Goal: Task Accomplishment & Management: Use online tool/utility

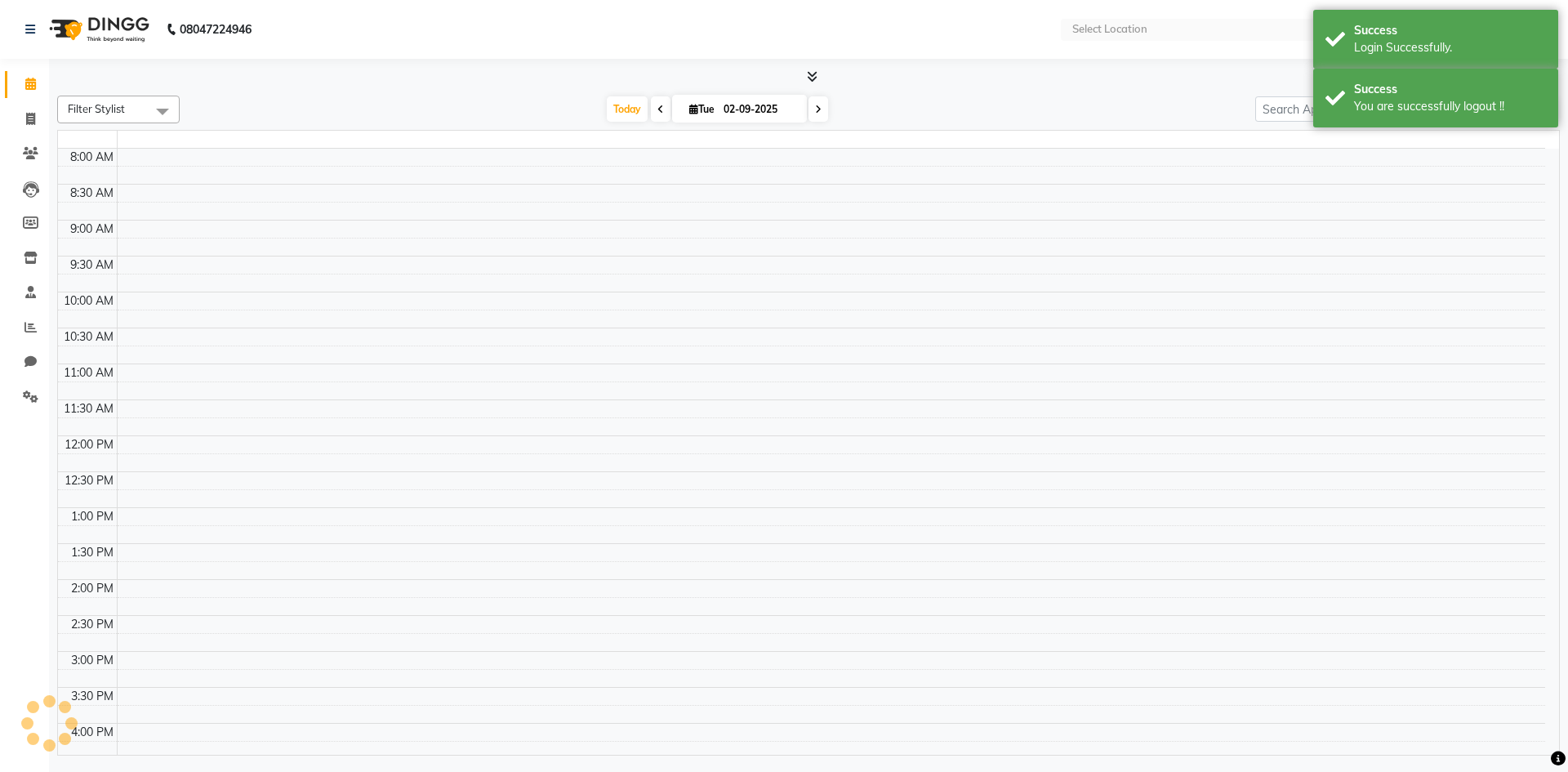
select select "en"
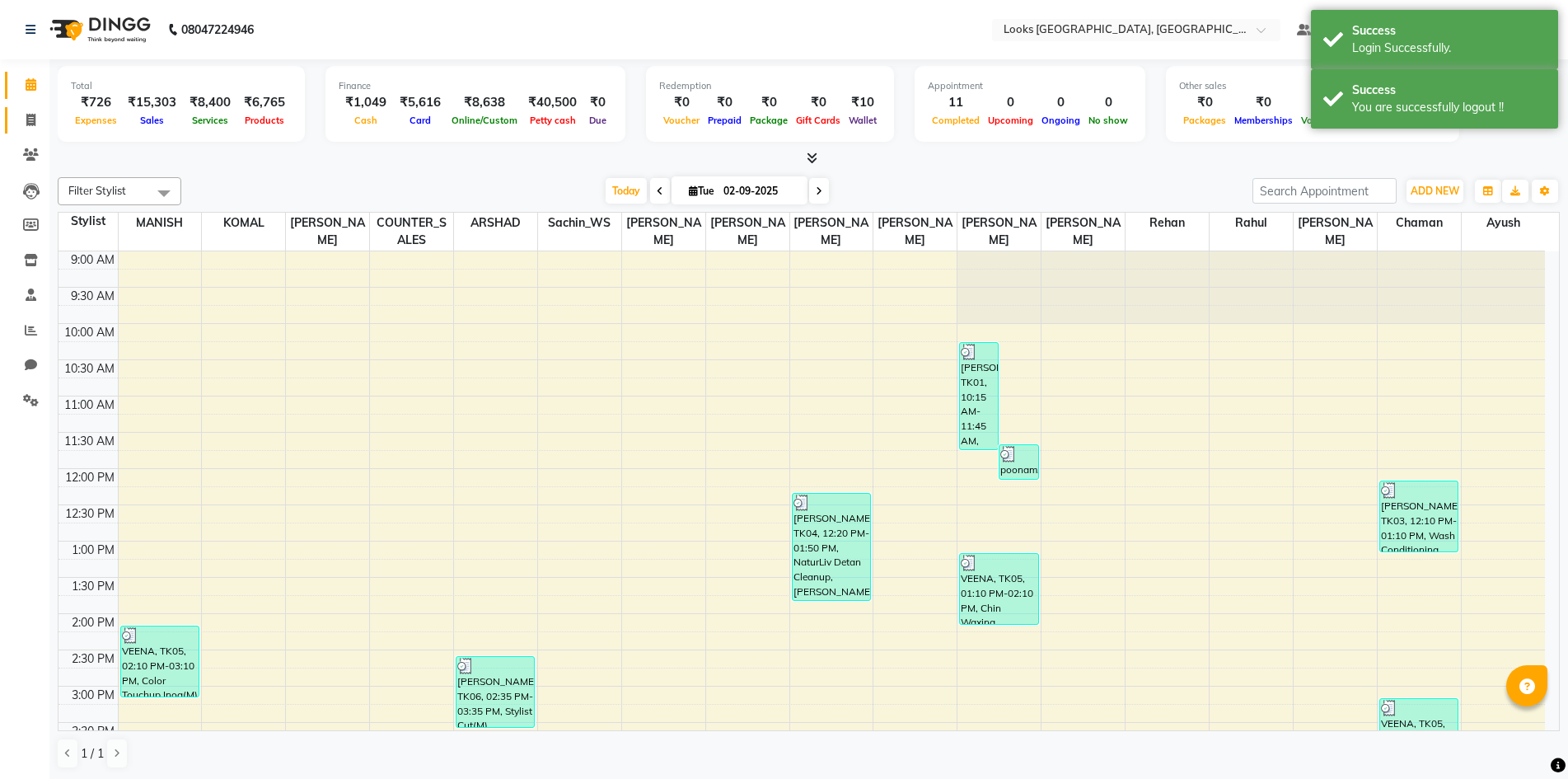
click at [20, 112] on span at bounding box center [31, 120] width 29 height 19
select select "service"
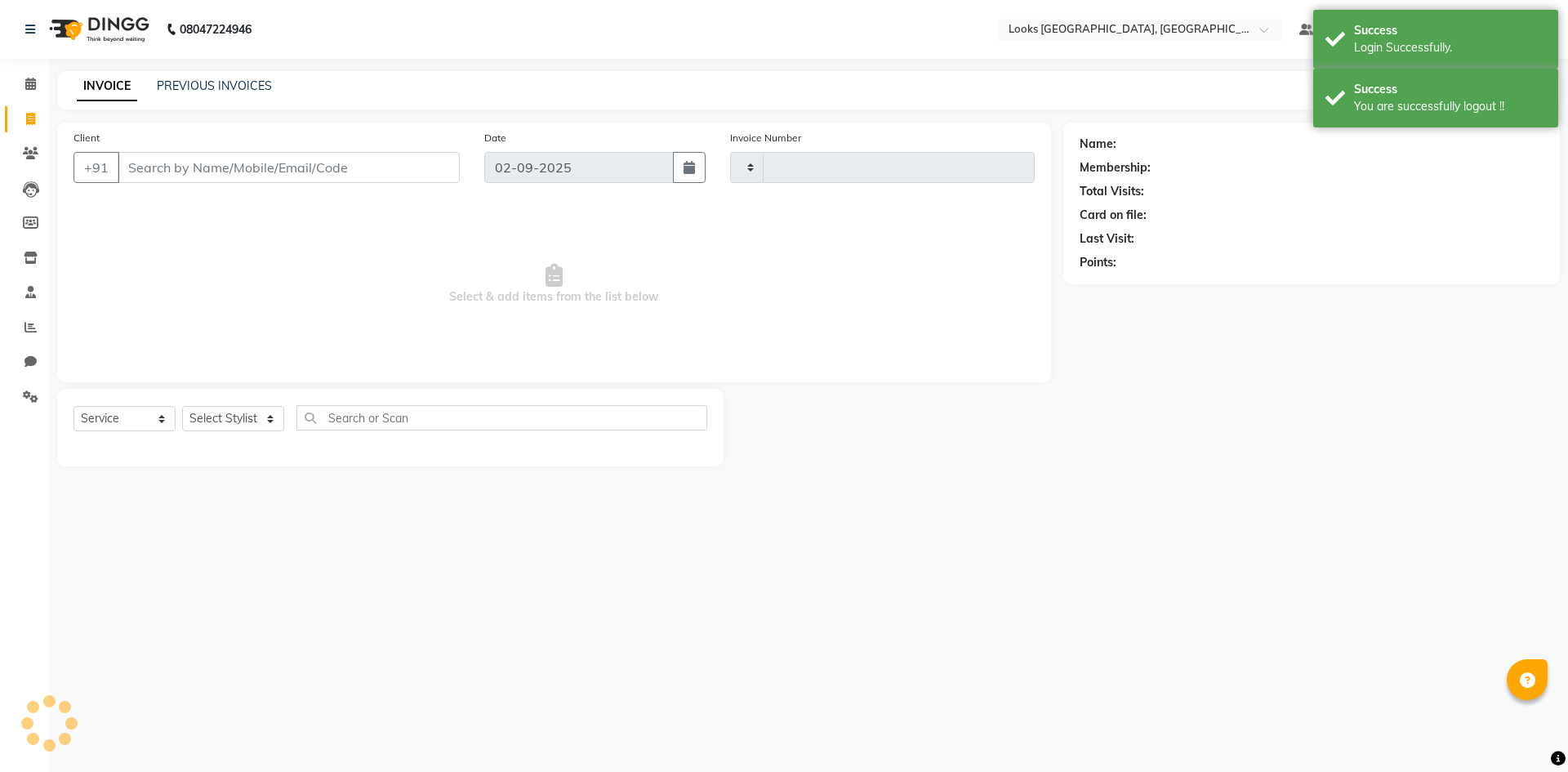
type input "5322"
select select "4718"
click at [177, 95] on div "INVOICE PREVIOUS INVOICES" at bounding box center [174, 86] width 234 height 18
click at [181, 93] on div "PREVIOUS INVOICES" at bounding box center [214, 86] width 115 height 17
click at [181, 92] on link "PREVIOUS INVOICES" at bounding box center [214, 85] width 115 height 15
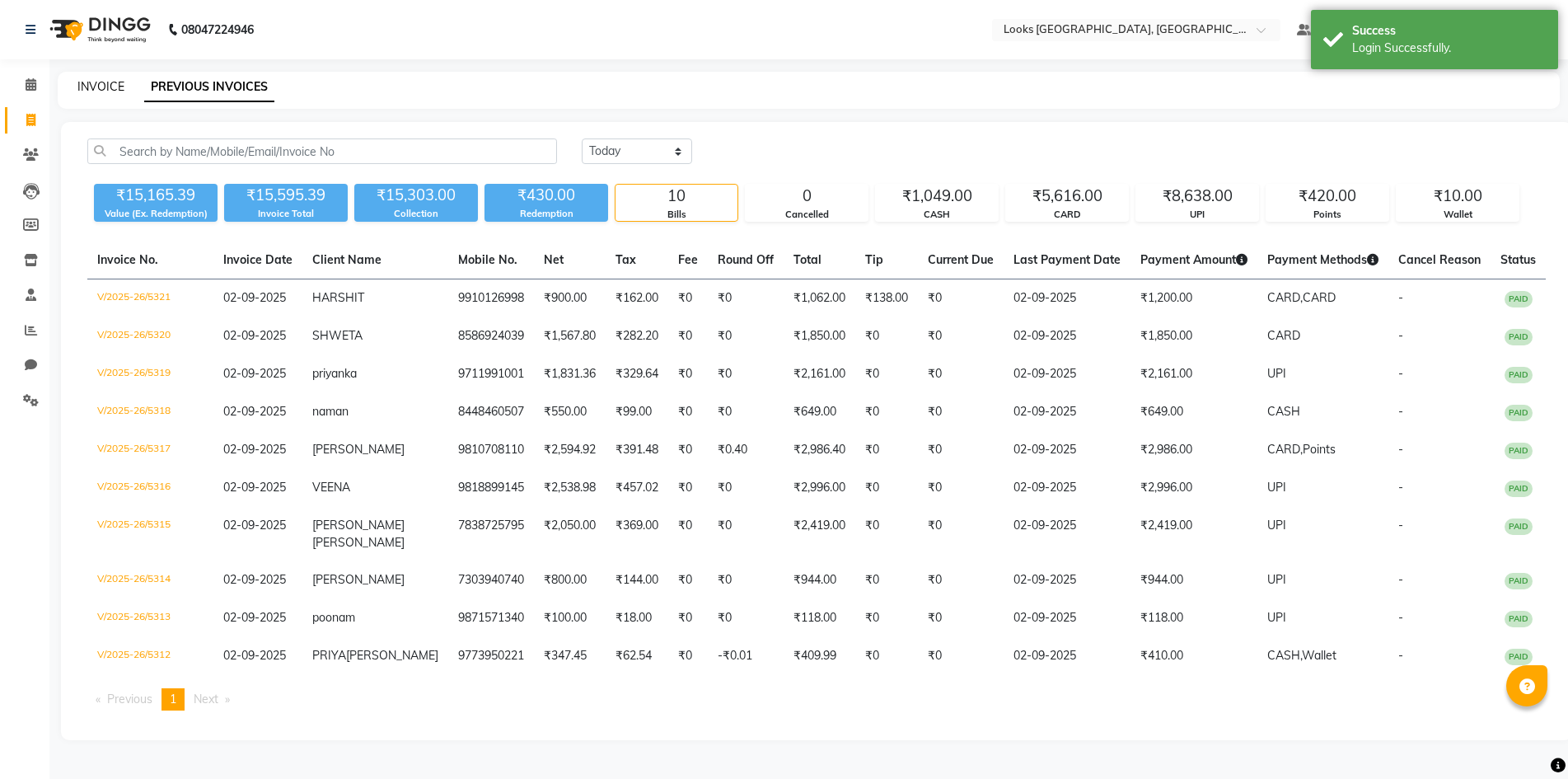
click at [85, 93] on link "INVOICE" at bounding box center [101, 86] width 47 height 15
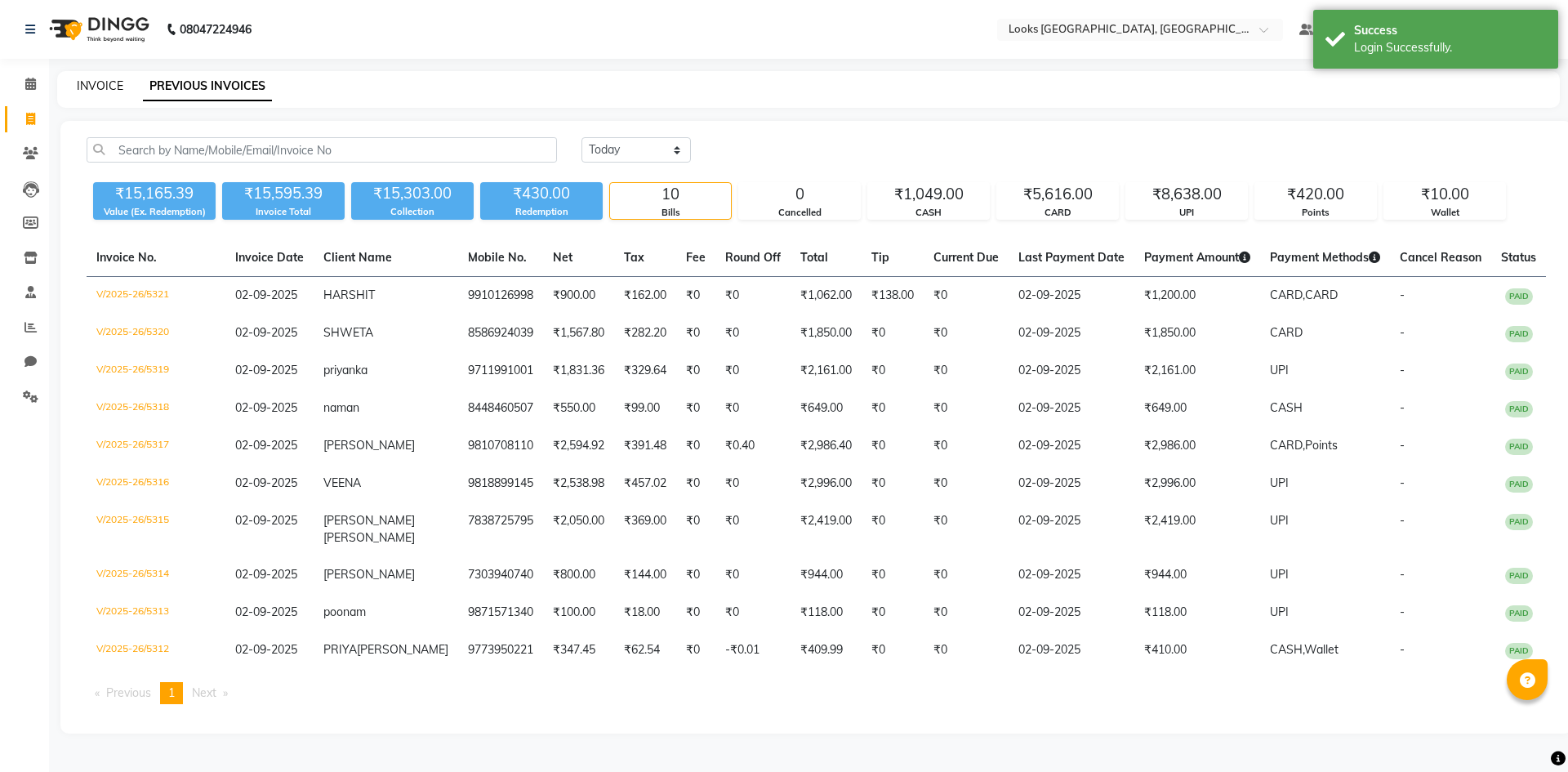
select select "service"
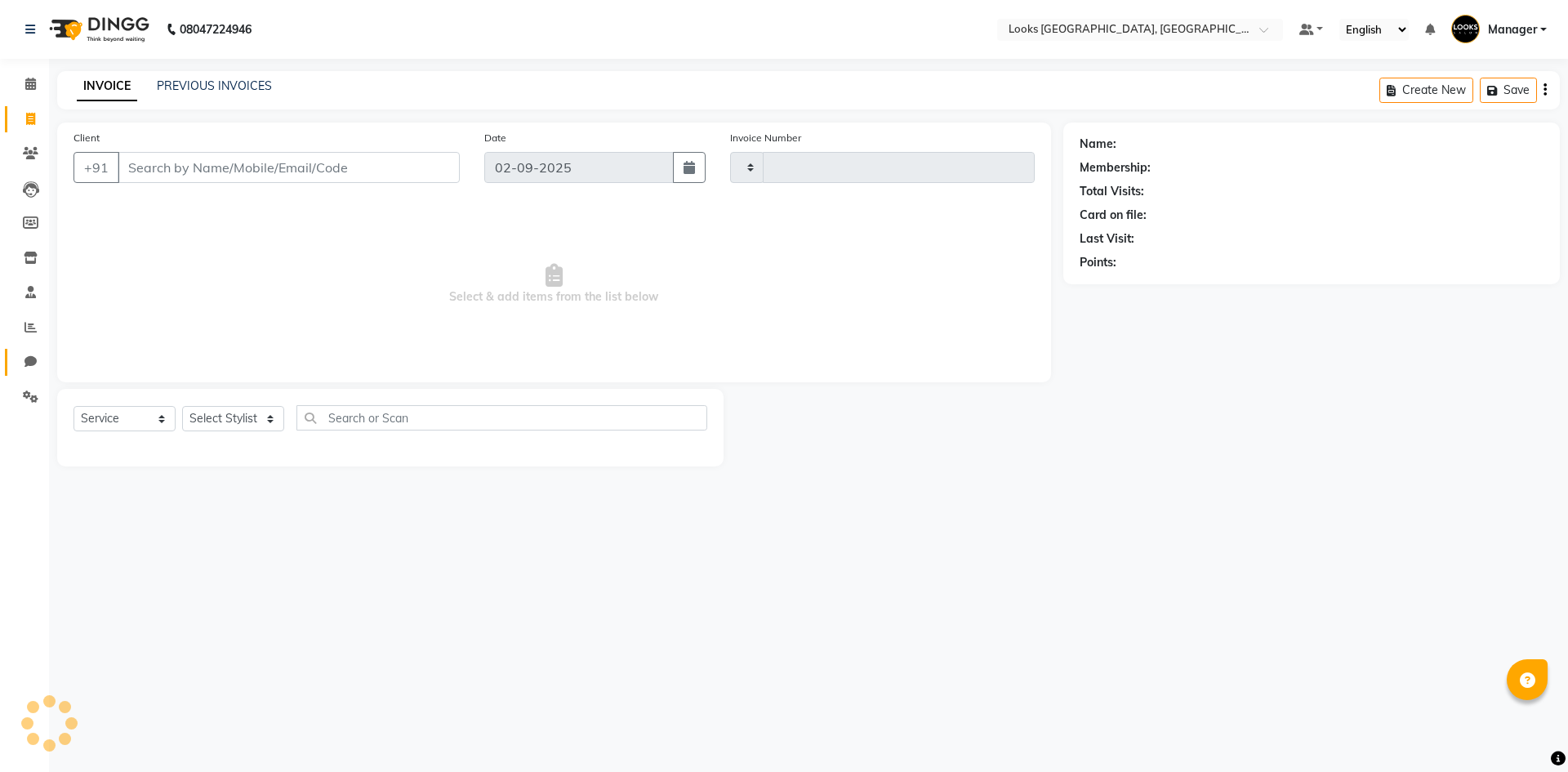
type input "5322"
select select "4718"
click at [29, 359] on icon at bounding box center [30, 361] width 13 height 13
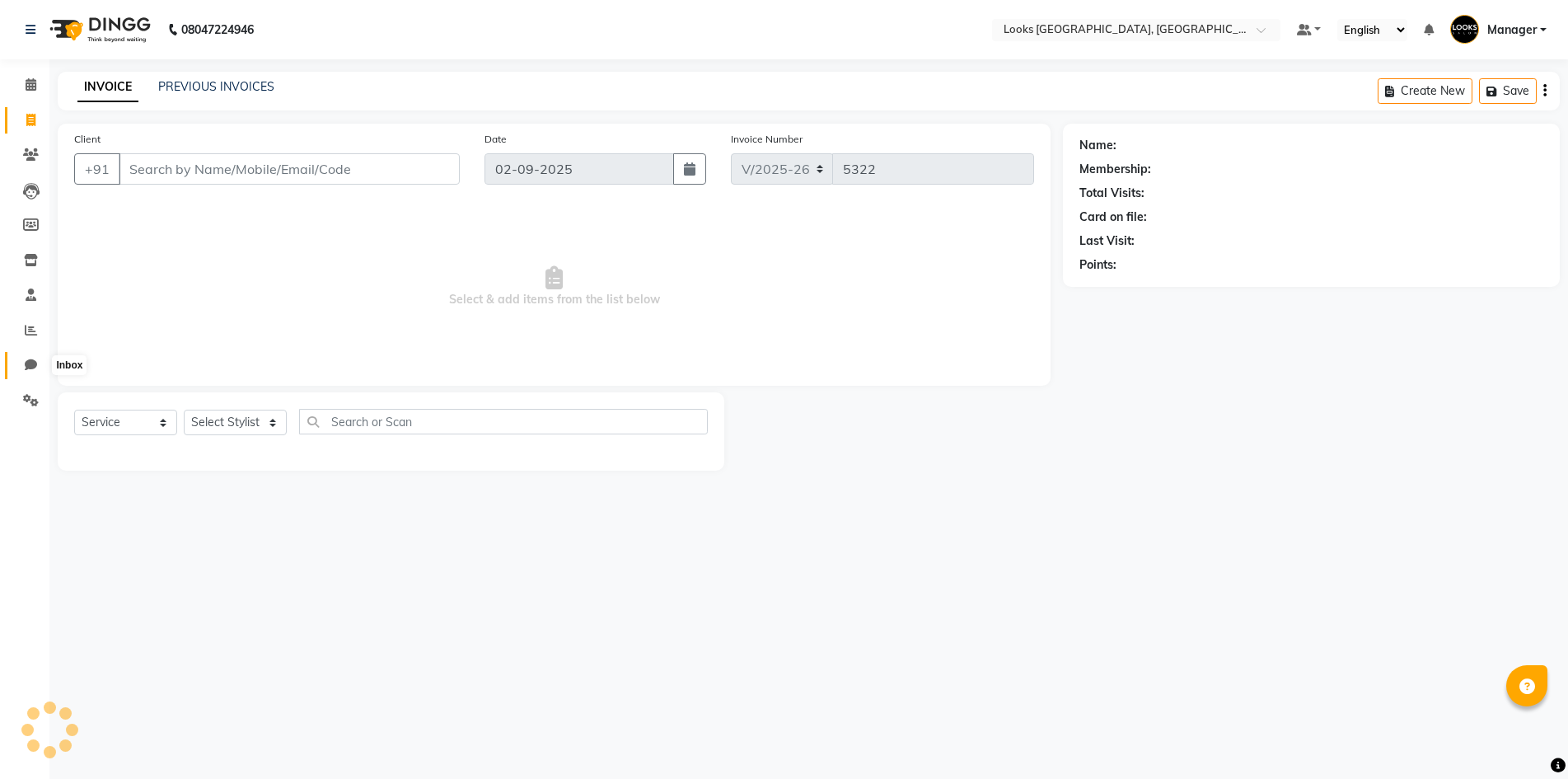
select select "100"
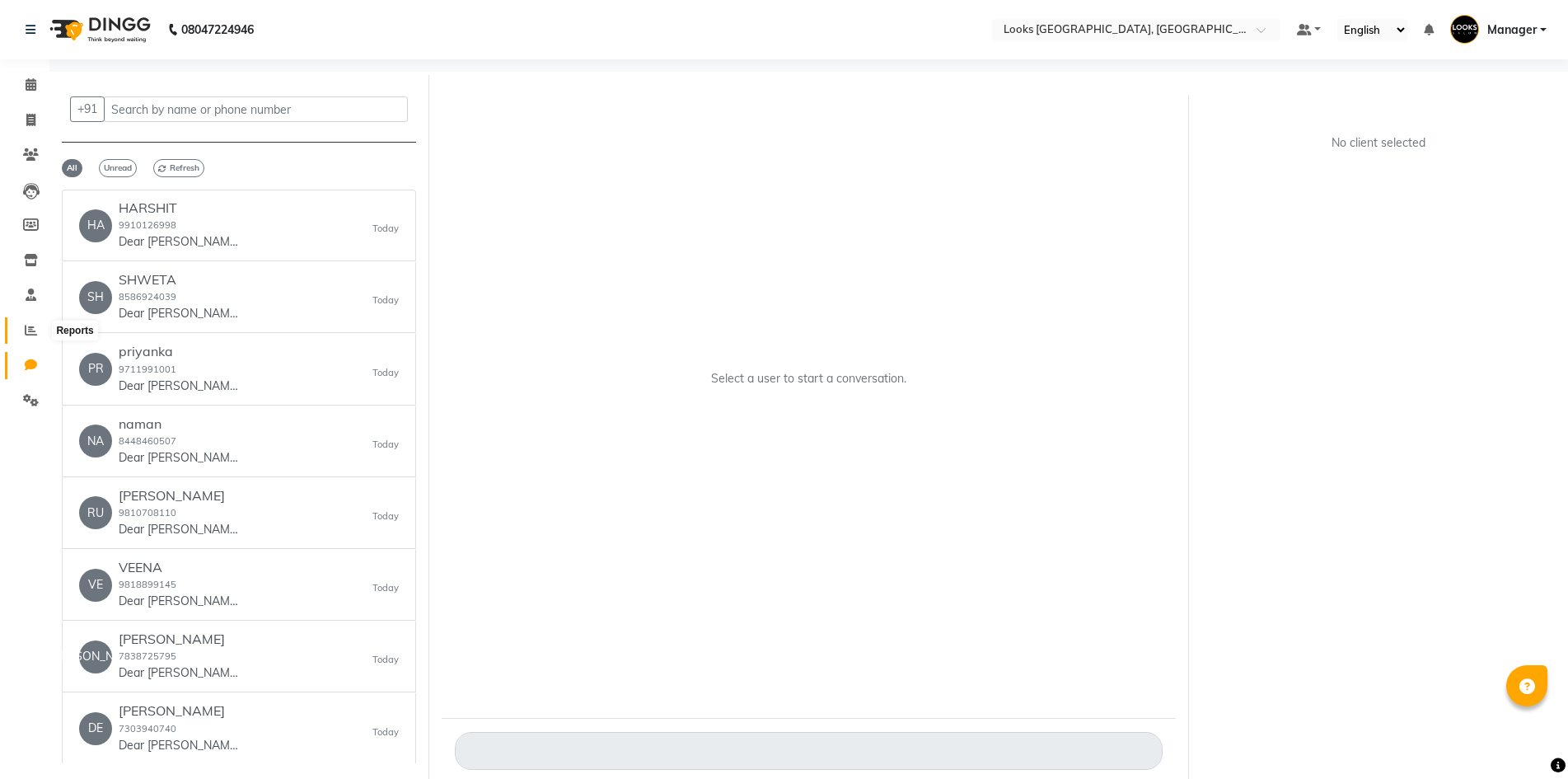
click at [34, 337] on span at bounding box center [31, 330] width 29 height 19
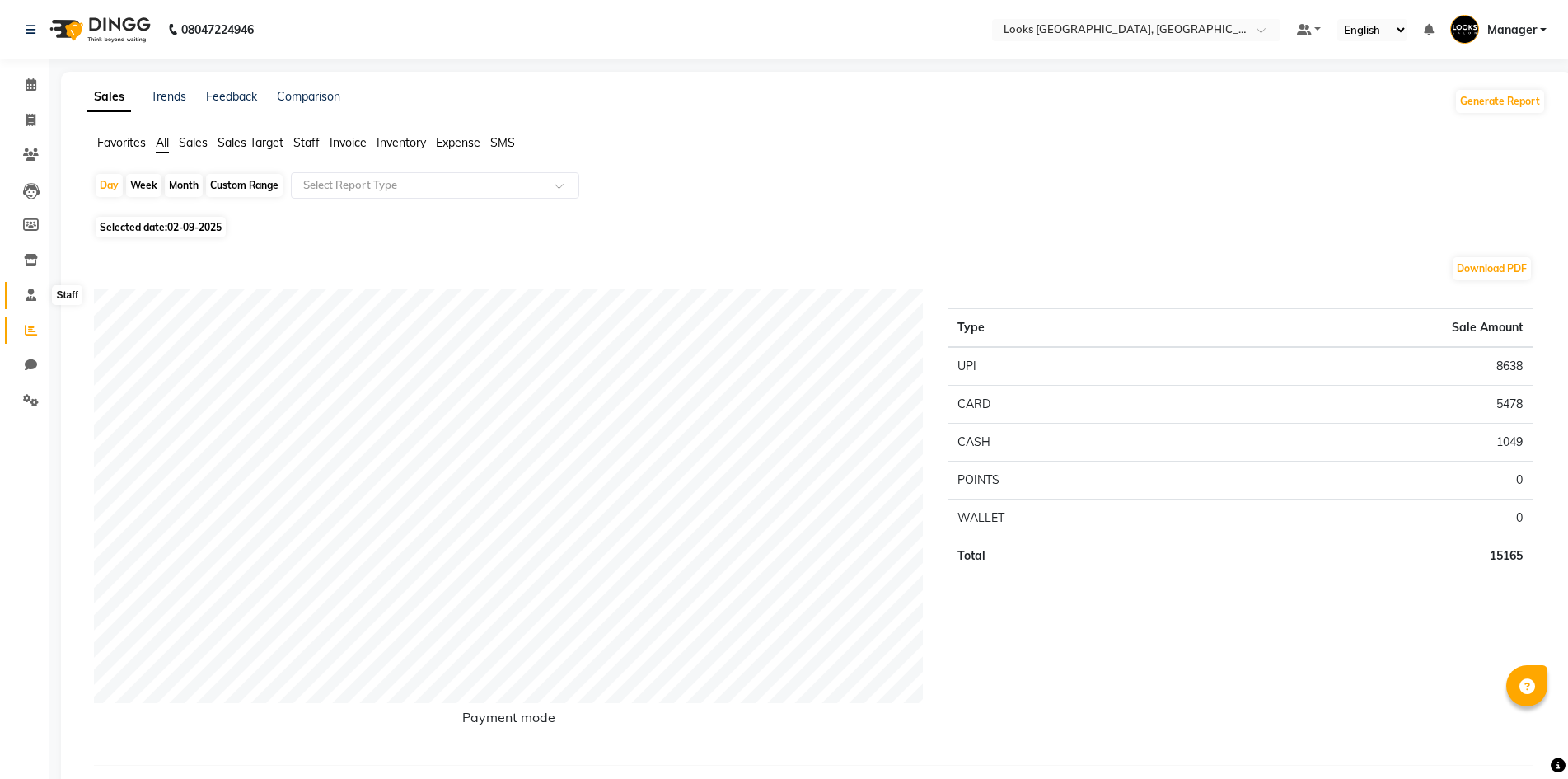
click at [29, 293] on icon at bounding box center [30, 295] width 11 height 13
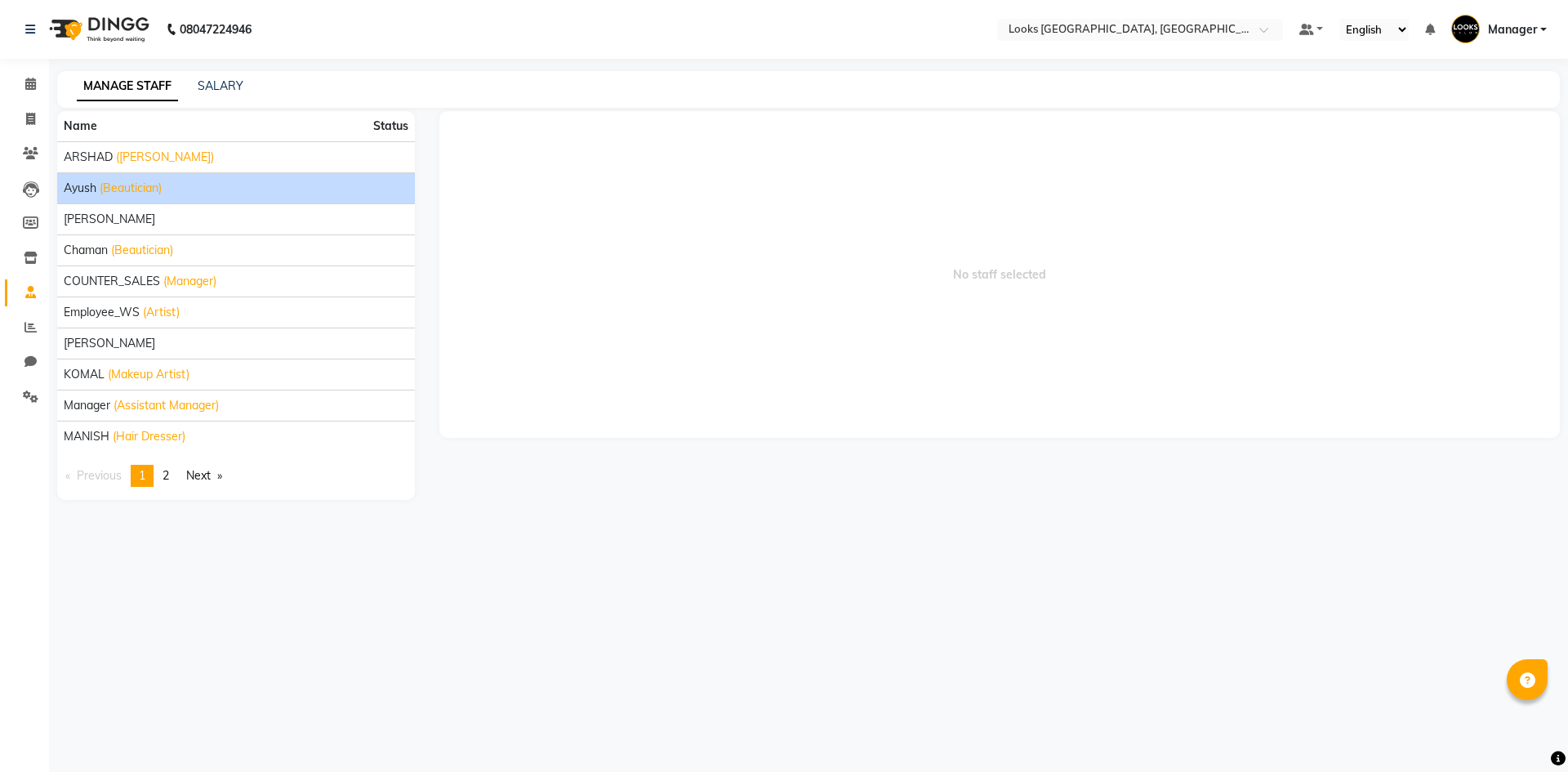
click at [85, 187] on span "Ayush" at bounding box center [80, 189] width 33 height 17
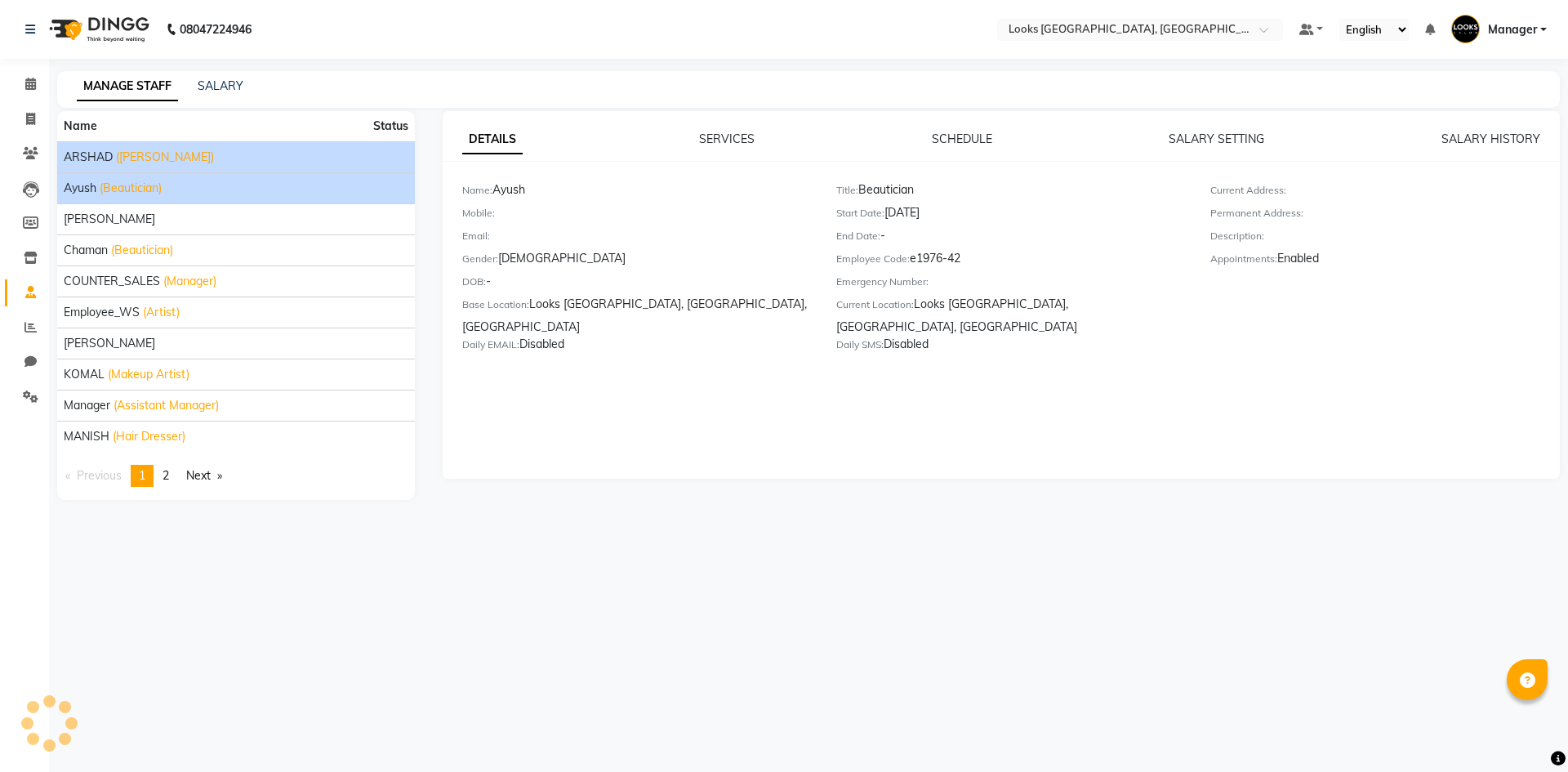
click at [96, 163] on span "ARSHAD" at bounding box center [88, 158] width 49 height 17
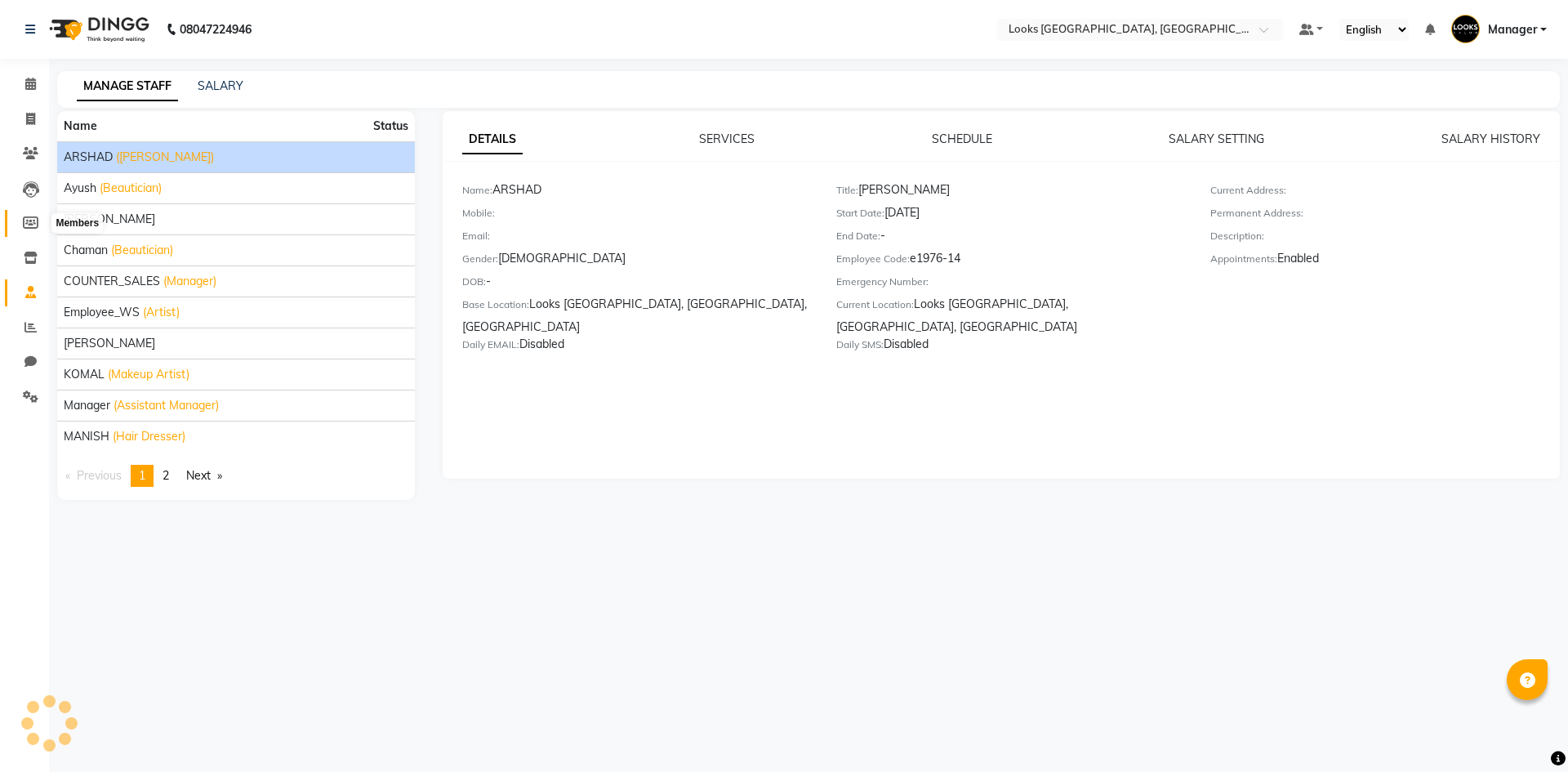
click at [25, 215] on span at bounding box center [31, 223] width 29 height 18
select select
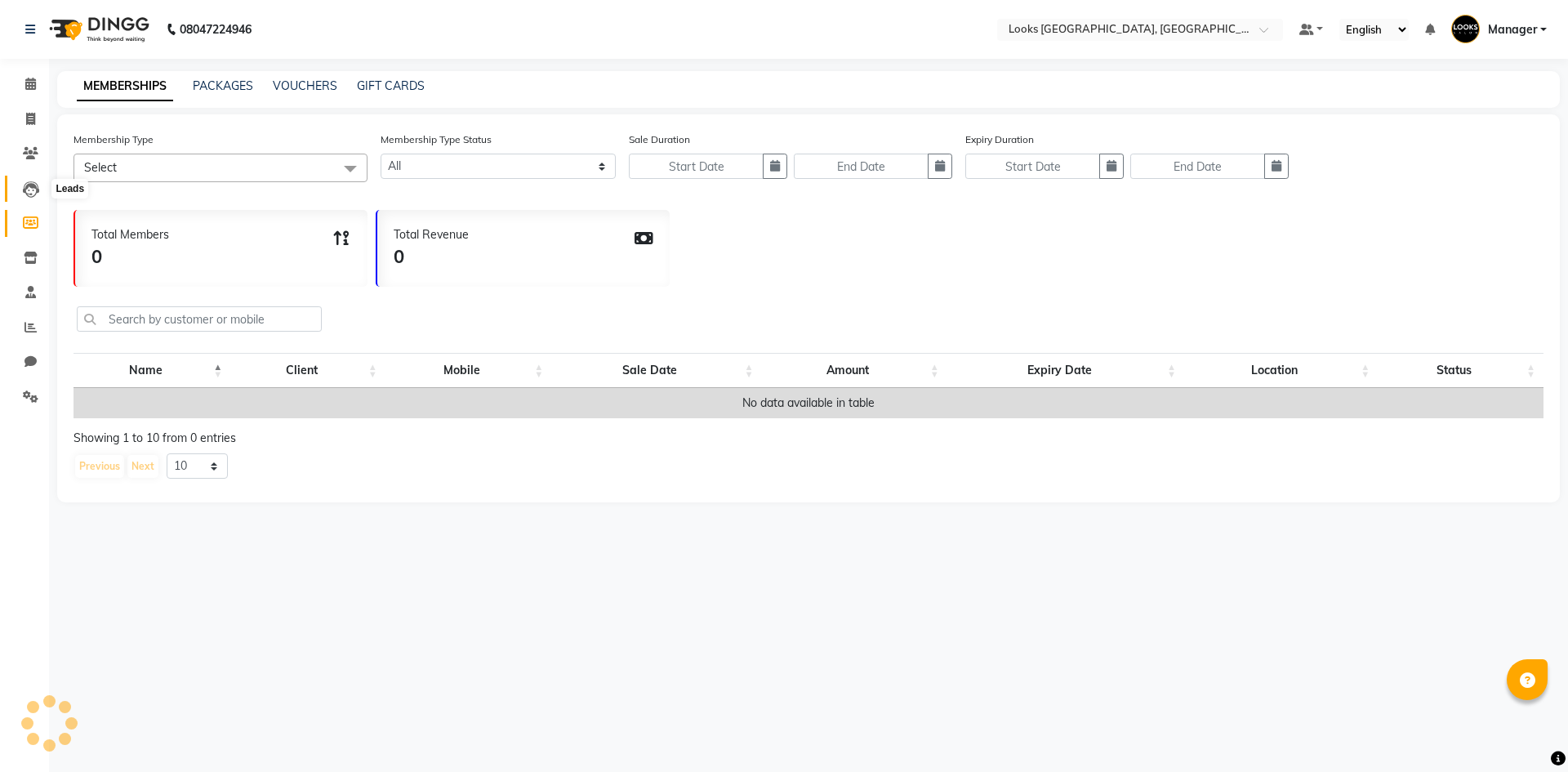
click at [33, 194] on icon at bounding box center [31, 189] width 16 height 16
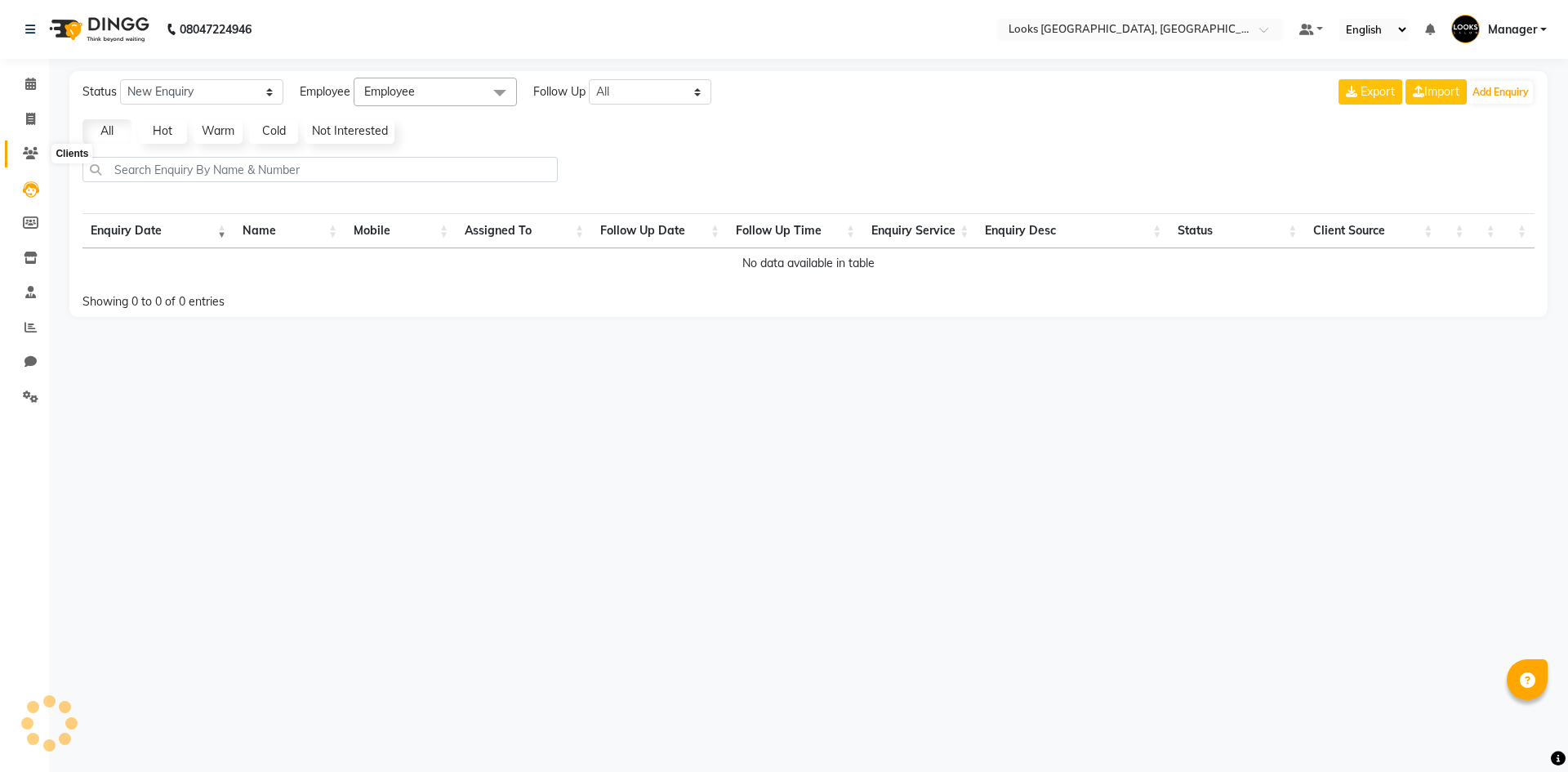
click at [33, 163] on span at bounding box center [31, 153] width 29 height 18
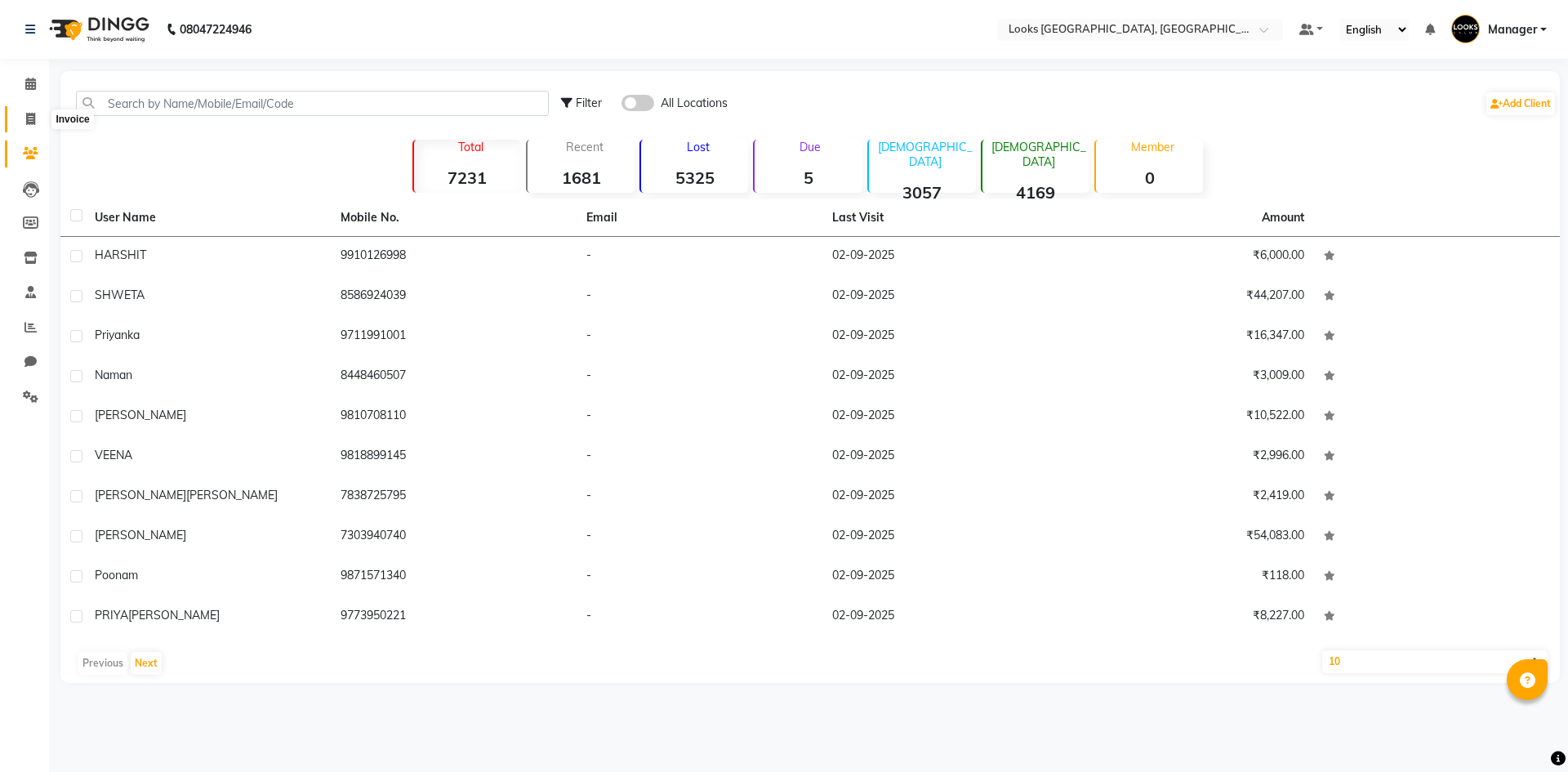
click at [23, 122] on span at bounding box center [31, 119] width 29 height 18
select select "service"
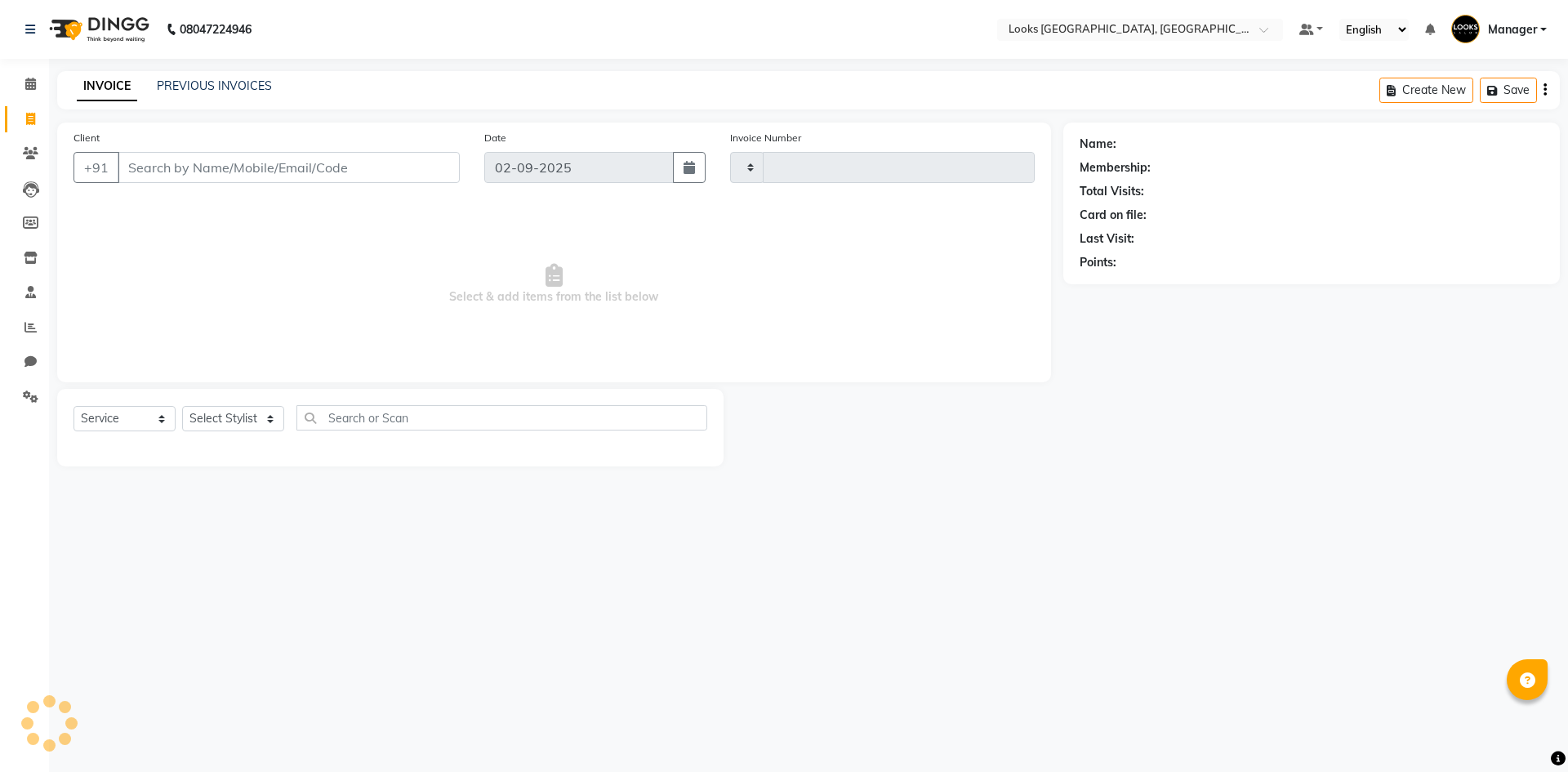
type input "5322"
select select "4718"
click at [29, 95] on link "Calendar" at bounding box center [24, 84] width 40 height 27
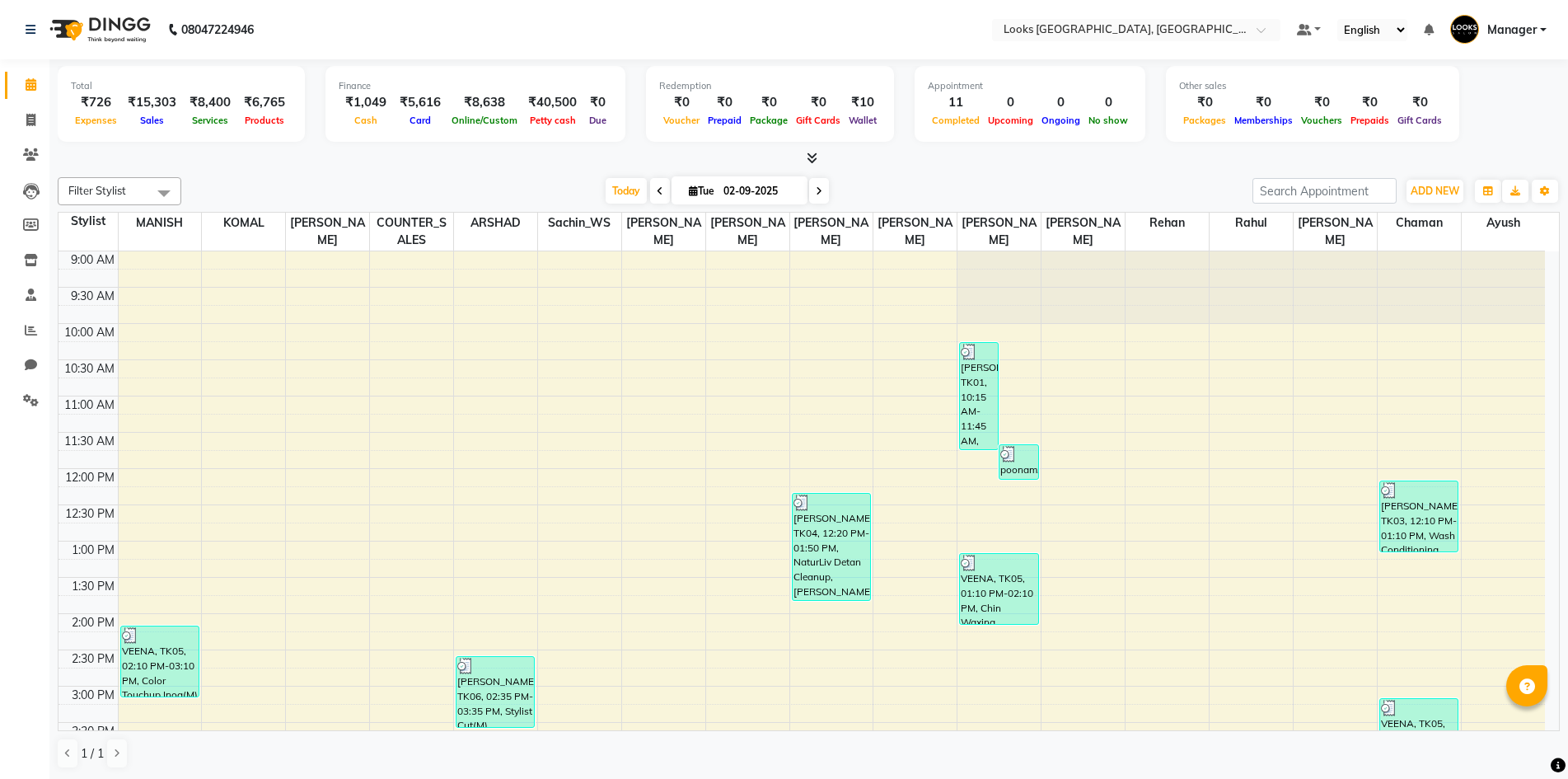
click at [409, 153] on div at bounding box center [809, 159] width 1503 height 18
click at [27, 400] on icon at bounding box center [31, 400] width 16 height 13
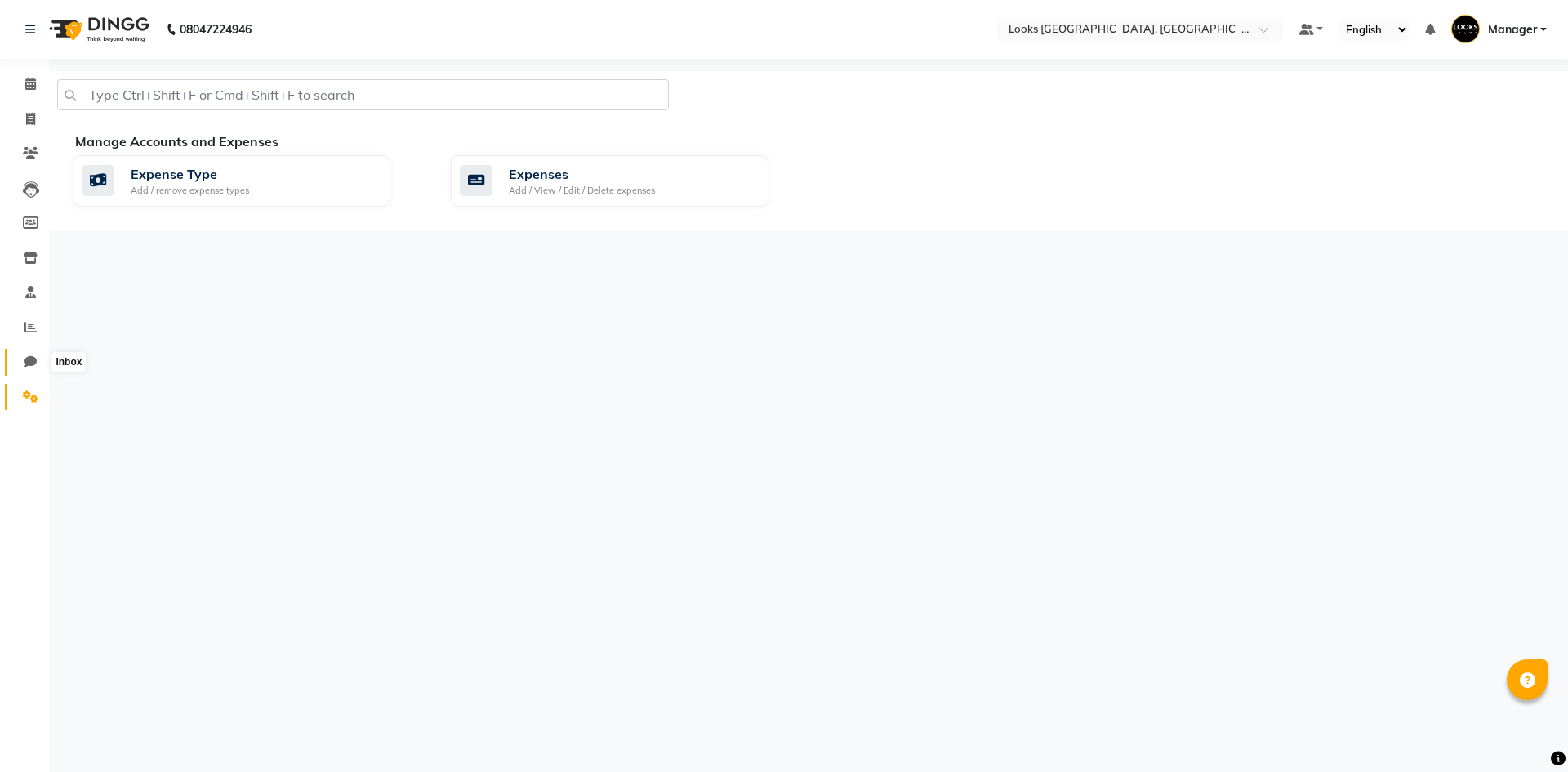
click at [23, 361] on span at bounding box center [31, 362] width 29 height 18
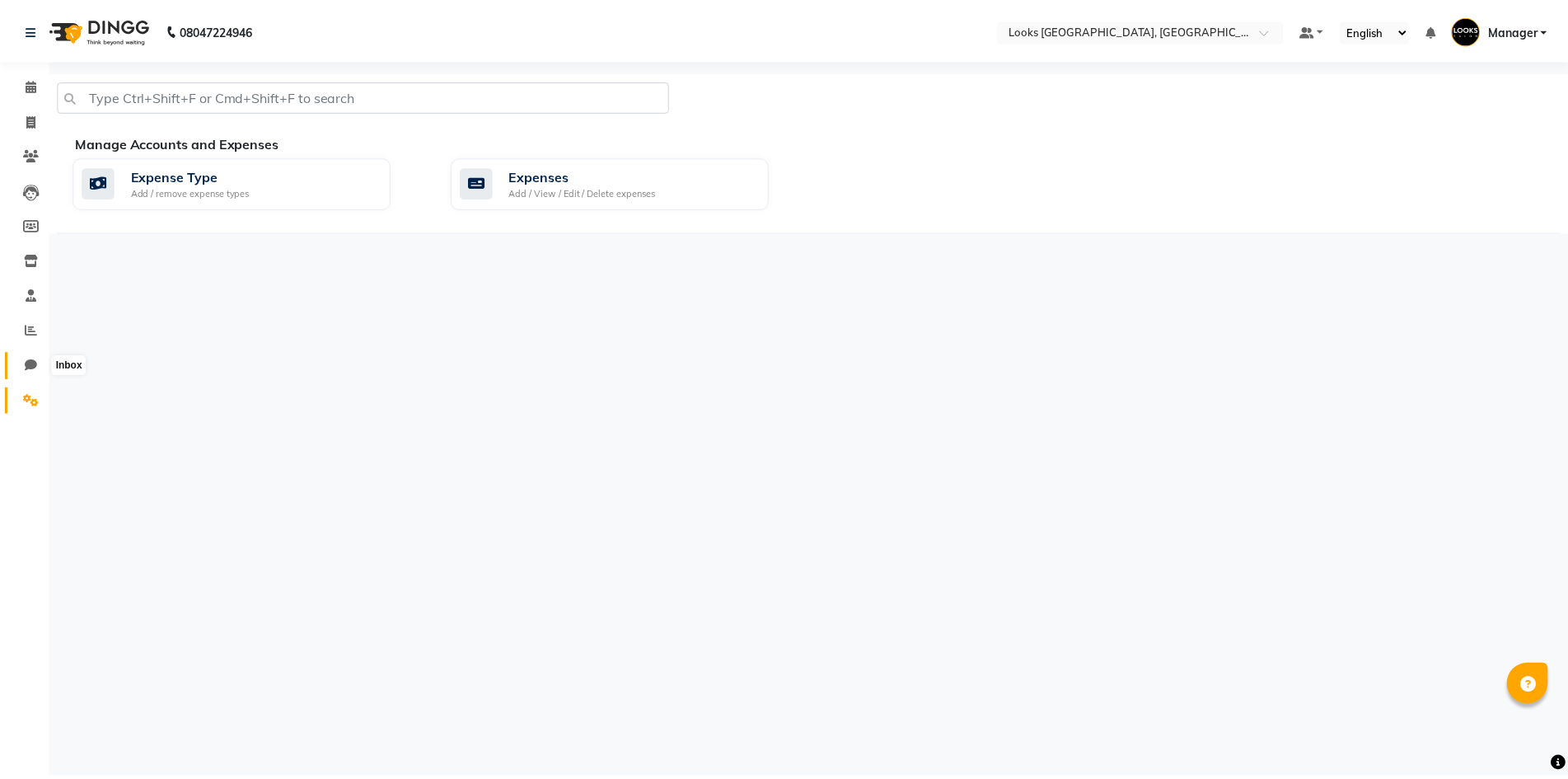
select select "100"
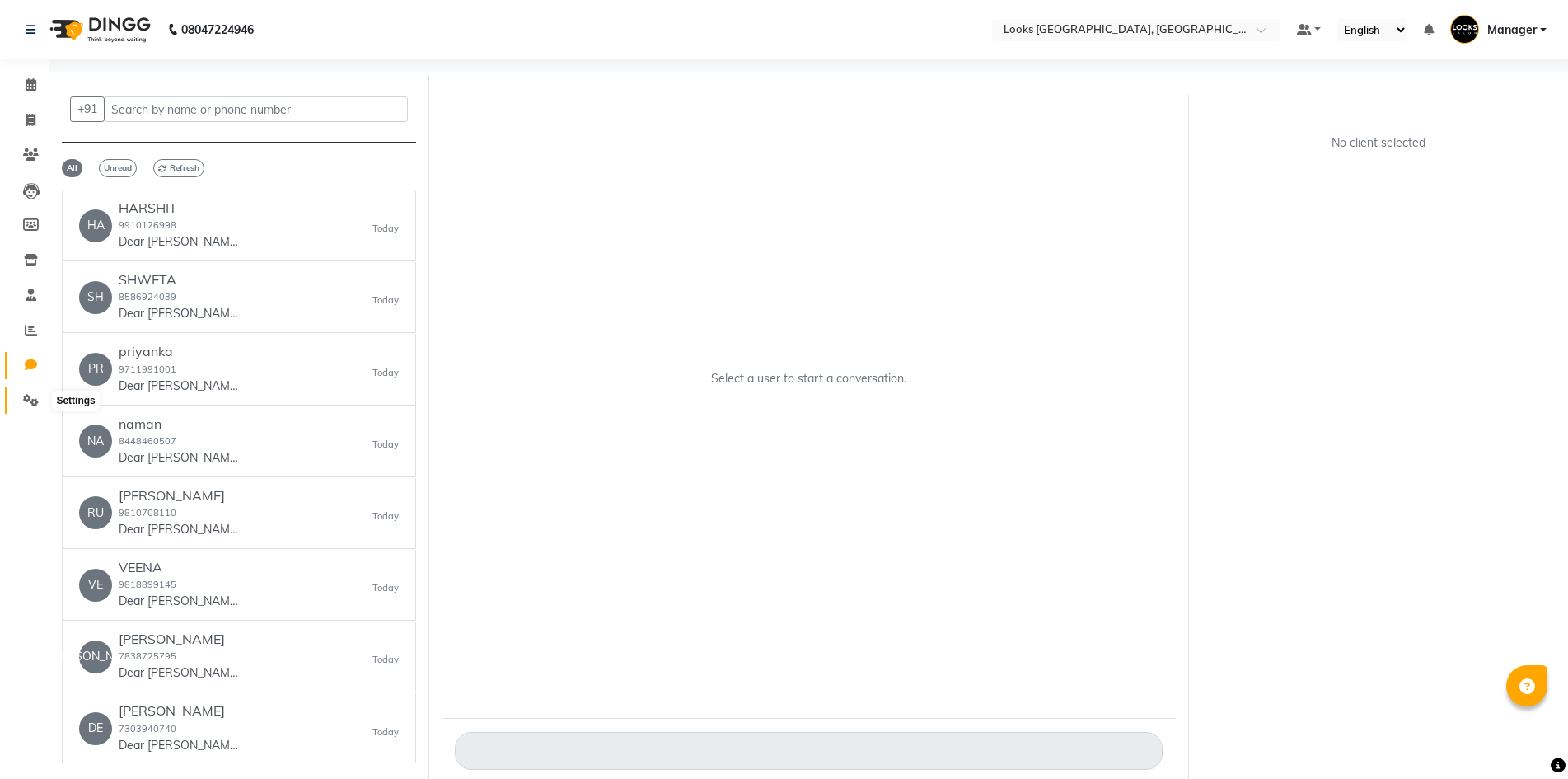
click at [34, 402] on icon at bounding box center [31, 400] width 16 height 13
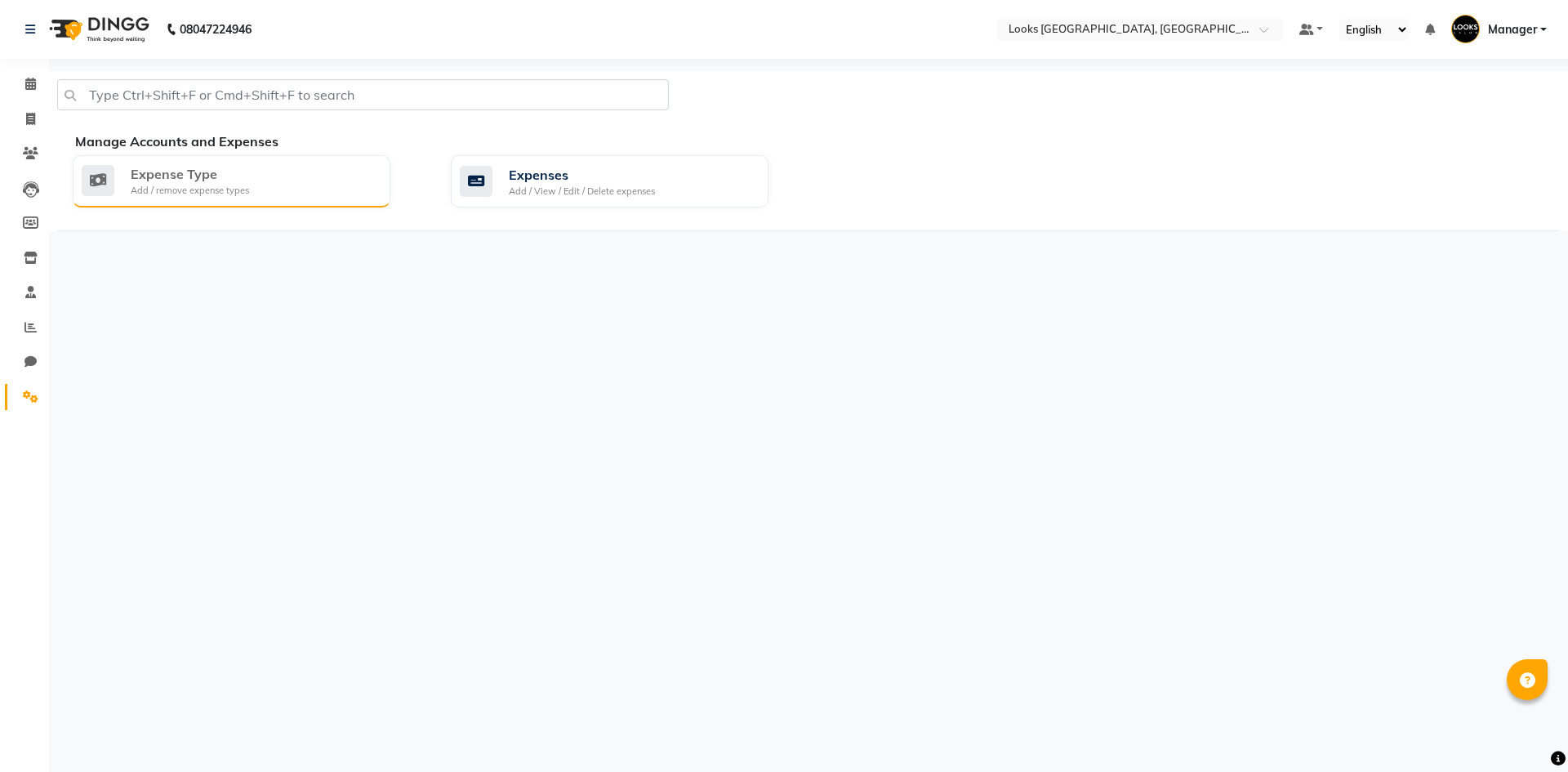
click at [328, 196] on div "Expense Type Add / remove expense types" at bounding box center [229, 181] width 296 height 34
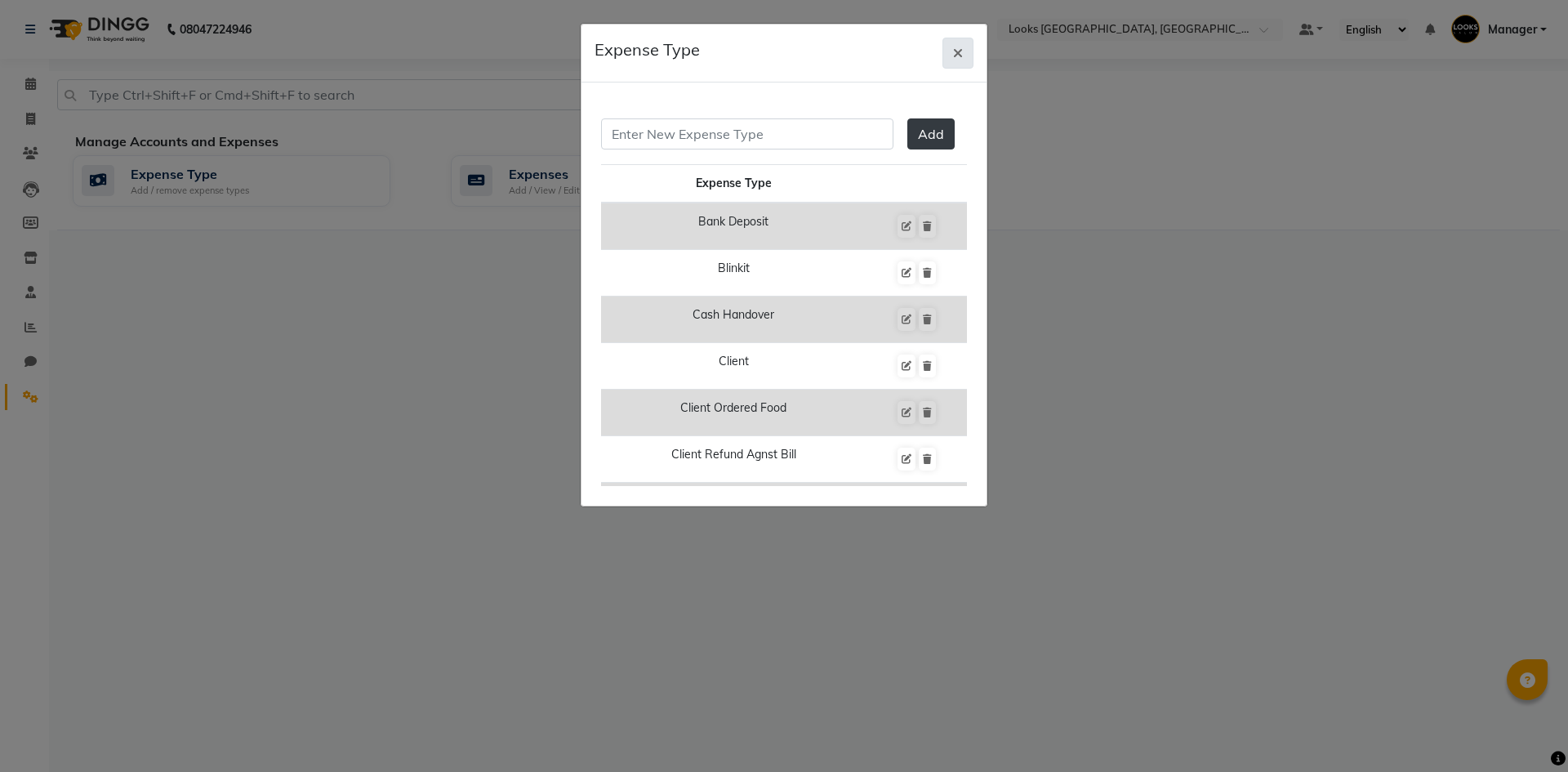
click at [954, 47] on icon "button" at bounding box center [959, 53] width 10 height 14
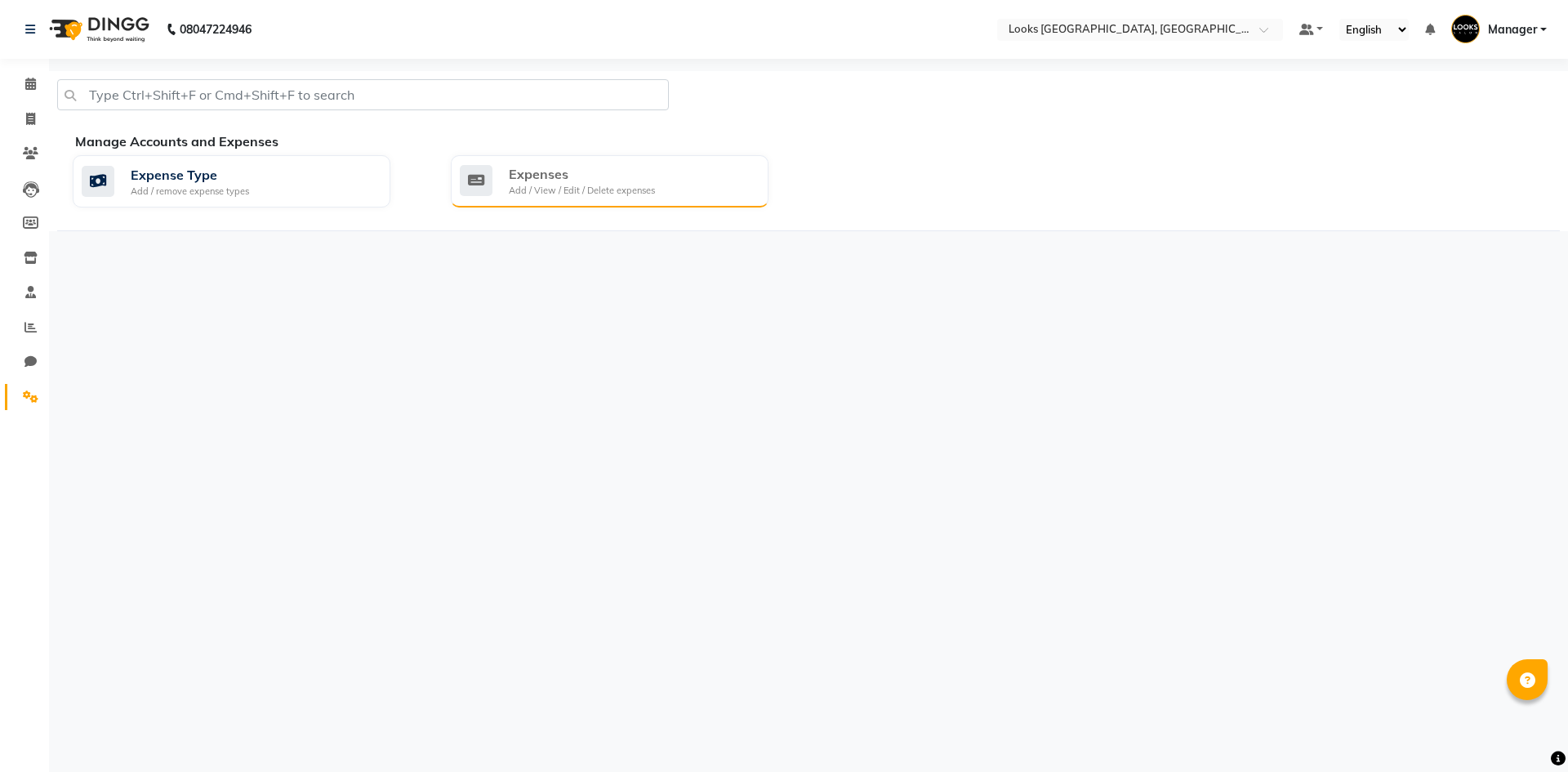
click at [512, 170] on div "Expenses" at bounding box center [581, 174] width 146 height 19
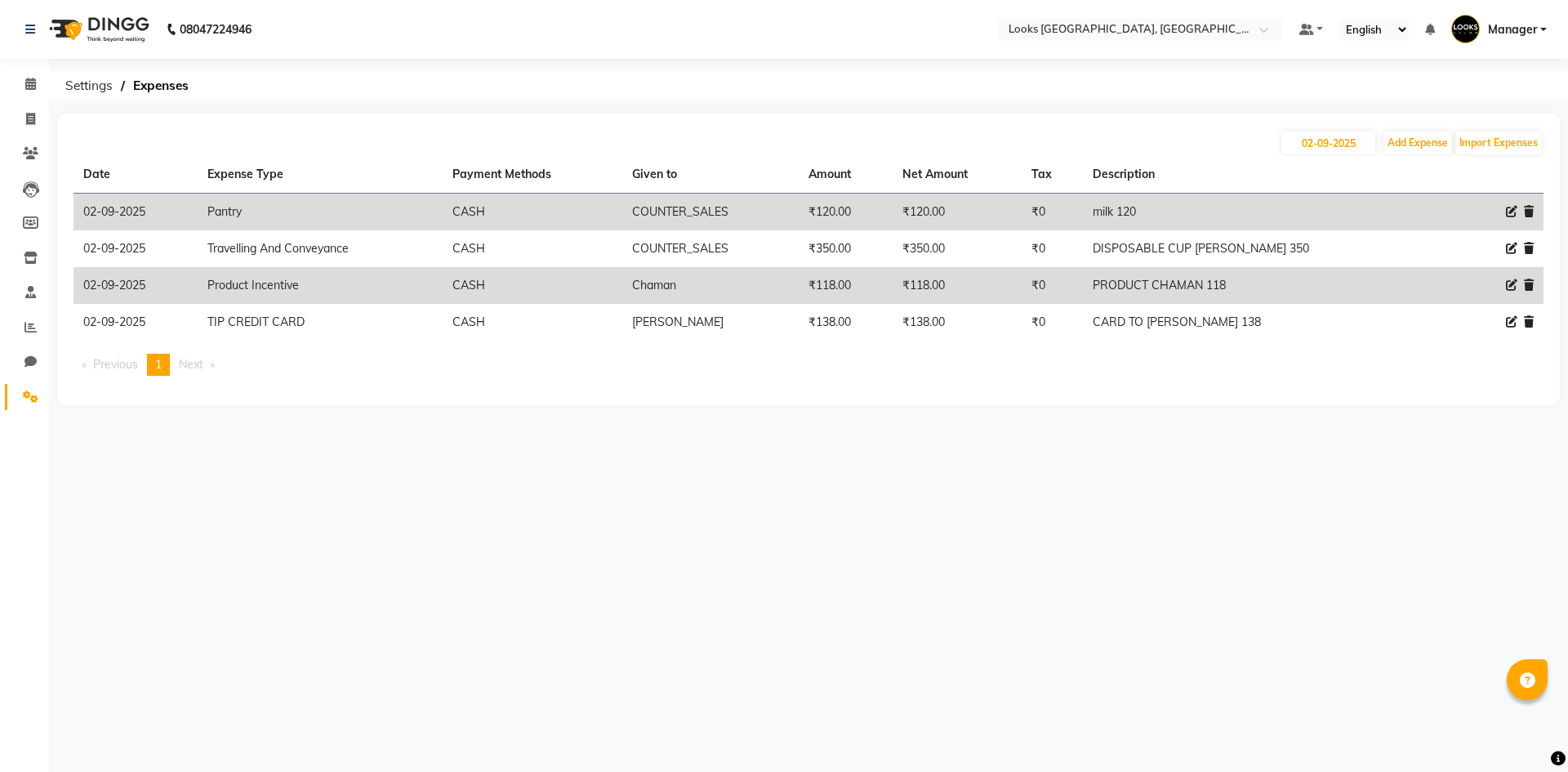
click at [720, 429] on main "02-09-2025 Add Expense Import Expenses Date Expense Type Payment Methods Given …" at bounding box center [809, 271] width 1520 height 316
click at [744, 433] on div "08047224946 Select Location × Looks Omaxe World Street, Faridabad, Haryana Defa…" at bounding box center [784, 386] width 1568 height 772
click at [749, 430] on div "08047224946 Select Location × Looks Omaxe World Street, Faridabad, Haryana Defa…" at bounding box center [784, 386] width 1568 height 772
click at [40, 116] on span at bounding box center [31, 119] width 29 height 18
select select "service"
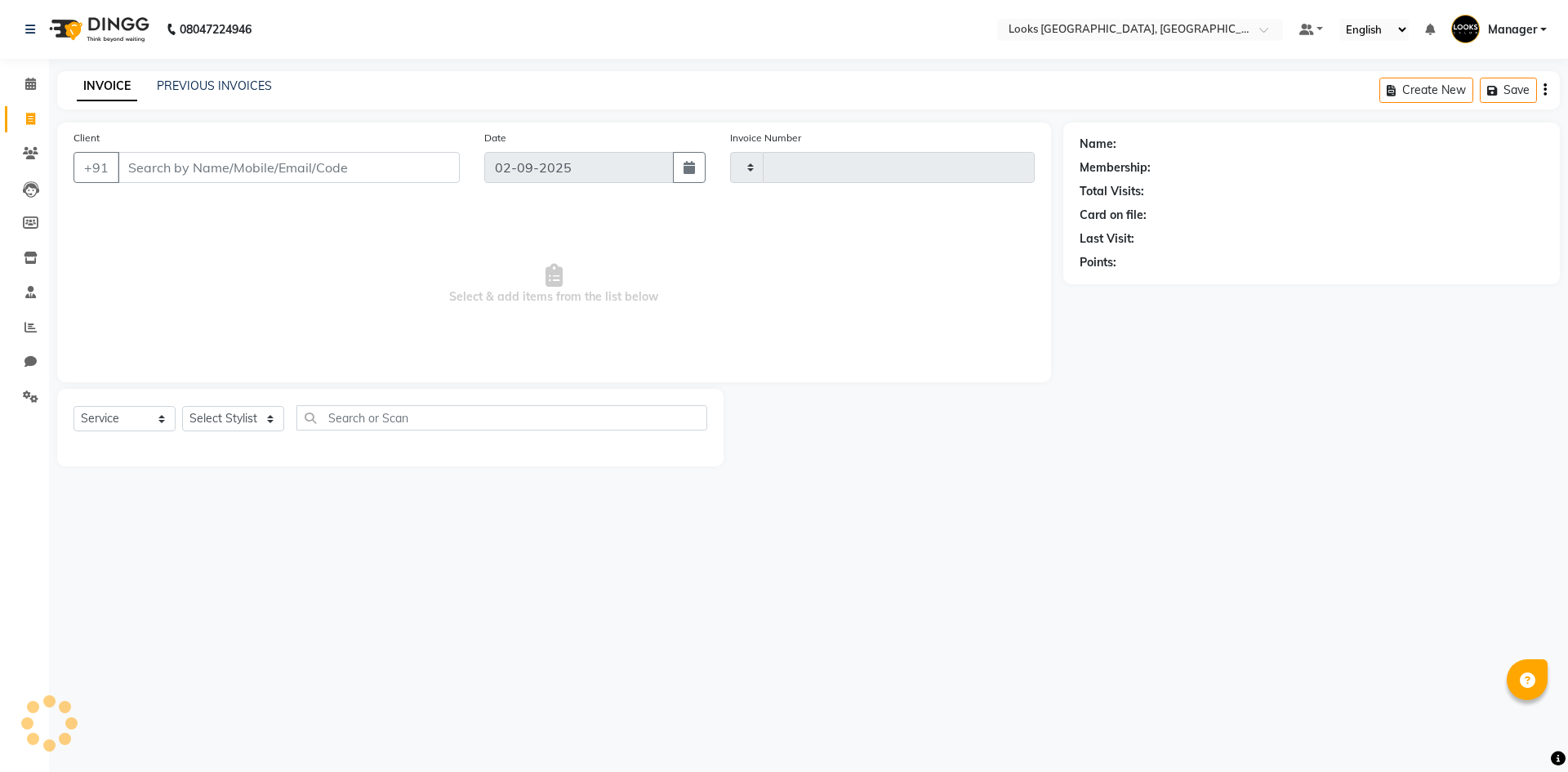
type input "5322"
select select "4718"
click at [669, 618] on div "08047224946 Select Location × Looks Omaxe World Street, Faridabad, Haryana Defa…" at bounding box center [784, 386] width 1568 height 772
click at [71, 27] on img at bounding box center [98, 29] width 112 height 45
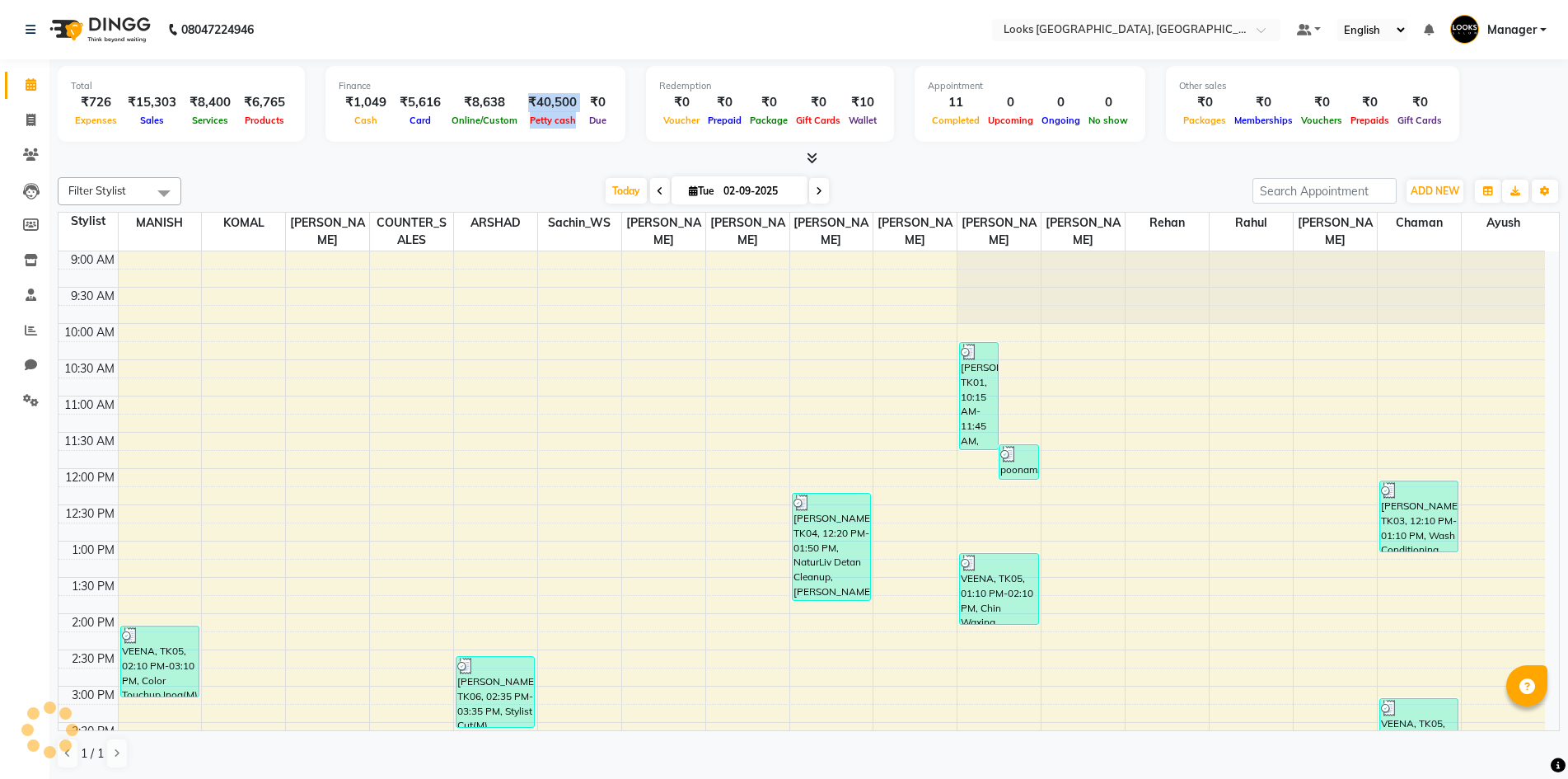
drag, startPoint x: 547, startPoint y: 101, endPoint x: 575, endPoint y: 97, distance: 28.3
click at [575, 97] on div "₹1,049 Cash ₹5,616 Card ₹8,638 Online/Custom ₹40,500 Petty cash ₹0 Due" at bounding box center [475, 110] width 273 height 36
click at [553, 171] on div "Filter Stylist Select All ARSHAD Ayush Bobby Chaman COUNTER_SALES FAREED KOMAL …" at bounding box center [809, 473] width 1503 height 605
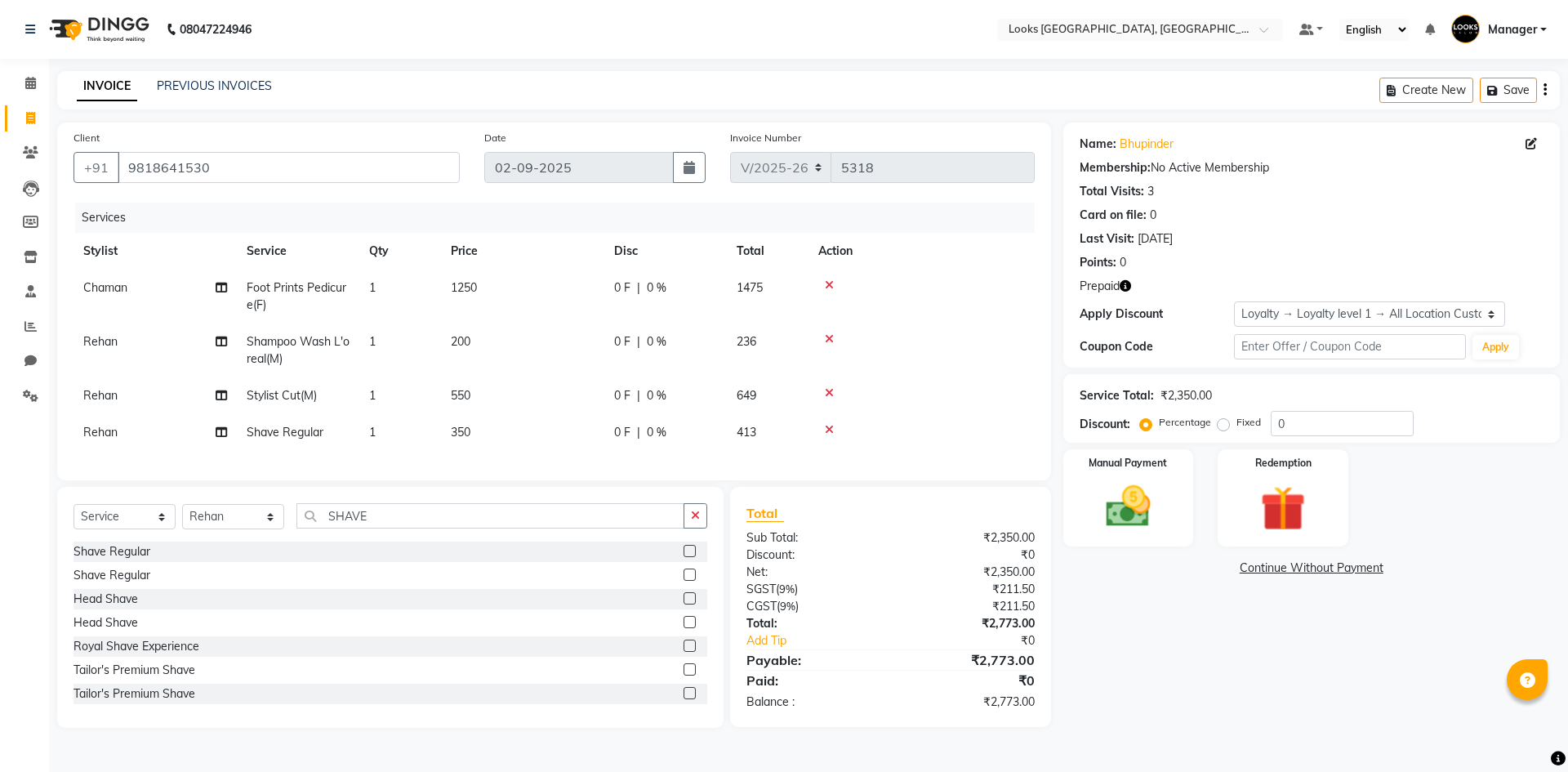
select select "4718"
select select "service"
select select "78857"
select select "1: Object"
click at [104, 23] on img at bounding box center [98, 29] width 112 height 45
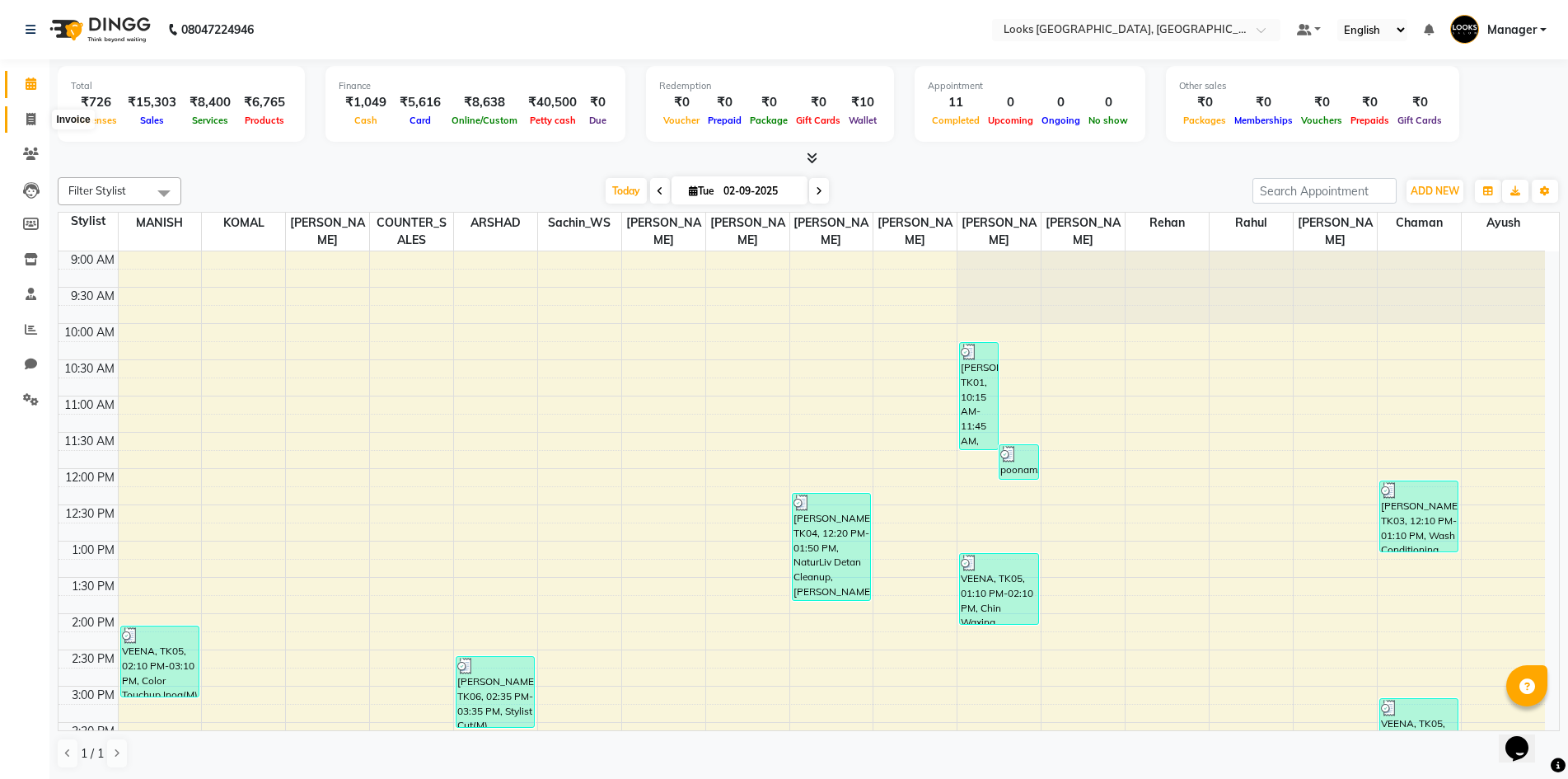
click at [18, 125] on span at bounding box center [31, 119] width 29 height 19
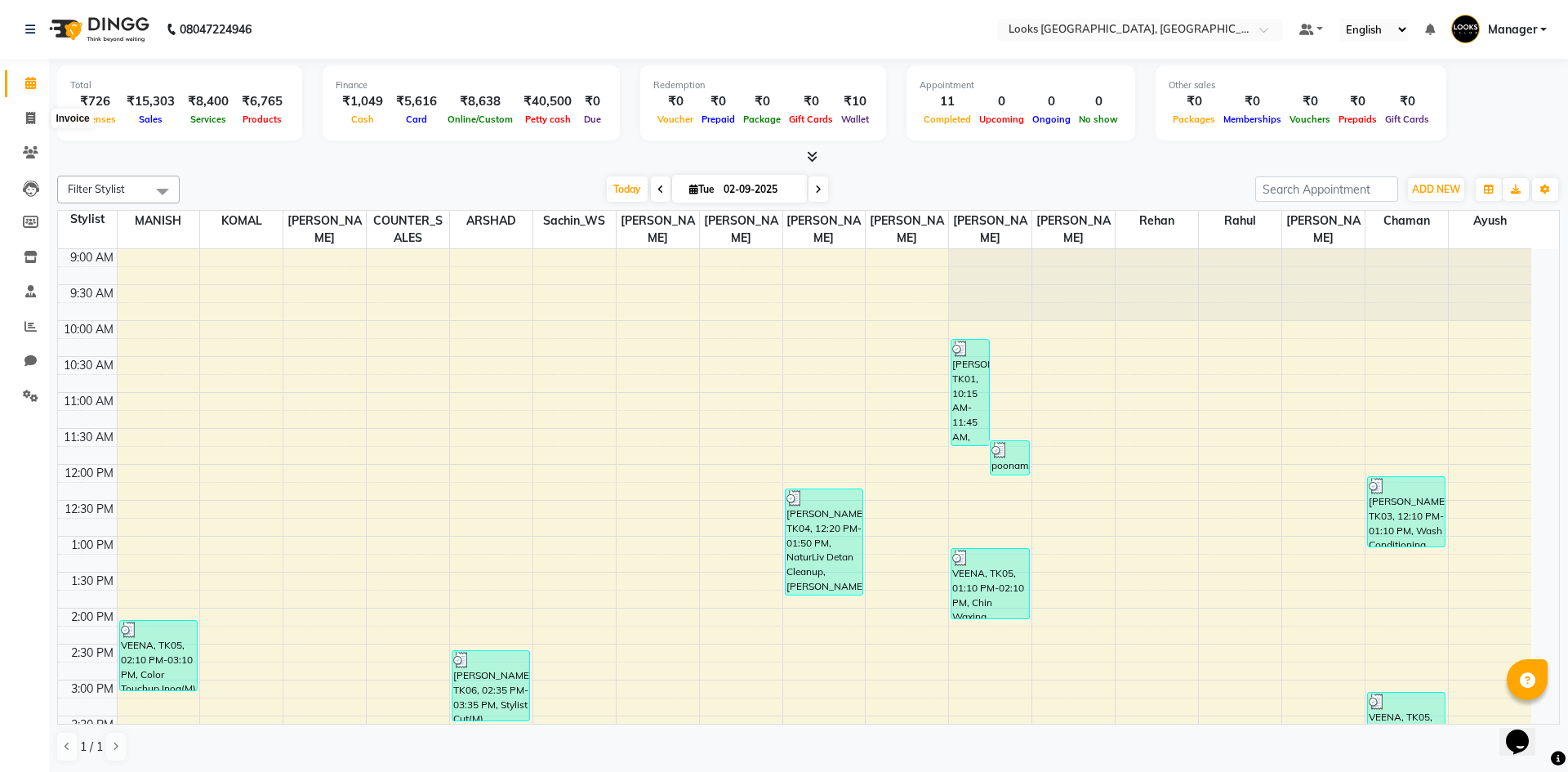
select select "4718"
select select "service"
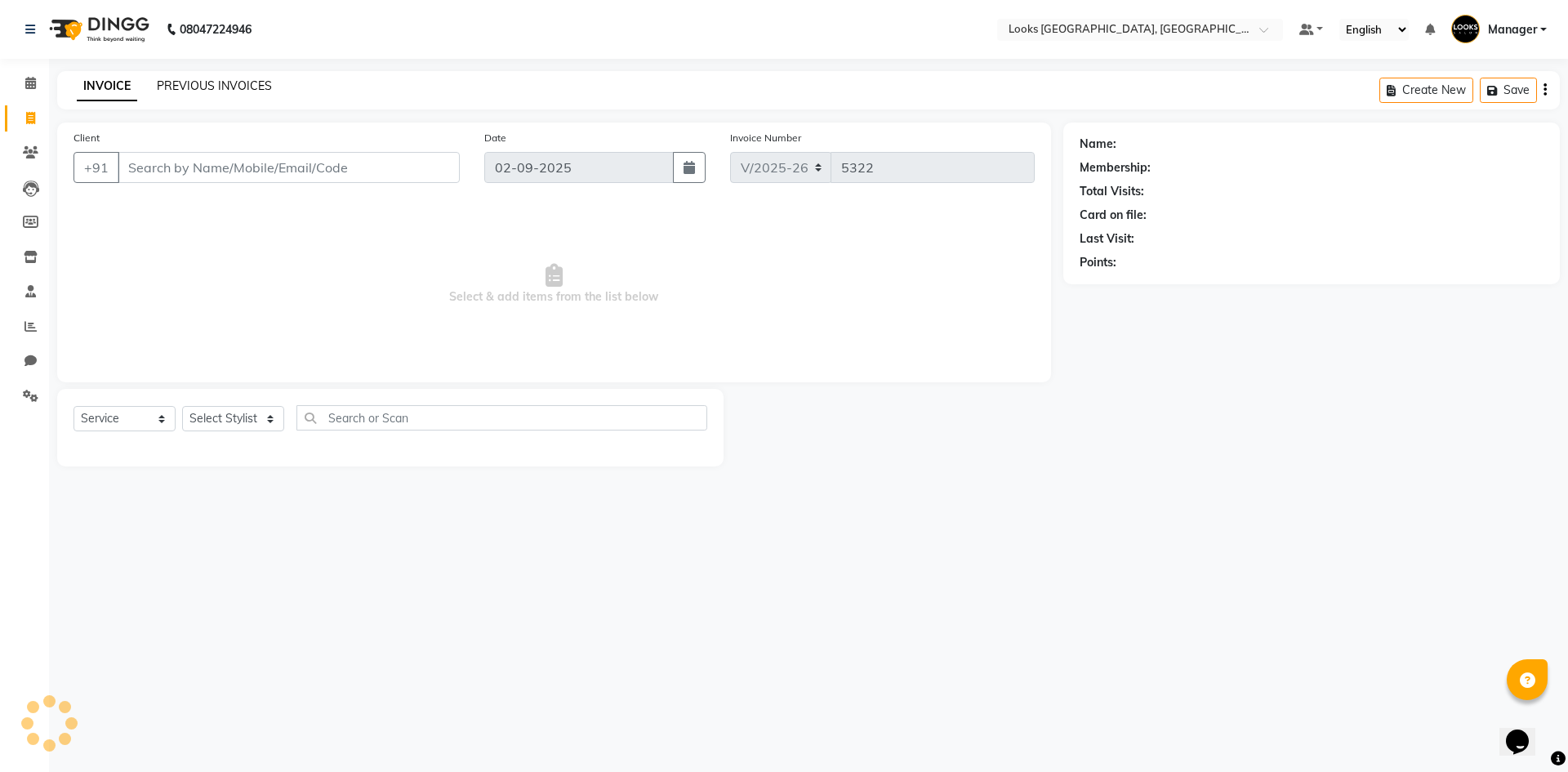
click at [209, 81] on link "PREVIOUS INVOICES" at bounding box center [214, 85] width 115 height 15
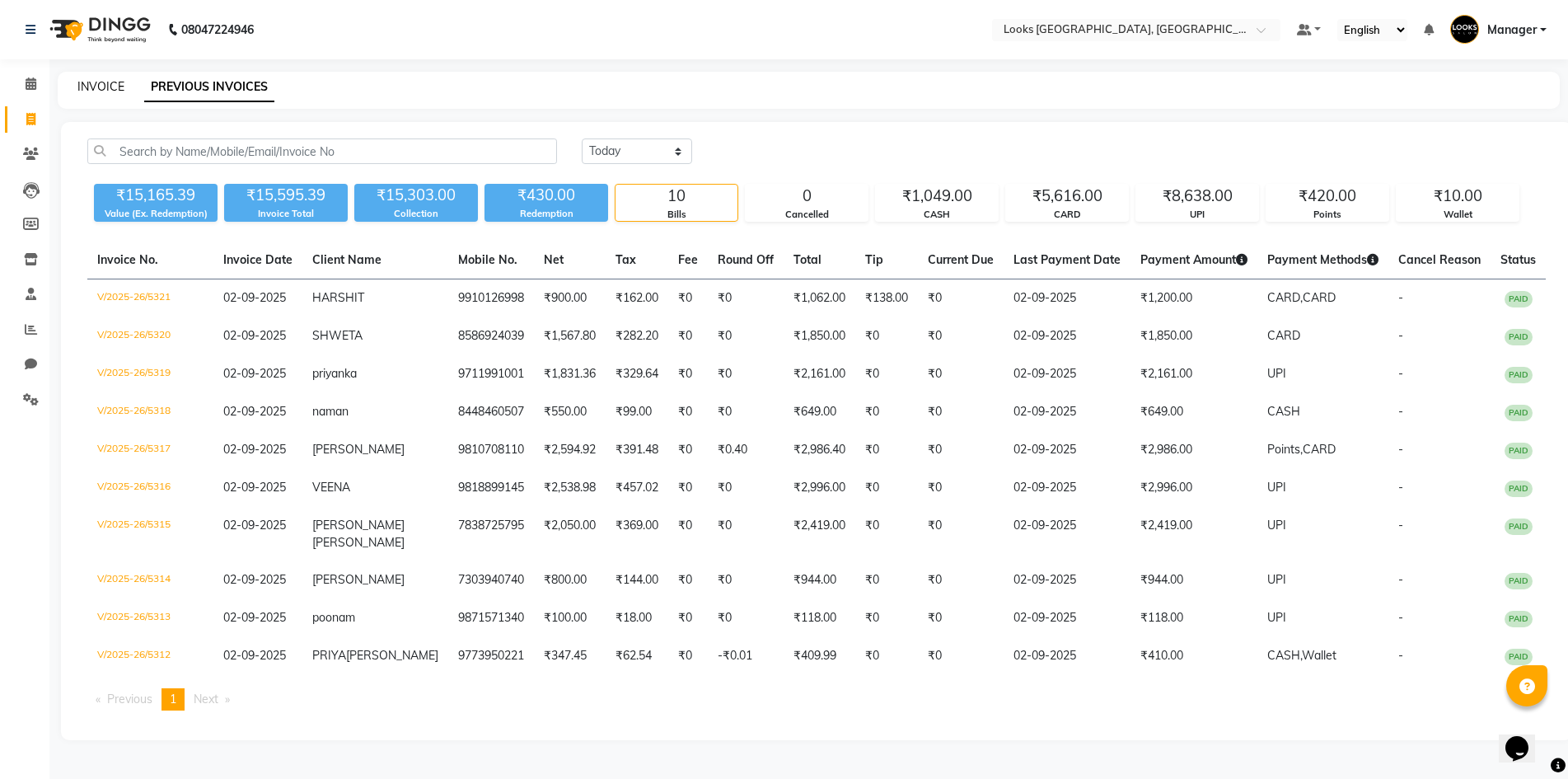
click at [111, 82] on link "INVOICE" at bounding box center [101, 86] width 47 height 15
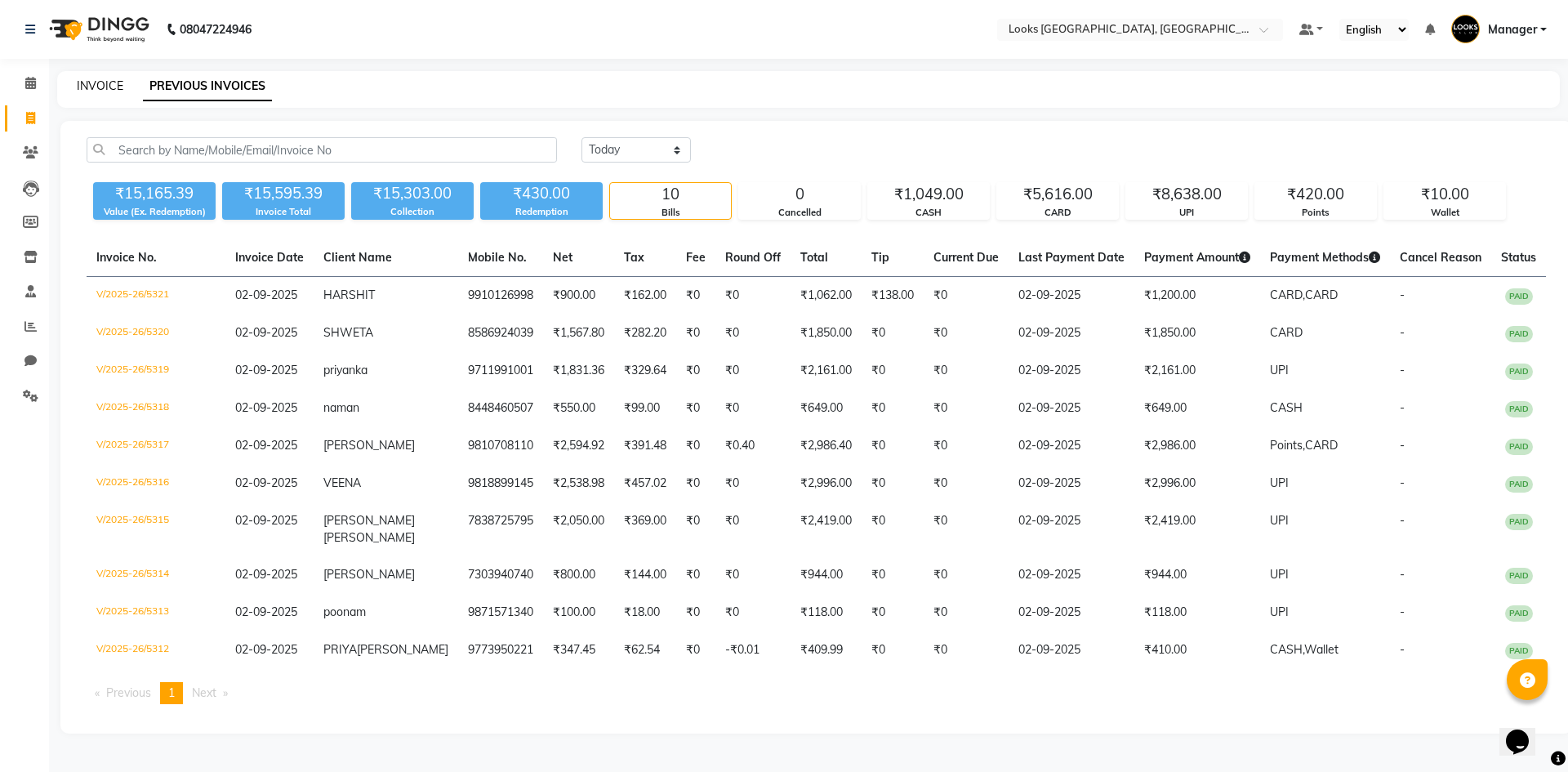
select select "4718"
select select "service"
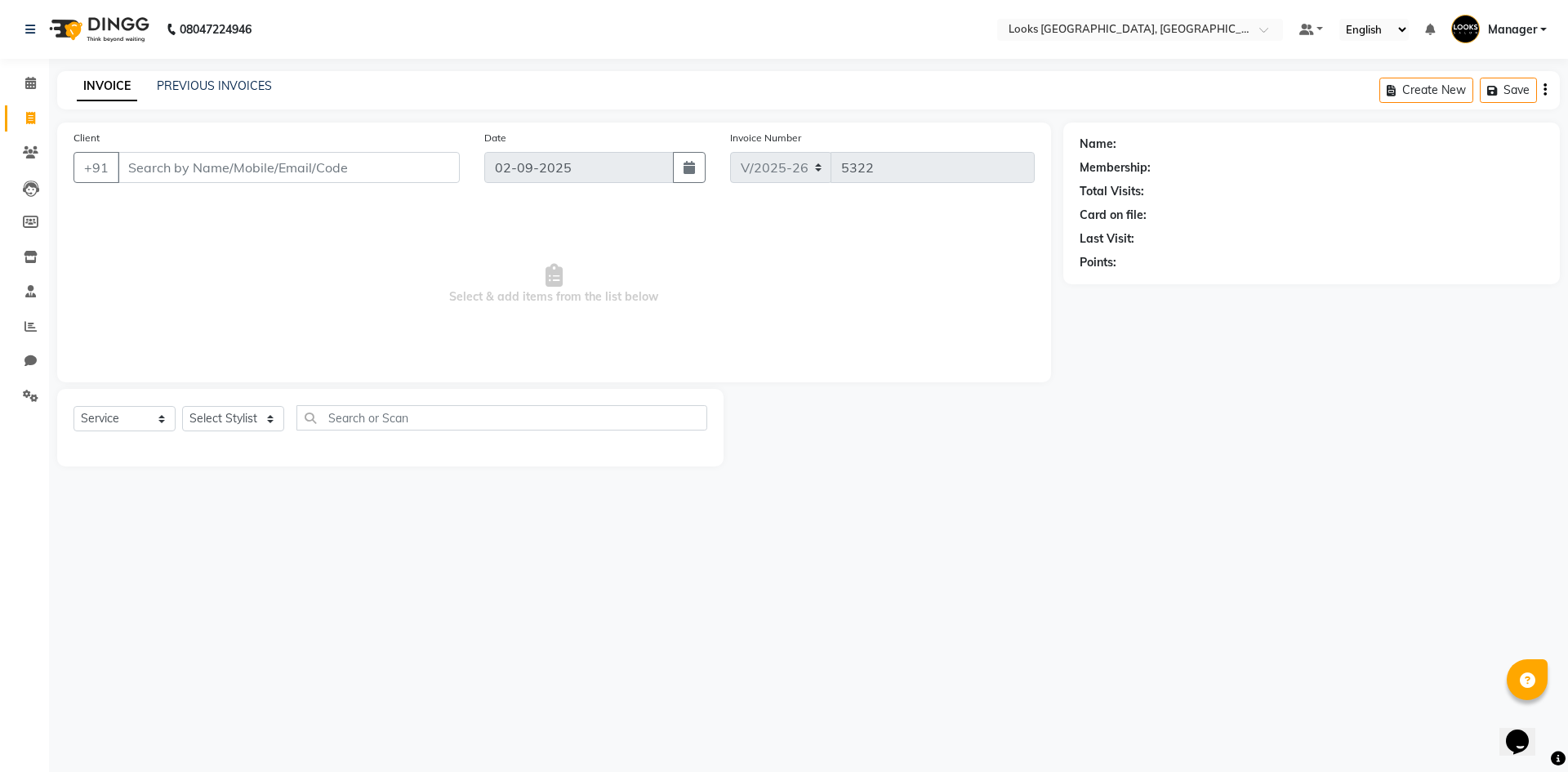
click at [125, 19] on img at bounding box center [98, 29] width 112 height 45
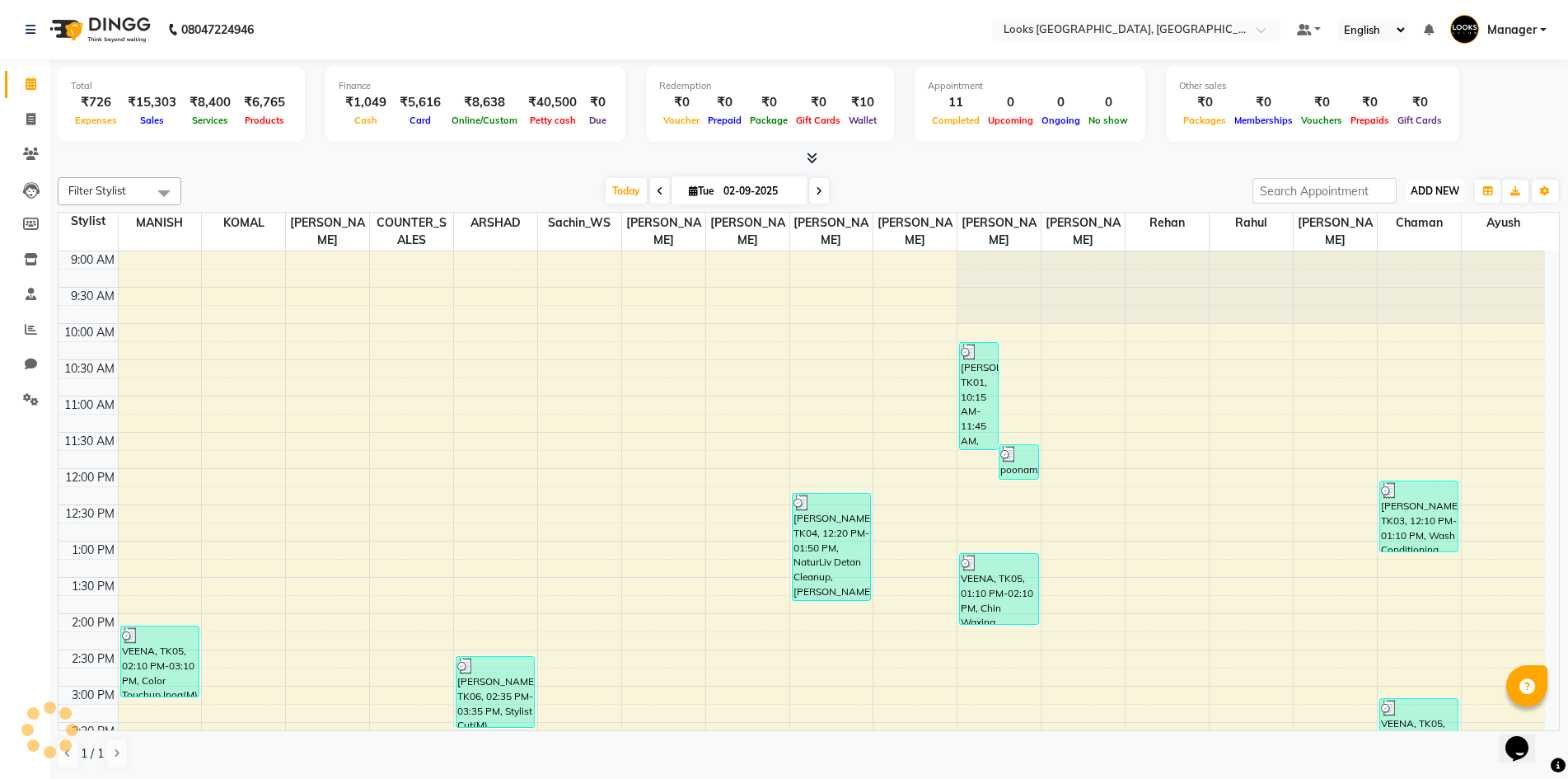
click at [1449, 185] on span "ADD NEW" at bounding box center [1435, 190] width 49 height 13
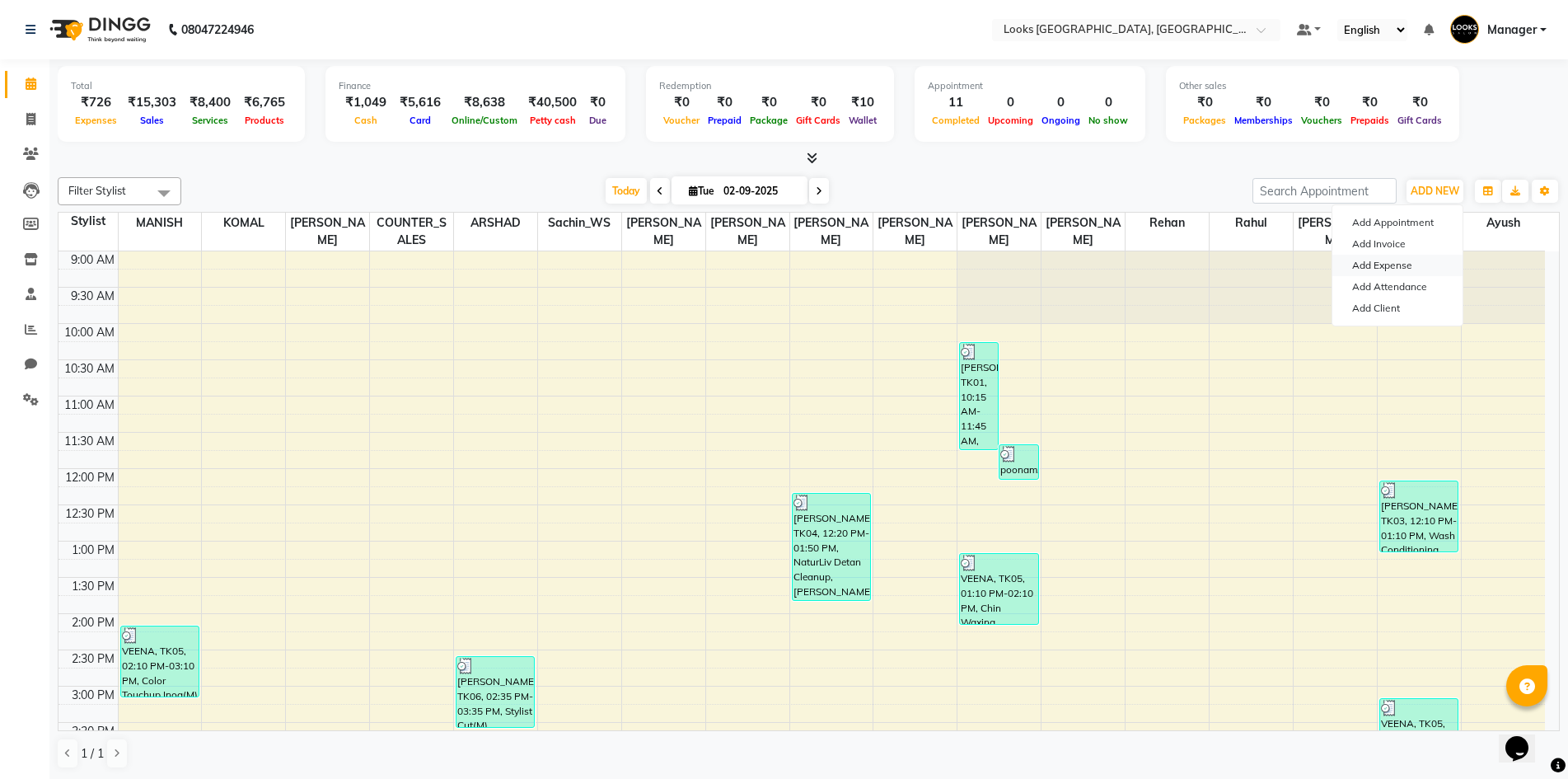
click at [1399, 266] on link "Add Expense" at bounding box center [1397, 266] width 130 height 21
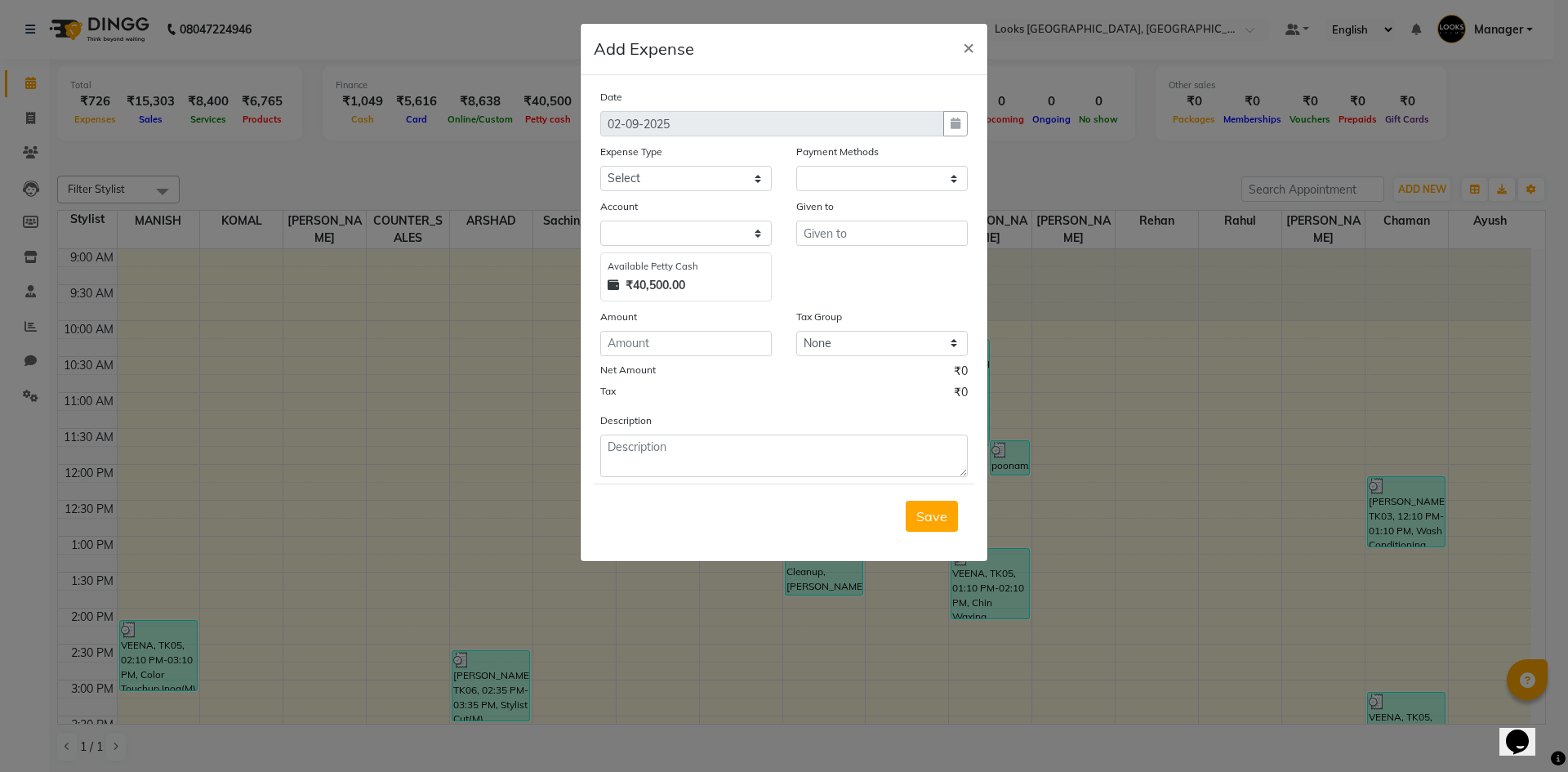
select select "1"
select select "3555"
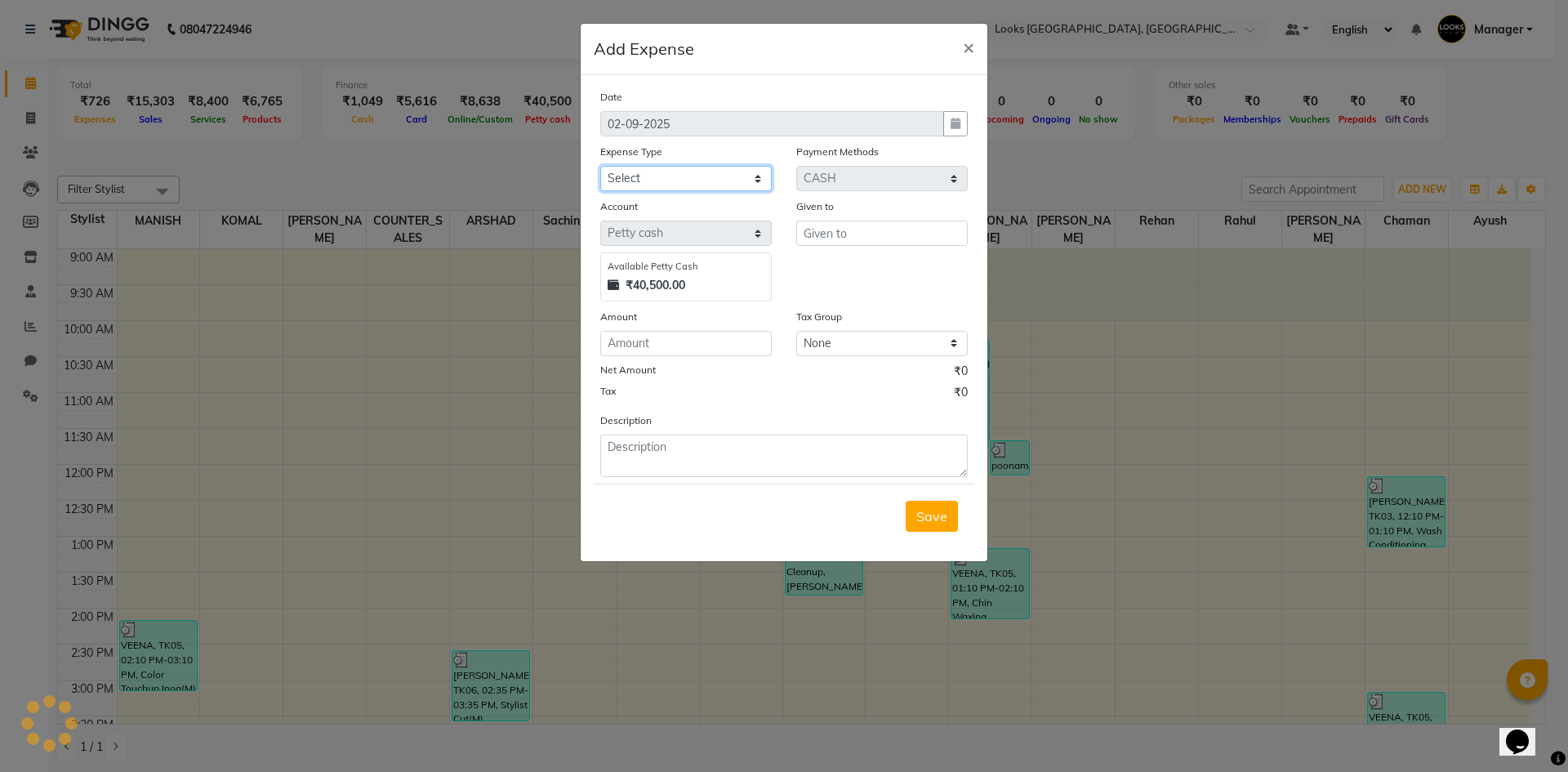
drag, startPoint x: 680, startPoint y: 176, endPoint x: 688, endPoint y: 183, distance: 10.6
click at [680, 176] on select "Select Bank Deposit Blinkit Cash Handover CLIENT Client ordered food Client Ref…" at bounding box center [686, 178] width 171 height 25
select select "24391"
click at [601, 165] on select "Select Bank Deposit Blinkit Cash Handover CLIENT Client ordered food Client Ref…" at bounding box center [686, 178] width 171 height 25
drag, startPoint x: 862, startPoint y: 232, endPoint x: 828, endPoint y: 234, distance: 34.1
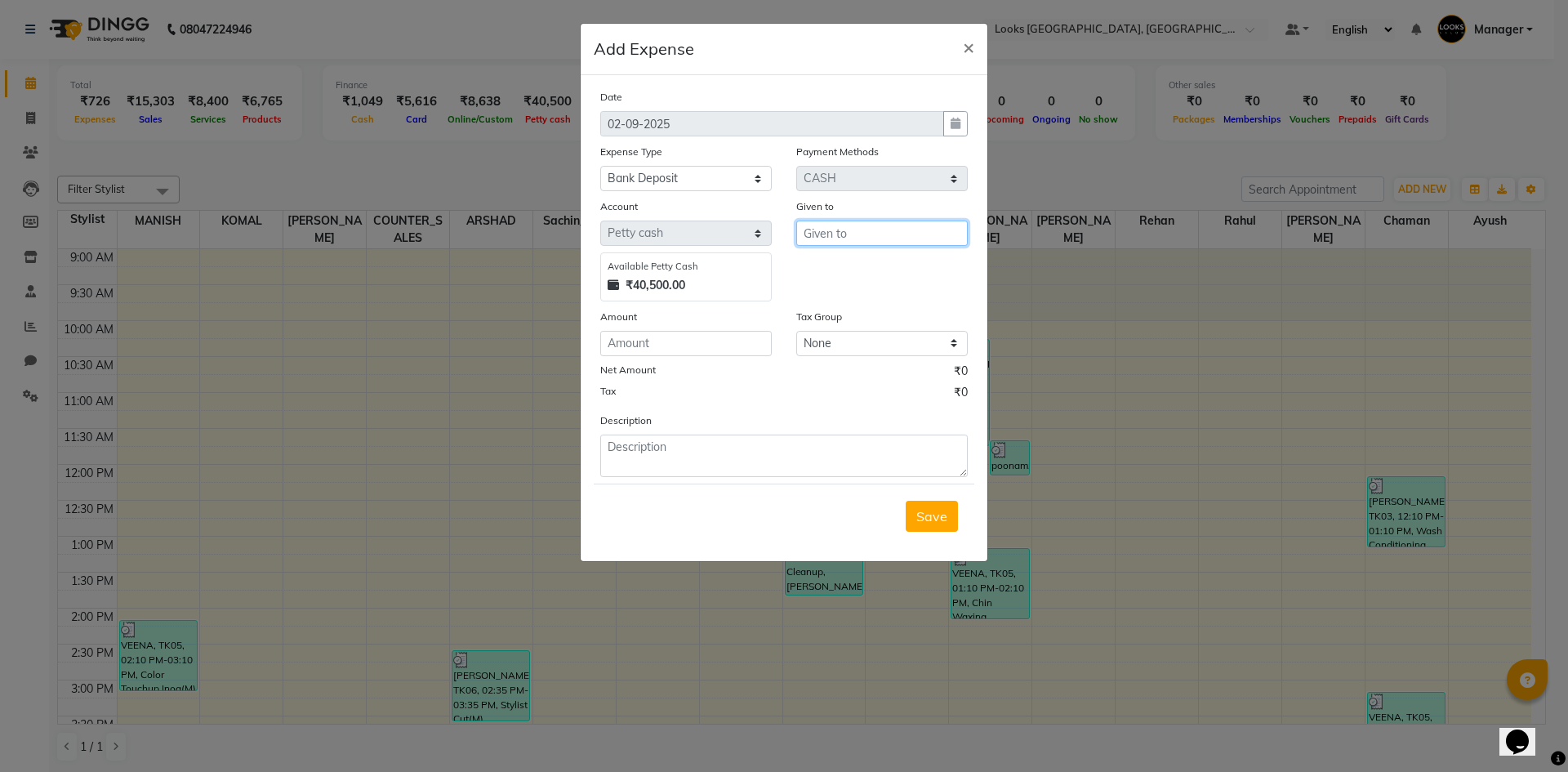
click at [861, 232] on input "text" at bounding box center [881, 233] width 171 height 25
click at [844, 271] on ngb-highlight "CO UNTER_SALES" at bounding box center [872, 268] width 111 height 16
type input "COUNTER_SALES"
click at [742, 355] on input "number" at bounding box center [686, 343] width 171 height 25
type input "32000"
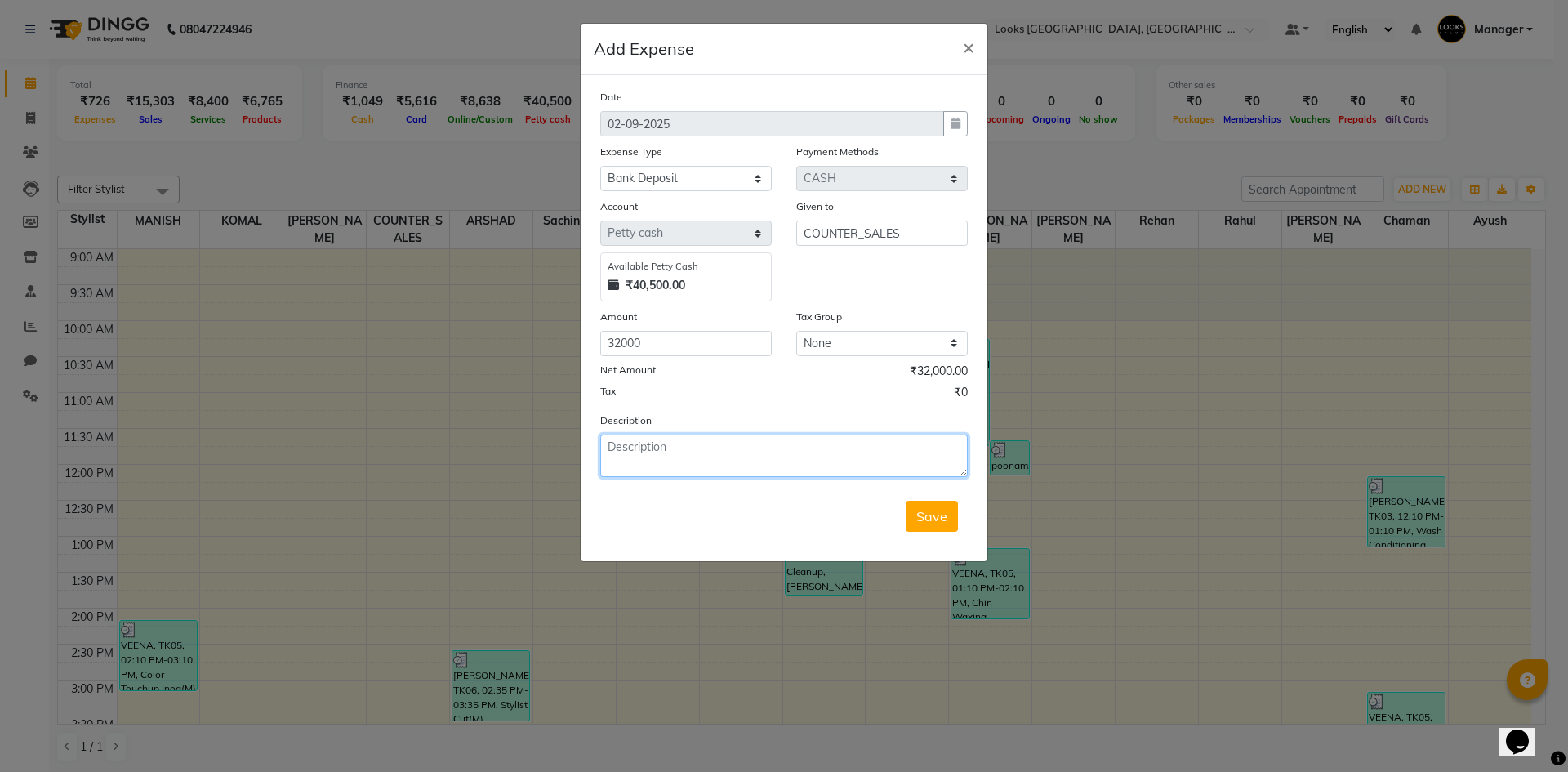
click at [706, 453] on textarea at bounding box center [784, 456] width 368 height 43
type textarea "c"
type textarea "CASH DEPOSIT 32000"
click at [916, 527] on button "Save" at bounding box center [932, 517] width 52 height 31
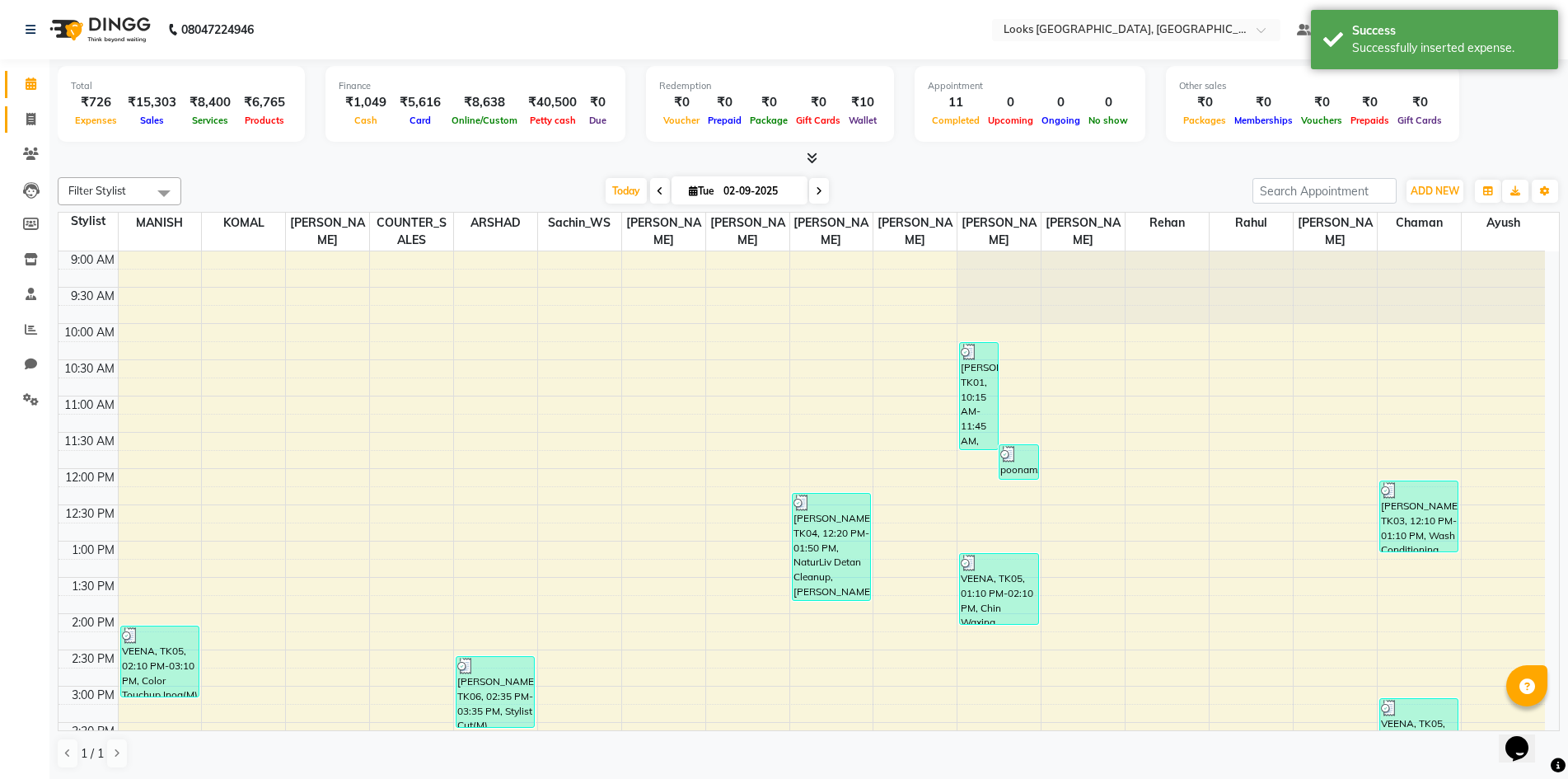
click at [21, 125] on span at bounding box center [31, 119] width 29 height 19
select select "service"
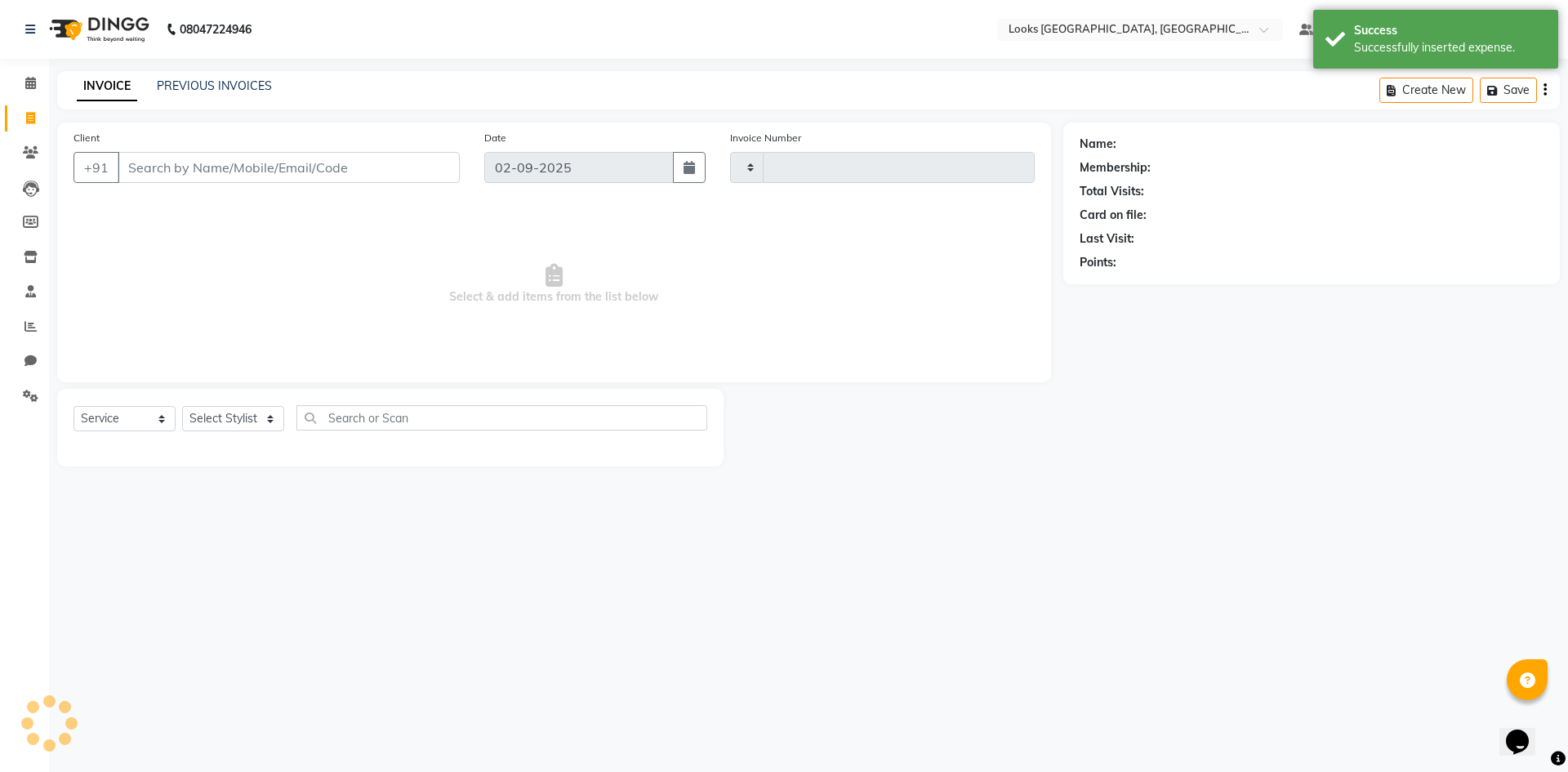
type input "5322"
select select "4718"
click at [122, 14] on img at bounding box center [98, 29] width 112 height 45
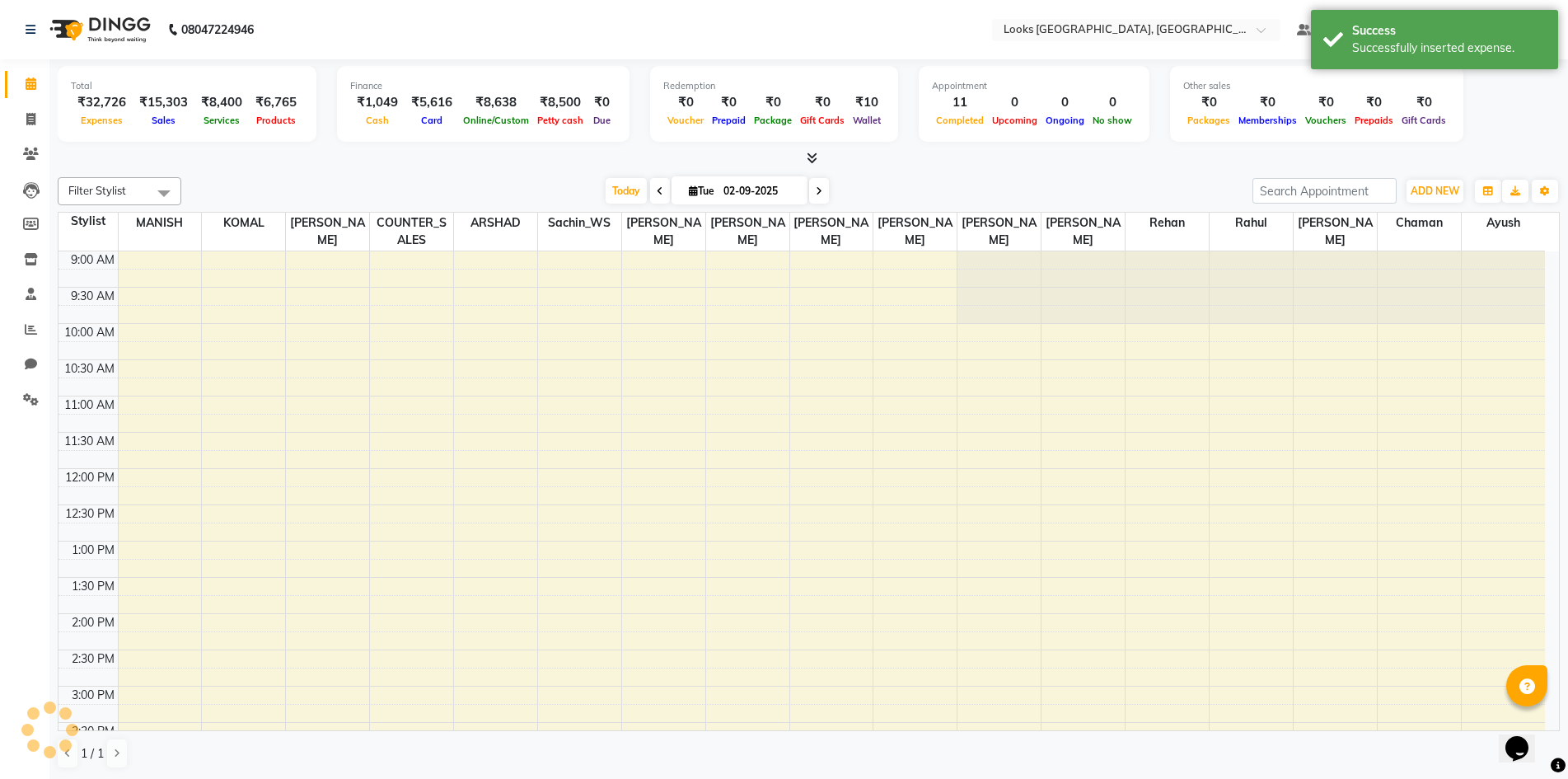
scroll to position [359, 0]
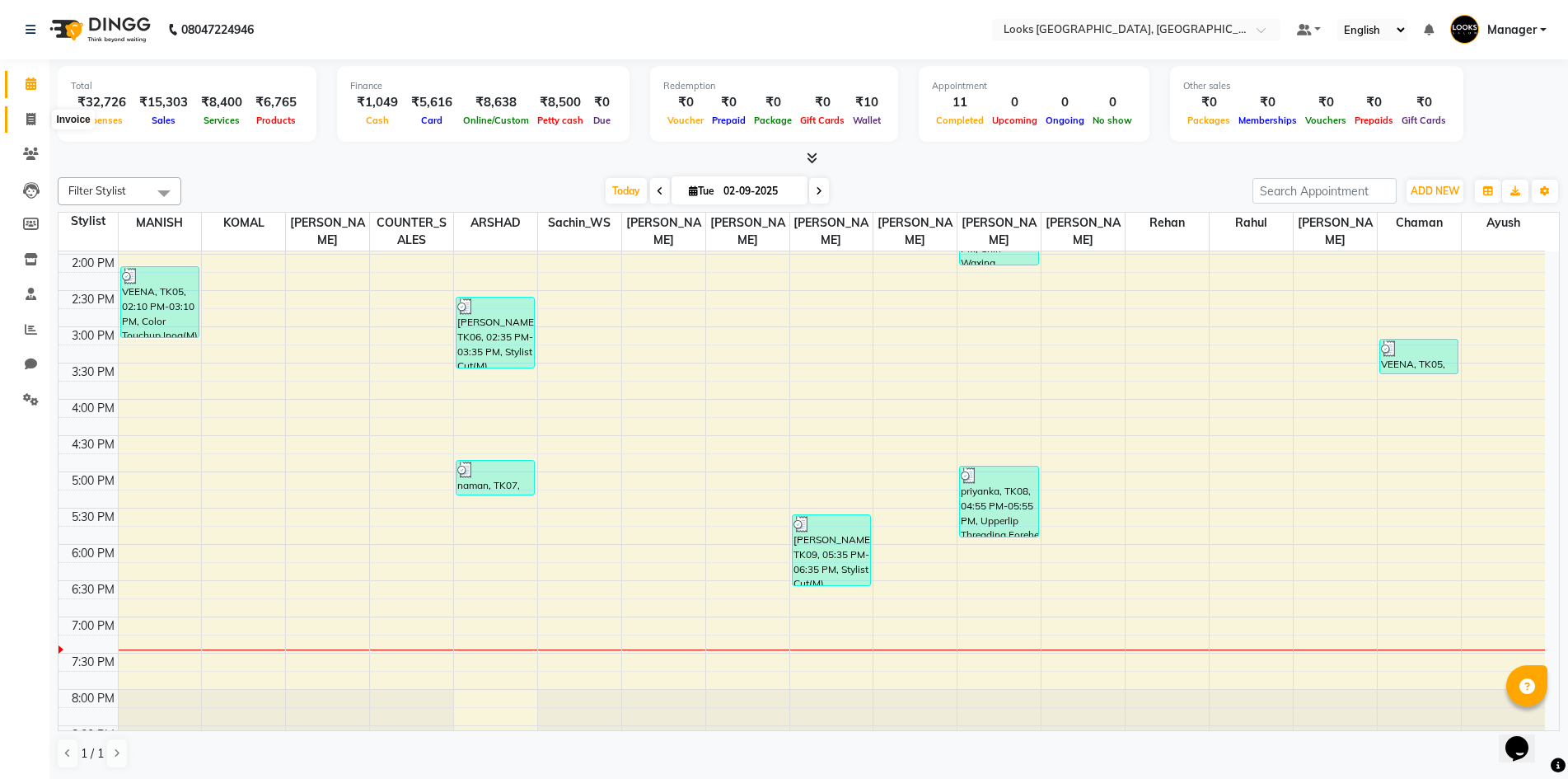
click at [40, 125] on span at bounding box center [31, 119] width 29 height 19
select select "service"
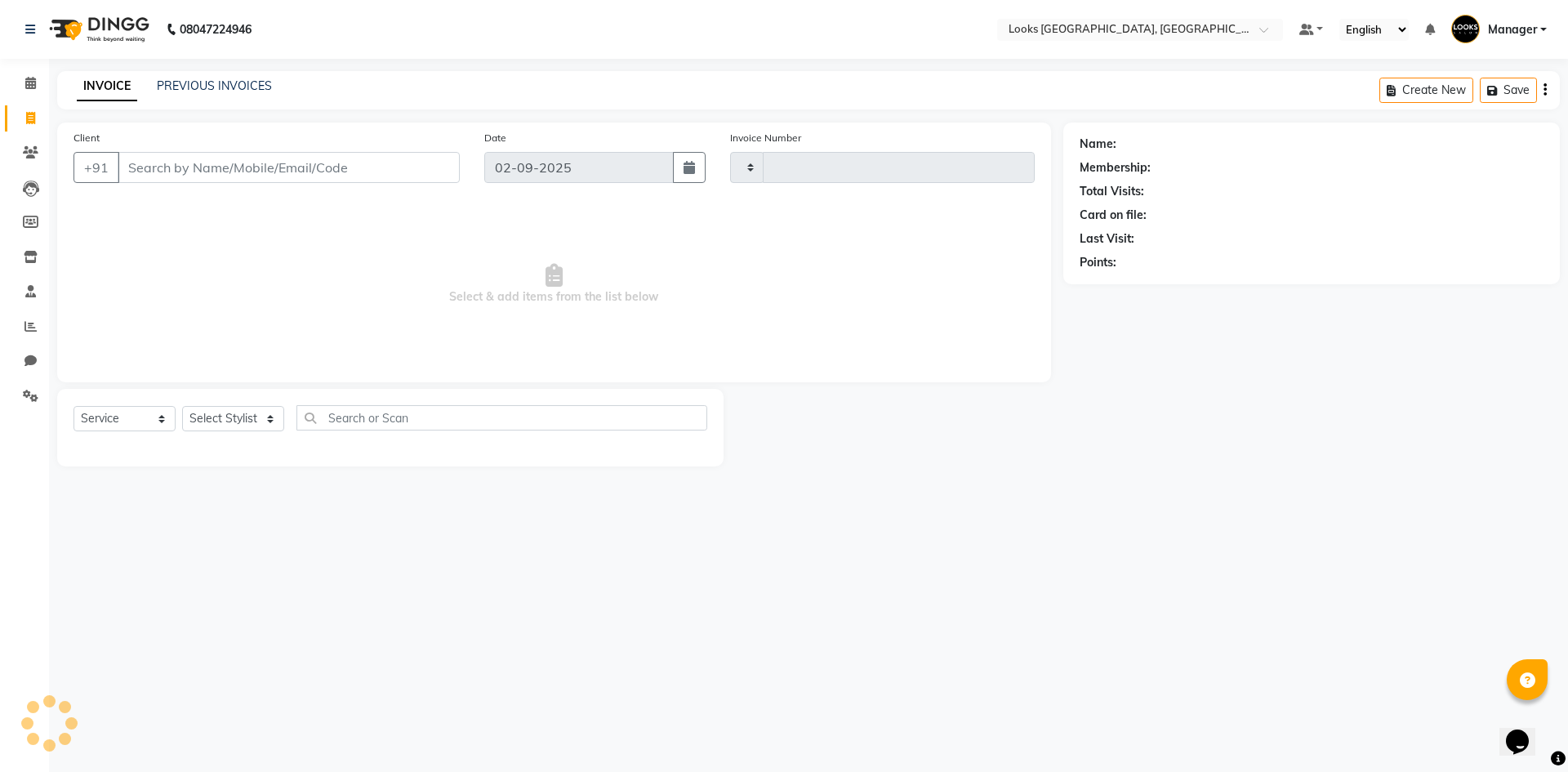
type input "5322"
select select "4718"
click at [315, 176] on input "Client" at bounding box center [289, 167] width 342 height 31
type input "9599331009"
click at [446, 159] on button "Add Client" at bounding box center [417, 167] width 84 height 31
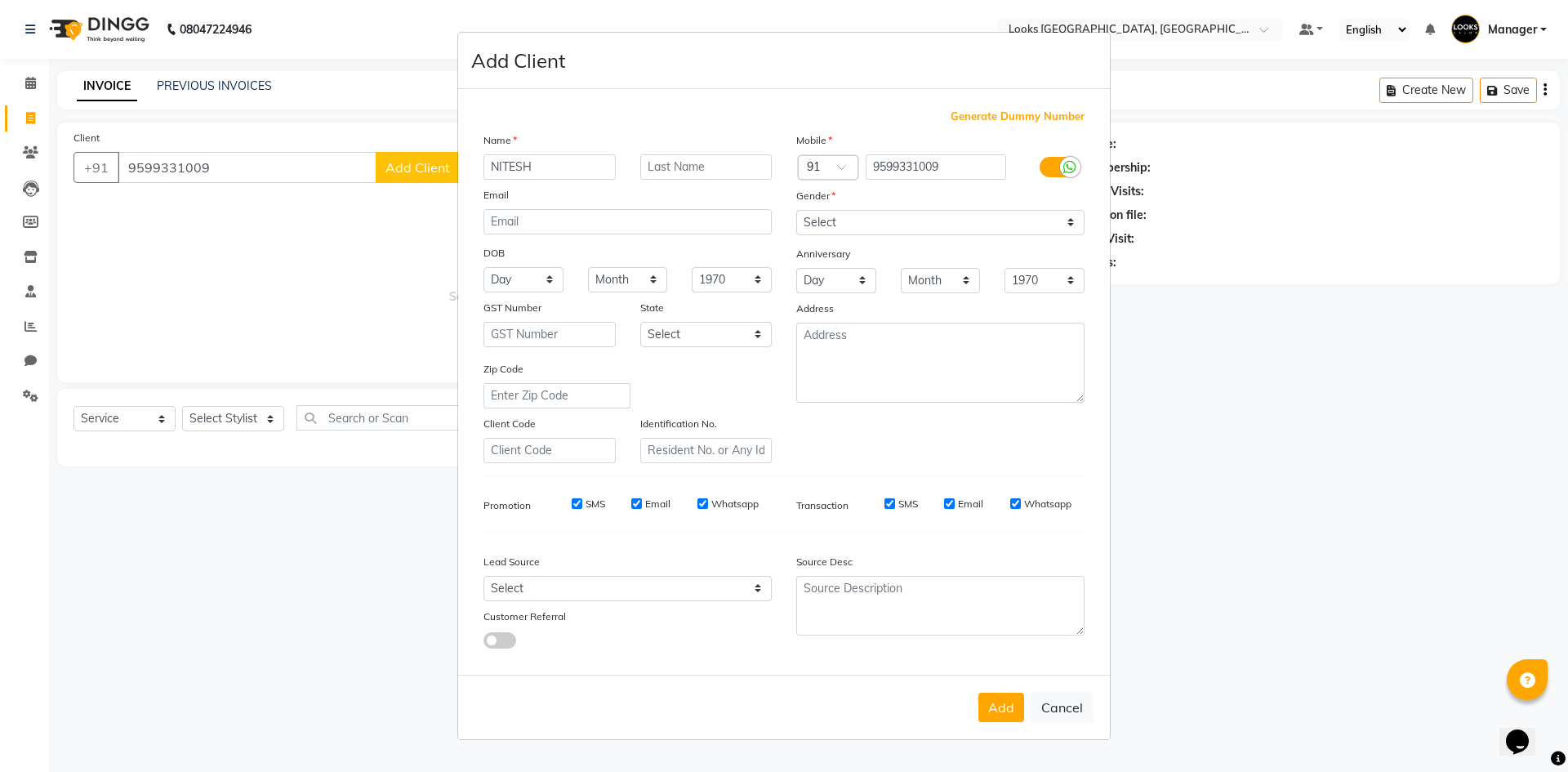
type input "NITESH"
click at [870, 230] on select "Select Male Female Other Prefer Not To Say" at bounding box center [940, 223] width 288 height 25
select select "male"
click at [796, 210] on select "Select Male Female Other Prefer Not To Say" at bounding box center [940, 223] width 288 height 25
click at [1001, 703] on button "Add" at bounding box center [1001, 707] width 45 height 29
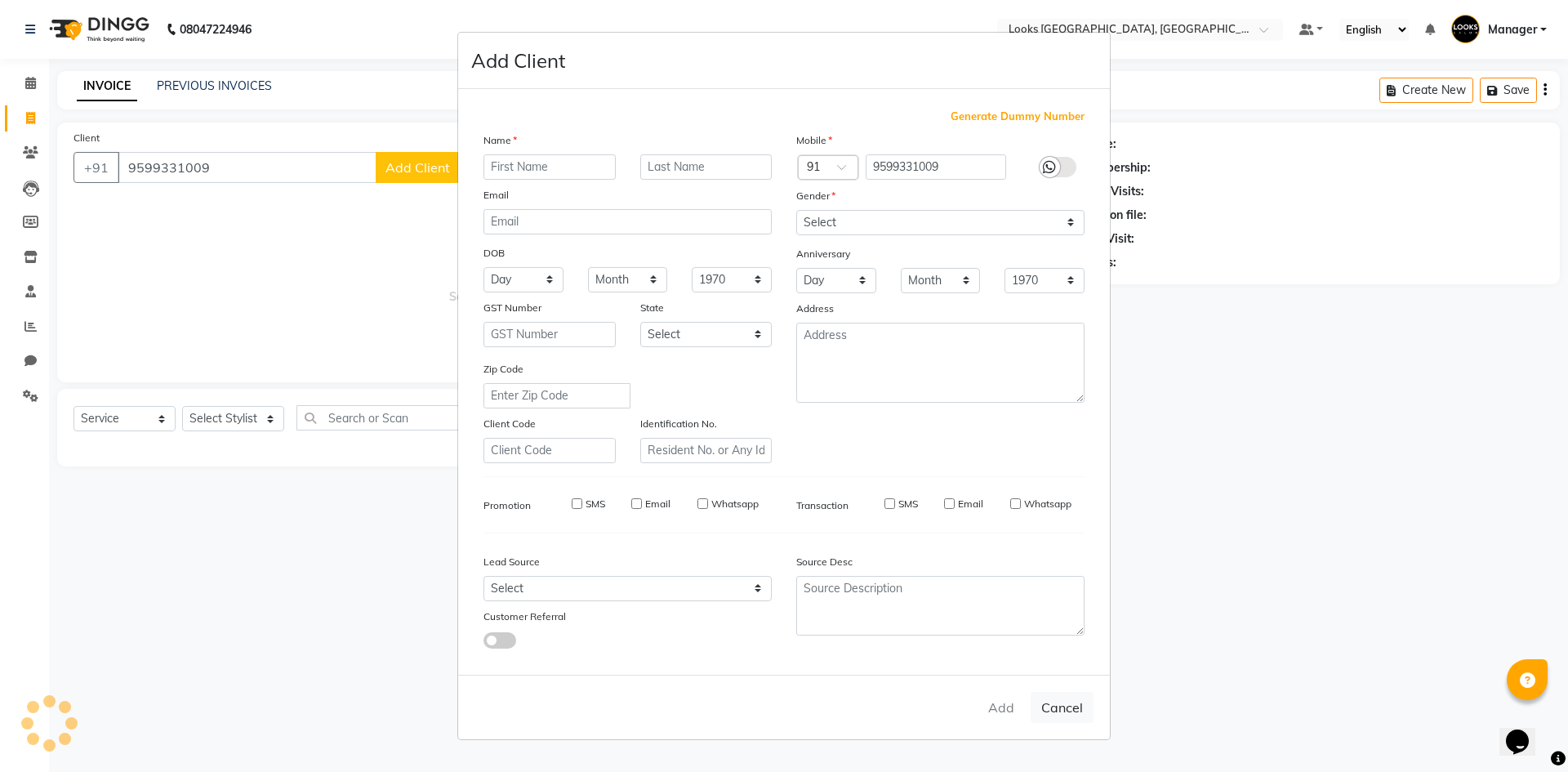
select select
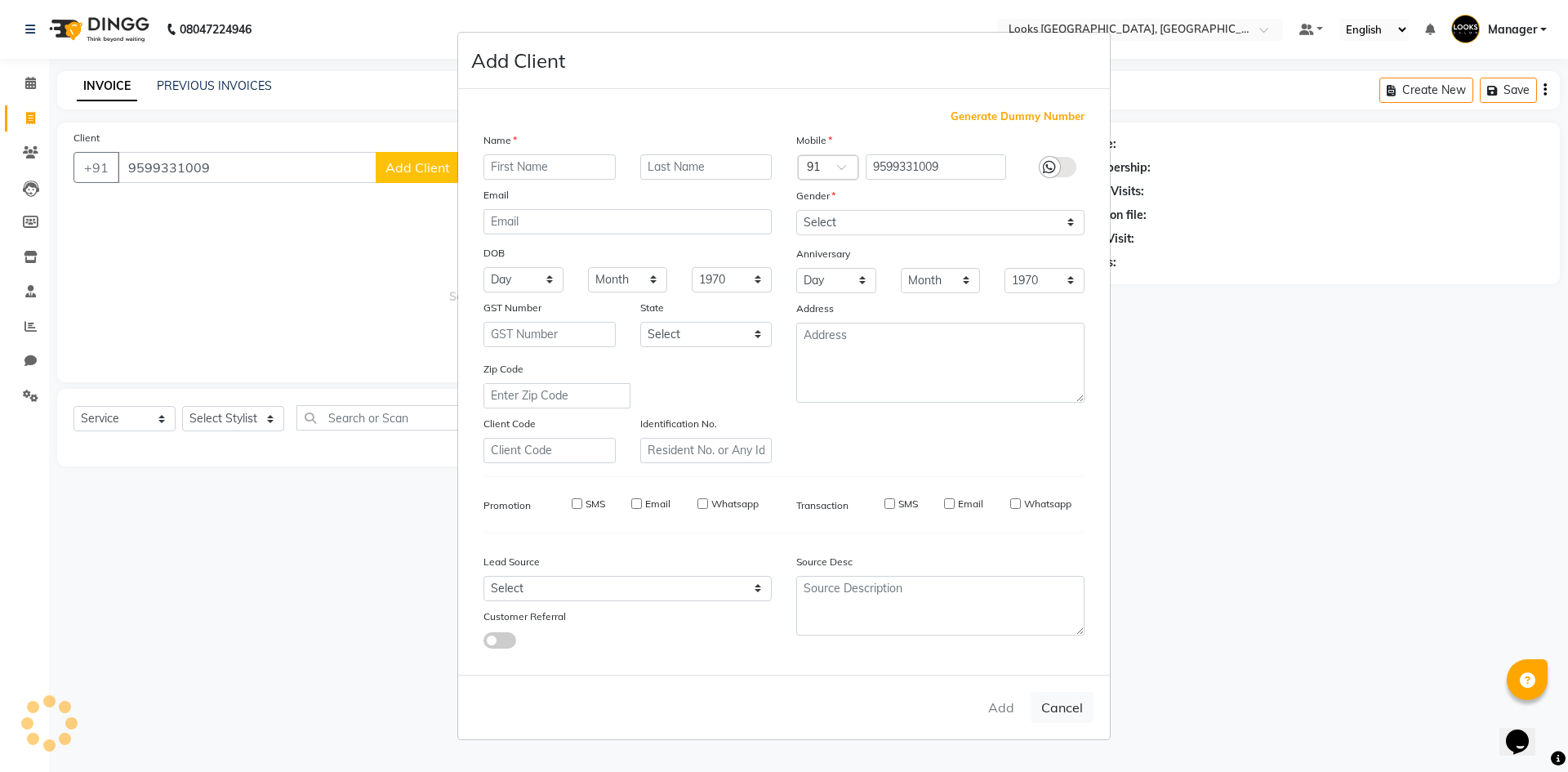
select select
checkbox input "false"
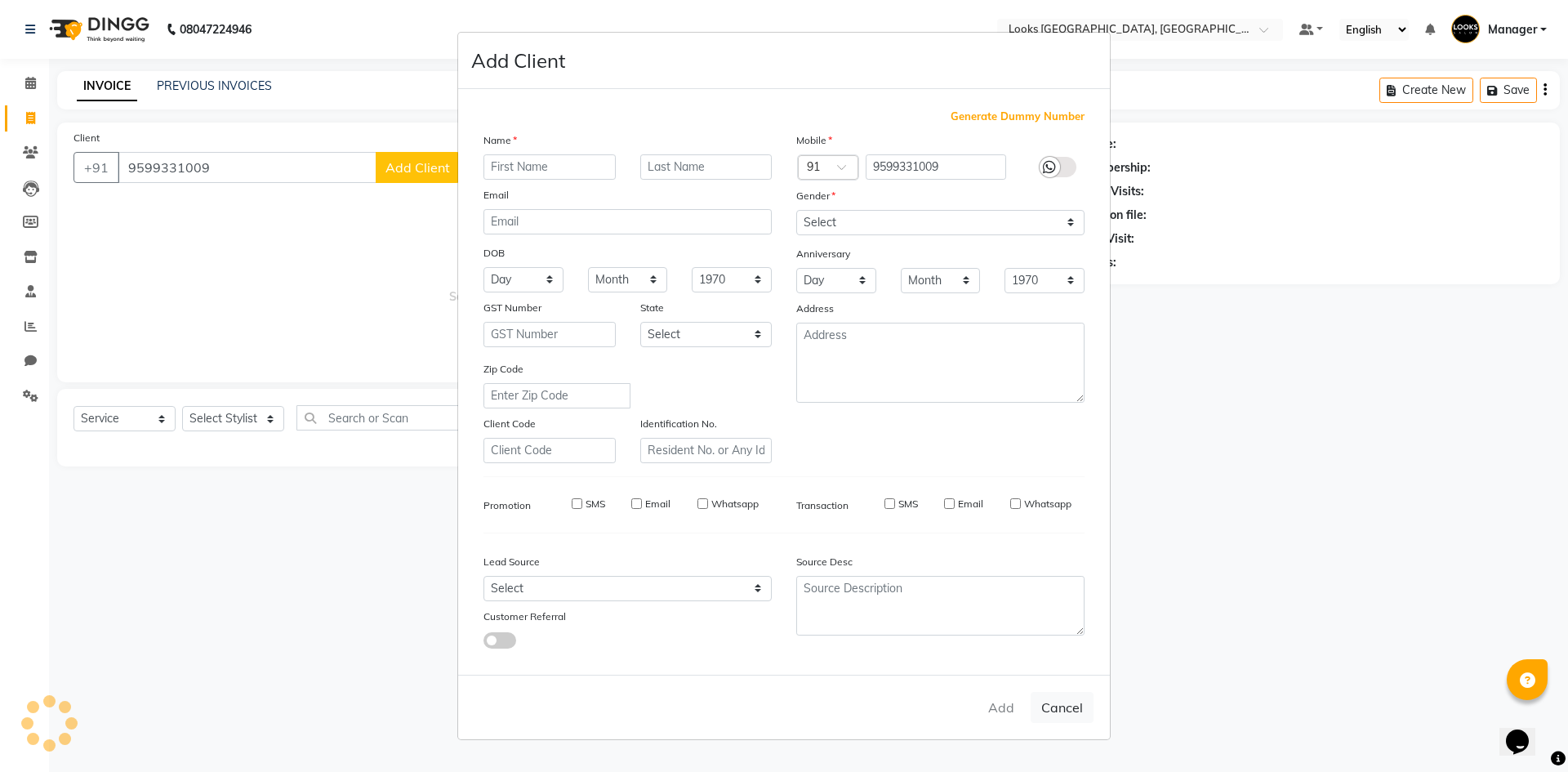
checkbox input "false"
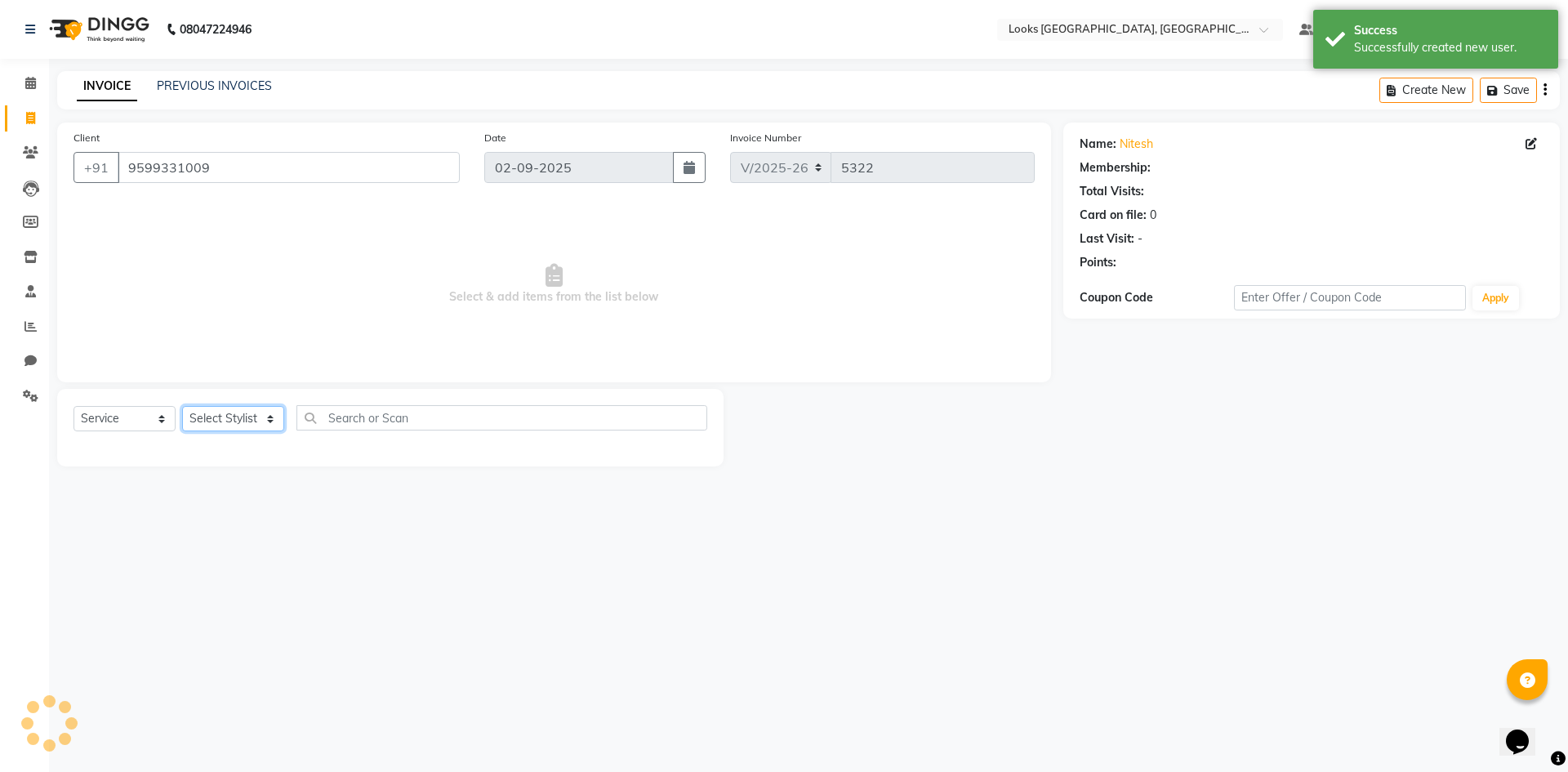
select select "1: Object"
click at [270, 431] on select "Select Stylist ARSHAD Ayush Bobby Chaman COUNTER_SALES Employee_WS FAREED KOMAL…" at bounding box center [233, 419] width 103 height 25
select select "29671"
click at [182, 406] on select "Select Stylist ARSHAD Ayush Bobby Chaman COUNTER_SALES Employee_WS FAREED KOMAL…" at bounding box center [233, 419] width 103 height 25
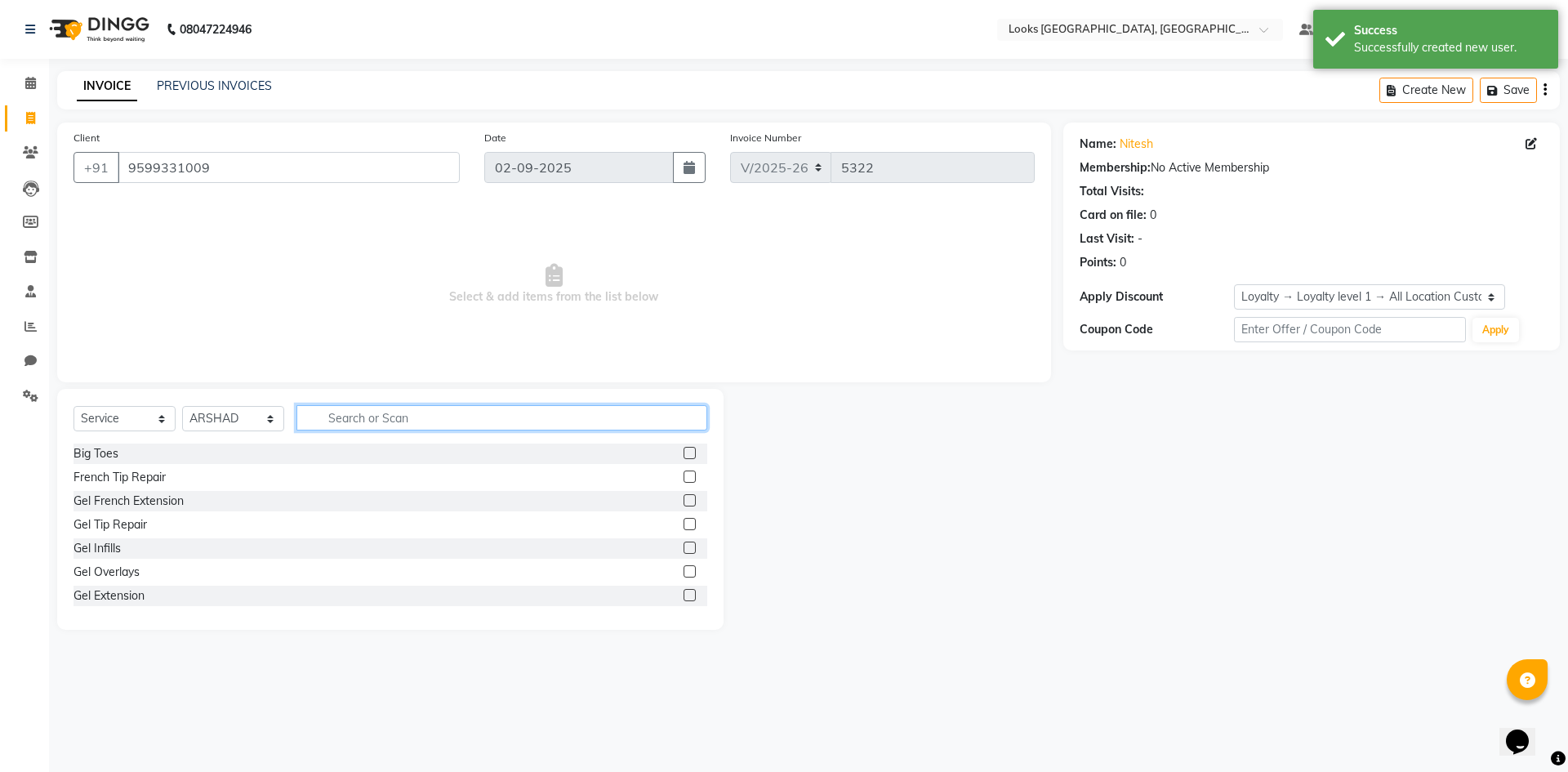
click at [423, 418] on input "text" at bounding box center [502, 418] width 411 height 25
type input "BEARD"
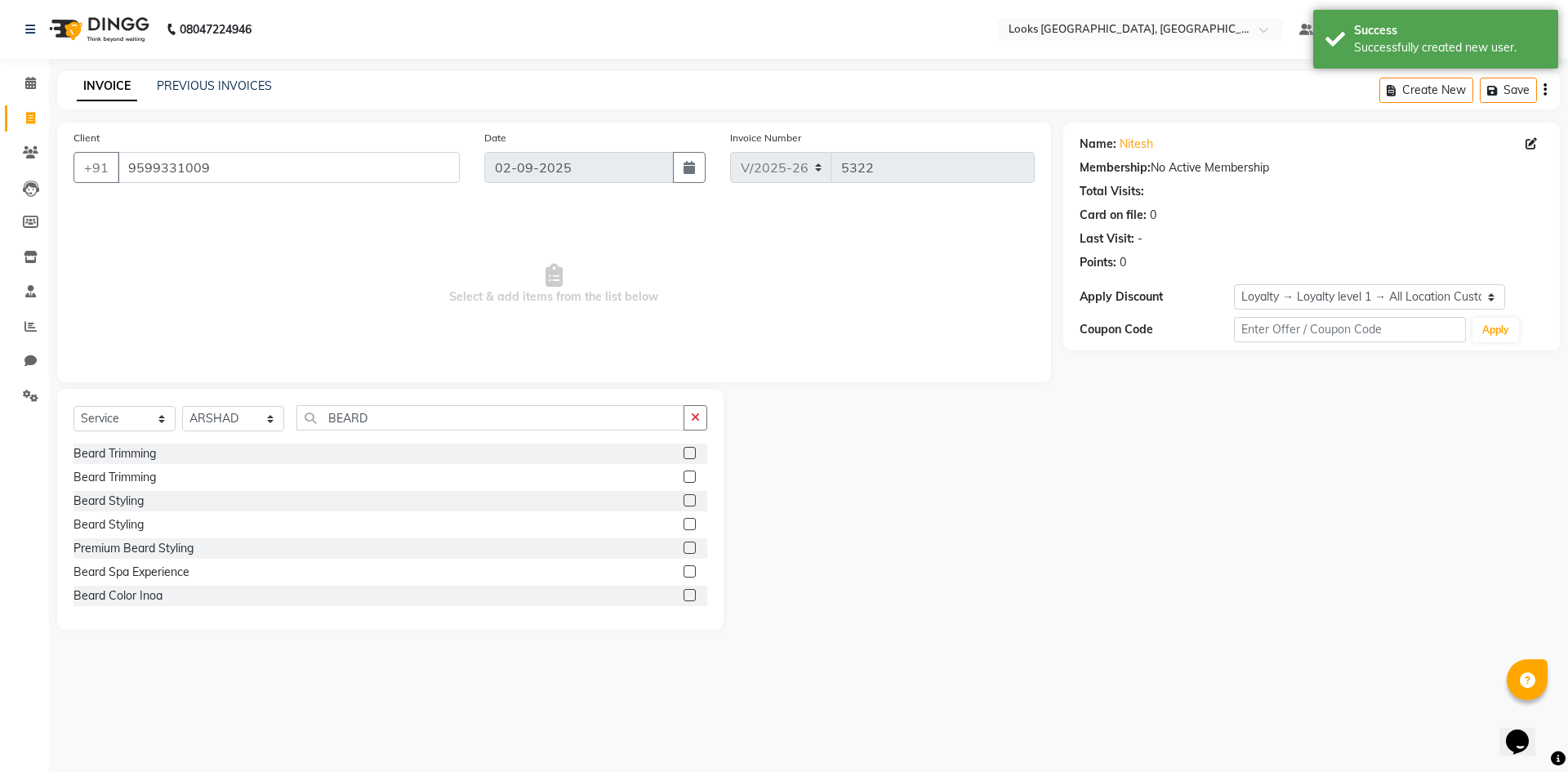
click at [684, 457] on label at bounding box center [690, 453] width 13 height 13
click at [684, 457] on input "checkbox" at bounding box center [689, 454] width 11 height 11
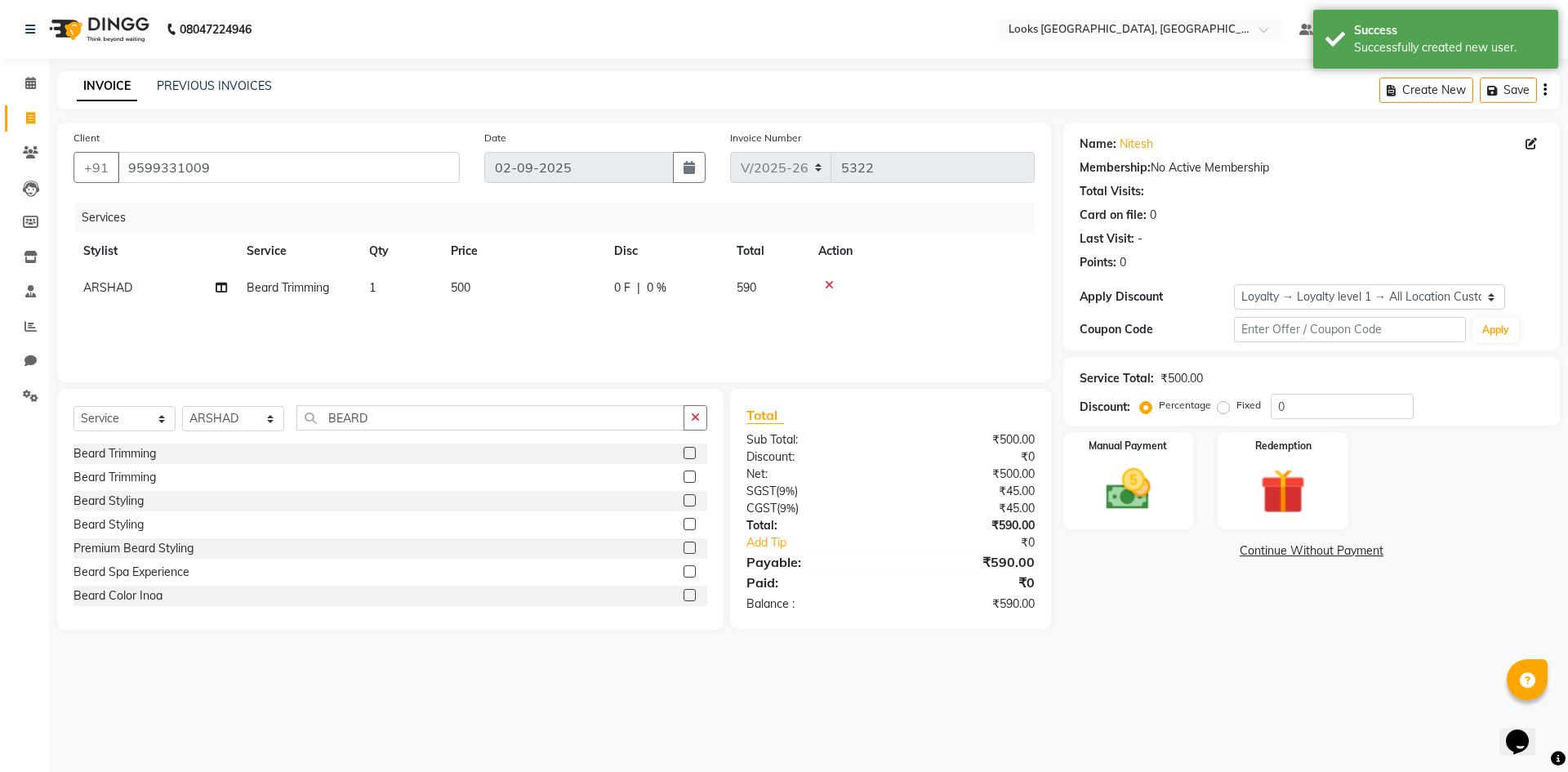
checkbox input "false"
click at [470, 284] on span "500" at bounding box center [460, 287] width 19 height 15
drag, startPoint x: 606, startPoint y: 300, endPoint x: 175, endPoint y: 229, distance: 436.8
click at [182, 236] on table "Stylist Service Qty Price Disc Total Action ARSHAD Ayush Bobby Chaman COUNTER_S…" at bounding box center [554, 282] width 962 height 99
type input "350"
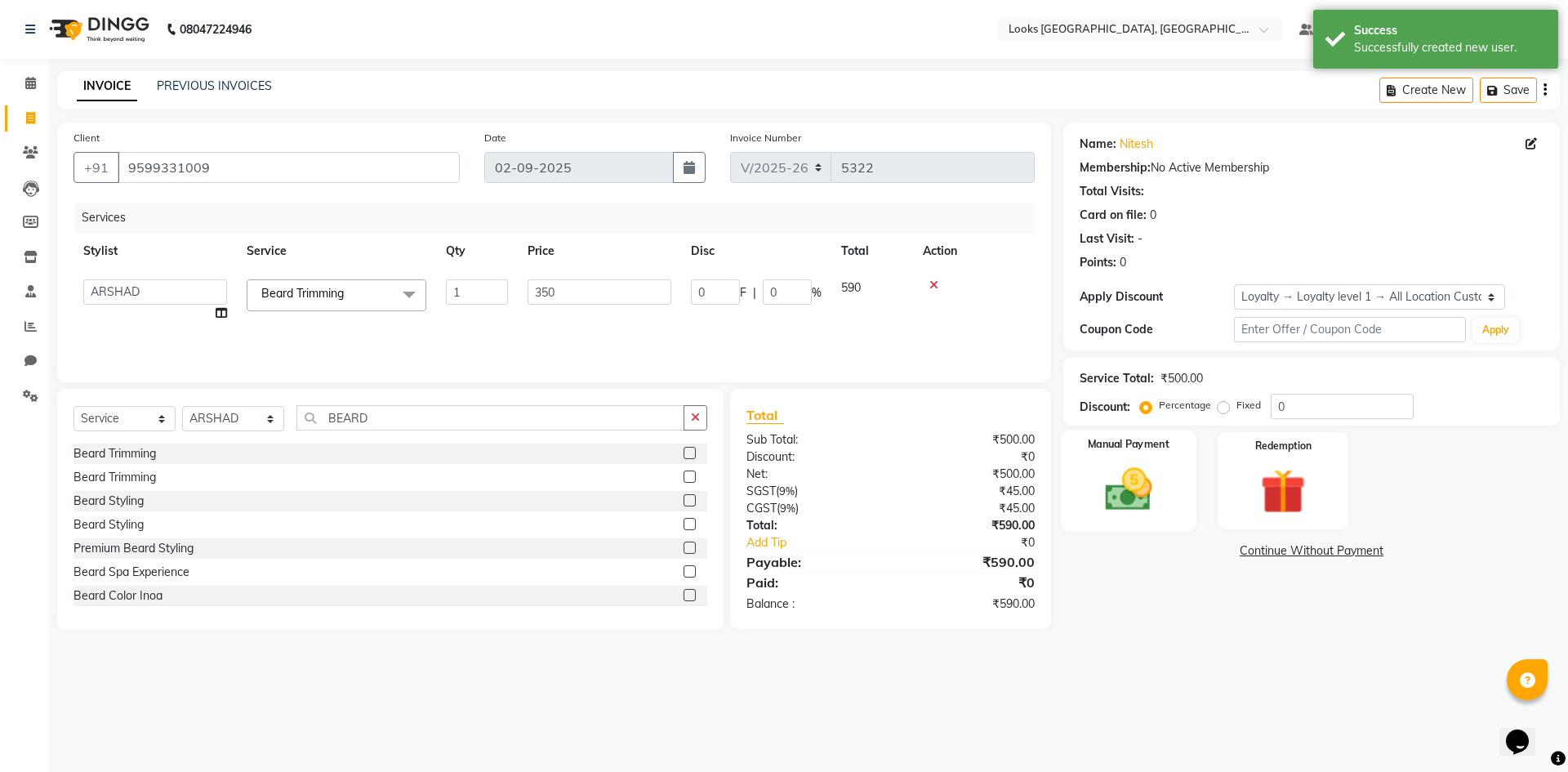
click at [1117, 460] on div "Manual Payment" at bounding box center [1128, 481] width 135 height 101
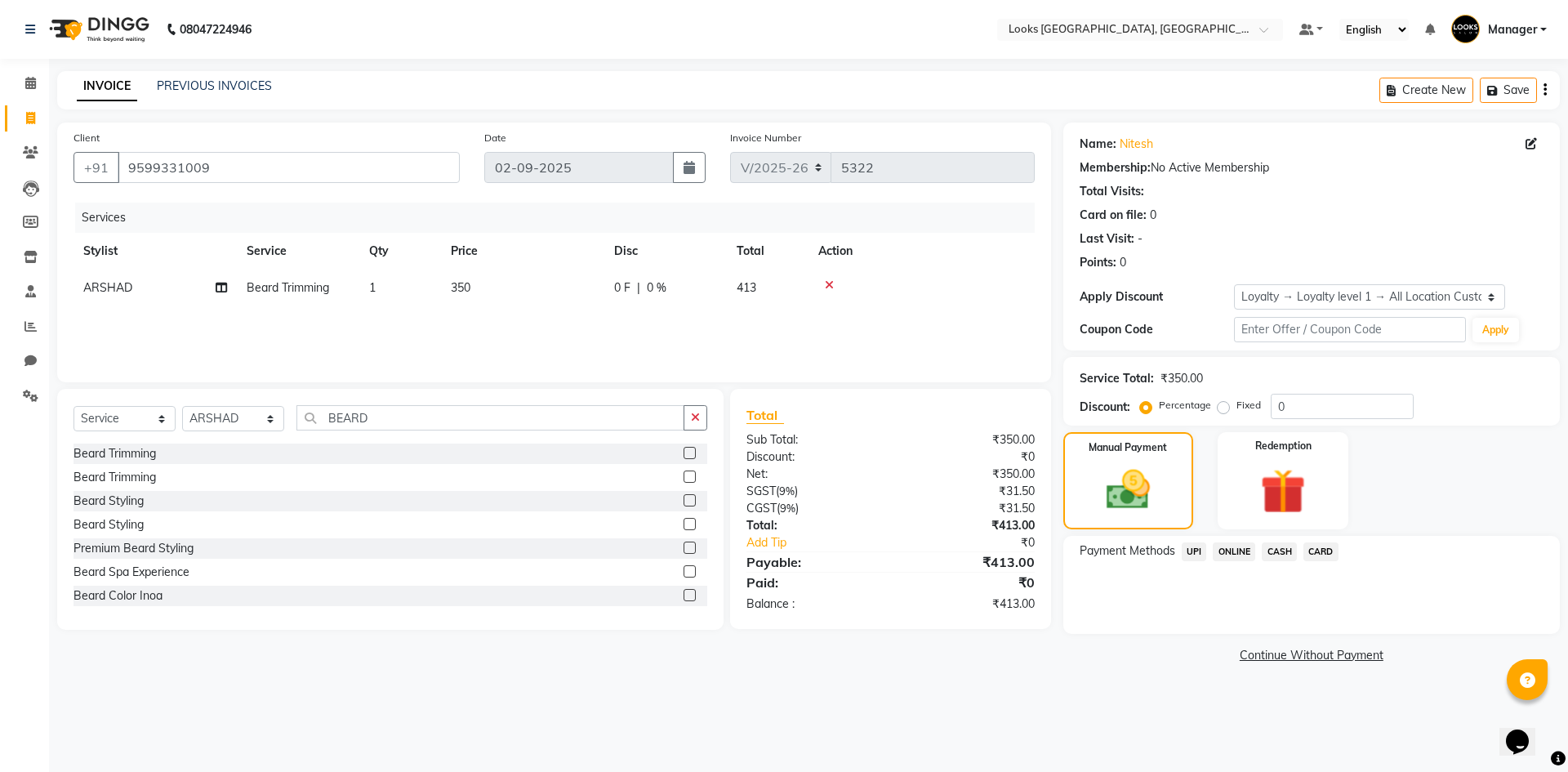
click at [1201, 556] on span "UPI" at bounding box center [1195, 551] width 25 height 18
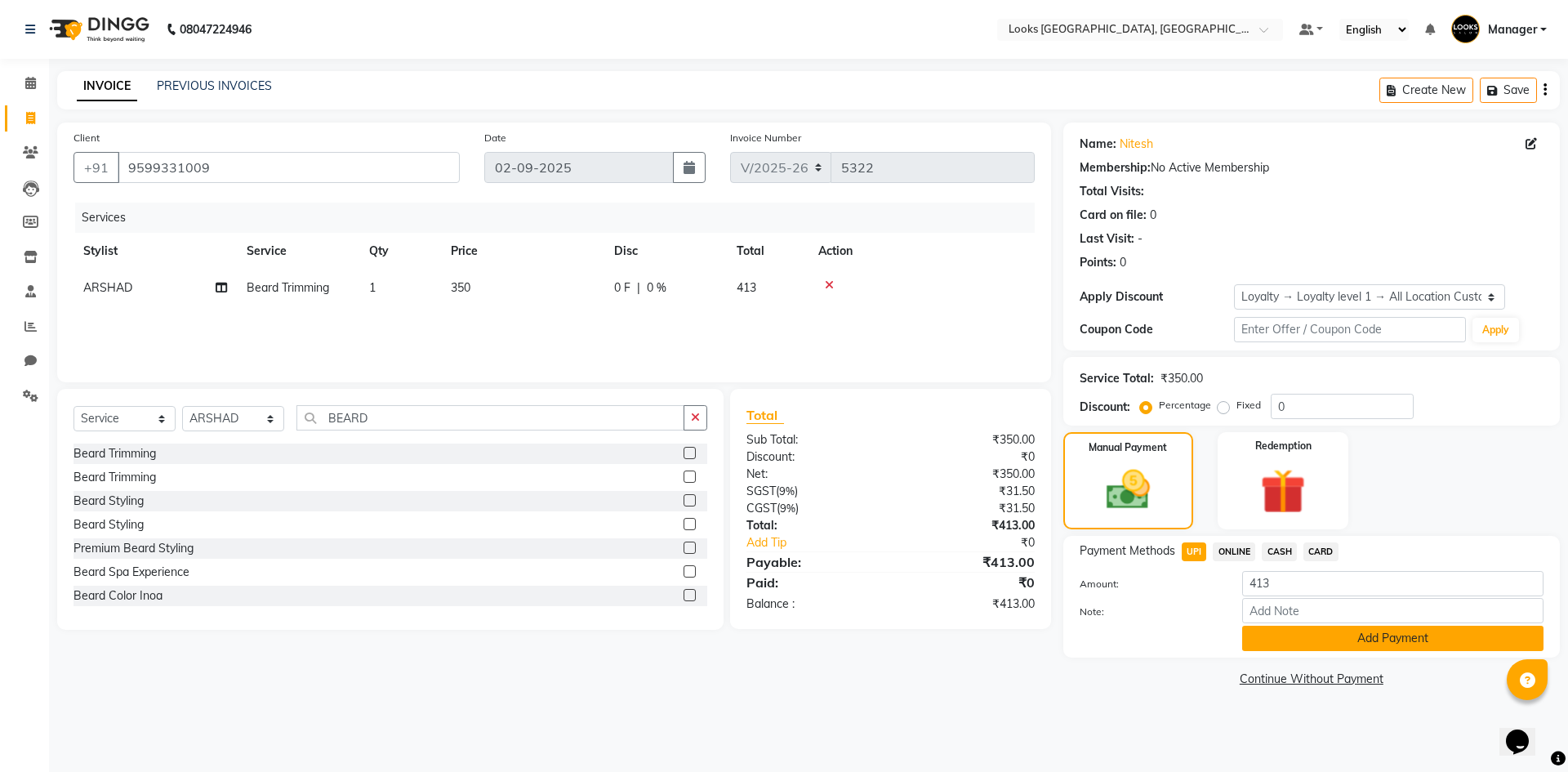
click at [1331, 630] on button "Add Payment" at bounding box center [1393, 638] width 302 height 25
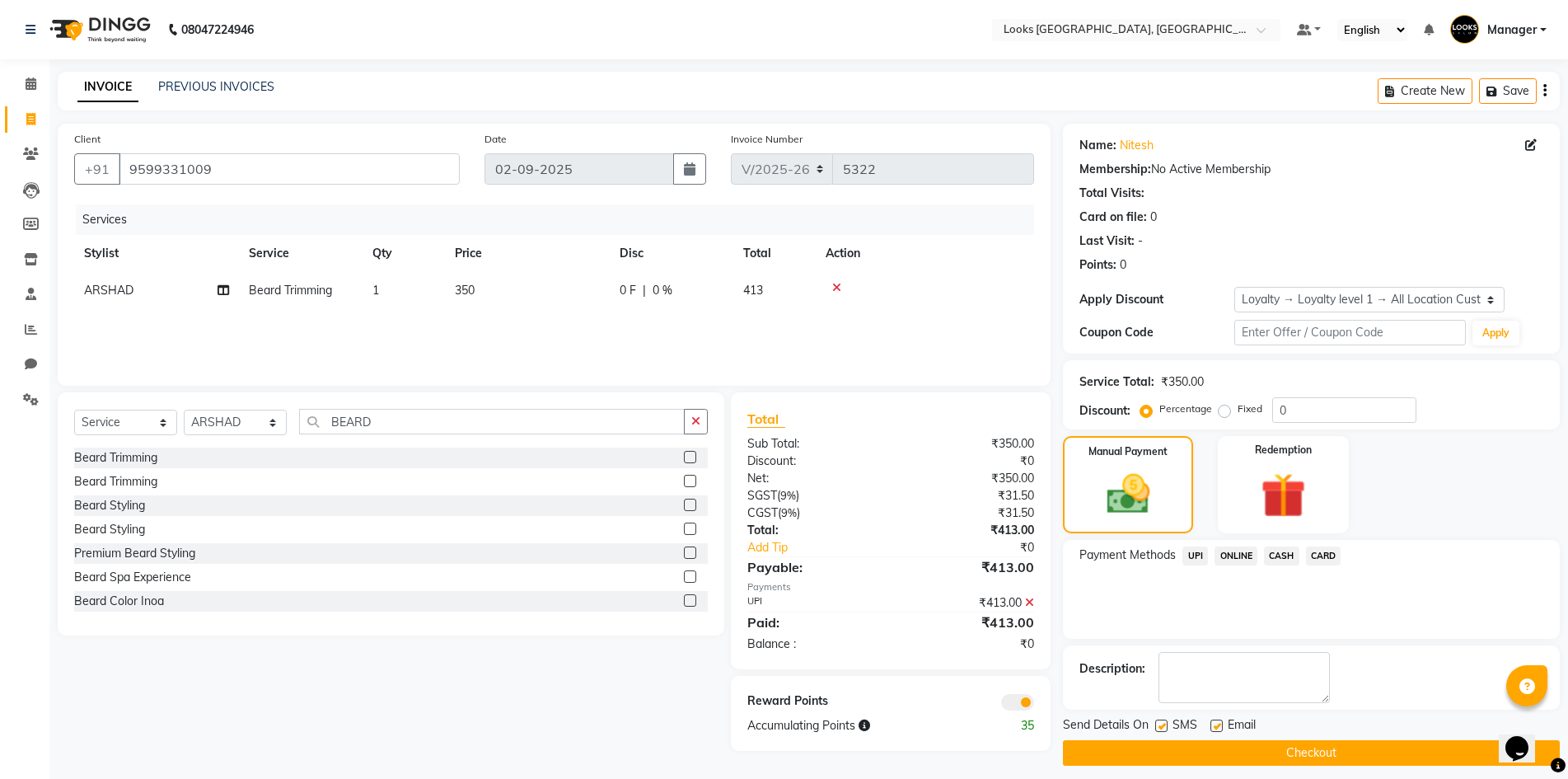
scroll to position [12, 0]
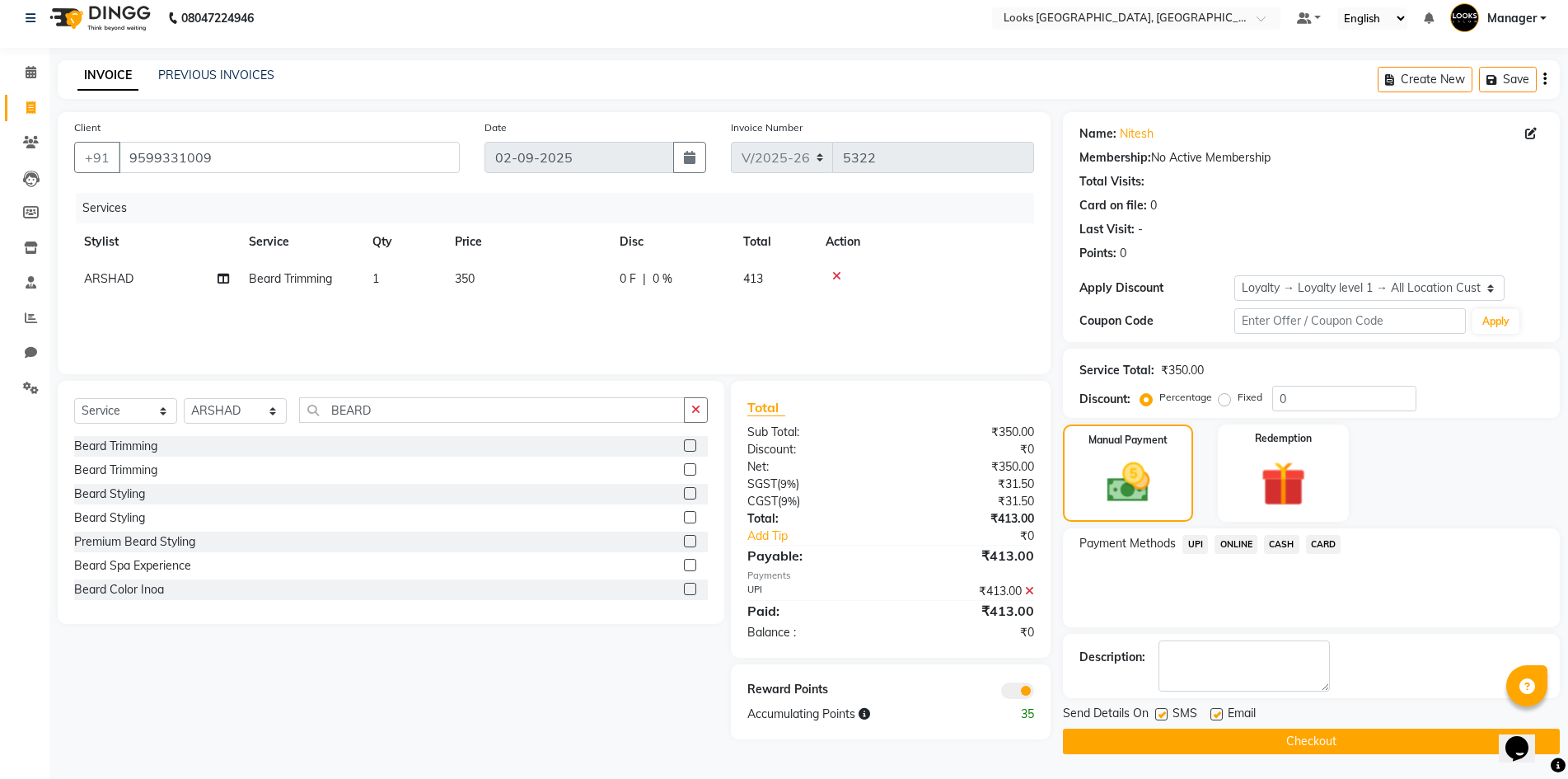
click at [1226, 740] on button "Checkout" at bounding box center [1310, 742] width 497 height 25
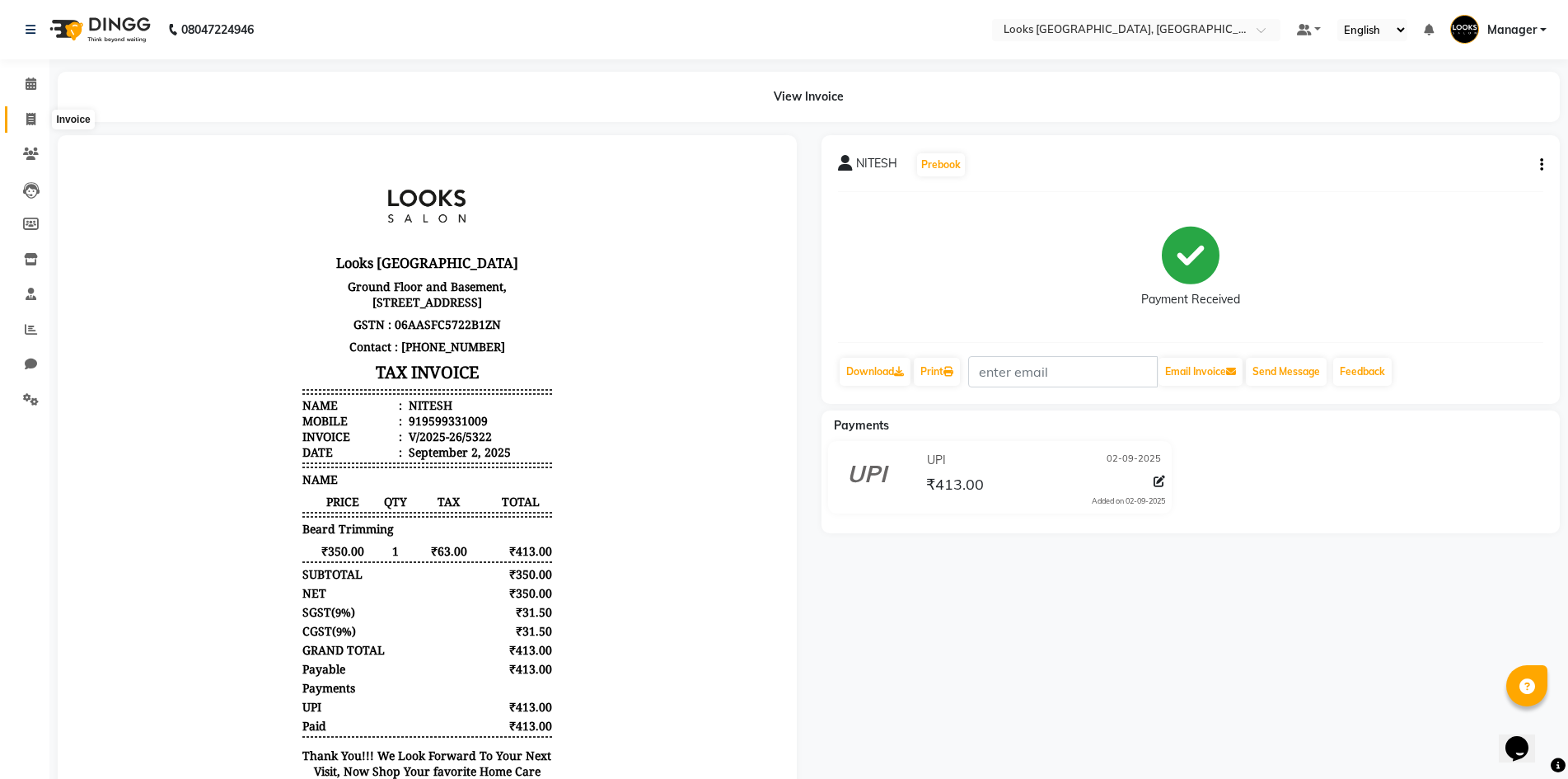
click at [30, 121] on icon at bounding box center [30, 119] width 9 height 13
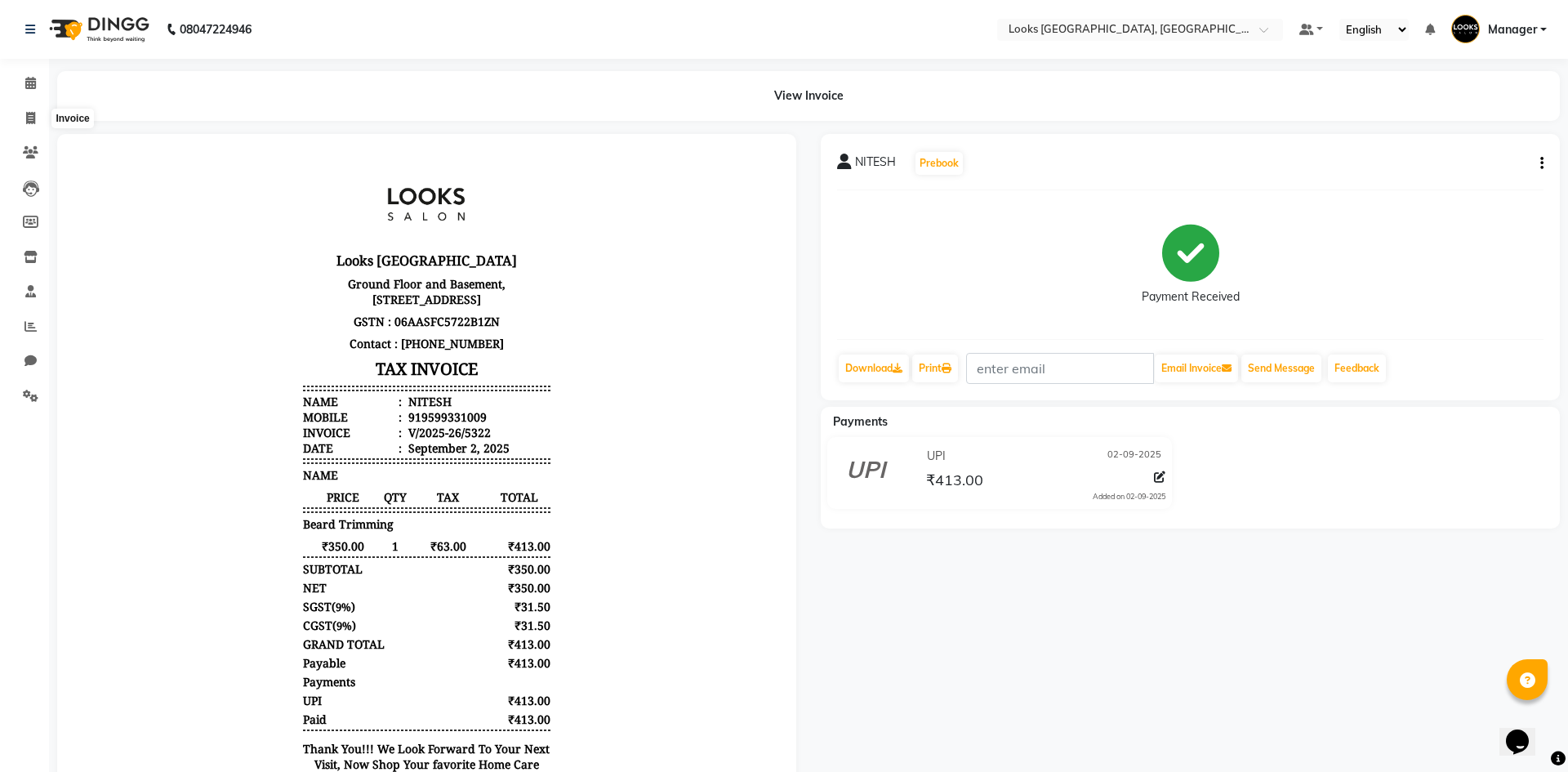
select select "4718"
select select "service"
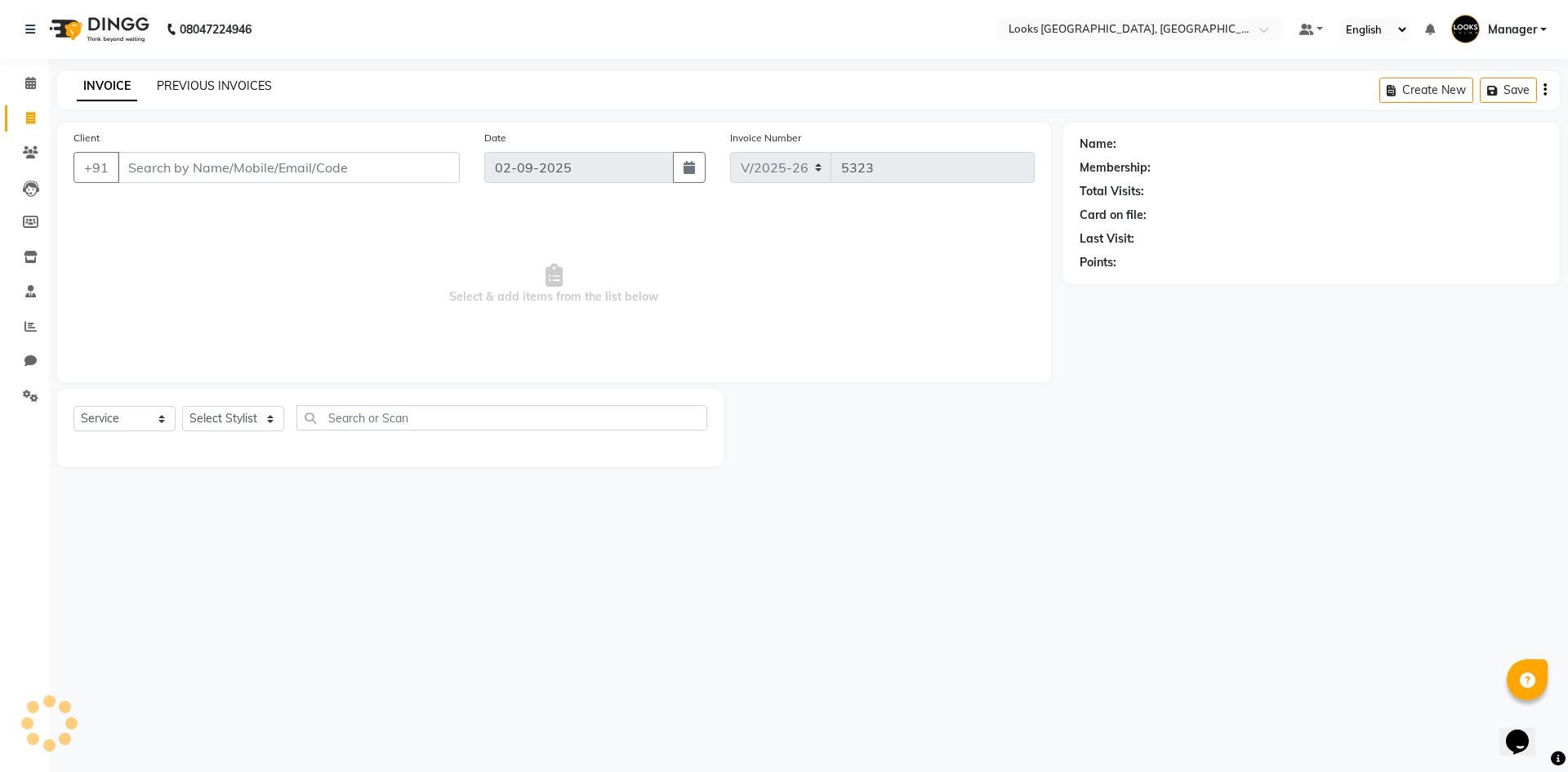
click at [236, 79] on link "PREVIOUS INVOICES" at bounding box center [214, 85] width 115 height 15
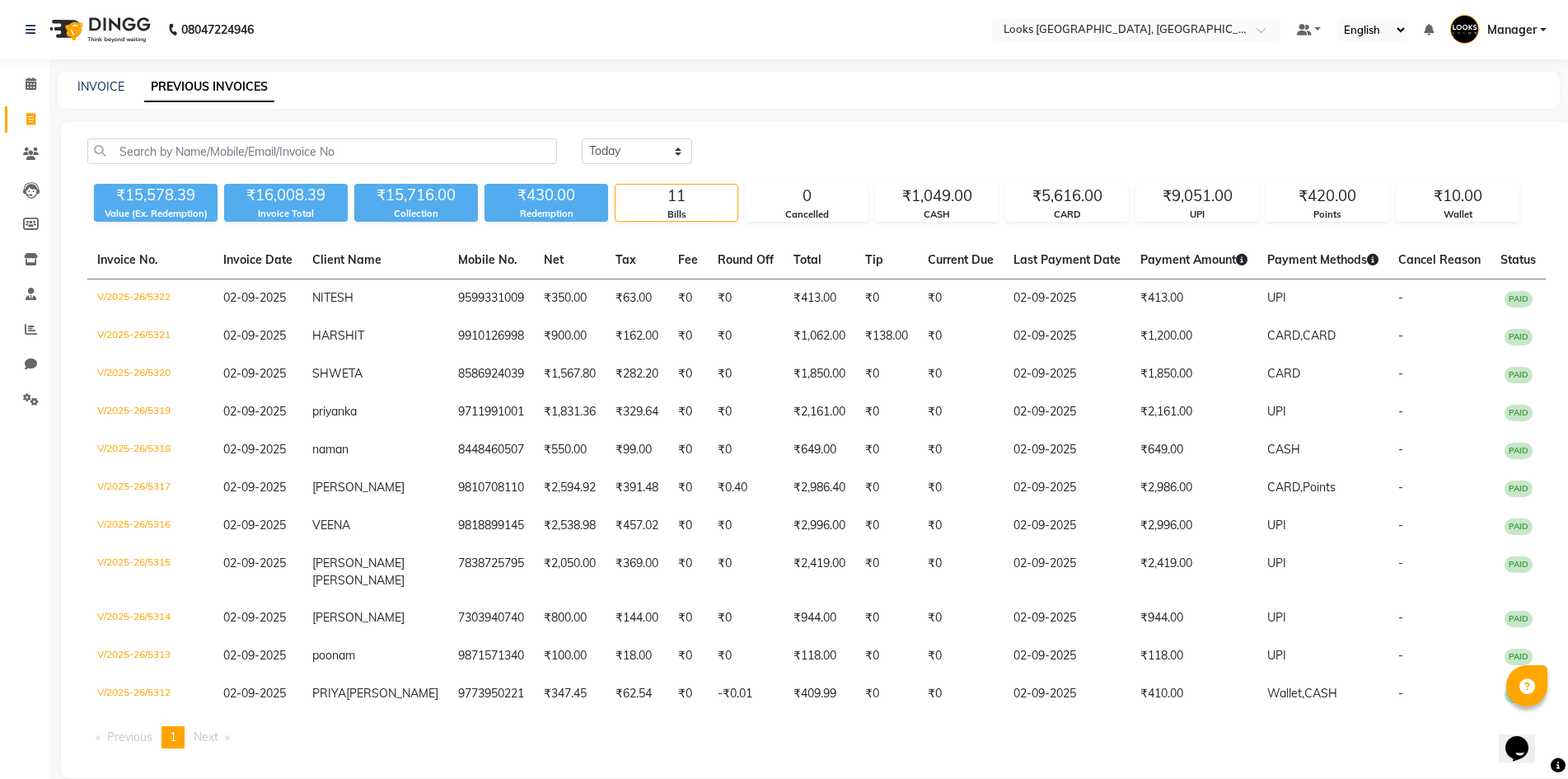
click at [93, 103] on div "INVOICE PREVIOUS INVOICES" at bounding box center [809, 90] width 1503 height 37
click at [100, 88] on link "INVOICE" at bounding box center [101, 86] width 47 height 15
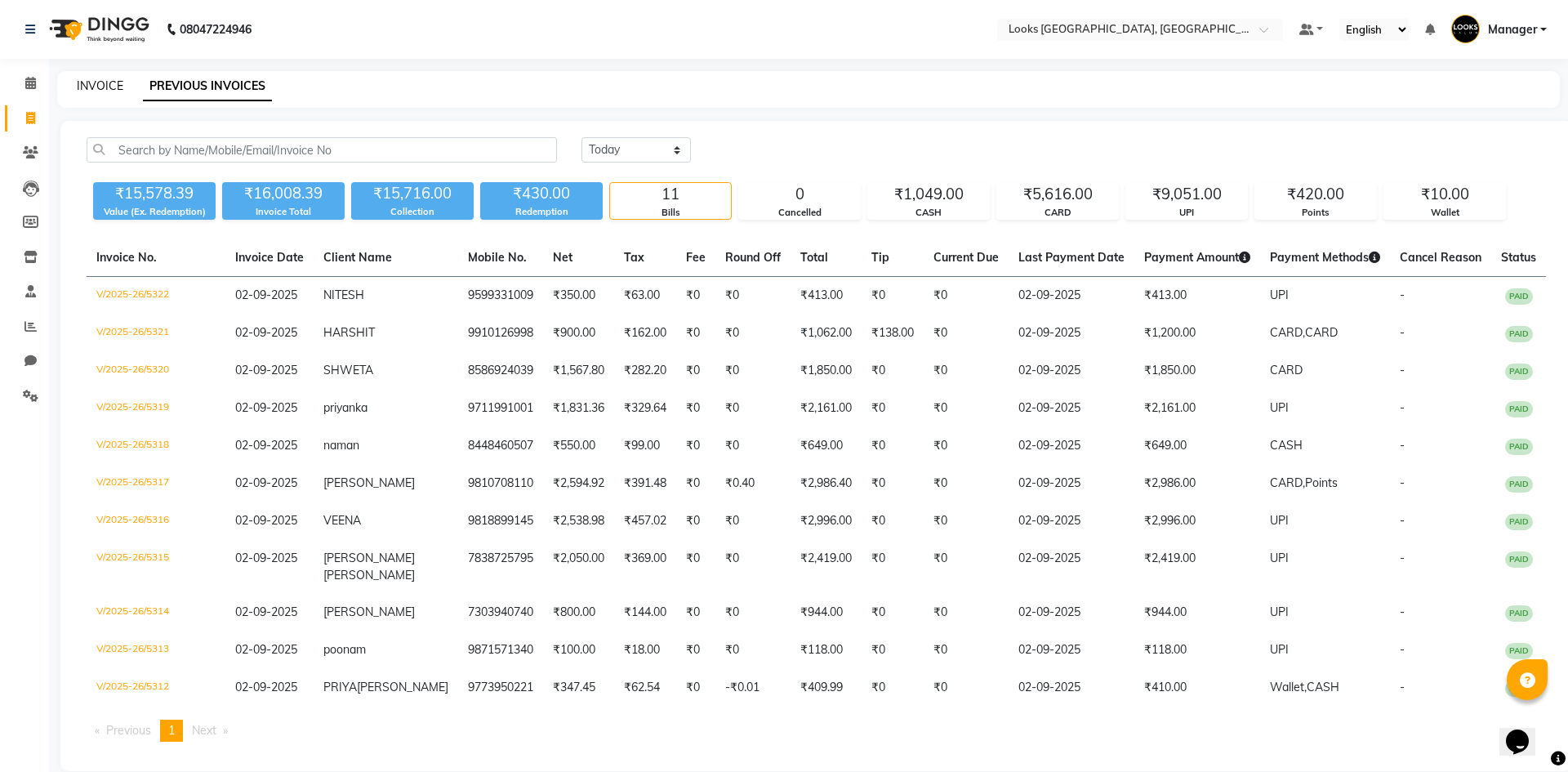
select select "4718"
select select "service"
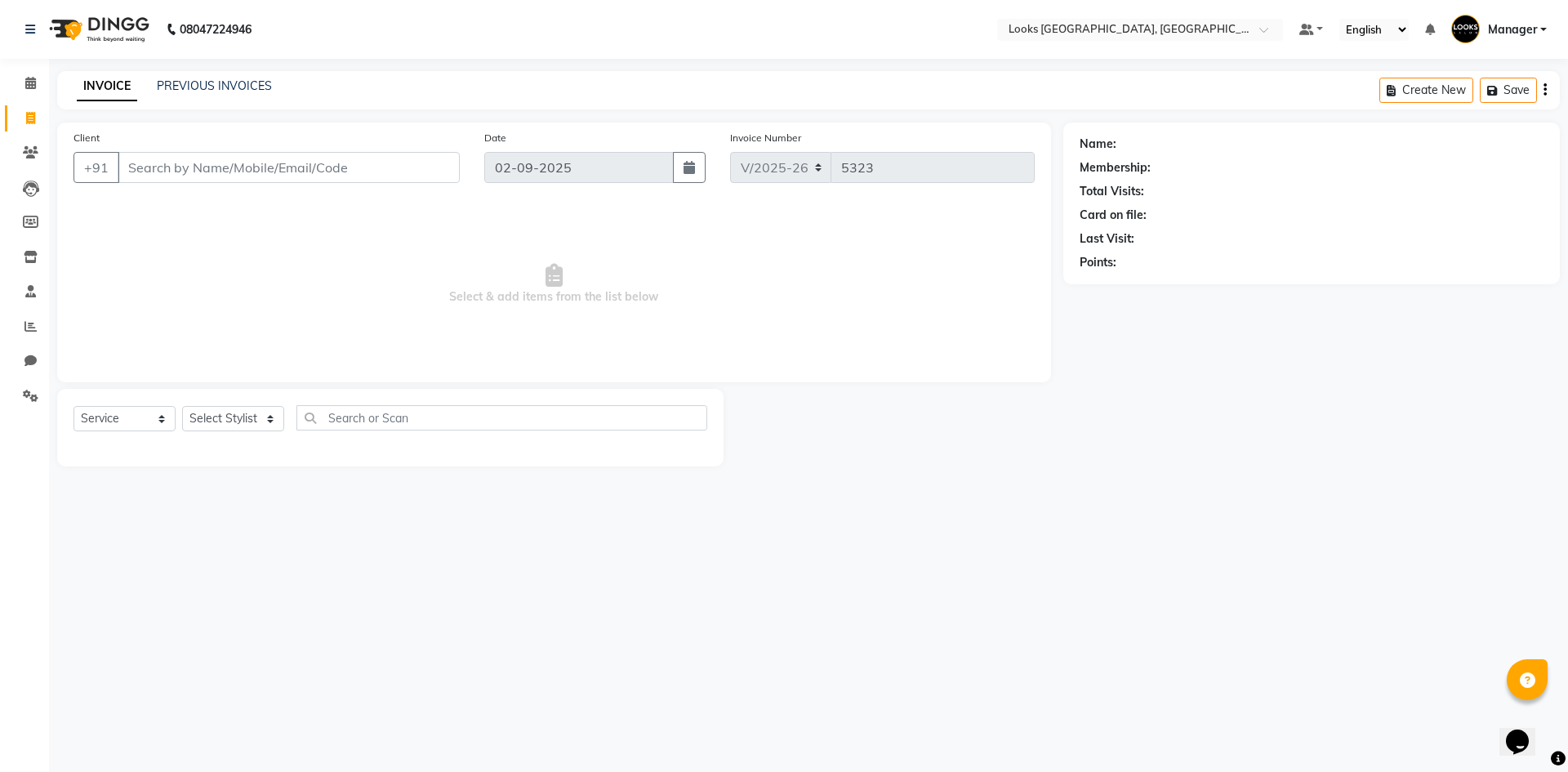
click at [397, 87] on div "INVOICE PREVIOUS INVOICES Create New Save" at bounding box center [809, 90] width 1503 height 39
click at [262, 176] on input "Client" at bounding box center [289, 167] width 342 height 31
type input "9818447386"
select select "1: Object"
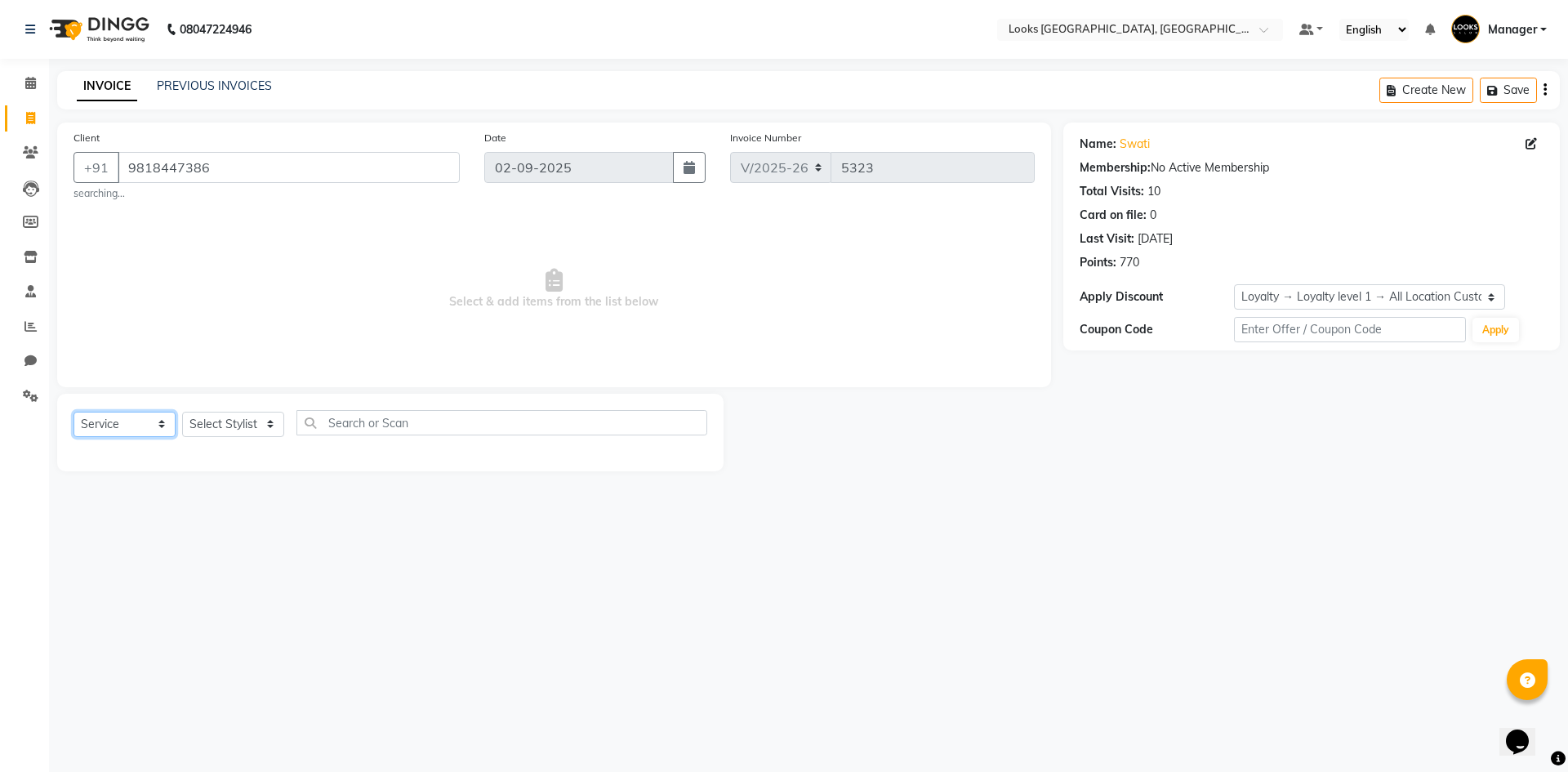
click at [163, 425] on select "Select Service Product Membership Package Voucher Prepaid Gift Card" at bounding box center [125, 425] width 103 height 25
select select "P"
click at [74, 412] on select "Select Service Product Membership Package Voucher Prepaid Gift Card" at bounding box center [125, 425] width 103 height 25
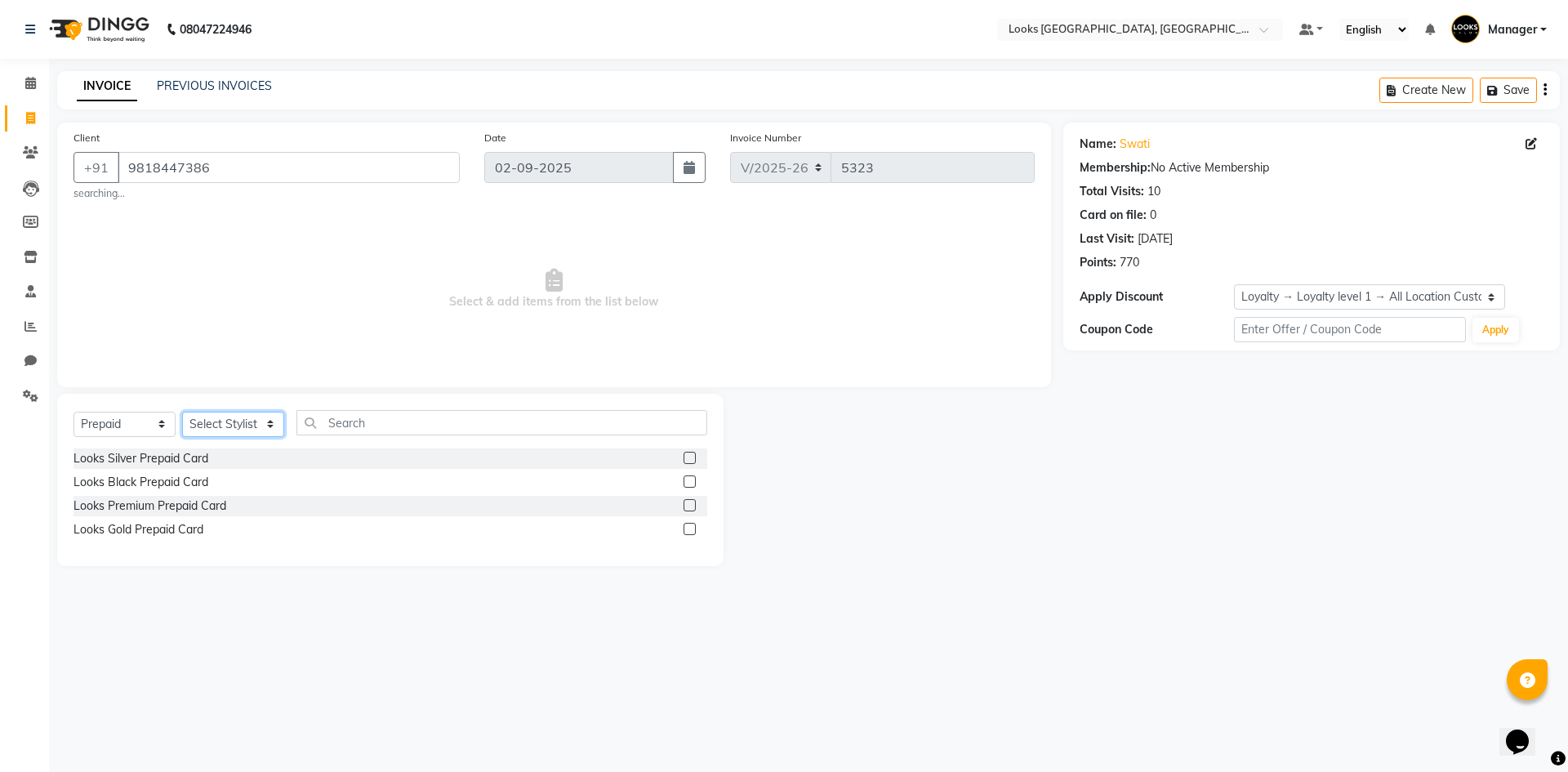
click at [226, 430] on select "Select Stylist ARSHAD Ayush Bobby Chaman COUNTER_SALES Employee_WS FAREED KOMAL…" at bounding box center [233, 425] width 103 height 25
select select "29050"
click at [182, 412] on select "Select Stylist ARSHAD Ayush Bobby Chaman COUNTER_SALES Employee_WS FAREED KOMAL…" at bounding box center [233, 425] width 103 height 25
click at [395, 426] on input "text" at bounding box center [502, 423] width 411 height 25
drag, startPoint x: 107, startPoint y: 430, endPoint x: 113, endPoint y: 436, distance: 8.5
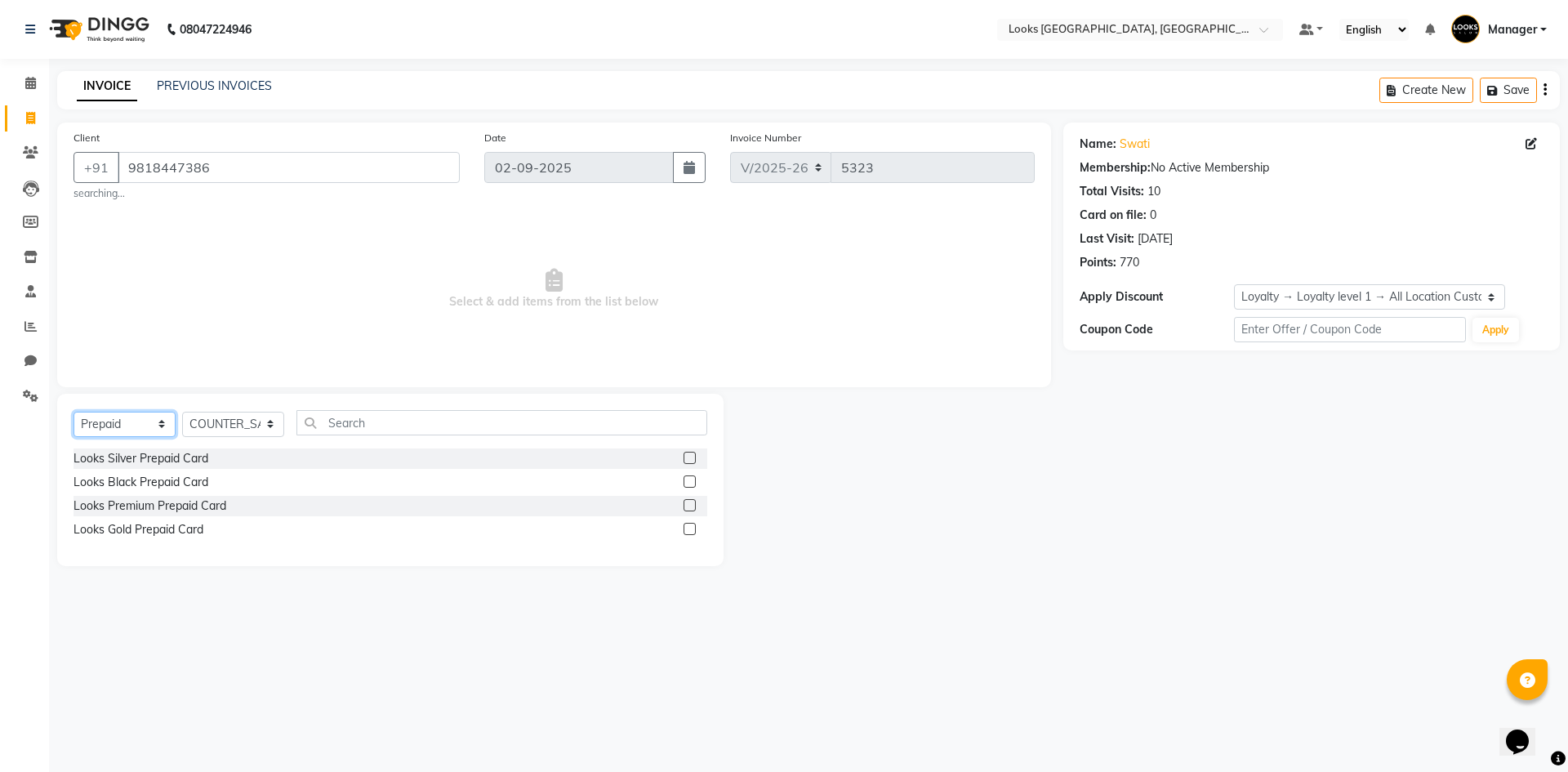
click at [107, 430] on select "Select Service Product Membership Package Voucher Prepaid Gift Card" at bounding box center [125, 425] width 103 height 25
select select "product"
click at [74, 412] on select "Select Service Product Membership Package Voucher Prepaid Gift Card" at bounding box center [125, 425] width 103 height 25
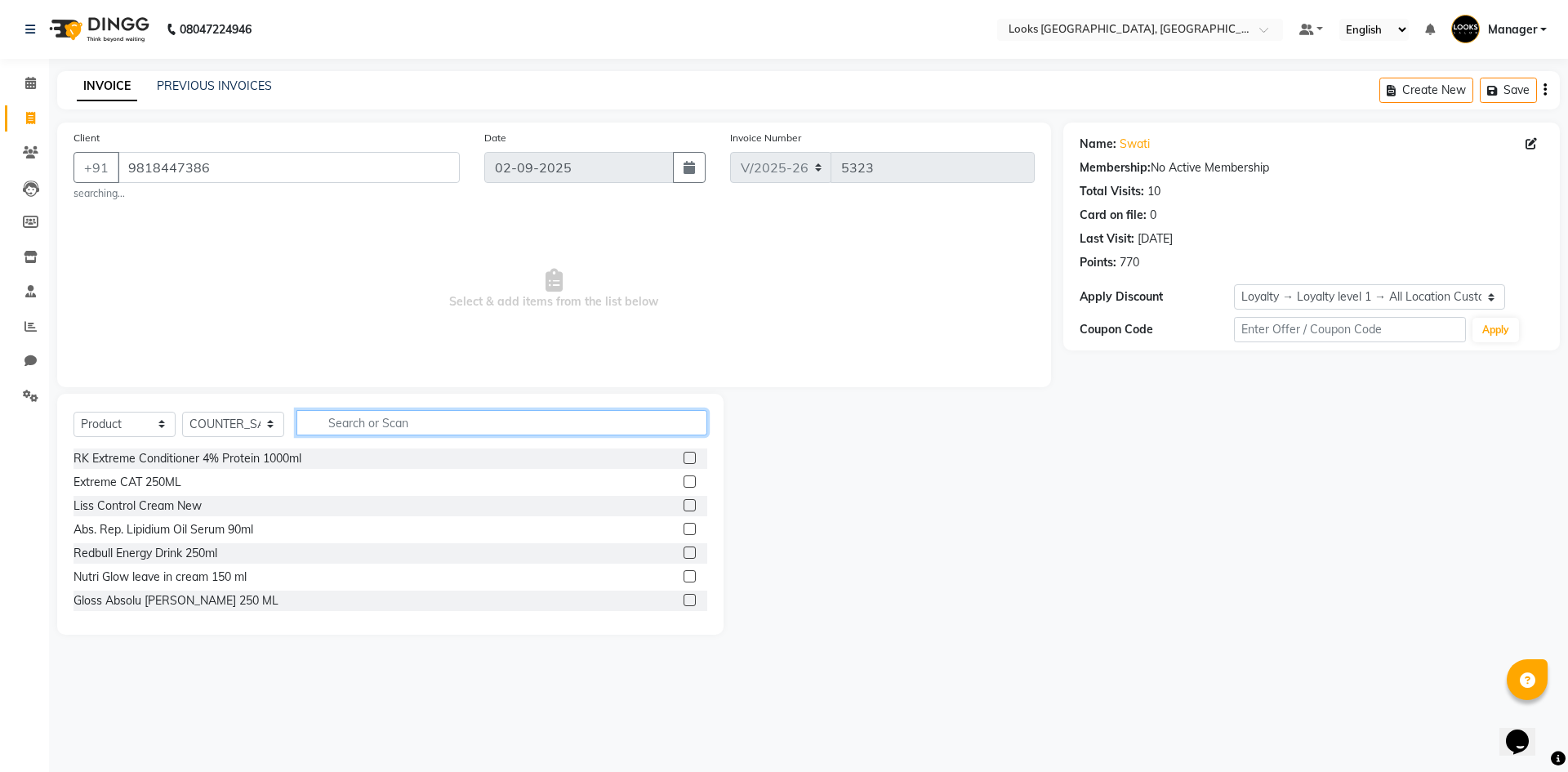
click at [385, 429] on input "text" at bounding box center [502, 423] width 411 height 25
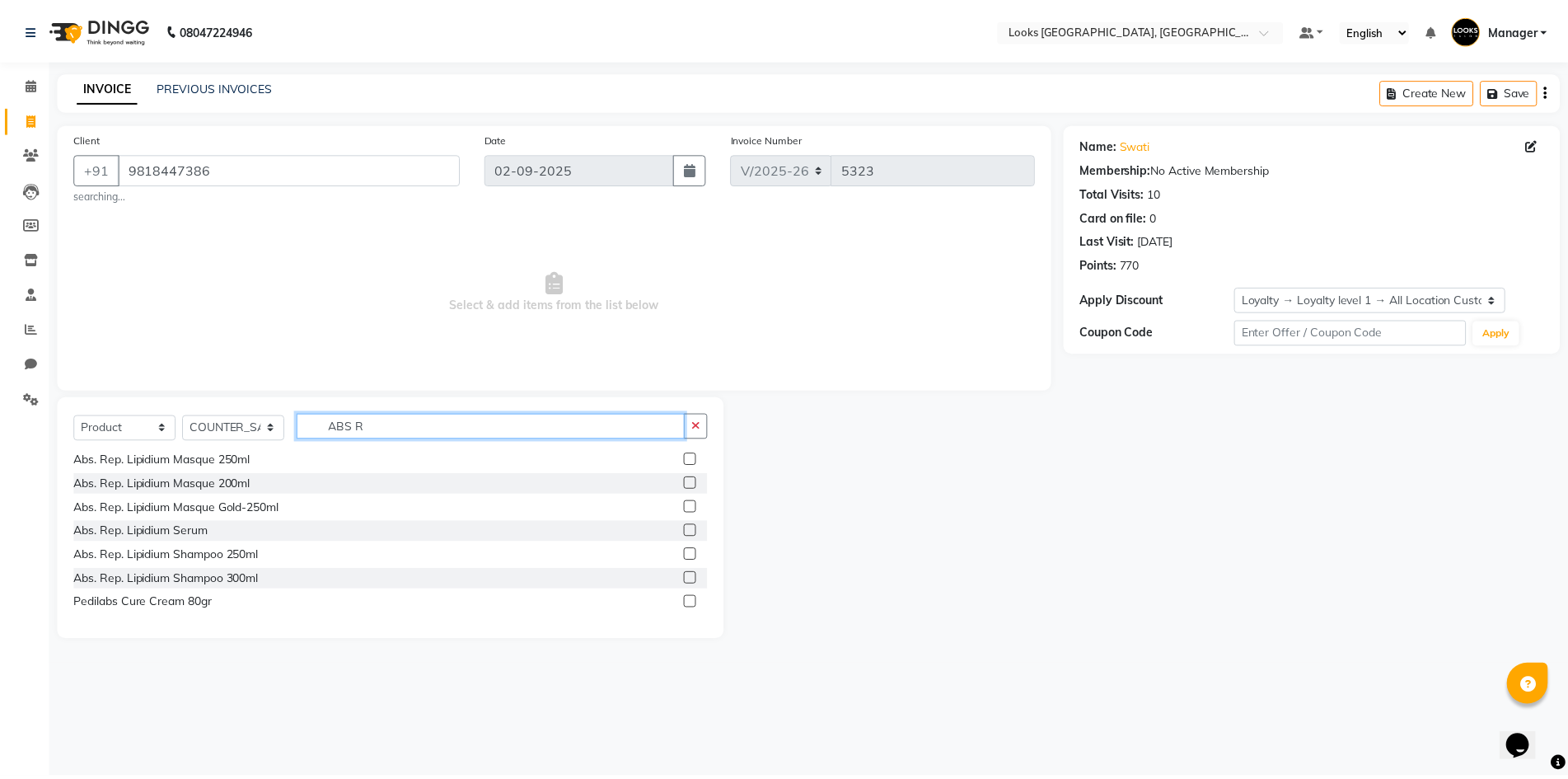
scroll to position [247, 0]
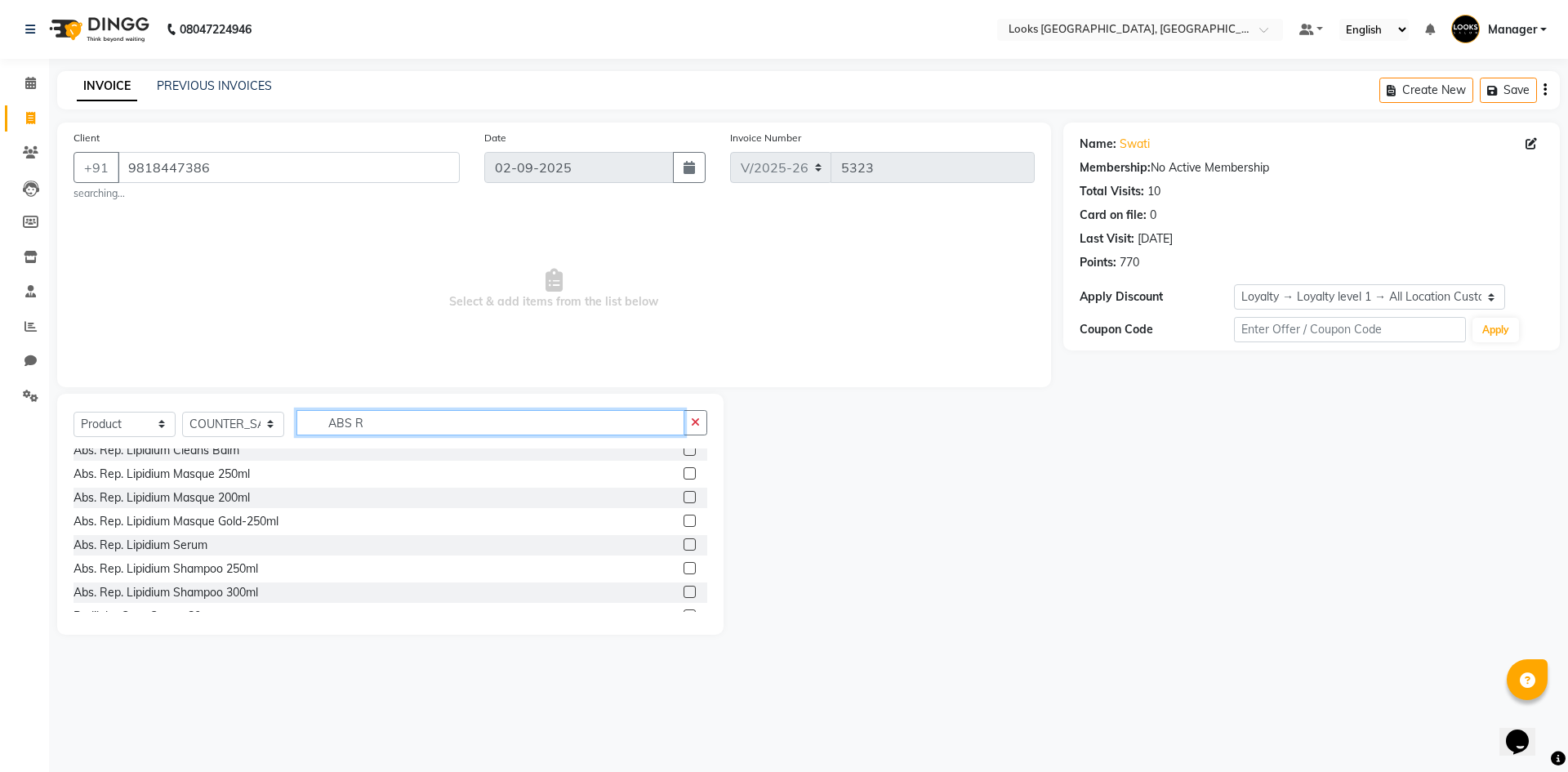
type input "ABS R"
click at [684, 475] on label at bounding box center [690, 473] width 13 height 13
click at [684, 475] on input "checkbox" at bounding box center [689, 474] width 11 height 11
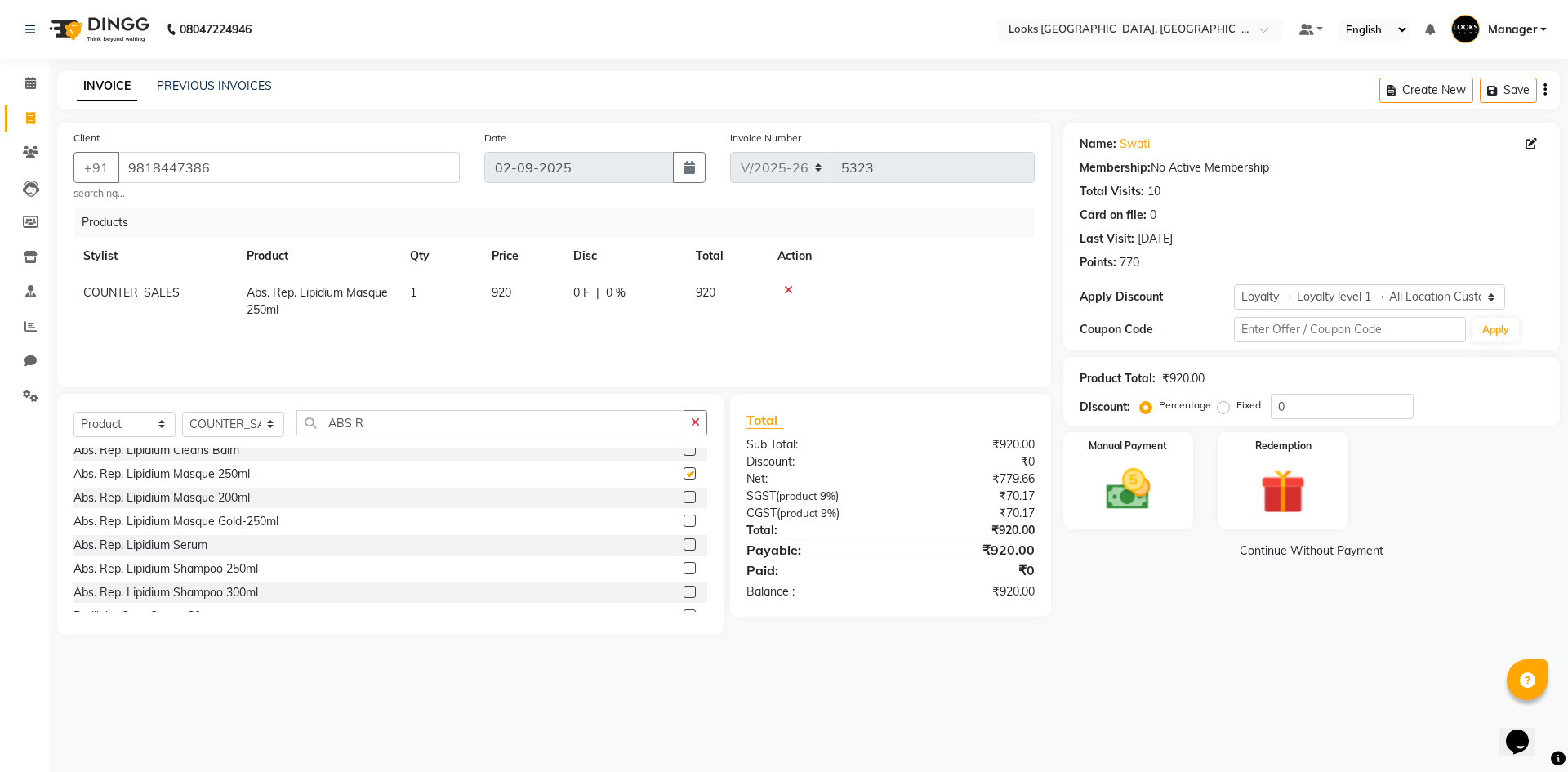
checkbox input "false"
click at [496, 289] on span "920" at bounding box center [501, 292] width 19 height 15
select select "29050"
drag, startPoint x: 553, startPoint y: 298, endPoint x: 210, endPoint y: 328, distance: 344.3
click at [210, 328] on div "Products Stylist Product Qty Price Disc Total Action ARSHAD Ayush Bobby Chaman …" at bounding box center [554, 289] width 962 height 163
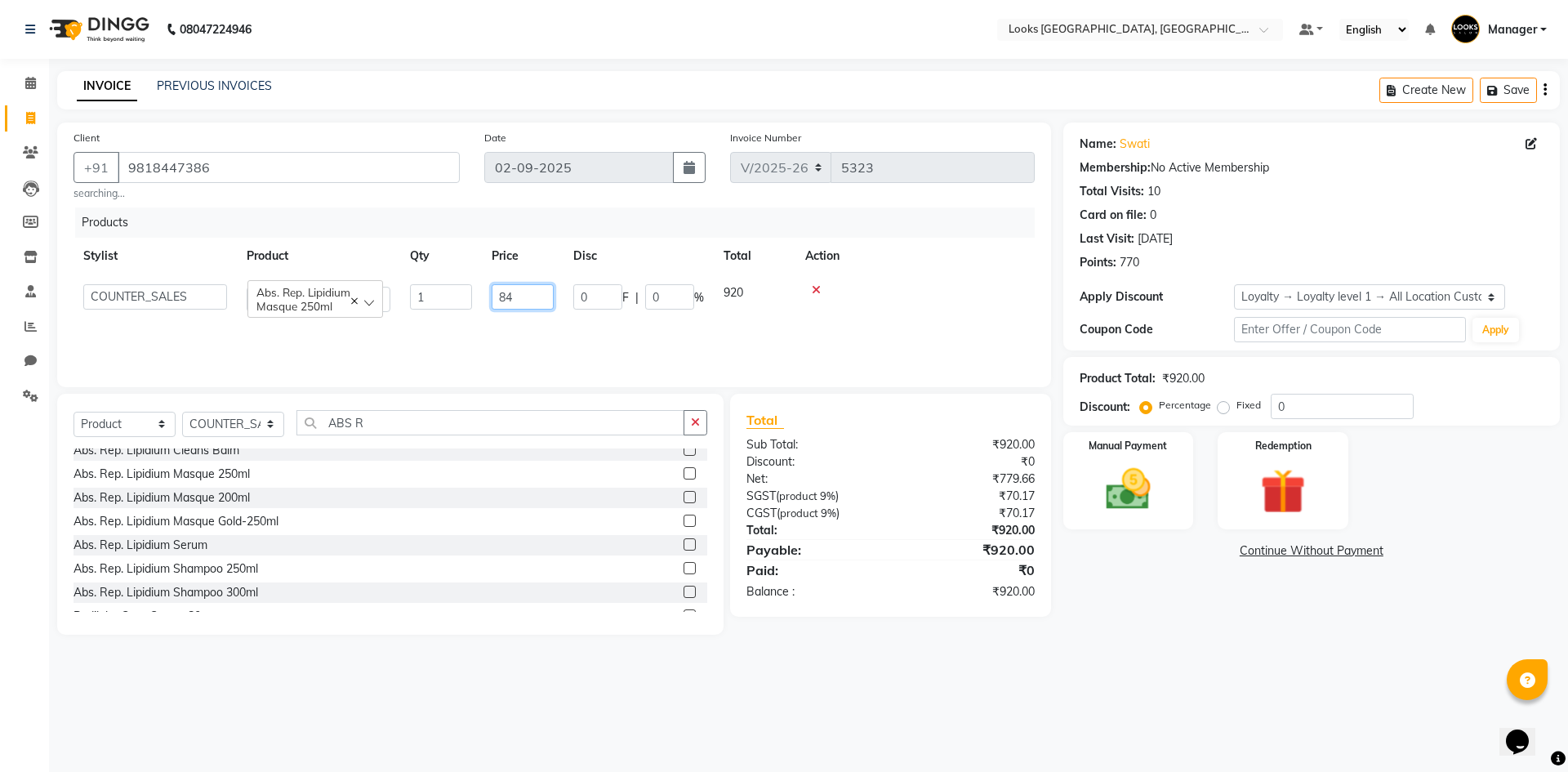
type input "845"
click at [1140, 706] on div "08047224946 Select Location × Looks Omaxe World Street, Faridabad, Haryana Defa…" at bounding box center [784, 386] width 1568 height 772
click at [1145, 500] on img at bounding box center [1128, 490] width 76 height 54
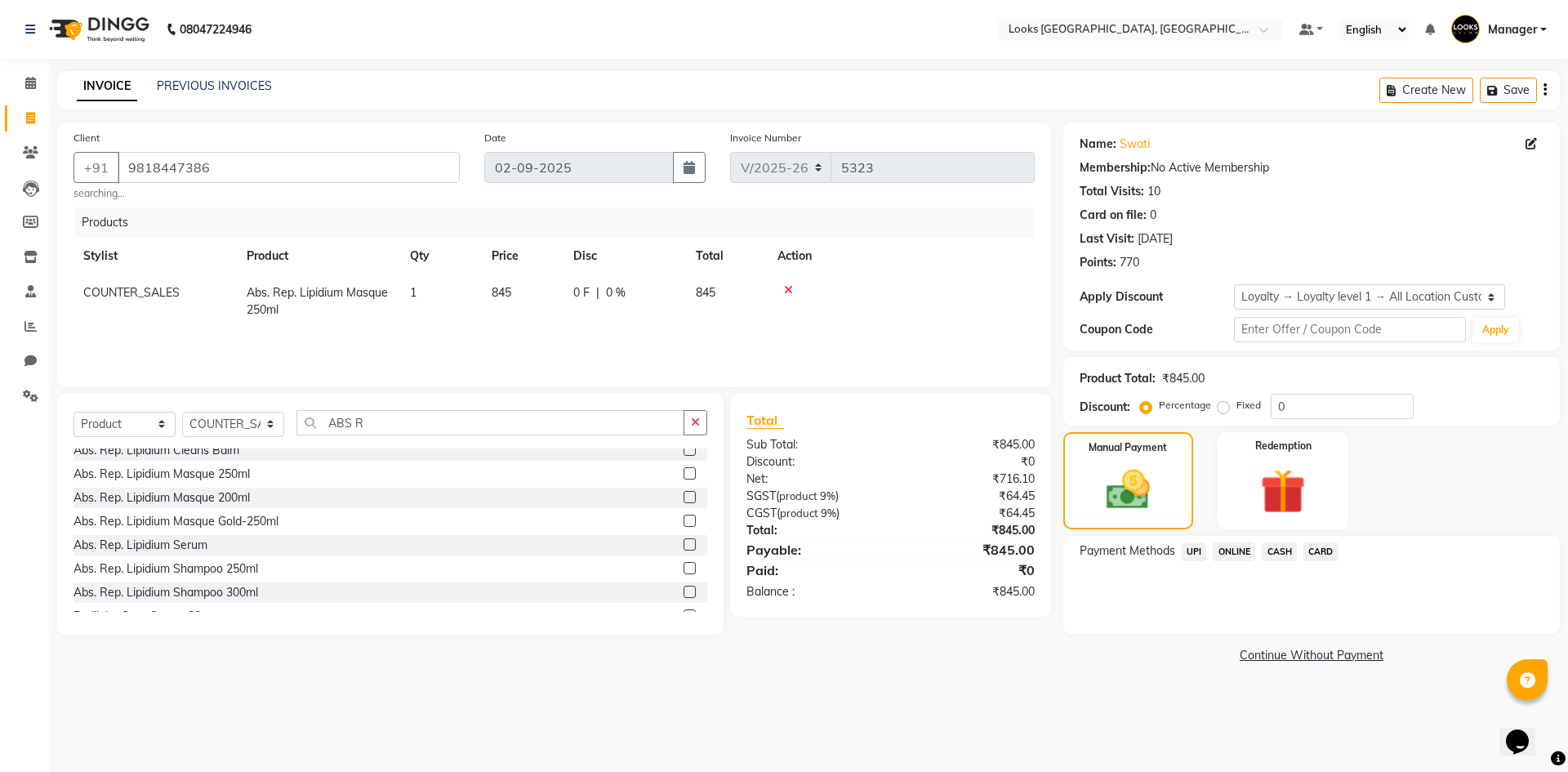
click at [1318, 549] on span "CARD" at bounding box center [1321, 551] width 35 height 18
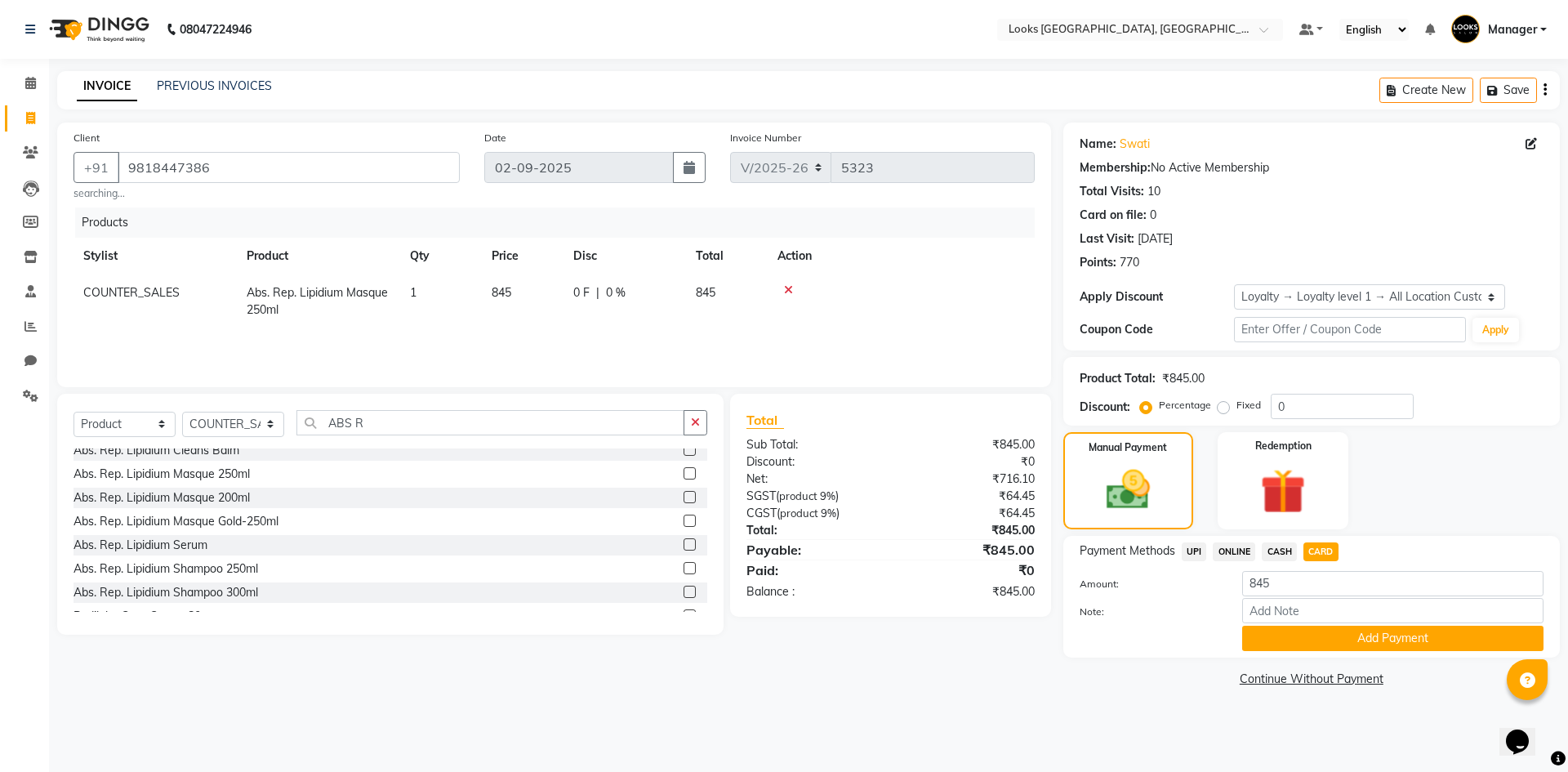
drag, startPoint x: 1354, startPoint y: 638, endPoint x: 1568, endPoint y: 449, distance: 285.5
click at [1360, 638] on button "Add Payment" at bounding box center [1393, 638] width 302 height 25
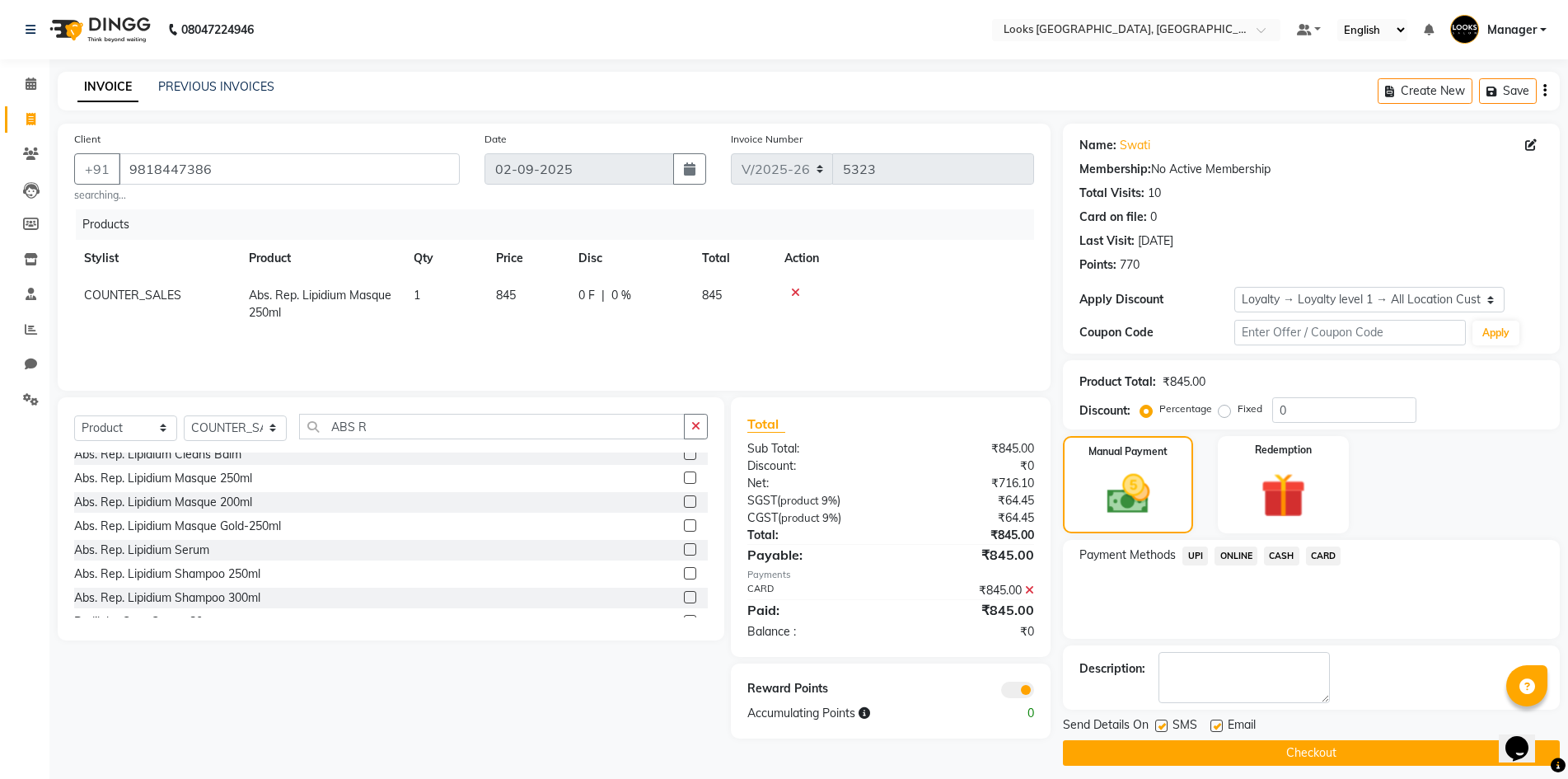
scroll to position [12, 0]
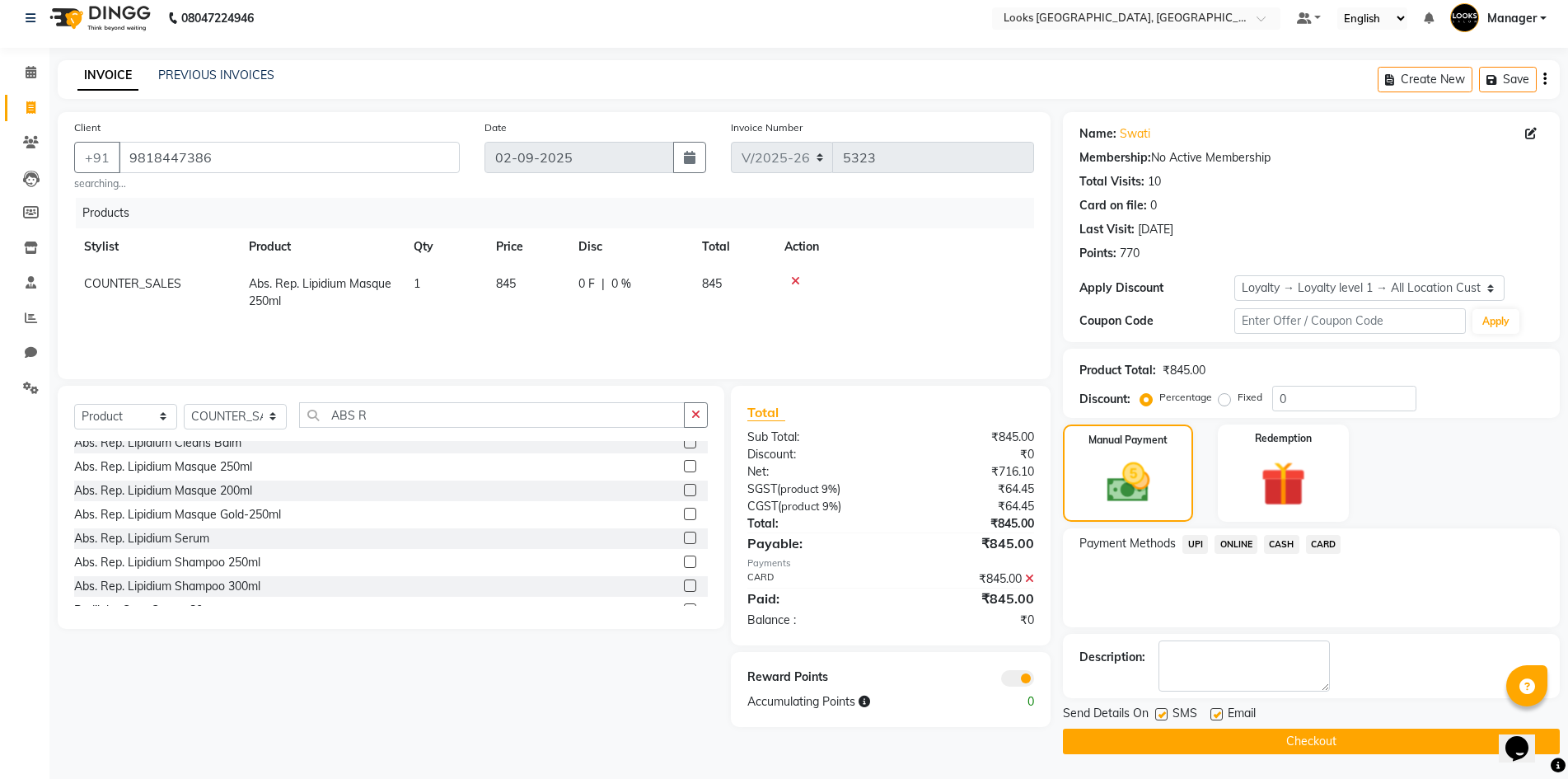
click at [1213, 713] on label at bounding box center [1217, 714] width 13 height 13
click at [1213, 713] on input "checkbox" at bounding box center [1216, 715] width 11 height 11
checkbox input "false"
click at [1265, 743] on button "Checkout" at bounding box center [1310, 742] width 497 height 25
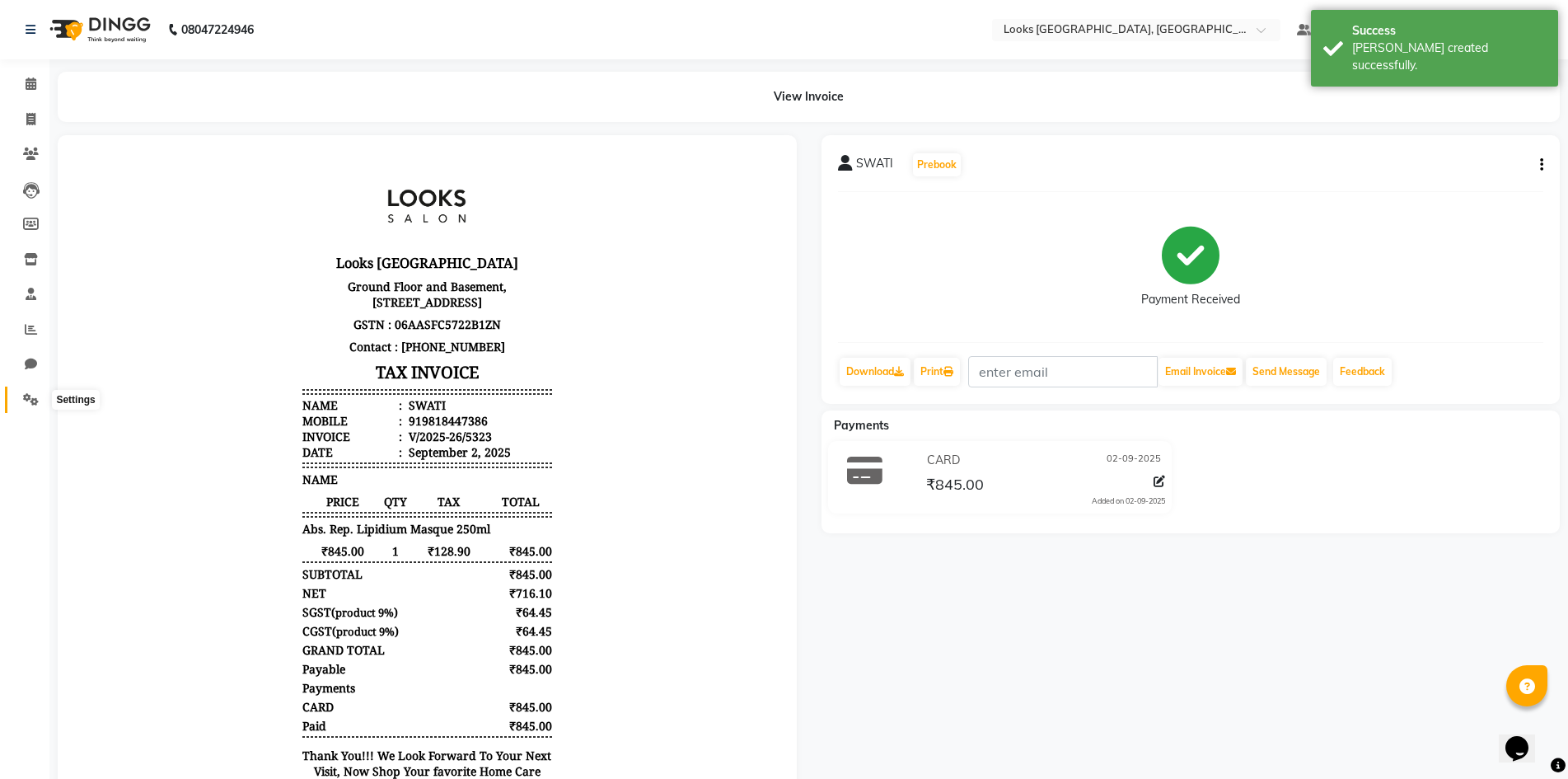
click at [39, 400] on span at bounding box center [31, 399] width 29 height 19
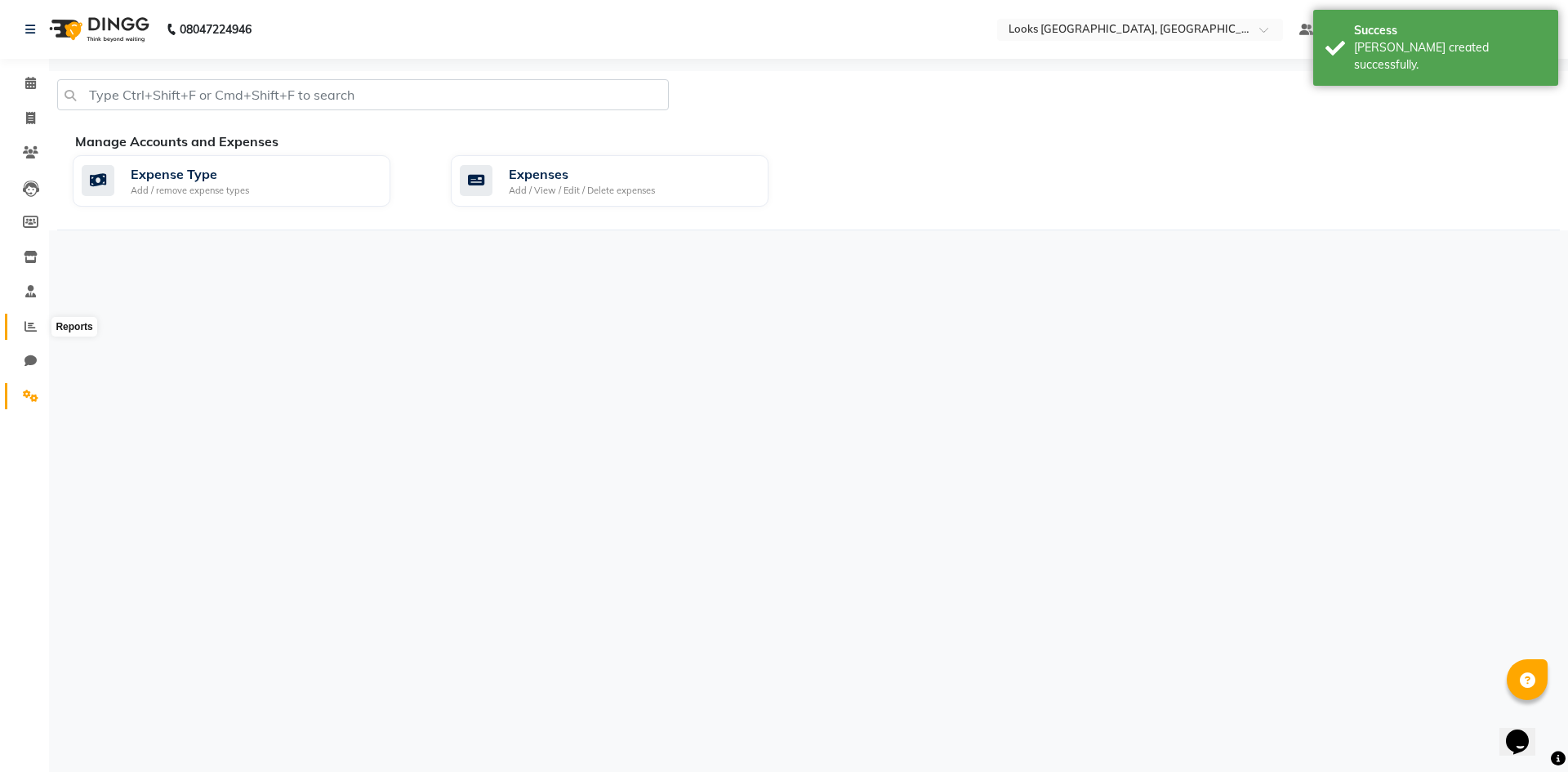
click at [39, 322] on span at bounding box center [31, 327] width 29 height 18
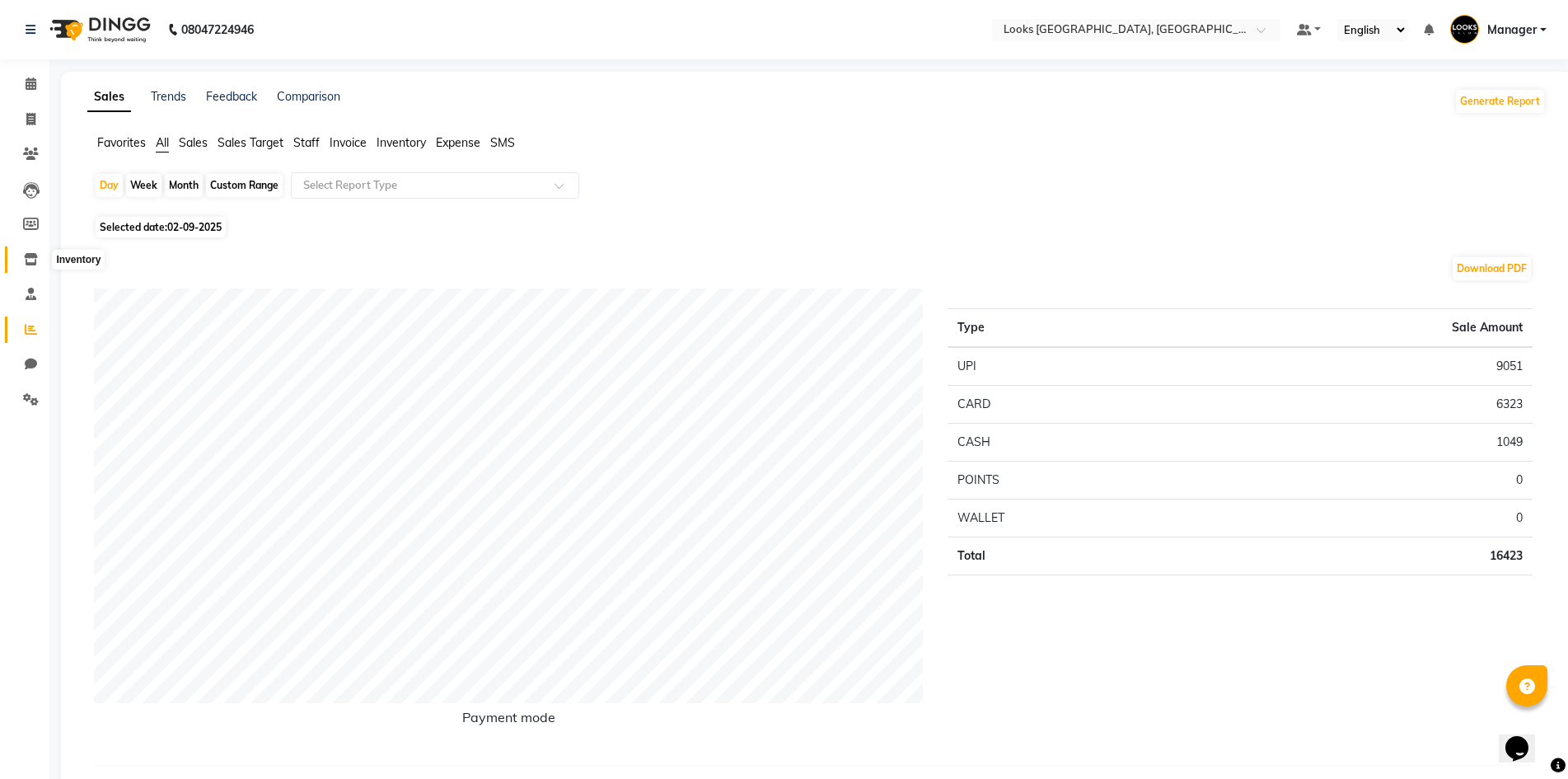
click at [36, 253] on icon at bounding box center [30, 259] width 14 height 13
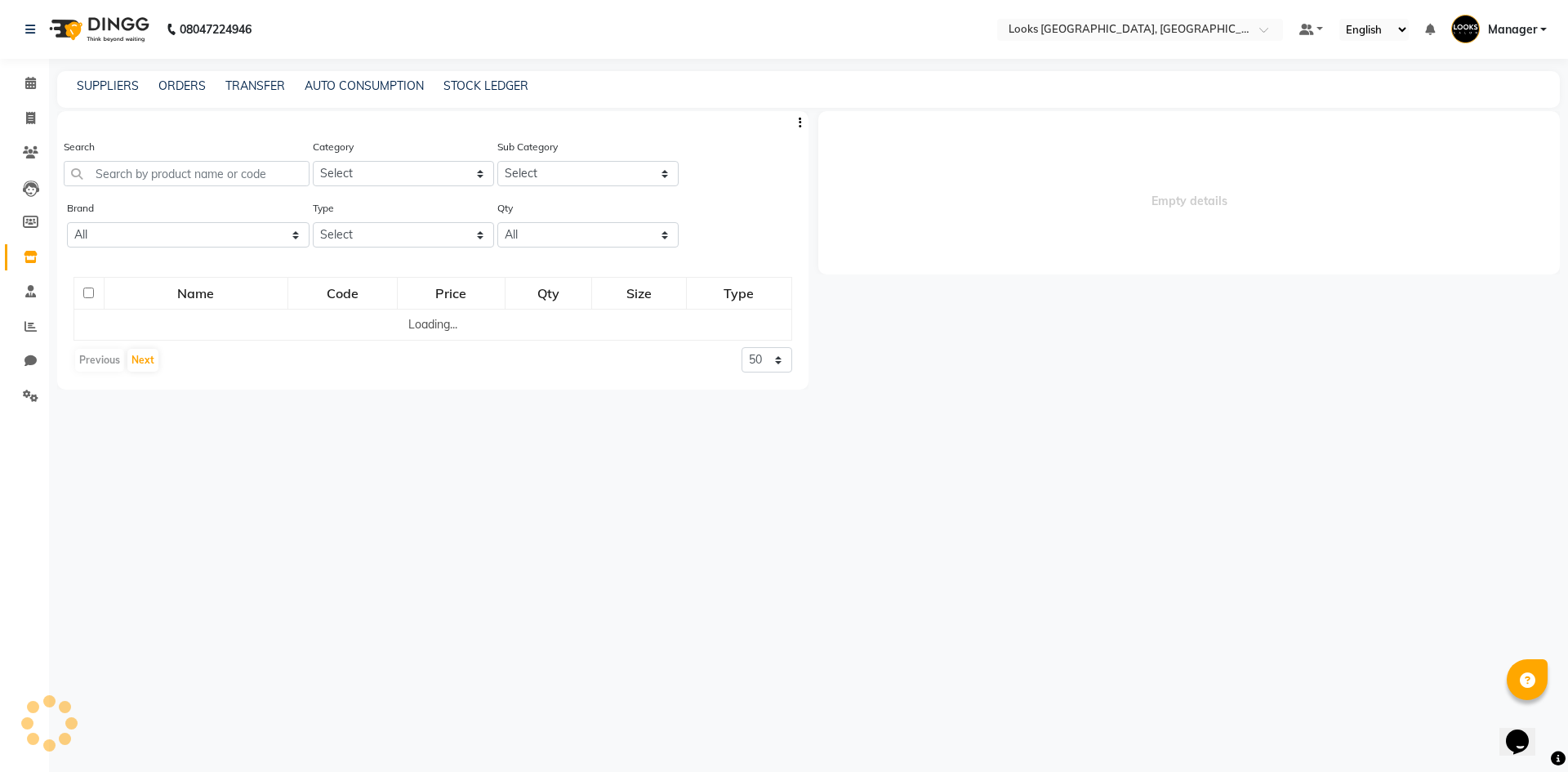
select select
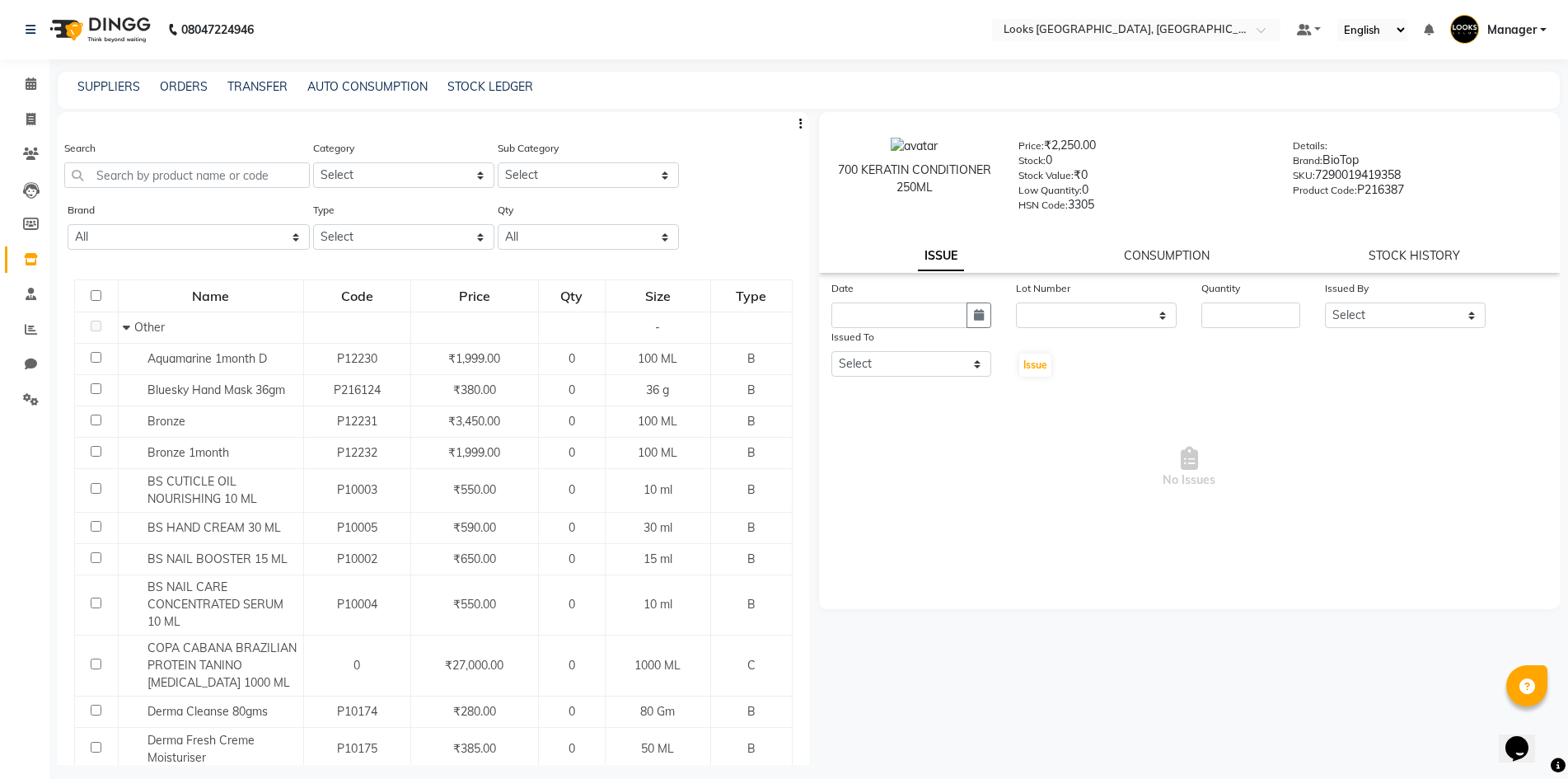
click at [711, 56] on nav "08047224946 Select Location × Looks Omaxe World Street, Faridabad, Haryana Defa…" at bounding box center [784, 29] width 1568 height 60
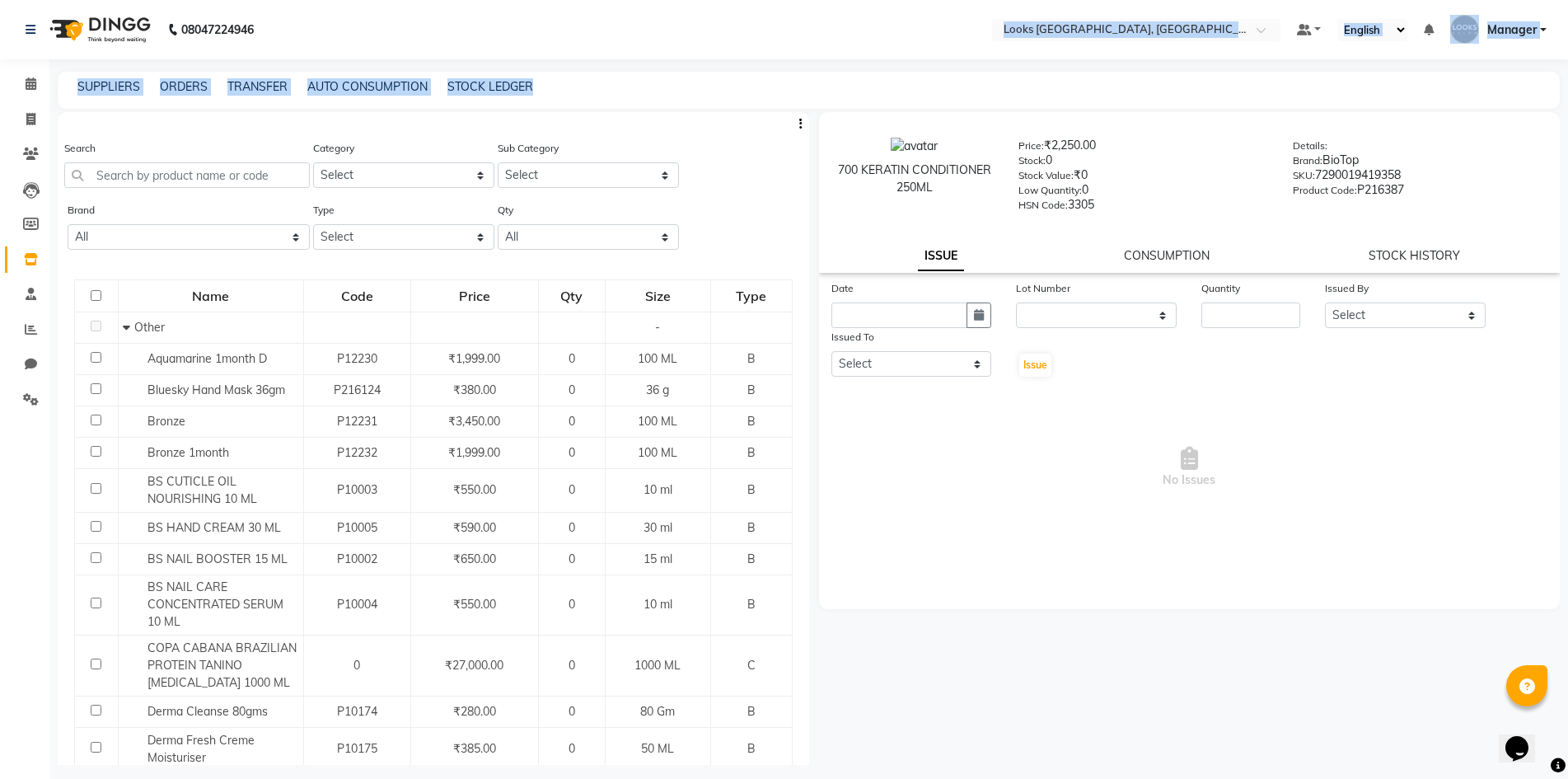
drag, startPoint x: 711, startPoint y: 45, endPoint x: 451, endPoint y: 127, distance: 272.6
click at [451, 127] on app-home "08047224946 Select Location × Looks Omaxe World Street, Faridabad, Haryana Defa…" at bounding box center [784, 394] width 1568 height 790
click at [656, 50] on nav "08047224946 Select Location × Looks Omaxe World Street, Faridabad, Haryana Defa…" at bounding box center [784, 29] width 1568 height 60
drag, startPoint x: 631, startPoint y: 33, endPoint x: 556, endPoint y: 159, distance: 146.6
click at [556, 159] on app-home "08047224946 Select Location × Looks Omaxe World Street, Faridabad, Haryana Defa…" at bounding box center [784, 394] width 1568 height 790
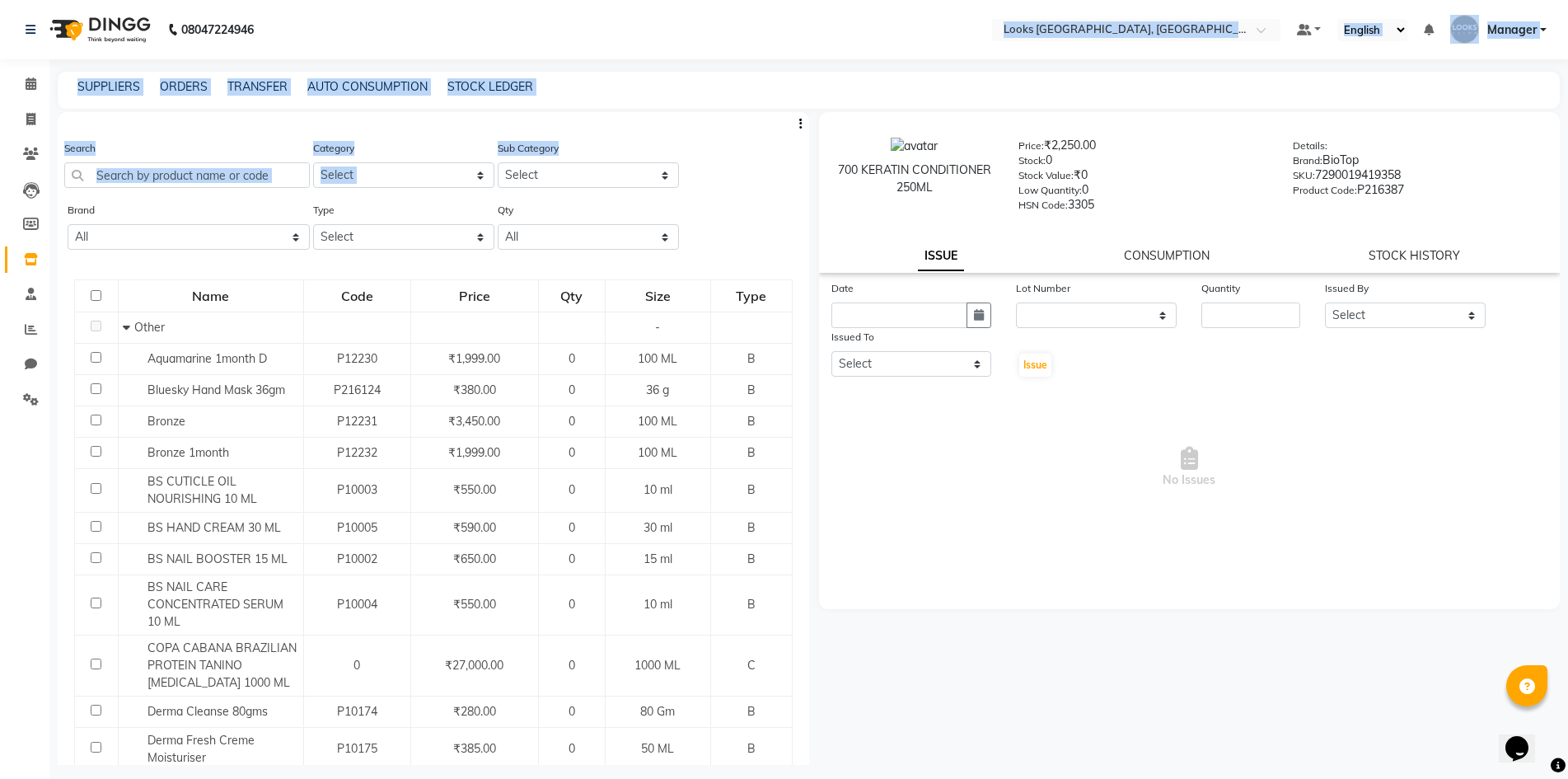
click at [652, 74] on div "SUPPLIERS ORDERS TRANSFER AUTO CONSUMPTION STOCK LEDGER" at bounding box center [809, 90] width 1503 height 37
drag, startPoint x: 663, startPoint y: 41, endPoint x: 566, endPoint y: 178, distance: 167.9
click at [566, 178] on app-home "08047224946 Select Location × Looks Omaxe World Street, Faridabad, Haryana Defa…" at bounding box center [784, 394] width 1568 height 790
click at [619, 61] on div "08047224946 Select Location × Looks Omaxe World Street, Faridabad, Haryana Defa…" at bounding box center [784, 394] width 1568 height 790
click at [773, 13] on nav "08047224946 Select Location × Looks Omaxe World Street, Faridabad, Haryana Defa…" at bounding box center [784, 29] width 1568 height 60
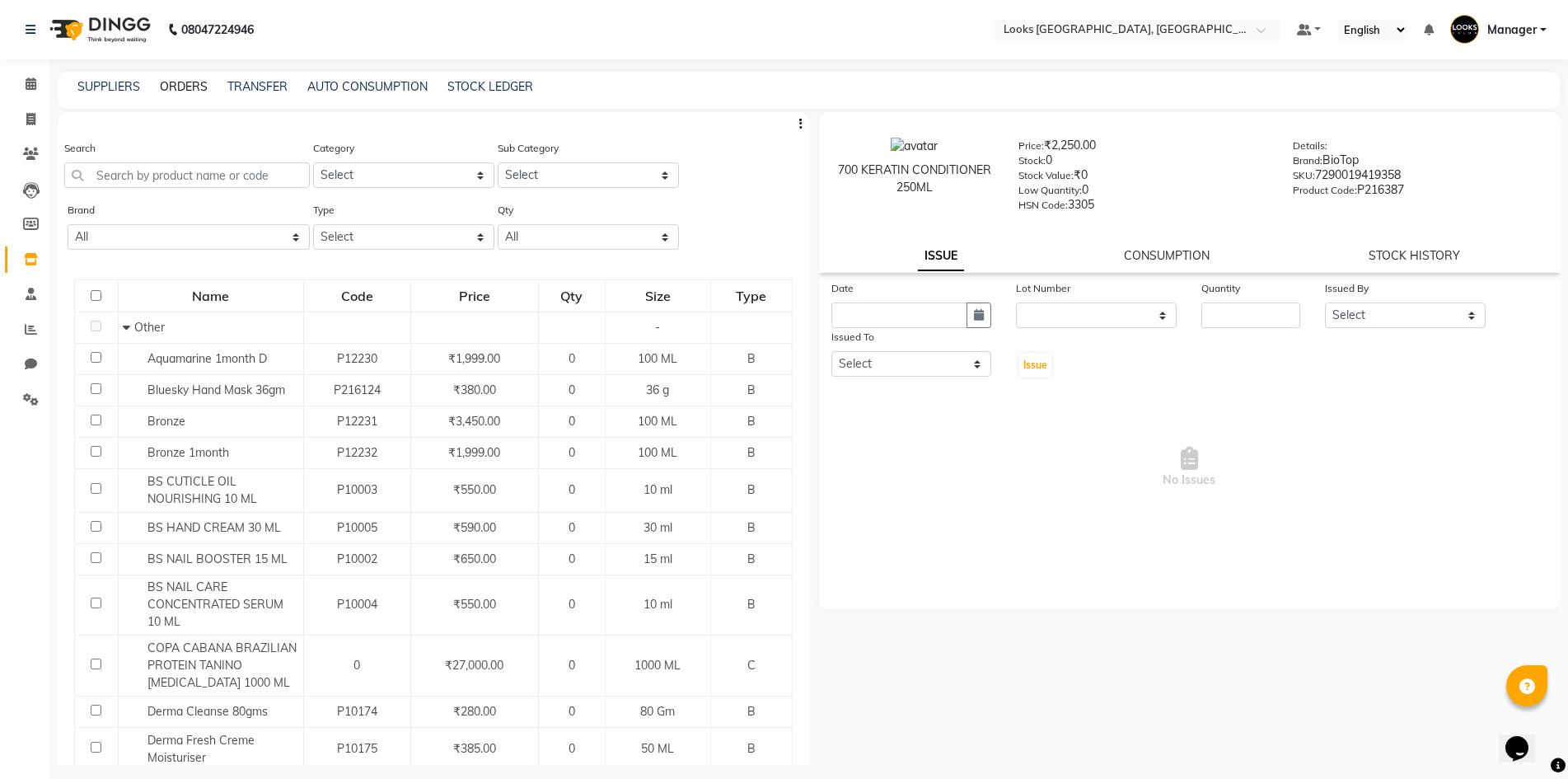
click at [185, 80] on link "ORDERS" at bounding box center [183, 86] width 48 height 15
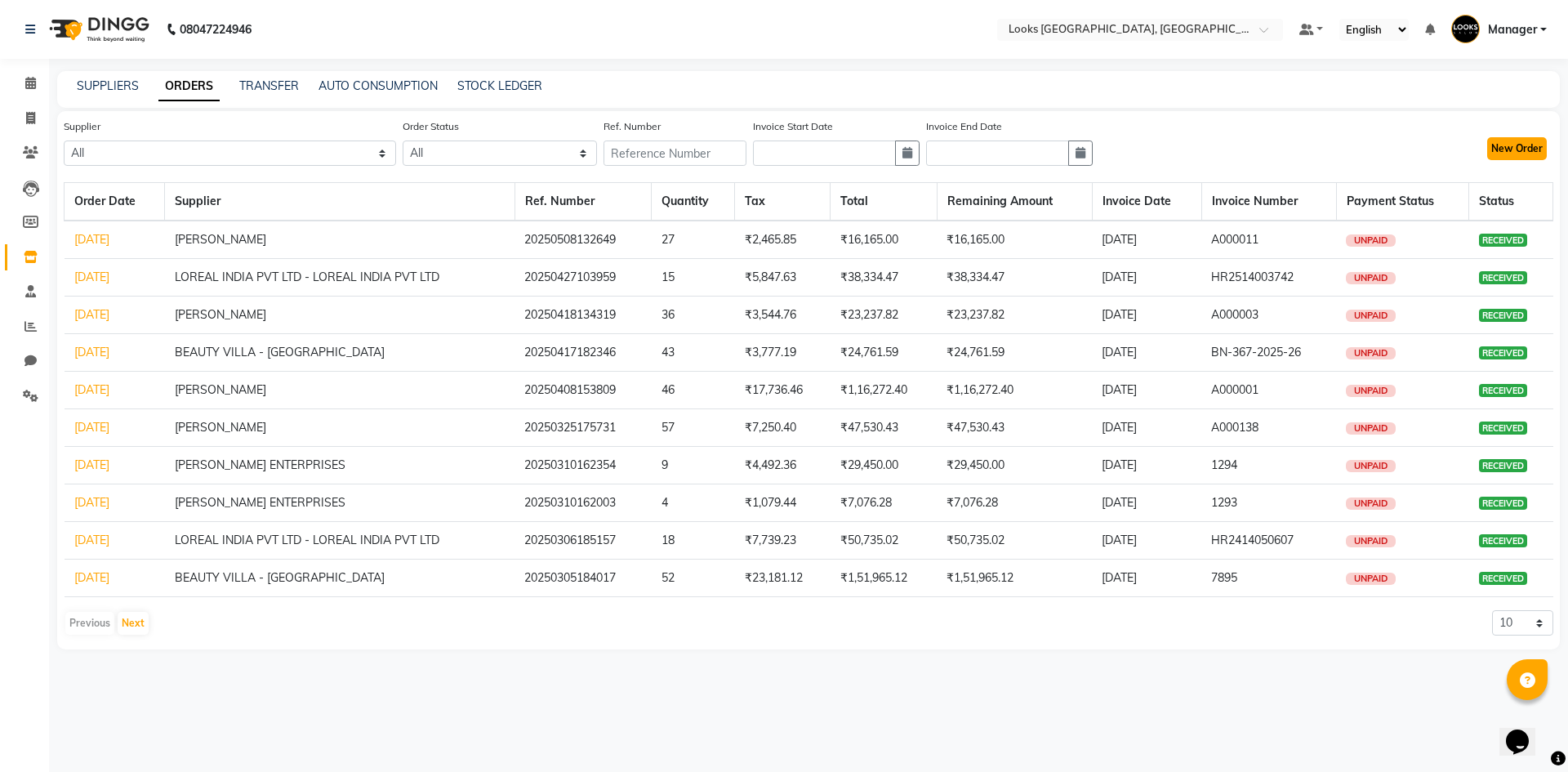
click at [1527, 157] on button "New Order" at bounding box center [1518, 149] width 60 height 23
select select "true"
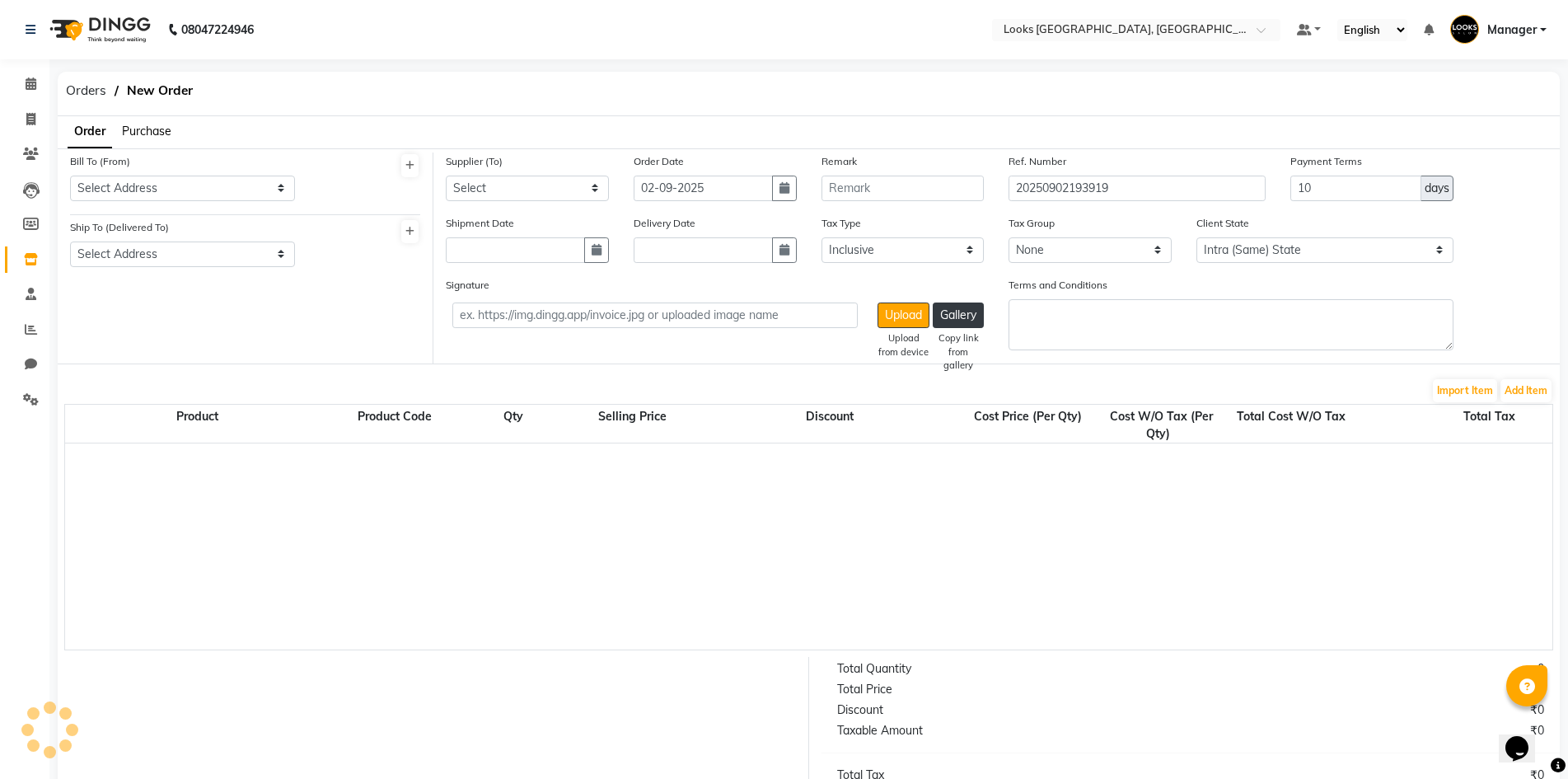
select select "1826"
click at [151, 125] on span "Purchase" at bounding box center [146, 131] width 50 height 15
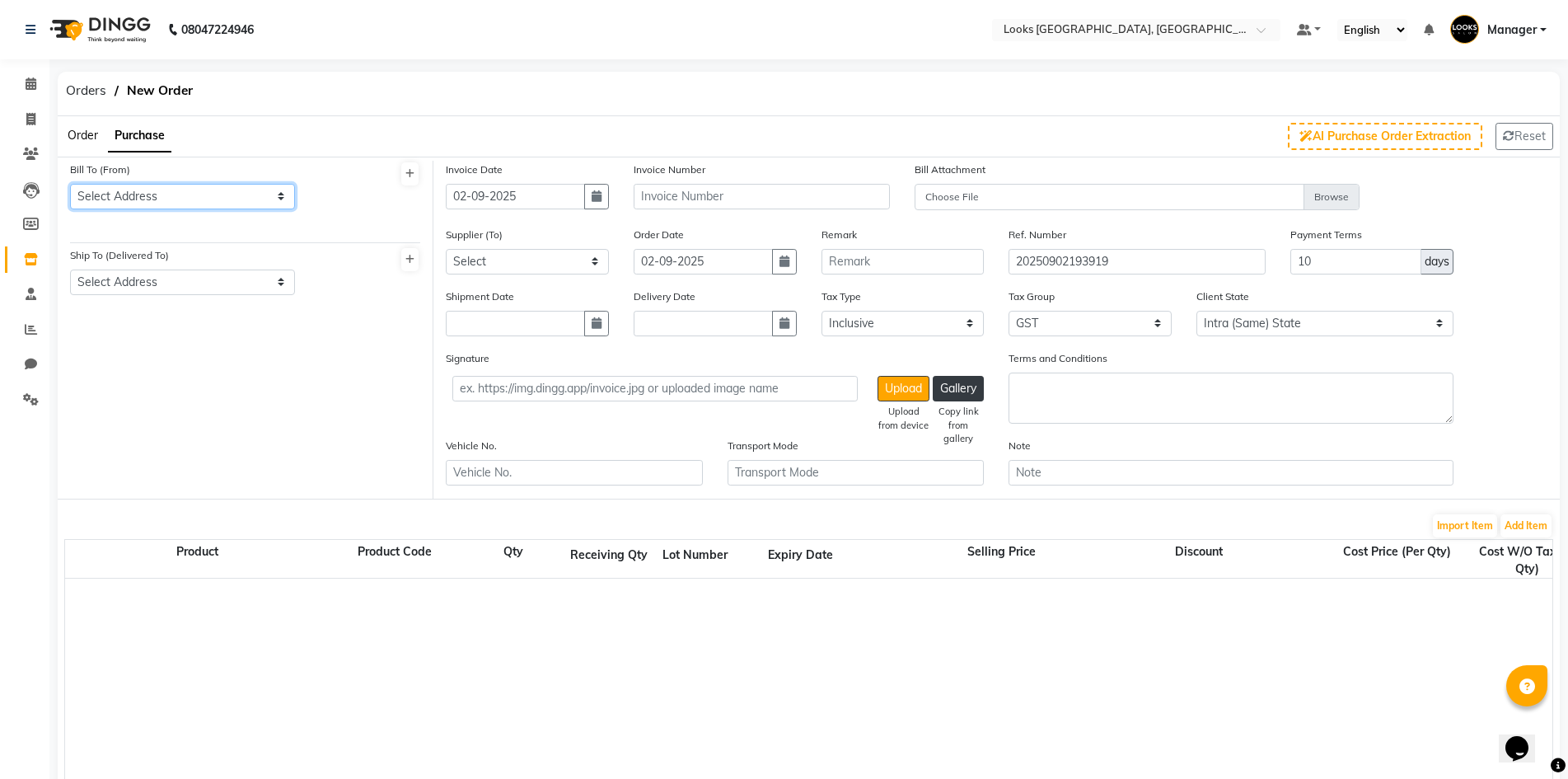
click at [152, 192] on select "Select Address LOOKS WORLD STREET" at bounding box center [182, 196] width 225 height 25
select select "515"
click at [70, 184] on select "Select Address LOOKS WORLD STREET" at bounding box center [182, 196] width 225 height 25
drag, startPoint x: 168, startPoint y: 280, endPoint x: 167, endPoint y: 293, distance: 13.0
click at [168, 280] on select "Select Address WORLD STREET" at bounding box center [182, 282] width 225 height 25
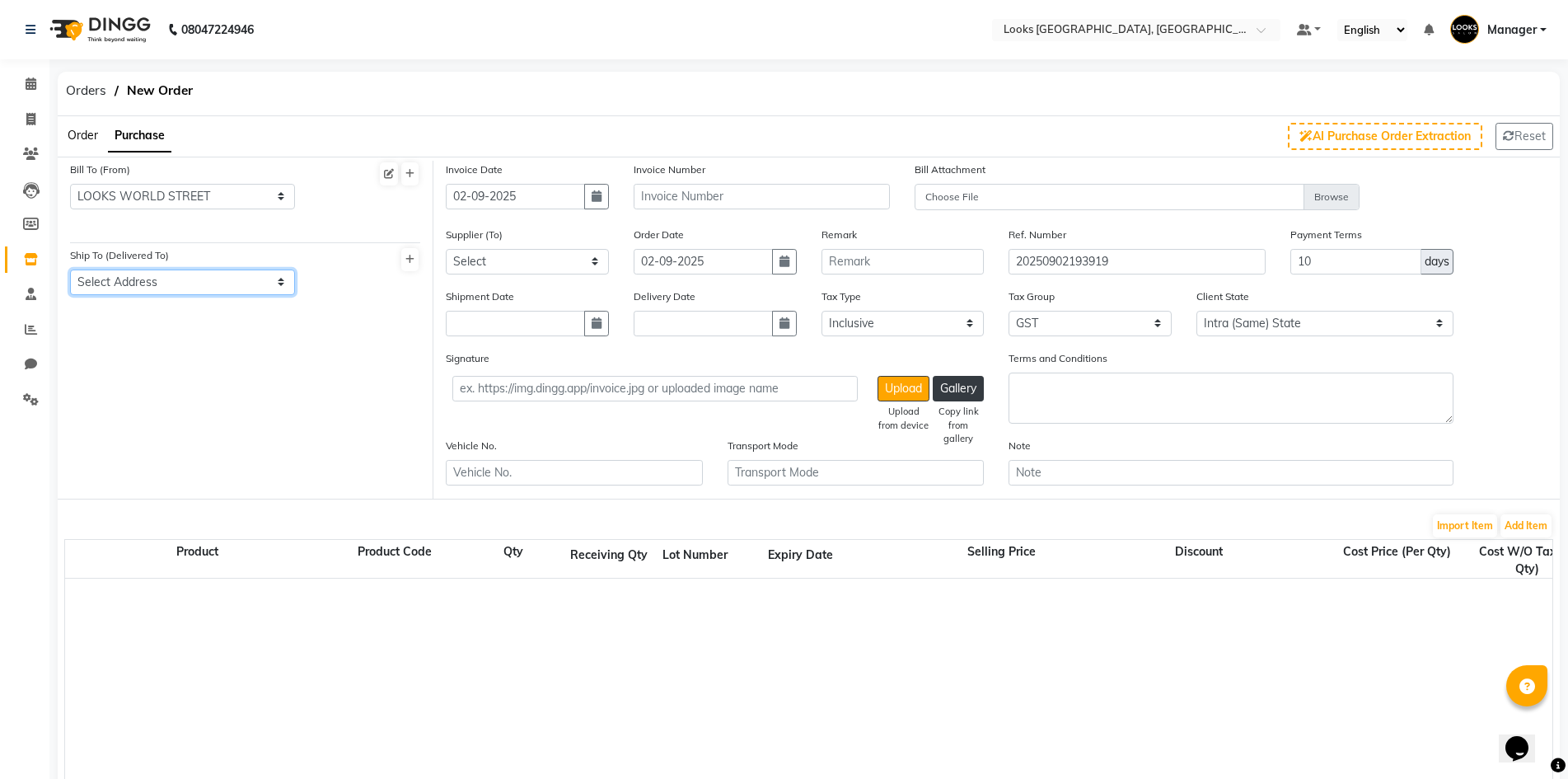
select select "516"
click at [70, 269] on select "Select Address WORLD STREET" at bounding box center [182, 282] width 225 height 25
click at [521, 271] on select "Select THE SALON FACTORY - THE SALON FACTORY LOREAL INDIA PVT LTD - LOREAL INDI…" at bounding box center [527, 262] width 163 height 25
click at [547, 257] on select "Select THE SALON FACTORY - THE SALON FACTORY LOREAL INDIA PVT LTD - LOREAL INDI…" at bounding box center [527, 262] width 163 height 25
select select "1256"
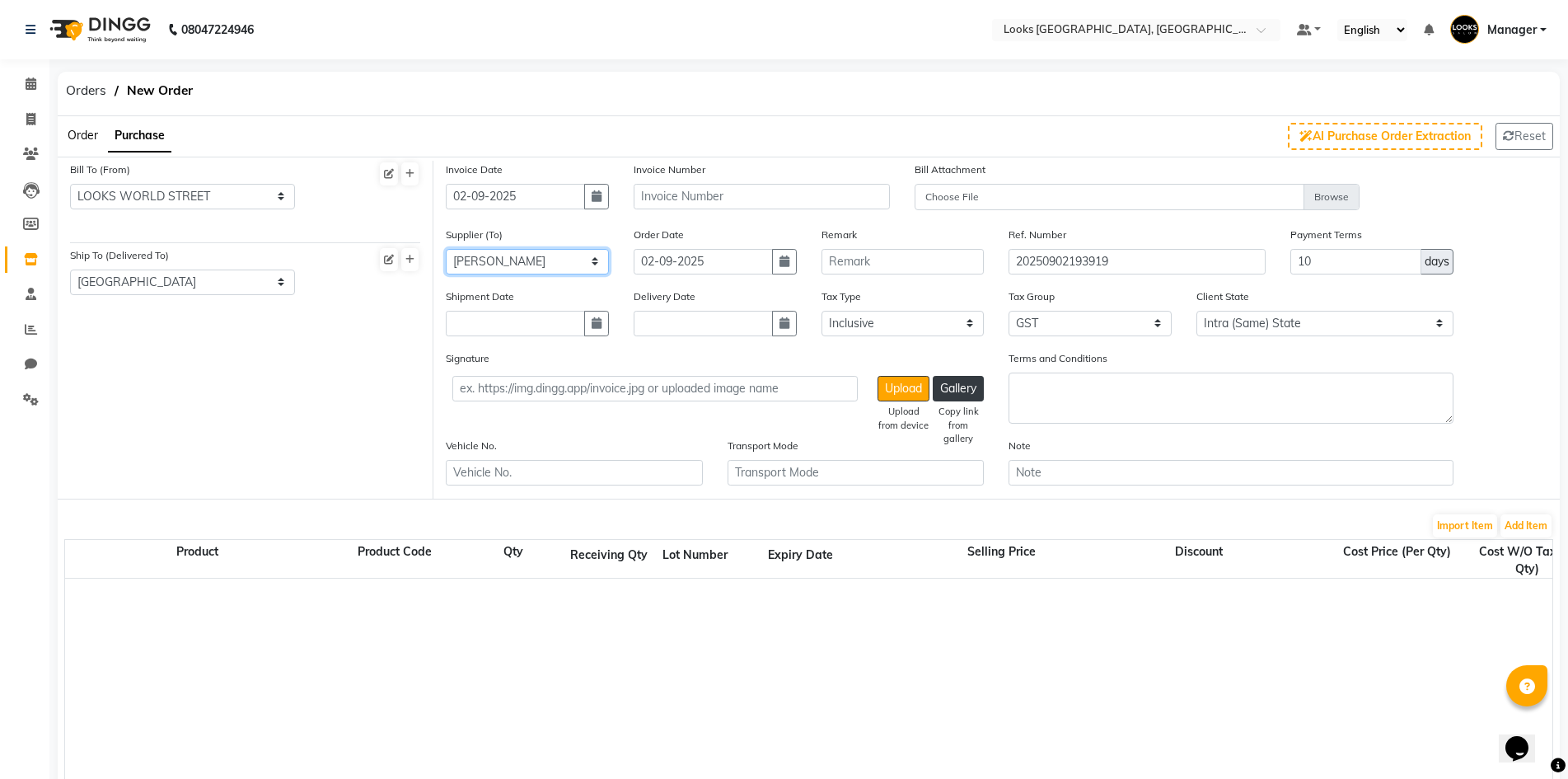
click at [446, 249] on select "Select THE SALON FACTORY - THE SALON FACTORY LOREAL INDIA PVT LTD - LOREAL INDI…" at bounding box center [527, 262] width 163 height 25
click at [717, 199] on input "text" at bounding box center [761, 196] width 257 height 25
type input "A000050"
click at [649, 684] on div at bounding box center [1552, 681] width 2975 height 206
click at [1528, 533] on button "Add Item" at bounding box center [1526, 526] width 51 height 23
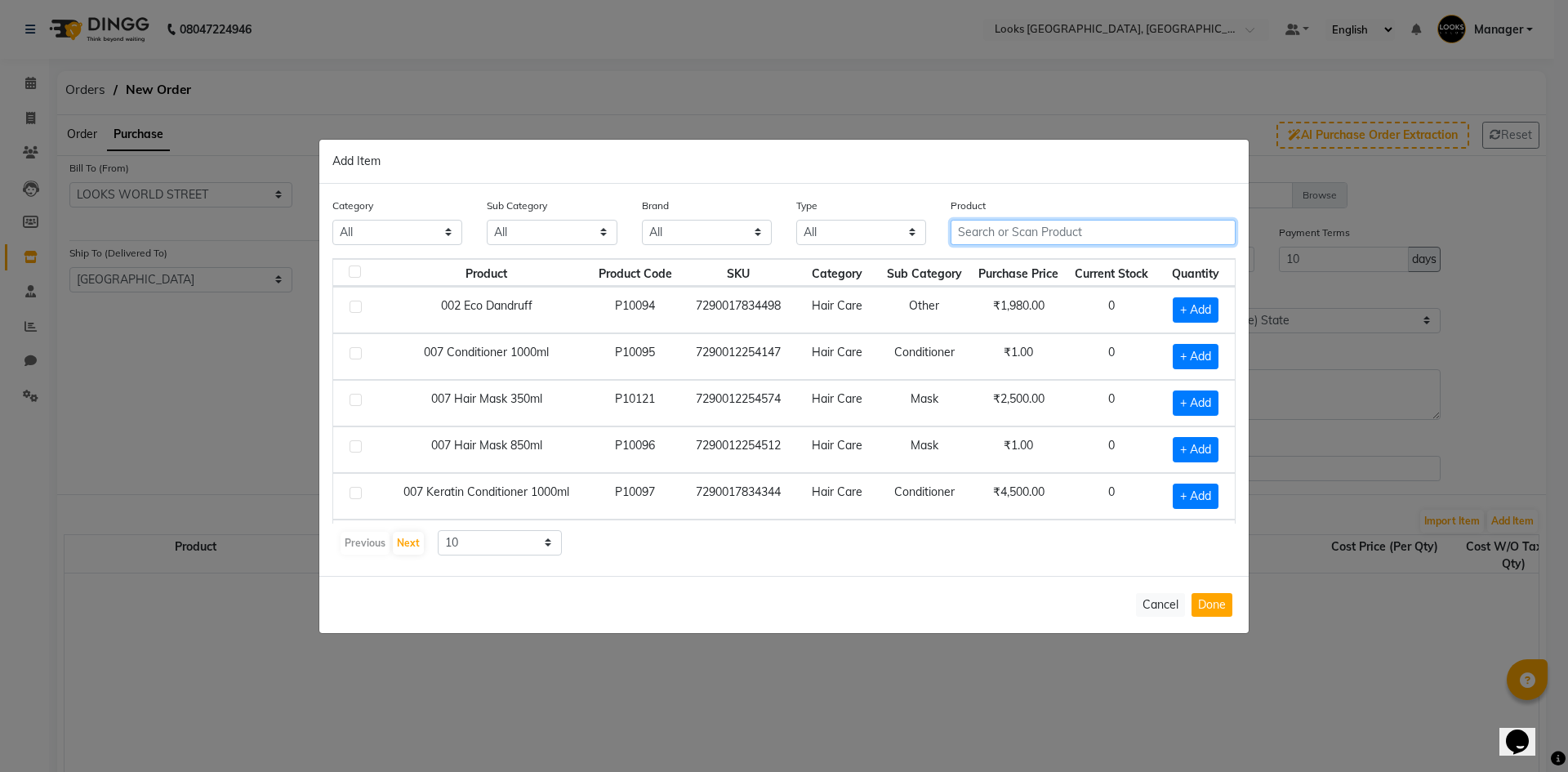
click at [1021, 233] on input "text" at bounding box center [1093, 232] width 285 height 25
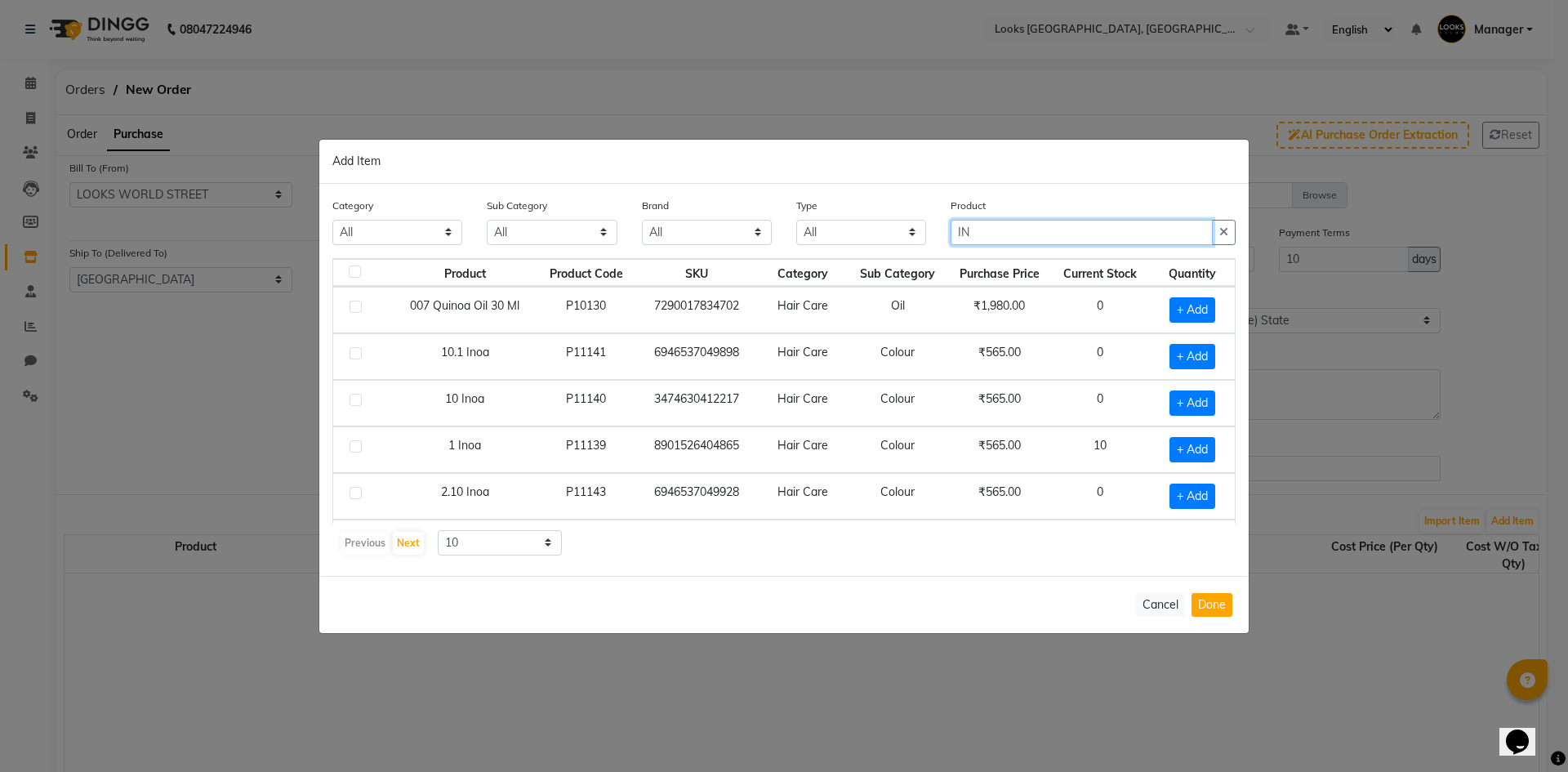
type input "I"
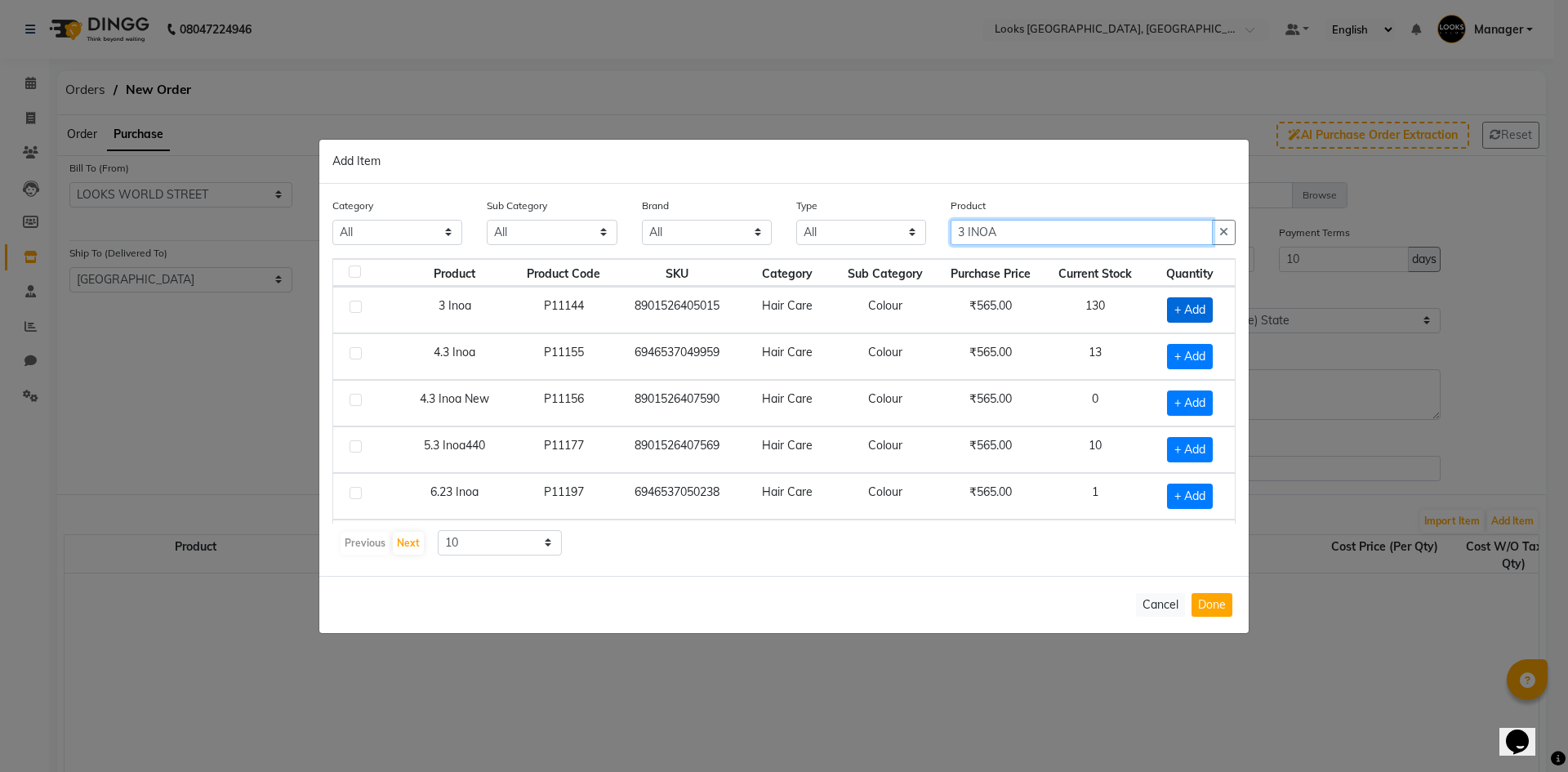
type input "3 INOA"
click at [1184, 308] on span "+ Add" at bounding box center [1190, 310] width 45 height 25
checkbox input "true"
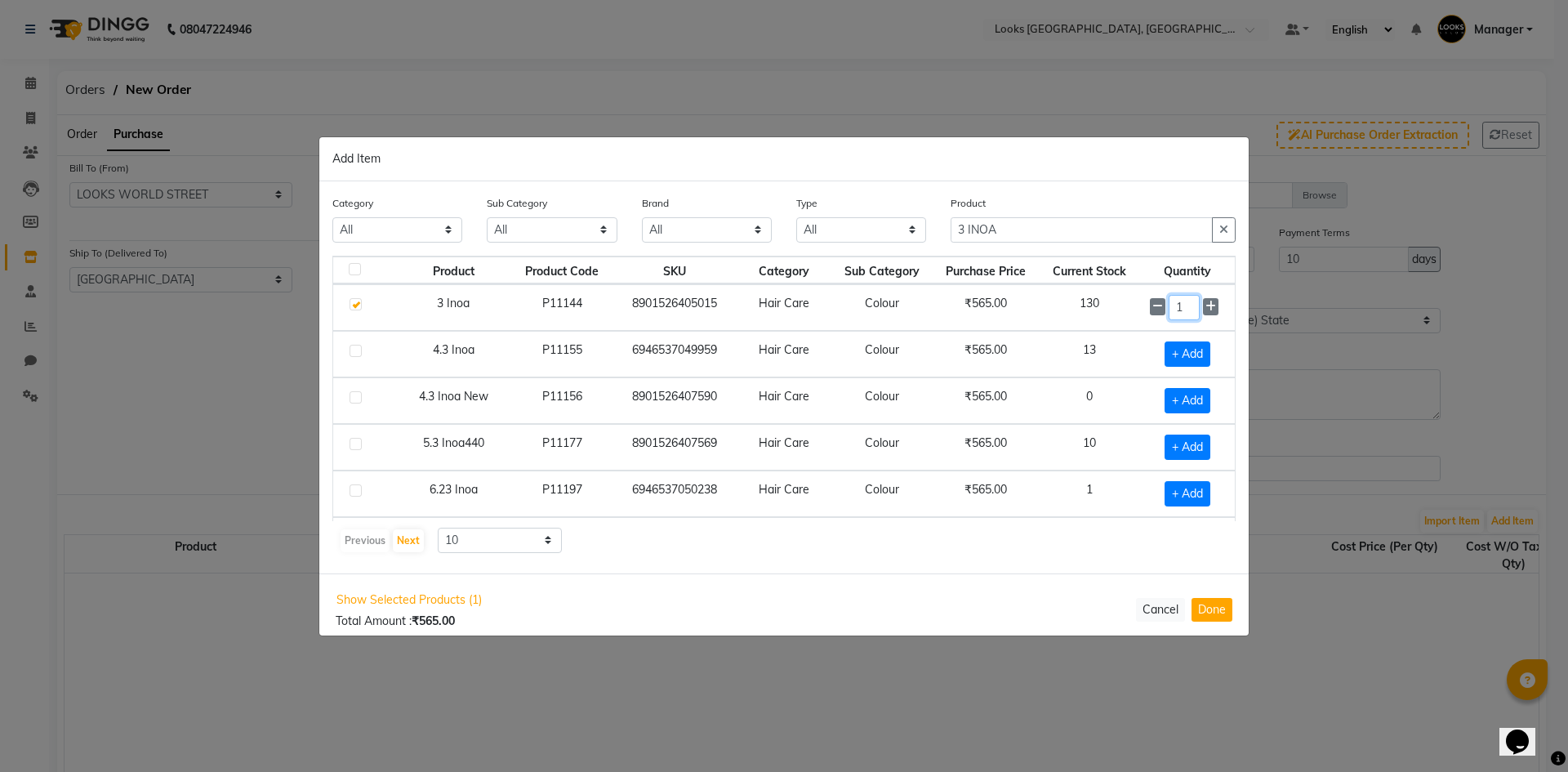
drag, startPoint x: 1187, startPoint y: 312, endPoint x: 1103, endPoint y: 311, distance: 84.0
click at [1103, 311] on tr "3 Inoa P11144 8901526405015 Hair Care Colour ₹565.00 130 1" at bounding box center [784, 308] width 902 height 46
type input "24"
drag, startPoint x: 964, startPoint y: 232, endPoint x: 883, endPoint y: 230, distance: 81.0
click at [875, 234] on div "Category All Skin Personal Care Hair Threading Loreal Bio Top Cons. Bio Top Ret…" at bounding box center [784, 224] width 928 height 61
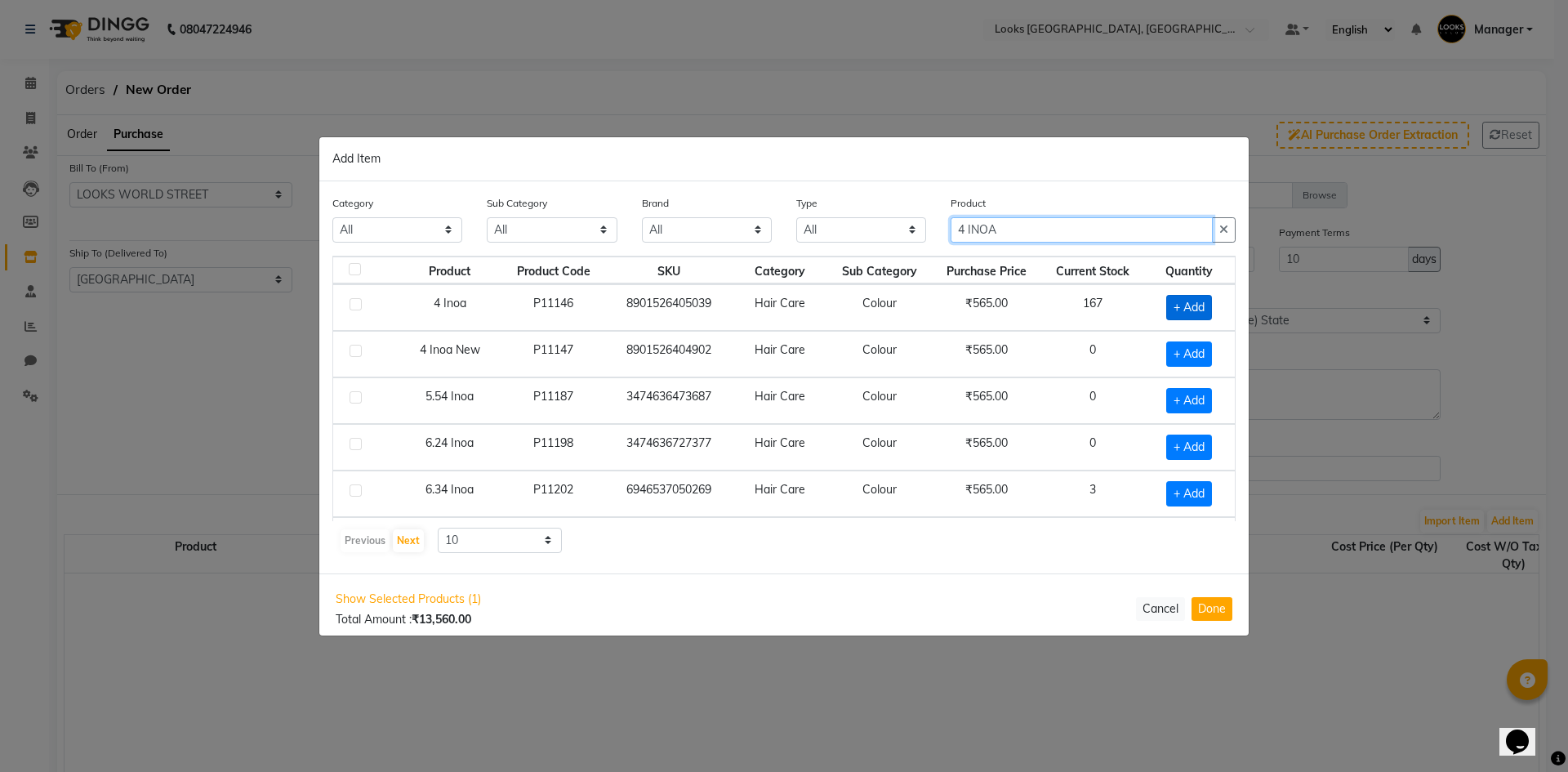
type input "4 INOA"
click at [1184, 307] on span "+ Add" at bounding box center [1189, 308] width 45 height 25
checkbox input "true"
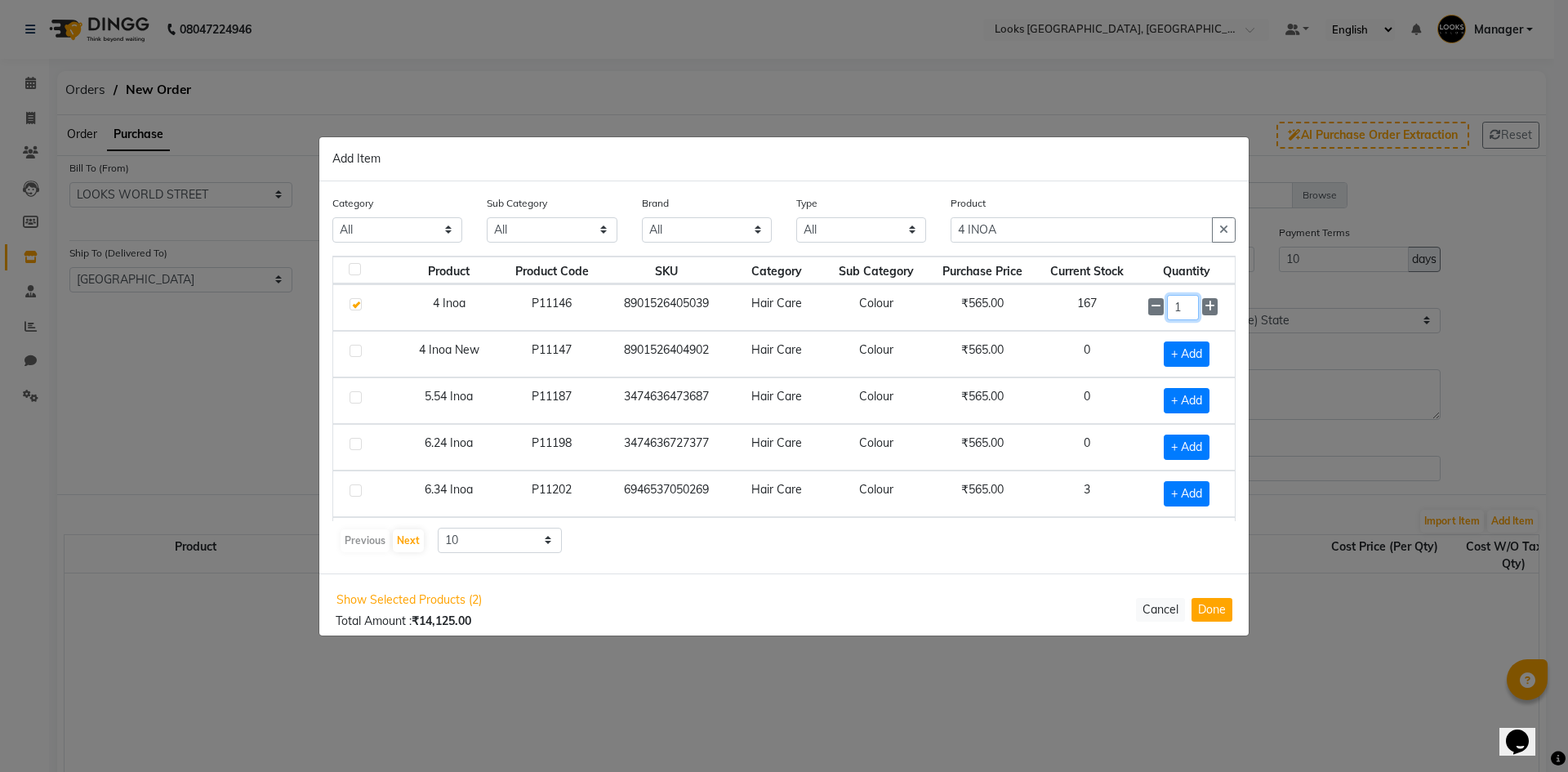
drag, startPoint x: 1188, startPoint y: 308, endPoint x: 1067, endPoint y: 302, distance: 121.1
click at [1067, 302] on tr "4 Inoa P11146 8901526405039 Hair Care Colour ₹565.00 167 1" at bounding box center [784, 308] width 902 height 46
type input "24"
click at [976, 229] on input "4 INOA" at bounding box center [1081, 230] width 262 height 25
drag, startPoint x: 964, startPoint y: 228, endPoint x: 859, endPoint y: 226, distance: 105.0
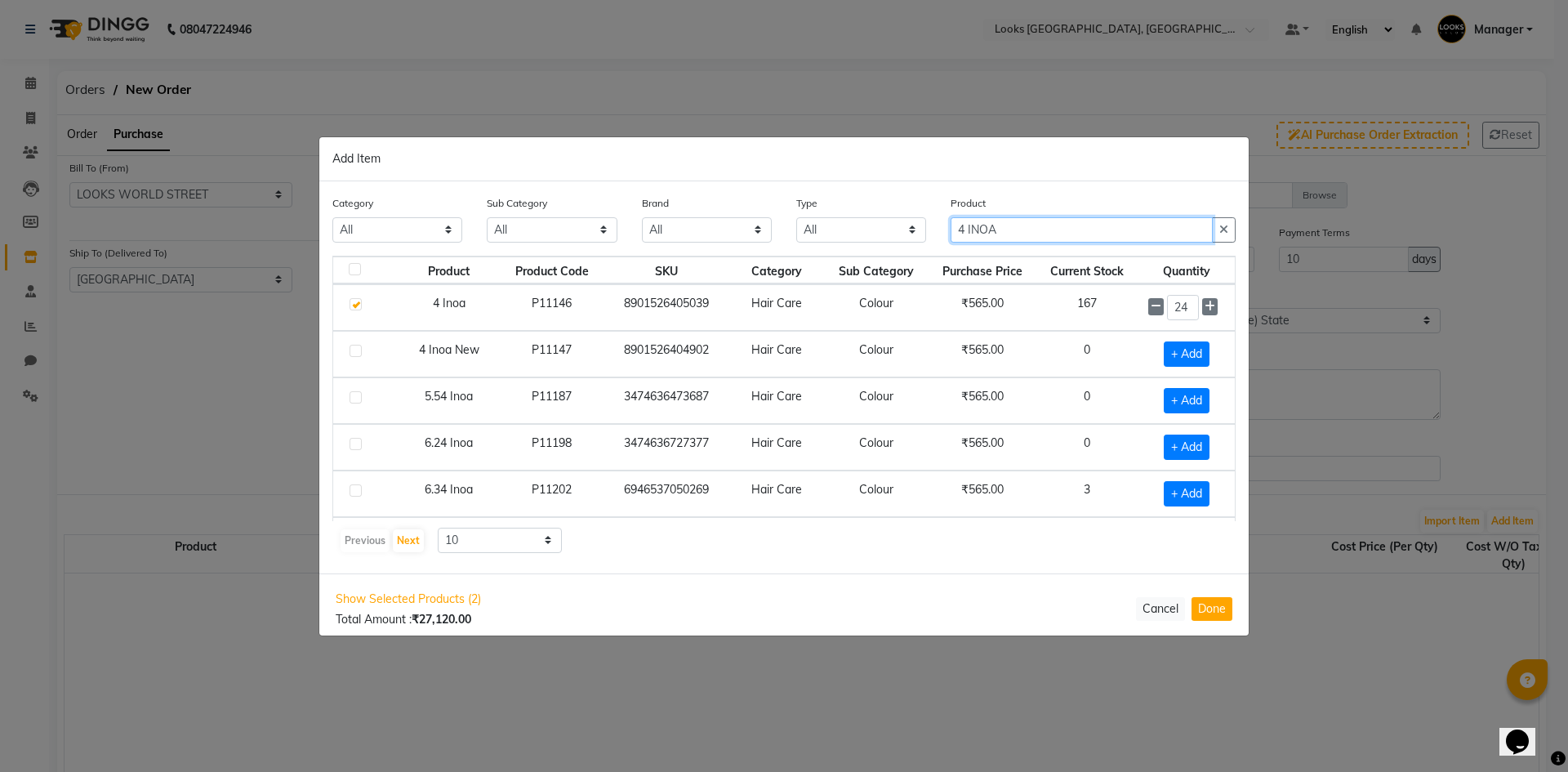
click at [859, 226] on div "Category All Skin Personal Care Hair Threading Loreal Bio Top Cons. Bio Top Ret…" at bounding box center [784, 224] width 928 height 61
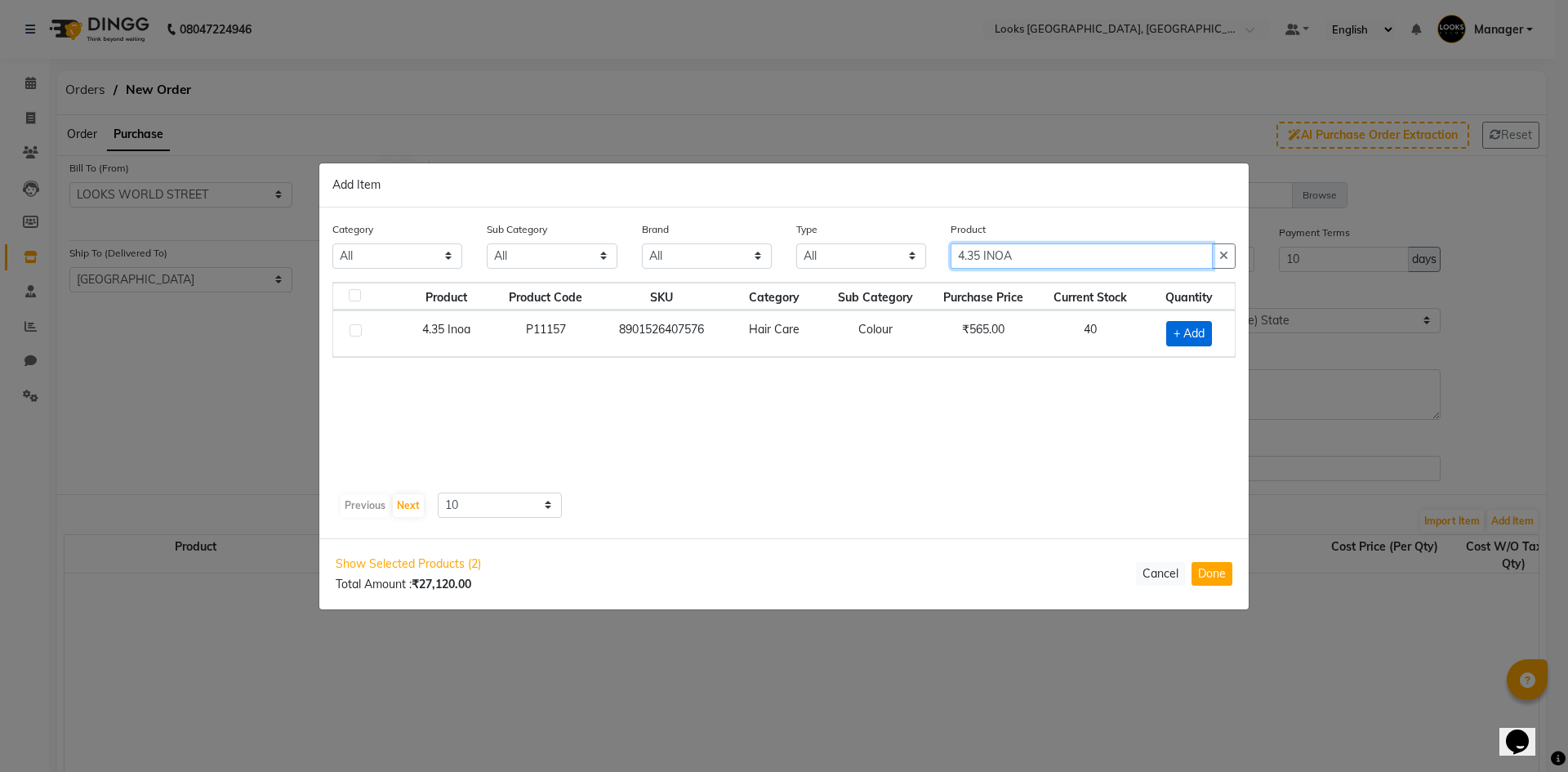
type input "4.35 INOA"
click at [1190, 330] on span "+ Add" at bounding box center [1189, 334] width 45 height 25
checkbox input "true"
drag, startPoint x: 1195, startPoint y: 330, endPoint x: 995, endPoint y: 324, distance: 200.1
click at [995, 324] on tr "4.35 Inoa P11157 8901526407576 Hair Care Colour ₹565.00 40 1" at bounding box center [784, 333] width 902 height 46
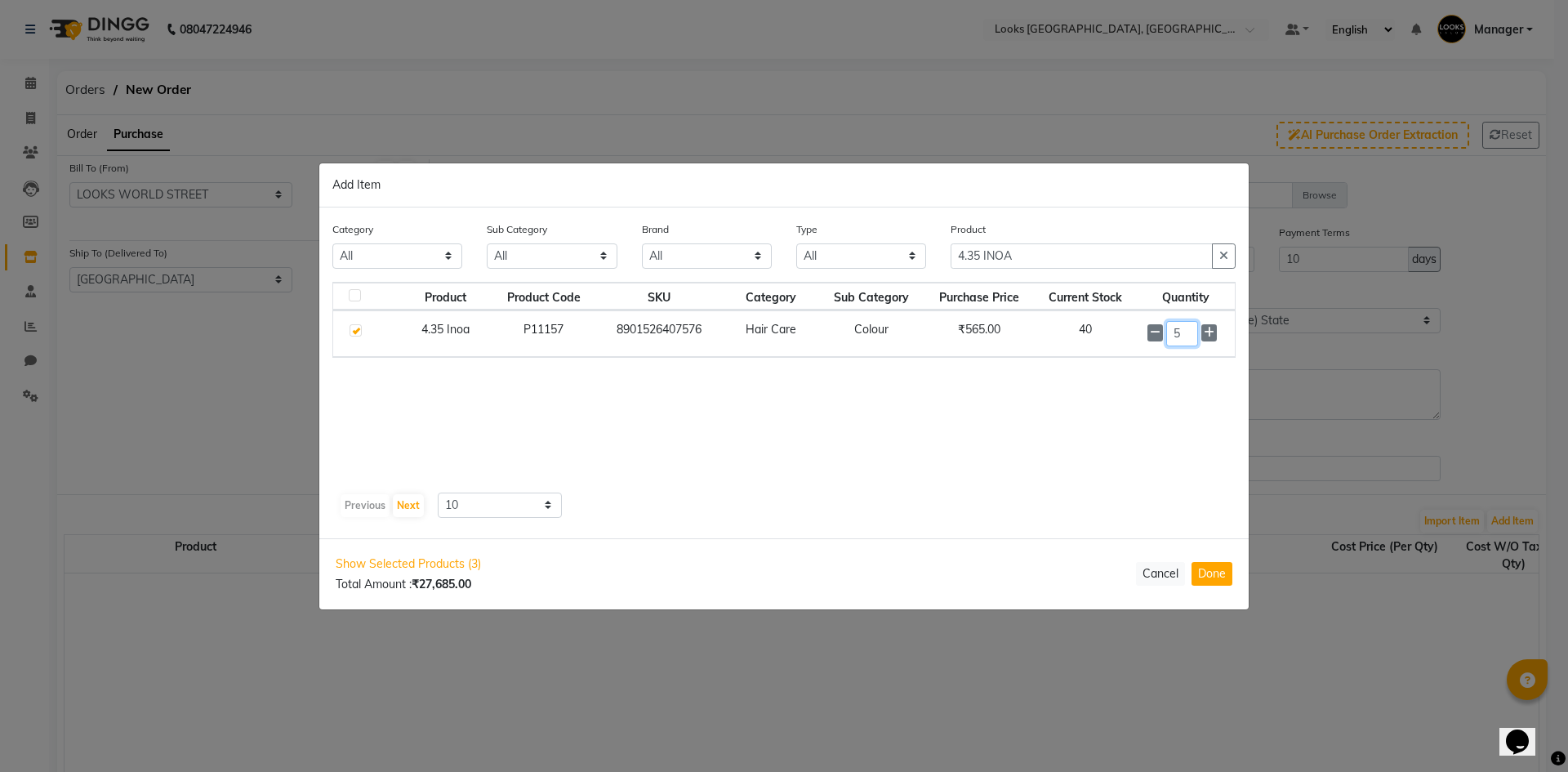
type input "5"
drag, startPoint x: 981, startPoint y: 258, endPoint x: 801, endPoint y: 235, distance: 181.5
click at [807, 252] on div "Category All Skin Personal Care Hair Threading Loreal Bio Top Cons. Bio Top Ret…" at bounding box center [784, 251] width 928 height 61
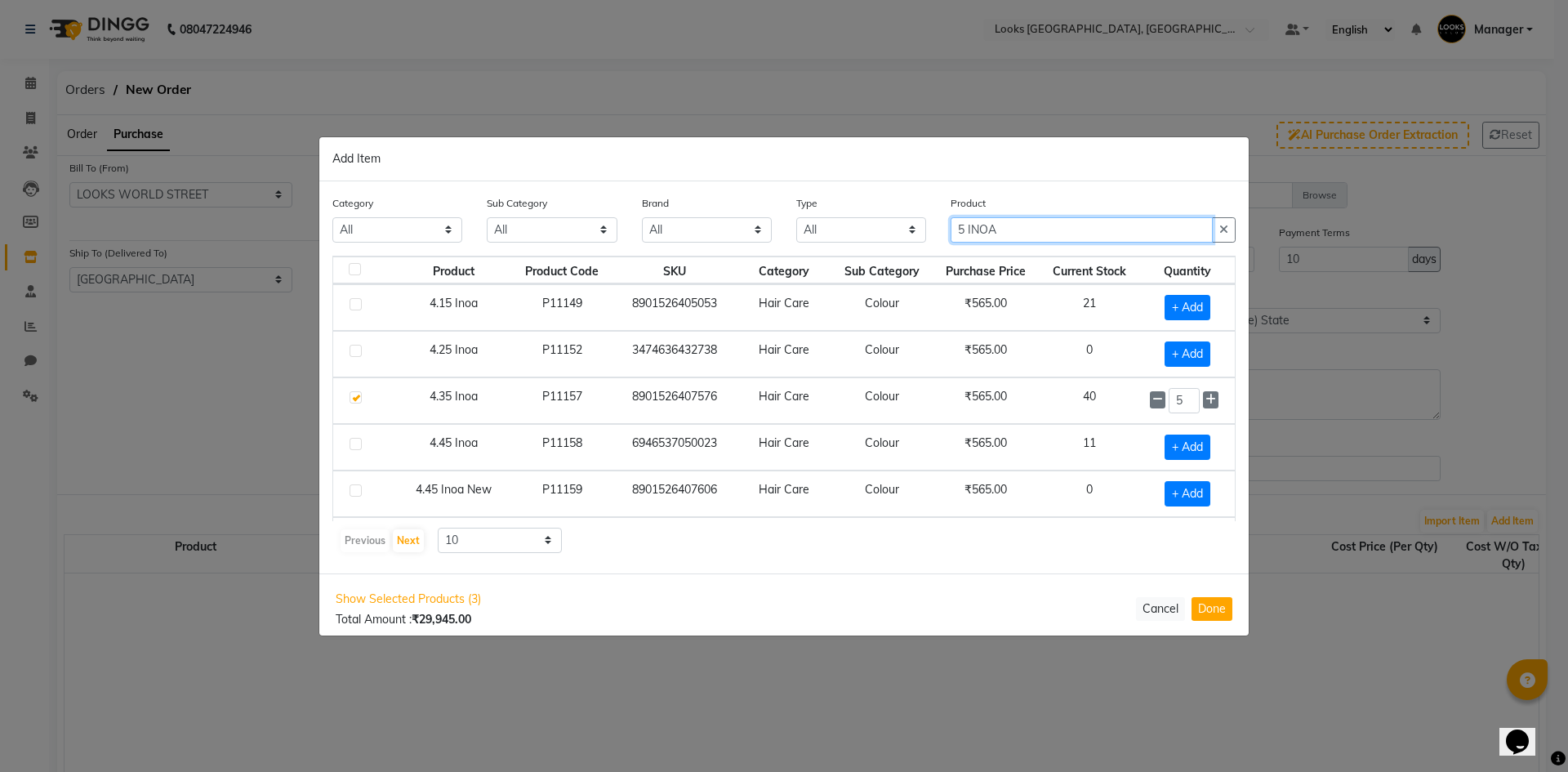
type input "5 INOA"
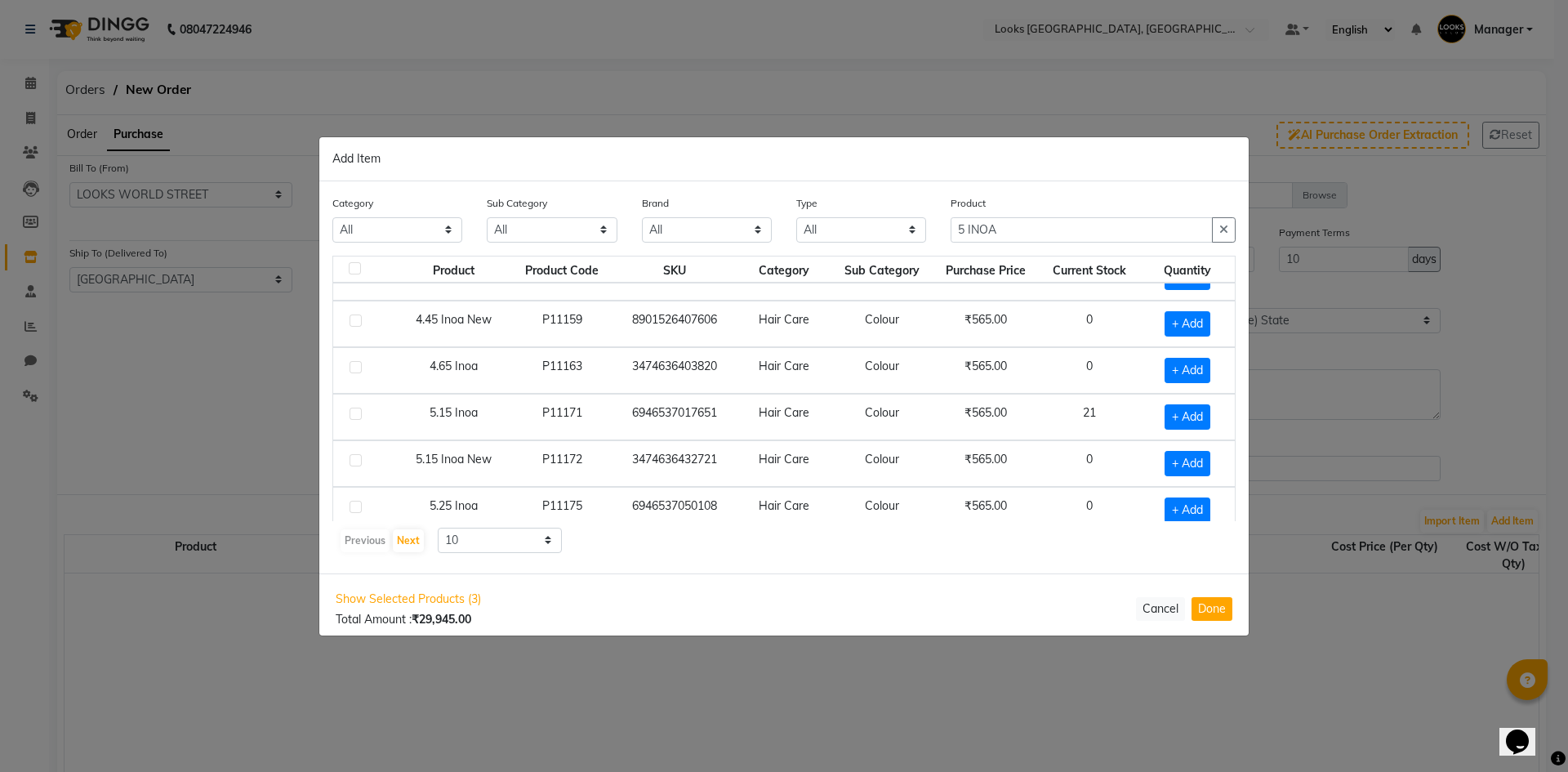
scroll to position [229, 0]
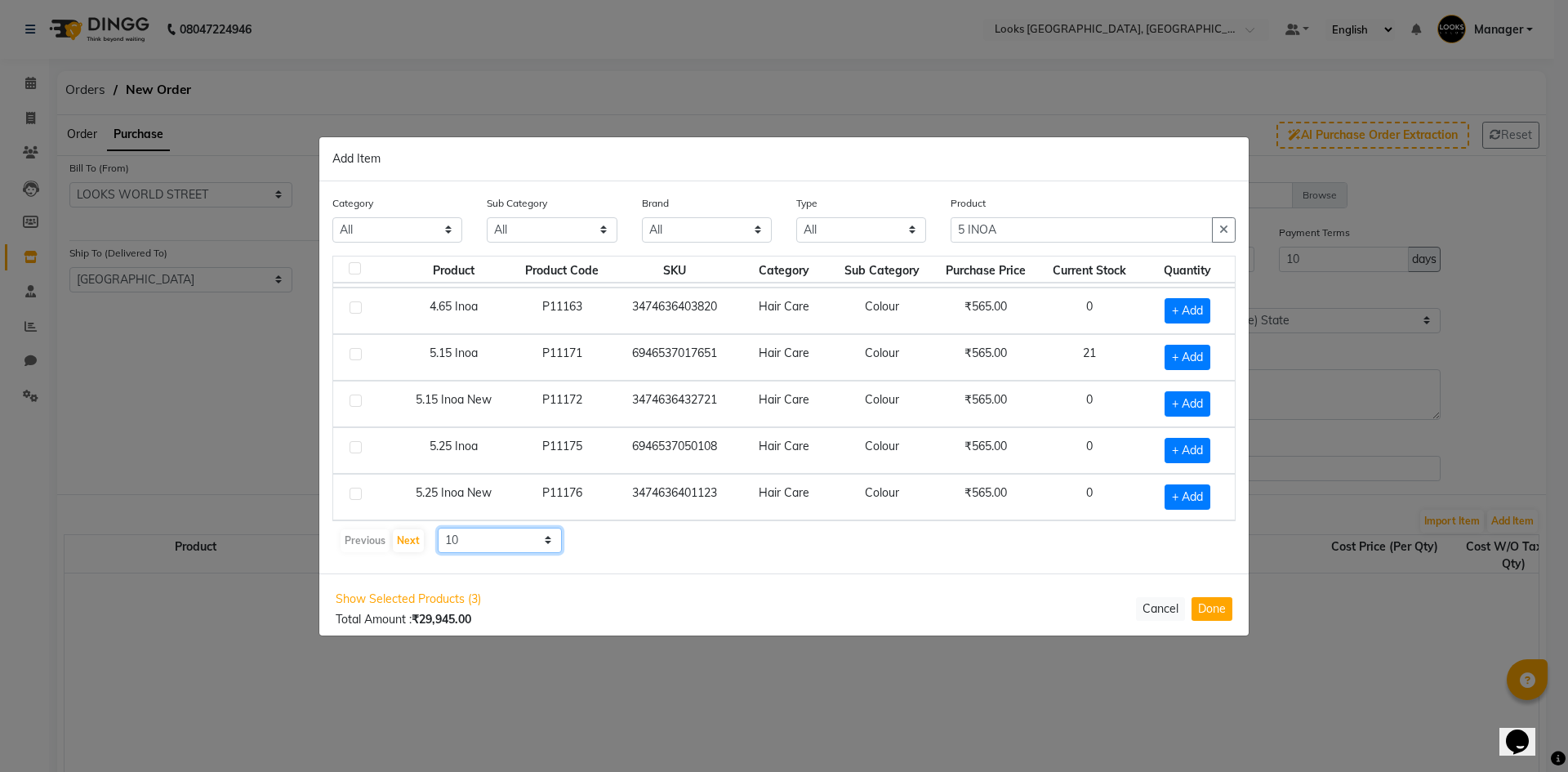
drag, startPoint x: 469, startPoint y: 534, endPoint x: 466, endPoint y: 549, distance: 15.3
click at [469, 534] on select "10 50 100" at bounding box center [500, 541] width 124 height 25
select select "100"
click at [438, 528] on select "10 50 100" at bounding box center [500, 541] width 124 height 25
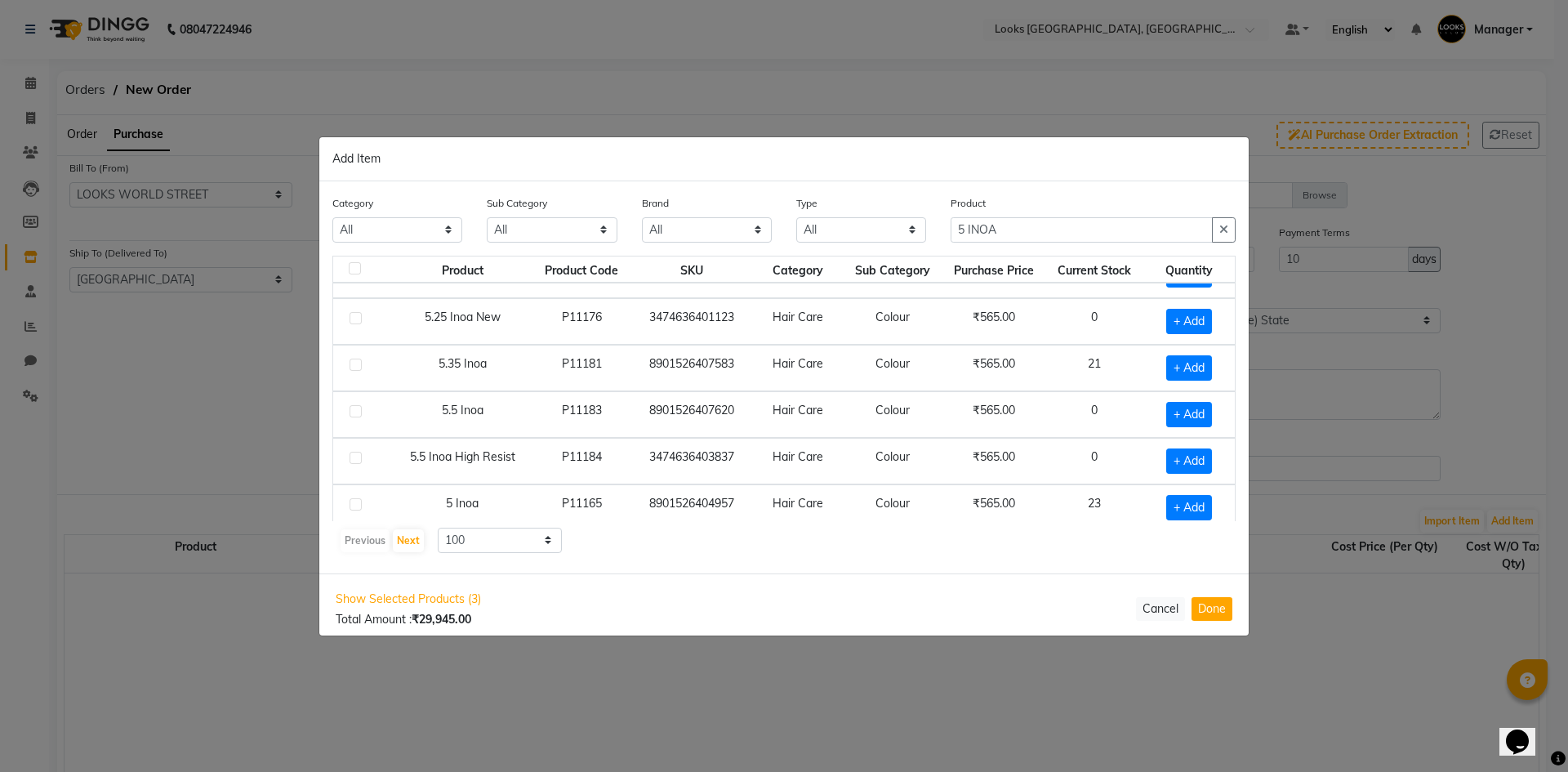
scroll to position [408, 0]
click at [1184, 508] on span "+ Add" at bounding box center [1189, 504] width 45 height 25
checkbox input "true"
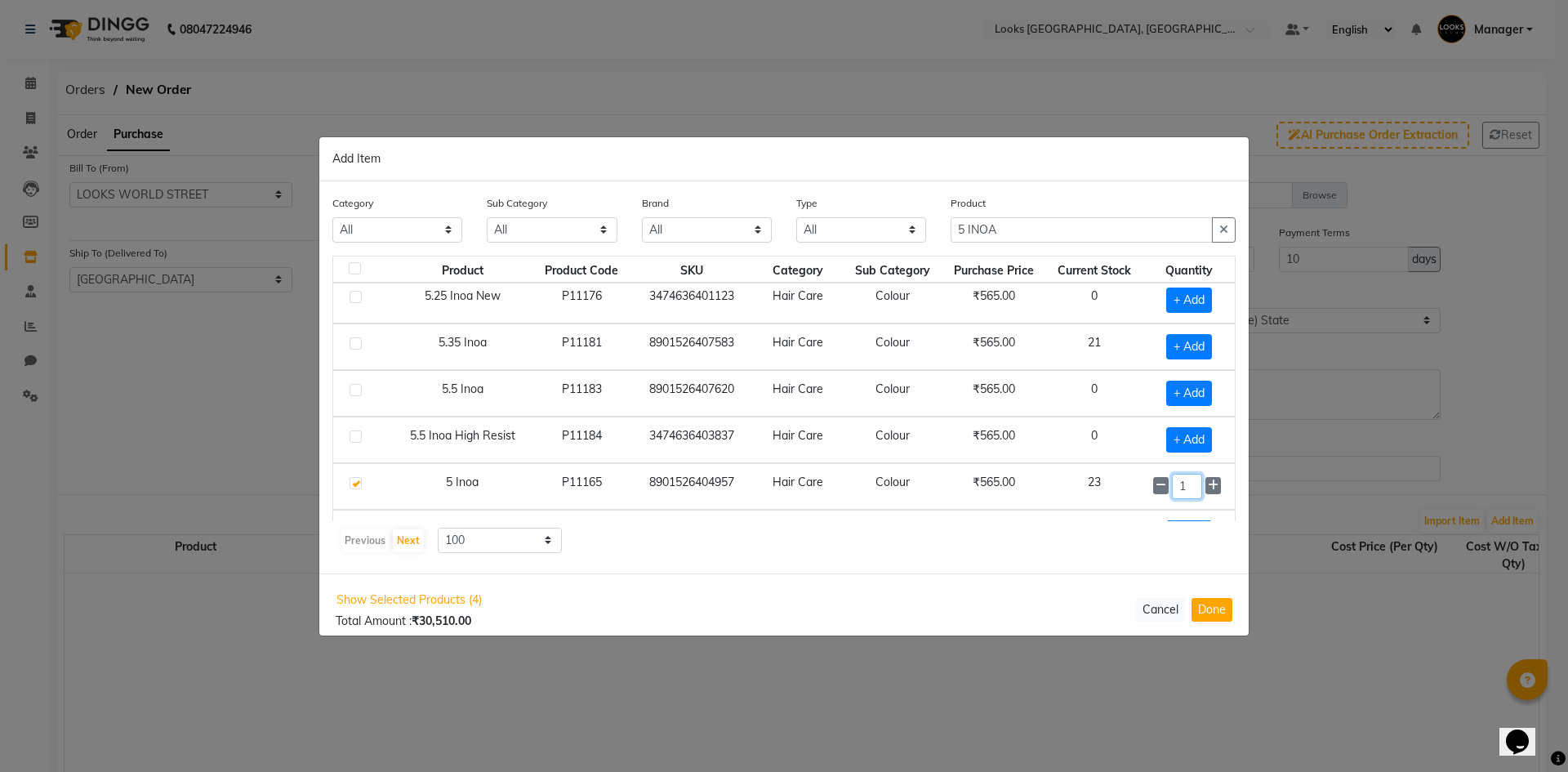
drag, startPoint x: 1185, startPoint y: 504, endPoint x: 1002, endPoint y: 496, distance: 183.2
click at [1002, 499] on tr "5 Inoa P11165 8901526404957 Hair Care Colour ₹565.00 23 1" at bounding box center [784, 487] width 902 height 46
type input "5"
click at [1205, 611] on button "Done" at bounding box center [1212, 609] width 41 height 23
select select "3885"
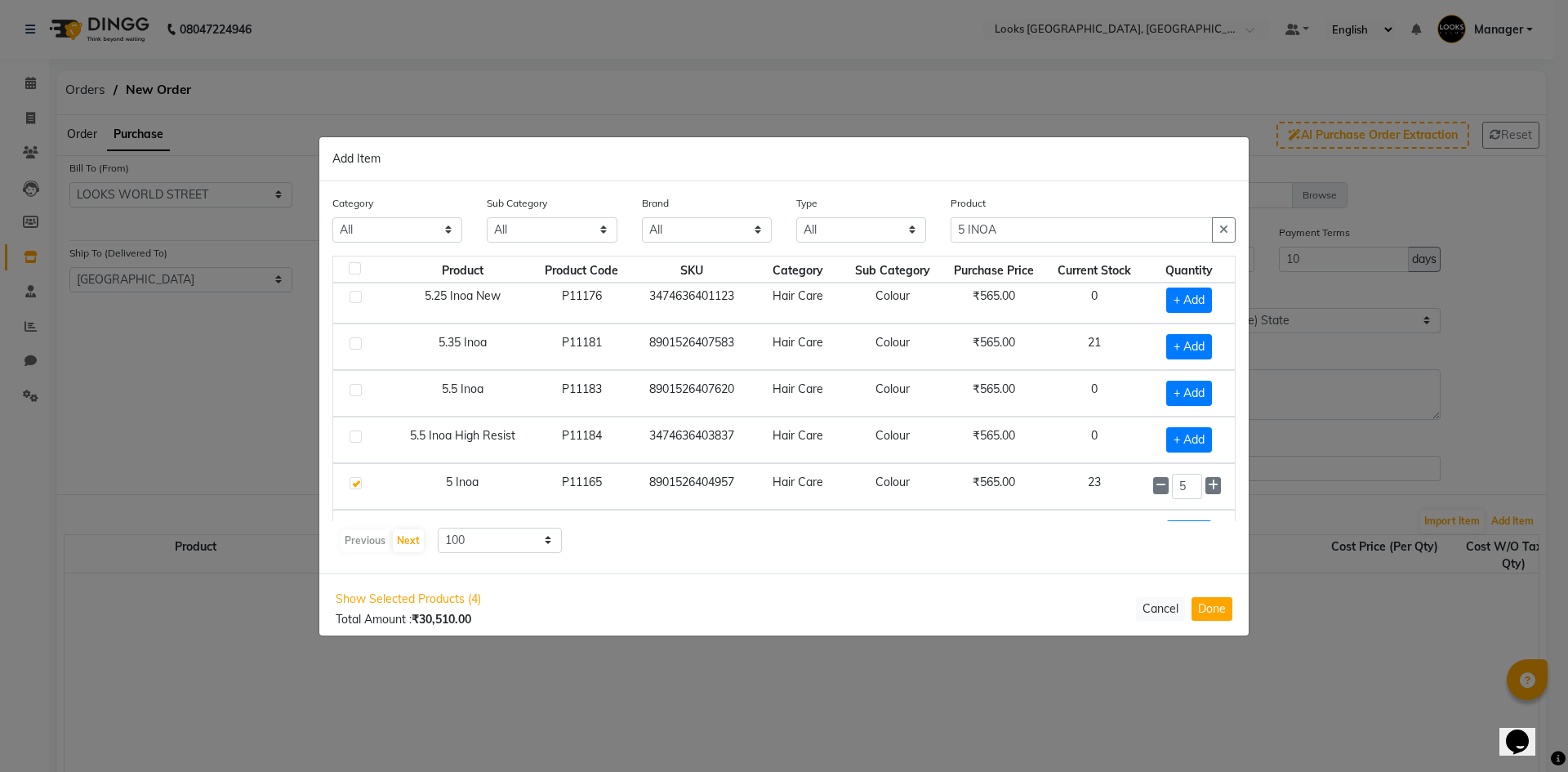
select select "3885"
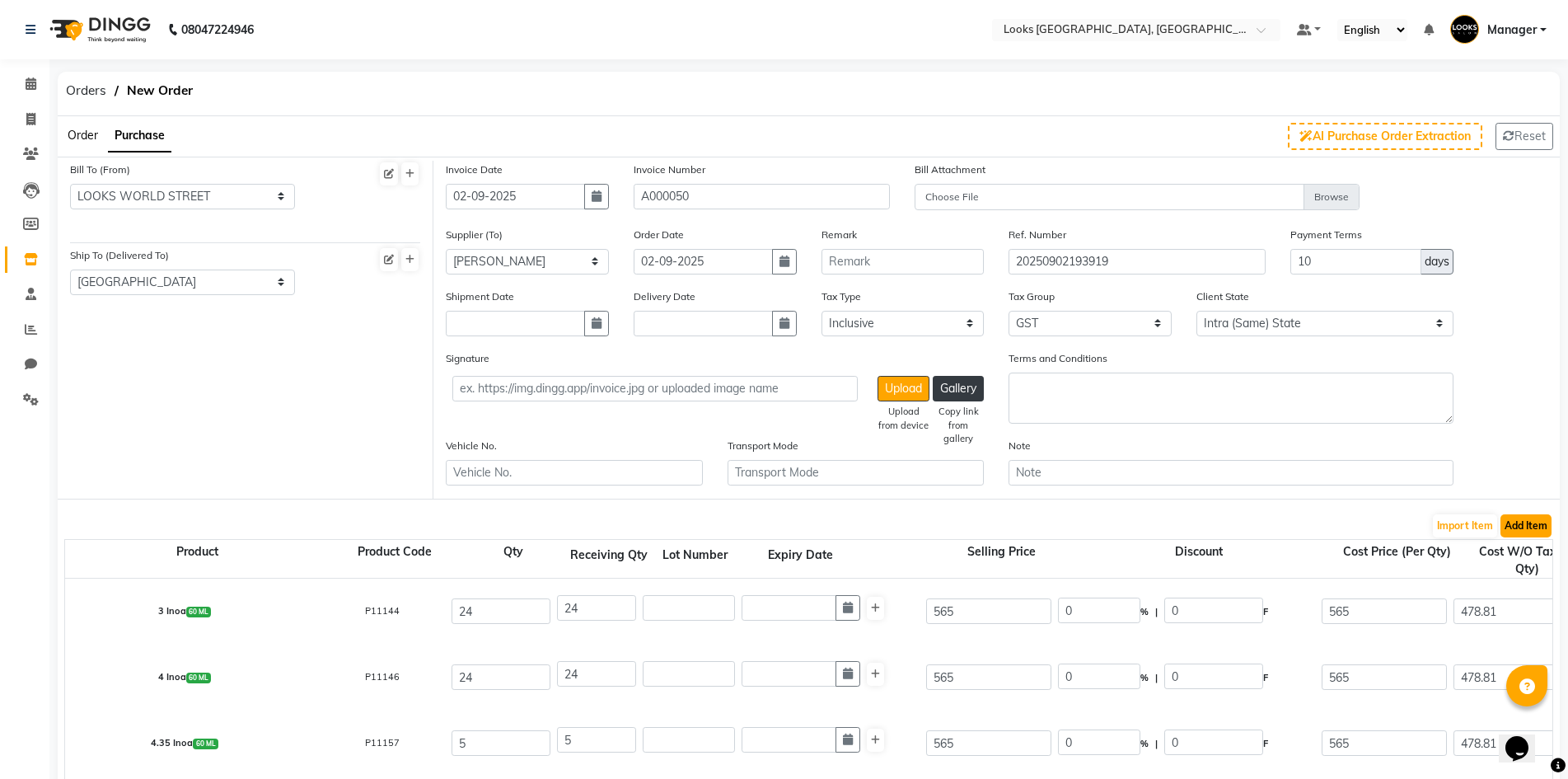
click at [1516, 523] on button "Add Item" at bounding box center [1526, 526] width 51 height 23
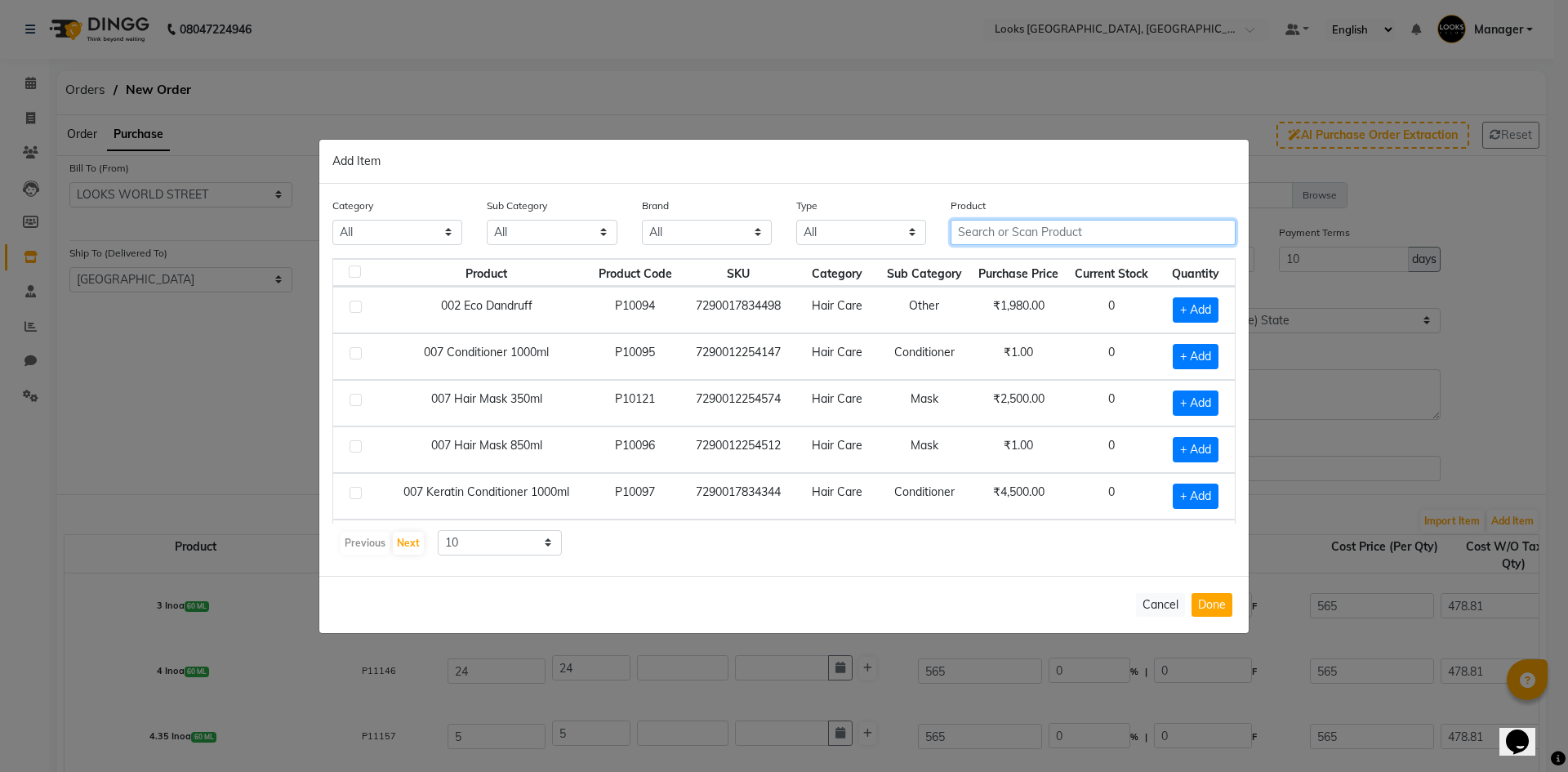
click at [1061, 234] on input "text" at bounding box center [1093, 232] width 285 height 25
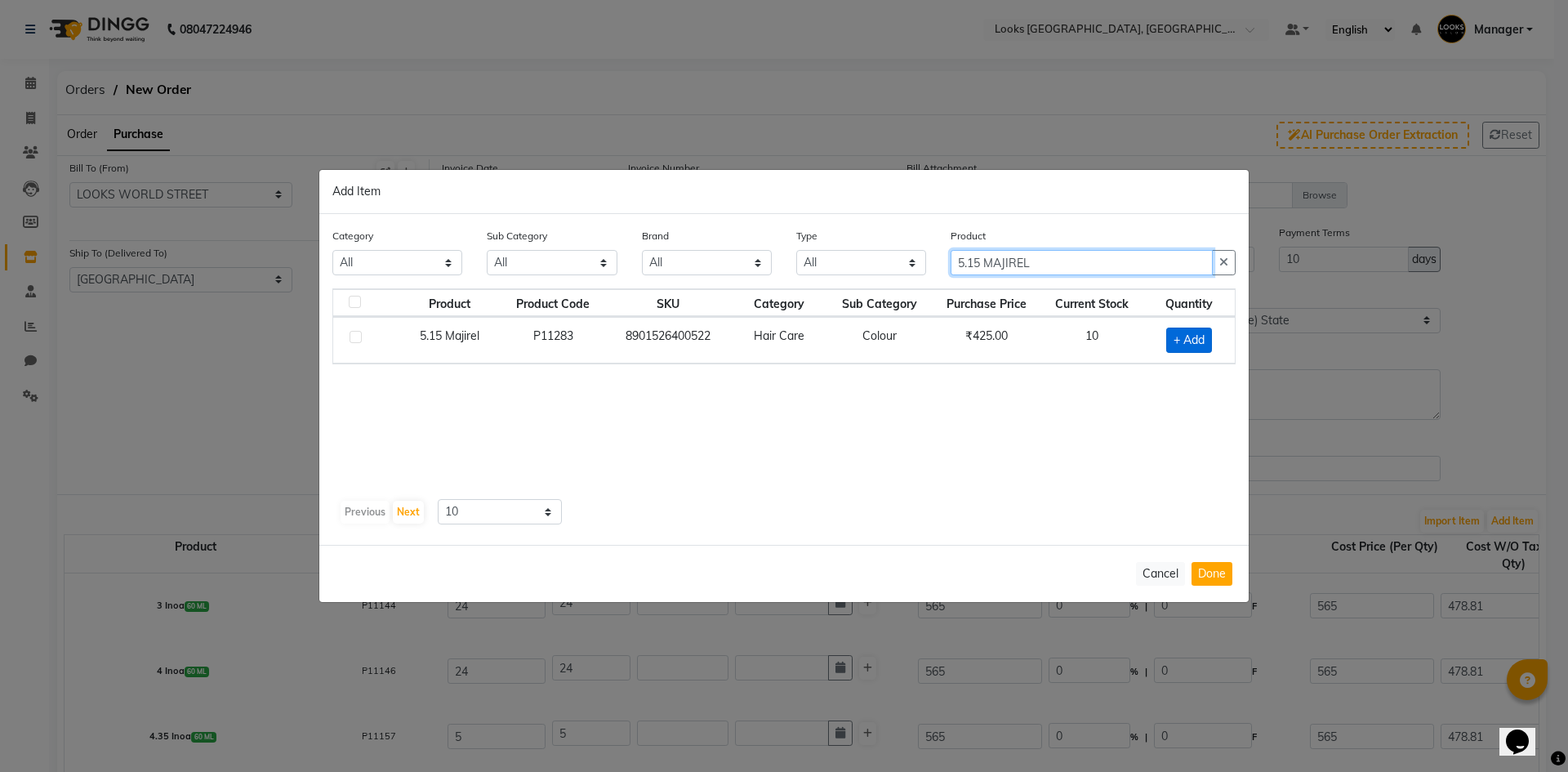
type input "5.15 MAJIREL"
click at [1200, 339] on span "+ Add" at bounding box center [1189, 341] width 45 height 25
checkbox input "true"
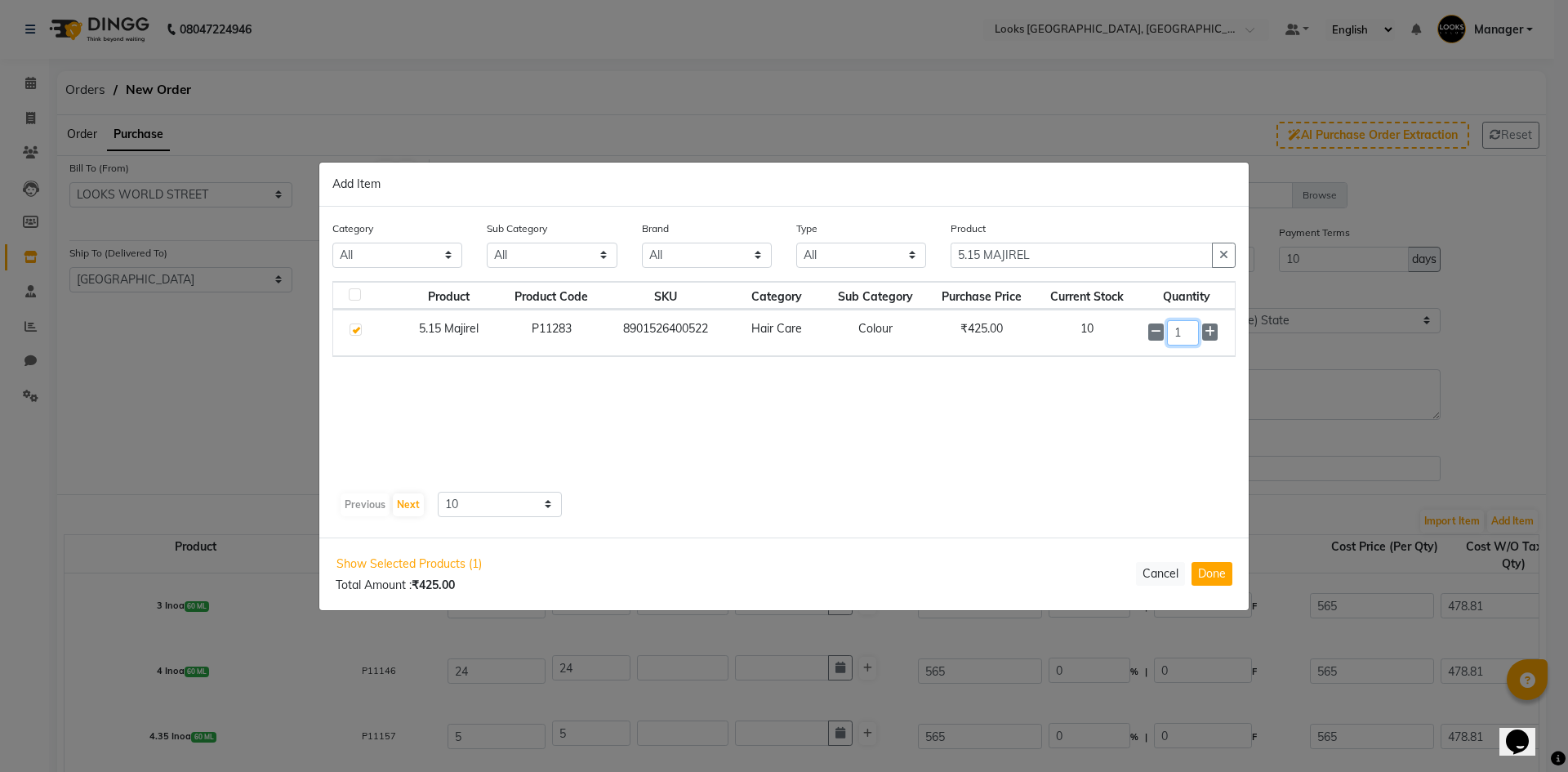
drag, startPoint x: 1200, startPoint y: 335, endPoint x: 1061, endPoint y: 326, distance: 139.3
click at [1061, 326] on tr "5.15 Majirel P11283 8901526400522 Hair Care Colour ₹425.00 10 1" at bounding box center [784, 333] width 902 height 46
type input "5"
drag, startPoint x: 980, startPoint y: 261, endPoint x: 838, endPoint y: 265, distance: 142.1
click at [839, 265] on div "Category All Skin Personal Care Hair Threading Loreal Bio Top Cons. Bio Top Ret…" at bounding box center [784, 251] width 928 height 61
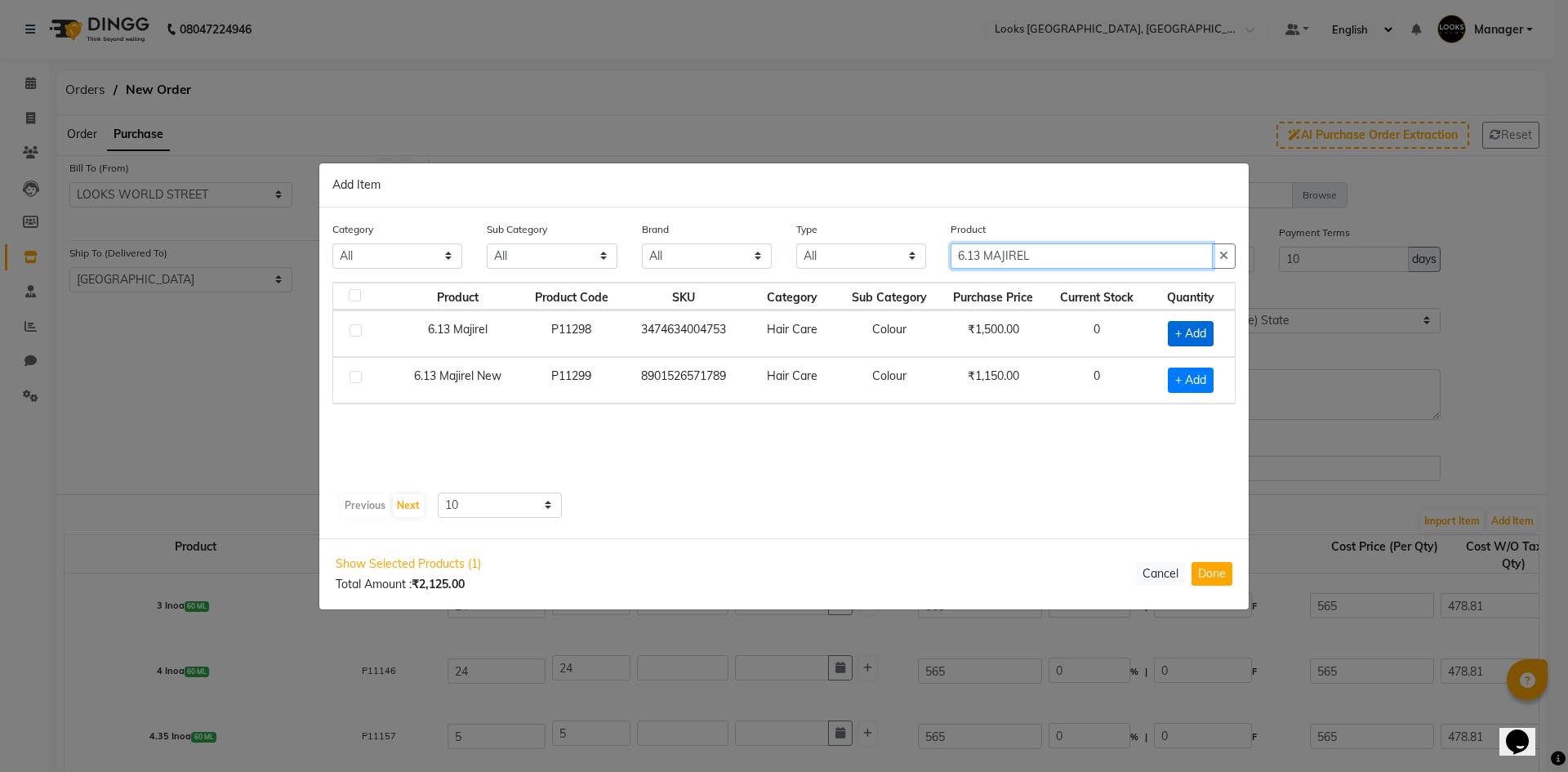
type input "6.13 MAJIREL"
click at [1184, 332] on span "+ Add" at bounding box center [1191, 334] width 45 height 25
checkbox input "true"
drag, startPoint x: 1194, startPoint y: 337, endPoint x: 1012, endPoint y: 321, distance: 182.7
click at [1021, 328] on tr "6.13 Majirel P11298 3474634004753 Hair Care Colour ₹1,500.00 0 1" at bounding box center [784, 333] width 902 height 46
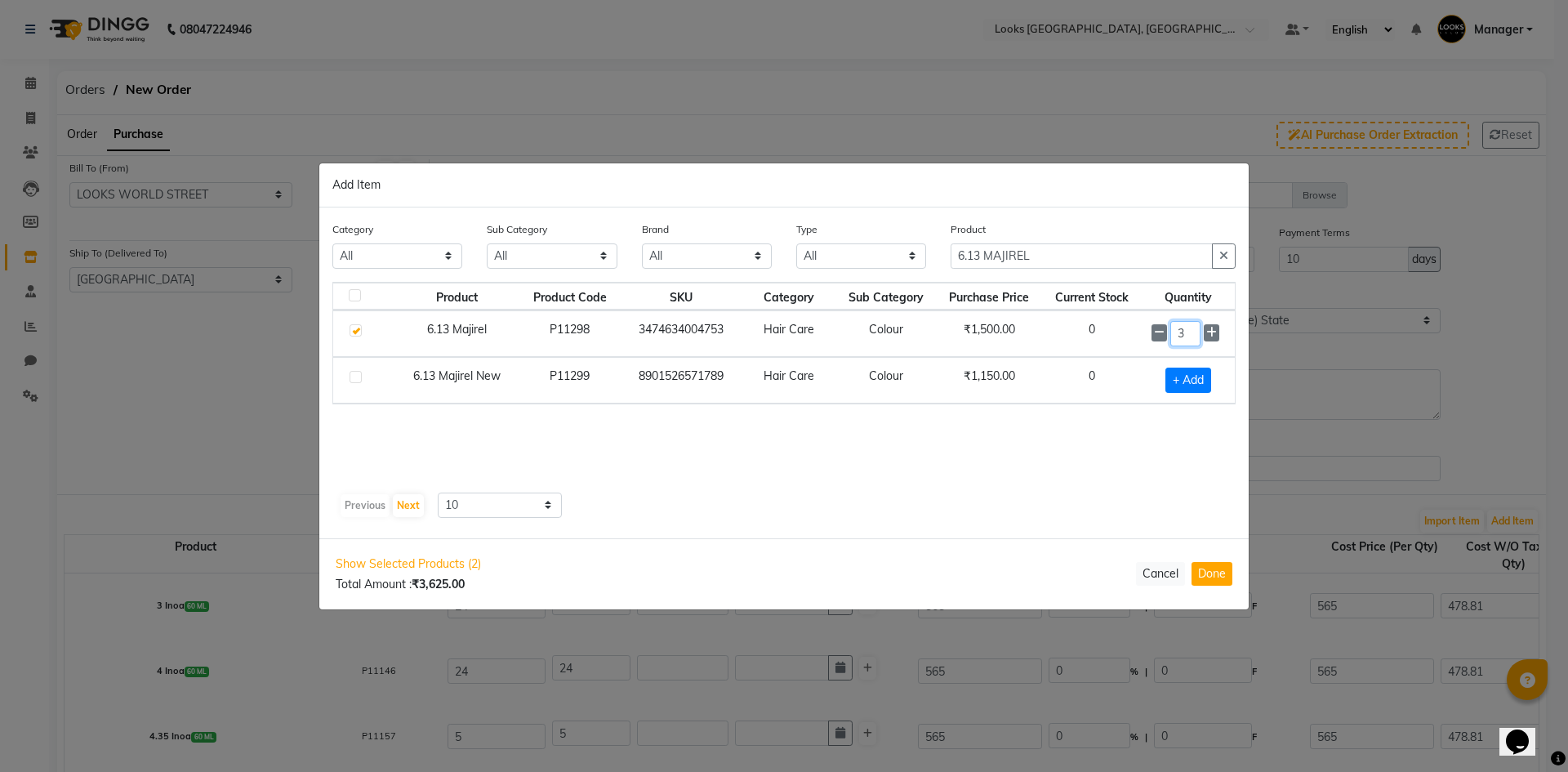
type input "3"
drag, startPoint x: 983, startPoint y: 263, endPoint x: 697, endPoint y: 234, distance: 287.5
click at [695, 236] on div "Category All Skin Personal Care Hair Threading Loreal Bio Top Cons. Bio Top Ret…" at bounding box center [784, 251] width 928 height 61
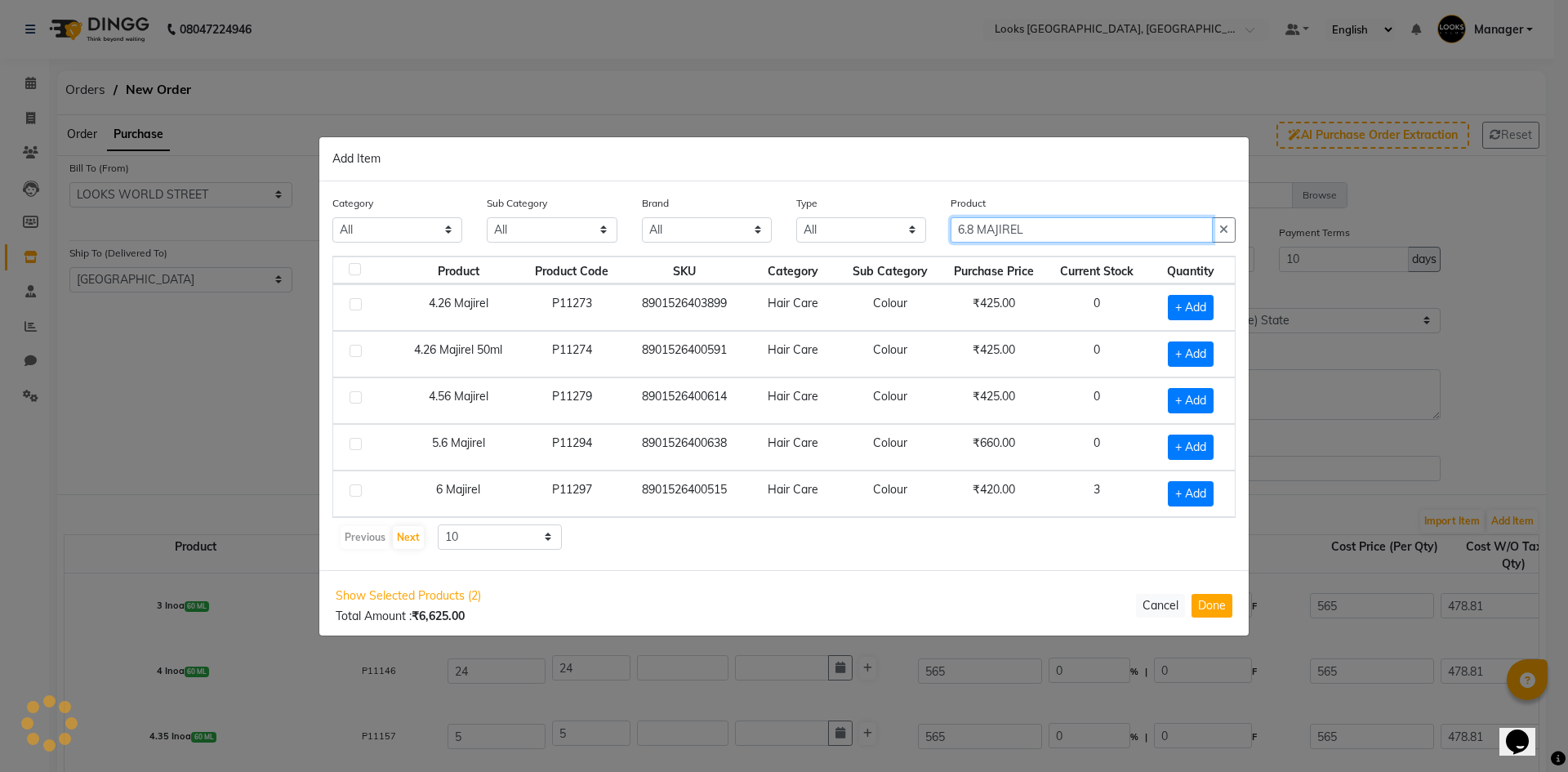
type input "6.8 MAJIREL"
drag, startPoint x: 500, startPoint y: 538, endPoint x: 500, endPoint y: 547, distance: 9.0
click at [500, 547] on select "10 50 100" at bounding box center [500, 537] width 124 height 25
select select "100"
click at [438, 524] on select "10 50 100" at bounding box center [500, 537] width 124 height 25
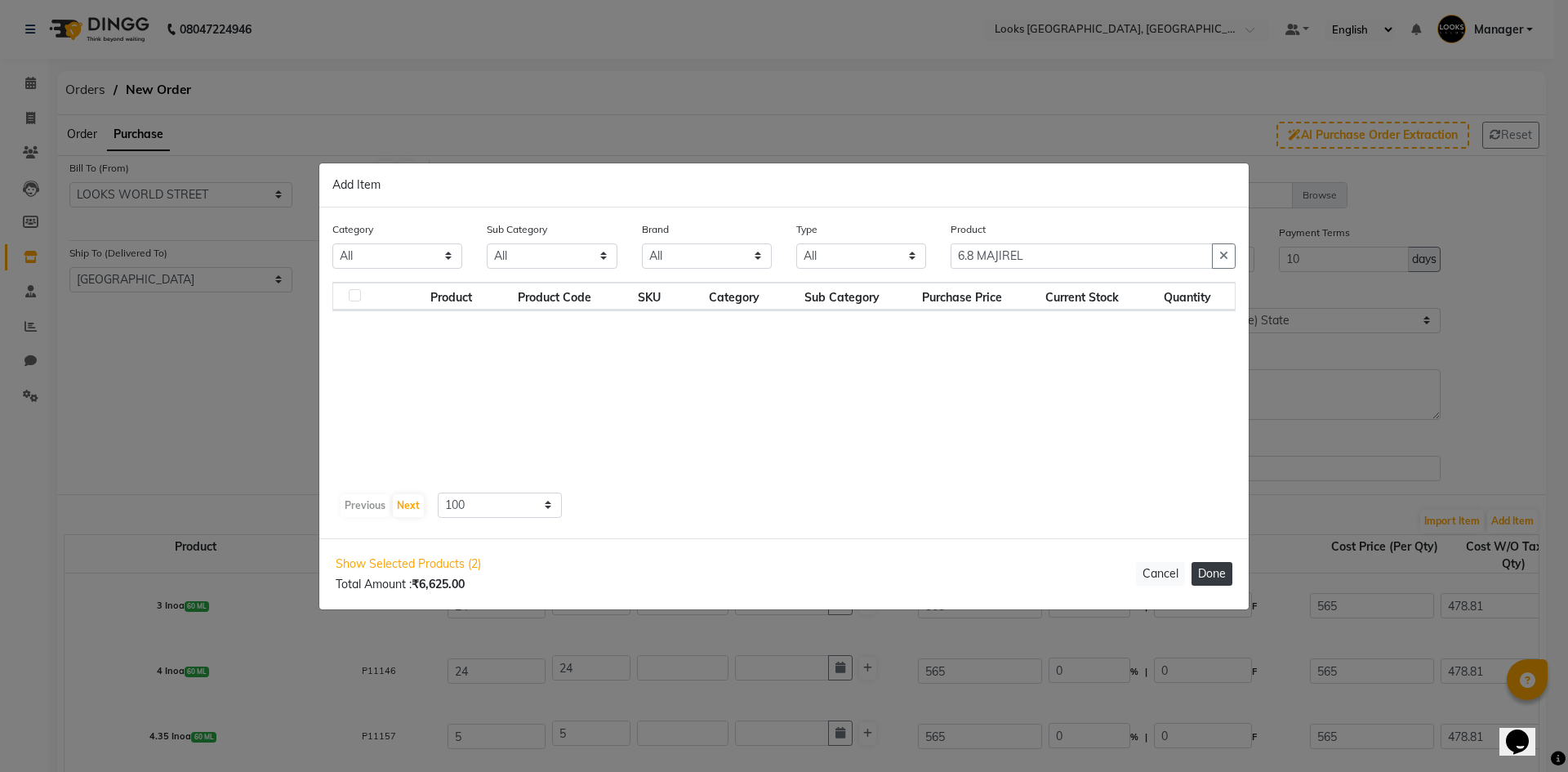
click at [1218, 573] on button "Done" at bounding box center [1212, 574] width 41 height 23
select select "3885"
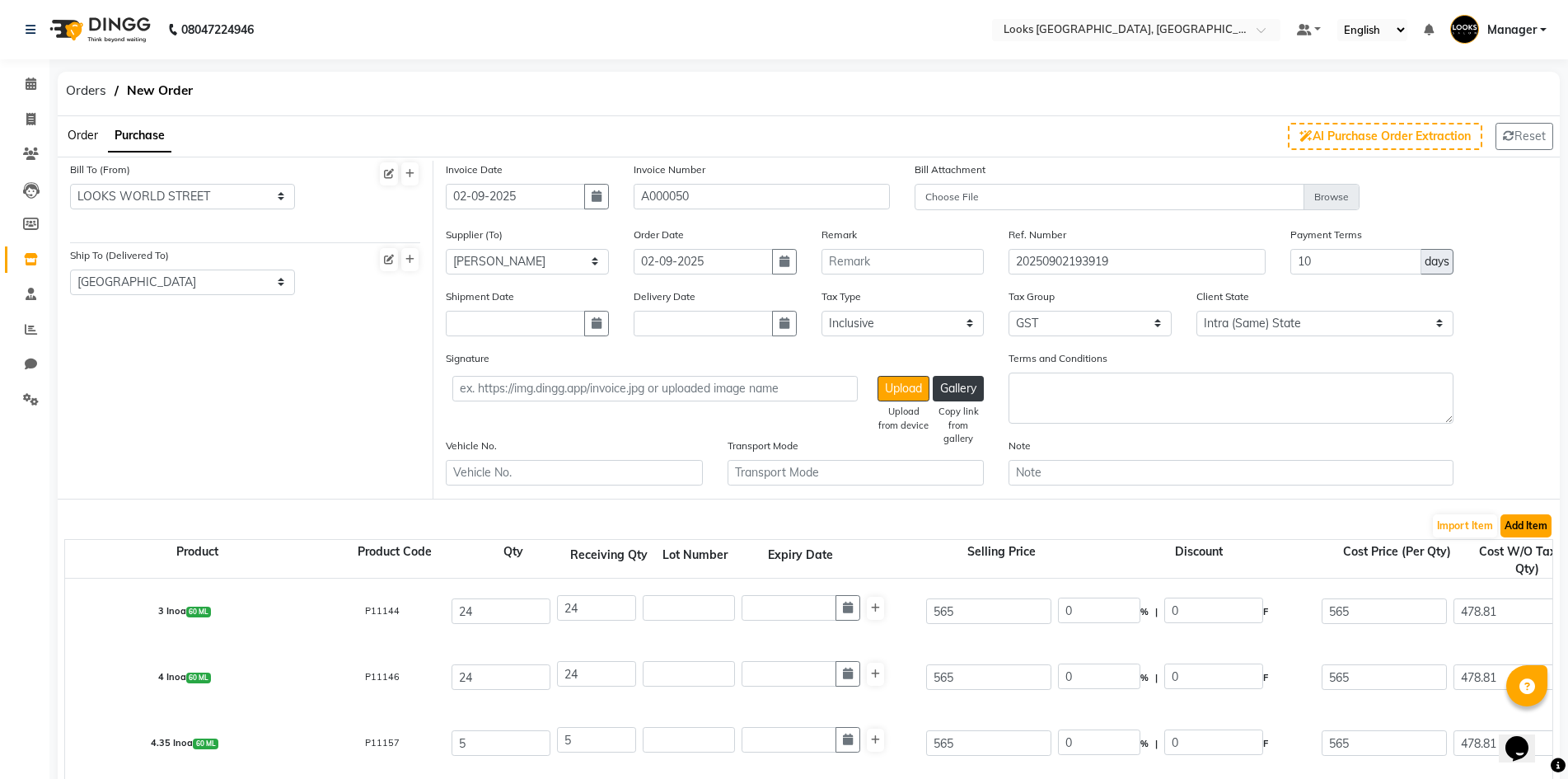
click at [1521, 529] on button "Add Item" at bounding box center [1526, 526] width 51 height 23
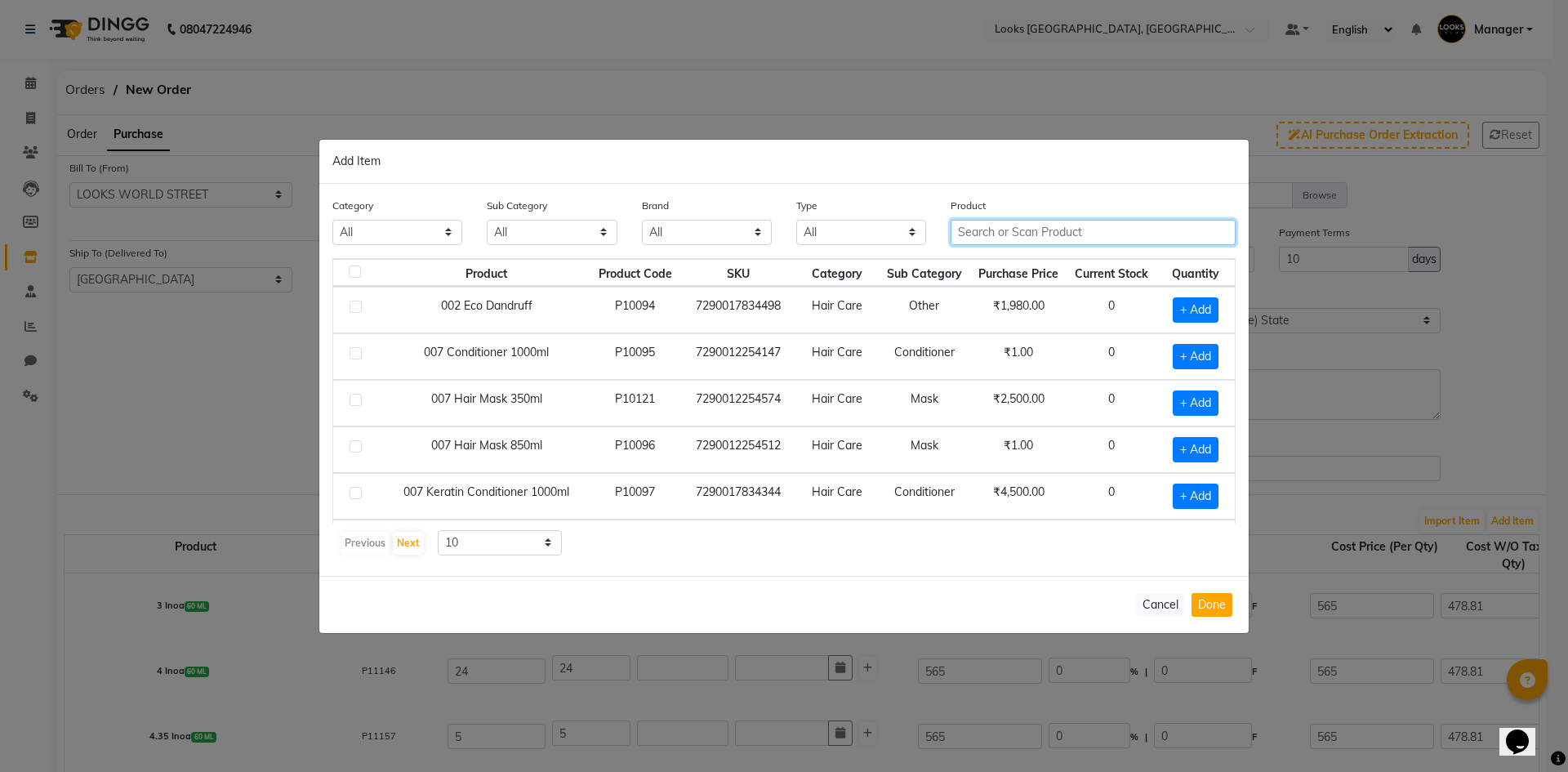
drag, startPoint x: 1109, startPoint y: 232, endPoint x: 1098, endPoint y: 225, distance: 13.0
click at [1108, 232] on input "text" at bounding box center [1093, 232] width 285 height 25
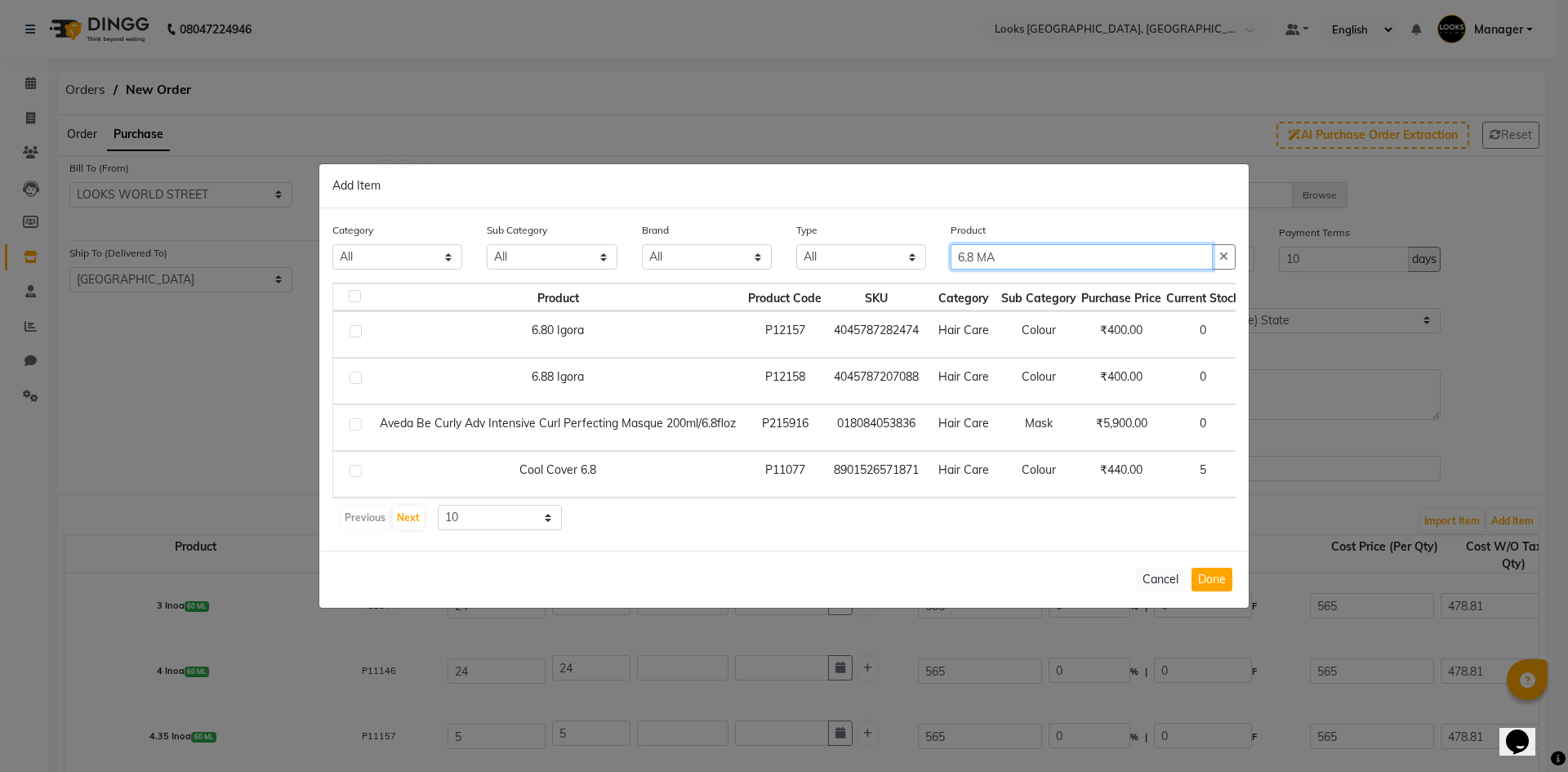
type input "6.8 MA"
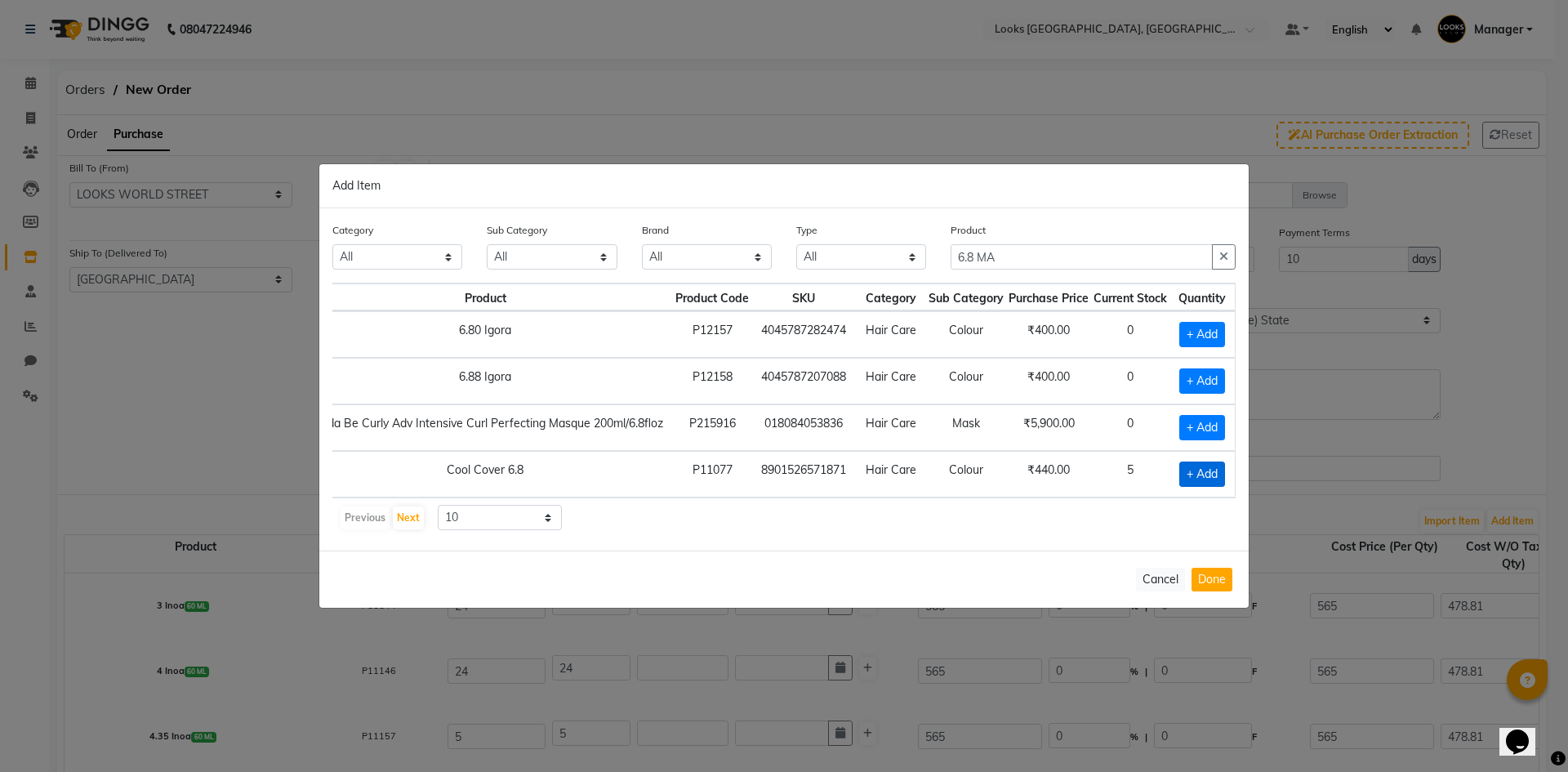
click at [1210, 465] on span "+ Add" at bounding box center [1201, 474] width 45 height 25
checkbox input "true"
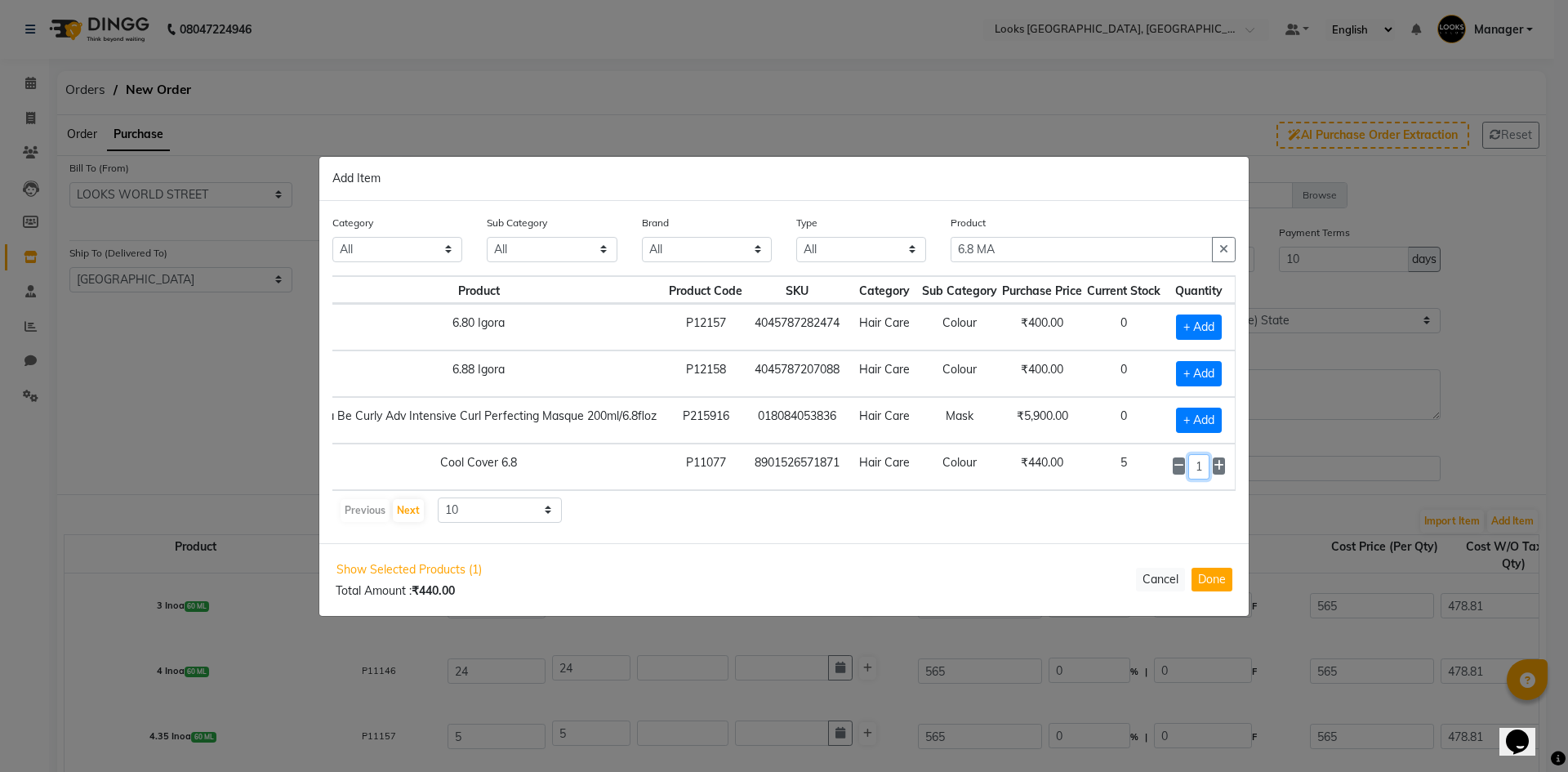
drag, startPoint x: 1216, startPoint y: 464, endPoint x: 998, endPoint y: 456, distance: 218.1
click at [987, 463] on tr "Cool Cover 6.8 P11077 8901526571871 Hair Care Colour ₹440.00 5 1" at bounding box center [745, 467] width 981 height 46
type input "3"
click at [1211, 591] on button "Done" at bounding box center [1212, 579] width 41 height 23
select select "3885"
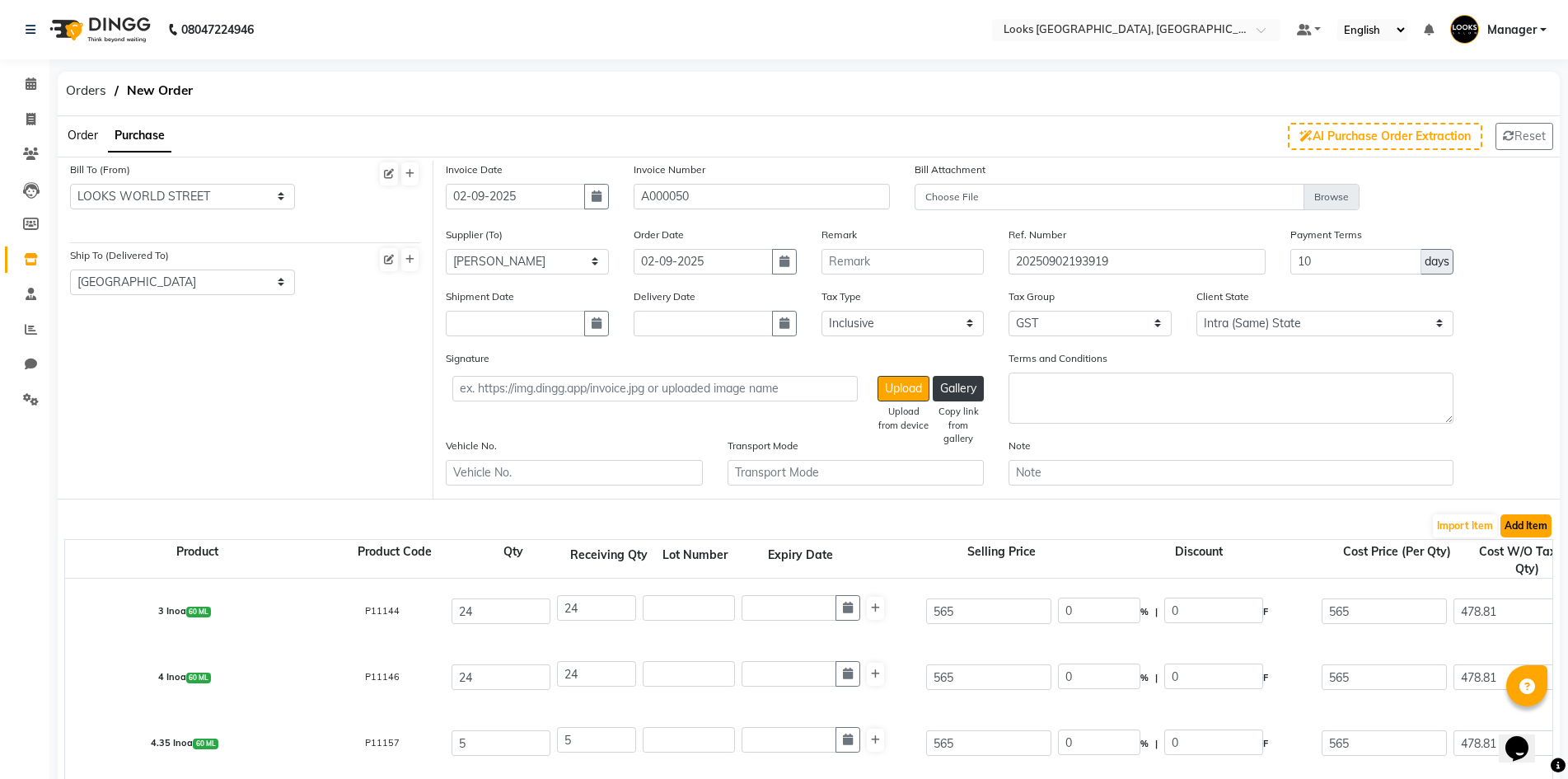
click at [1509, 516] on button "Add Item" at bounding box center [1526, 526] width 51 height 23
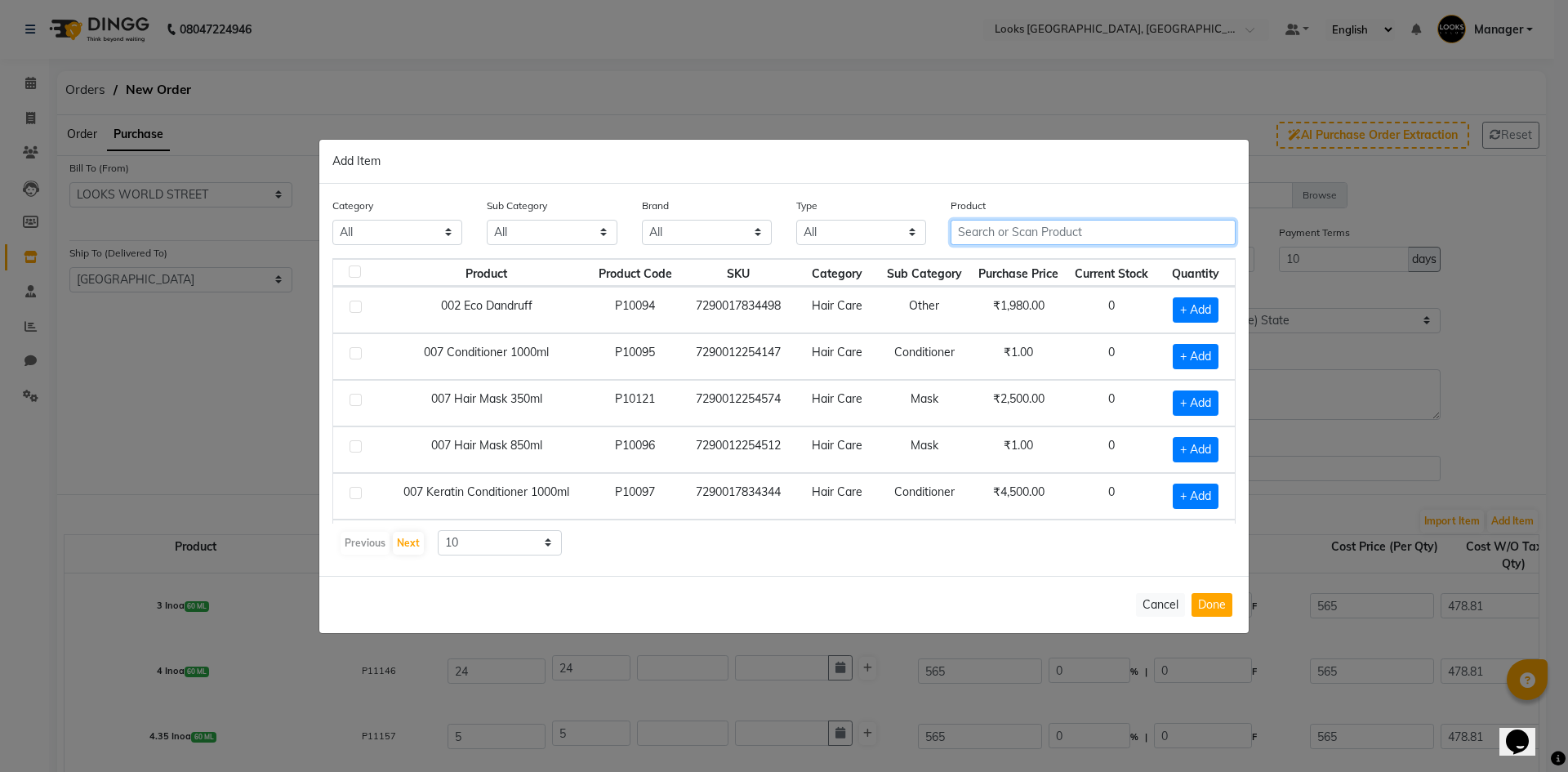
click at [1021, 230] on input "text" at bounding box center [1093, 232] width 285 height 25
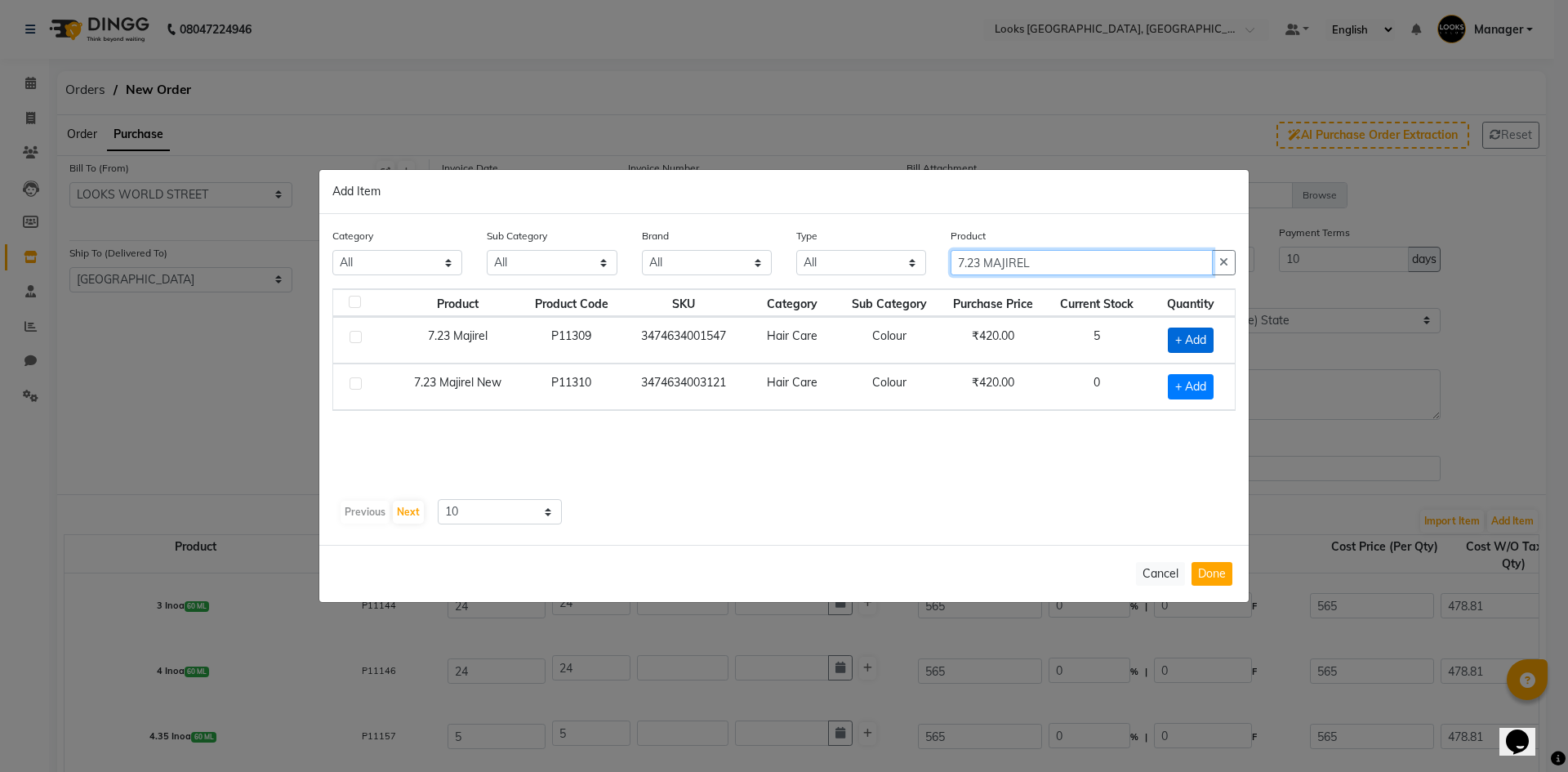
type input "7.23 MAJIREL"
click at [1200, 331] on span "+ Add" at bounding box center [1191, 341] width 45 height 25
checkbox input "true"
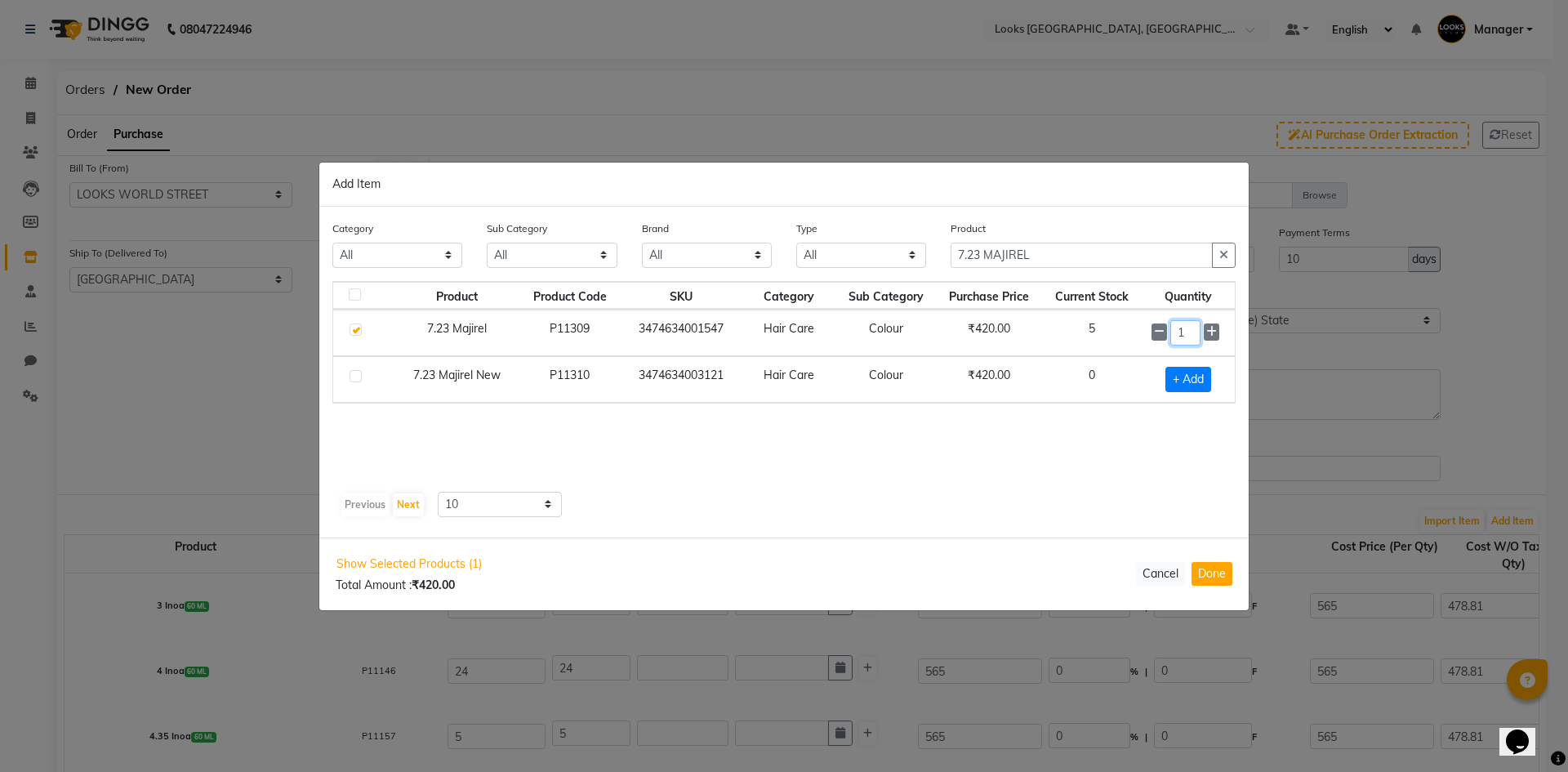
drag, startPoint x: 1201, startPoint y: 336, endPoint x: 1069, endPoint y: 351, distance: 132.8
click at [1069, 351] on tr "7.23 Majirel P11309 3474634001547 Hair Care Colour ₹420.00 5 1" at bounding box center [784, 333] width 902 height 46
type input "5"
drag, startPoint x: 1211, startPoint y: 574, endPoint x: 1297, endPoint y: 576, distance: 86.0
click at [1211, 575] on button "Done" at bounding box center [1212, 574] width 41 height 23
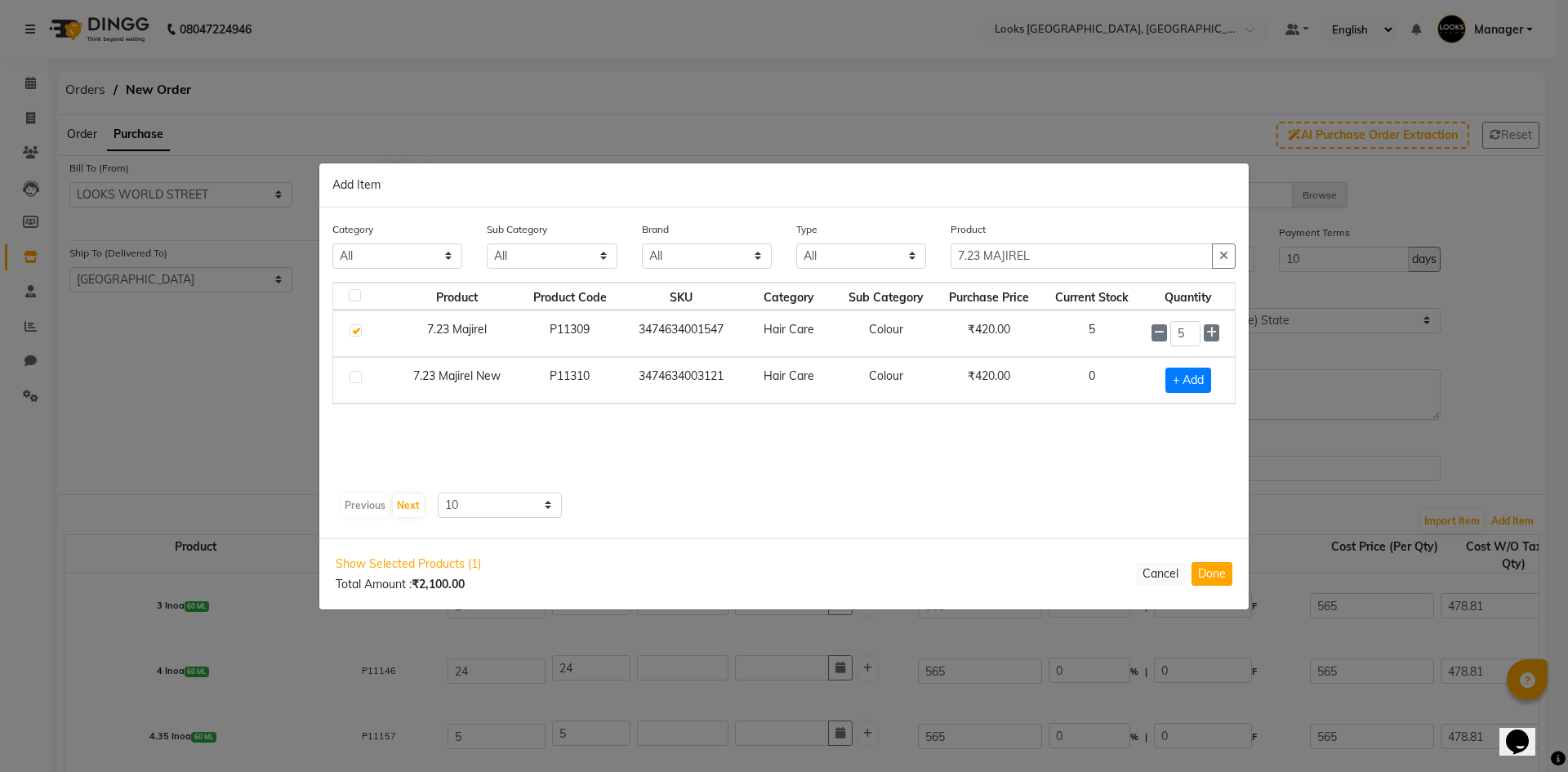
select select "3885"
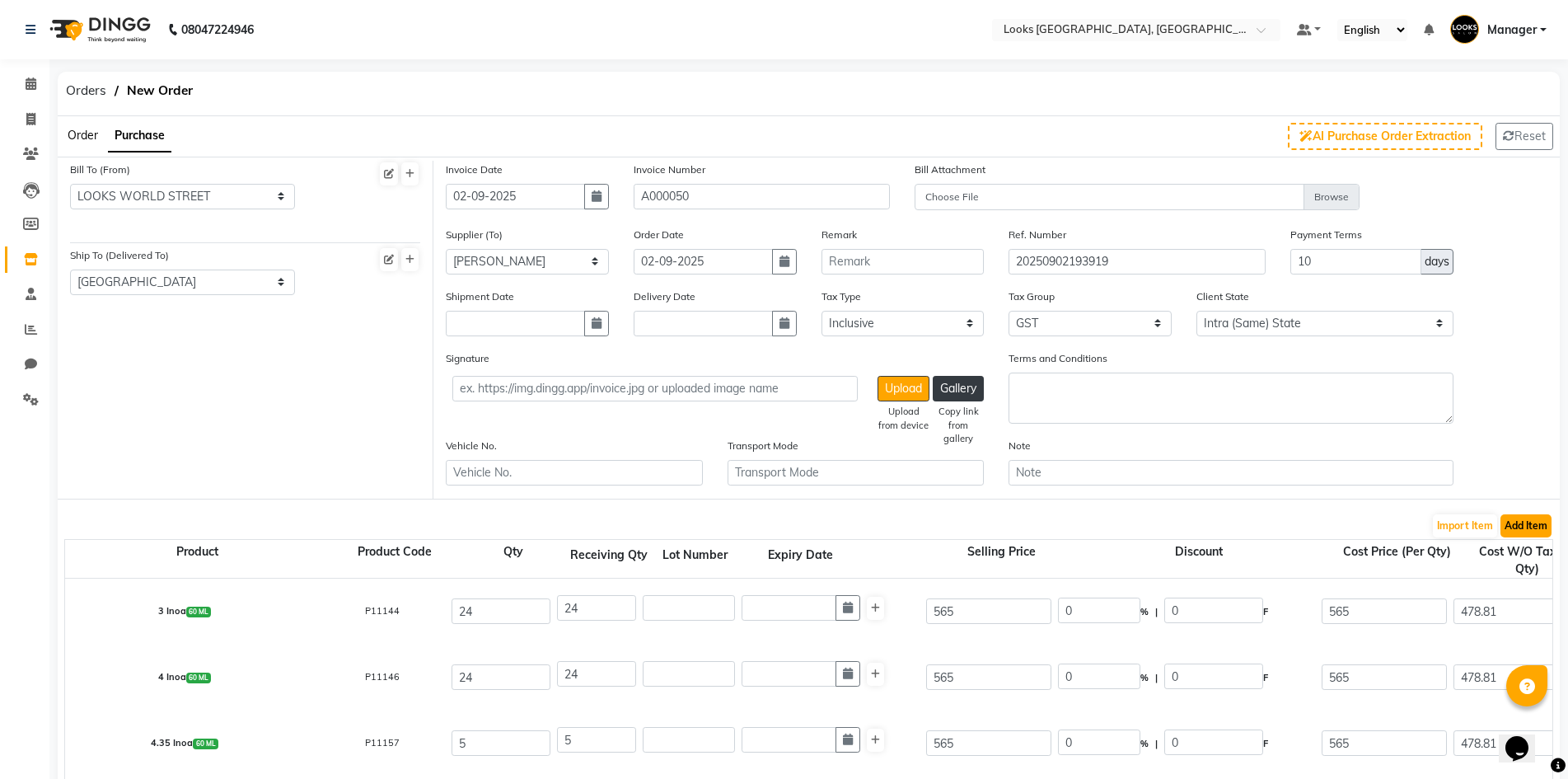
click at [1519, 532] on button "Add Item" at bounding box center [1526, 526] width 51 height 23
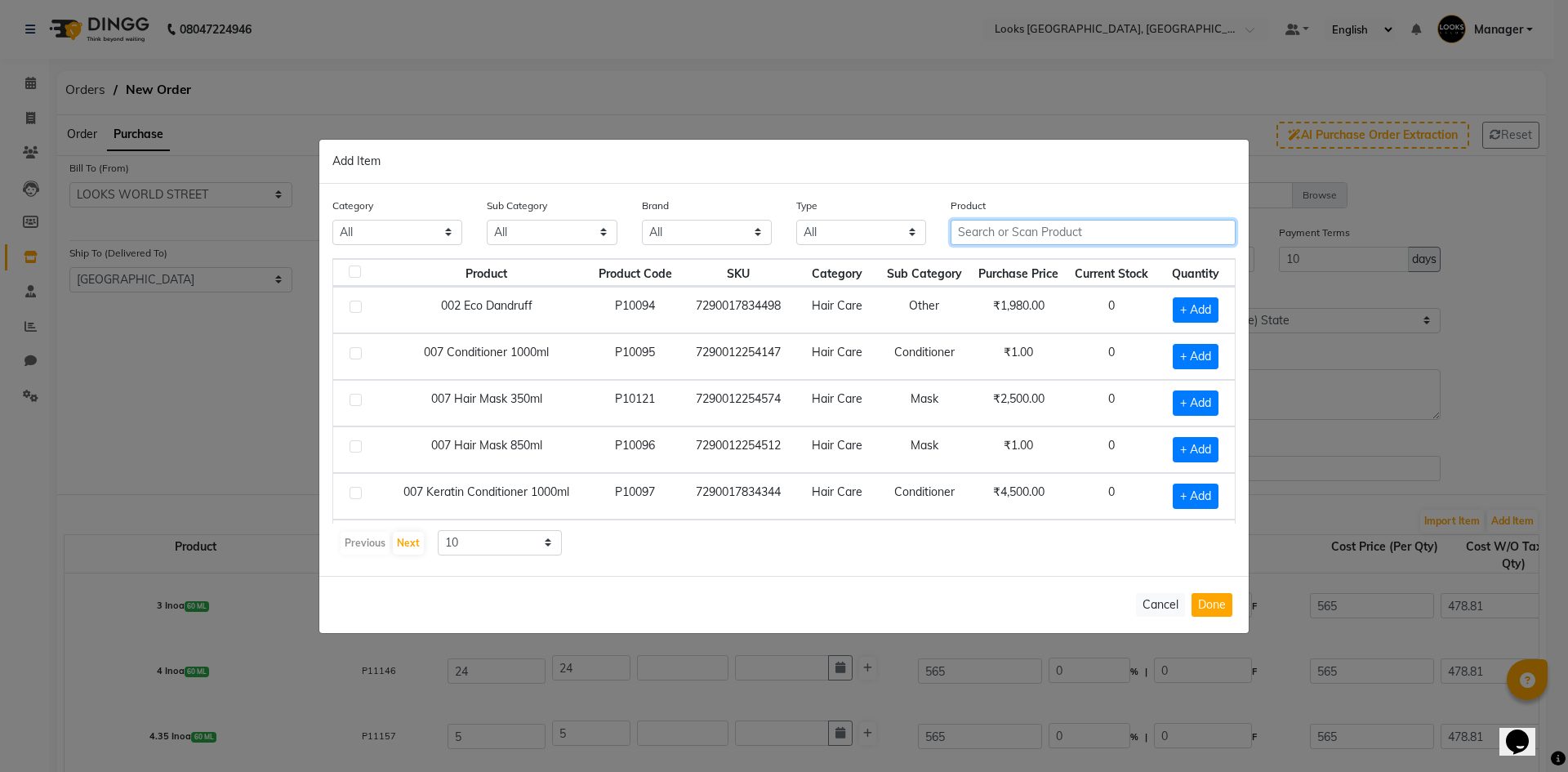
click at [1137, 229] on input "text" at bounding box center [1093, 232] width 285 height 25
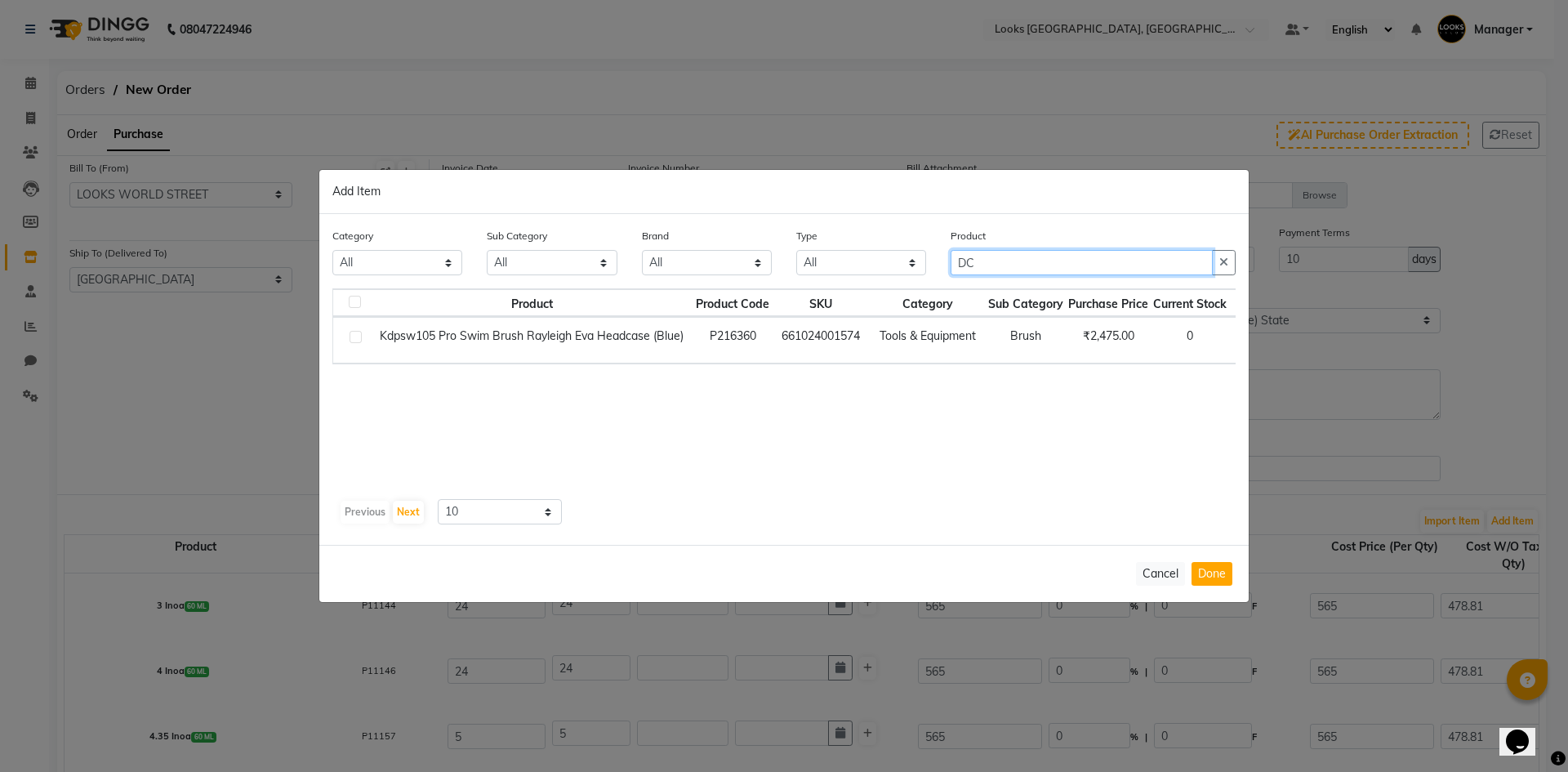
type input "D"
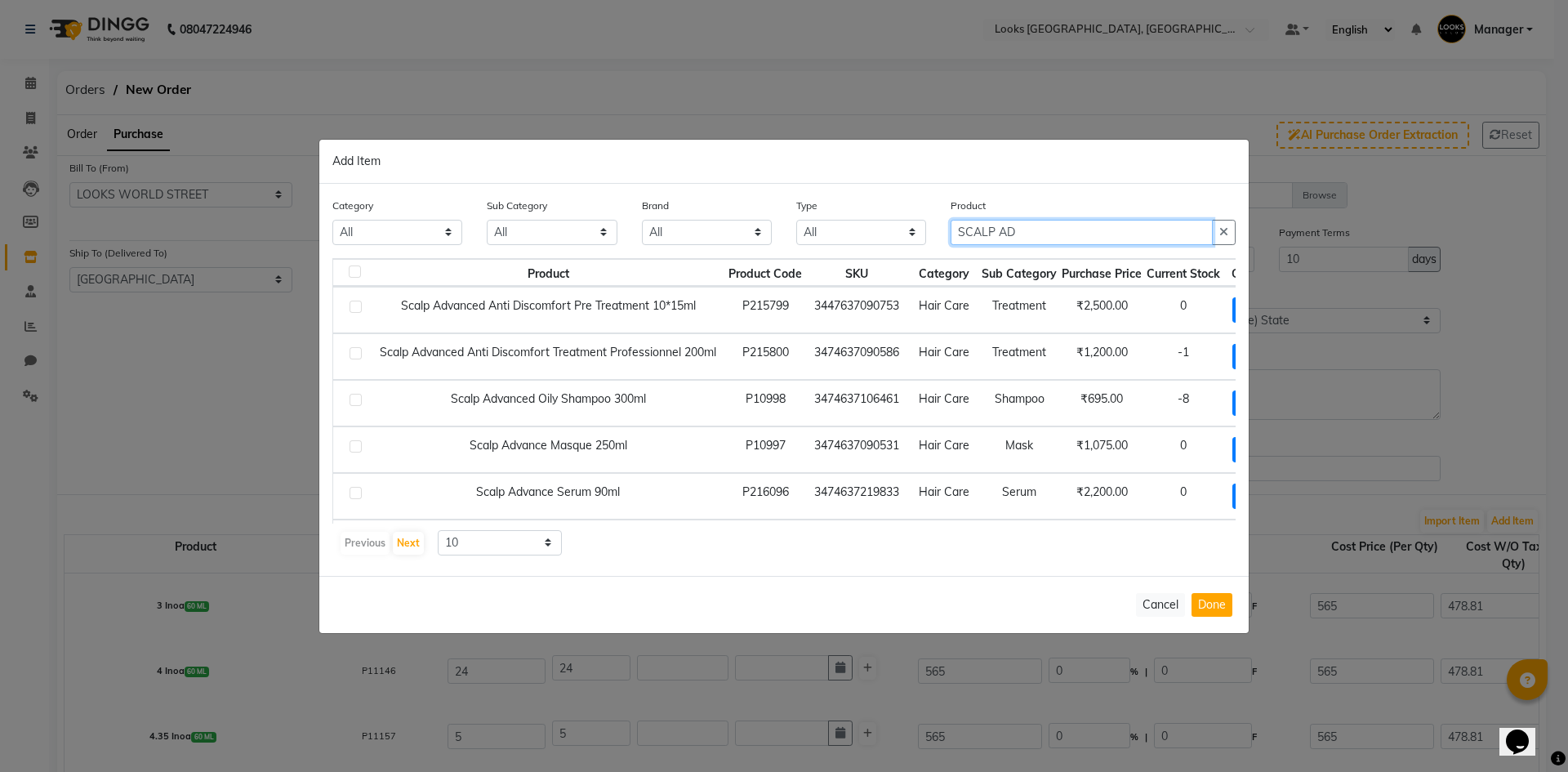
type input "SCALP AD"
click at [521, 554] on select "10 50 100" at bounding box center [500, 543] width 124 height 25
select select "100"
click at [438, 530] on select "10 50 100" at bounding box center [500, 543] width 124 height 25
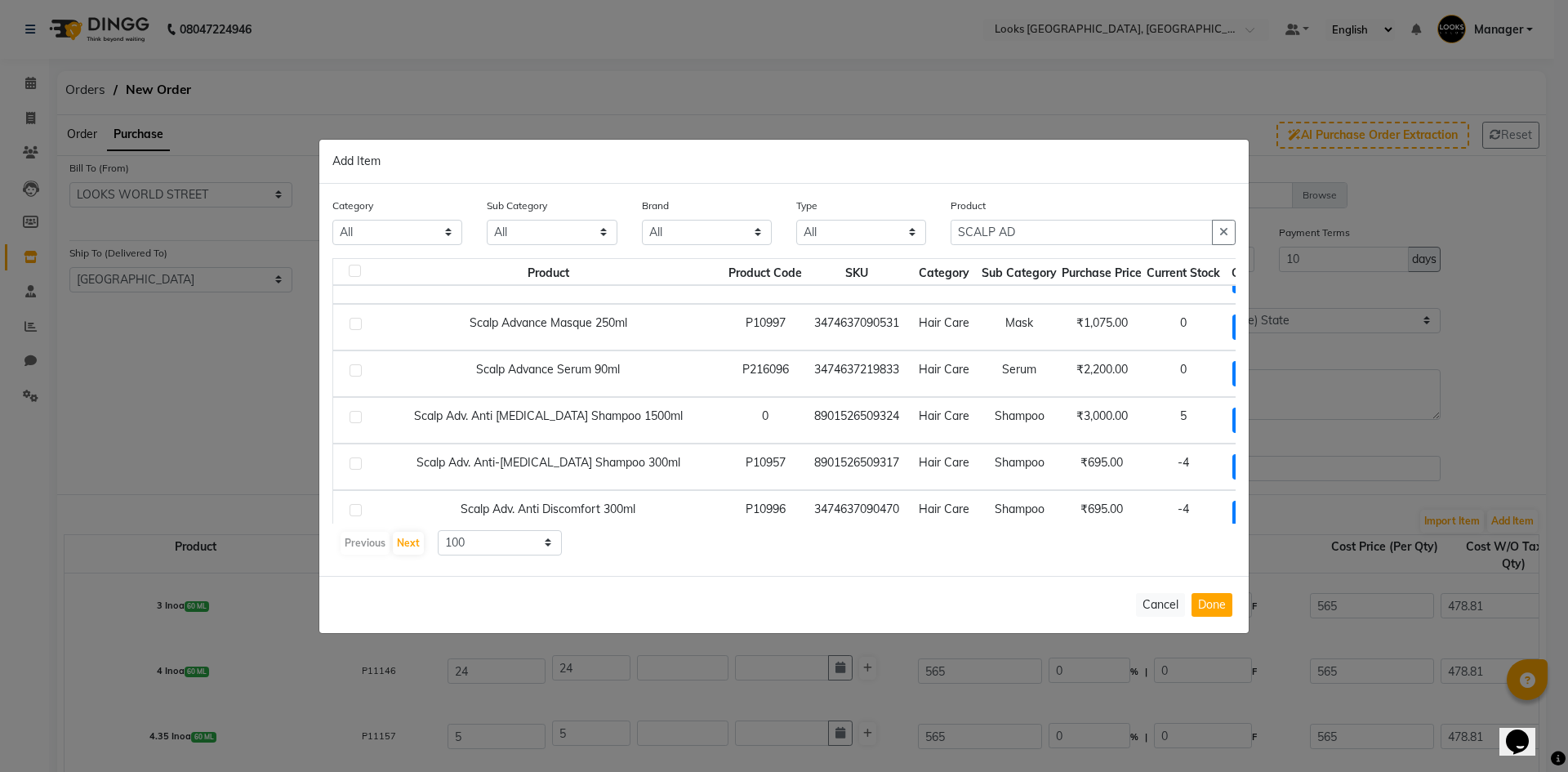
scroll to position [123, 75]
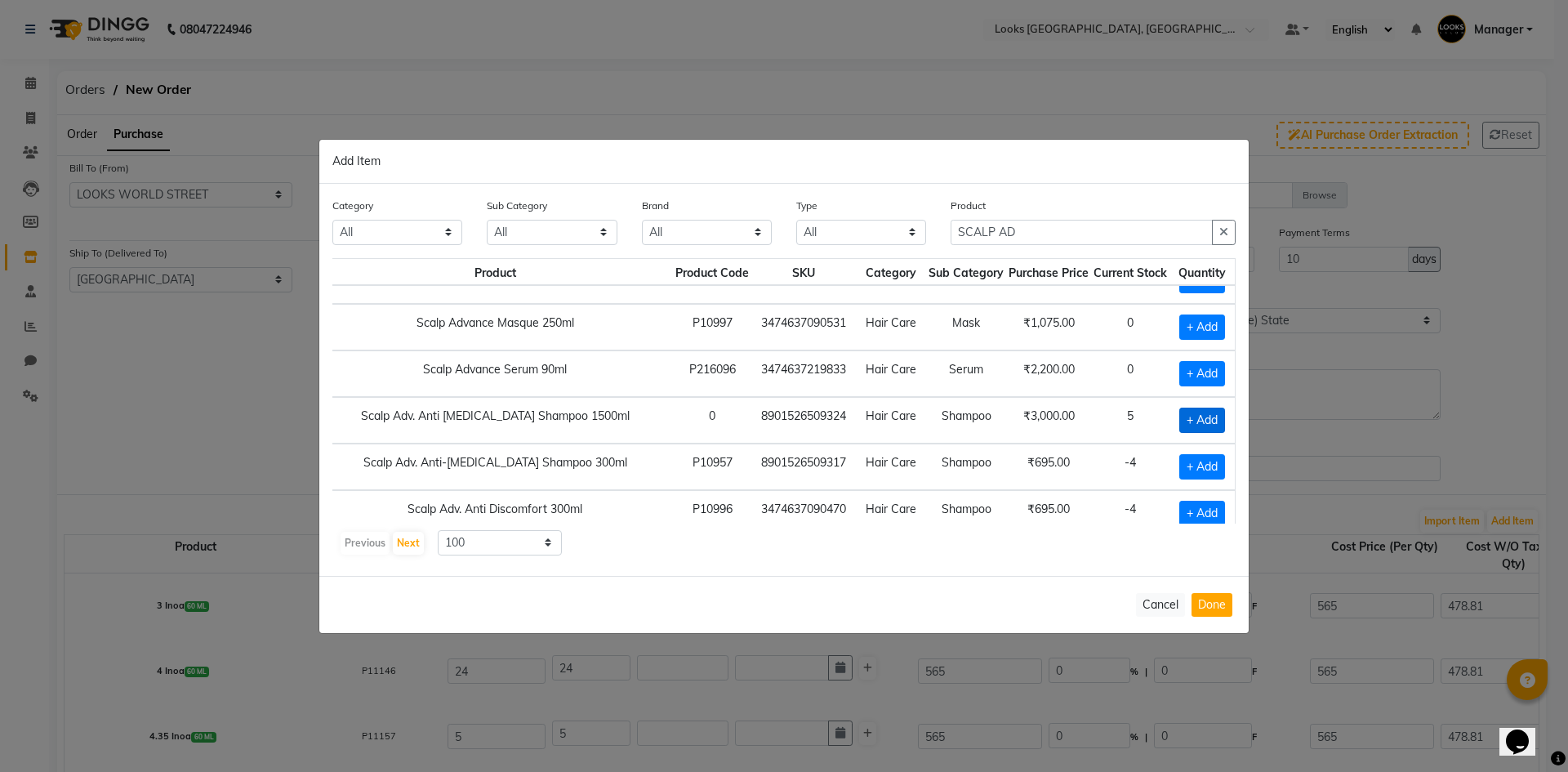
click at [1181, 415] on span "+ Add" at bounding box center [1201, 420] width 45 height 25
checkbox input "true"
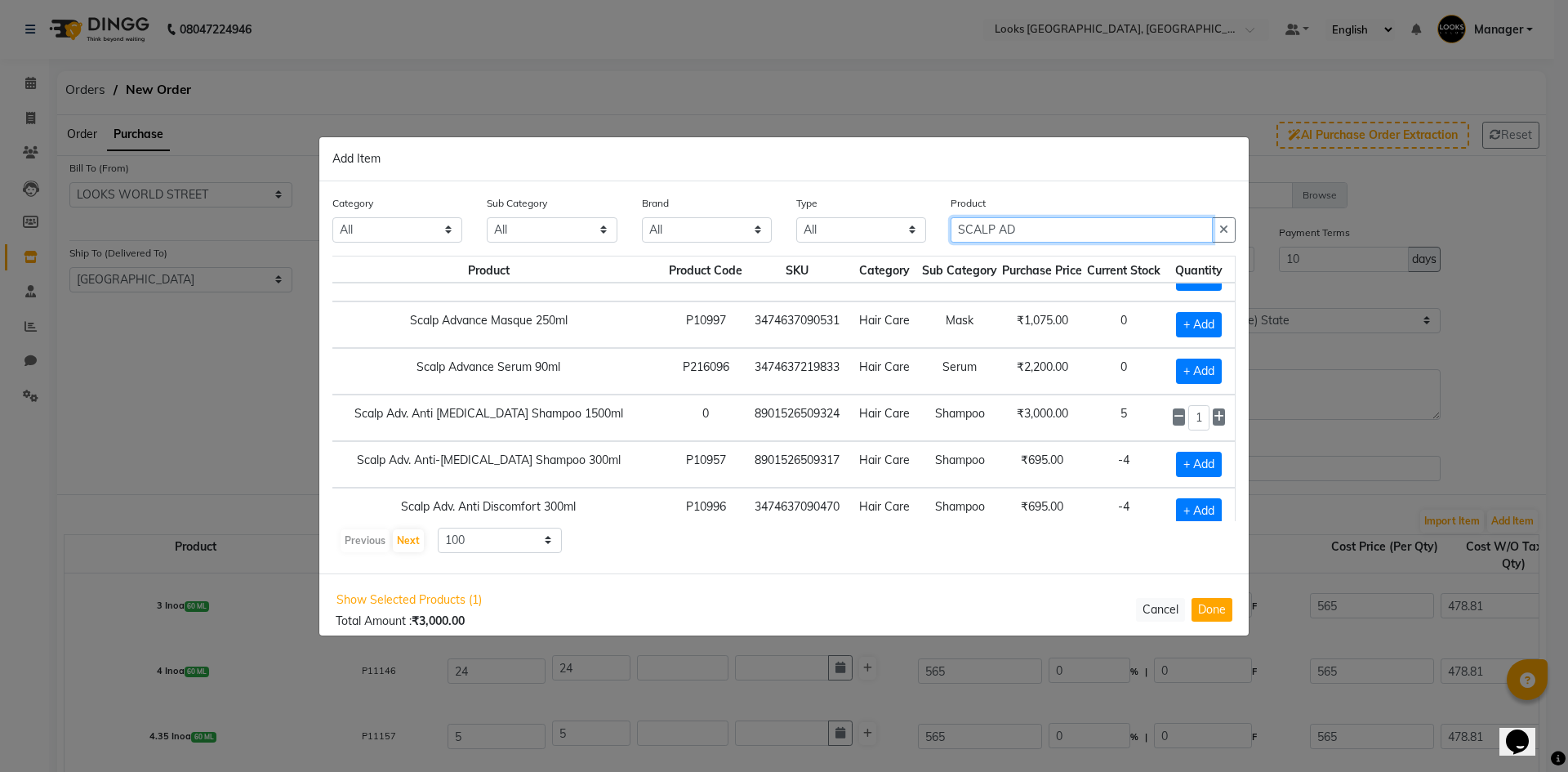
drag, startPoint x: 1080, startPoint y: 223, endPoint x: 452, endPoint y: 148, distance: 632.5
click at [452, 148] on div "Add Item Category All Skin Personal Care Hair Threading Loreal Bio Top Cons. Bi…" at bounding box center [784, 386] width 930 height 498
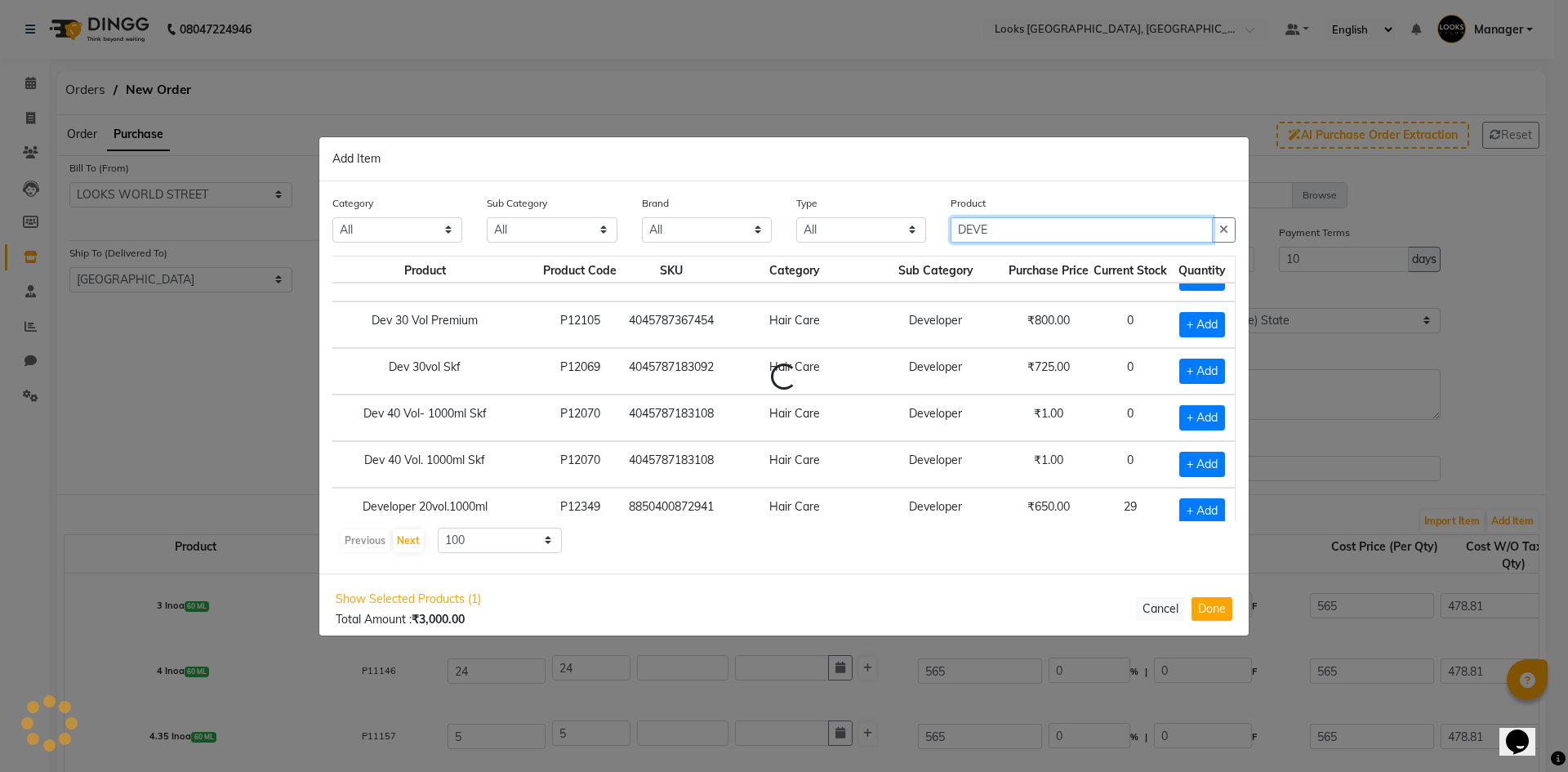
scroll to position [123, 47]
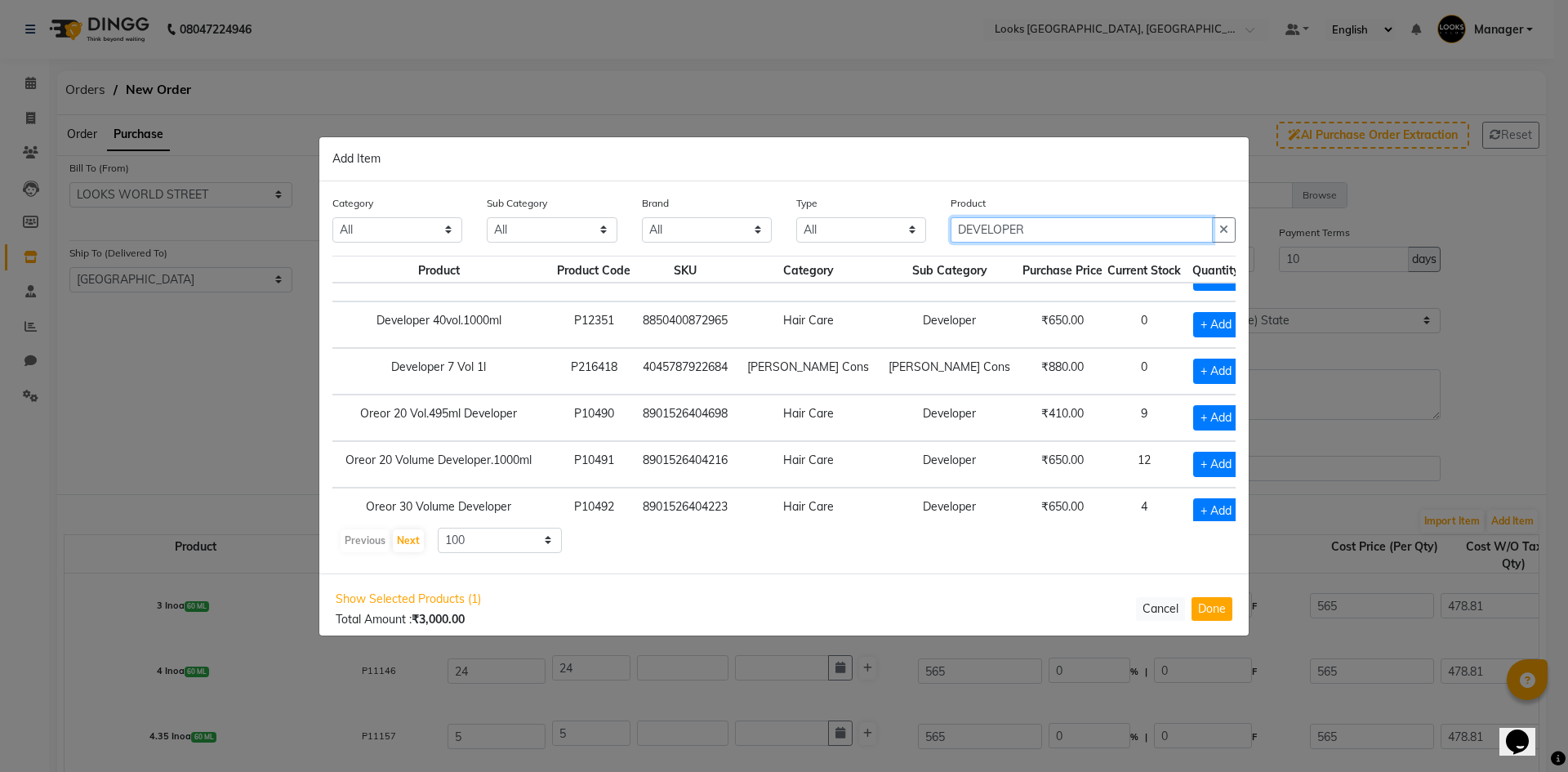
type input "DEVELOPER"
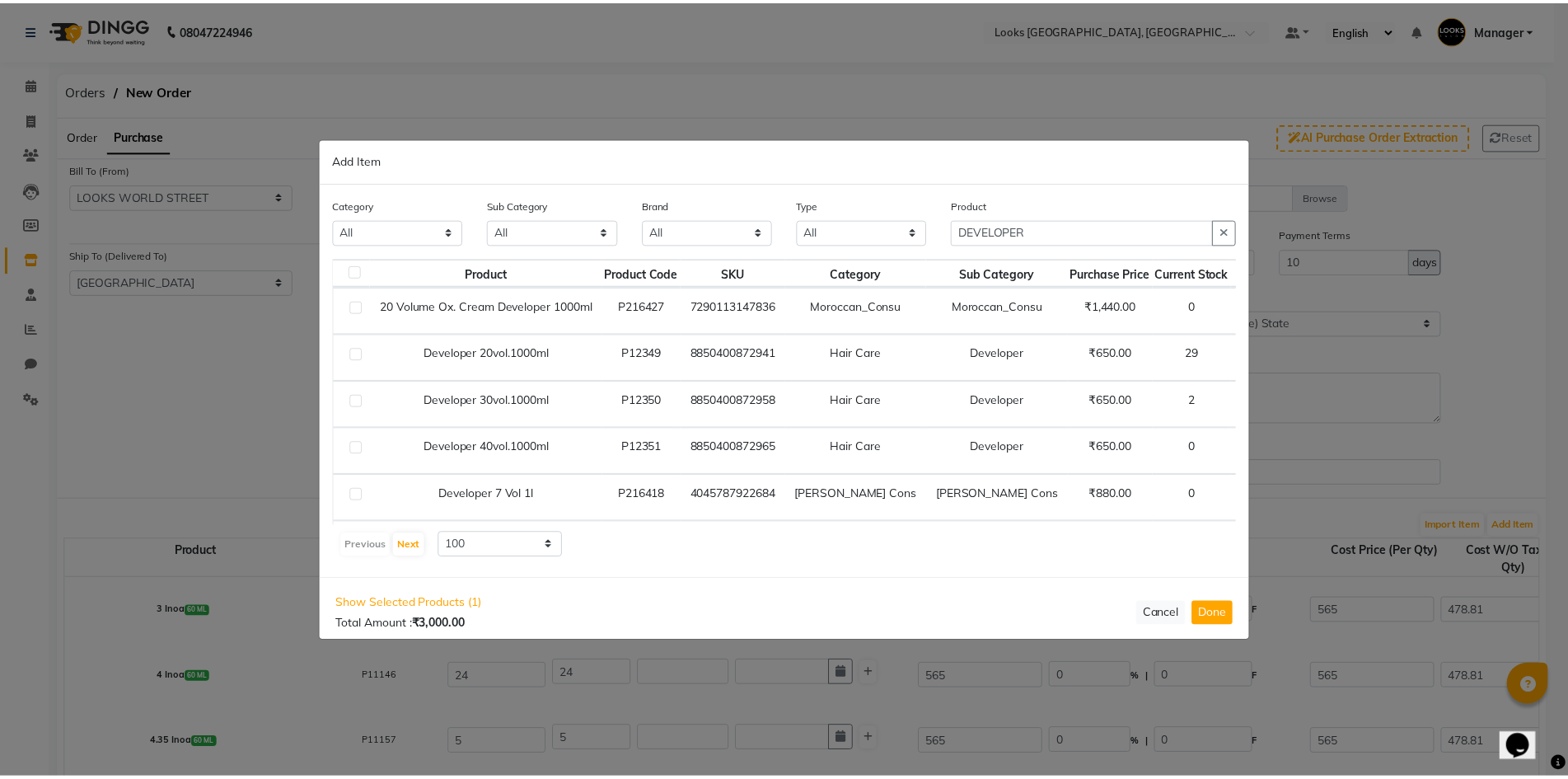
scroll to position [0, 48]
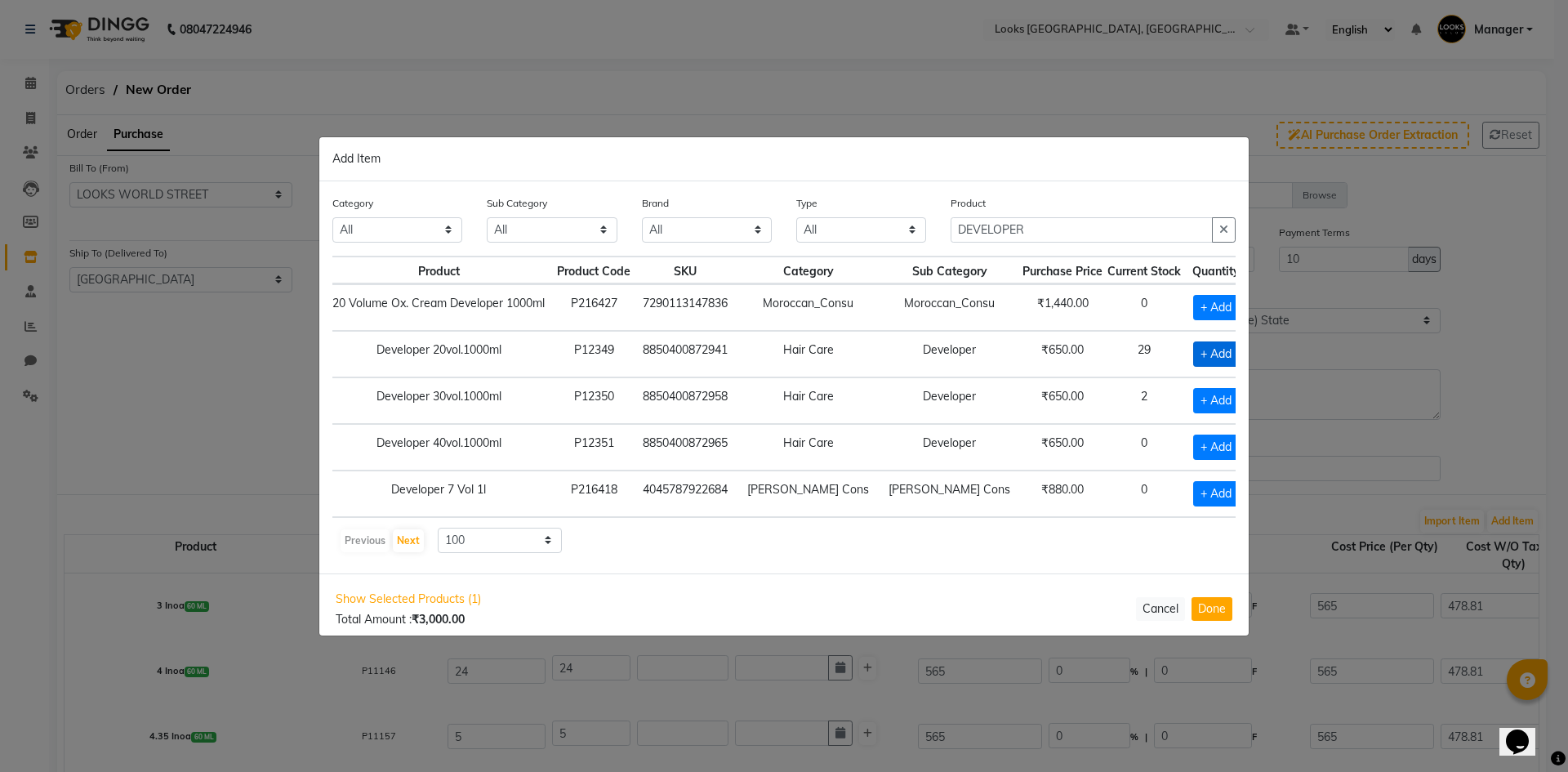
click at [1195, 352] on span "+ Add" at bounding box center [1216, 354] width 45 height 25
checkbox input "true"
drag, startPoint x: 1202, startPoint y: 360, endPoint x: 1134, endPoint y: 363, distance: 68.1
click at [1134, 363] on tr "Developer 20vol.1000ml P12349 8850400872941 Hair Care Developer ₹650.00 29 1" at bounding box center [771, 354] width 969 height 46
type input "3"
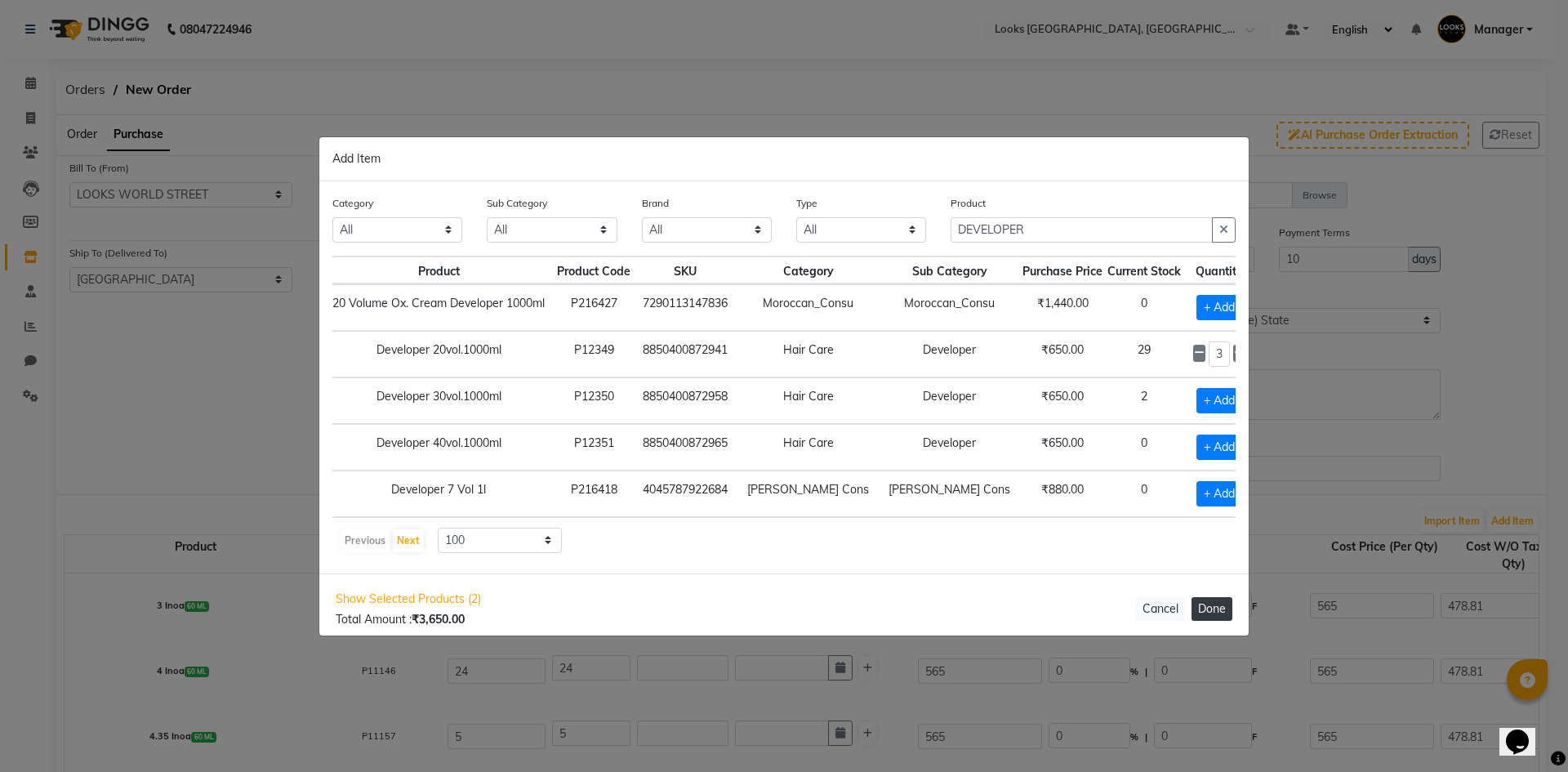
click at [1211, 604] on button "Done" at bounding box center [1212, 609] width 41 height 23
select select "3885"
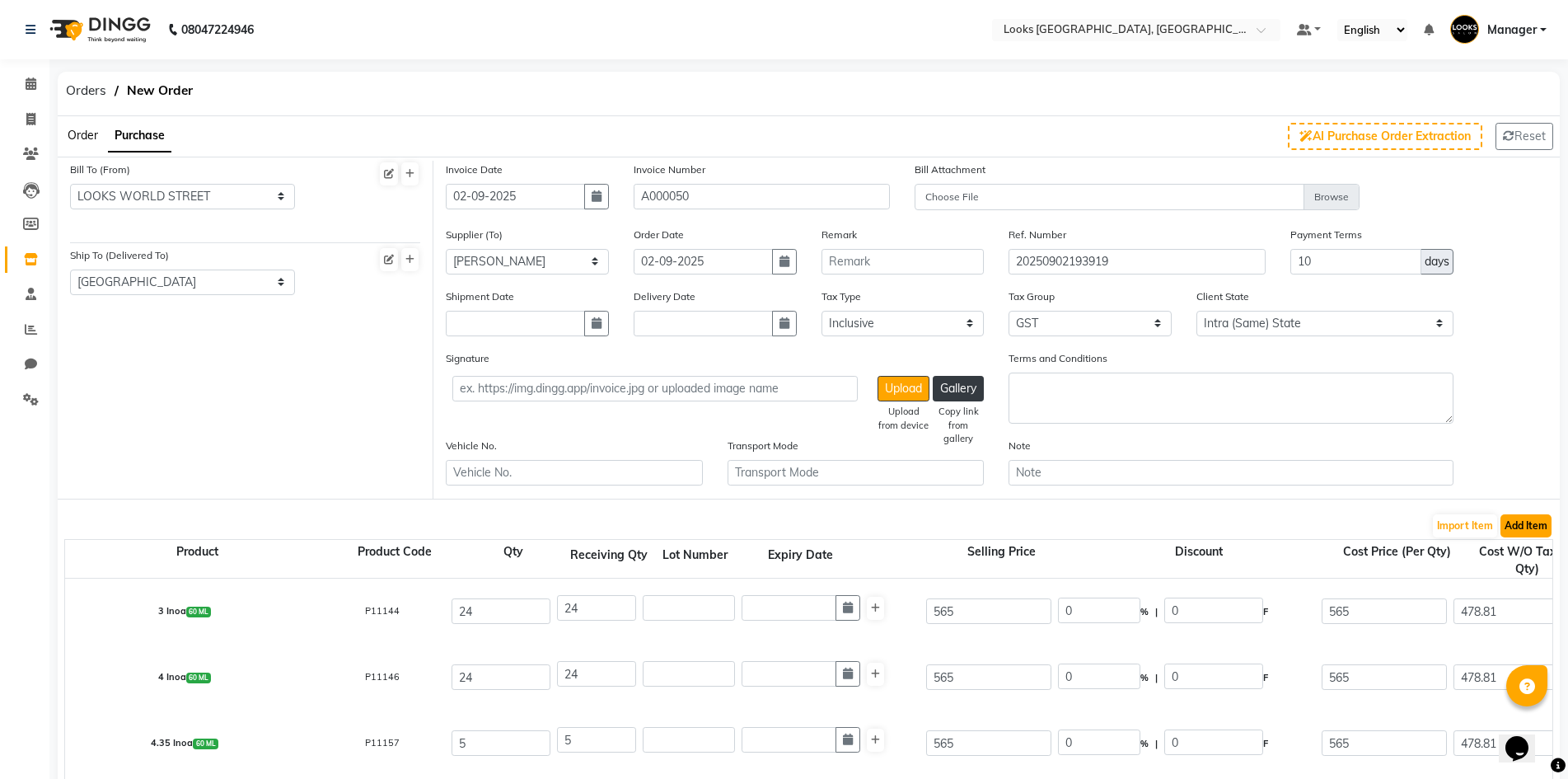
click at [1534, 524] on button "Add Item" at bounding box center [1526, 526] width 51 height 23
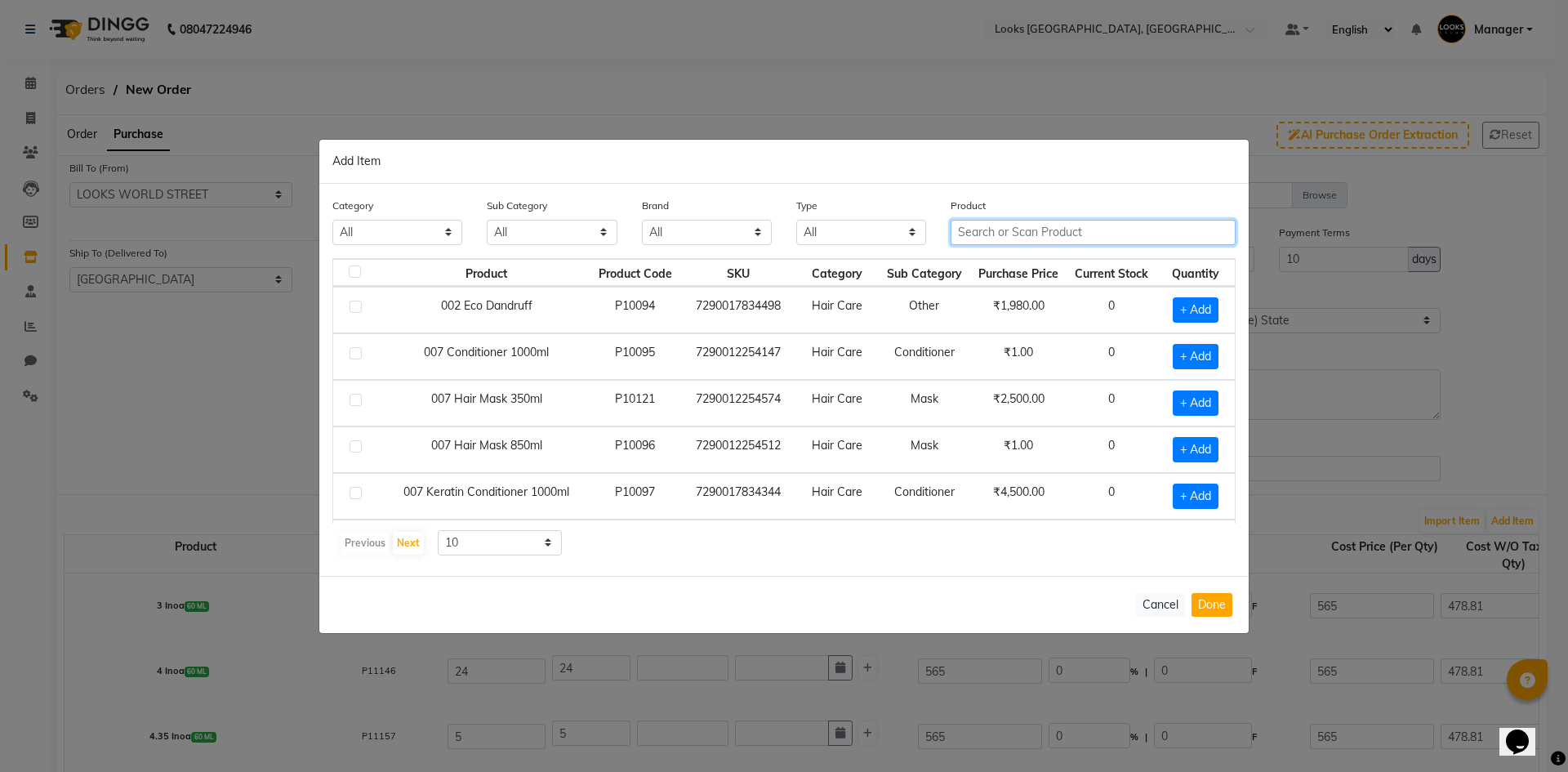
click at [1048, 236] on input "text" at bounding box center [1093, 232] width 285 height 25
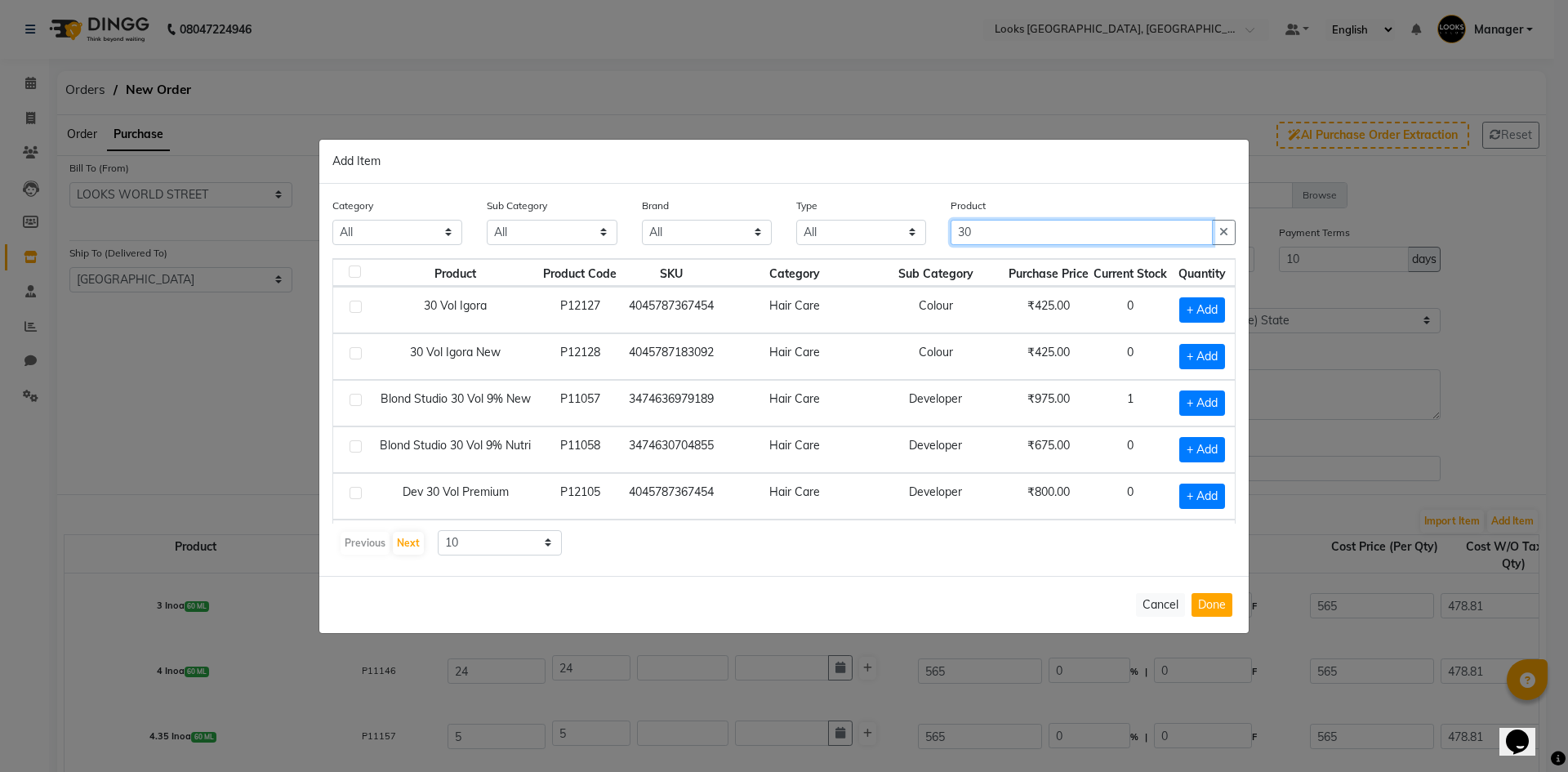
type input "3"
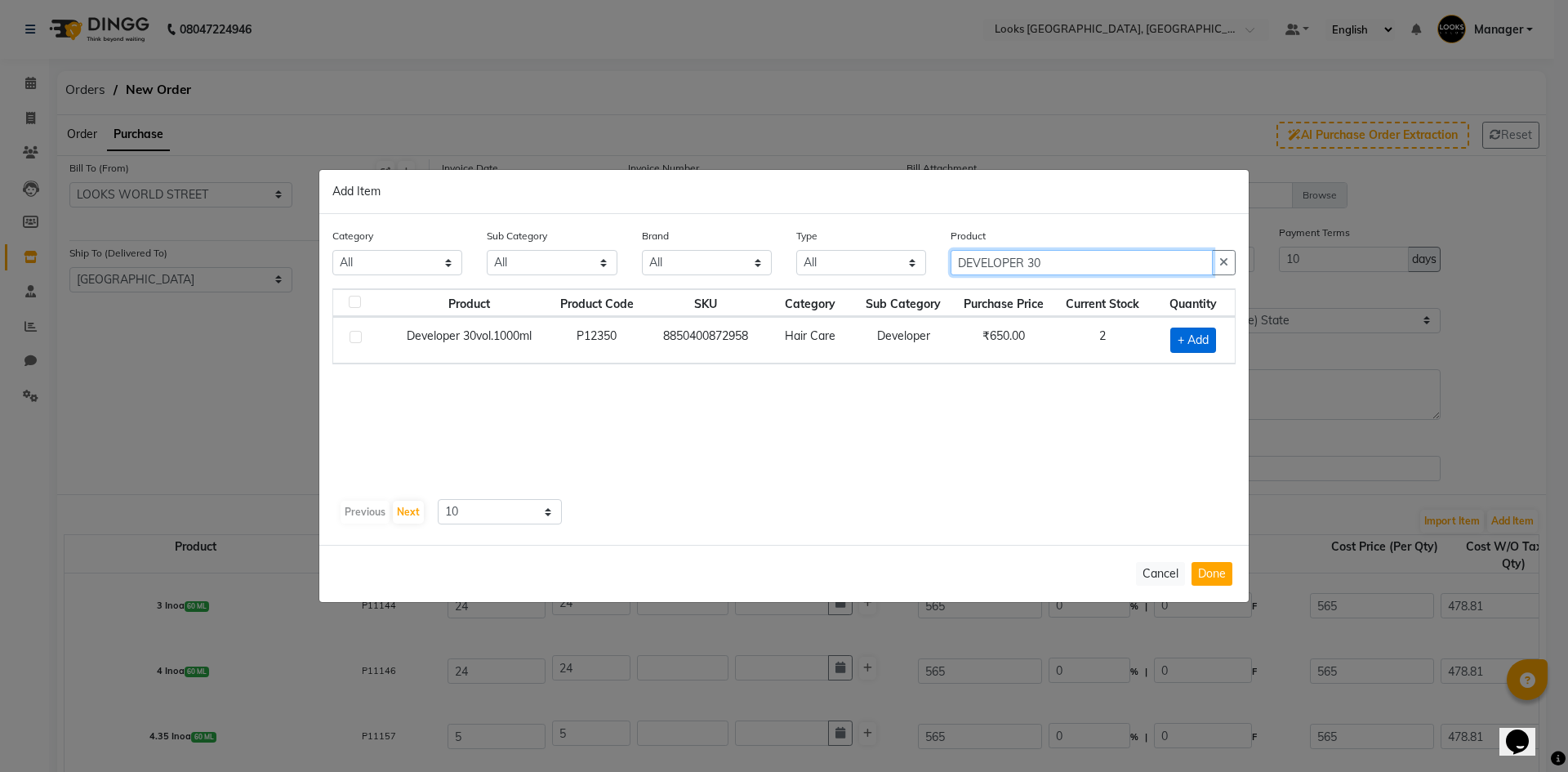
type input "DEVELOPER 30"
click at [1200, 339] on span "+ Add" at bounding box center [1193, 341] width 45 height 25
checkbox input "true"
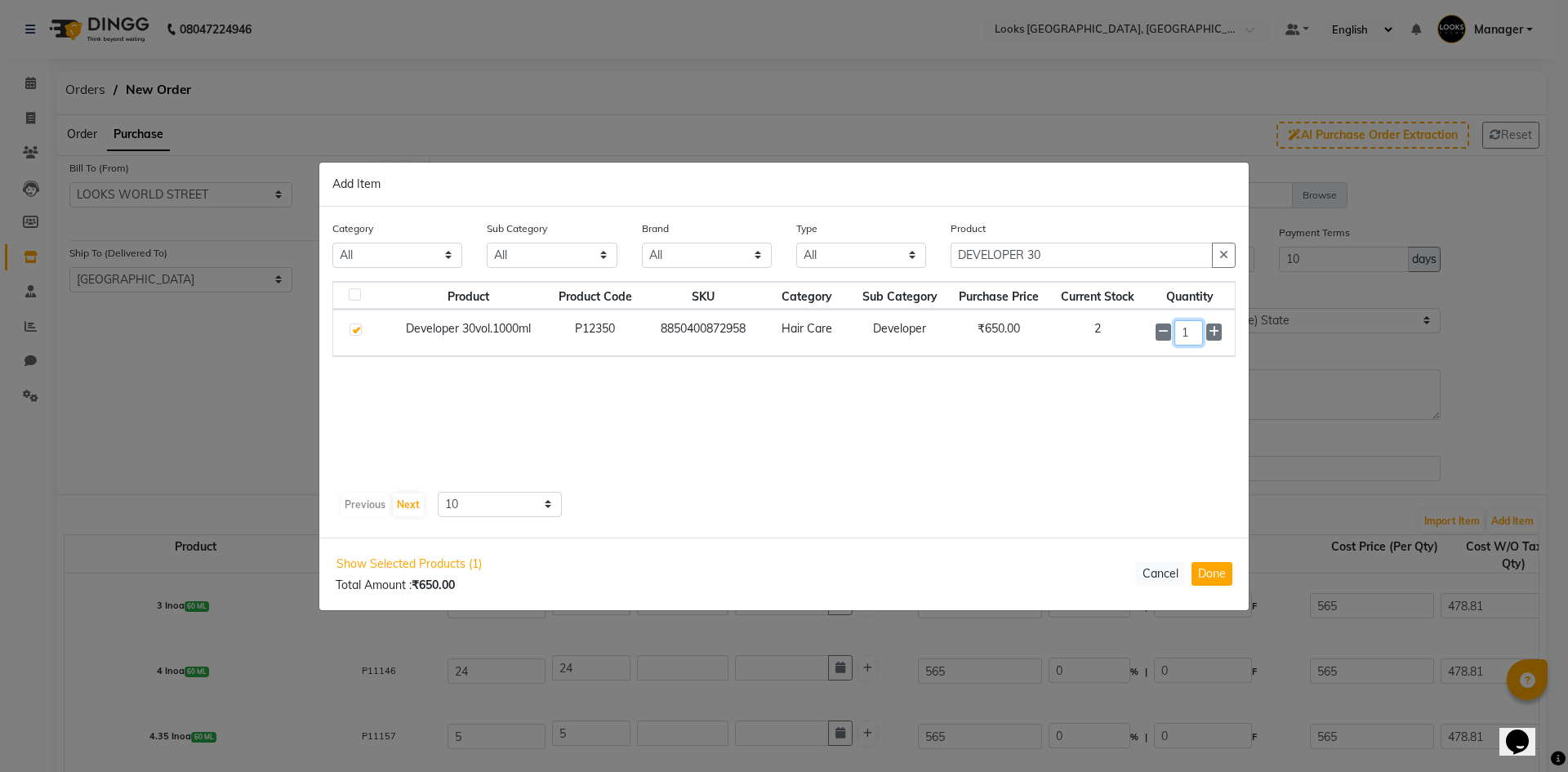
drag, startPoint x: 1197, startPoint y: 340, endPoint x: 1099, endPoint y: 341, distance: 98.0
click at [1099, 341] on tr "Developer 30vol.1000ml P12350 8850400872958 Hair Care Developer ₹650.00 2 1" at bounding box center [784, 333] width 902 height 46
click at [1211, 582] on button "Done" at bounding box center [1212, 574] width 41 height 23
select select "3885"
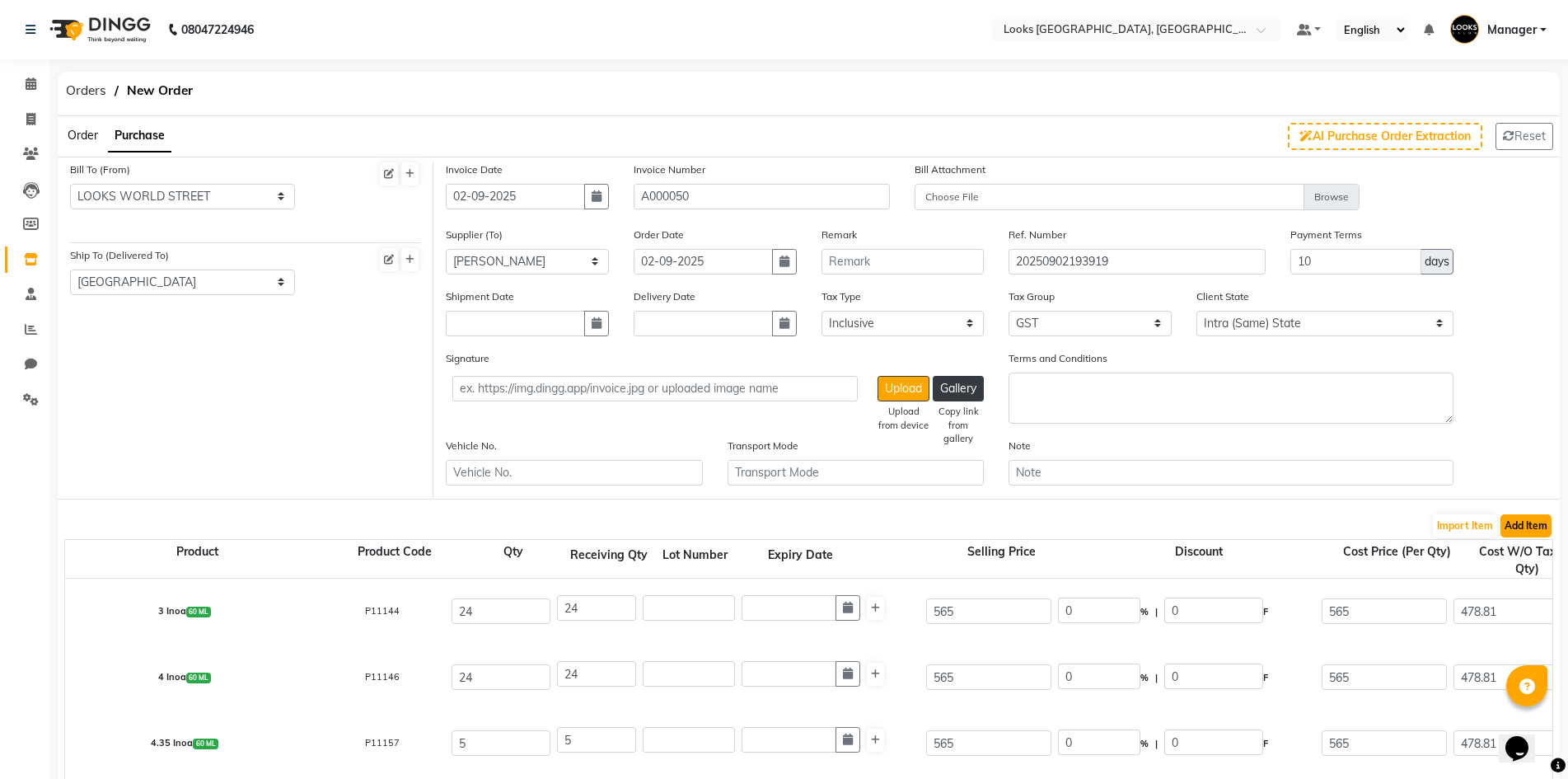
click at [1519, 526] on button "Add Item" at bounding box center [1526, 526] width 51 height 23
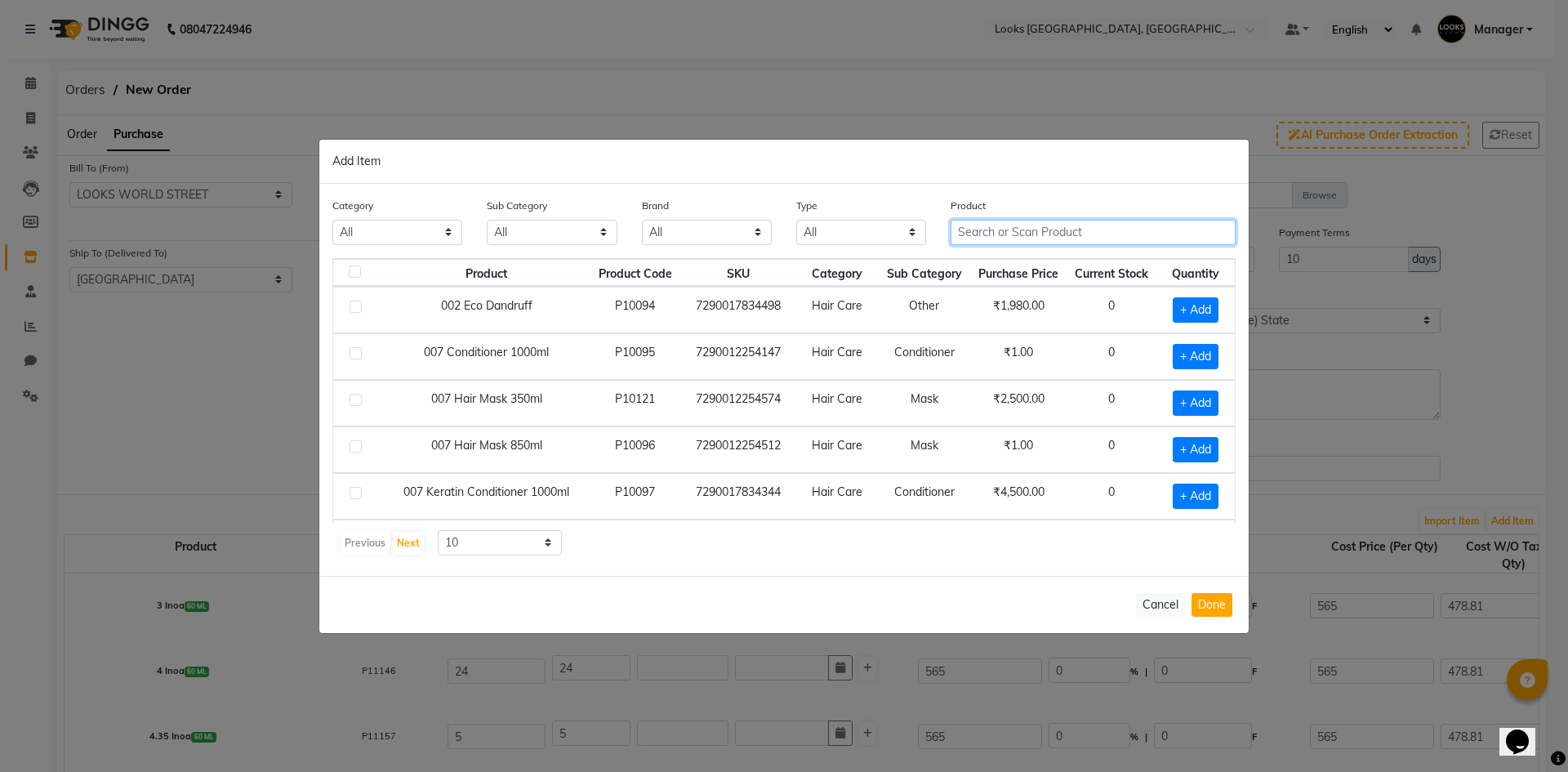
drag, startPoint x: 1102, startPoint y: 230, endPoint x: 1095, endPoint y: 237, distance: 9.9
click at [1095, 237] on input "text" at bounding box center [1093, 232] width 285 height 25
click at [1214, 606] on button "Done" at bounding box center [1212, 605] width 41 height 23
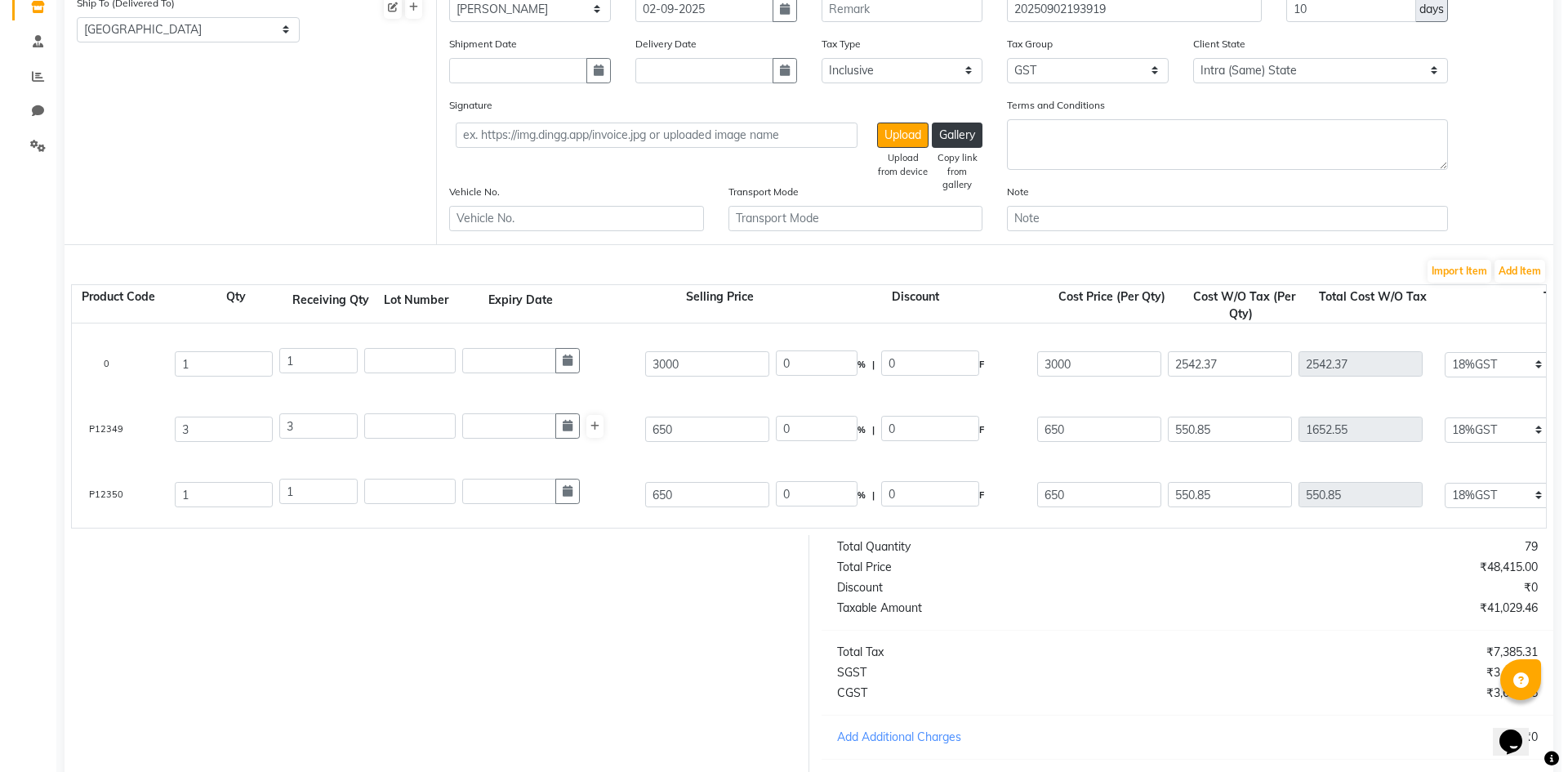
scroll to position [0, 0]
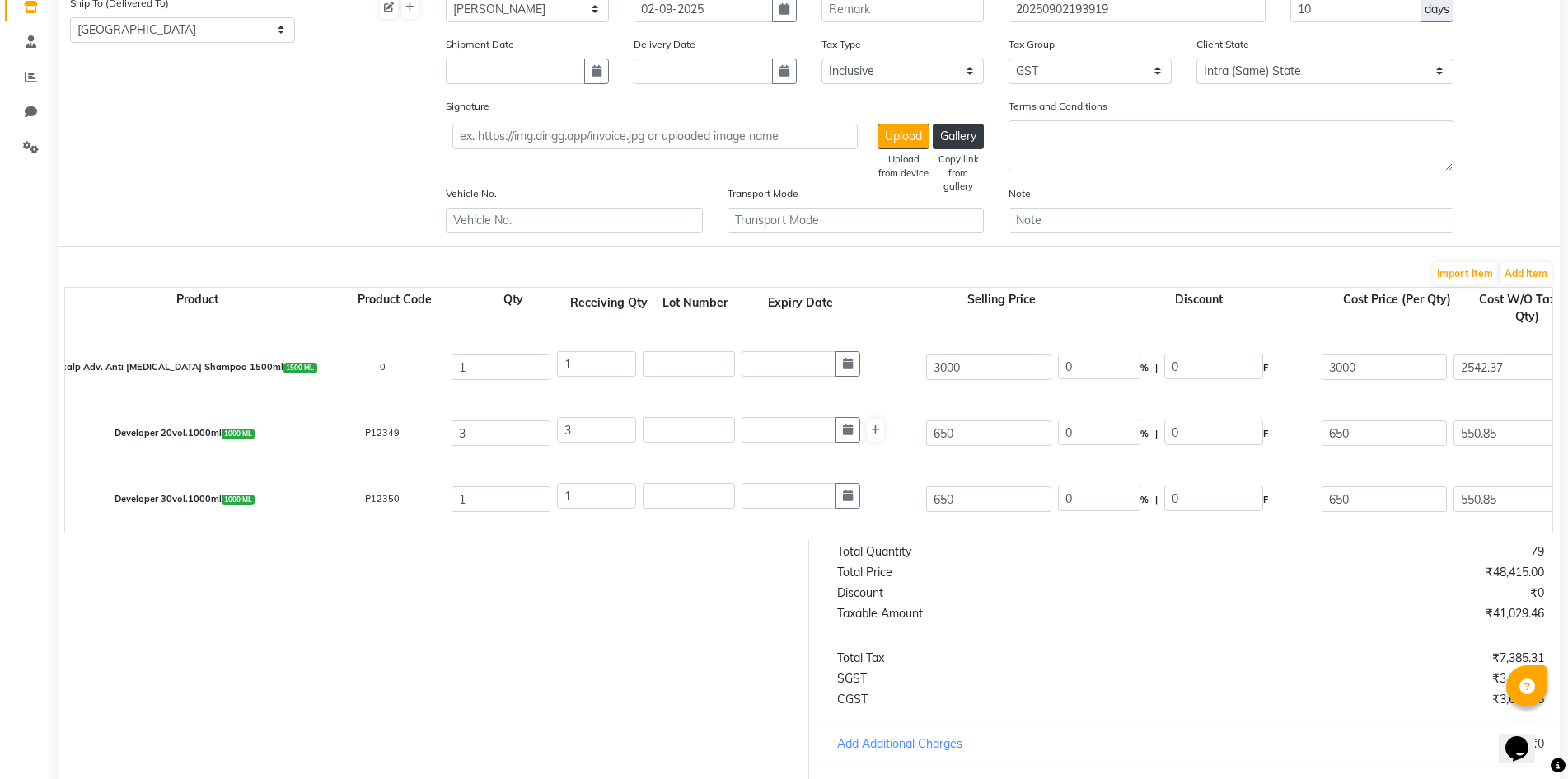
click at [1512, 287] on div "Product Product Code Qty Receiving Qty Lot Number Expiry Date Selling Price Dis…" at bounding box center [809, 410] width 1489 height 247
click at [1523, 270] on button "Add Item" at bounding box center [1526, 274] width 51 height 23
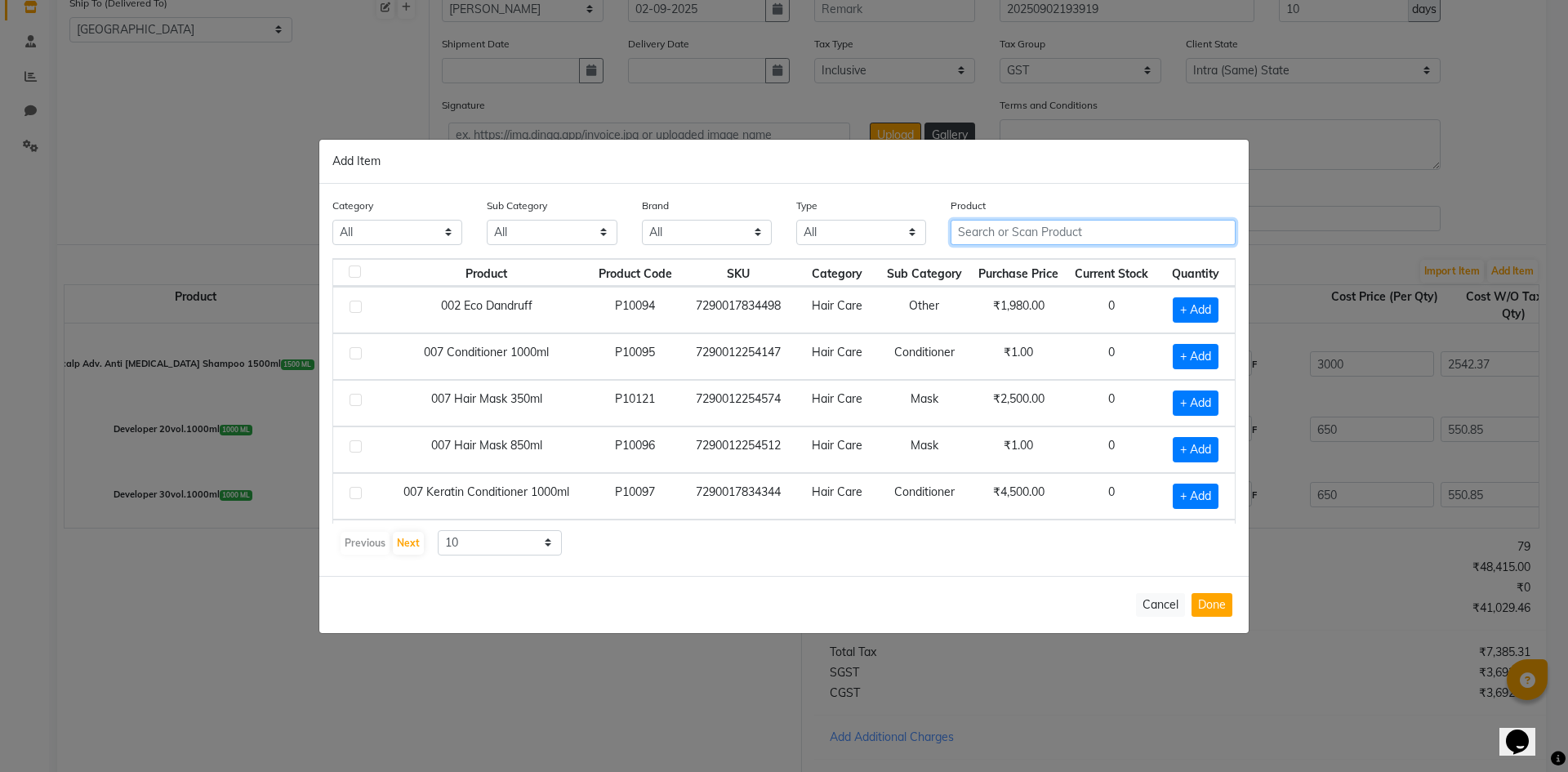
click at [1094, 229] on input "text" at bounding box center [1093, 232] width 285 height 25
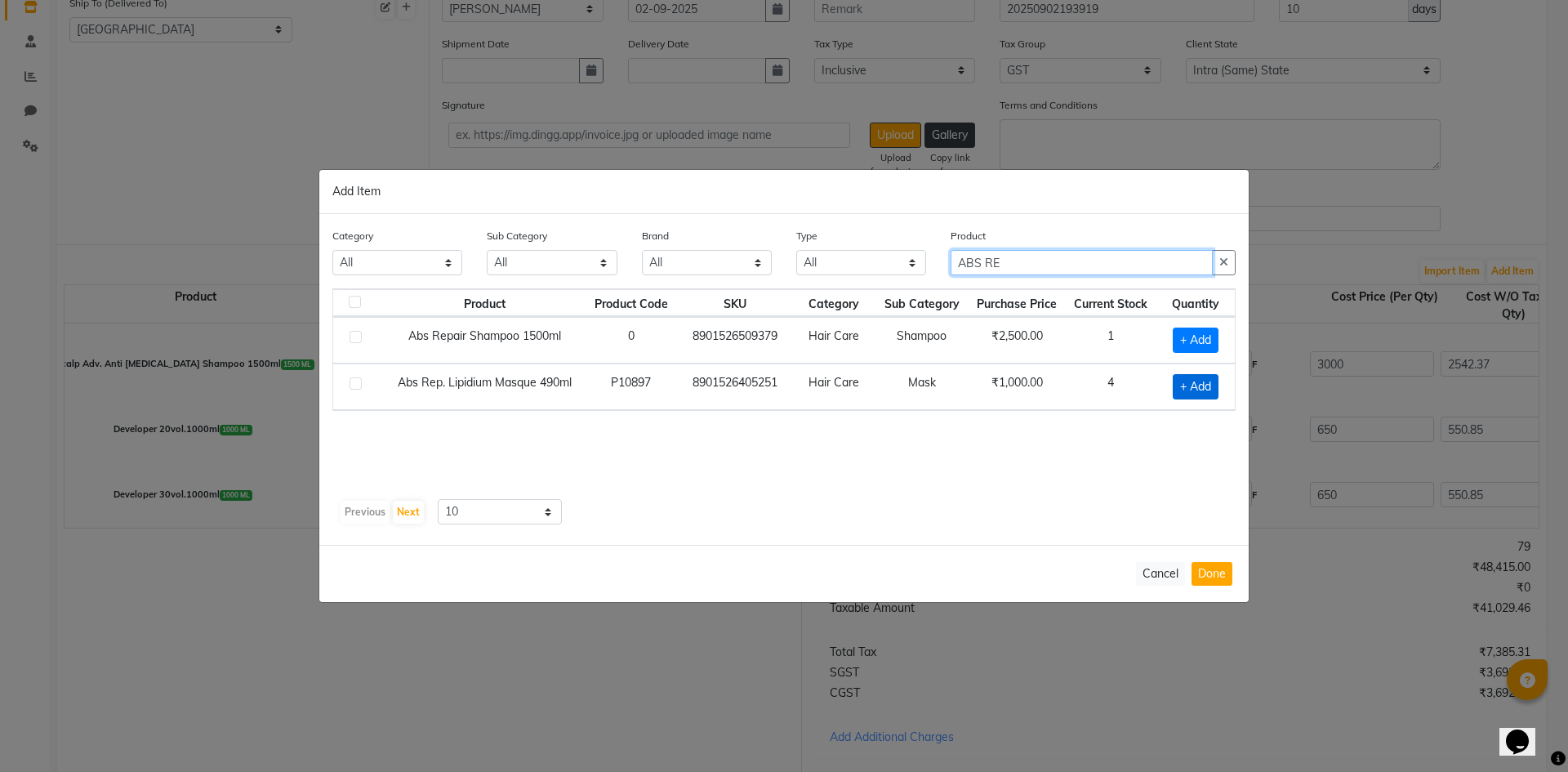
type input "ABS RE"
click at [1200, 381] on span "+ Add" at bounding box center [1196, 387] width 45 height 25
checkbox input "true"
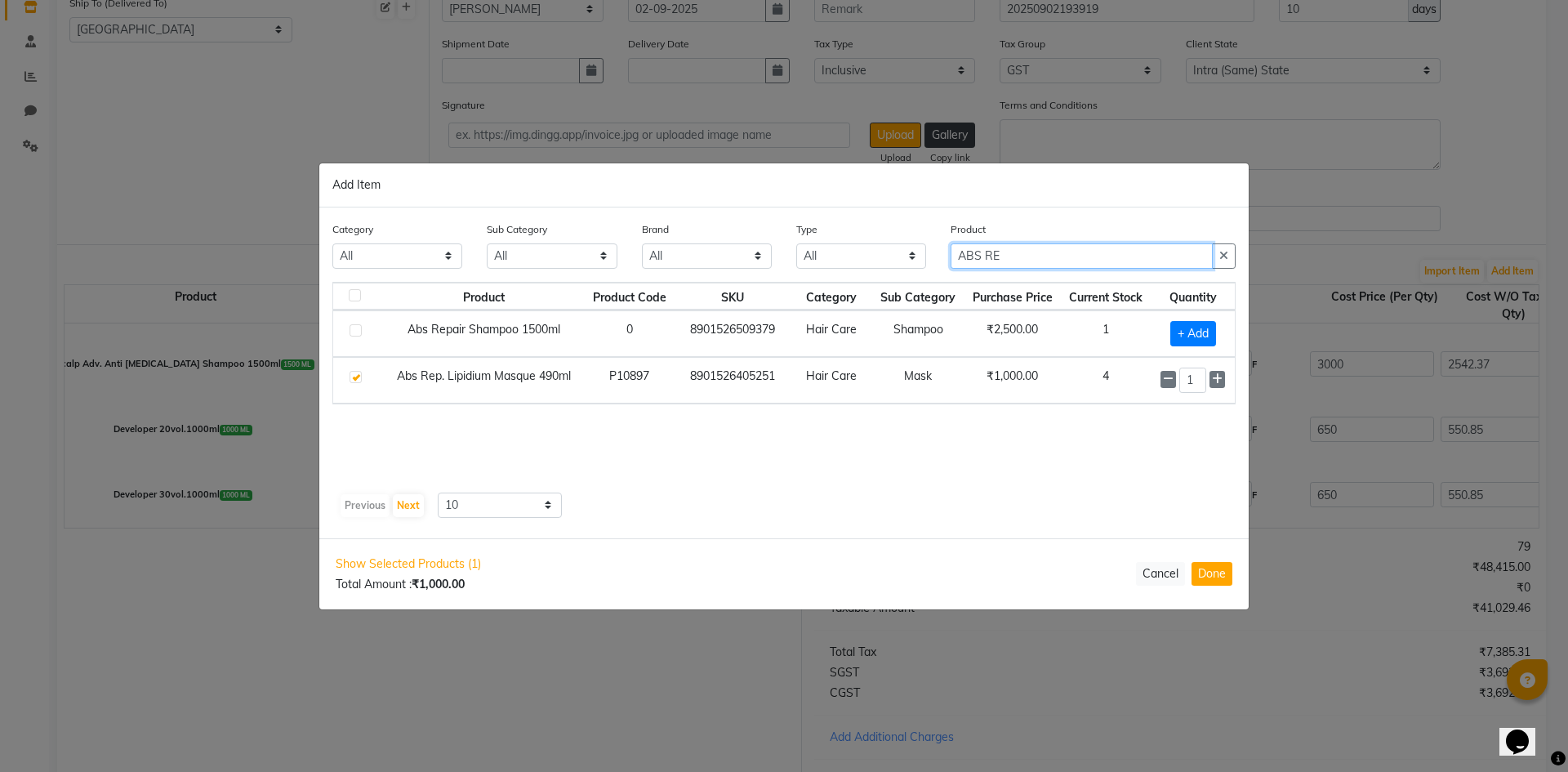
drag, startPoint x: 1048, startPoint y: 258, endPoint x: 548, endPoint y: 231, distance: 500.7
click at [522, 238] on div "Category All Skin Personal Care Hair Threading Loreal Bio Top Cons. Bio Top Ret…" at bounding box center [784, 251] width 928 height 61
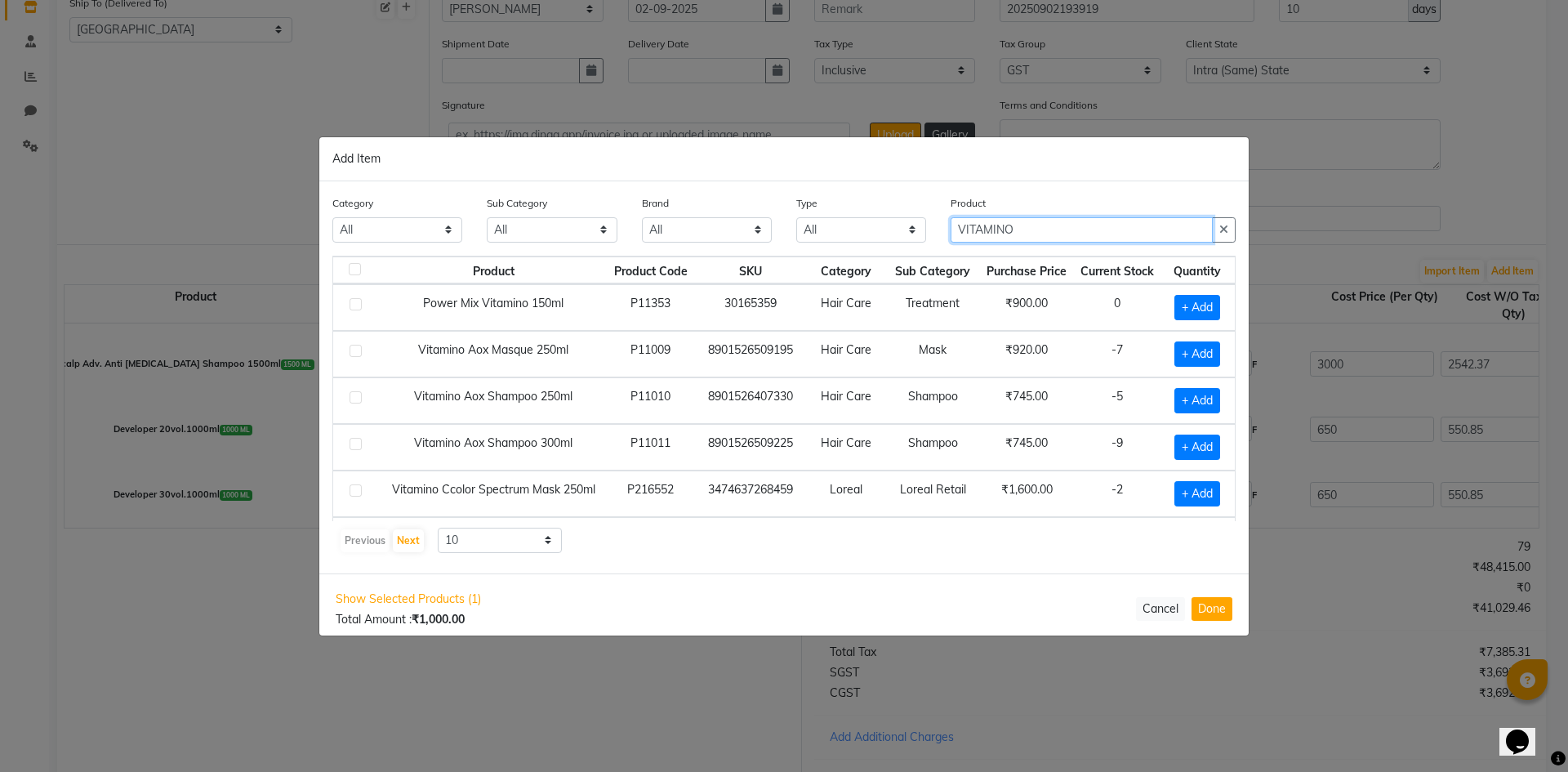
type input "VITAMINO"
click at [502, 556] on div "Category All Skin Personal Care Hair Threading Loreal Bio Top Cons. Bio Top Ret…" at bounding box center [784, 376] width 930 height 392
select select "100"
click at [438, 528] on select "10 50 100" at bounding box center [500, 541] width 124 height 25
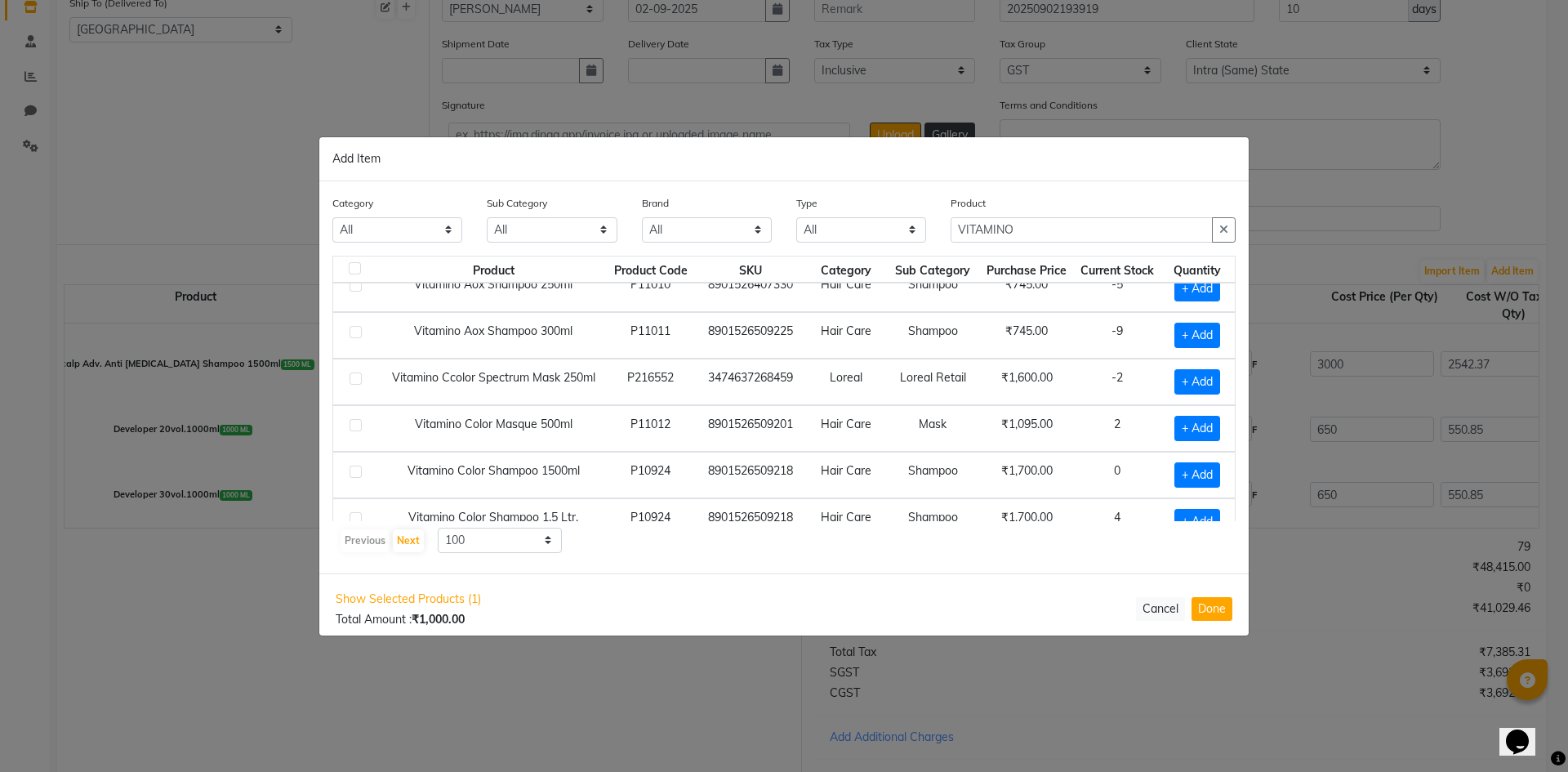
scroll to position [118, 0]
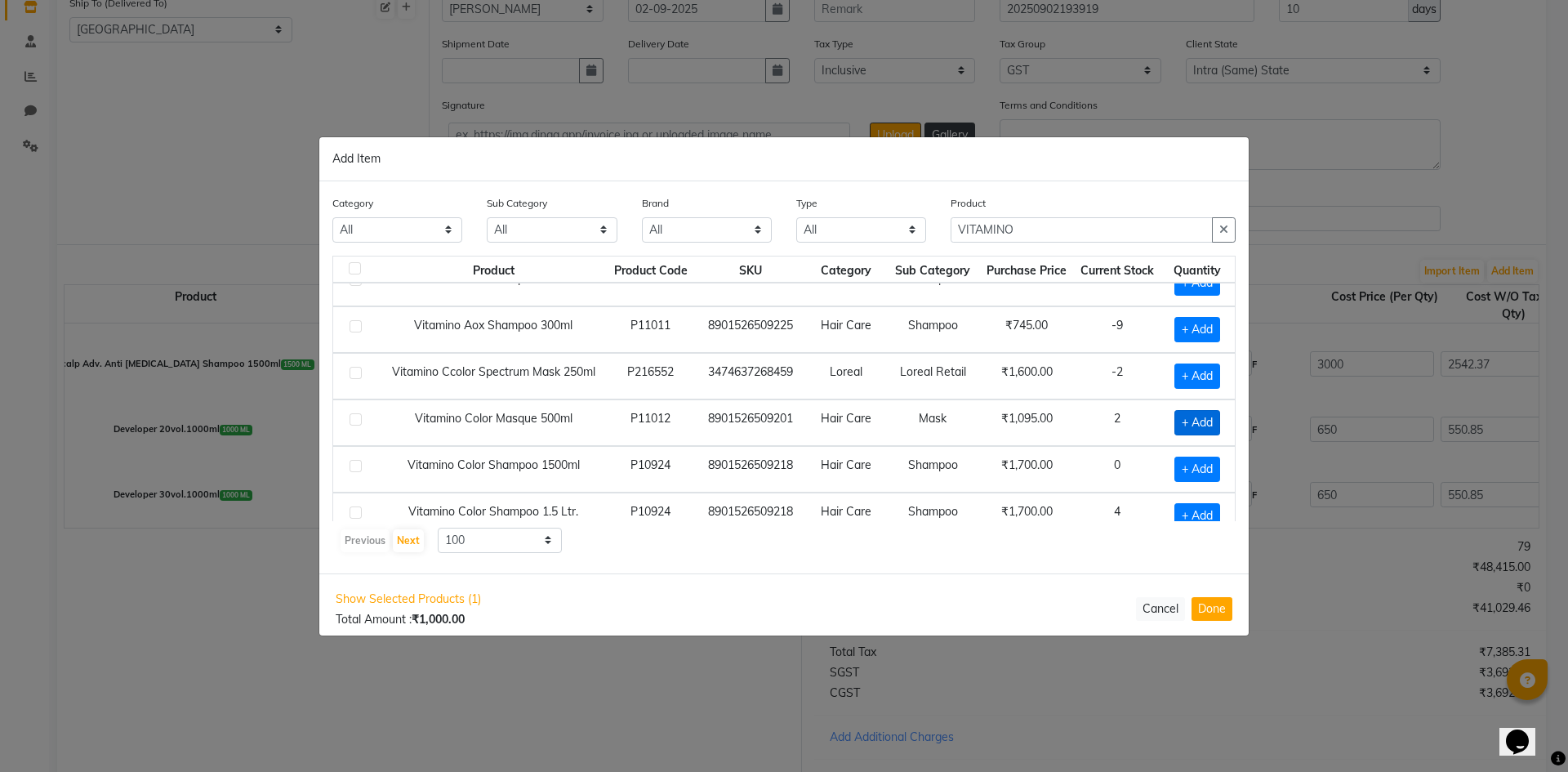
click at [1196, 416] on span "+ Add" at bounding box center [1197, 423] width 45 height 25
checkbox input "true"
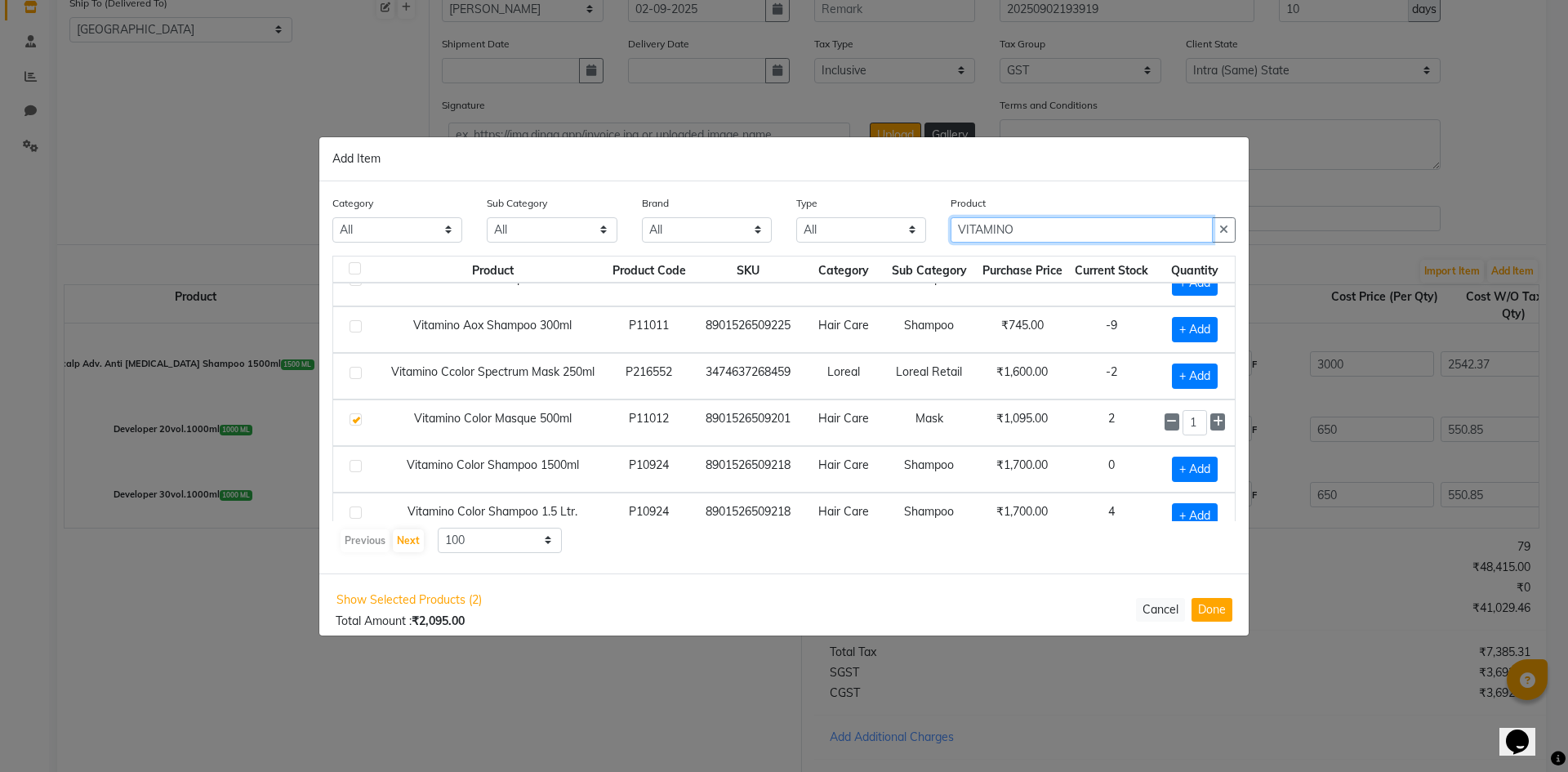
drag, startPoint x: 1038, startPoint y: 234, endPoint x: 551, endPoint y: 225, distance: 487.1
click at [554, 228] on div "Category All Skin Personal Care Hair Threading Loreal Bio Top Cons. Bio Top Ret…" at bounding box center [784, 224] width 928 height 61
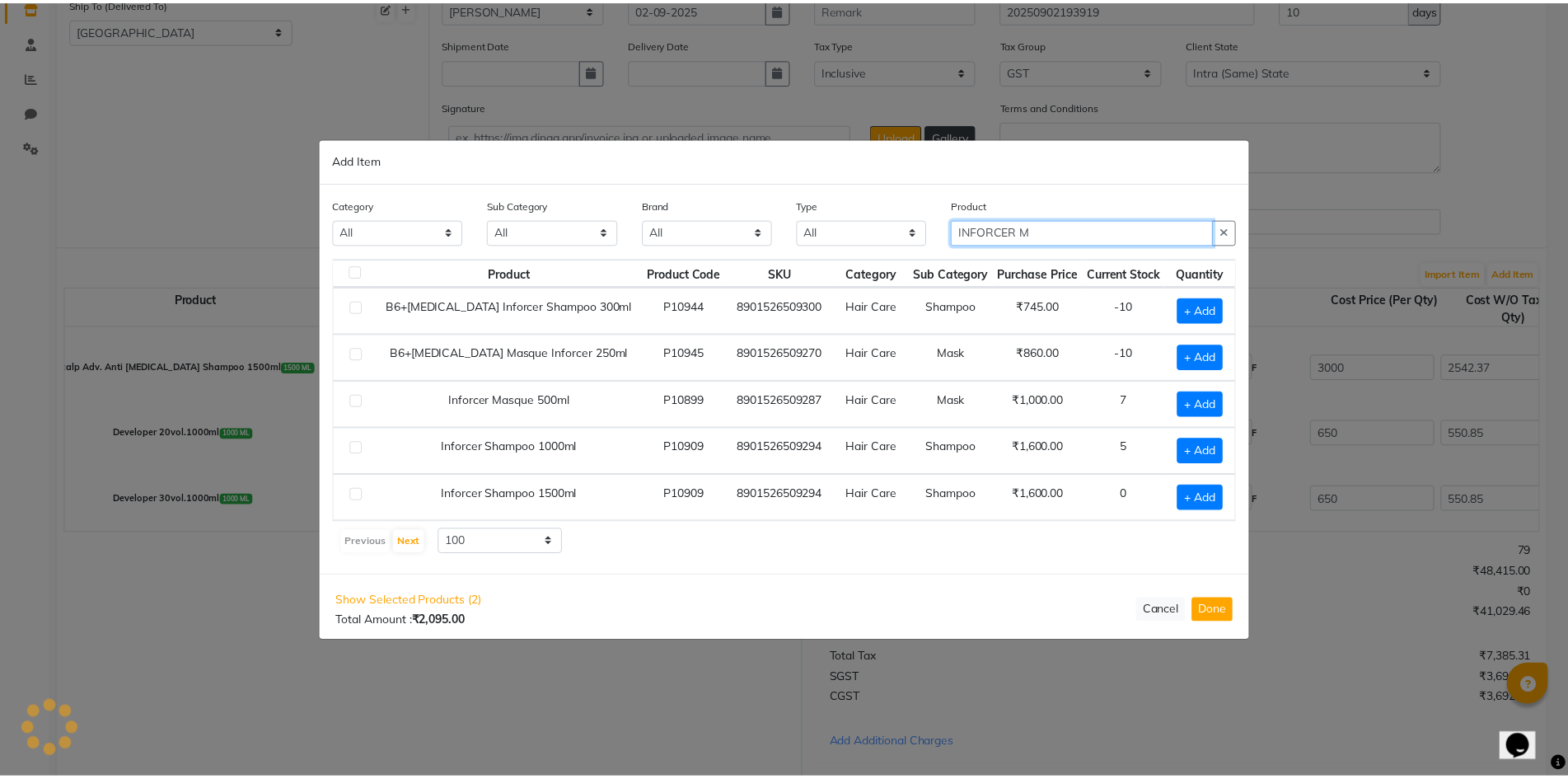
scroll to position [0, 0]
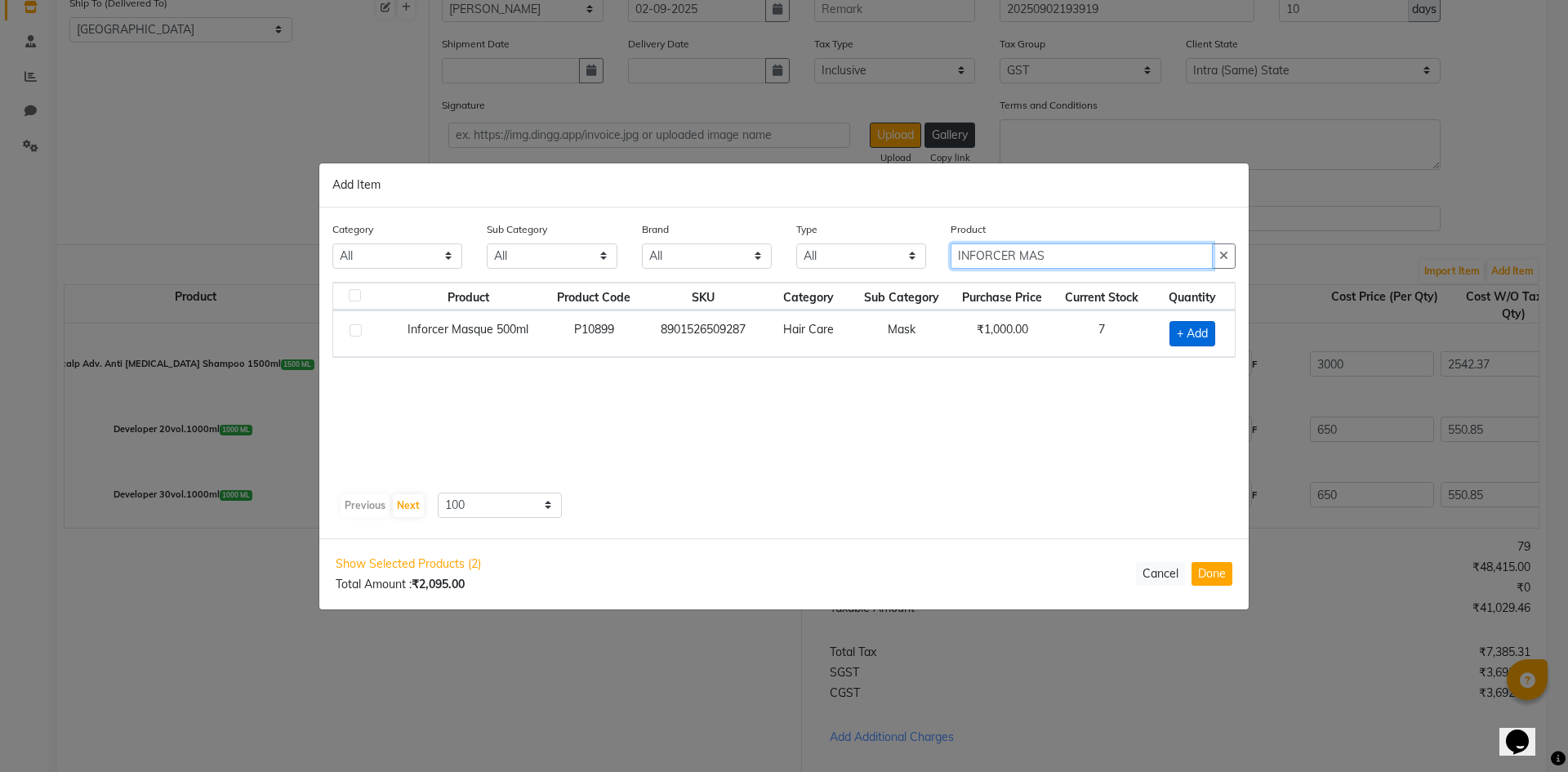
type input "INFORCER MAS"
click at [1174, 329] on span "+ Add" at bounding box center [1192, 334] width 45 height 25
checkbox input "true"
drag, startPoint x: 1084, startPoint y: 255, endPoint x: 412, endPoint y: 252, distance: 672.0
click at [414, 252] on div "Category All Skin Personal Care Hair Threading Loreal Bio Top Cons. Bio Top Ret…" at bounding box center [784, 250] width 928 height 61
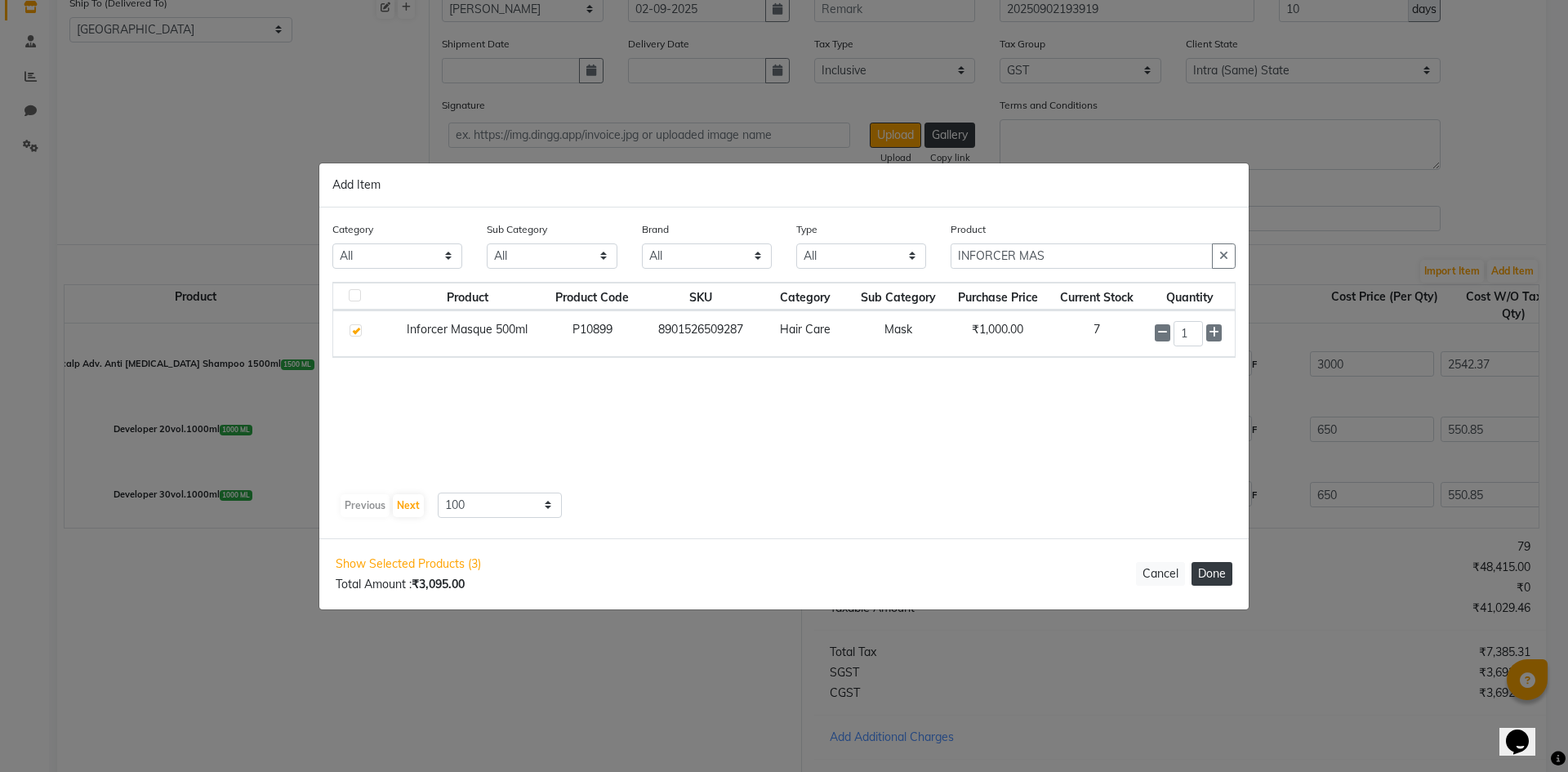
click at [1227, 579] on button "Done" at bounding box center [1212, 574] width 41 height 23
select select "3885"
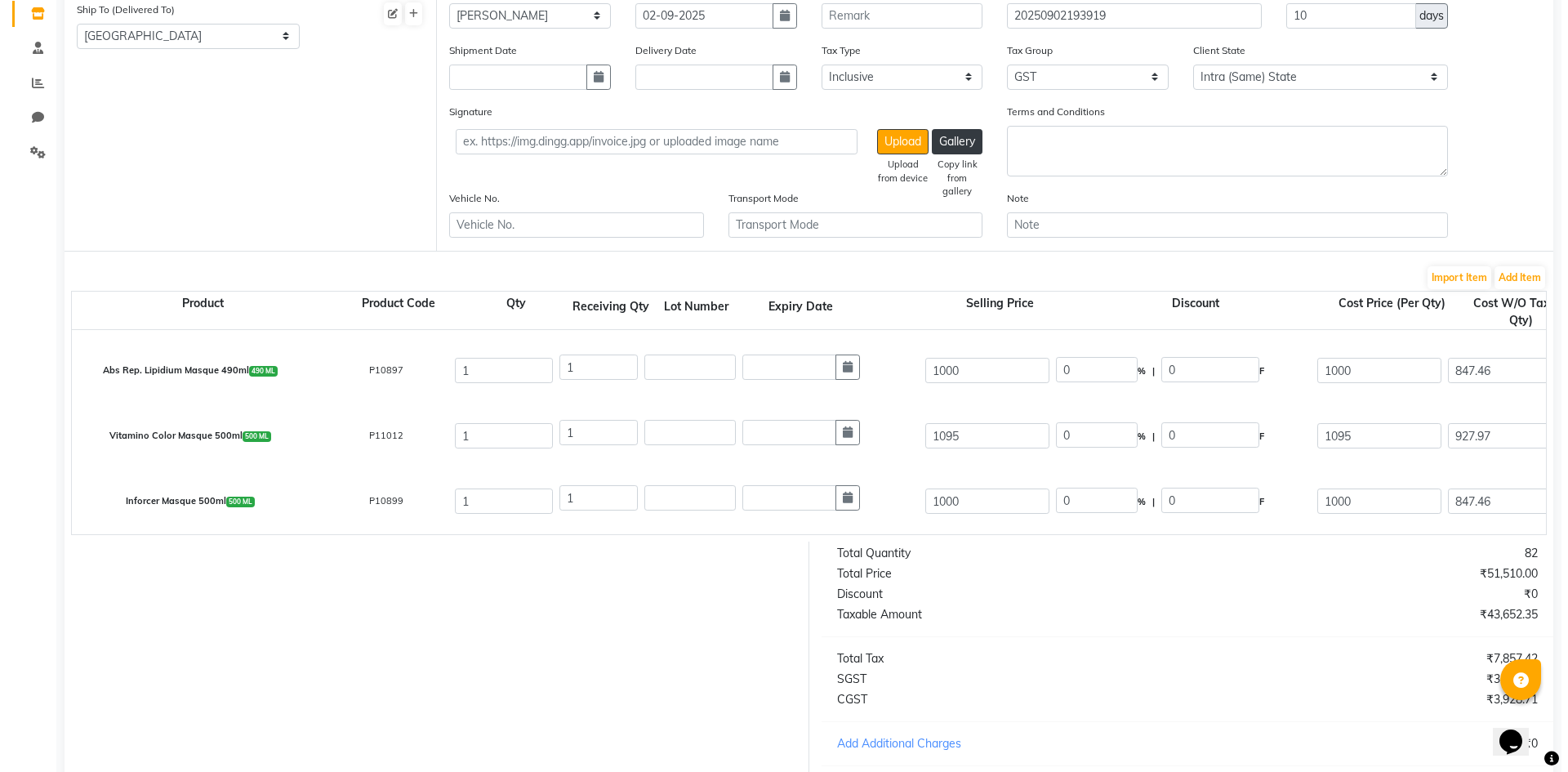
scroll to position [242, 0]
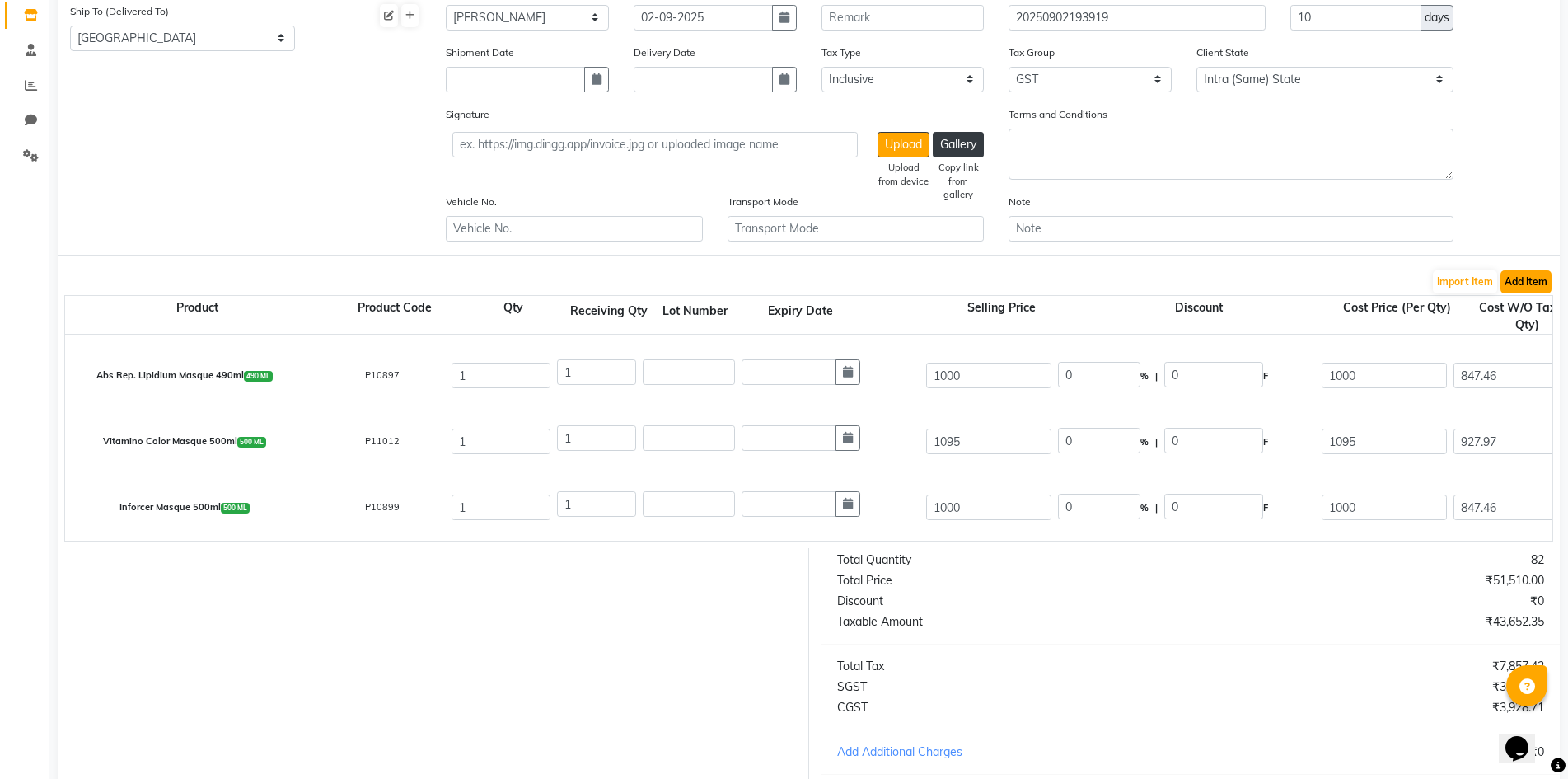
click at [1522, 277] on button "Add Item" at bounding box center [1526, 282] width 51 height 23
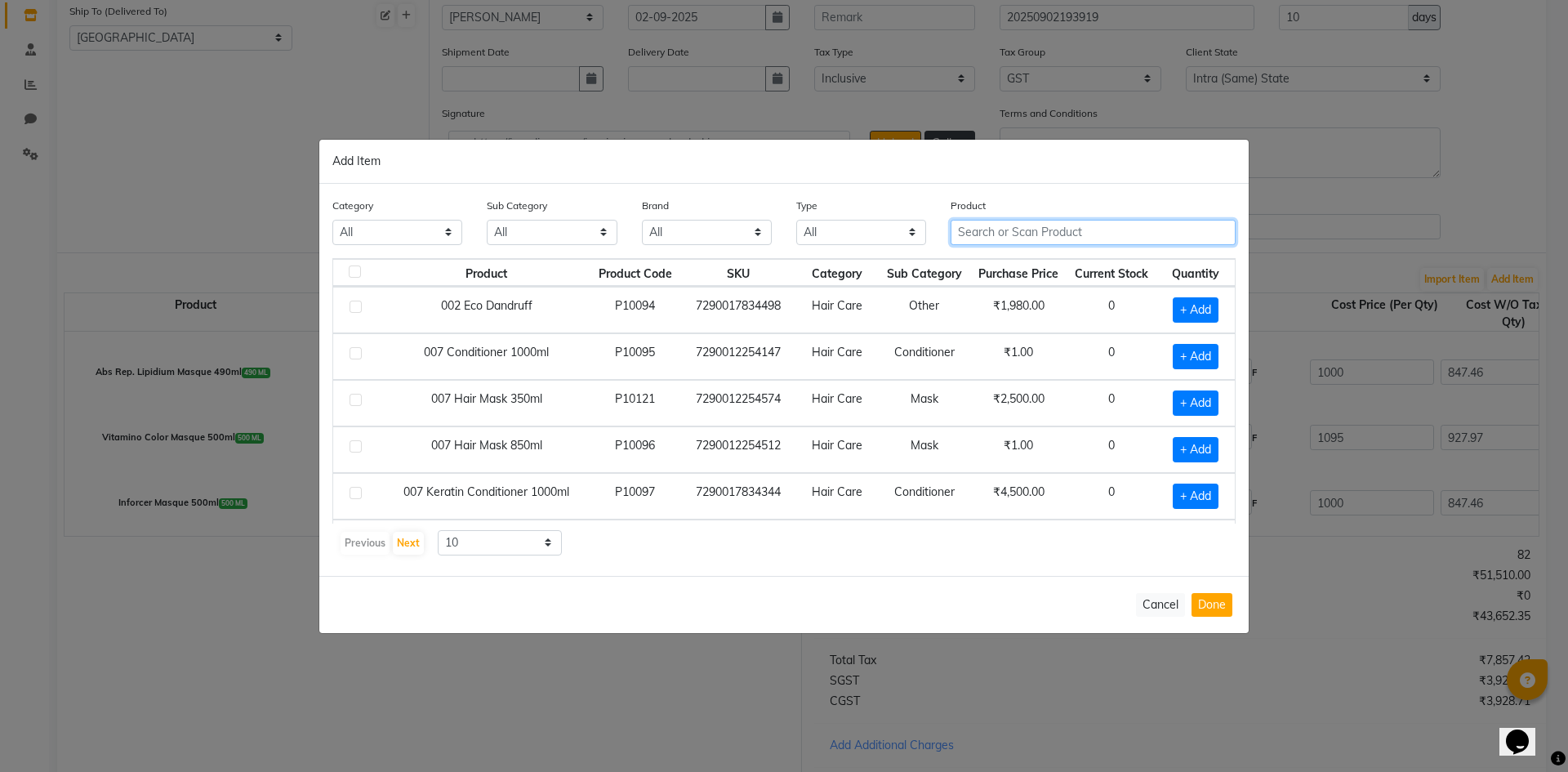
click at [1011, 228] on input "text" at bounding box center [1093, 232] width 285 height 25
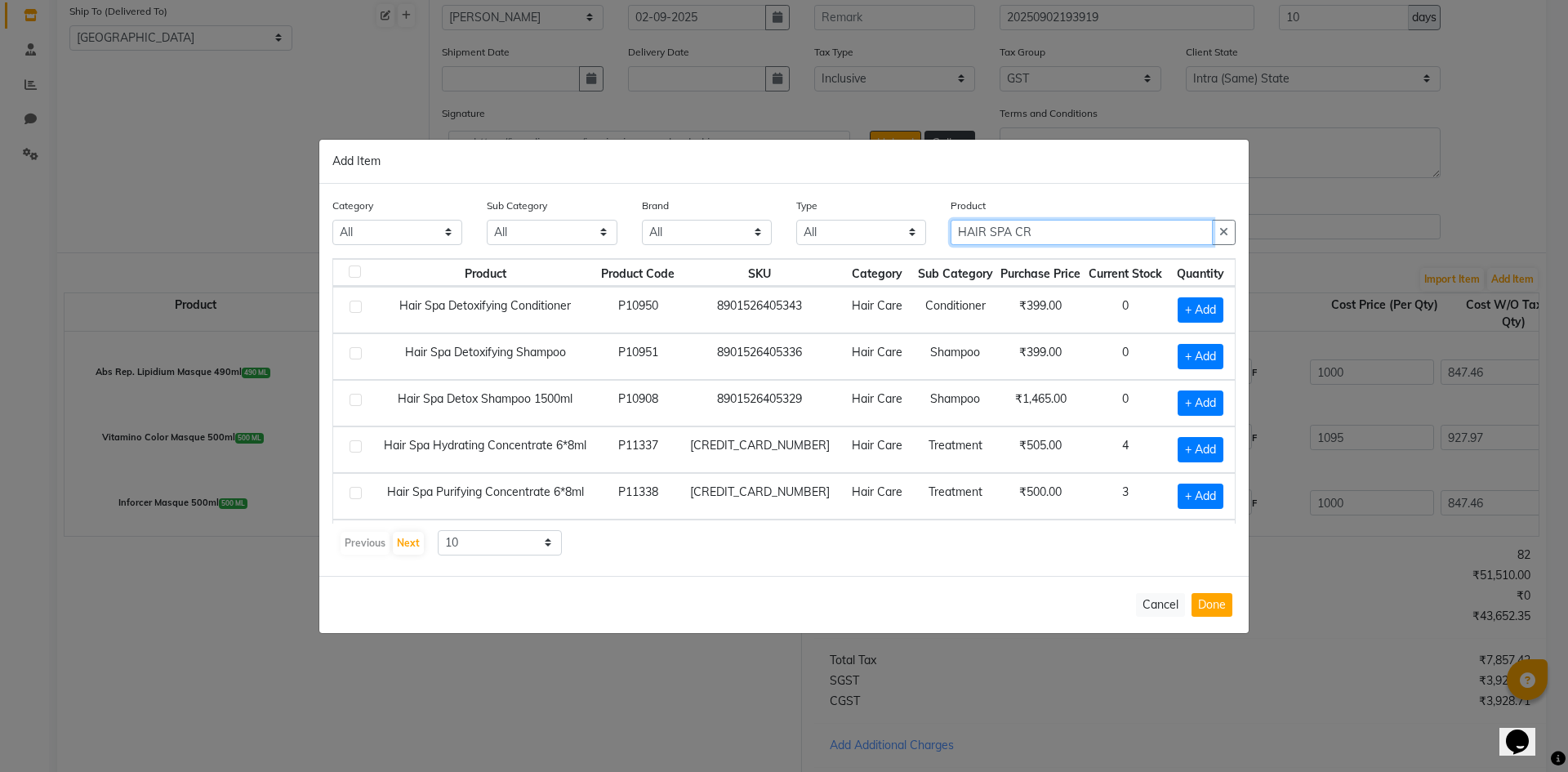
type input "HAIR SPA CR"
click at [489, 549] on select "10 50 100" at bounding box center [500, 543] width 124 height 25
select select "100"
click at [438, 530] on select "10 50 100" at bounding box center [500, 543] width 124 height 25
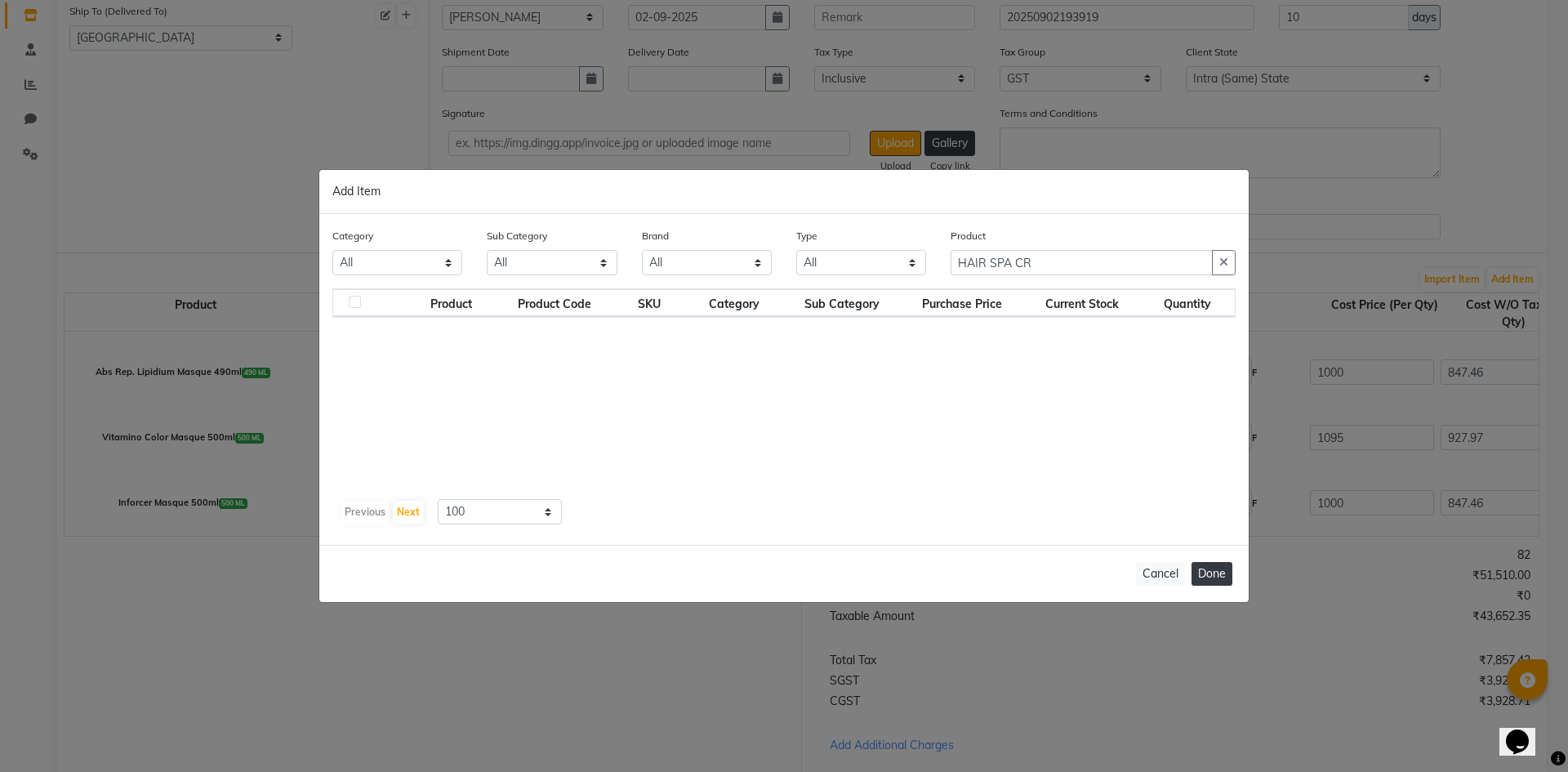
click at [1207, 575] on button "Done" at bounding box center [1212, 574] width 41 height 23
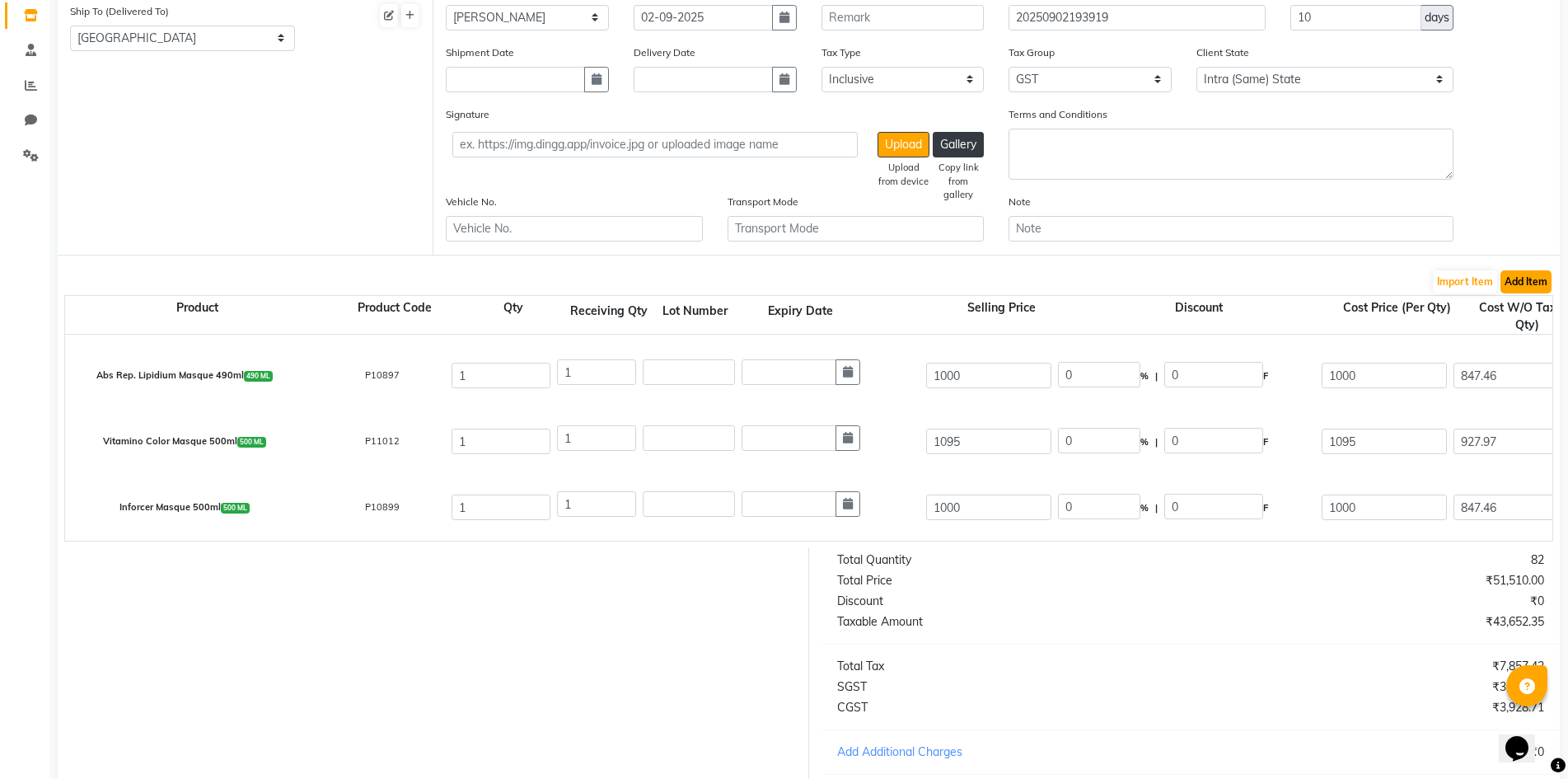
click at [1512, 279] on button "Add Item" at bounding box center [1526, 282] width 51 height 23
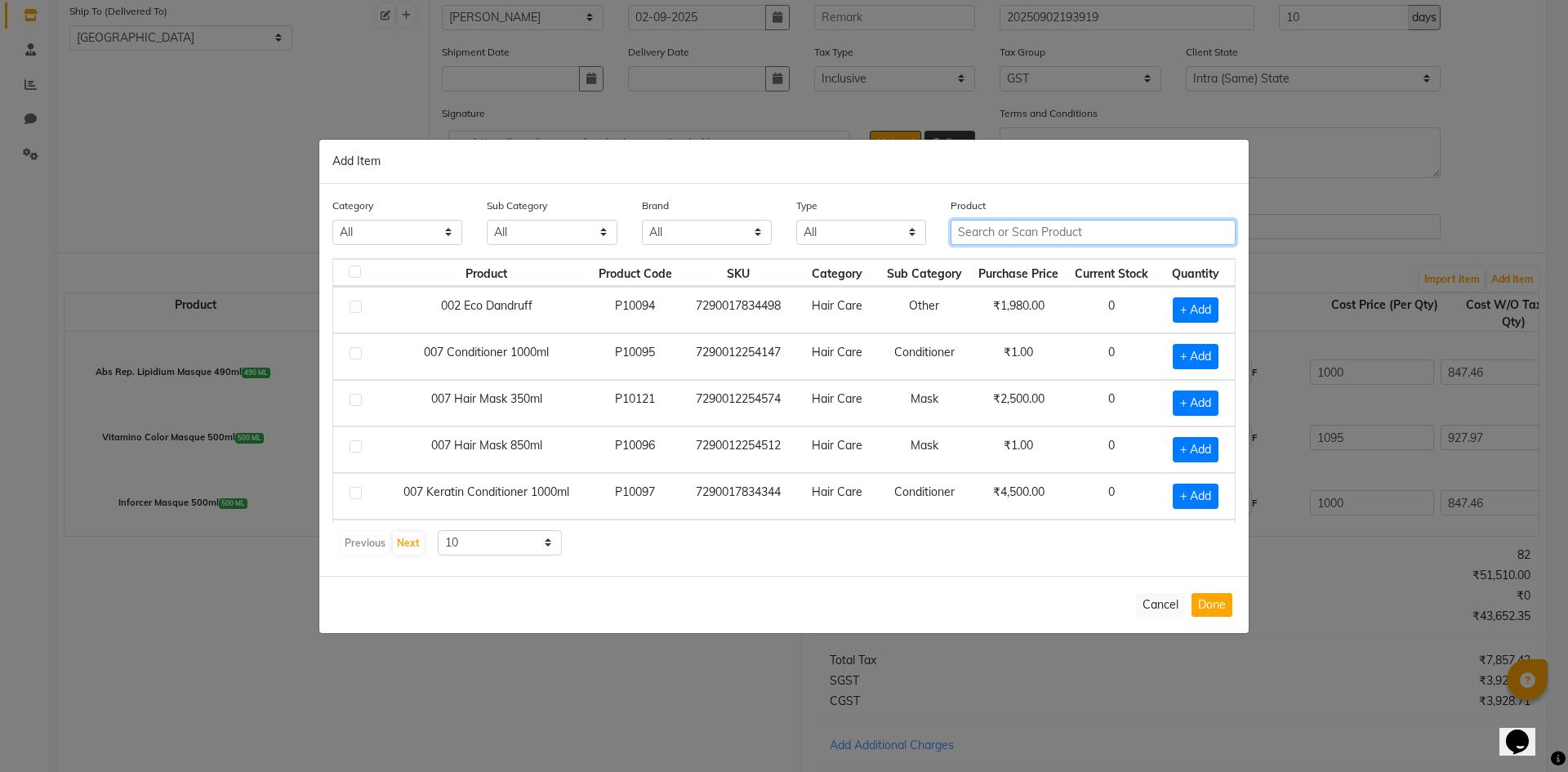
drag, startPoint x: 1050, startPoint y: 234, endPoint x: 1248, endPoint y: 81, distance: 250.2
click at [1066, 210] on div "Product" at bounding box center [1093, 222] width 285 height 48
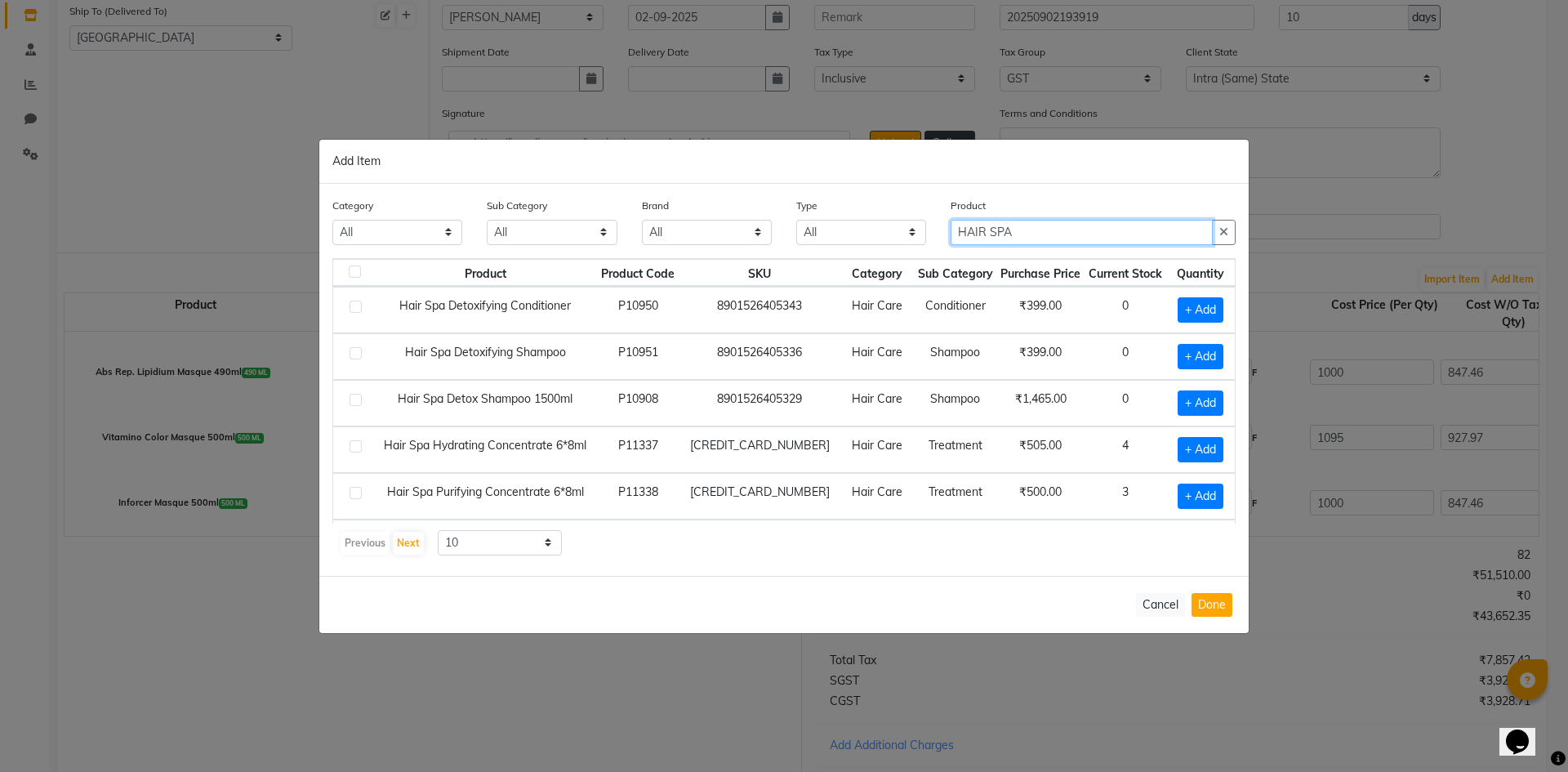
type input "HAIR SPA"
click at [492, 542] on select "10 50 100" at bounding box center [500, 543] width 124 height 25
select select "100"
click at [438, 530] on select "10 50 100" at bounding box center [500, 543] width 124 height 25
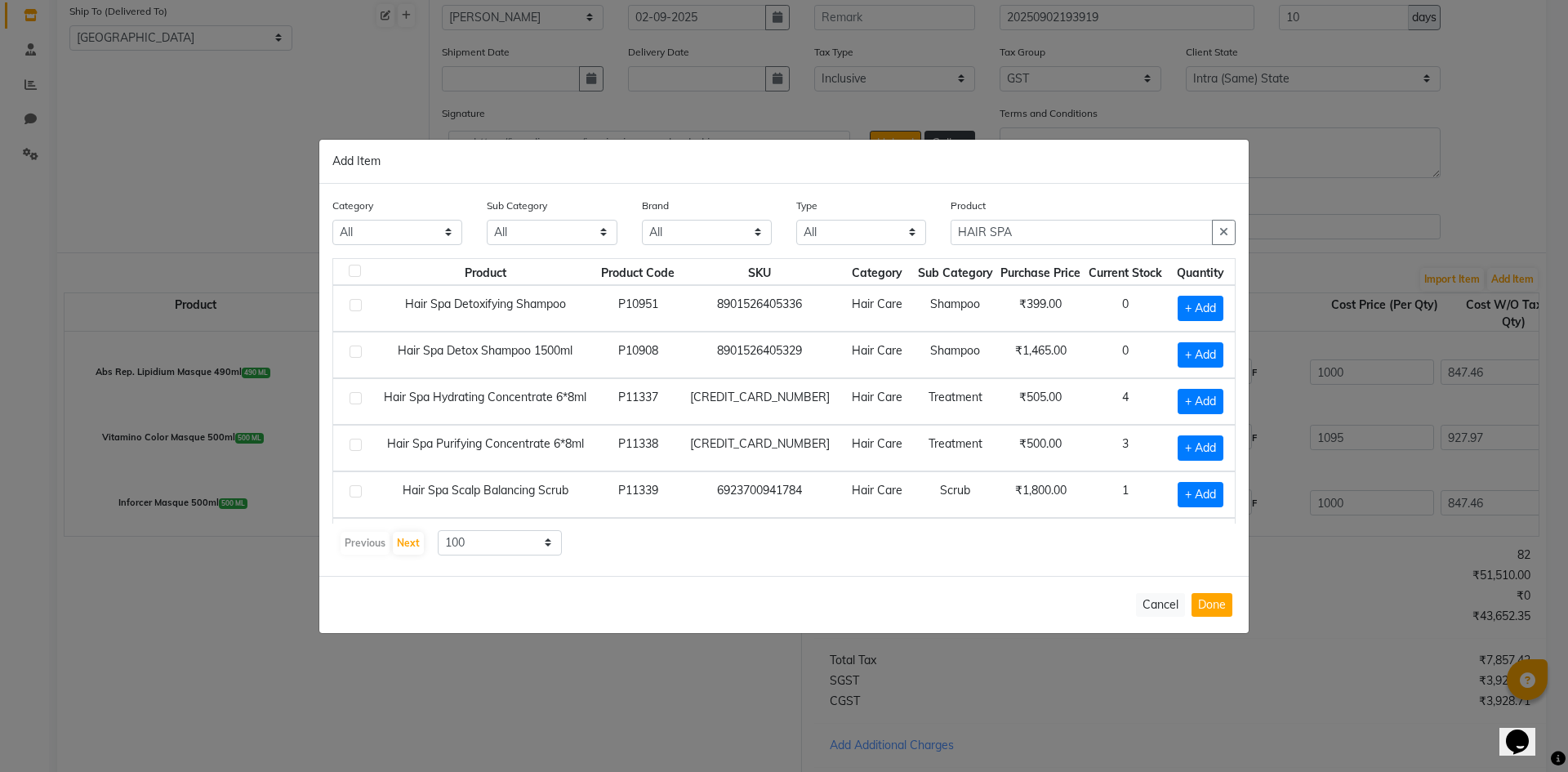
scroll to position [90, 0]
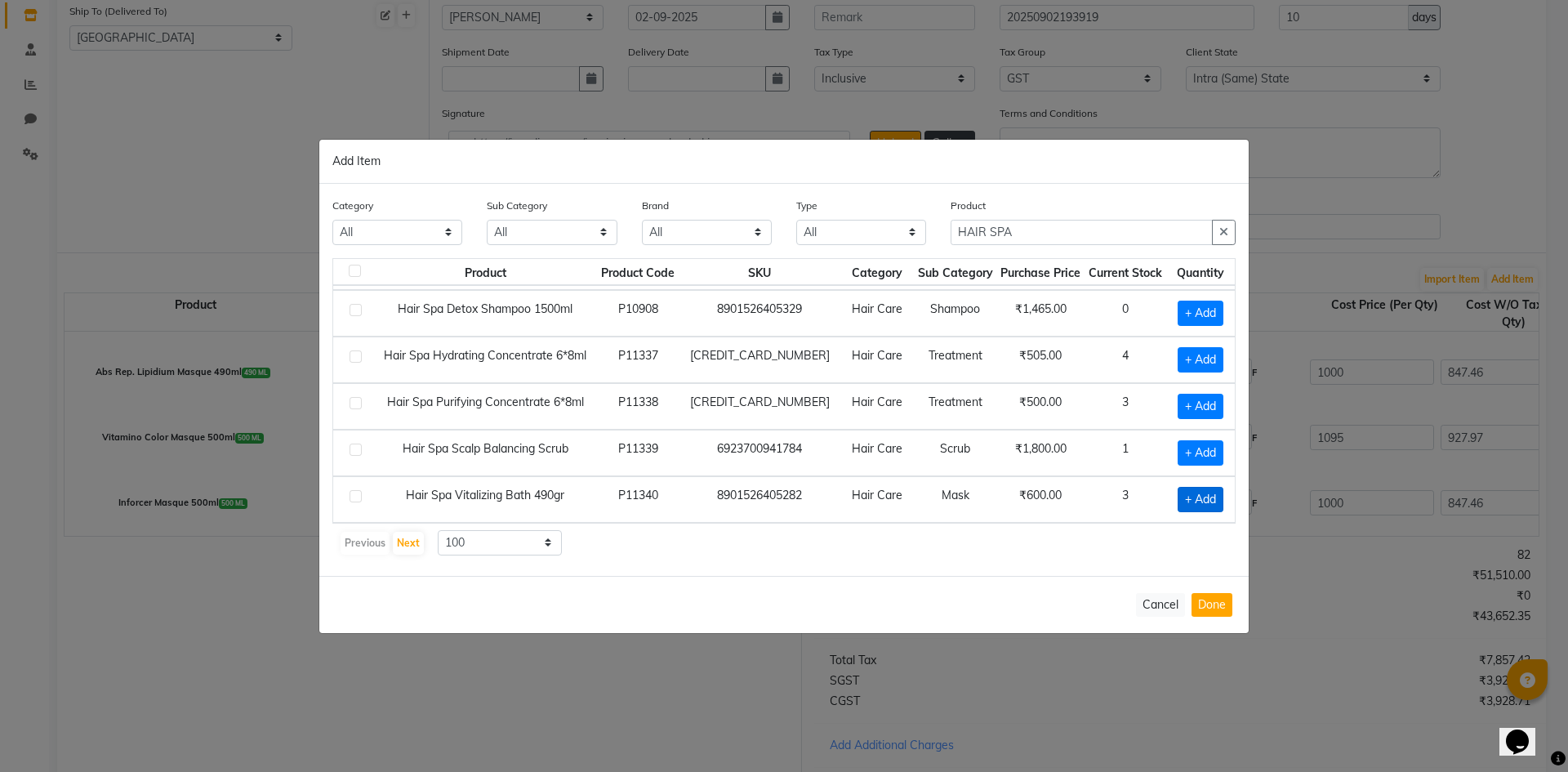
click at [1178, 500] on span "+ Add" at bounding box center [1200, 499] width 45 height 25
checkbox input "true"
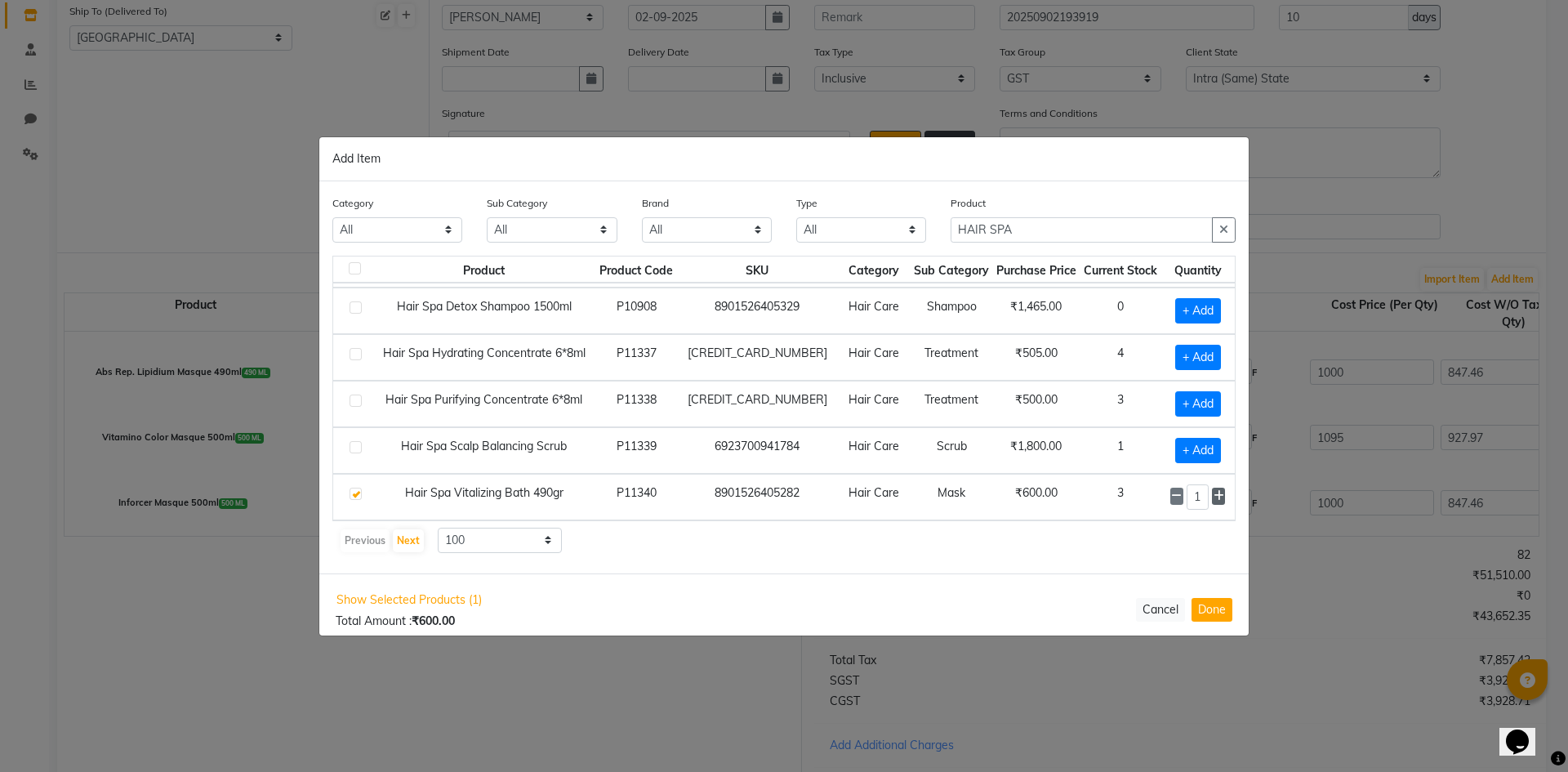
click at [1214, 501] on icon at bounding box center [1219, 496] width 11 height 12
type input "2"
drag, startPoint x: 1052, startPoint y: 227, endPoint x: 577, endPoint y: 226, distance: 475.0
click at [577, 226] on div "Category All Skin Personal Care Hair Threading Loreal Bio Top Cons. Bio Top Ret…" at bounding box center [784, 224] width 928 height 61
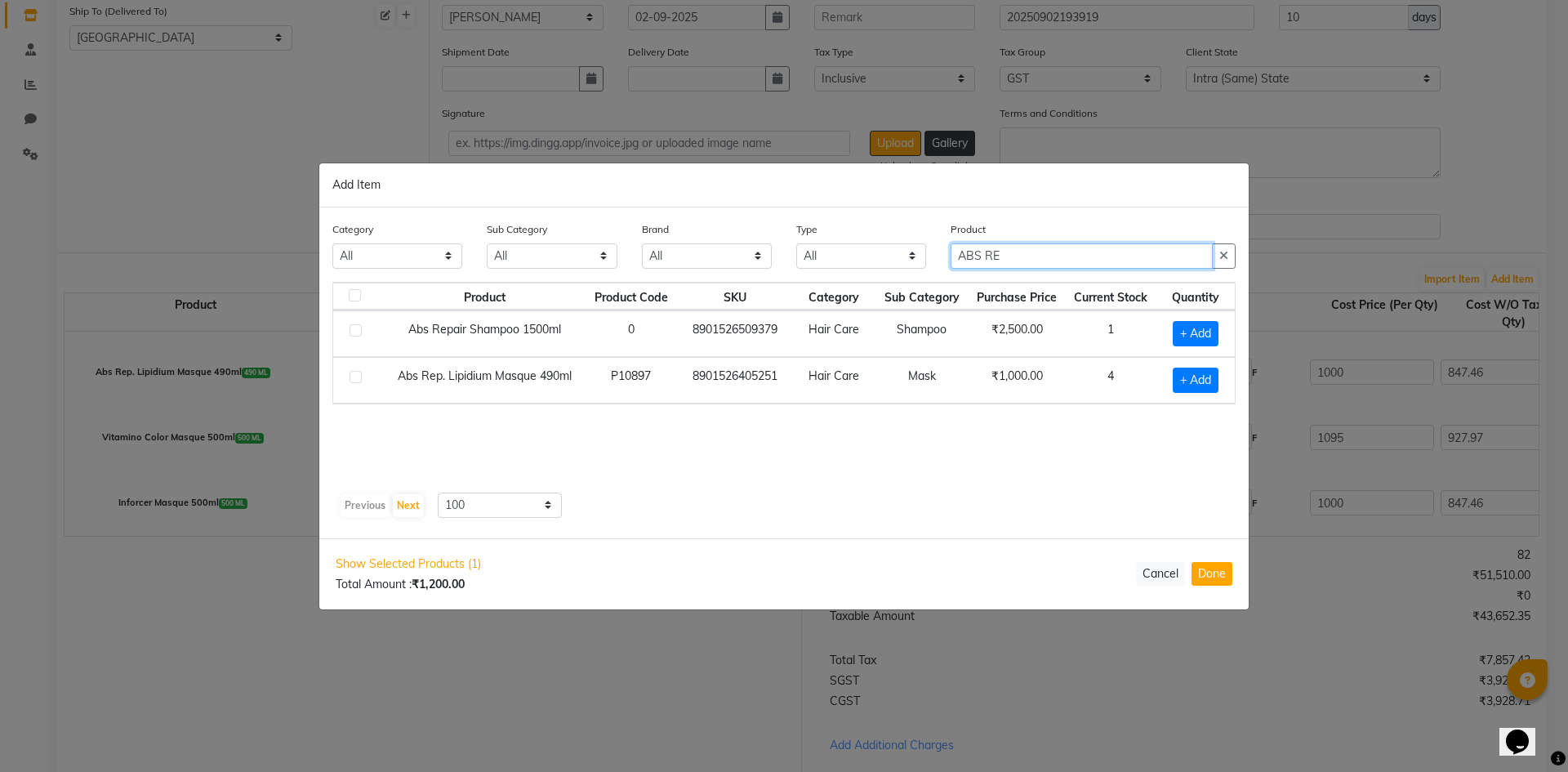
scroll to position [0, 0]
type input "ABS R"
click at [1204, 567] on button "Done" at bounding box center [1212, 574] width 41 height 23
select select "3885"
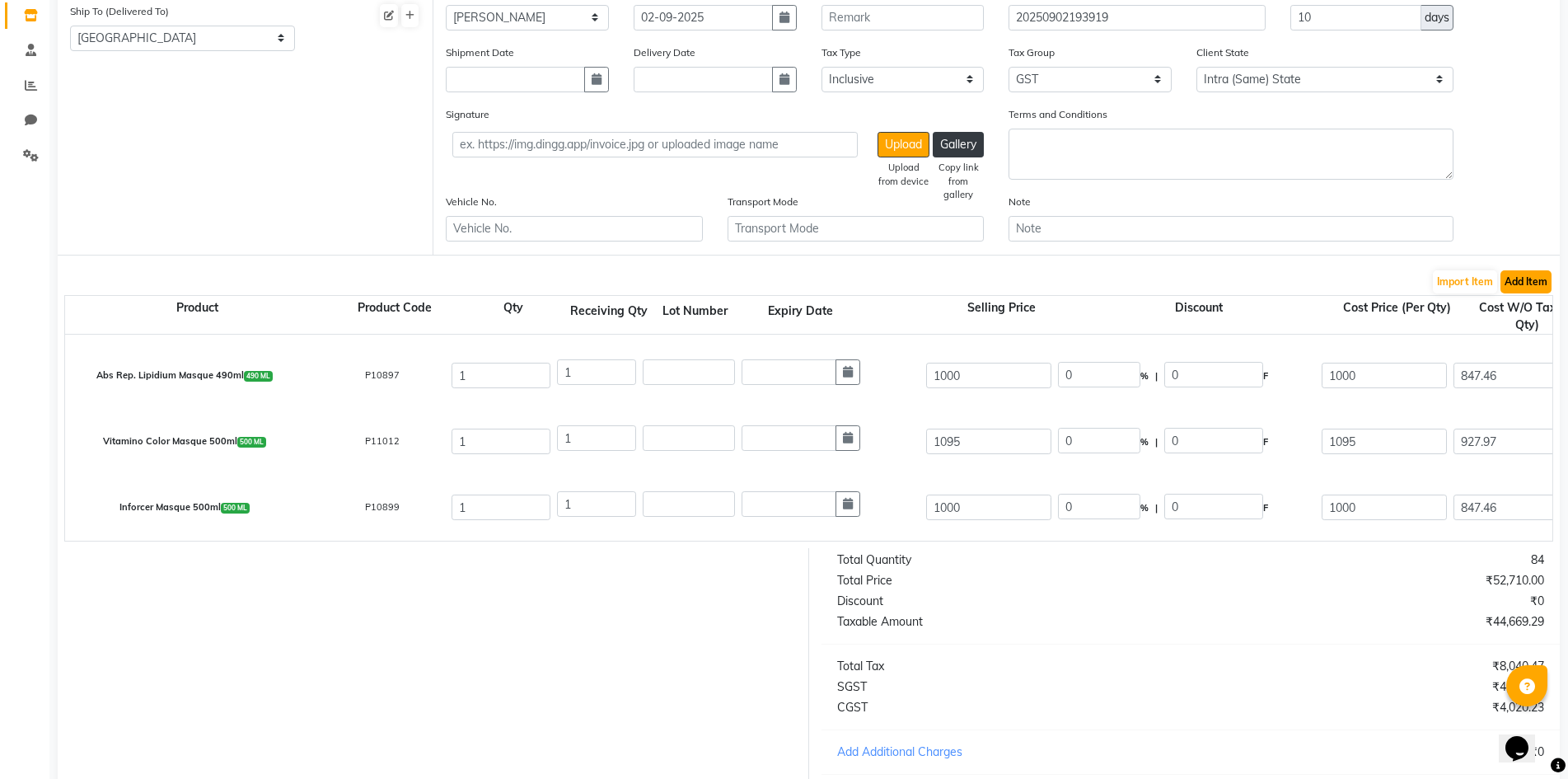
click at [1517, 279] on button "Add Item" at bounding box center [1526, 282] width 51 height 23
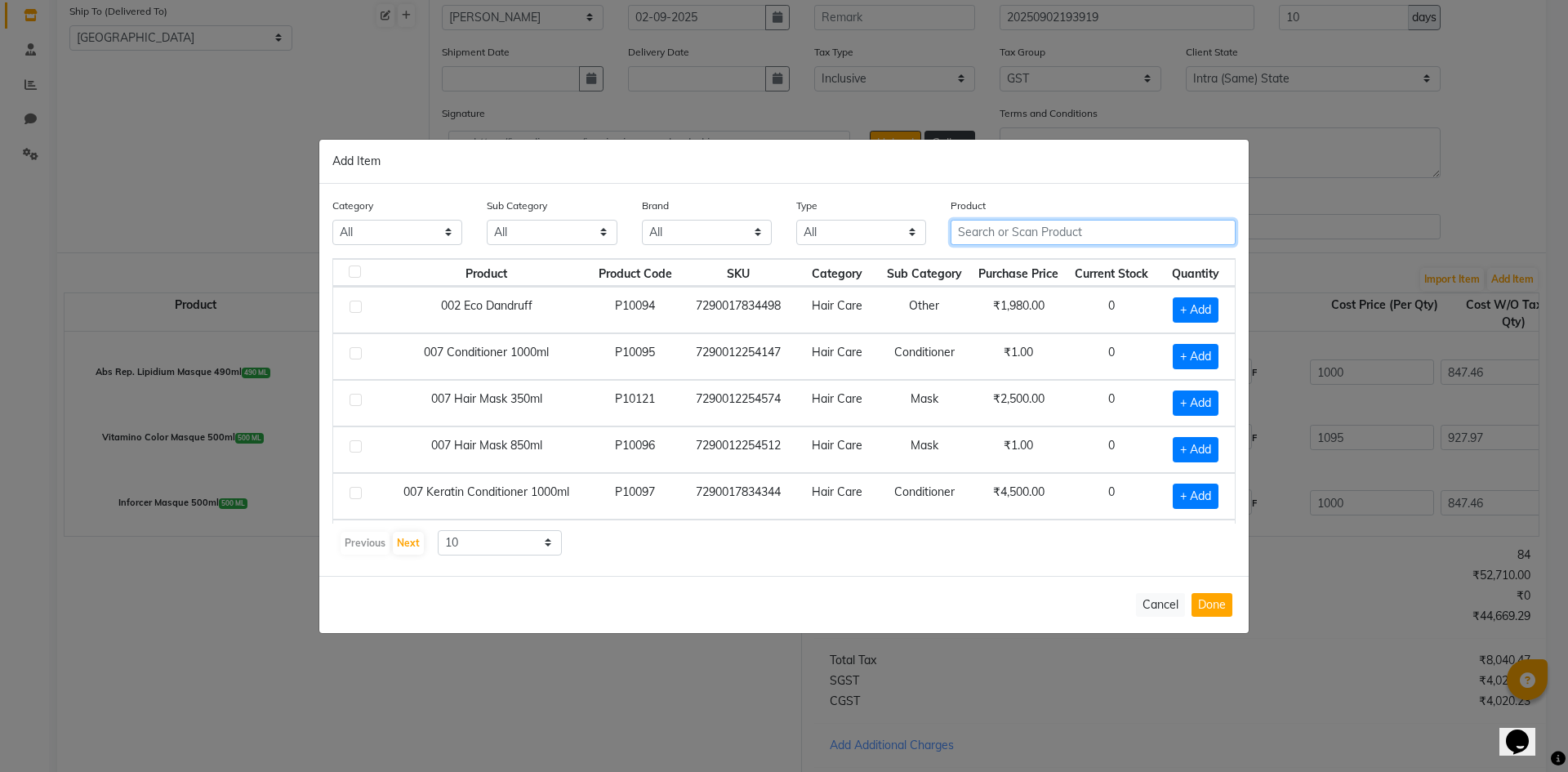
click at [1134, 234] on input "text" at bounding box center [1093, 232] width 285 height 25
type input "ABS"
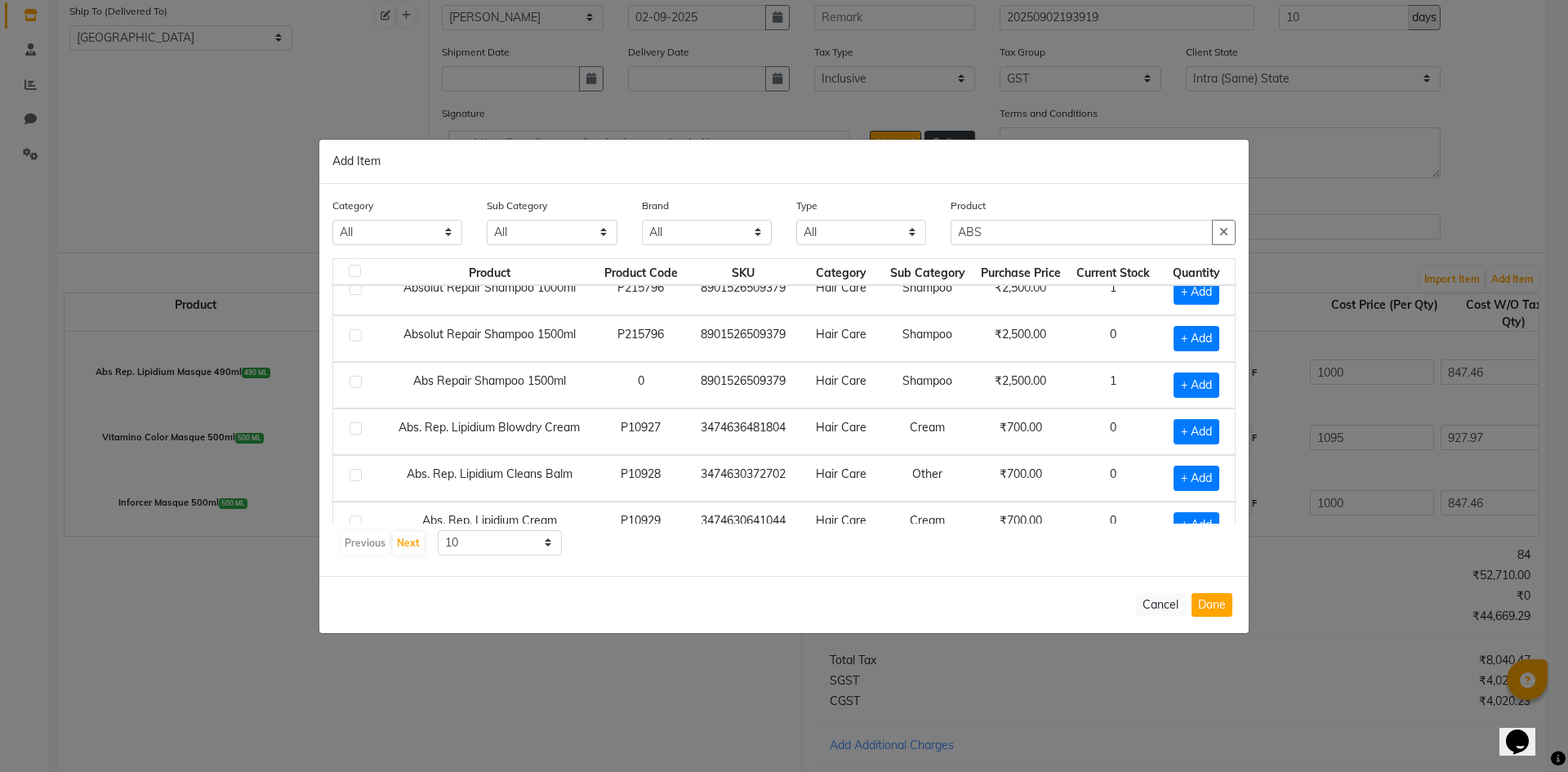
scroll to position [229, 0]
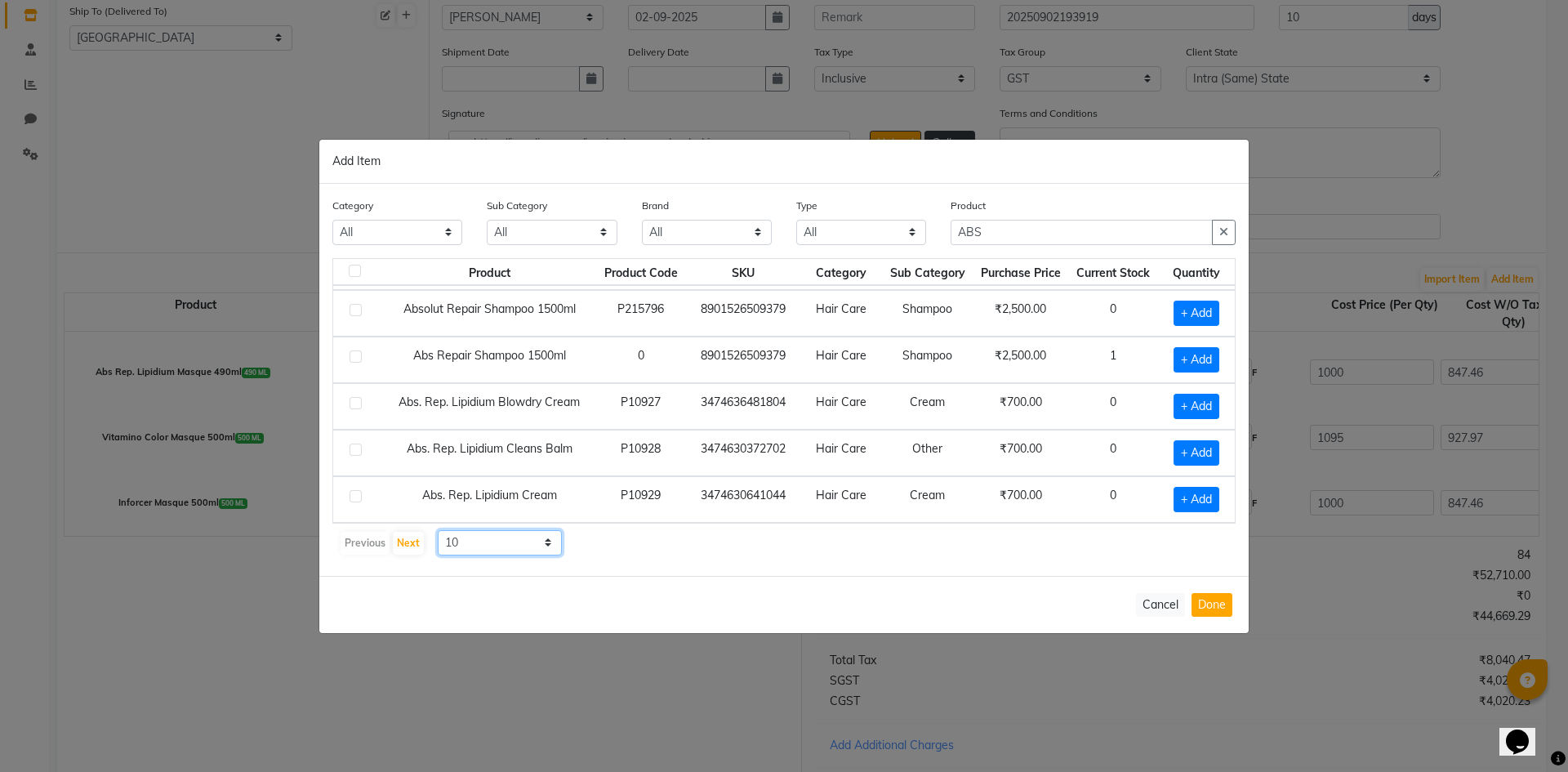
click at [498, 539] on select "10 50 100" at bounding box center [500, 543] width 124 height 25
select select "100"
click at [438, 530] on select "10 50 100" at bounding box center [500, 543] width 124 height 25
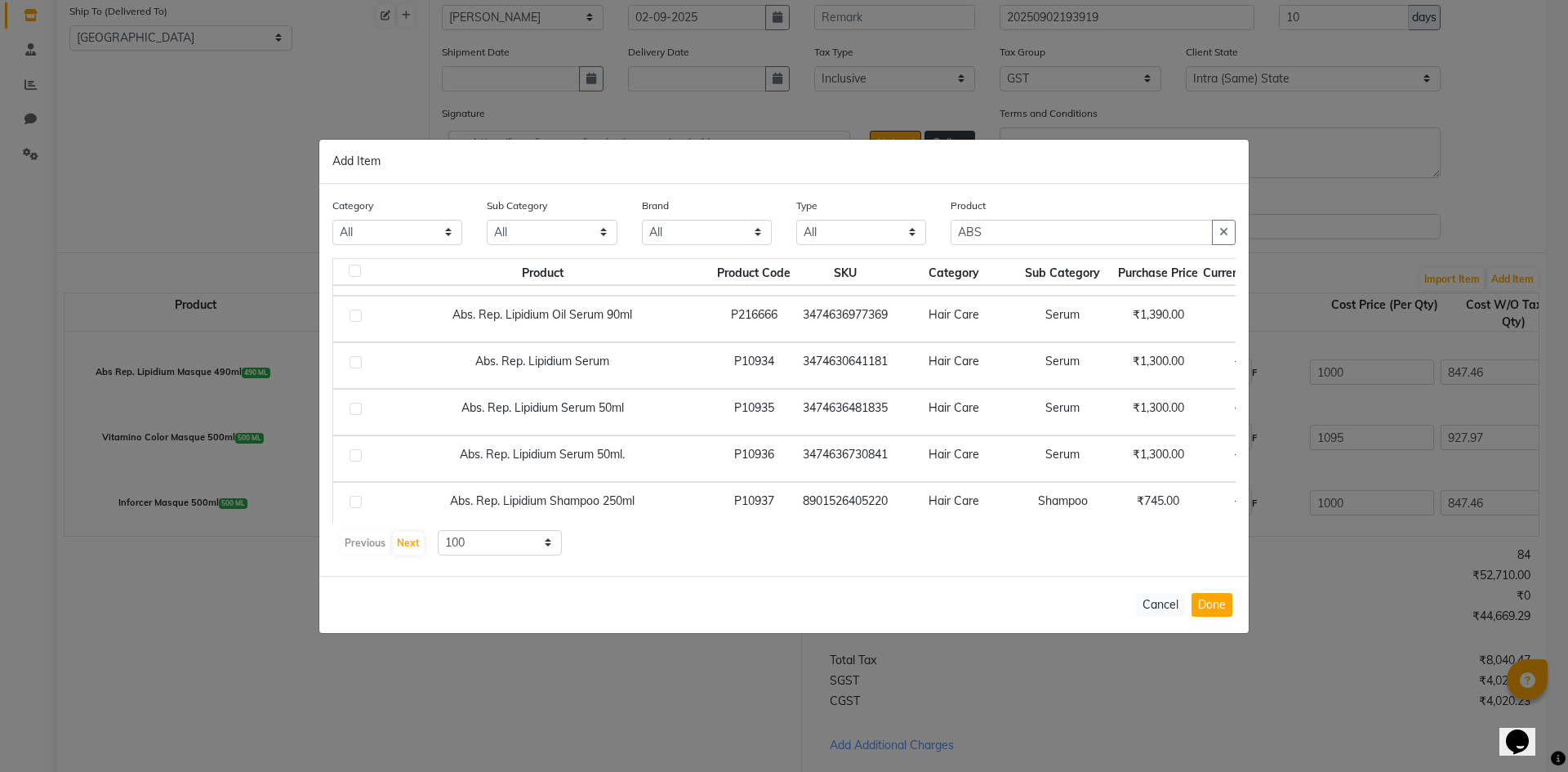
scroll to position [786, 0]
click at [1289, 450] on span "+ Add" at bounding box center [1312, 456] width 45 height 25
checkbox input "true"
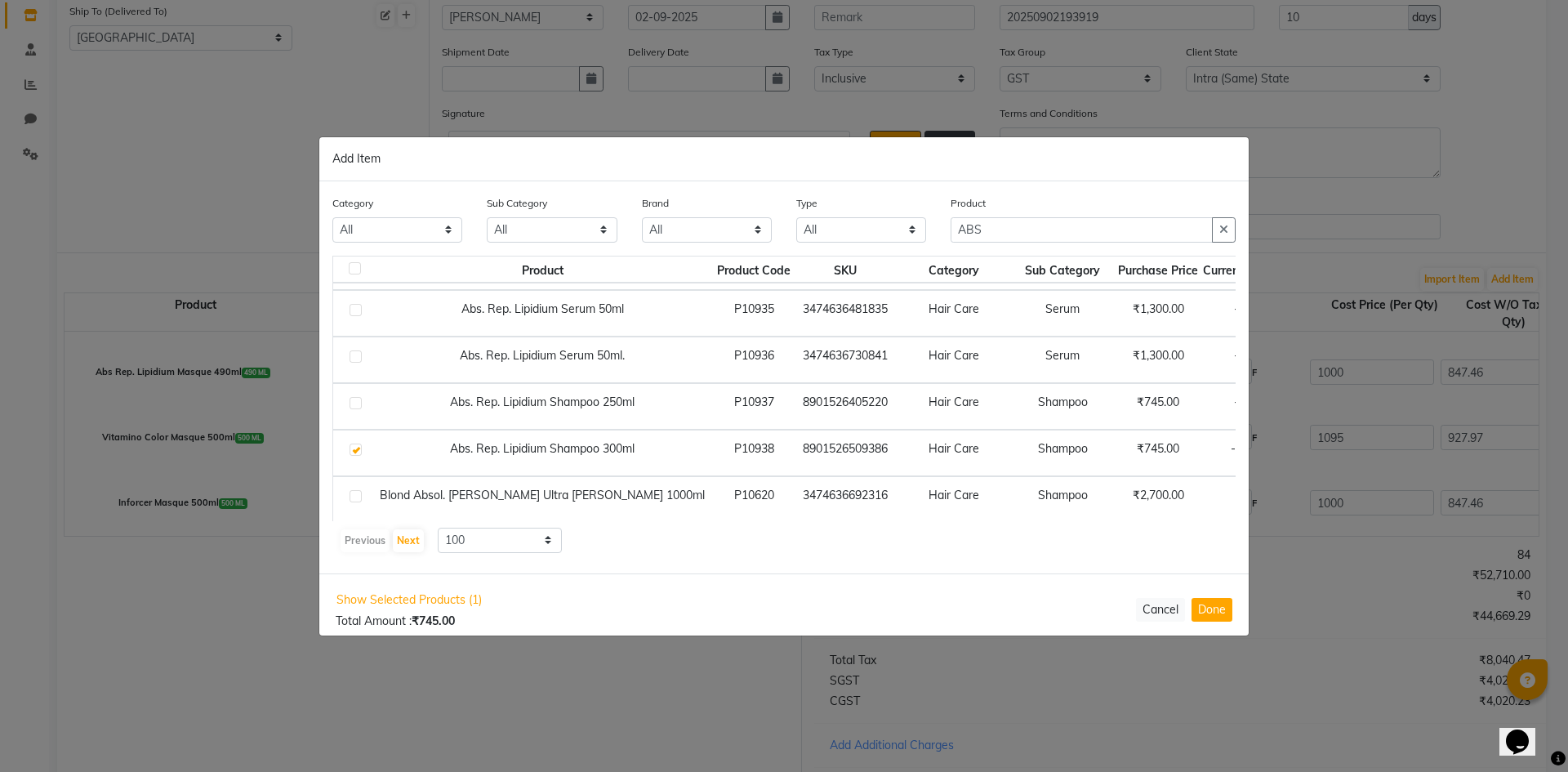
scroll to position [786, 27]
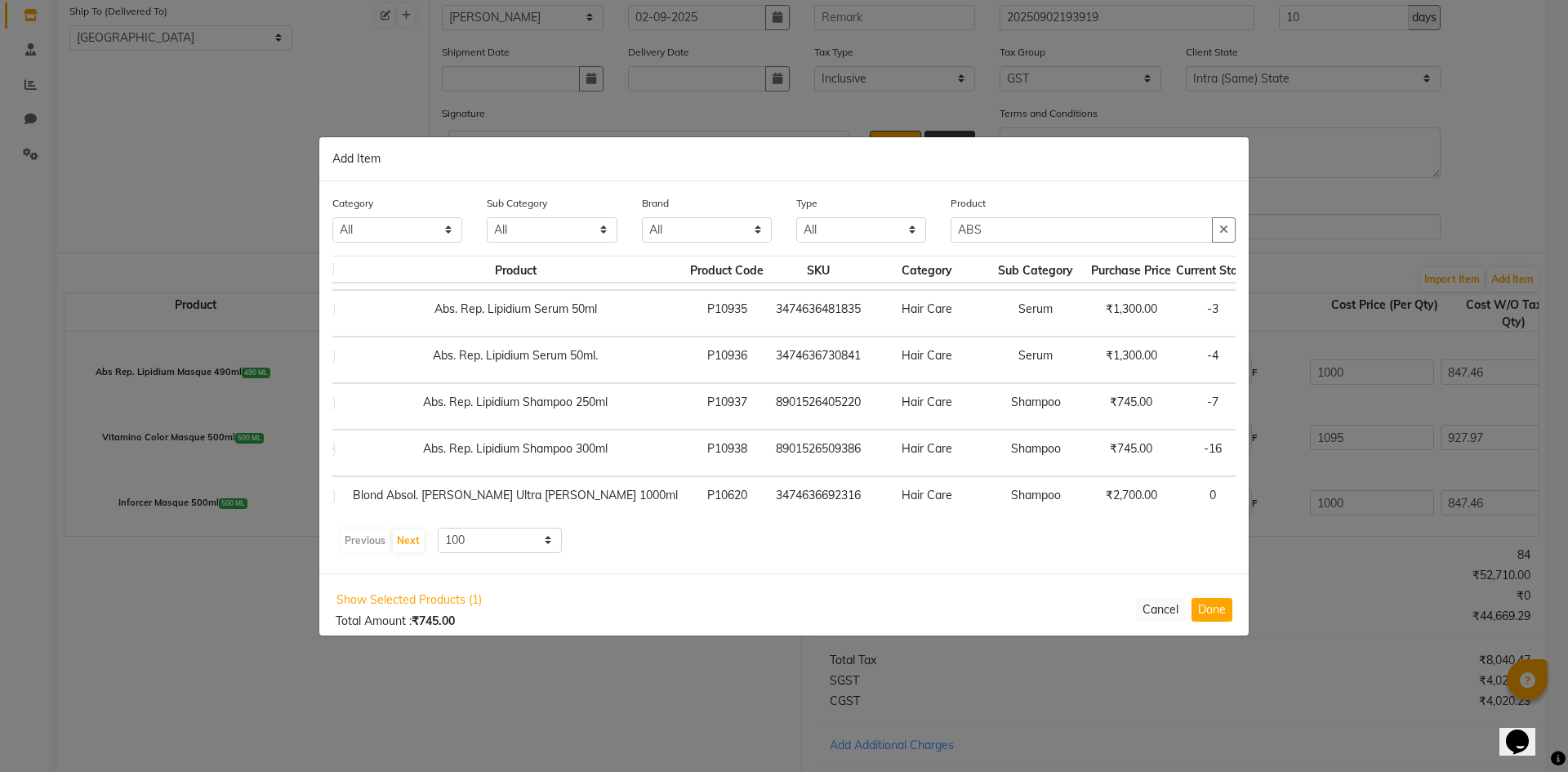
click at [1303, 449] on icon at bounding box center [1308, 452] width 11 height 12
type input "3"
drag, startPoint x: 1038, startPoint y: 232, endPoint x: 556, endPoint y: 227, distance: 482.0
click at [556, 228] on div "Category All Skin Personal Care Hair Threading Loreal Bio Top Cons. Bio Top Ret…" at bounding box center [784, 224] width 928 height 61
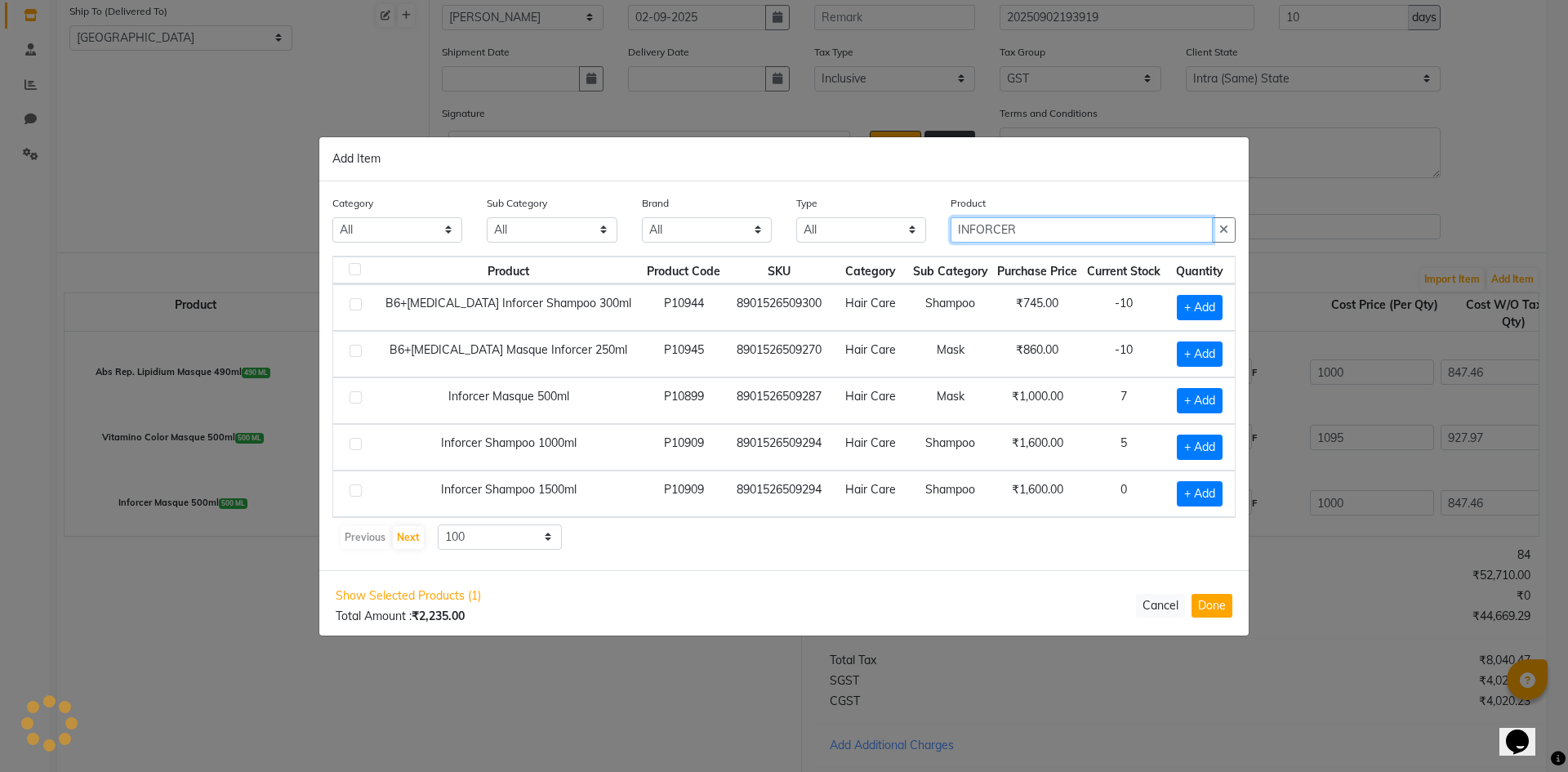
scroll to position [0, 0]
type input "INFORCER"
click at [1201, 307] on span "+ Add" at bounding box center [1199, 308] width 45 height 25
checkbox input "true"
drag, startPoint x: 1116, startPoint y: 229, endPoint x: 601, endPoint y: 211, distance: 515.3
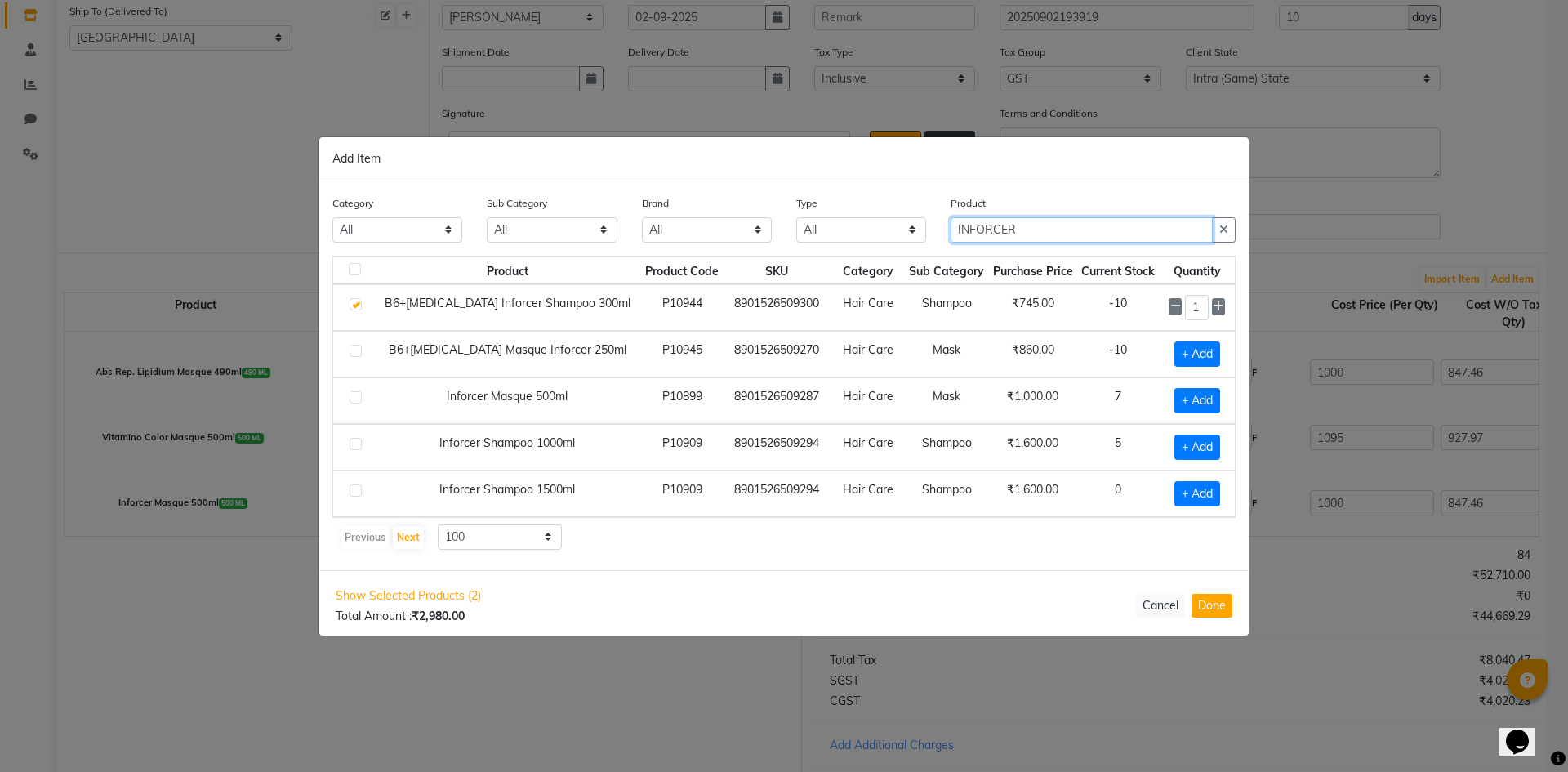
click at [602, 213] on div "Category All Skin Personal Care Hair Threading Loreal Bio Top Cons. Bio Top Ret…" at bounding box center [784, 224] width 928 height 61
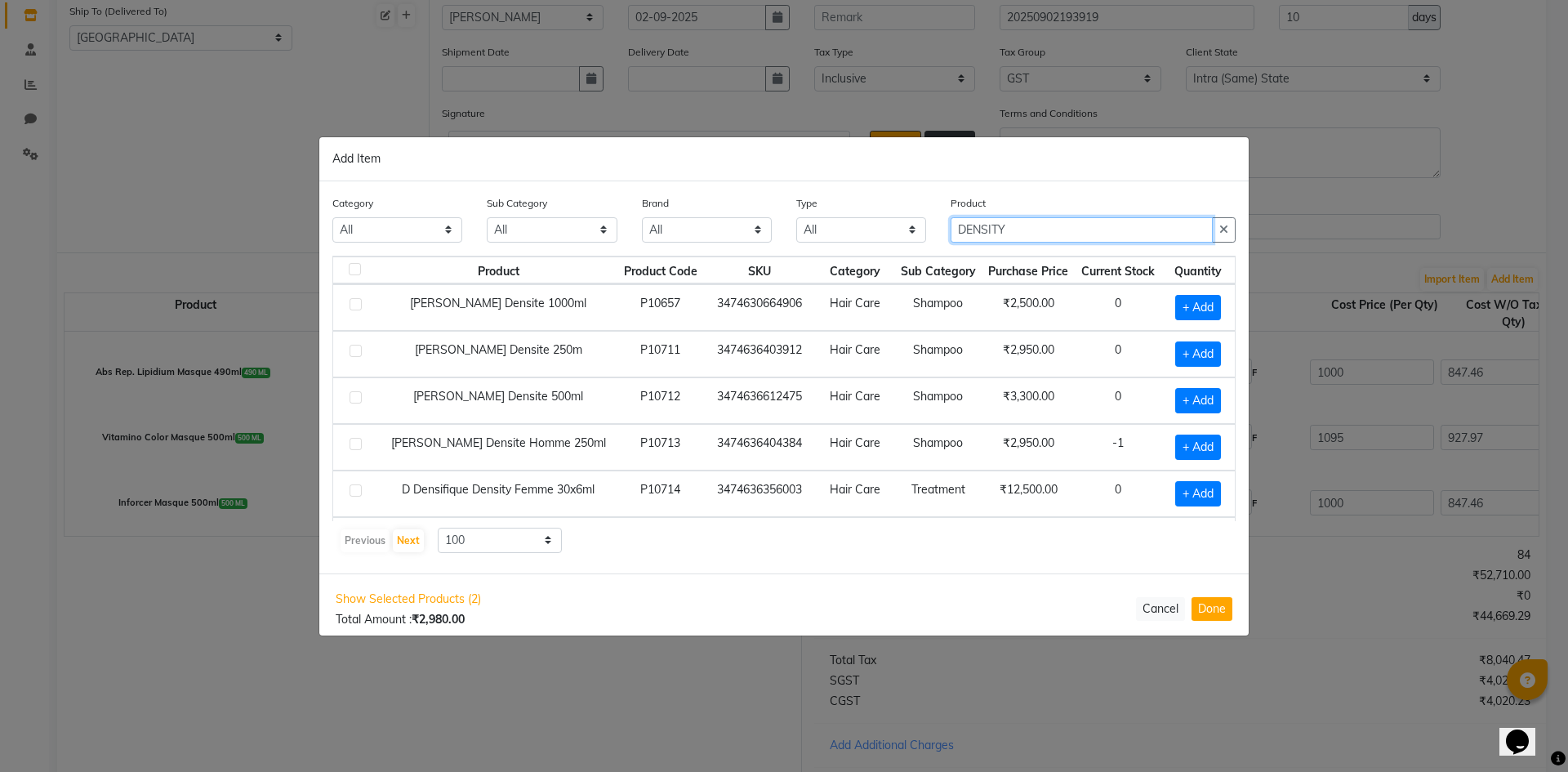
type input "DENSITY"
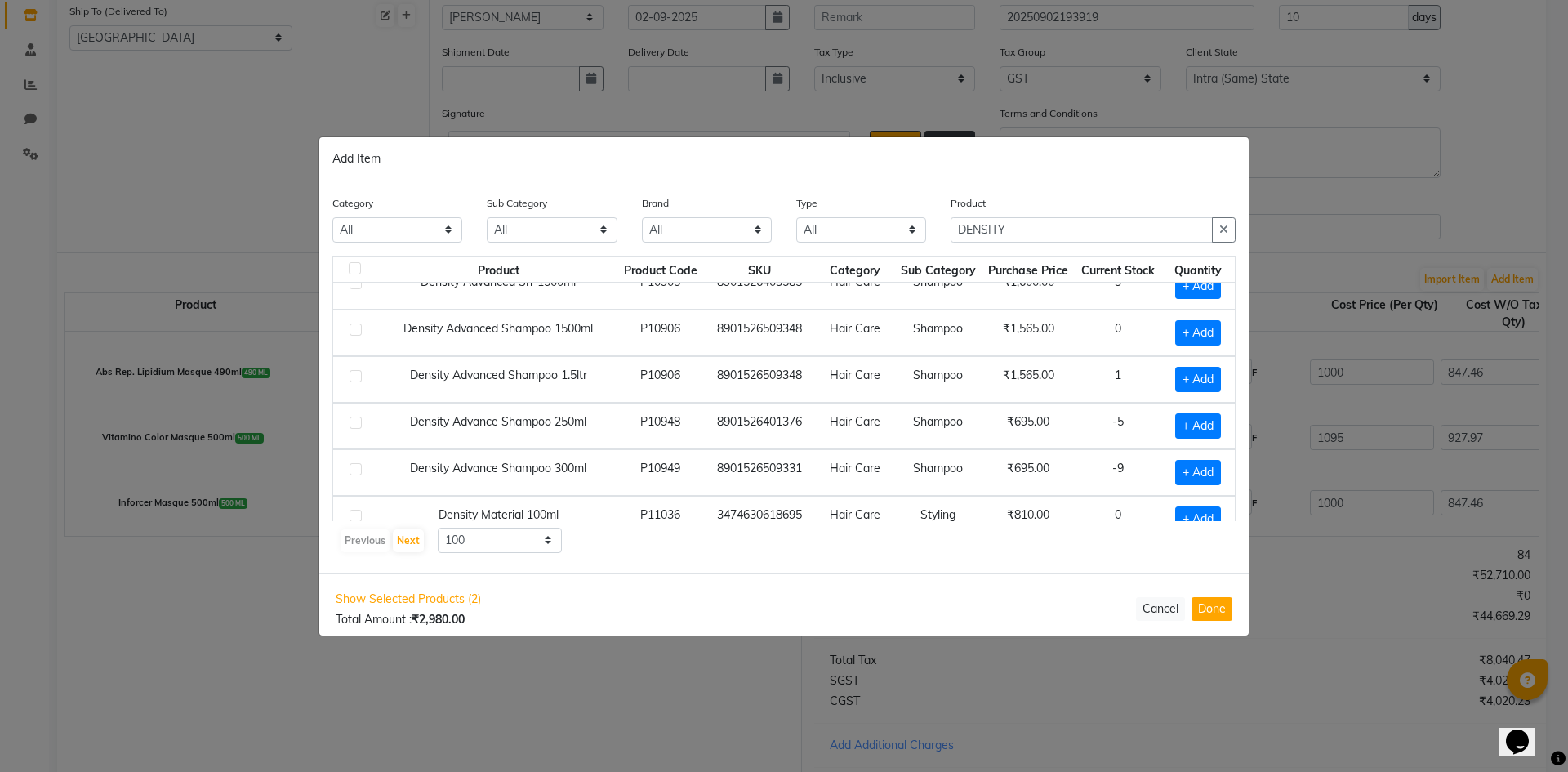
scroll to position [304, 0]
click at [1175, 466] on span "+ Add" at bounding box center [1198, 469] width 45 height 25
checkbox input "true"
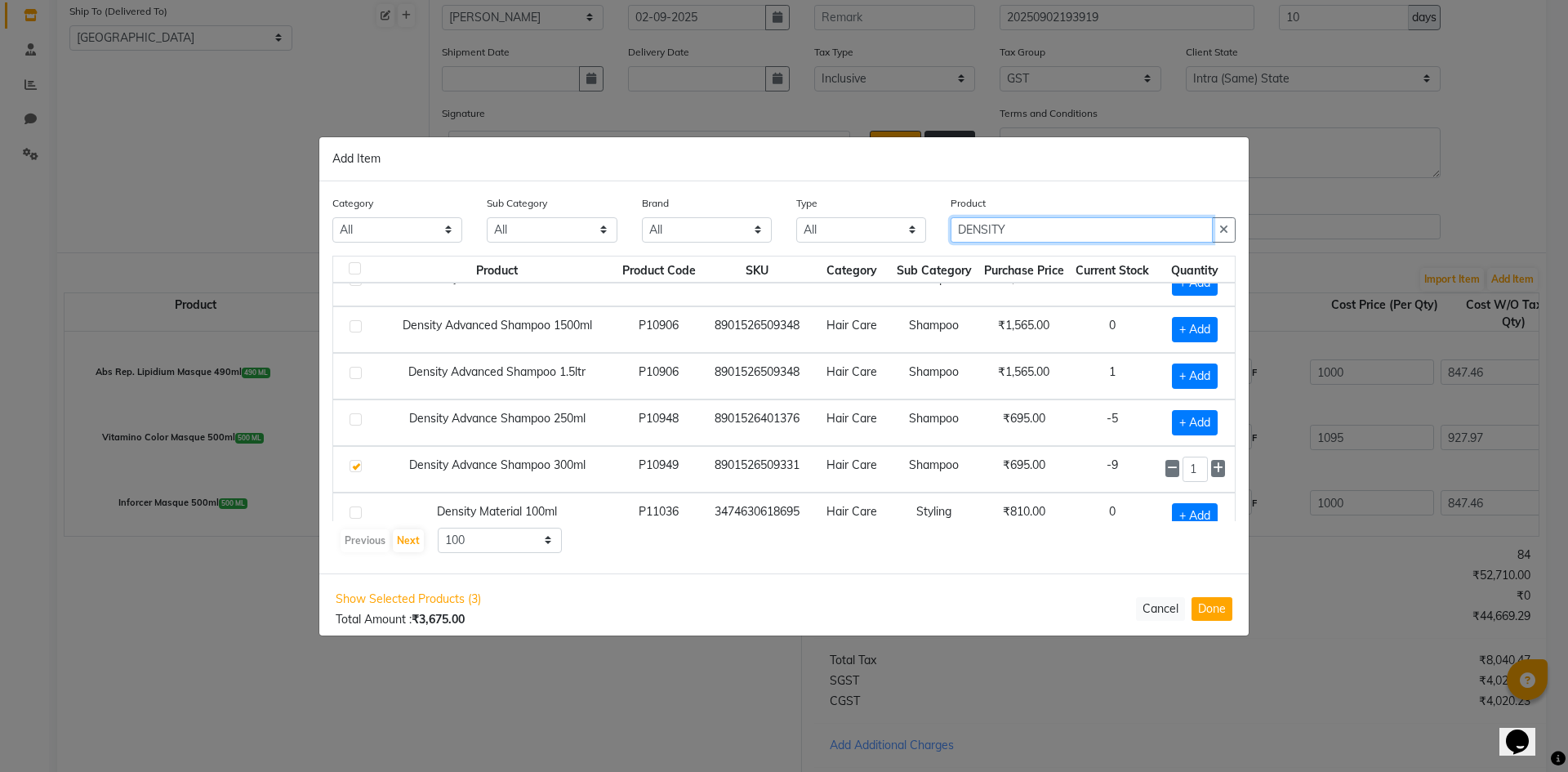
drag, startPoint x: 1080, startPoint y: 230, endPoint x: 445, endPoint y: 176, distance: 637.3
click at [446, 176] on div "Add Item Category All Skin Personal Care Hair Threading Loreal Bio Top Cons. Bi…" at bounding box center [784, 386] width 930 height 498
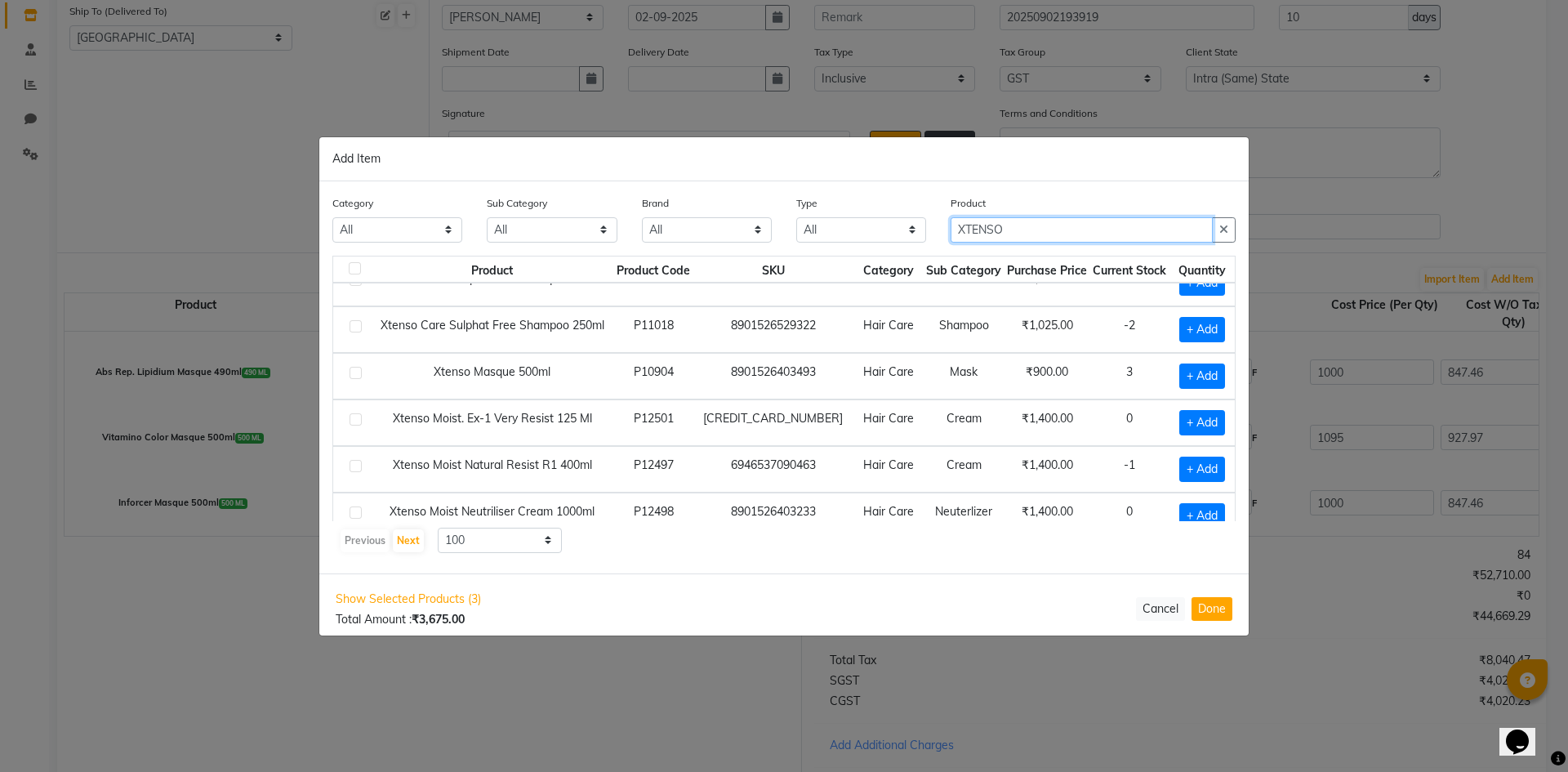
type input "XTENSO"
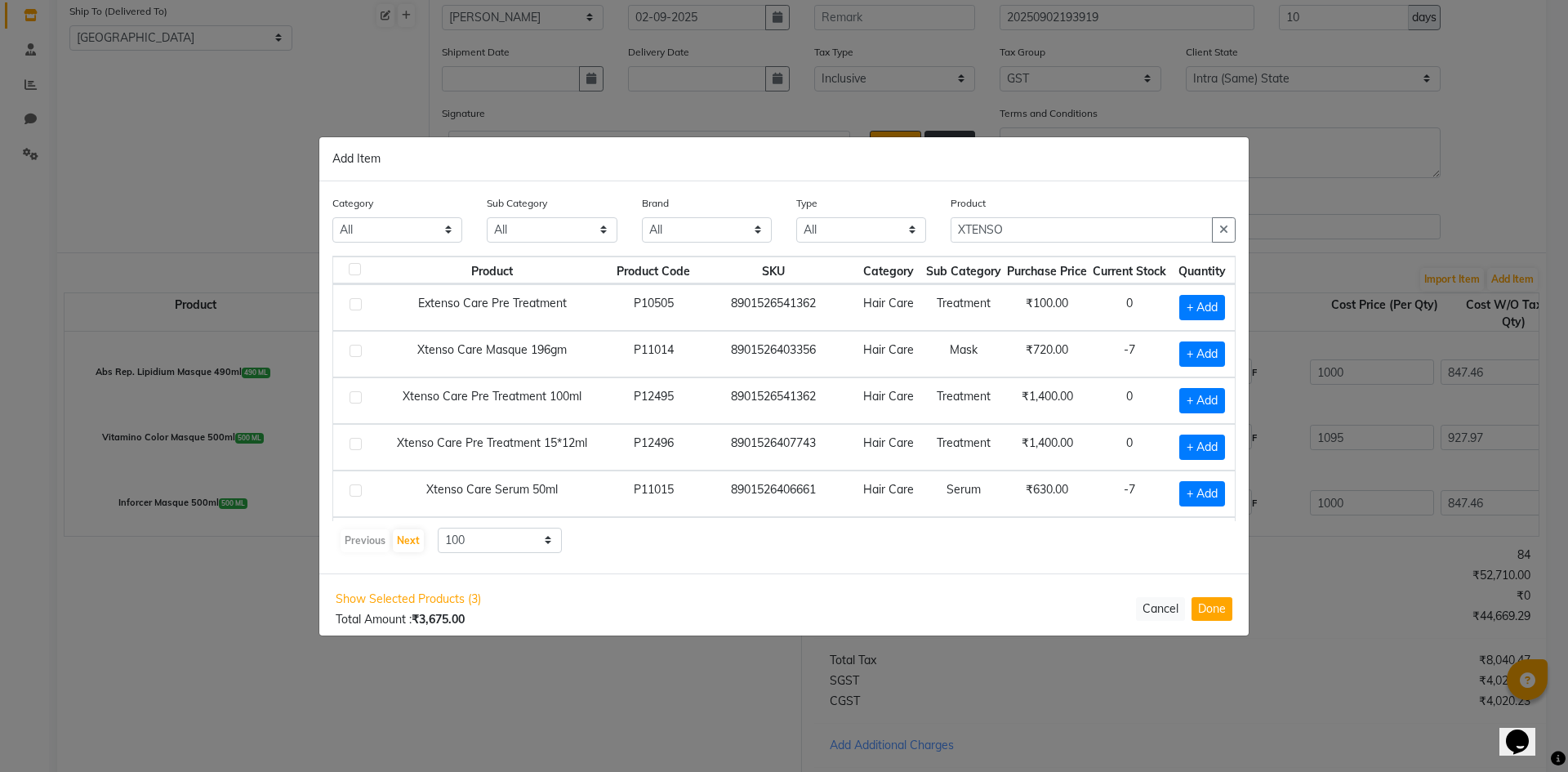
drag, startPoint x: 1236, startPoint y: 295, endPoint x: 1233, endPoint y: 319, distance: 24.2
click at [1233, 319] on div "Category All Skin Personal Care Hair Threading Loreal Bio Top Cons. Bio Top Ret…" at bounding box center [784, 376] width 930 height 392
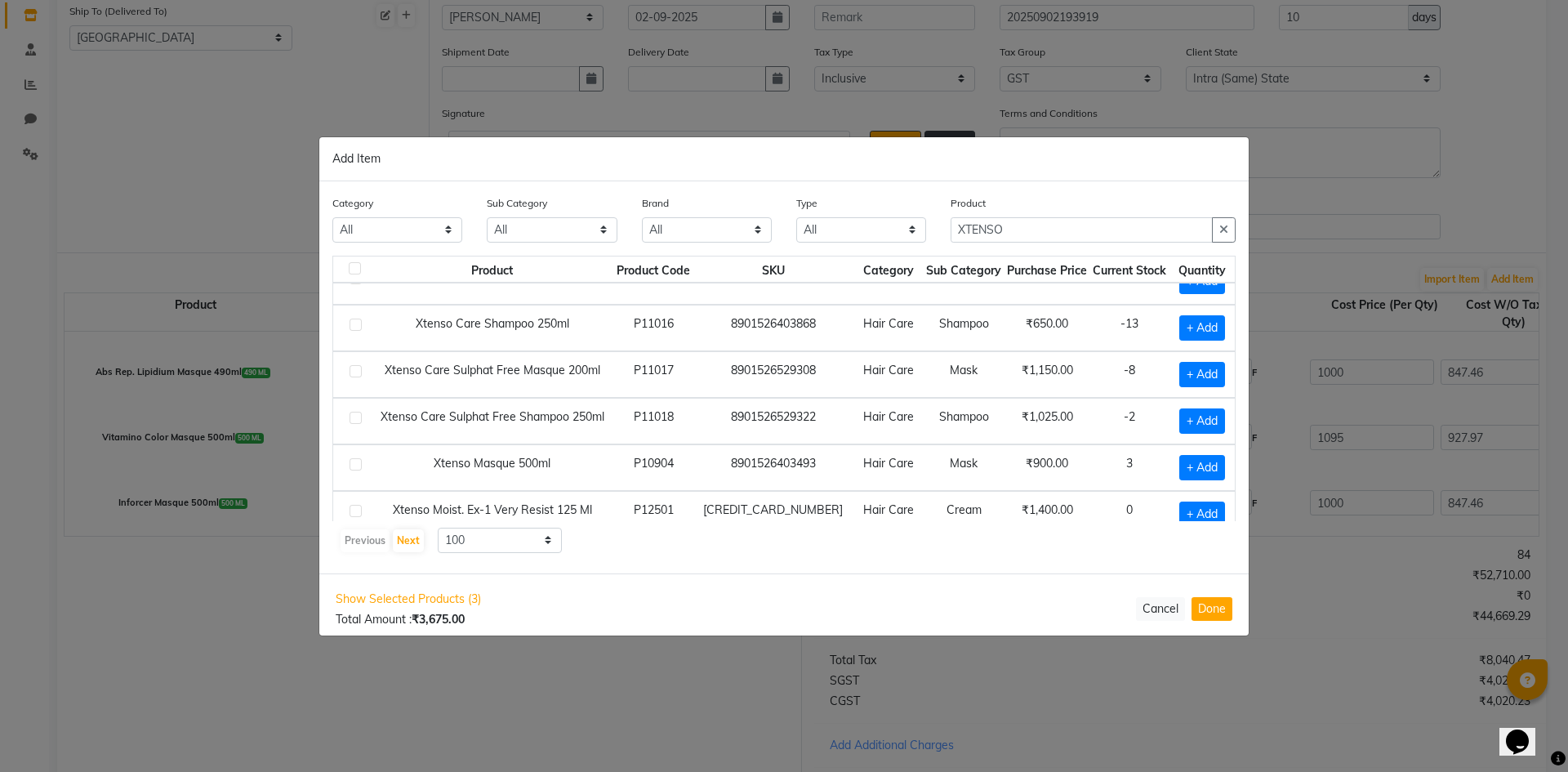
scroll to position [218, 0]
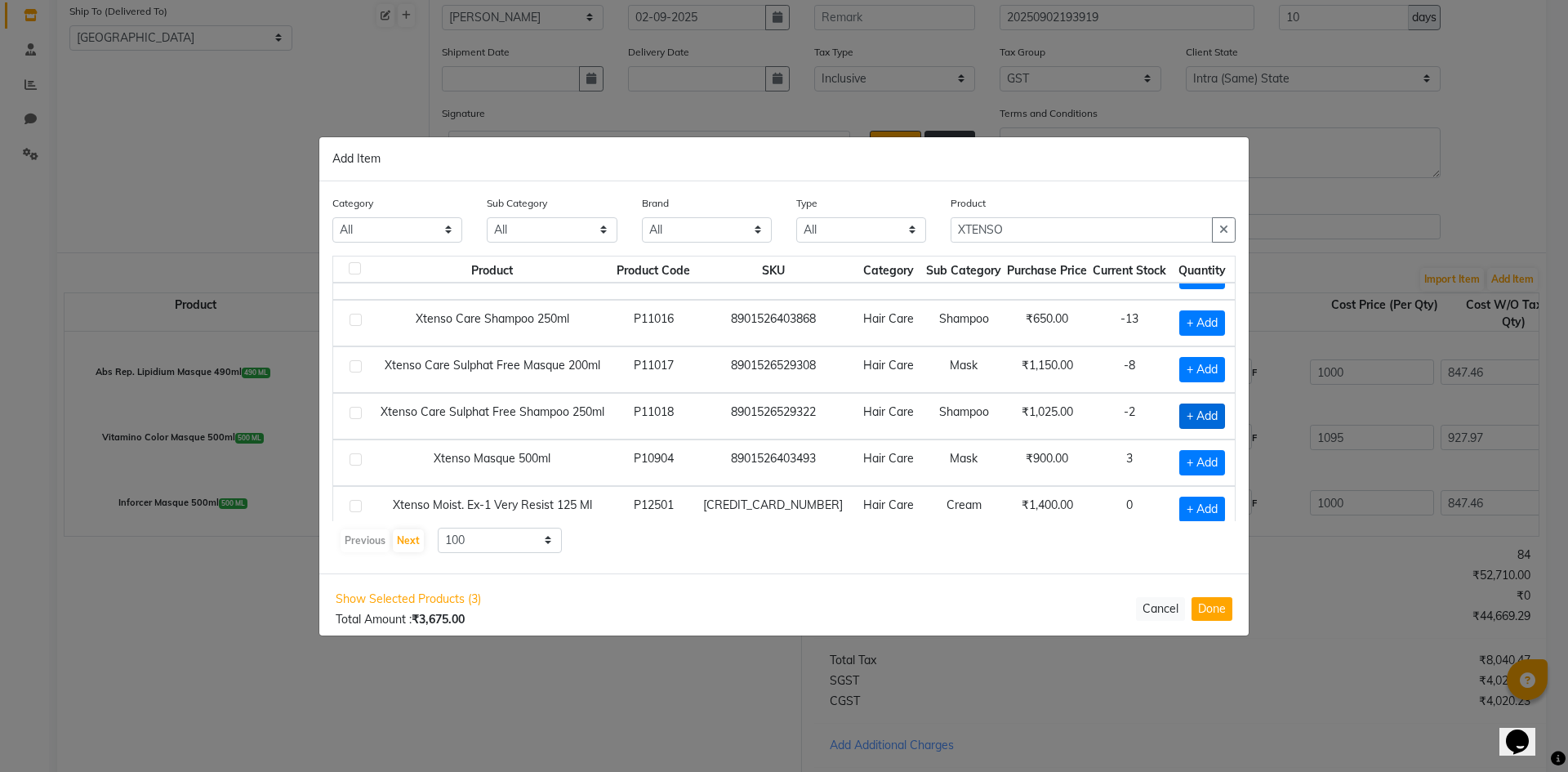
click at [1179, 413] on span "+ Add" at bounding box center [1201, 416] width 45 height 25
checkbox input "true"
click at [1216, 415] on icon at bounding box center [1221, 415] width 11 height 12
type input "2"
drag, startPoint x: 1048, startPoint y: 231, endPoint x: 557, endPoint y: 246, distance: 491.2
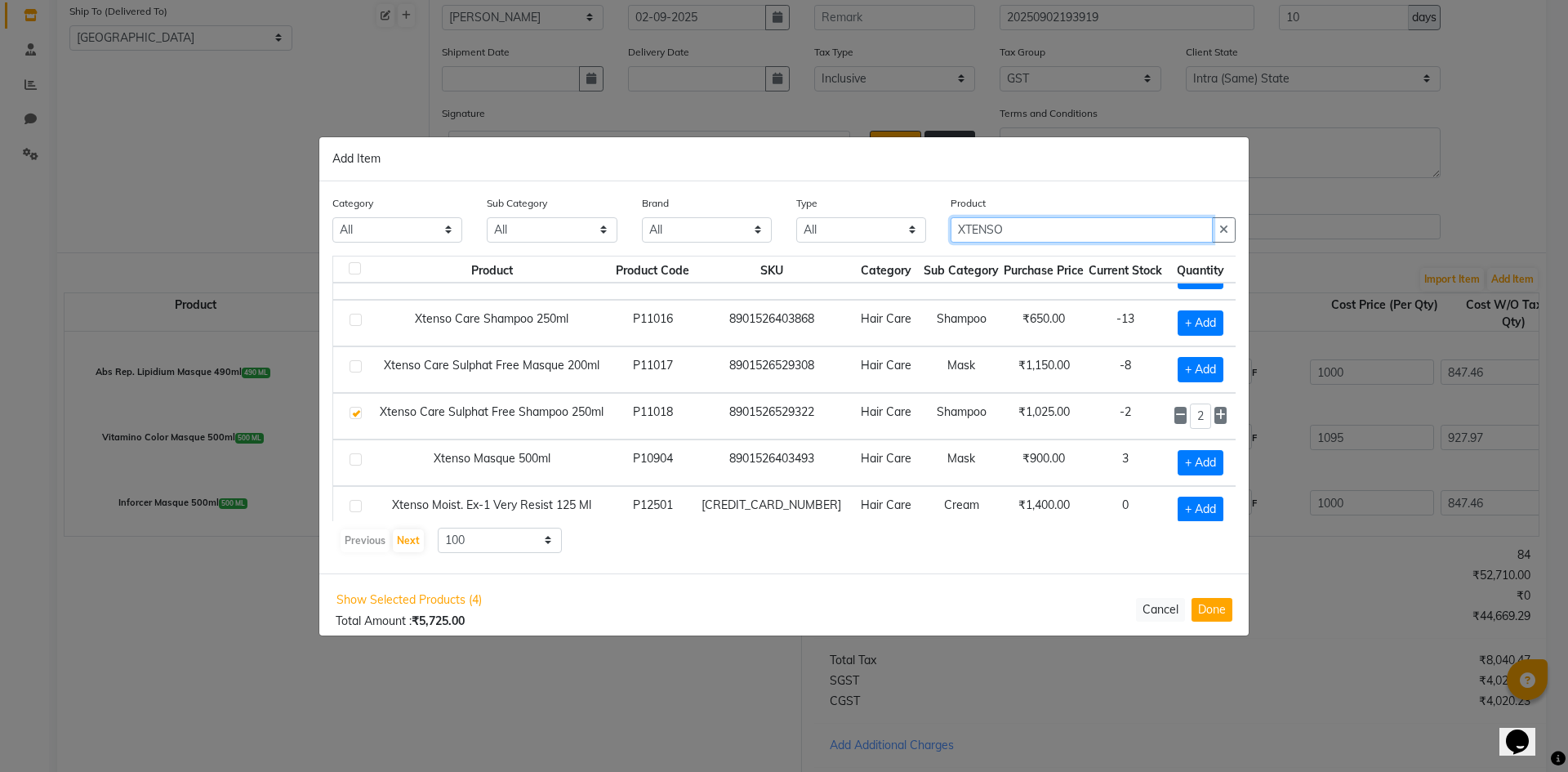
click at [565, 246] on div "Category All Skin Personal Care Hair Threading Loreal Bio Top Cons. Bio Top Ret…" at bounding box center [784, 224] width 928 height 61
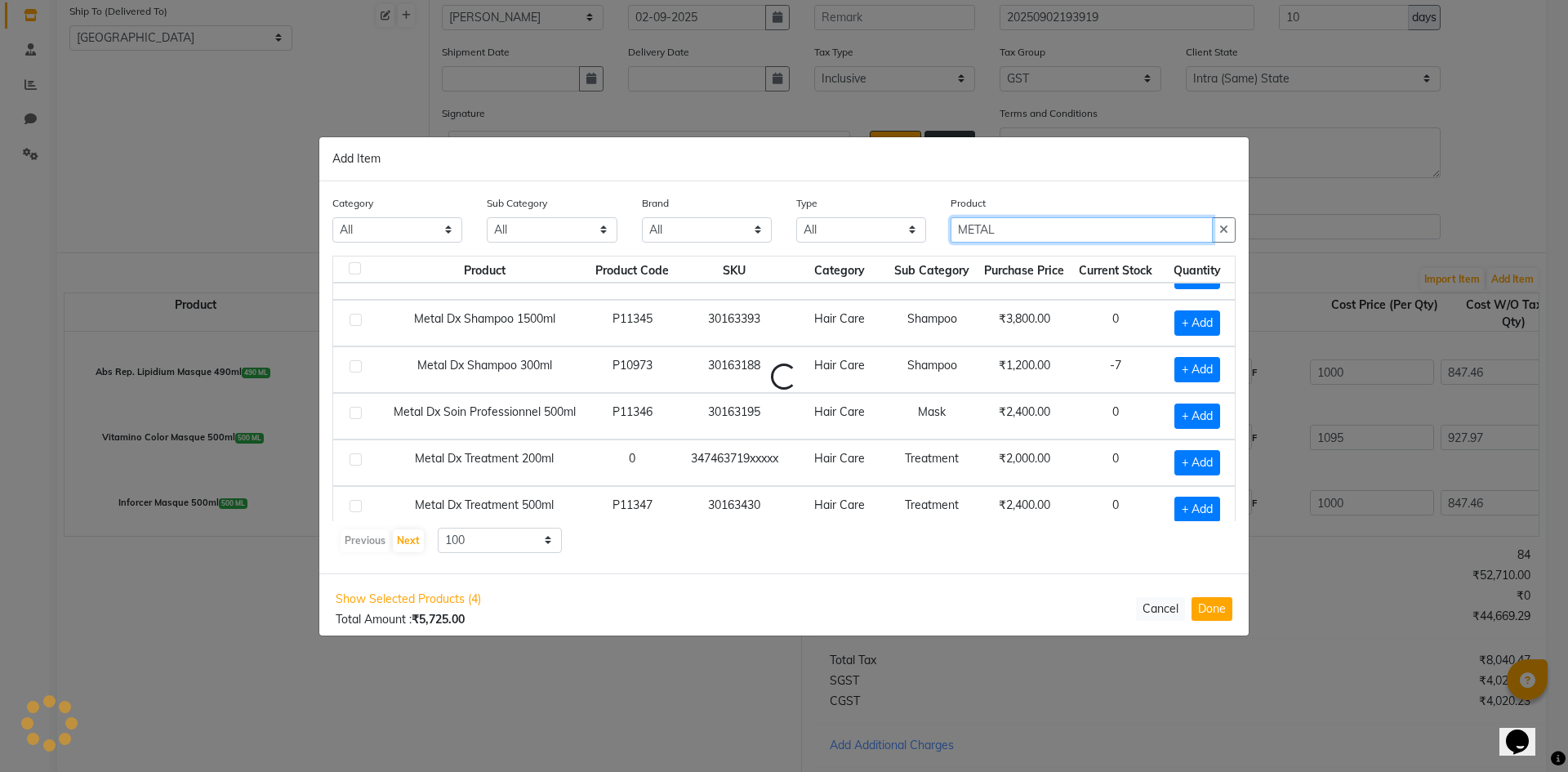
scroll to position [183, 0]
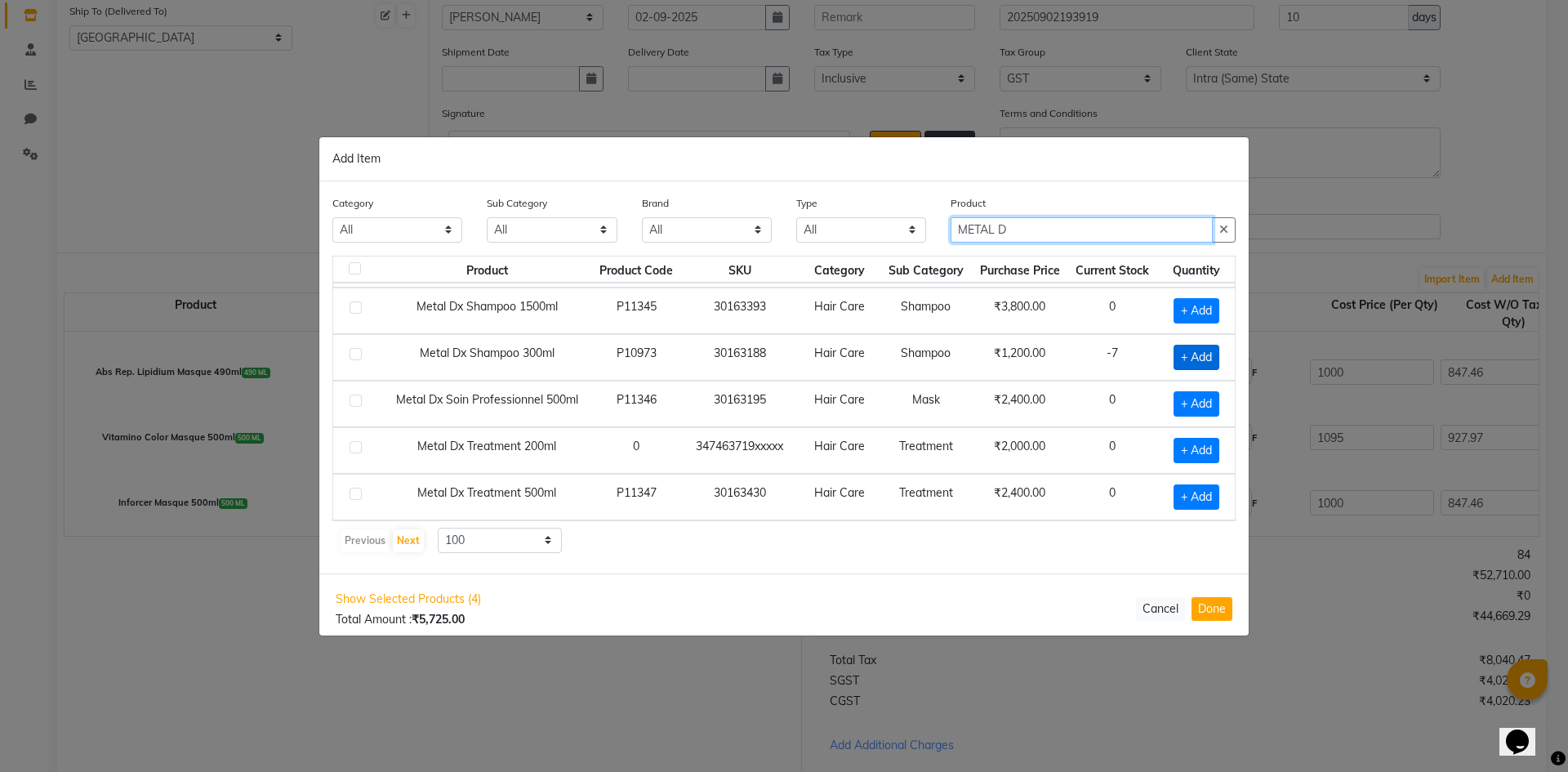
type input "METAL D"
click at [1183, 357] on span "+ Add" at bounding box center [1197, 357] width 45 height 25
checkbox input "true"
drag, startPoint x: 1072, startPoint y: 227, endPoint x: 472, endPoint y: 227, distance: 600.0
click at [499, 221] on div "Category All Skin Personal Care Hair Threading Loreal Bio Top Cons. Bio Top Ret…" at bounding box center [784, 224] width 928 height 61
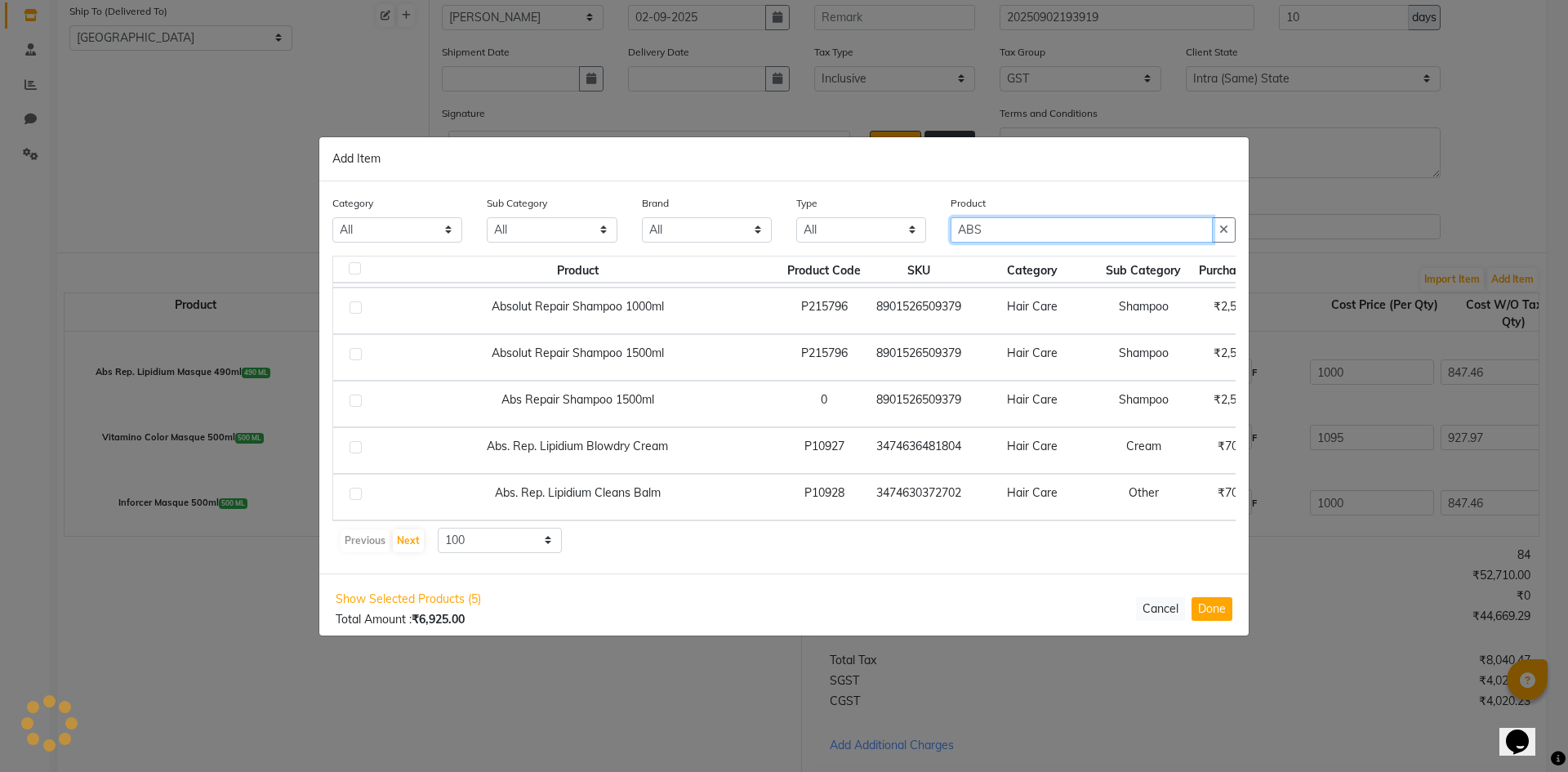
scroll to position [218, 0]
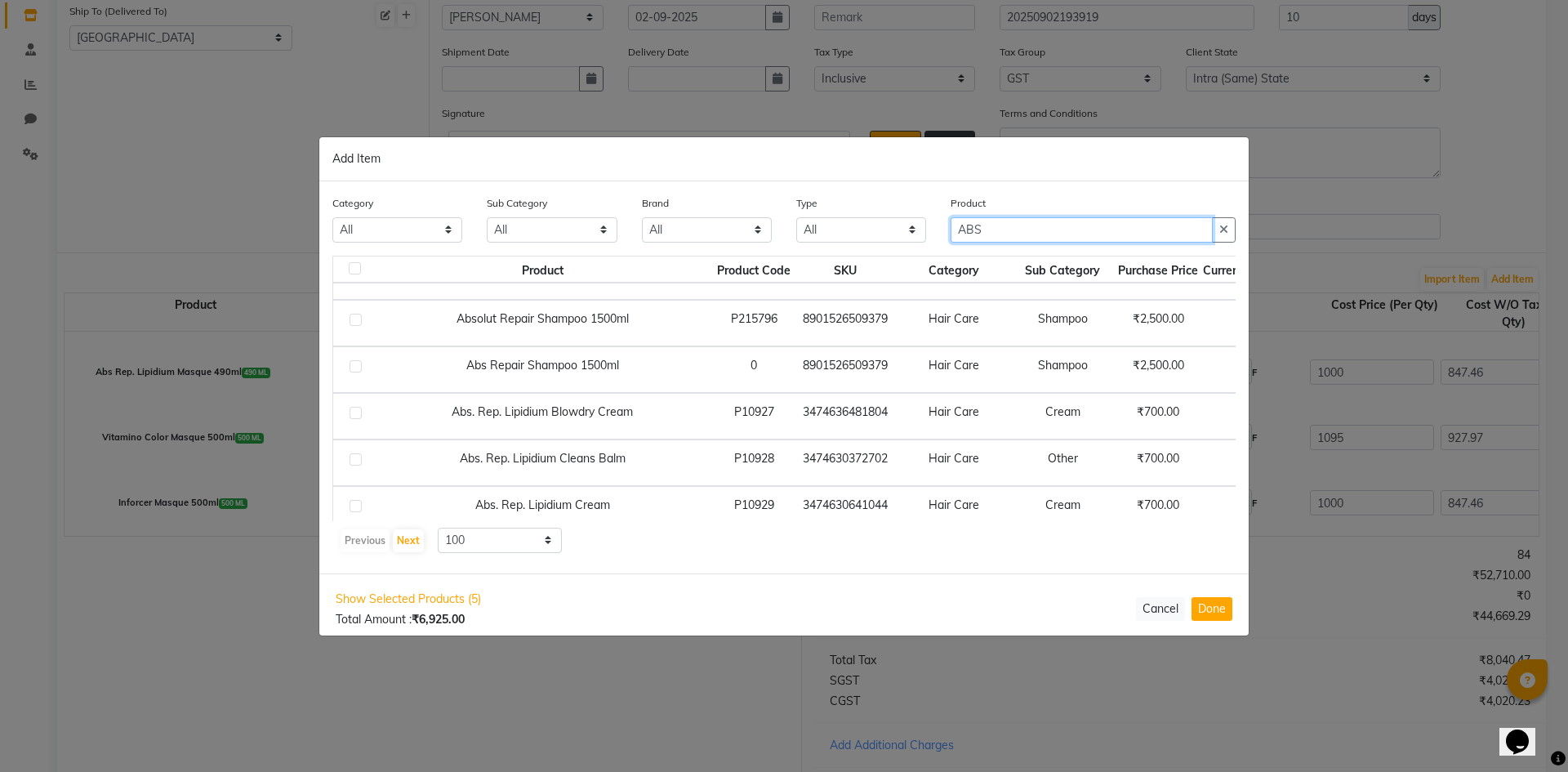
type input "ABS"
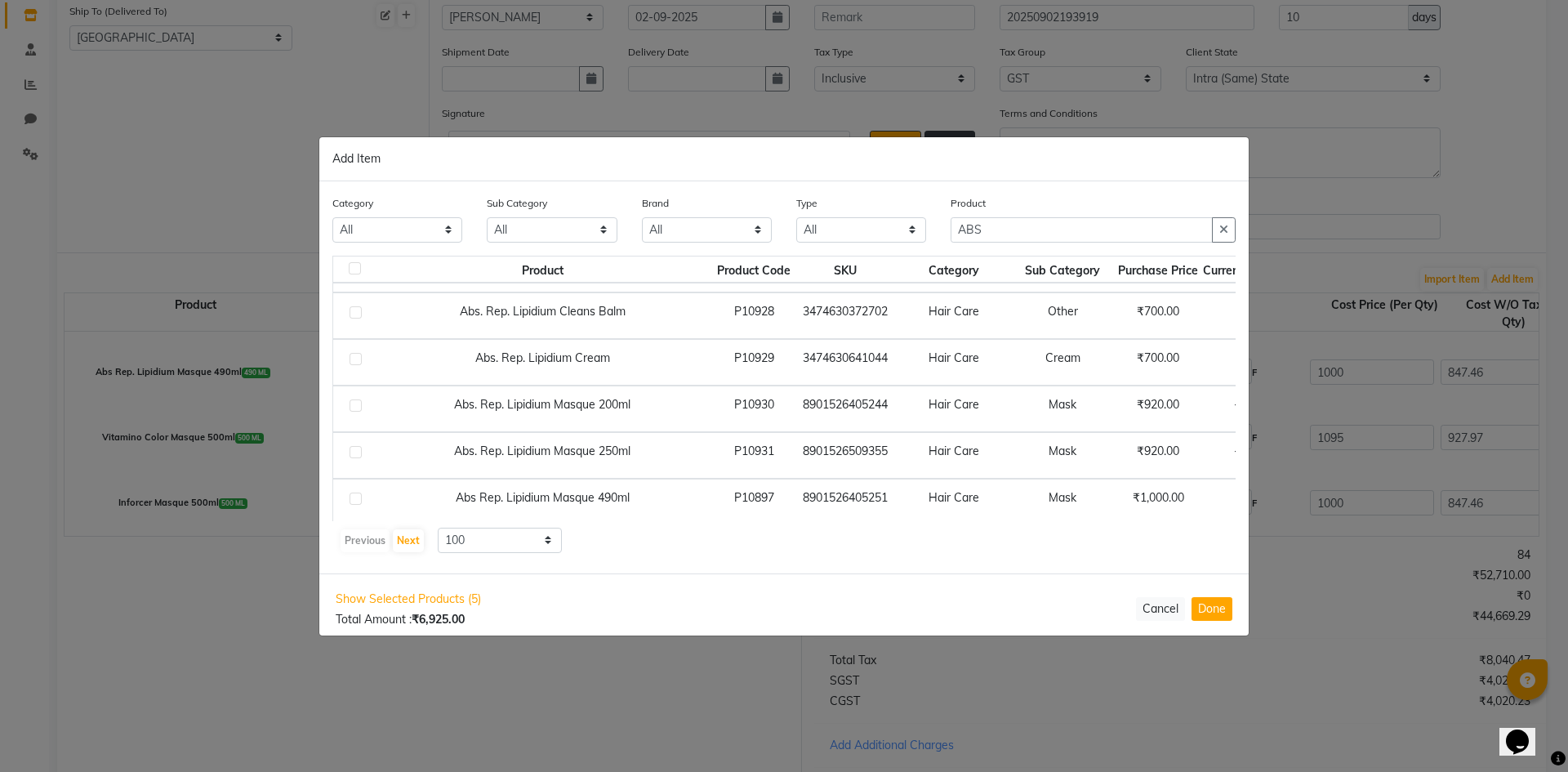
click at [1292, 451] on span "+ Add" at bounding box center [1315, 456] width 45 height 25
checkbox input "true"
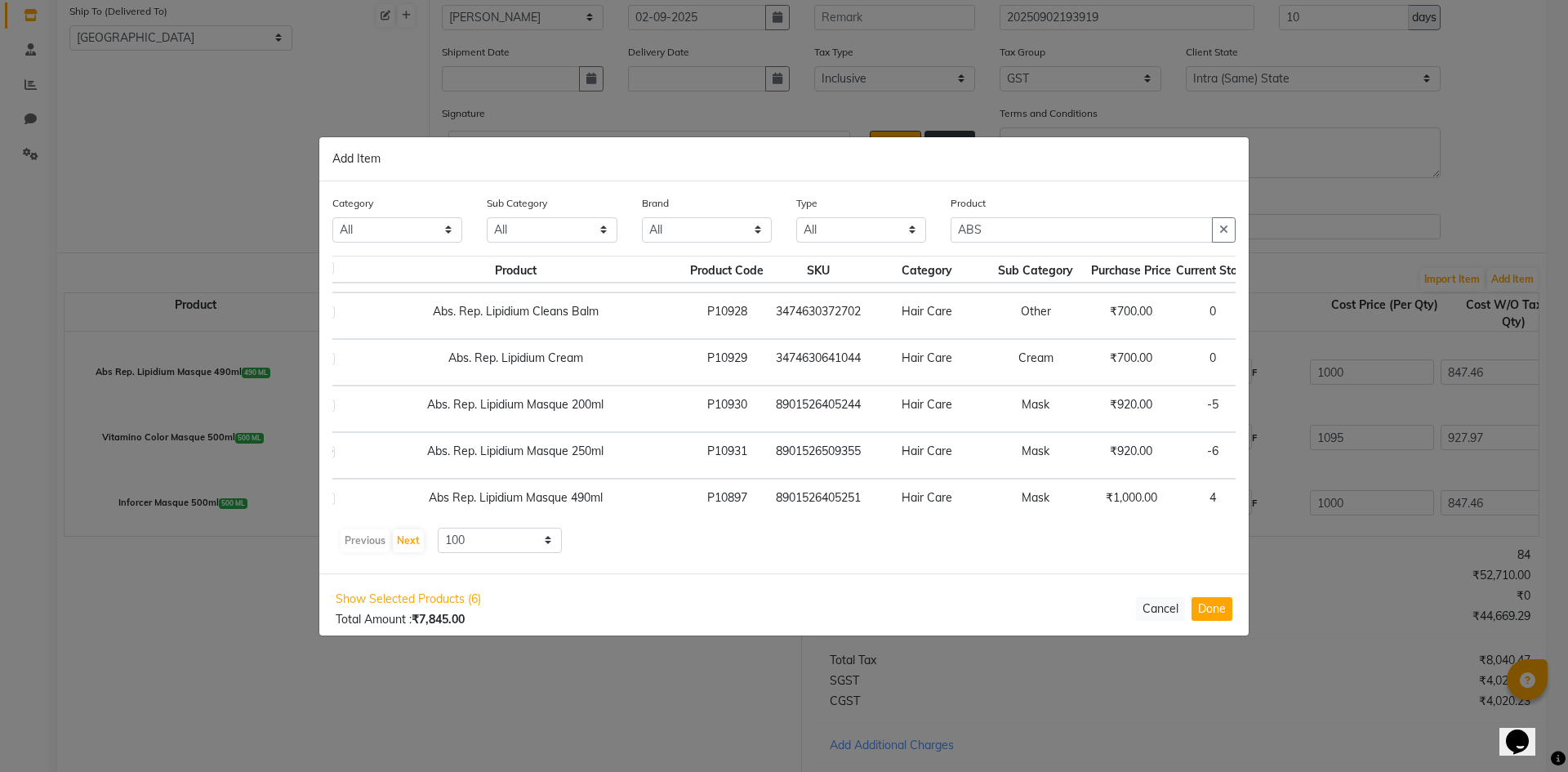
click at [1303, 450] on icon at bounding box center [1308, 455] width 11 height 12
type input "4"
drag, startPoint x: 1047, startPoint y: 229, endPoint x: 614, endPoint y: 179, distance: 435.9
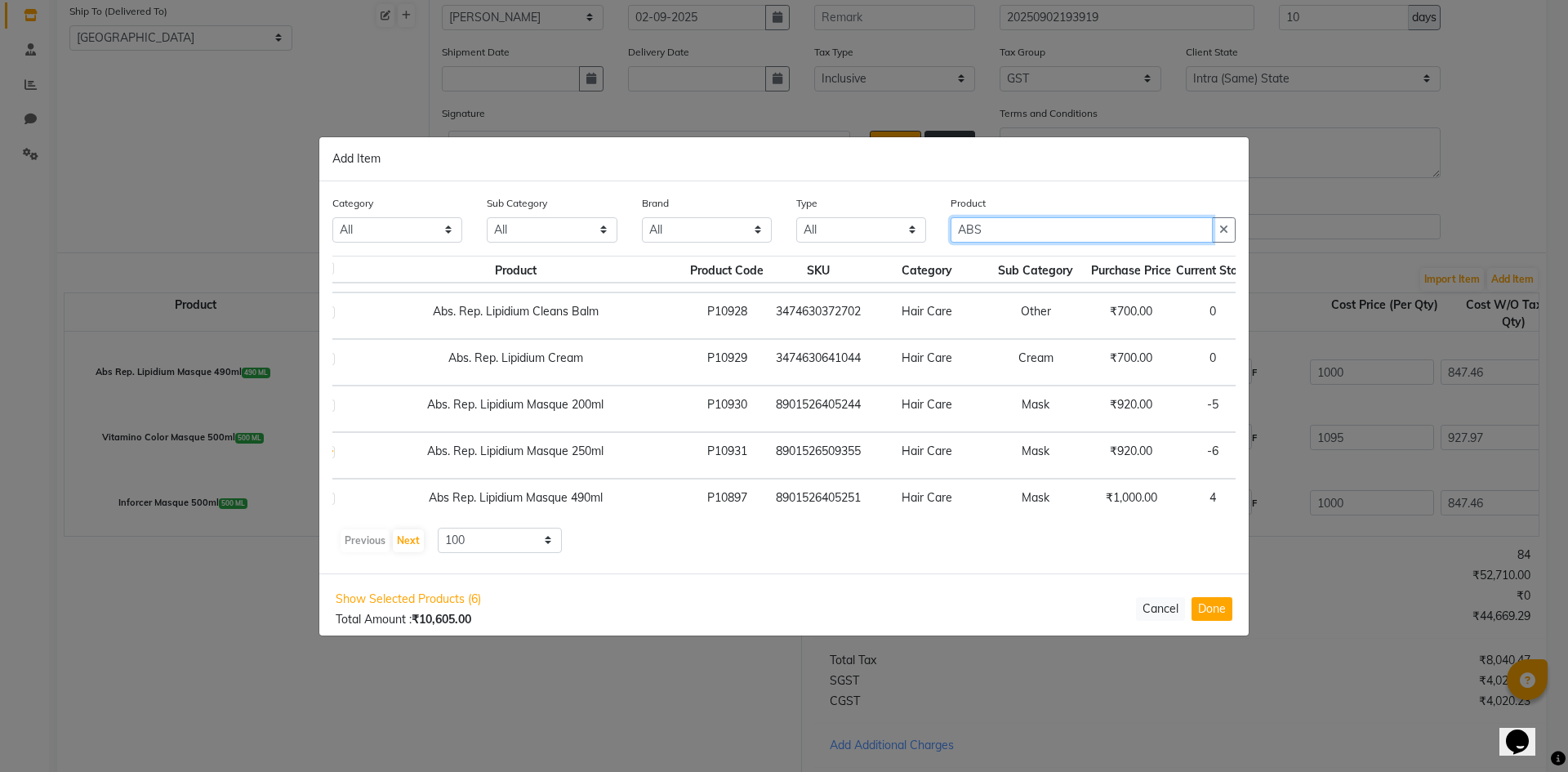
click at [627, 189] on div "Category All Skin Personal Care Hair Threading Loreal Bio Top Cons. Bio Top Ret…" at bounding box center [784, 376] width 930 height 392
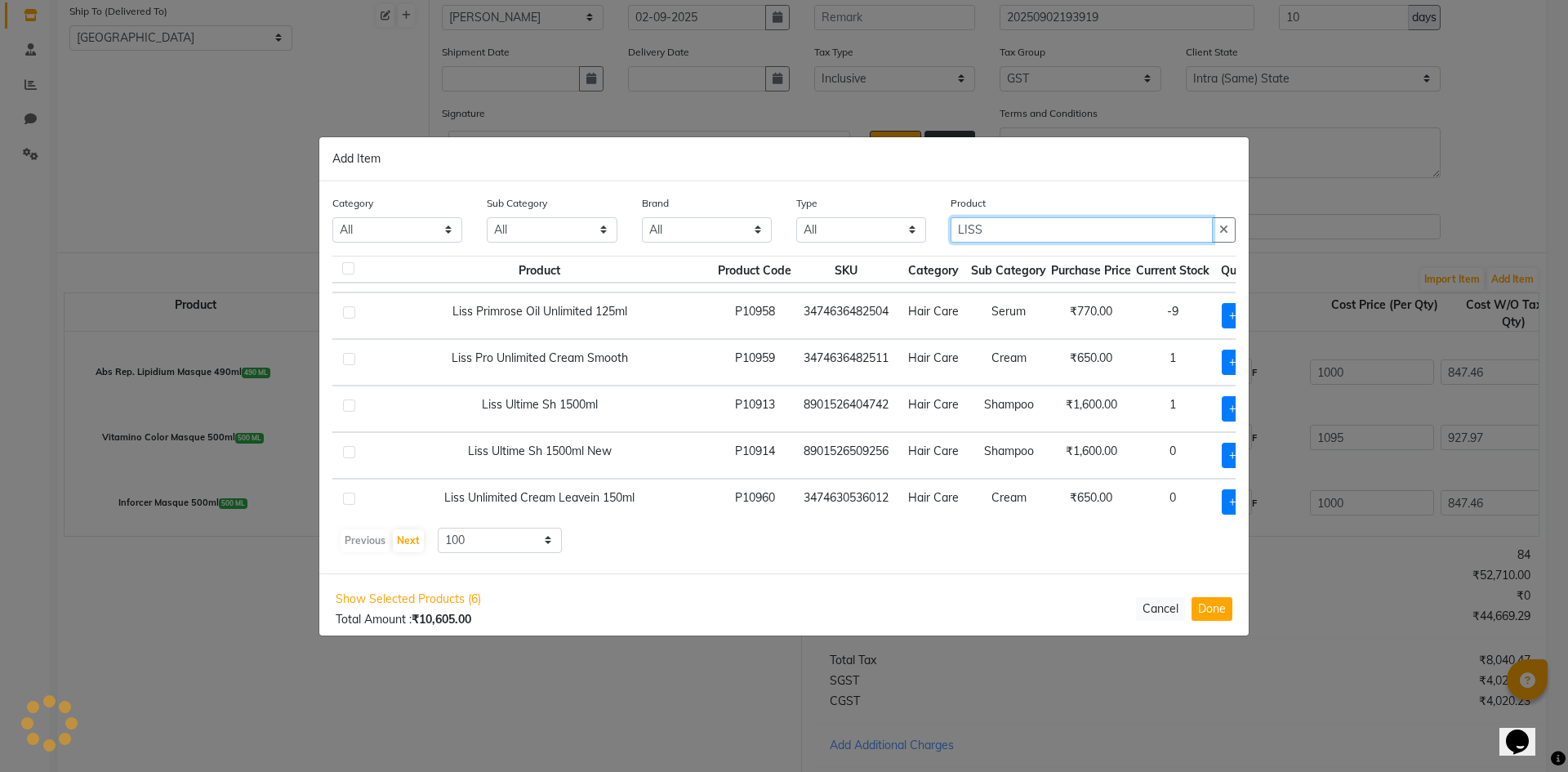
scroll to position [365, 0]
type input "LISS"
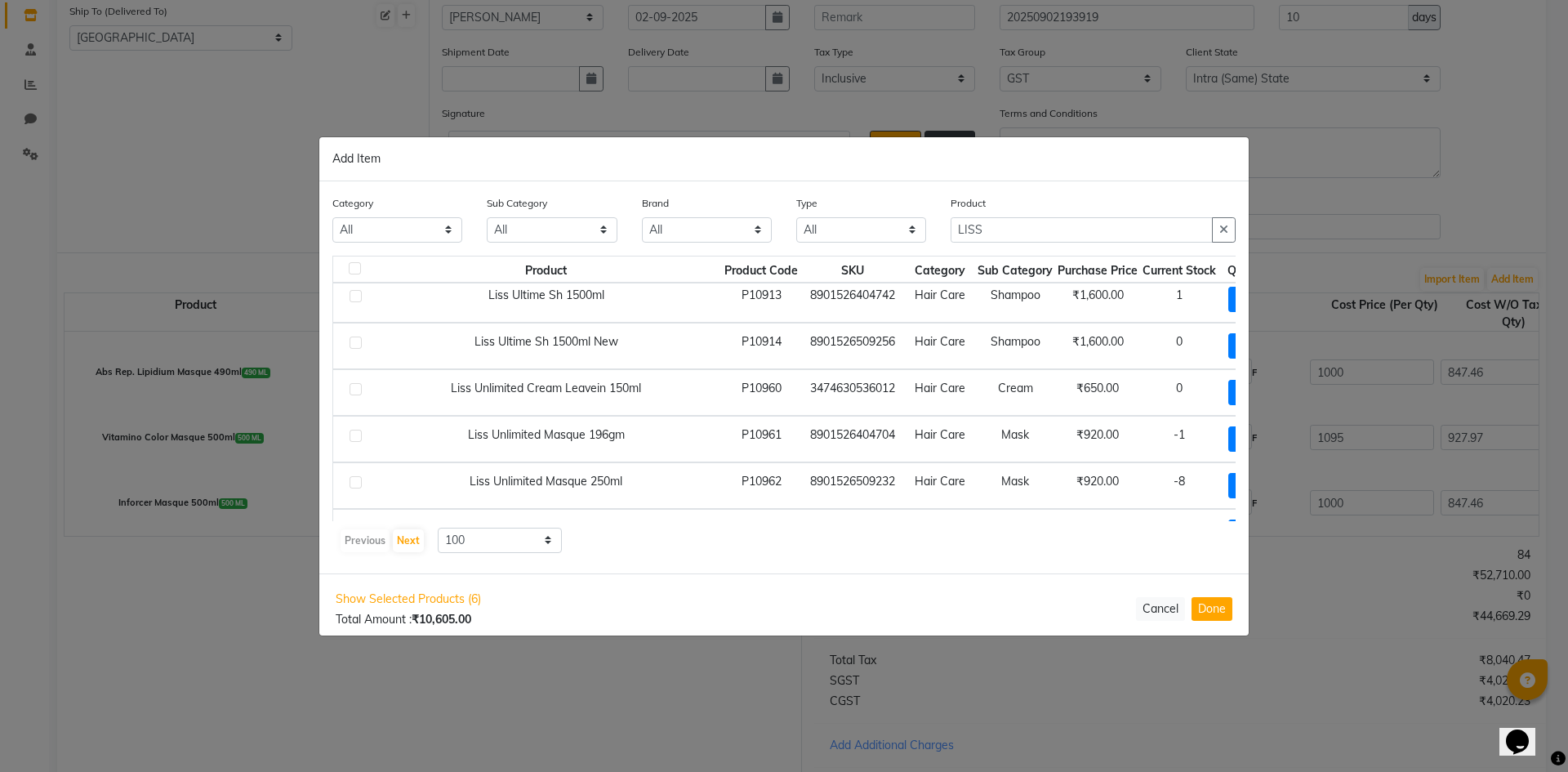
scroll to position [479, 0]
click at [1228, 473] on span "+ Add" at bounding box center [1251, 481] width 45 height 25
checkbox input "true"
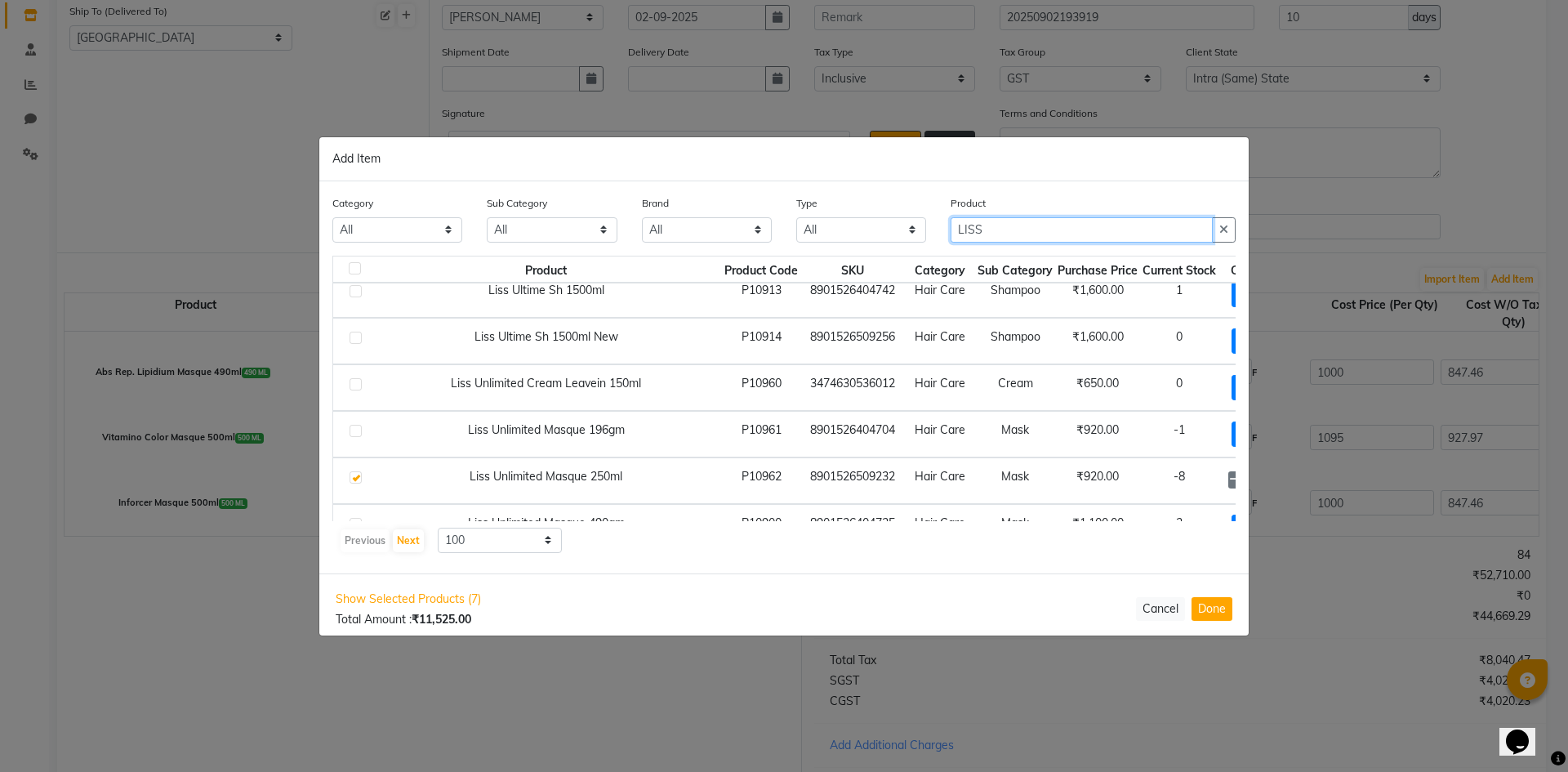
drag, startPoint x: 1043, startPoint y: 231, endPoint x: 498, endPoint y: 183, distance: 547.1
click at [501, 184] on div "Category All Skin Personal Care Hair Threading Loreal Bio Top Cons. Bio Top Ret…" at bounding box center [784, 376] width 930 height 392
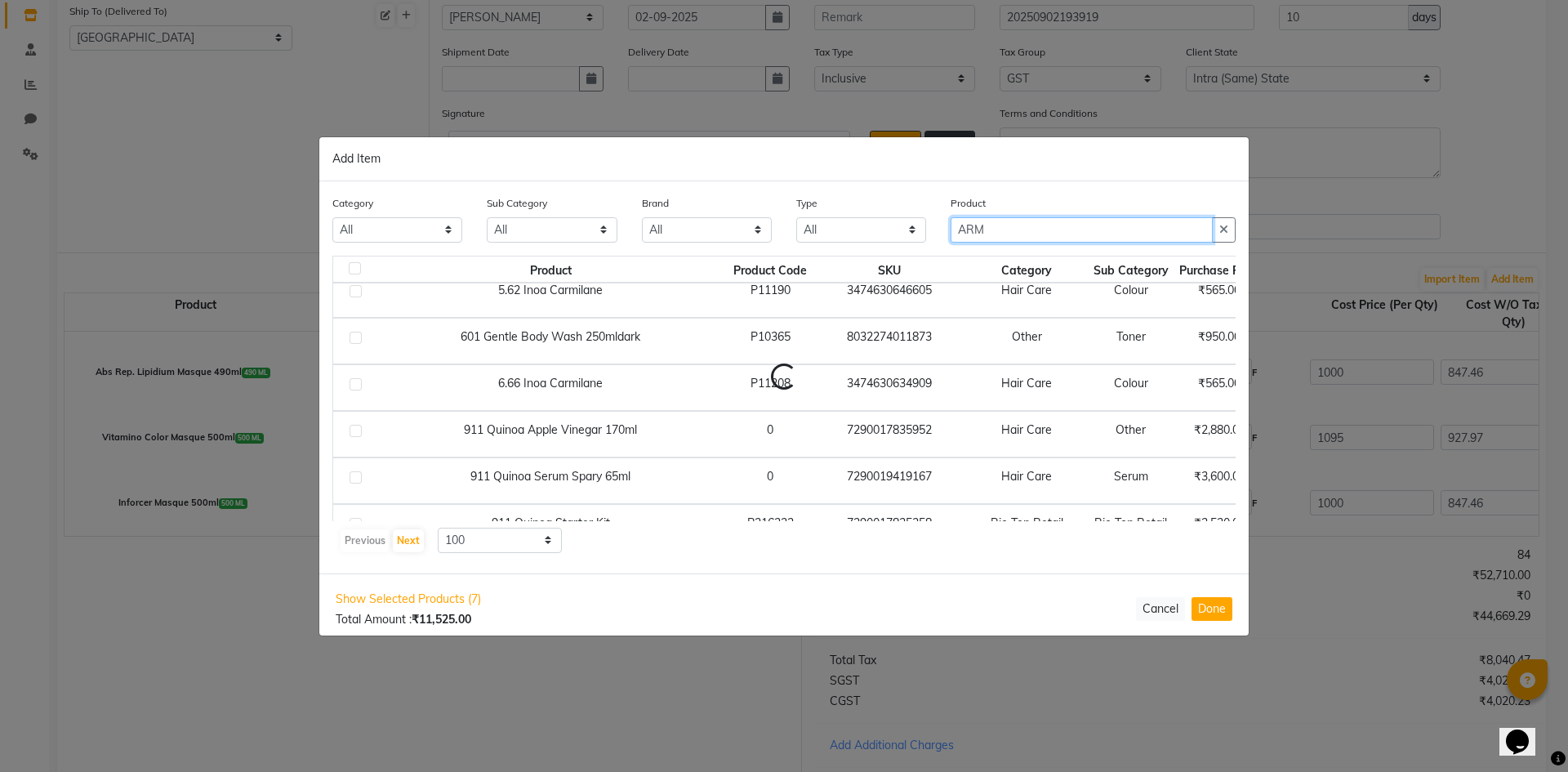
scroll to position [229, 0]
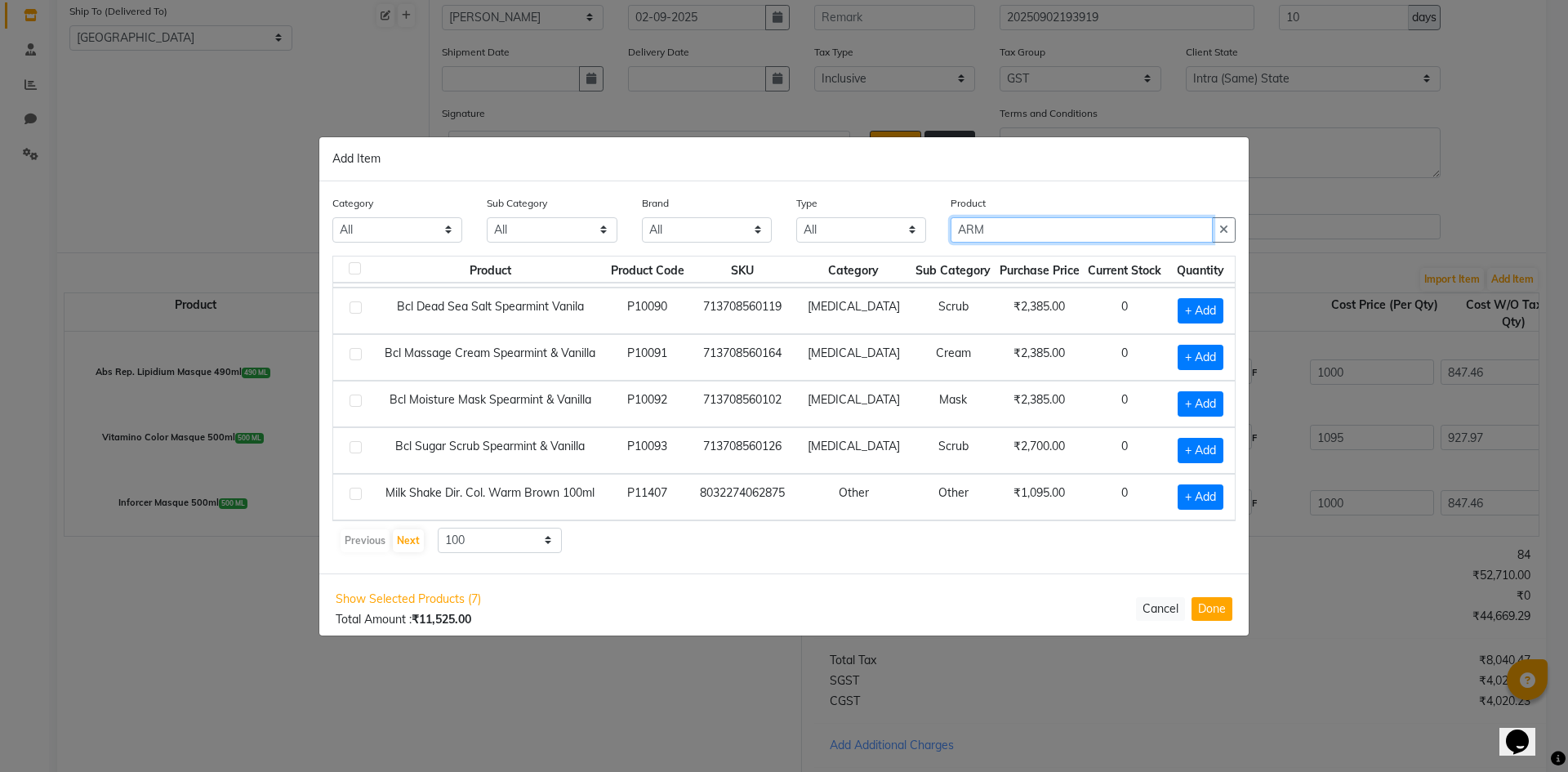
type input "ARM"
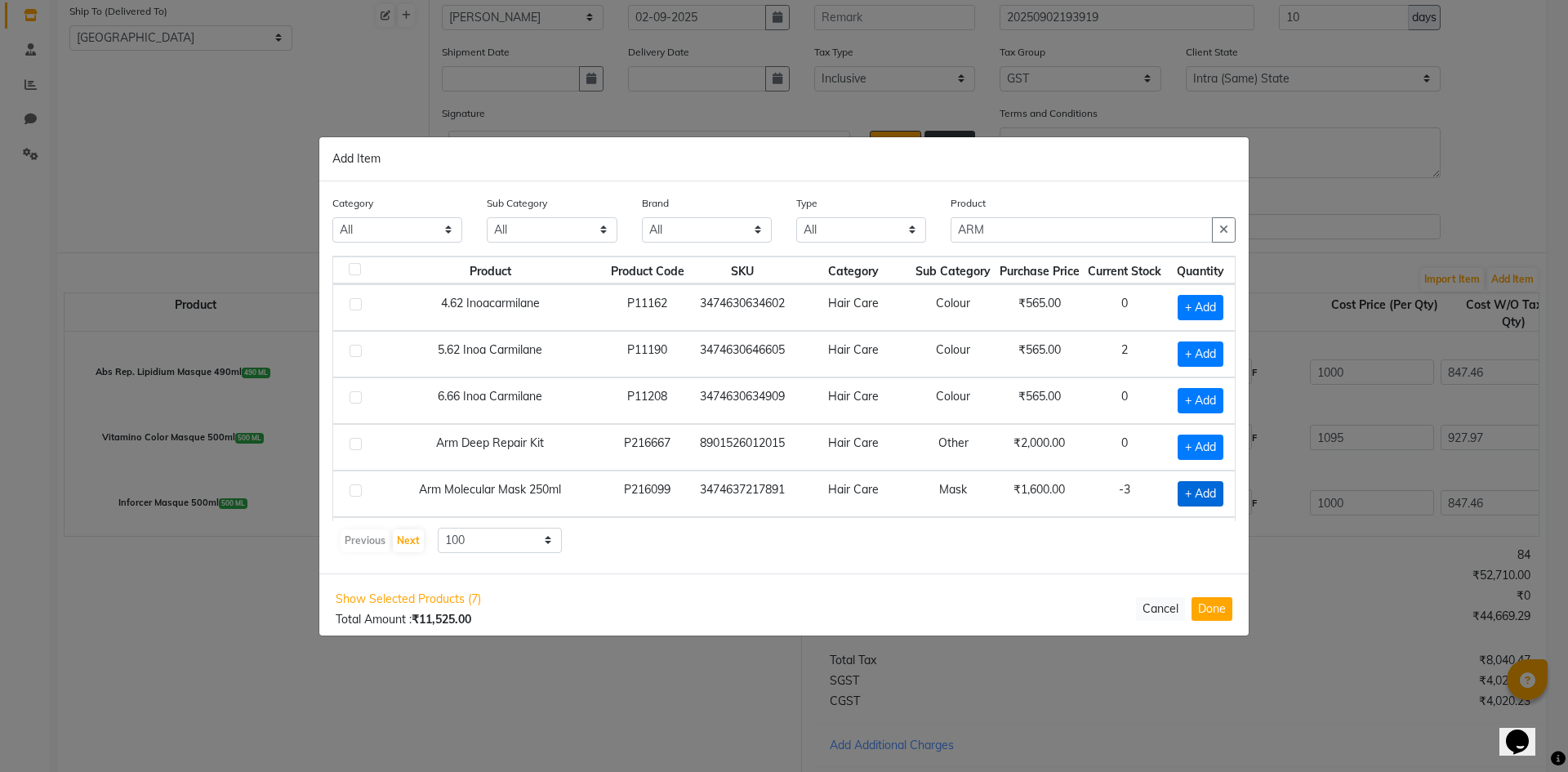
click at [1190, 493] on span "+ Add" at bounding box center [1200, 493] width 45 height 25
checkbox input "true"
click at [1214, 489] on icon at bounding box center [1219, 492] width 11 height 12
type input "2"
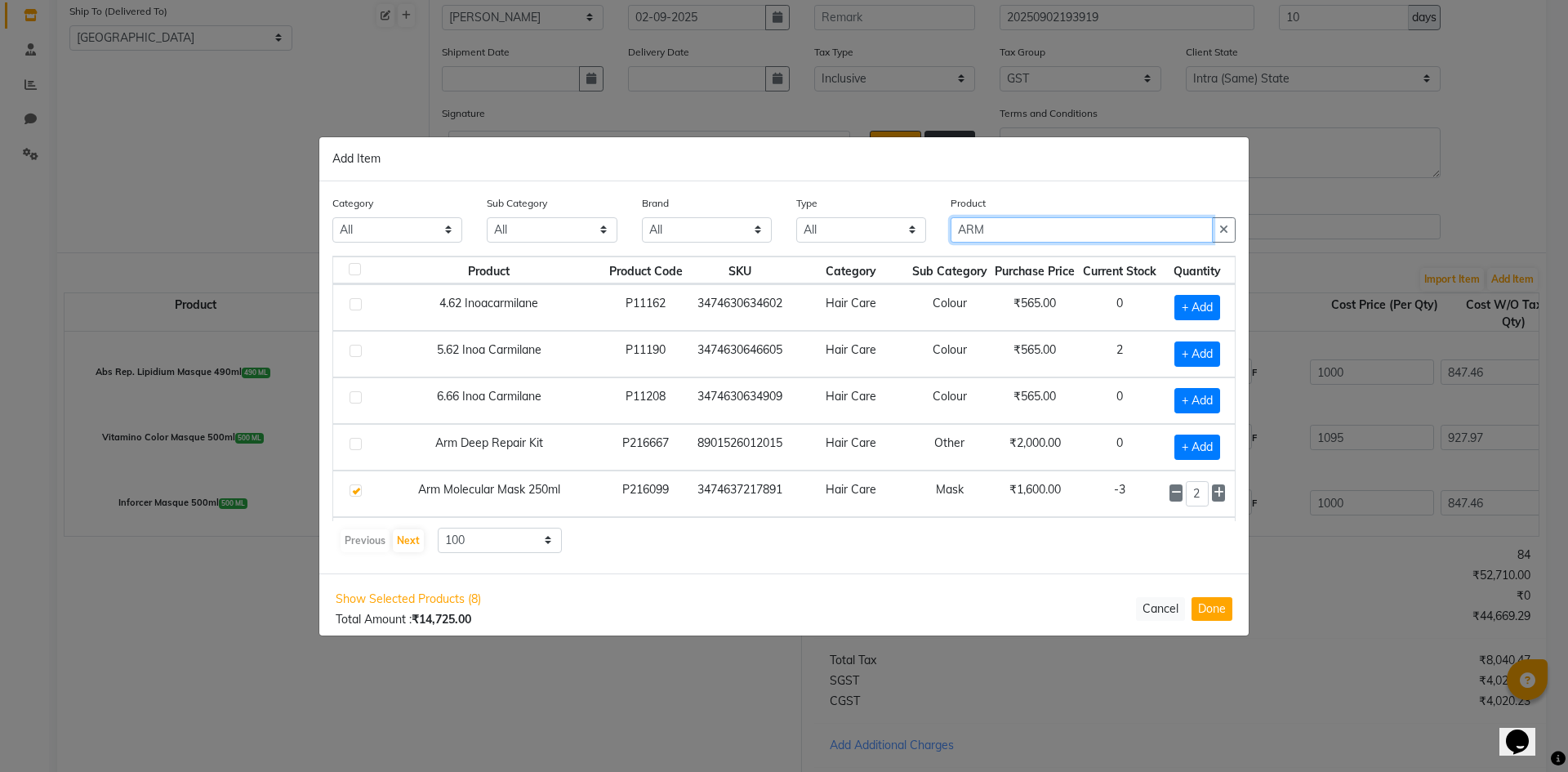
drag, startPoint x: 1028, startPoint y: 234, endPoint x: 849, endPoint y: 235, distance: 179.0
click at [849, 235] on div "Category All Skin Personal Care Hair Threading Loreal Bio Top Cons. Bio Top Ret…" at bounding box center [784, 224] width 928 height 61
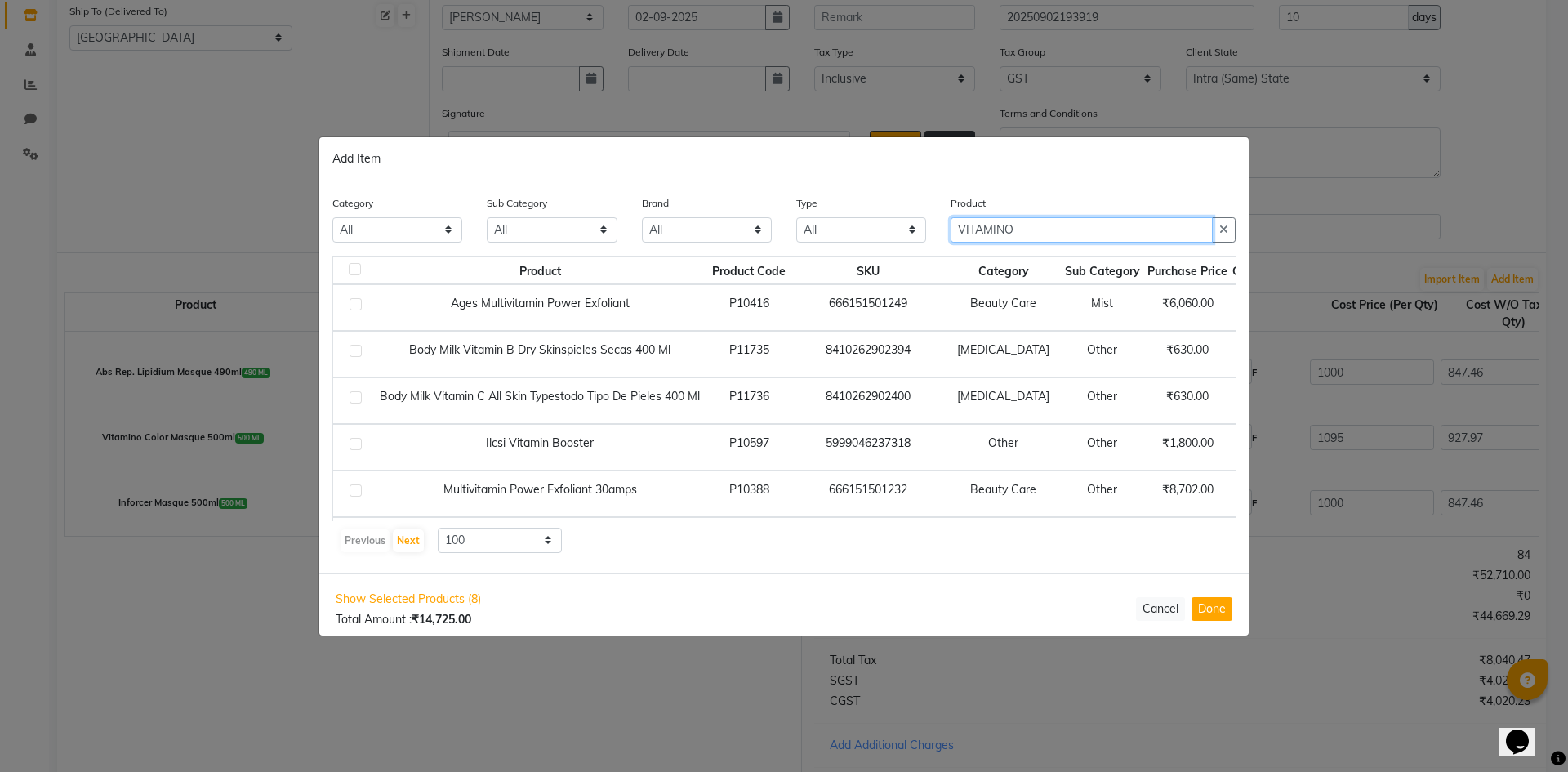
type input "VITAMINO"
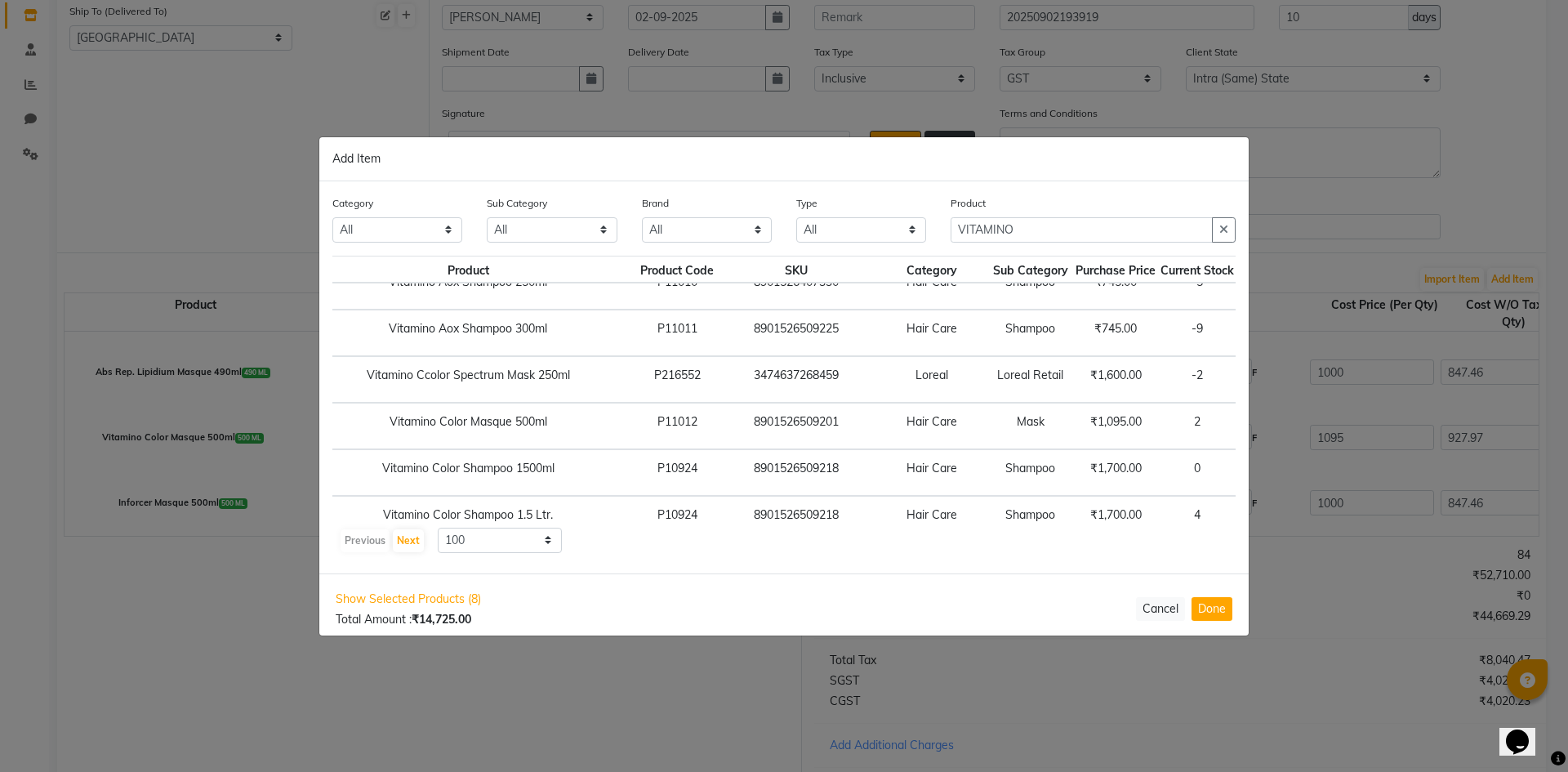
scroll to position [766, 80]
click at [1238, 373] on span "+ Add" at bounding box center [1260, 379] width 45 height 25
checkbox input "true"
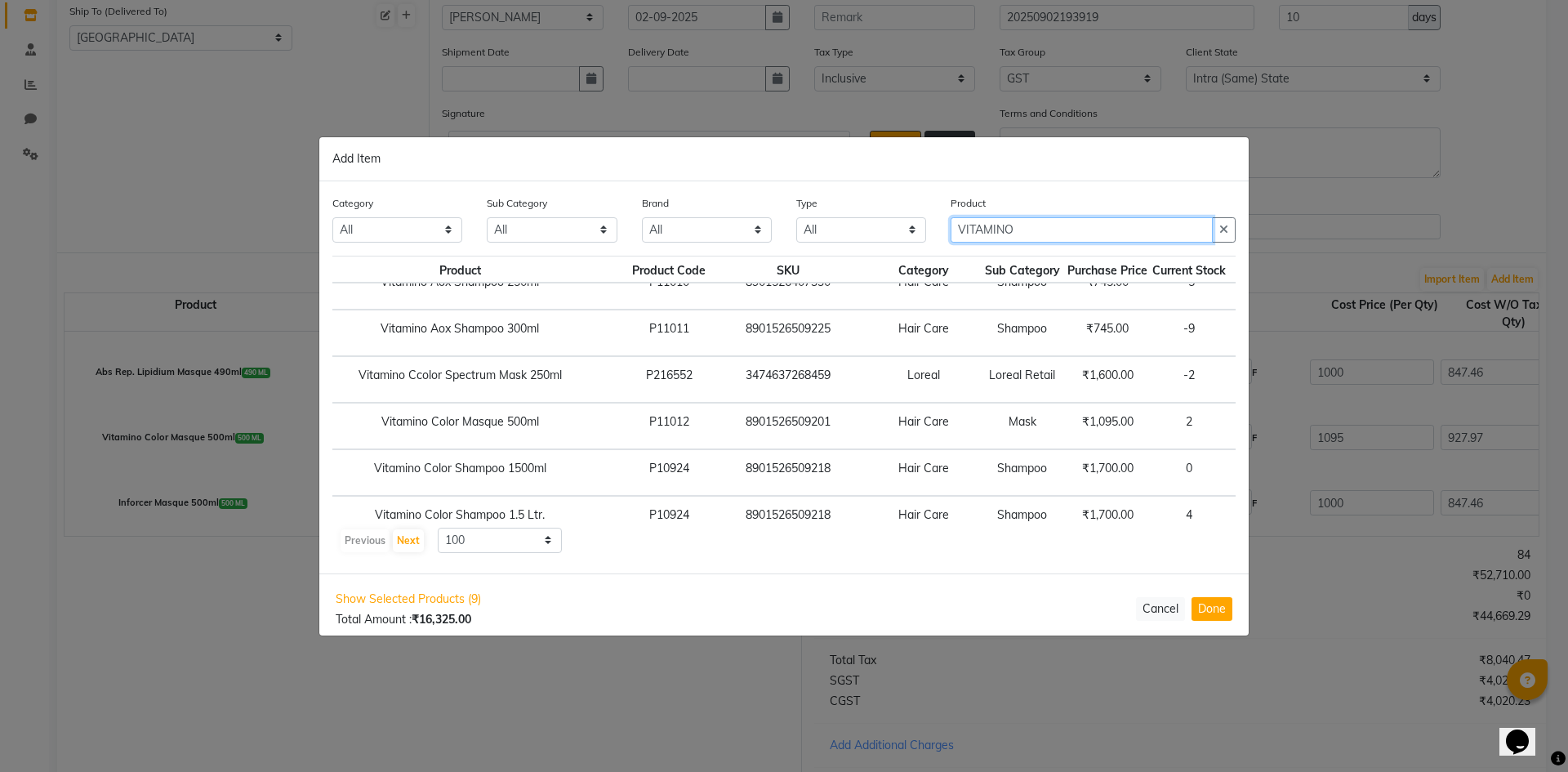
drag, startPoint x: 1053, startPoint y: 228, endPoint x: 580, endPoint y: 175, distance: 476.0
click at [580, 175] on div "Add Item Category All Skin Personal Care Hair Threading Loreal Bio Top Cons. Bi…" at bounding box center [784, 386] width 930 height 498
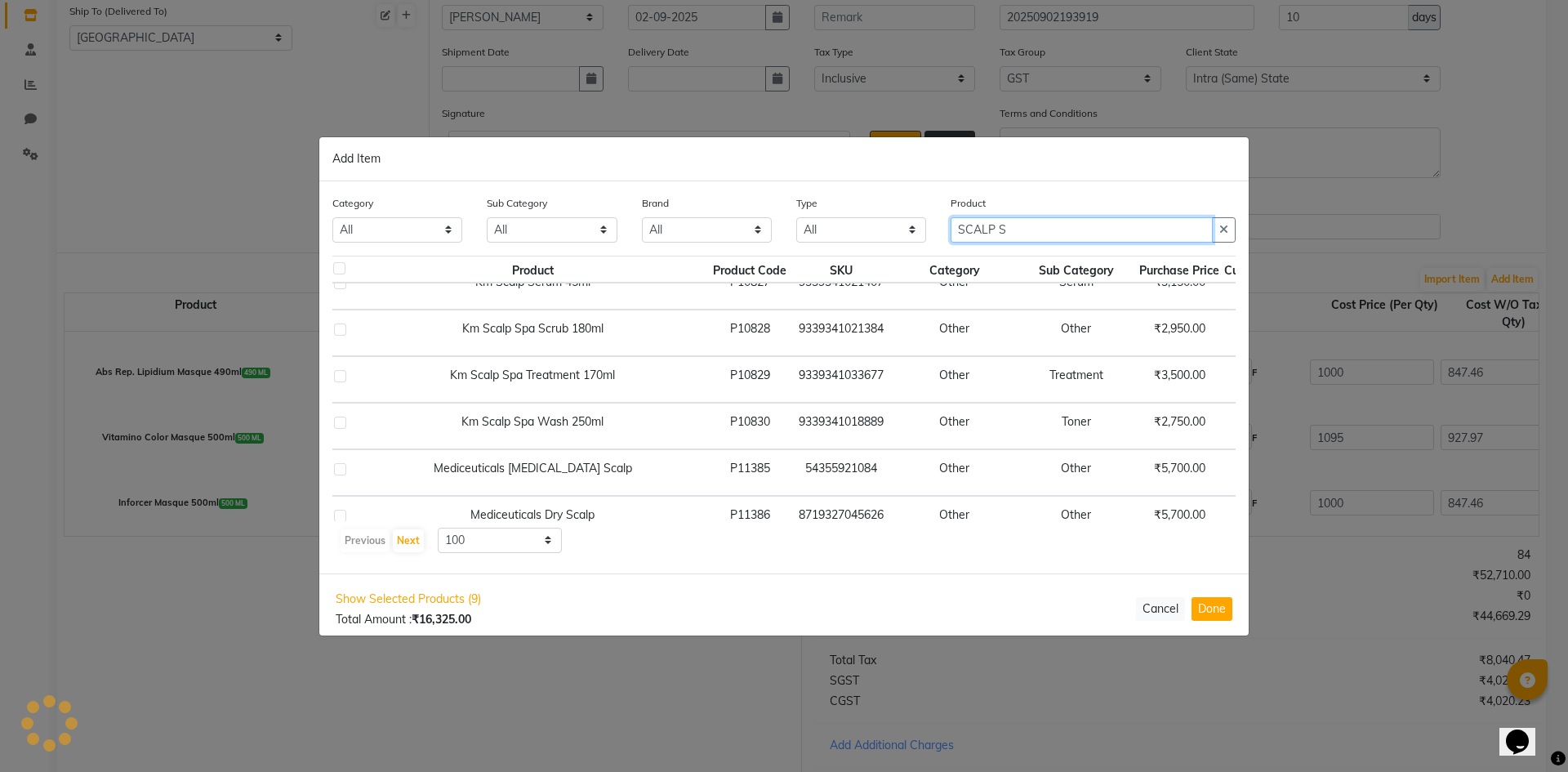
scroll to position [570, 15]
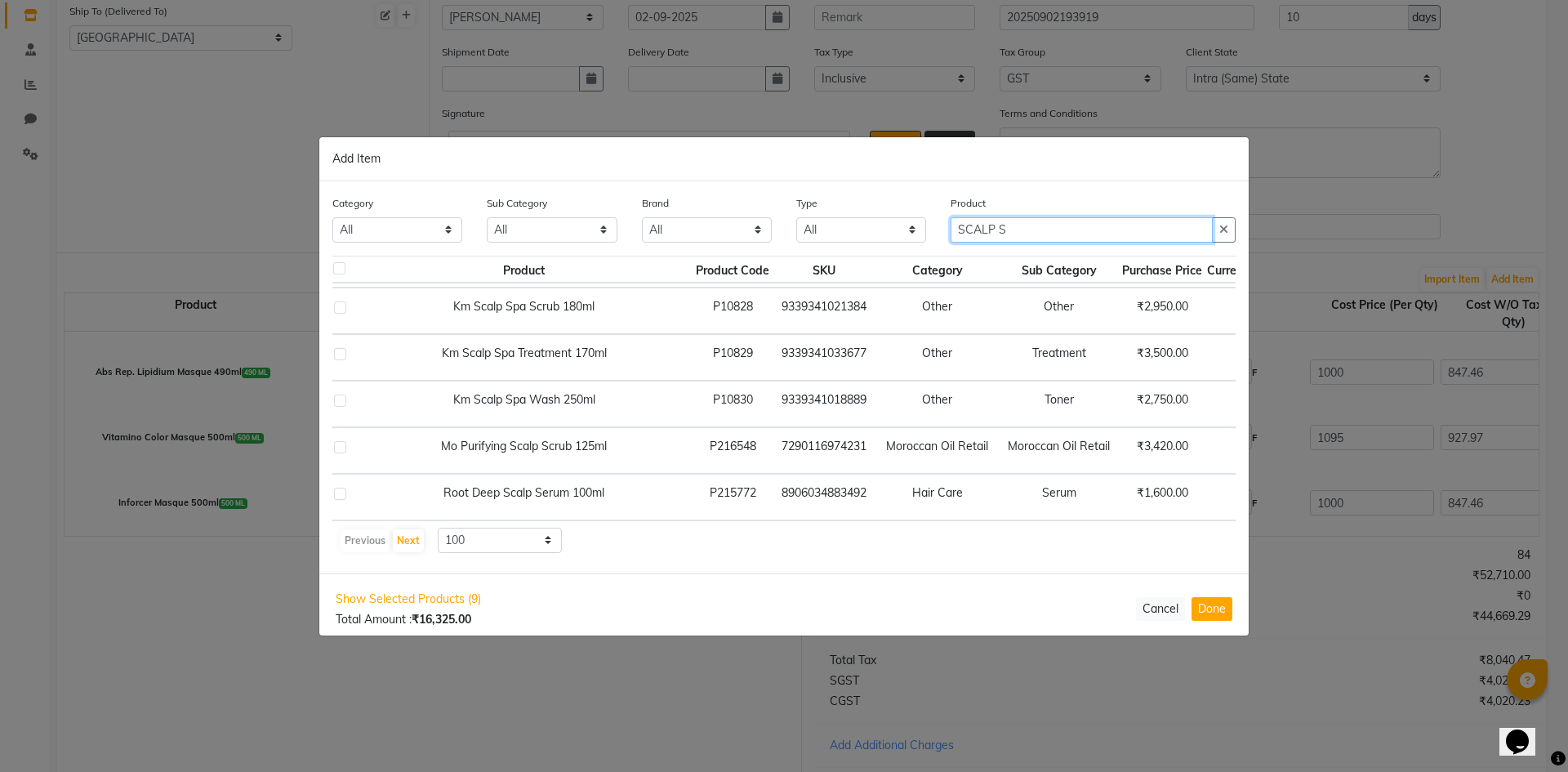
type input "SCALP S"
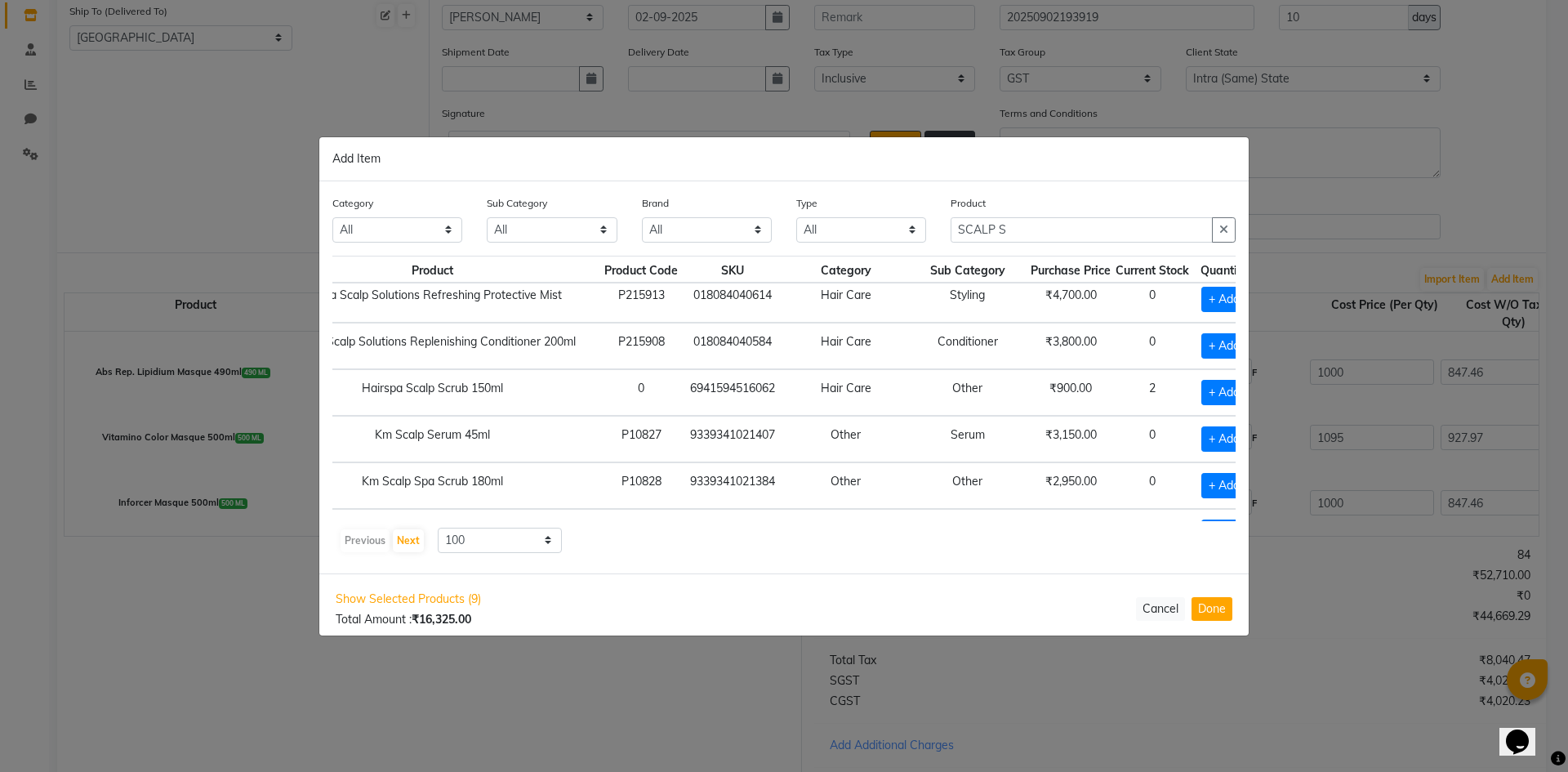
scroll to position [381, 155]
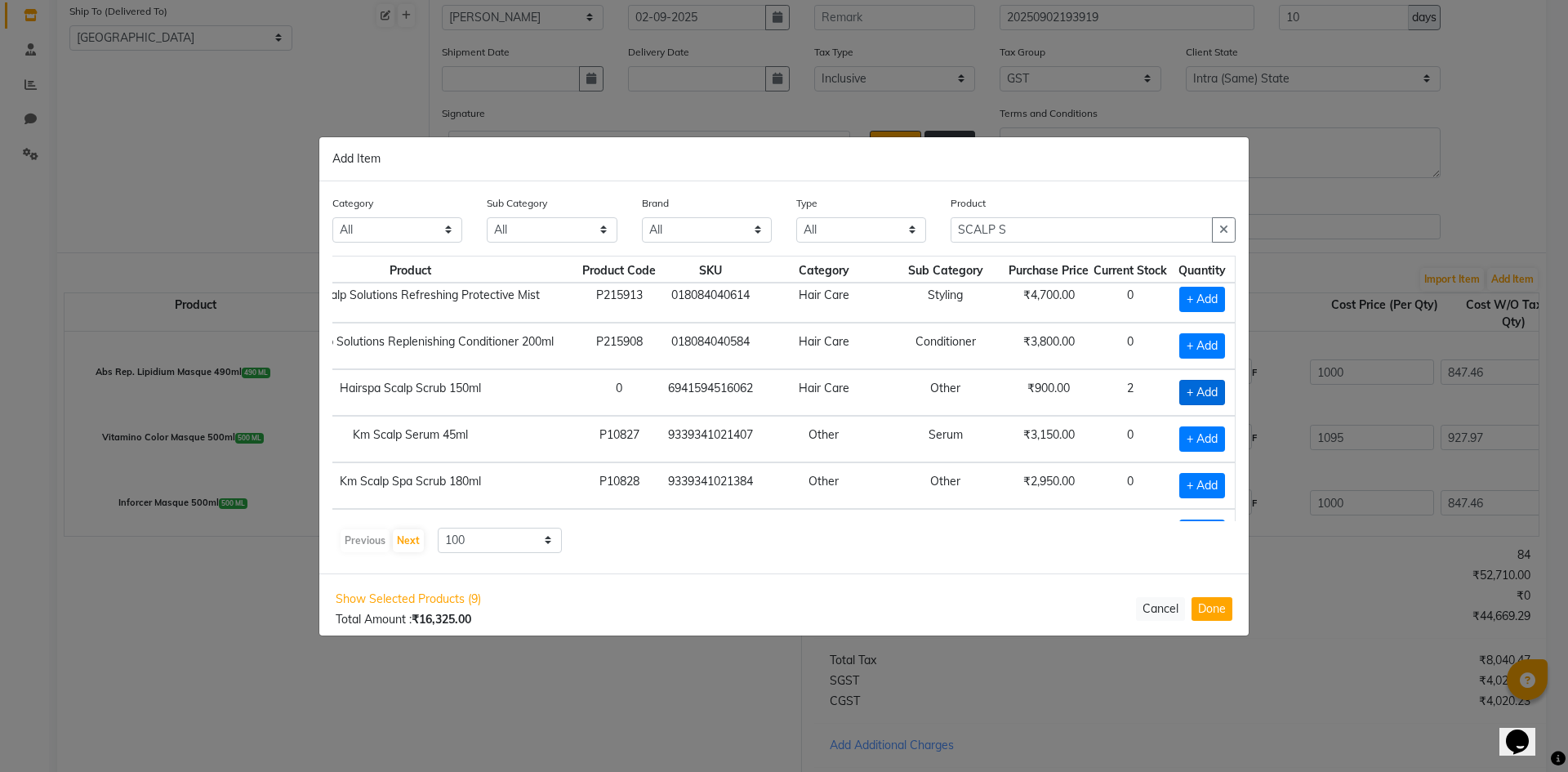
click at [1191, 391] on span "+ Add" at bounding box center [1201, 393] width 45 height 25
checkbox input "true"
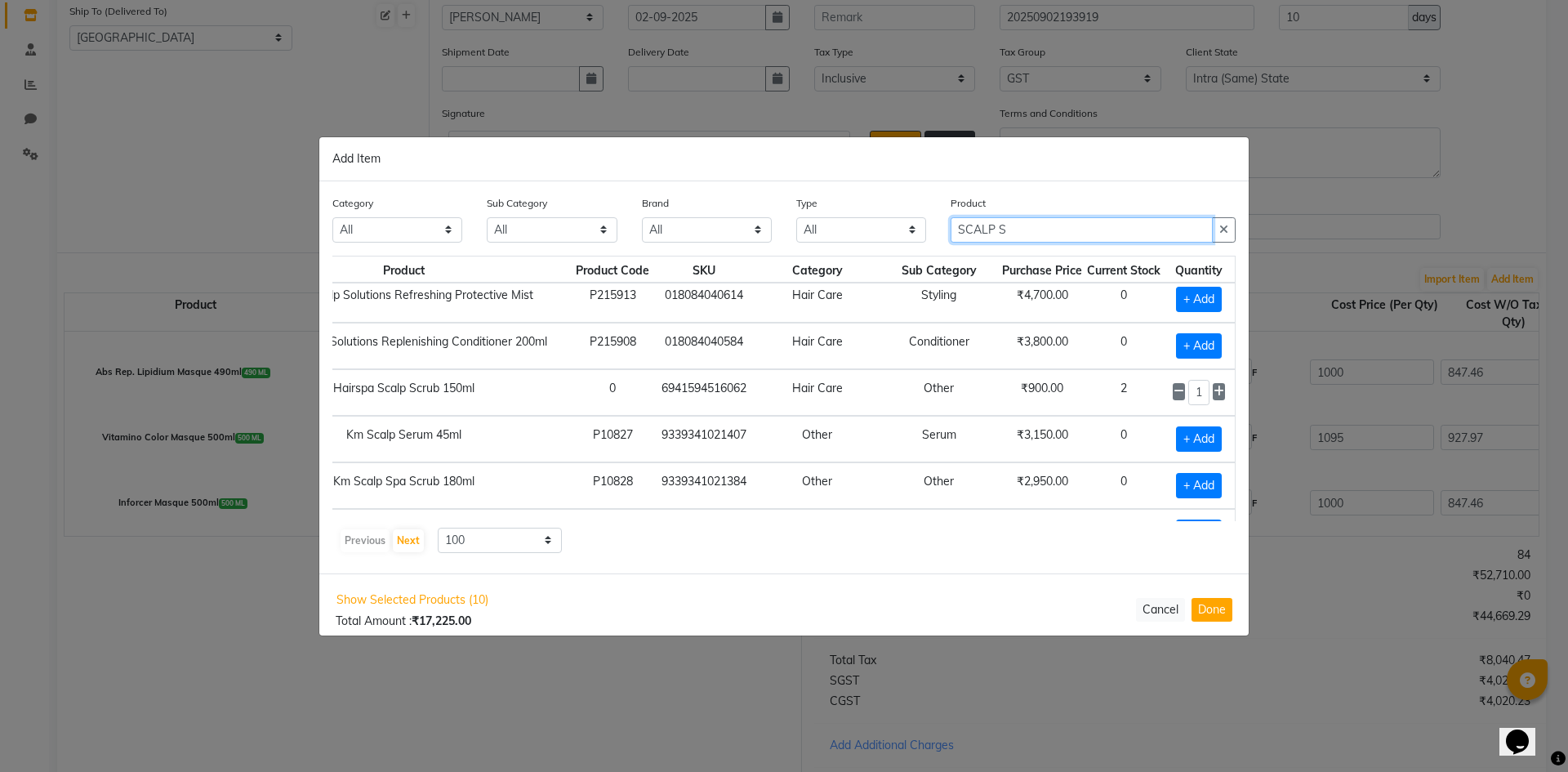
drag, startPoint x: 911, startPoint y: 231, endPoint x: 560, endPoint y: 221, distance: 351.1
click at [560, 221] on div "Category All Skin Personal Care Hair Threading Loreal Bio Top Cons. Bio Top Ret…" at bounding box center [784, 224] width 928 height 61
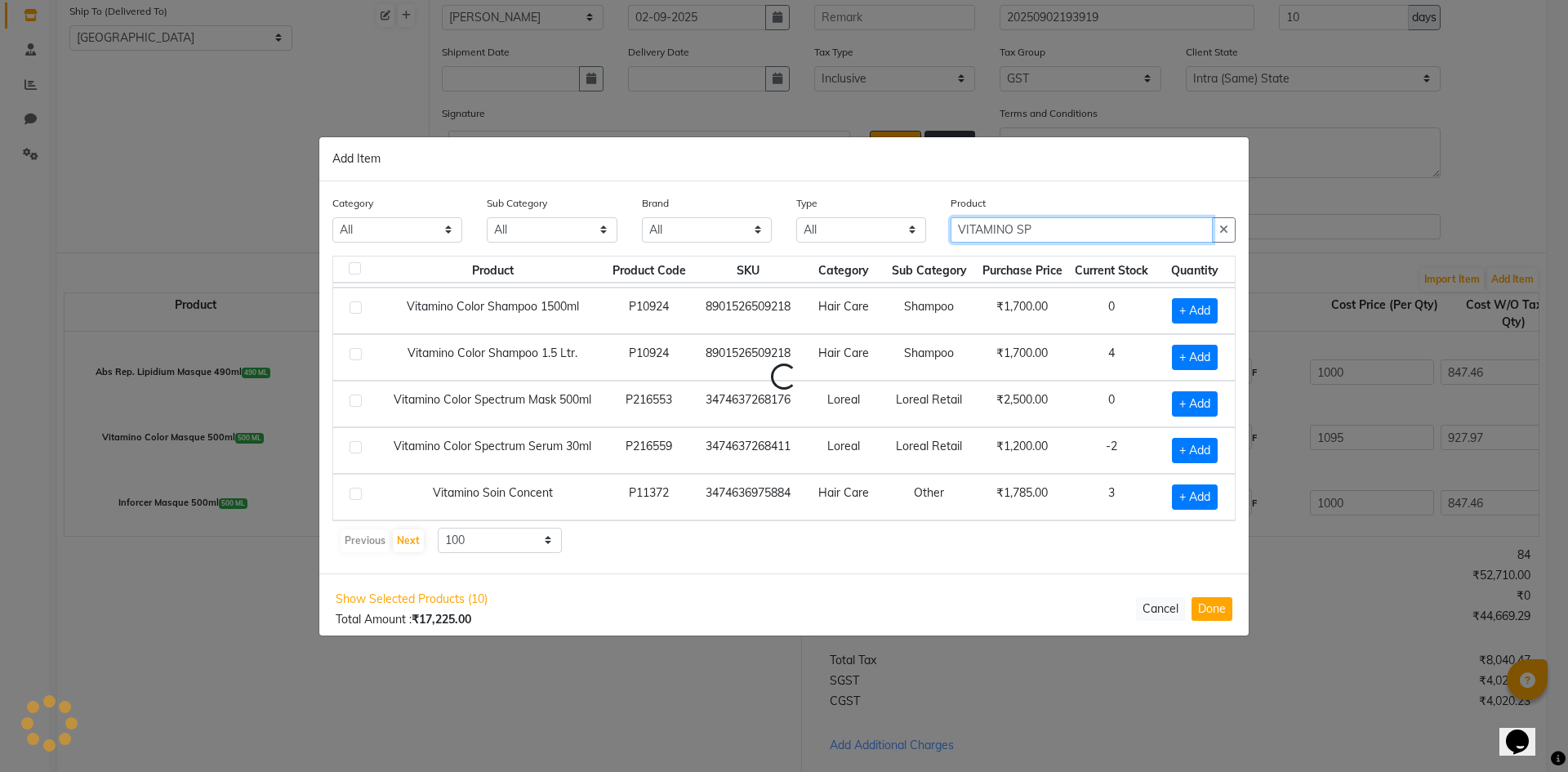
scroll to position [0, 0]
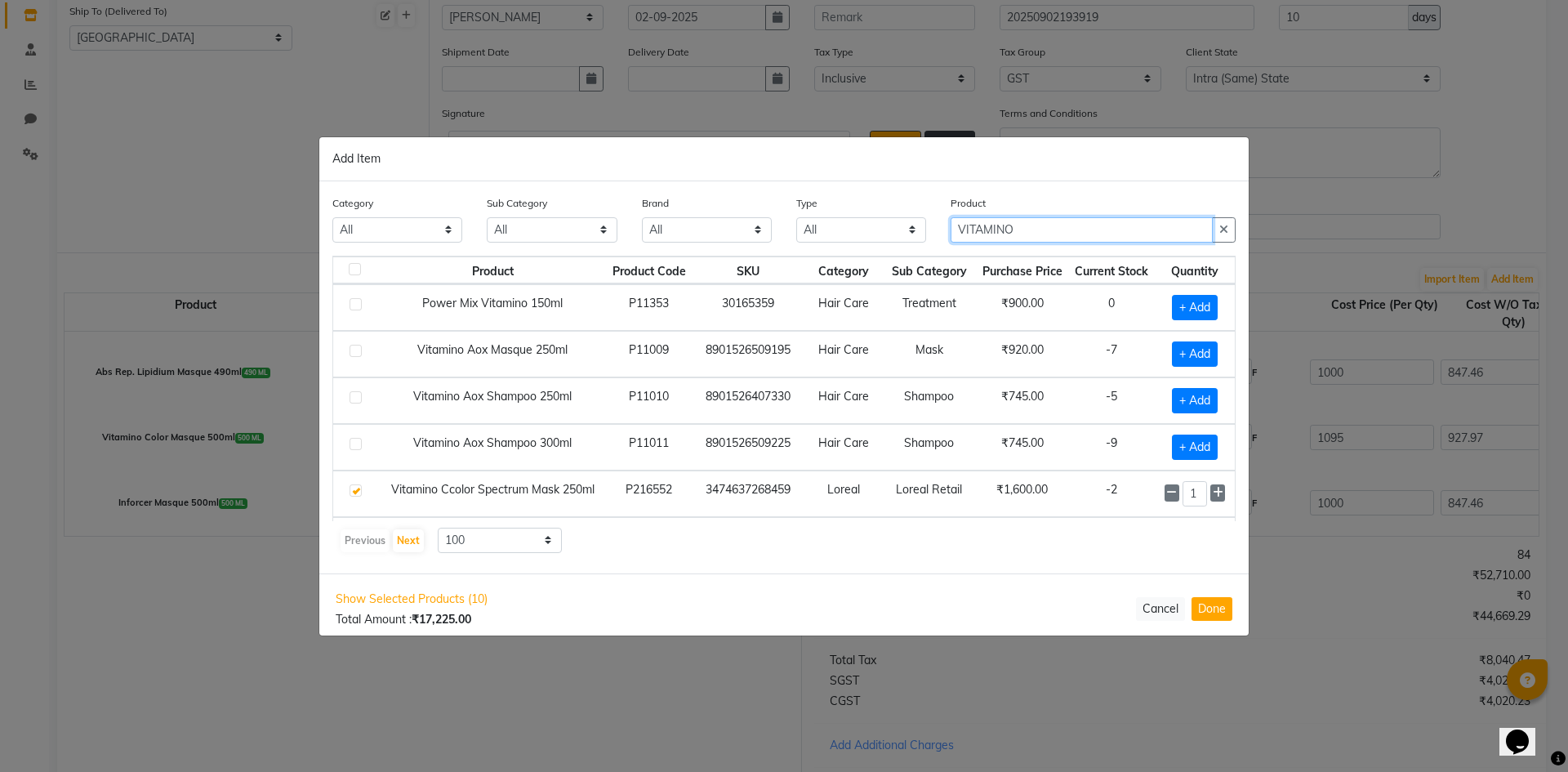
type input "VITAMINO"
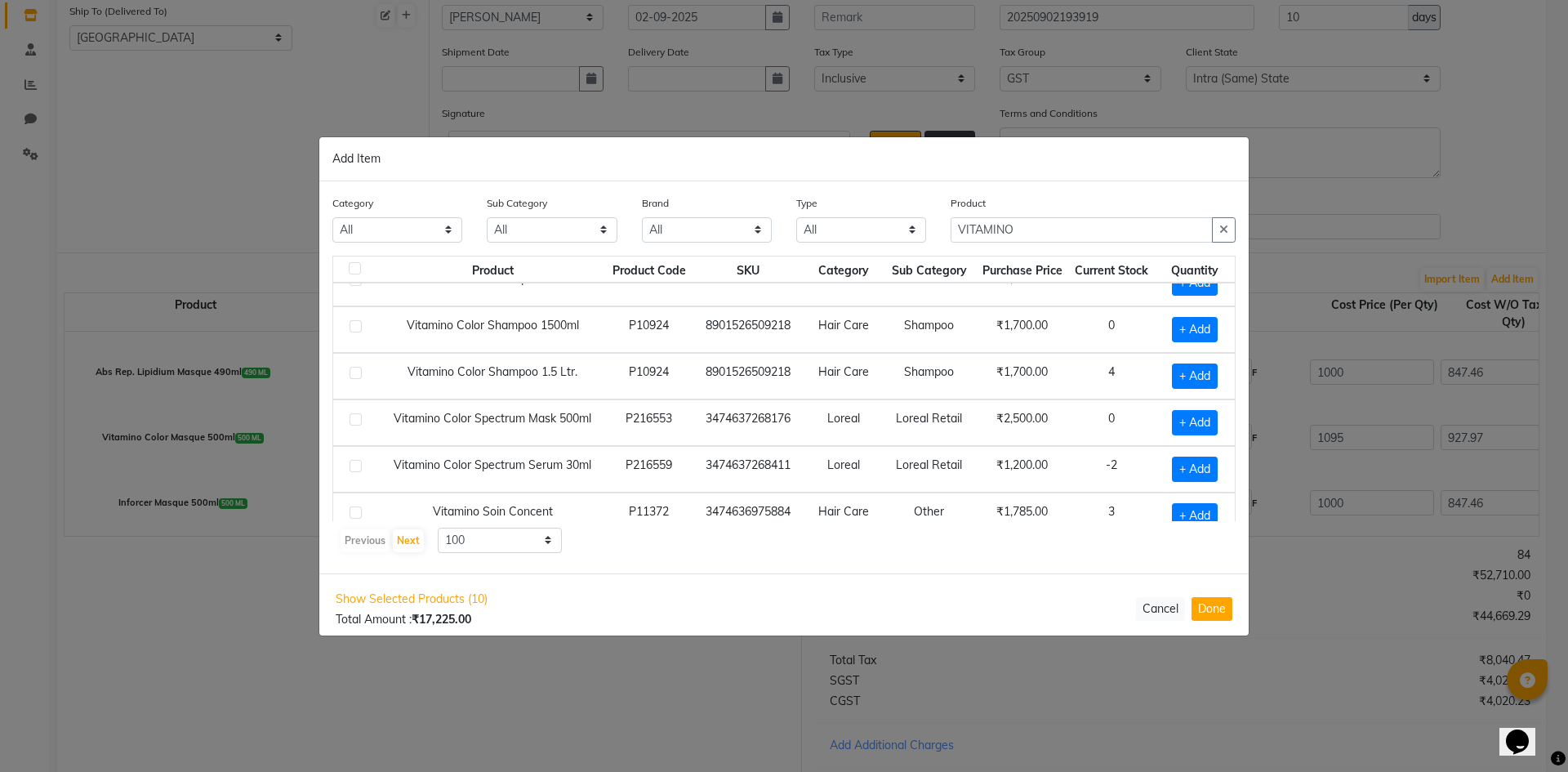
scroll to position [259, 0]
click at [1189, 467] on span "+ Add" at bounding box center [1195, 467] width 45 height 25
checkbox input "true"
drag, startPoint x: 1069, startPoint y: 233, endPoint x: 314, endPoint y: 220, distance: 755.1
click at [314, 220] on ngb-modal-window "Add Item Category All Skin Personal Care Hair Threading Loreal Bio Top Cons. Bi…" at bounding box center [784, 386] width 1568 height 772
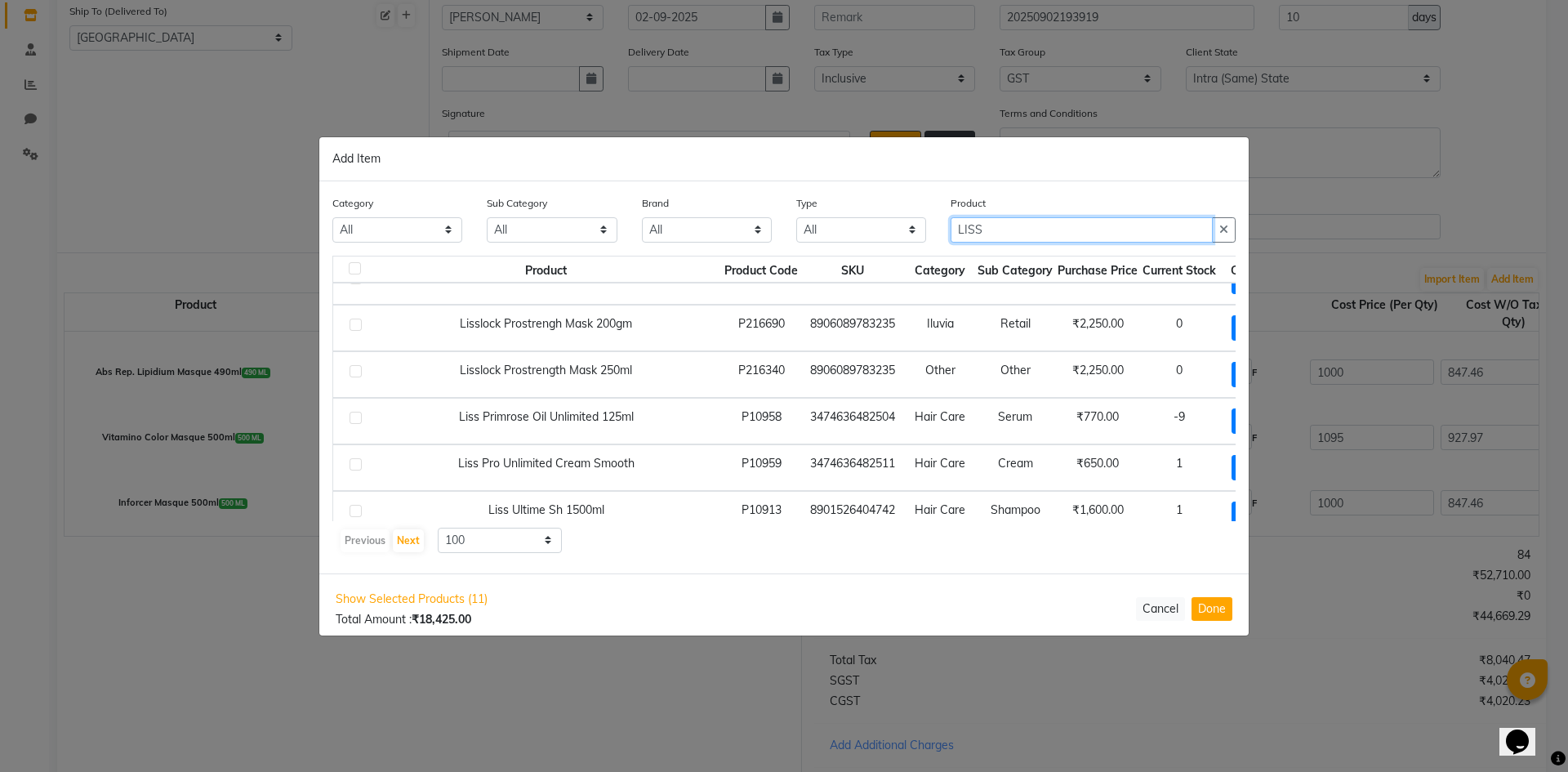
type input "LISS"
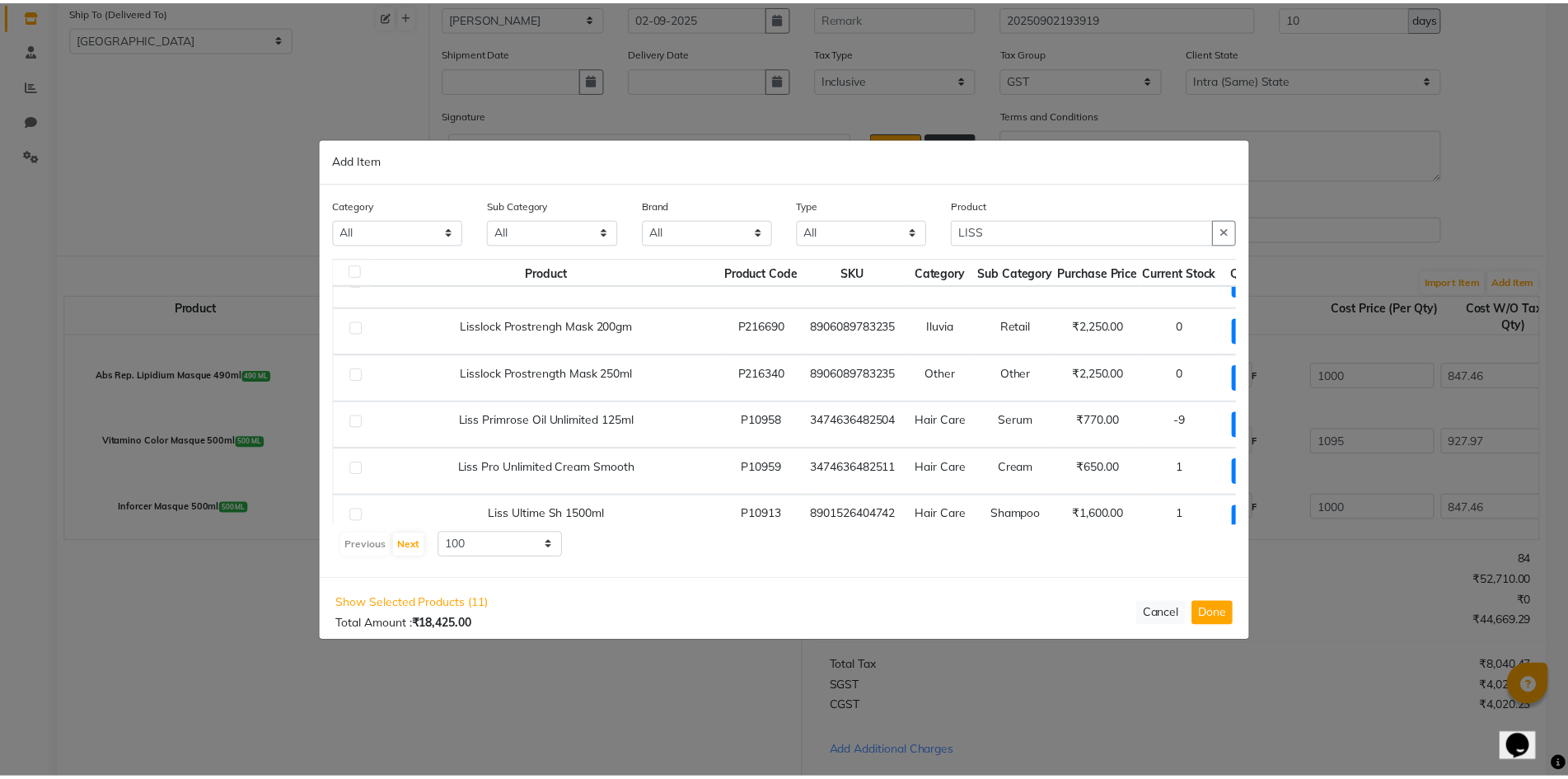
scroll to position [0, 0]
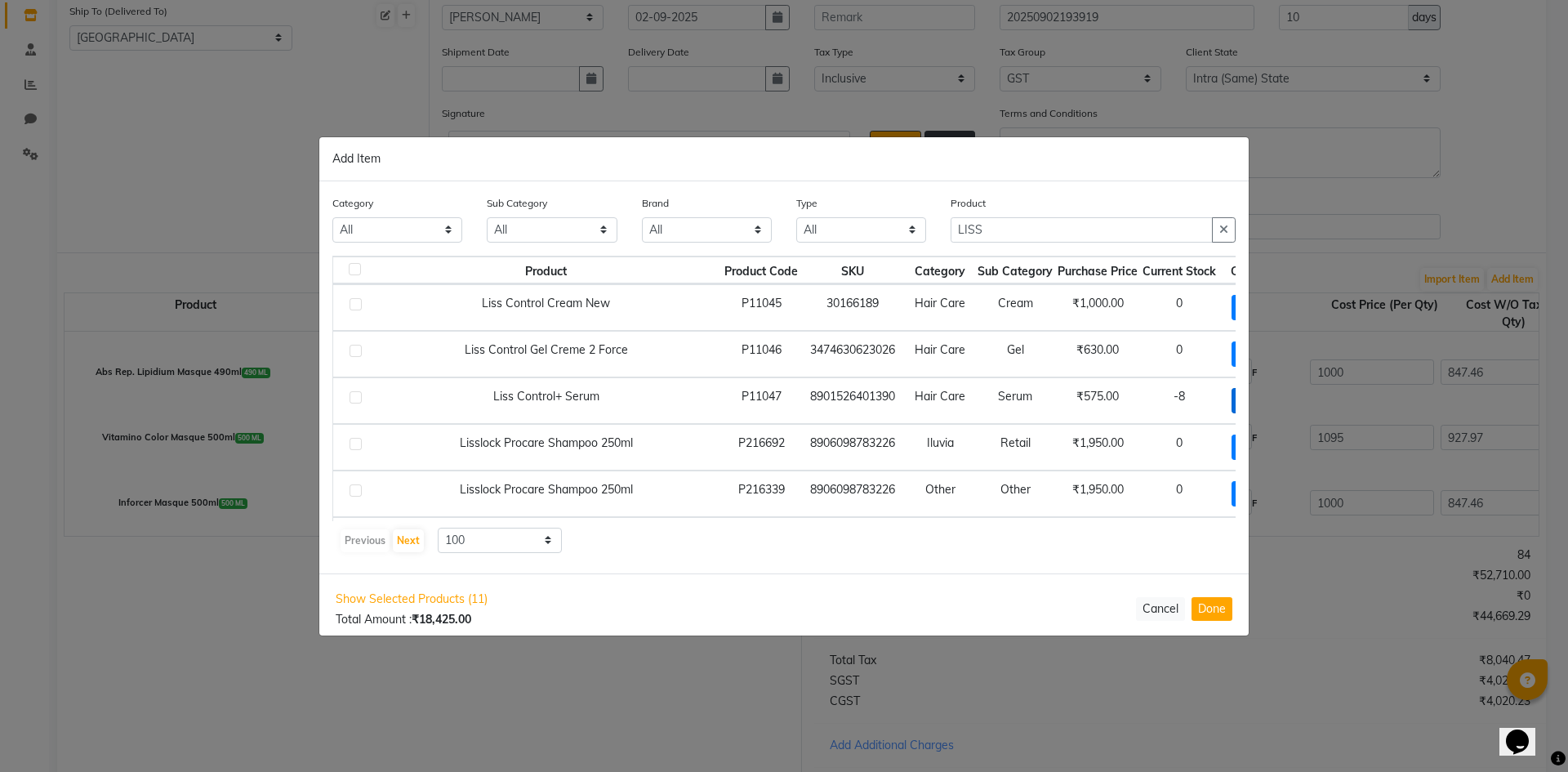
click at [1232, 399] on span "+ Add" at bounding box center [1255, 401] width 45 height 25
checkbox input "true"
click at [1269, 401] on icon at bounding box center [1274, 400] width 11 height 12
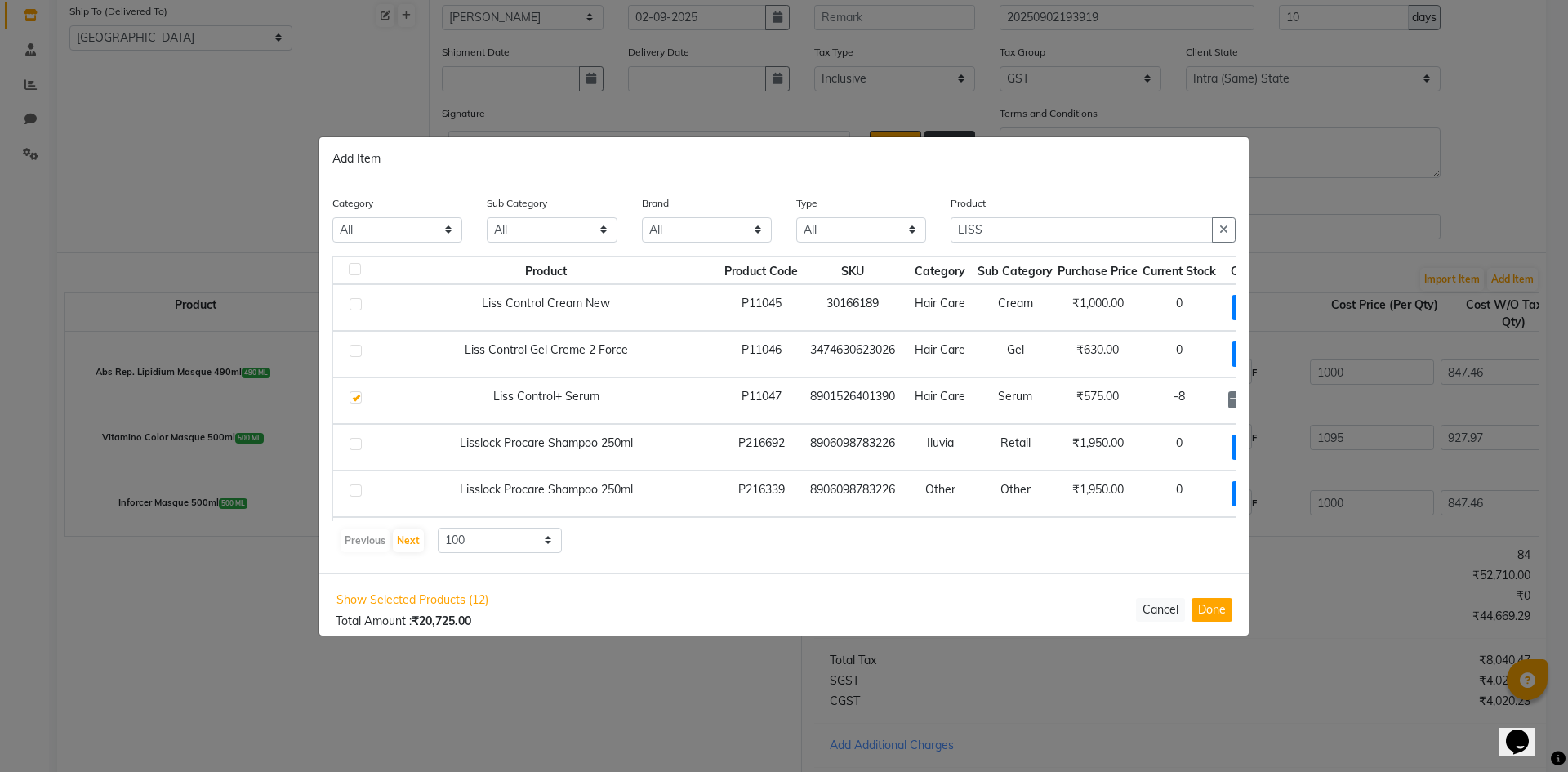
click at [1269, 401] on icon at bounding box center [1274, 400] width 11 height 12
click at [1269, 401] on icon at bounding box center [1274, 400] width 11 height 12
type input "6"
drag, startPoint x: 1000, startPoint y: 224, endPoint x: 730, endPoint y: 229, distance: 270.0
click at [730, 229] on div "Category All Skin Personal Care Hair Threading Loreal Bio Top Cons. Bio Top Ret…" at bounding box center [784, 224] width 928 height 61
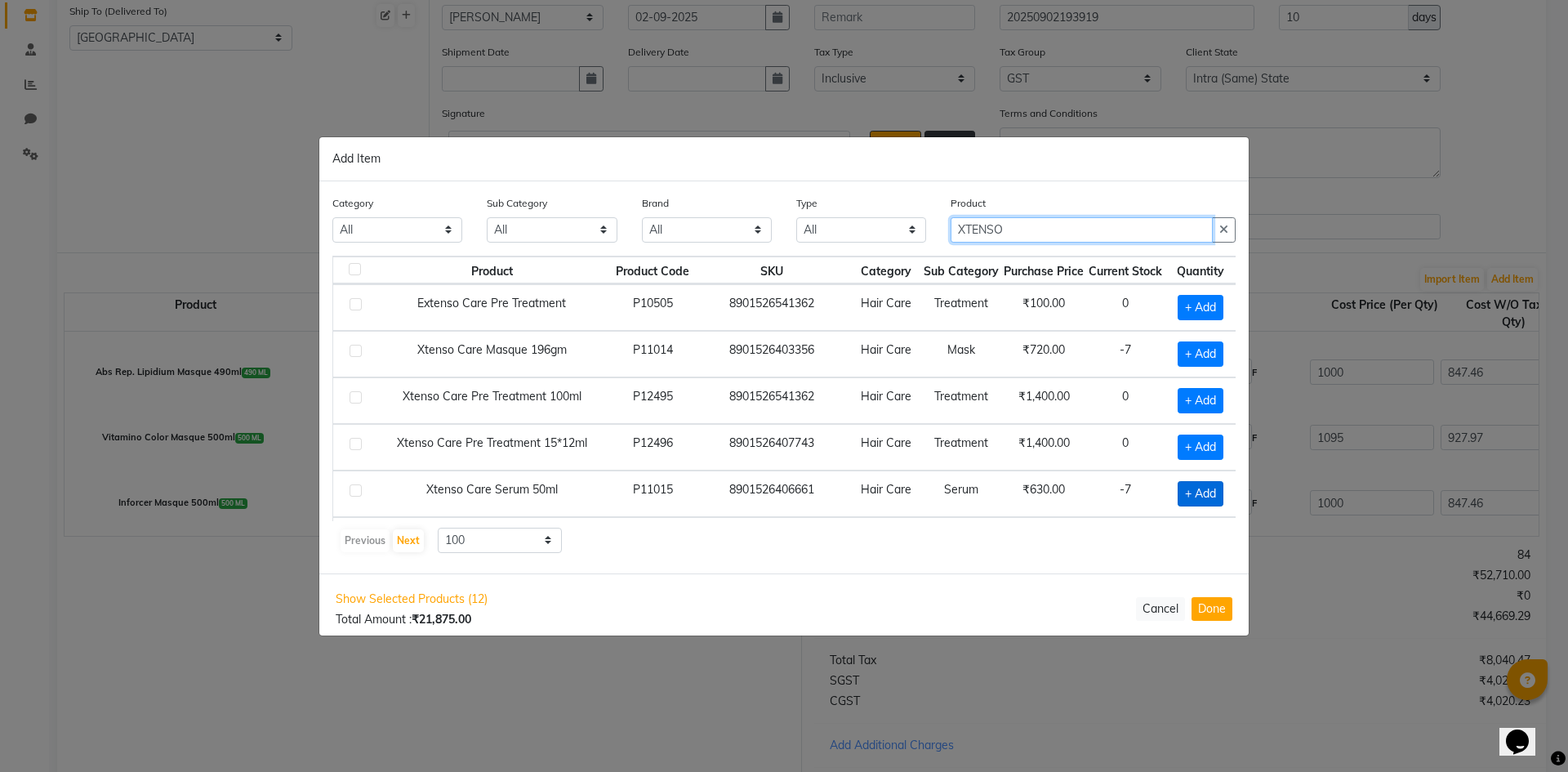
type input "XTENSO"
click at [1195, 489] on span "+ Add" at bounding box center [1200, 493] width 45 height 25
checkbox input "true"
click at [1216, 491] on icon at bounding box center [1221, 492] width 11 height 12
type input "2"
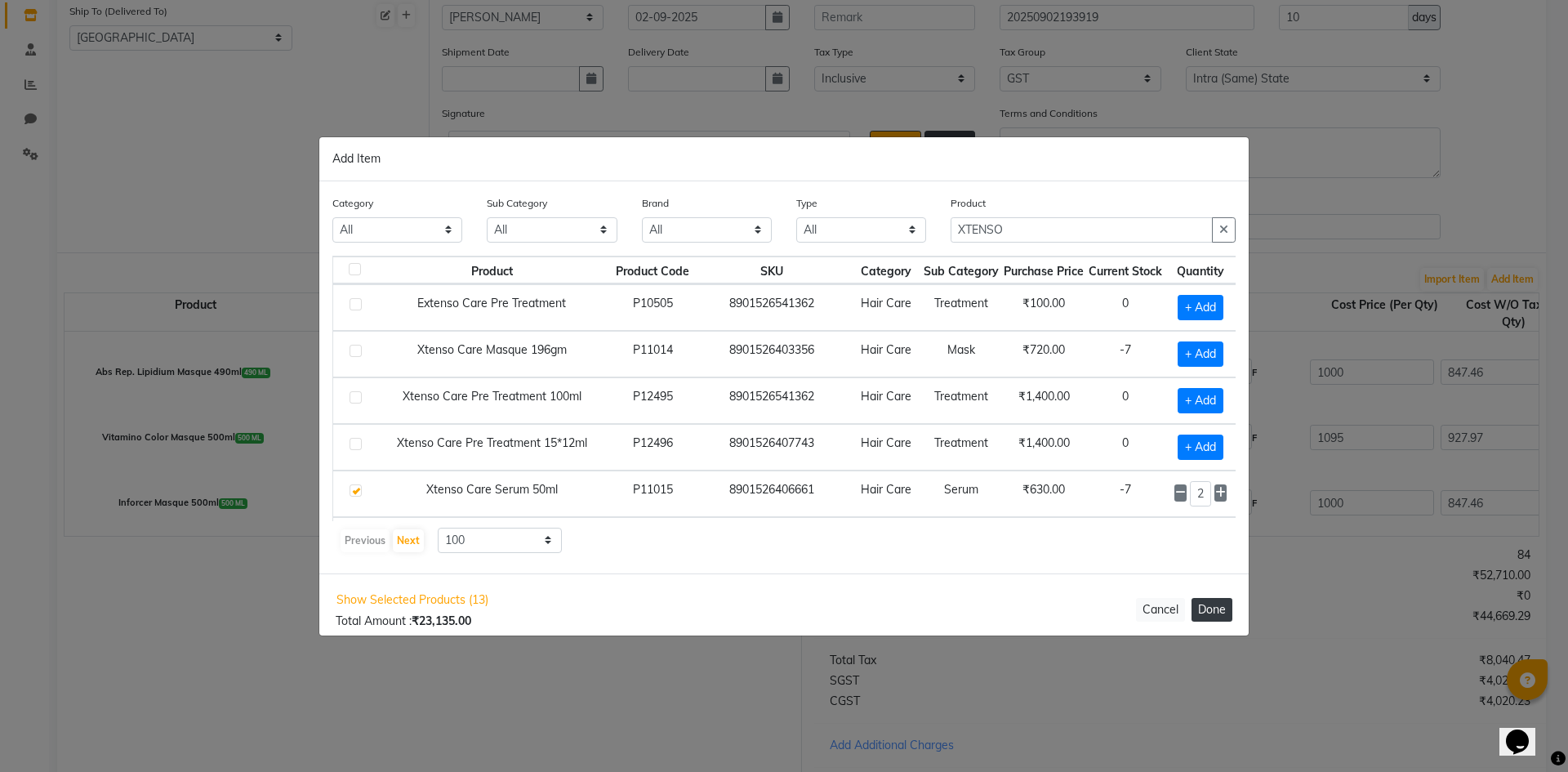
click at [1224, 610] on button "Done" at bounding box center [1212, 609] width 41 height 23
select select "3885"
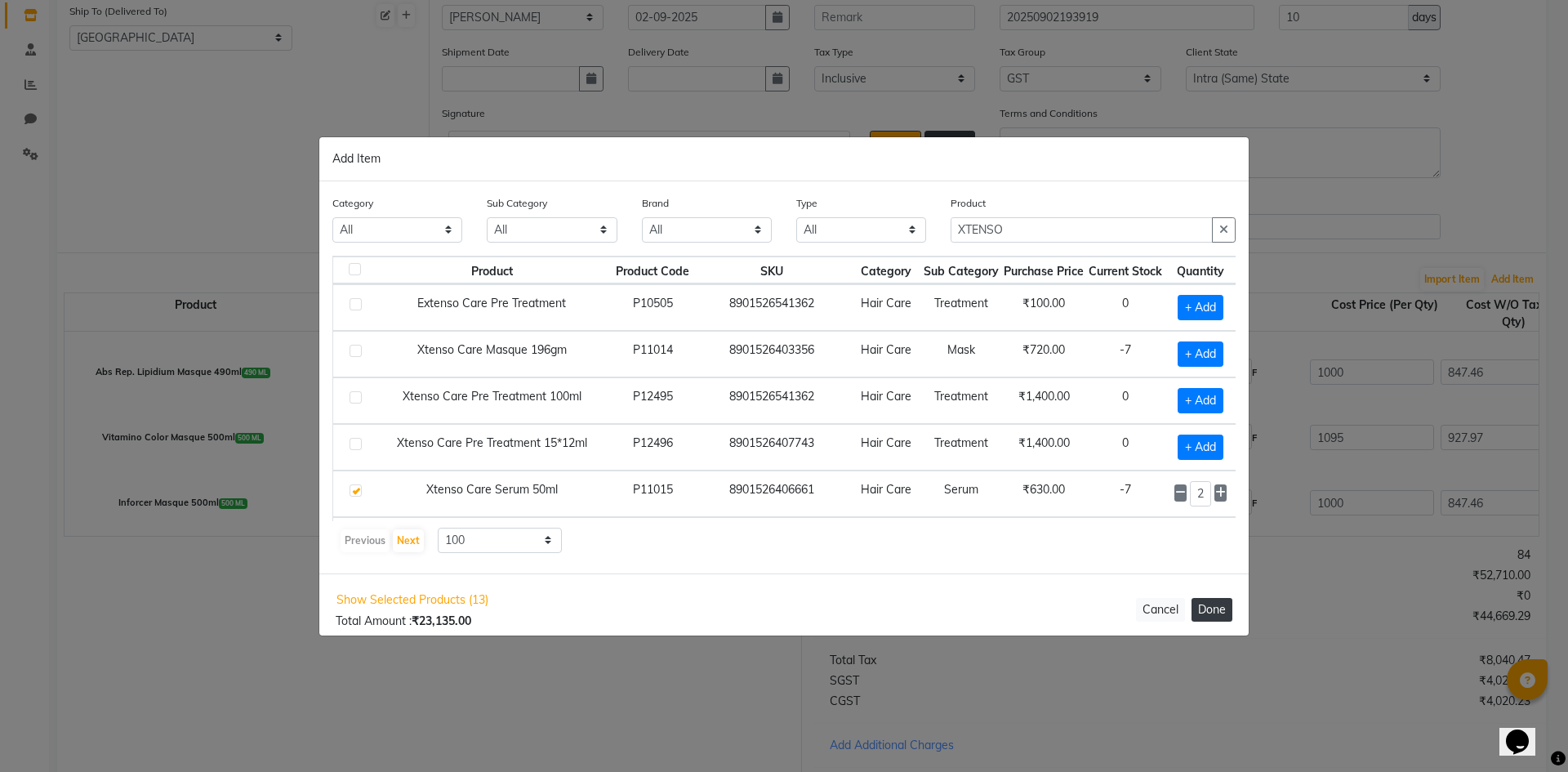
select select "3885"
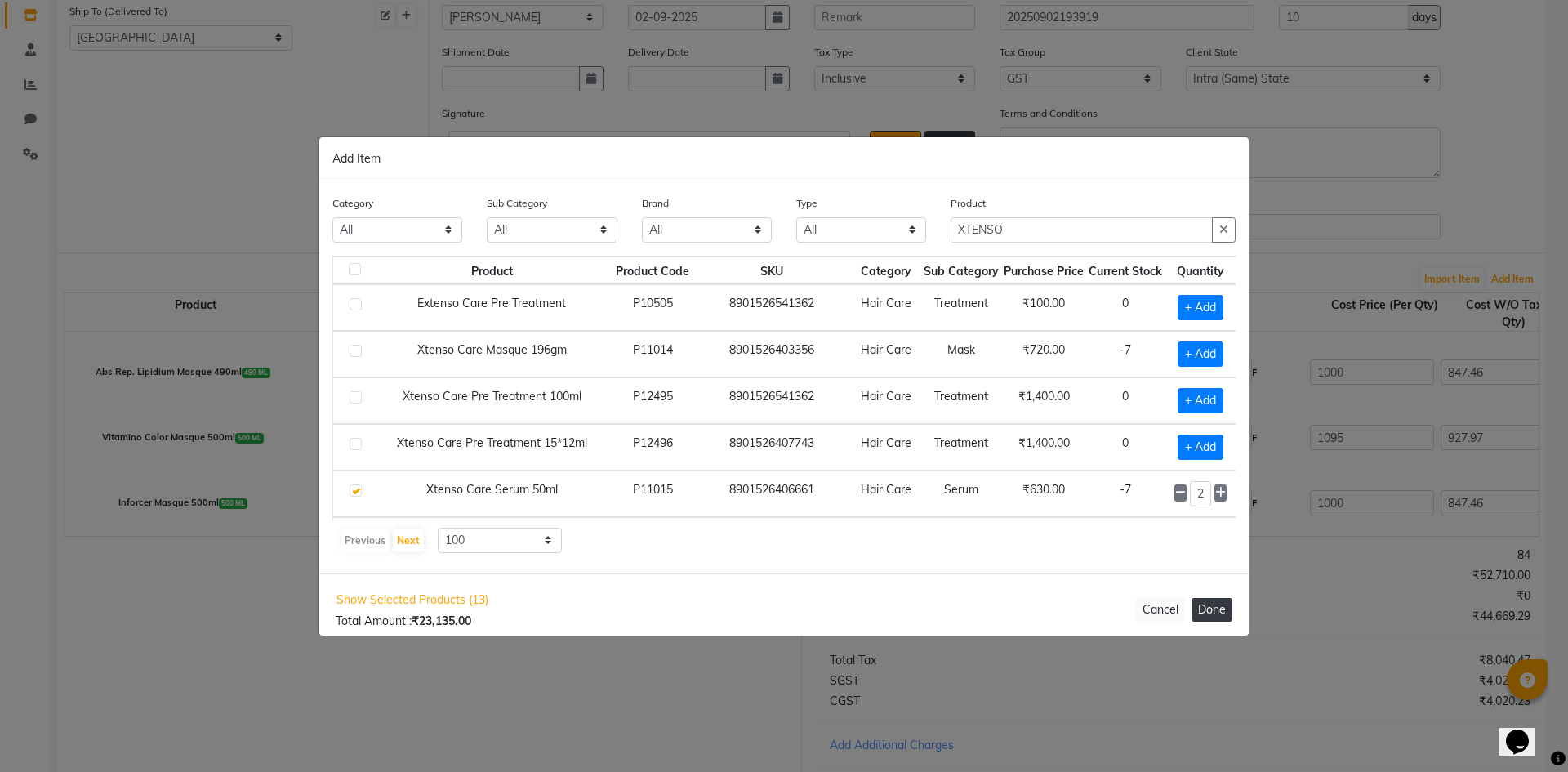
select select "3885"
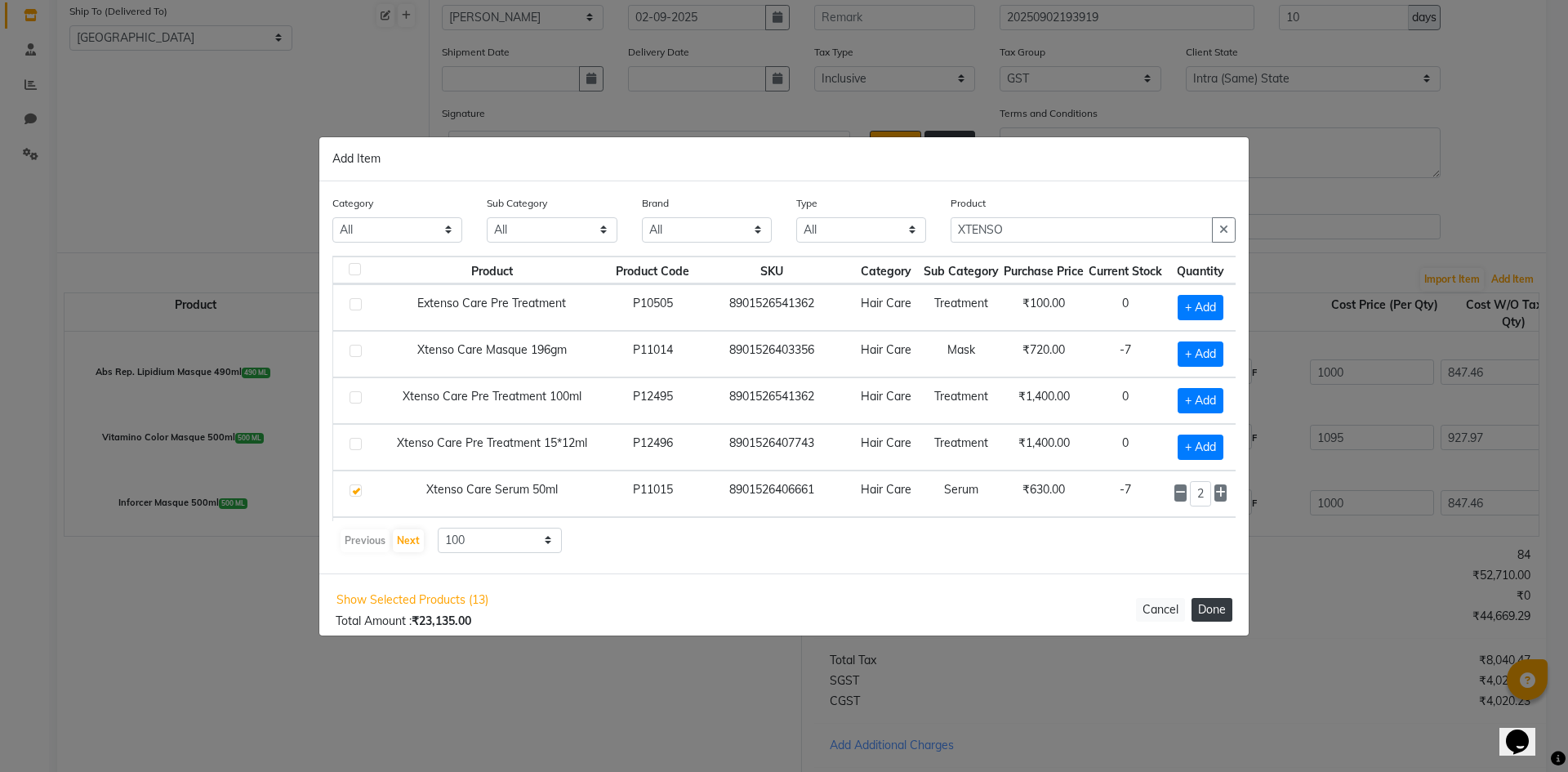
select select "3885"
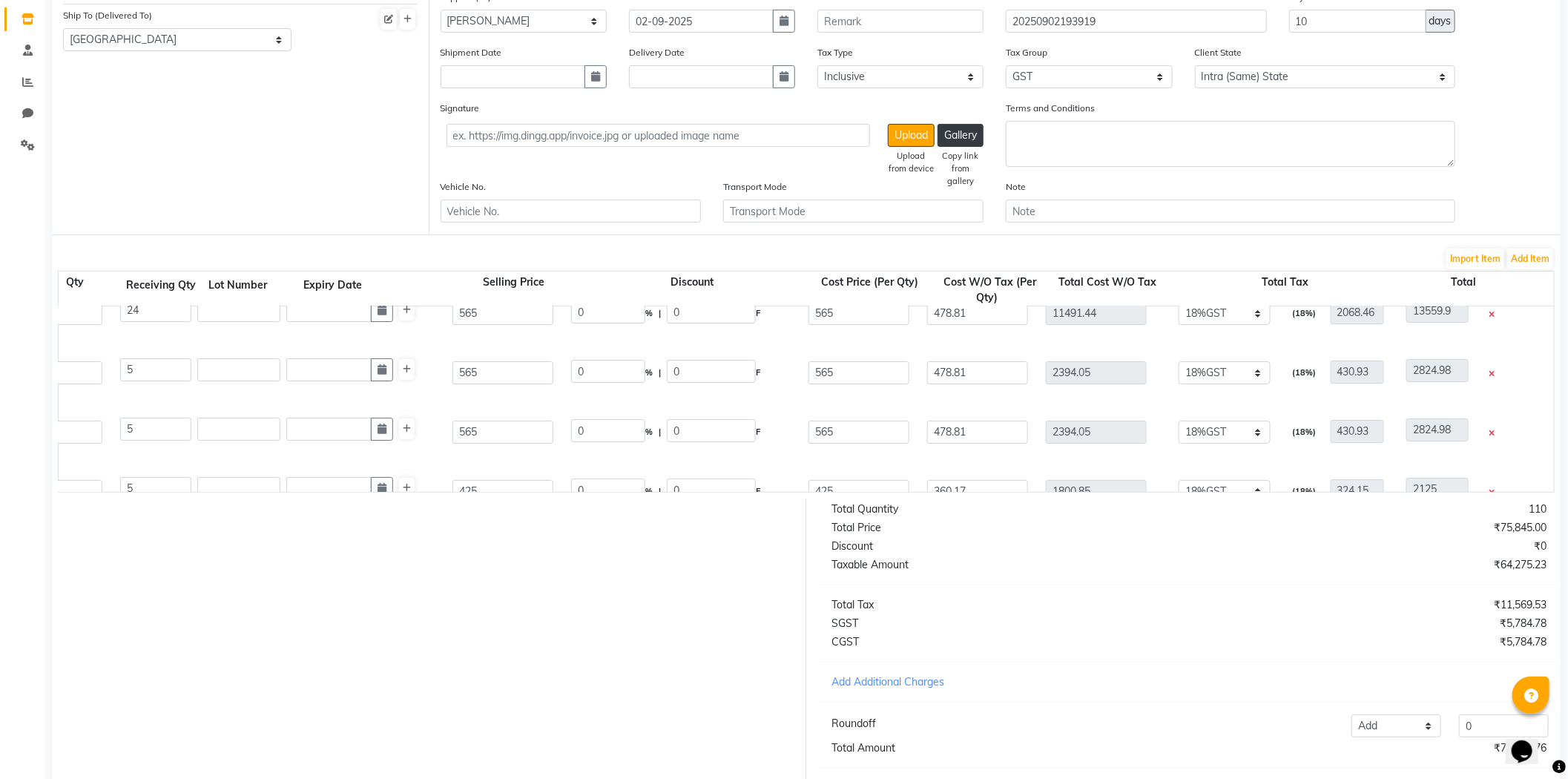
scroll to position [28, 0]
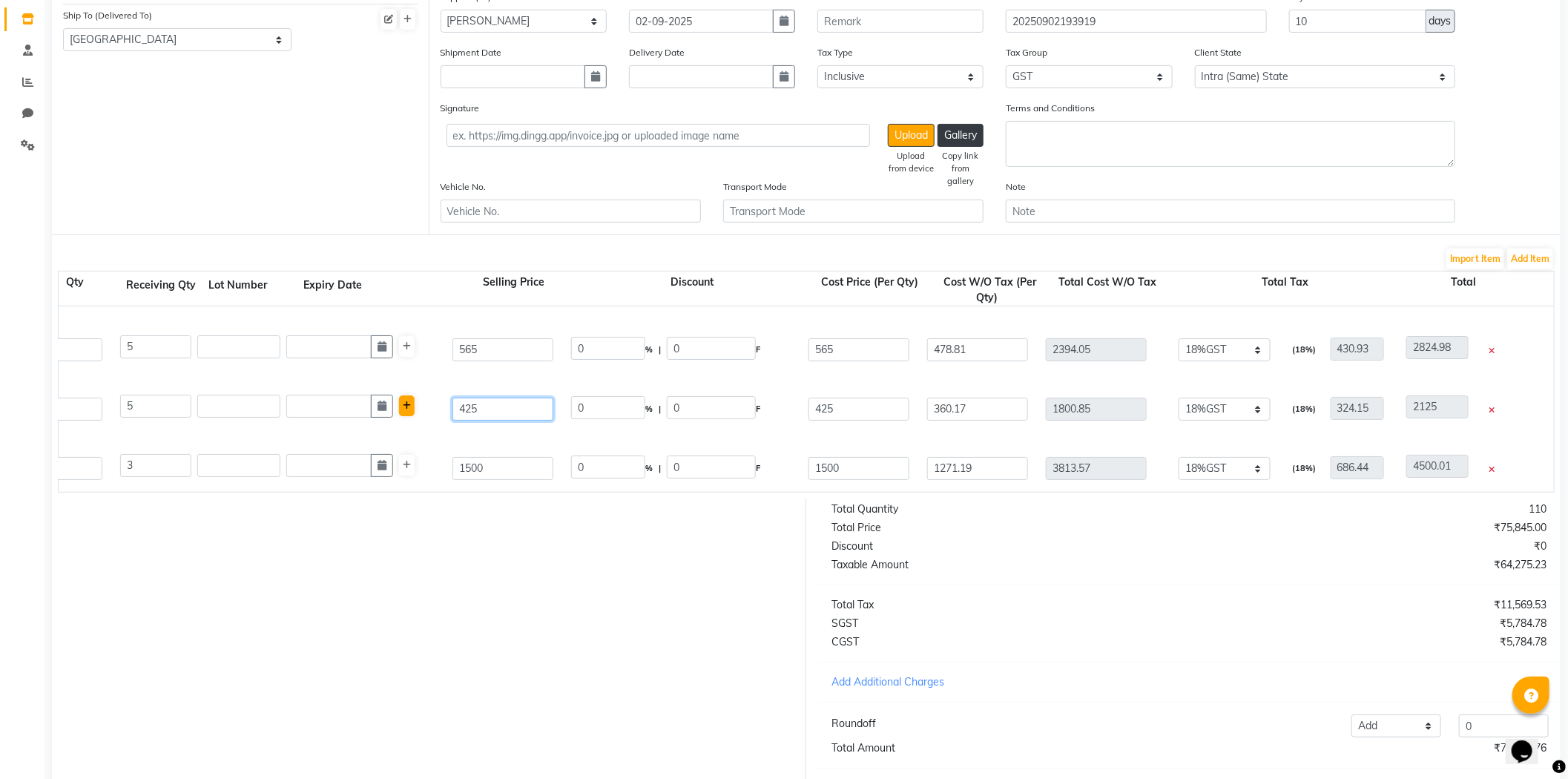
drag, startPoint x: 529, startPoint y: 406, endPoint x: 407, endPoint y: 405, distance: 122.0
click at [407, 405] on div "5.15 Majirel 50 ML P11283 5 5 425 0 % | 0 F 425 360.17 1800.85 None 12%GST 18%G…" at bounding box center [1167, 409] width 3013 height 60
type input "420"
click at [761, 427] on div "5.15 Majirel 50 ML P11283 5 5 420 0 % | 0 F 425 360.17 1800.85 None 12%GST 18%G…" at bounding box center [1167, 409] width 3013 height 60
drag, startPoint x: 865, startPoint y: 409, endPoint x: 611, endPoint y: 401, distance: 254.1
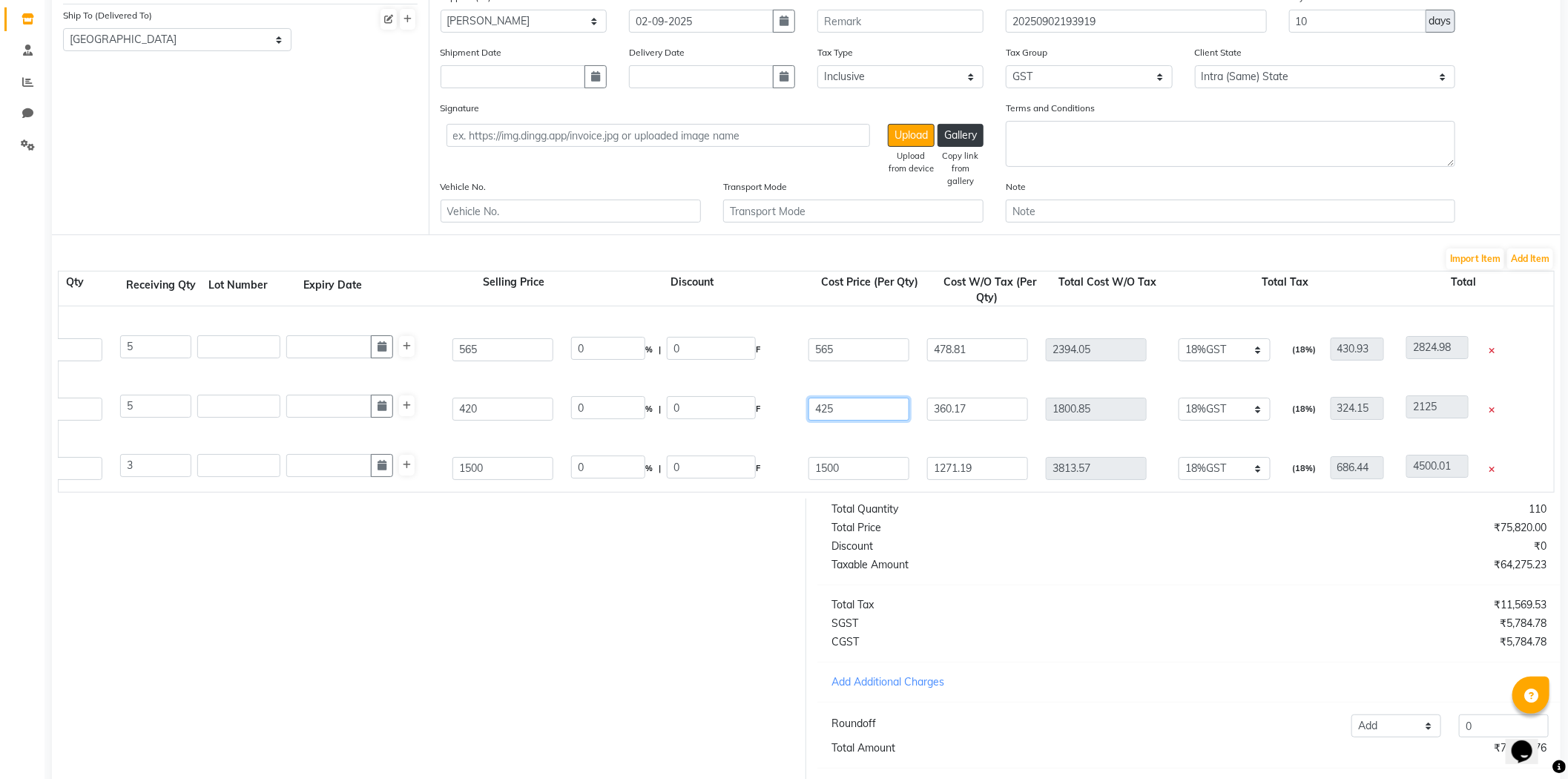
click at [618, 403] on div "5.15 Majirel 50 ML P11283 5 5 420 0 % | 0 F 425 360.17 1800.85 None 12%GST 18%G…" at bounding box center [1167, 409] width 3013 height 60
type input "420"
type input "355.93"
type input "1779.65"
type input "320.34"
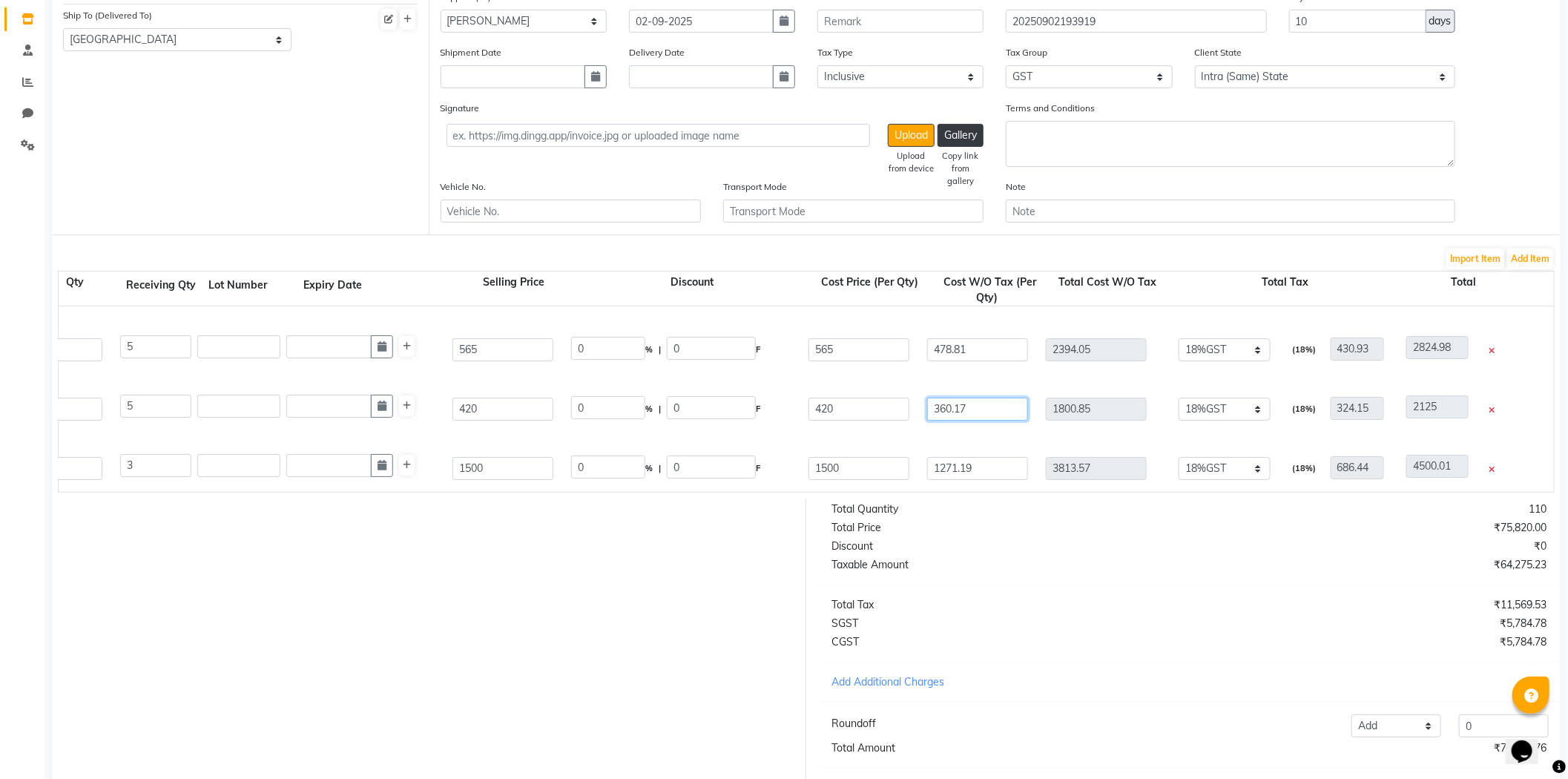
type input "2099.99"
click at [978, 414] on input "355.93" at bounding box center [978, 409] width 101 height 23
click at [903, 431] on div "5.15 Majirel 50 ML P11283 5 5 420 0 % | 0 F 420 355.93 1779.65 None 12%GST 18%G…" at bounding box center [1167, 409] width 3013 height 60
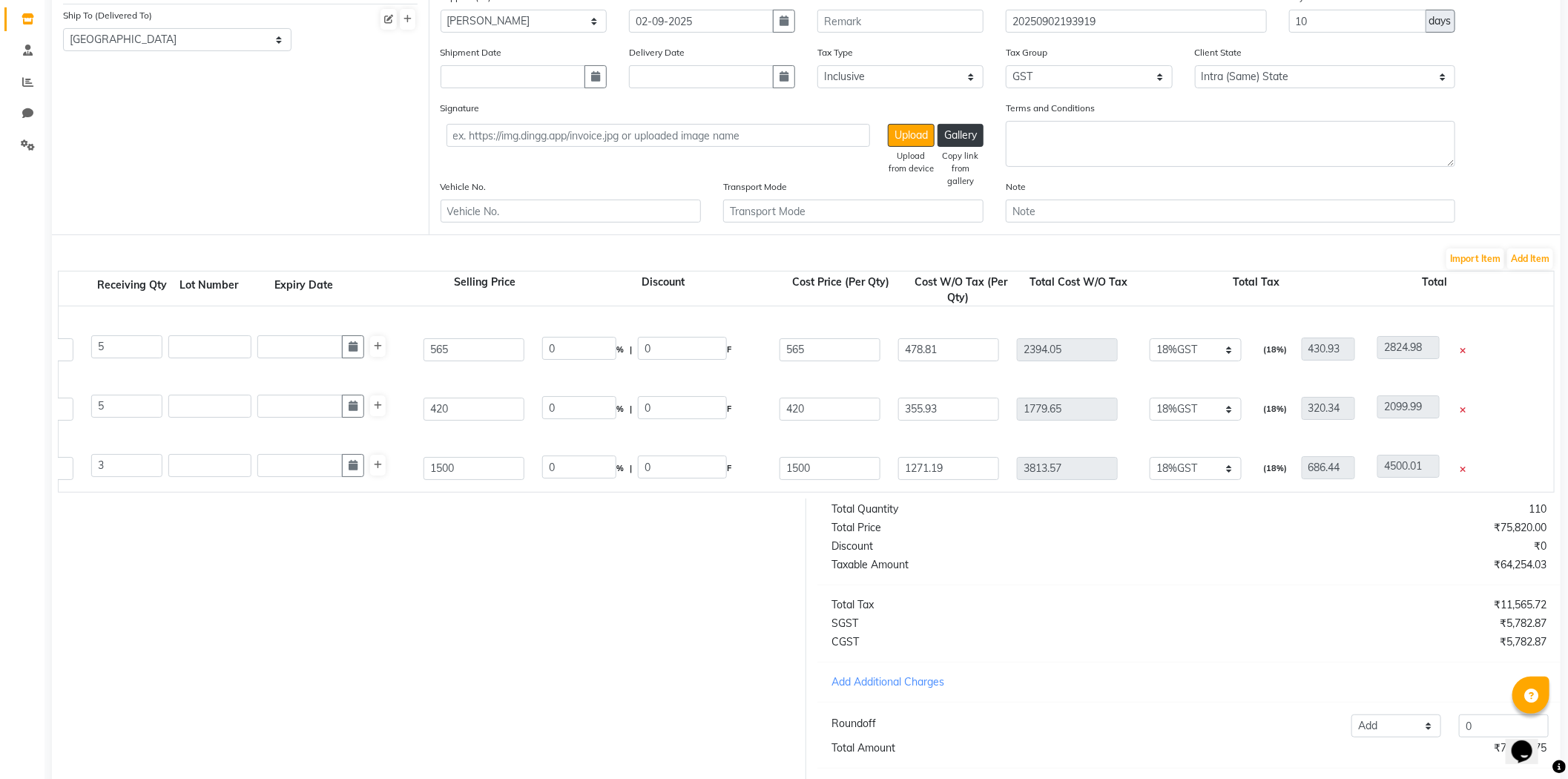
scroll to position [0, 418]
drag, startPoint x: 493, startPoint y: 458, endPoint x: 139, endPoint y: 436, distance: 354.7
click at [112, 444] on div "6.13 Majirel 50 ML P11298 3 3 1500 0 % | 0 F 1500 1271.19 3813.57 None 12%GST 1…" at bounding box center [1136, 468] width 3013 height 60
type input "420"
drag, startPoint x: 842, startPoint y: 455, endPoint x: 834, endPoint y: 462, distance: 10.6
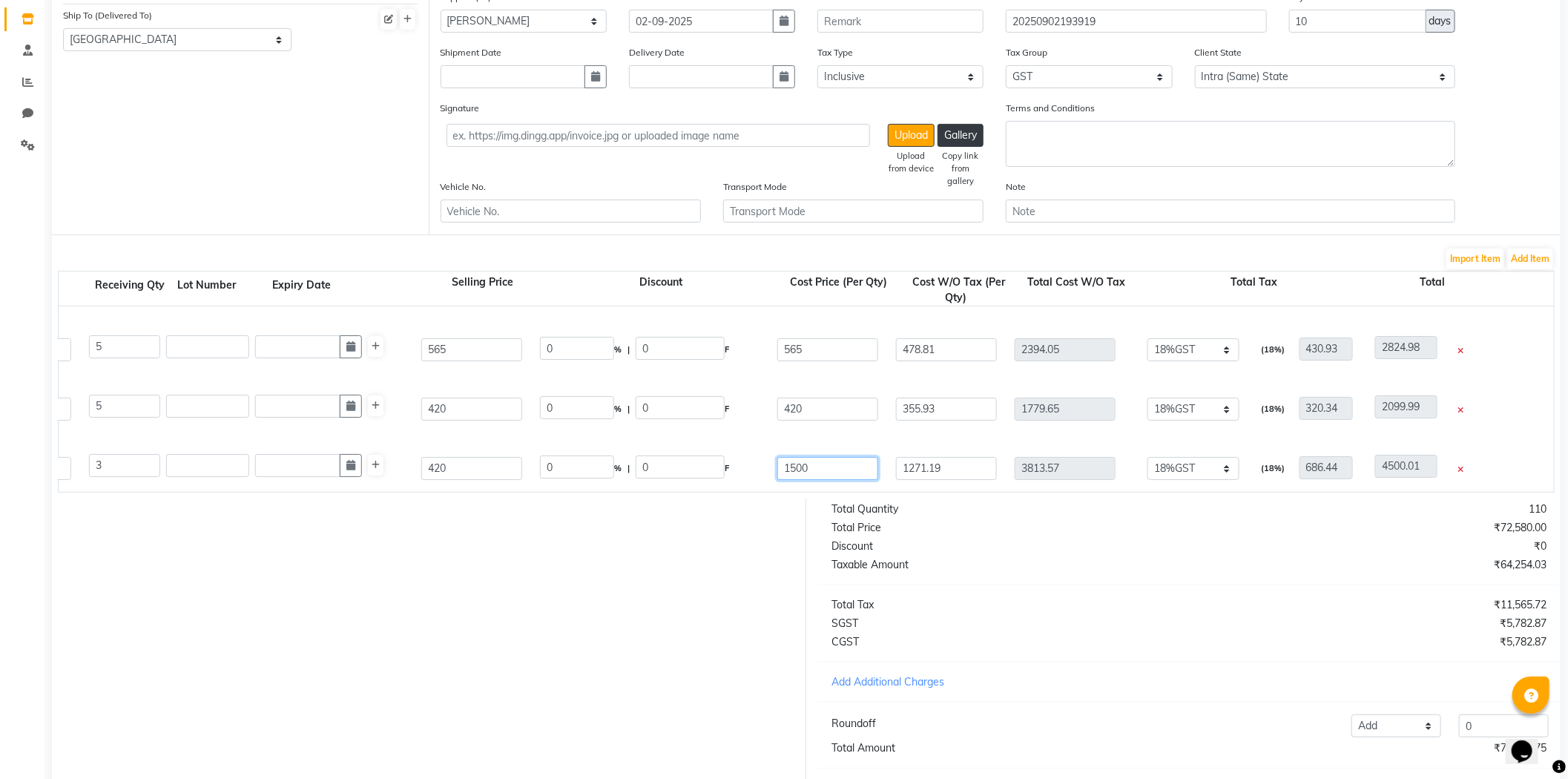
click at [835, 461] on div "6.13 Majirel 50 ML P11298 3 3 420 0 % | 0 F 1500 1271.19 3813.57 None 12%GST 18…" at bounding box center [1136, 468] width 3013 height 60
drag, startPoint x: 834, startPoint y: 462, endPoint x: 638, endPoint y: 451, distance: 196.3
click at [636, 456] on div "6.13 Majirel 50 ML P11298 3 3 420 0 % | 0 F 1500 1271.19 3813.57 None 12%GST 18…" at bounding box center [1136, 468] width 3013 height 60
type input "420"
type input "355.93"
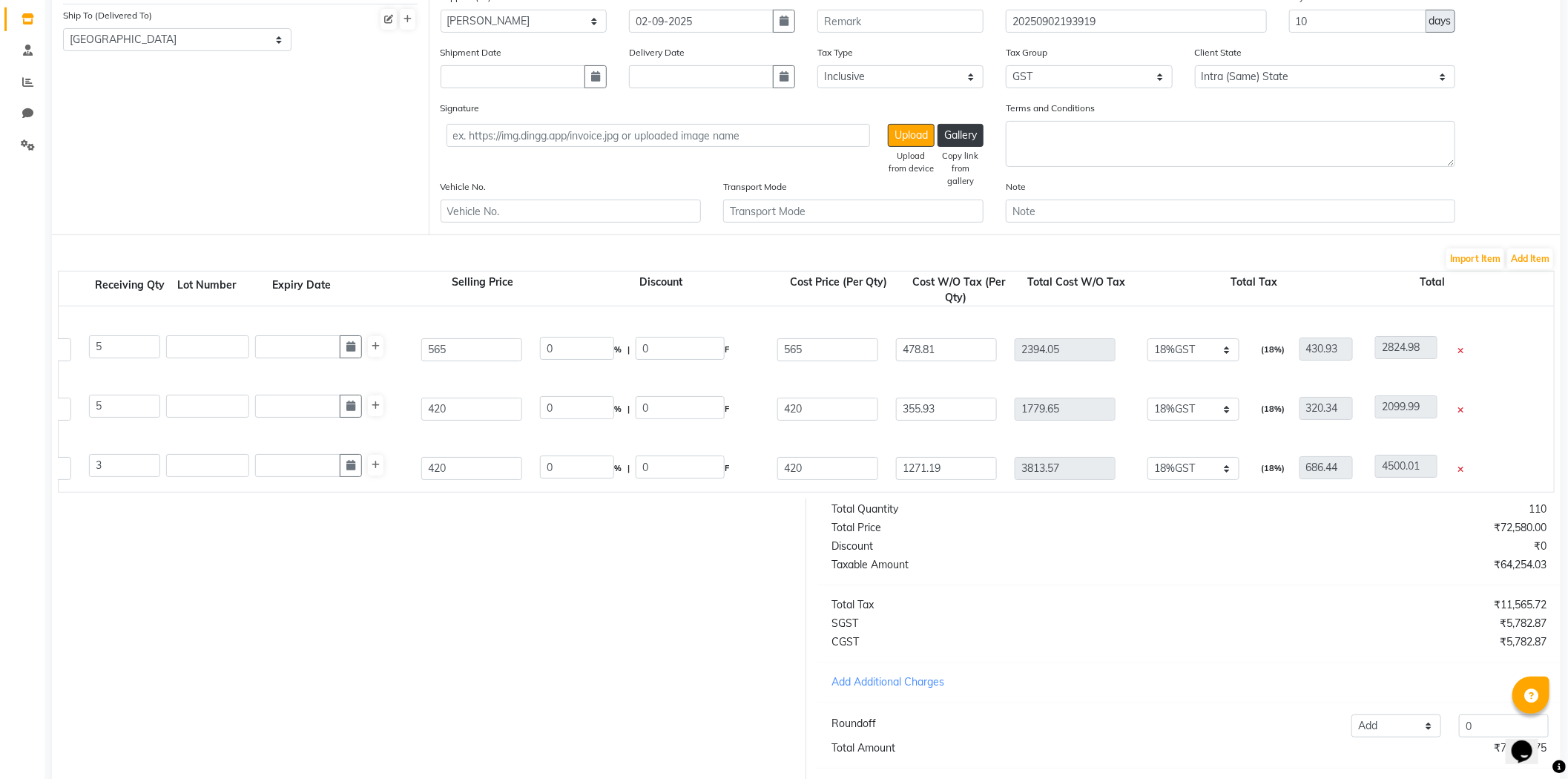
type input "1067.79"
type input "192.2"
type input "1259.99"
click at [769, 432] on div "5.15 Majirel 50 ML P11283 5 5 420 0 % | 0 F 420 355.93 1779.65 None 12%GST 18%G…" at bounding box center [1136, 409] width 3013 height 60
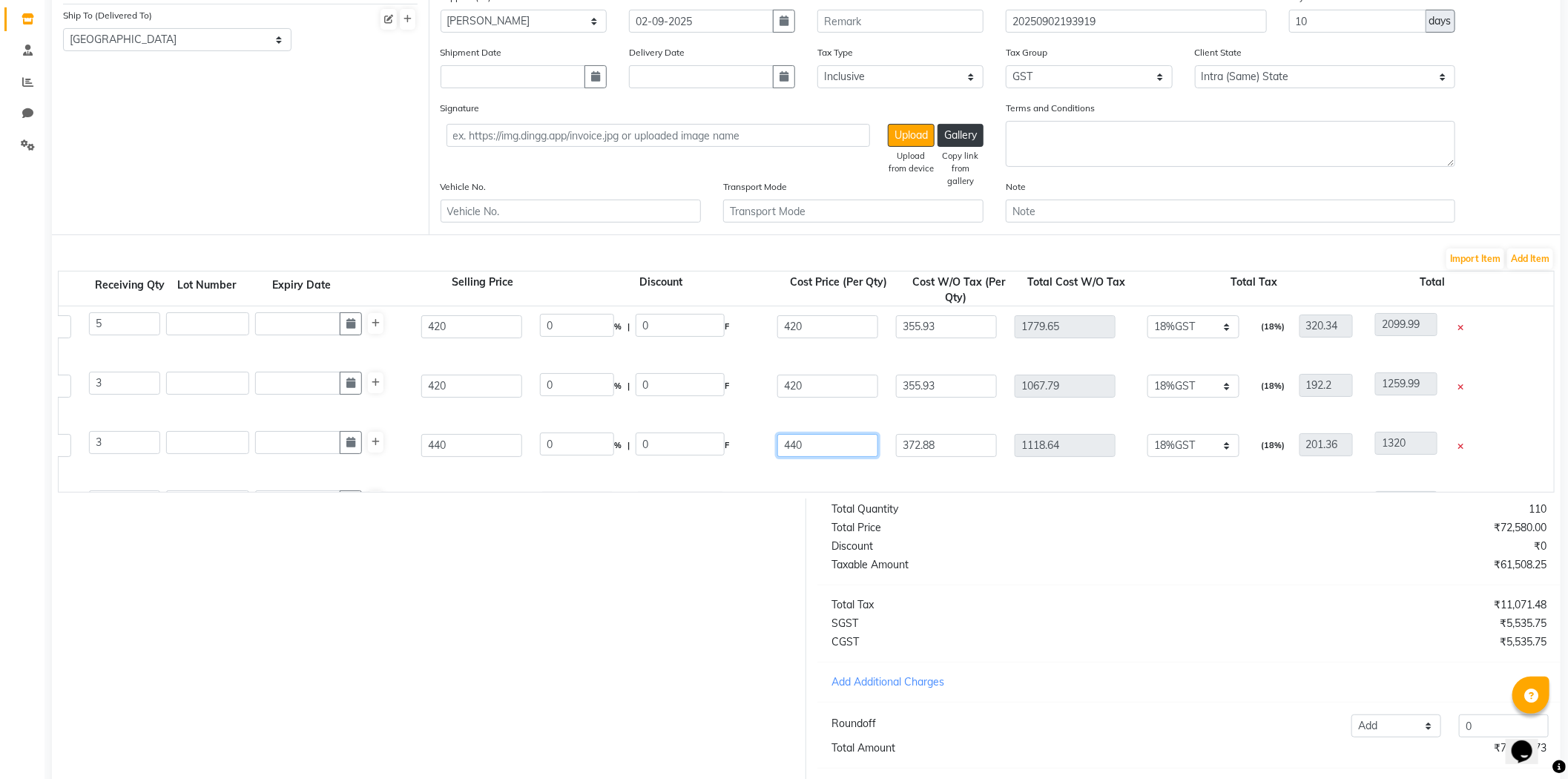
drag, startPoint x: 828, startPoint y: 444, endPoint x: 688, endPoint y: 440, distance: 140.1
click at [705, 446] on div "Cool Cover 6.8 50 ML P11077 3 3 440 0 % | 0 F 440 372.88 1118.64 None 12%GST 18…" at bounding box center [1136, 445] width 3013 height 60
type input "440"
click at [789, 477] on div "7.23 Majirel 50 ML P11309 5 5 420 0 % | 0 F 420 355.93 1779.65 None 12%GST 18%G…" at bounding box center [1136, 504] width 3013 height 60
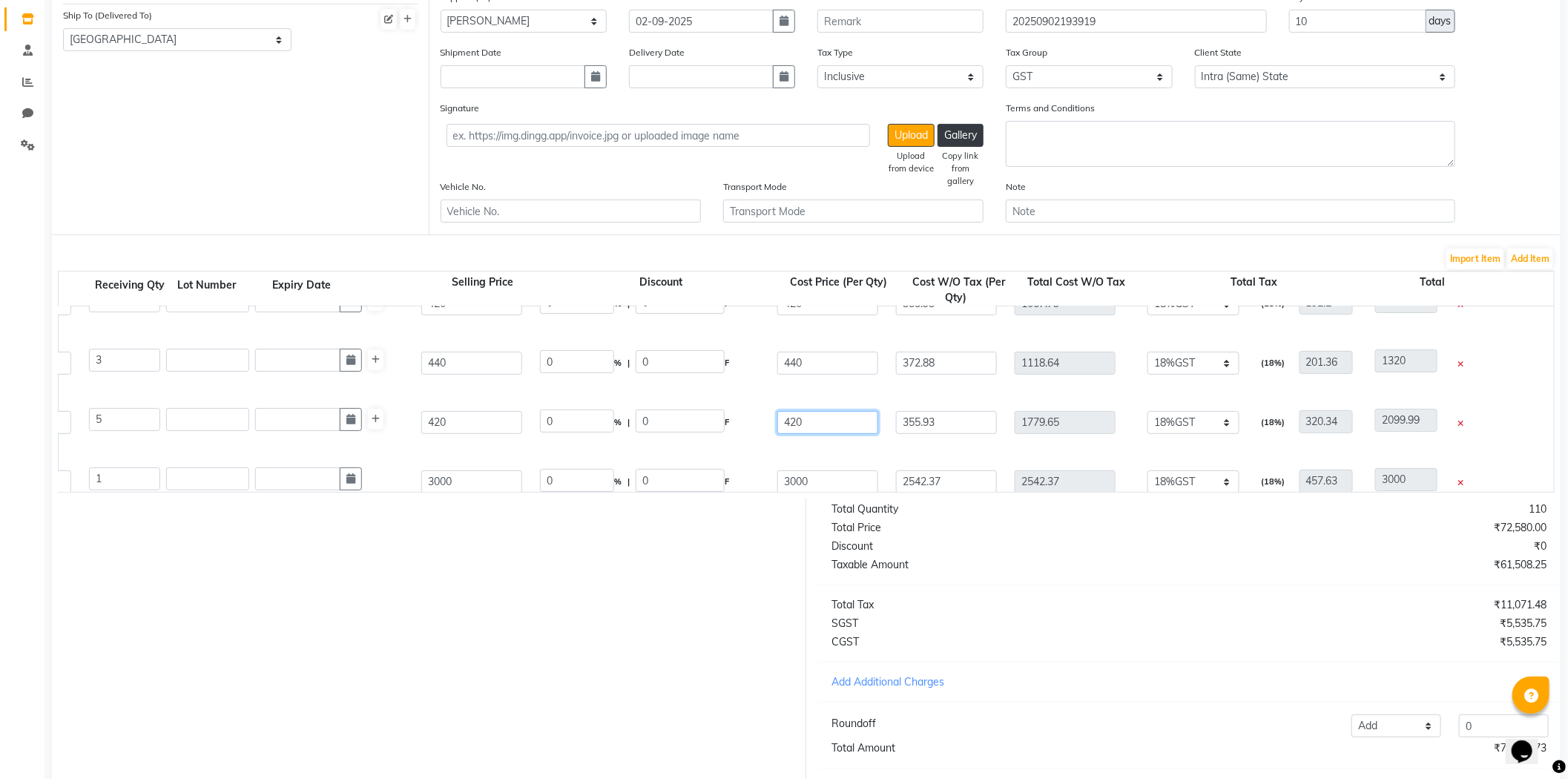
drag, startPoint x: 814, startPoint y: 426, endPoint x: 662, endPoint y: 416, distance: 152.3
click at [662, 416] on div "7.23 Majirel 50 ML P11309 5 5 420 0 % | 0 F 420 355.93 1779.65 None 12%GST 18%G…" at bounding box center [1136, 422] width 3013 height 60
type input "420"
click at [761, 444] on div "7.23 Majirel 50 ML P11309 5 5 420 0 % | 0 F 420 355.93 1779.65 None 12%GST 18%G…" at bounding box center [1136, 422] width 3013 height 60
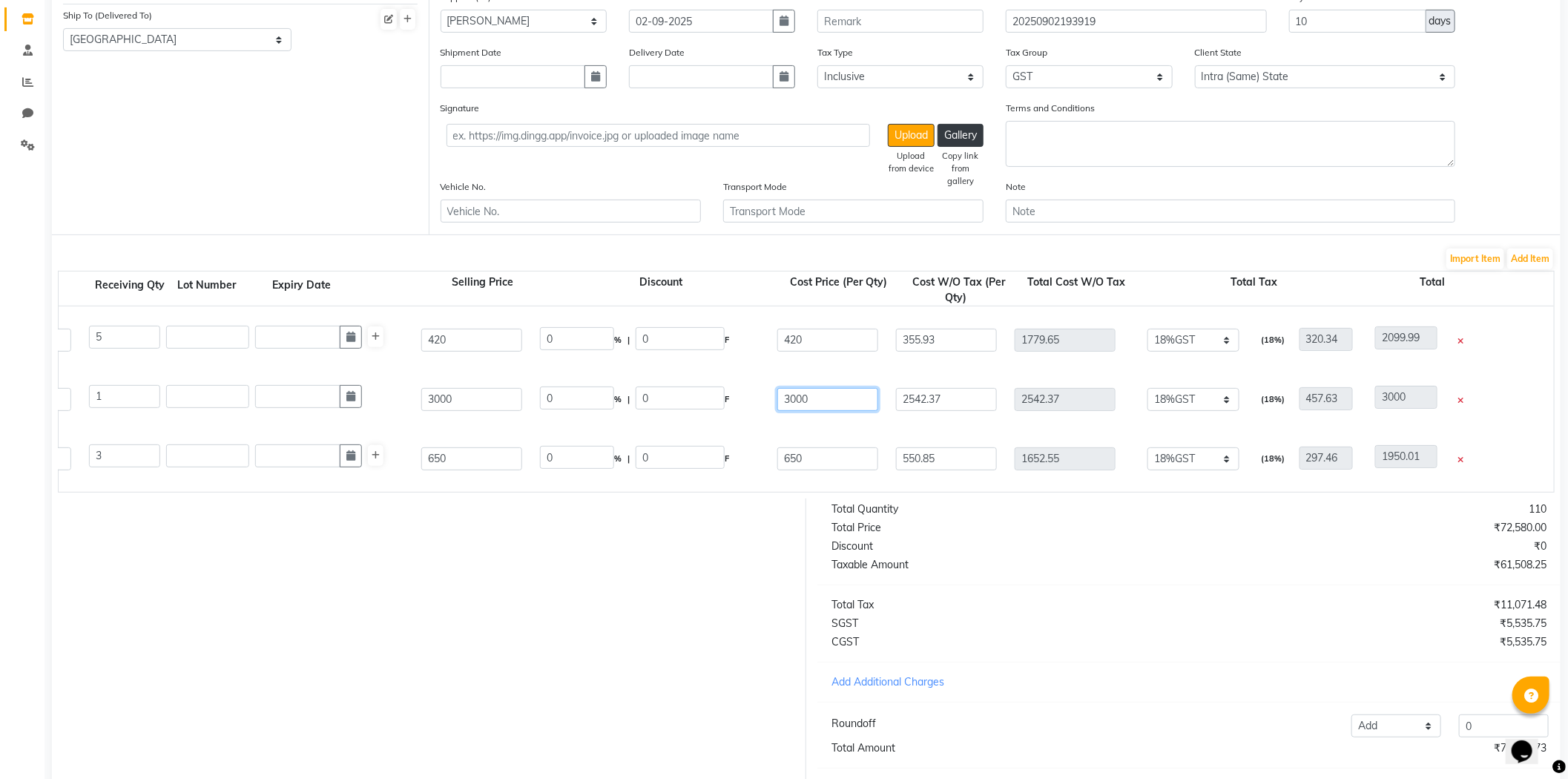
drag, startPoint x: 826, startPoint y: 398, endPoint x: 659, endPoint y: 398, distance: 167.0
click at [659, 398] on div "Scalp Adv. Anti Dandruff Shampoo 1500ml 1500 ML 0 1 1 3000 0 % | 0 F 3000 2542.…" at bounding box center [1136, 400] width 3013 height 60
type input "3000"
drag, startPoint x: 849, startPoint y: 460, endPoint x: 654, endPoint y: 456, distance: 195.0
click at [654, 456] on div "Developer 20vol.1000ml 1000 ML P12349 3 3 650 0 % | 0 F 650 550.85 1652.55 None…" at bounding box center [1136, 458] width 3013 height 60
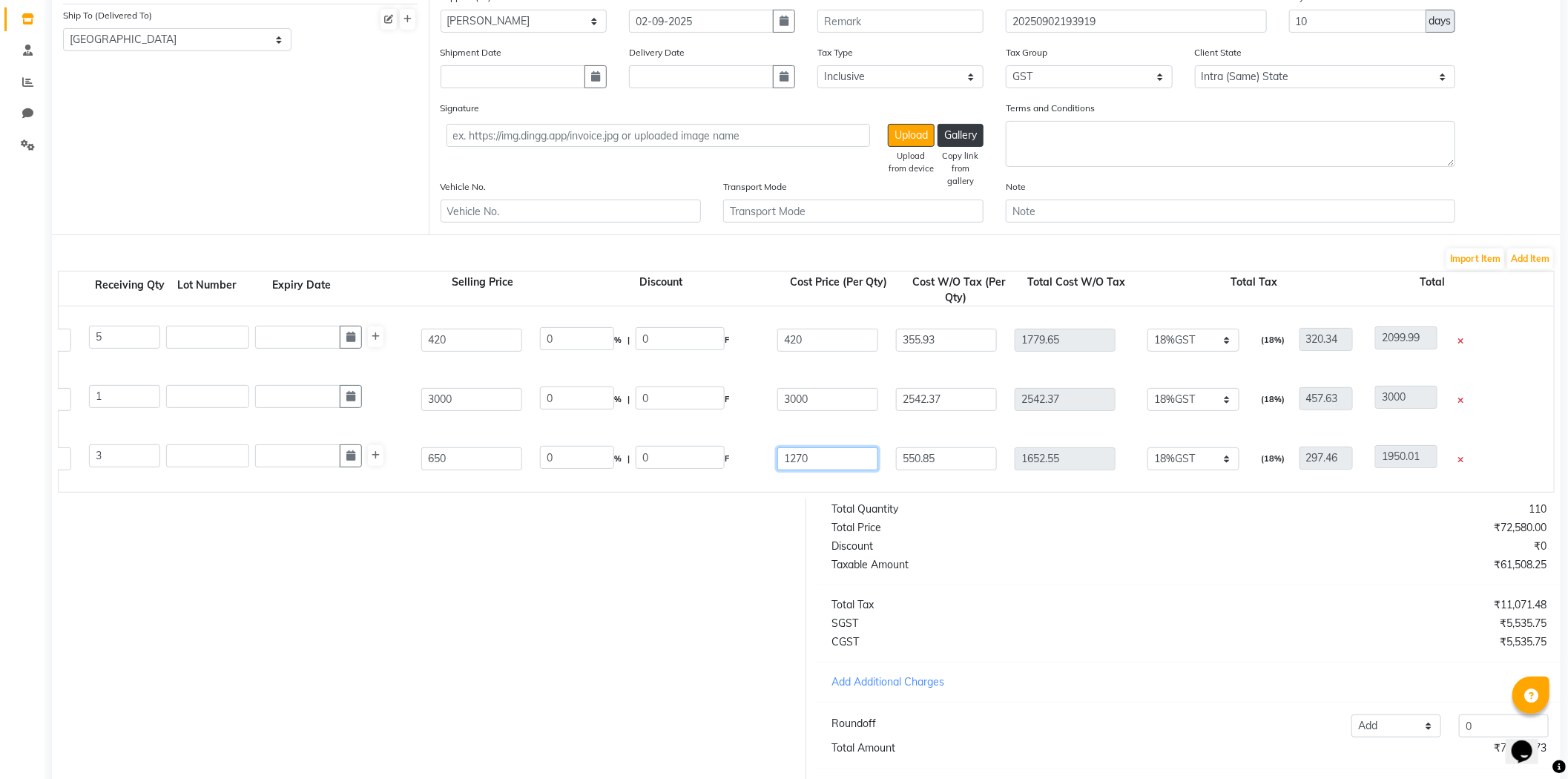
type input "1270"
type input "1076.27"
type input "3228.81"
click at [770, 417] on div "Scalp Adv. Anti Dandruff Shampoo 1500ml 1500 ML 0 1 1 3000 0 % | 0 F 3000 2542.…" at bounding box center [1136, 400] width 3013 height 60
drag, startPoint x: 467, startPoint y: 452, endPoint x: 209, endPoint y: 446, distance: 258.1
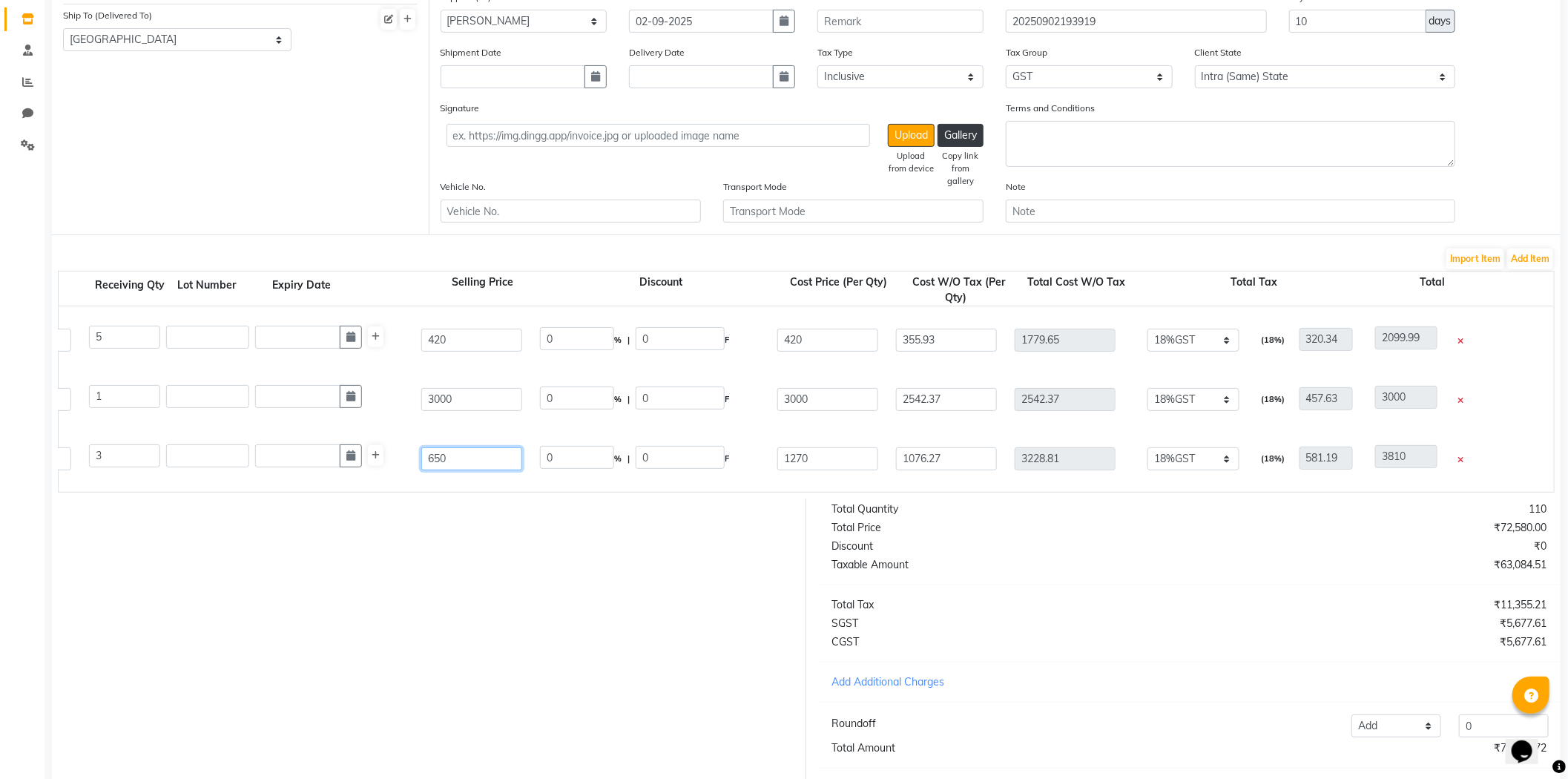
click at [209, 447] on div "Developer 20vol.1000ml 1000 ML P12349 3 3 650 0 % | 0 F 1270 1076.27 3228.81 No…" at bounding box center [1136, 458] width 3013 height 60
click at [759, 420] on div "Scalp Adv. Anti Dandruff Shampoo 1500ml 1500 ML 0 1 1 3000 0 % | 0 F 3000 2542.…" at bounding box center [1136, 400] width 3013 height 60
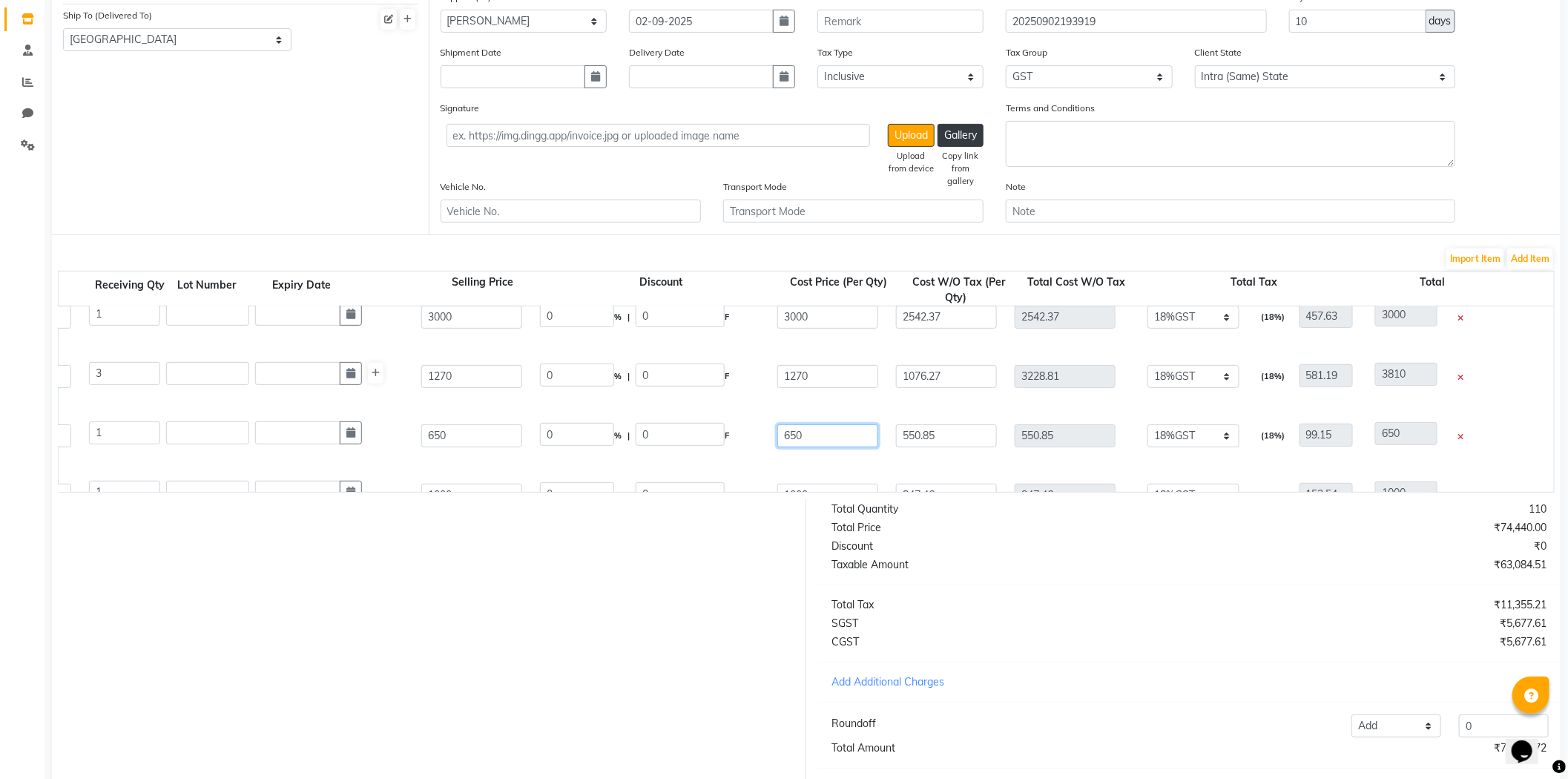
drag, startPoint x: 818, startPoint y: 440, endPoint x: 718, endPoint y: 440, distance: 100.0
click at [718, 440] on div "Developer 30vol.1000ml 1000 ML P12350 1 1 650 0 % | 0 F 650 550.85 550.85 None …" at bounding box center [1136, 436] width 3013 height 60
drag, startPoint x: 491, startPoint y: 439, endPoint x: 230, endPoint y: 417, distance: 261.9
click at [231, 434] on div "Developer 30vol.1000ml 1000 ML P12350 1 1 650 0 % | 0 F 800 677.97 677.97 None …" at bounding box center [1136, 436] width 3013 height 60
click at [758, 433] on div "0 % | 0 F" at bounding box center [650, 435] width 220 height 25
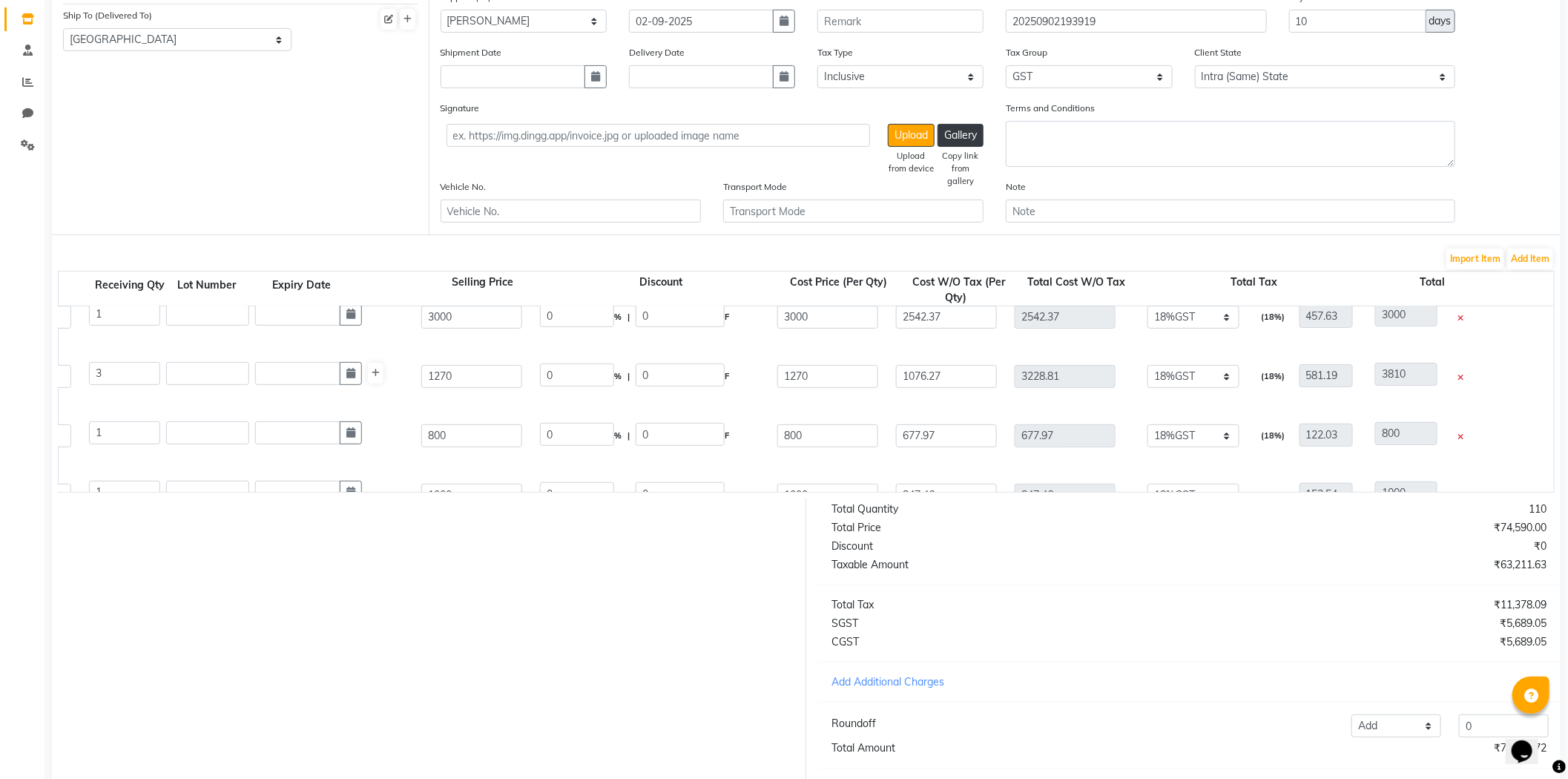
scroll to position [576, 0]
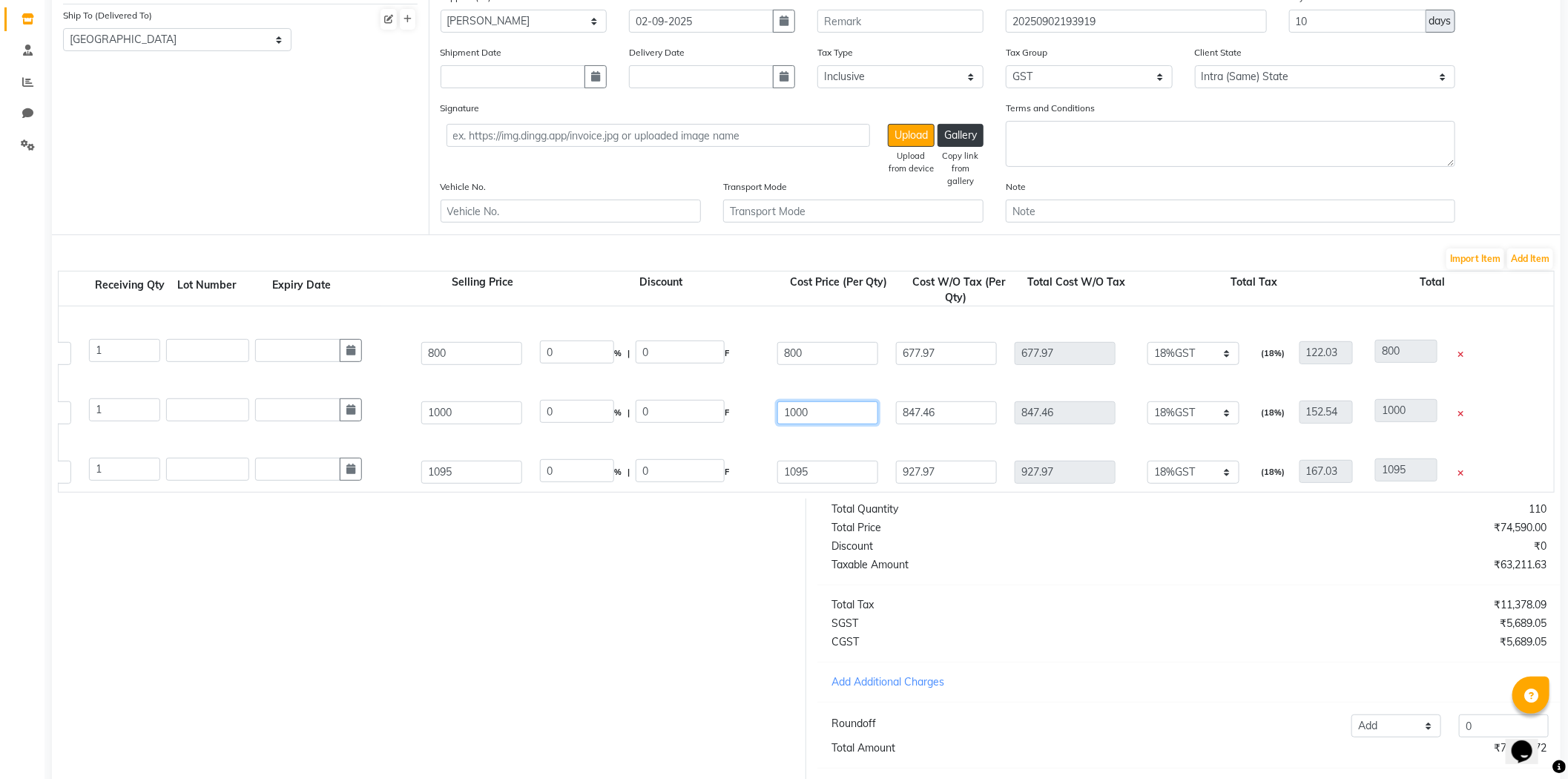
drag, startPoint x: 828, startPoint y: 415, endPoint x: 675, endPoint y: 413, distance: 153.0
click at [675, 413] on div "Abs Rep. Lipidium Masque 490ml 490 ML P10897 1 1 1000 0 % | 0 F 1000 847.46 847…" at bounding box center [1136, 413] width 3013 height 60
drag, startPoint x: 501, startPoint y: 414, endPoint x: 360, endPoint y: 398, distance: 141.9
click at [275, 417] on div "Abs Rep. Lipidium Masque 490ml 490 ML P10897 1 1 1000 0 % | 0 F 1590 1347.46 13…" at bounding box center [1136, 413] width 3013 height 60
drag, startPoint x: 820, startPoint y: 465, endPoint x: 694, endPoint y: 472, distance: 126.2
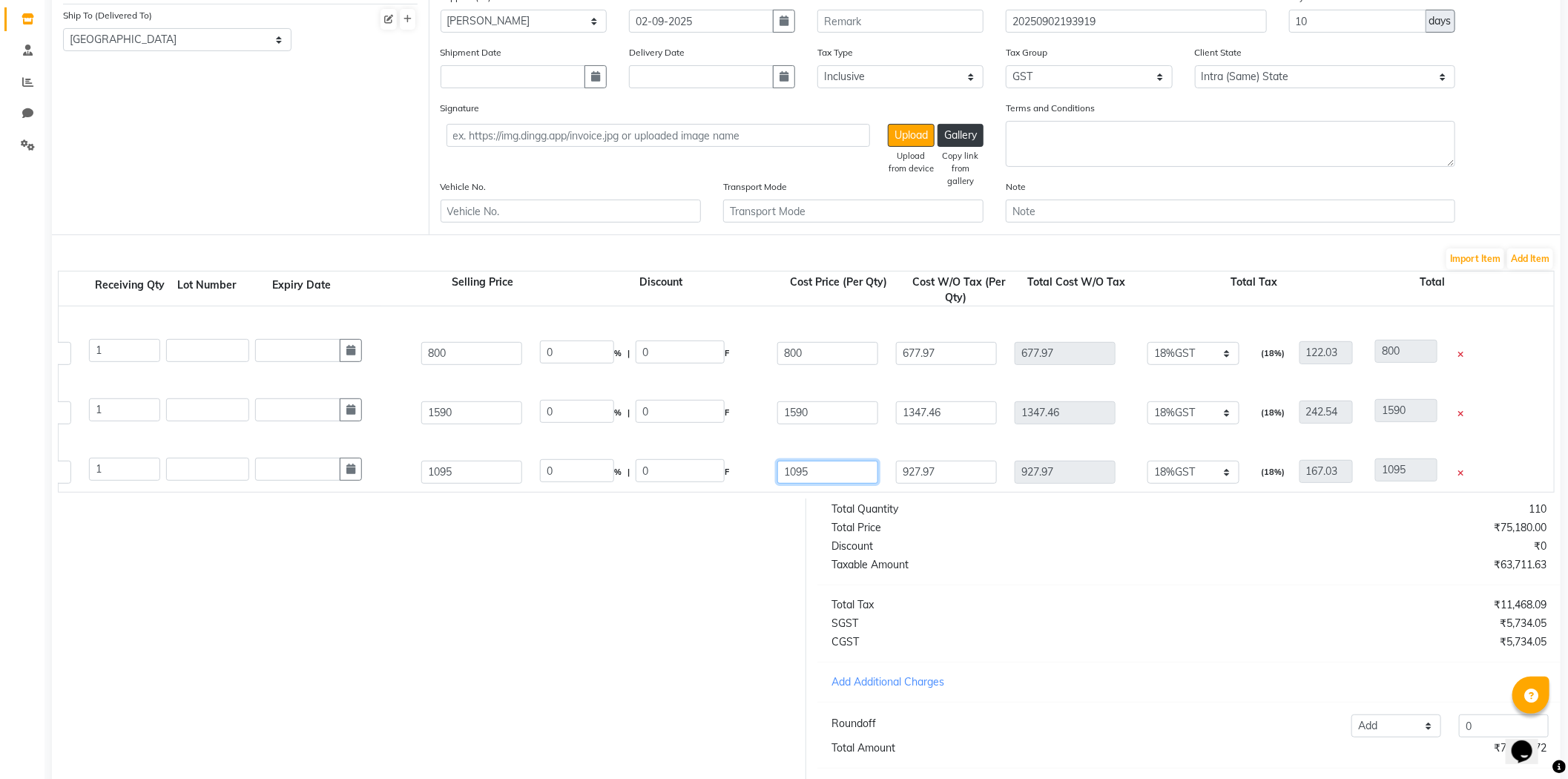
click at [694, 472] on div "Vitamino Color Masque 500ml 500 ML P11012 1 1 1095 0 % | 0 F 1095 927.97 927.97…" at bounding box center [1136, 472] width 3013 height 60
drag, startPoint x: 465, startPoint y: 470, endPoint x: 316, endPoint y: 470, distance: 149.0
click at [307, 470] on div "Vitamino Color Masque 500ml 500 ML P11012 1 1 1095 0 % | 0 F 1590 1347.46 1347.…" at bounding box center [1136, 472] width 3013 height 60
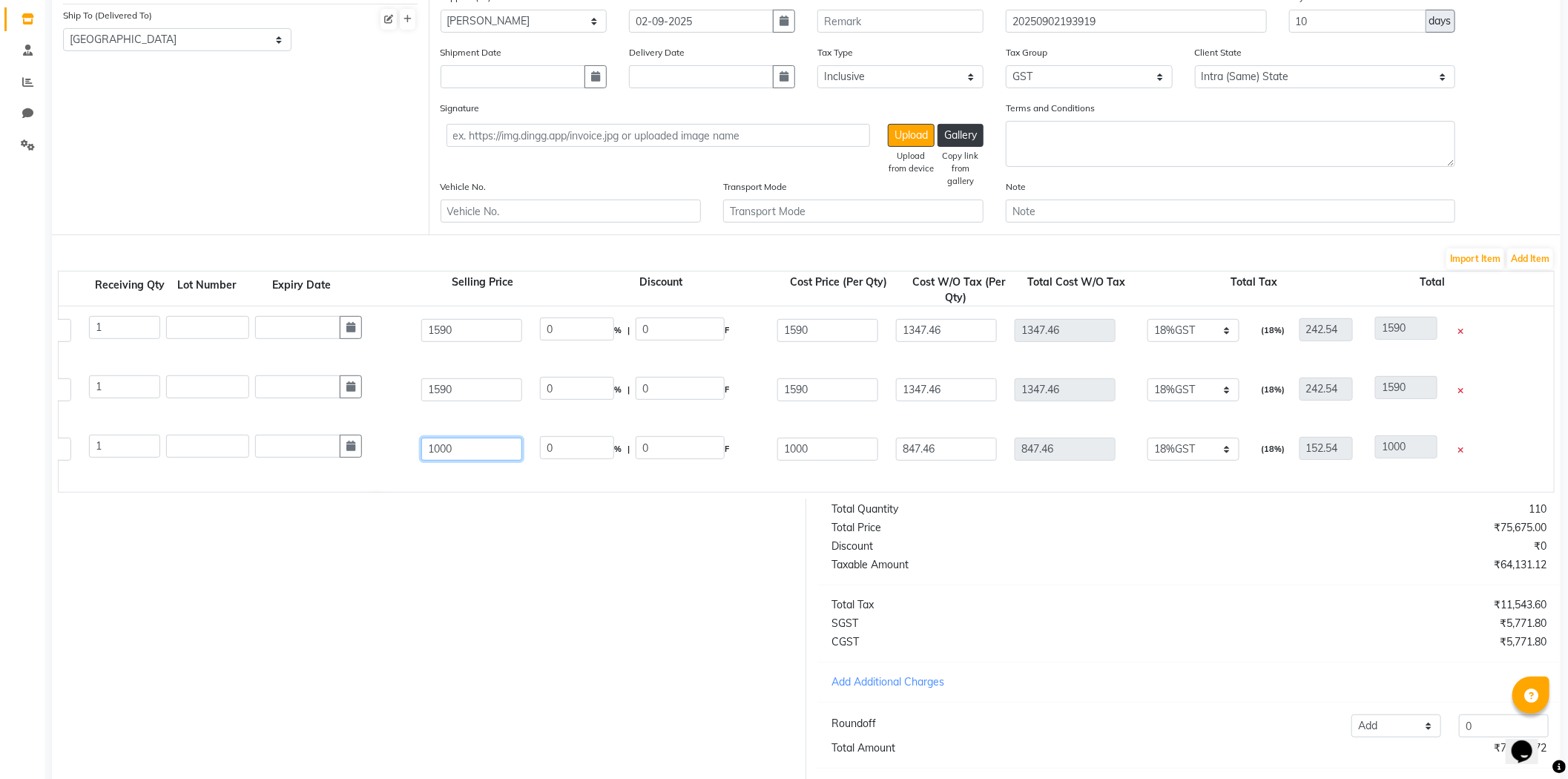
drag, startPoint x: 480, startPoint y: 441, endPoint x: 322, endPoint y: 455, distance: 158.6
click at [324, 456] on div "Inforcer Masque 500ml 500 ML P10899 1 1 1000 0 % | 0 F 1000 847.46 847.46 None …" at bounding box center [1136, 449] width 3013 height 60
drag, startPoint x: 855, startPoint y: 446, endPoint x: 467, endPoint y: 438, distance: 388.1
click at [494, 451] on div "Inforcer Masque 500ml 500 ML P10899 1 1 1590 37.11 % | 590 F 1000 847.46 847.46…" at bounding box center [1136, 449] width 3013 height 60
click at [761, 413] on div "Vitamino Color Masque 500ml 500 ML P11012 1 1 1590 0 % | 0 F 1590 1347.46 1347.…" at bounding box center [1136, 390] width 3013 height 60
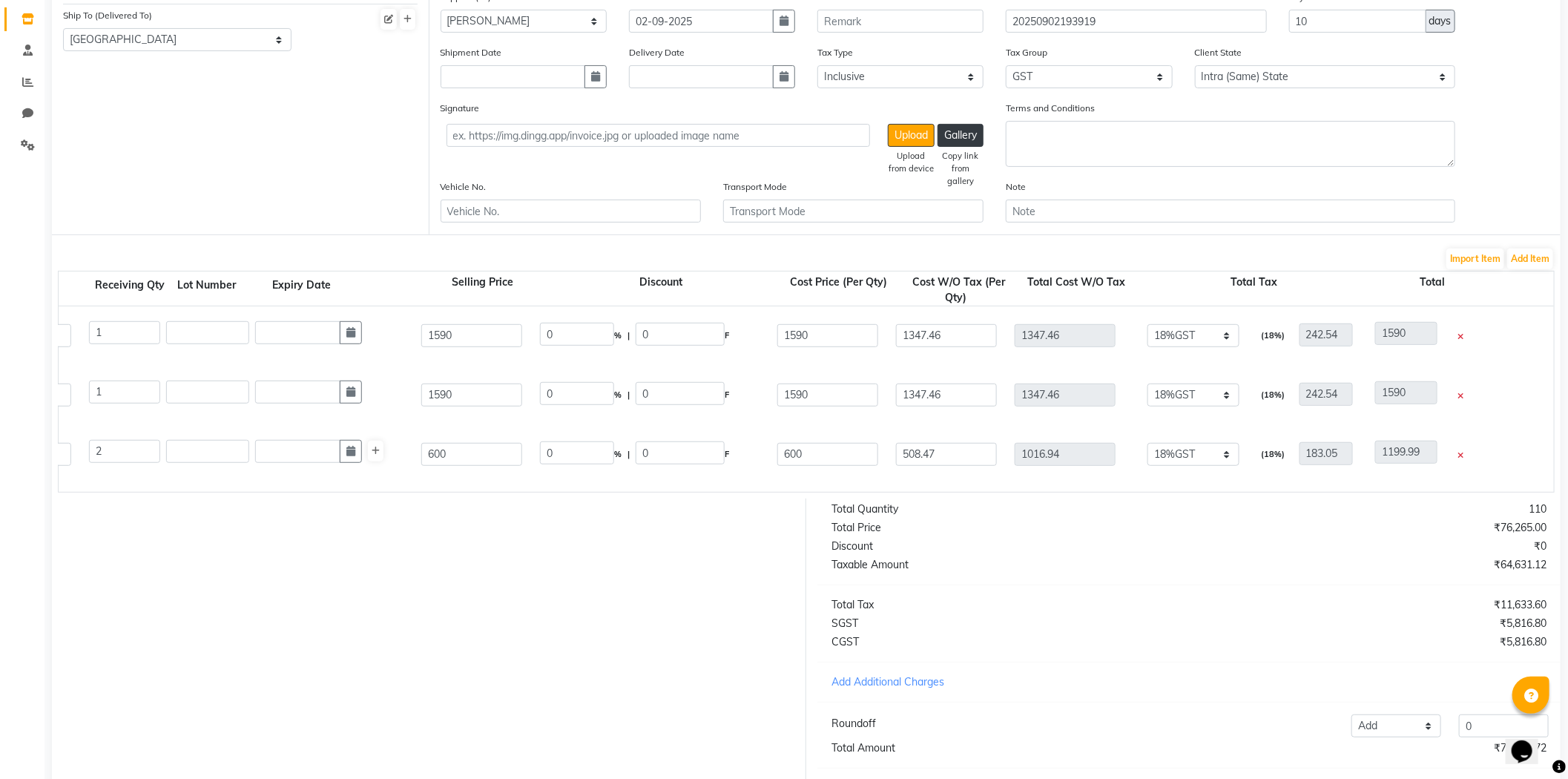
scroll to position [741, 0]
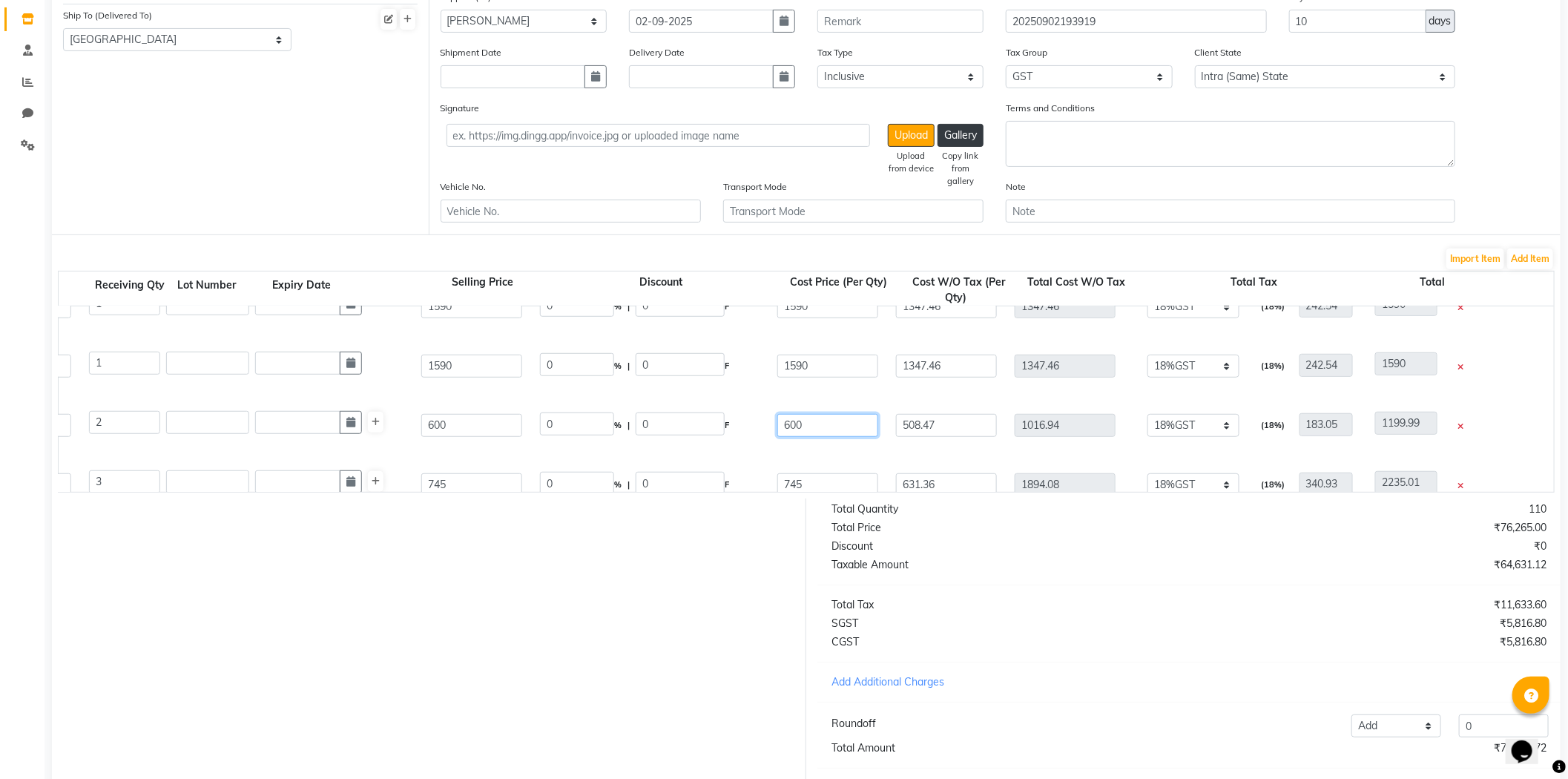
drag, startPoint x: 838, startPoint y: 427, endPoint x: 456, endPoint y: 396, distance: 383.3
click at [473, 431] on div "Hair Spa Vitalizing Bath 490gr 490 GM P11340 2 2 600 0 % | 0 F 600 508.47 1016.…" at bounding box center [1136, 425] width 3013 height 60
drag, startPoint x: 479, startPoint y: 423, endPoint x: 298, endPoint y: 417, distance: 181.1
click at [300, 426] on div "Hair Spa Vitalizing Bath 490gr 490 GM P11340 2 2 Add multiple lot or expiry dat…" at bounding box center [1136, 425] width 3013 height 60
drag, startPoint x: 829, startPoint y: 476, endPoint x: 656, endPoint y: 490, distance: 173.6
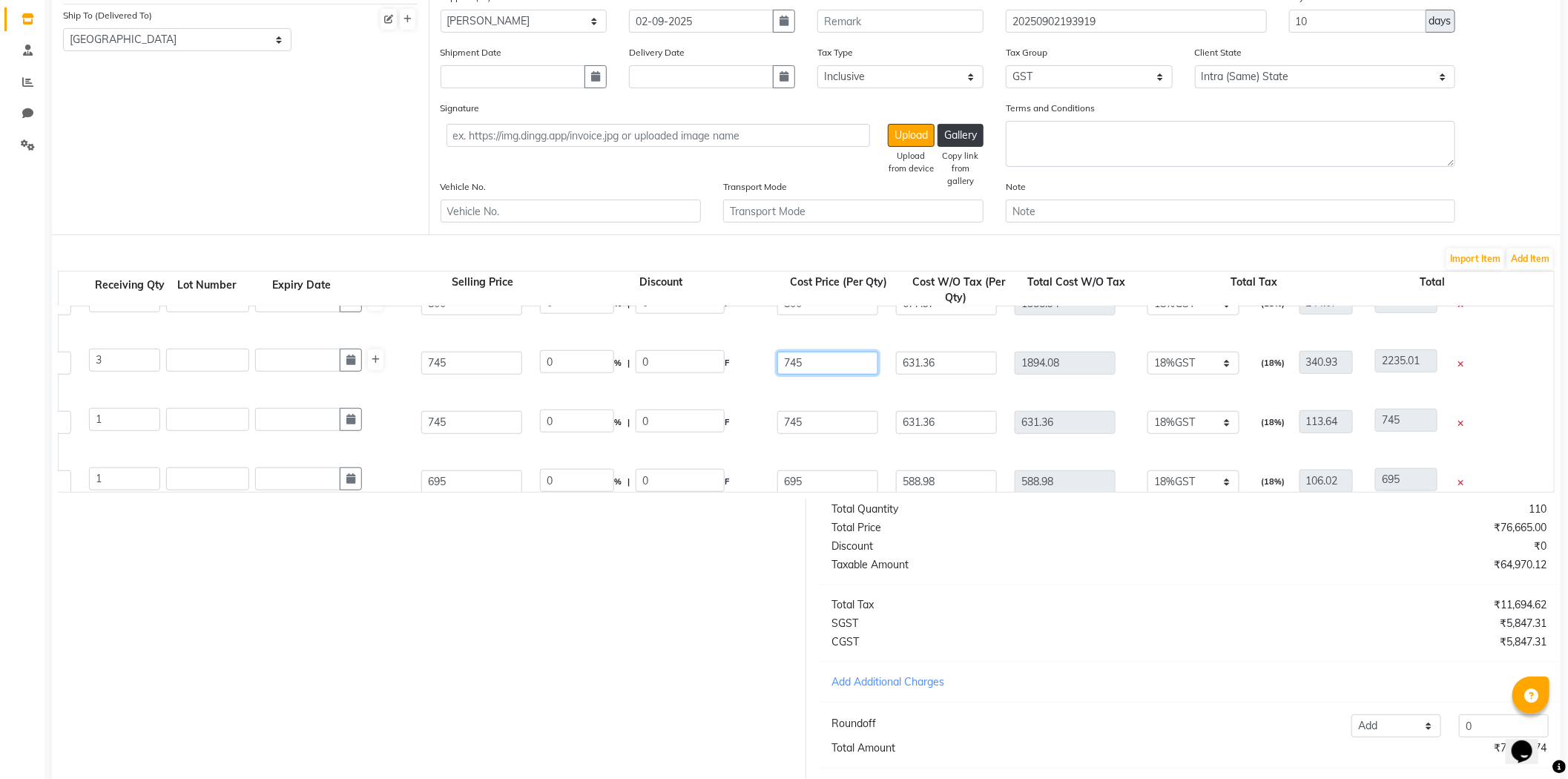
click at [661, 493] on div "Product Product Code Qty Receiving Qty Lot Number Expiry Date Selling Price Dis…" at bounding box center [806, 381] width 1497 height 222
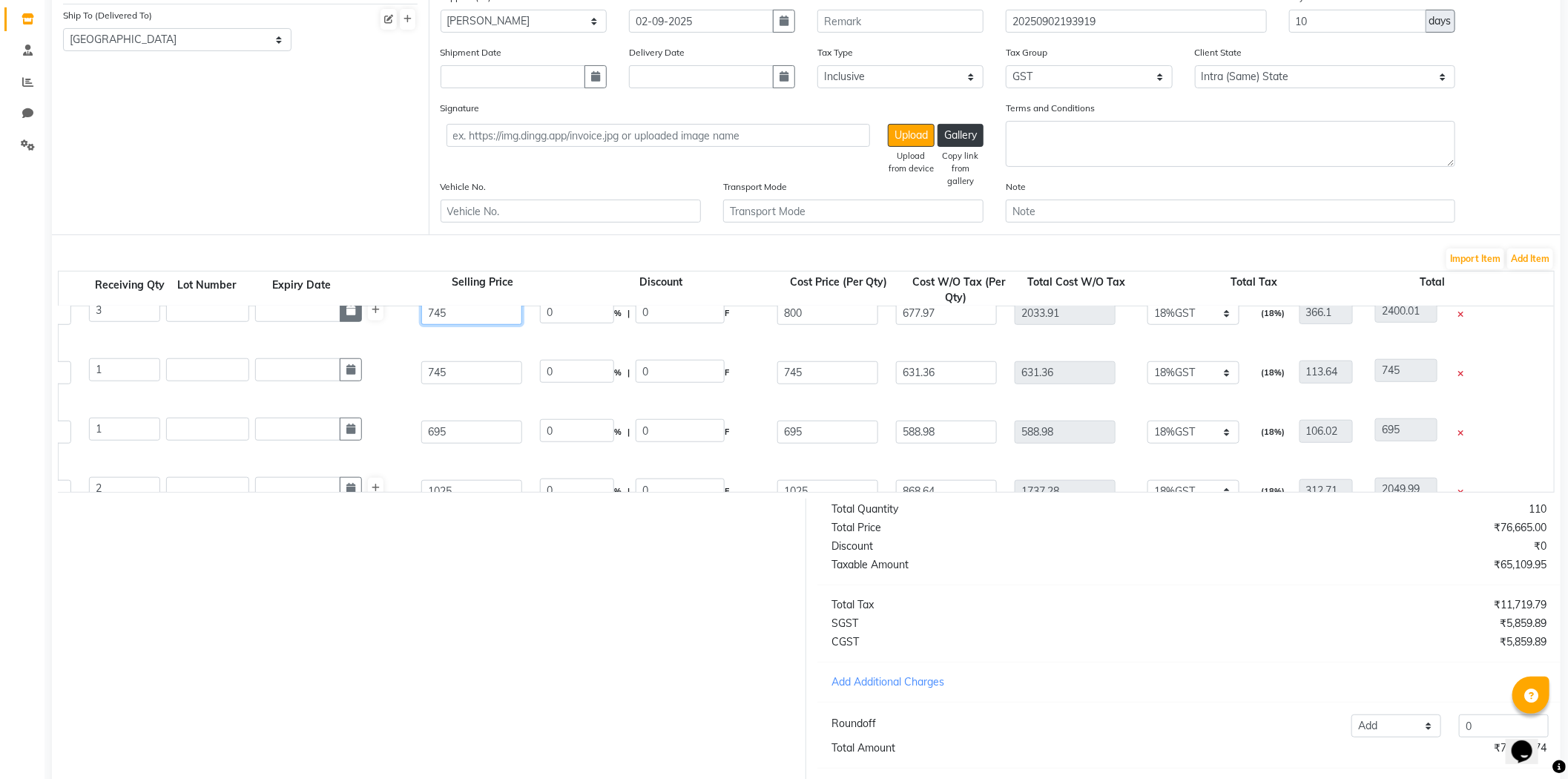
scroll to position [890, 0]
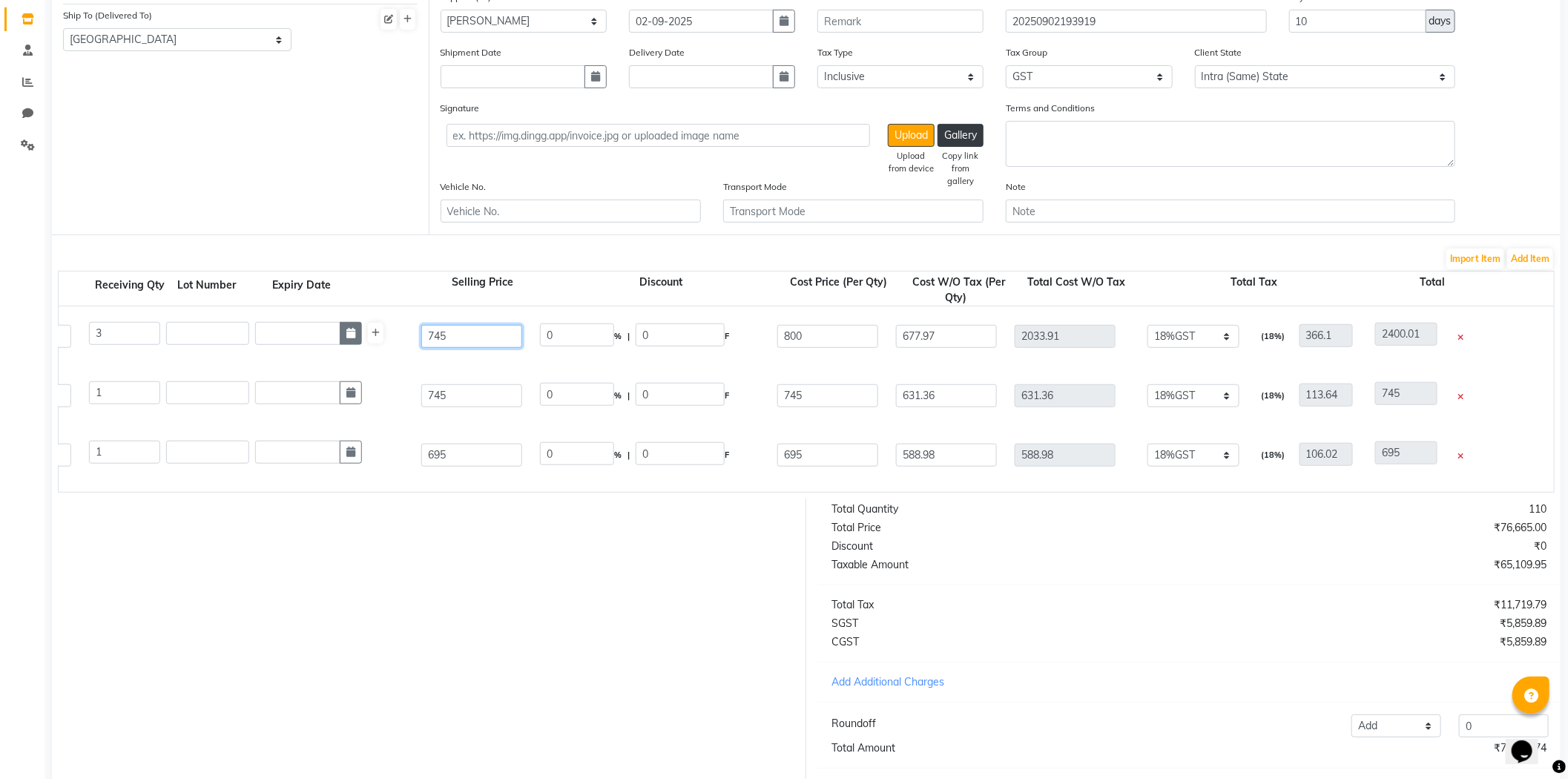
drag, startPoint x: 479, startPoint y: 317, endPoint x: 350, endPoint y: 325, distance: 129.2
click at [350, 325] on div "Abs. Rep. Lipidium Shampoo 300ml 300 ML P10938 3 3 745 0 % | 0 F 800 677.97 203…" at bounding box center [1136, 336] width 3013 height 60
drag, startPoint x: 835, startPoint y: 397, endPoint x: 514, endPoint y: 405, distance: 321.1
click at [566, 415] on div "B6+biotin Inforcer Shampoo 300ml 300 ML P10944 1 1 745 0 % | 0 F 745 631.36 631…" at bounding box center [1136, 395] width 3013 height 60
drag, startPoint x: 521, startPoint y: 403, endPoint x: 288, endPoint y: 397, distance: 233.1
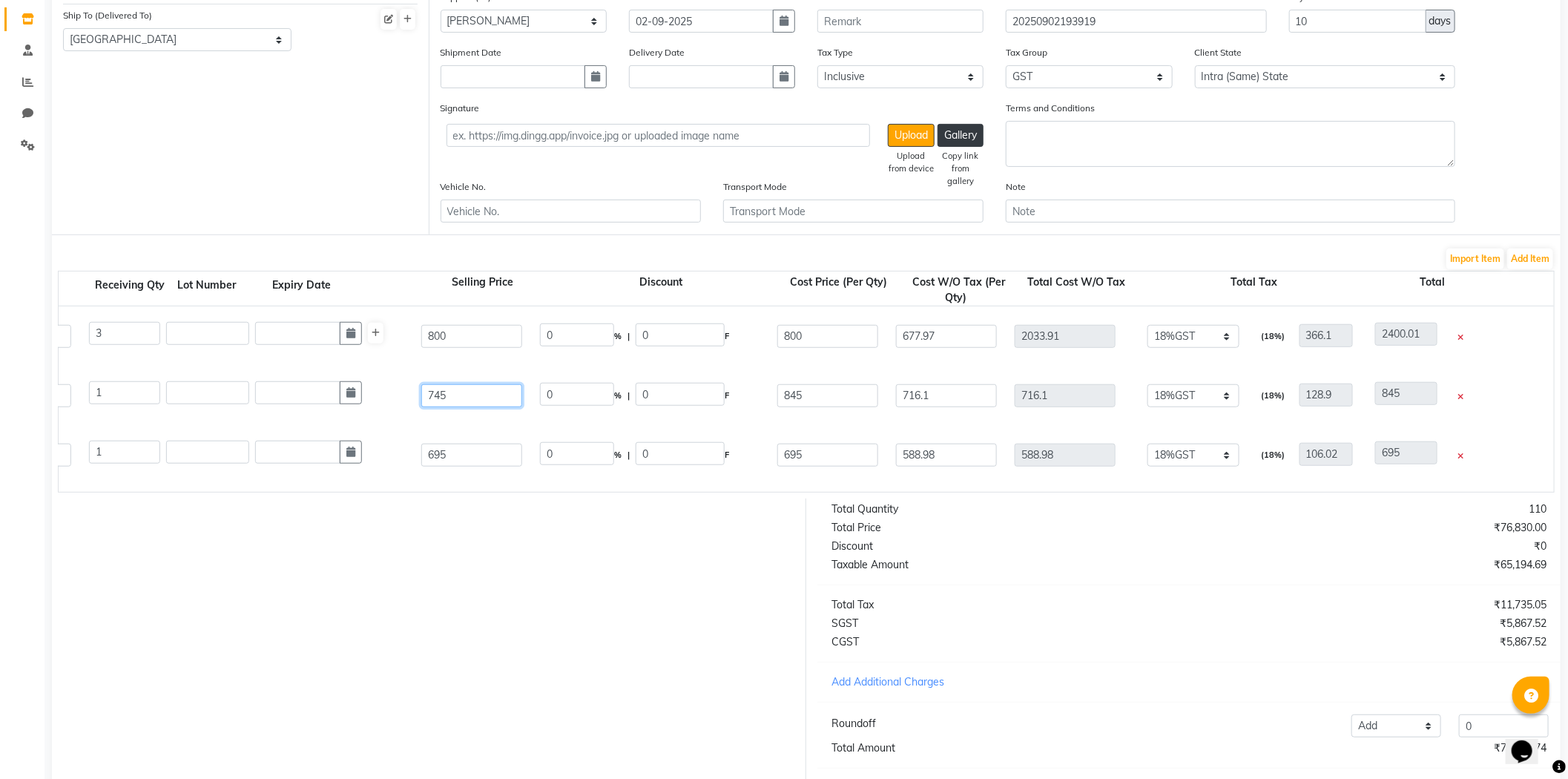
click at [274, 407] on div "B6+biotin Inforcer Shampoo 300ml 300 ML P10944 1 1 745 0 % | 0 F 845 716.1 716.…" at bounding box center [1136, 395] width 3013 height 60
drag, startPoint x: 827, startPoint y: 460, endPoint x: 483, endPoint y: 465, distance: 344.0
click at [499, 474] on div "Density Advance Shampoo 300ml 300 ML P10949 1 1 695 0 % | 0 F 695 588.98 588.98…" at bounding box center [1136, 455] width 3013 height 60
drag, startPoint x: 450, startPoint y: 453, endPoint x: 288, endPoint y: 470, distance: 162.9
click at [288, 472] on div "Density Advance Shampoo 300ml 300 ML P10949 1 1 695 0 % | 0 F 845 716.1 716.1 N…" at bounding box center [1136, 455] width 3013 height 60
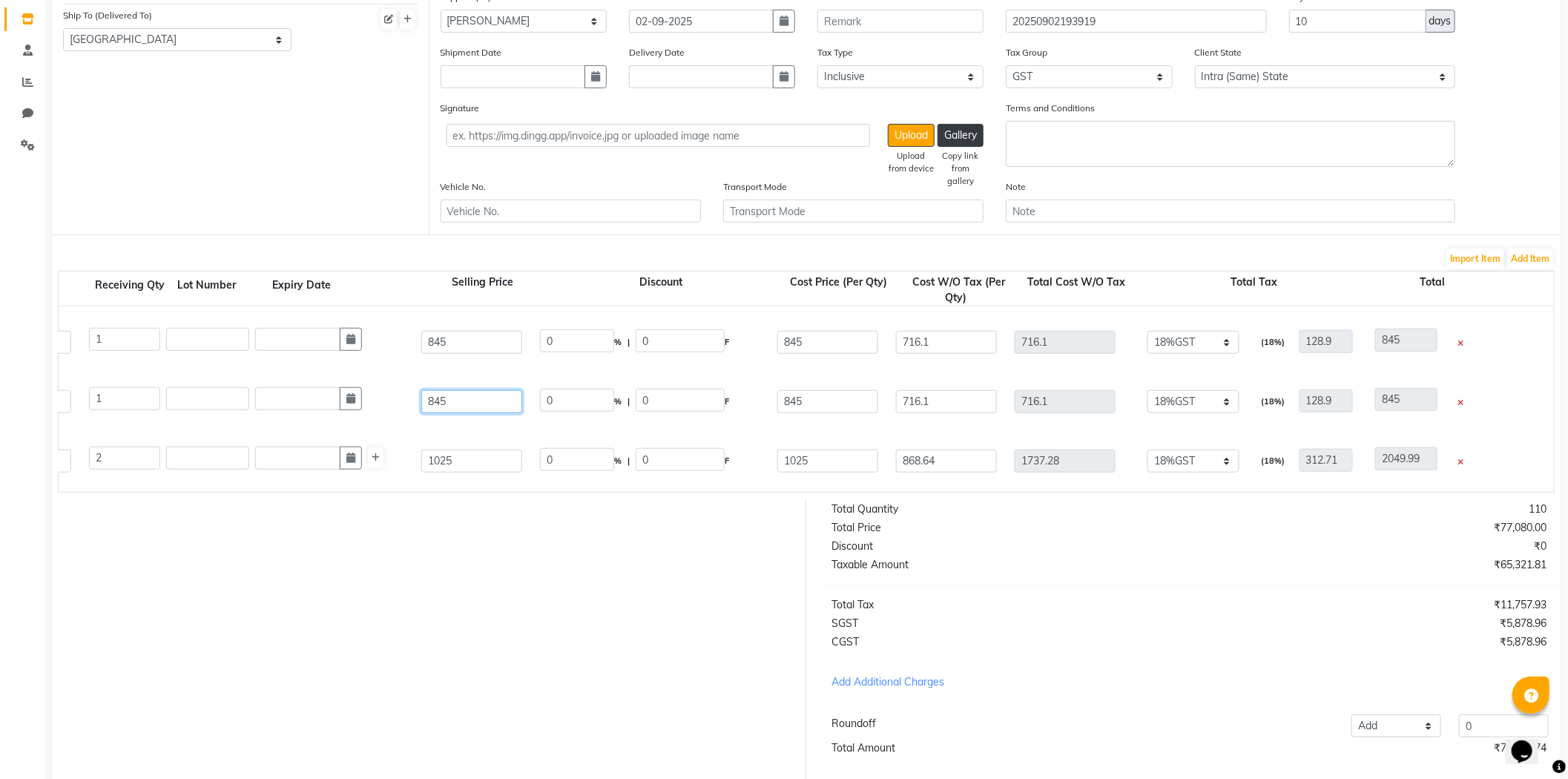
scroll to position [972, 0]
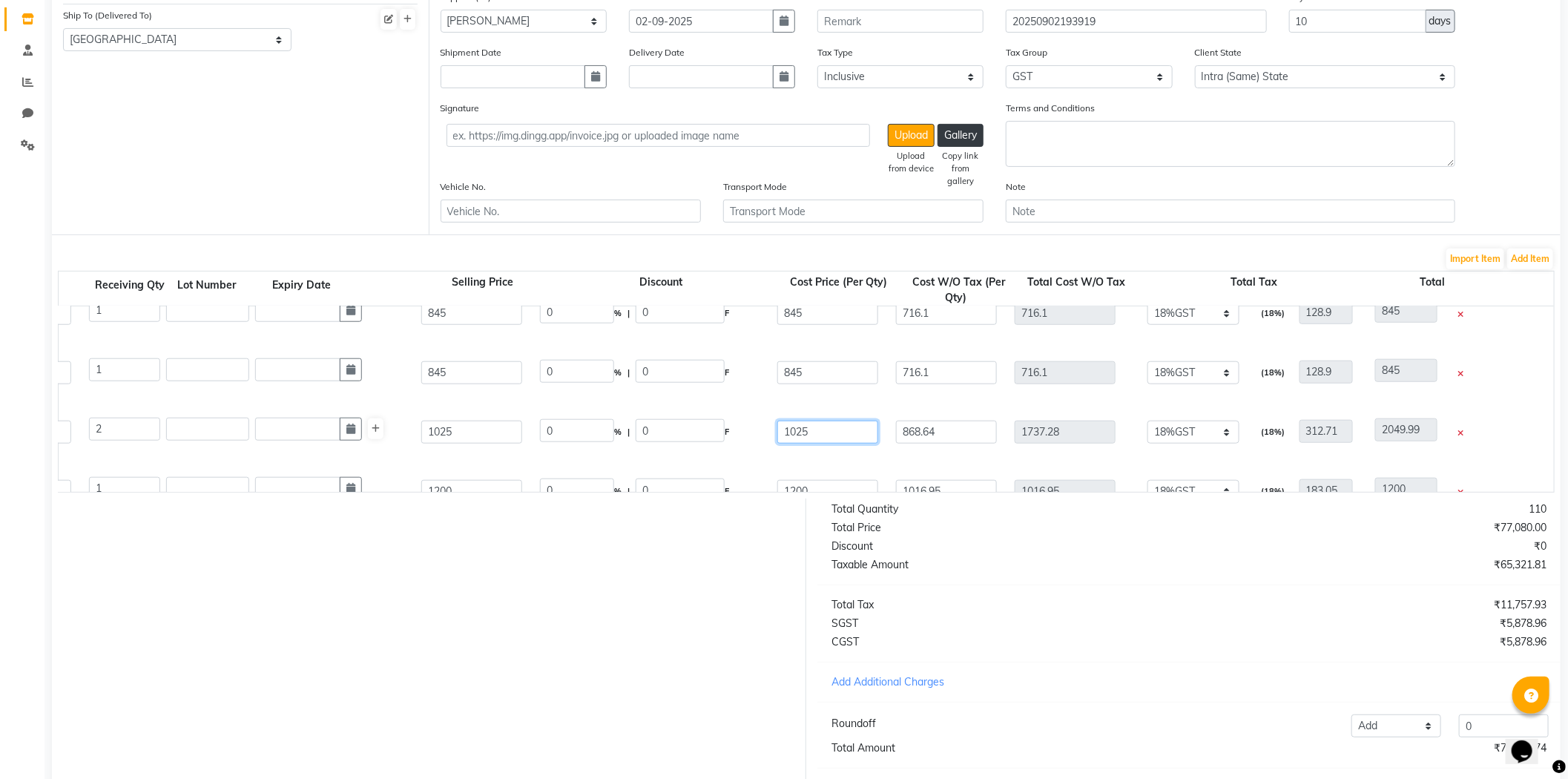
drag, startPoint x: 828, startPoint y: 434, endPoint x: 620, endPoint y: 436, distance: 208.0
click at [620, 436] on div "Xtenso Care Sulphat Free Shampoo 250ml 250 ML P11018 2 2 1025 0 % | 0 F 1025 86…" at bounding box center [1136, 432] width 3013 height 60
drag, startPoint x: 510, startPoint y: 436, endPoint x: 206, endPoint y: 434, distance: 304.0
click at [183, 427] on div "Xtenso Care Sulphat Free Shampoo 250ml 250 ML P11018 2 2 1025 22.93 % | 235 F 7…" at bounding box center [1136, 432] width 3013 height 60
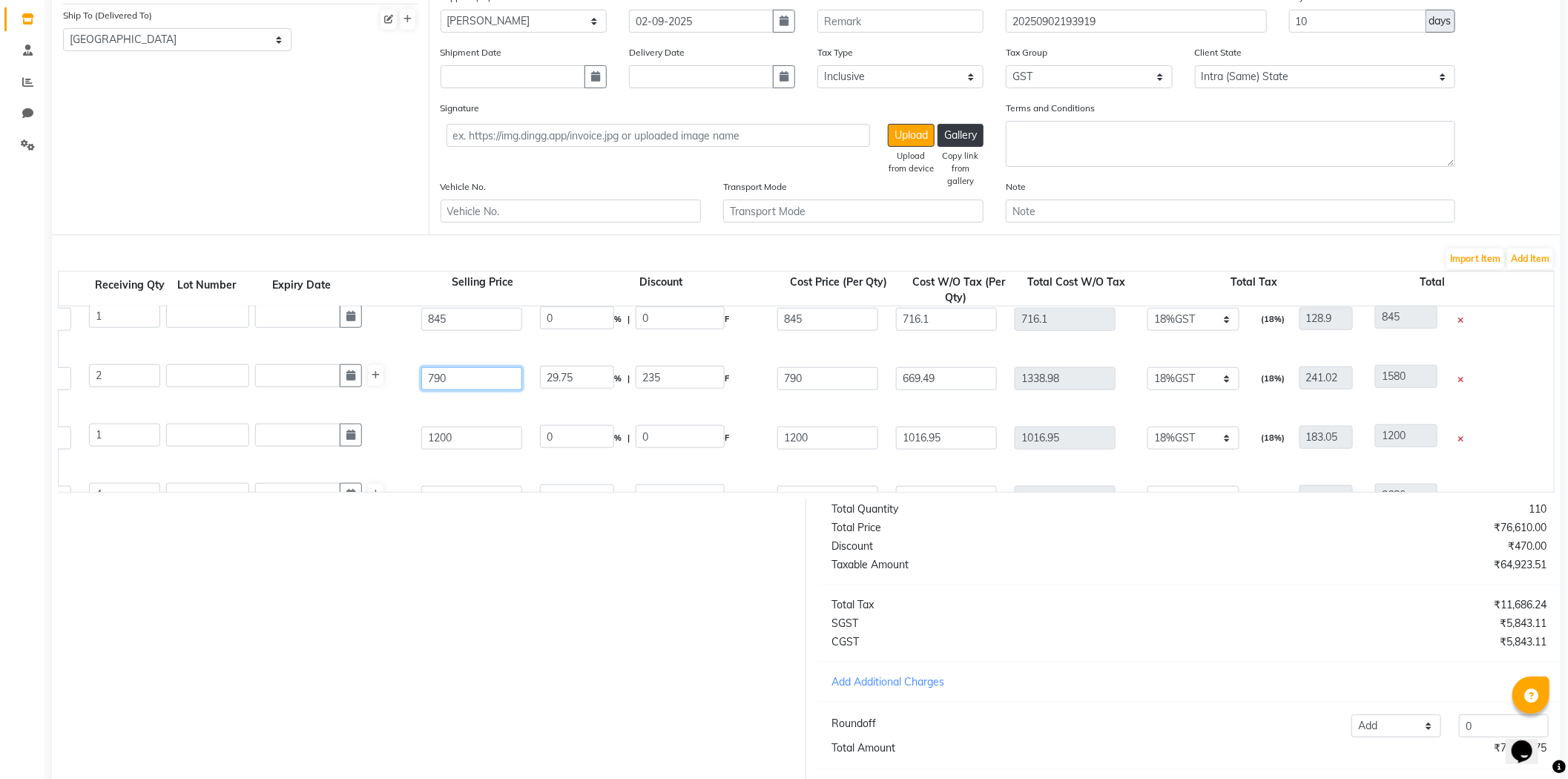
scroll to position [1055, 0]
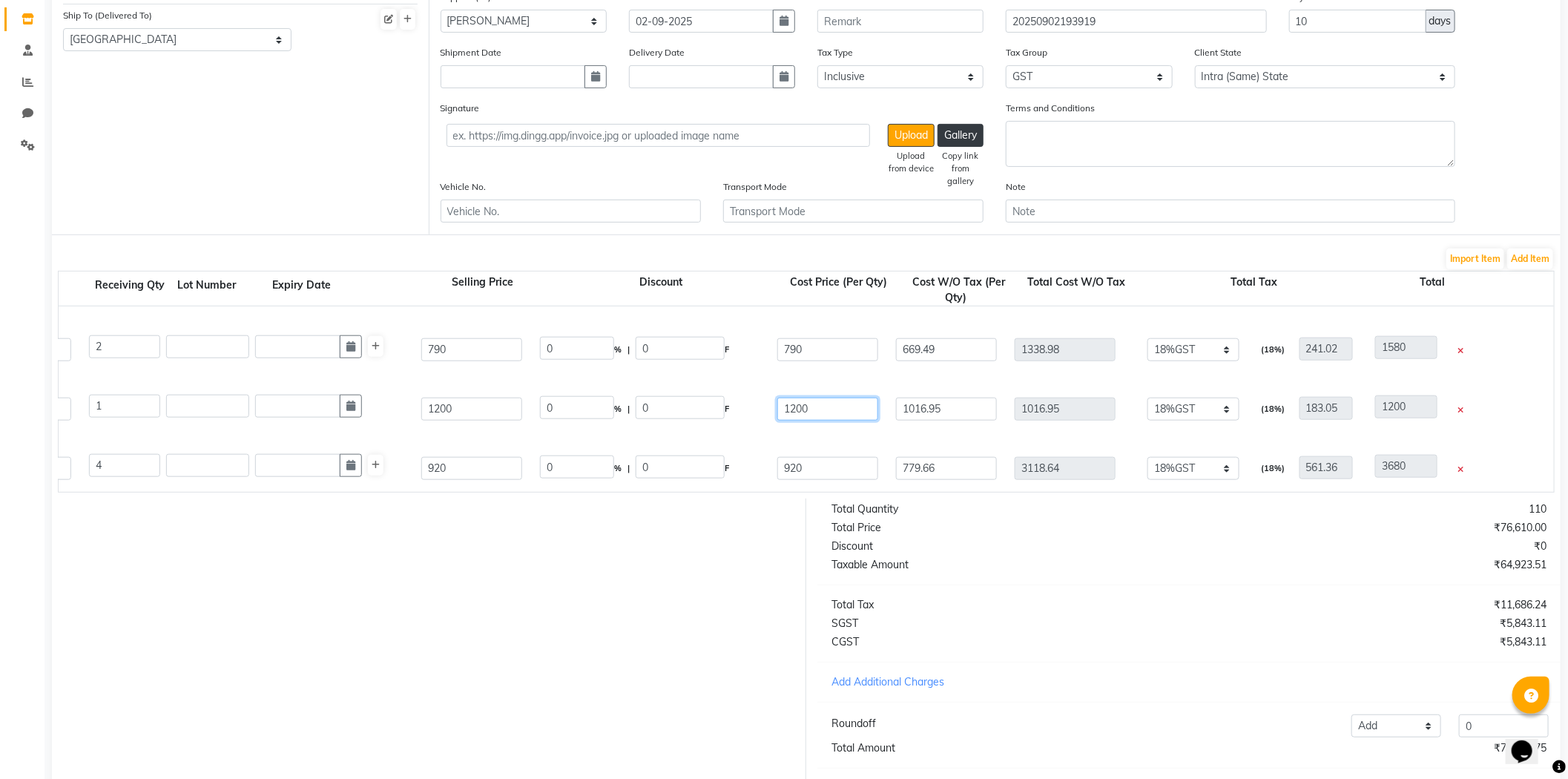
drag, startPoint x: 689, startPoint y: 410, endPoint x: 483, endPoint y: 398, distance: 206.3
click at [535, 395] on div "Metal Dx Shampoo 300ml 300 ML P10973 1 1 1200 0 % | 0 F 1200 1016.95 1016.95 No…" at bounding box center [1136, 409] width 3013 height 60
drag, startPoint x: 474, startPoint y: 409, endPoint x: 253, endPoint y: 402, distance: 221.1
click at [250, 408] on div "Metal Dx Shampoo 300ml 300 ML P10973 1 1 1200 2.08 % | 25 F 1175 995.76 995.76 …" at bounding box center [1136, 409] width 3013 height 60
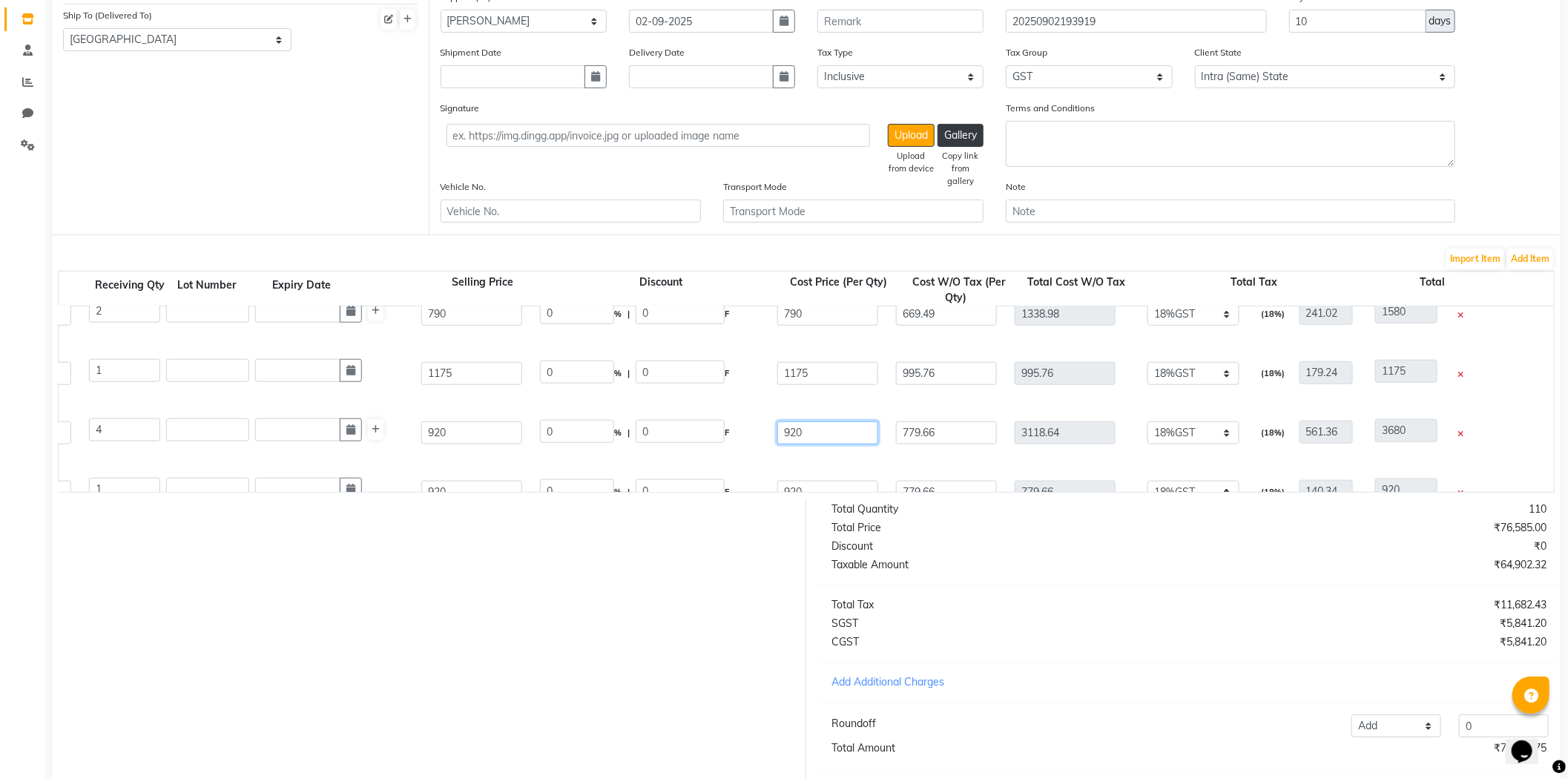
drag, startPoint x: 833, startPoint y: 462, endPoint x: 623, endPoint y: 497, distance: 212.9
click at [623, 493] on div "Product Product Code Qty Receiving Qty Lot Number Expiry Date Selling Price Dis…" at bounding box center [806, 381] width 1497 height 222
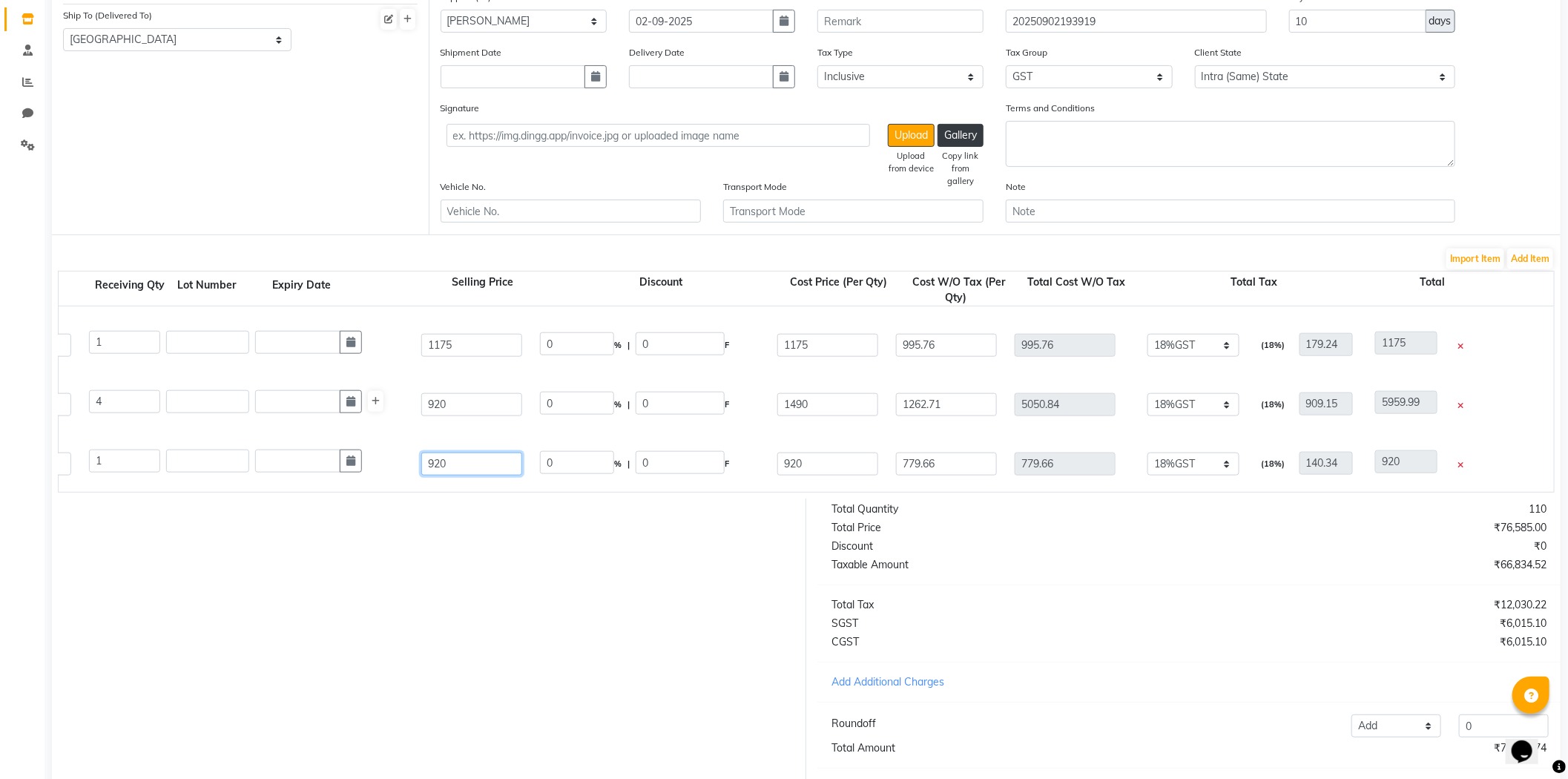
drag, startPoint x: 487, startPoint y: 450, endPoint x: 360, endPoint y: 474, distance: 129.2
click at [360, 474] on div "Liss Unlimited Masque 250ml 250 ML P10962 1 1 920 0 % | 0 F 920 779.66 779.66 N…" at bounding box center [1136, 464] width 3013 height 60
click at [759, 438] on div "Liss Unlimited Masque 250ml 250 ML P10962 1 1 1490 38.26 % | 570 F 920 779.66 7…" at bounding box center [1136, 464] width 3013 height 60
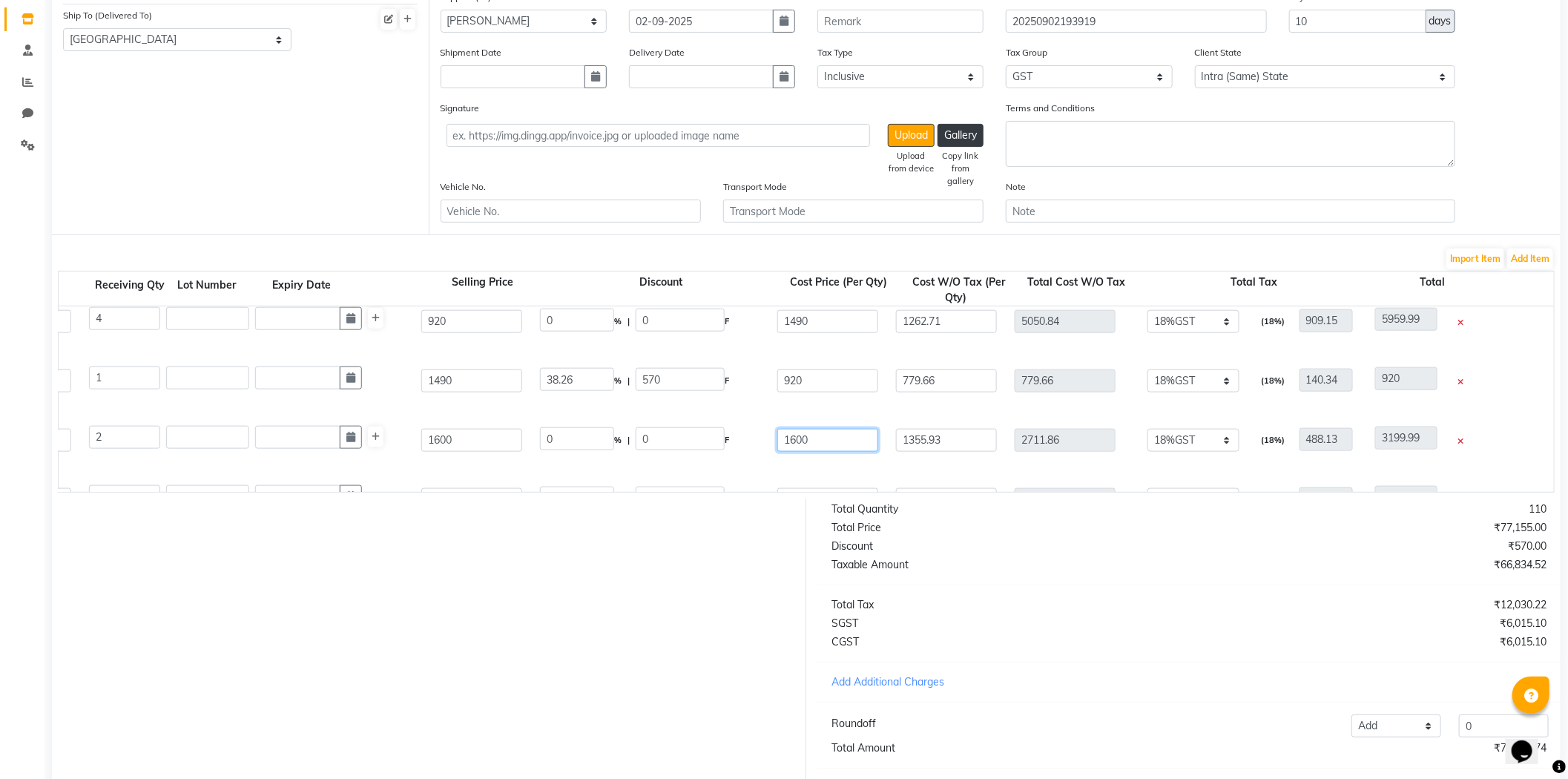
drag, startPoint x: 766, startPoint y: 443, endPoint x: 468, endPoint y: 442, distance: 298.0
click at [468, 442] on div "Arm Molecular Mask 250ml 250 ML P216099 2 2 1600 0 % | 0 F 1600 1355.93 2711.86…" at bounding box center [1136, 440] width 3013 height 60
drag, startPoint x: 503, startPoint y: 435, endPoint x: 220, endPoint y: 445, distance: 283.2
click at [220, 447] on div "Arm Molecular Mask 250ml 250 ML P216099 2 2 1600 38.13 % | 610 F 990 838.98 167…" at bounding box center [1136, 440] width 3013 height 60
click at [766, 425] on div "Arm Molecular Mask 250ml 250 ML P216099 2 2 990 0 % | 0 F 990 838.98 1677.96 No…" at bounding box center [1136, 440] width 3013 height 60
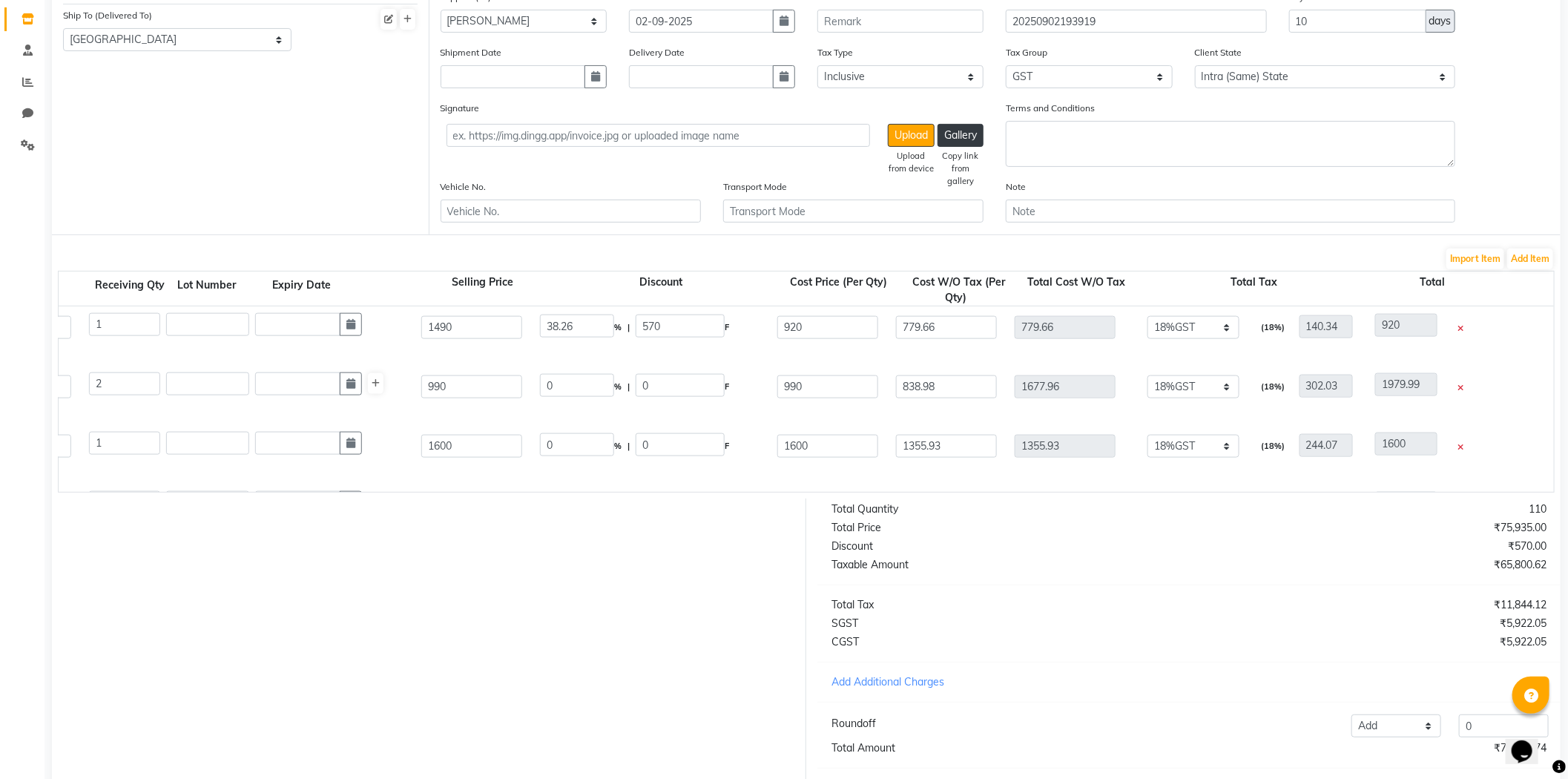
scroll to position [1284, 0]
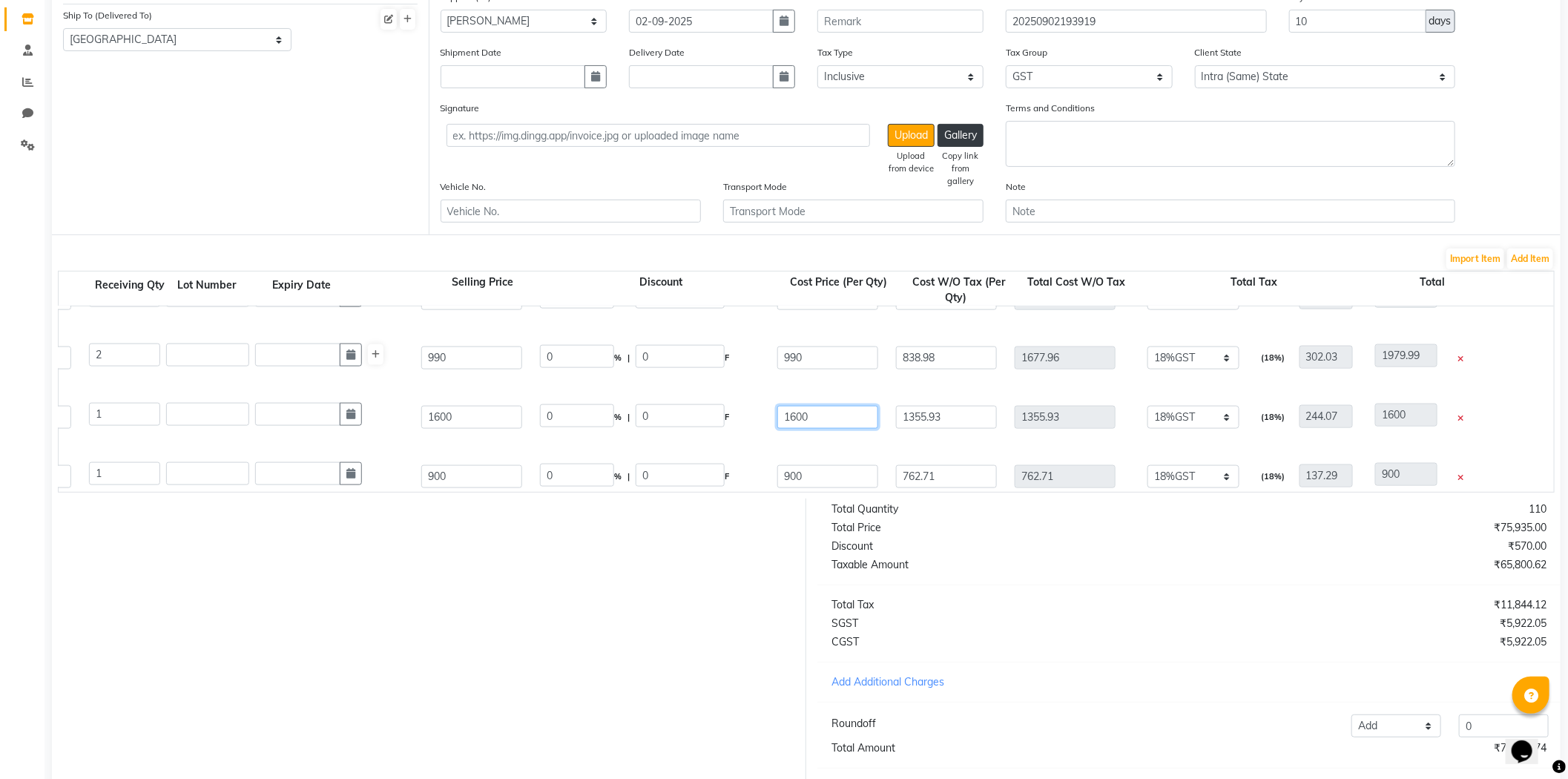
drag, startPoint x: 856, startPoint y: 418, endPoint x: 506, endPoint y: 380, distance: 352.1
click at [513, 389] on div "Vitamino Ccolor Spectrum Mask 250ml 250 ML P216552 1 1 1600 0 % | 0 F 1600 1355…" at bounding box center [1136, 417] width 3013 height 60
drag, startPoint x: 489, startPoint y: 417, endPoint x: 211, endPoint y: 421, distance: 278.0
click at [209, 423] on div "Vitamino Ccolor Spectrum Mask 250ml 250 ML P216552 1 1 1600 38.13 % | 610 F 990…" at bounding box center [1136, 417] width 3013 height 60
click at [755, 437] on div "Vitamino Ccolor Spectrum Mask 250ml 250 ML P216552 1 1 990 0 % | 0 F 990 838.98…" at bounding box center [1136, 417] width 3013 height 60
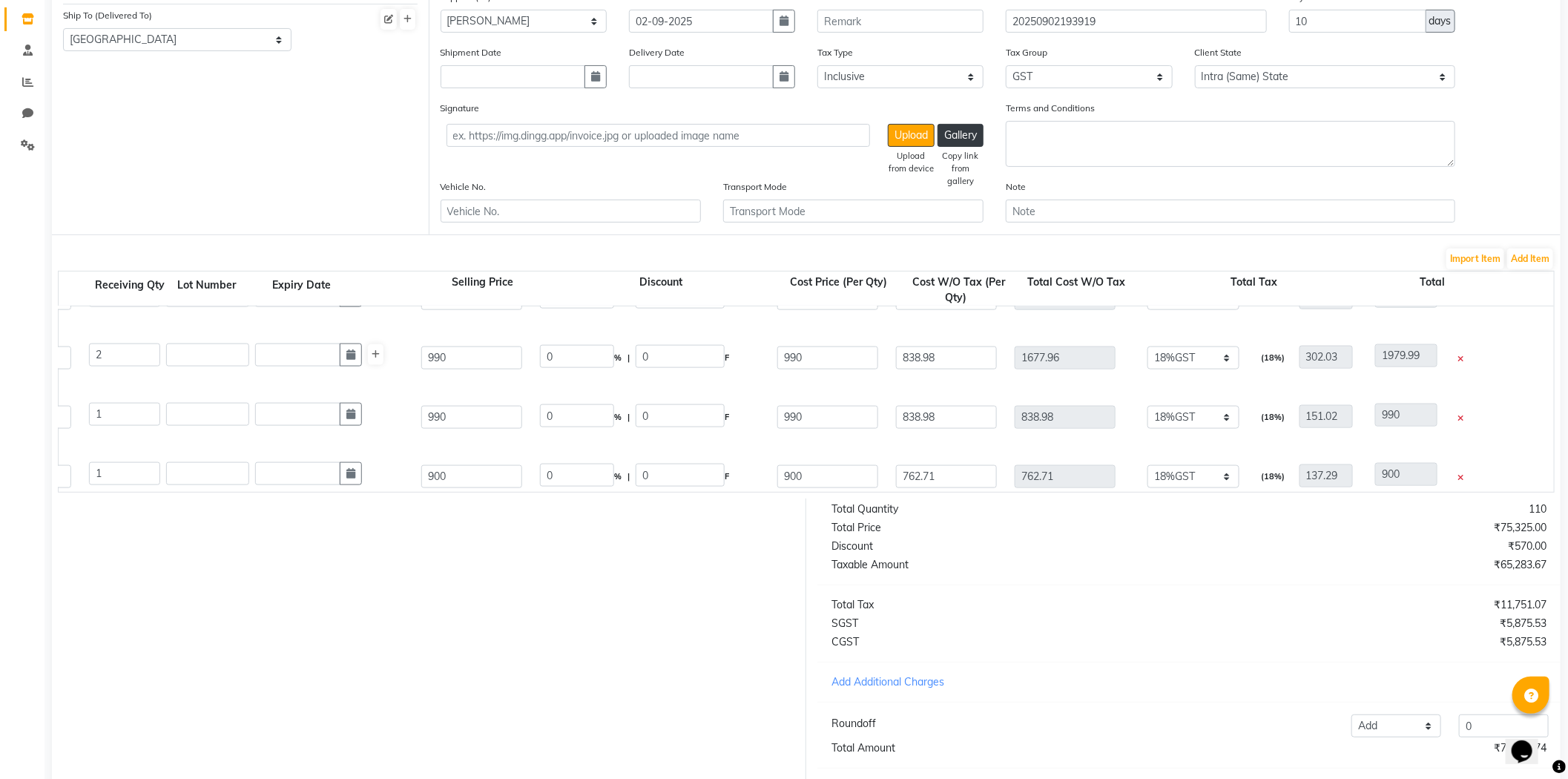
scroll to position [1367, 0]
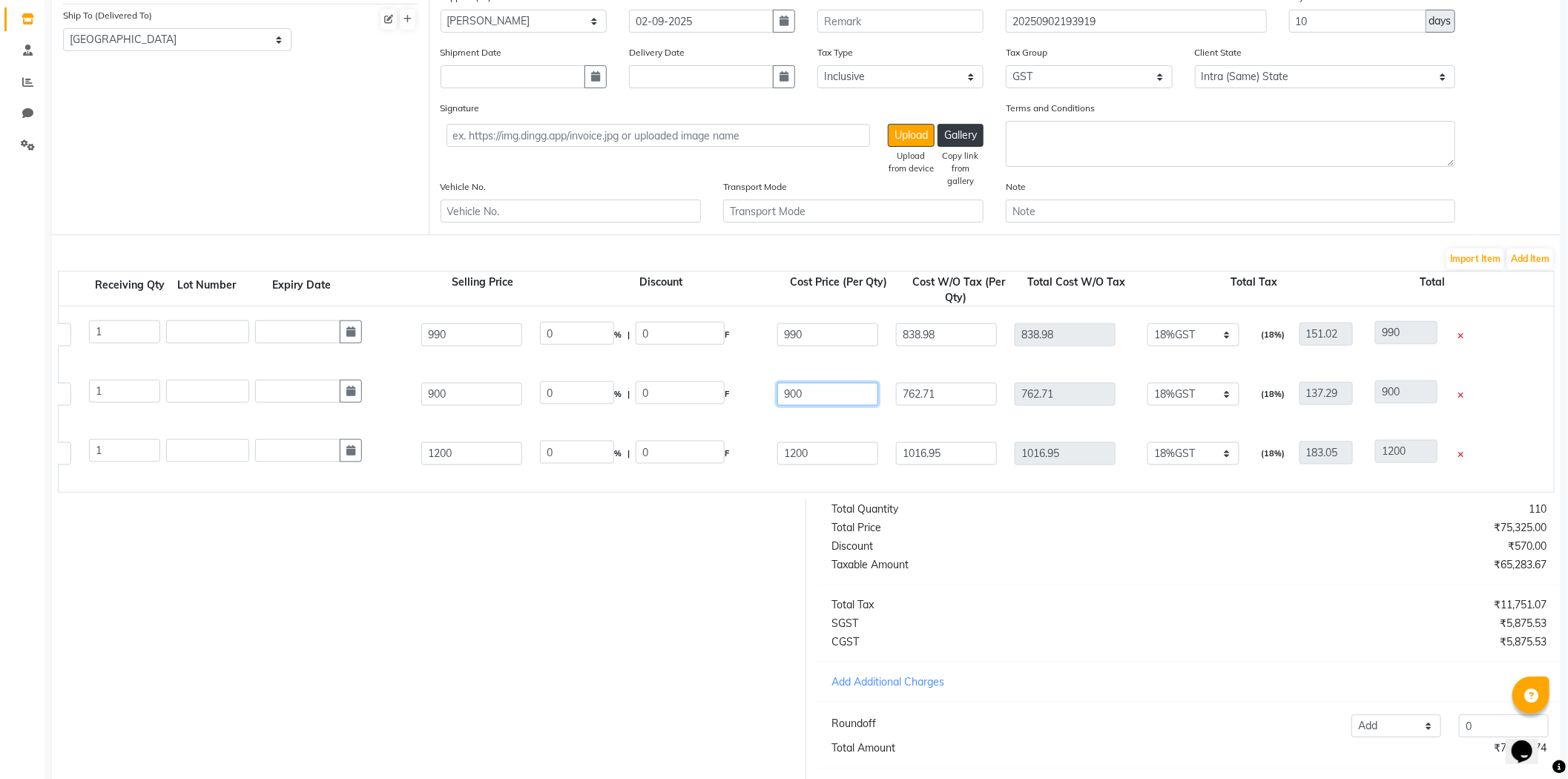
drag, startPoint x: 836, startPoint y: 394, endPoint x: 608, endPoint y: 409, distance: 228.5
click at [608, 409] on div "Hairspa Scalp Scrub 150ml 150 GM 0 1 1 900 0 % | 0 F 900 762.71 762.71 None 12%…" at bounding box center [1136, 394] width 3013 height 60
drag, startPoint x: 476, startPoint y: 388, endPoint x: 270, endPoint y: 400, distance: 206.3
click at [269, 400] on div "Hairspa Scalp Scrub 150ml 150 GM 0 1 1 900 0 % | 0 F 1600 1355.93 1355.93 None …" at bounding box center [1136, 394] width 3013 height 60
drag, startPoint x: 811, startPoint y: 456, endPoint x: 503, endPoint y: 456, distance: 308.0
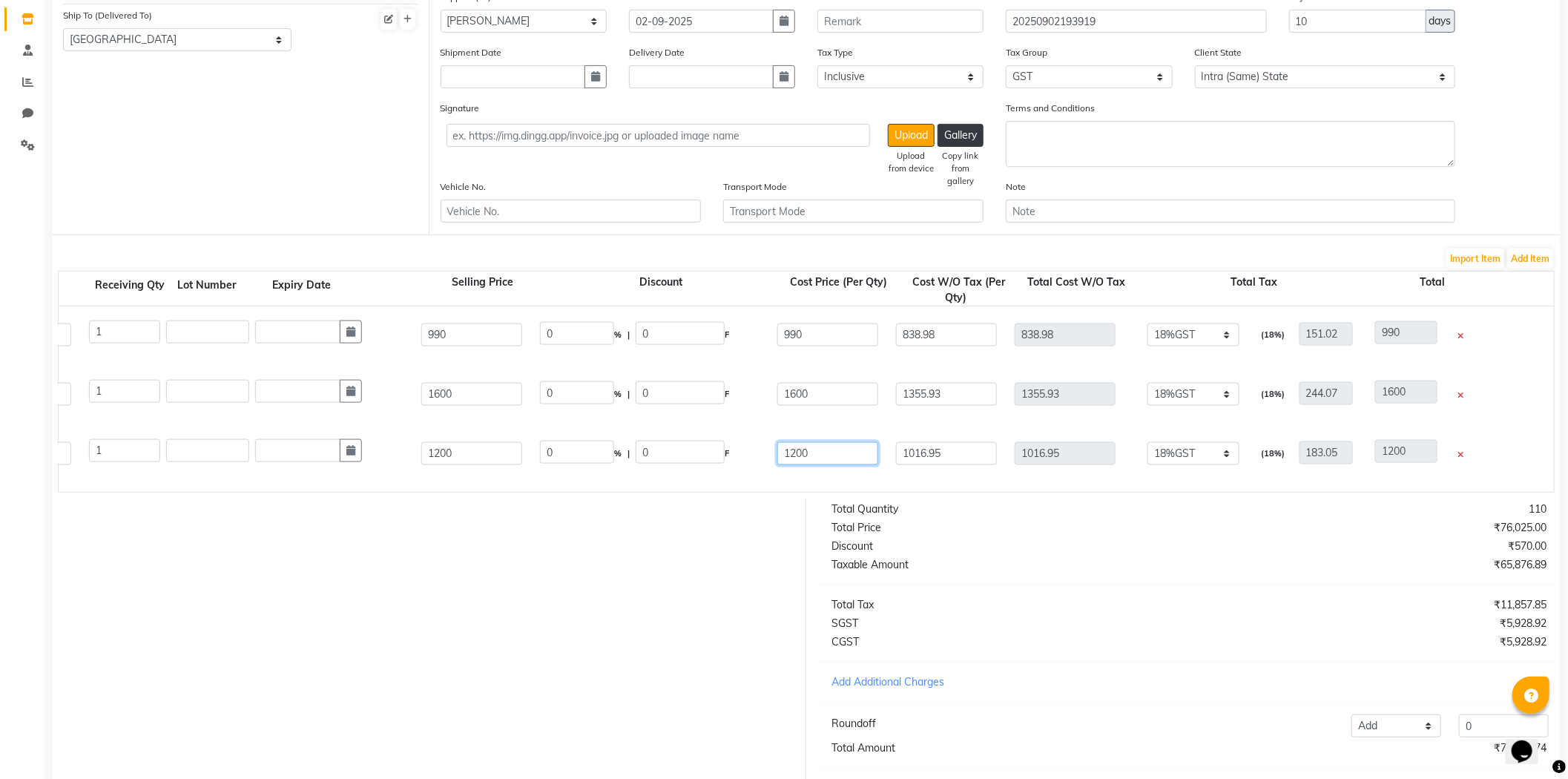
click at [596, 464] on div "Vitamino Color Spectrum Serum 30ml 30 ML P216559 1 1 1200 0 % | 0 F 1200 1016.9…" at bounding box center [1136, 453] width 3013 height 60
drag, startPoint x: 499, startPoint y: 460, endPoint x: 98, endPoint y: 460, distance: 401.0
click at [113, 463] on div "Vitamino Color Spectrum Serum 30ml 30 ML P216559 1 1 1200 0 % | 0 F 1600 1355.9…" at bounding box center [1136, 453] width 3013 height 60
click at [764, 417] on div "Hairspa Scalp Scrub 150ml 150 GM 0 1 1 1600 0 % | 0 F 1600 1355.93 1355.93 None…" at bounding box center [1136, 394] width 3013 height 60
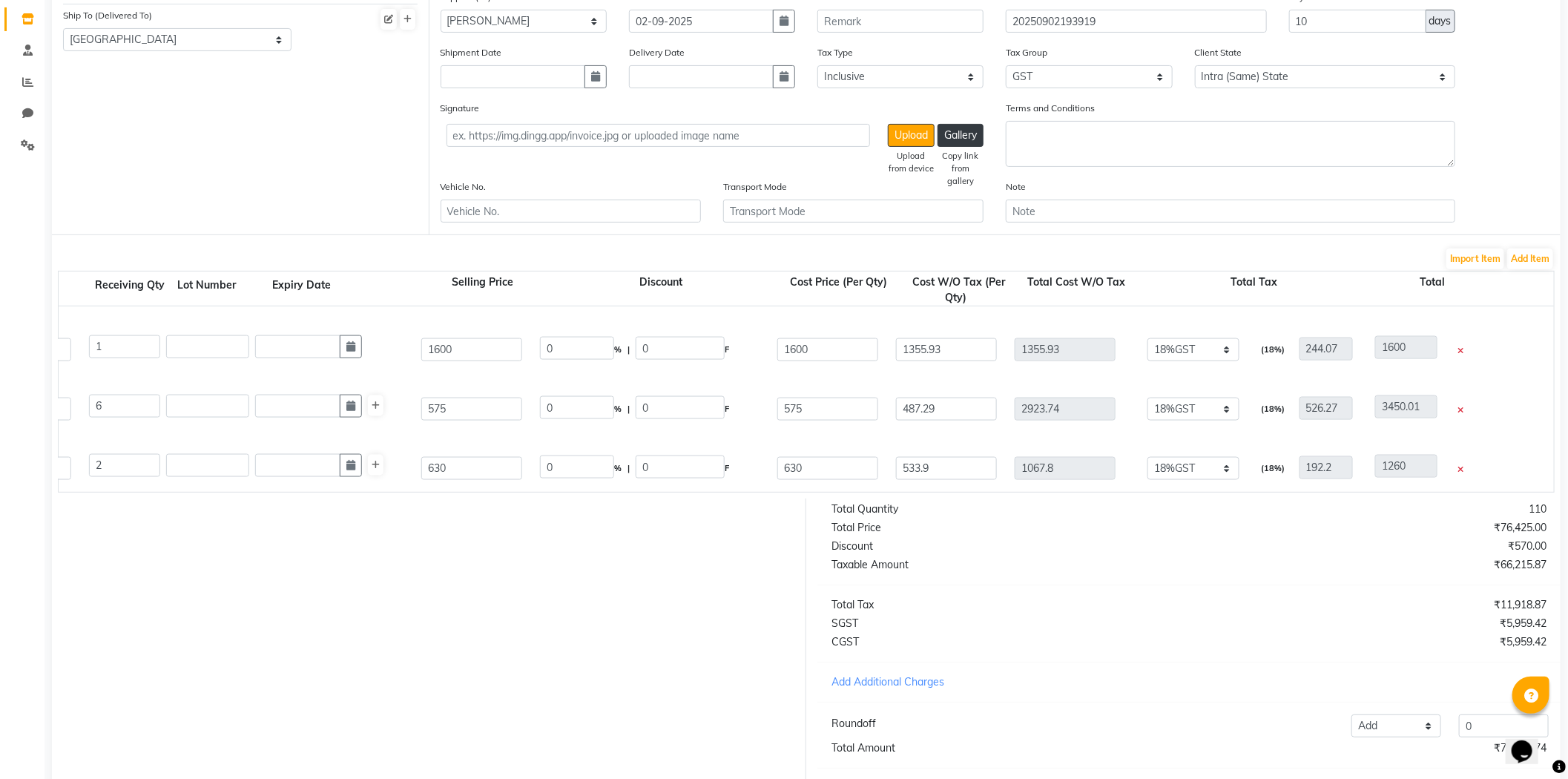
scroll to position [1481, 0]
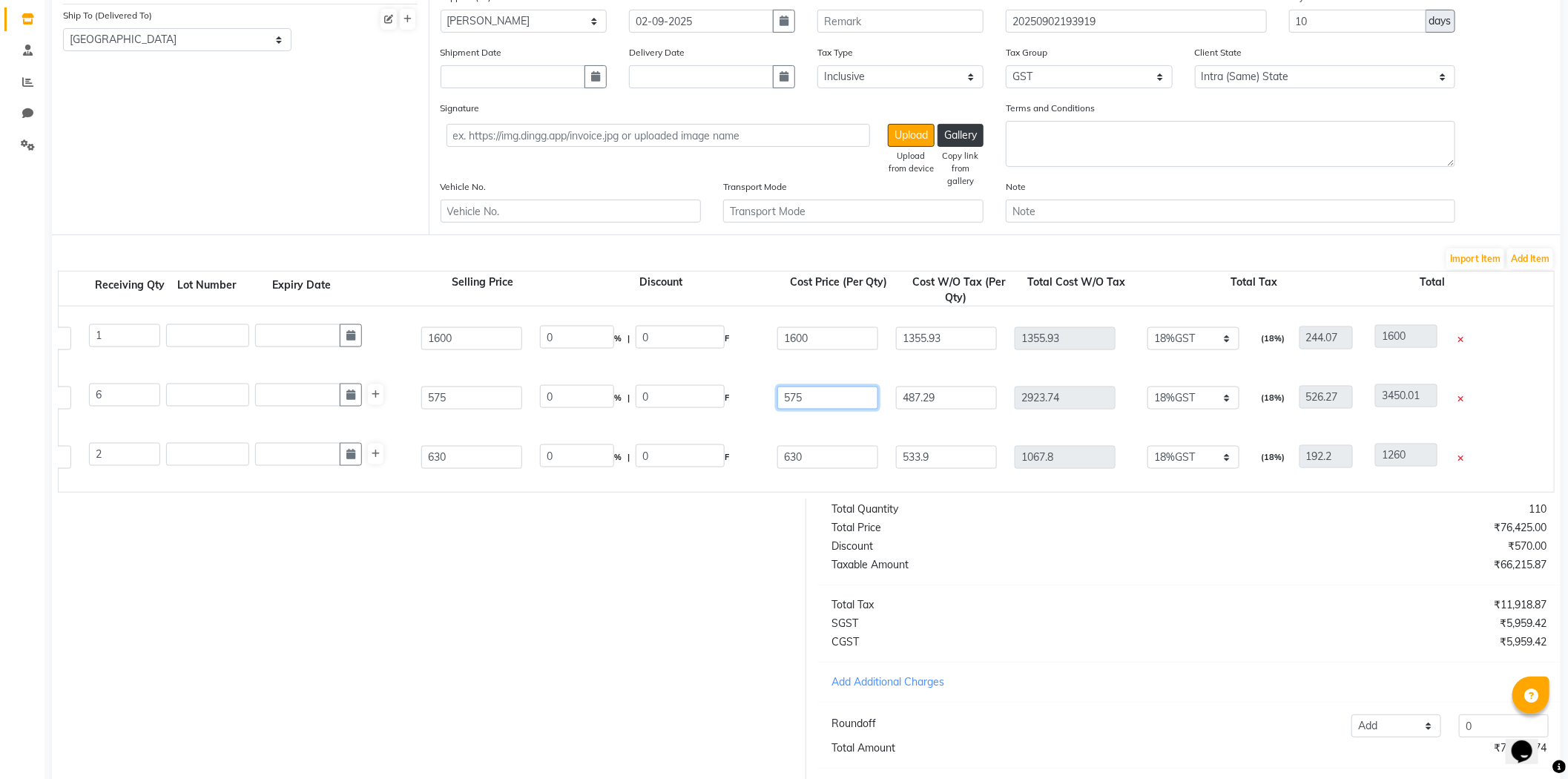
drag, startPoint x: 826, startPoint y: 400, endPoint x: 410, endPoint y: 413, distance: 416.2
click at [423, 413] on div "Liss Control+ Serum 50 ML P11047 6 6 575 0 % | 0 F 575 487.29 2923.74 None 12%G…" at bounding box center [1136, 398] width 3013 height 60
drag, startPoint x: 475, startPoint y: 392, endPoint x: 194, endPoint y: 397, distance: 281.0
click at [194, 398] on div "Liss Control+ Serum 50 ML P11047 6 6 575 0 % | 0 F 900 762.71 4576.26 None 12%G…" at bounding box center [1136, 398] width 3013 height 60
drag, startPoint x: 488, startPoint y: 458, endPoint x: 171, endPoint y: 460, distance: 317.0
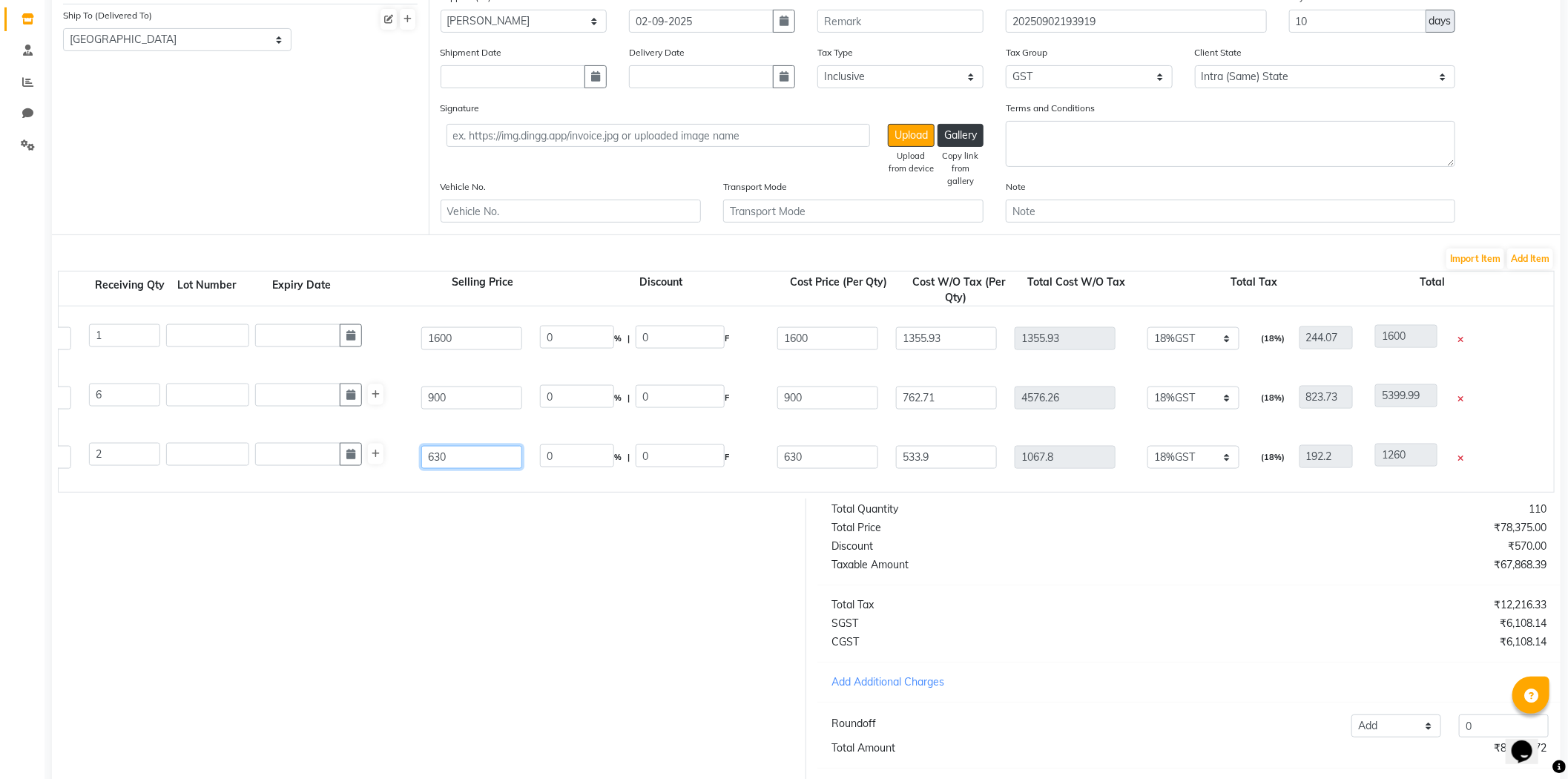
click at [174, 475] on div "Xtenso Care Serum 50ml 50 ML P11015 2 2 630 0 % | 0 F 630 533.9 1067.8 None 12%…" at bounding box center [1136, 457] width 3013 height 60
drag, startPoint x: 826, startPoint y: 455, endPoint x: 437, endPoint y: 471, distance: 389.3
click at [464, 471] on div "Xtenso Care Serum 50ml 50 ML P11015 2 2 1200 47.5 % | 570 F 630 533.9 1067.8 No…" at bounding box center [1136, 457] width 3013 height 60
click at [766, 429] on div "Xtenso Care Serum 50ml 50 ML P11015 2 2 1200 0 % | 0 F 1200 1016.95 2033.9 None…" at bounding box center [1136, 457] width 3013 height 60
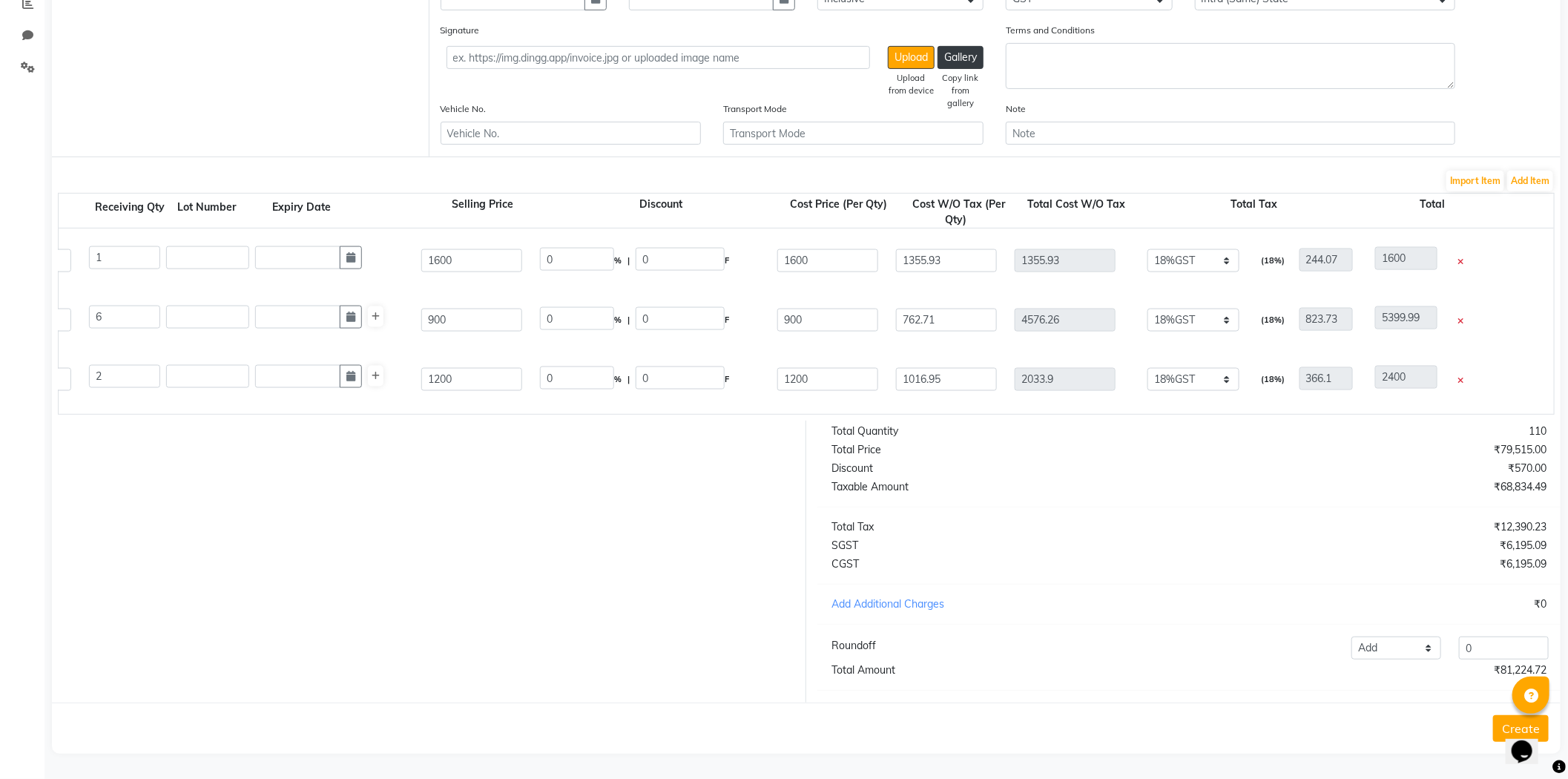
scroll to position [0, 0]
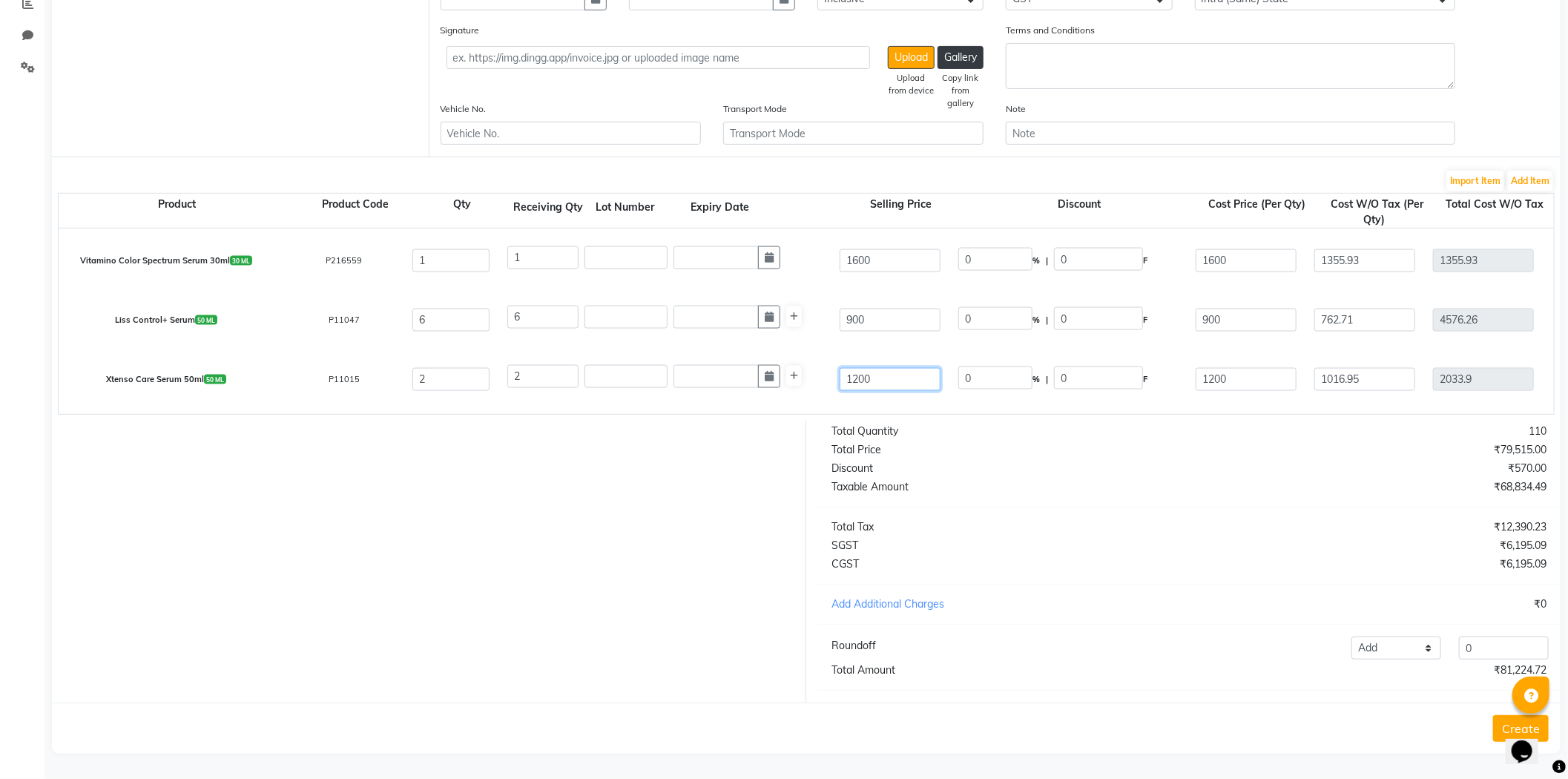
drag, startPoint x: 890, startPoint y: 360, endPoint x: 599, endPoint y: 371, distance: 291.2
click at [599, 371] on div "Xtenso Care Serum 50ml 50 ML P11015 2 2 1200 0 % | 0 F 1200 1016.95 2033.9 None…" at bounding box center [1554, 379] width 3013 height 60
drag, startPoint x: 1261, startPoint y: 364, endPoint x: 943, endPoint y: 352, distance: 318.2
click at [972, 364] on div "Xtenso Care Serum 50ml 50 ML P11015 2 2 750 0 % | 0 F 1200 1016.95 2033.9 None …" at bounding box center [1554, 379] width 3013 height 60
drag, startPoint x: 914, startPoint y: 307, endPoint x: 702, endPoint y: 309, distance: 212.0
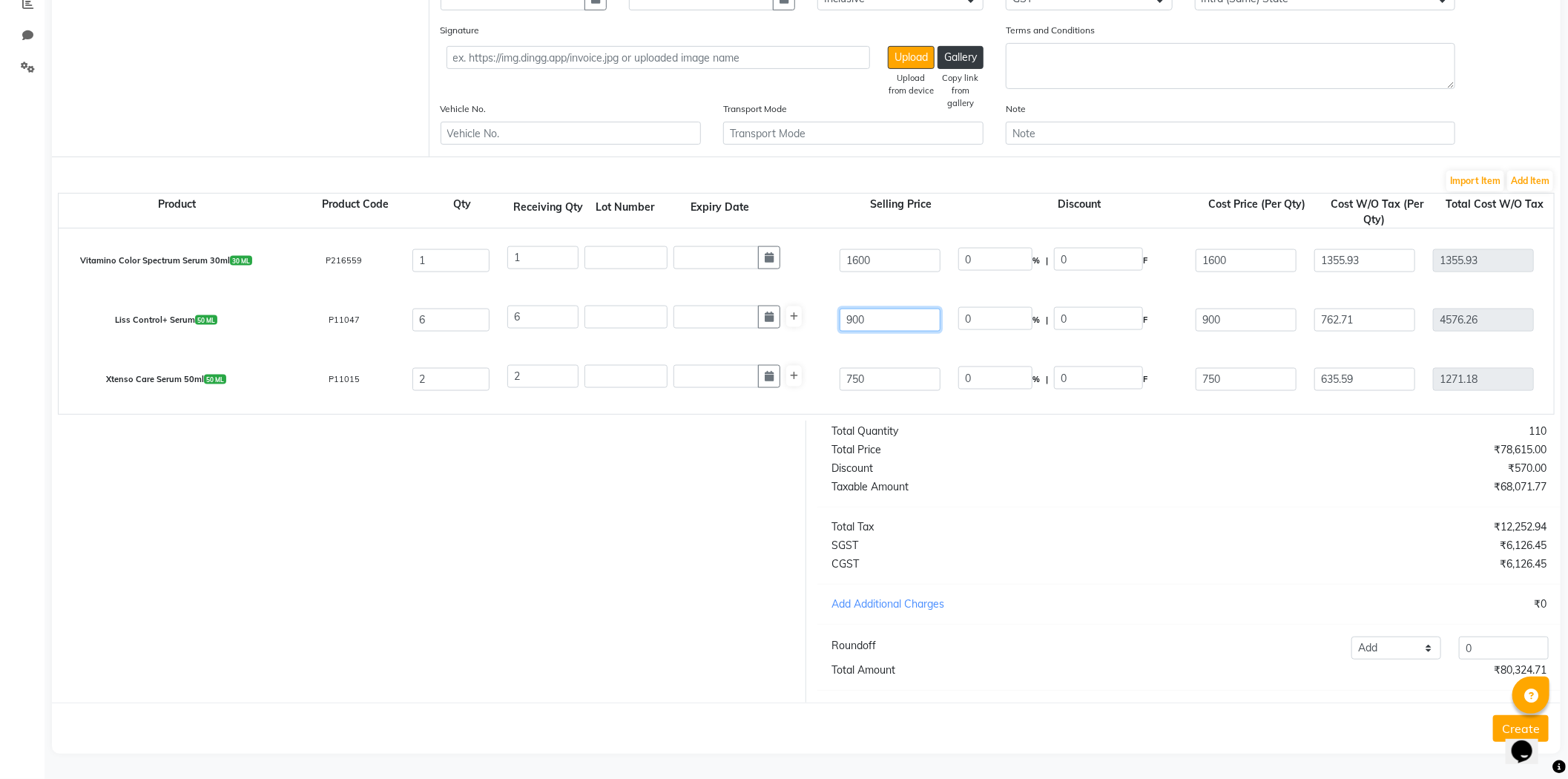
click at [701, 307] on div "Liss Control+ Serum 50 ML P11047 6 6 900 0 % | 0 F 900 762.71 4576.26 None 12%G…" at bounding box center [1554, 320] width 3013 height 60
drag, startPoint x: 1275, startPoint y: 307, endPoint x: 742, endPoint y: 260, distance: 535.1
click at [0, 0] on div "3 Inoa 60 ML P11144 24 24 565 0 % | 0 F 565 478.81 11491.44 None 12%GST 18%GST …" at bounding box center [0, 0] width 0 height 0
drag, startPoint x: 907, startPoint y: 246, endPoint x: 689, endPoint y: 267, distance: 219.0
click at [690, 267] on div "Vitamino Color Spectrum Serum 30ml 30 ML P216559 1 1 1600 0 % | 0 F 1600 1355.9…" at bounding box center [1554, 261] width 3013 height 60
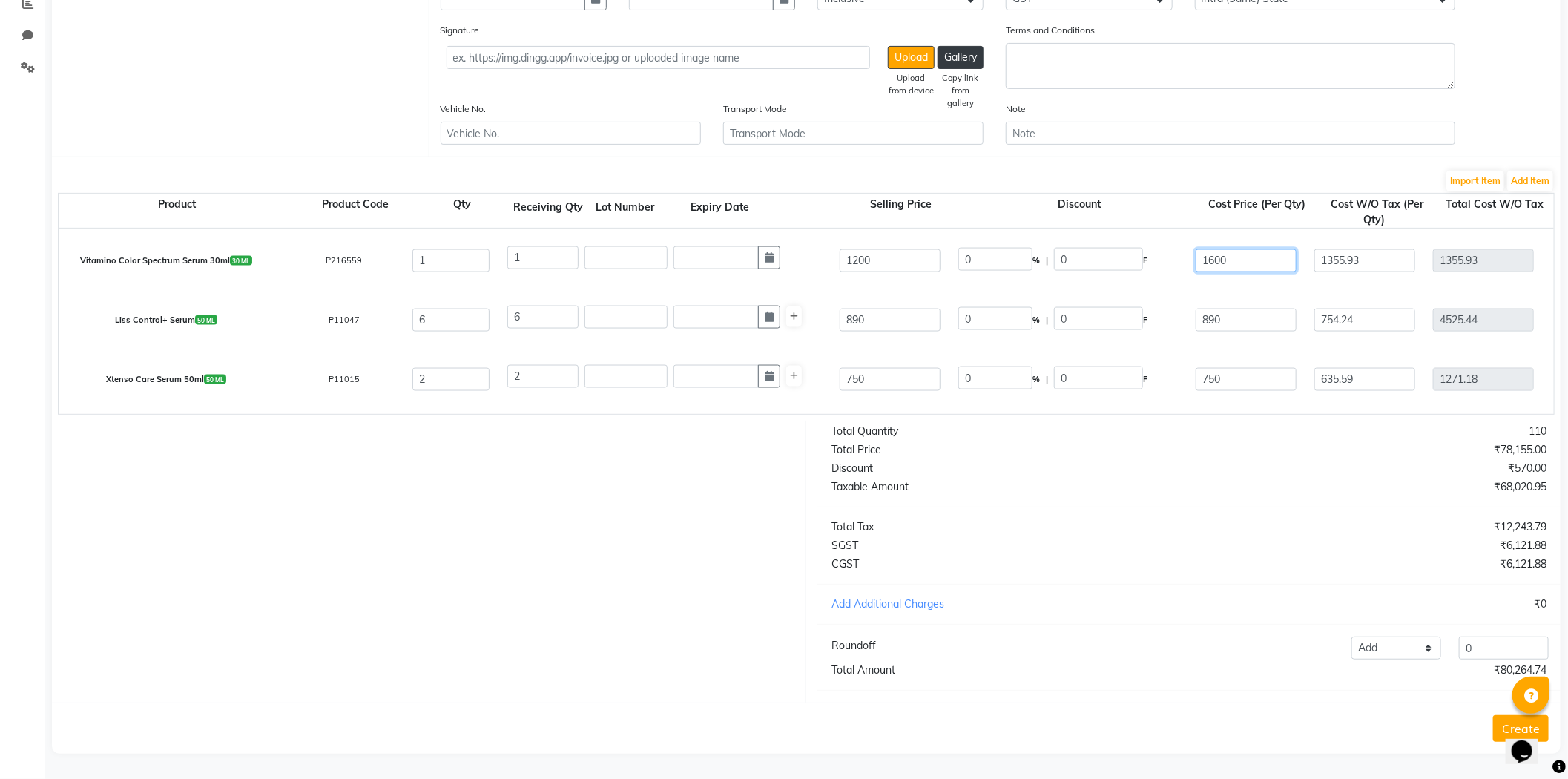
drag, startPoint x: 1254, startPoint y: 249, endPoint x: 906, endPoint y: 231, distance: 348.5
click at [909, 231] on div "Vitamino Color Spectrum Serum 30ml 30 ML P216559 1 1 1200 0 % | 0 F 1600 1355.9…" at bounding box center [1554, 261] width 3013 height 60
click at [307, 272] on div "Vitamino Color Spectrum Serum 30ml 30 ML P216559 1 1 1200 0 % | 0 F 1200 1016.9…" at bounding box center [1554, 261] width 3013 height 60
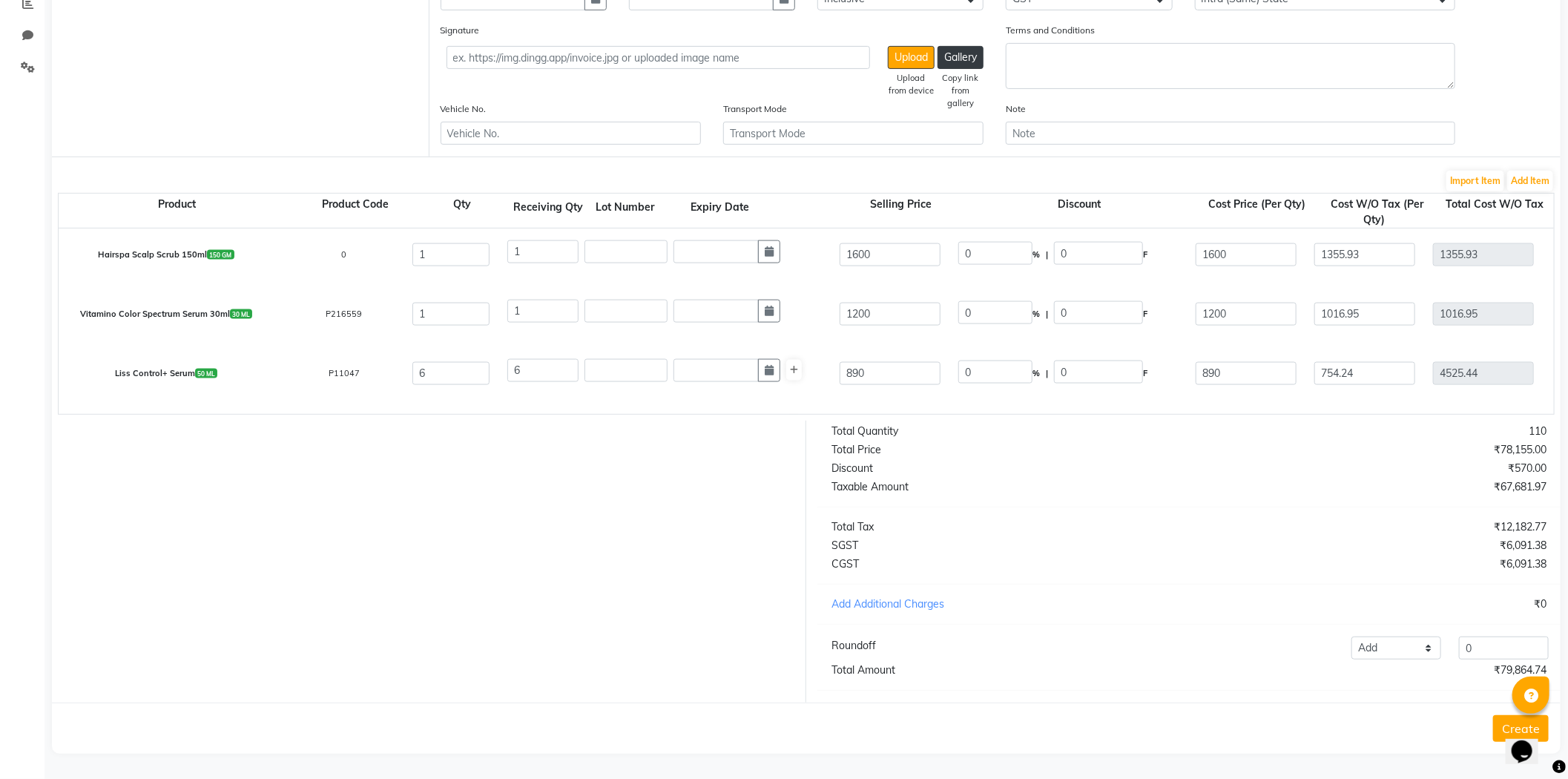
scroll to position [1399, 0]
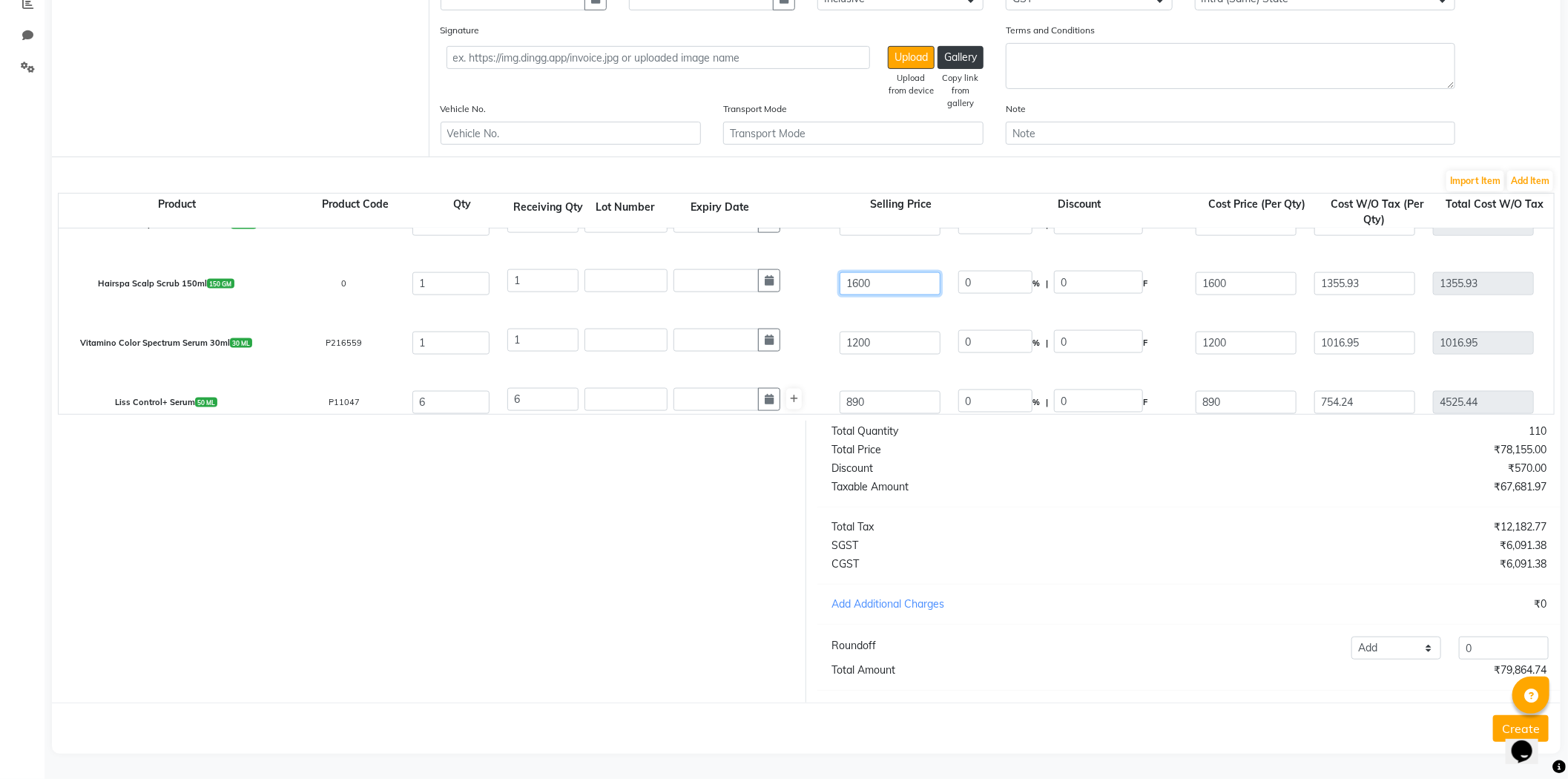
drag, startPoint x: 907, startPoint y: 270, endPoint x: 295, endPoint y: 256, distance: 612.2
click at [299, 257] on div "Hairspa Scalp Scrub 150ml 150 GM 0 1 1 1600 0 % | 0 F 1600 1355.93 1355.93 None…" at bounding box center [1554, 284] width 3013 height 60
drag, startPoint x: 1240, startPoint y: 272, endPoint x: 668, endPoint y: 224, distance: 574.0
click at [786, 254] on div "Hairspa Scalp Scrub 150ml 150 GM 0 1 1 900 0 % | 0 F 1600 1355.93 1355.93 None …" at bounding box center [1554, 284] width 3013 height 60
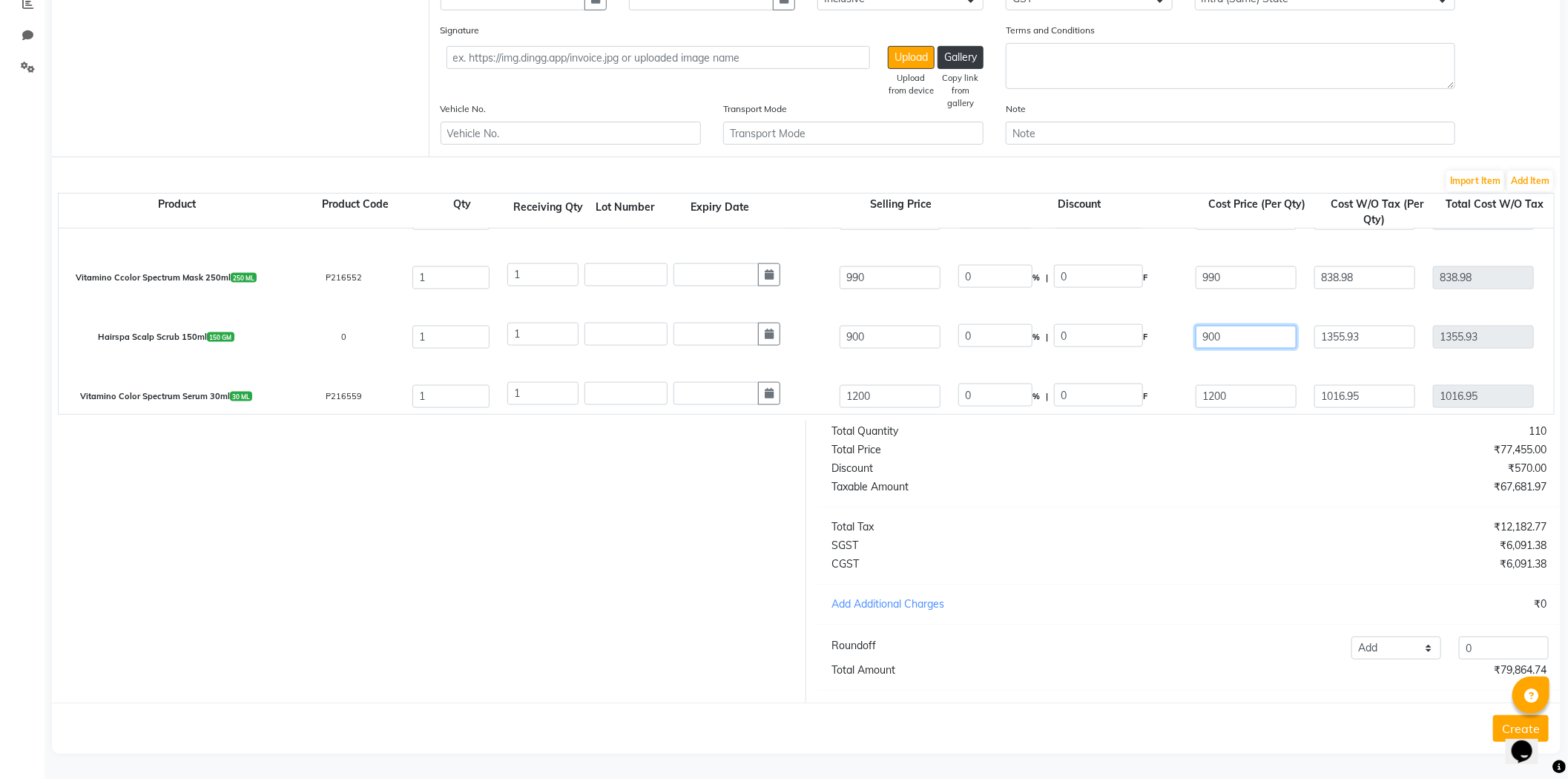
scroll to position [1316, 0]
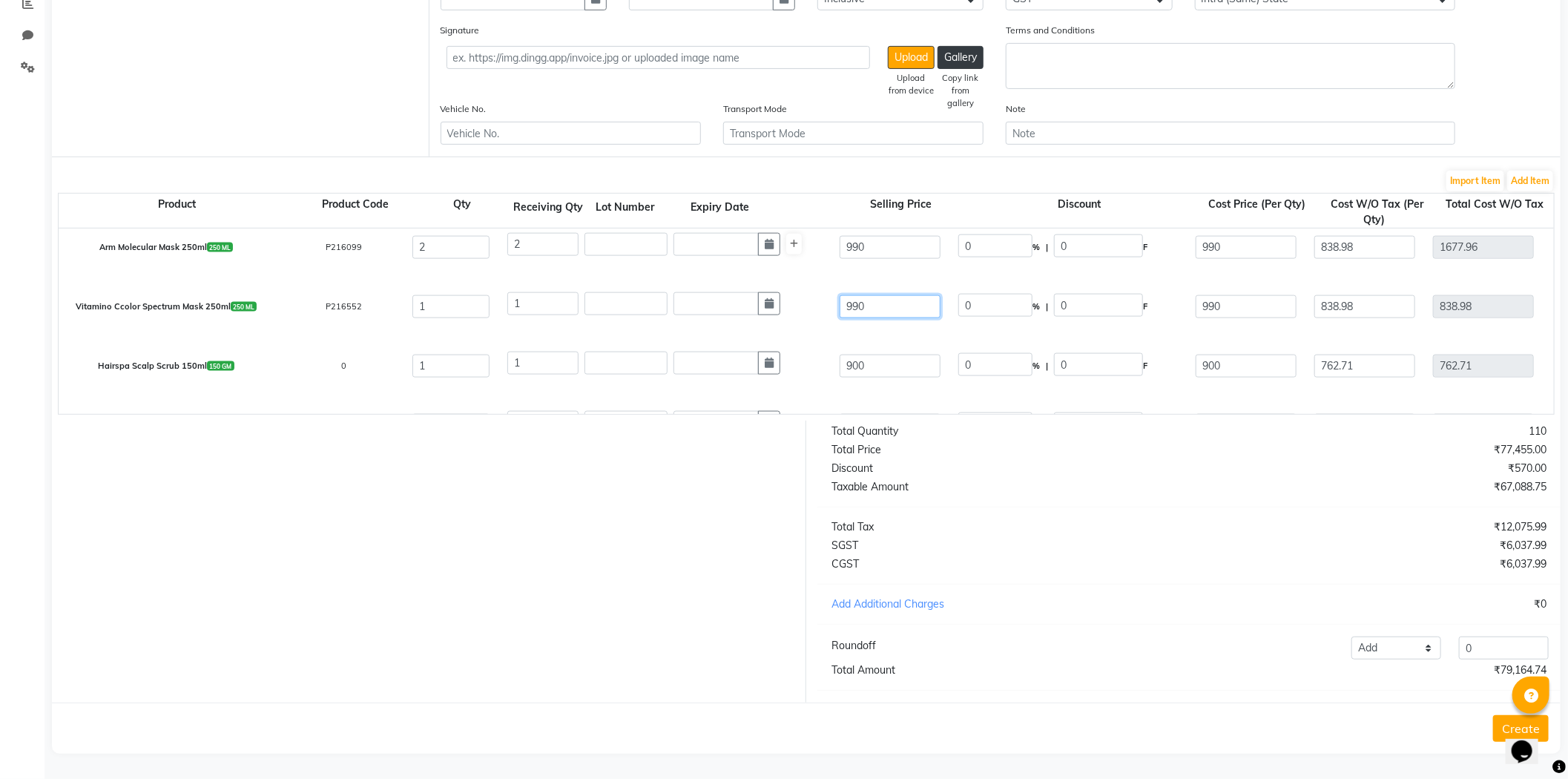
drag, startPoint x: 896, startPoint y: 292, endPoint x: 638, endPoint y: 287, distance: 258.0
click at [640, 288] on div "Vitamino Ccolor Spectrum Mask 250ml 250 ML P216552 1 1 990 0 % | 0 F 990 838.98…" at bounding box center [1554, 307] width 3013 height 60
drag, startPoint x: 1248, startPoint y: 283, endPoint x: 929, endPoint y: 292, distance: 319.1
click at [929, 292] on div "Vitamino Ccolor Spectrum Mask 250ml 250 ML P216552 1 1 1600 38.13 % | 610 F 990…" at bounding box center [1554, 307] width 3013 height 60
drag, startPoint x: 901, startPoint y: 238, endPoint x: 408, endPoint y: 187, distance: 495.6
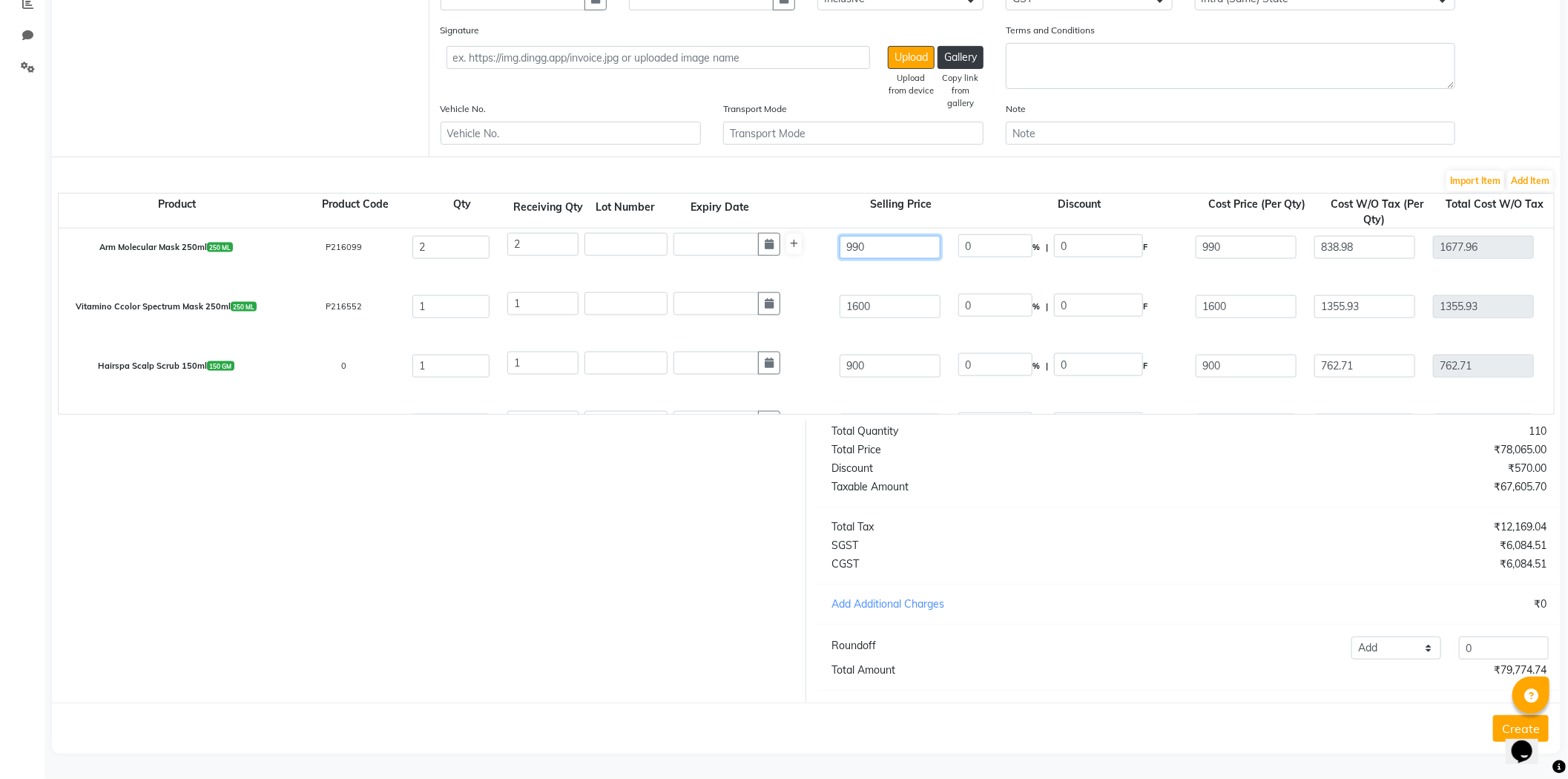
click at [432, 197] on div "Product Product Code Qty Receiving Qty Lot Number Expiry Date Selling Price Dis…" at bounding box center [1554, 305] width 2991 height 217
drag, startPoint x: 1259, startPoint y: 285, endPoint x: 1080, endPoint y: 290, distance: 179.1
click at [1080, 290] on div "Arm Molecular Mask 250ml 250 ML P216099 2 2 1600 38.13 % | 610 F 990 838.98 167…" at bounding box center [1554, 305] width 3013 height 60
drag, startPoint x: 911, startPoint y: 233, endPoint x: 599, endPoint y: 233, distance: 312.0
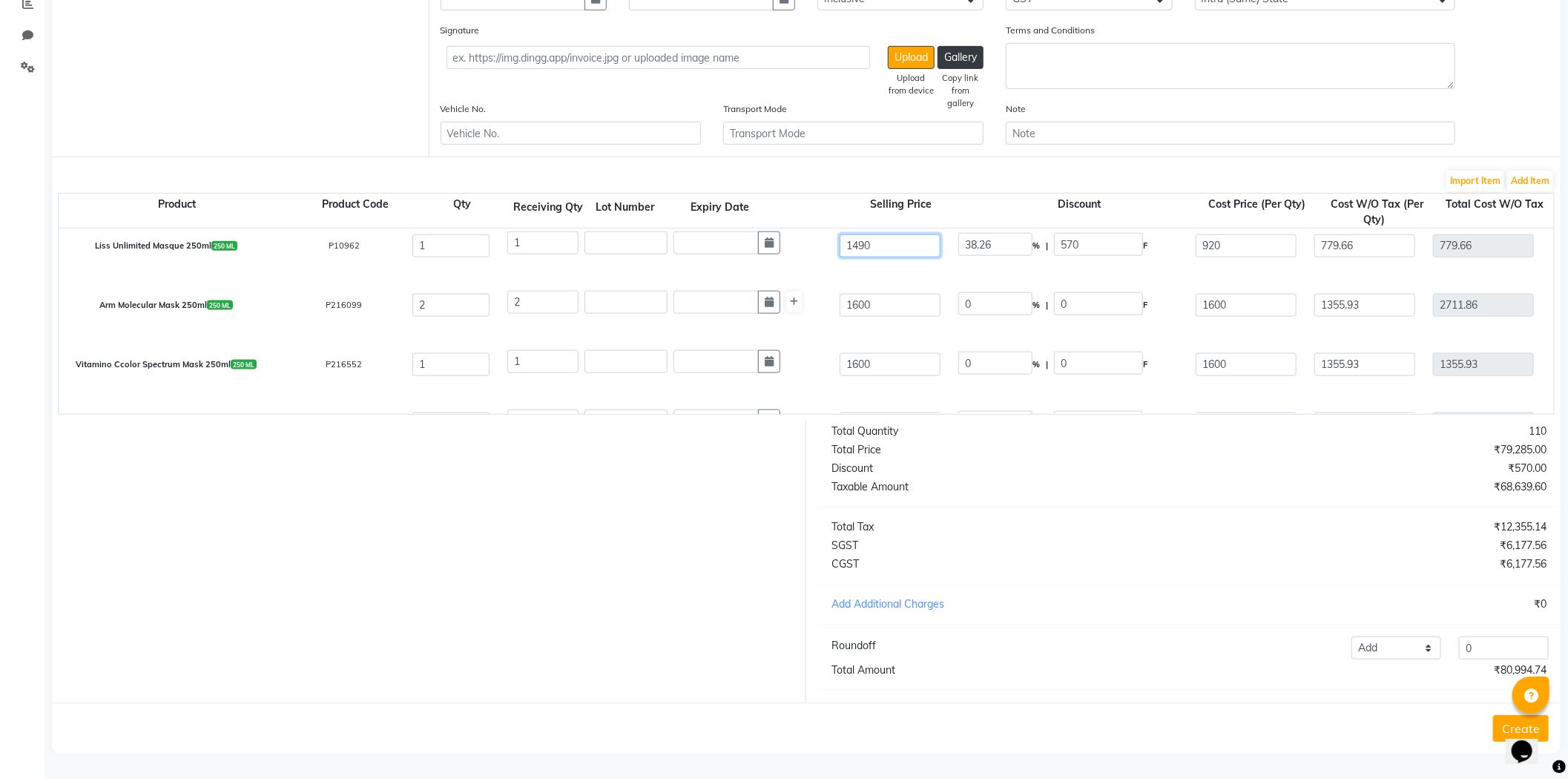
click at [599, 233] on div "Liss Unlimited Masque 250ml 250 ML P10962 1 1 1490 38.26 % | 570 F 920 779.66 7…" at bounding box center [1554, 246] width 3013 height 60
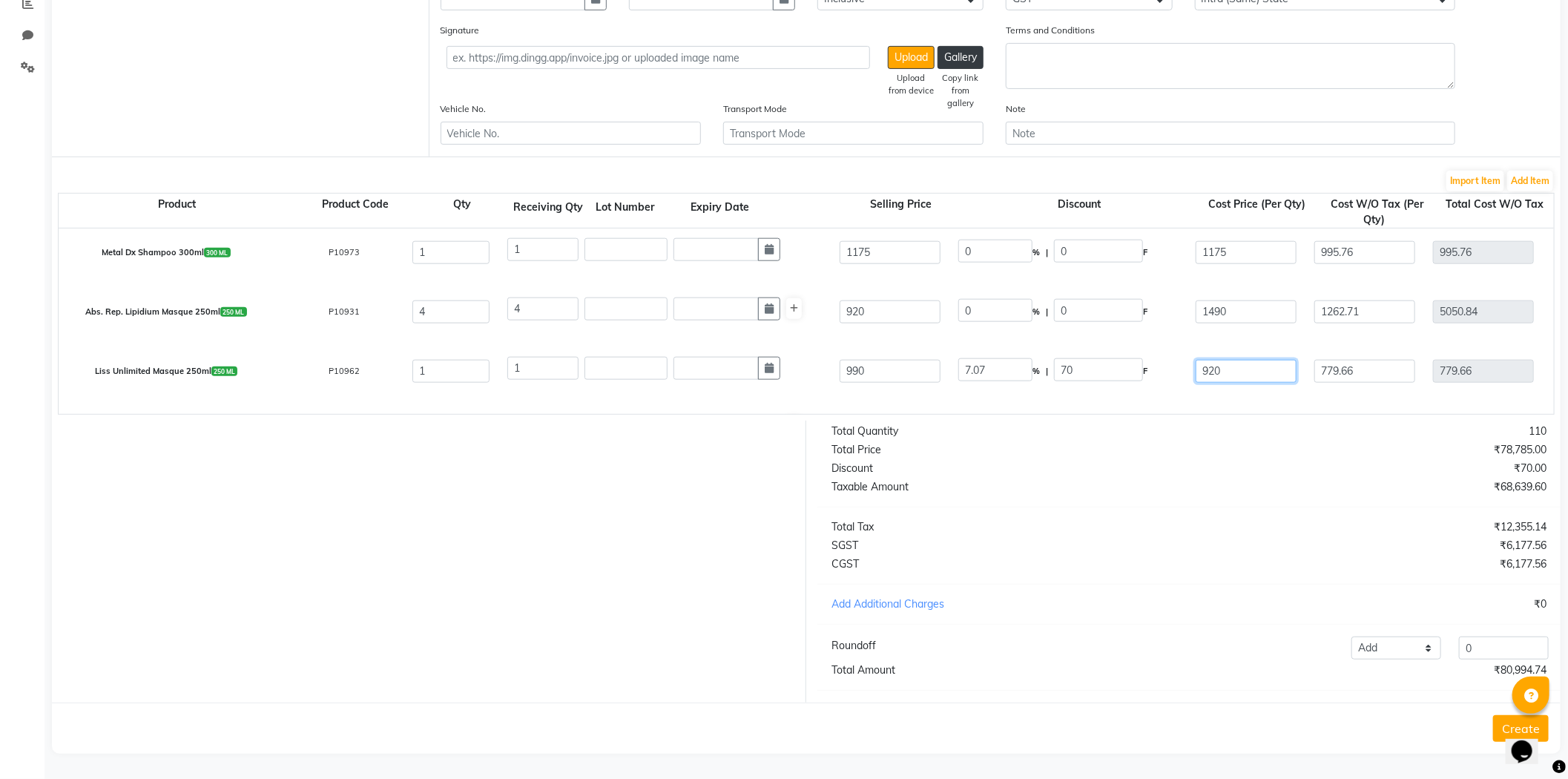
drag, startPoint x: 1262, startPoint y: 228, endPoint x: 929, endPoint y: 206, distance: 333.7
click at [929, 206] on div "Product Product Code Qty Receiving Qty Lot Number Expiry Date Selling Price Dis…" at bounding box center [1554, 305] width 2991 height 217
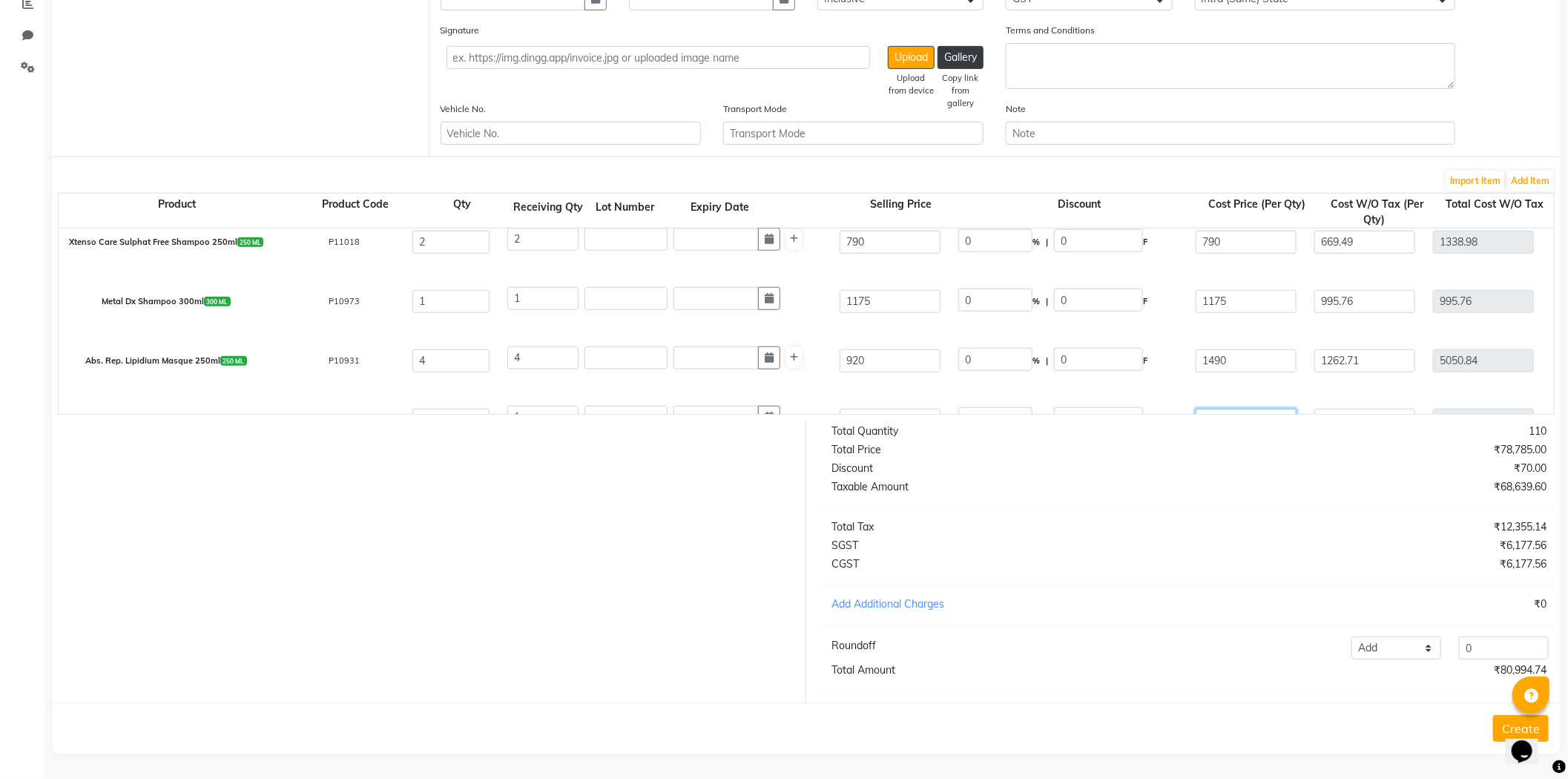
scroll to position [1096, 0]
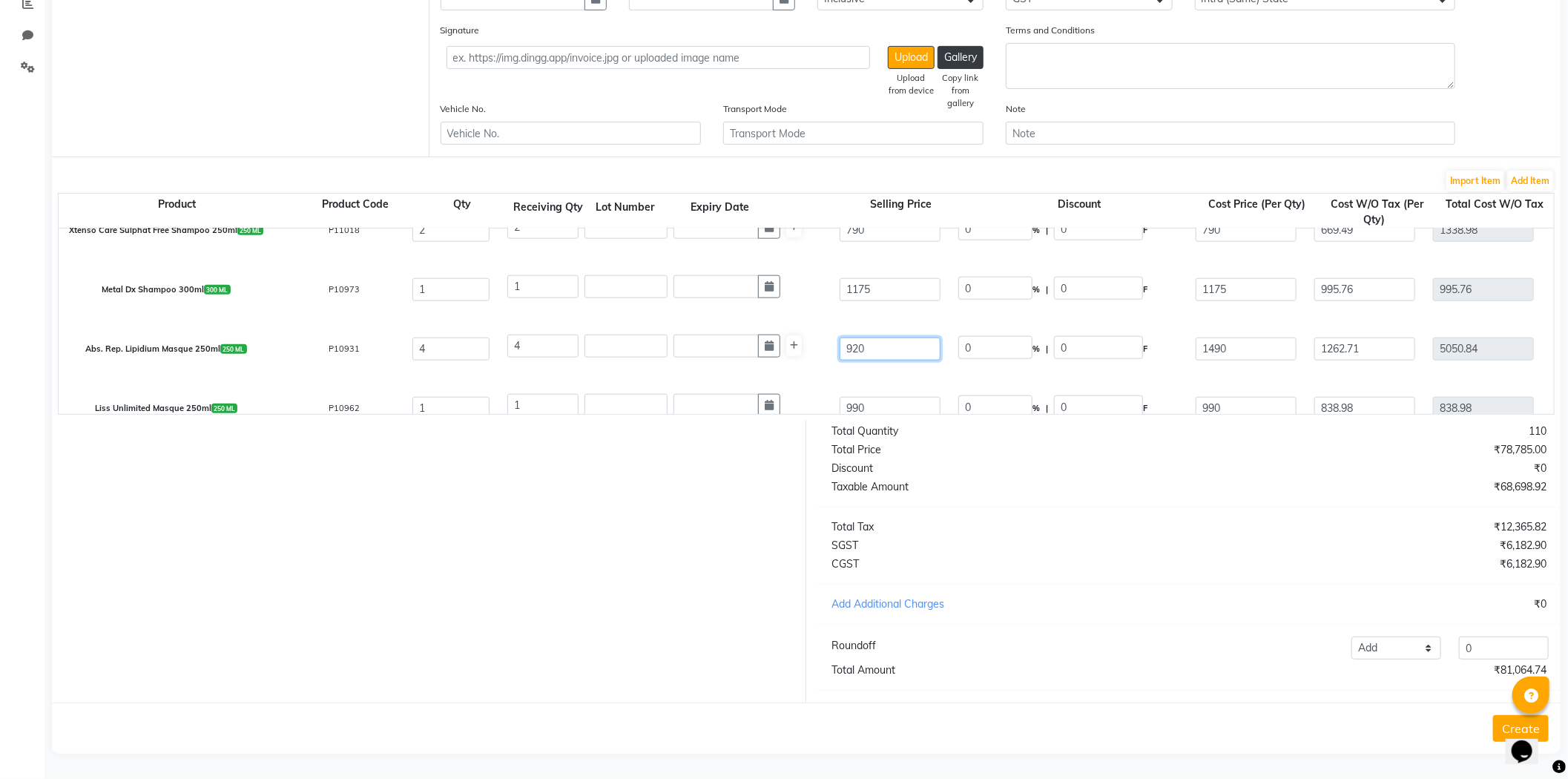
click at [903, 337] on input "920" at bounding box center [890, 349] width 101 height 23
drag, startPoint x: 914, startPoint y: 335, endPoint x: 457, endPoint y: 313, distance: 457.5
click at [453, 322] on div "Abs. Rep. Lipidium Masque 250ml 250 ML P10931 4 4 Add multiple lot or expiry da…" at bounding box center [1554, 349] width 3013 height 60
drag, startPoint x: 1259, startPoint y: 329, endPoint x: 985, endPoint y: 288, distance: 277.1
click at [0, 0] on div "3 Inoa 60 ML P11144 24 24 565 0 % | 0 F 565 478.81 11491.44 None 12%GST 18%GST …" at bounding box center [0, 0] width 0 height 0
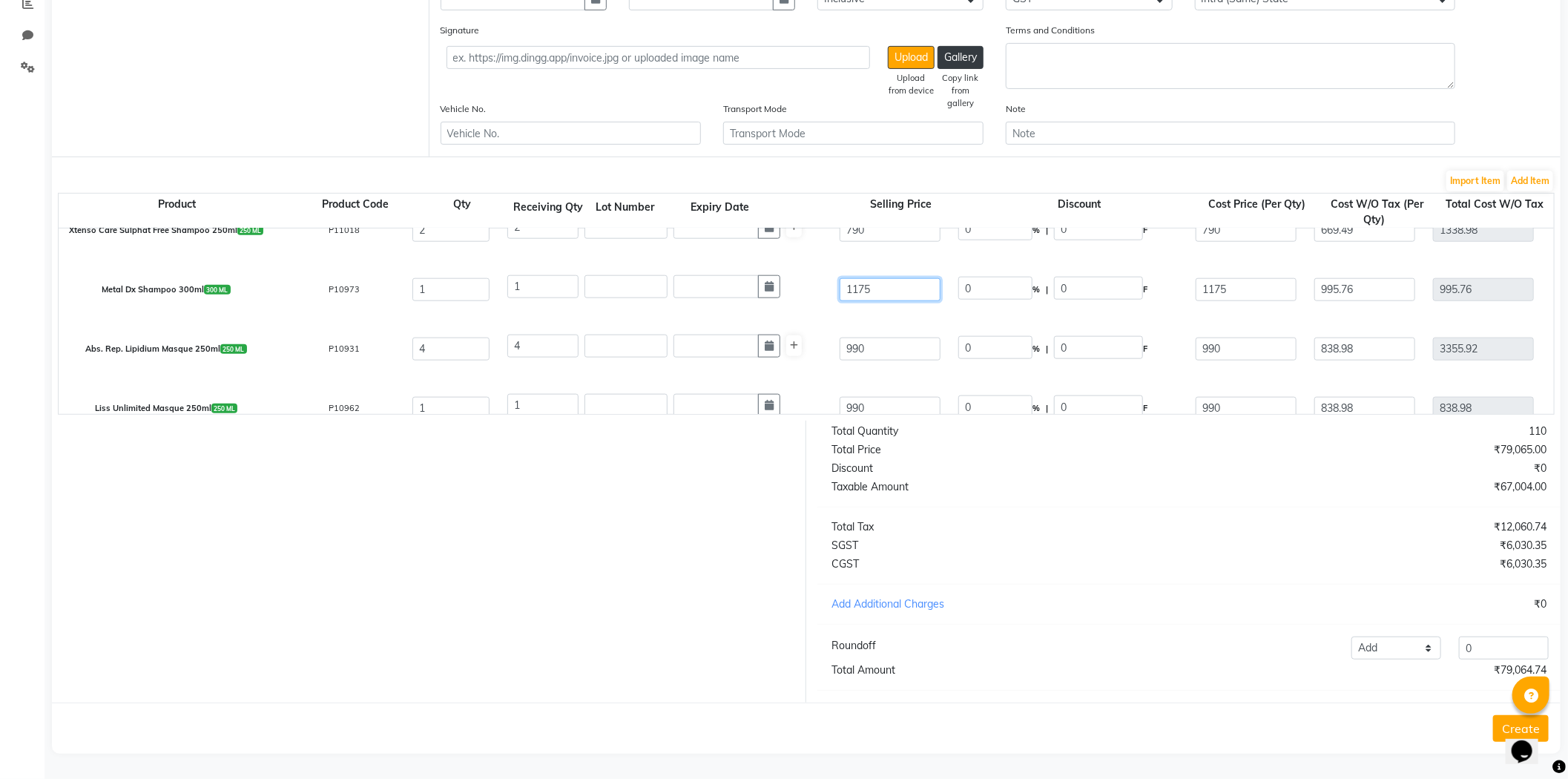
drag, startPoint x: 909, startPoint y: 276, endPoint x: 726, endPoint y: 277, distance: 183.0
click at [726, 277] on div "Metal Dx Shampoo 300ml 300 ML P10973 1 1 1175 0 % | 0 F 1175 995.76 995.76 None…" at bounding box center [1554, 290] width 3013 height 60
drag, startPoint x: 1239, startPoint y: 275, endPoint x: 804, endPoint y: 278, distance: 435.0
click at [813, 277] on div "Metal Dx Shampoo 300ml 300 ML P10973 1 1 1490 21.14 % | 315 F 1175 995.76 995.7…" at bounding box center [1554, 290] width 3013 height 60
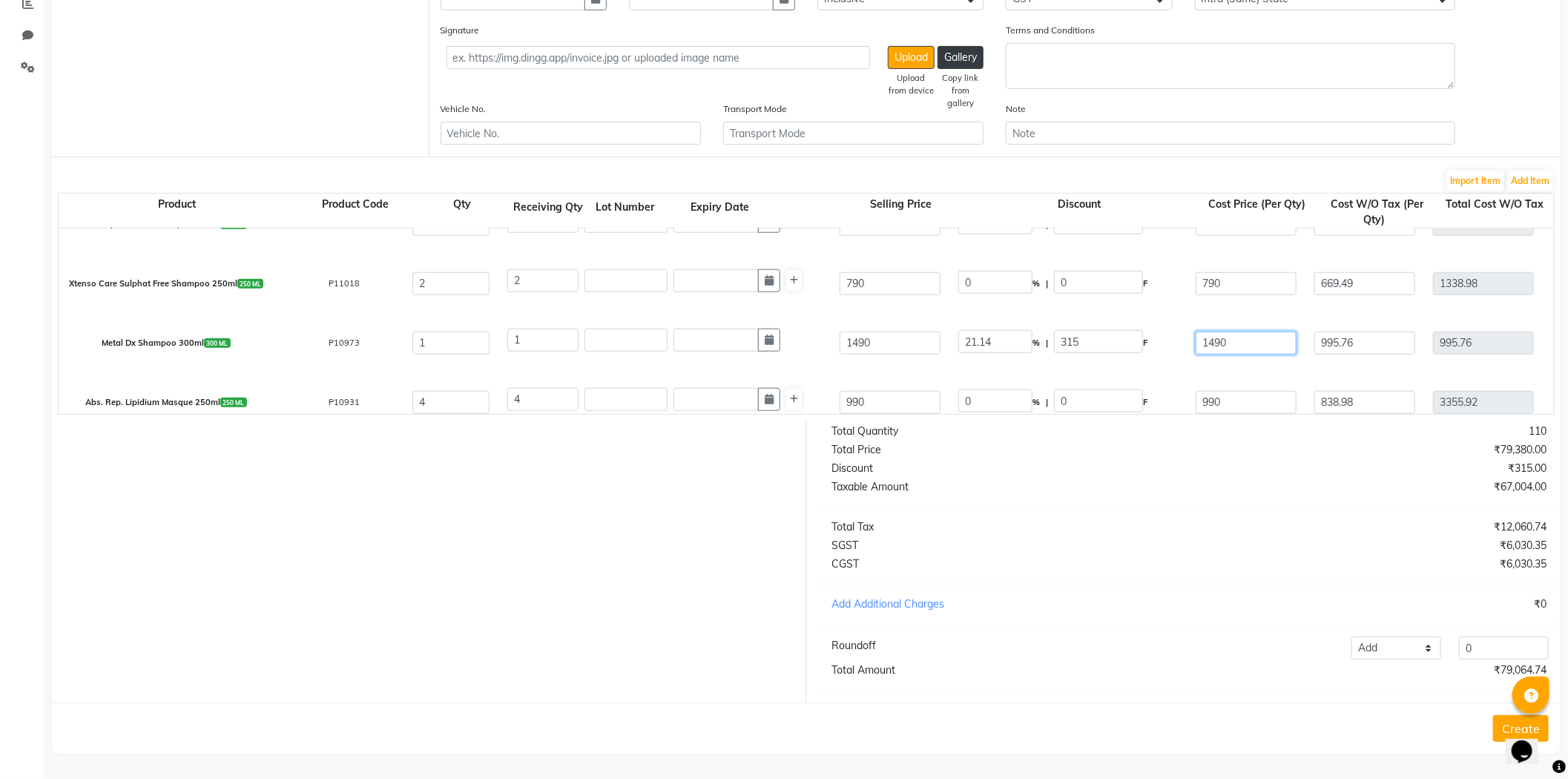
scroll to position [1013, 0]
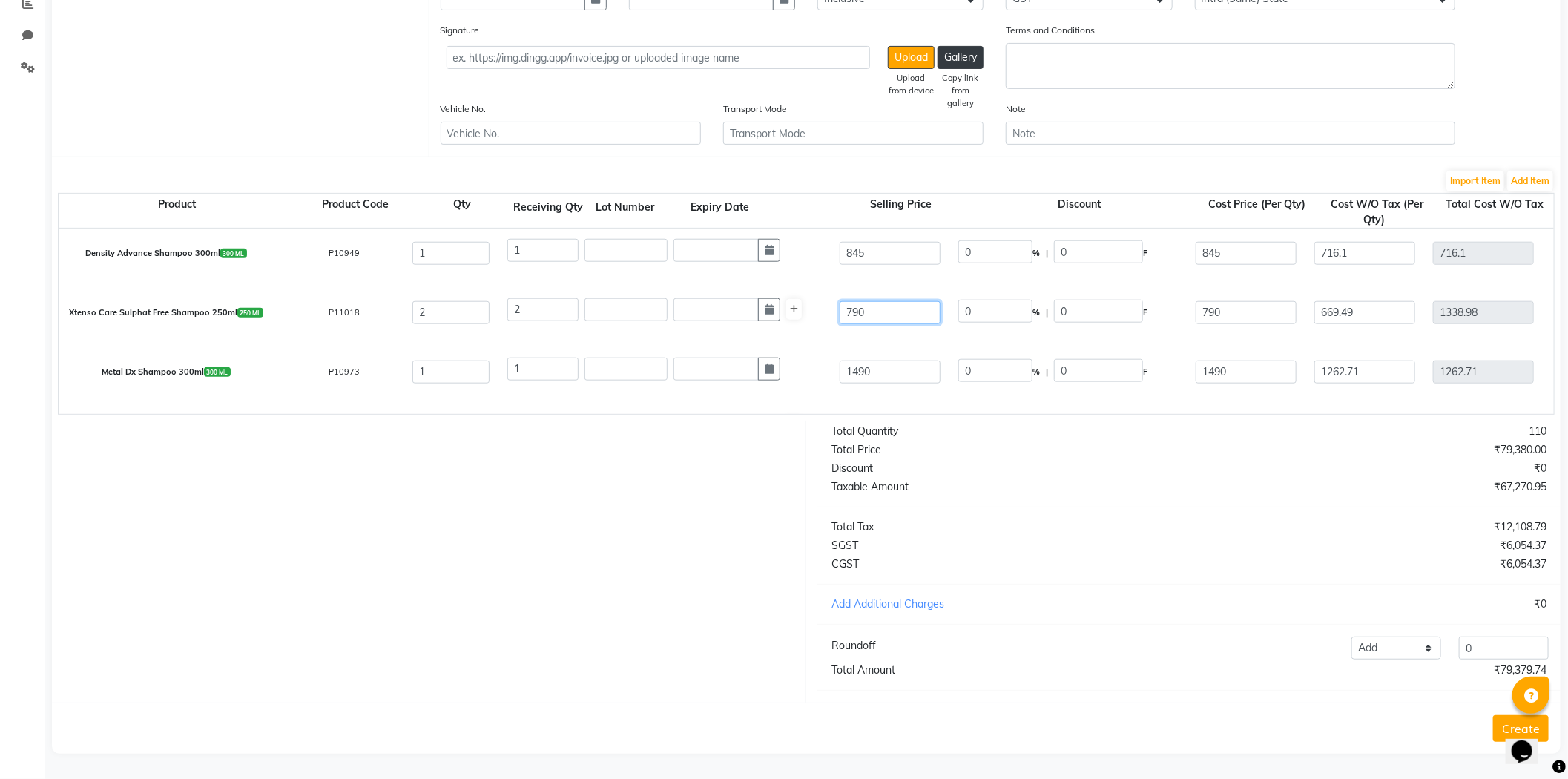
drag, startPoint x: 892, startPoint y: 299, endPoint x: 709, endPoint y: 297, distance: 183.0
click at [711, 298] on div "Xtenso Care Sulphat Free Shampoo 250ml 250 ML P11018 2 2 790 0 % | 0 F 790 669.…" at bounding box center [1554, 313] width 3013 height 60
drag, startPoint x: 1247, startPoint y: 299, endPoint x: 932, endPoint y: 298, distance: 315.0
click at [941, 299] on div "Xtenso Care Sulphat Free Shampoo 250ml 250 ML P11018 2 2 1175 32.77 % | 385 F 7…" at bounding box center [1554, 313] width 3013 height 60
click at [819, 342] on div "Metal Dx Shampoo 300ml 300 ML P10973 1 1 1490 0 % | 0 F 1490 1262.71 1262.71 No…" at bounding box center [1554, 371] width 3013 height 60
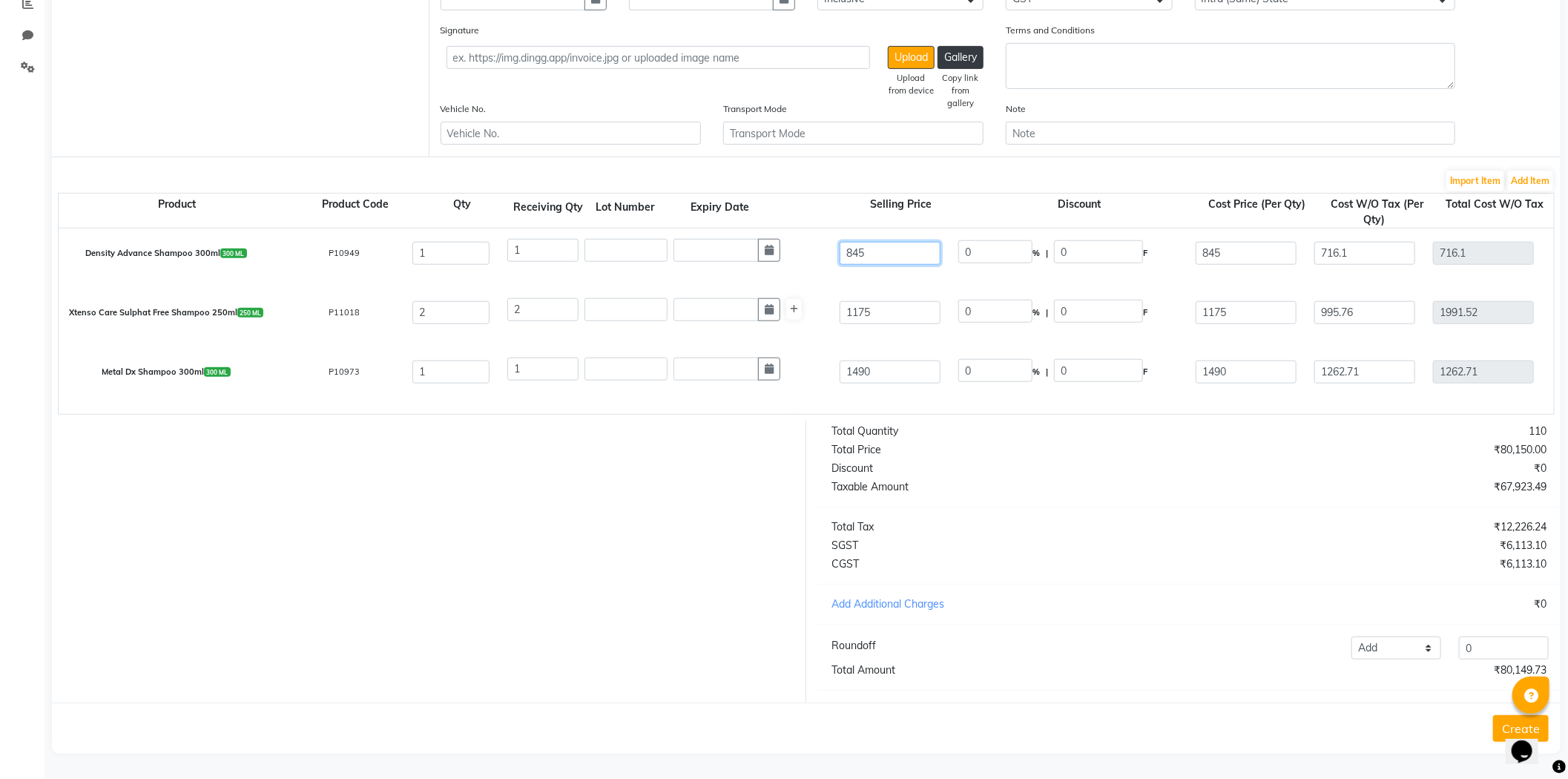
drag, startPoint x: 918, startPoint y: 234, endPoint x: 584, endPoint y: 206, distance: 335.2
click at [663, 228] on div "Density Advance Shampoo 300ml 300 ML P10949 1 1 845 0 % | 0 F 845 716.1 716.1 N…" at bounding box center [1554, 253] width 3013 height 60
drag, startPoint x: 1253, startPoint y: 235, endPoint x: 943, endPoint y: 247, distance: 310.2
click at [963, 246] on div "Density Advance Shampoo 300ml 300 ML P10949 1 1 790 0 % | 0 F 845 716.1 716.1 N…" at bounding box center [1554, 253] width 3013 height 60
click at [1167, 283] on div "Xtenso Care Sulphat Free Shampoo 250ml 250 ML P11018 2 2 1175 0 % | 0 F 1175 99…" at bounding box center [1554, 313] width 3013 height 60
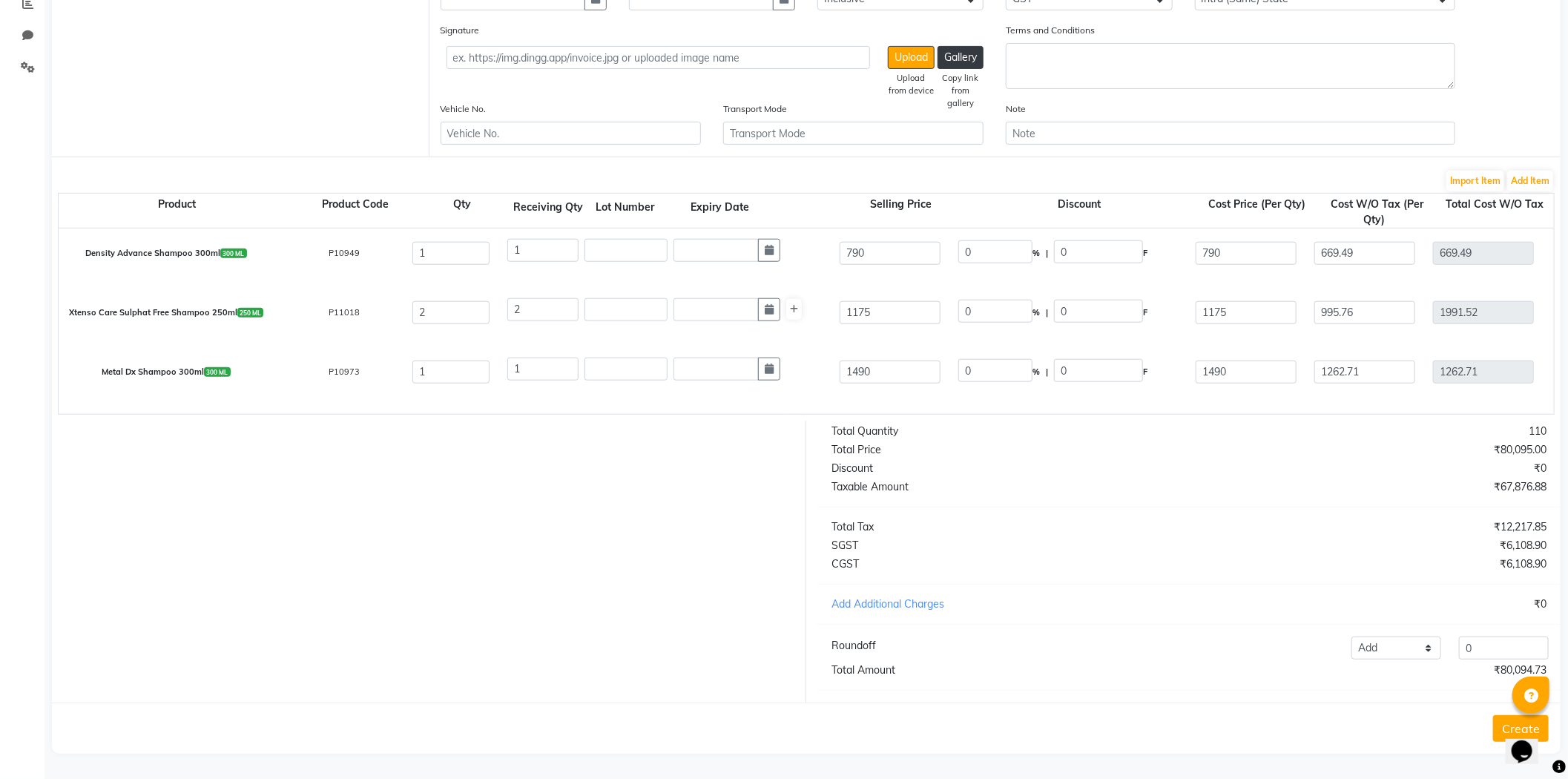
scroll to position [932, 0]
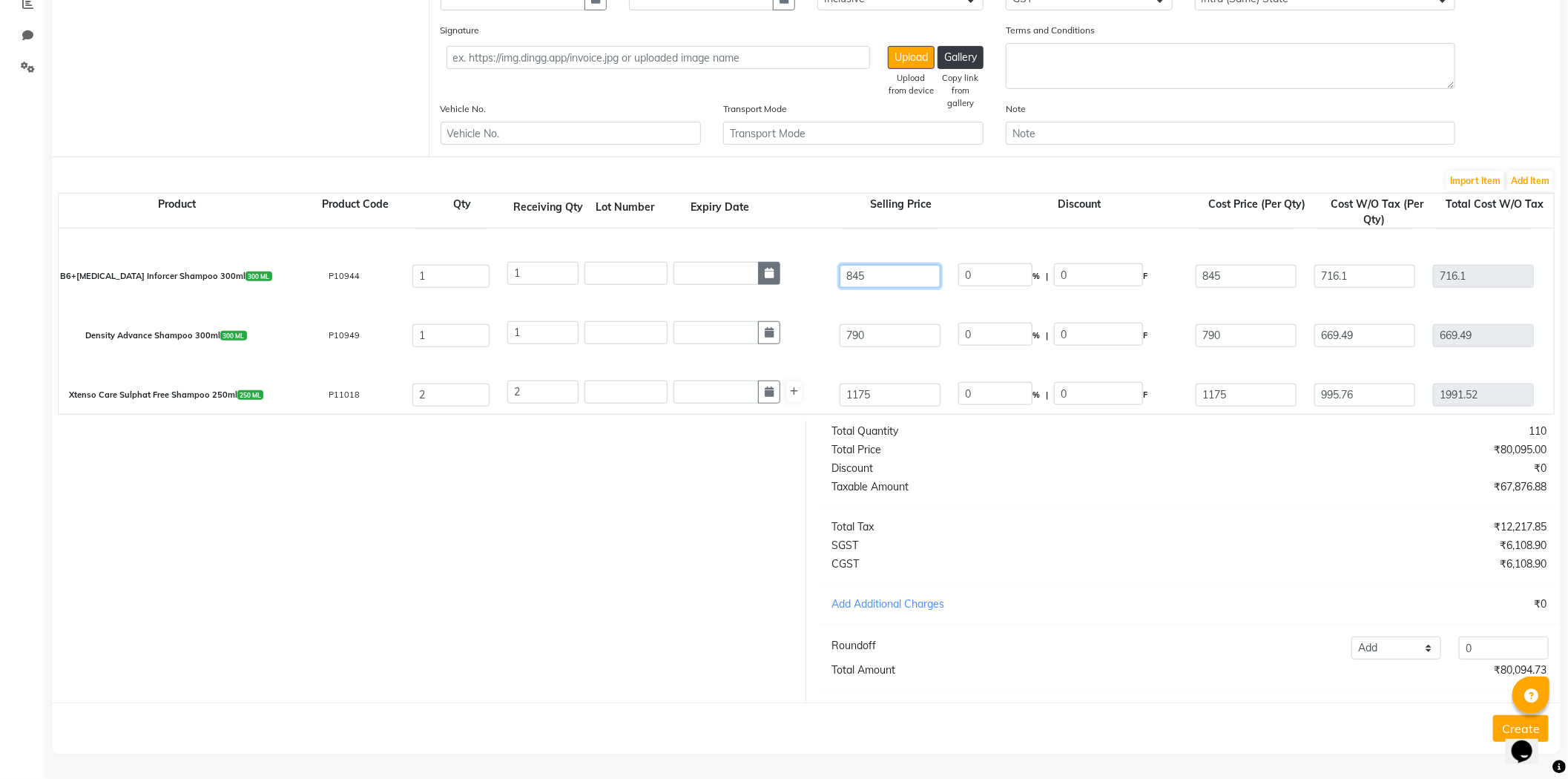
drag, startPoint x: 909, startPoint y: 256, endPoint x: 770, endPoint y: 263, distance: 139.2
click at [770, 263] on div "B6+biotin Inforcer Shampoo 300ml 300 ML P10944 1 1 845 0 % | 0 F 845 716.1 716.…" at bounding box center [1554, 276] width 3013 height 60
click at [1281, 270] on input "845" at bounding box center [1246, 276] width 101 height 23
click at [1254, 306] on div "Density Advance Shampoo 300ml 300 ML P10949 1 1 790 0 % | 0 F 790 669.49 669.49…" at bounding box center [1554, 335] width 3013 height 60
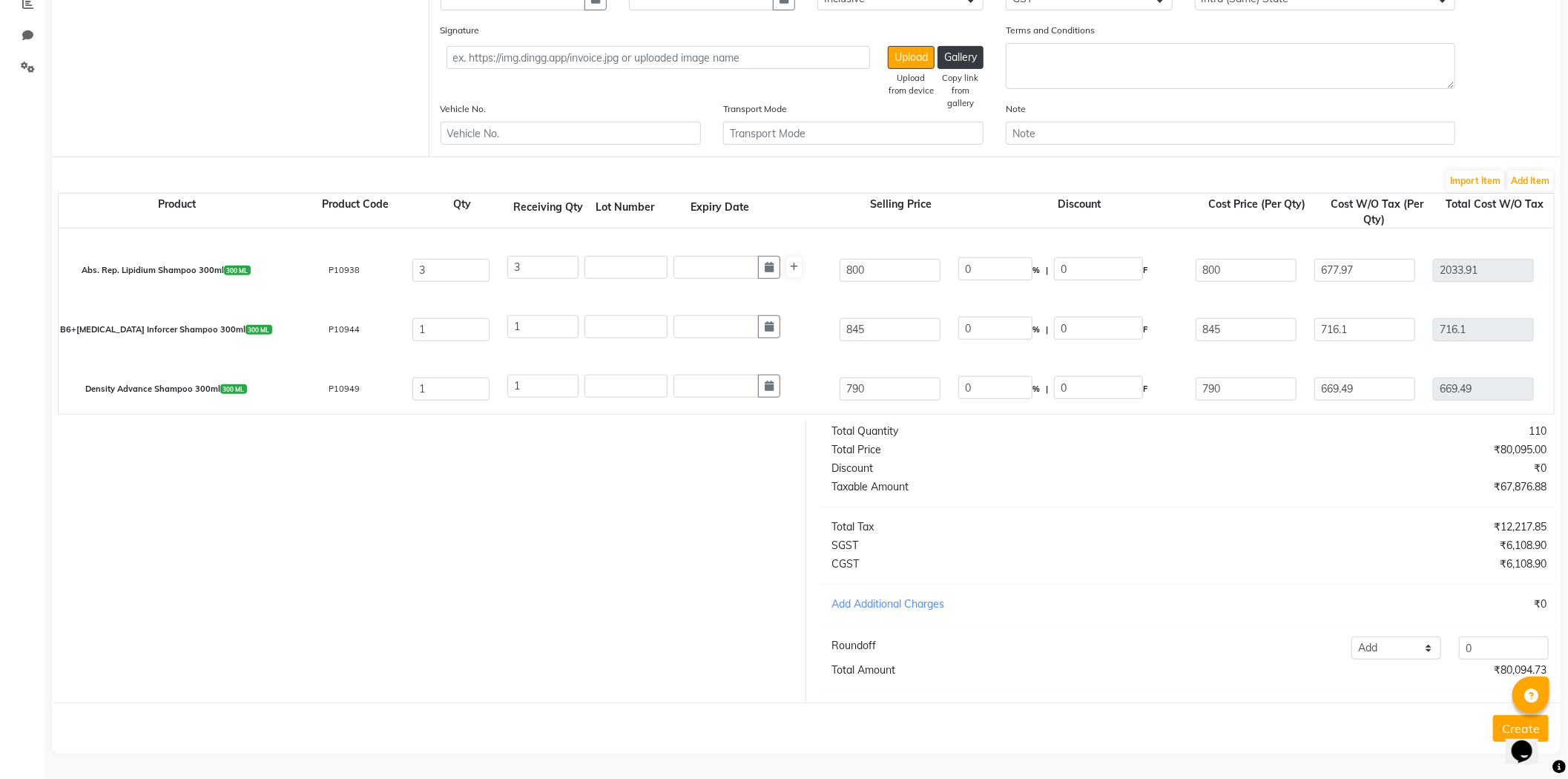
scroll to position [849, 0]
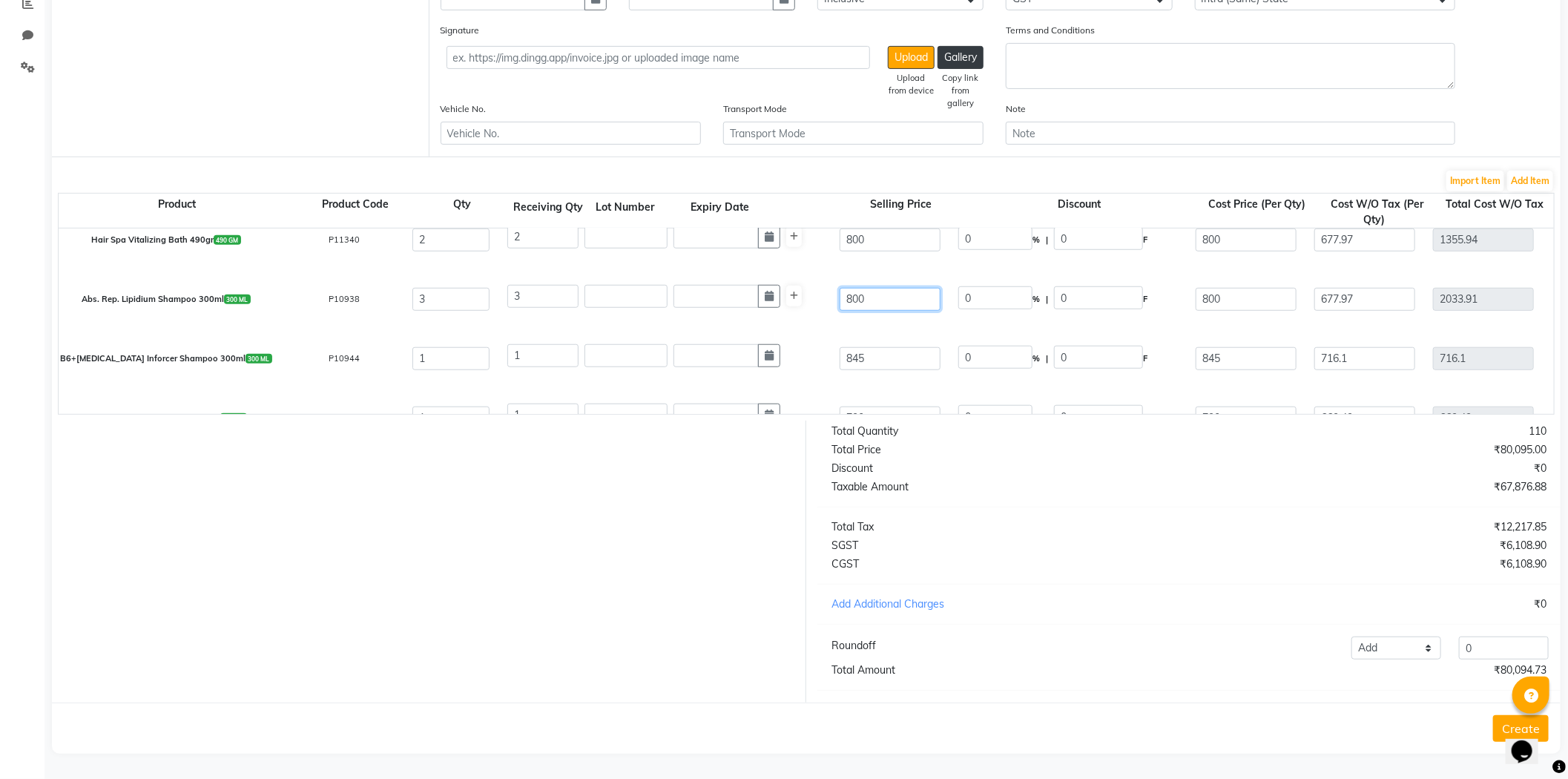
drag, startPoint x: 929, startPoint y: 285, endPoint x: 612, endPoint y: 213, distance: 325.1
click at [607, 270] on div "Abs. Rep. Lipidium Shampoo 300ml 300 ML P10938 3 3 800 0 % | 0 F 800 677.97 203…" at bounding box center [1554, 299] width 3013 height 60
drag, startPoint x: 1235, startPoint y: 280, endPoint x: 775, endPoint y: 263, distance: 460.3
click at [775, 274] on div "Abs. Rep. Lipidium Shampoo 300ml 300 ML P10938 3 3 845 5.33 % | 45 F 800 677.97…" at bounding box center [1554, 299] width 3013 height 60
click at [920, 270] on div "Abs. Rep. Lipidium Shampoo 300ml 300 ML P10938 3 3 845 5.33 % | 45 F 845 677.97…" at bounding box center [1554, 299] width 3013 height 60
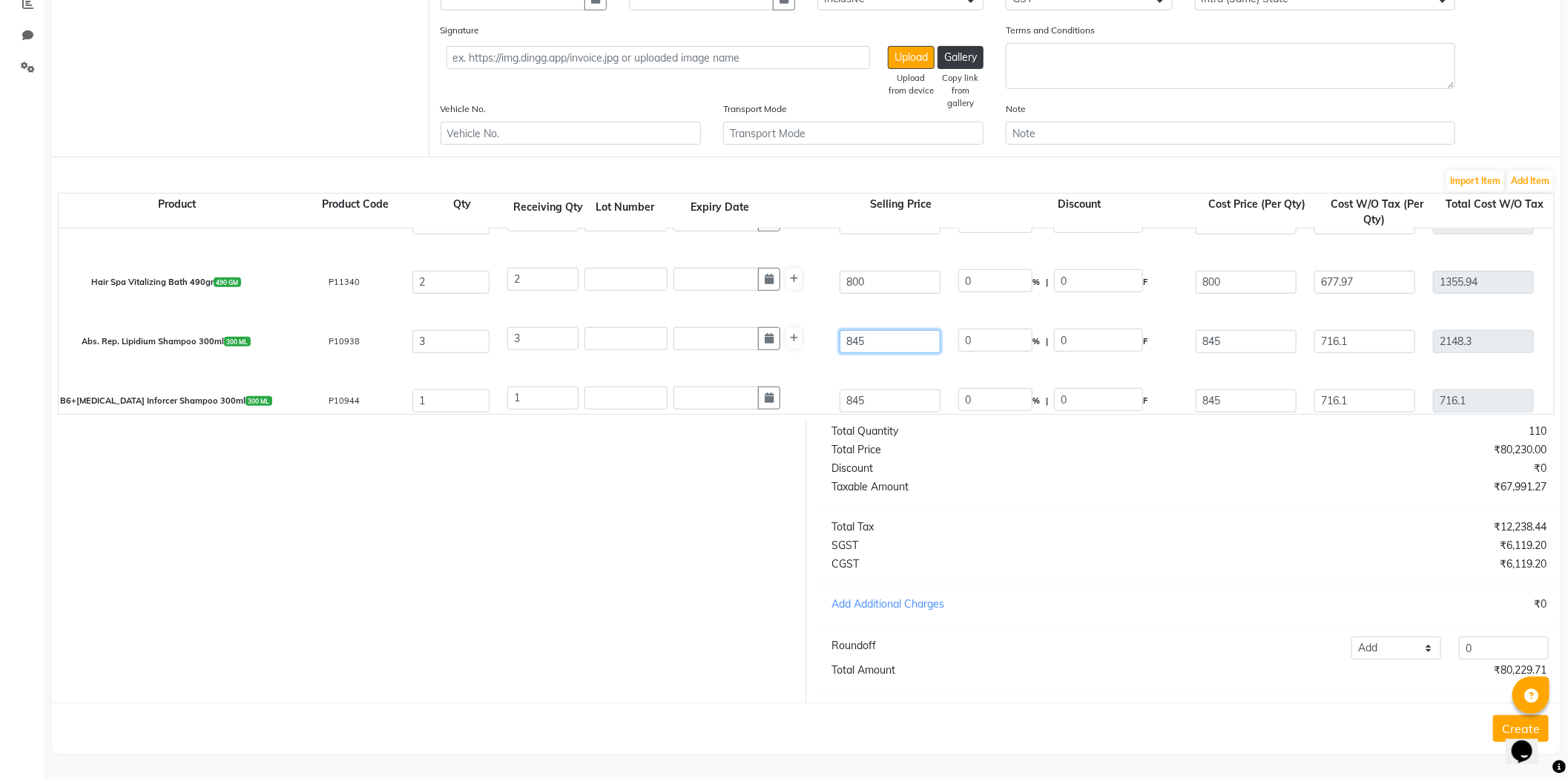
scroll to position [767, 0]
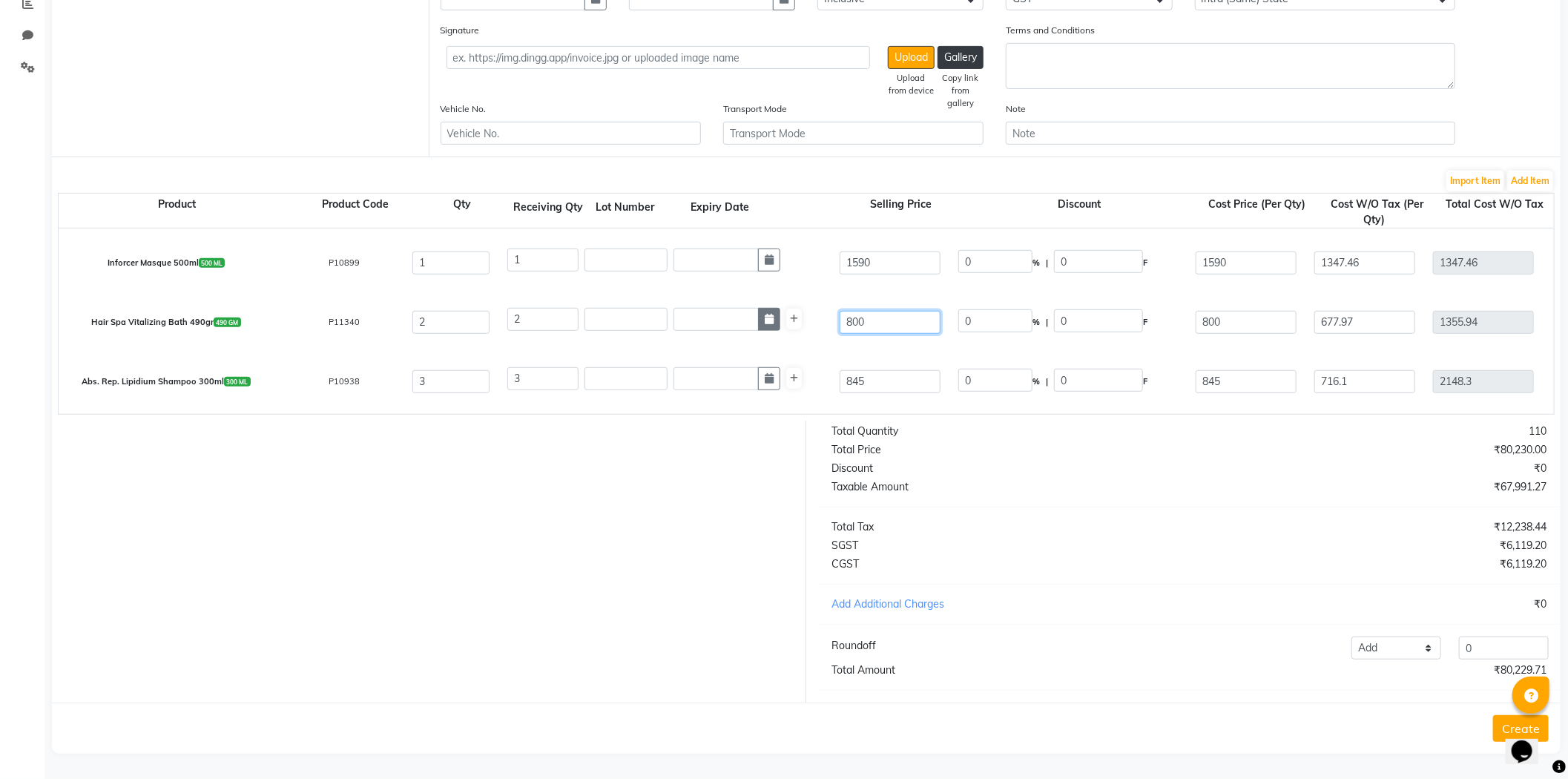
drag, startPoint x: 921, startPoint y: 302, endPoint x: 766, endPoint y: 305, distance: 155.0
click at [766, 305] on div "Hair Spa Vitalizing Bath 490gr 490 GM P11340 2 2 800 0 % | 0 F 800 677.97 1355.…" at bounding box center [1554, 322] width 3013 height 60
click at [1167, 351] on div "Abs. Rep. Lipidium Shampoo 300ml 300 ML P10938 3 3 845 0 % | 0 F 845 716.1 2148…" at bounding box center [1554, 381] width 3013 height 60
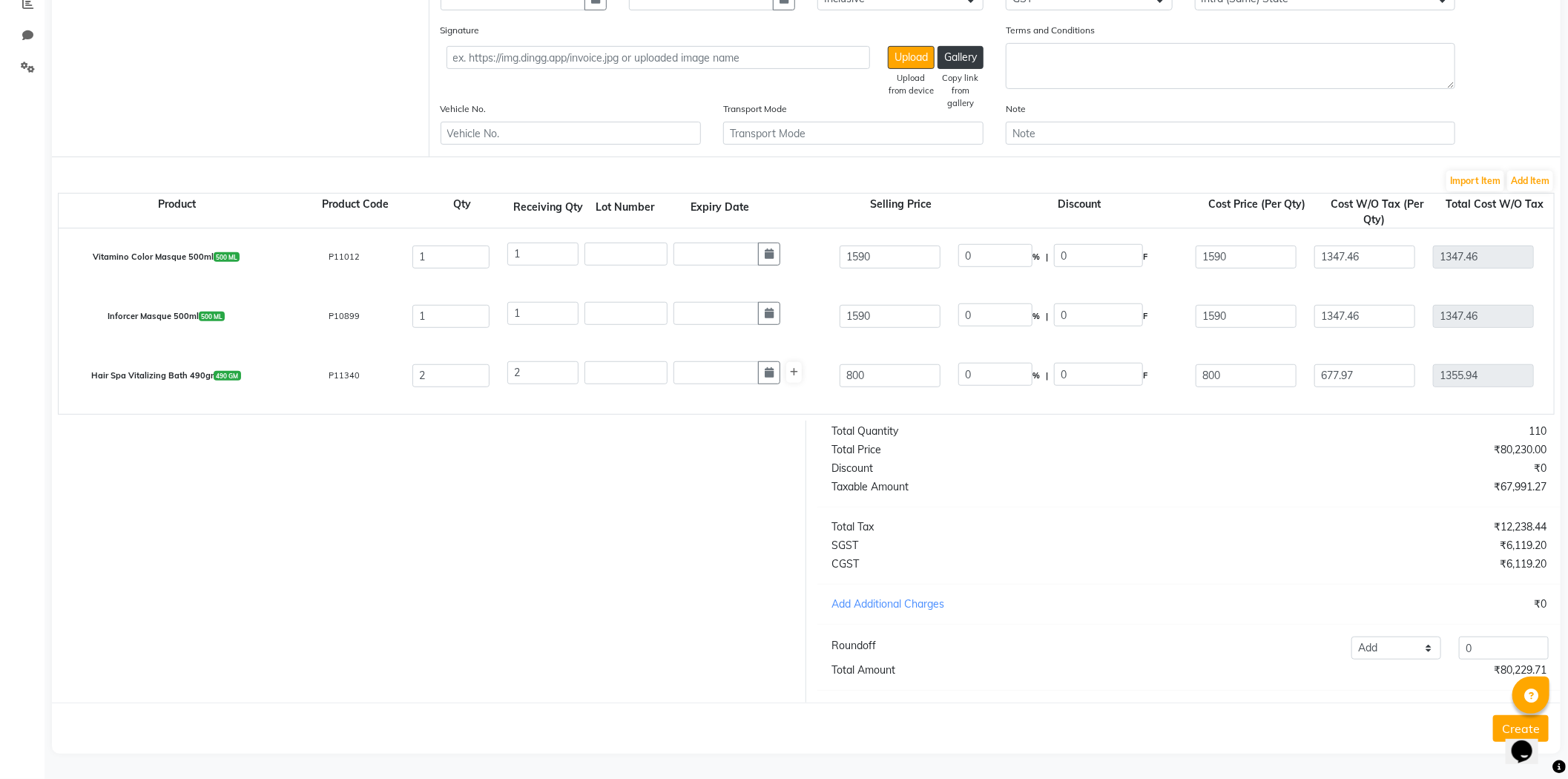
scroll to position [684, 0]
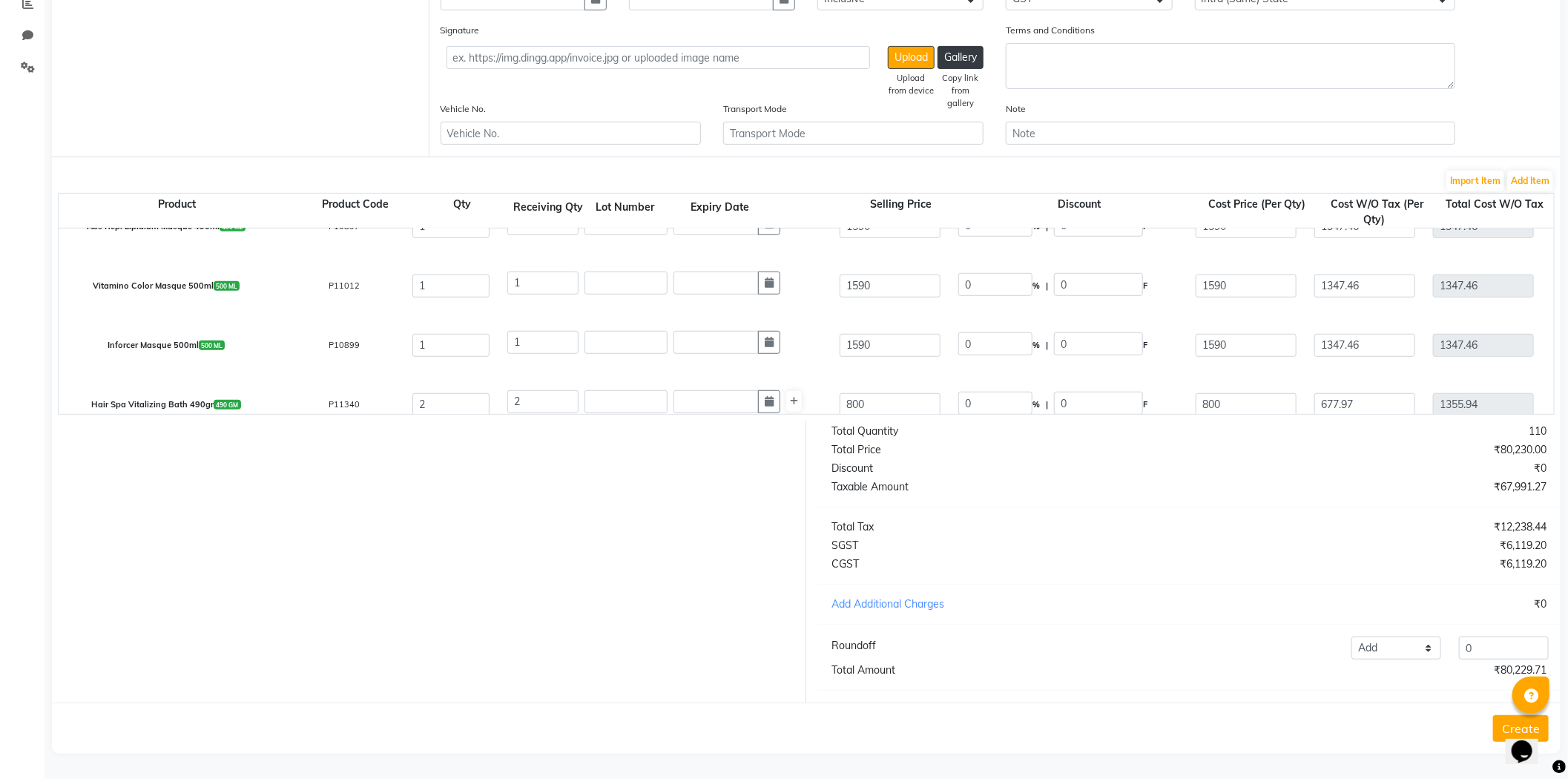
click at [1251, 700] on div "Create" at bounding box center [806, 728] width 1509 height 51
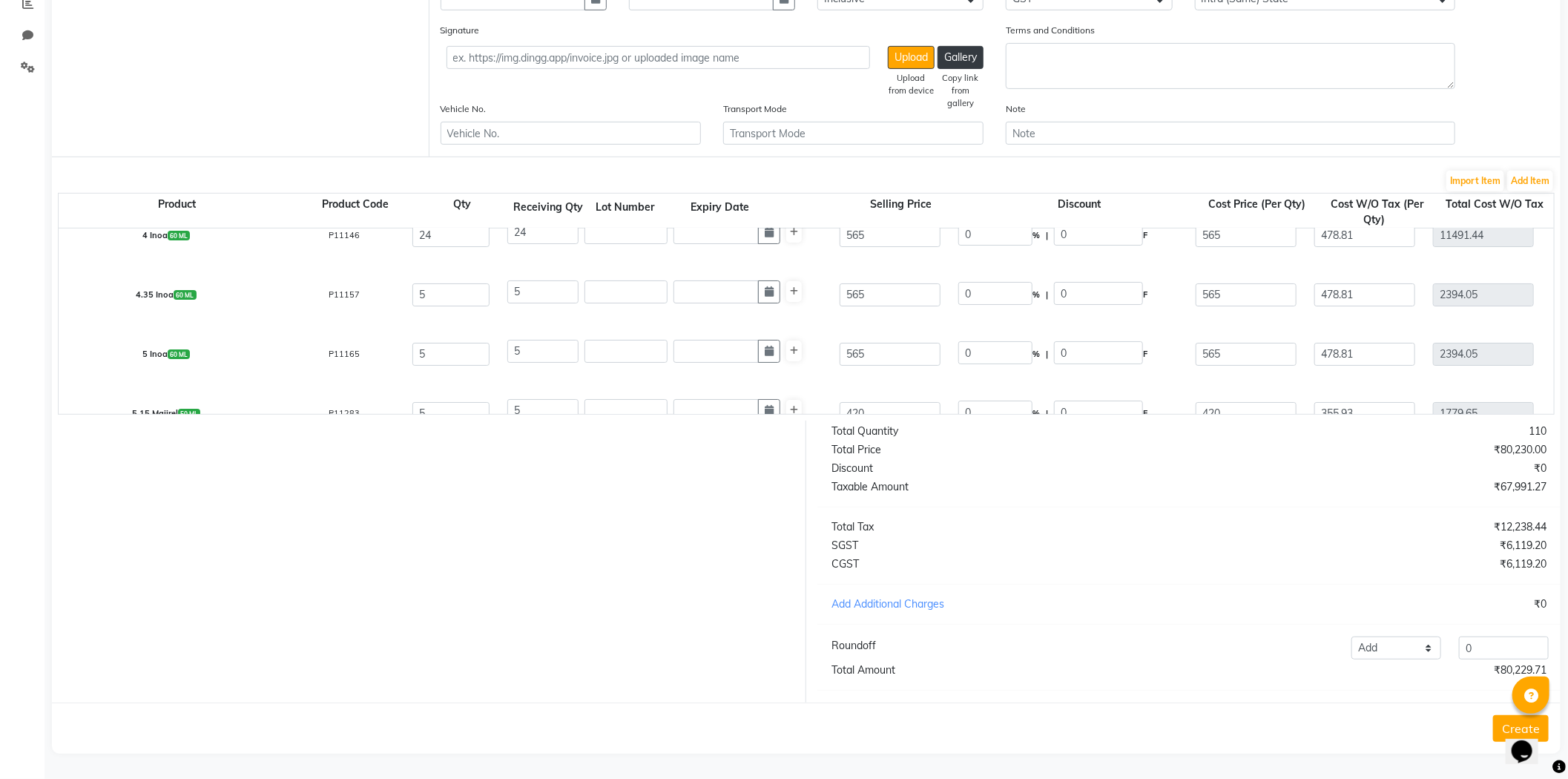
scroll to position [0, 0]
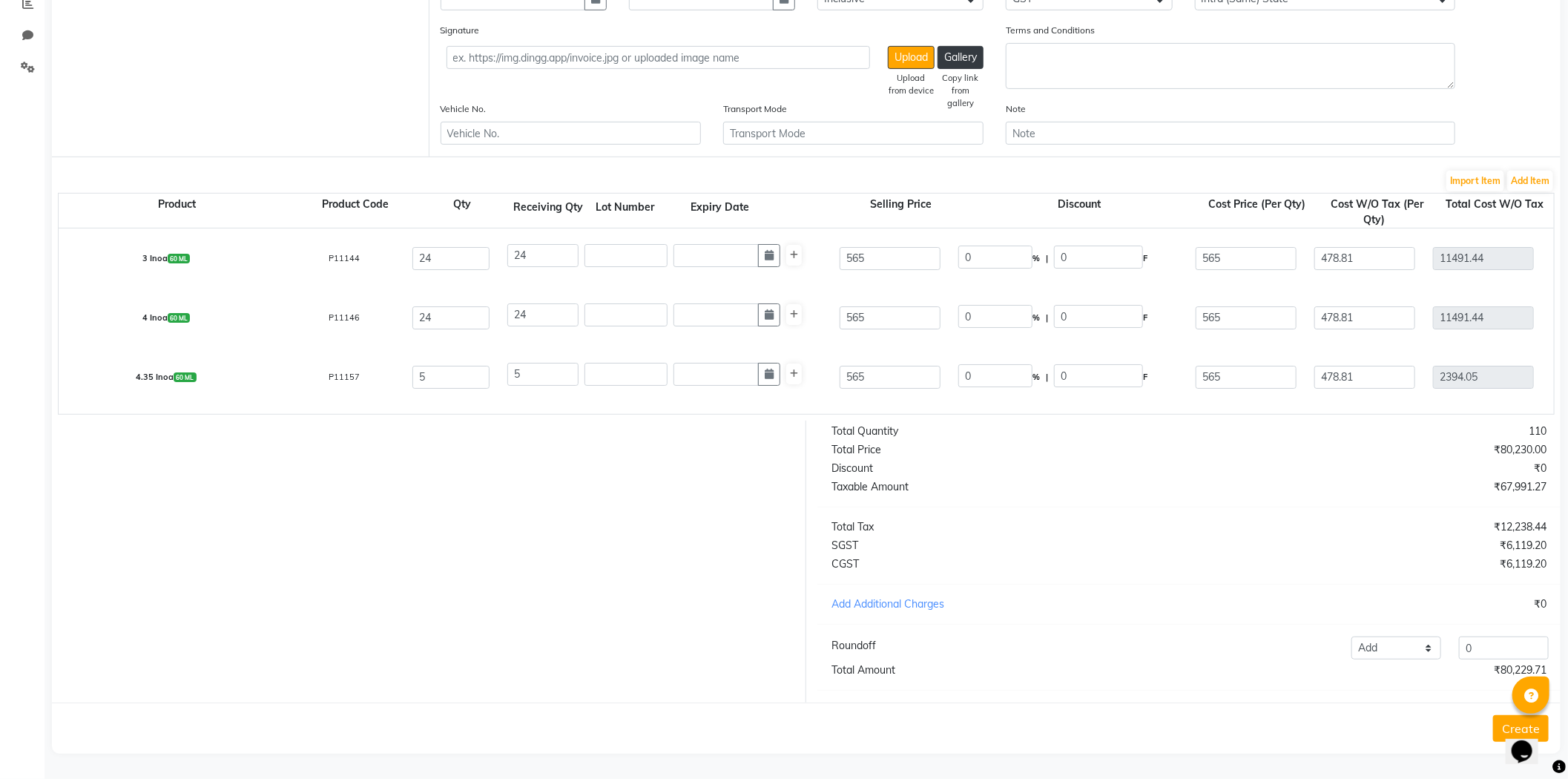
click at [1424, 700] on button "Create" at bounding box center [1521, 728] width 55 height 26
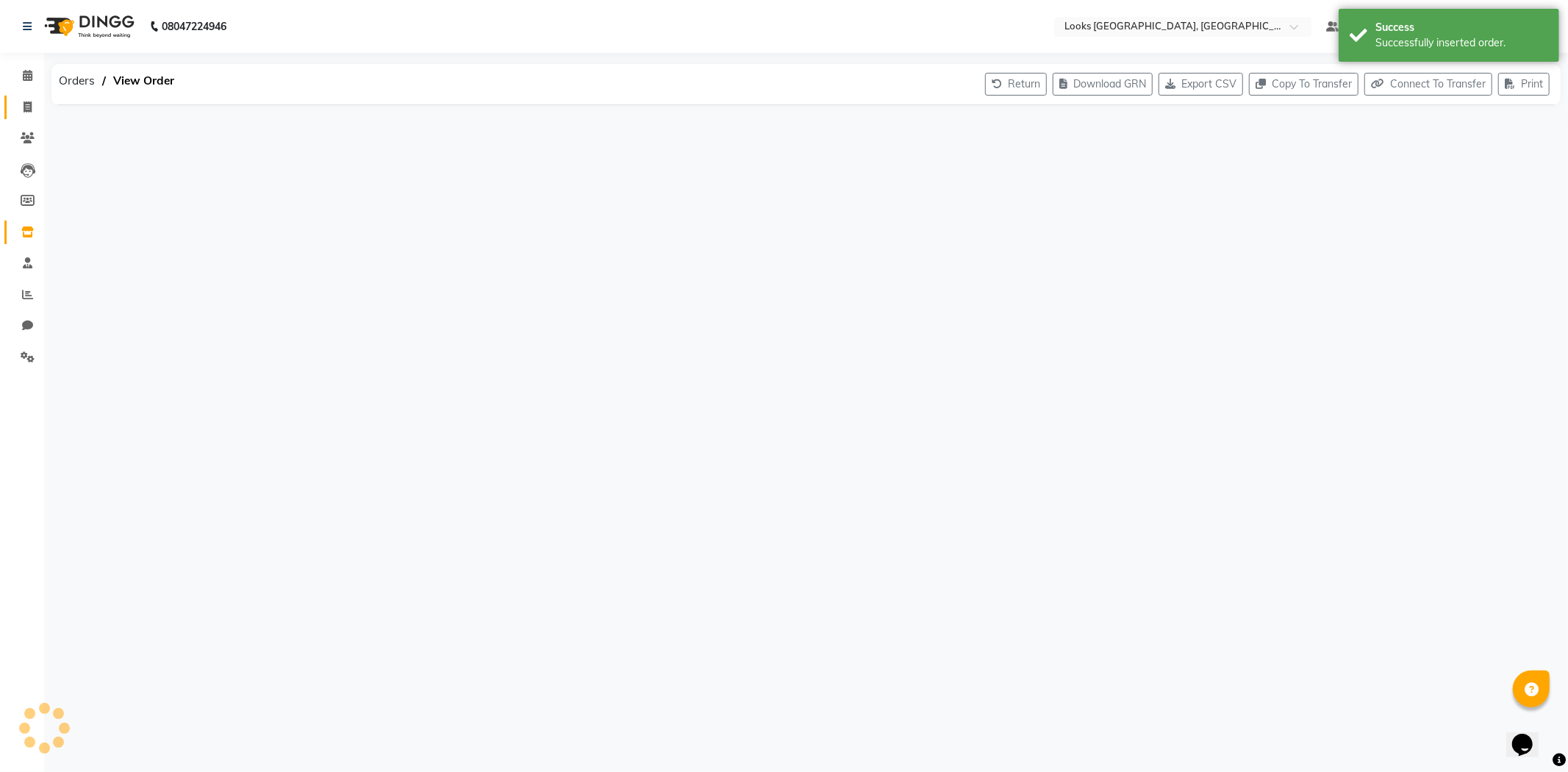
click at [25, 116] on link "Invoice" at bounding box center [22, 108] width 36 height 24
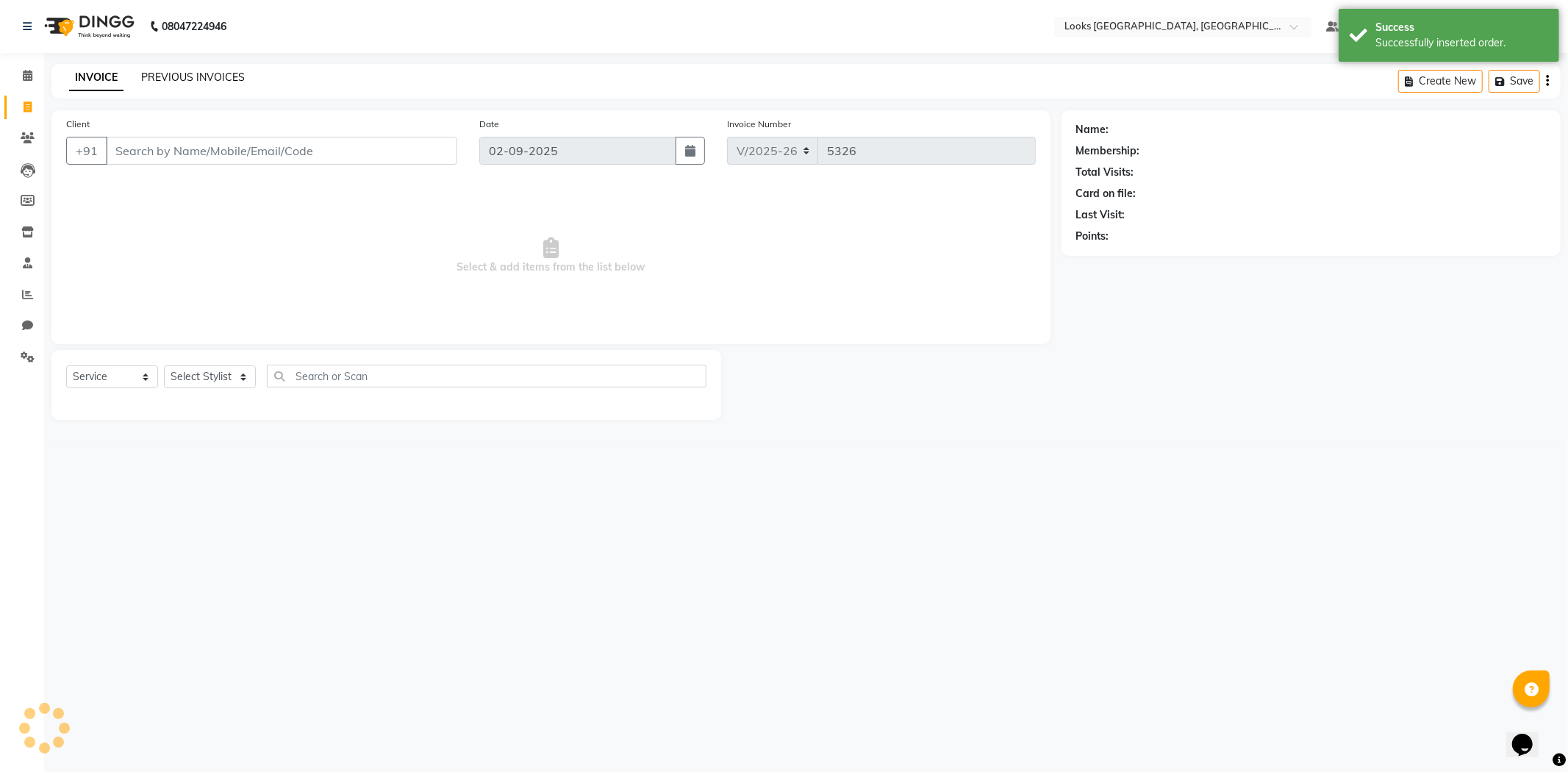
click at [201, 77] on link "PREVIOUS INVOICES" at bounding box center [192, 77] width 104 height 13
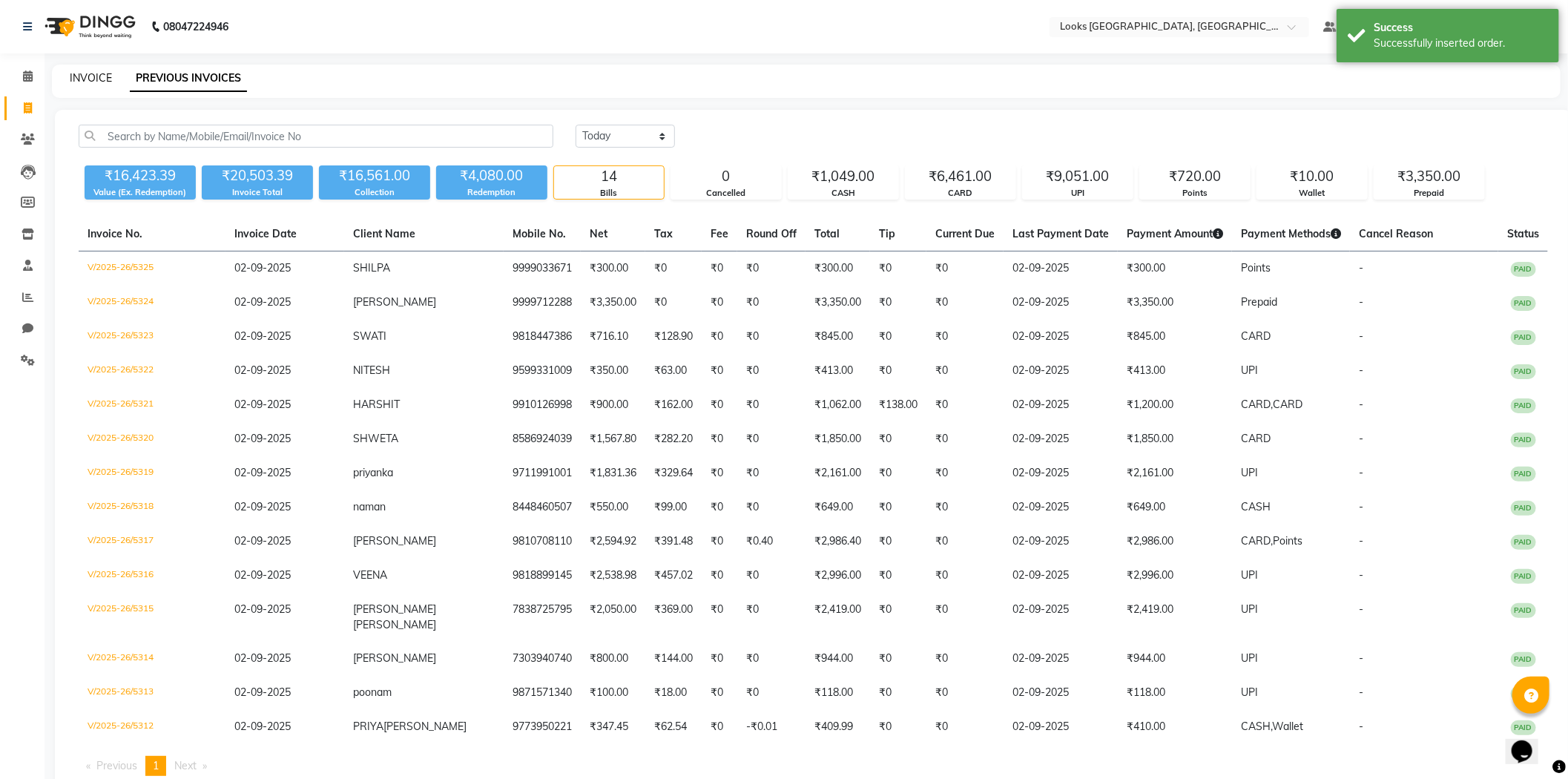
click at [102, 75] on link "INVOICE" at bounding box center [90, 77] width 42 height 13
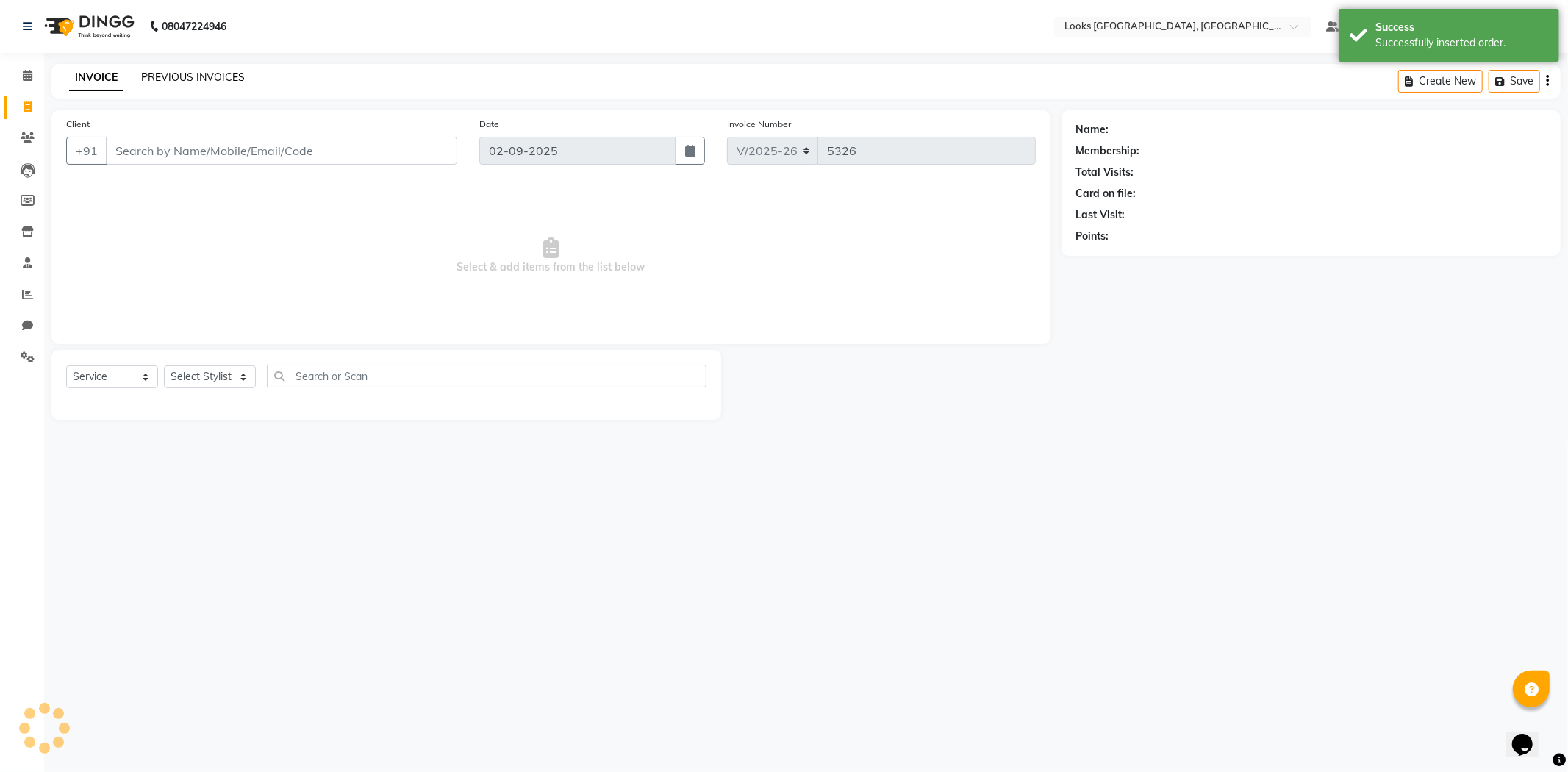
click at [187, 77] on link "PREVIOUS INVOICES" at bounding box center [192, 77] width 104 height 13
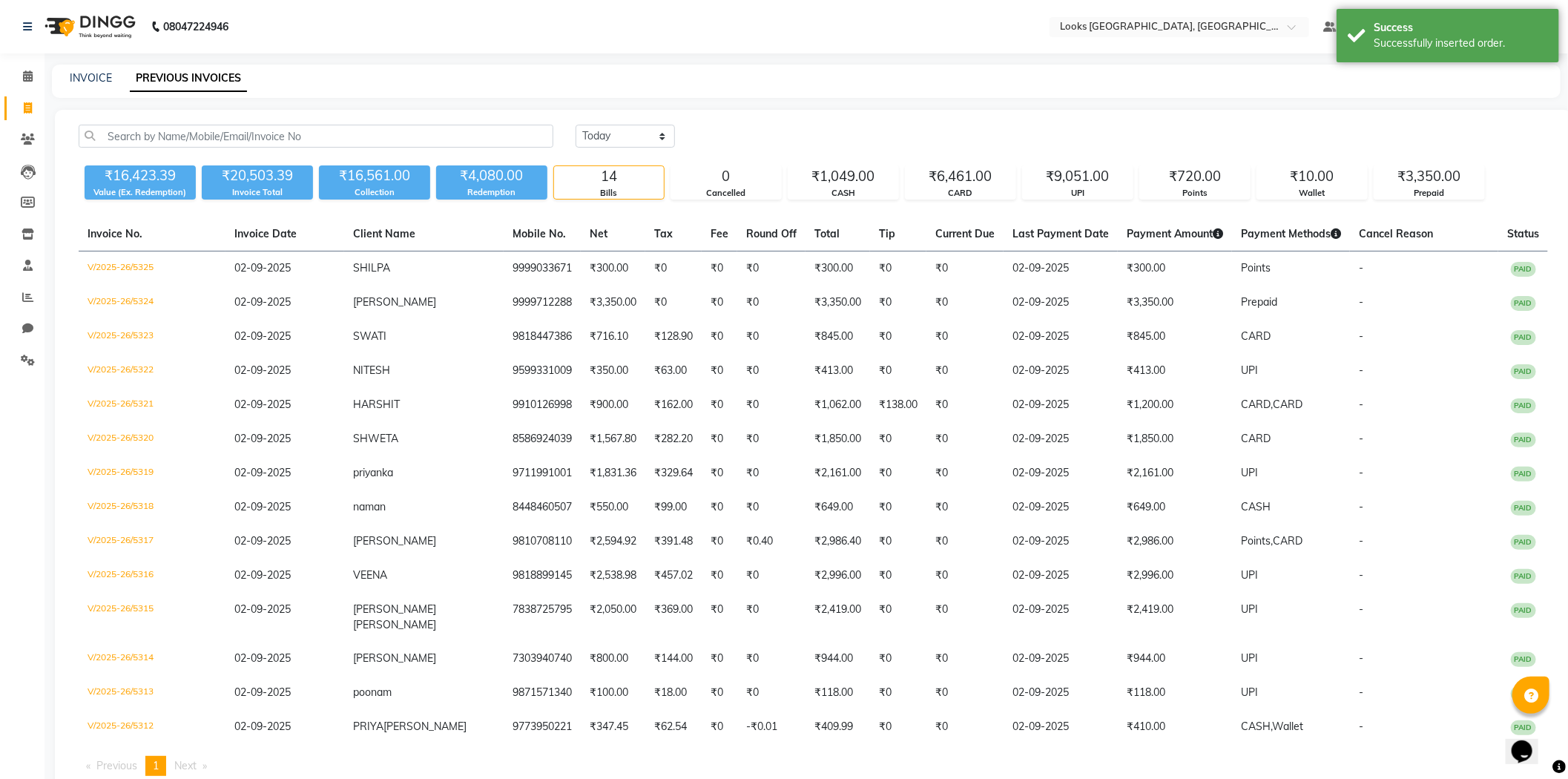
click at [850, 110] on div "Today Yesterday Custom Range ₹16,423.39 Value (Ex. Redemption) ₹20,503.39 Invoi…" at bounding box center [813, 456] width 1517 height 693
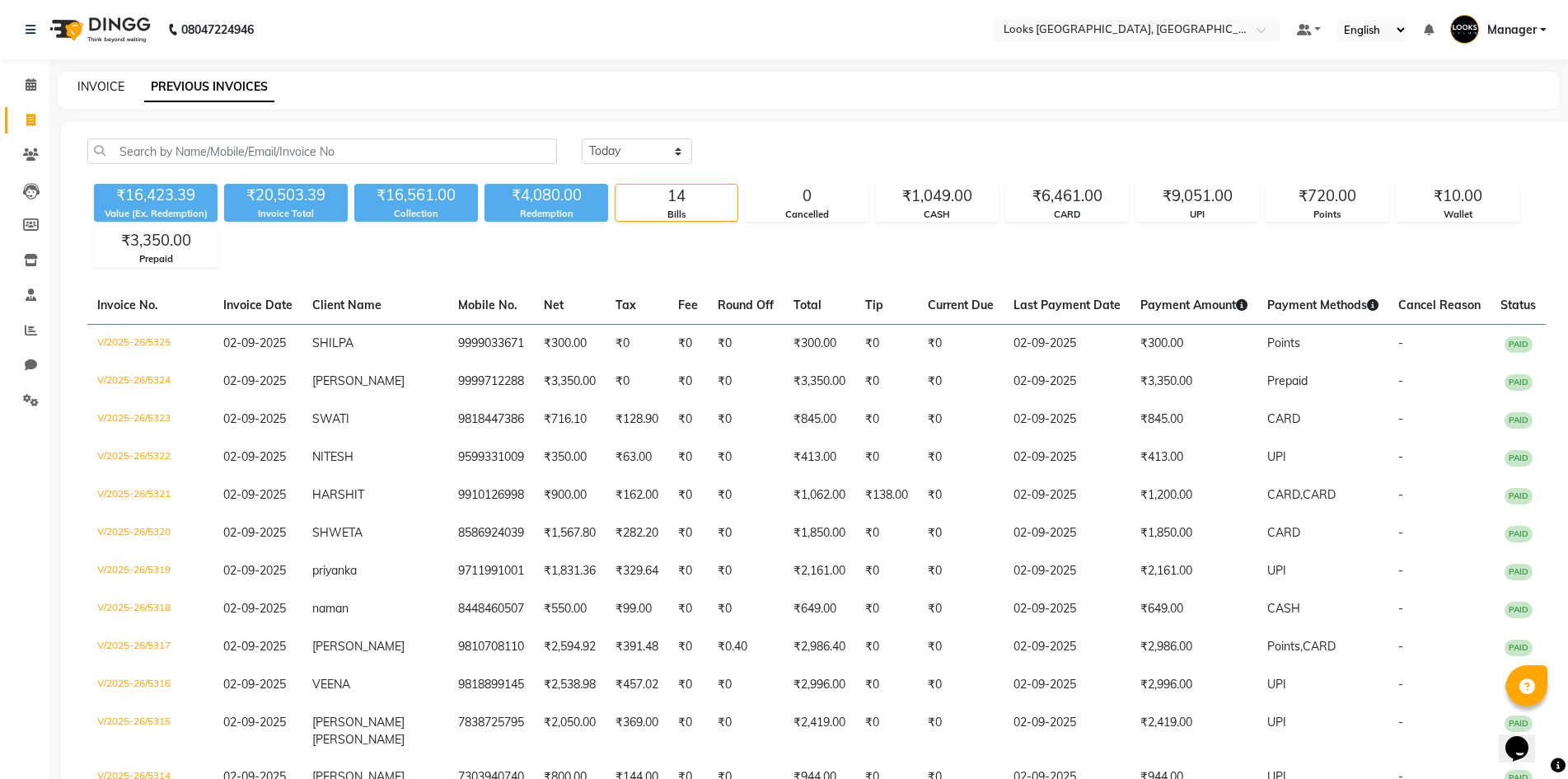
click at [88, 84] on link "INVOICE" at bounding box center [101, 86] width 47 height 15
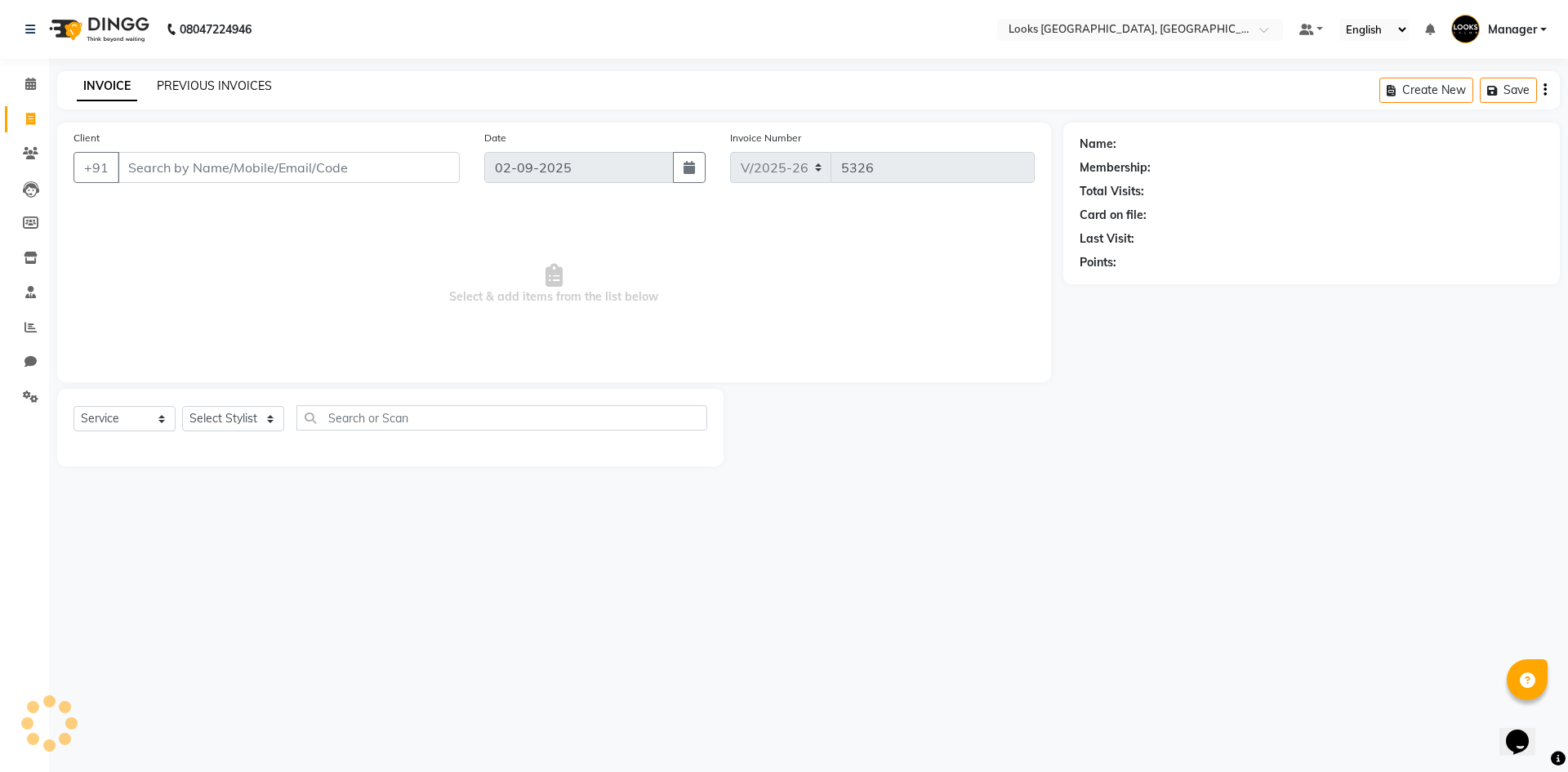
click at [206, 85] on link "PREVIOUS INVOICES" at bounding box center [214, 85] width 115 height 15
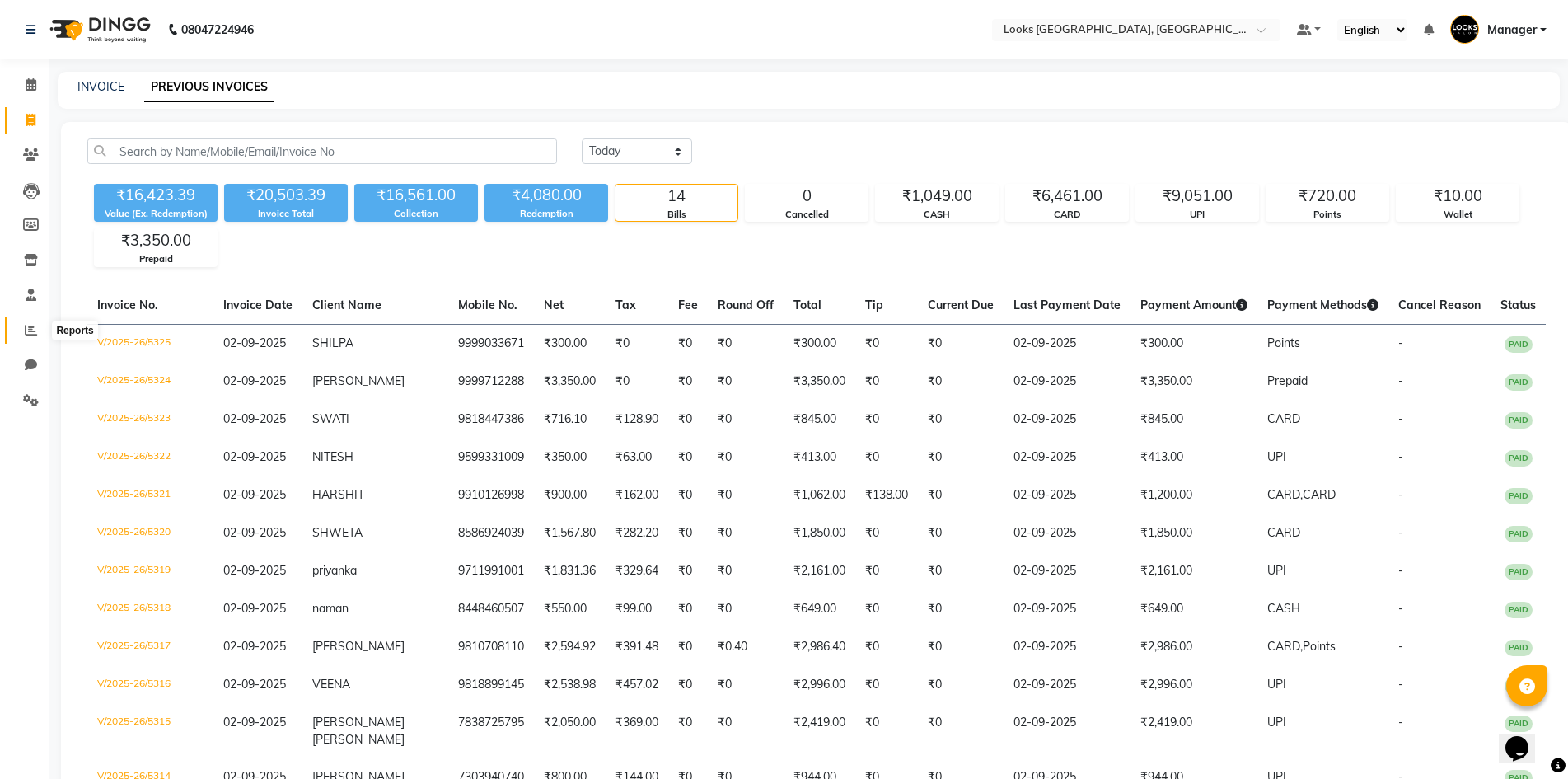
click at [32, 337] on span at bounding box center [31, 330] width 29 height 19
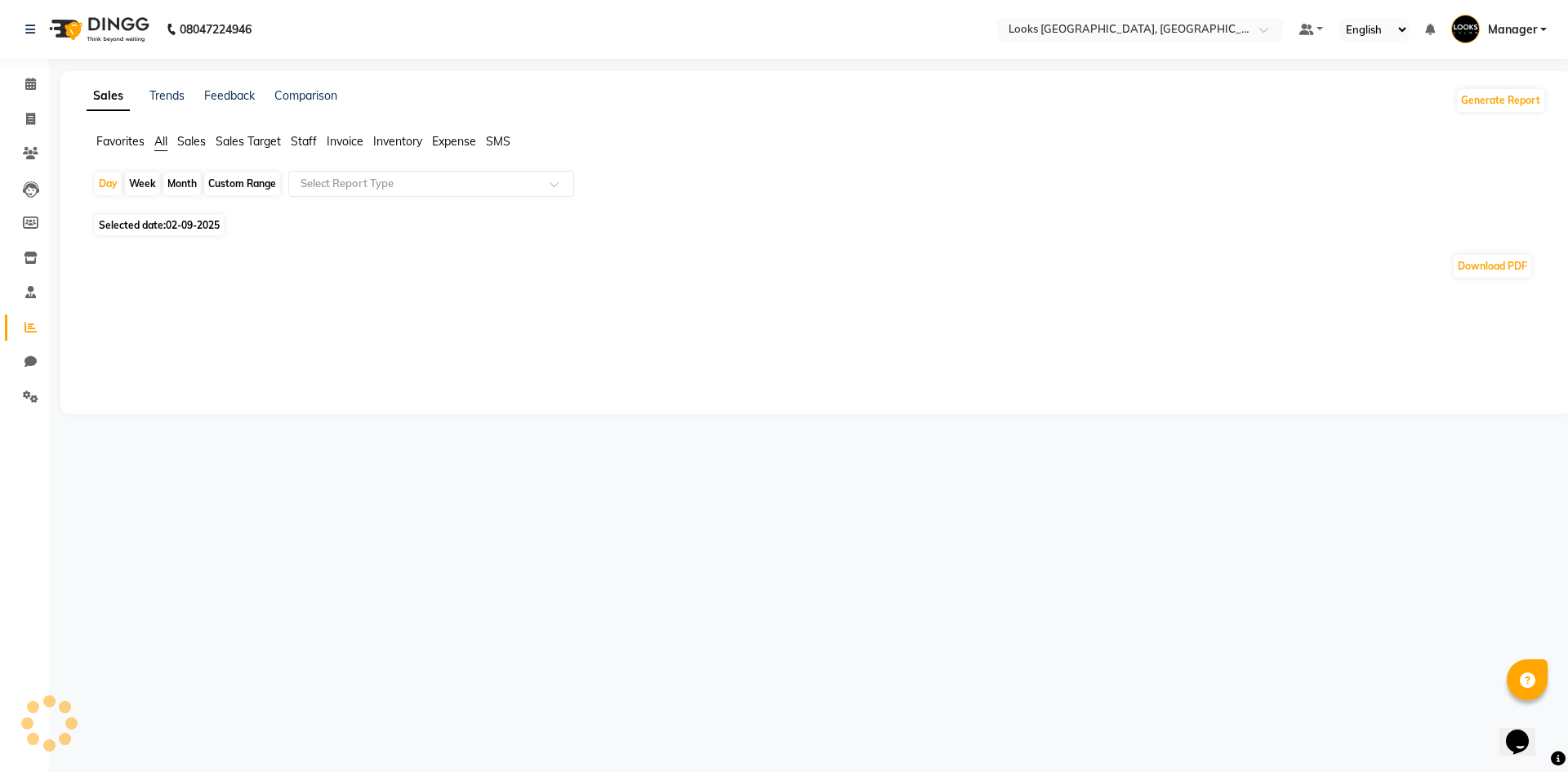
drag, startPoint x: 315, startPoint y: 135, endPoint x: 340, endPoint y: 158, distance: 34.0
click at [314, 135] on span "Staff" at bounding box center [304, 140] width 26 height 15
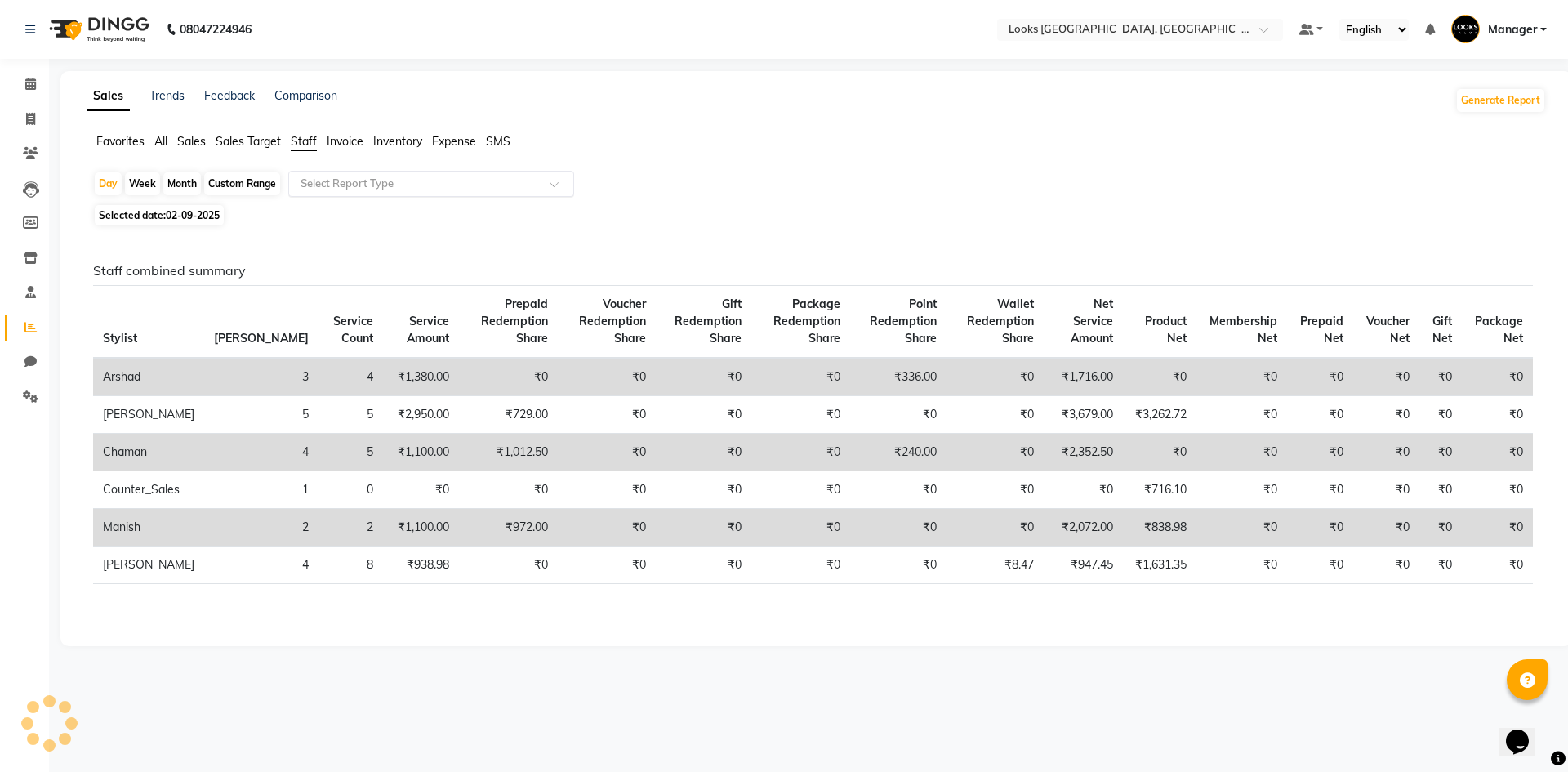
click at [367, 193] on div "Select Report Type" at bounding box center [431, 183] width 286 height 26
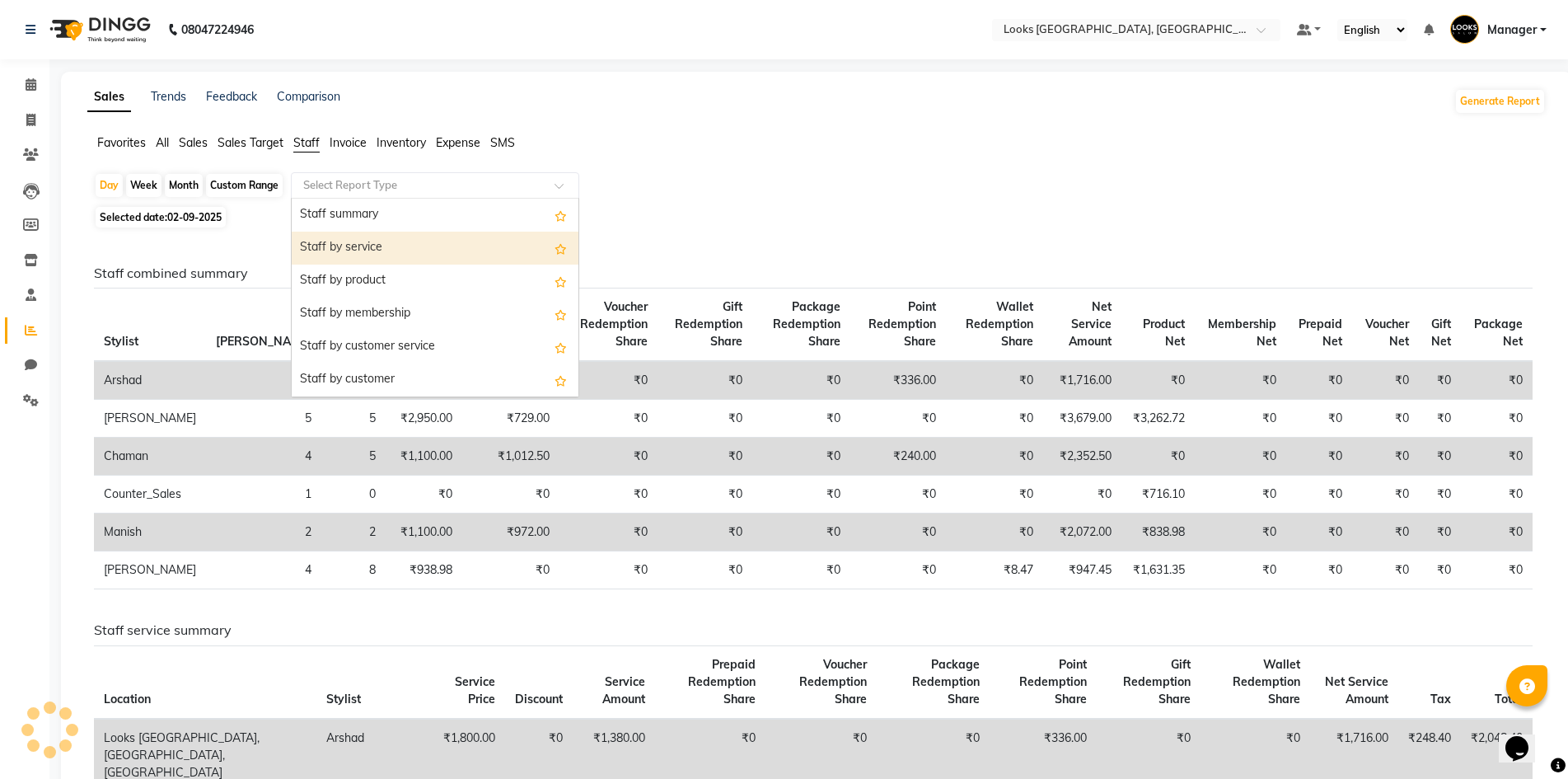
click at [395, 252] on div "Staff by service" at bounding box center [435, 248] width 287 height 33
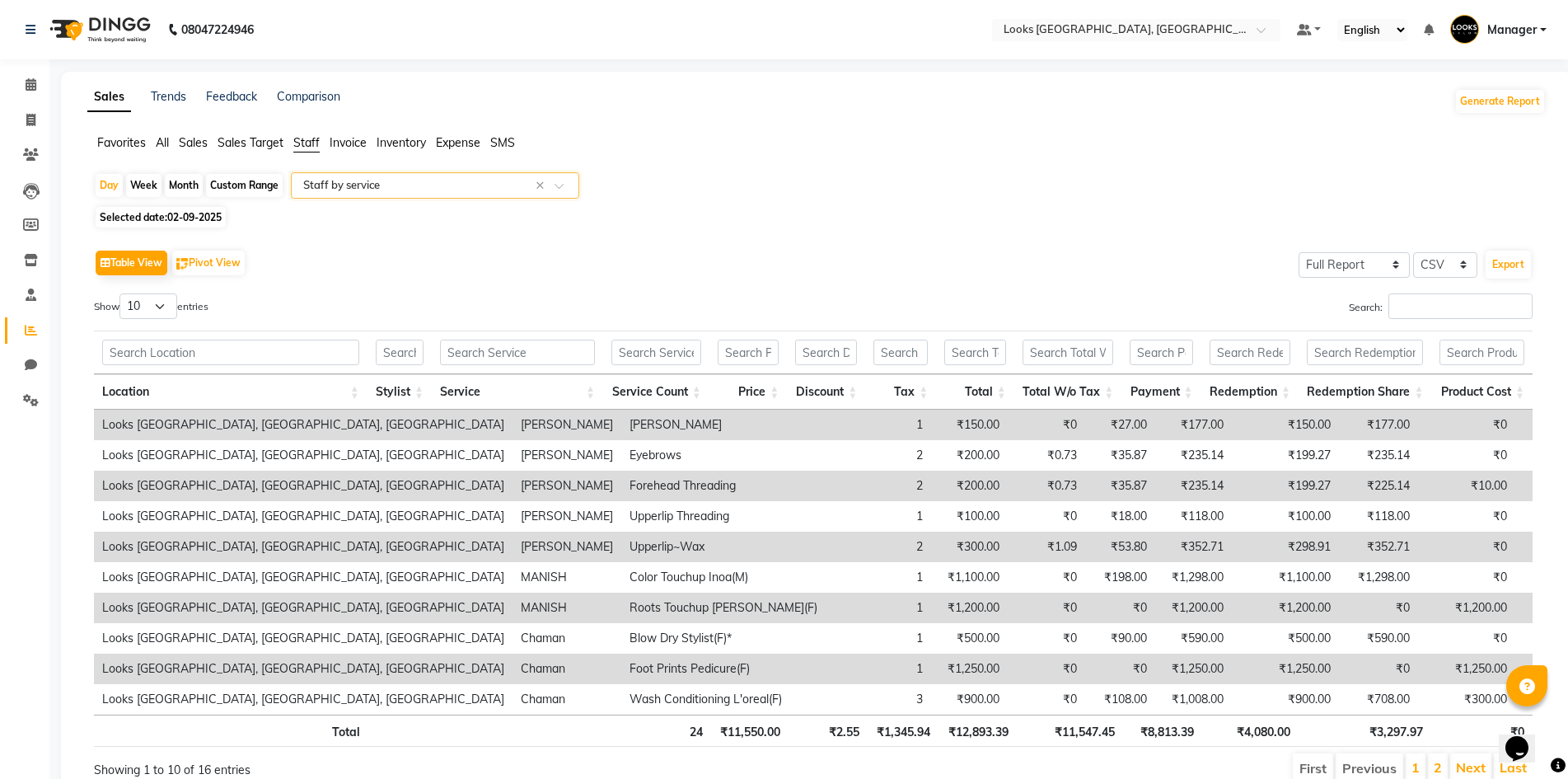
click at [178, 212] on span "02-09-2025" at bounding box center [194, 217] width 55 height 13
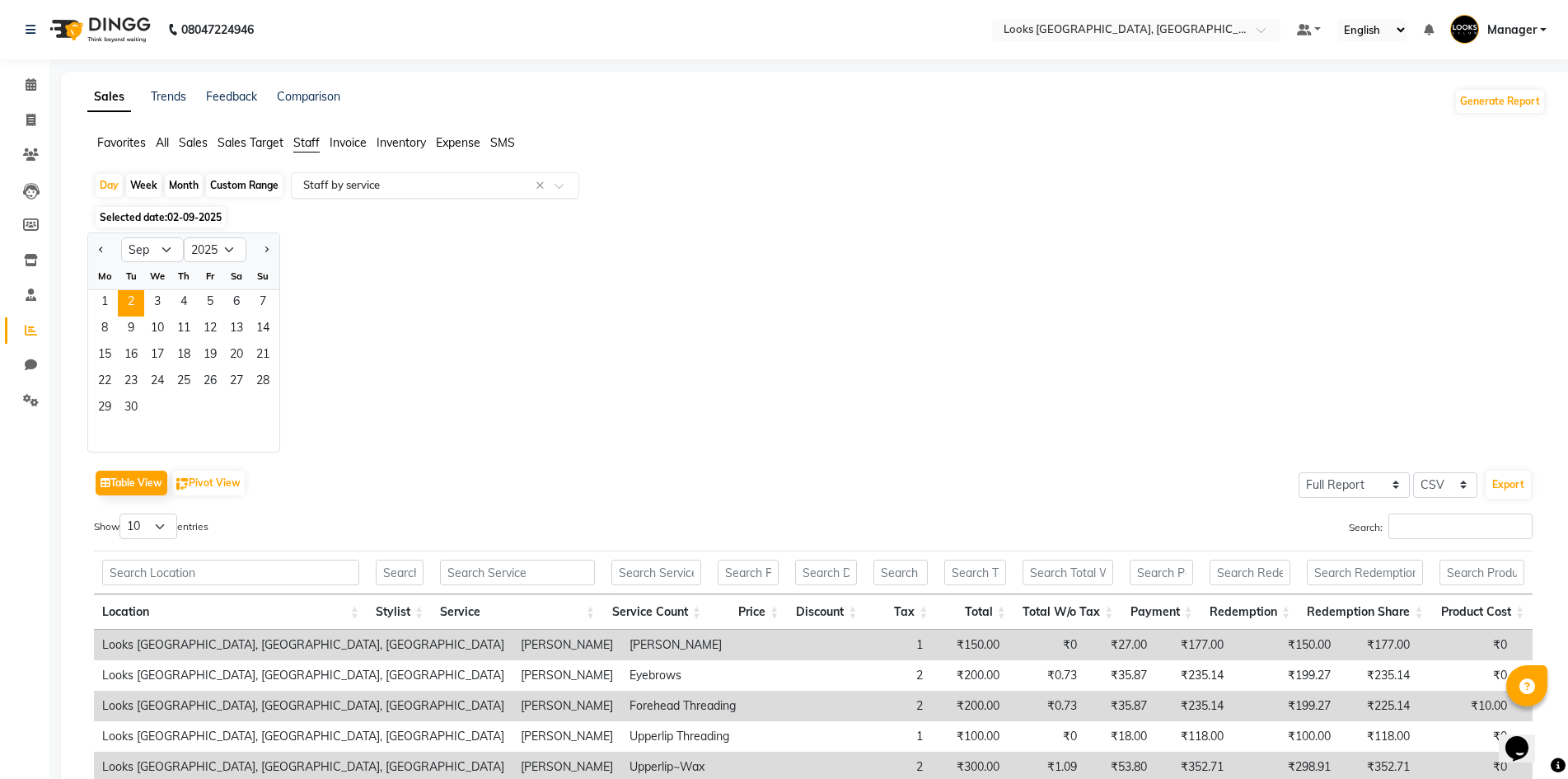
click at [442, 178] on div "Select Report Type × Staff by service ×" at bounding box center [435, 184] width 289 height 26
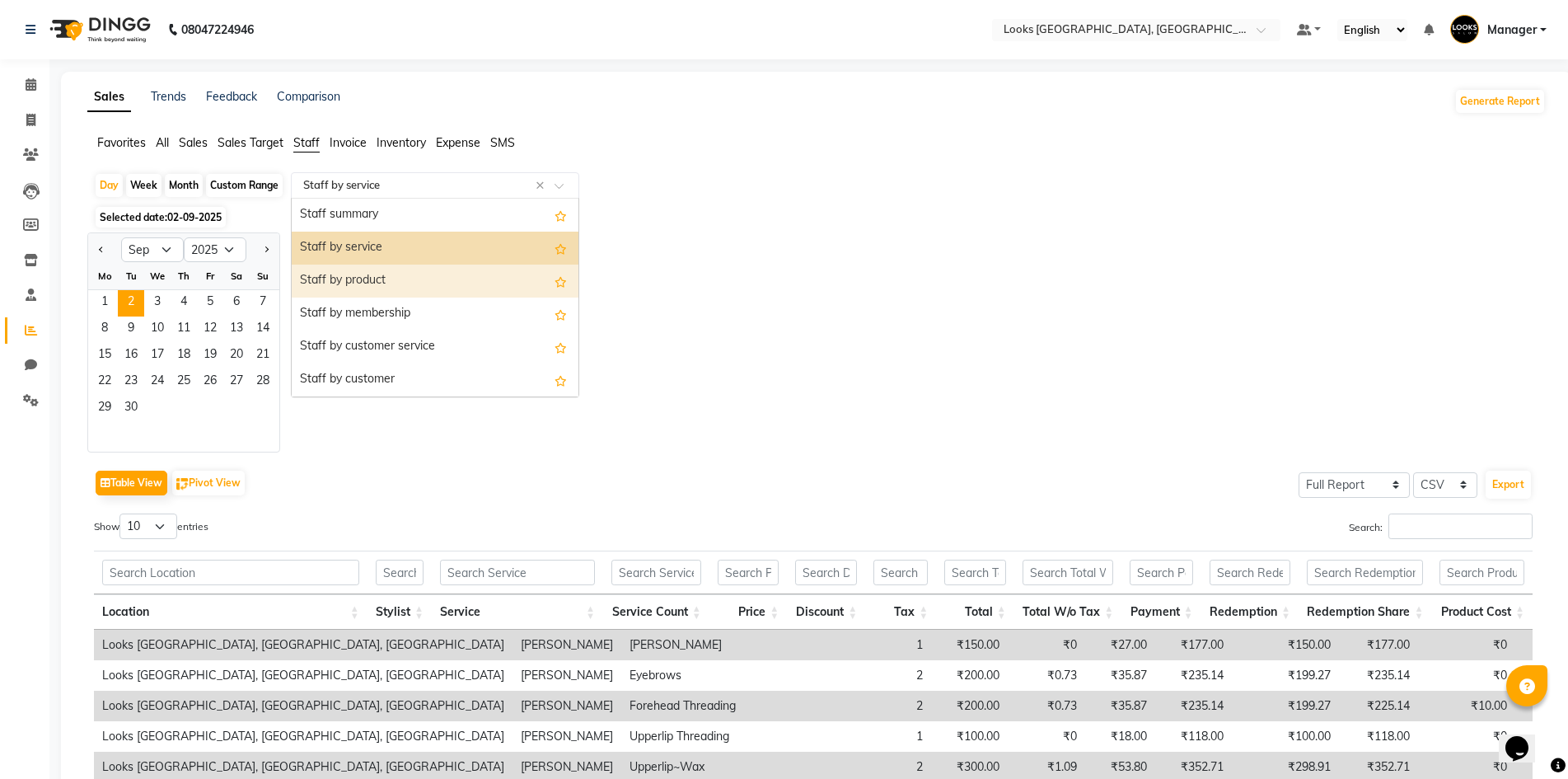
click at [422, 278] on div "Staff by product" at bounding box center [435, 281] width 287 height 33
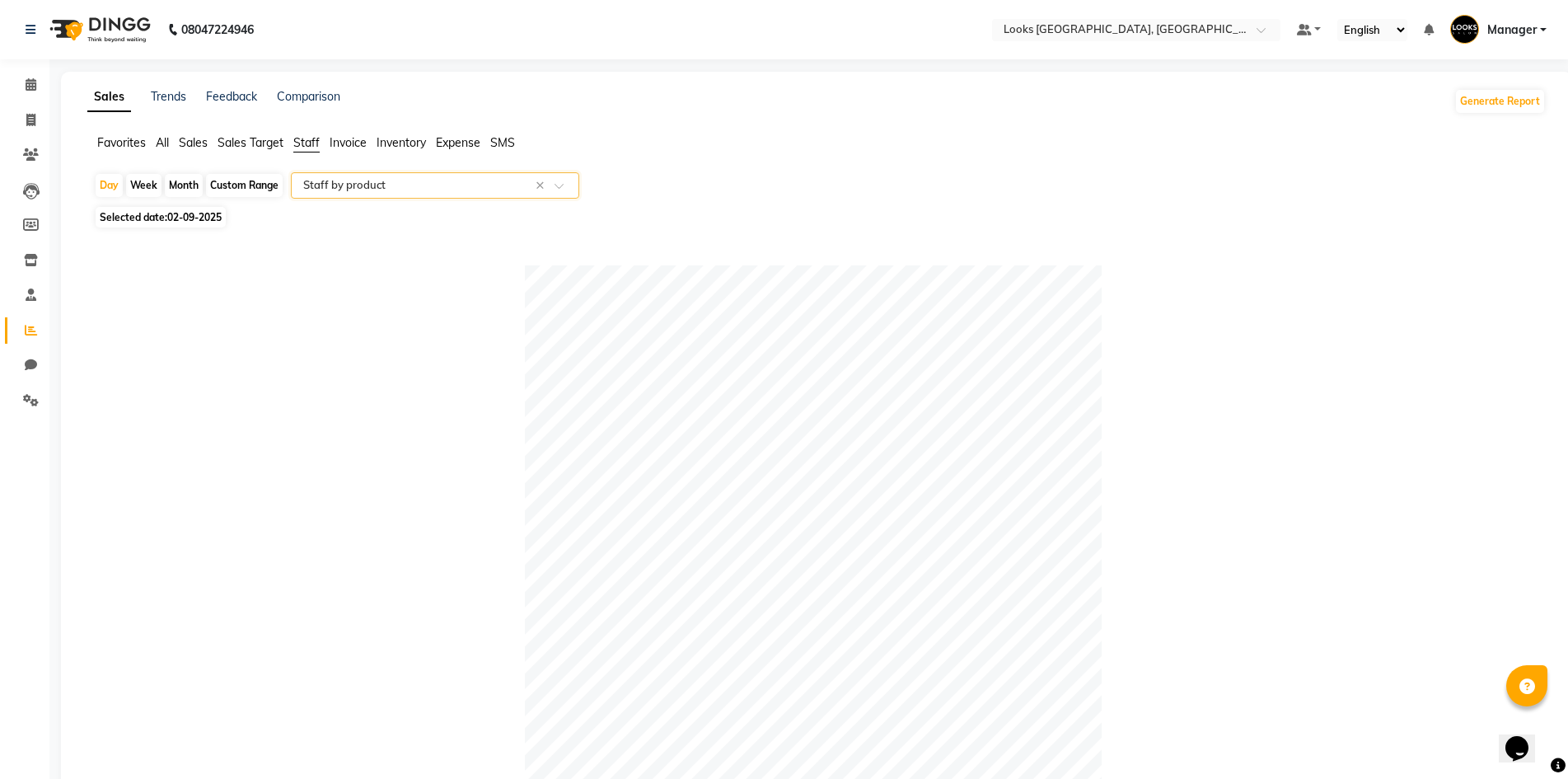
click at [182, 214] on span "02-09-2025" at bounding box center [194, 217] width 55 height 13
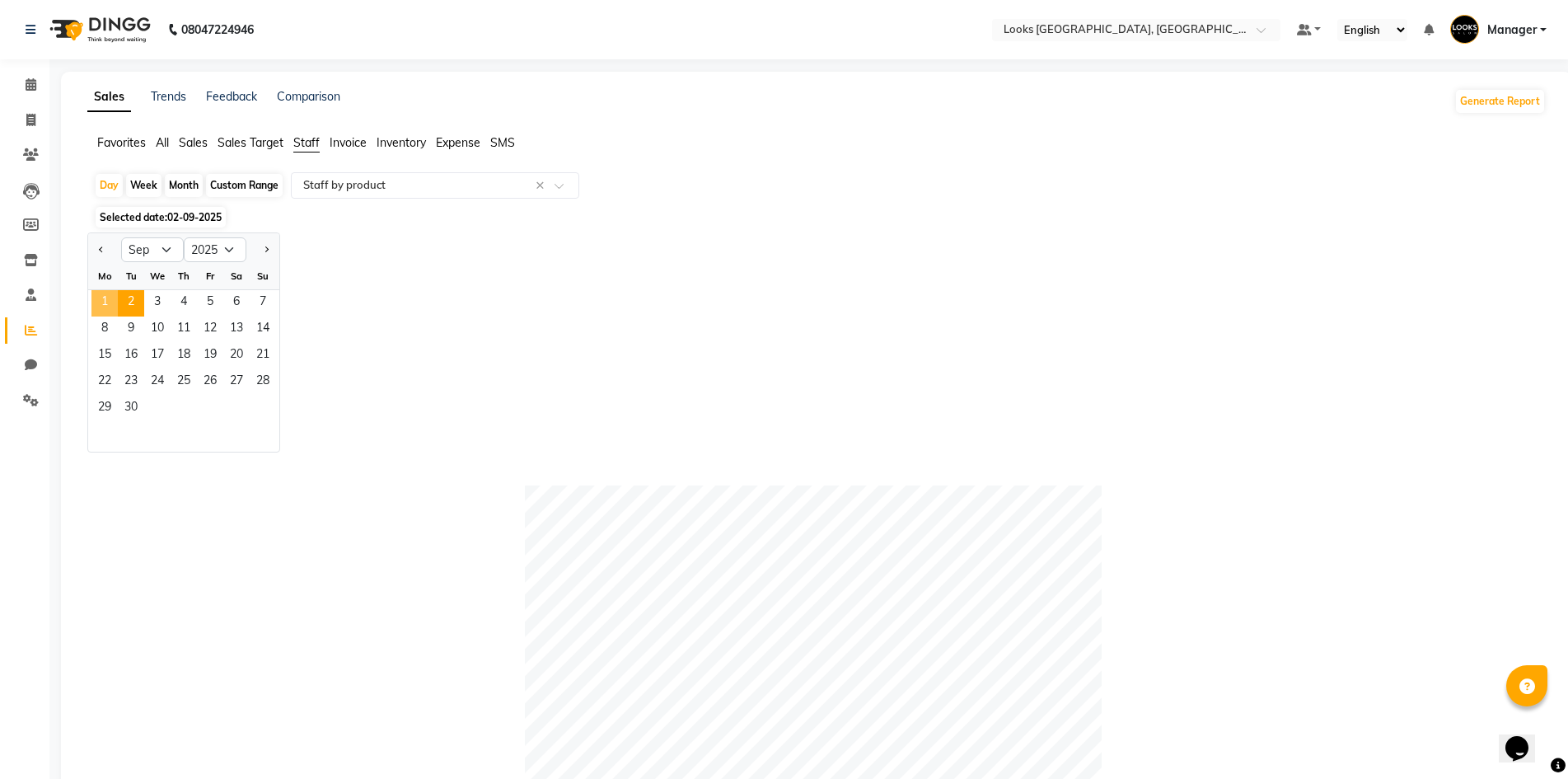
click at [102, 308] on span "1" at bounding box center [104, 303] width 26 height 26
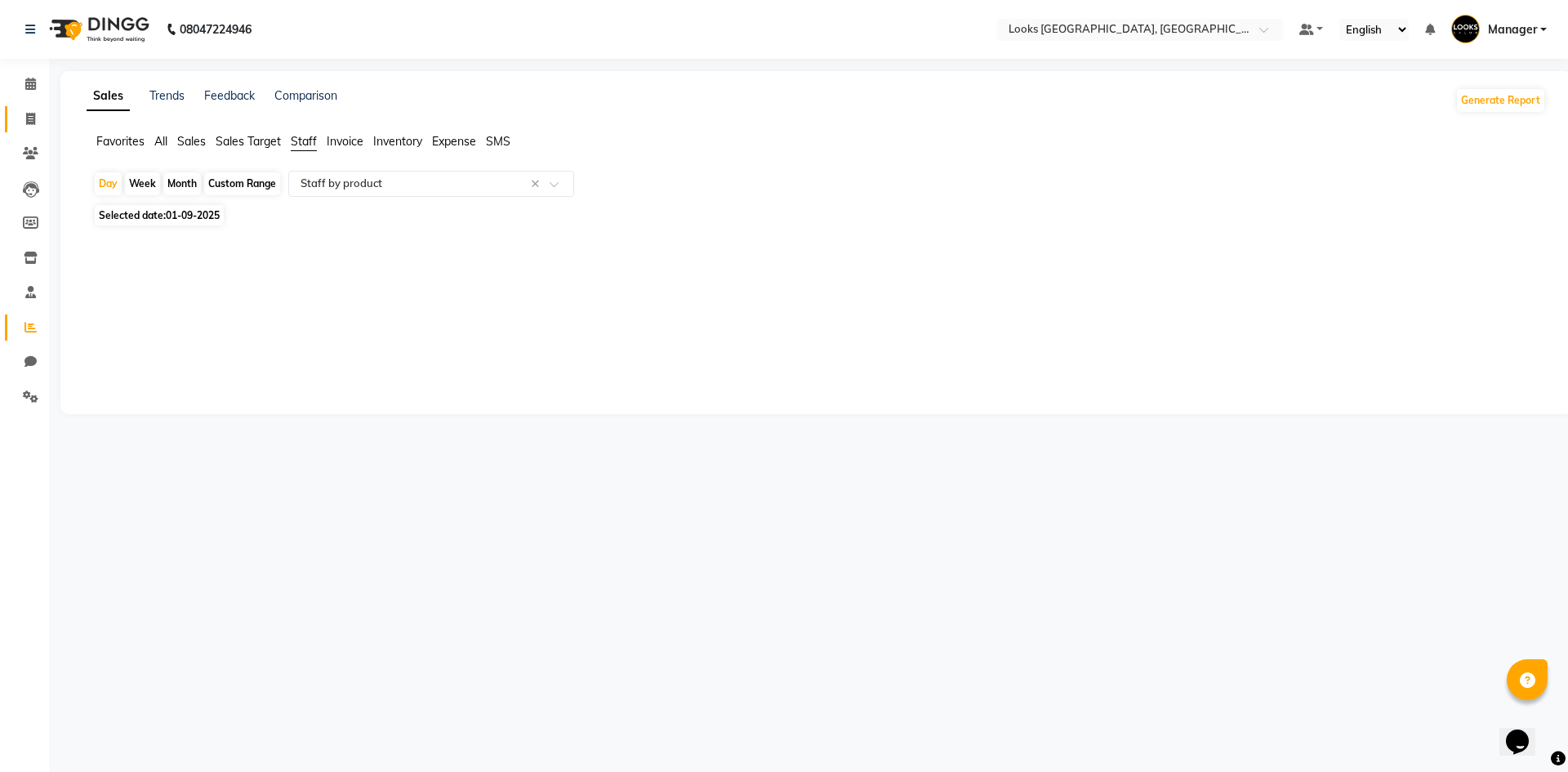
click at [14, 128] on link "Invoice" at bounding box center [24, 120] width 40 height 27
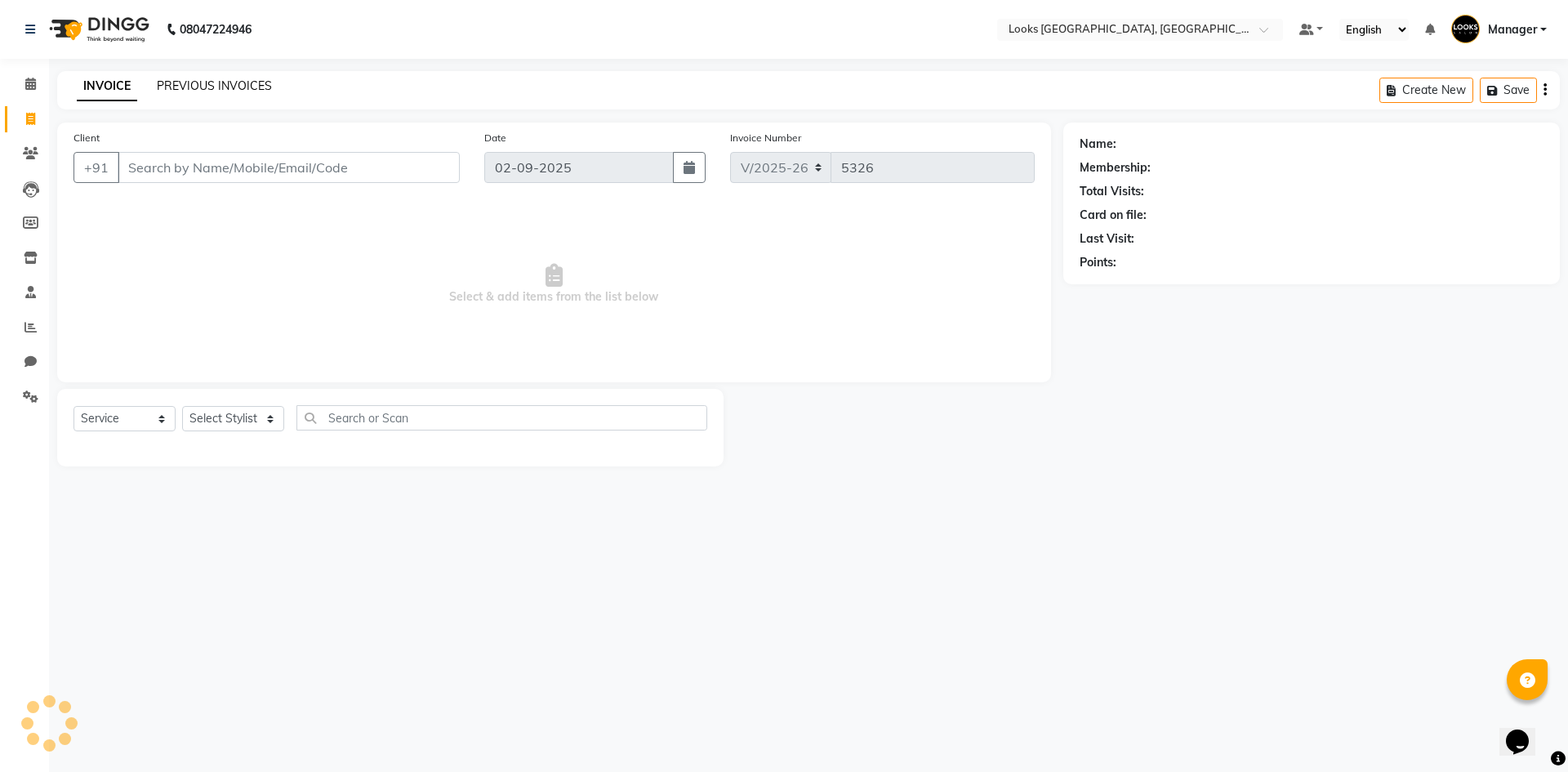
click at [213, 87] on link "PREVIOUS INVOICES" at bounding box center [214, 85] width 115 height 15
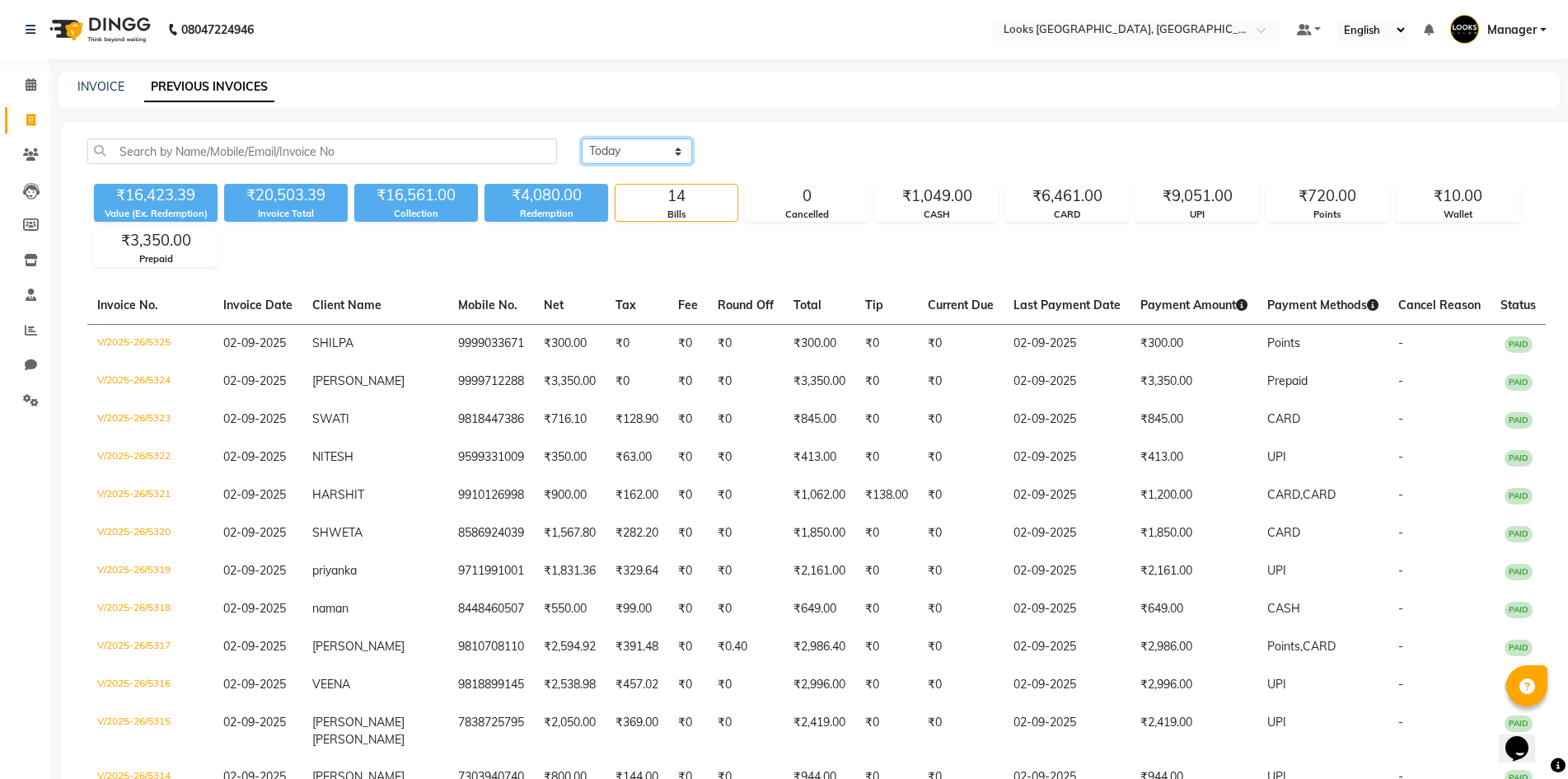
drag, startPoint x: 603, startPoint y: 149, endPoint x: 604, endPoint y: 163, distance: 14.0
click at [603, 151] on select "Today Yesterday Custom Range" at bounding box center [636, 151] width 110 height 25
click at [582, 139] on select "Today Yesterday Custom Range" at bounding box center [636, 151] width 110 height 25
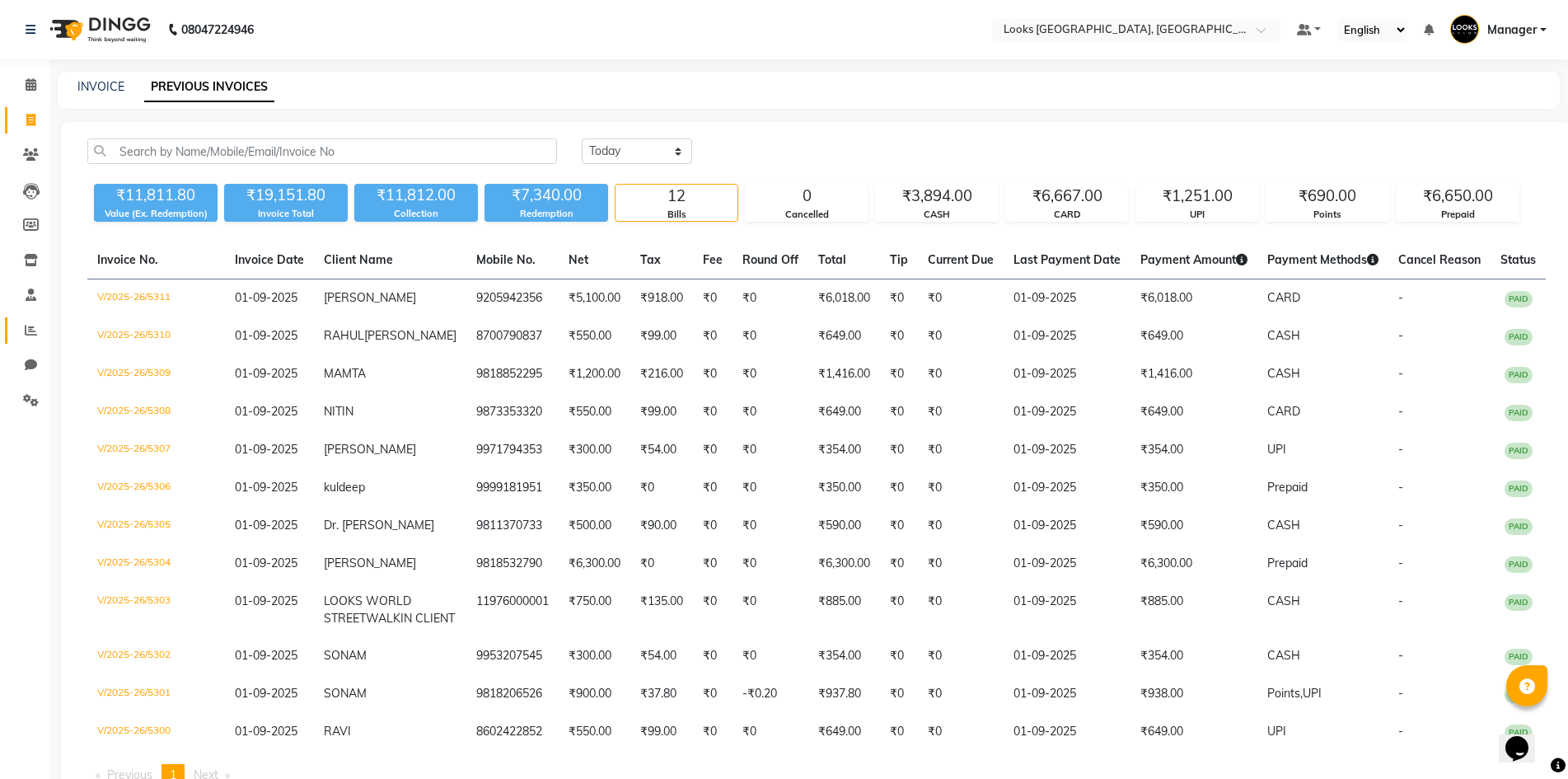
click at [25, 332] on icon at bounding box center [30, 330] width 13 height 13
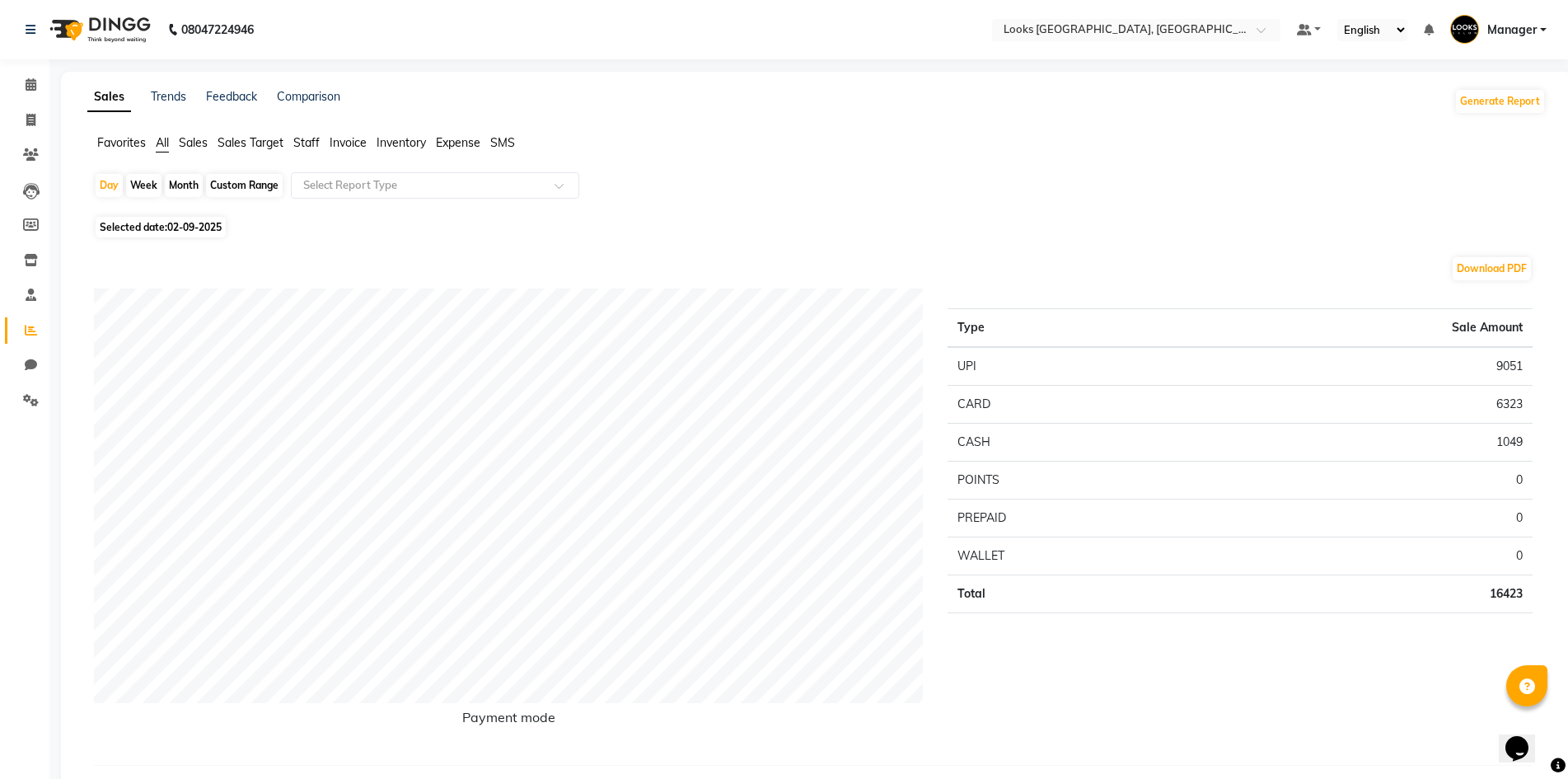
click at [303, 144] on span "Staff" at bounding box center [306, 142] width 26 height 15
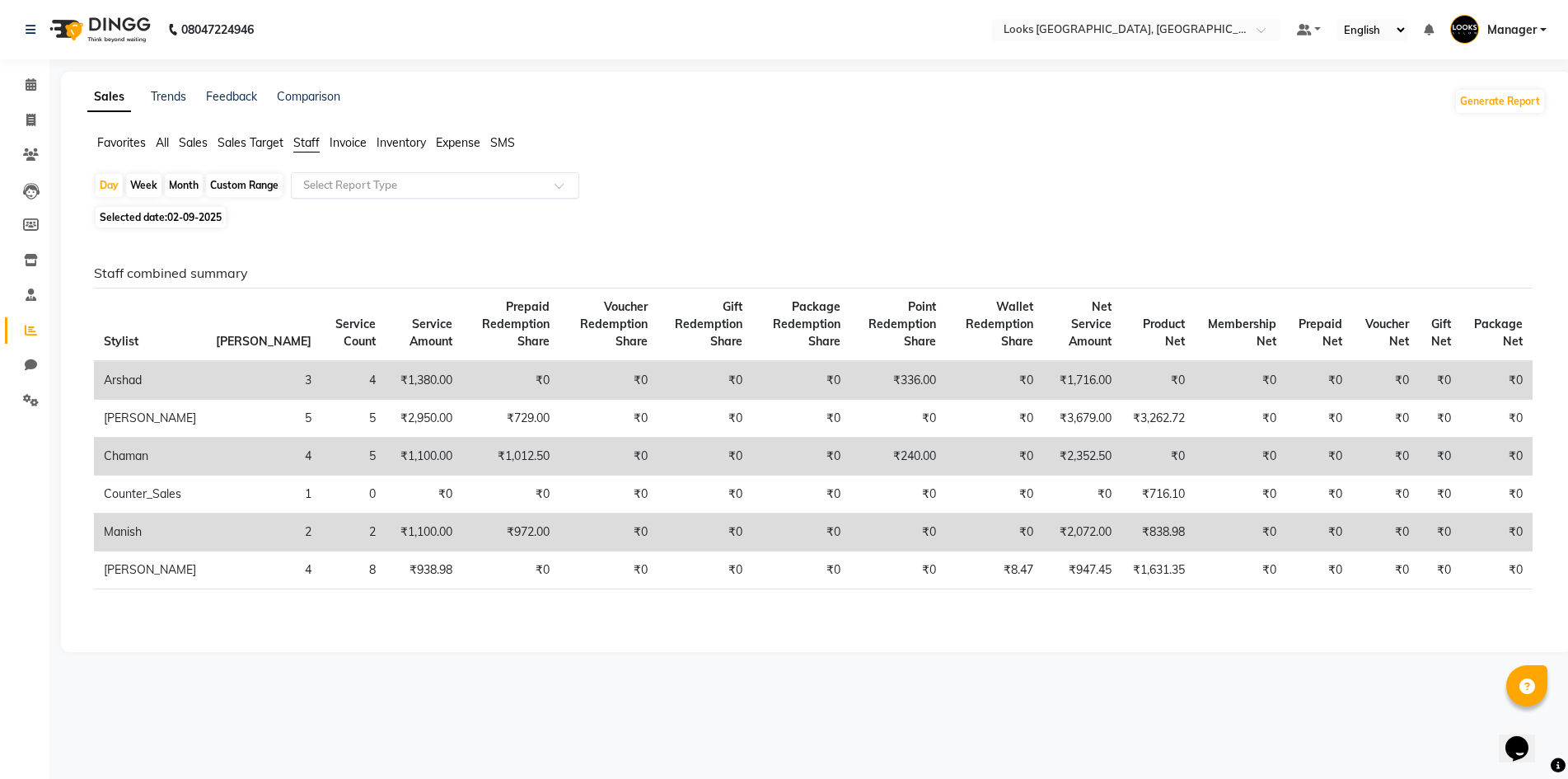
click at [334, 184] on input "text" at bounding box center [418, 185] width 237 height 17
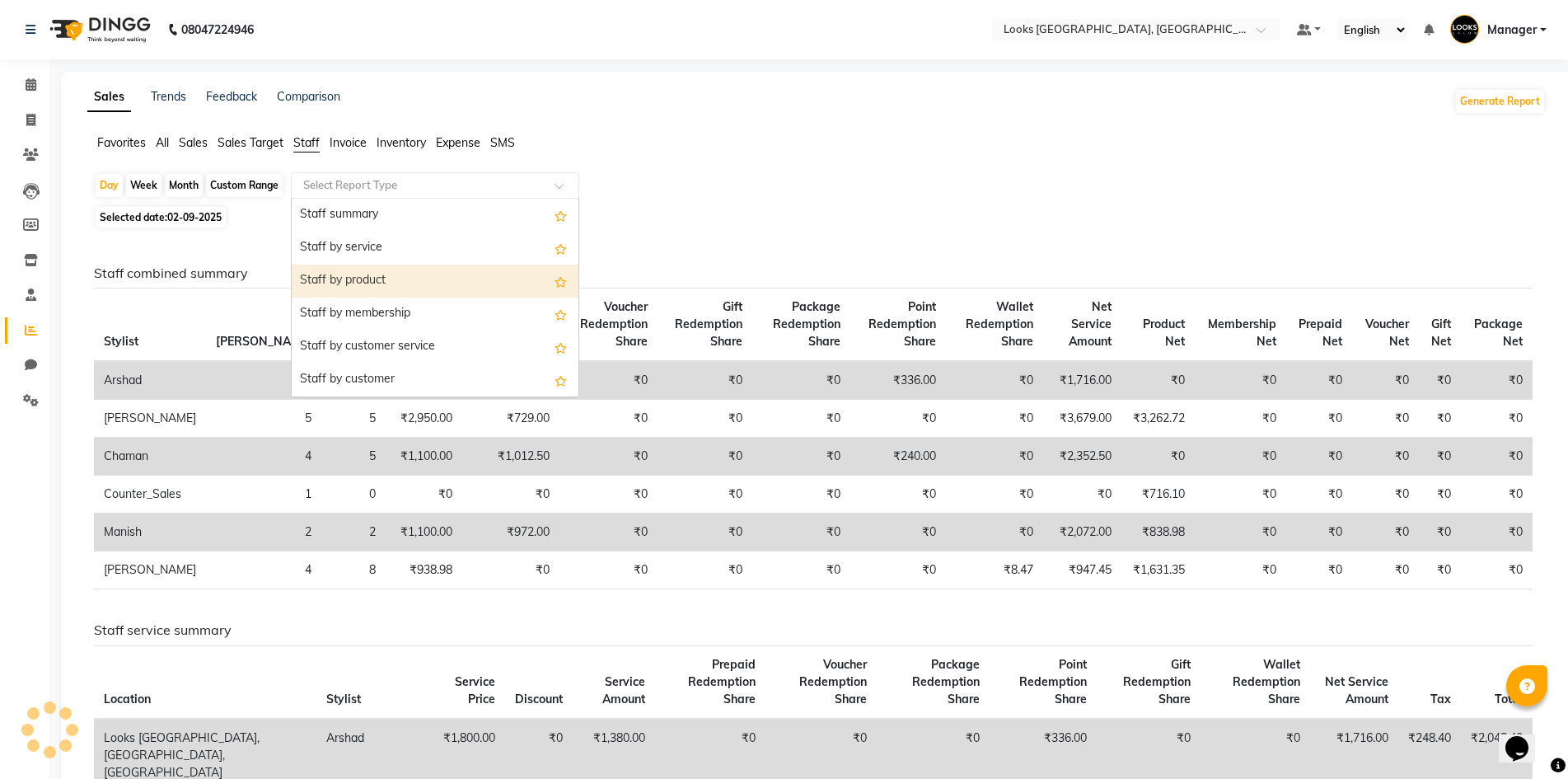
click at [359, 285] on div "Staff by product" at bounding box center [435, 281] width 287 height 33
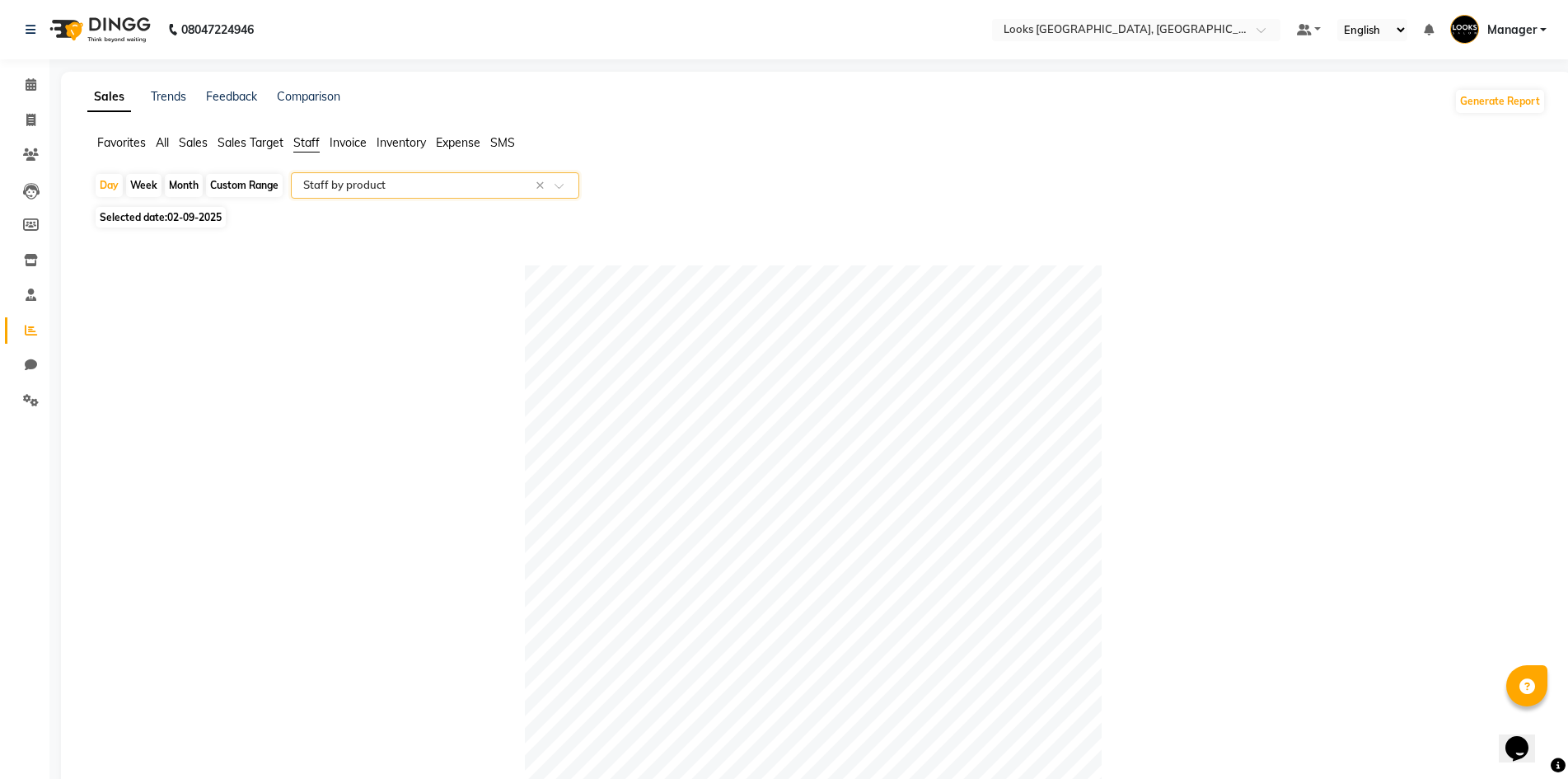
scroll to position [549, 0]
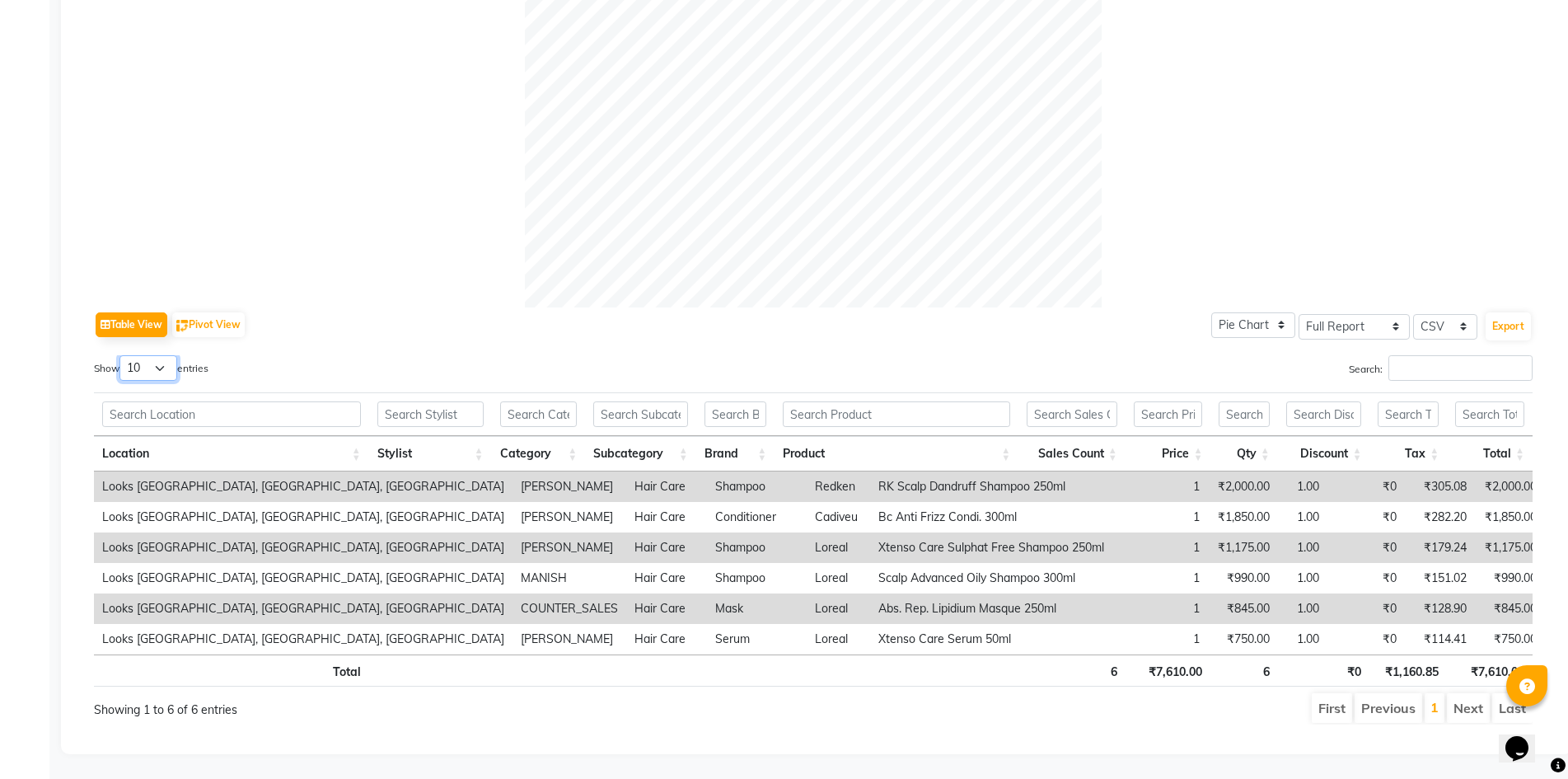
drag, startPoint x: 127, startPoint y: 351, endPoint x: 130, endPoint y: 361, distance: 10.4
click at [127, 355] on select "10 25 50 100" at bounding box center [147, 368] width 58 height 25
click at [122, 355] on select "10 25 50 100" at bounding box center [147, 368] width 58 height 25
click at [1226, 113] on div at bounding box center [813, 19] width 1438 height 577
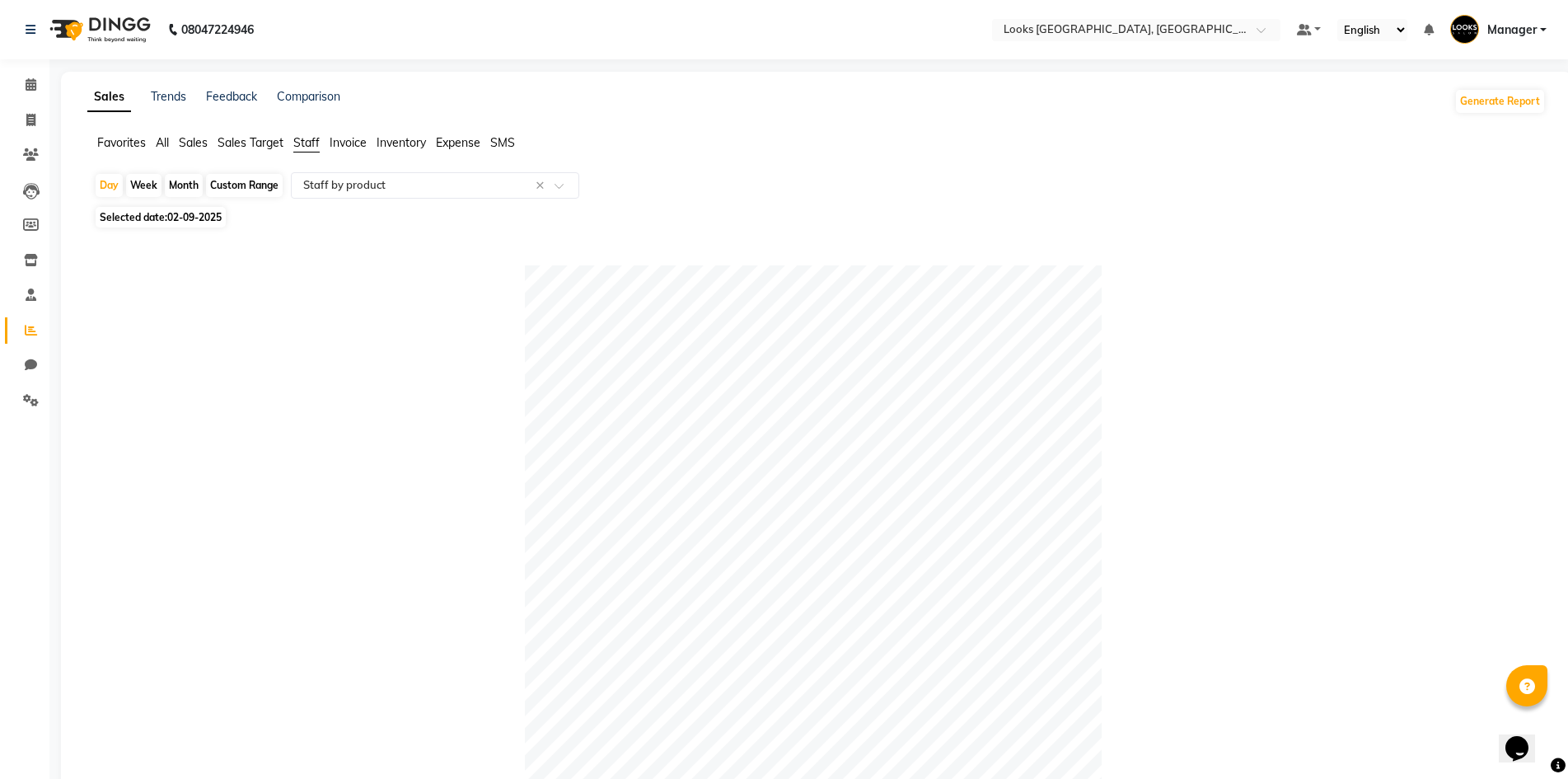
click at [46, 122] on li "Invoice" at bounding box center [24, 121] width 50 height 35
click at [26, 119] on icon at bounding box center [30, 120] width 9 height 13
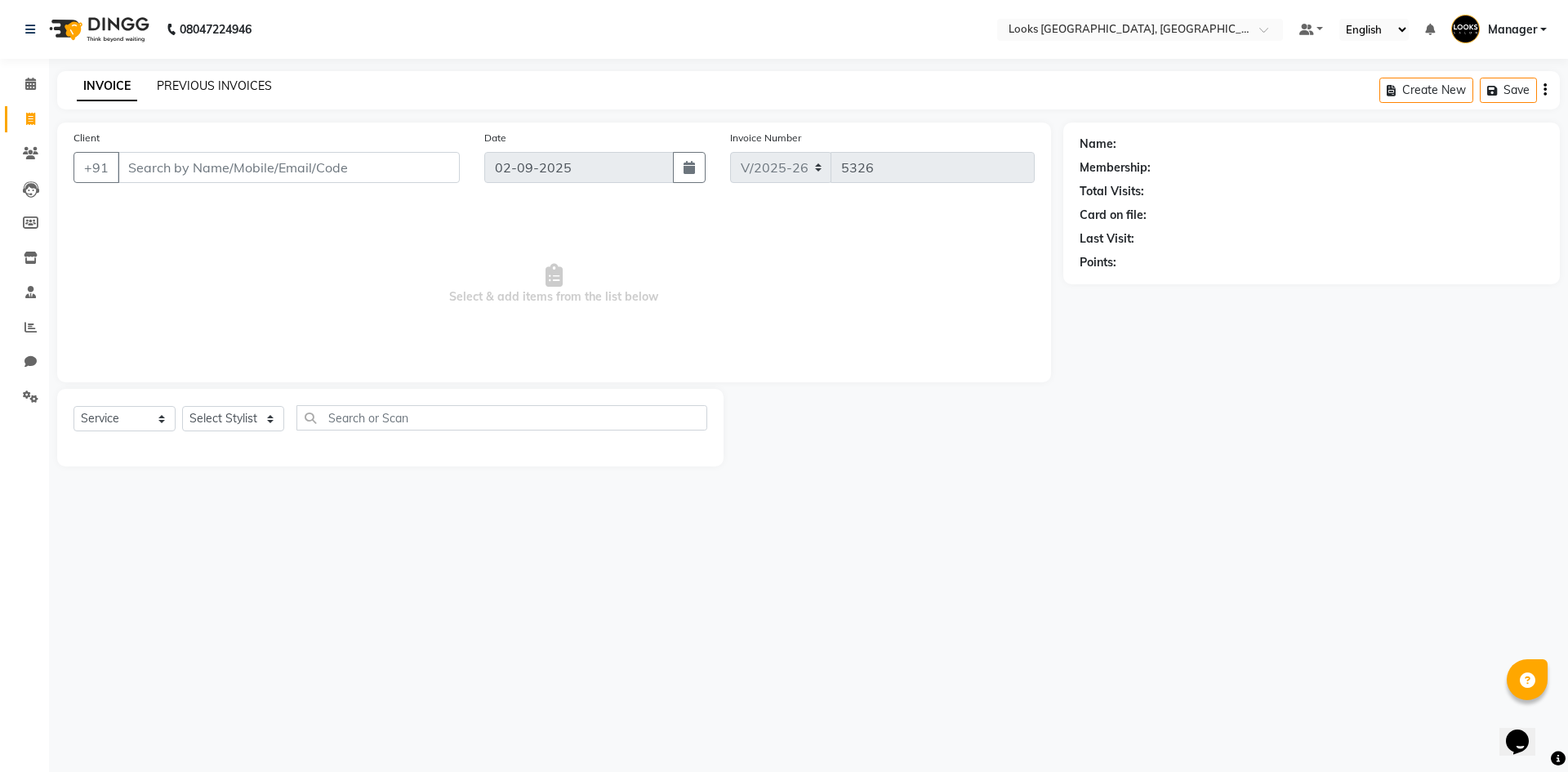
click at [243, 81] on link "PREVIOUS INVOICES" at bounding box center [214, 85] width 115 height 15
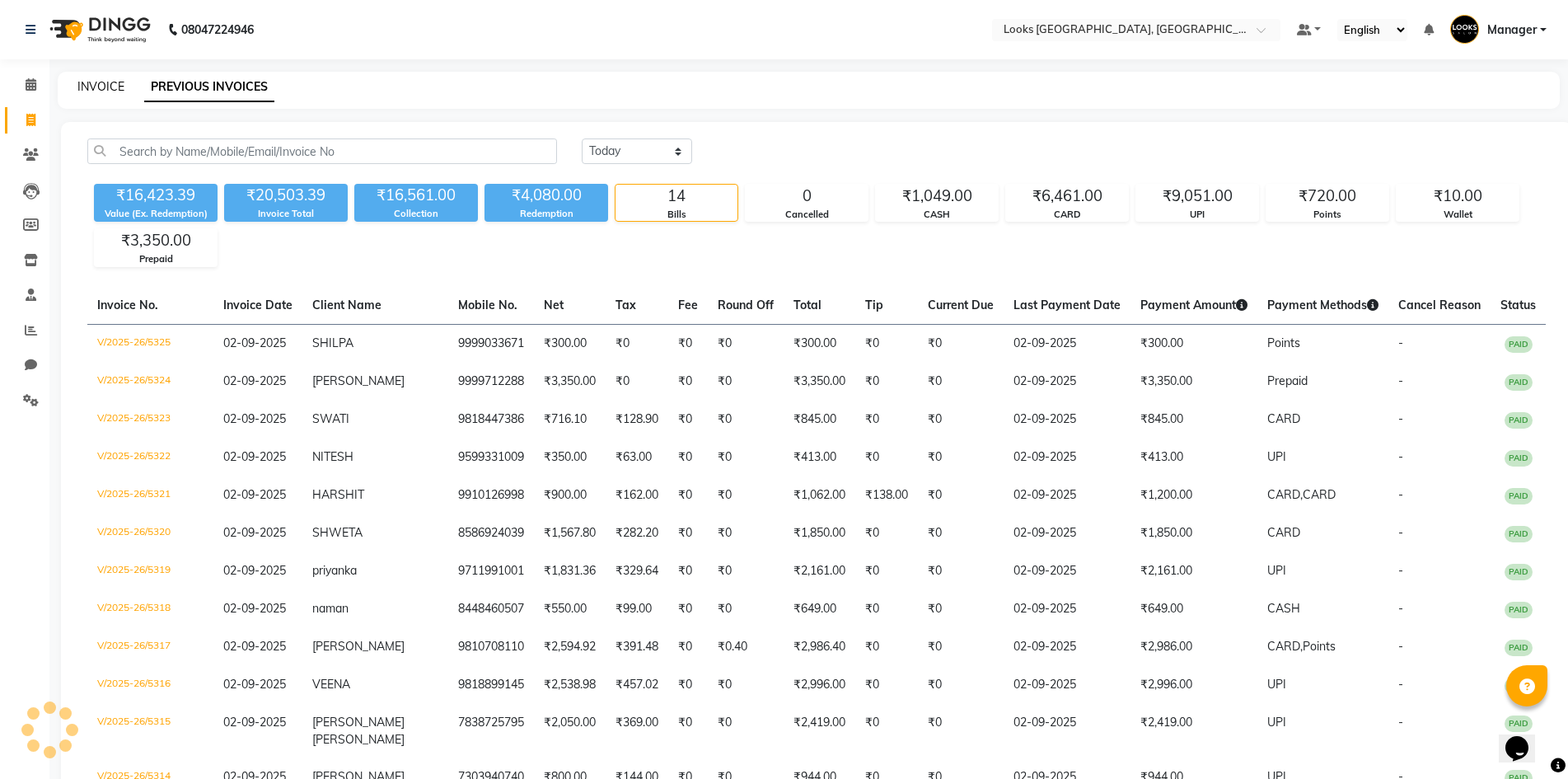
click at [113, 84] on link "INVOICE" at bounding box center [101, 86] width 47 height 15
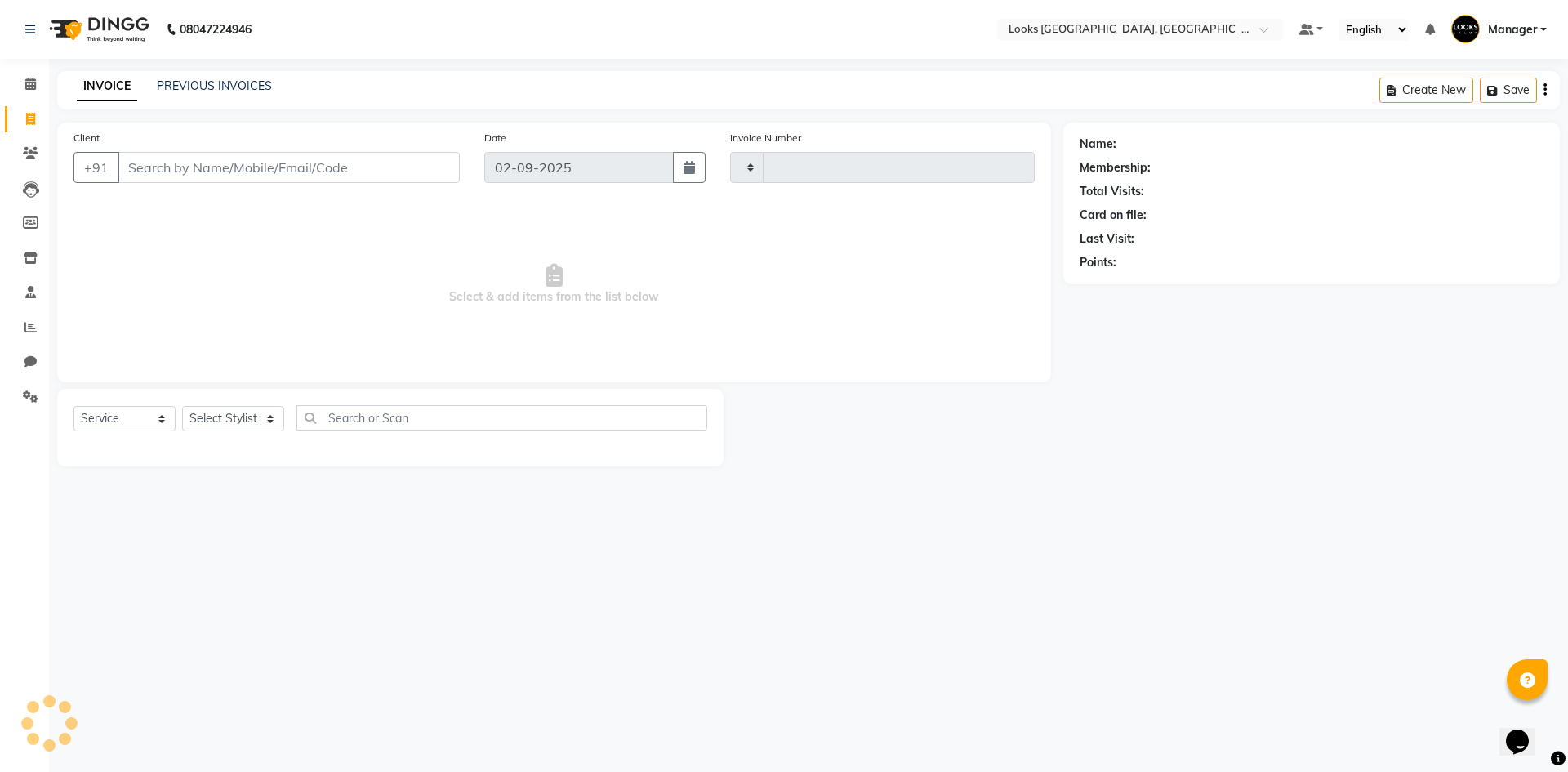
drag, startPoint x: 194, startPoint y: 74, endPoint x: 187, endPoint y: 83, distance: 11.4
click at [194, 74] on div "INVOICE PREVIOUS INVOICES Create New Save" at bounding box center [809, 90] width 1503 height 39
click at [187, 83] on link "PREVIOUS INVOICES" at bounding box center [214, 85] width 115 height 15
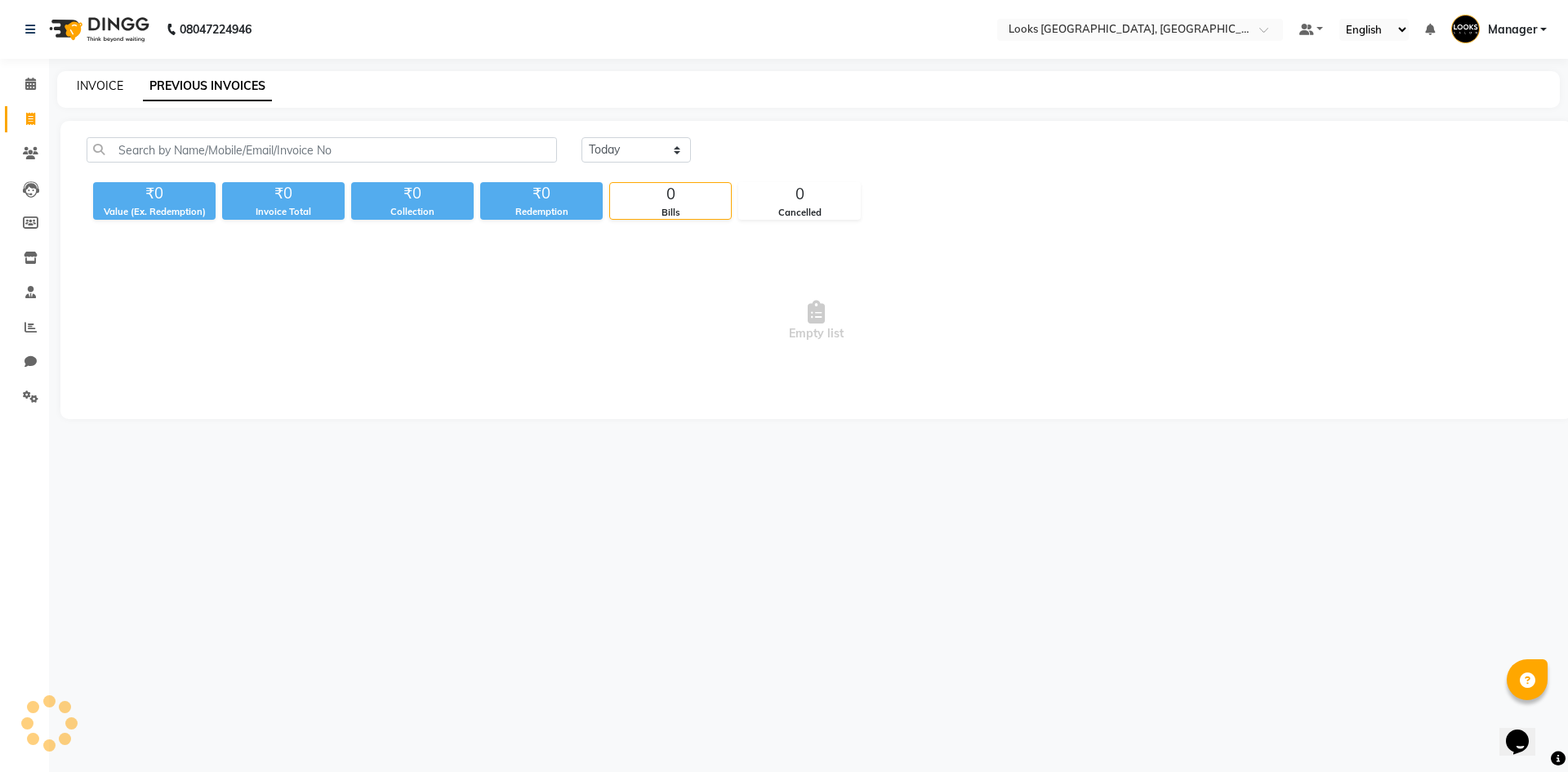
click at [105, 86] on link "INVOICE" at bounding box center [100, 85] width 46 height 15
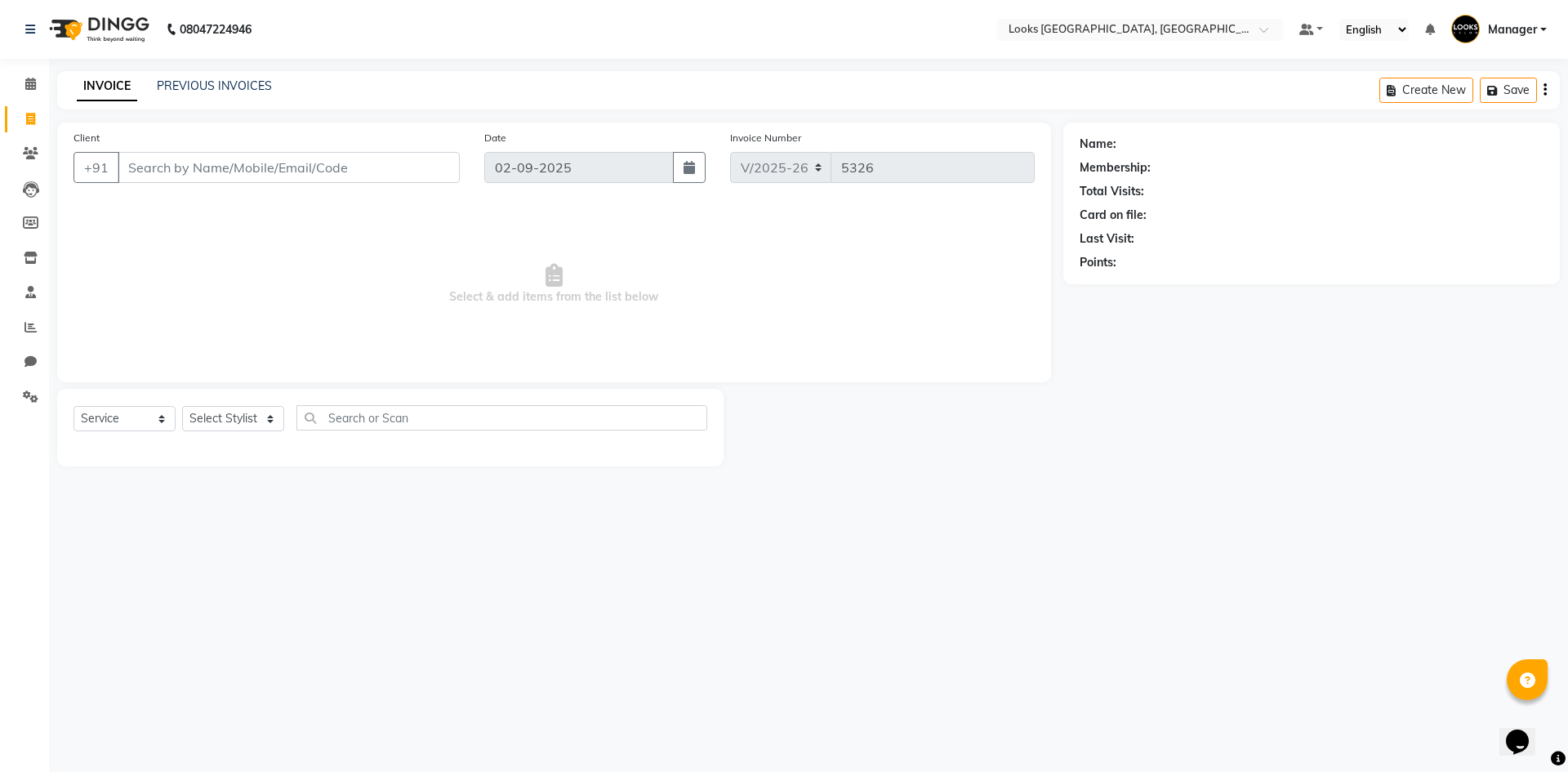
click at [1195, 680] on div "08047224946 Select Location × Looks Omaxe World Street, Faridabad, Haryana Defa…" at bounding box center [784, 386] width 1568 height 772
click at [254, 87] on link "PREVIOUS INVOICES" at bounding box center [214, 85] width 115 height 15
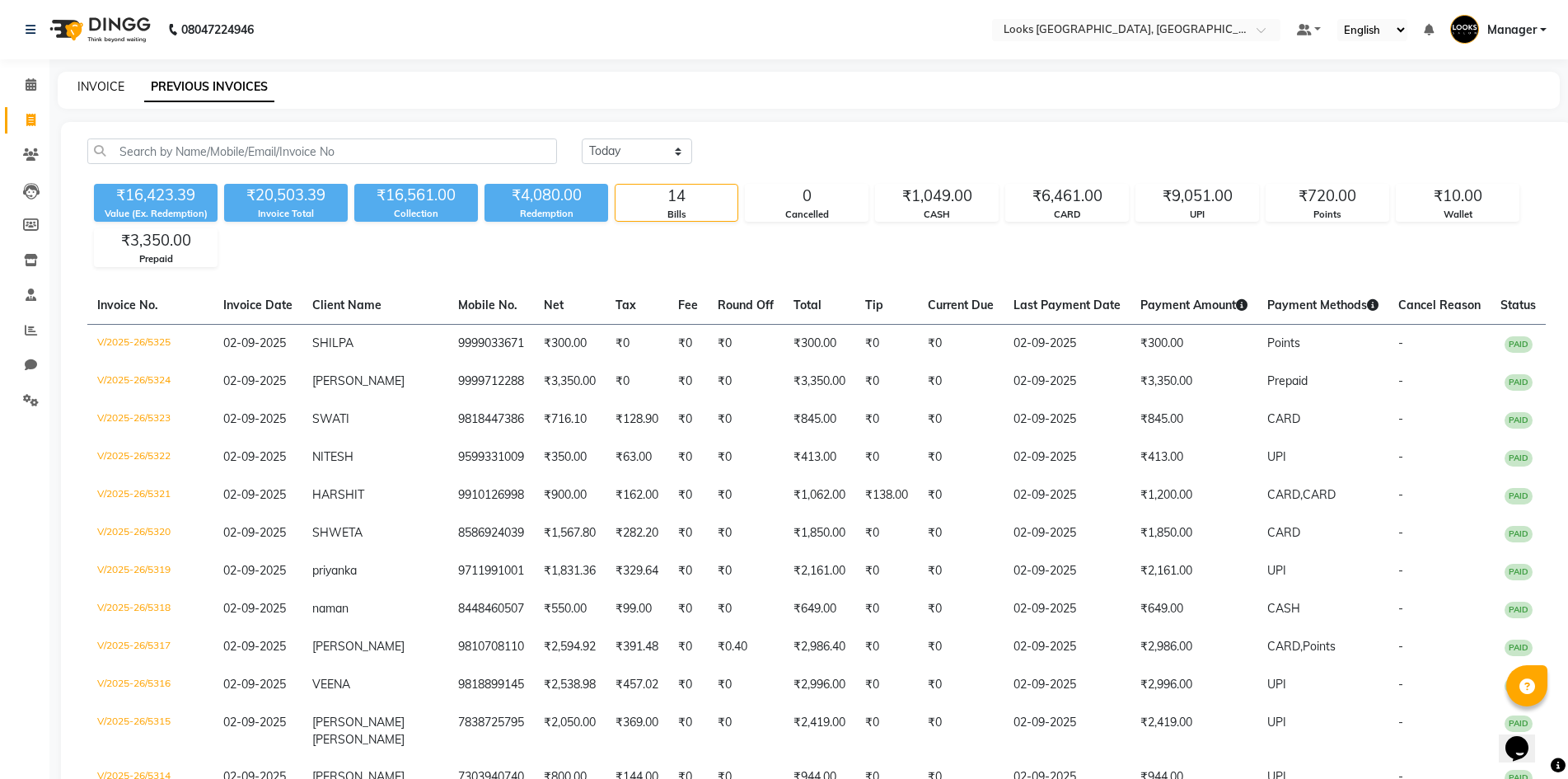
click at [109, 88] on link "INVOICE" at bounding box center [101, 86] width 47 height 15
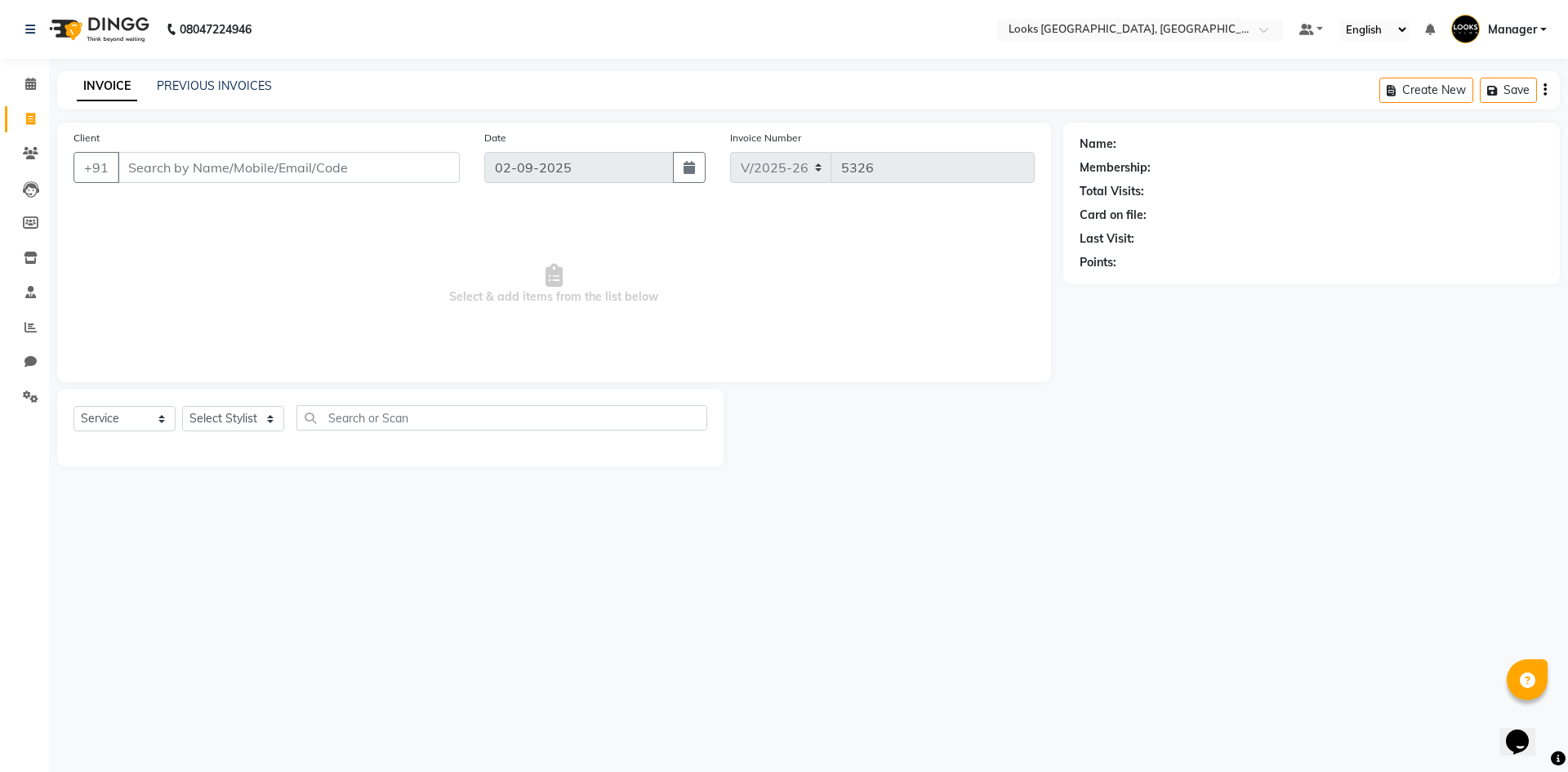
click at [208, 103] on div "INVOICE PREVIOUS INVOICES Create New Save" at bounding box center [809, 90] width 1503 height 39
click at [208, 81] on link "PREVIOUS INVOICES" at bounding box center [214, 85] width 115 height 15
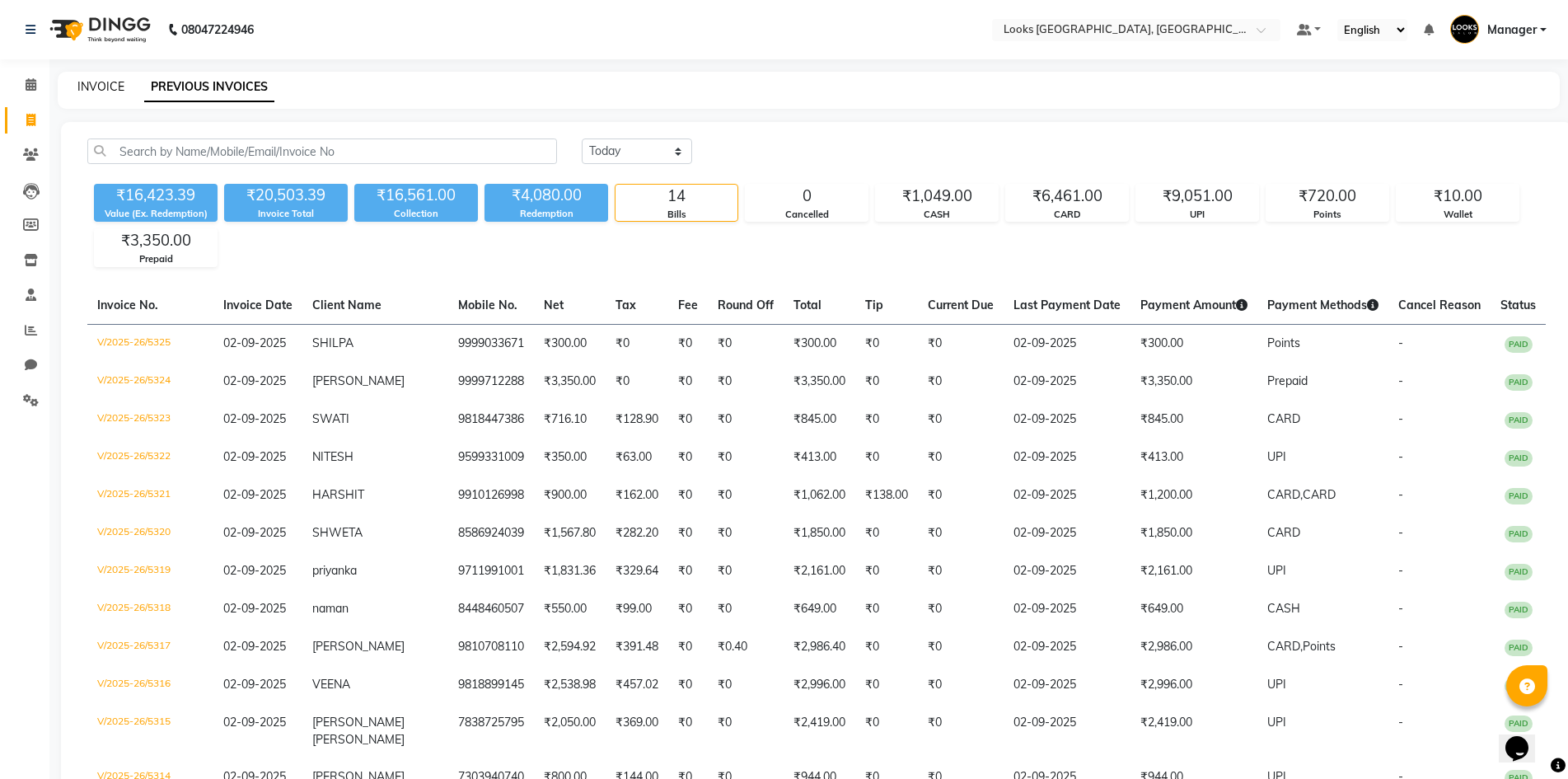
click at [119, 90] on link "INVOICE" at bounding box center [101, 86] width 47 height 15
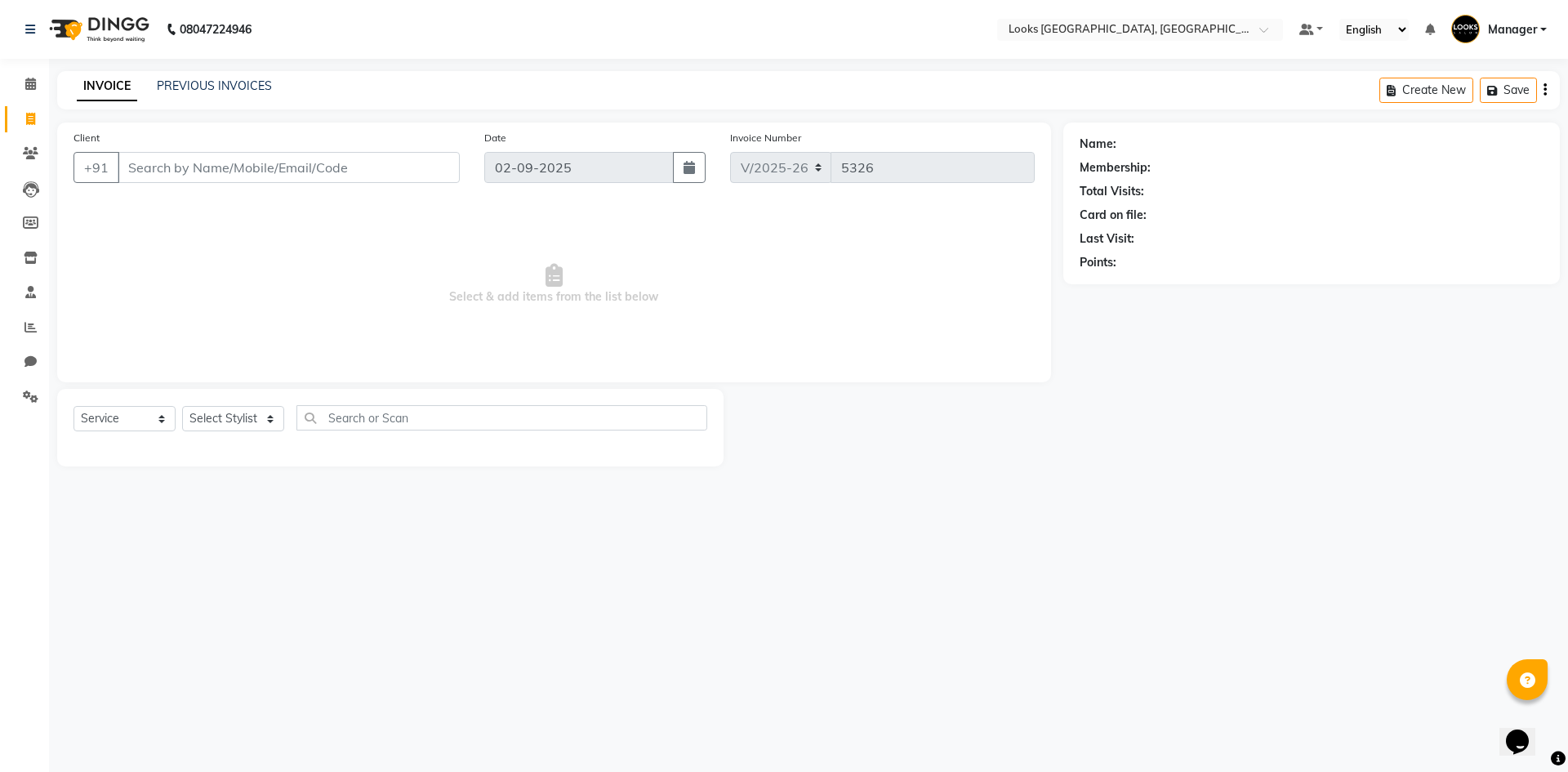
click at [664, 72] on div "INVOICE PREVIOUS INVOICES Create New Save" at bounding box center [809, 90] width 1503 height 39
click at [268, 85] on link "PREVIOUS INVOICES" at bounding box center [214, 85] width 115 height 15
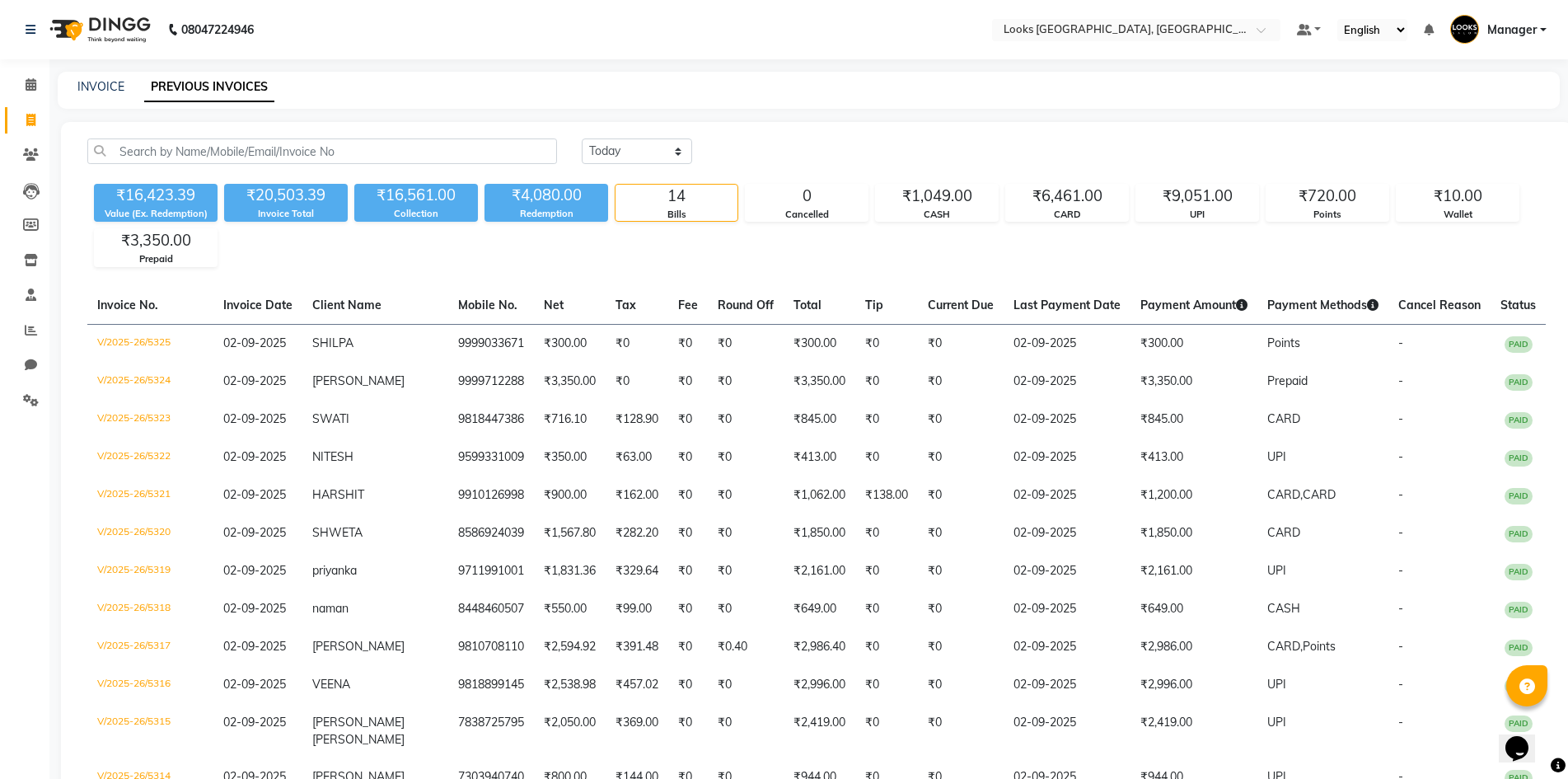
click at [94, 77] on div "INVOICE PREVIOUS INVOICES" at bounding box center [809, 90] width 1503 height 37
click at [102, 82] on link "INVOICE" at bounding box center [101, 86] width 47 height 15
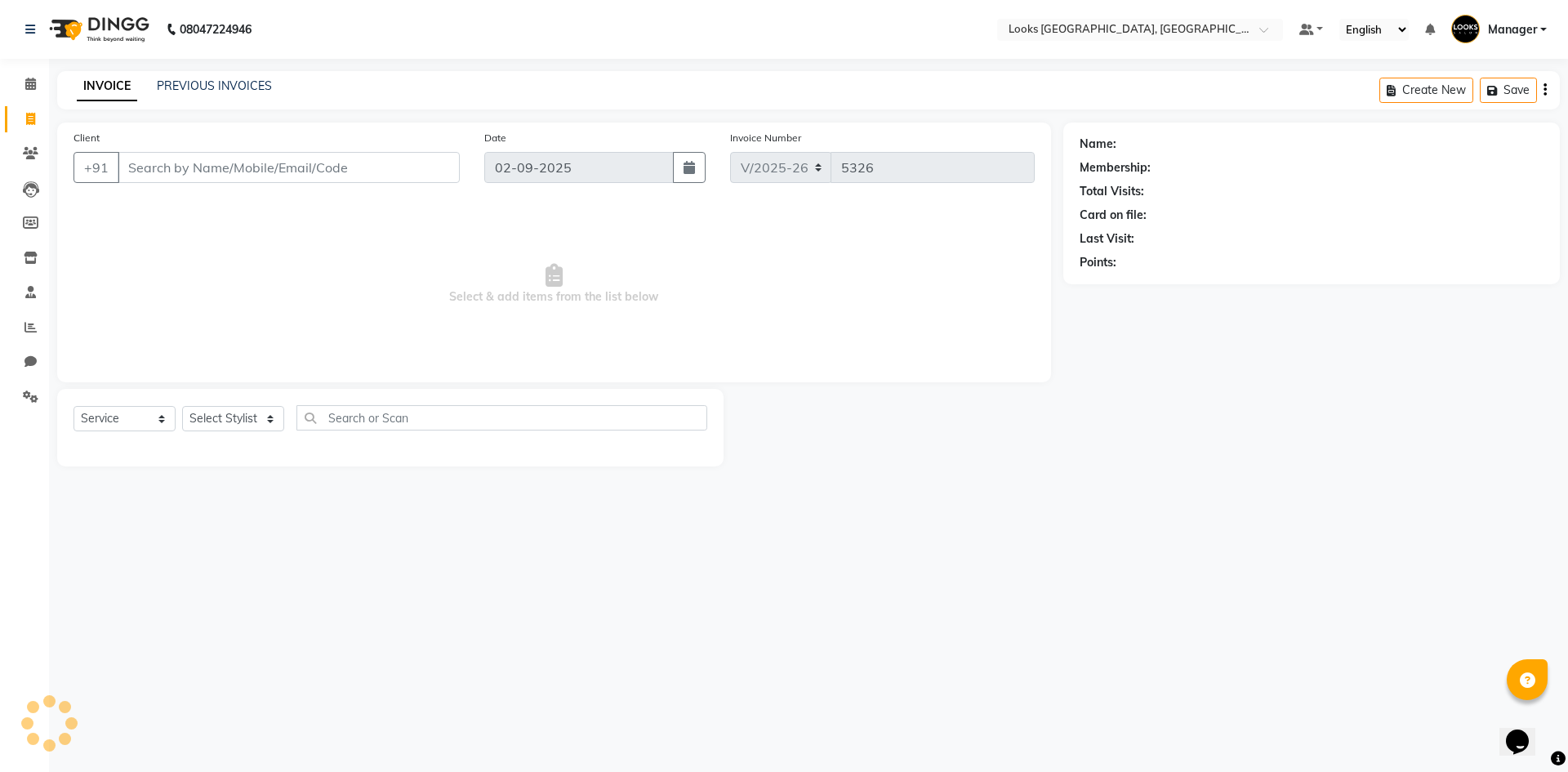
click at [204, 166] on input "Client" at bounding box center [289, 167] width 342 height 31
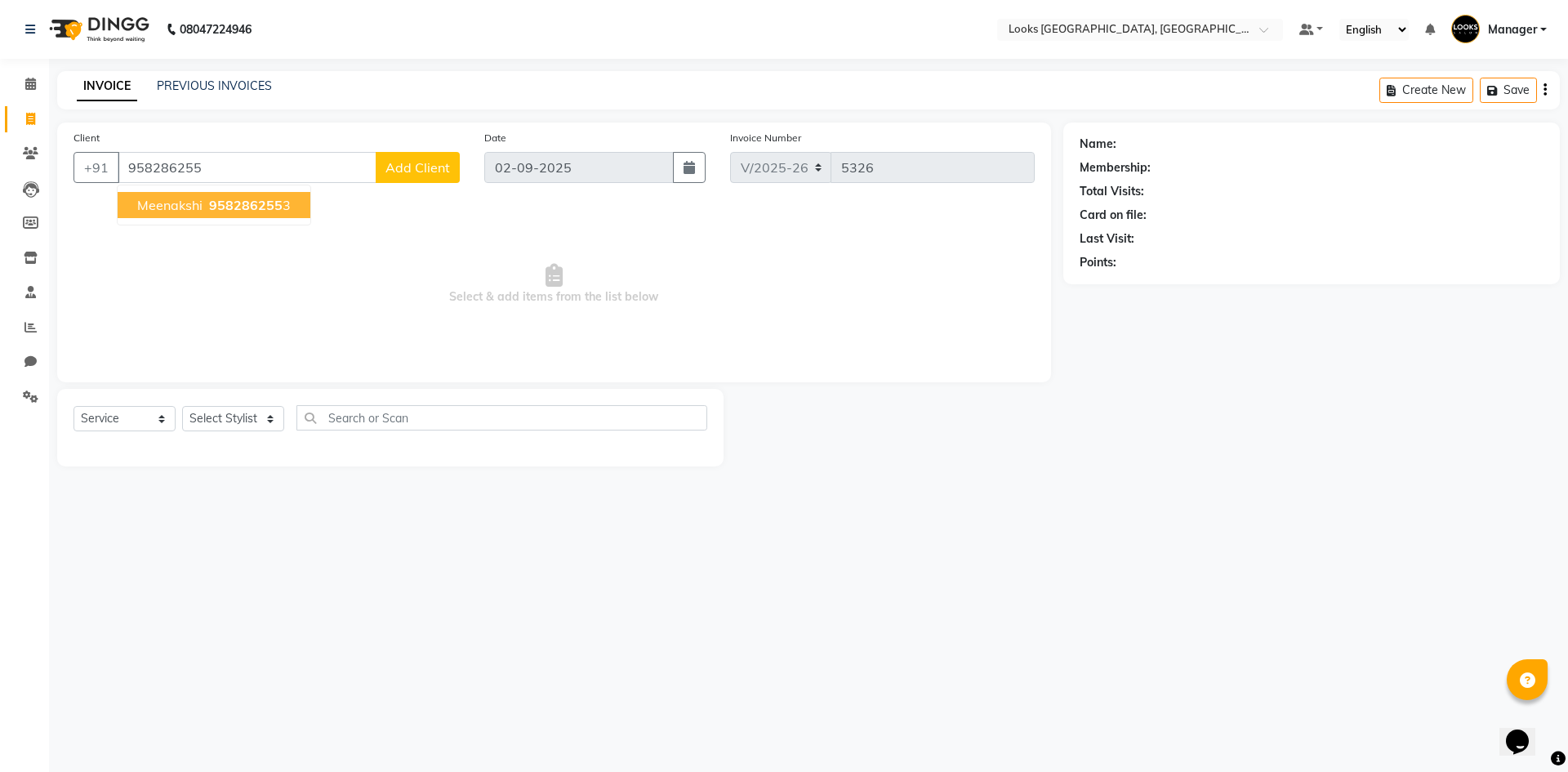
click at [245, 211] on span "958286255" at bounding box center [246, 205] width 74 height 16
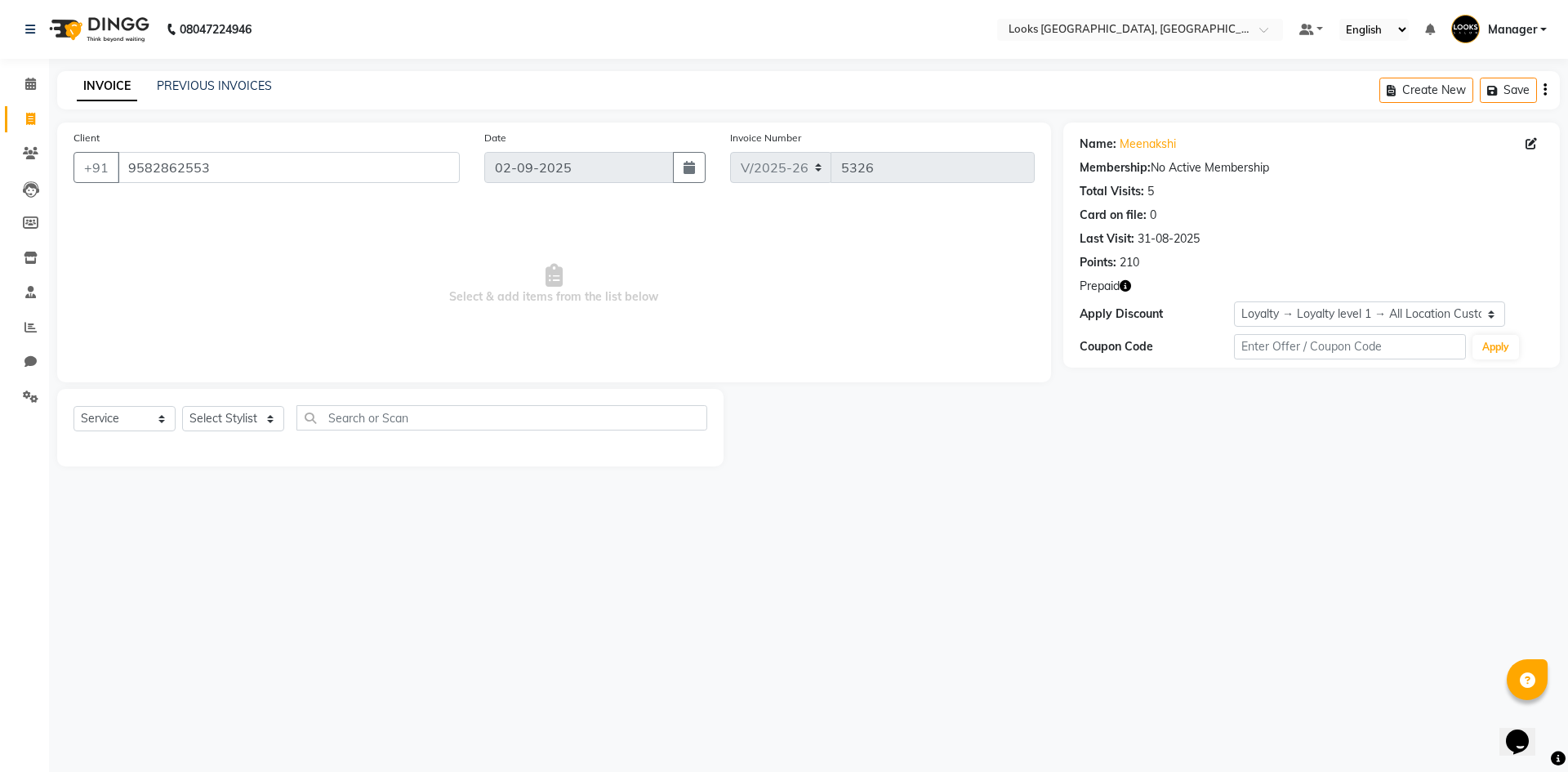
click at [1127, 284] on icon "button" at bounding box center [1126, 286] width 12 height 12
click at [171, 166] on input "9582862553" at bounding box center [289, 167] width 342 height 31
click at [244, 86] on link "PREVIOUS INVOICES" at bounding box center [214, 85] width 115 height 15
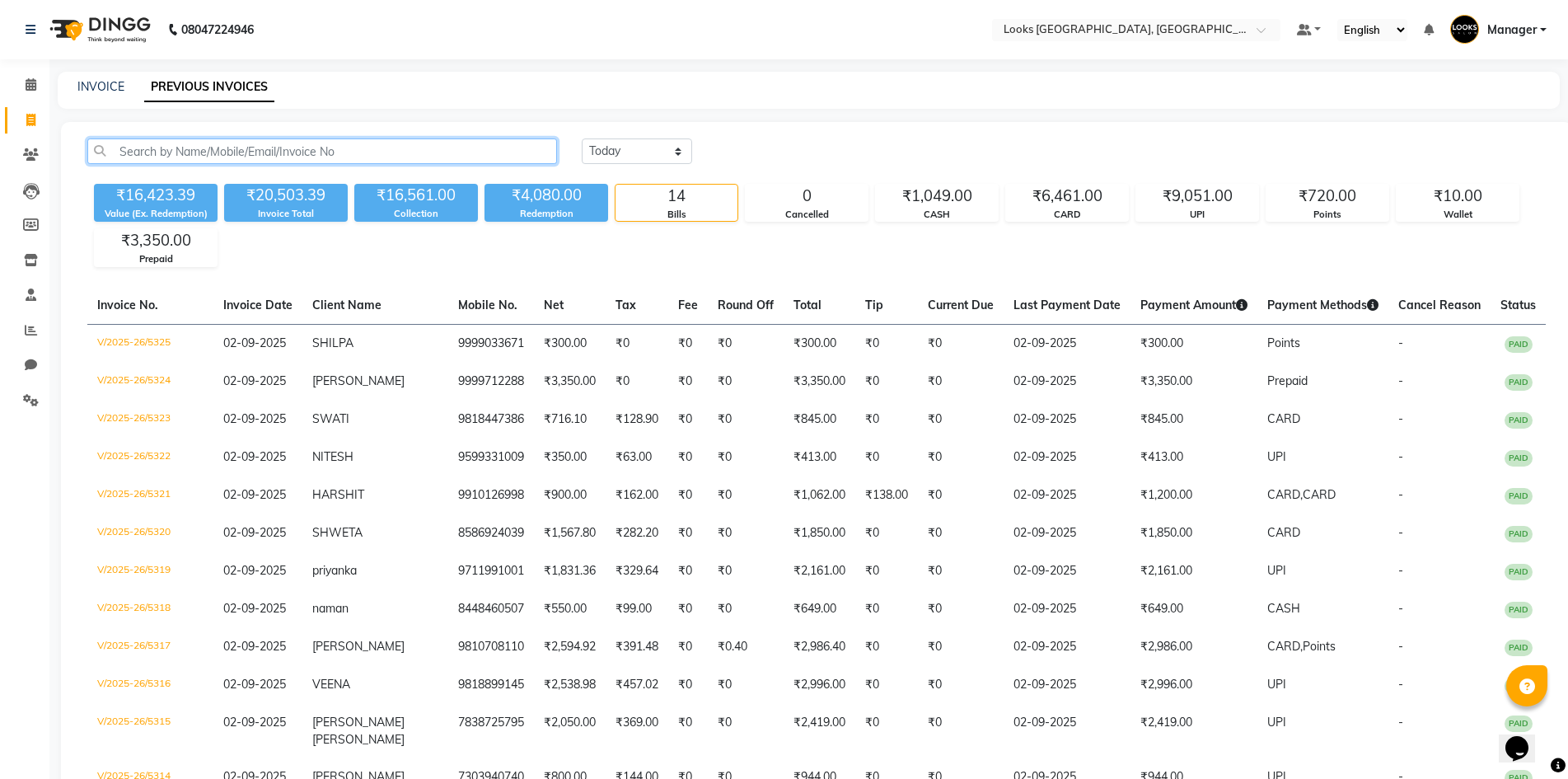
click at [312, 156] on input "text" at bounding box center [322, 151] width 469 height 25
paste input "9582862553"
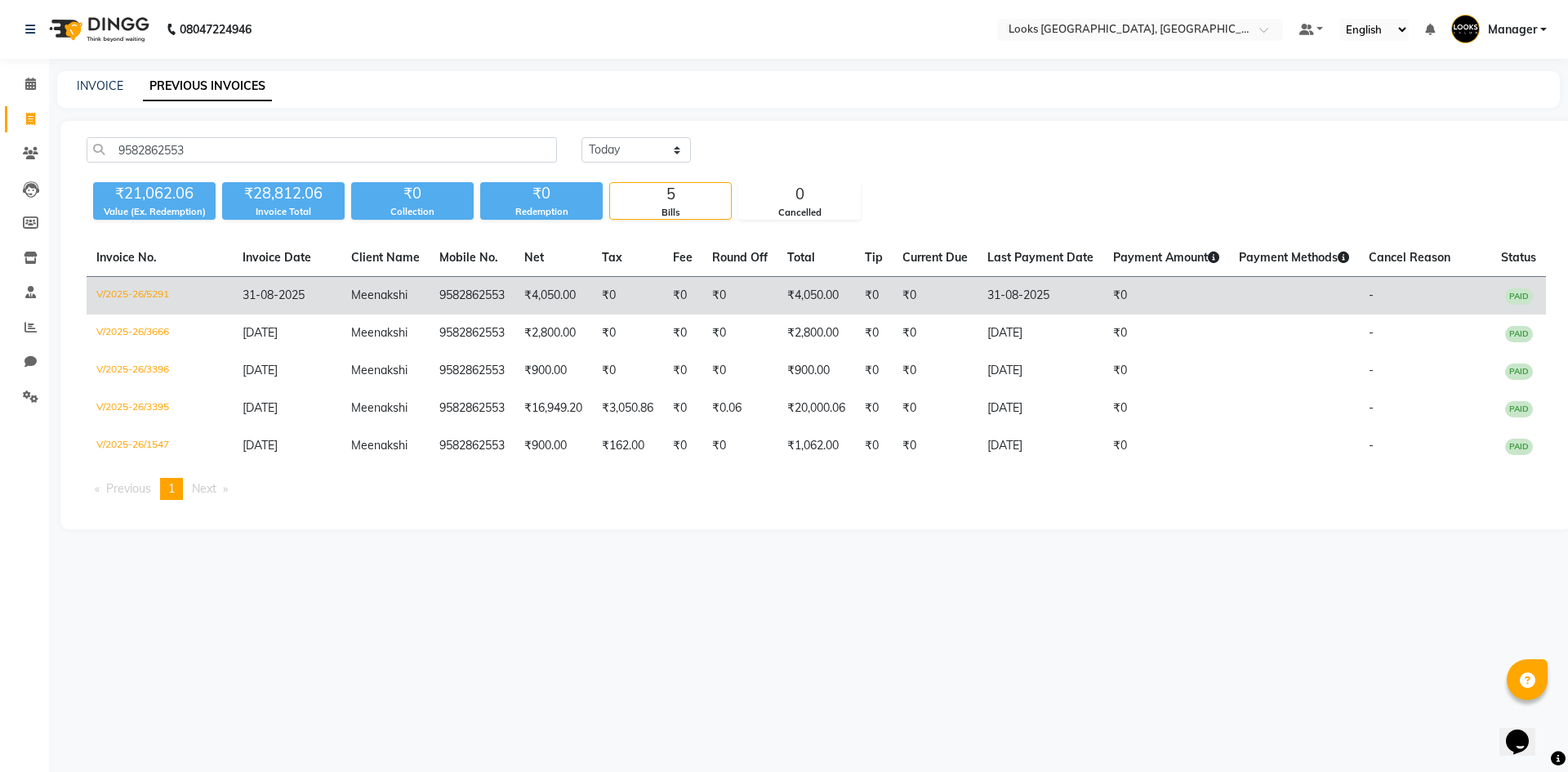
click at [1073, 293] on td "31-08-2025" at bounding box center [1041, 296] width 126 height 39
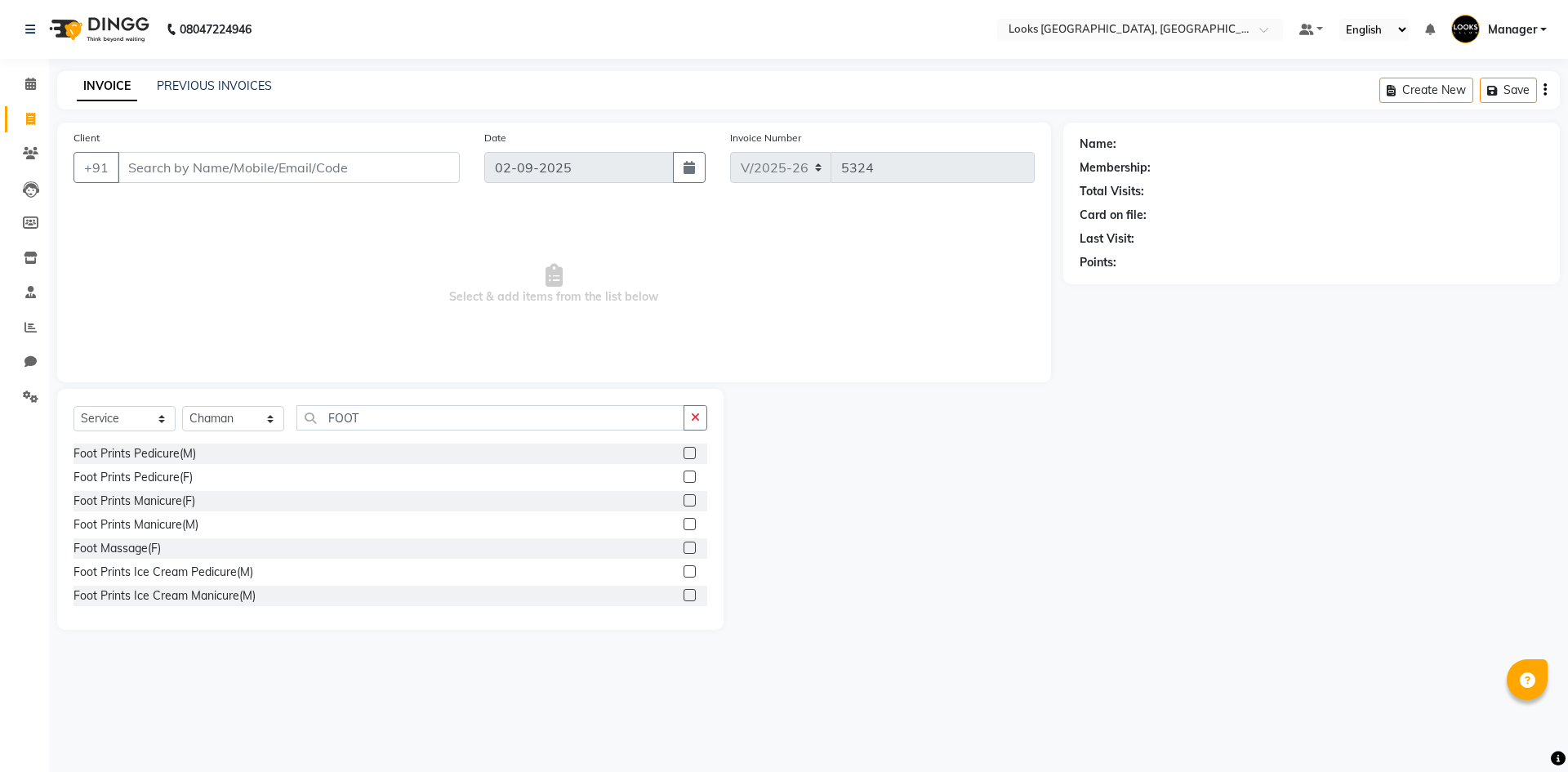
select select "4718"
select select "service"
select select "84103"
type input "FOOT"
click at [684, 475] on label at bounding box center [690, 476] width 13 height 13
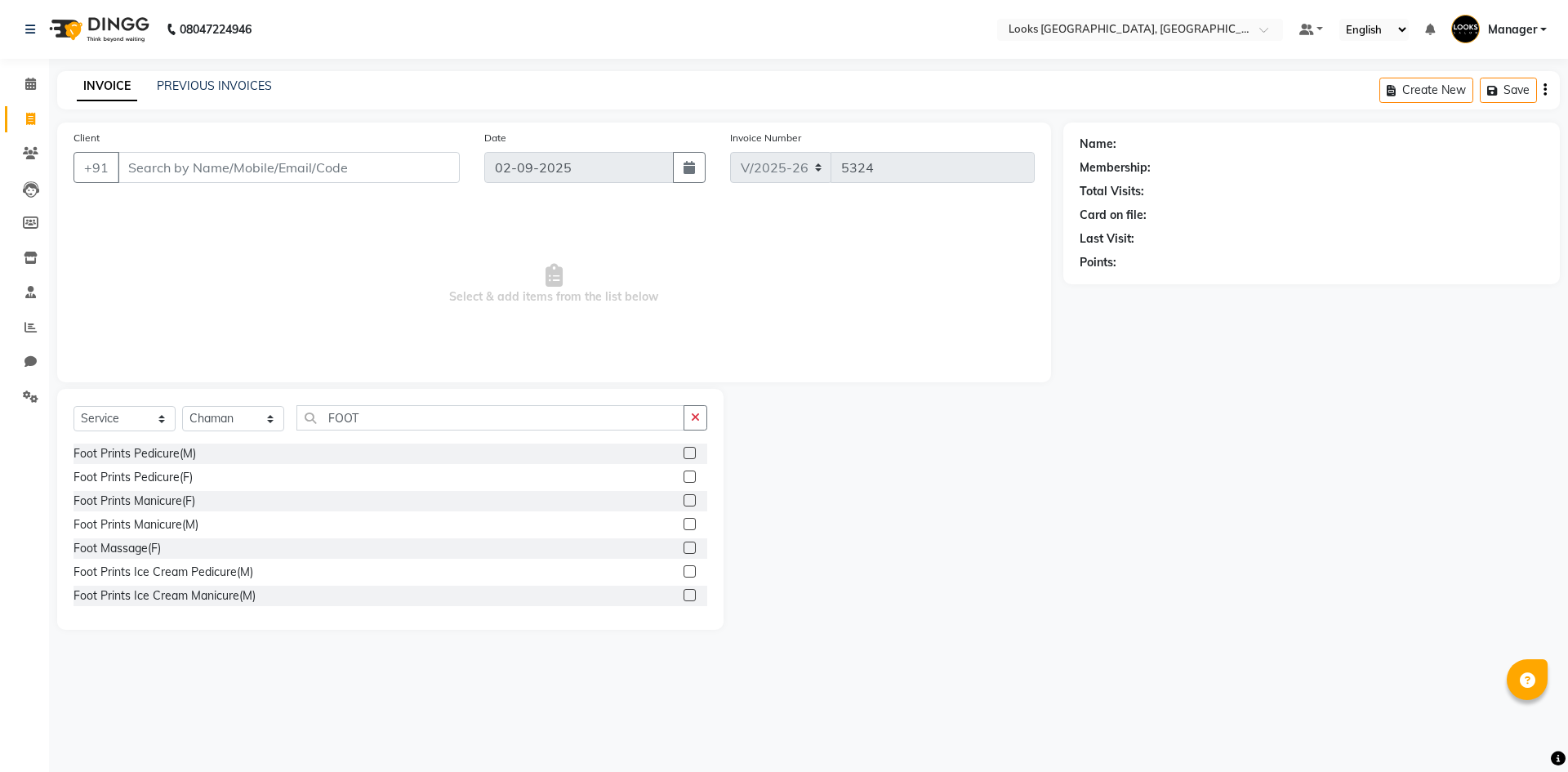
click at [684, 475] on input "checkbox" at bounding box center [689, 477] width 11 height 11
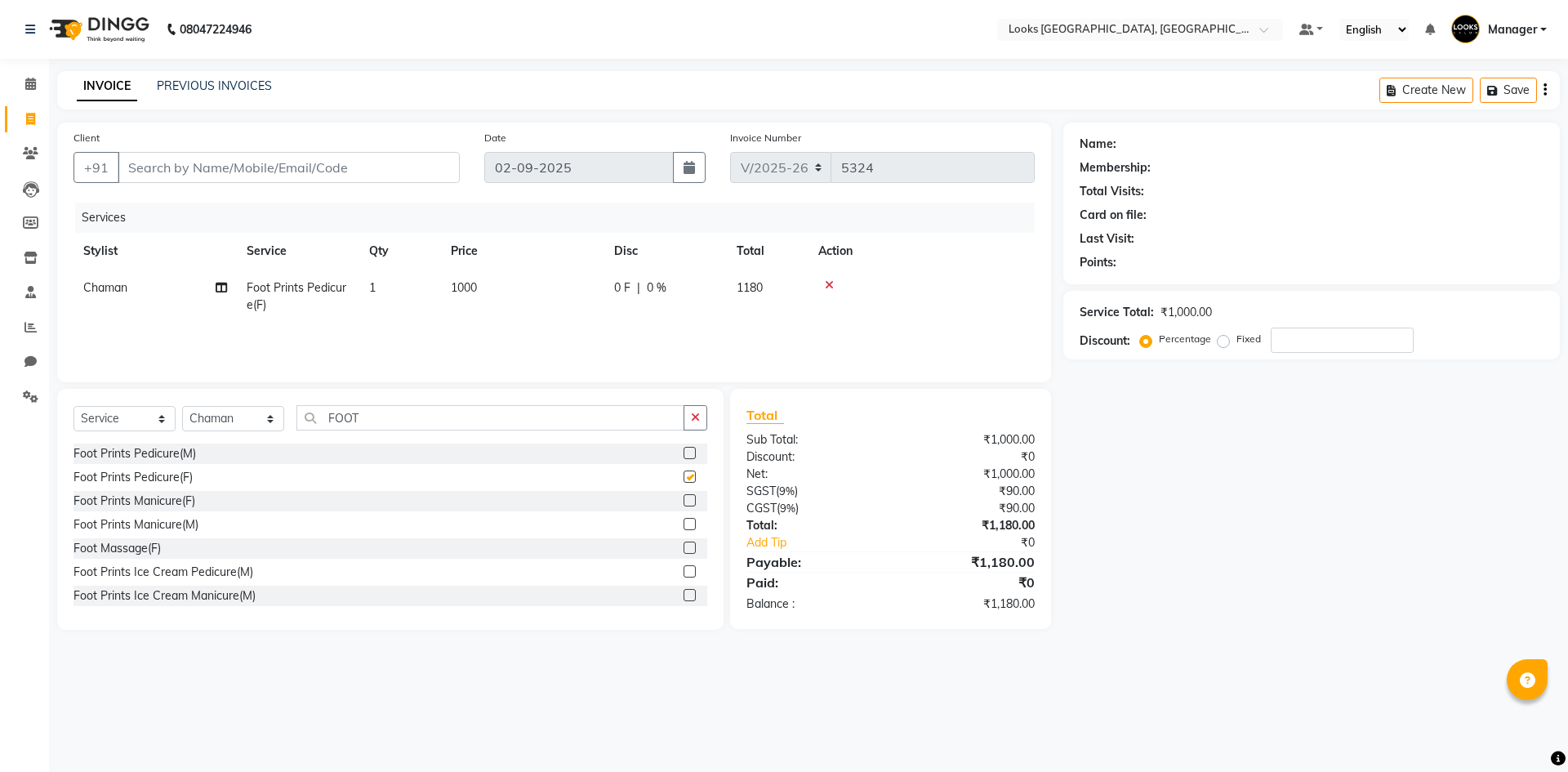
checkbox input "false"
click at [254, 412] on select "Select Stylist ARSHAD Ayush Bobby Chaman COUNTER_SALES Employee_WS FAREED KOMAL…" at bounding box center [233, 419] width 103 height 25
click at [384, 164] on input "Client" at bounding box center [289, 167] width 342 height 31
type input "9"
type input "0"
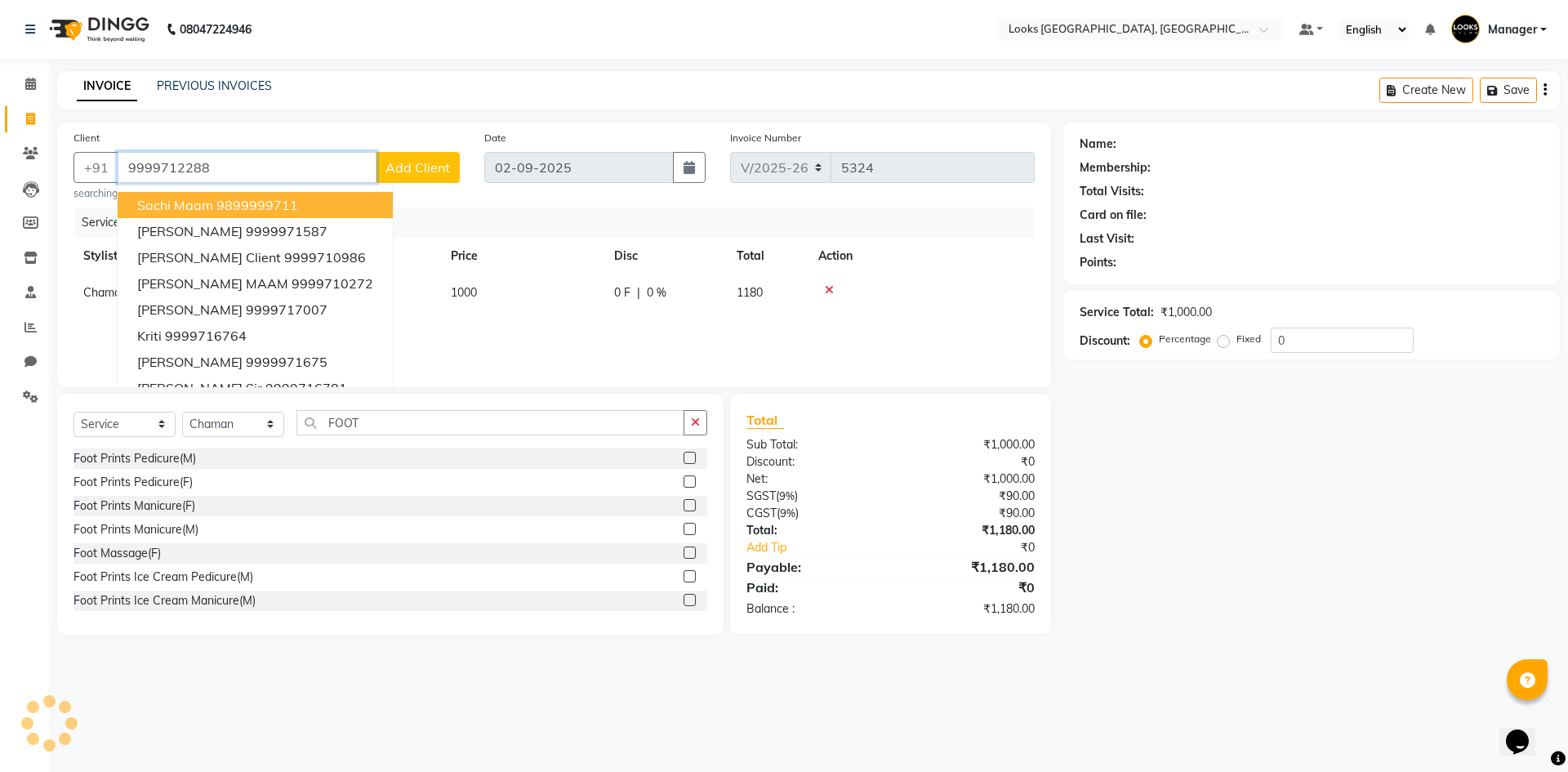
type input "9999712288"
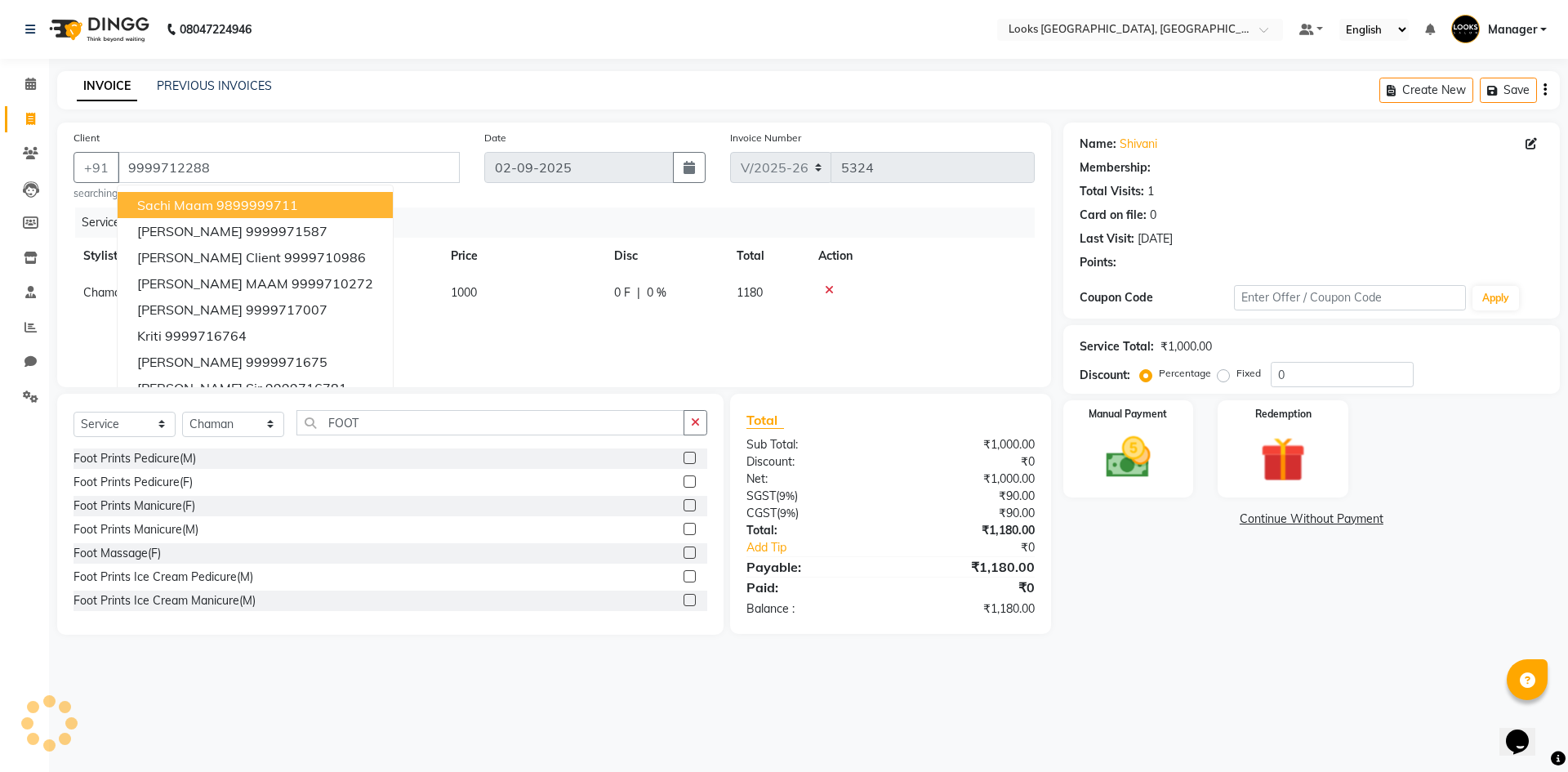
select select "1: Object"
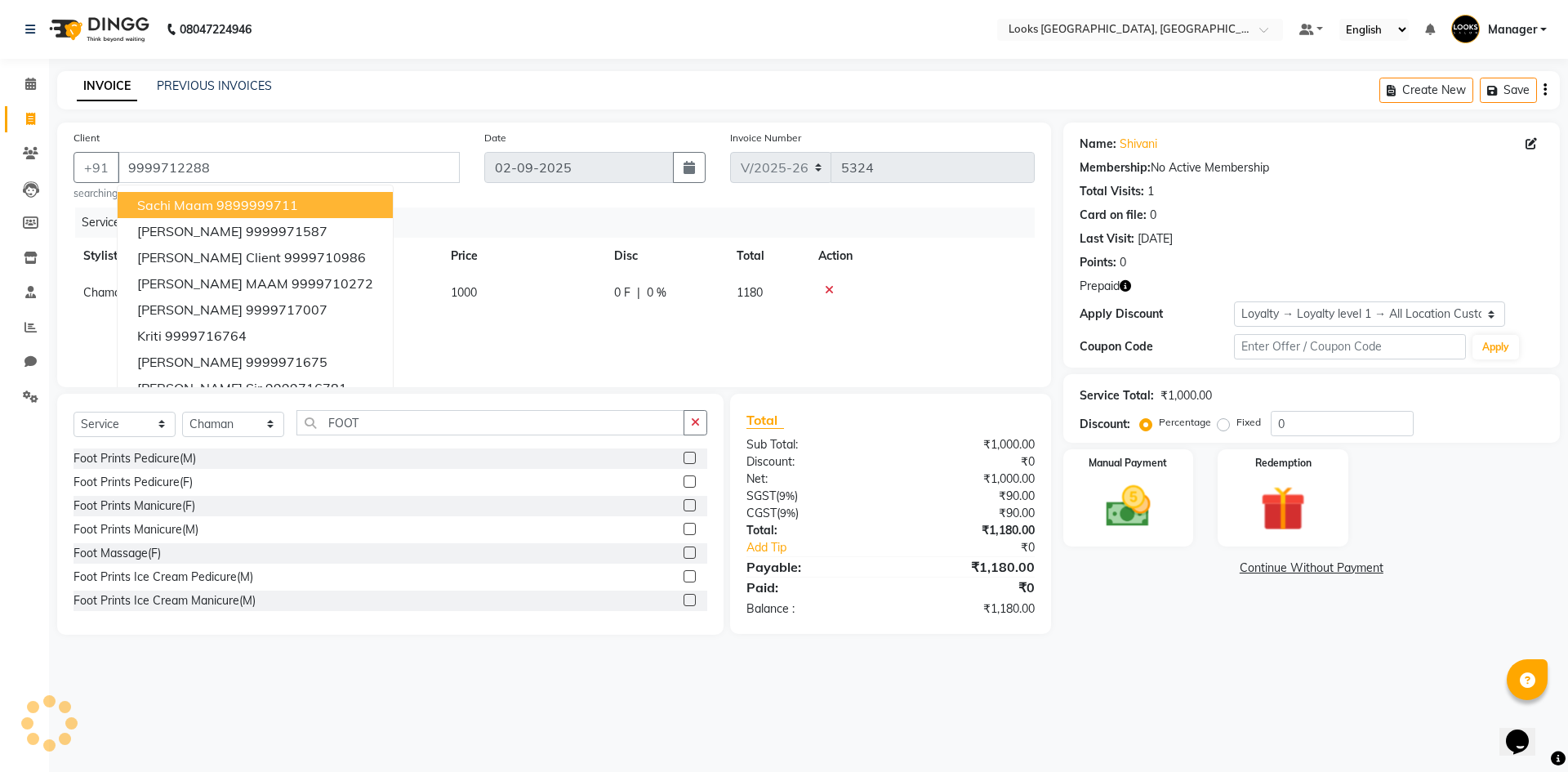
click at [445, 93] on div "INVOICE PREVIOUS INVOICES Create New Save" at bounding box center [809, 90] width 1503 height 39
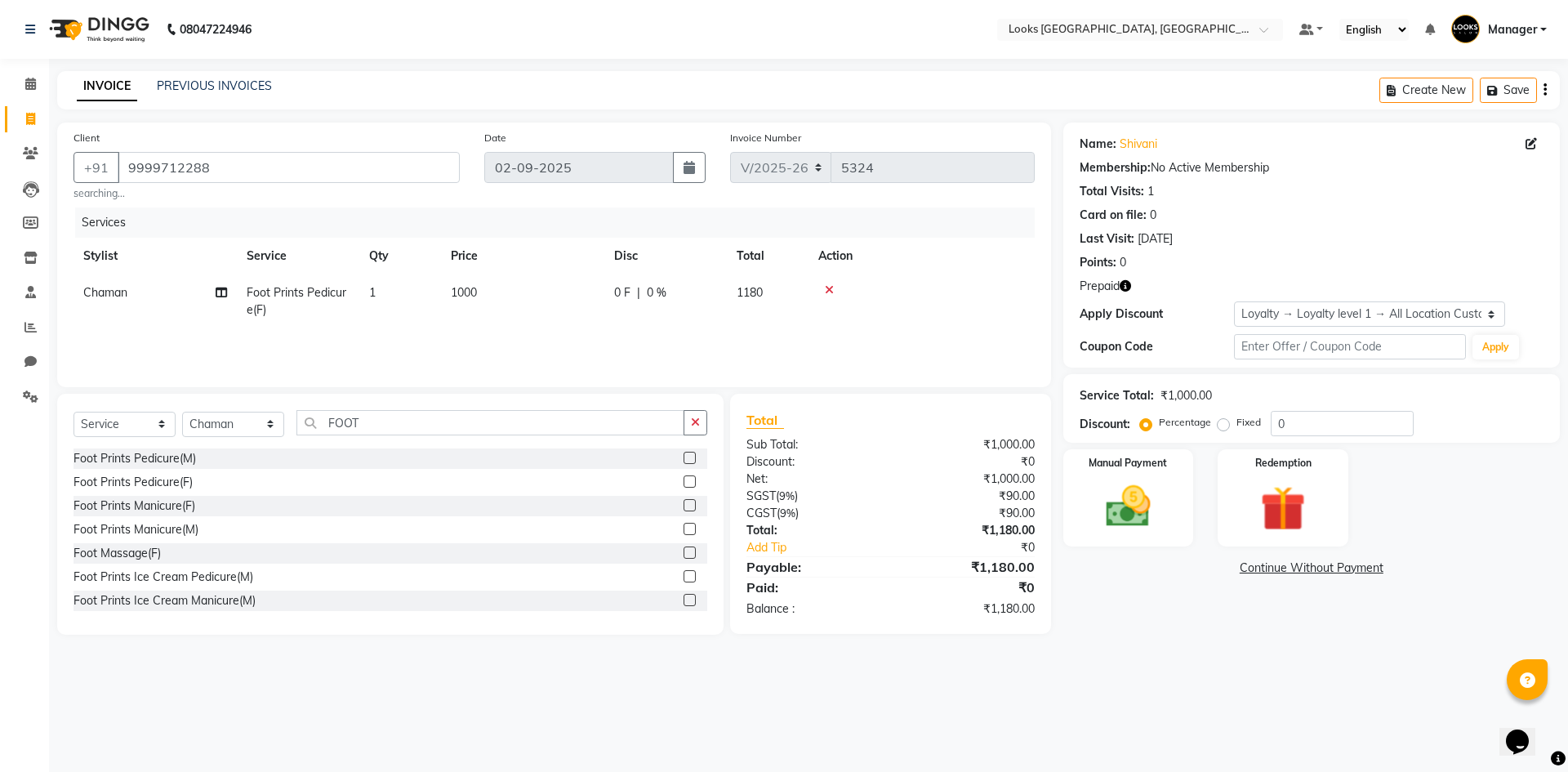
click at [1129, 285] on icon "button" at bounding box center [1126, 286] width 12 height 12
click at [472, 286] on span "1000" at bounding box center [463, 292] width 26 height 15
select select "84103"
drag, startPoint x: 591, startPoint y: 302, endPoint x: 392, endPoint y: 232, distance: 211.0
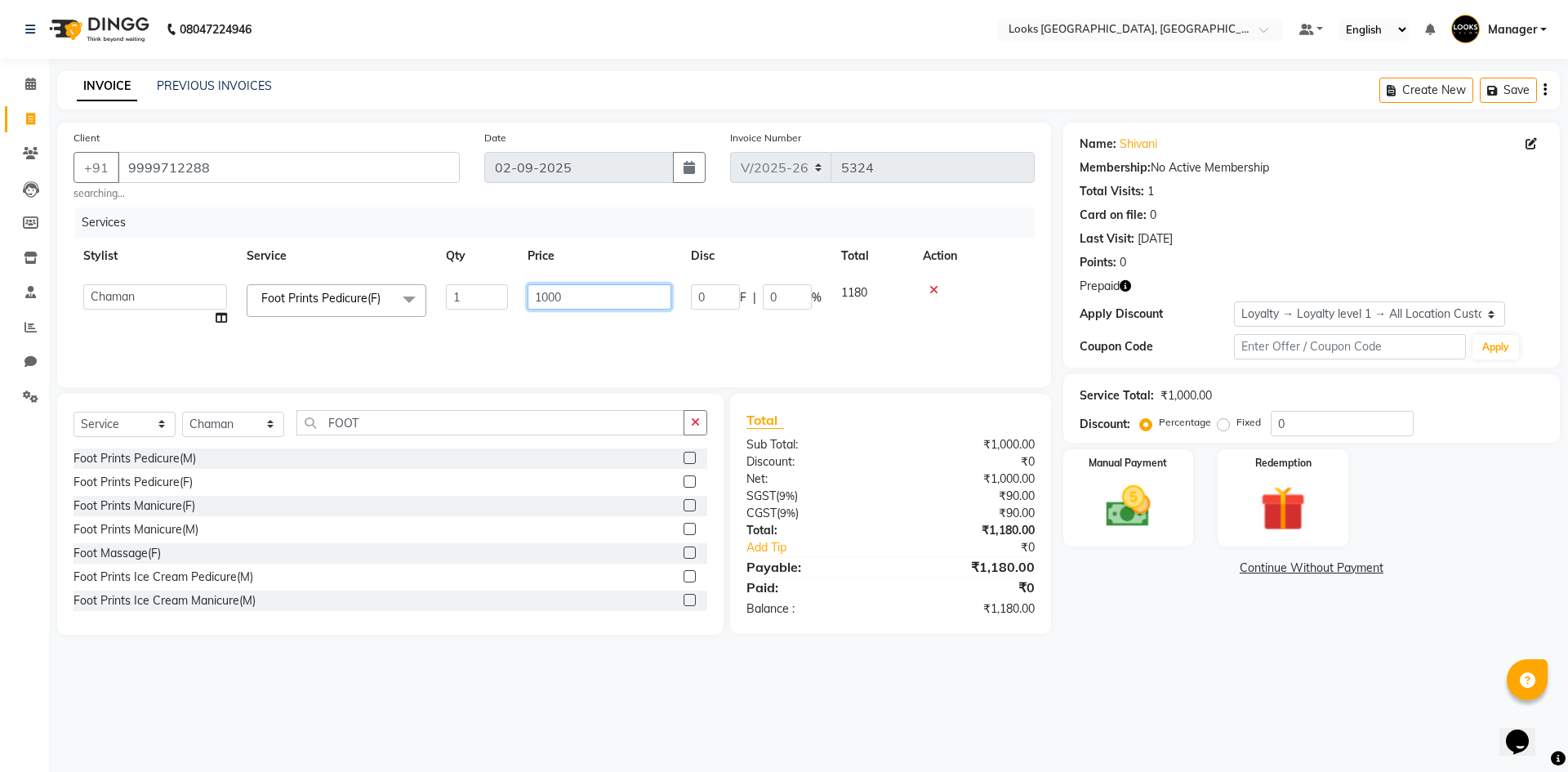
click at [405, 246] on table "Stylist Service Qty Price Disc Total Action ARSHAD Ayush Bobby Chaman COUNTER_S…" at bounding box center [554, 287] width 962 height 99
type input "1250"
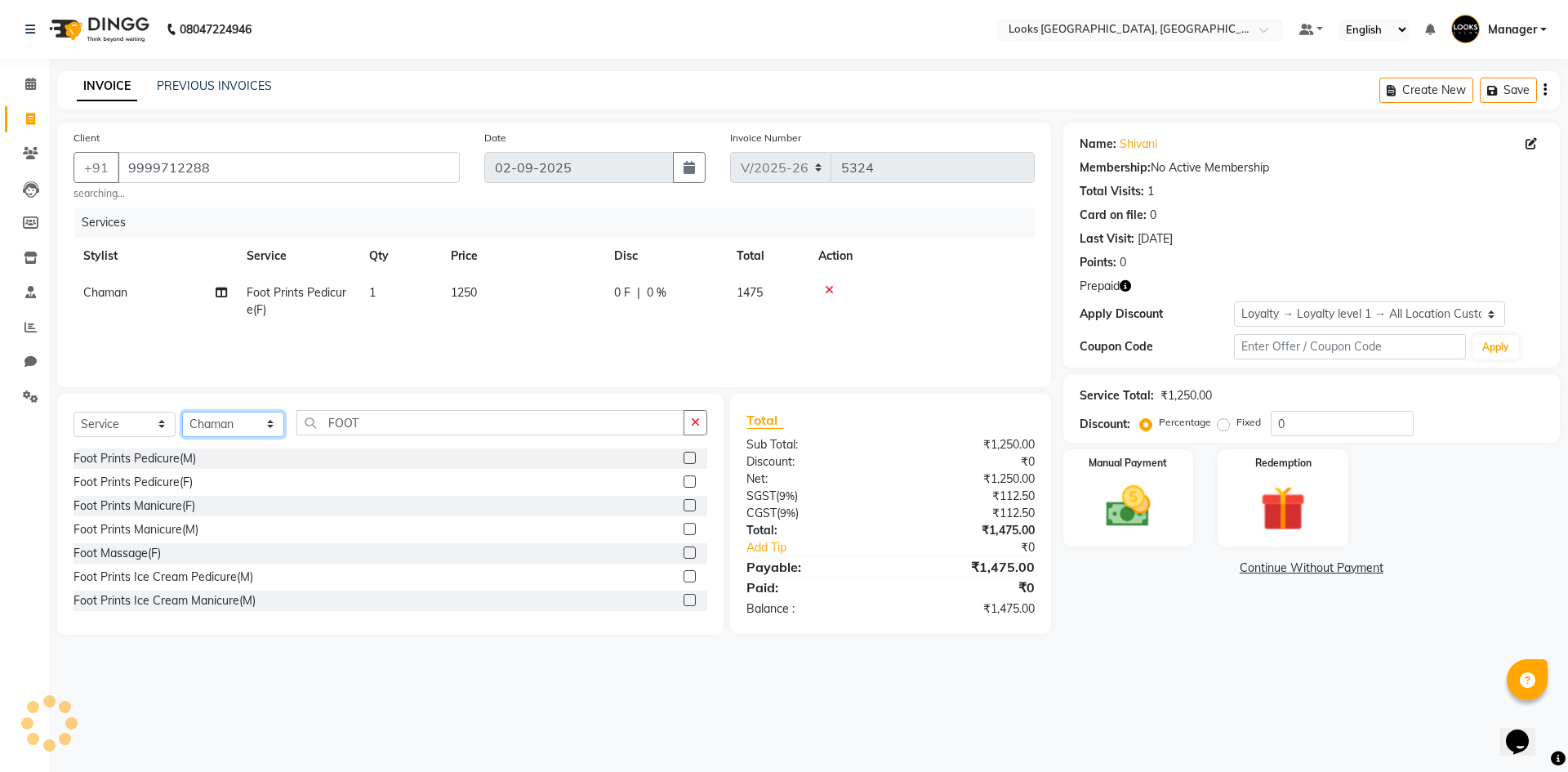
click at [249, 421] on select "Select Stylist [PERSON_NAME] [PERSON_NAME] COUNTER_SALES Employee_WS [PERSON_NA…" at bounding box center [233, 425] width 103 height 25
select select "29043"
click at [182, 412] on select "Select Stylist [PERSON_NAME] [PERSON_NAME] COUNTER_SALES Employee_WS [PERSON_NA…" at bounding box center [233, 425] width 103 height 25
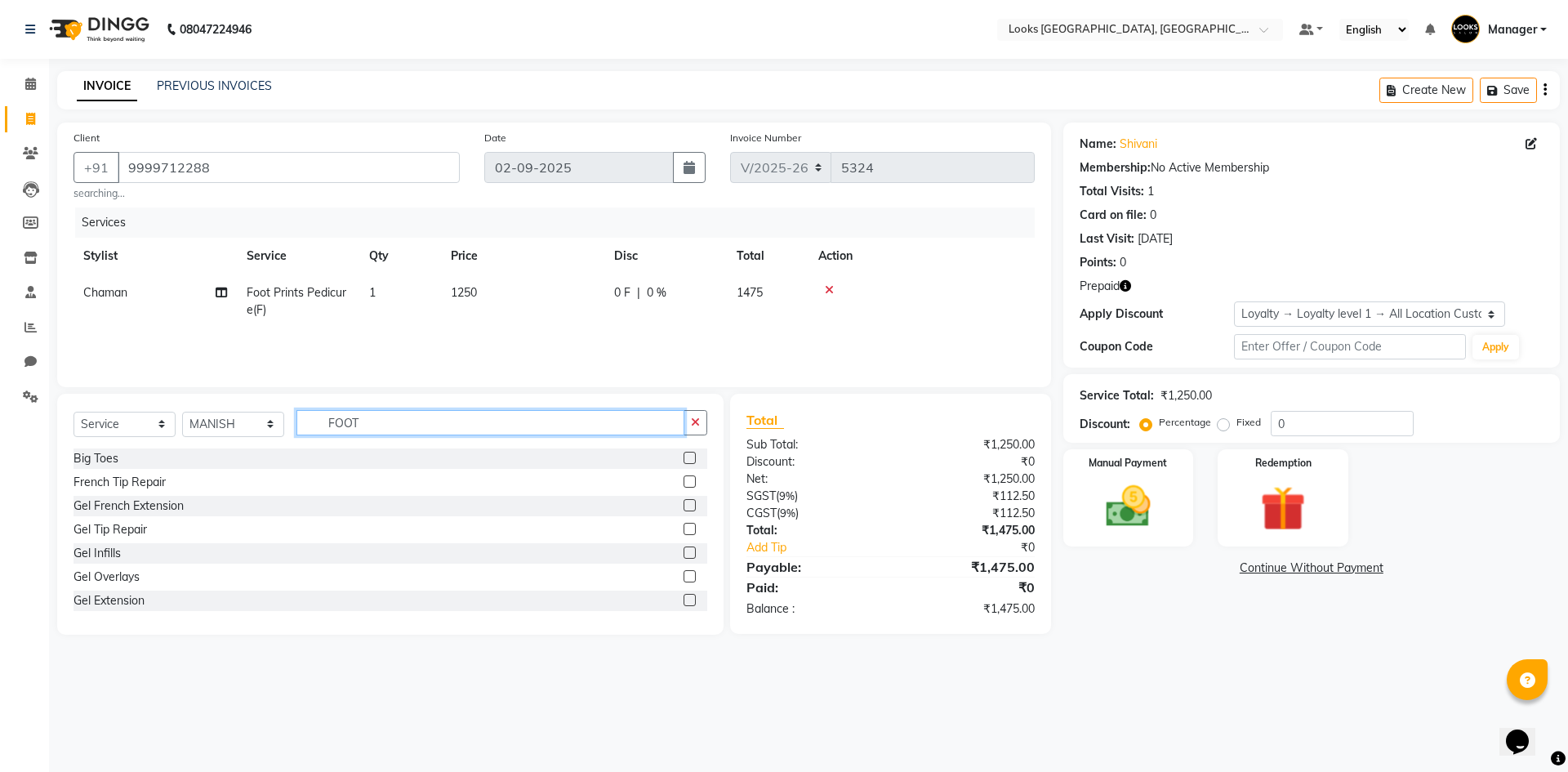
click at [413, 419] on input "FOOT" at bounding box center [490, 423] width 388 height 25
type input "TOUCH"
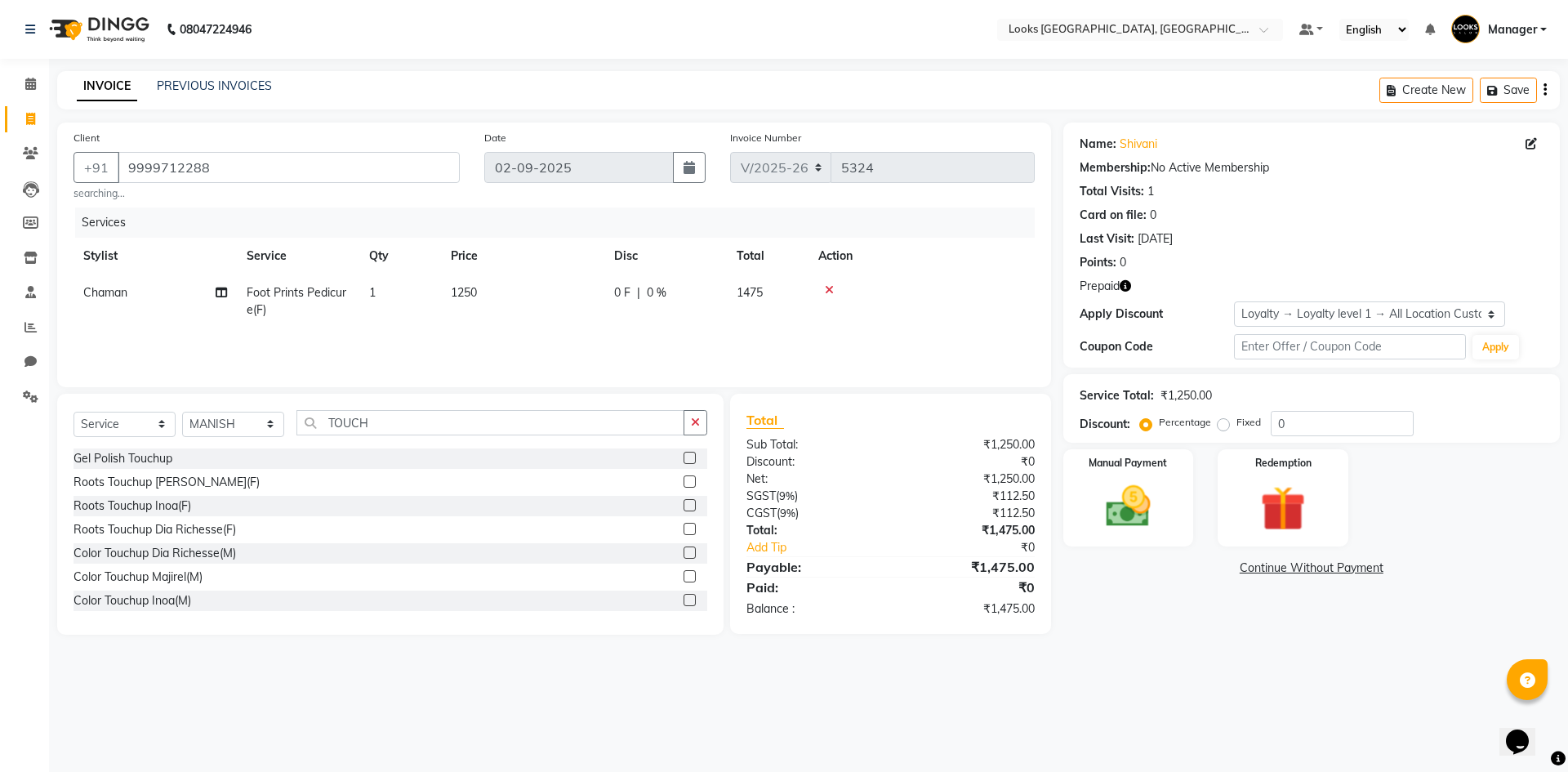
click at [684, 483] on label at bounding box center [690, 481] width 13 height 13
click at [684, 483] on input "checkbox" at bounding box center [689, 482] width 11 height 11
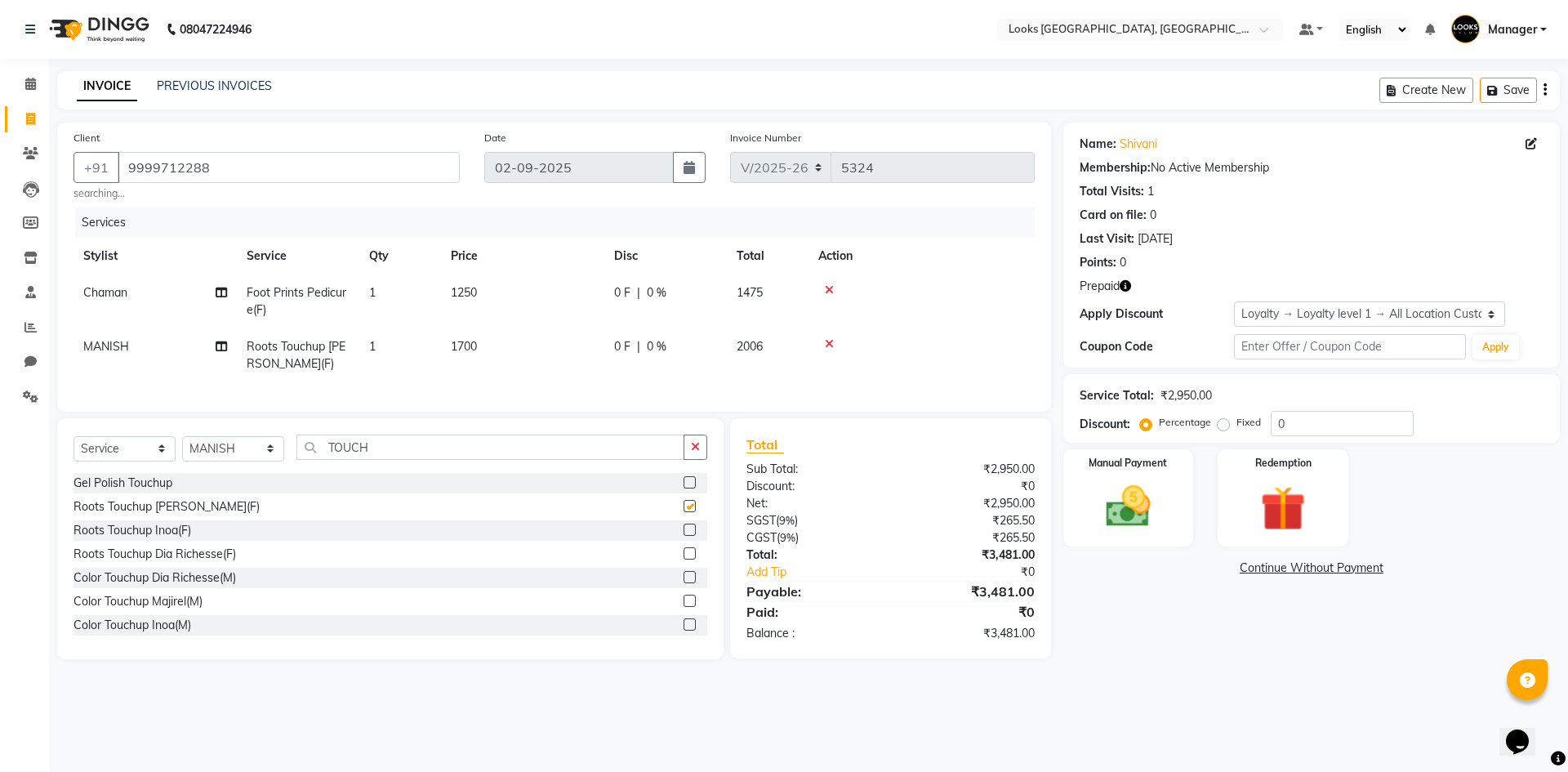
checkbox input "false"
click at [251, 461] on select "Select Stylist [PERSON_NAME] [PERSON_NAME] COUNTER_SALES Employee_WS [PERSON_NA…" at bounding box center [233, 449] width 103 height 25
select select "67718"
click at [182, 449] on select "Select Stylist [PERSON_NAME] [PERSON_NAME] COUNTER_SALES Employee_WS [PERSON_NA…" at bounding box center [233, 449] width 103 height 25
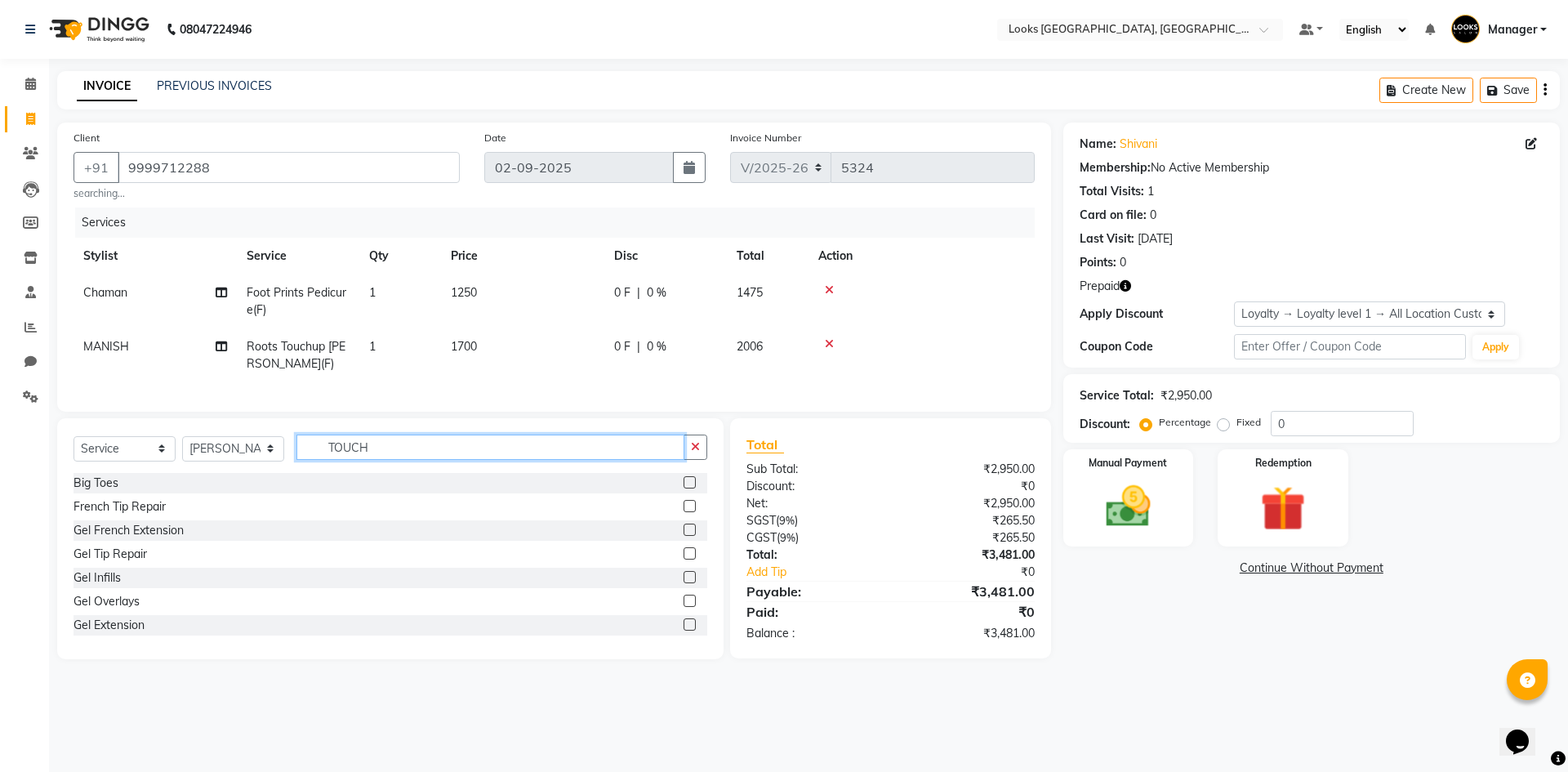
click at [448, 460] on input "TOUCH" at bounding box center [490, 447] width 388 height 25
click at [445, 460] on input "TOUCH" at bounding box center [490, 447] width 388 height 25
type input "CUT"
drag, startPoint x: 707, startPoint y: 529, endPoint x: 697, endPoint y: 549, distance: 22.4
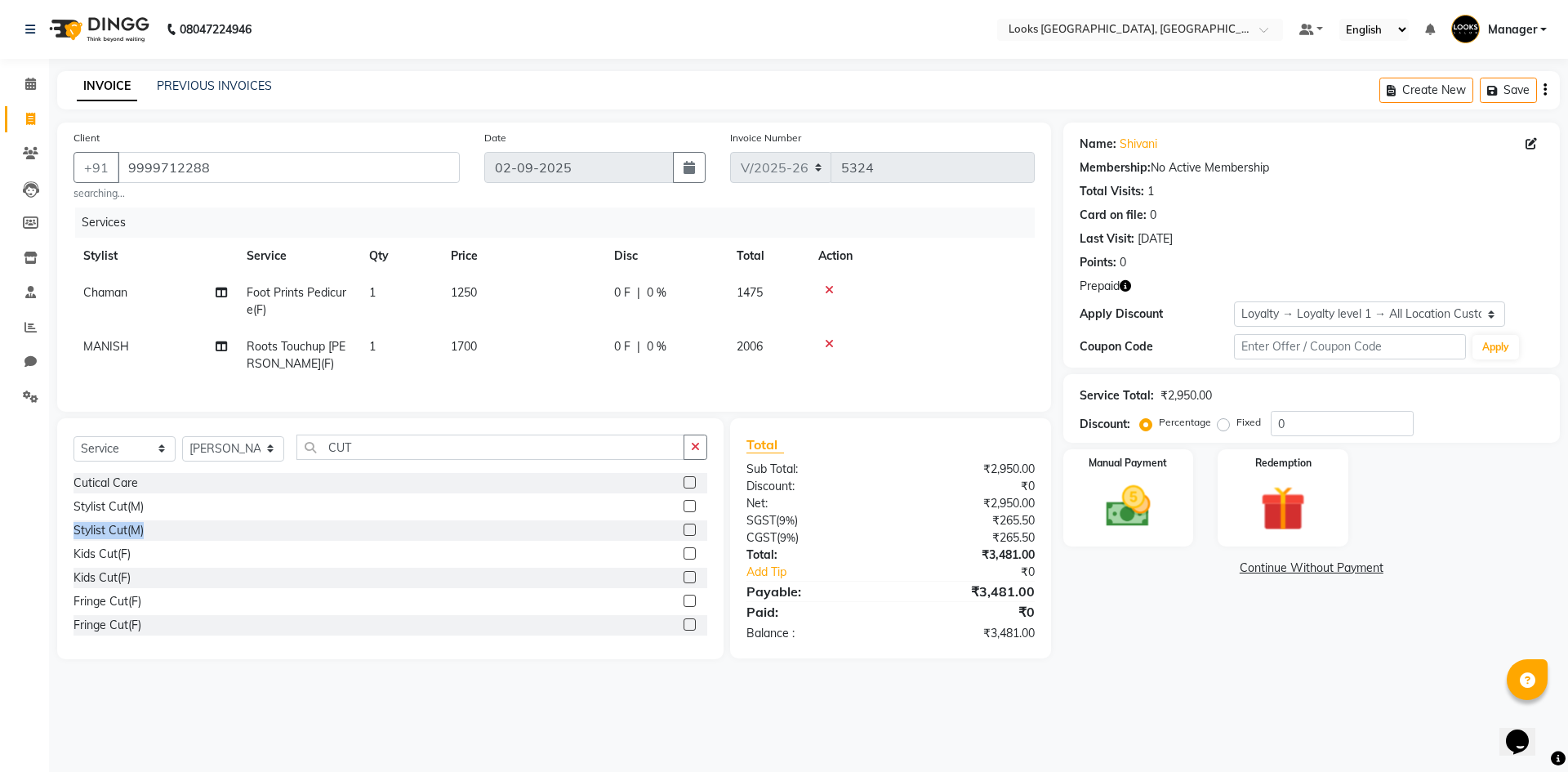
click at [697, 549] on div "Cutical Care Stylist Cut(M) Stylist Cut(M) Kids Cut(F) Kids Cut(F) Fringe Cut(F…" at bounding box center [390, 554] width 634 height 163
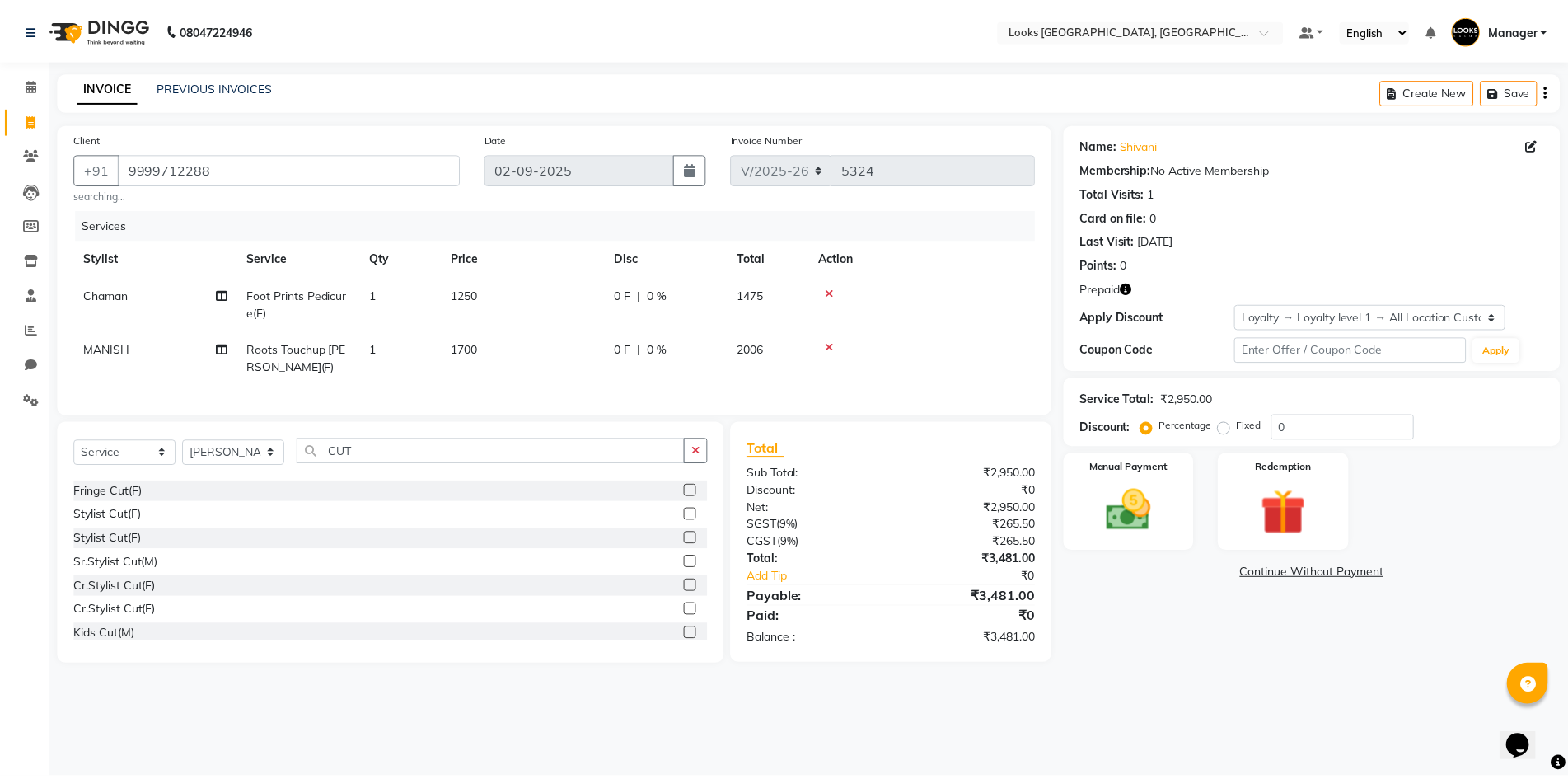
scroll to position [145, 0]
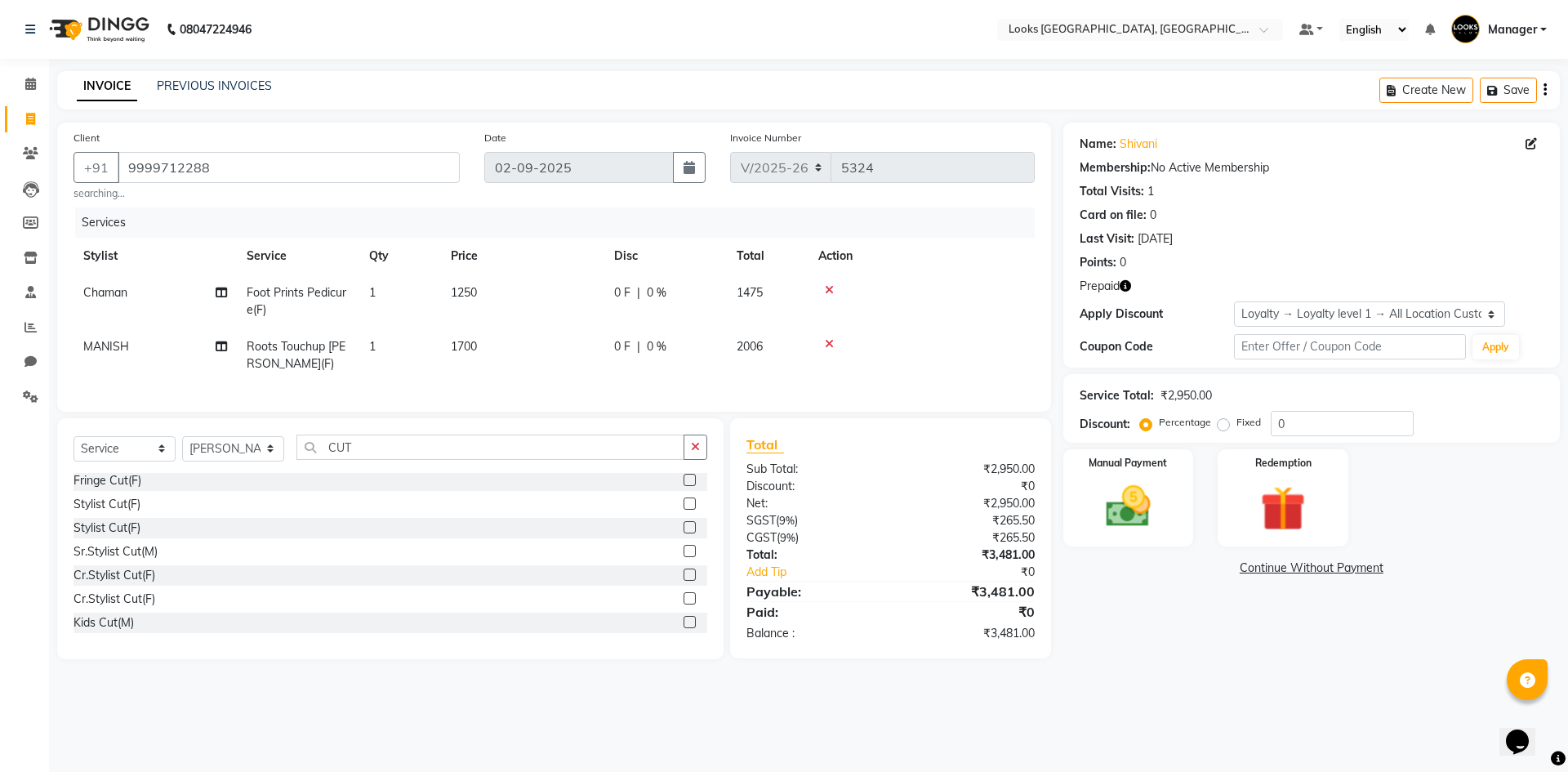
click at [684, 533] on label at bounding box center [690, 527] width 13 height 13
click at [684, 533] on input "checkbox" at bounding box center [689, 527] width 11 height 11
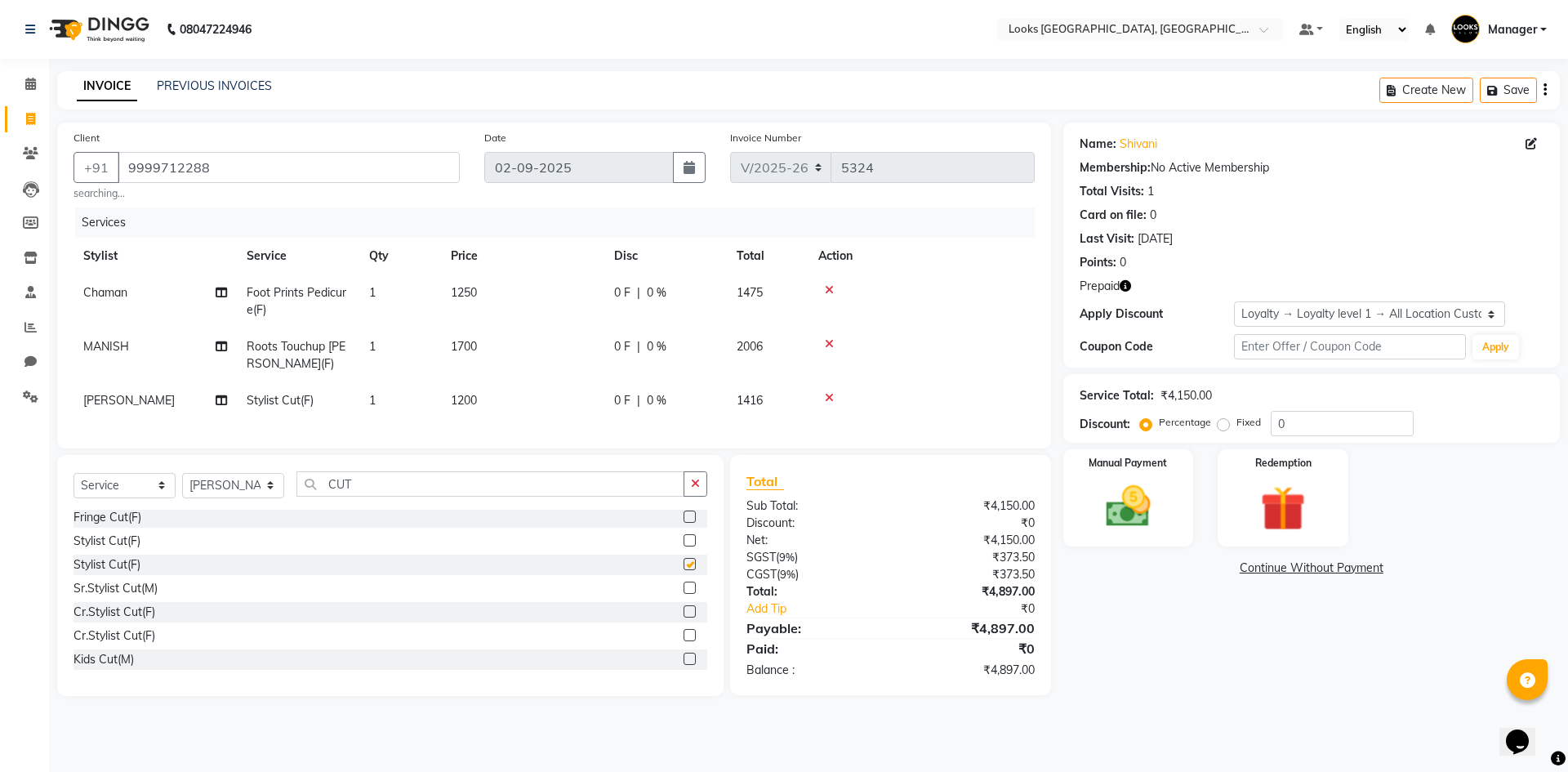
checkbox input "false"
click at [475, 344] on span "1700" at bounding box center [463, 345] width 26 height 15
select select "29043"
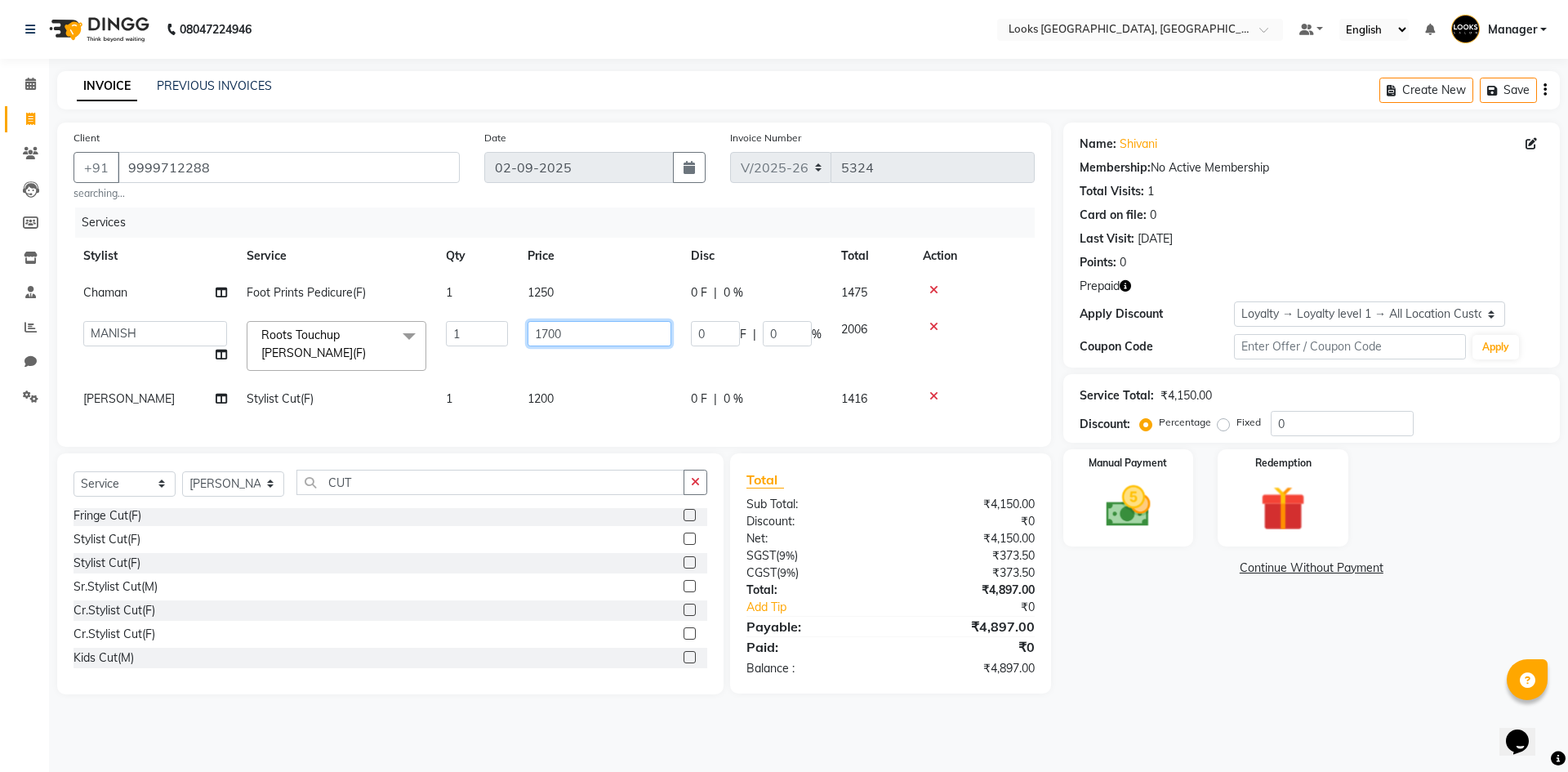
drag, startPoint x: 630, startPoint y: 333, endPoint x: 360, endPoint y: 311, distance: 270.9
click at [371, 317] on tr "ARSHAD Ayush Bobby Chaman COUNTER_SALES Employee_WS FAREED KOMAL Manager MANISH…" at bounding box center [554, 346] width 962 height 70
type input "1200"
click at [543, 399] on td "1200" at bounding box center [599, 400] width 163 height 37
select select "67718"
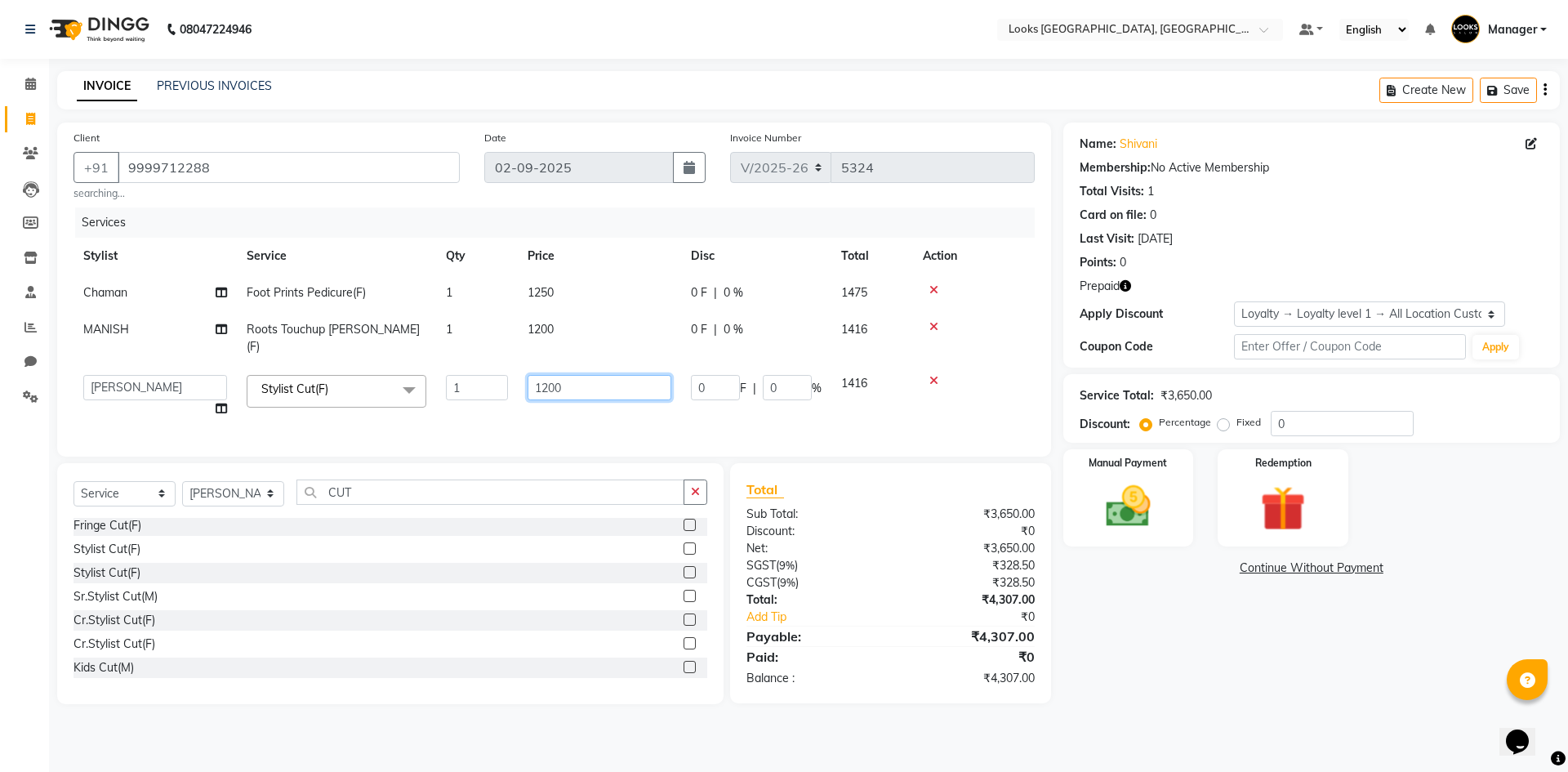
drag, startPoint x: 594, startPoint y: 372, endPoint x: 374, endPoint y: 351, distance: 221.0
click at [375, 365] on tr "ARSHAD Ayush Bobby Chaman COUNTER_SALES Employee_WS FAREED KOMAL Manager MANISH…" at bounding box center [554, 396] width 962 height 62
type input "900"
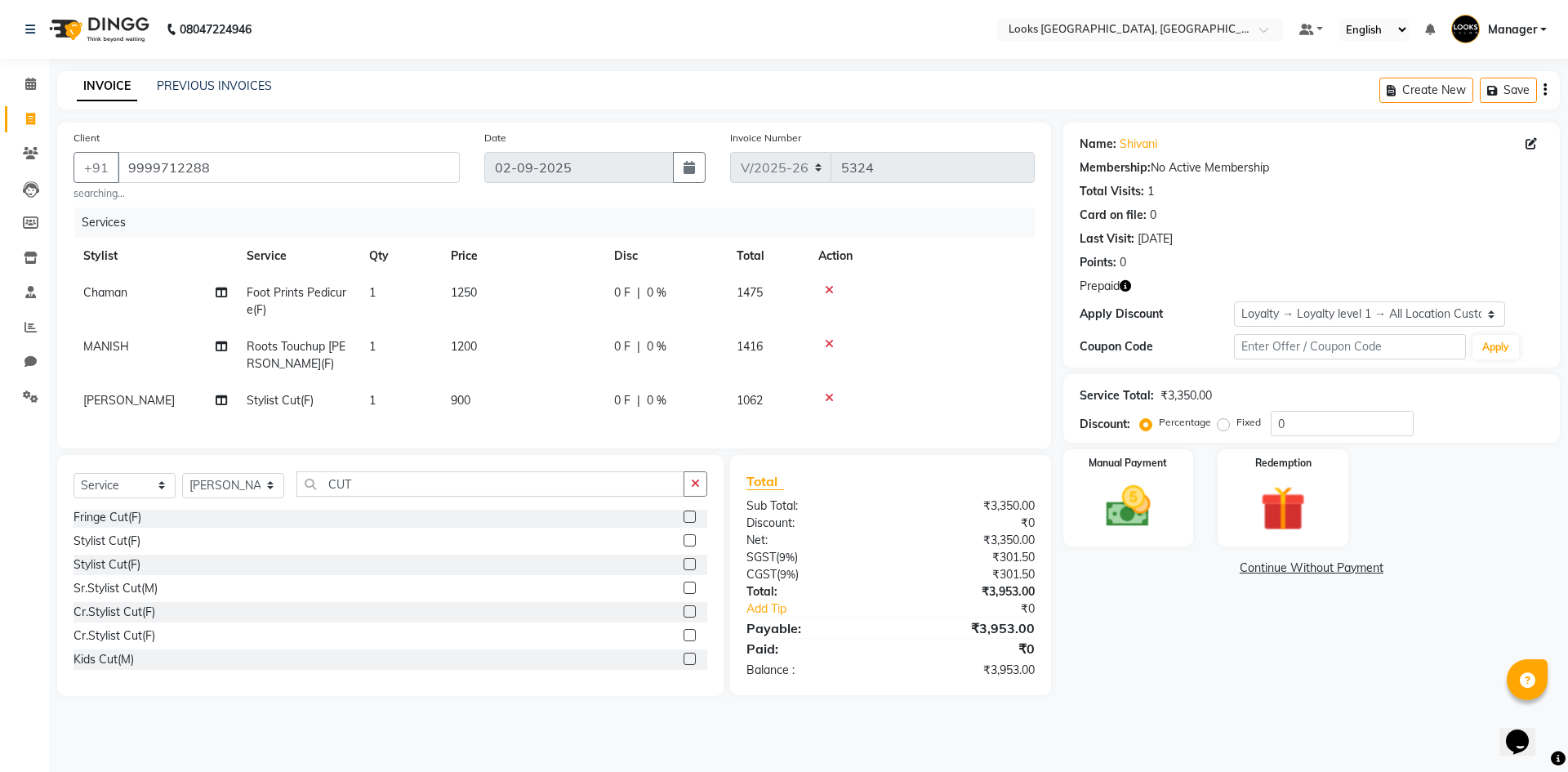
click at [1216, 645] on div "Name: Shivani Membership: No Active Membership Total Visits: 1 Card on file: 0 …" at bounding box center [1318, 409] width 509 height 574
click at [1128, 286] on icon "button" at bounding box center [1126, 286] width 12 height 12
click at [1289, 519] on img at bounding box center [1283, 509] width 76 height 58
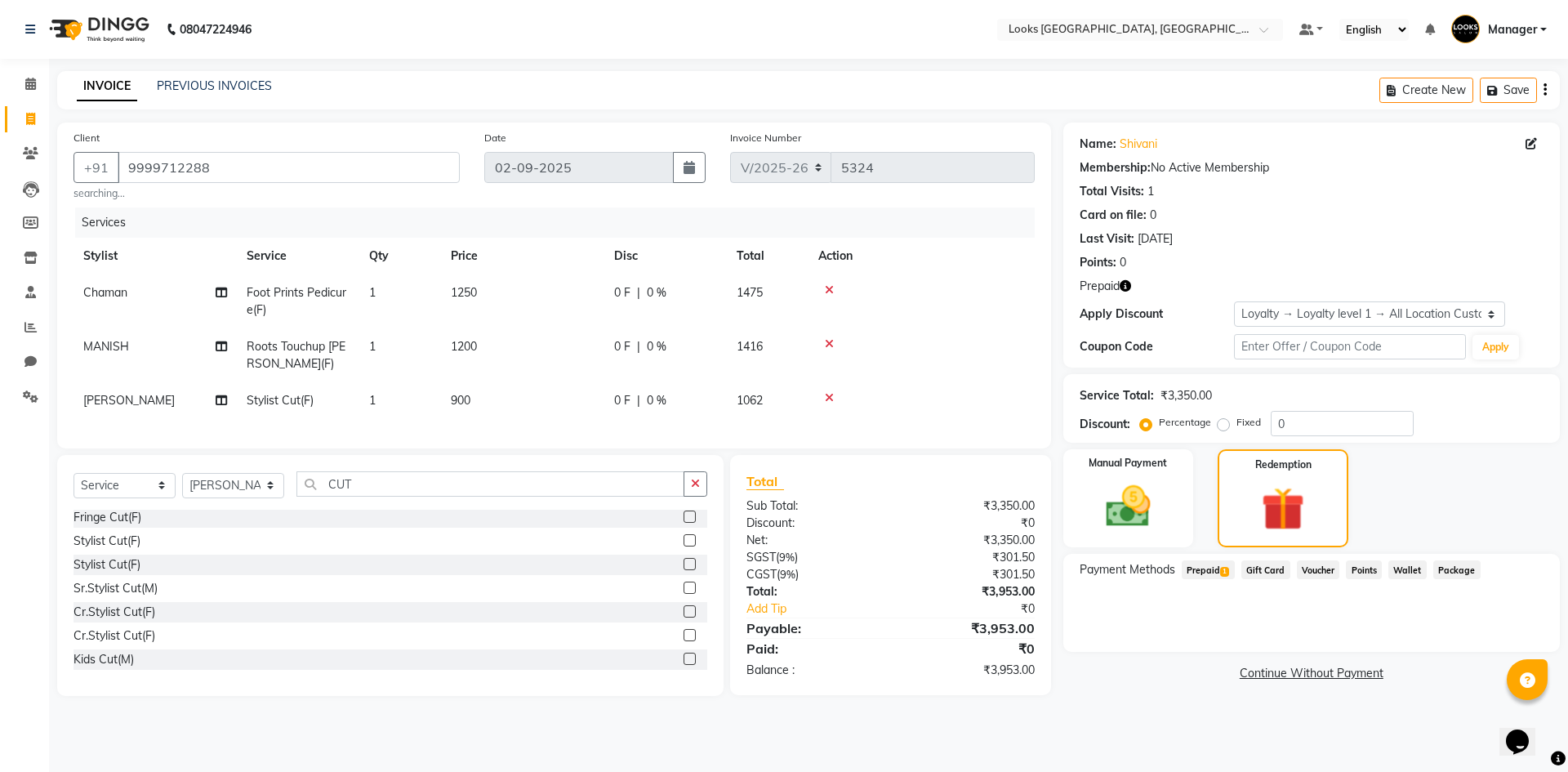
click at [1227, 581] on div "Prepaid 1" at bounding box center [1205, 571] width 60 height 22
drag, startPoint x: 1208, startPoint y: 568, endPoint x: 1222, endPoint y: 579, distance: 17.8
click at [1209, 569] on span "Prepaid 1" at bounding box center [1208, 569] width 53 height 18
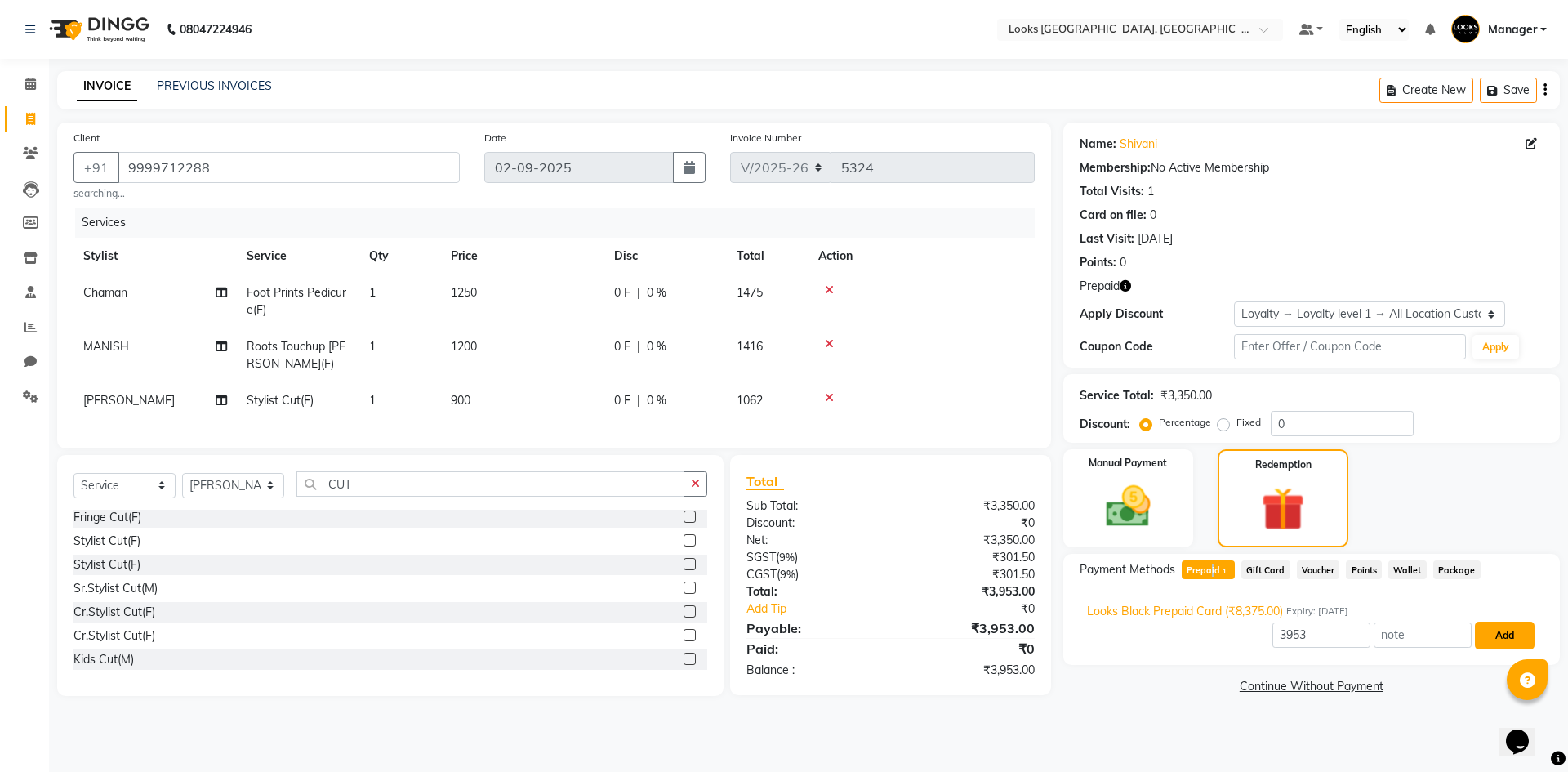
click at [1491, 641] on button "Add" at bounding box center [1505, 636] width 60 height 28
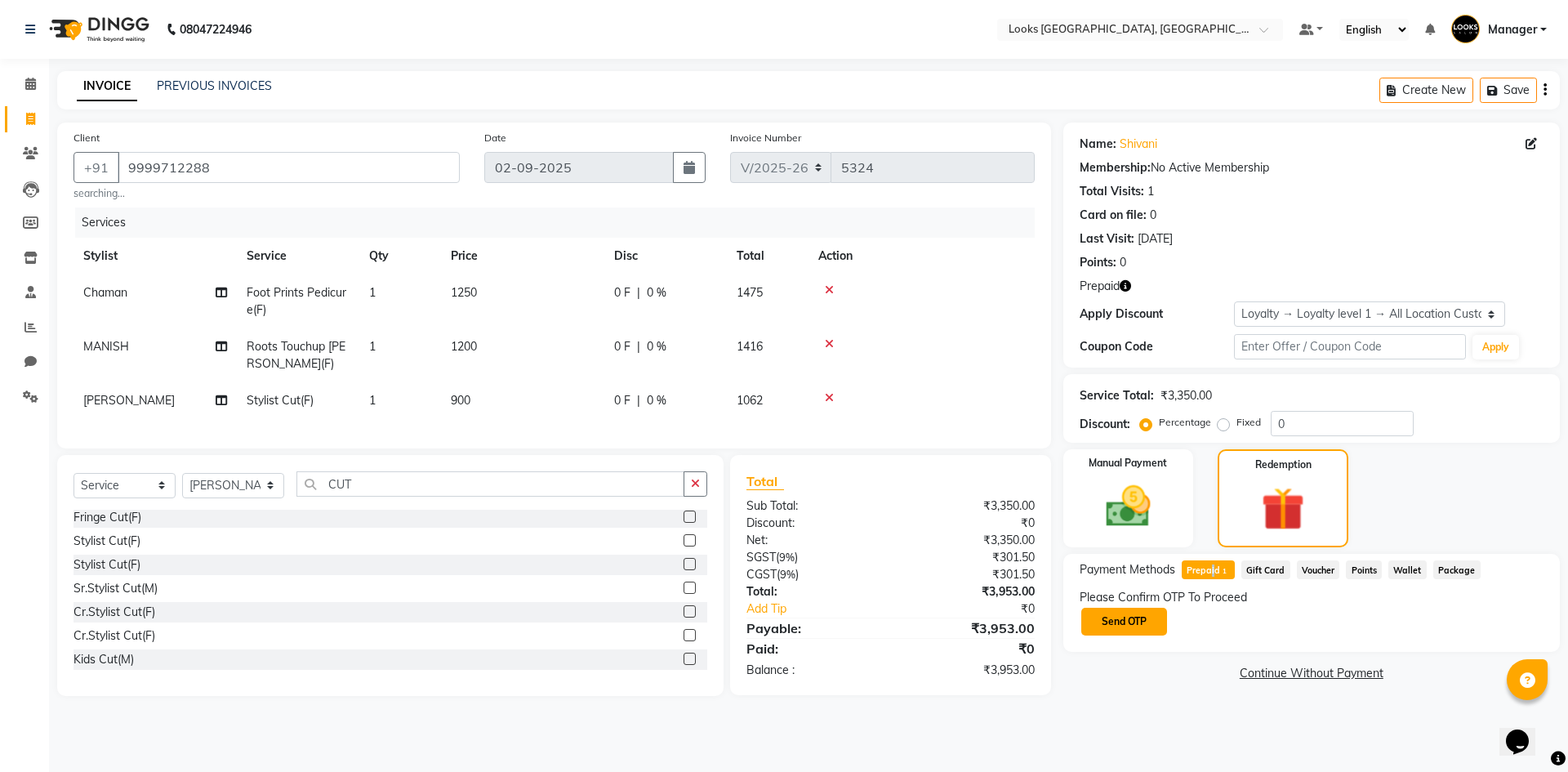
click at [1160, 626] on button "Send OTP" at bounding box center [1124, 621] width 86 height 28
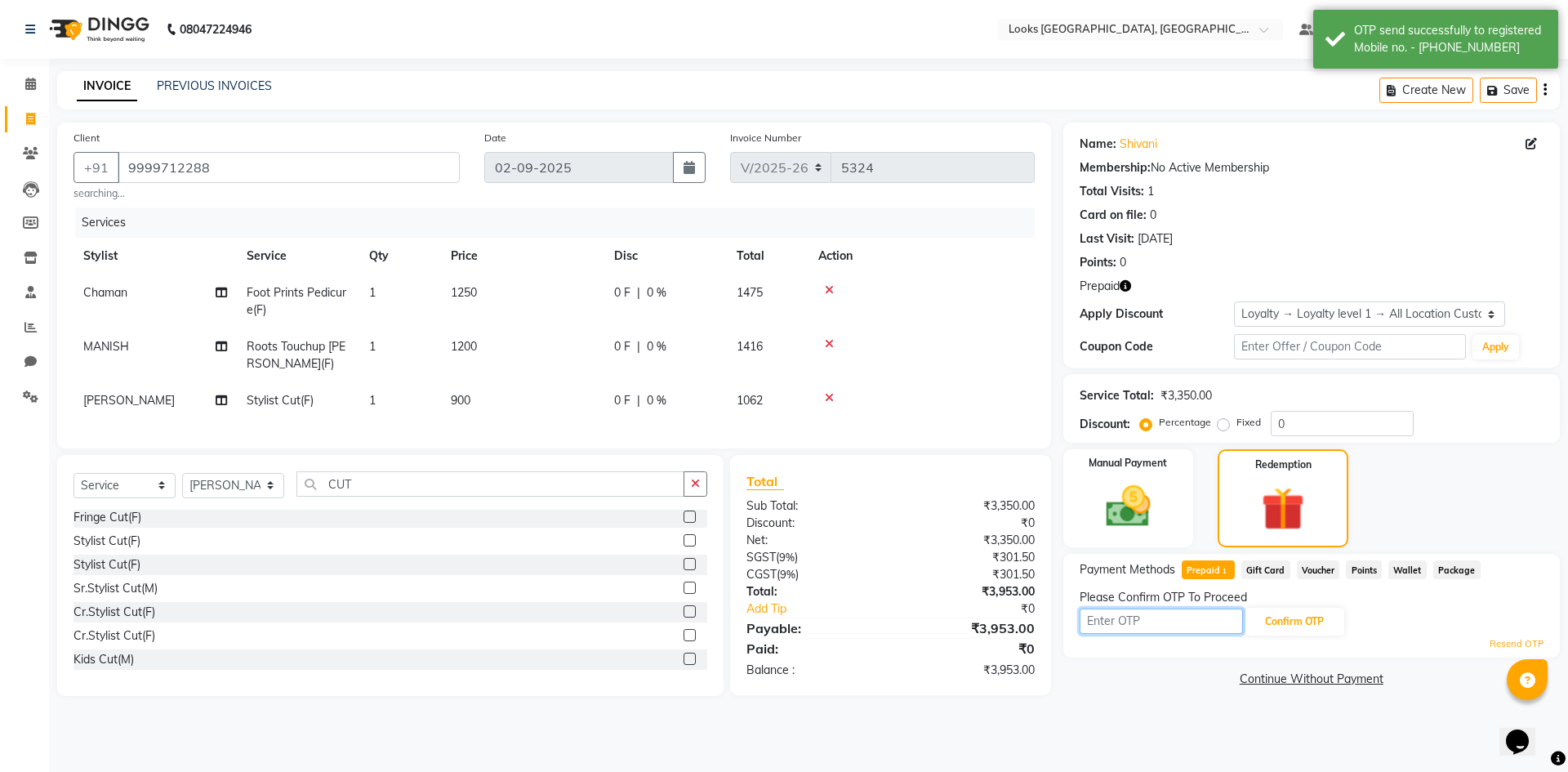
click at [1153, 613] on input "text" at bounding box center [1161, 621] width 163 height 25
click at [1442, 476] on div "Manual Payment Redemption" at bounding box center [1312, 497] width 521 height 98
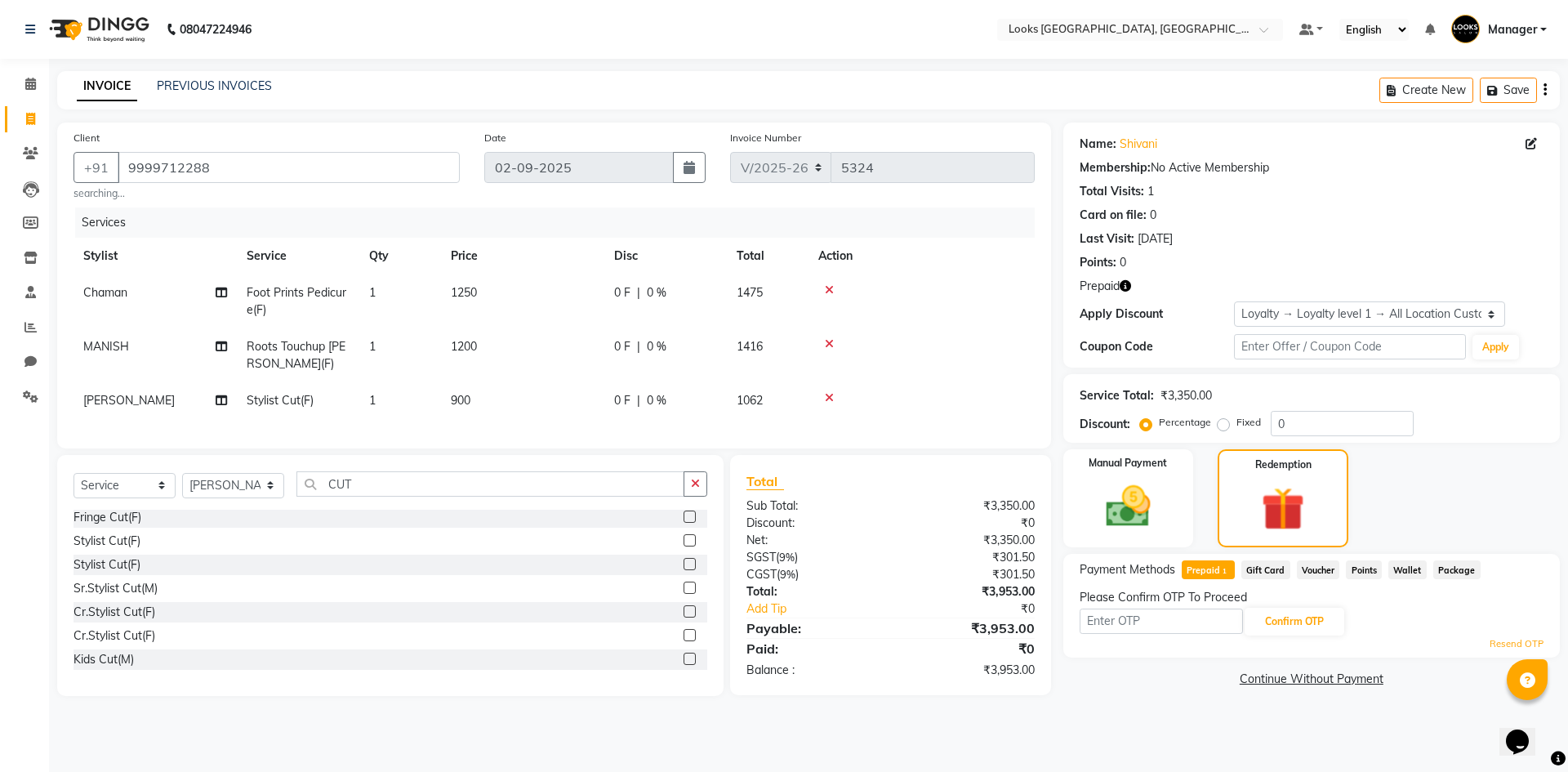
click at [1133, 284] on div "Prepaid" at bounding box center [1312, 286] width 464 height 17
click at [1131, 285] on icon "button" at bounding box center [1126, 286] width 12 height 12
click at [1110, 623] on input "text" at bounding box center [1161, 621] width 163 height 25
type input "2720"
click at [1318, 629] on button "Confirm OTP" at bounding box center [1294, 621] width 100 height 28
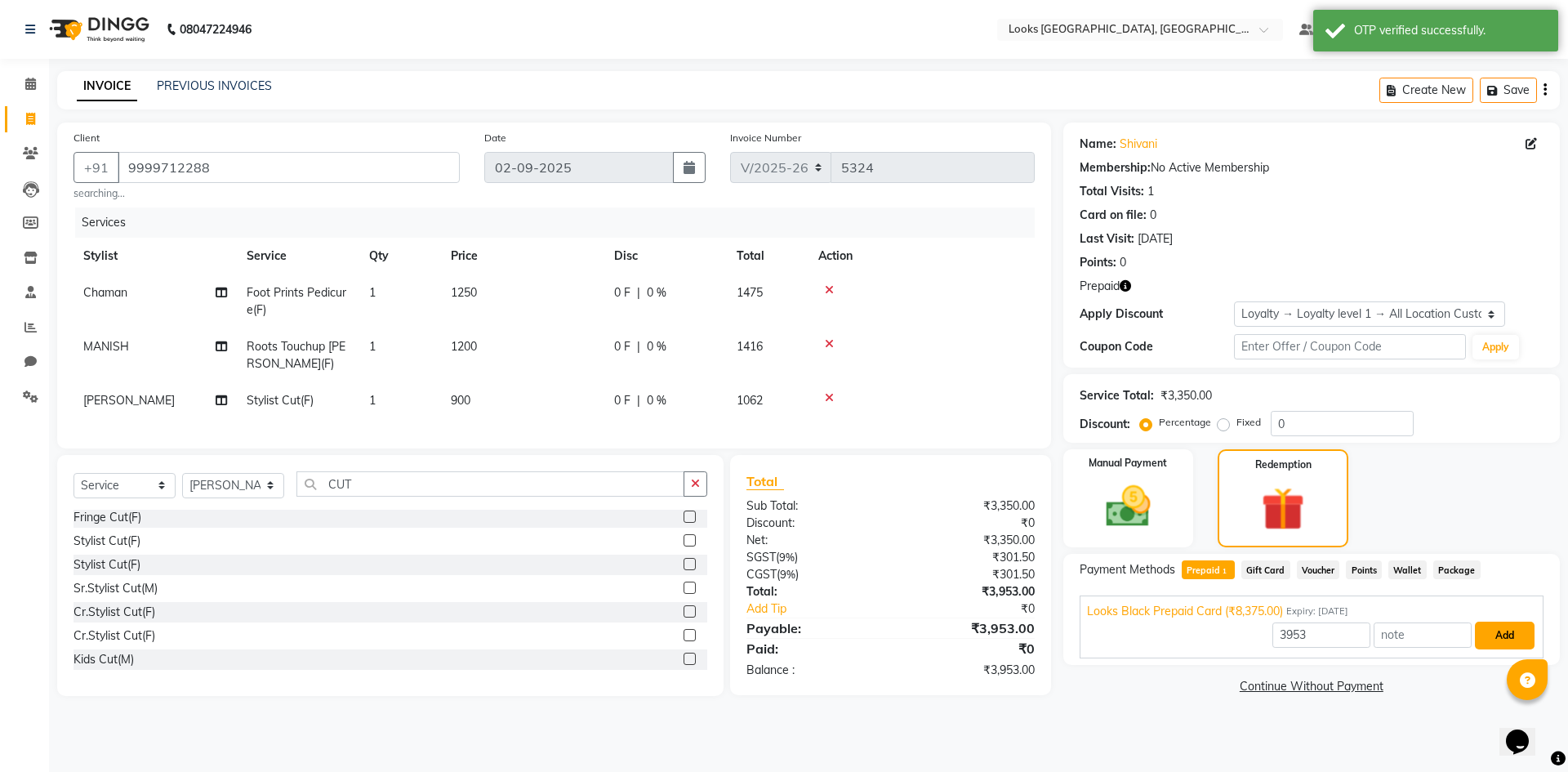
click at [1501, 633] on button "Add" at bounding box center [1505, 636] width 60 height 28
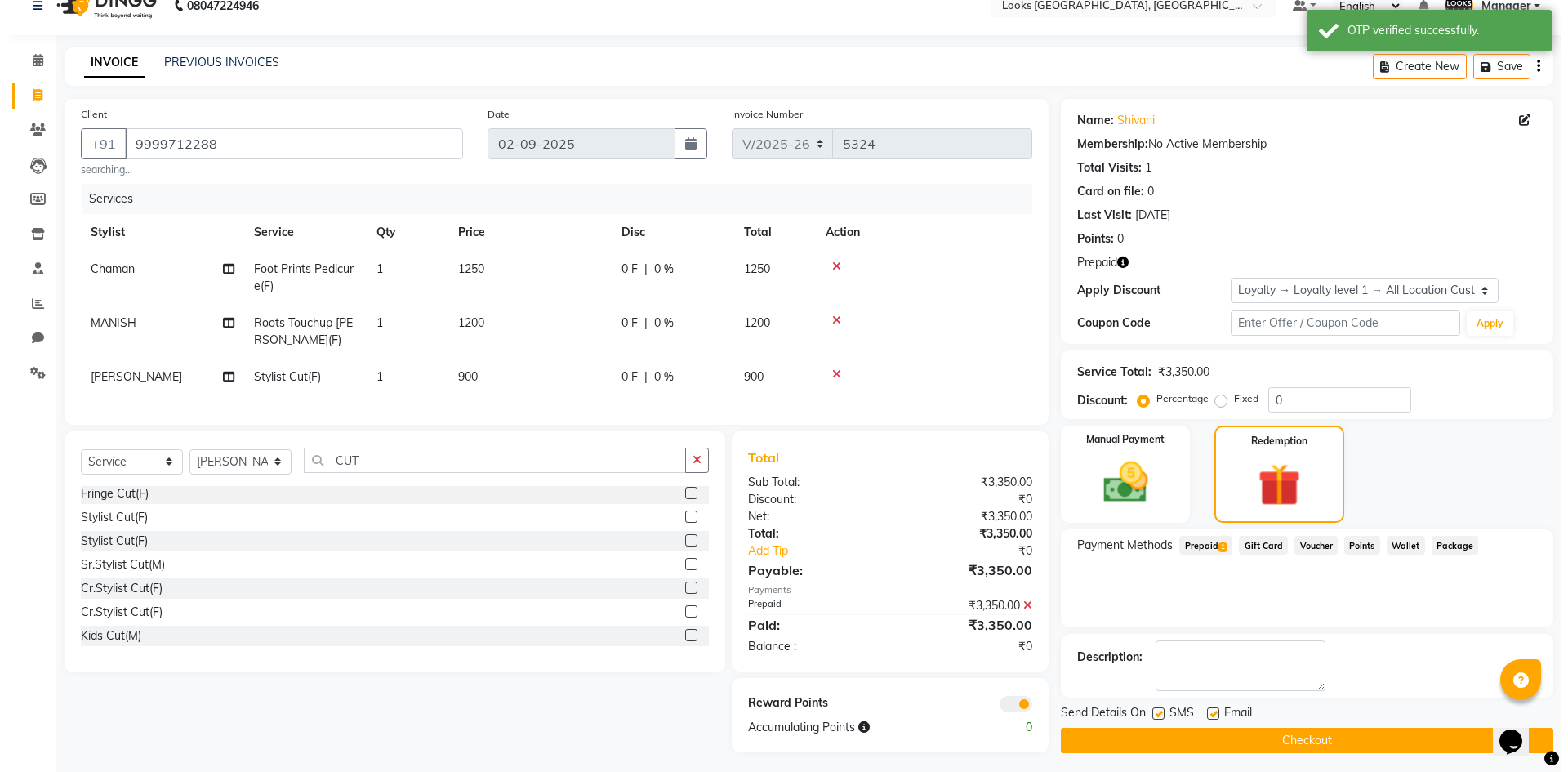
scroll to position [43, 0]
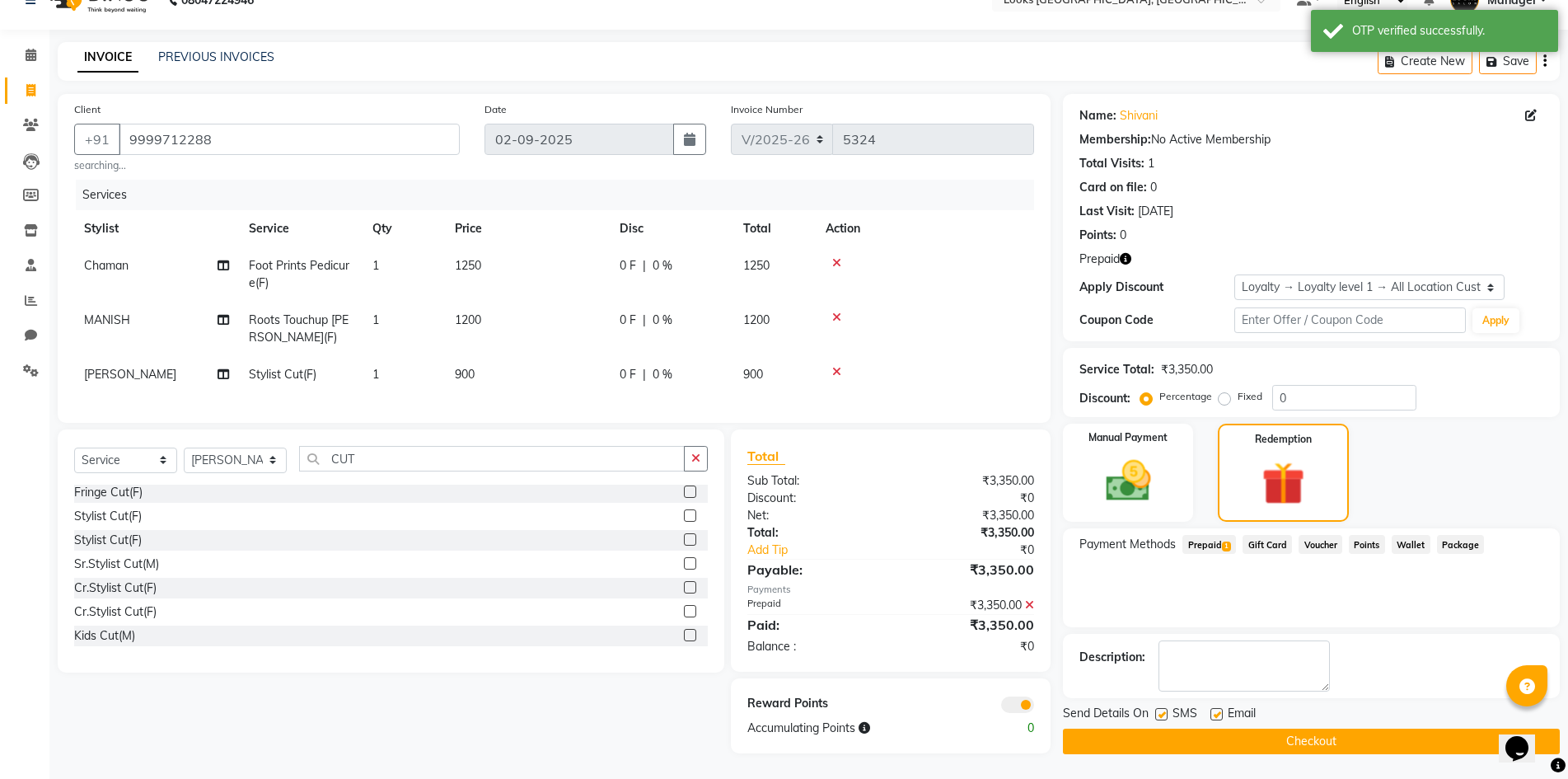
drag, startPoint x: 1215, startPoint y: 697, endPoint x: 1065, endPoint y: 256, distance: 465.8
click at [1215, 708] on label at bounding box center [1217, 714] width 13 height 13
click at [1215, 710] on input "checkbox" at bounding box center [1216, 715] width 11 height 11
checkbox input "false"
click at [1122, 253] on icon "button" at bounding box center [1126, 259] width 12 height 12
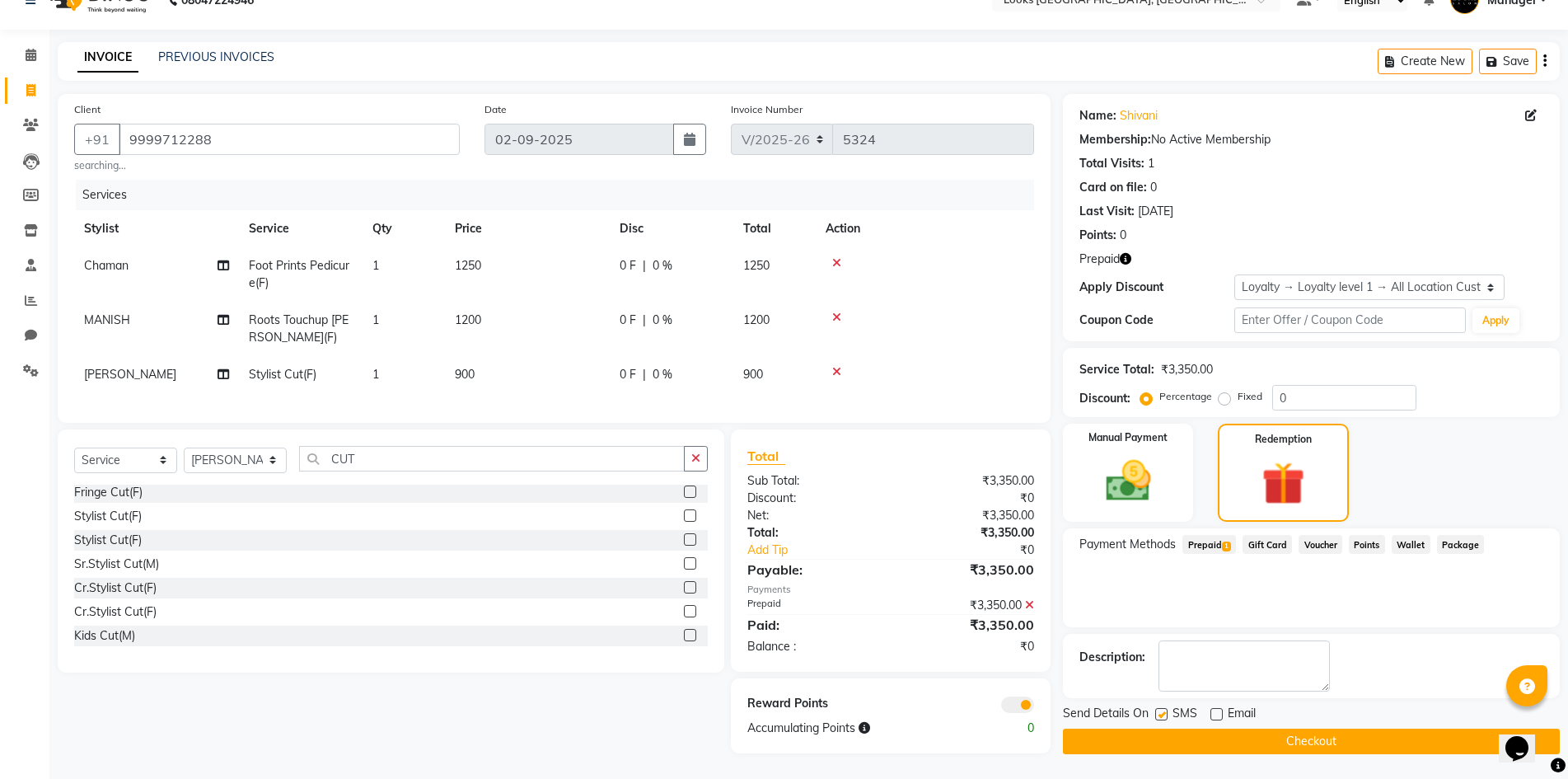
click at [999, 693] on div "Reward Points Accumulating Points 0" at bounding box center [891, 716] width 321 height 75
click at [1012, 700] on span at bounding box center [1018, 705] width 33 height 17
click at [1034, 708] on input "checkbox" at bounding box center [1034, 708] width 0 height 0
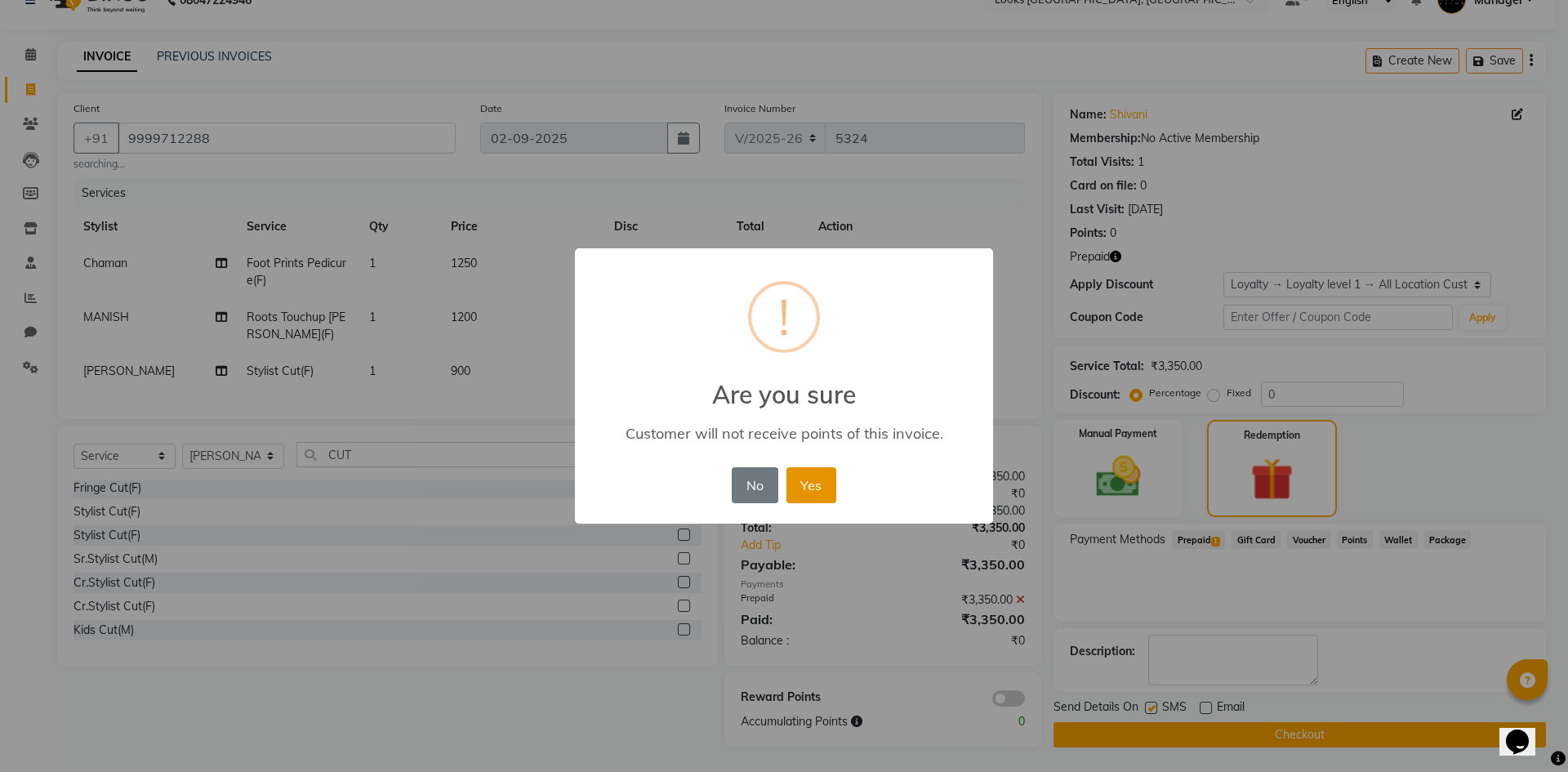
click at [812, 478] on button "Yes" at bounding box center [812, 485] width 50 height 36
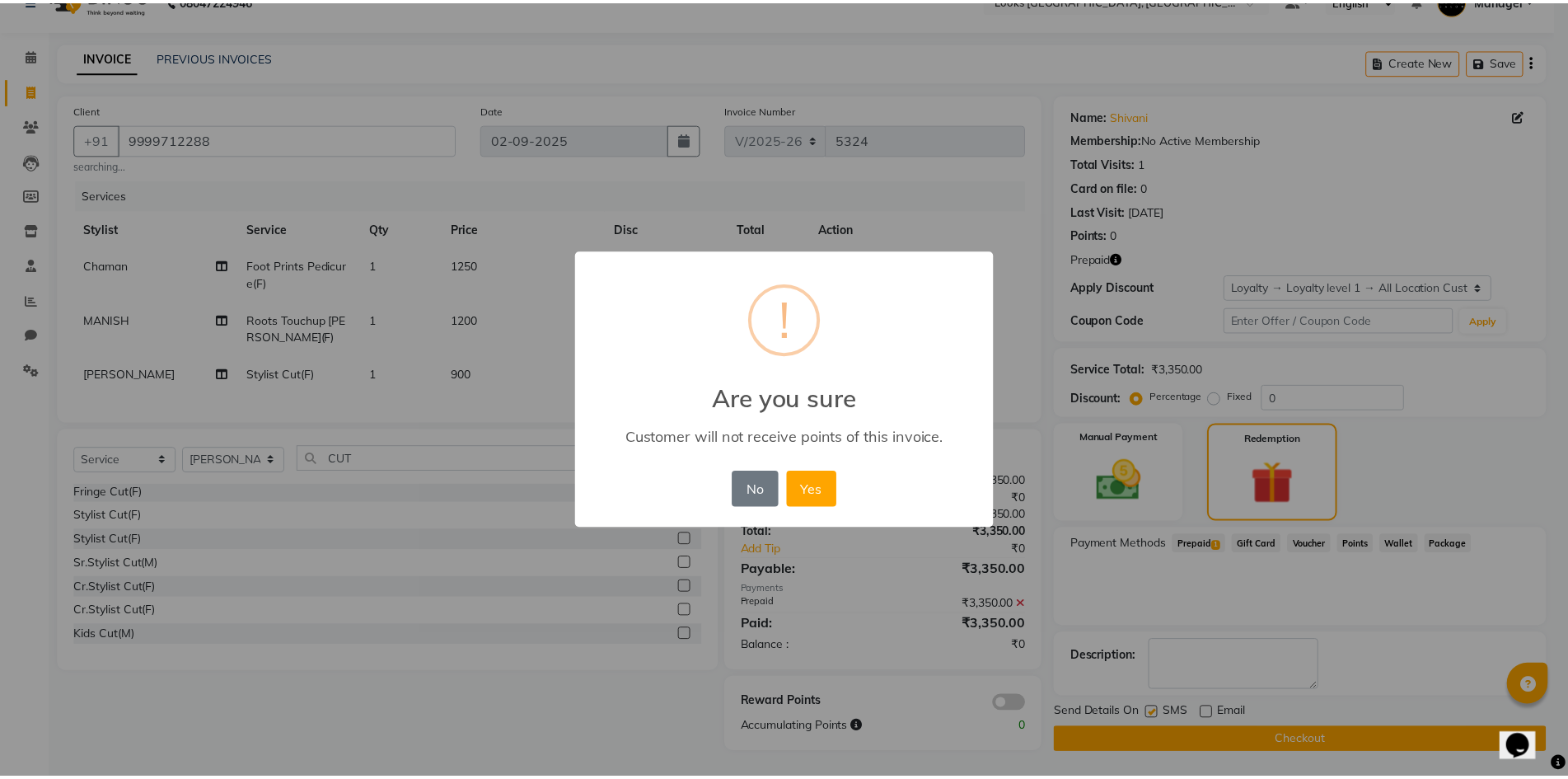
scroll to position [29, 0]
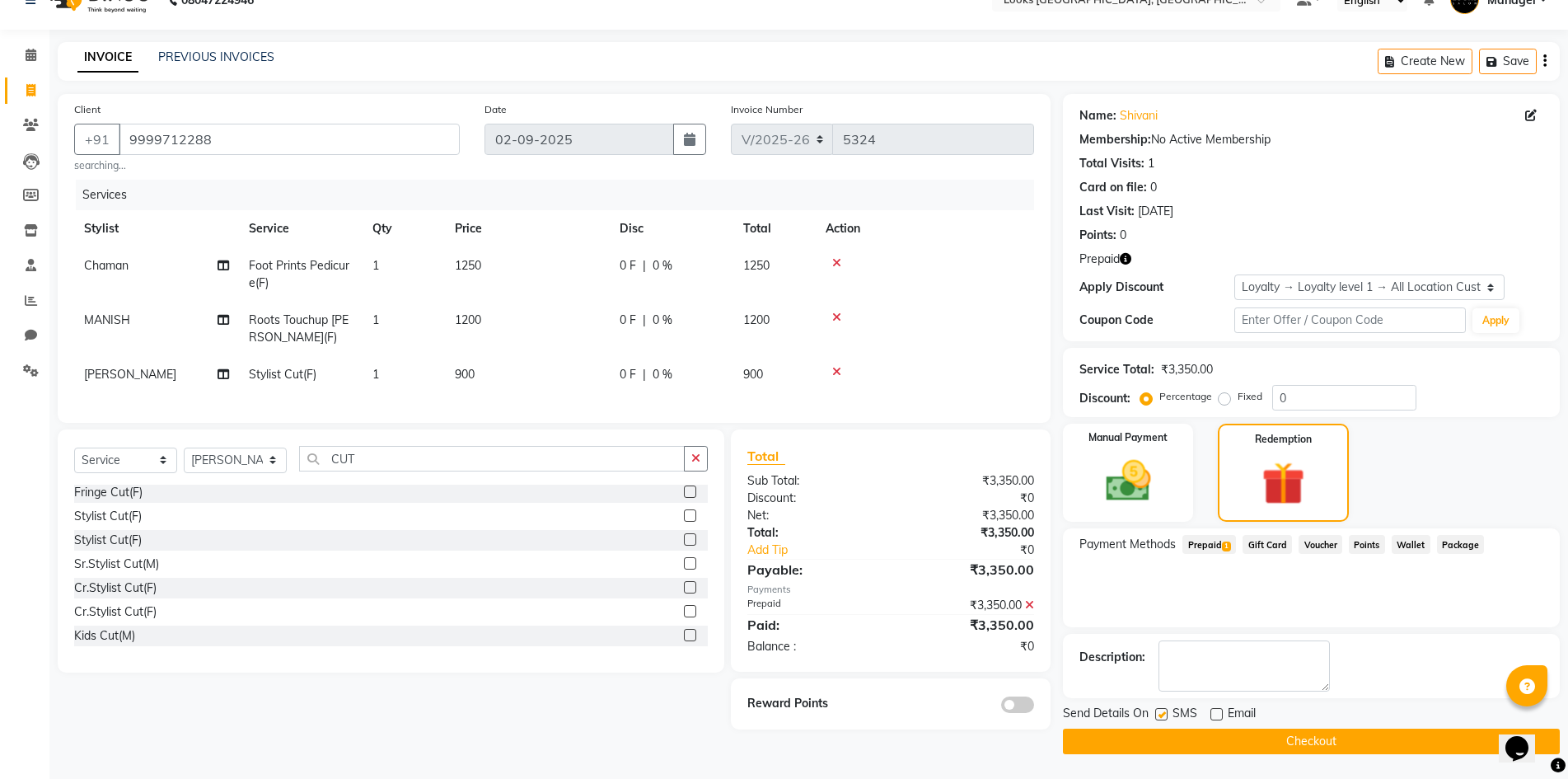
click at [1155, 734] on button "Checkout" at bounding box center [1310, 742] width 497 height 25
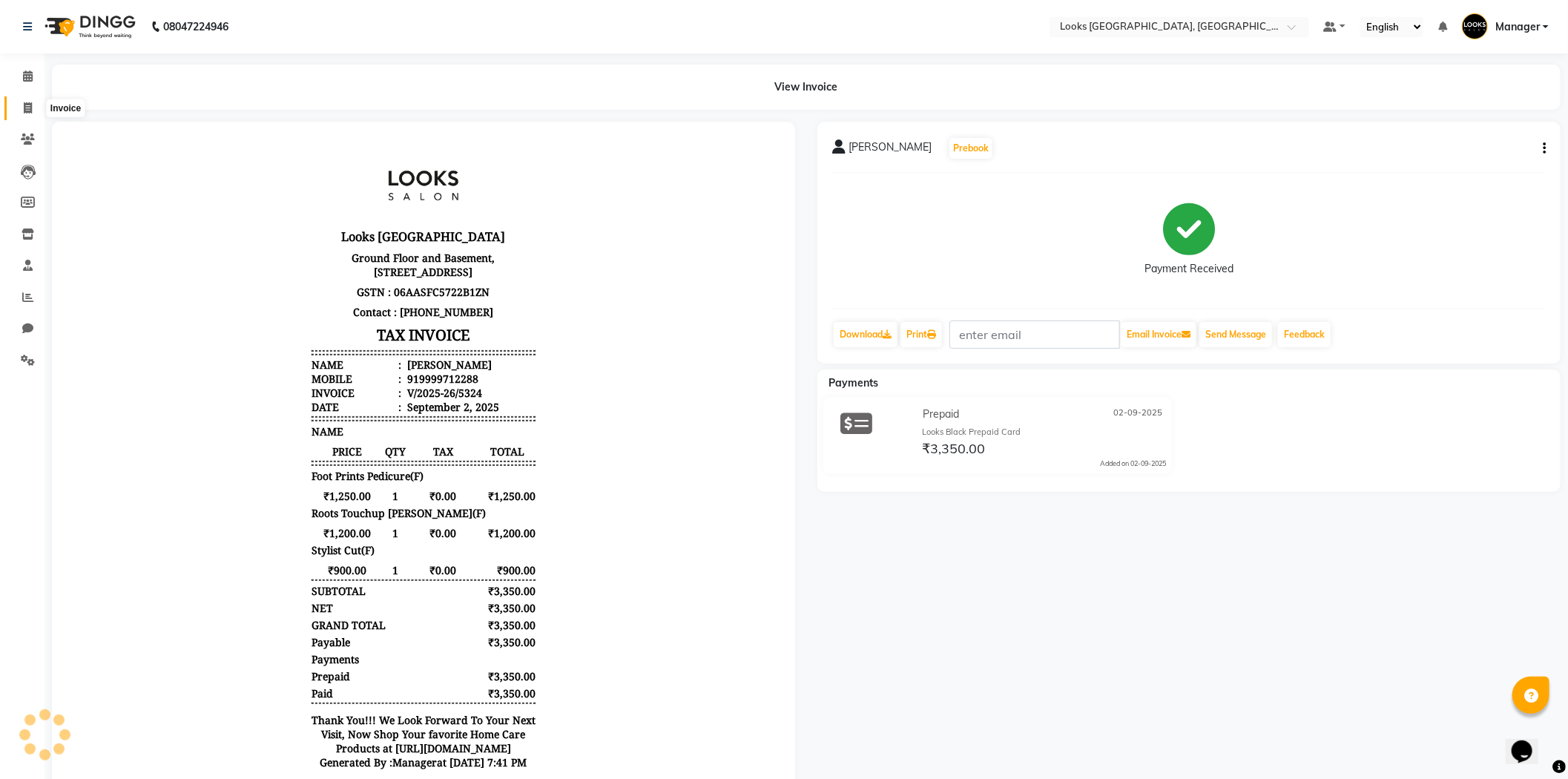
click at [24, 107] on icon at bounding box center [27, 108] width 8 height 11
select select "service"
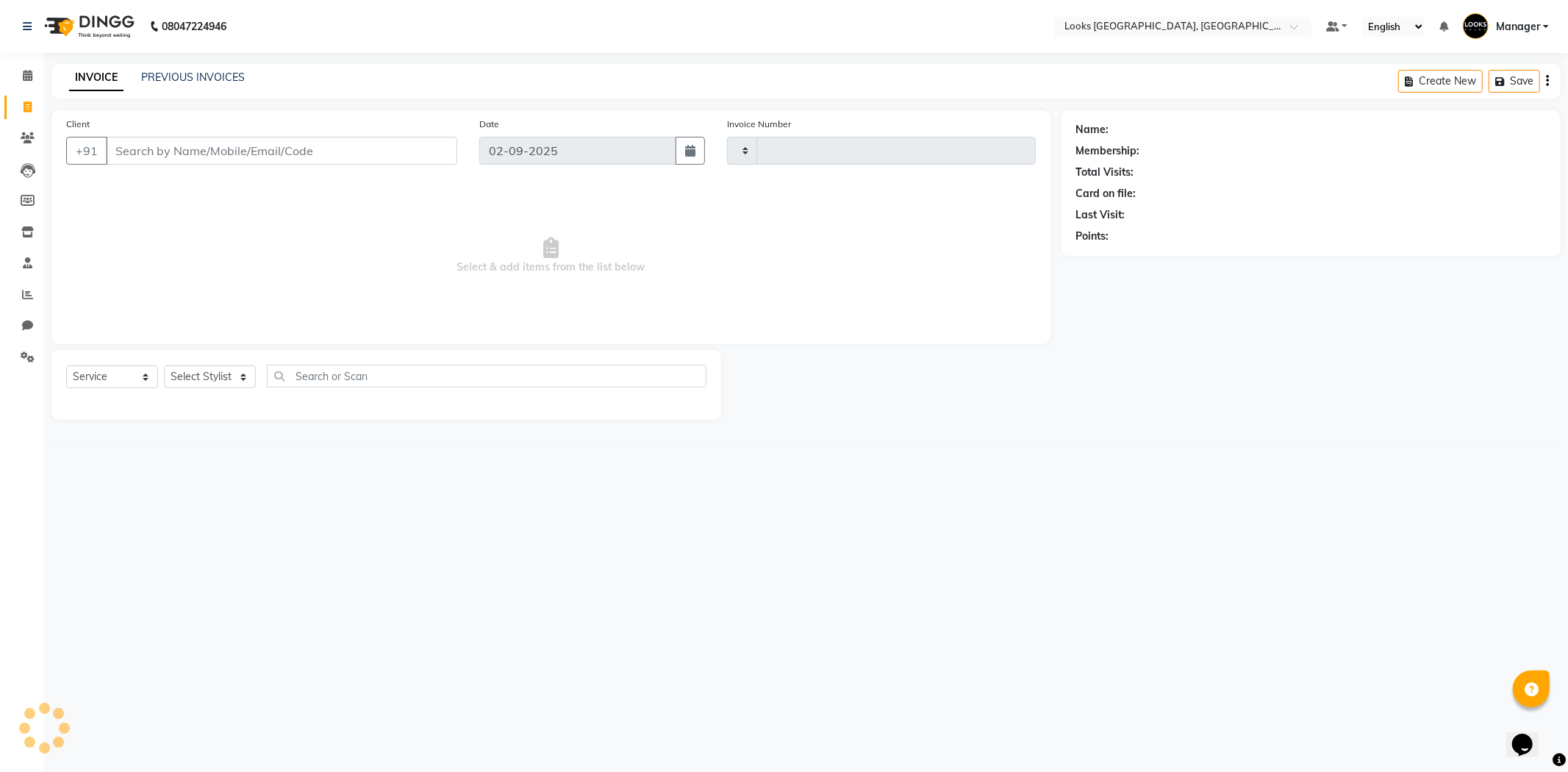
type input "5325"
select select "4718"
click at [267, 151] on input "Client" at bounding box center [282, 151] width 352 height 28
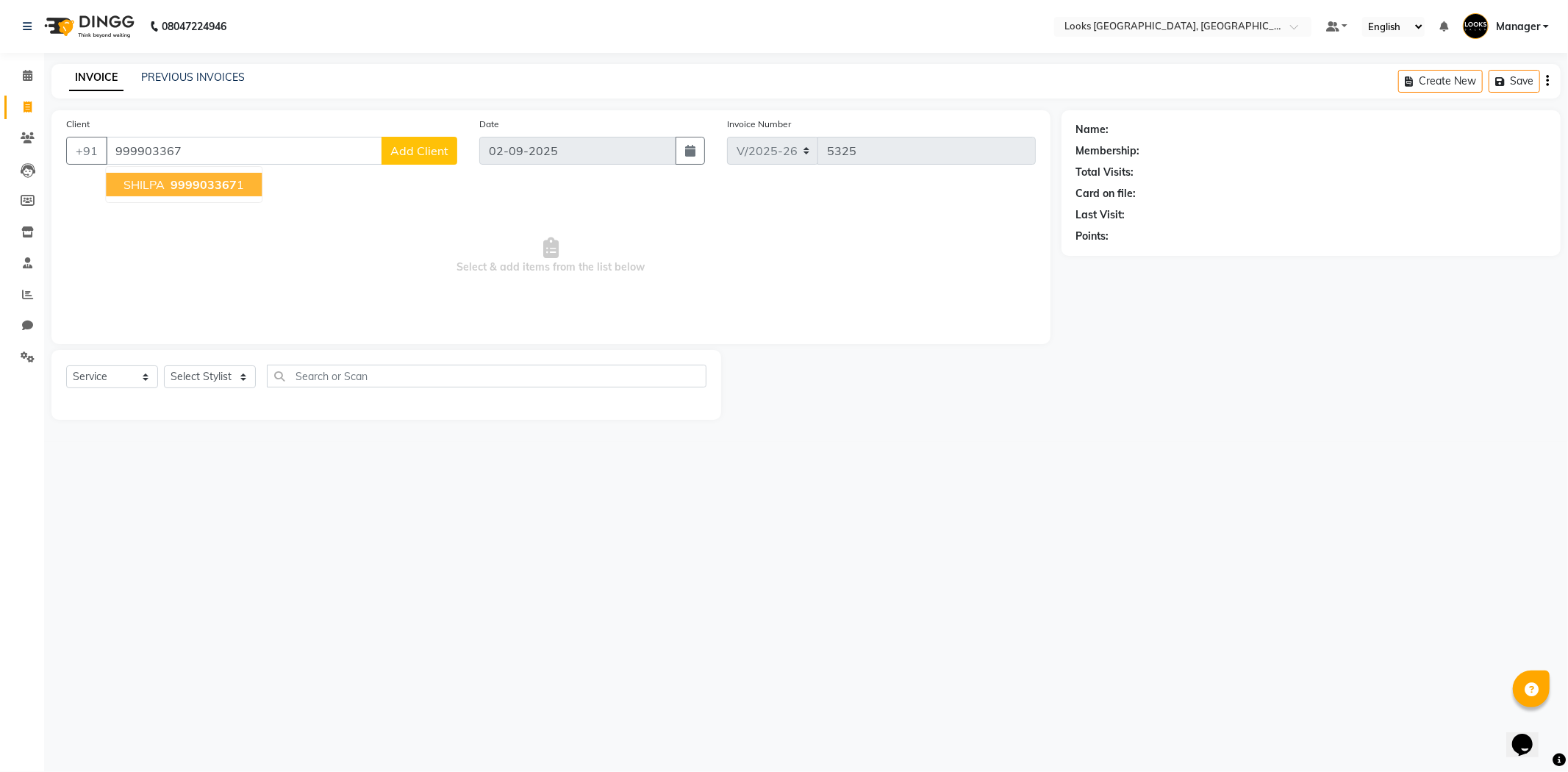
click at [232, 182] on span "999903367" at bounding box center [204, 185] width 66 height 15
type input "9999033671"
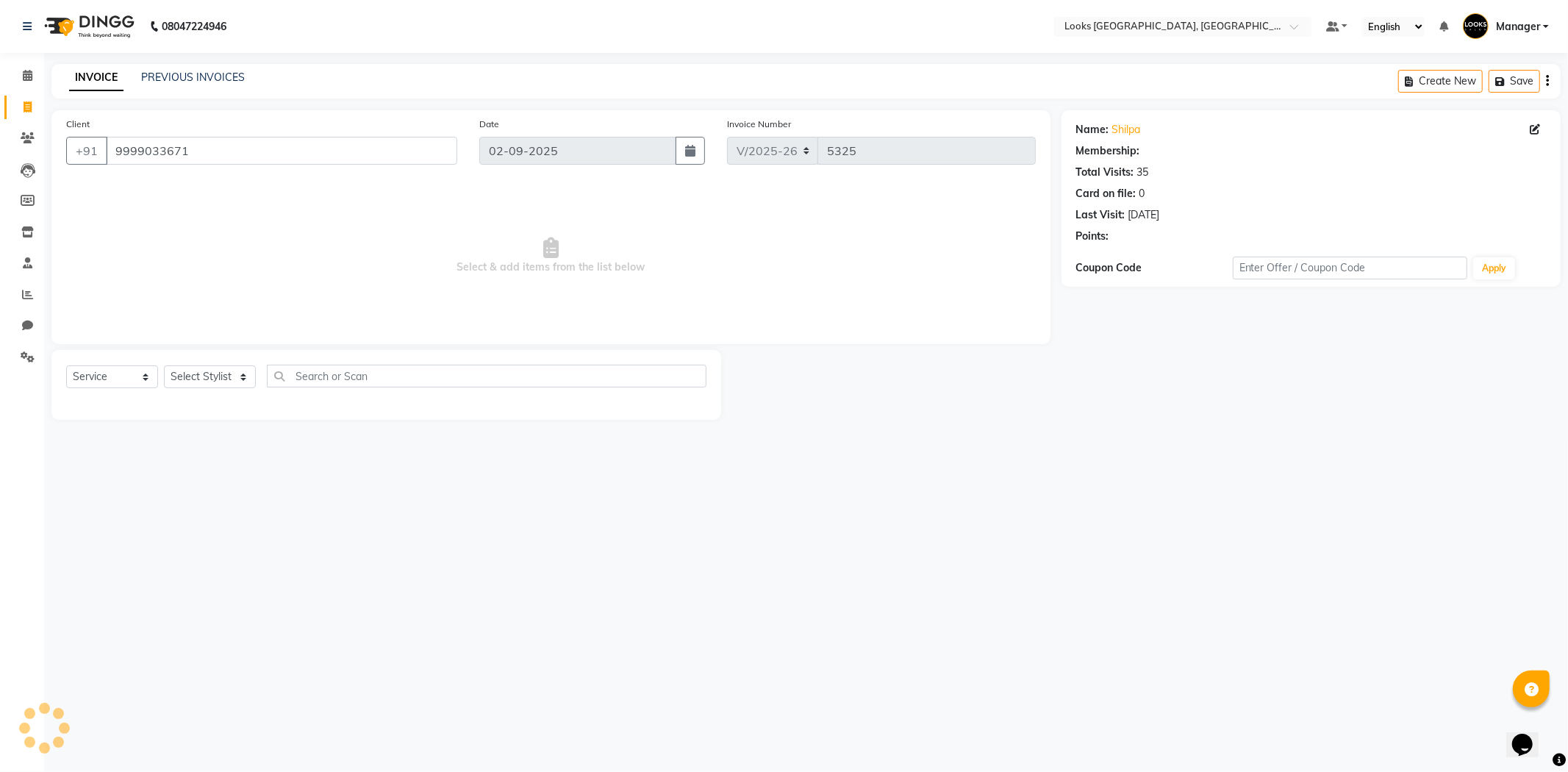
select select "1: Object"
click at [215, 384] on select "Select Stylist [PERSON_NAME] [PERSON_NAME] COUNTER_SALES Employee_WS [PERSON_NA…" at bounding box center [210, 377] width 92 height 23
select select "84103"
click at [164, 366] on select "Select Stylist [PERSON_NAME] [PERSON_NAME] COUNTER_SALES Employee_WS [PERSON_NA…" at bounding box center [210, 377] width 92 height 23
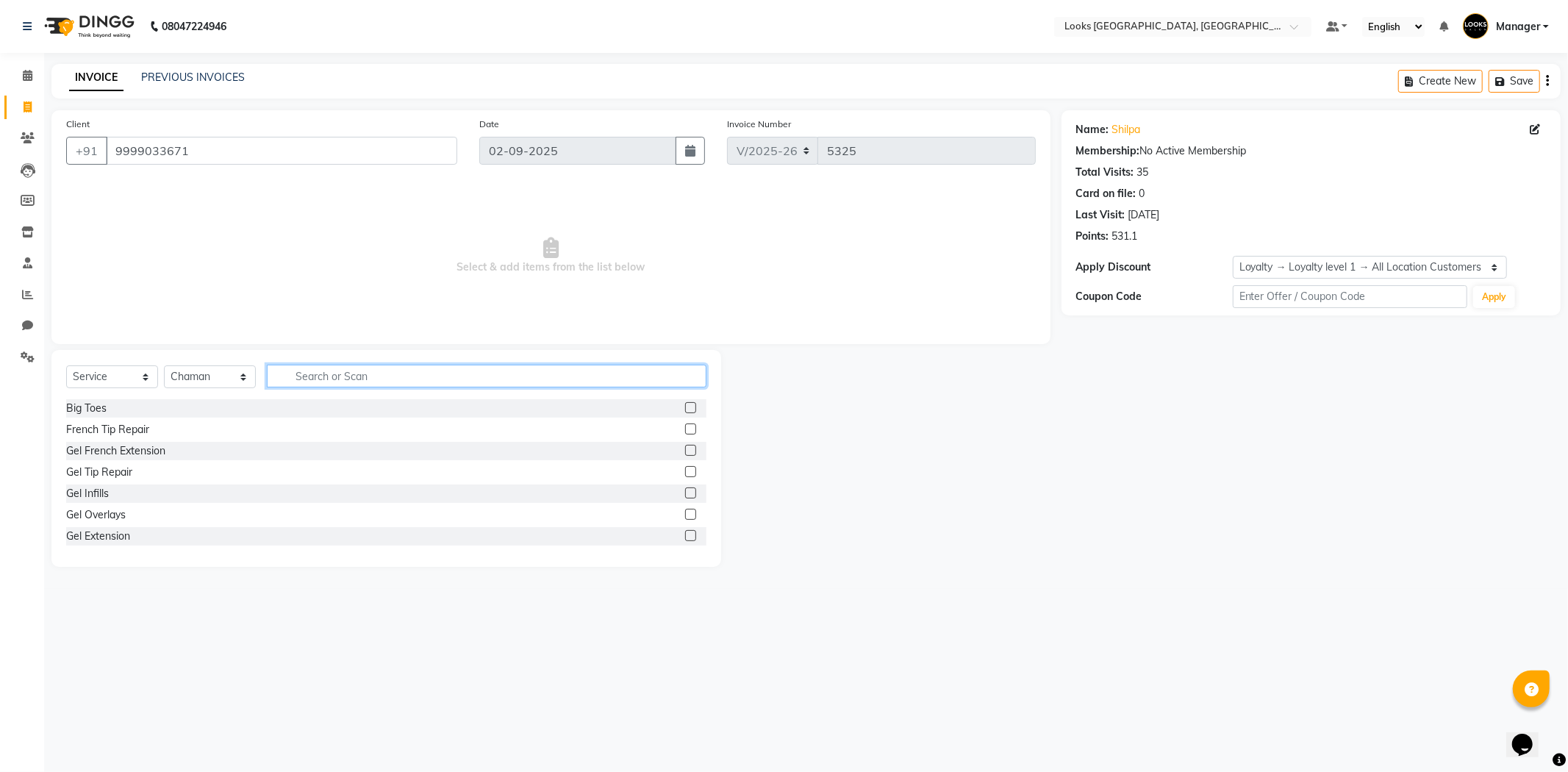
click at [353, 377] on input "text" at bounding box center [487, 376] width 440 height 23
type input "WAS"
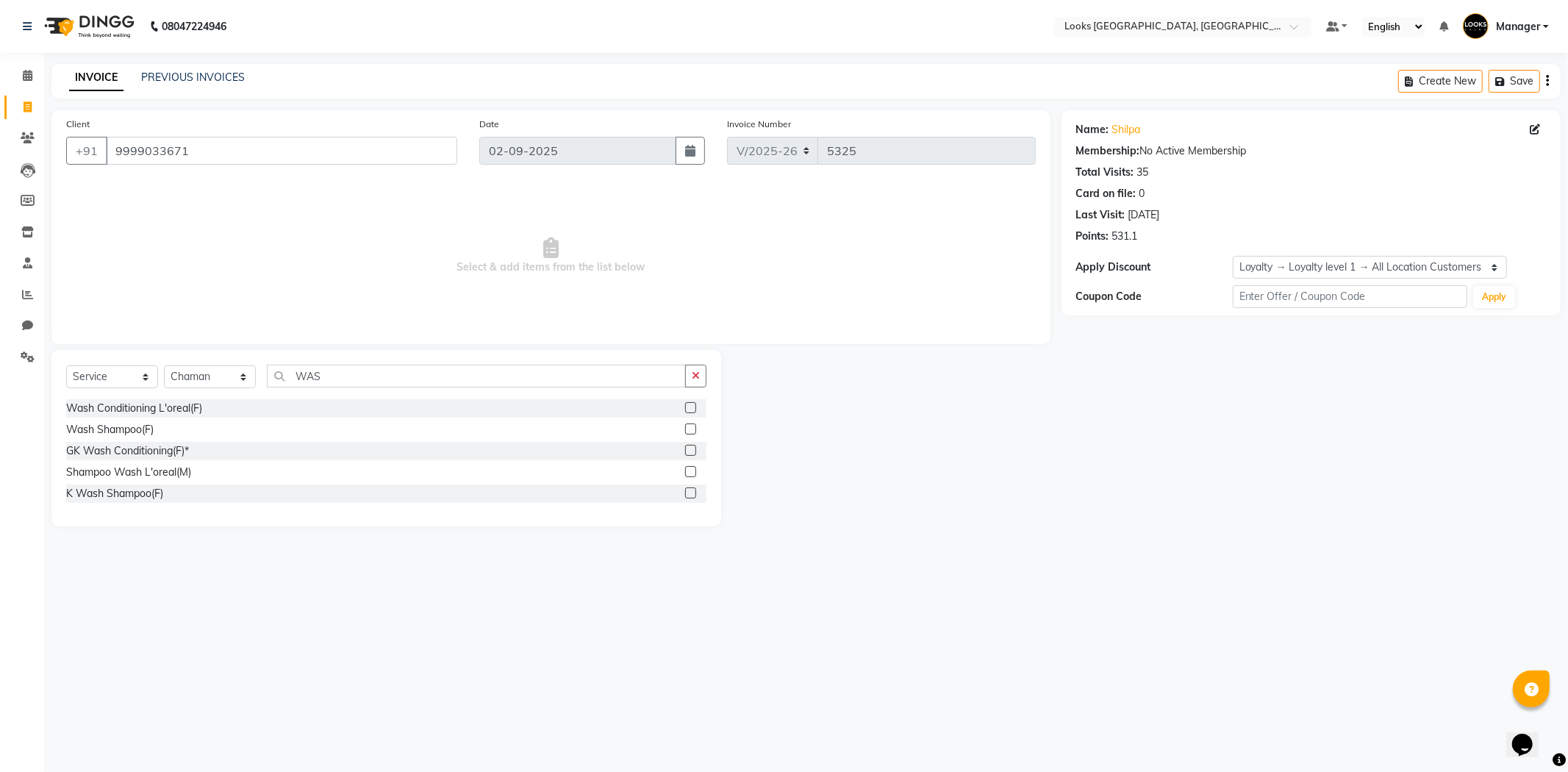
click at [689, 409] on label at bounding box center [690, 407] width 11 height 11
click at [689, 409] on input "checkbox" at bounding box center [690, 408] width 10 height 10
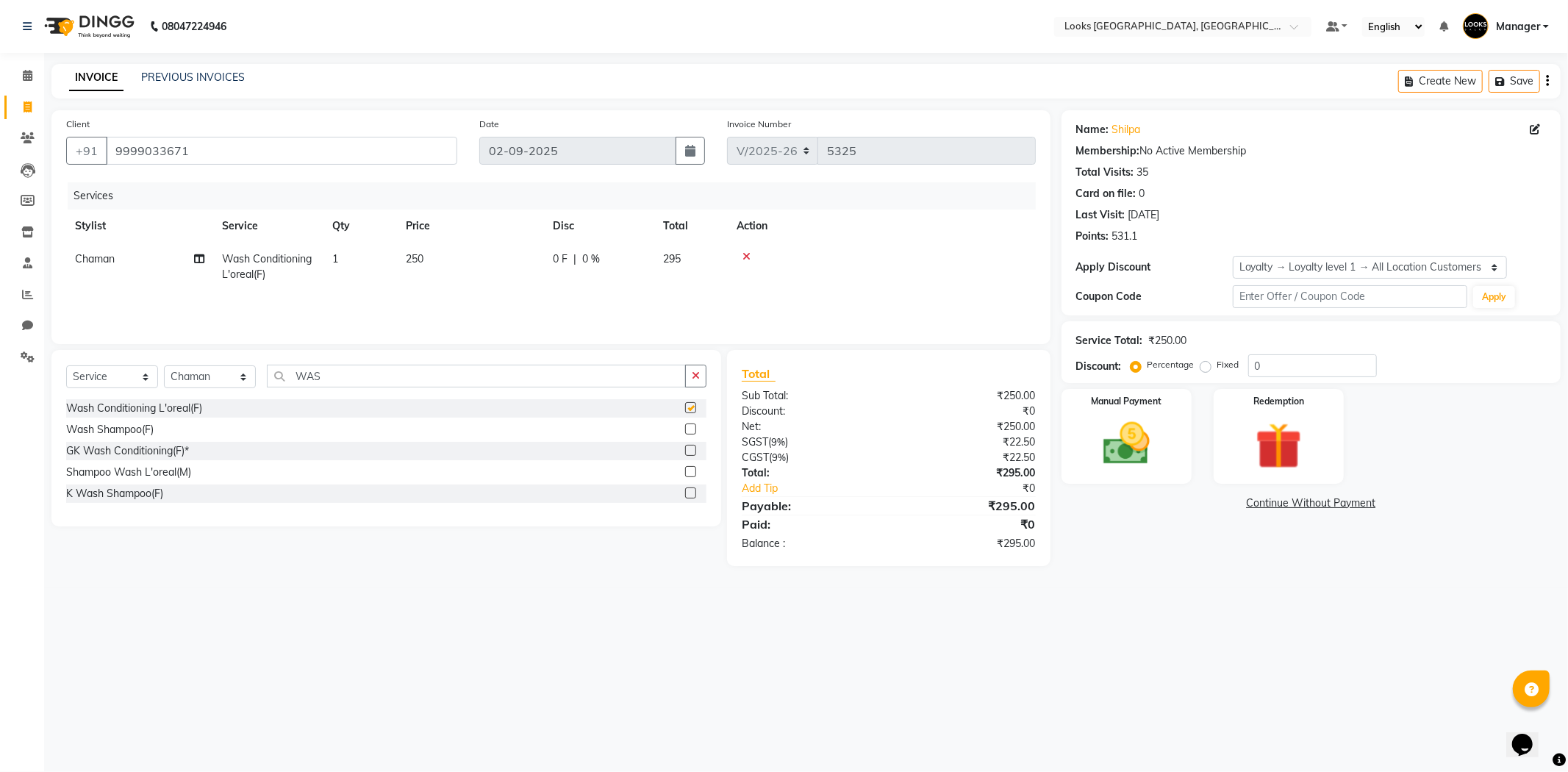
checkbox input "false"
click at [427, 260] on td "250" at bounding box center [470, 267] width 147 height 49
select select "84103"
drag, startPoint x: 533, startPoint y: 263, endPoint x: 0, endPoint y: 195, distance: 537.3
click at [0, 237] on app-home "08047224946 Select Location × Looks Omaxe World Street, Faridabad, Haryana Defa…" at bounding box center [784, 294] width 1568 height 588
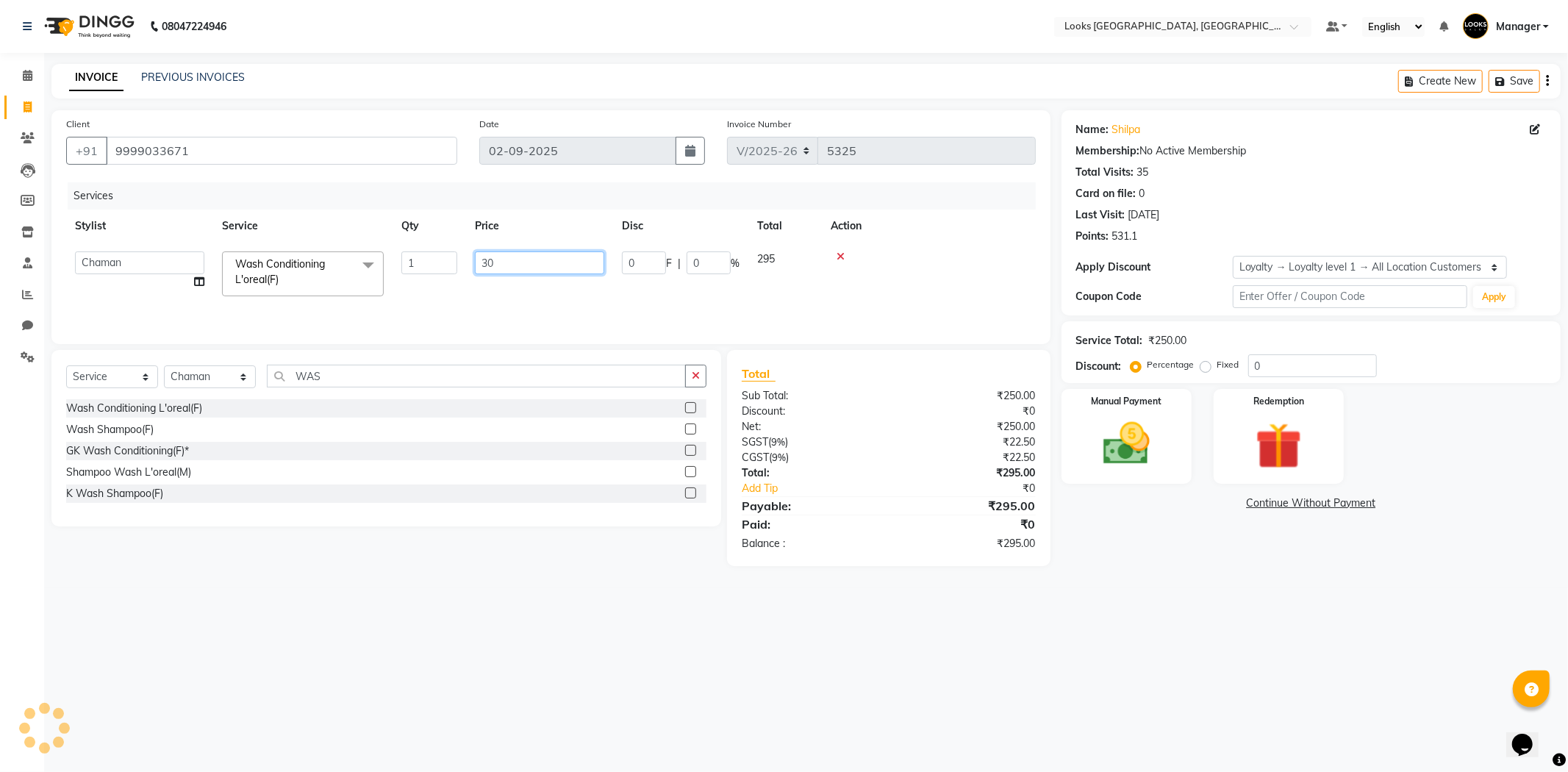
type input "300"
drag, startPoint x: 1281, startPoint y: 406, endPoint x: 1269, endPoint y: 407, distance: 12.0
click at [1277, 406] on label "Redemption" at bounding box center [1279, 400] width 53 height 14
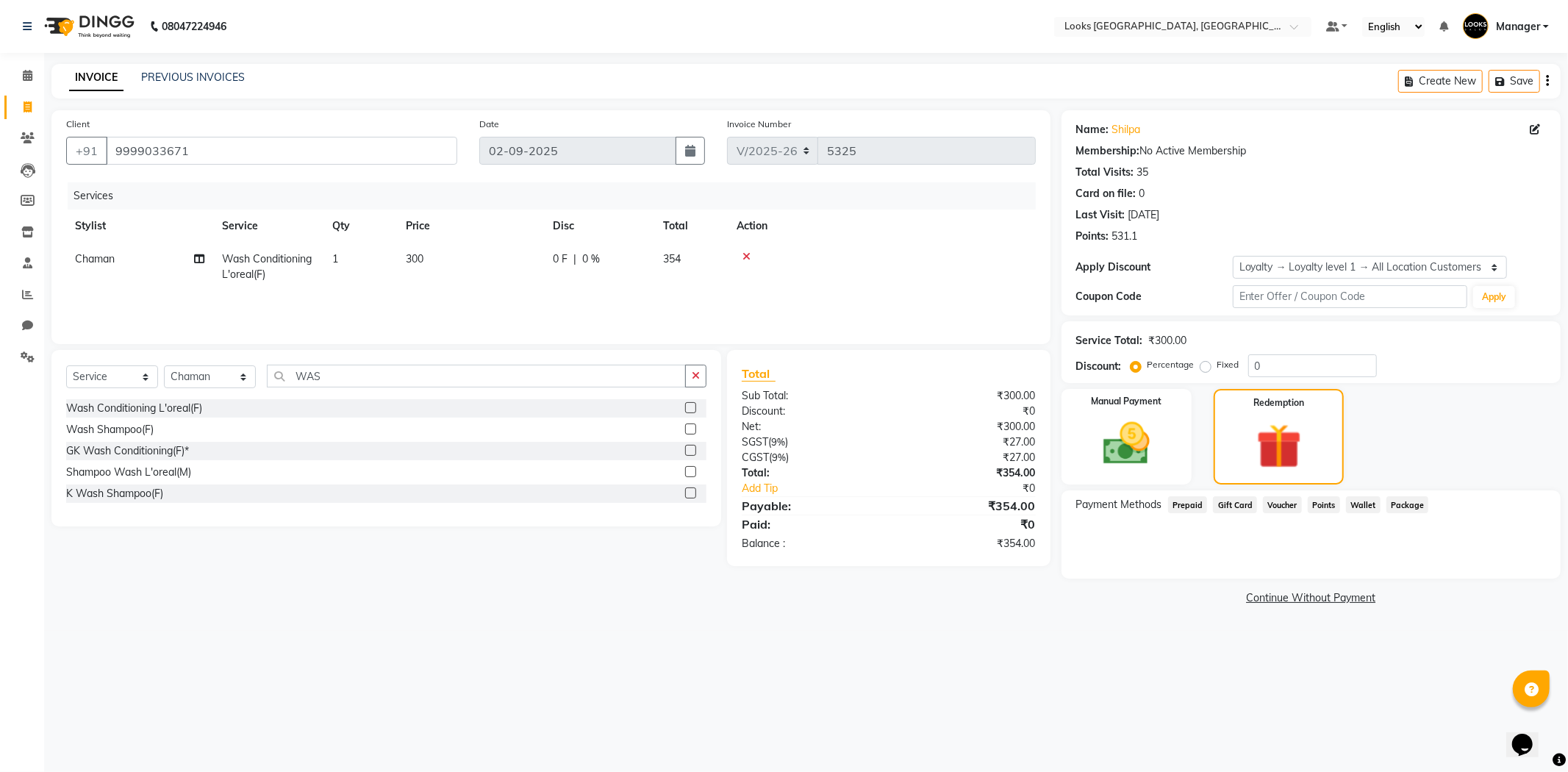
click at [1365, 504] on span "Wallet" at bounding box center [1363, 504] width 35 height 17
click at [1323, 501] on span "Points" at bounding box center [1323, 504] width 32 height 17
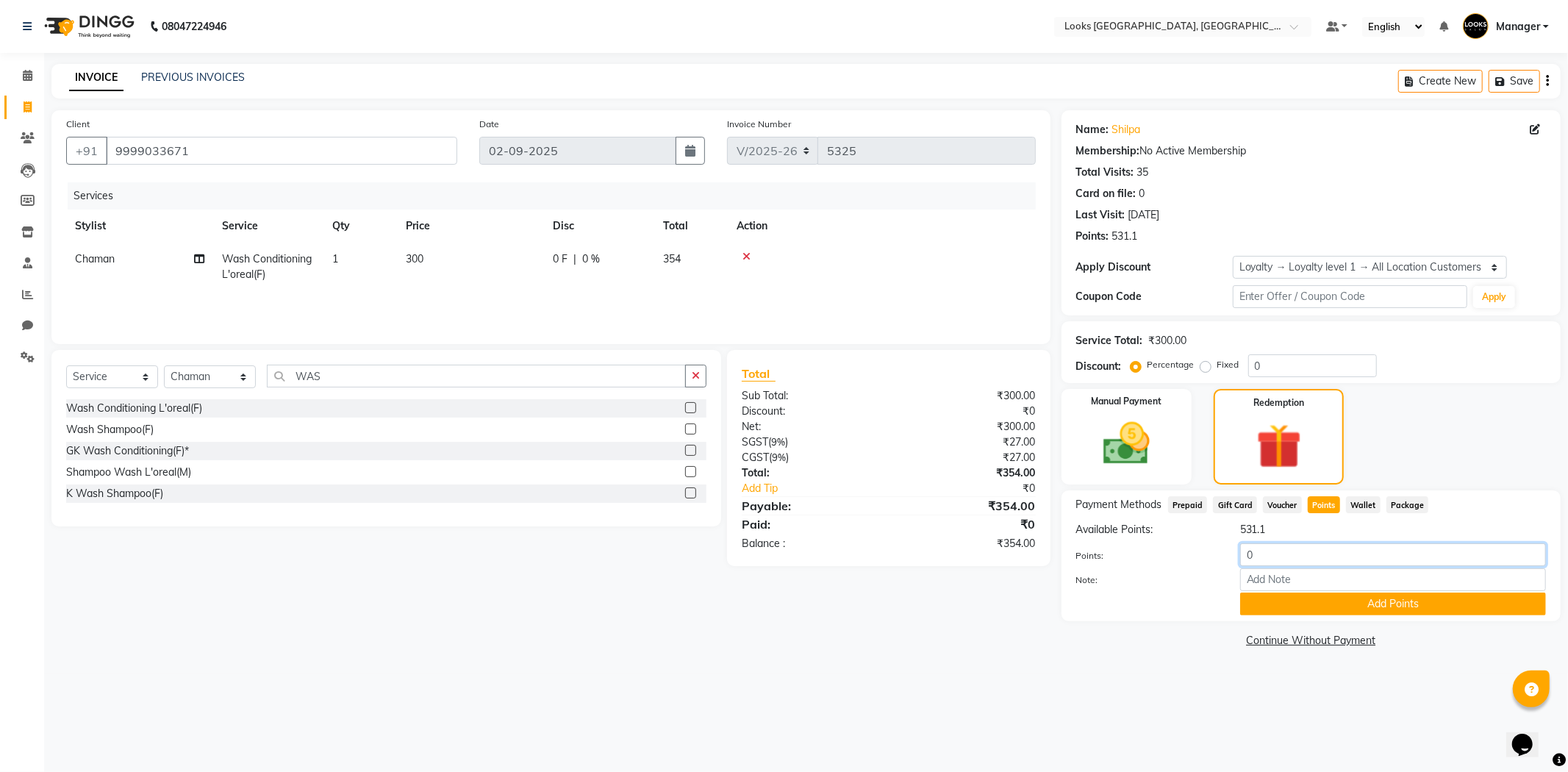
drag, startPoint x: 1339, startPoint y: 550, endPoint x: 1055, endPoint y: 522, distance: 285.4
click at [1055, 522] on div "Client +91 9999033671 Date 02-09-2025 Invoice Number V/2025 V/2025-26 5325 Serv…" at bounding box center [805, 381] width 1531 height 541
type input "354"
click at [1411, 617] on div "Payment Methods Prepaid Gift Card Voucher Points Wallet Package Available Point…" at bounding box center [1310, 555] width 499 height 131
click at [1293, 596] on button "Add Points" at bounding box center [1393, 604] width 306 height 23
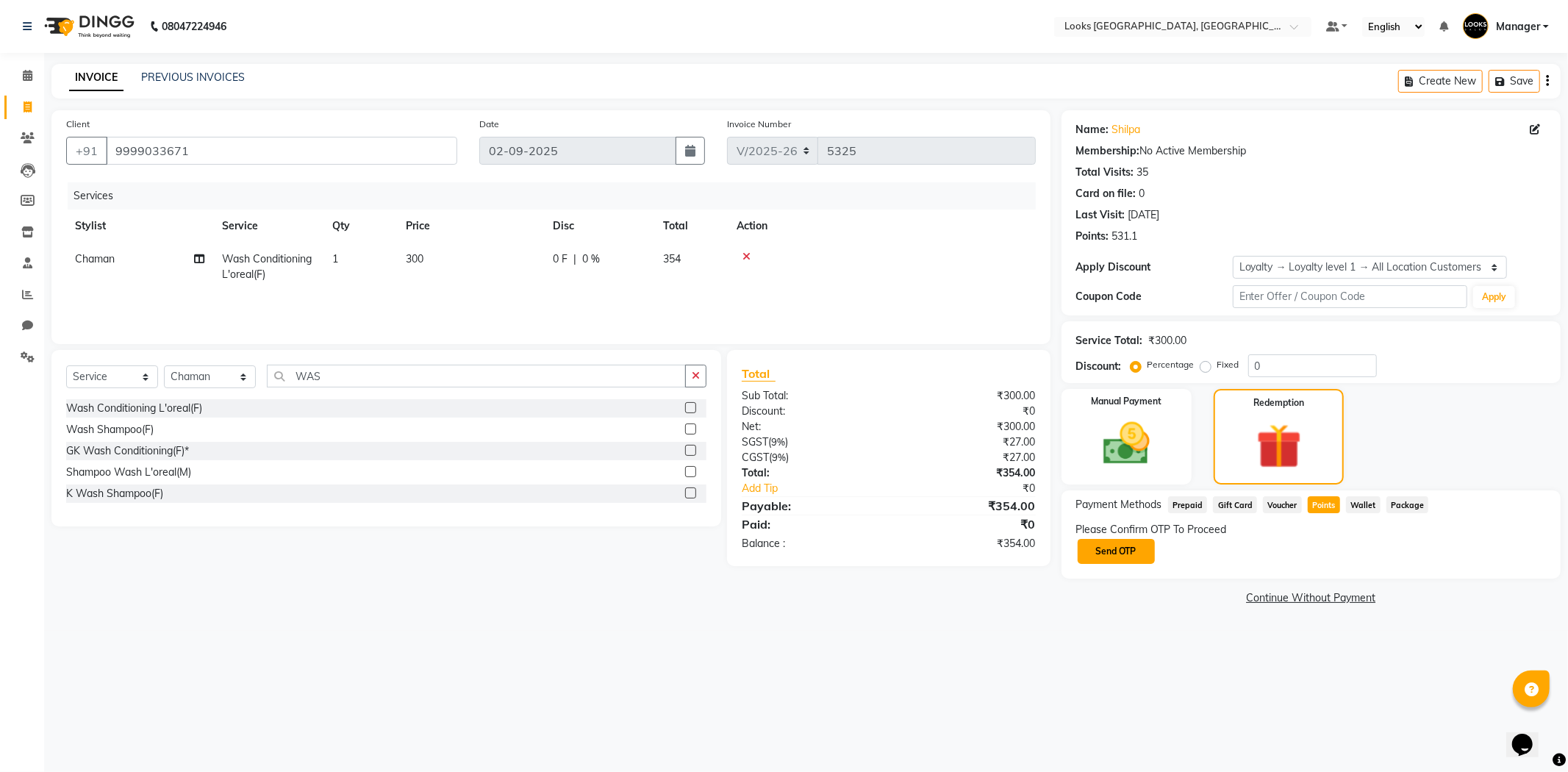
click at [1133, 555] on button "Send OTP" at bounding box center [1116, 551] width 77 height 25
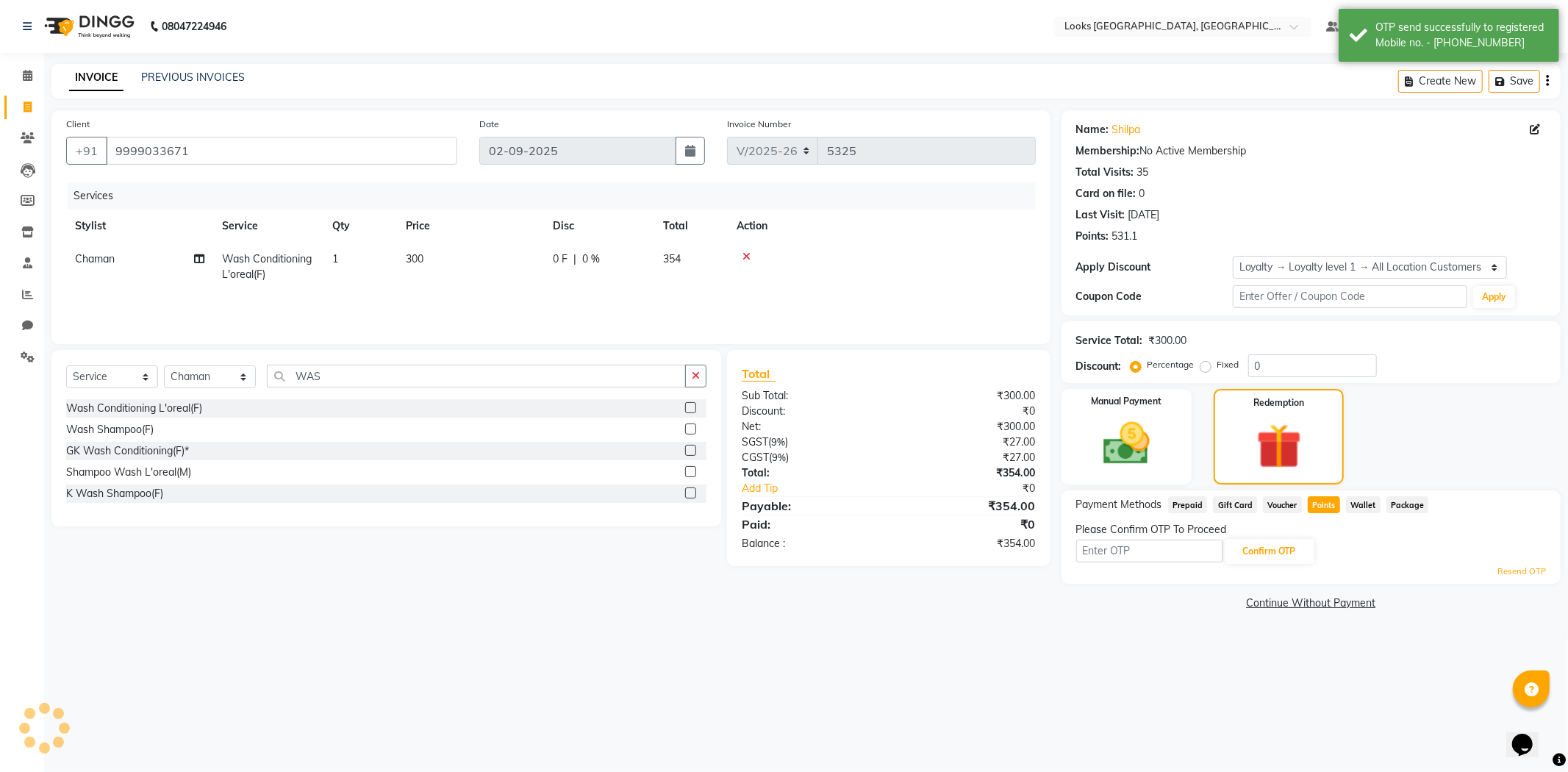
click at [1137, 555] on input "text" at bounding box center [1149, 551] width 147 height 23
type input "1445"
click at [1295, 544] on button "Confirm OTP" at bounding box center [1269, 551] width 90 height 25
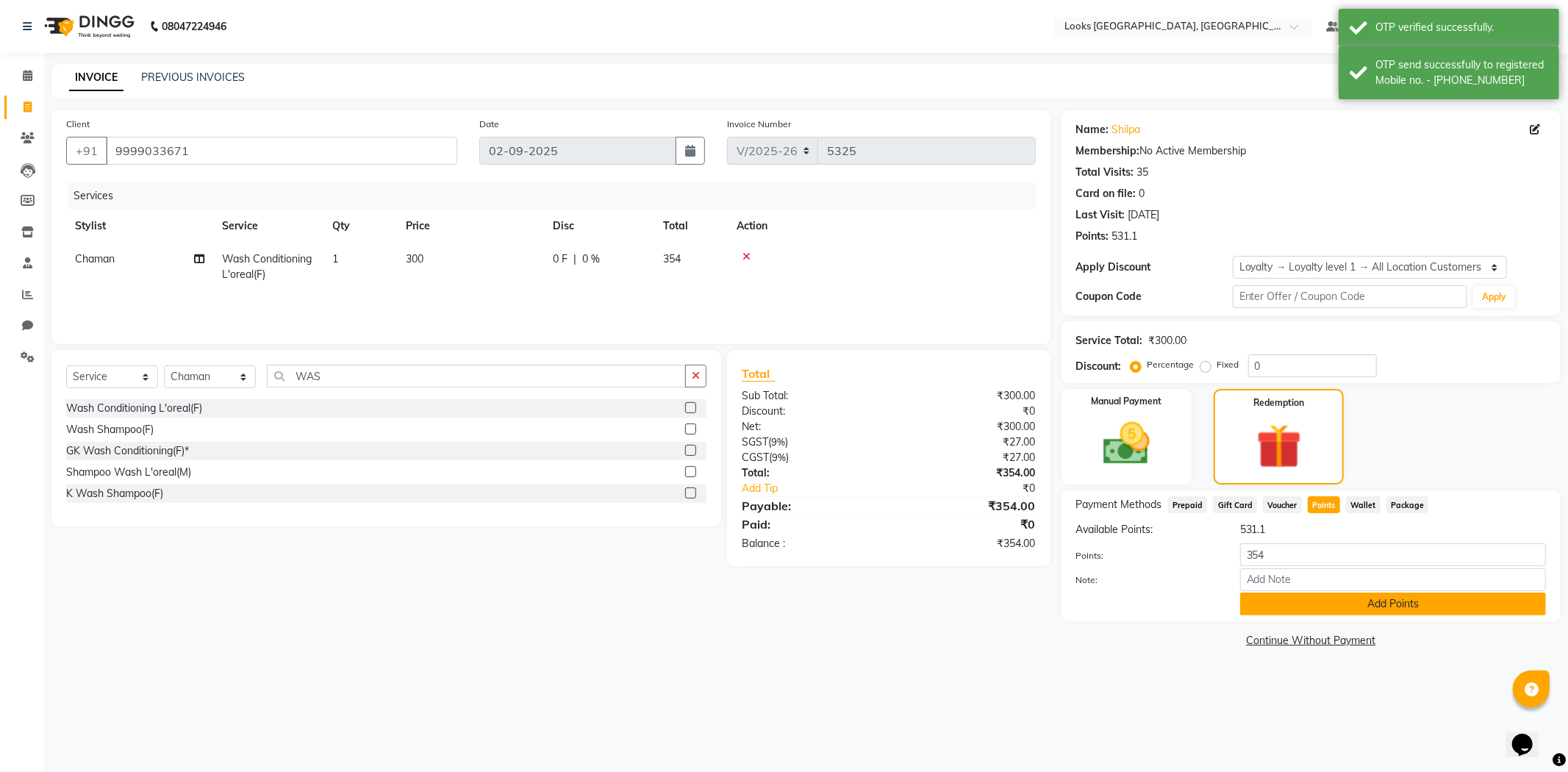
click at [1411, 612] on button "Add Points" at bounding box center [1393, 604] width 306 height 23
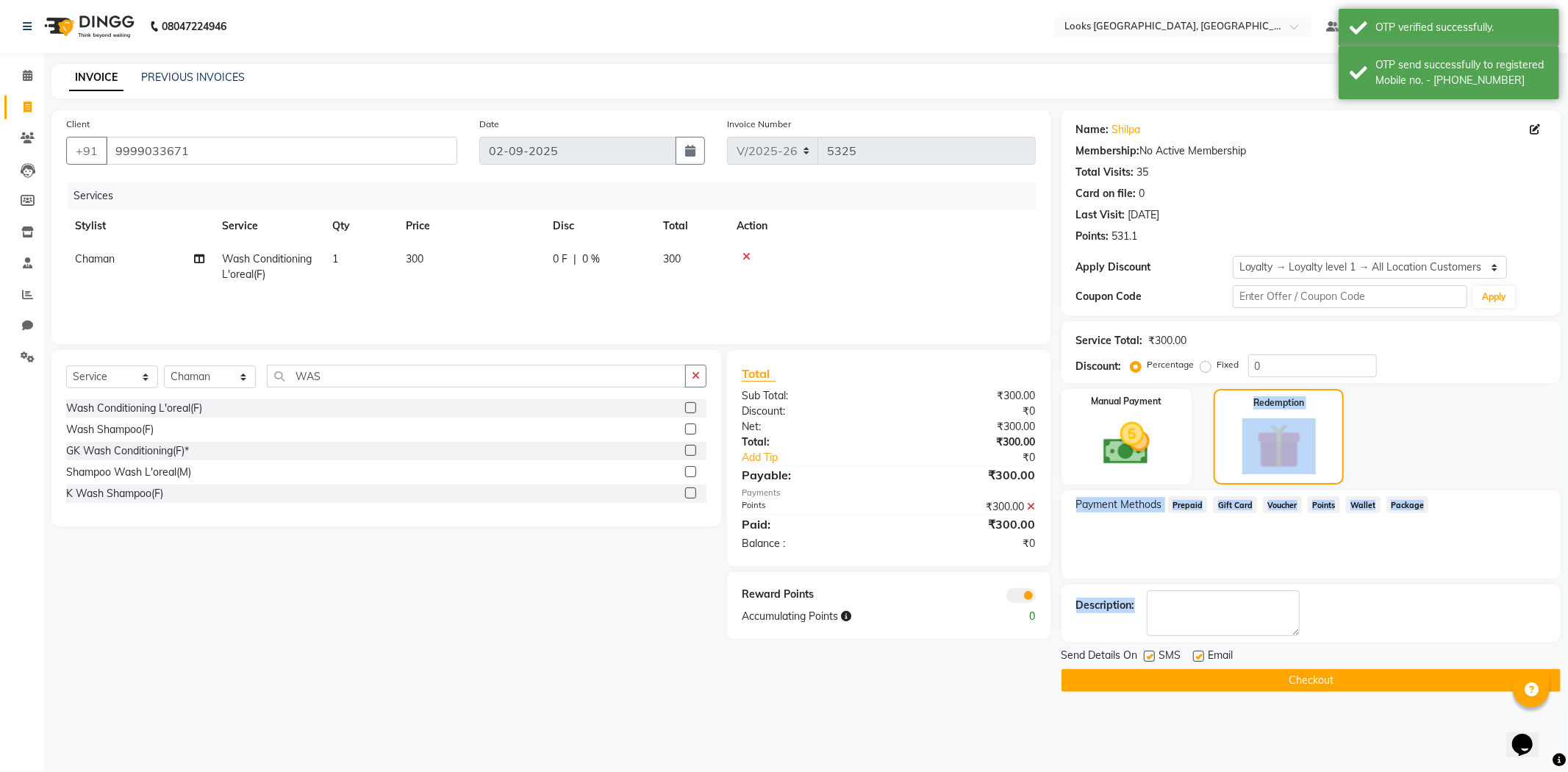
drag, startPoint x: 1567, startPoint y: 634, endPoint x: 1320, endPoint y: 651, distance: 247.6
click at [1411, 641] on div "Name: Shilpa Membership: No Active Membership Total Visits: 35 Card on file: 0 …" at bounding box center [1316, 401] width 510 height 581
click at [1203, 655] on label at bounding box center [1199, 655] width 11 height 11
click at [1203, 655] on input "checkbox" at bounding box center [1198, 656] width 10 height 10
checkbox input "false"
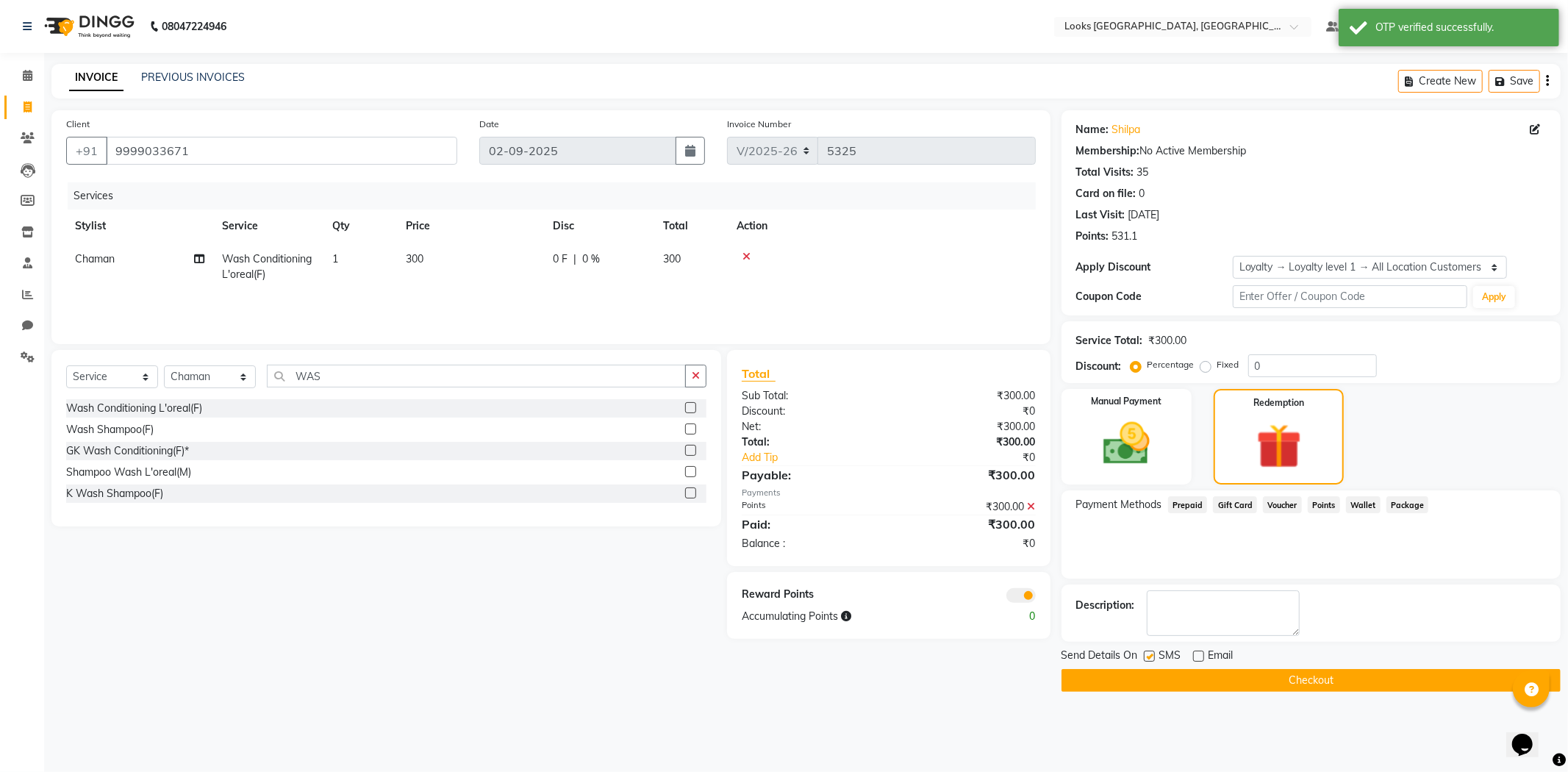
click at [1032, 594] on span at bounding box center [1021, 595] width 30 height 15
click at [1036, 598] on input "checkbox" at bounding box center [1036, 598] width 0 height 0
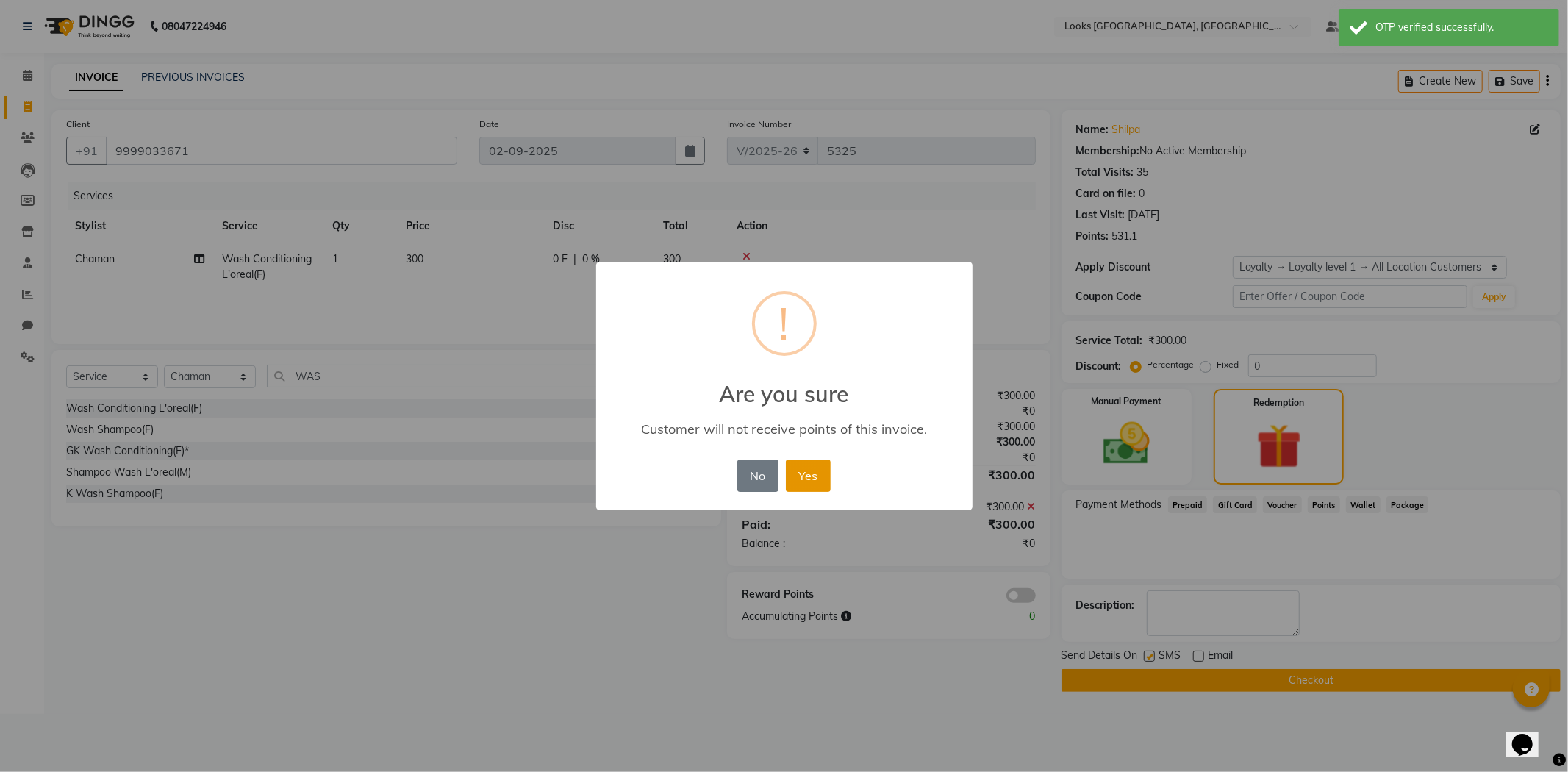
click at [810, 475] on button "Yes" at bounding box center [809, 475] width 45 height 32
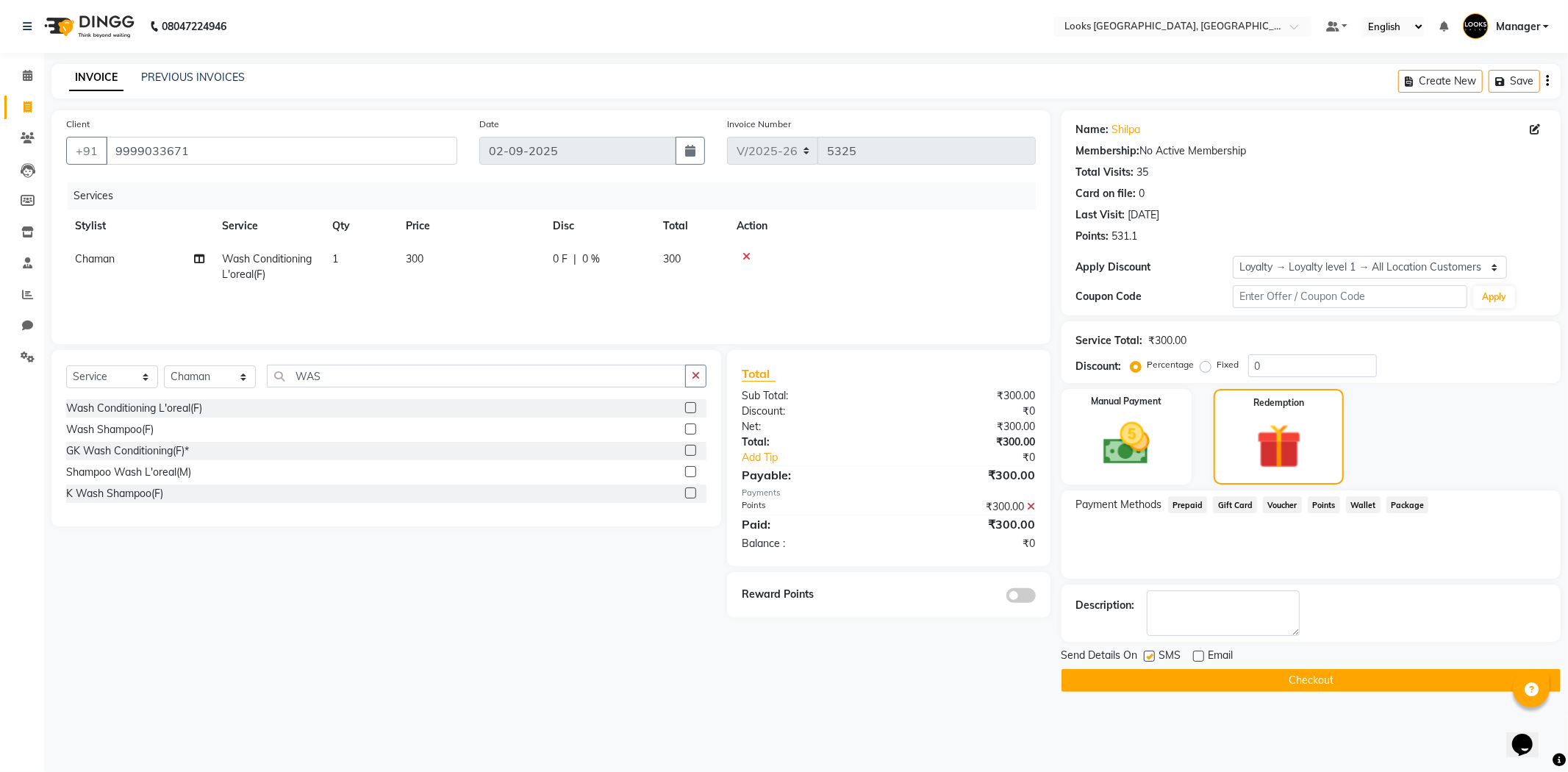
click at [1294, 675] on button "Checkout" at bounding box center [1310, 680] width 499 height 23
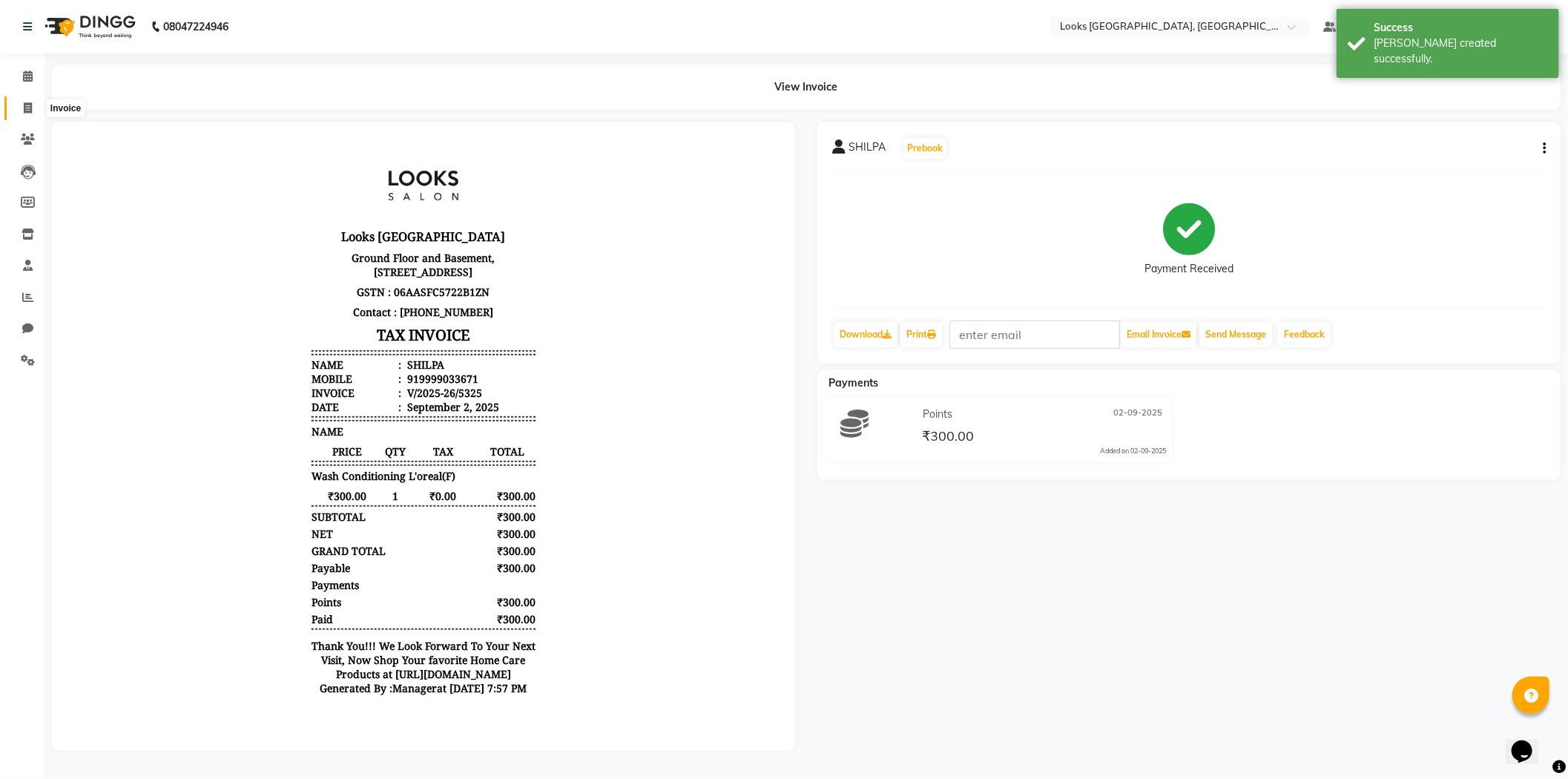
click at [35, 112] on span at bounding box center [28, 108] width 26 height 17
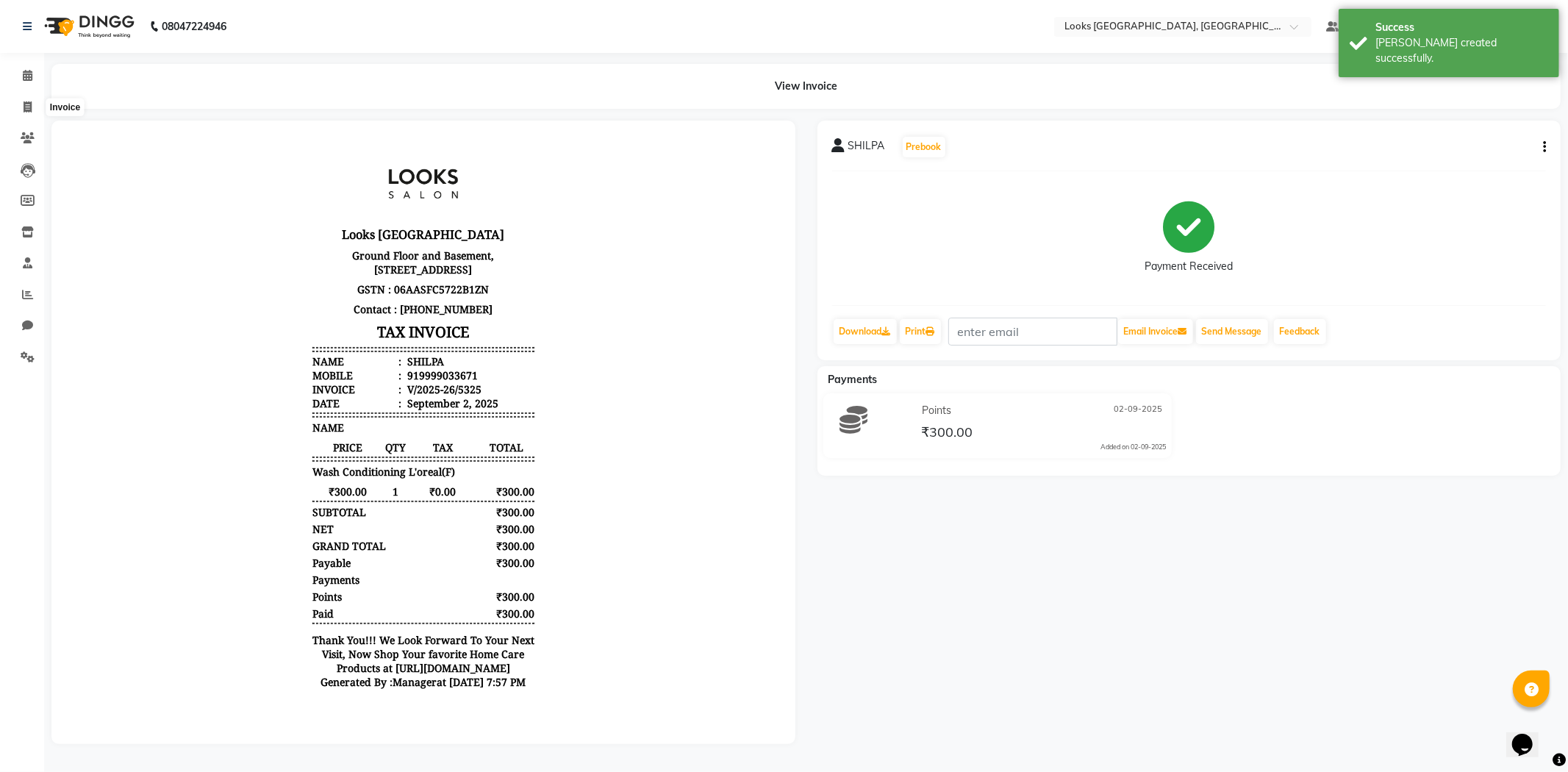
select select "4718"
select select "service"
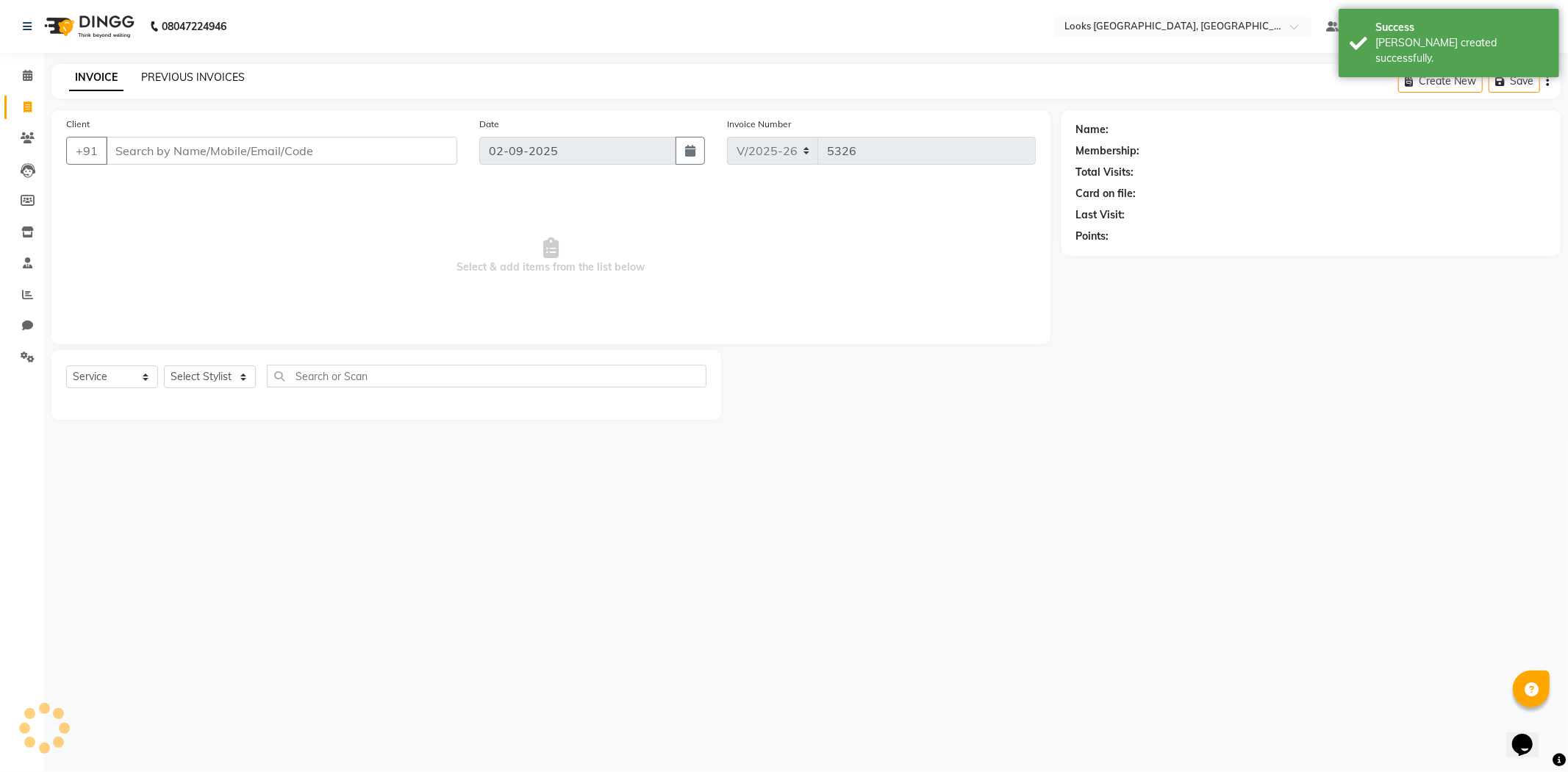
click at [202, 74] on link "PREVIOUS INVOICES" at bounding box center [192, 77] width 104 height 13
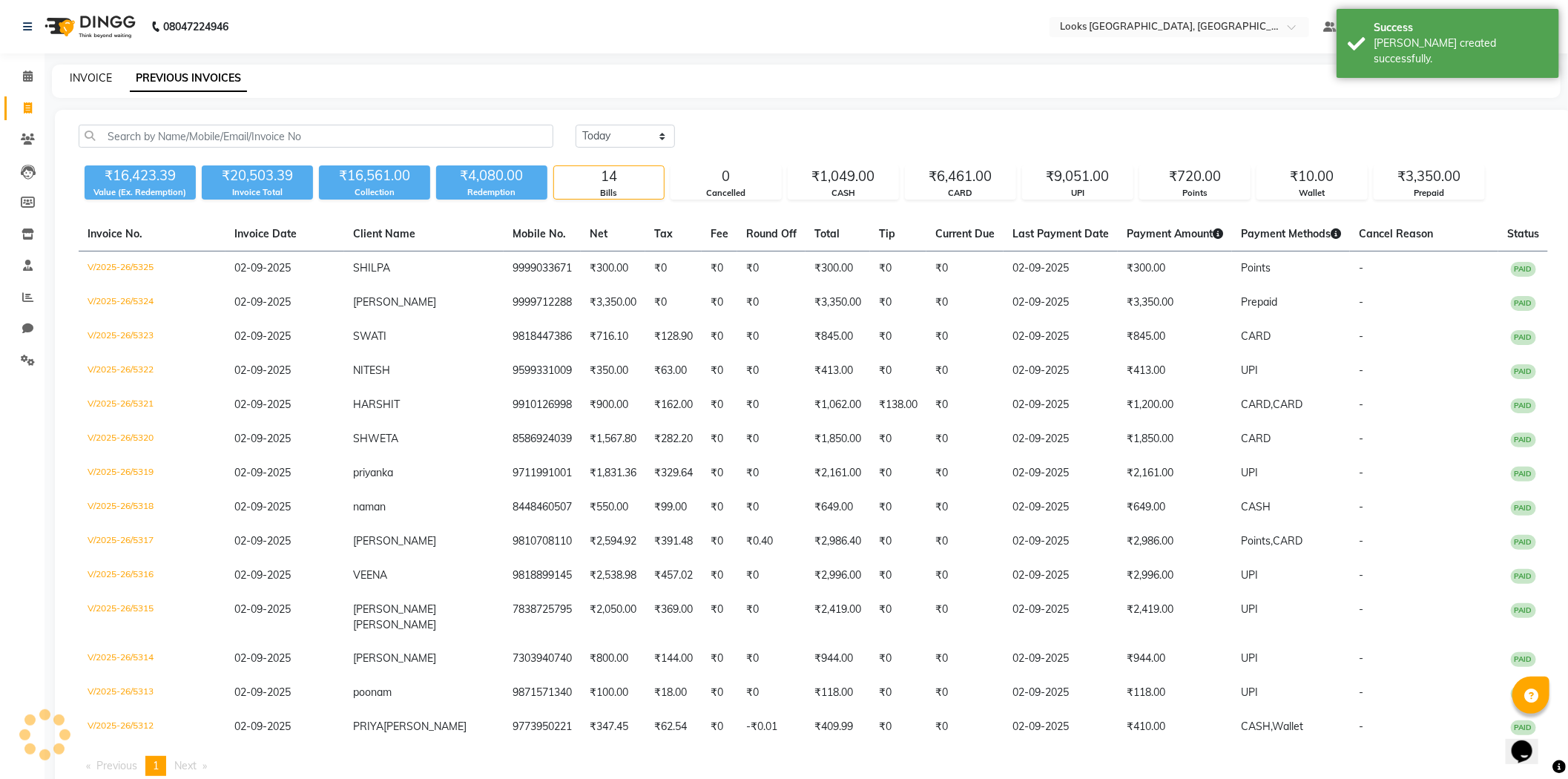
click at [89, 79] on link "INVOICE" at bounding box center [90, 77] width 42 height 13
select select "service"
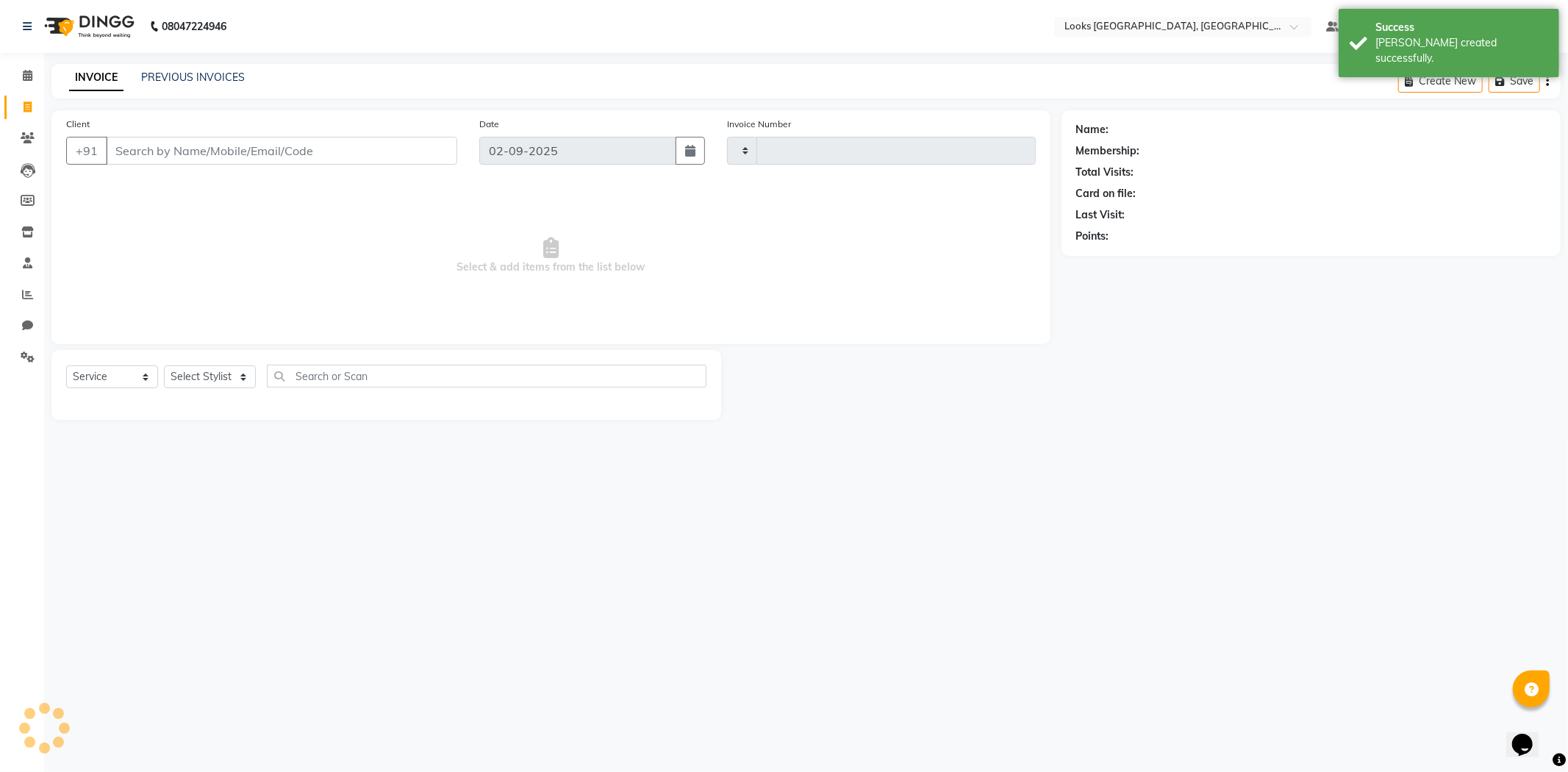
type input "5326"
select select "4718"
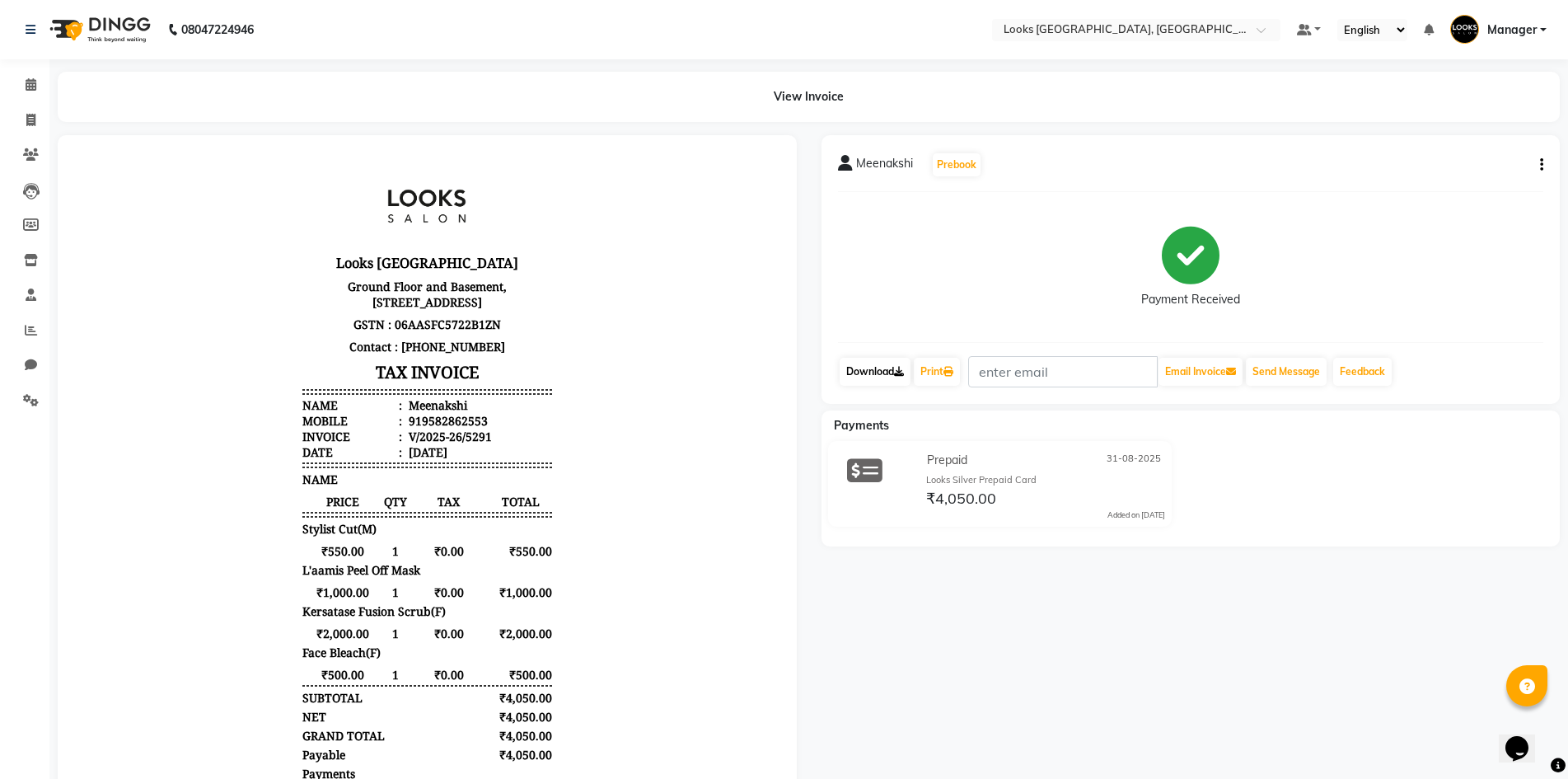
click at [887, 374] on link "Download" at bounding box center [875, 372] width 71 height 28
click at [431, 429] on div "919582862553" at bounding box center [446, 421] width 82 height 16
copy div "919582862553"
click at [893, 365] on link "Download" at bounding box center [875, 372] width 71 height 28
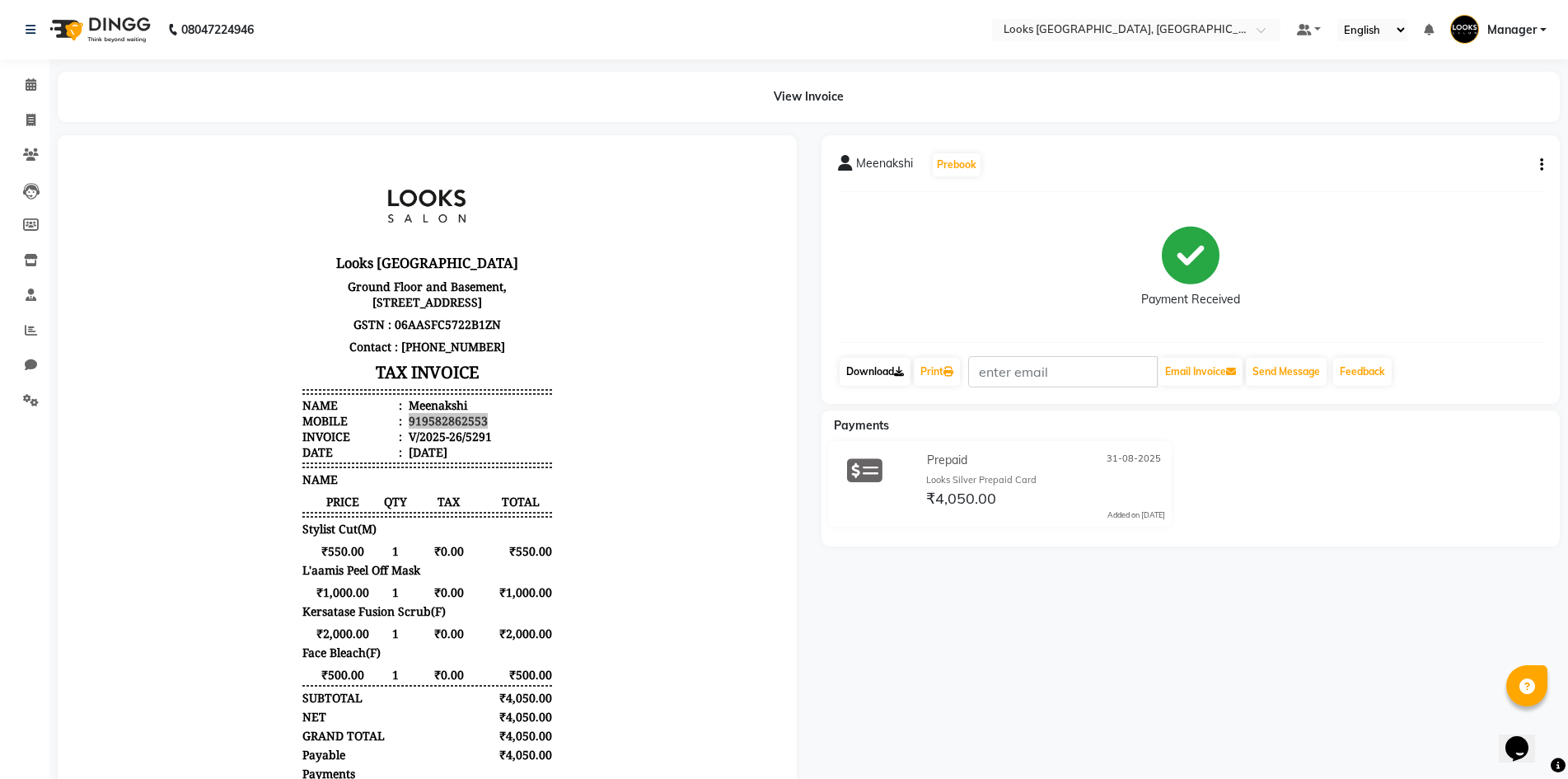
click at [886, 373] on link "Download" at bounding box center [875, 372] width 71 height 28
click at [1208, 376] on button "Email Invoice" at bounding box center [1200, 372] width 84 height 28
click at [865, 367] on link "Download" at bounding box center [875, 372] width 71 height 28
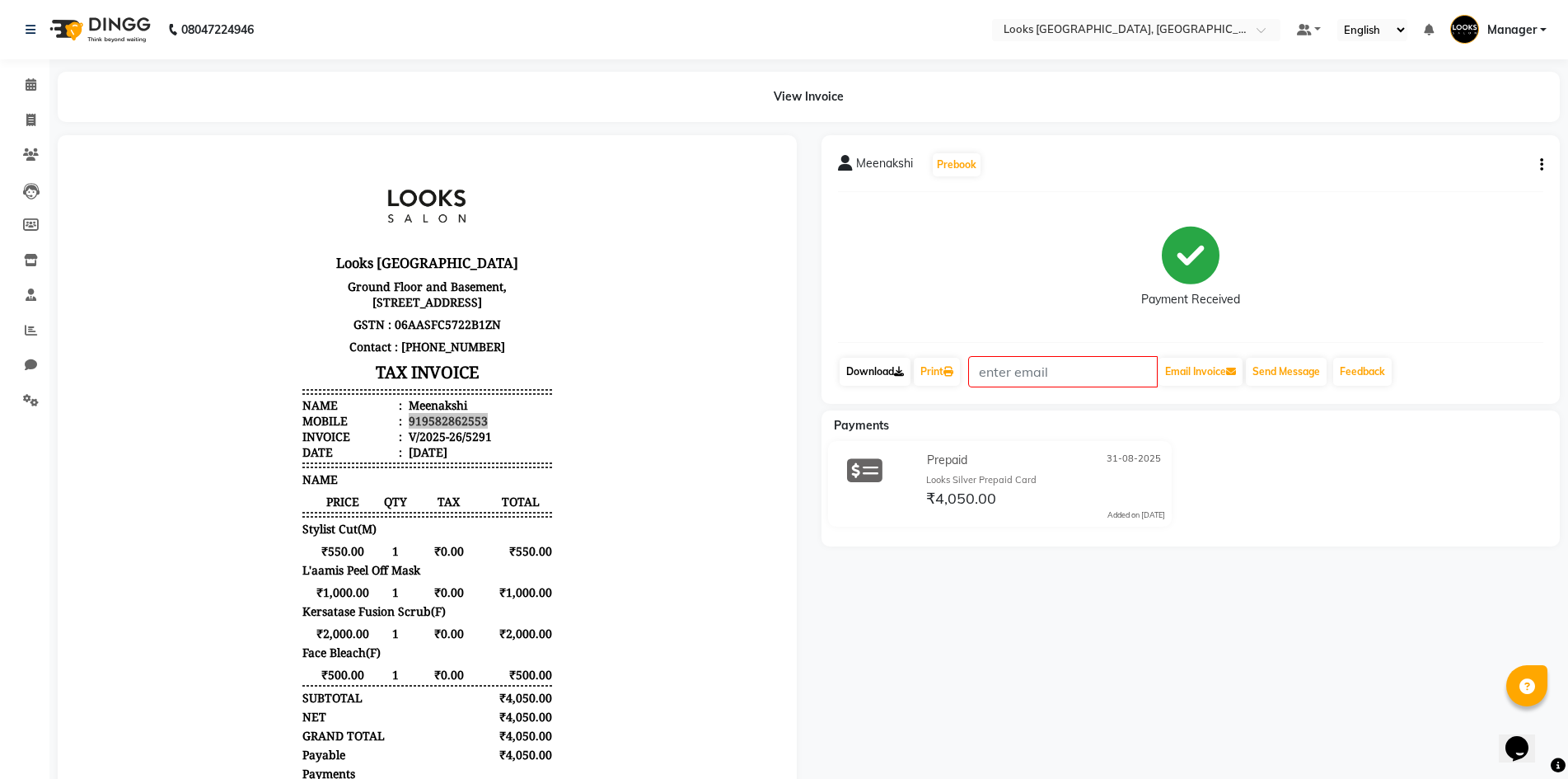
click at [865, 367] on link "Download" at bounding box center [875, 372] width 71 height 28
click at [1538, 162] on button "button" at bounding box center [1539, 165] width 10 height 18
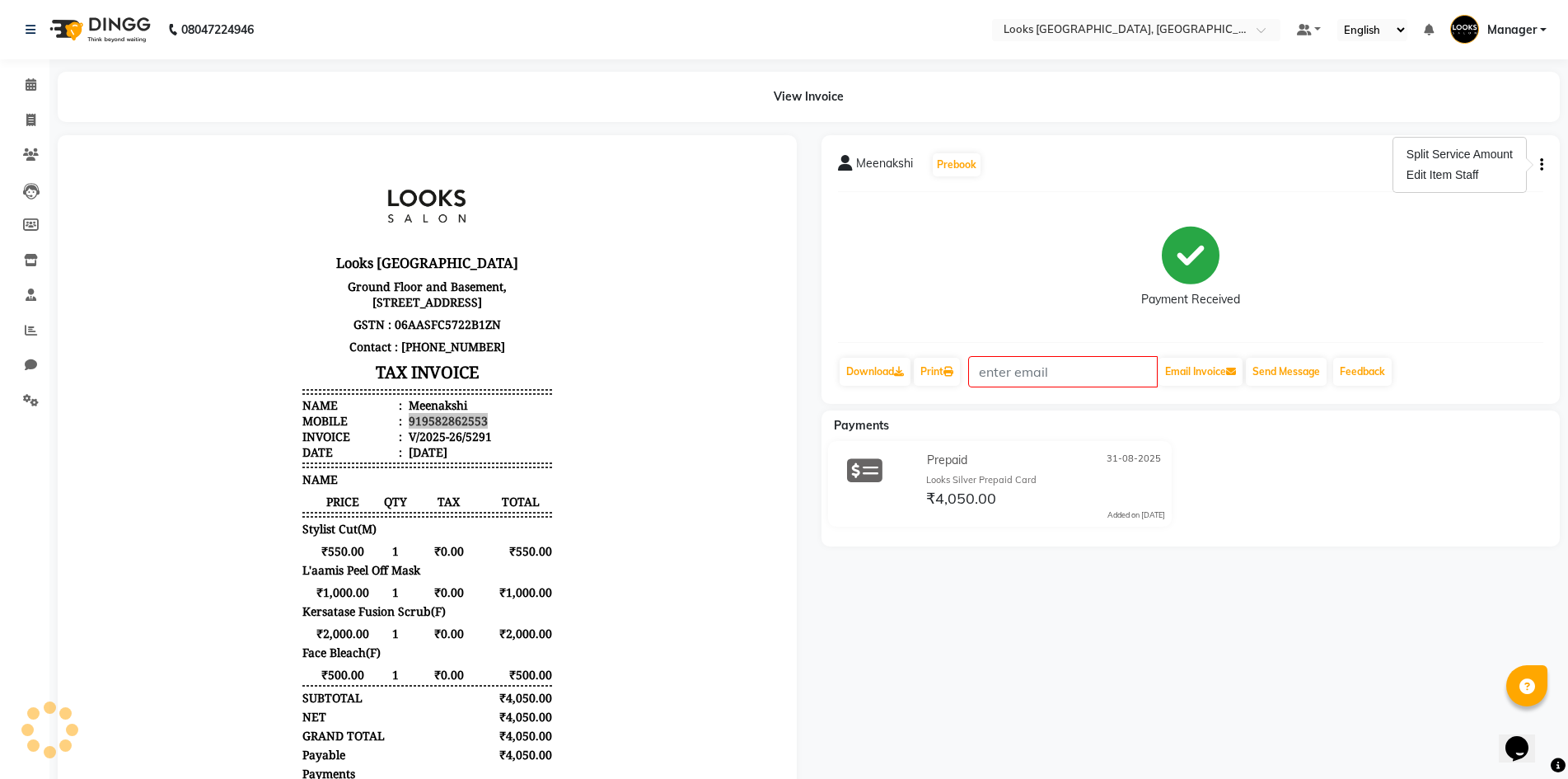
click at [1437, 528] on div "Prepaid 31-08-2025 Looks Silver Prepaid Card ₹4,050.00 Added on 31-08-2025" at bounding box center [1190, 487] width 764 height 93
click at [112, 18] on img at bounding box center [99, 29] width 113 height 46
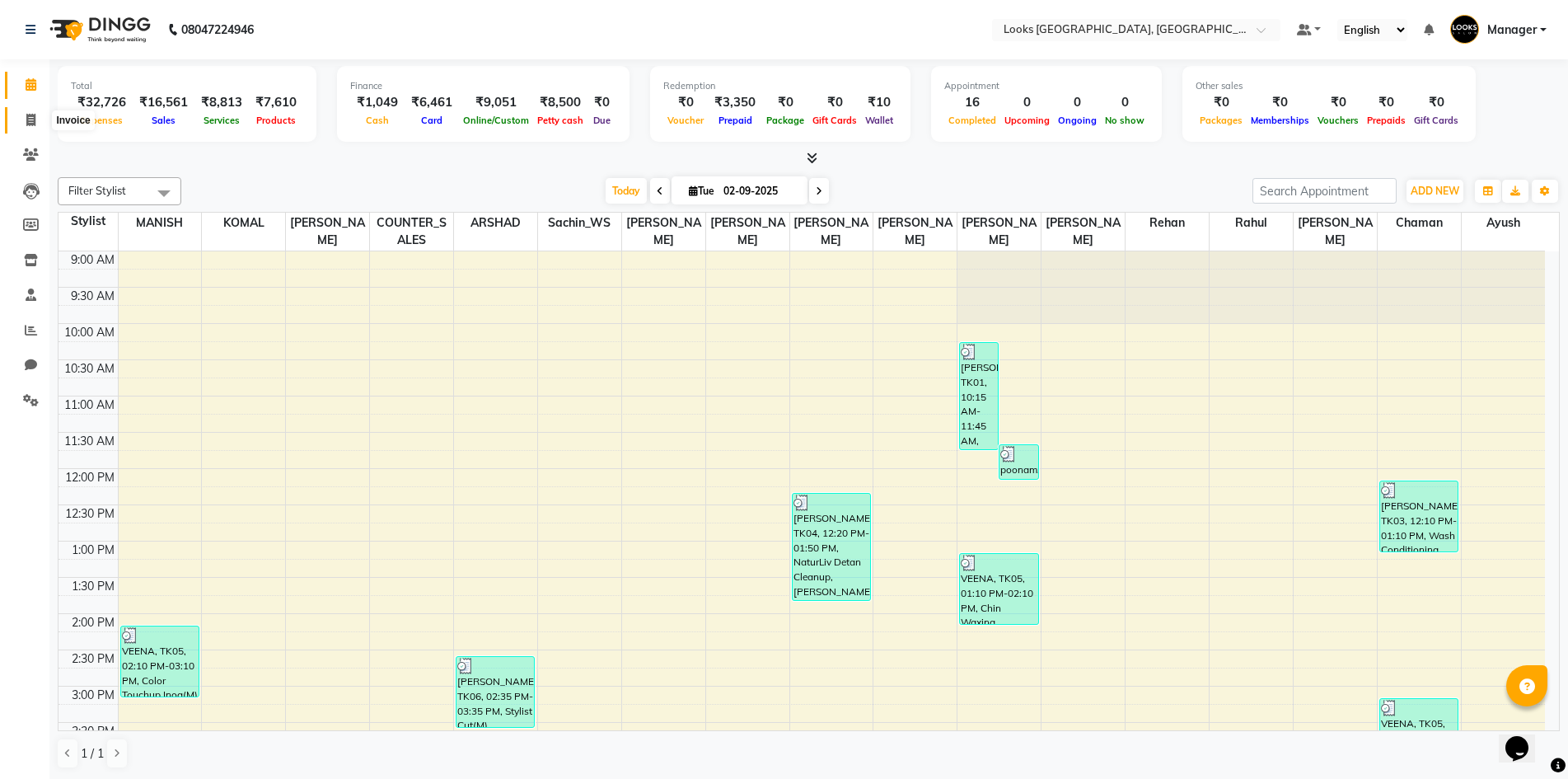
click at [21, 111] on span at bounding box center [31, 120] width 29 height 19
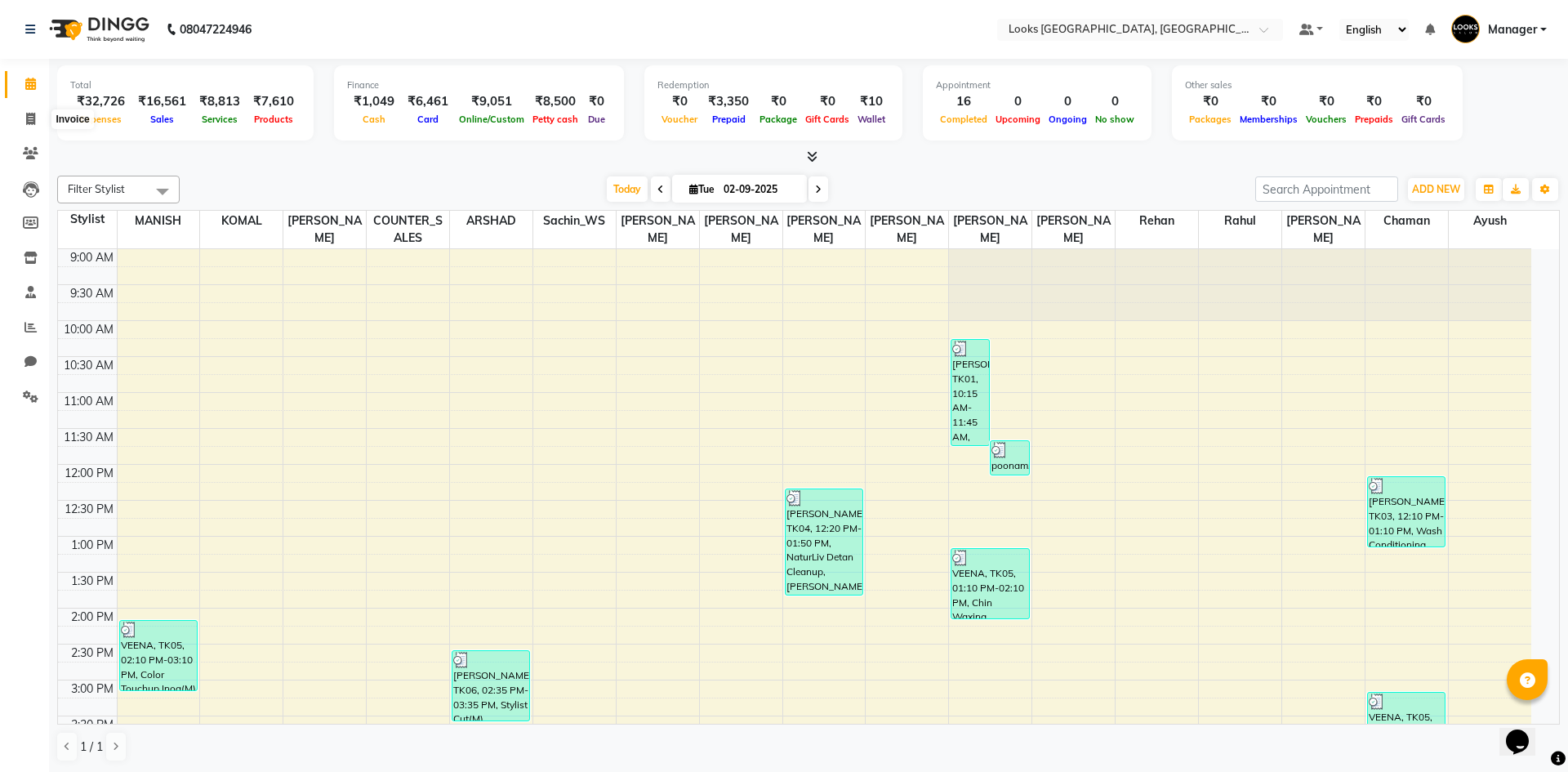
select select "4718"
select select "service"
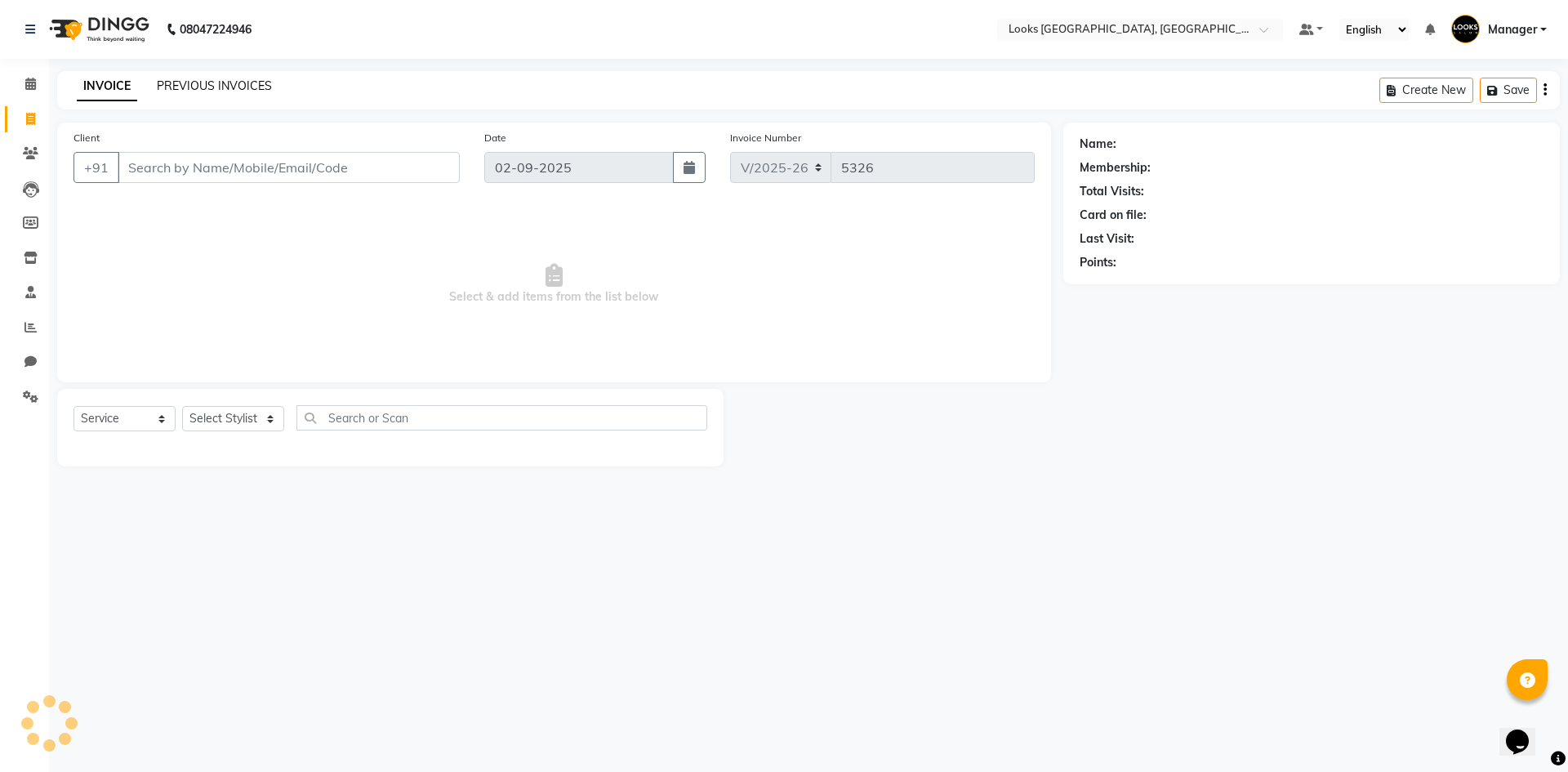
click at [192, 88] on link "PREVIOUS INVOICES" at bounding box center [214, 85] width 115 height 15
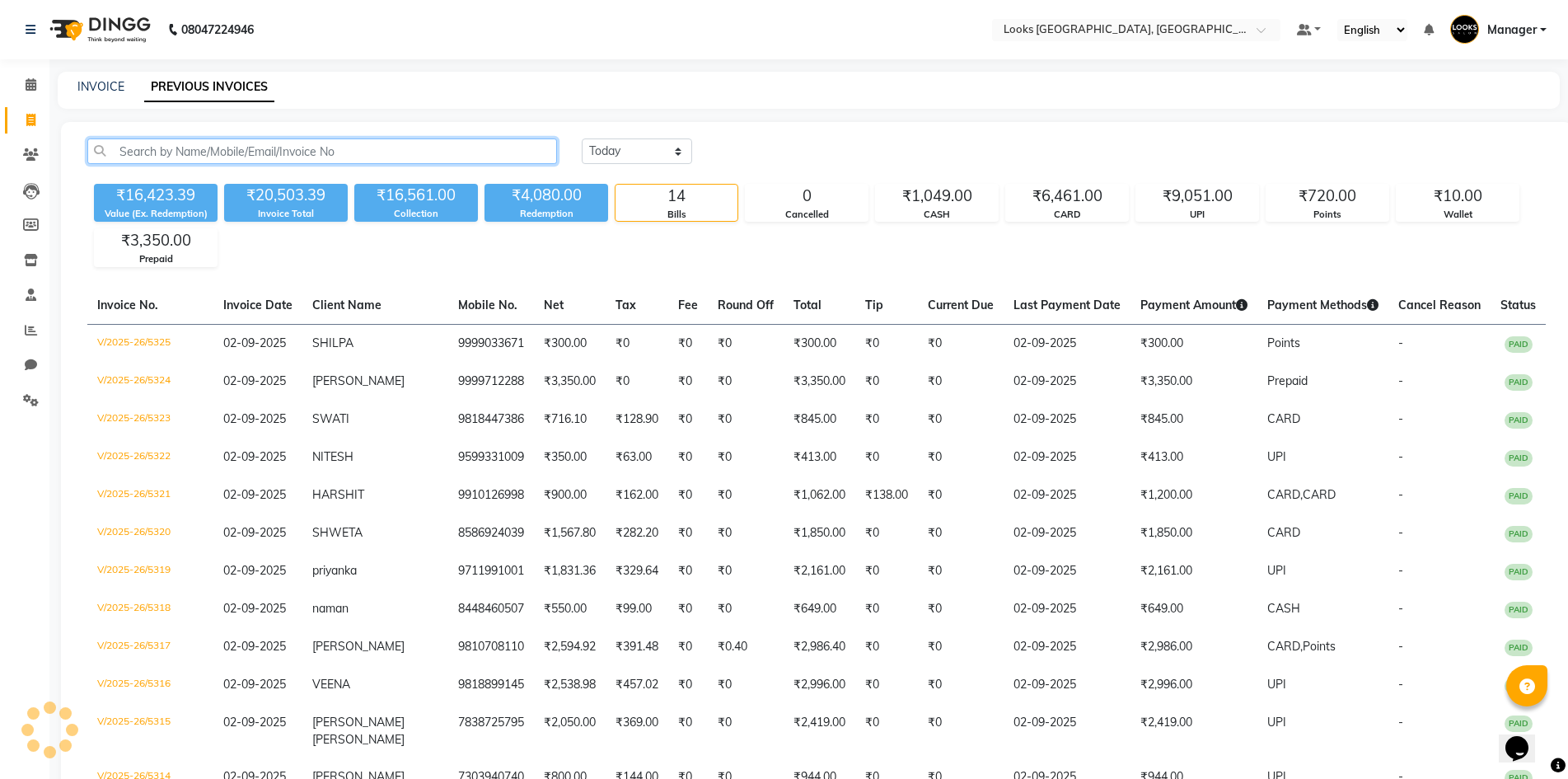
click at [397, 147] on input "text" at bounding box center [322, 151] width 469 height 25
paste input "919582862553"
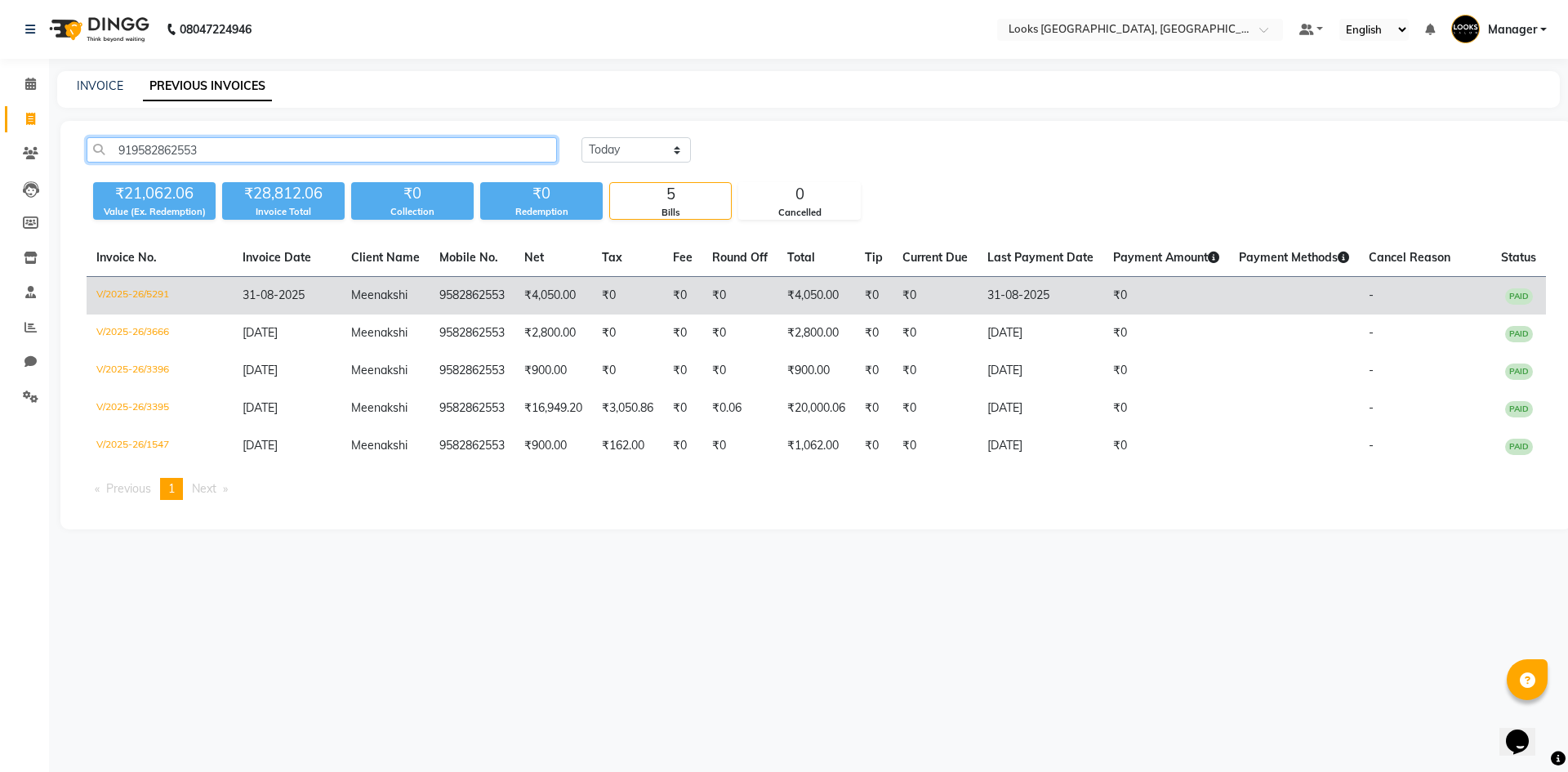
type input "919582862553"
click at [1022, 303] on td "31-08-2025" at bounding box center [1041, 296] width 126 height 39
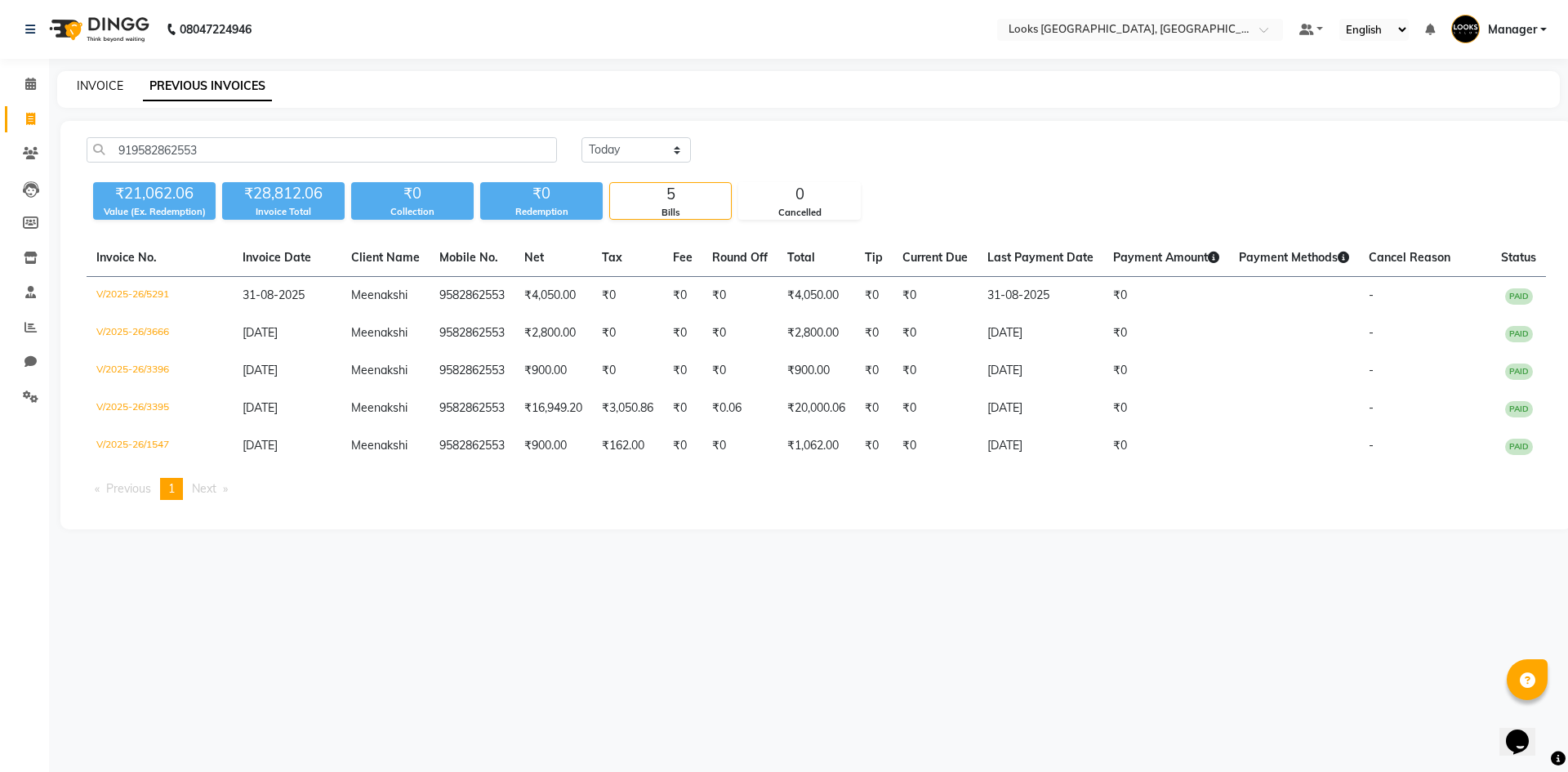
click at [103, 87] on link "INVOICE" at bounding box center [100, 85] width 46 height 15
select select "service"
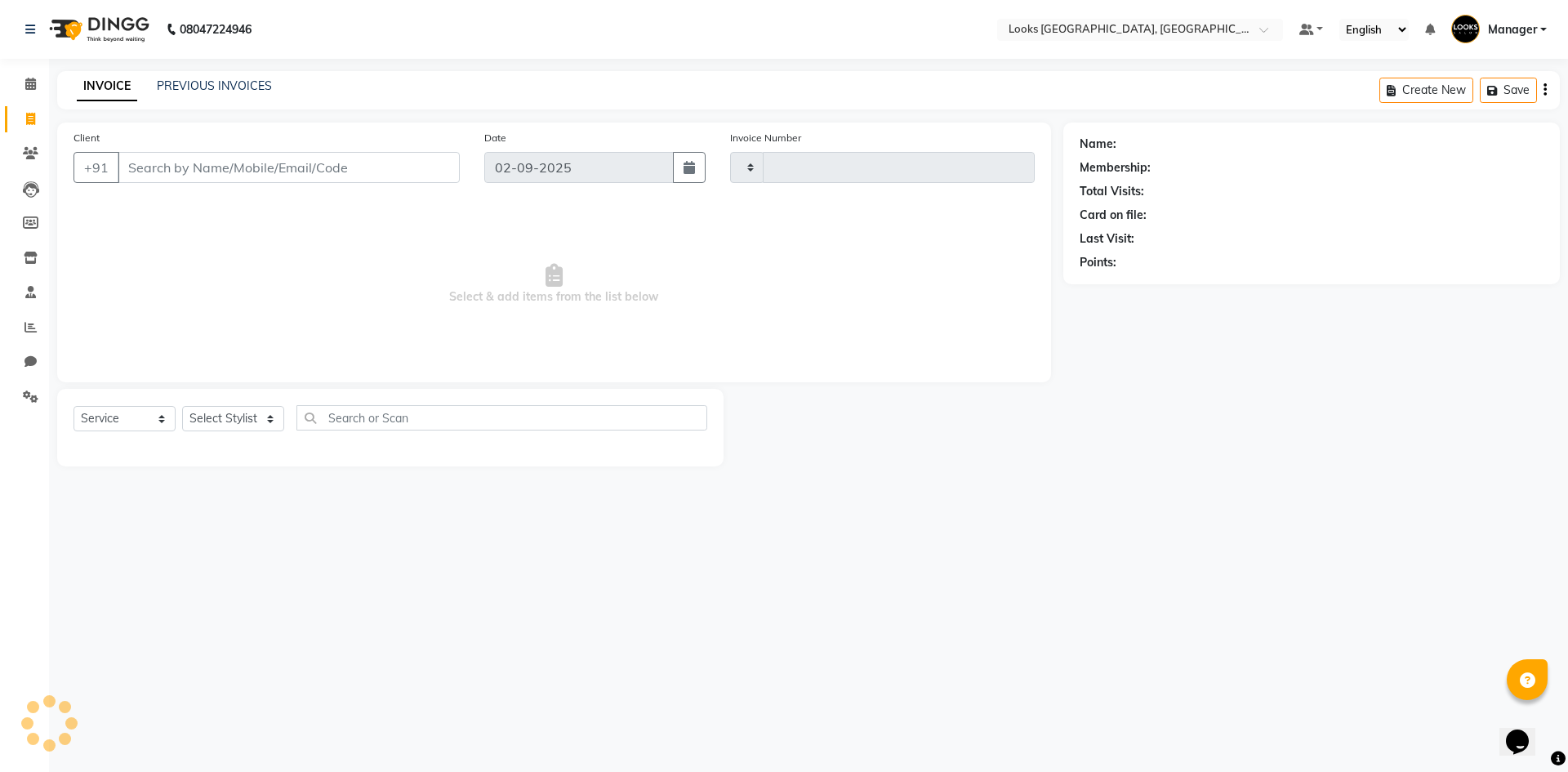
type input "5326"
select select "4718"
click at [210, 419] on select "Select Stylist [PERSON_NAME] [PERSON_NAME] COUNTER_SALES Employee_WS [PERSON_NA…" at bounding box center [233, 419] width 103 height 25
select select "84103"
click at [182, 406] on select "Select Stylist [PERSON_NAME] [PERSON_NAME] COUNTER_SALES Employee_WS [PERSON_NA…" at bounding box center [233, 419] width 103 height 25
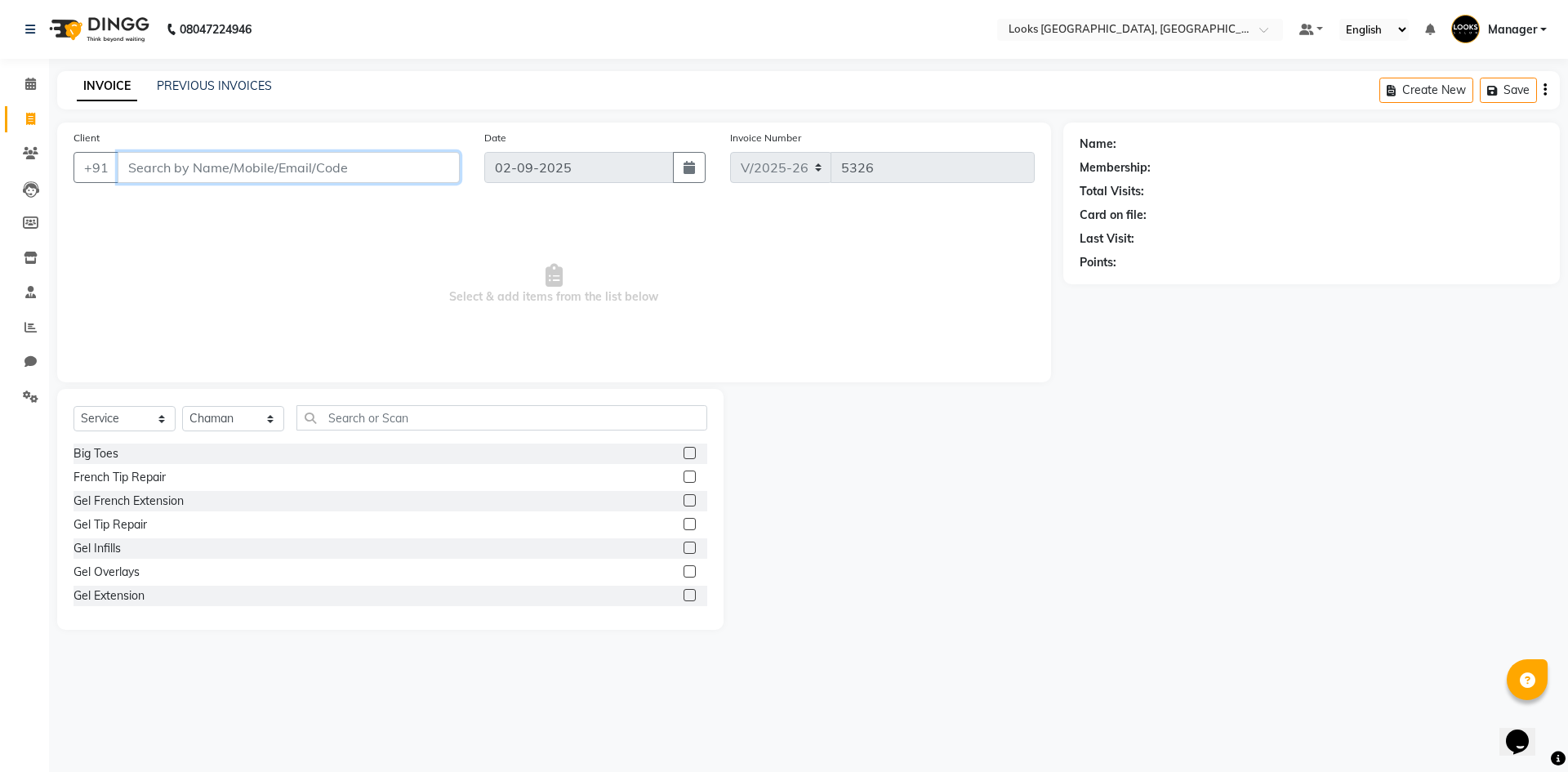
click at [253, 161] on input "Client" at bounding box center [289, 167] width 342 height 31
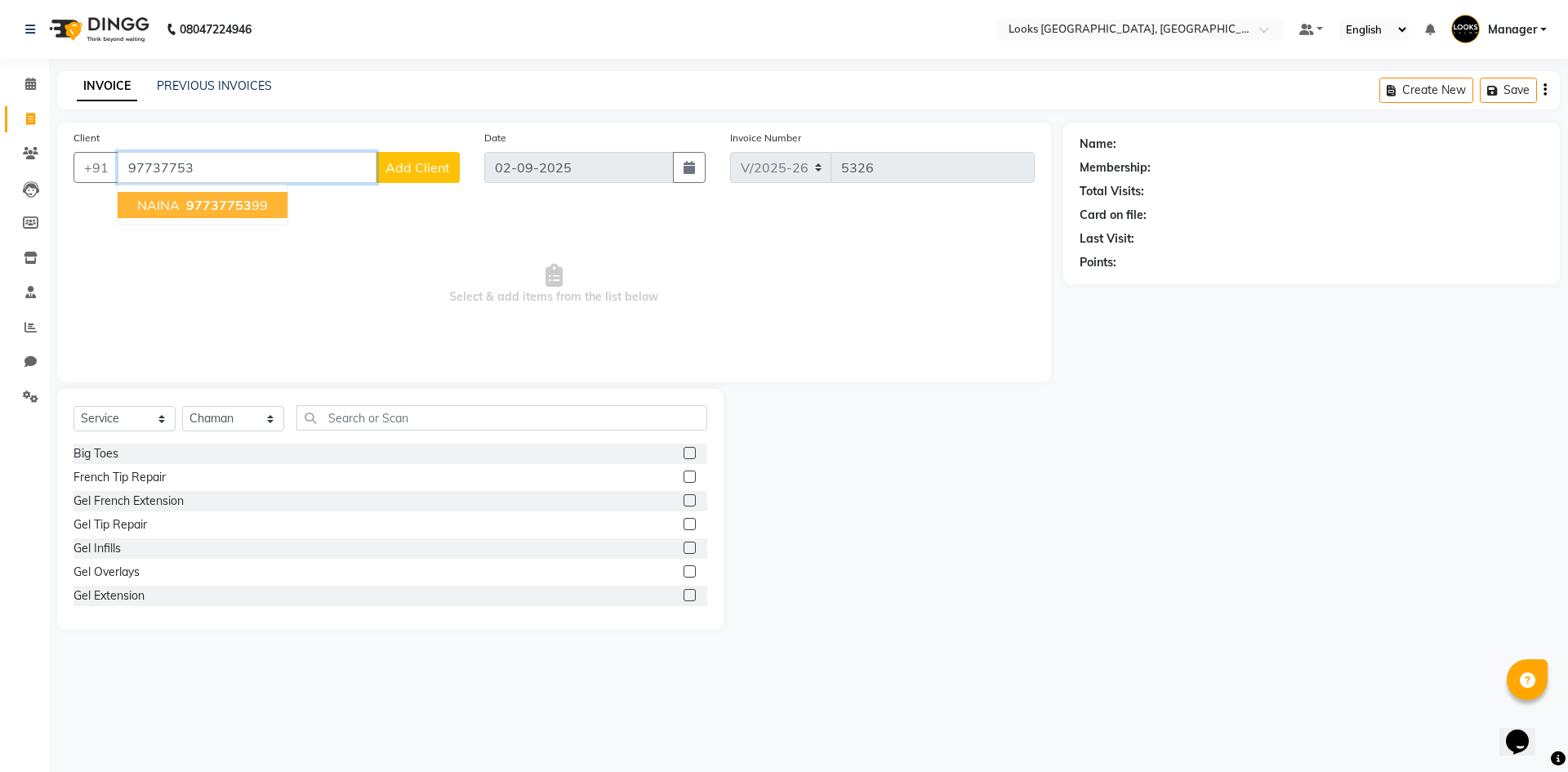
click at [234, 202] on span "97737753" at bounding box center [220, 205] width 66 height 16
type input "9773775399"
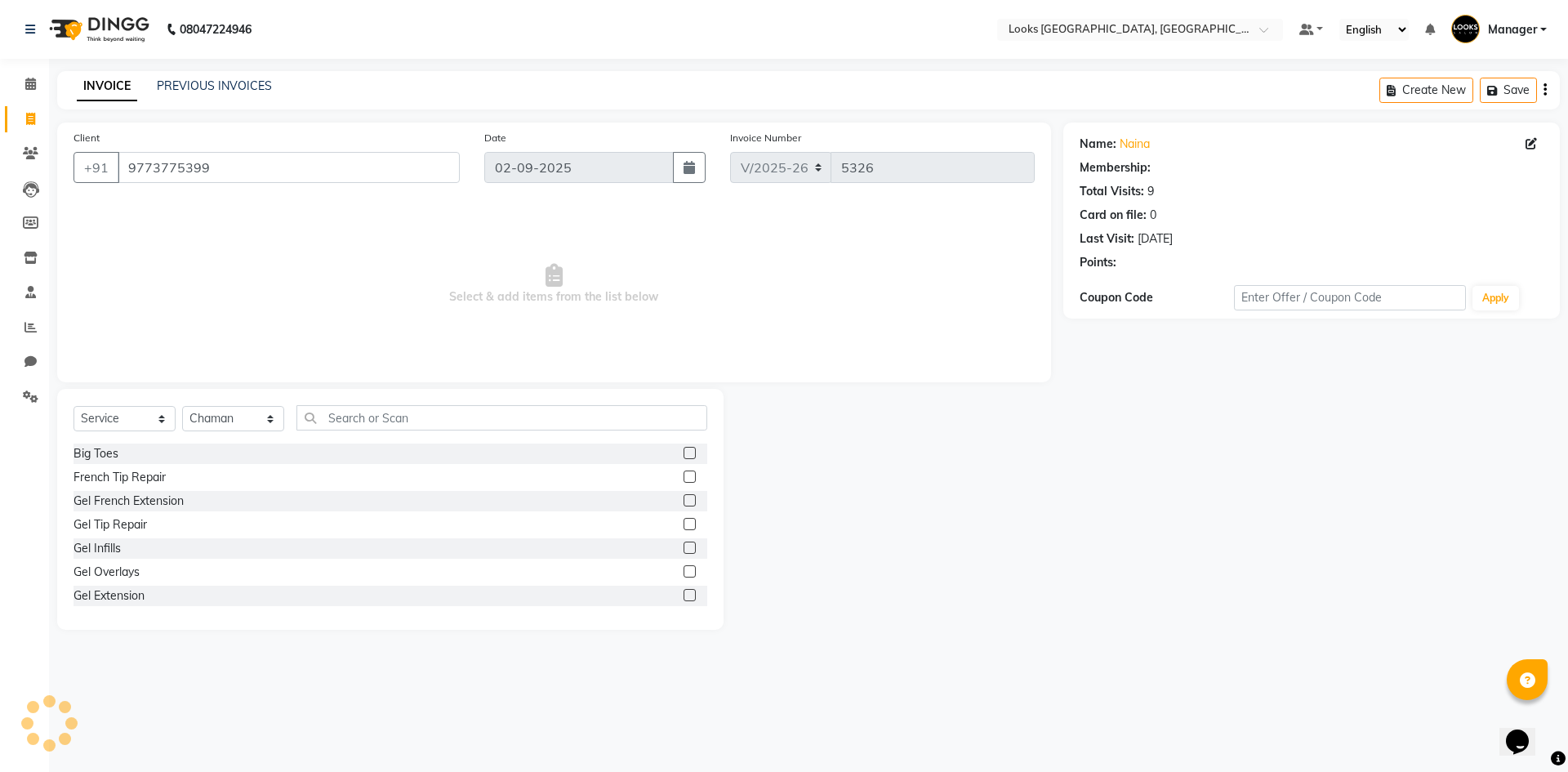
select select "1: Object"
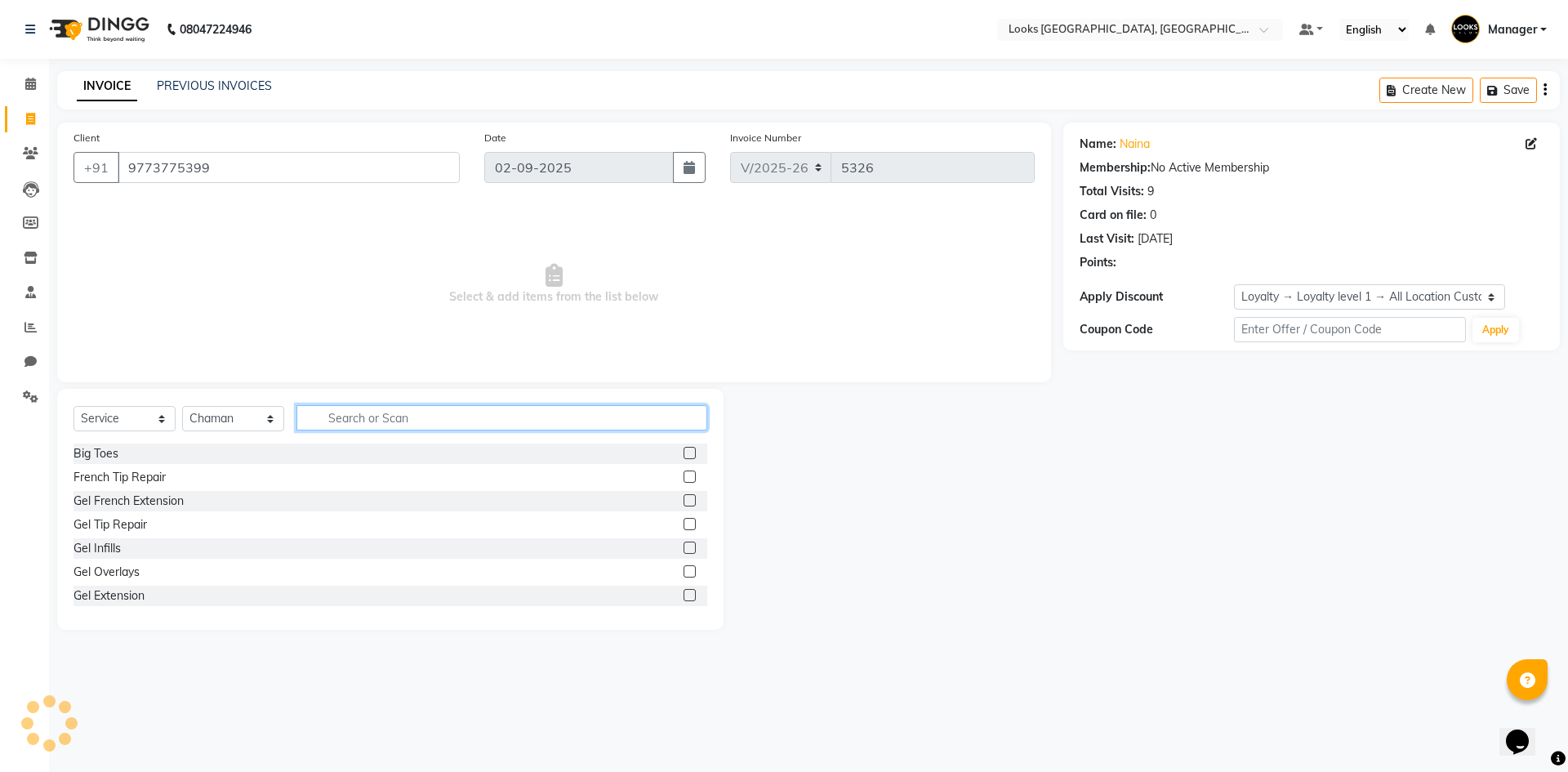
click at [338, 423] on input "text" at bounding box center [502, 418] width 411 height 25
type input "WAS"
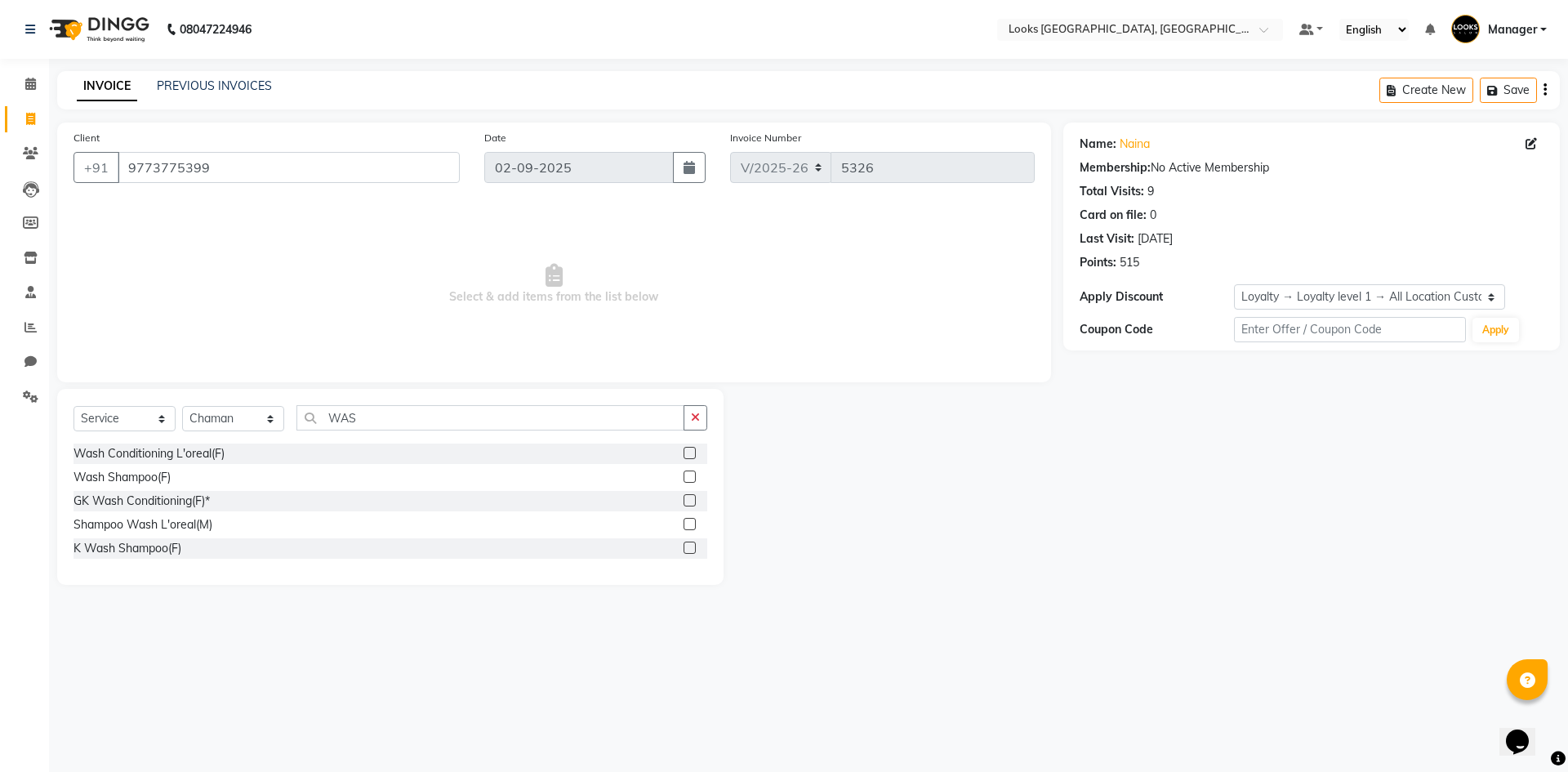
drag, startPoint x: 692, startPoint y: 454, endPoint x: 664, endPoint y: 399, distance: 61.7
click at [691, 454] on label at bounding box center [690, 453] width 13 height 13
click at [691, 454] on input "checkbox" at bounding box center [689, 454] width 11 height 11
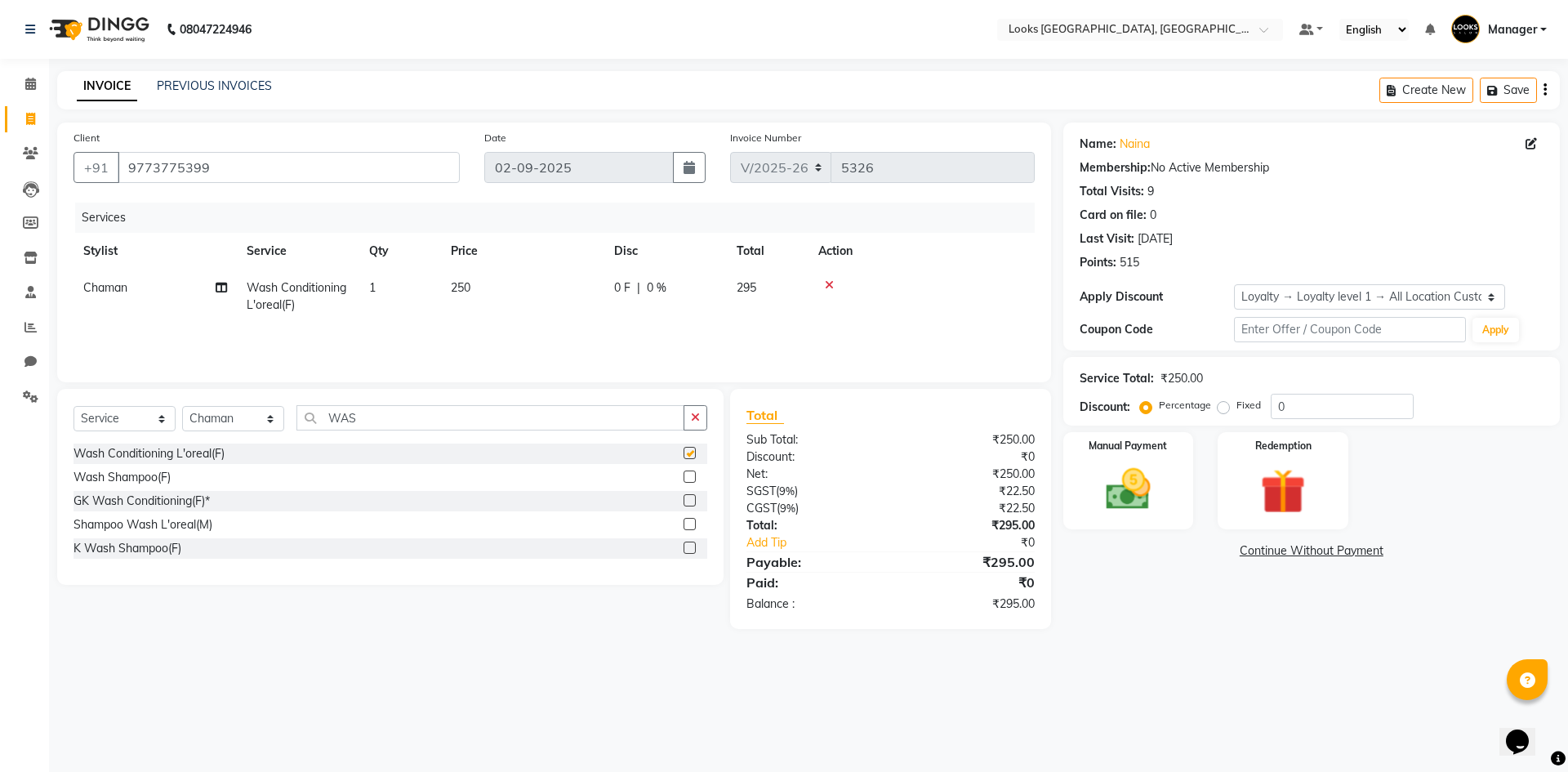
checkbox input "false"
click at [463, 287] on span "250" at bounding box center [460, 287] width 19 height 15
select select "84103"
click at [52, 276] on div "Client +91 9773775399 Date 02-09-2025 Invoice Number V/2025 V/2025-26 5326 Serv…" at bounding box center [553, 376] width 1019 height 507
type input "300"
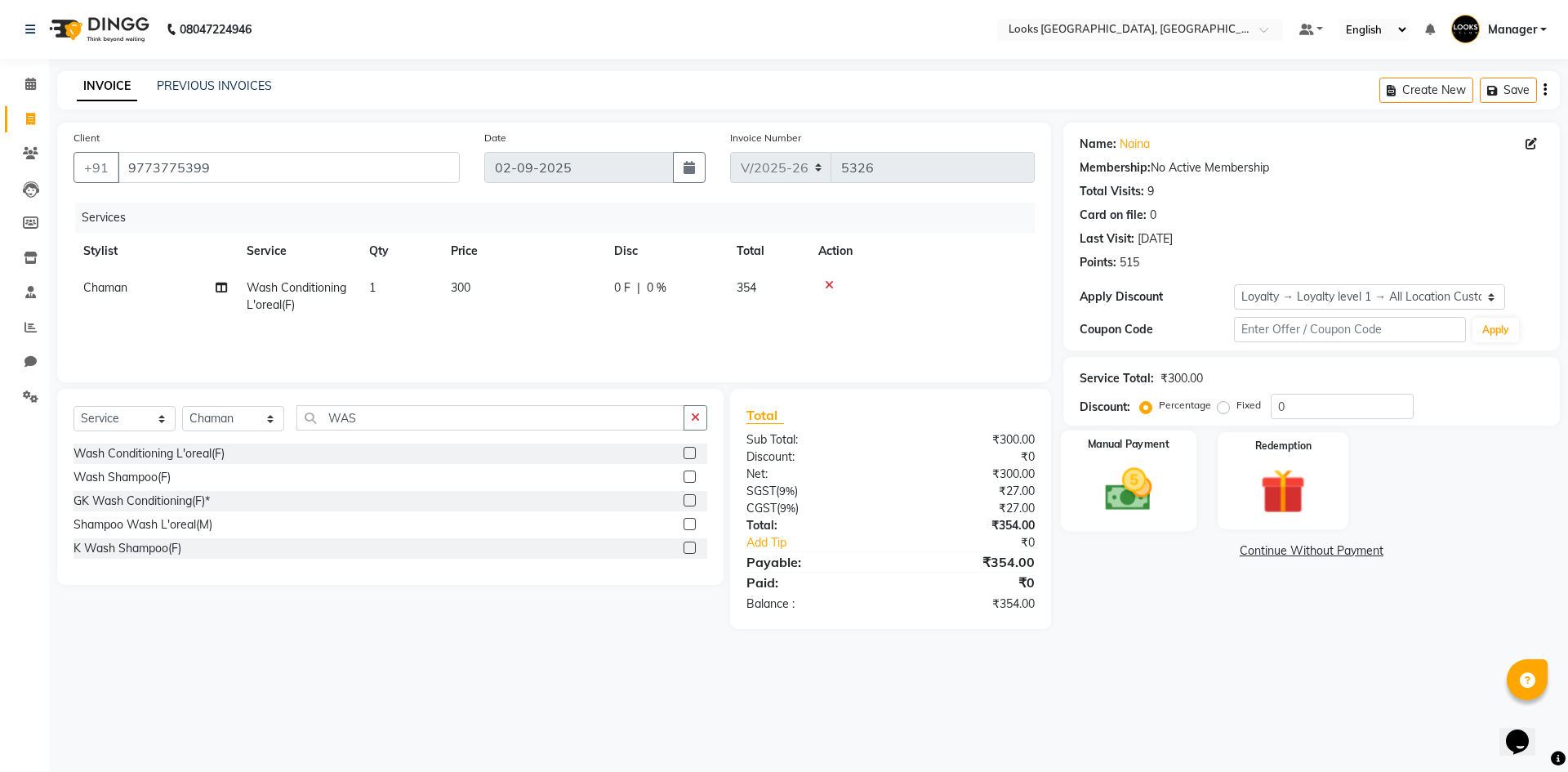
click at [1164, 488] on img at bounding box center [1128, 490] width 76 height 54
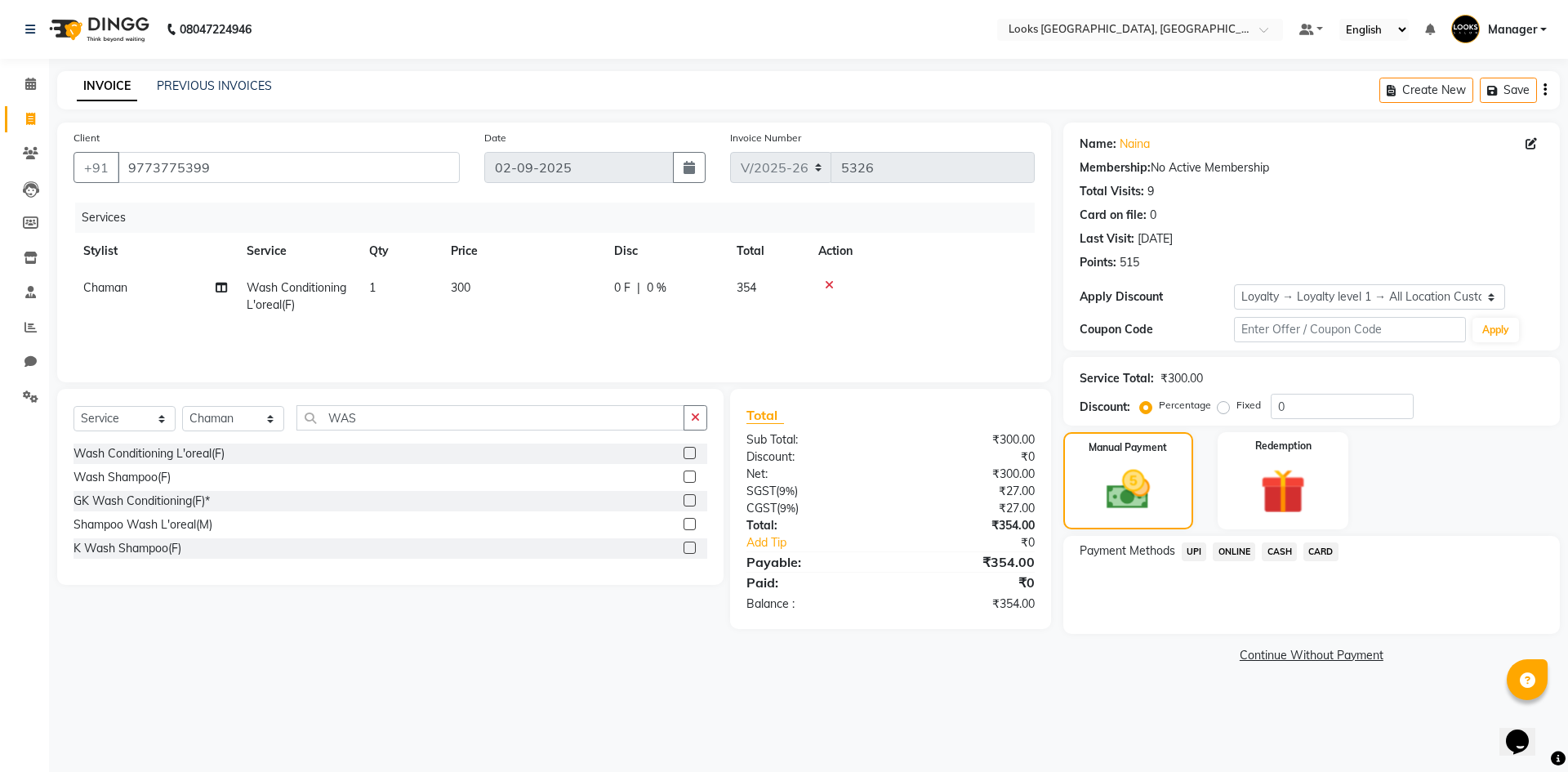
click at [1183, 554] on span "UPI" at bounding box center [1195, 551] width 25 height 18
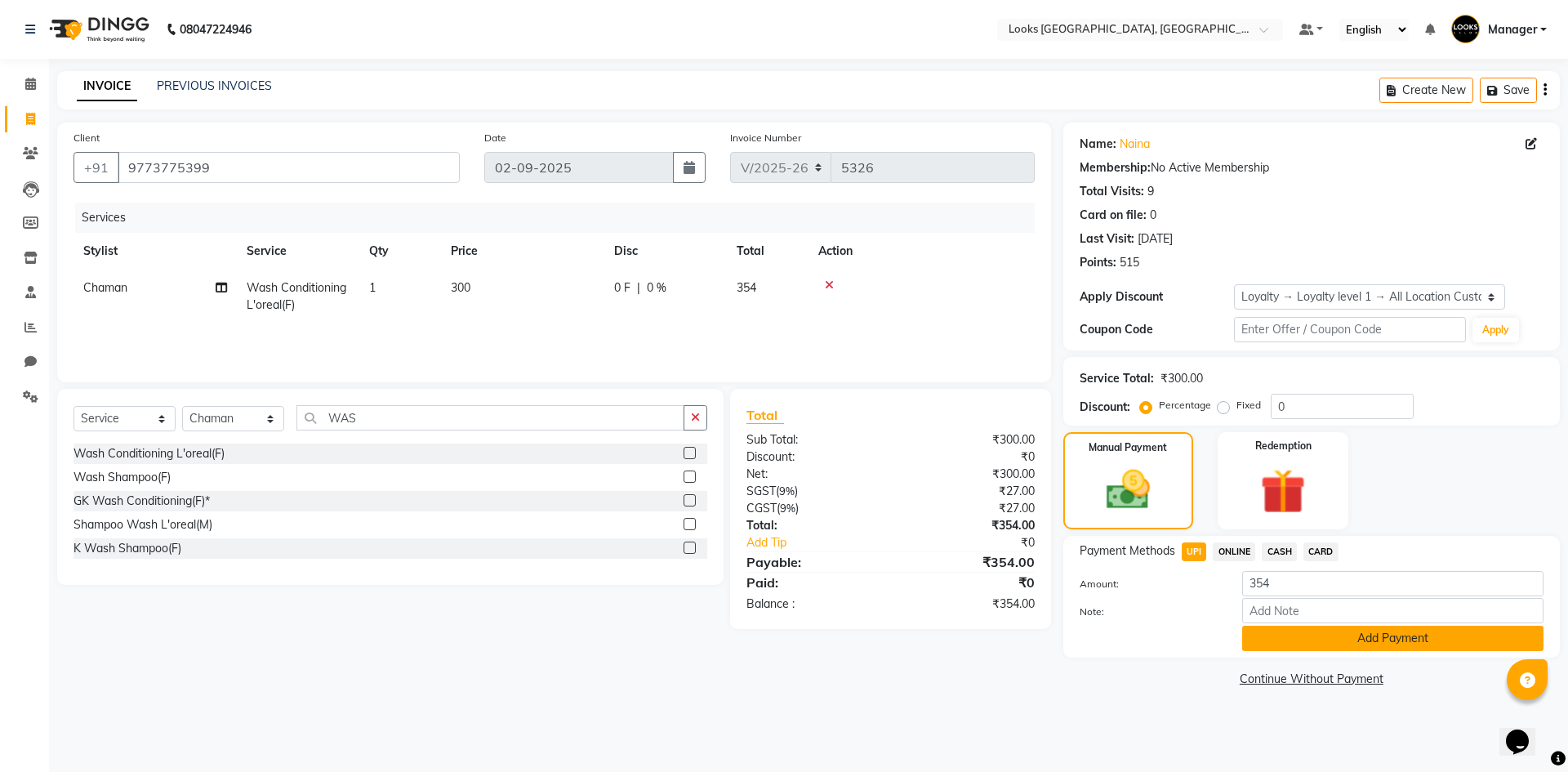
click at [1289, 626] on button "Add Payment" at bounding box center [1393, 638] width 302 height 25
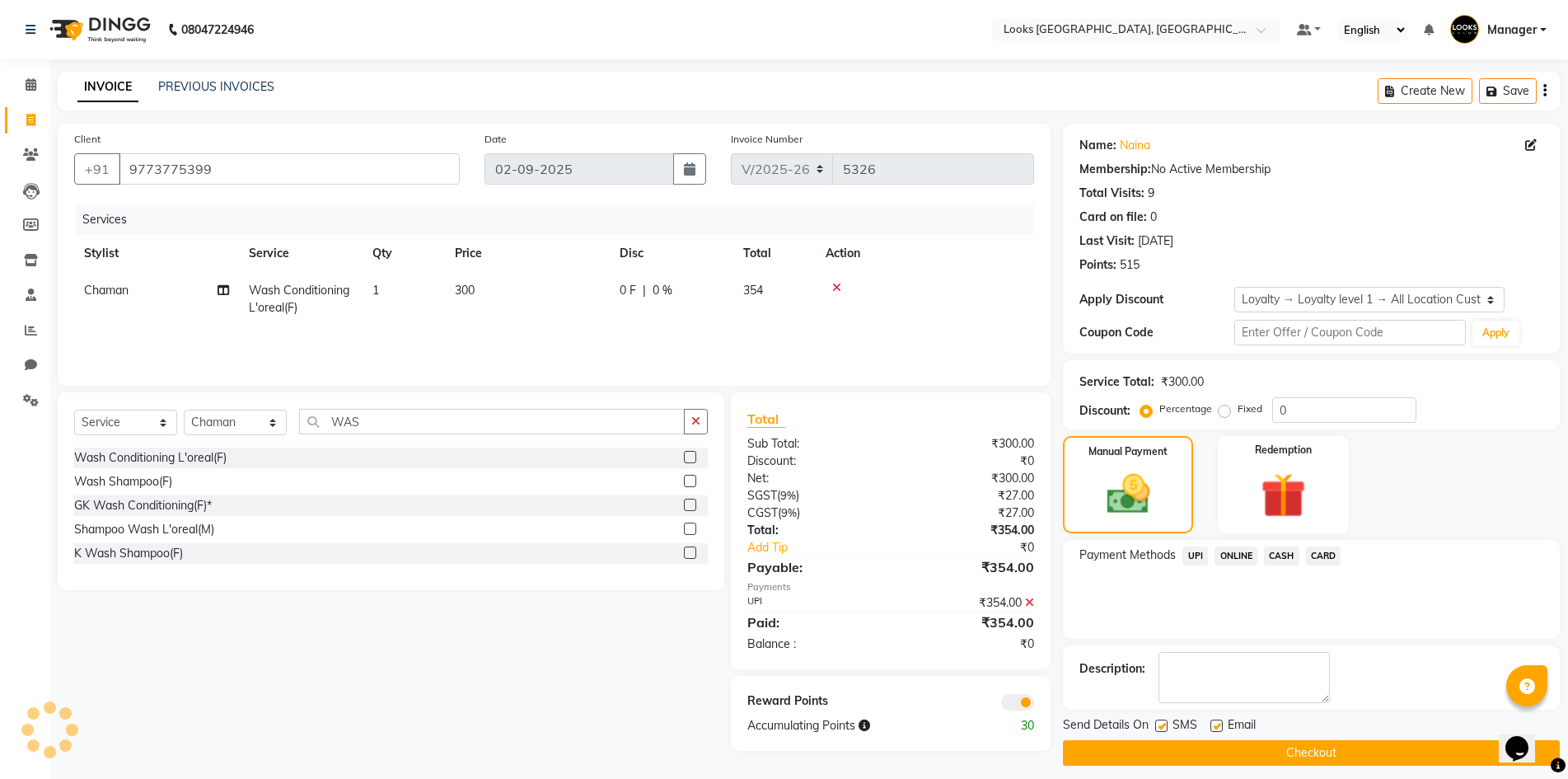
scroll to position [12, 0]
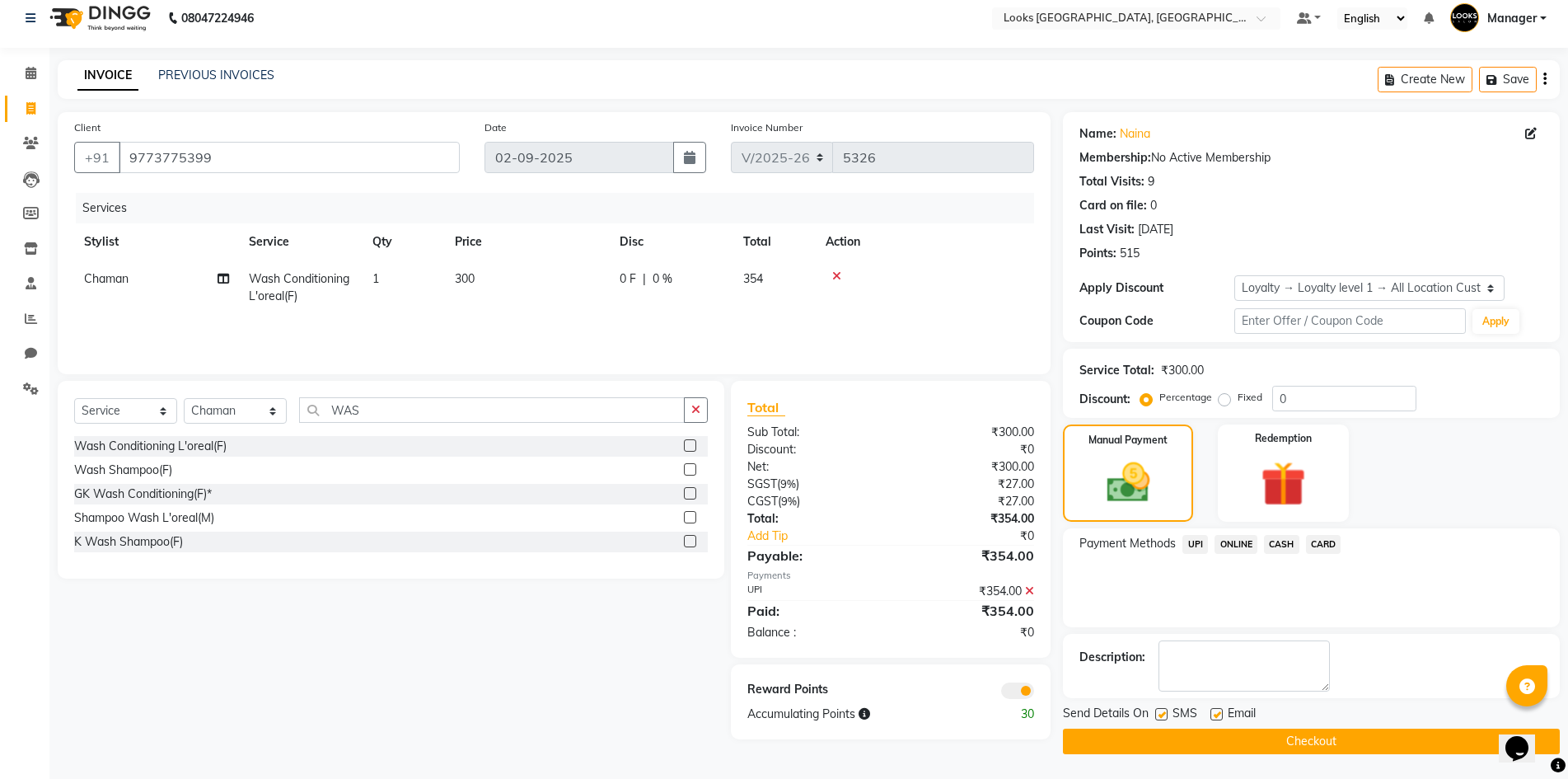
click at [1217, 713] on label at bounding box center [1217, 714] width 13 height 13
click at [1217, 713] on input "checkbox" at bounding box center [1216, 715] width 11 height 11
checkbox input "false"
click at [1274, 743] on button "Checkout" at bounding box center [1310, 742] width 497 height 25
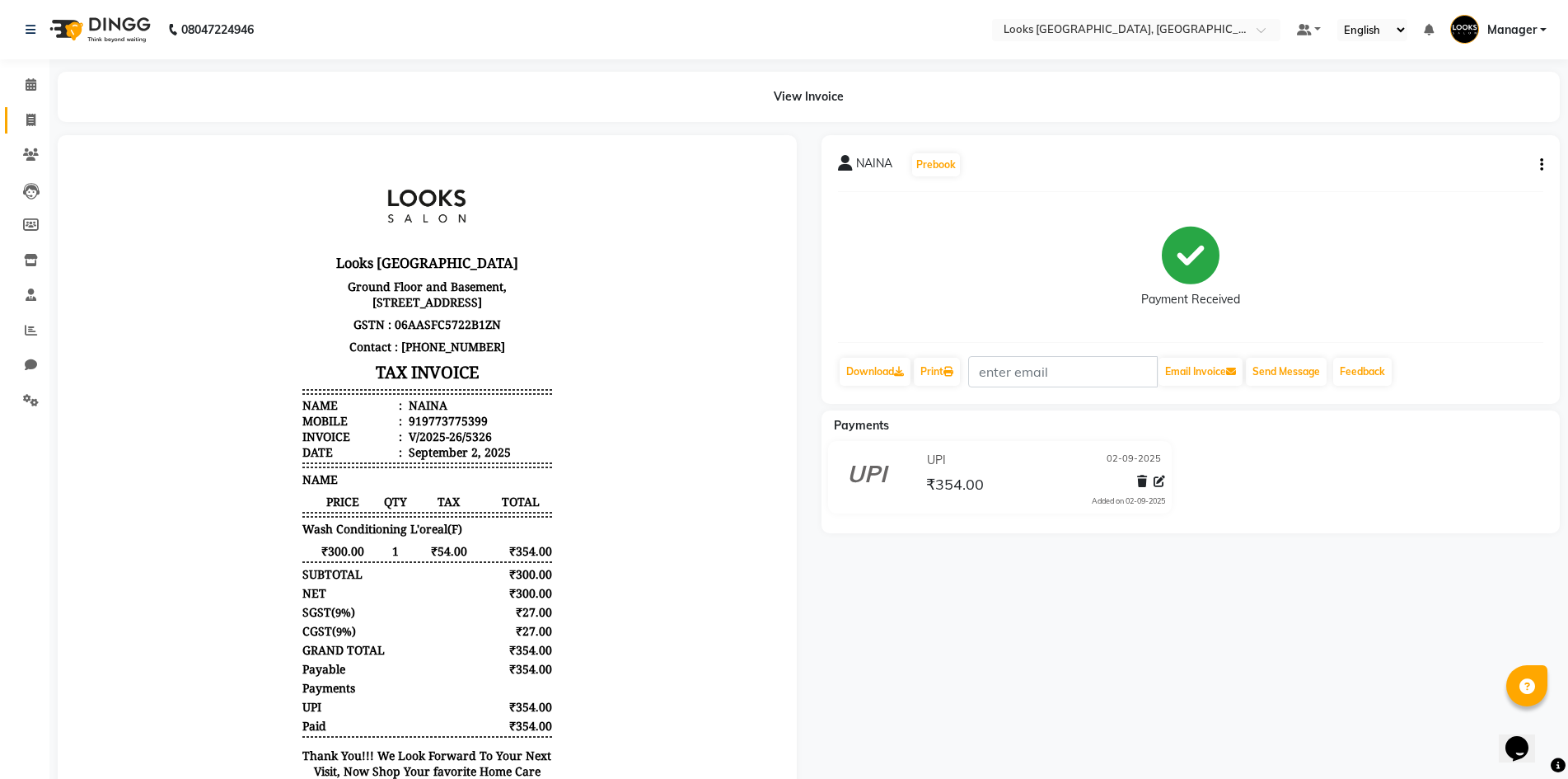
click at [17, 114] on span at bounding box center [31, 120] width 29 height 19
select select "service"
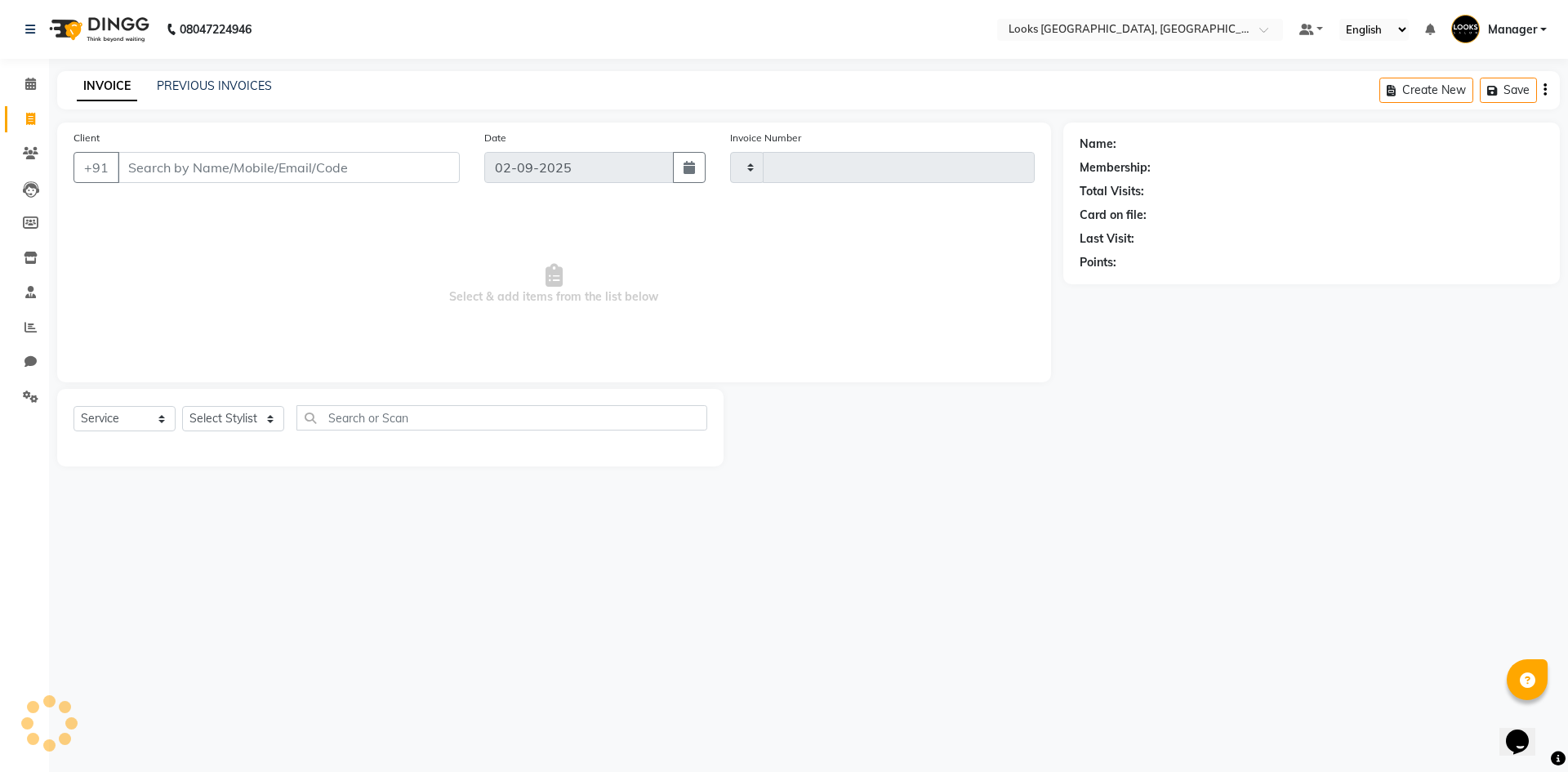
type input "5327"
select select "4718"
click at [198, 86] on link "PREVIOUS INVOICES" at bounding box center [214, 85] width 115 height 15
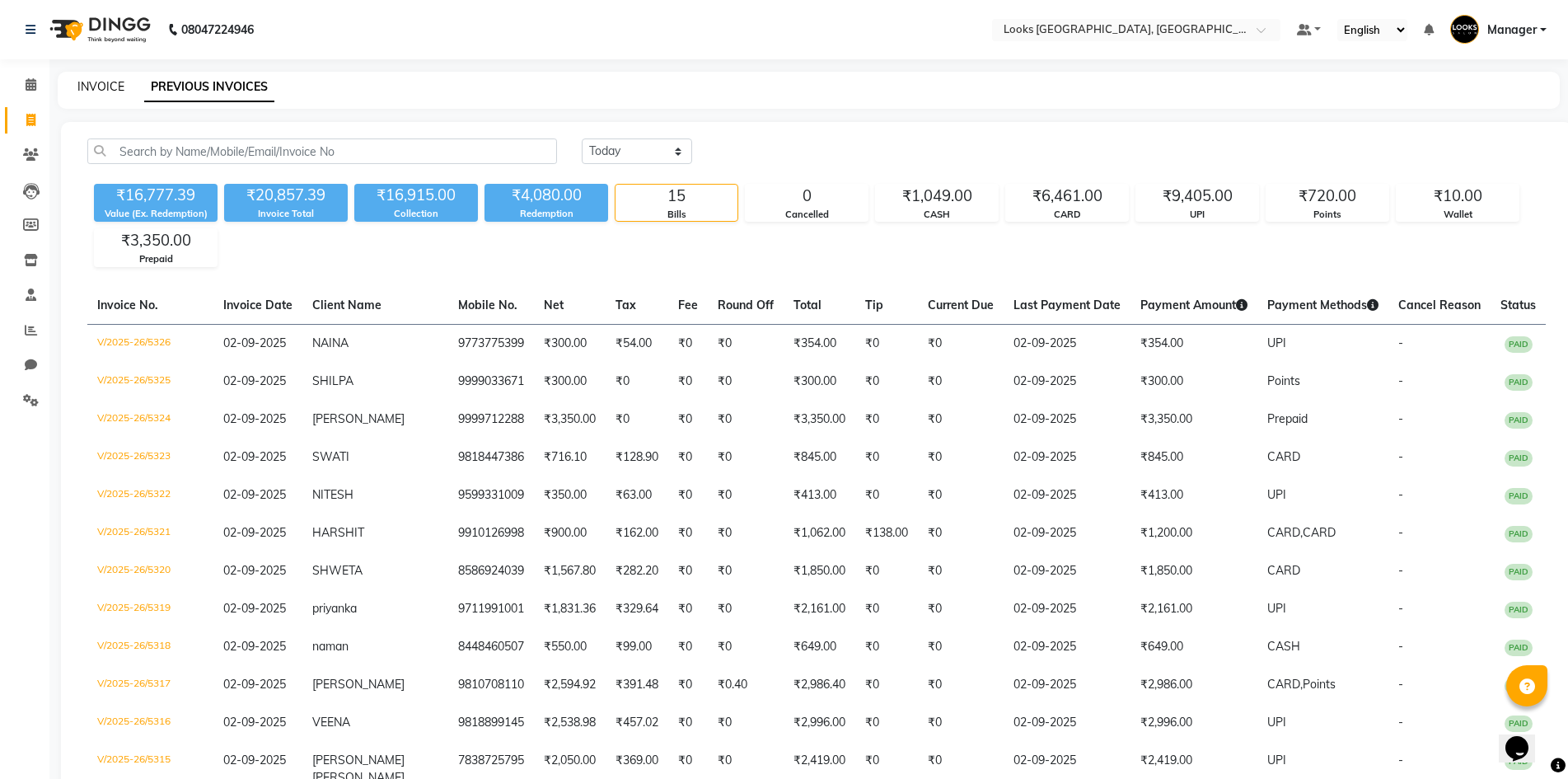
click at [109, 88] on link "INVOICE" at bounding box center [101, 86] width 47 height 15
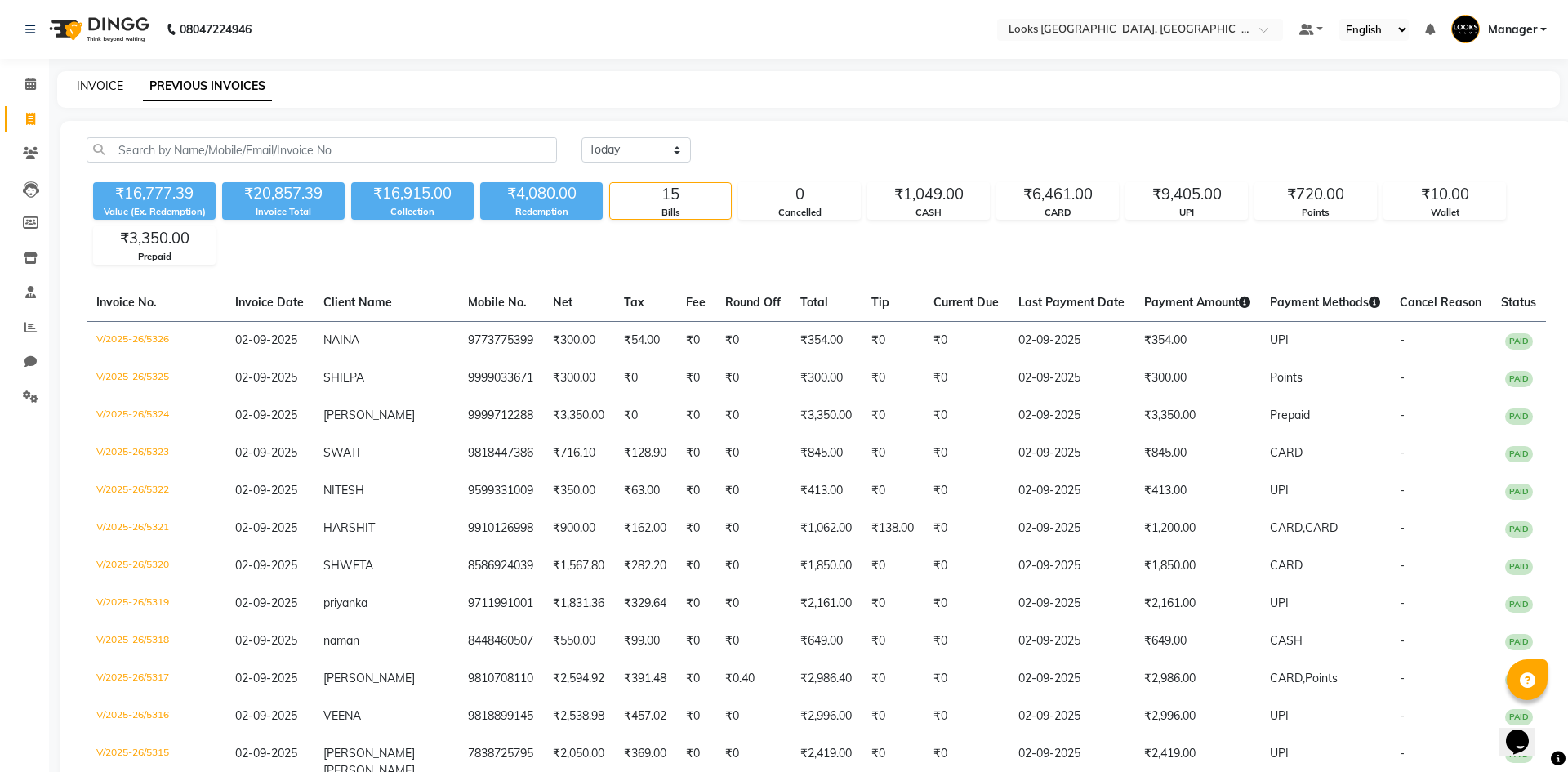
select select "4718"
select select "service"
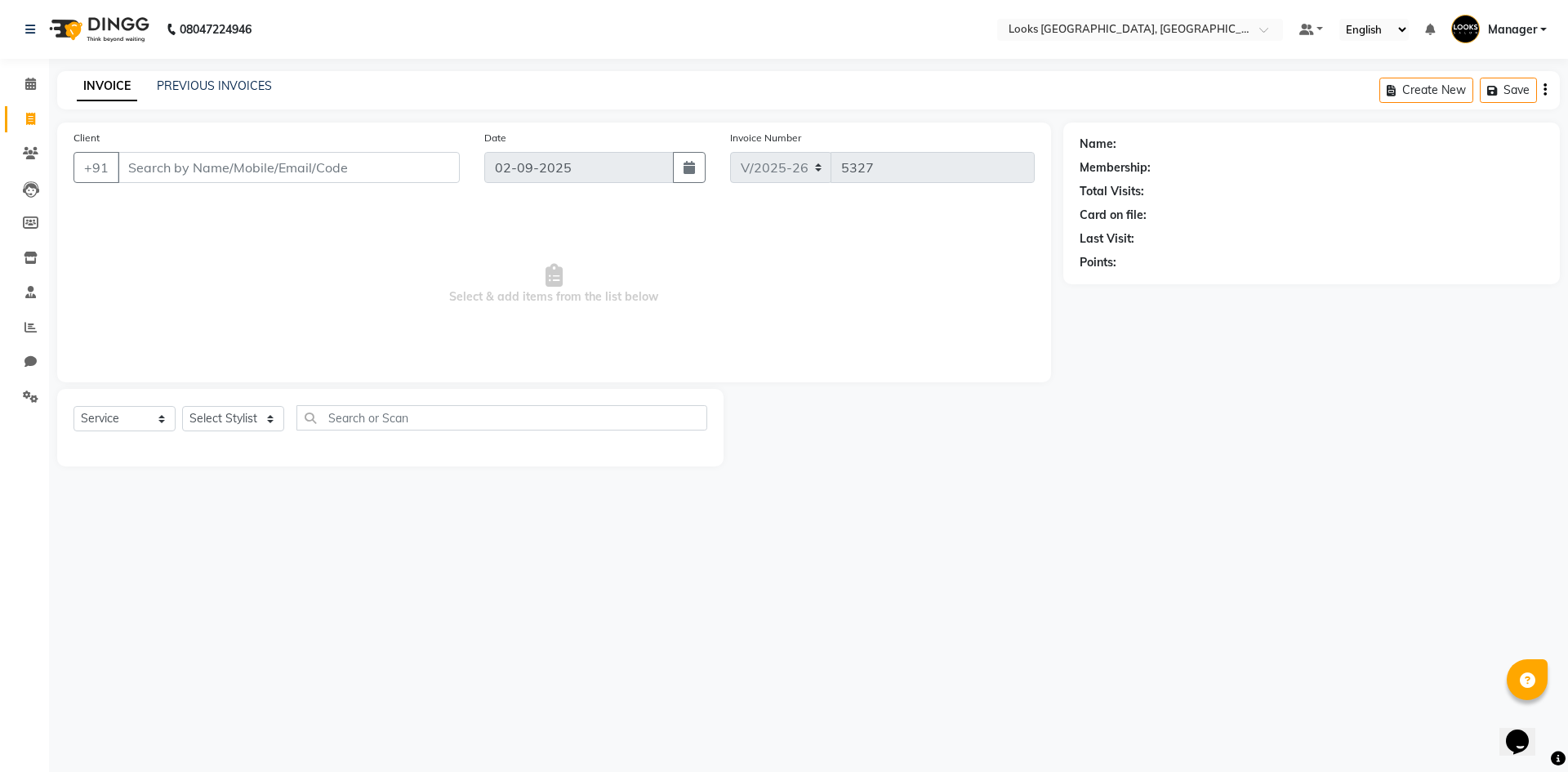
drag, startPoint x: 991, startPoint y: 621, endPoint x: 958, endPoint y: 599, distance: 39.7
click at [991, 621] on div "08047224946 Select Location × Looks Omaxe World Street, Faridabad, Haryana Defa…" at bounding box center [784, 386] width 1568 height 772
click at [234, 419] on select "Select Stylist [PERSON_NAME] [PERSON_NAME] COUNTER_SALES Employee_WS [PERSON_NA…" at bounding box center [233, 419] width 103 height 25
select select "29043"
click at [182, 406] on select "Select Stylist [PERSON_NAME] [PERSON_NAME] COUNTER_SALES Employee_WS [PERSON_NA…" at bounding box center [233, 419] width 103 height 25
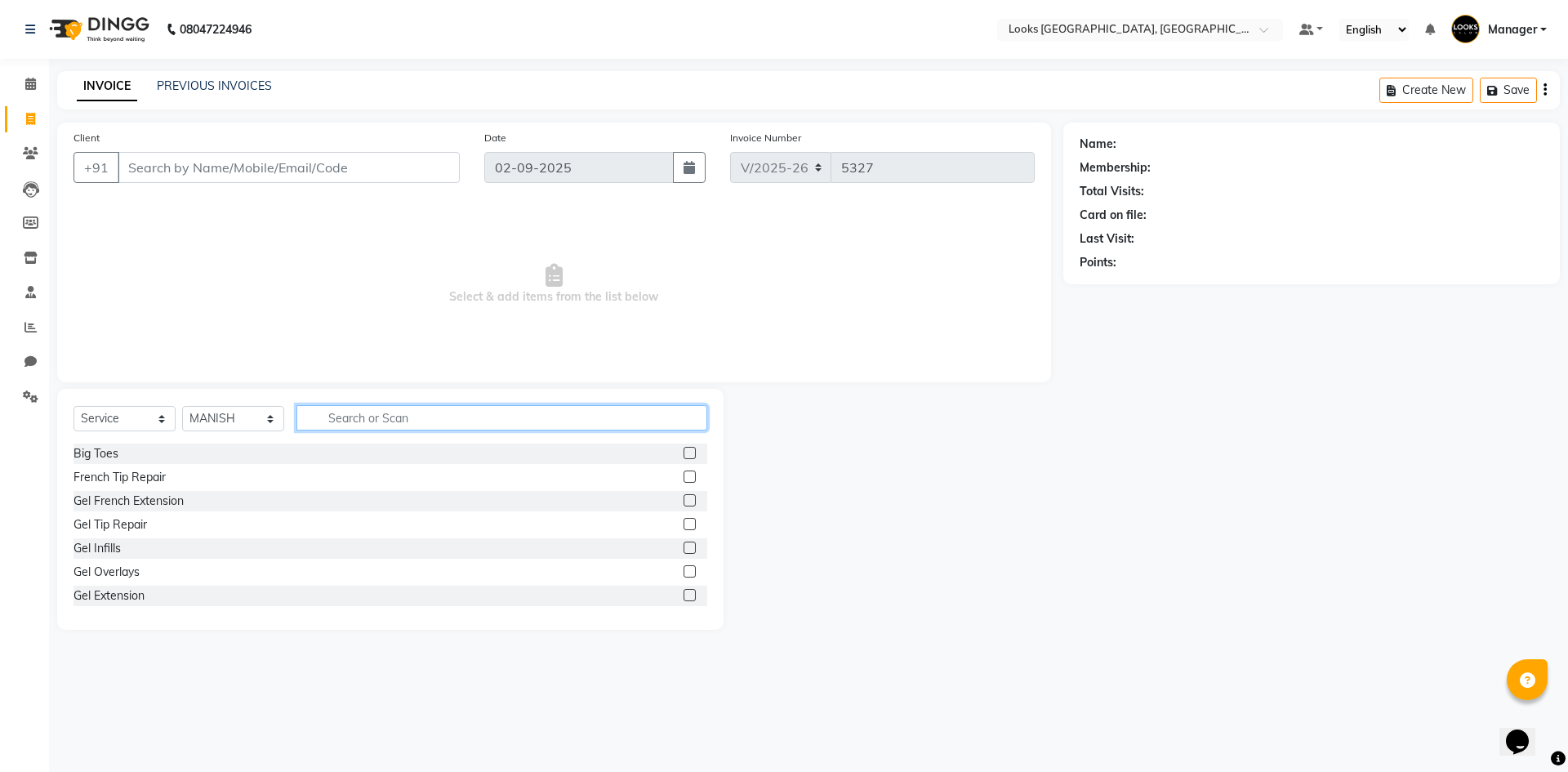
click at [427, 417] on input "text" at bounding box center [502, 418] width 411 height 25
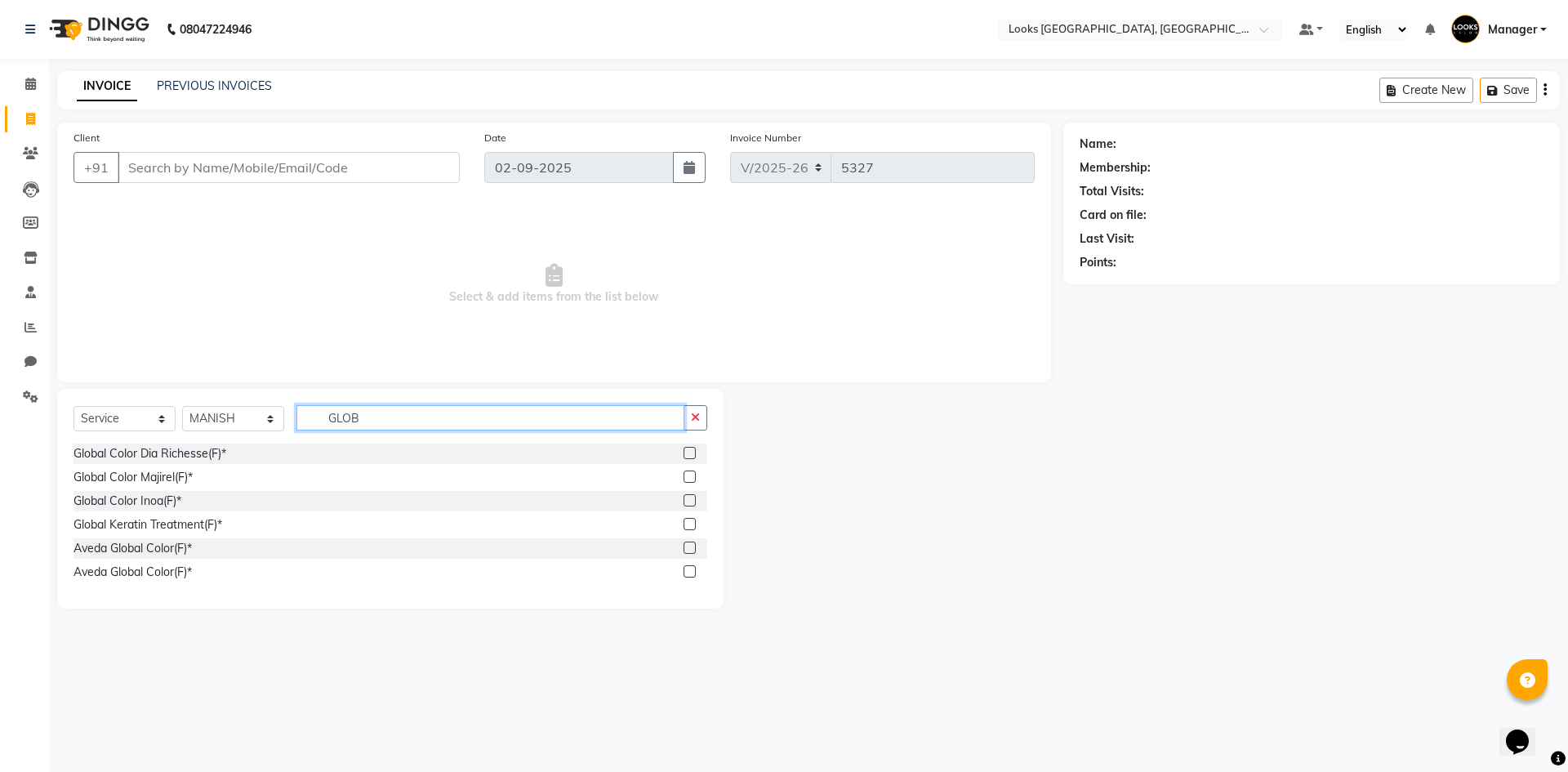
type input "GLOB"
click at [691, 502] on label at bounding box center [690, 500] width 13 height 13
click at [691, 502] on input "checkbox" at bounding box center [689, 501] width 11 height 11
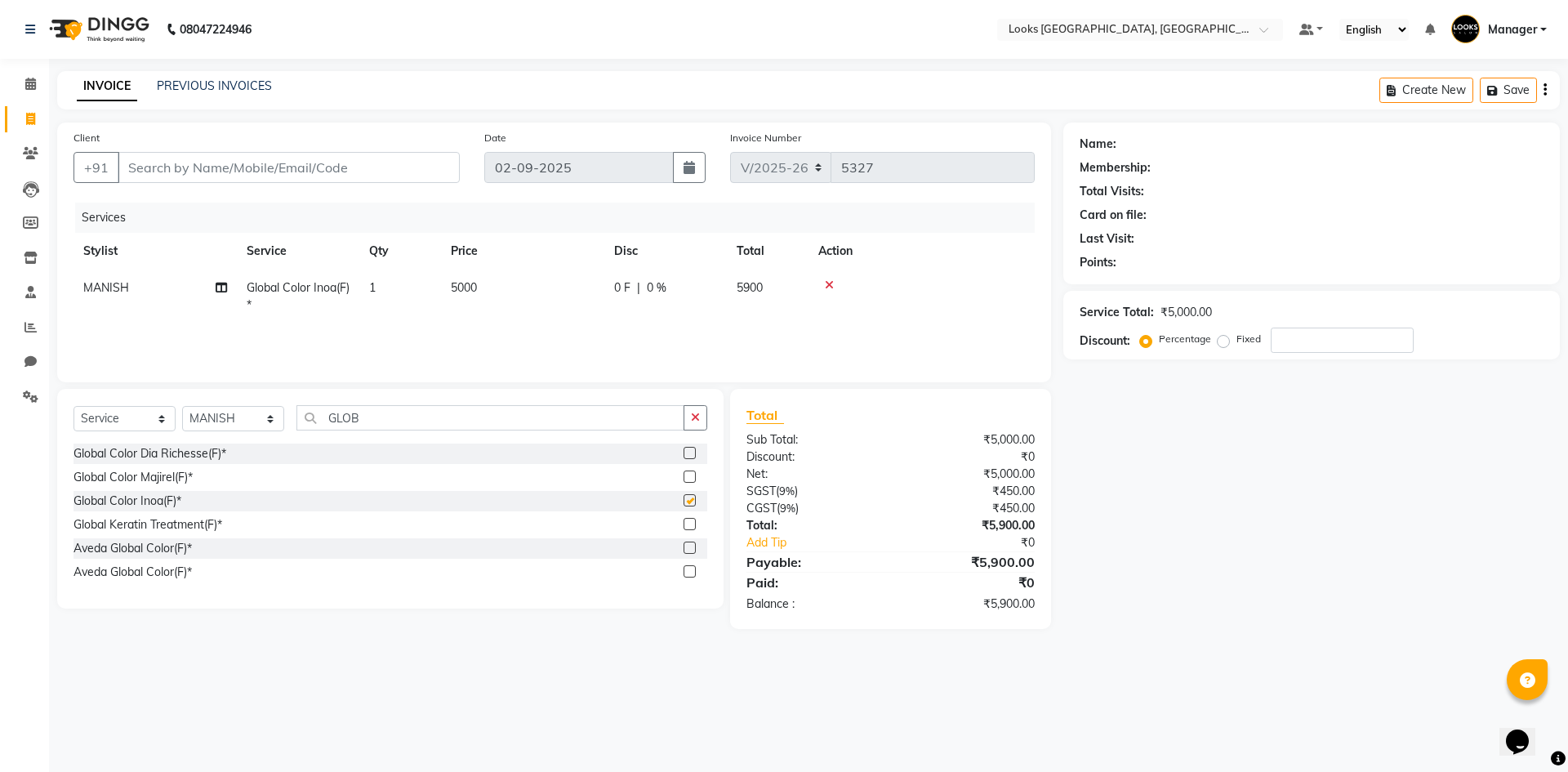
checkbox input "false"
click at [484, 288] on td "5000" at bounding box center [522, 297] width 163 height 54
select select "29043"
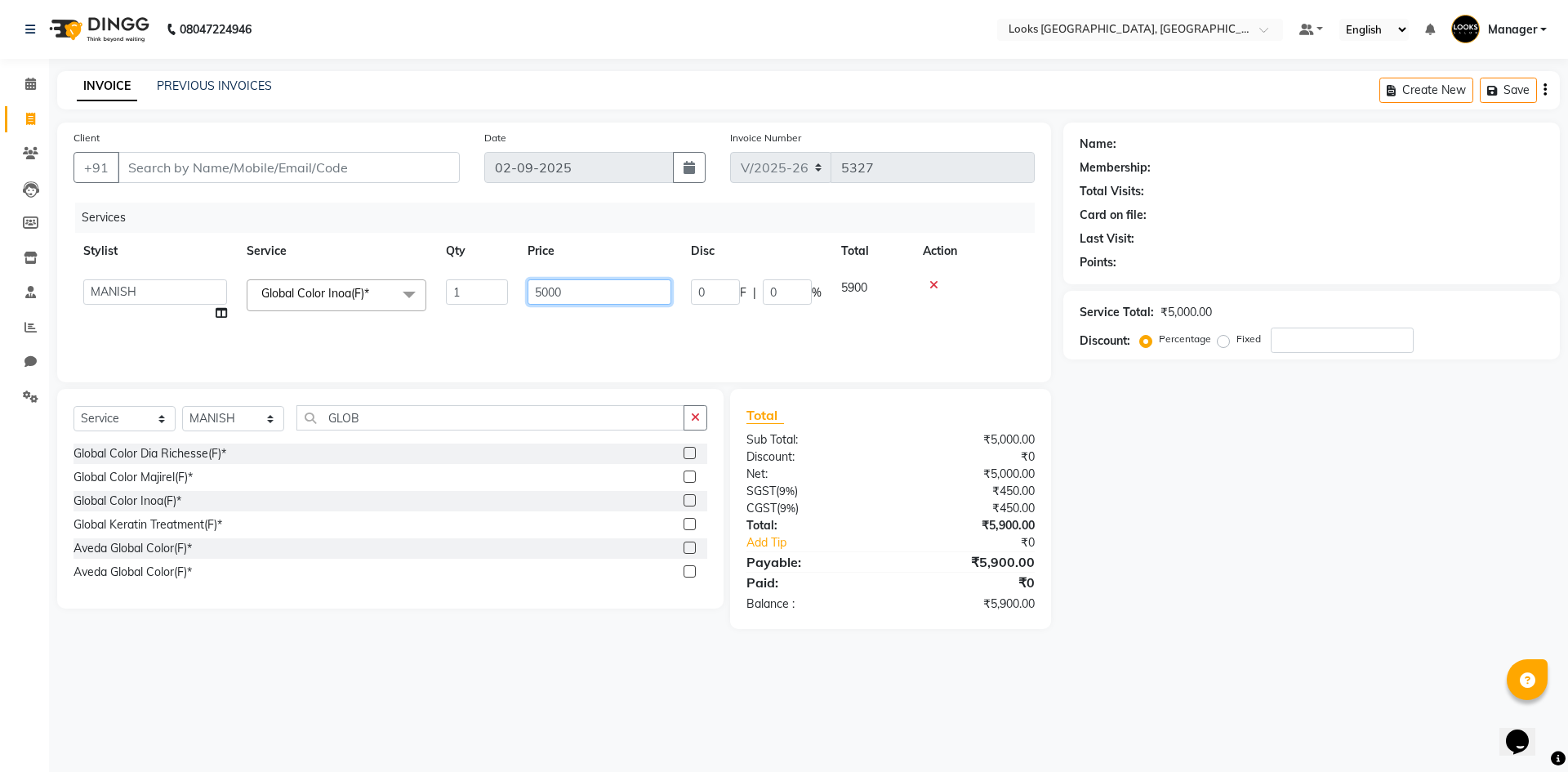
drag, startPoint x: 484, startPoint y: 288, endPoint x: 139, endPoint y: 280, distance: 345.1
click at [146, 282] on tr "ARSHAD Ayush Bobby Chaman COUNTER_SALES Employee_WS FAREED KOMAL Manager MANISH…" at bounding box center [554, 301] width 962 height 62
type input "8000"
click at [1346, 590] on div "Name: Membership: Total Visits: Card on file: Last Visit: Points: Service Total…" at bounding box center [1318, 376] width 509 height 507
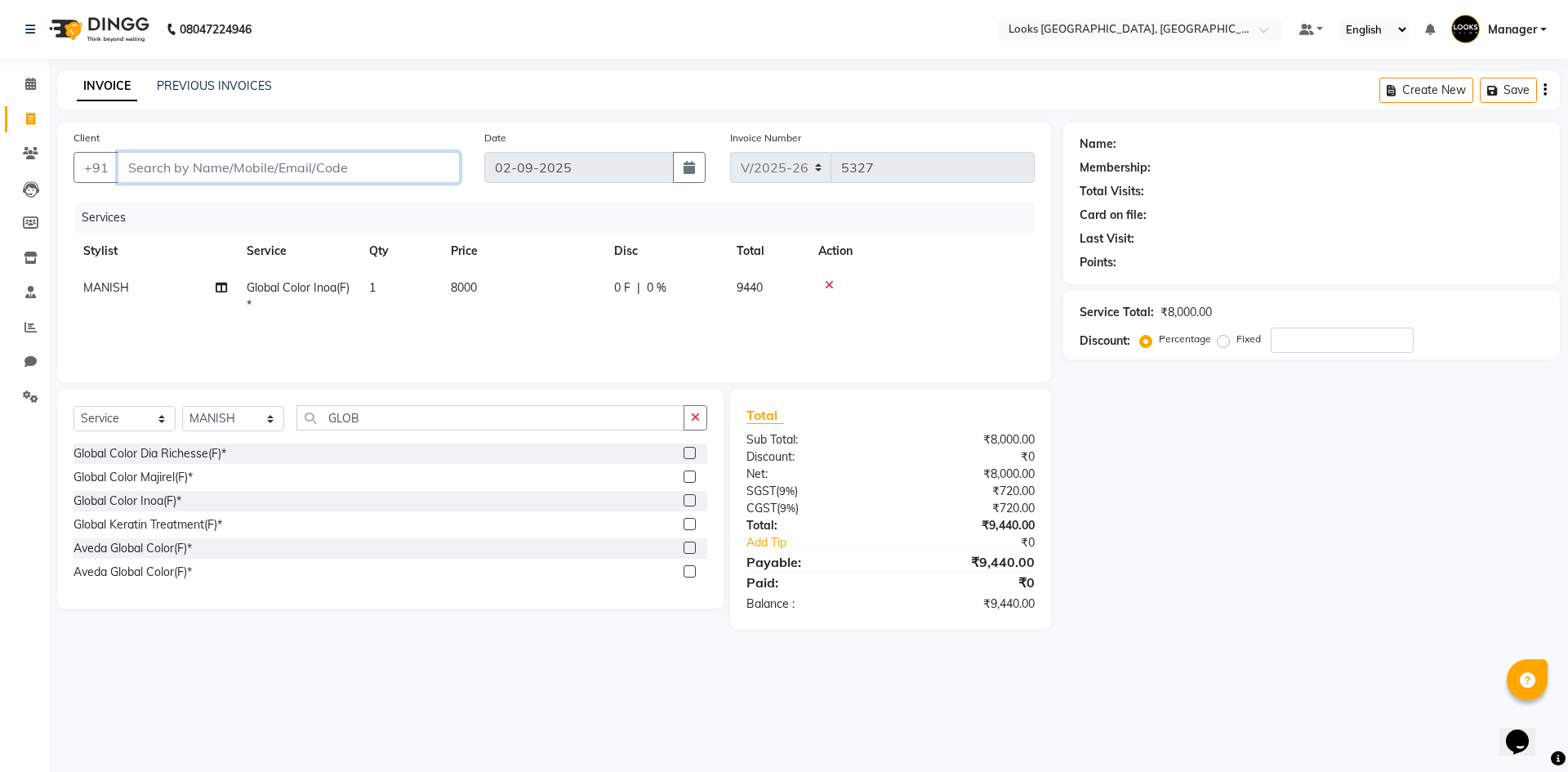
click at [234, 176] on input "Client" at bounding box center [289, 167] width 342 height 31
type input "9"
type input "0"
click at [136, 208] on button "Aditi 99992032 75" at bounding box center [196, 204] width 157 height 26
type input "9999203275"
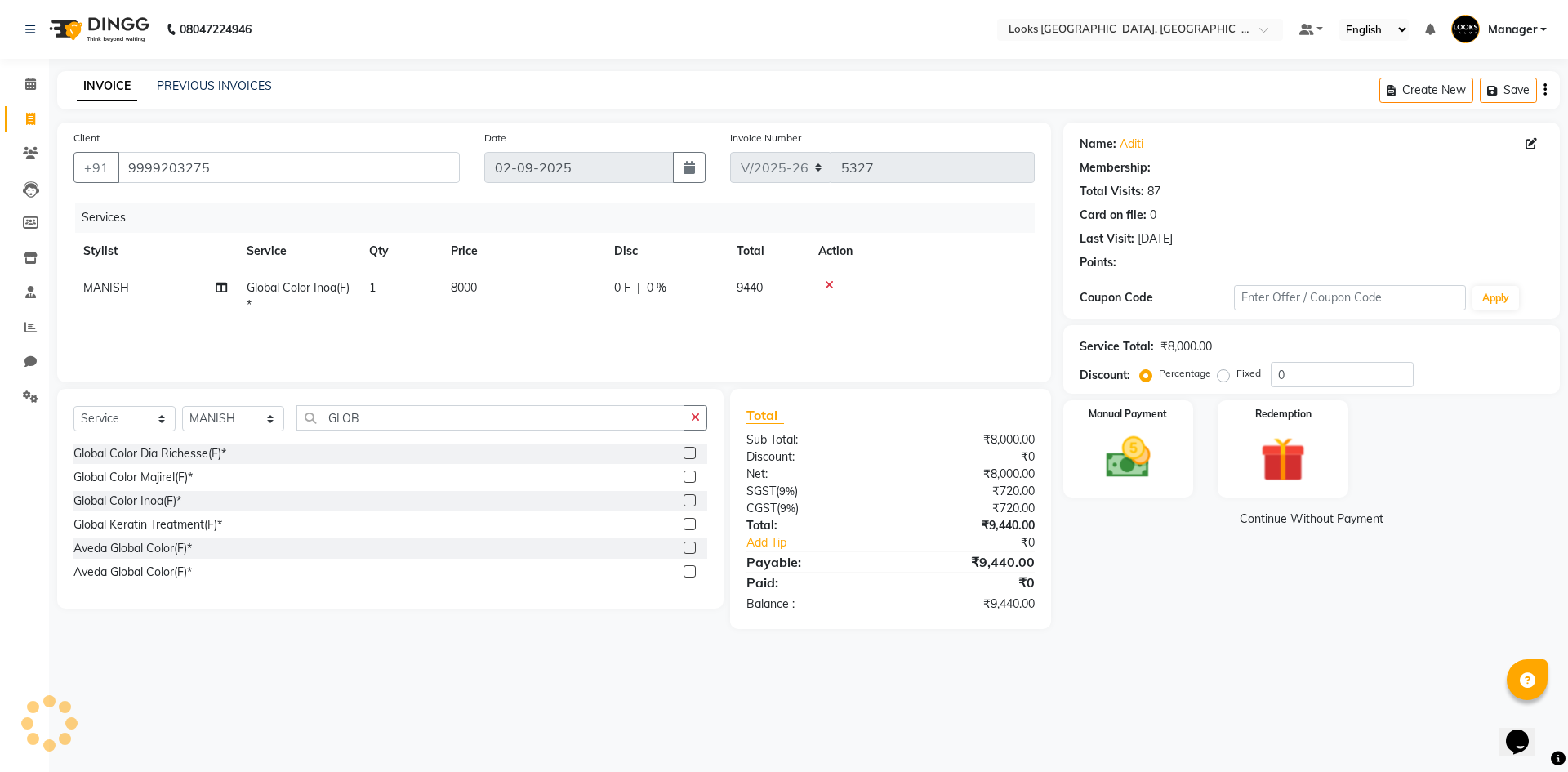
select select "1: Object"
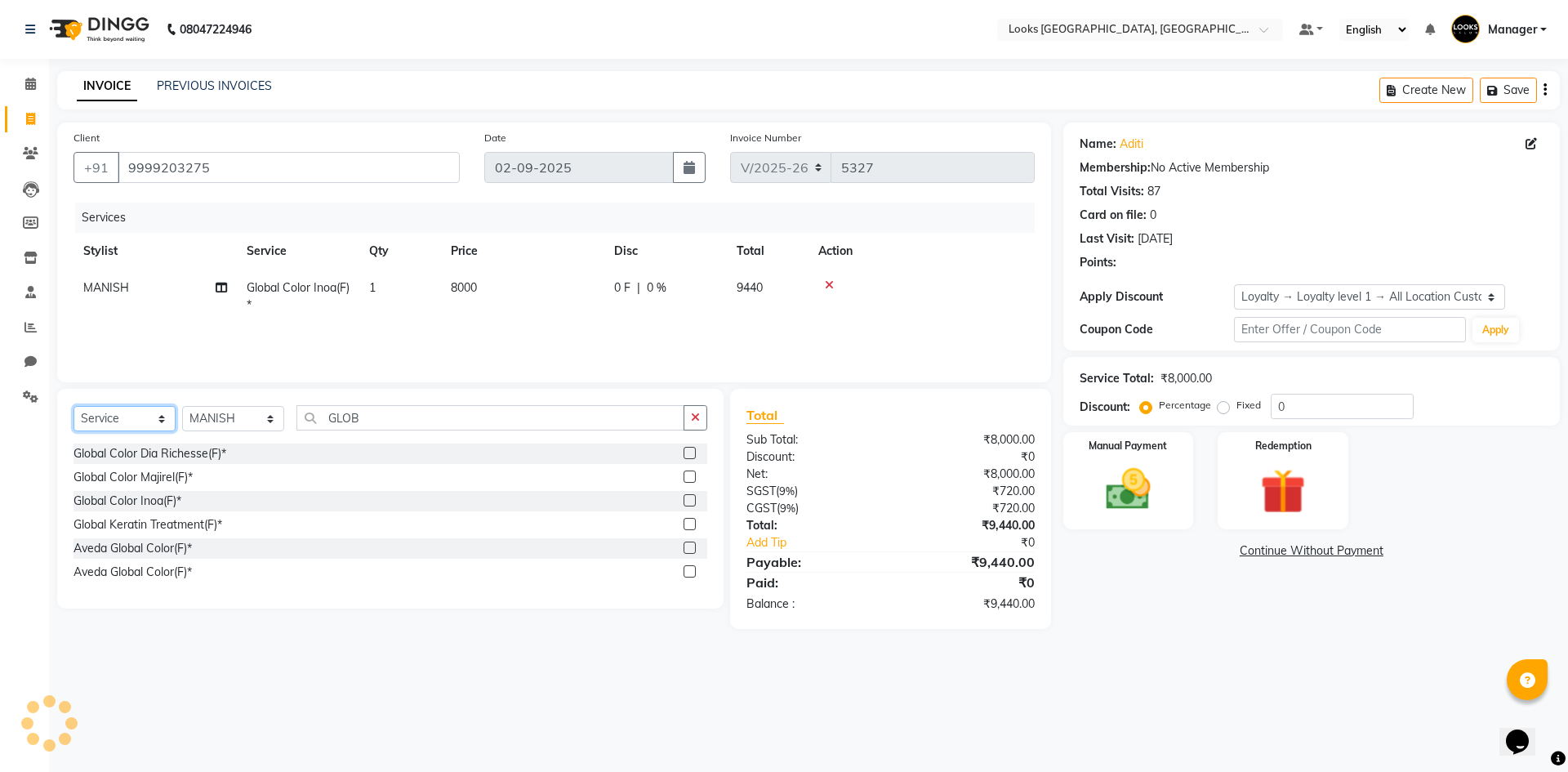
click at [139, 417] on select "Select Service Product Membership Package Voucher Prepaid Gift Card" at bounding box center [125, 419] width 103 height 25
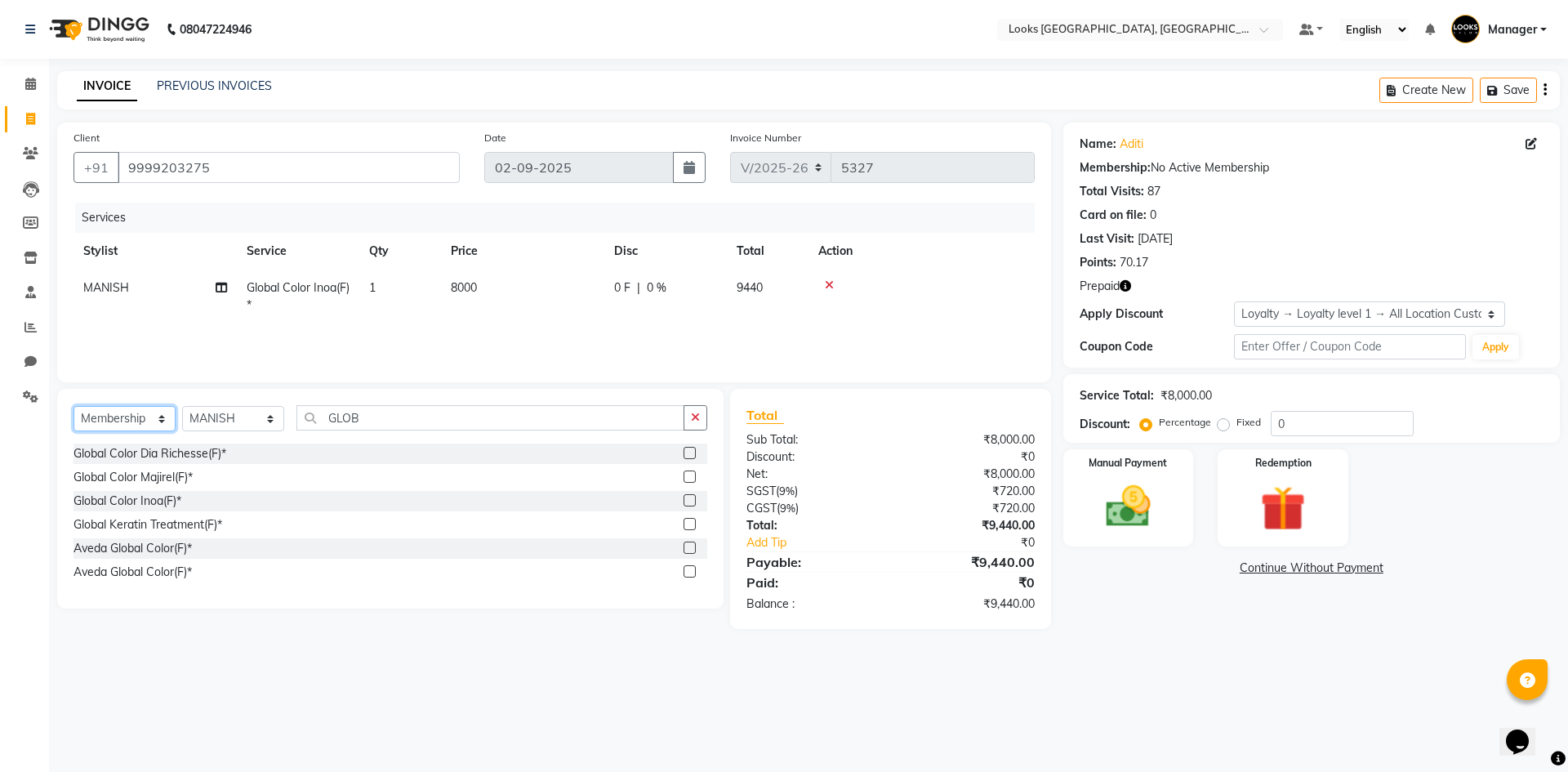
click at [74, 406] on select "Select Service Product Membership Package Voucher Prepaid Gift Card" at bounding box center [125, 419] width 103 height 25
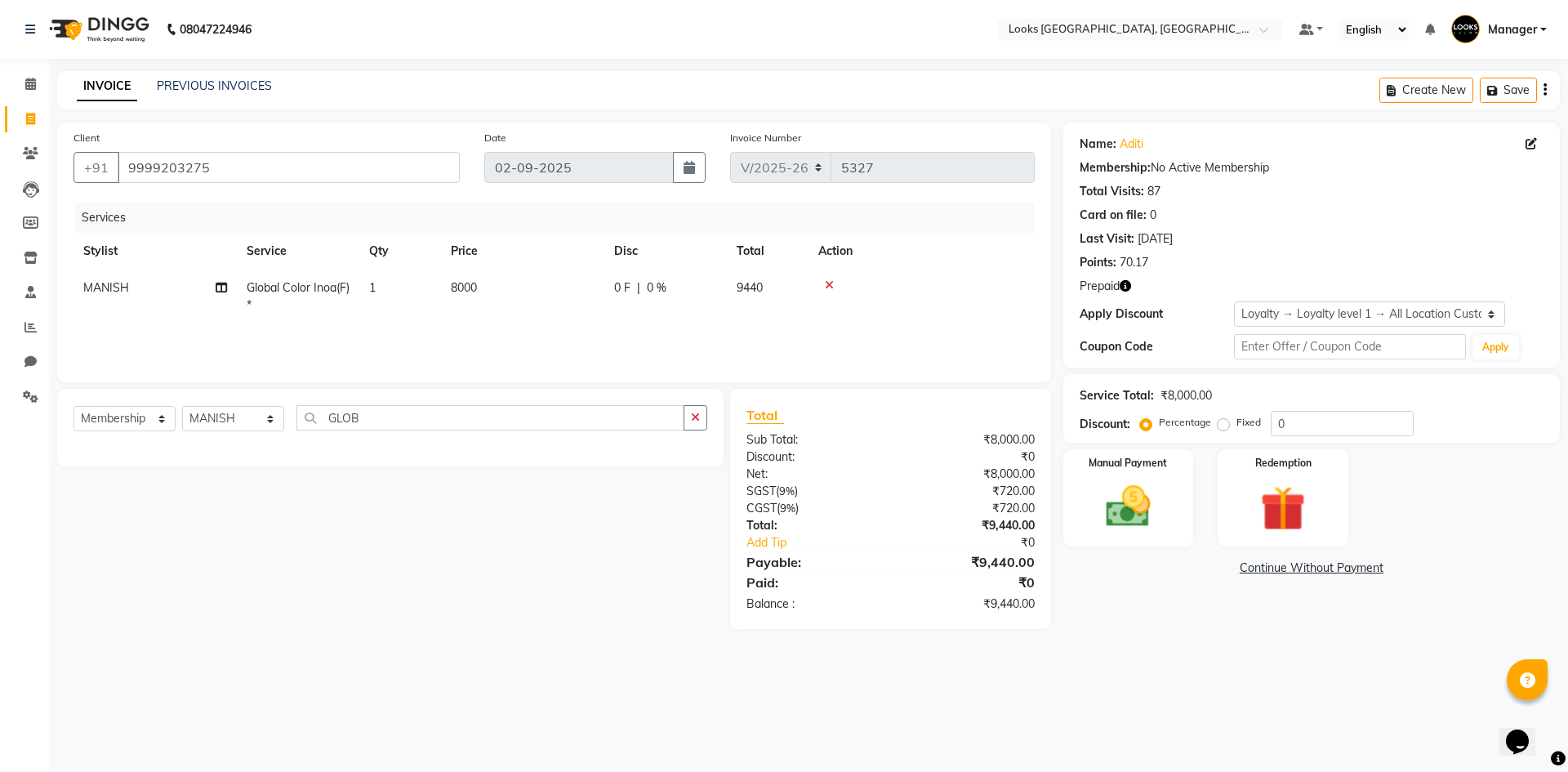
click at [156, 496] on div "Select Service Product Membership Package Voucher Prepaid Gift Card Select Styl…" at bounding box center [384, 509] width 679 height 240
click at [129, 429] on select "Select Service Product Membership Package Voucher Prepaid Gift Card" at bounding box center [125, 419] width 103 height 25
select select "product"
click at [74, 406] on select "Select Service Product Membership Package Voucher Prepaid Gift Card" at bounding box center [125, 419] width 103 height 25
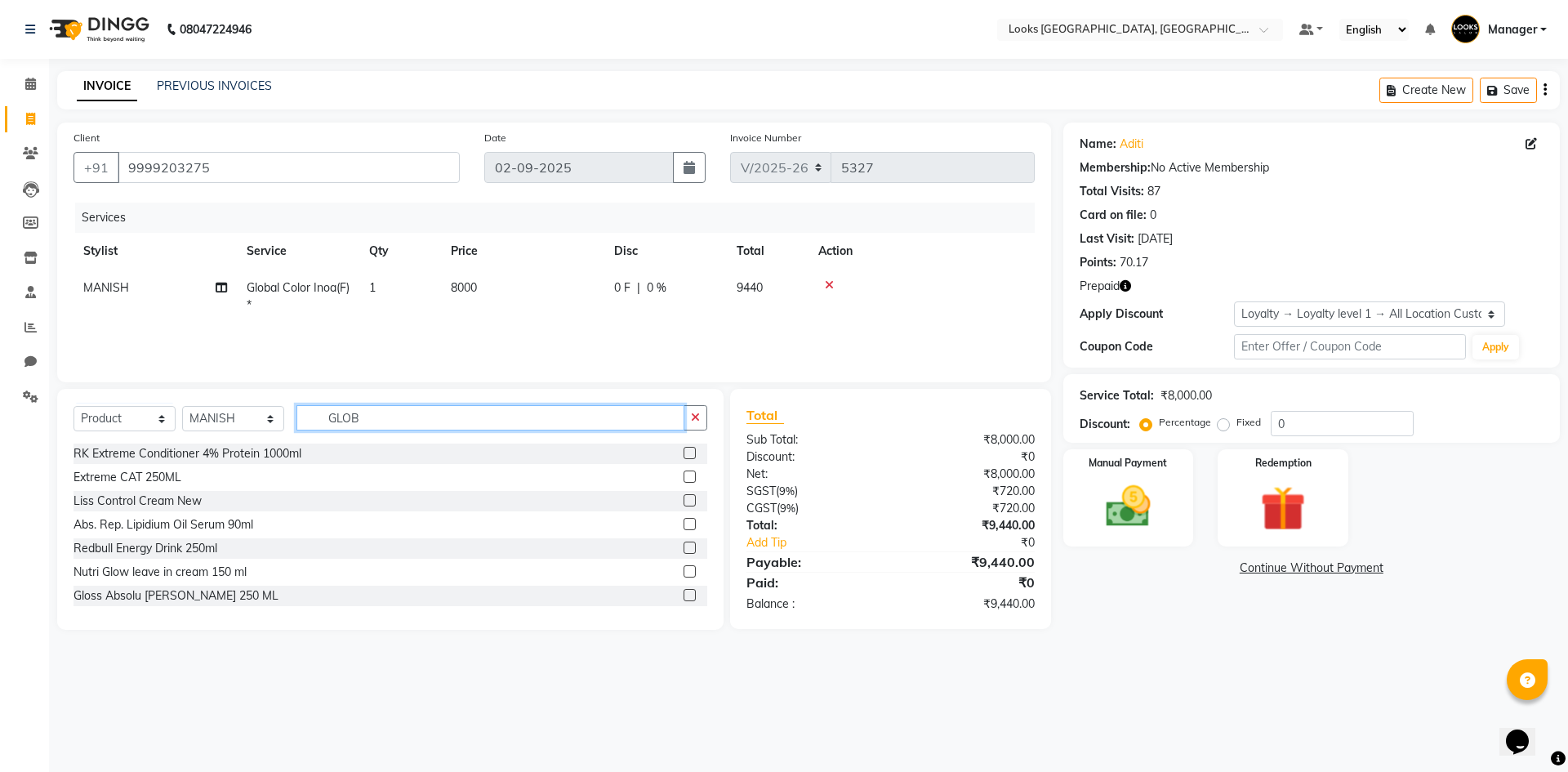
drag, startPoint x: 310, startPoint y: 407, endPoint x: 91, endPoint y: 371, distance: 221.9
click at [91, 371] on div "Client +91 9999203275 Date 02-09-2025 Invoice Number V/2025 V/2025-26 5327 Serv…" at bounding box center [553, 376] width 1019 height 507
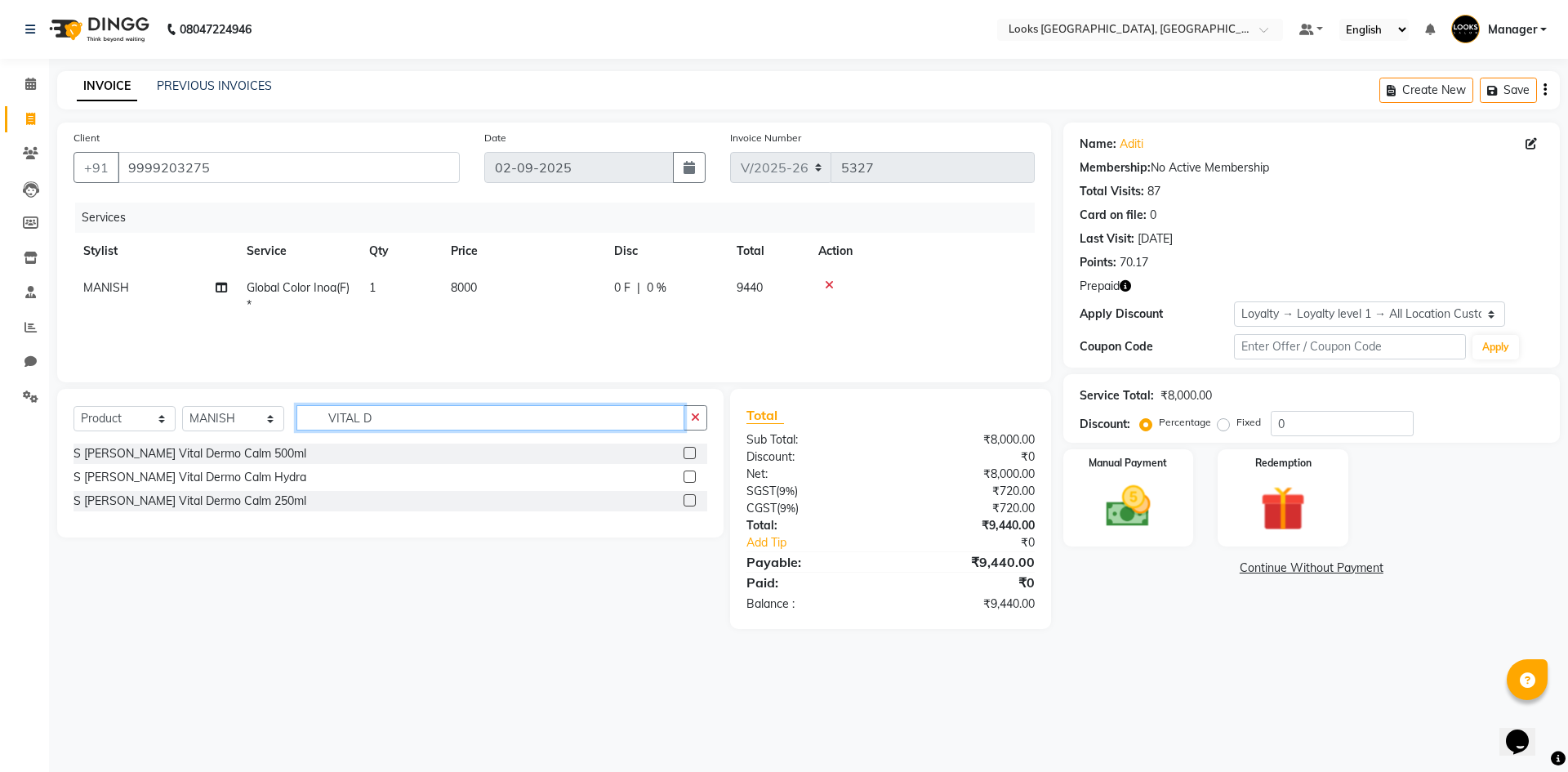
type input "VITAL D"
drag, startPoint x: 694, startPoint y: 503, endPoint x: 664, endPoint y: 476, distance: 40.4
click at [693, 503] on label at bounding box center [690, 500] width 13 height 13
click at [693, 503] on input "checkbox" at bounding box center [689, 501] width 11 height 11
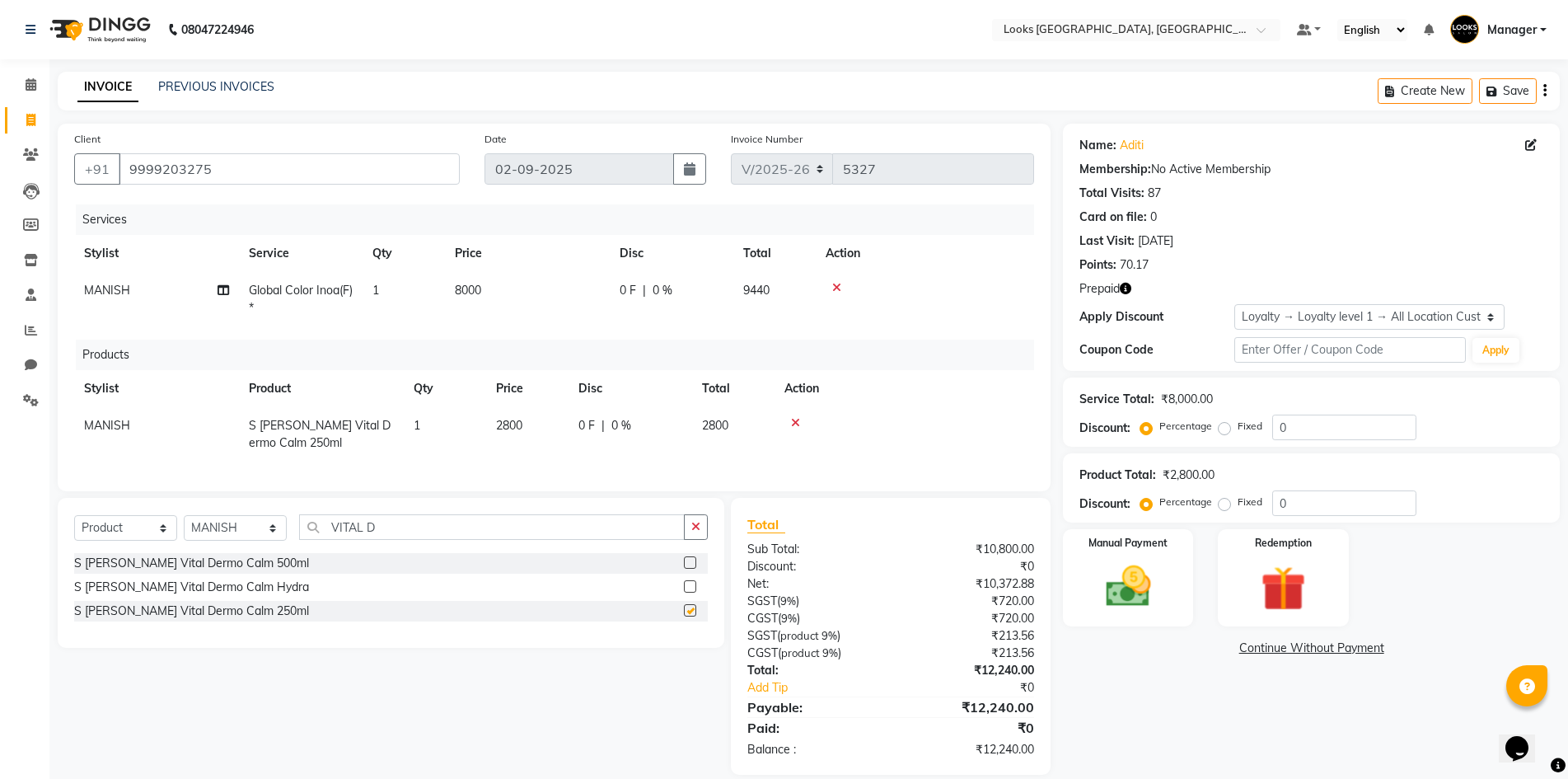
checkbox input "false"
click at [524, 432] on td "2800" at bounding box center [527, 434] width 82 height 55
select select "29043"
drag, startPoint x: 524, startPoint y: 432, endPoint x: 0, endPoint y: 398, distance: 525.1
click at [0, 398] on app-home "08047224946 Select Location × Looks Omaxe World Street, Faridabad, Haryana Defa…" at bounding box center [784, 399] width 1568 height 800
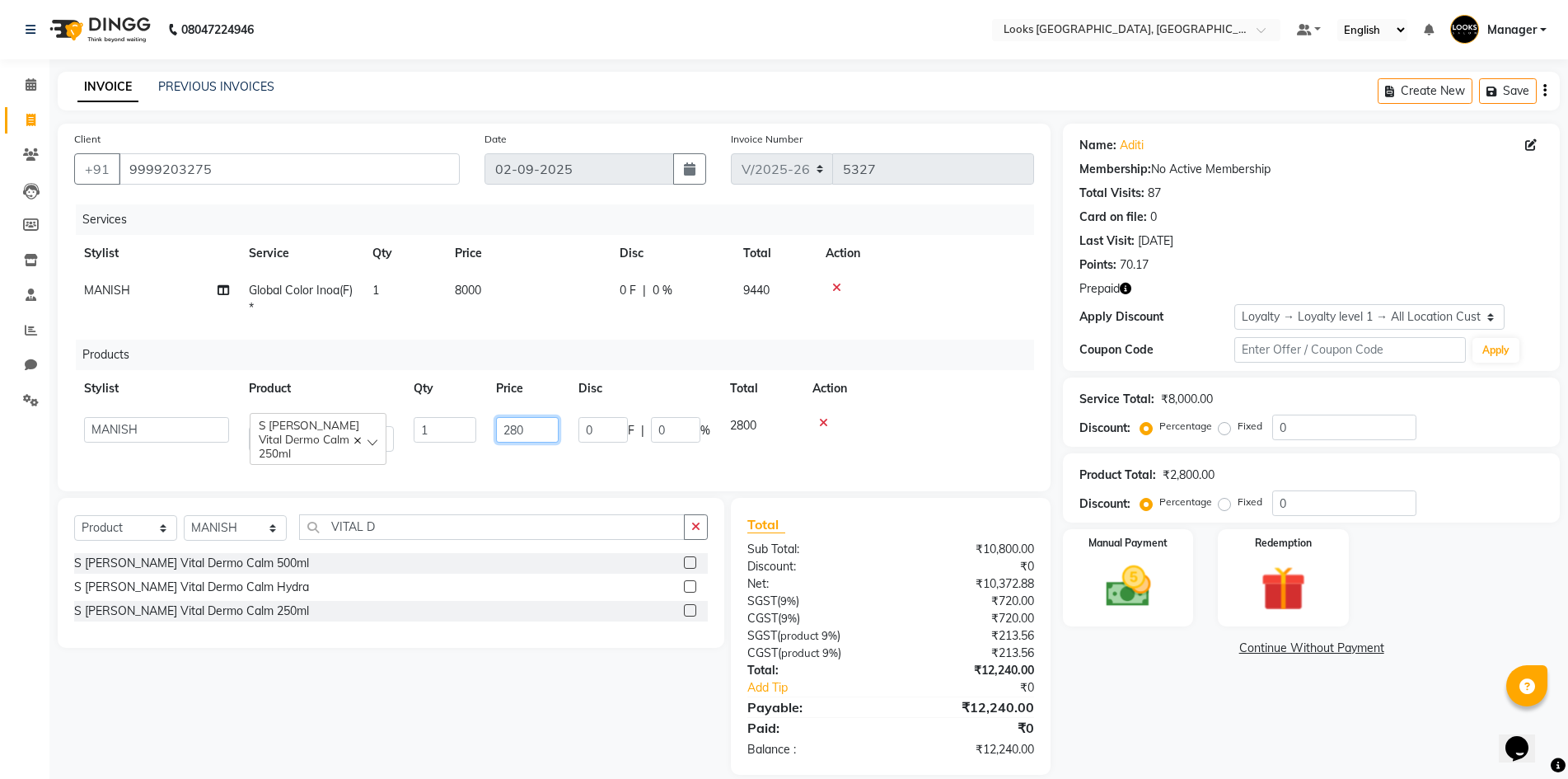
type input "2800"
click at [543, 90] on div "INVOICE PREVIOUS INVOICES Create New Save" at bounding box center [809, 91] width 1503 height 39
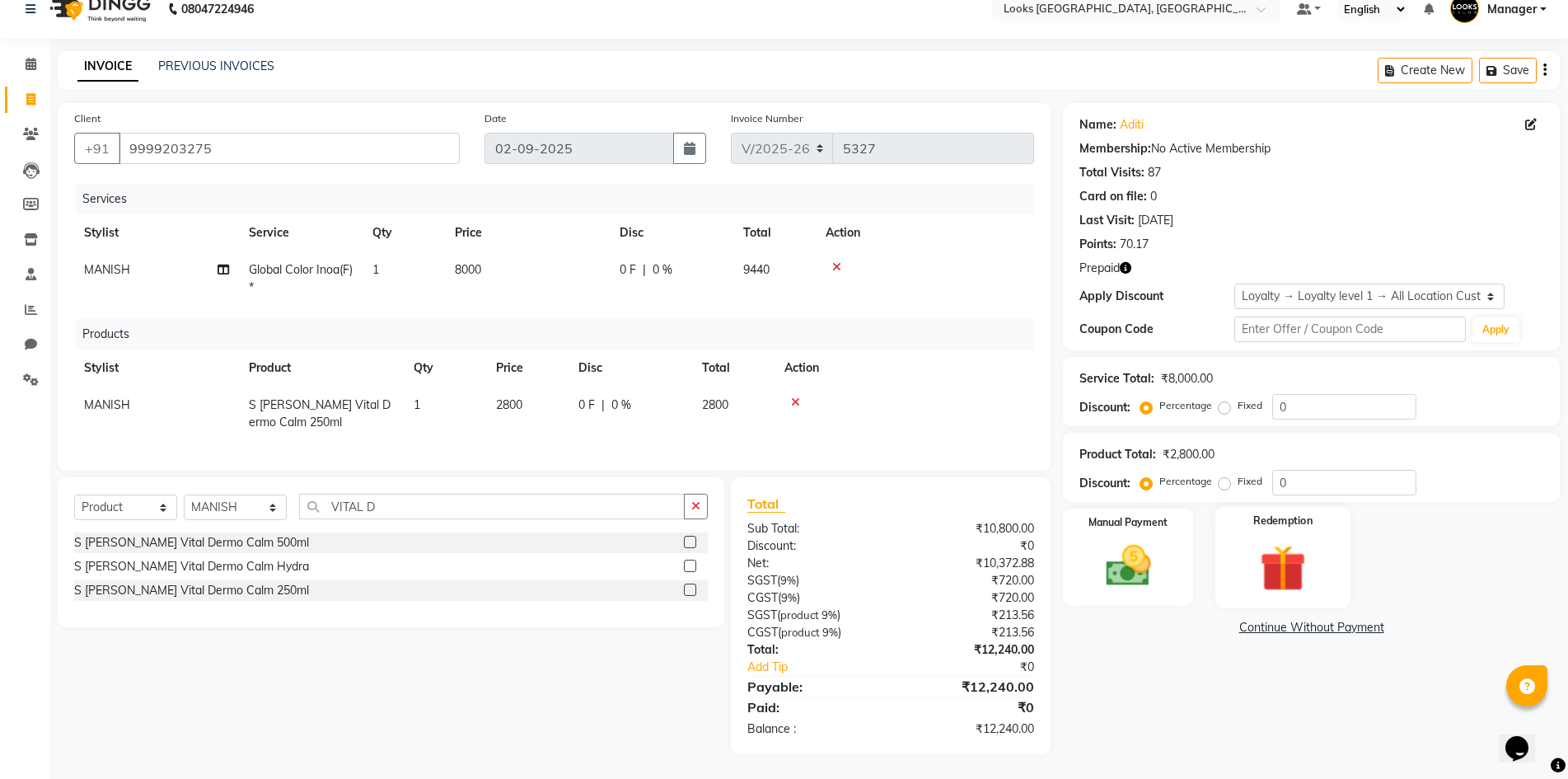
click at [1244, 554] on div "Redemption" at bounding box center [1283, 556] width 135 height 101
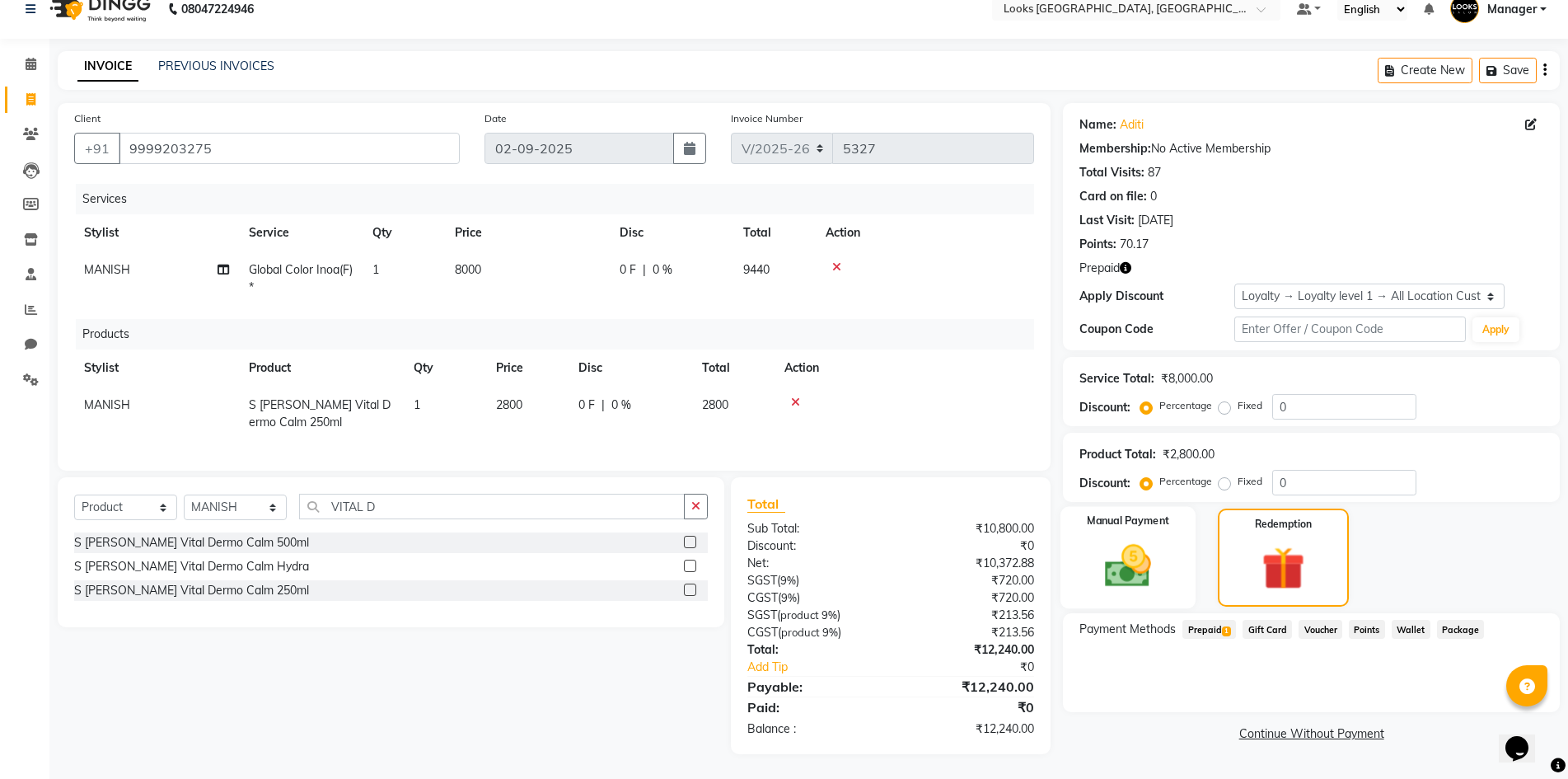
click at [1165, 539] on img at bounding box center [1128, 565] width 76 height 54
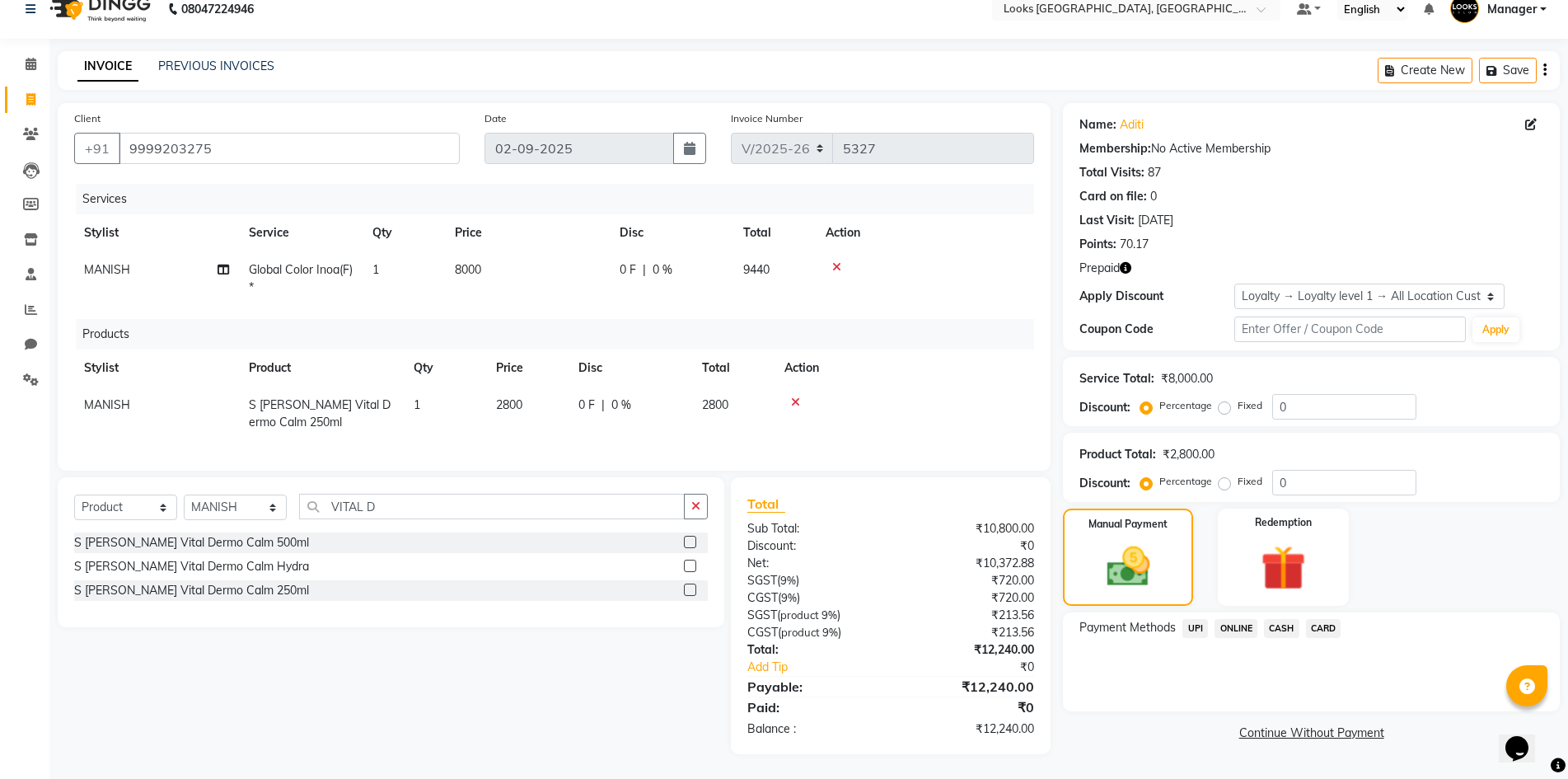
drag, startPoint x: 1197, startPoint y: 618, endPoint x: 1205, endPoint y: 623, distance: 9.4
click at [1197, 619] on span "UPI" at bounding box center [1195, 628] width 25 height 19
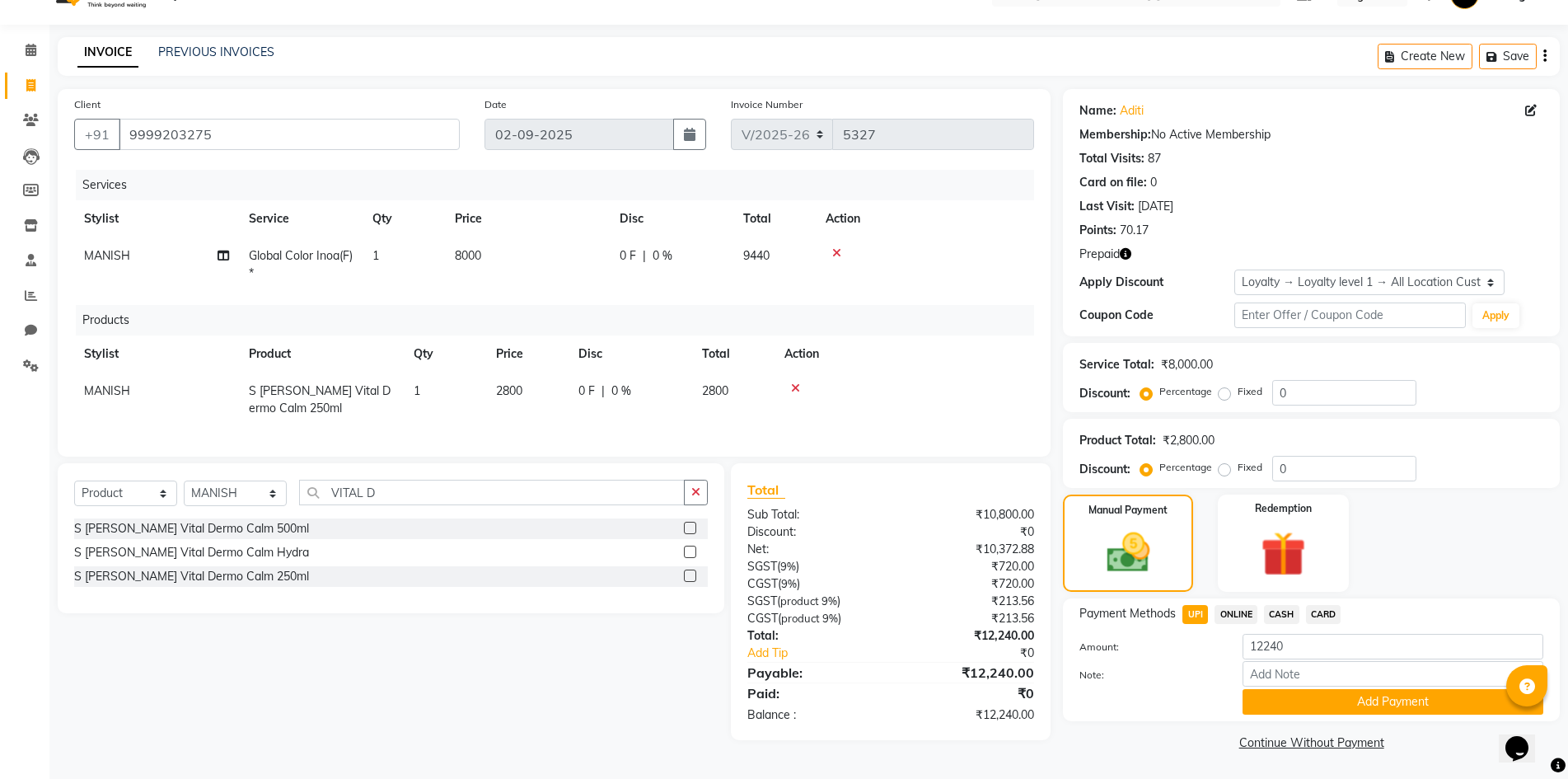
scroll to position [35, 0]
click at [1328, 698] on button "Add Payment" at bounding box center [1393, 701] width 301 height 25
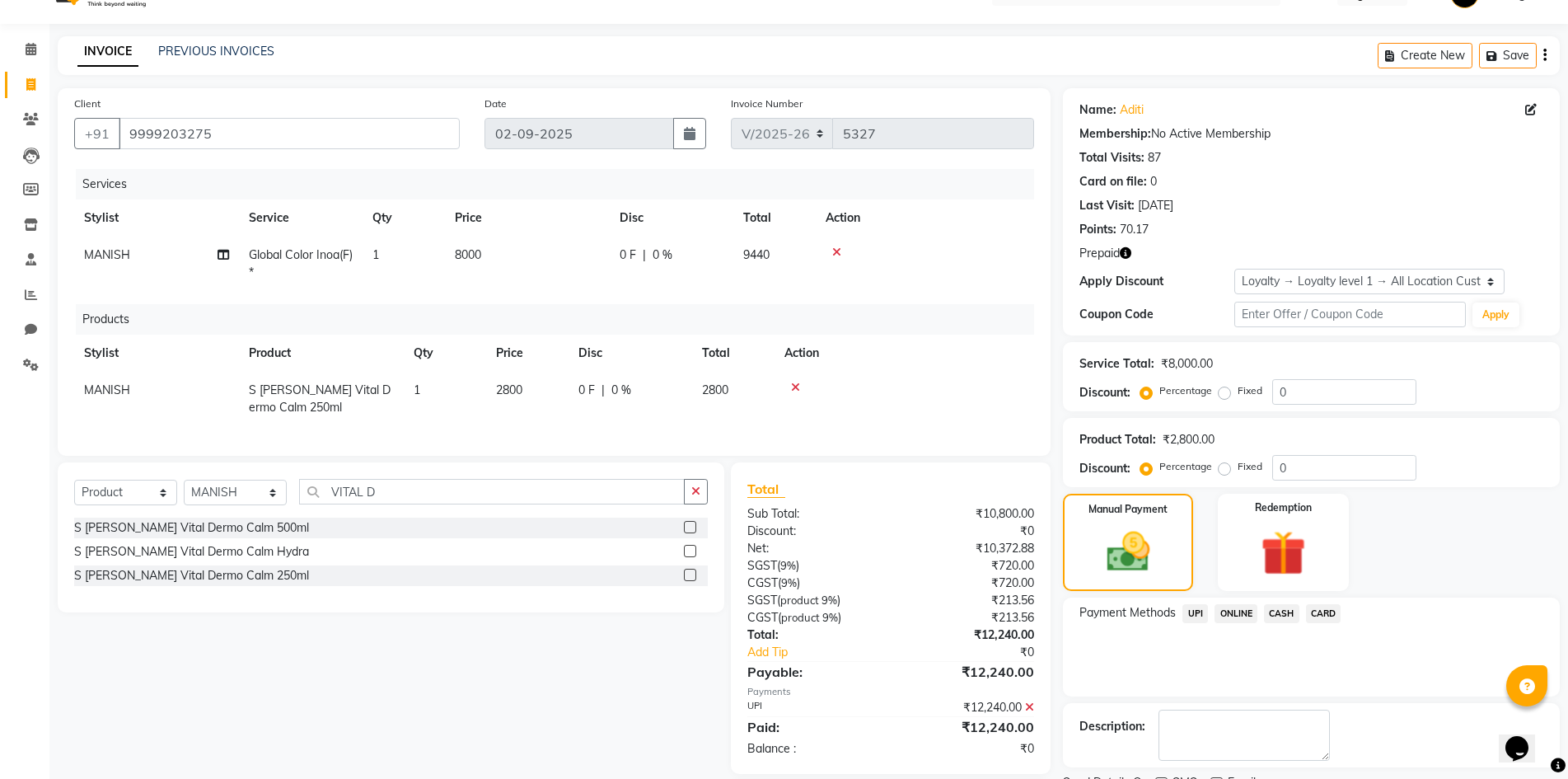
scroll to position [151, 0]
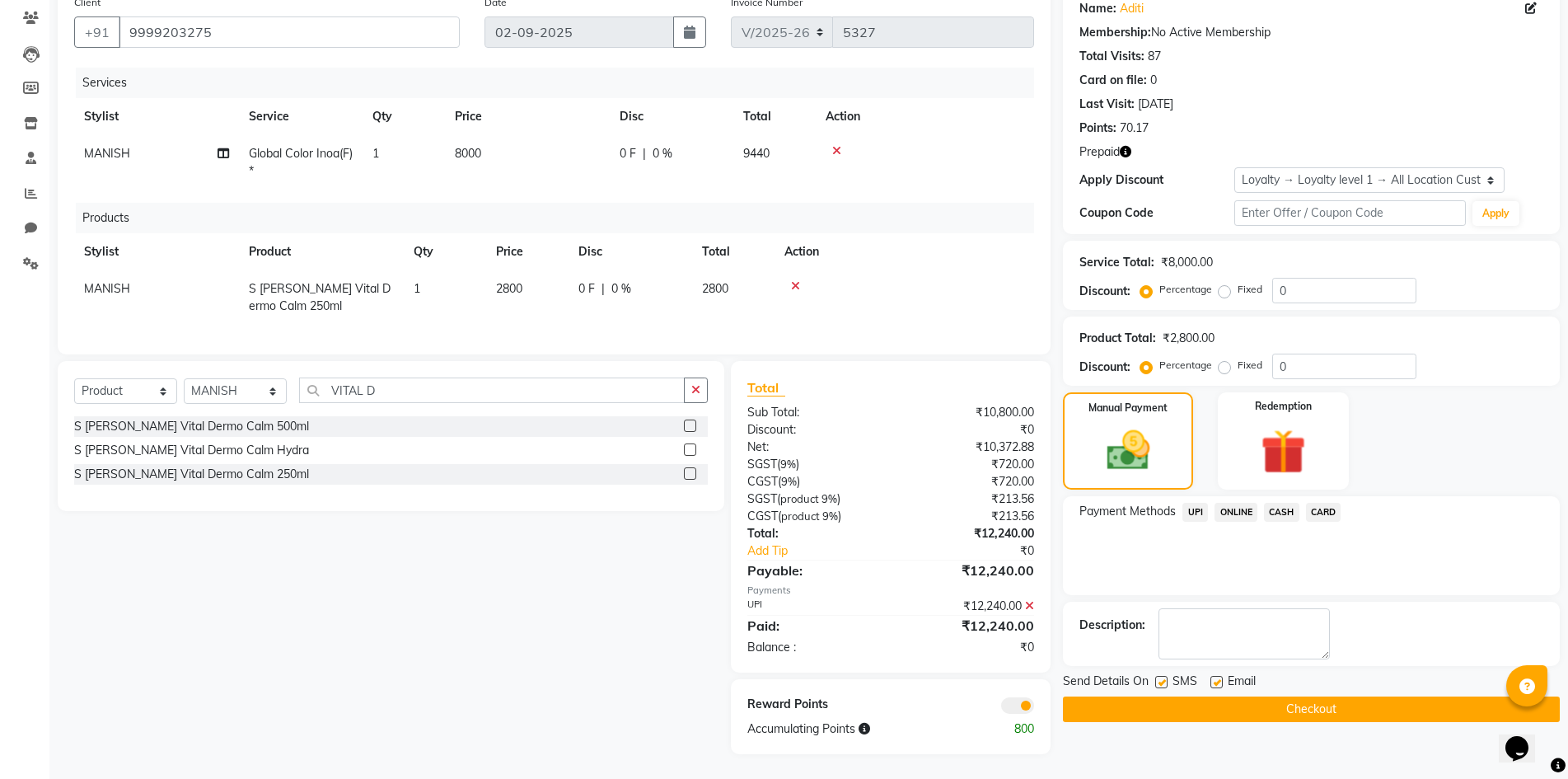
click at [1317, 697] on button "Checkout" at bounding box center [1310, 710] width 497 height 25
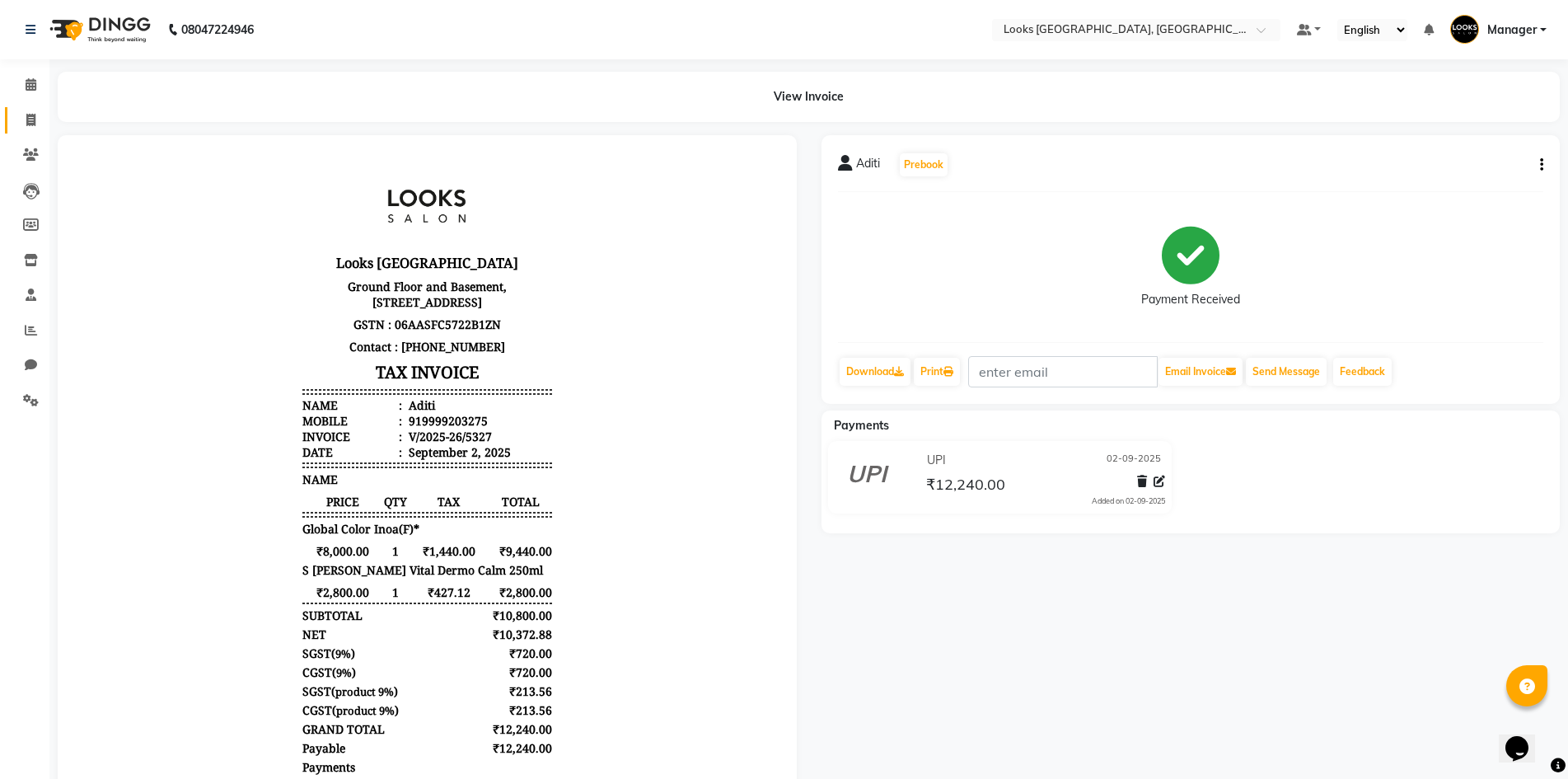
click at [12, 118] on link "Invoice" at bounding box center [24, 121] width 40 height 27
select select "service"
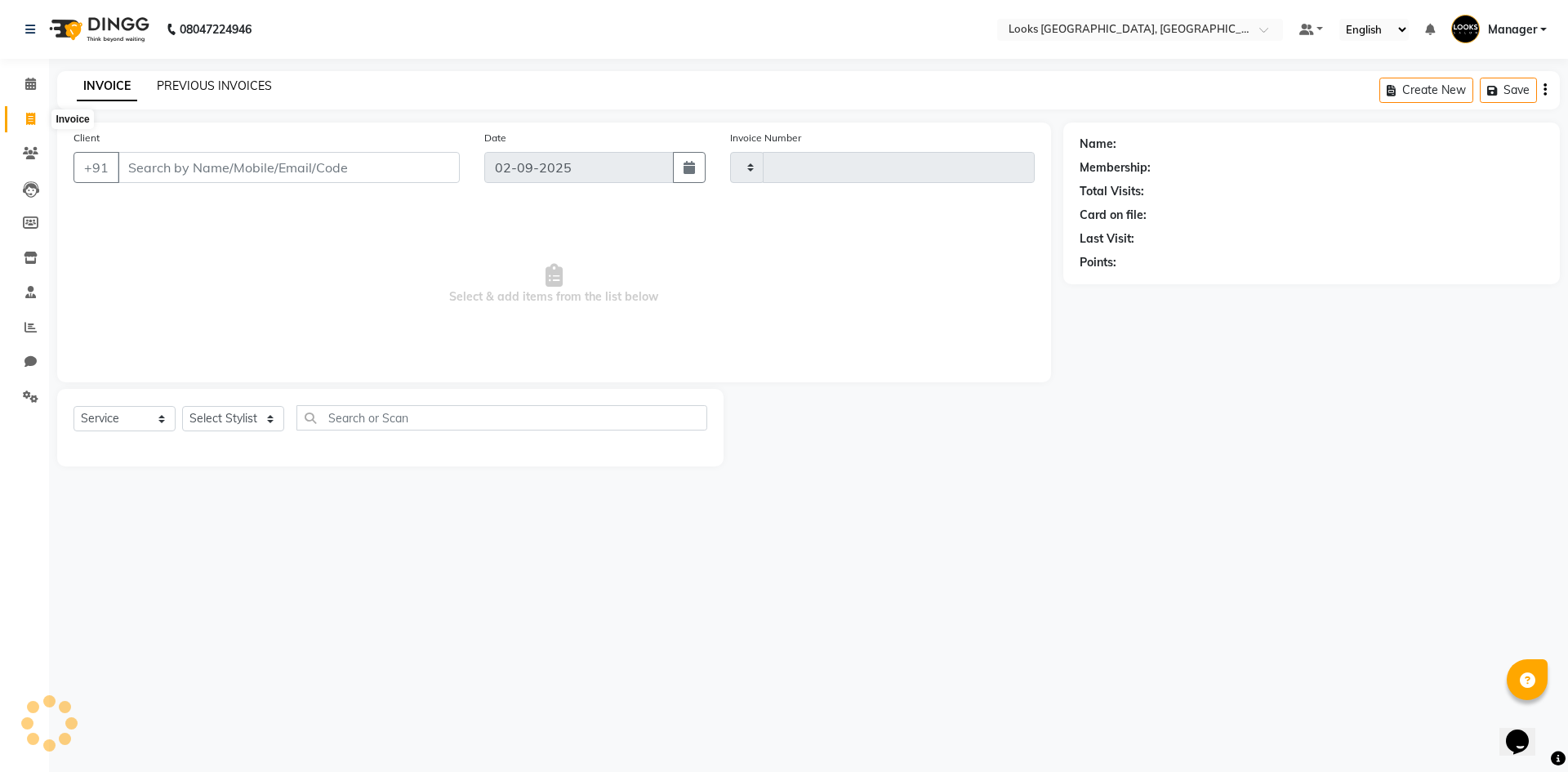
type input "5328"
select select "4718"
click at [175, 74] on div "INVOICE PREVIOUS INVOICES Create New Save" at bounding box center [809, 90] width 1503 height 39
click at [177, 76] on div "INVOICE PREVIOUS INVOICES Create New Save" at bounding box center [809, 90] width 1503 height 39
click at [152, 94] on div "INVOICE PREVIOUS INVOICES" at bounding box center [164, 86] width 215 height 17
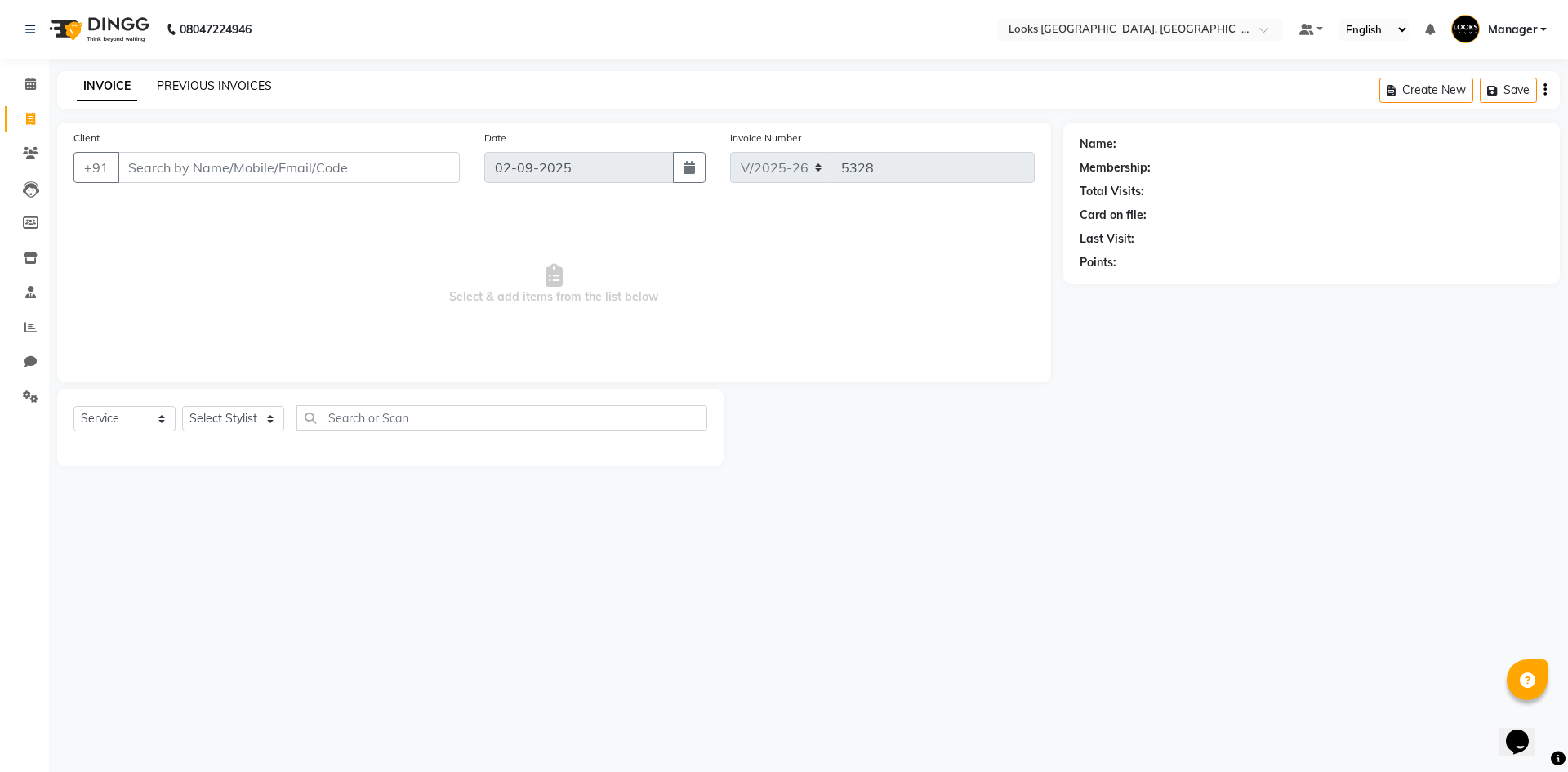
click at [212, 84] on link "PREVIOUS INVOICES" at bounding box center [214, 85] width 115 height 15
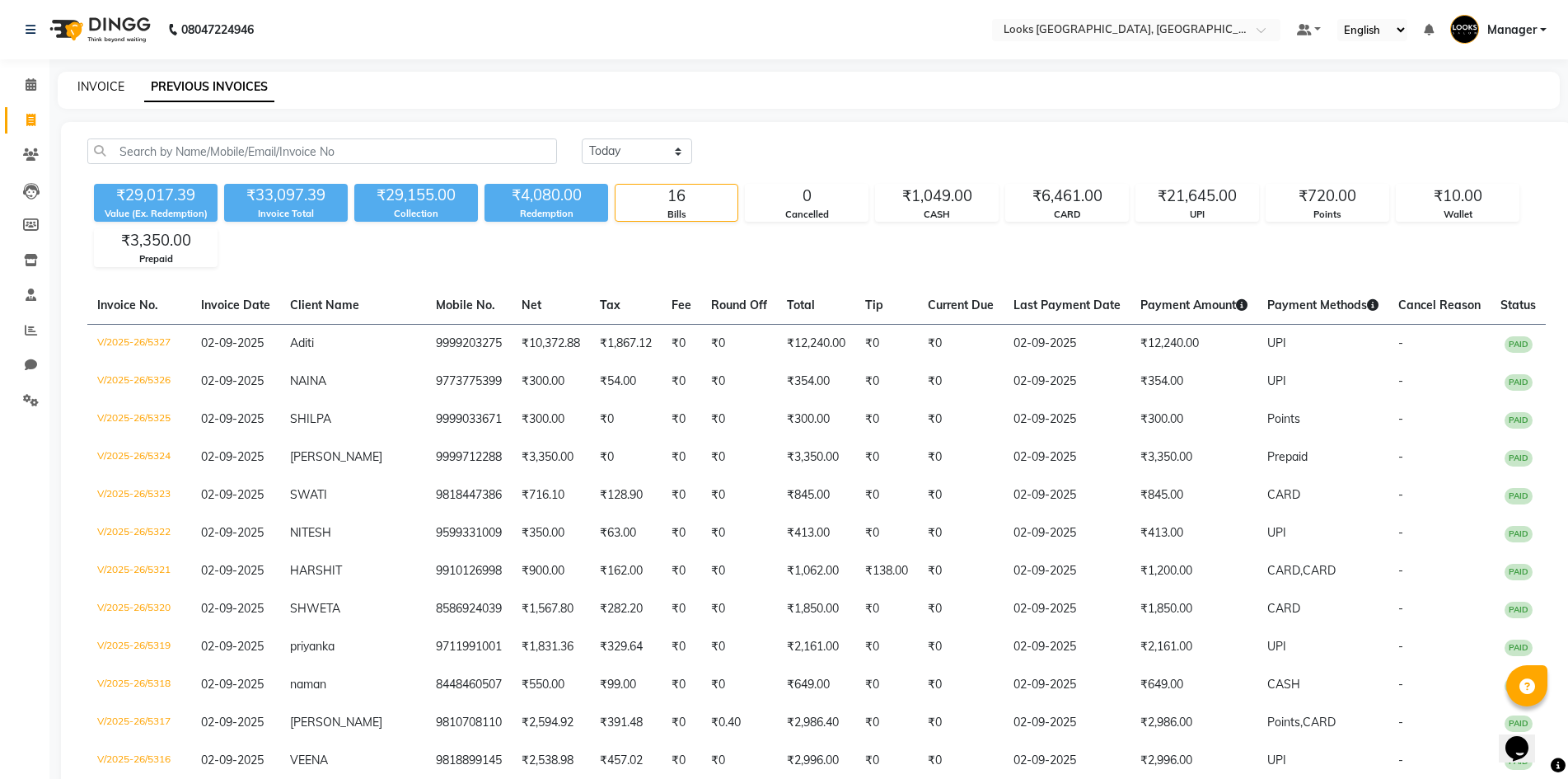
click at [105, 93] on link "INVOICE" at bounding box center [101, 86] width 47 height 15
select select "service"
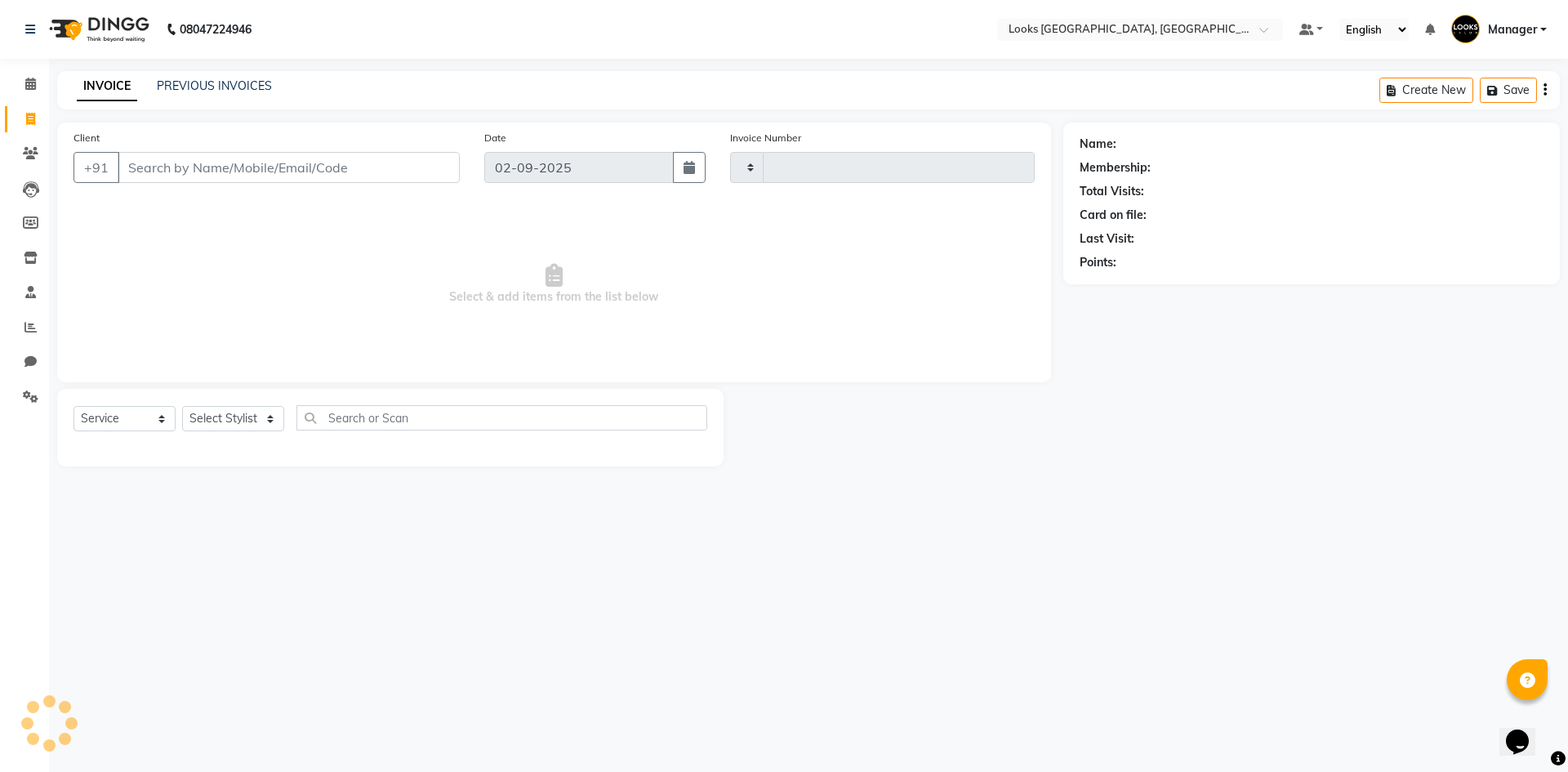
type input "5328"
select select "4718"
click at [200, 81] on link "PREVIOUS INVOICES" at bounding box center [214, 85] width 115 height 15
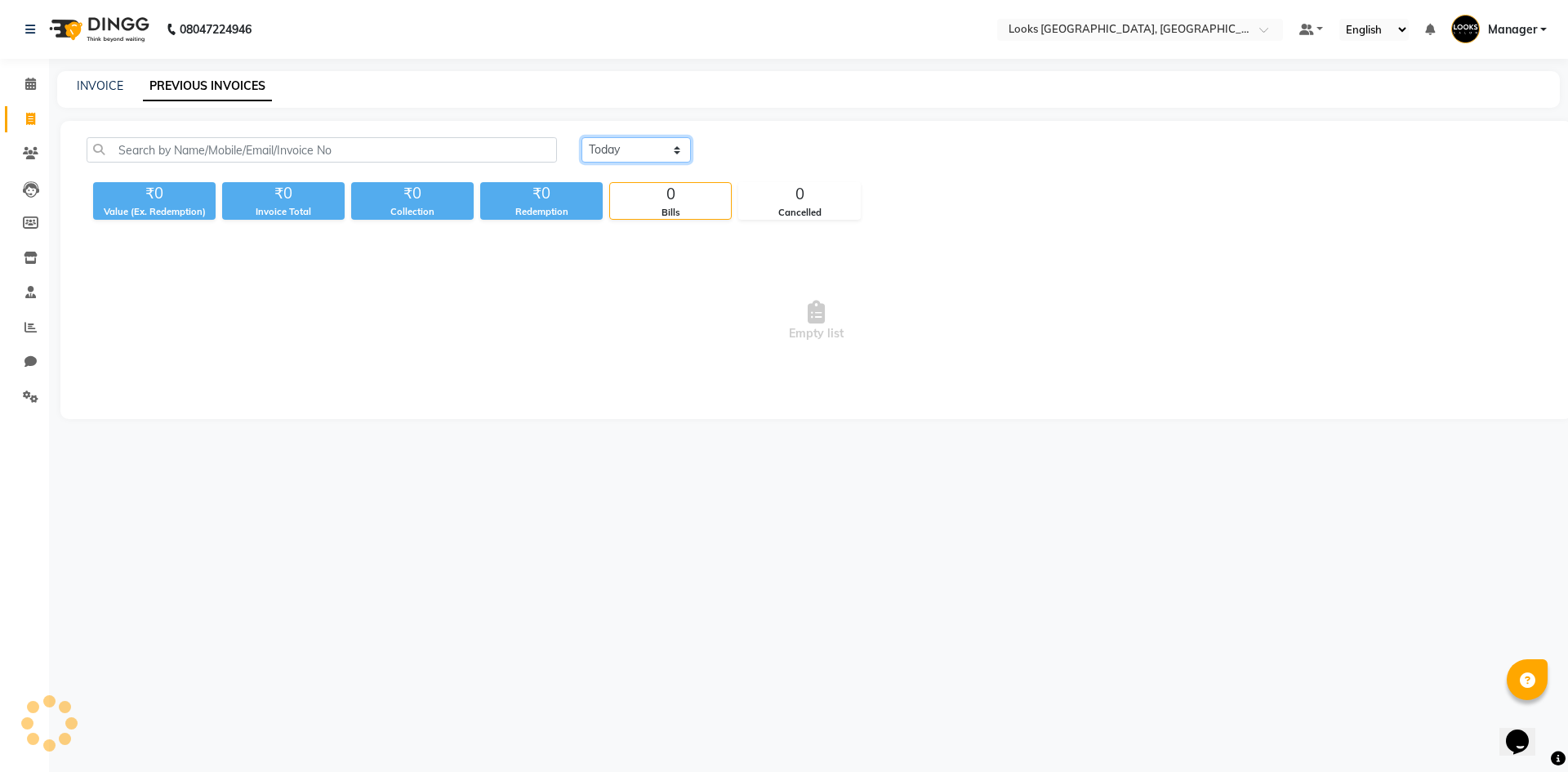
click at [602, 144] on select "[DATE] [DATE] Custom Range" at bounding box center [636, 150] width 109 height 25
select select "range"
click at [581, 137] on select "[DATE] [DATE] Custom Range" at bounding box center [636, 150] width 109 height 25
click at [783, 155] on input "02-09-2025" at bounding box center [769, 151] width 114 height 23
select select "9"
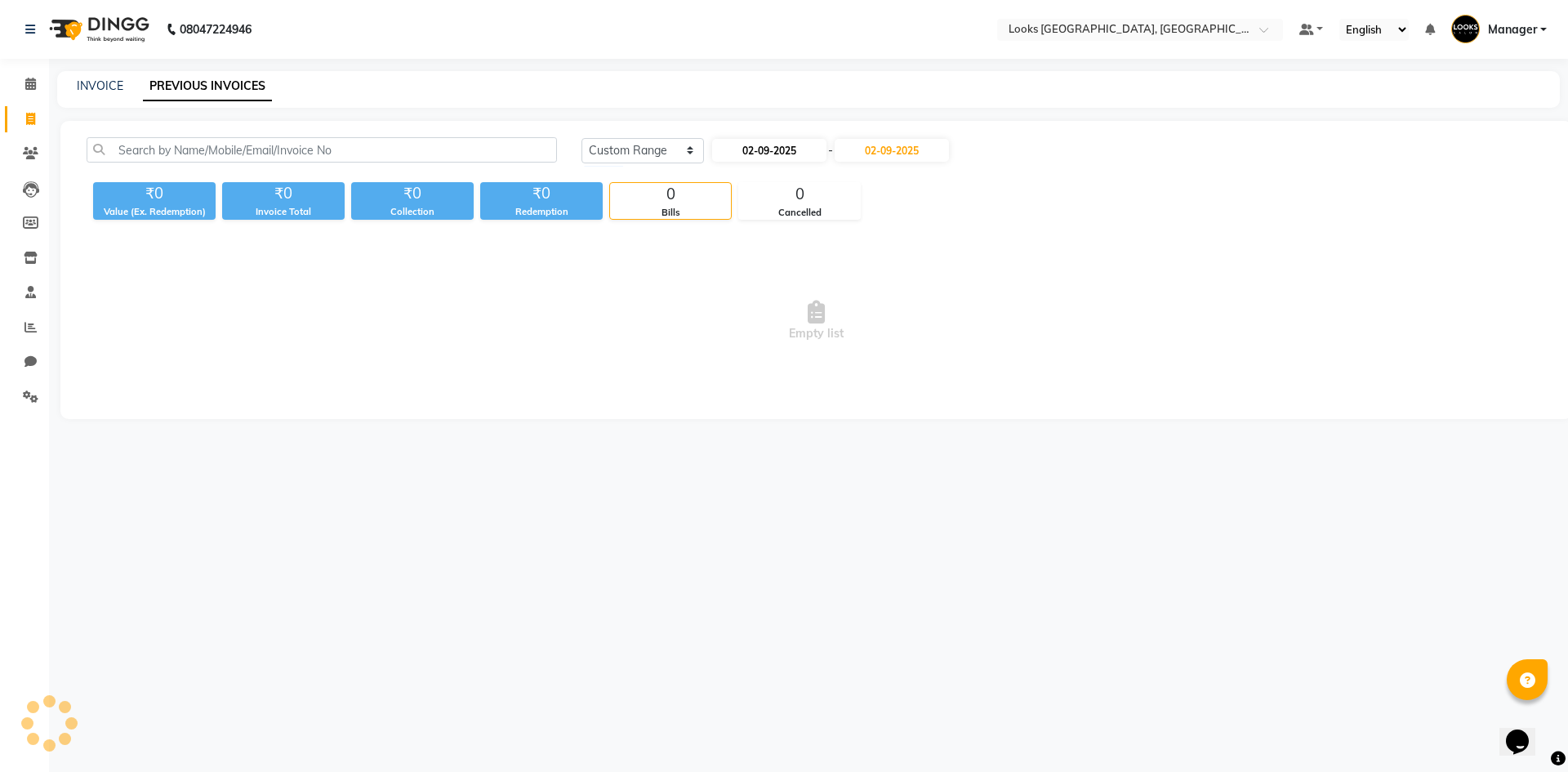
select select "2025"
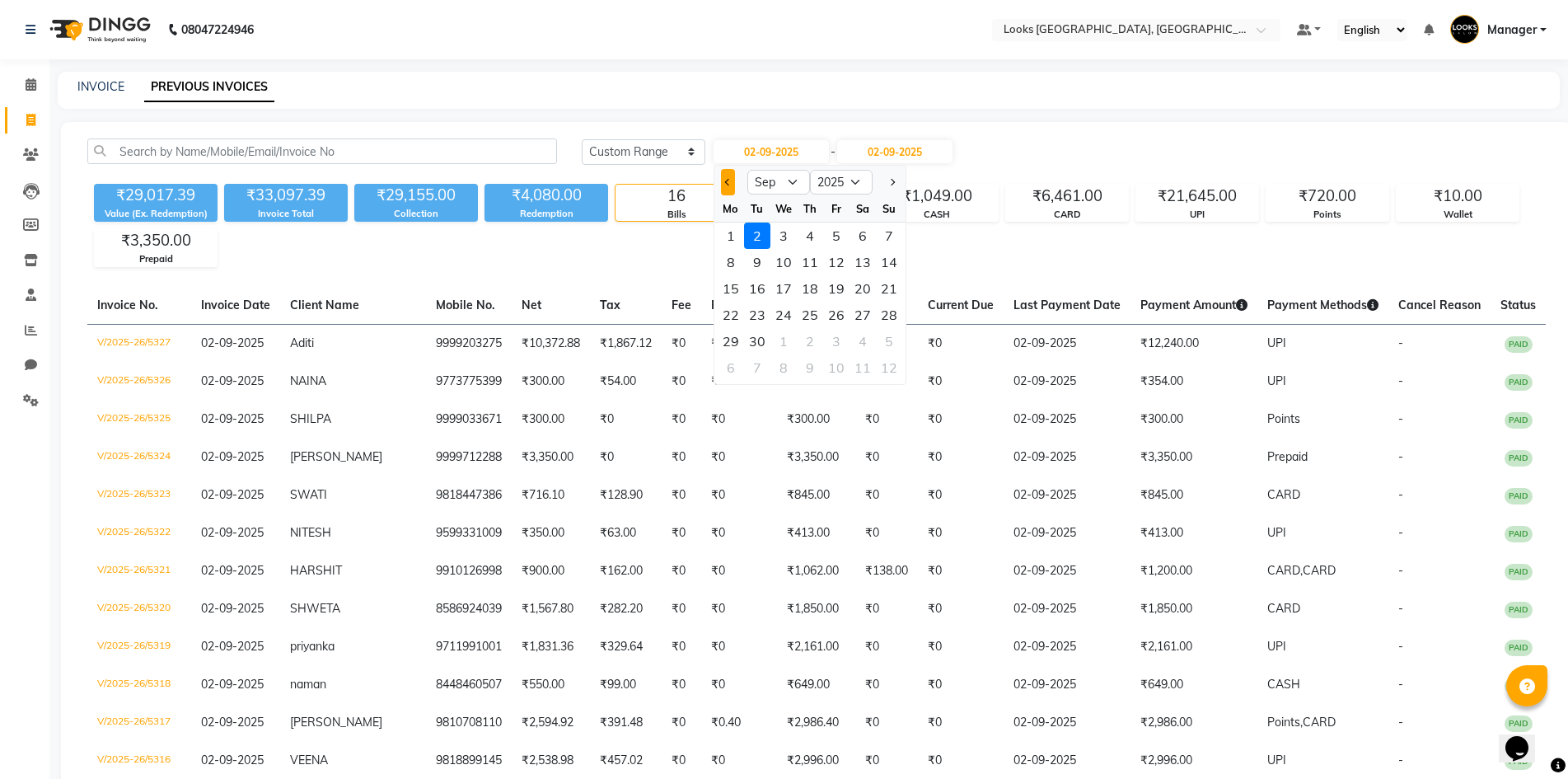
click at [730, 176] on button "Previous month" at bounding box center [728, 182] width 14 height 26
select select "8"
click at [896, 345] on div "31" at bounding box center [889, 341] width 26 height 26
type input "31-08-2025"
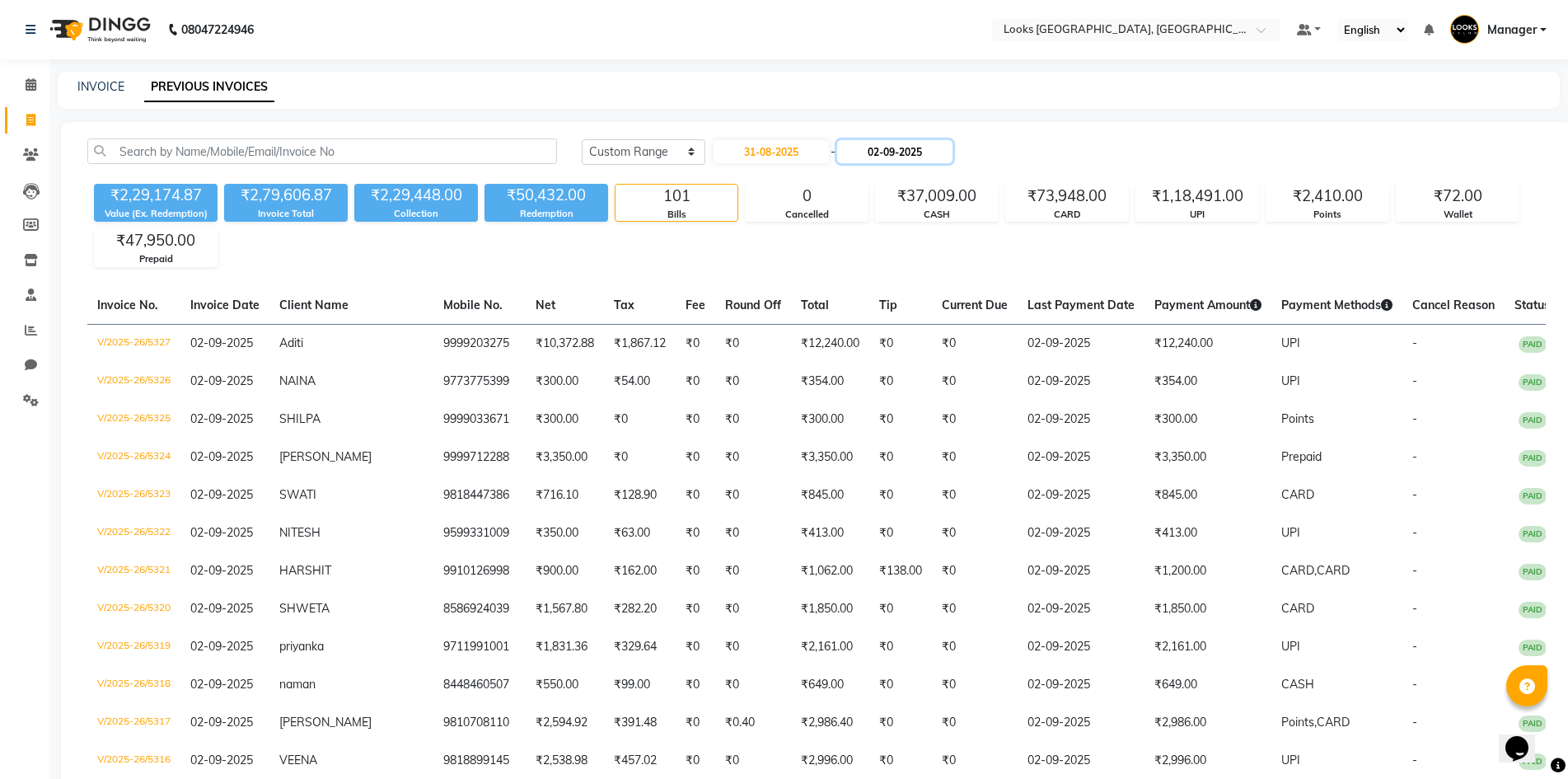
click at [925, 156] on input "02-09-2025" at bounding box center [895, 152] width 115 height 23
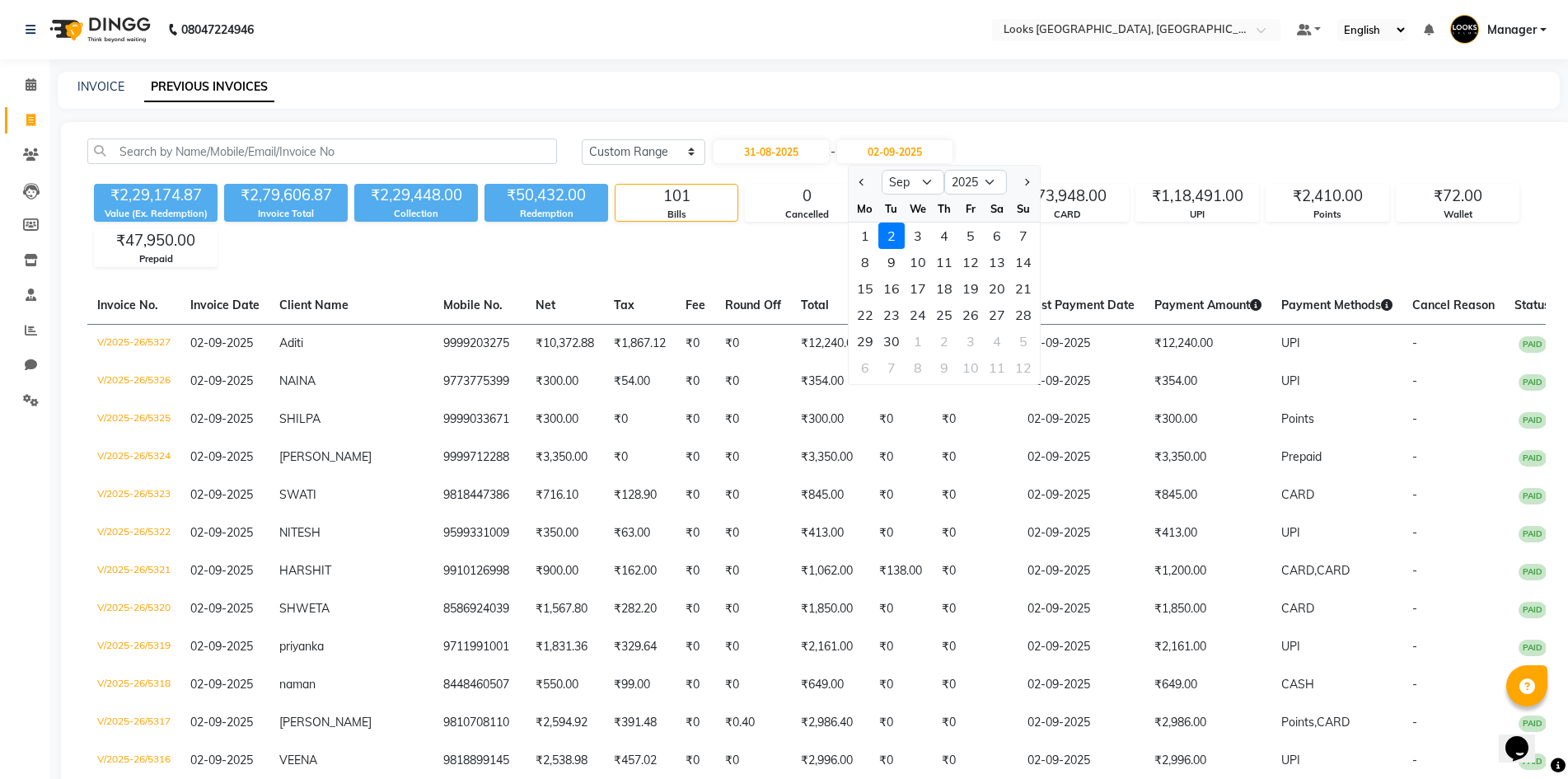
click at [862, 185] on span "Previous month" at bounding box center [863, 182] width 7 height 7
select select "8"
click at [1030, 343] on div "31" at bounding box center [1023, 341] width 26 height 26
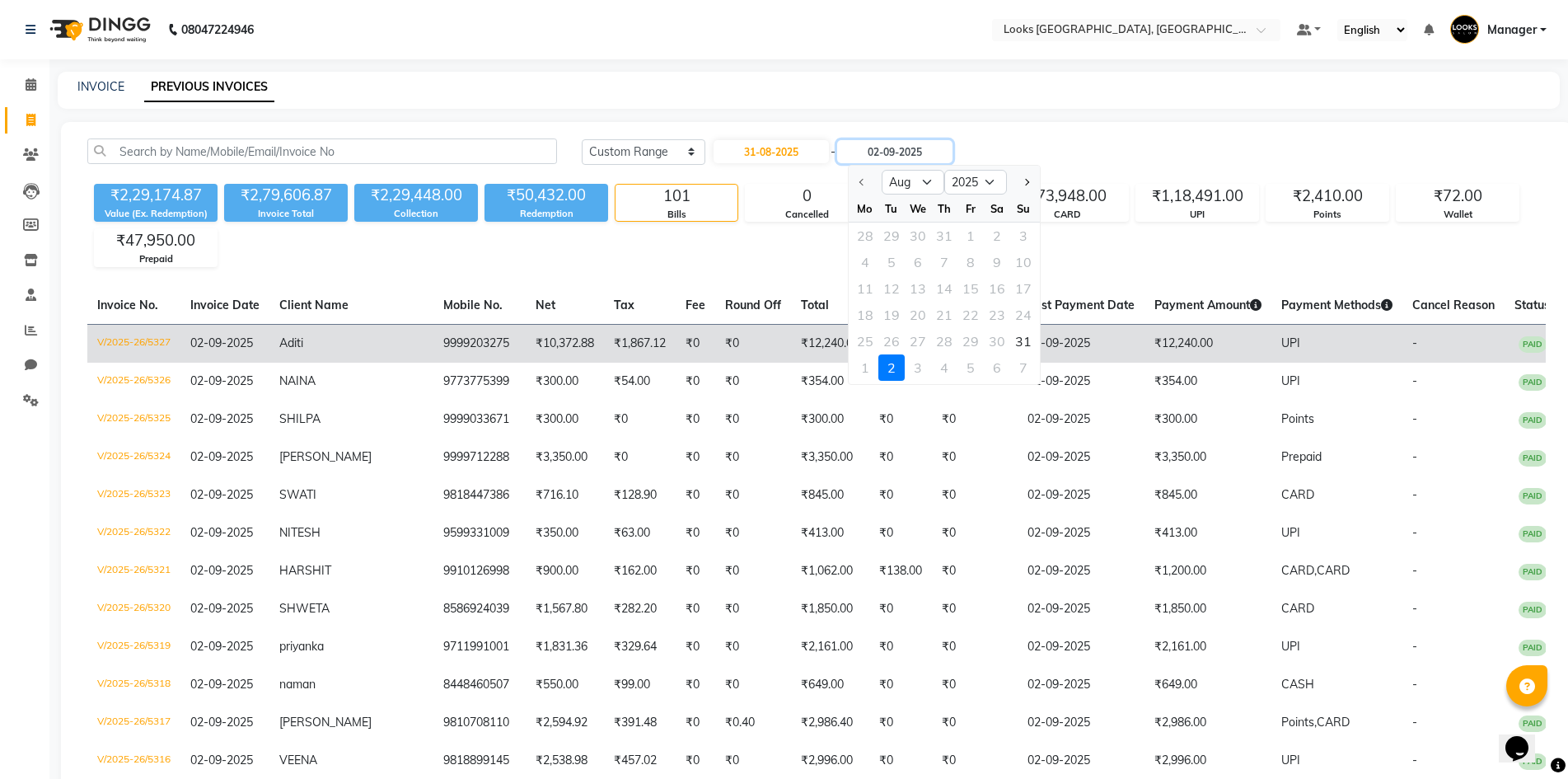
type input "31-08-2025"
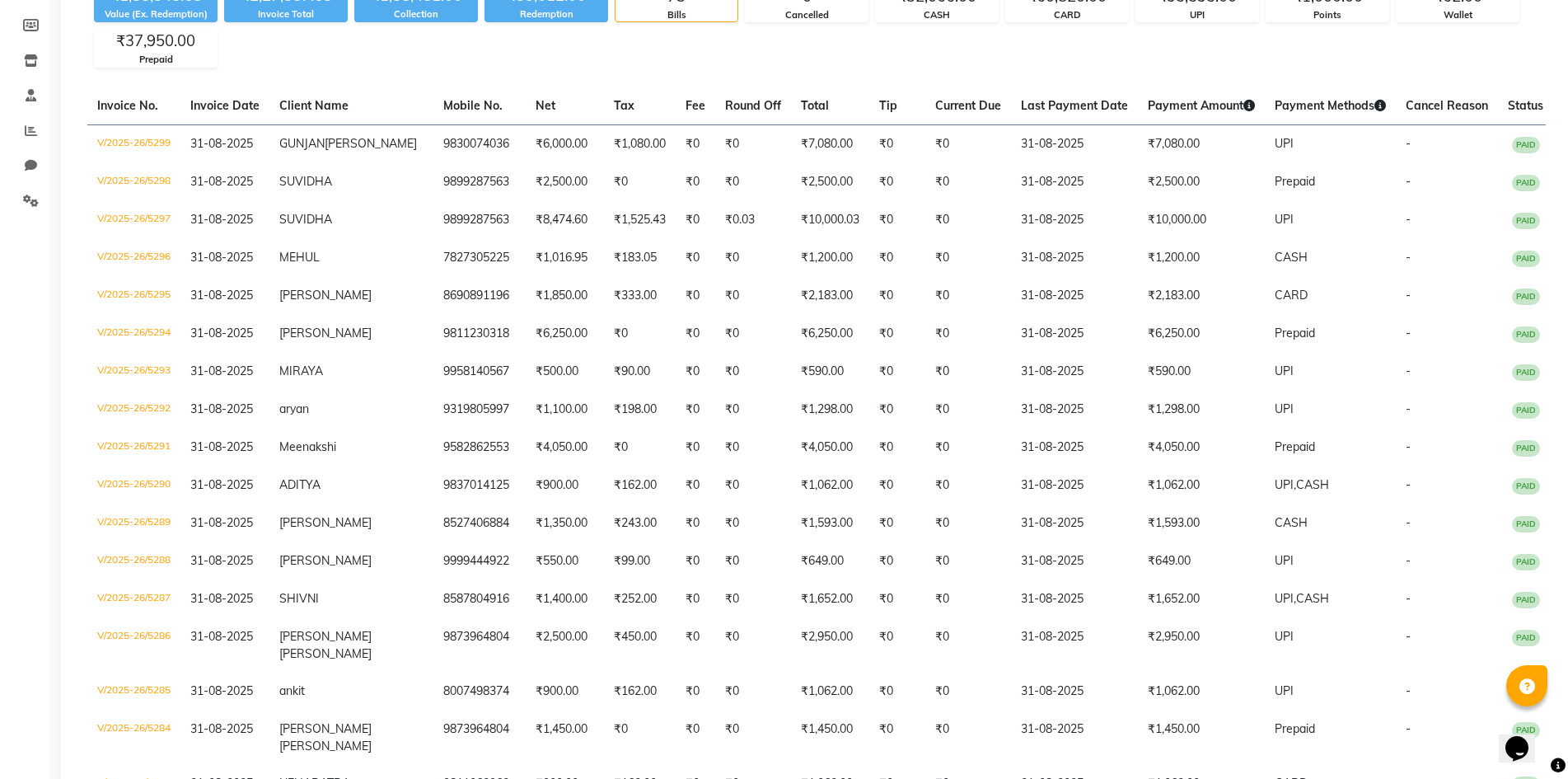
scroll to position [204, 0]
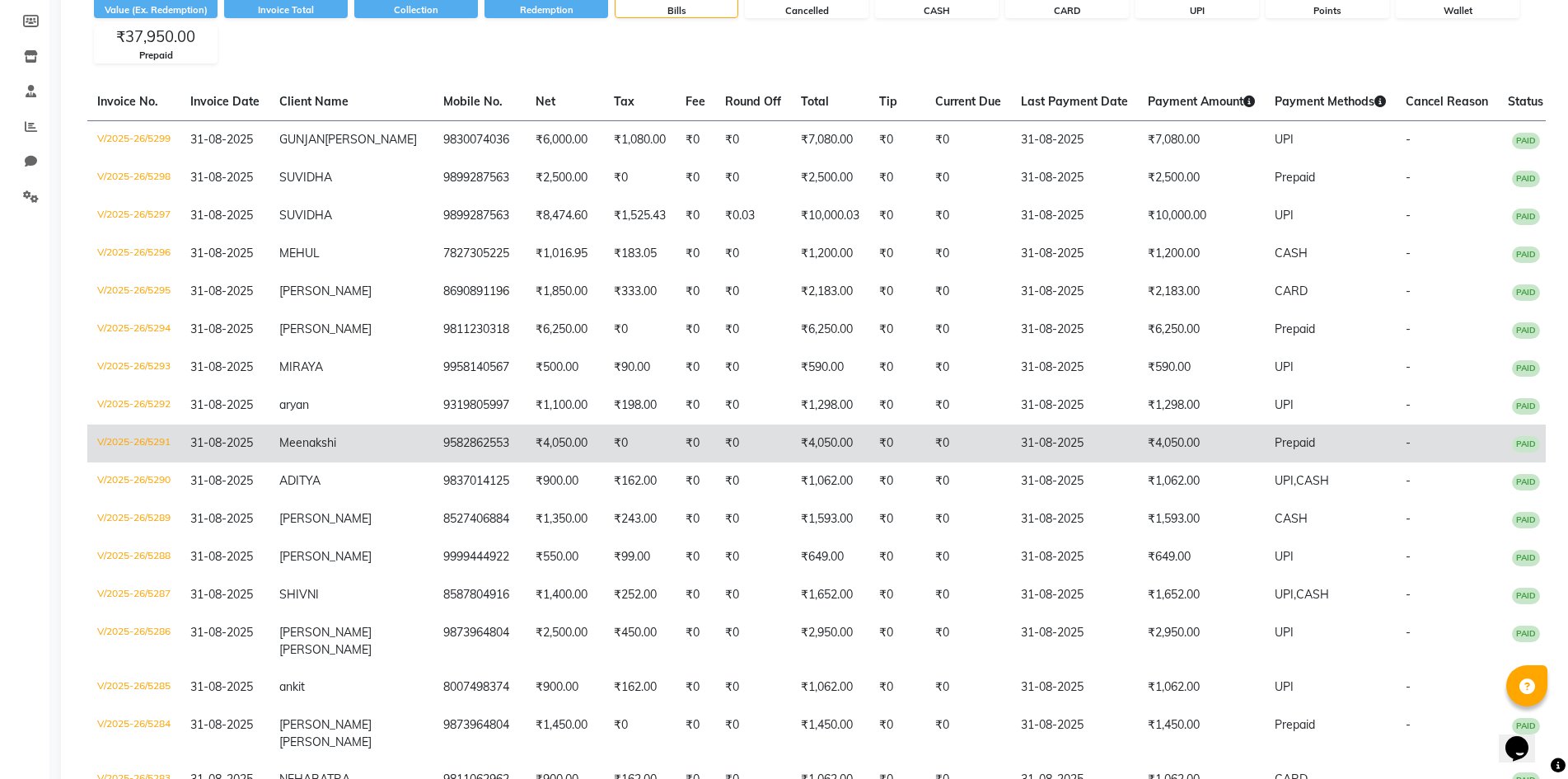
click at [1083, 463] on td "31-08-2025" at bounding box center [1074, 443] width 127 height 38
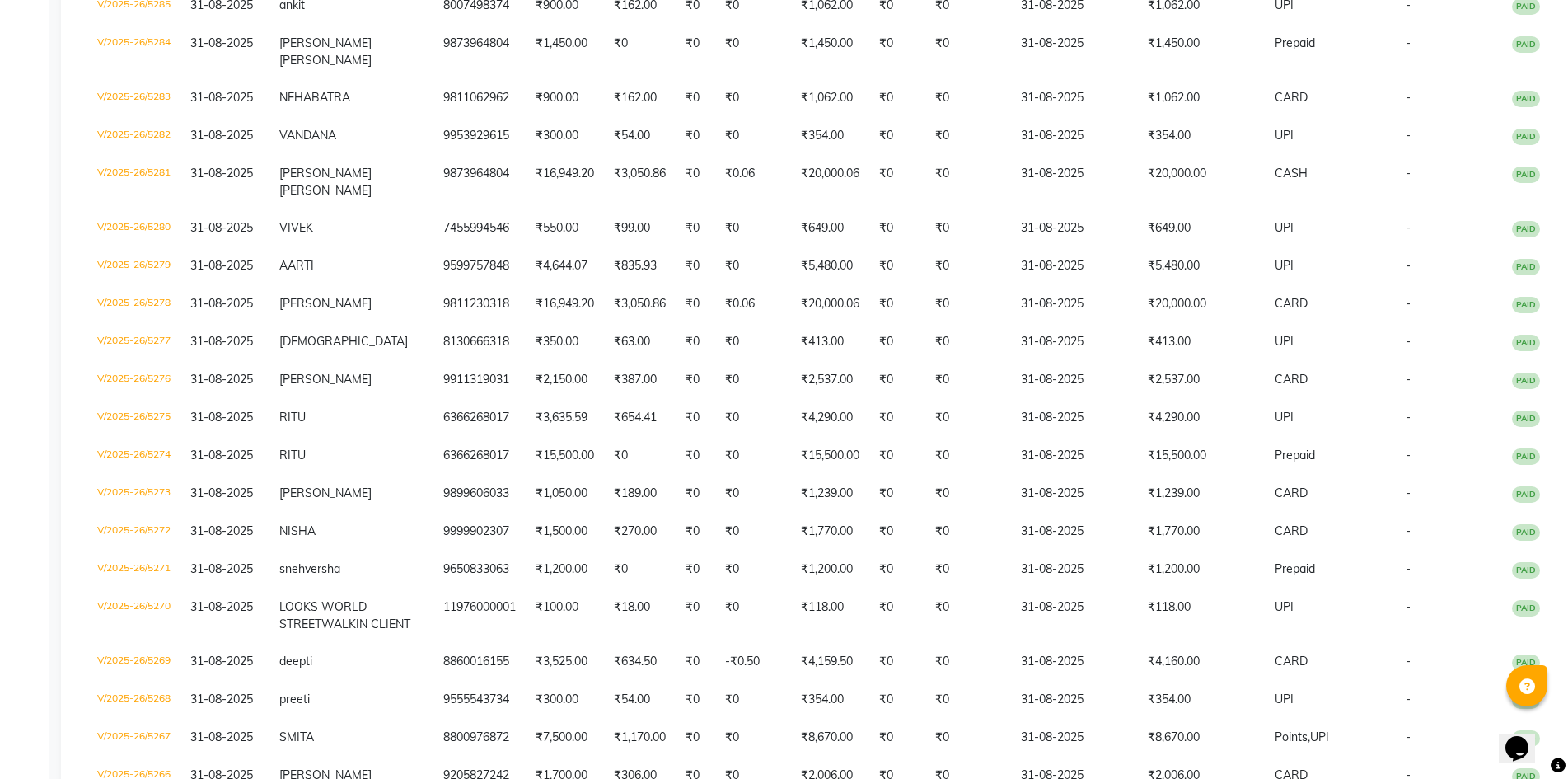
scroll to position [0, 0]
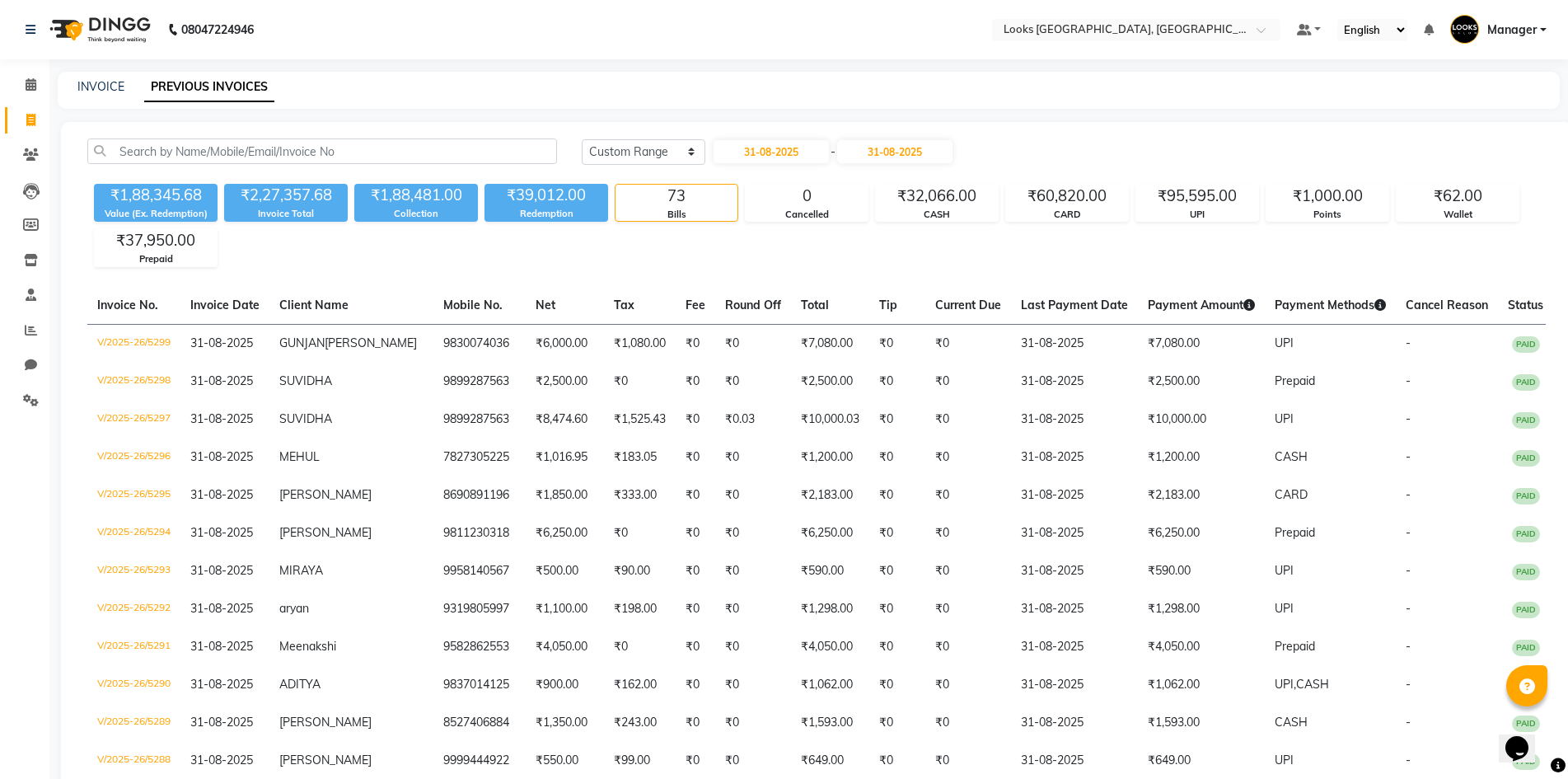
click at [81, 96] on div "INVOICE PREVIOUS INVOICES" at bounding box center [809, 90] width 1503 height 37
click at [83, 88] on link "INVOICE" at bounding box center [101, 86] width 47 height 15
select select "service"
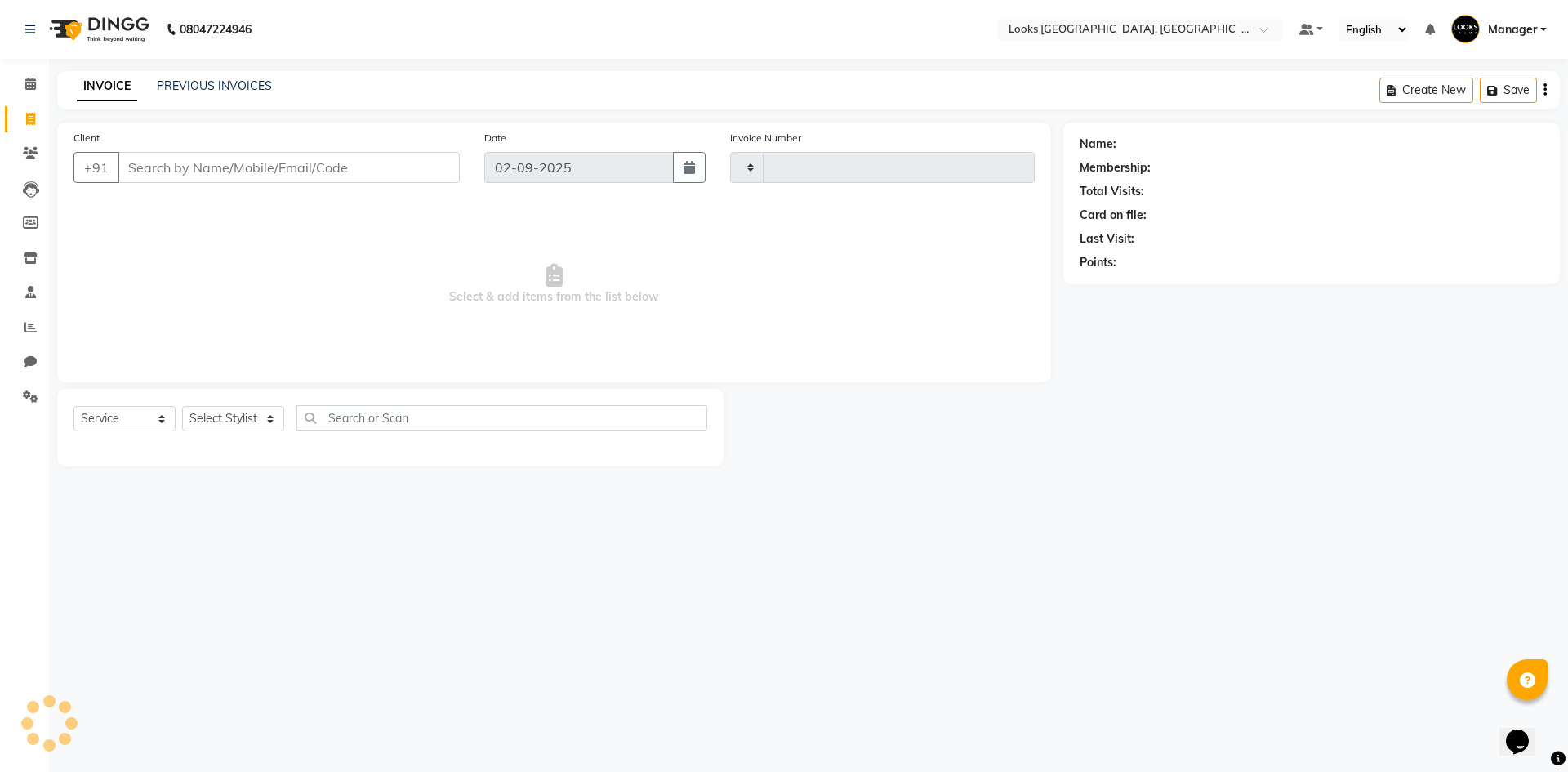
type input "5328"
select select "4718"
click at [229, 82] on link "PREVIOUS INVOICES" at bounding box center [214, 85] width 115 height 15
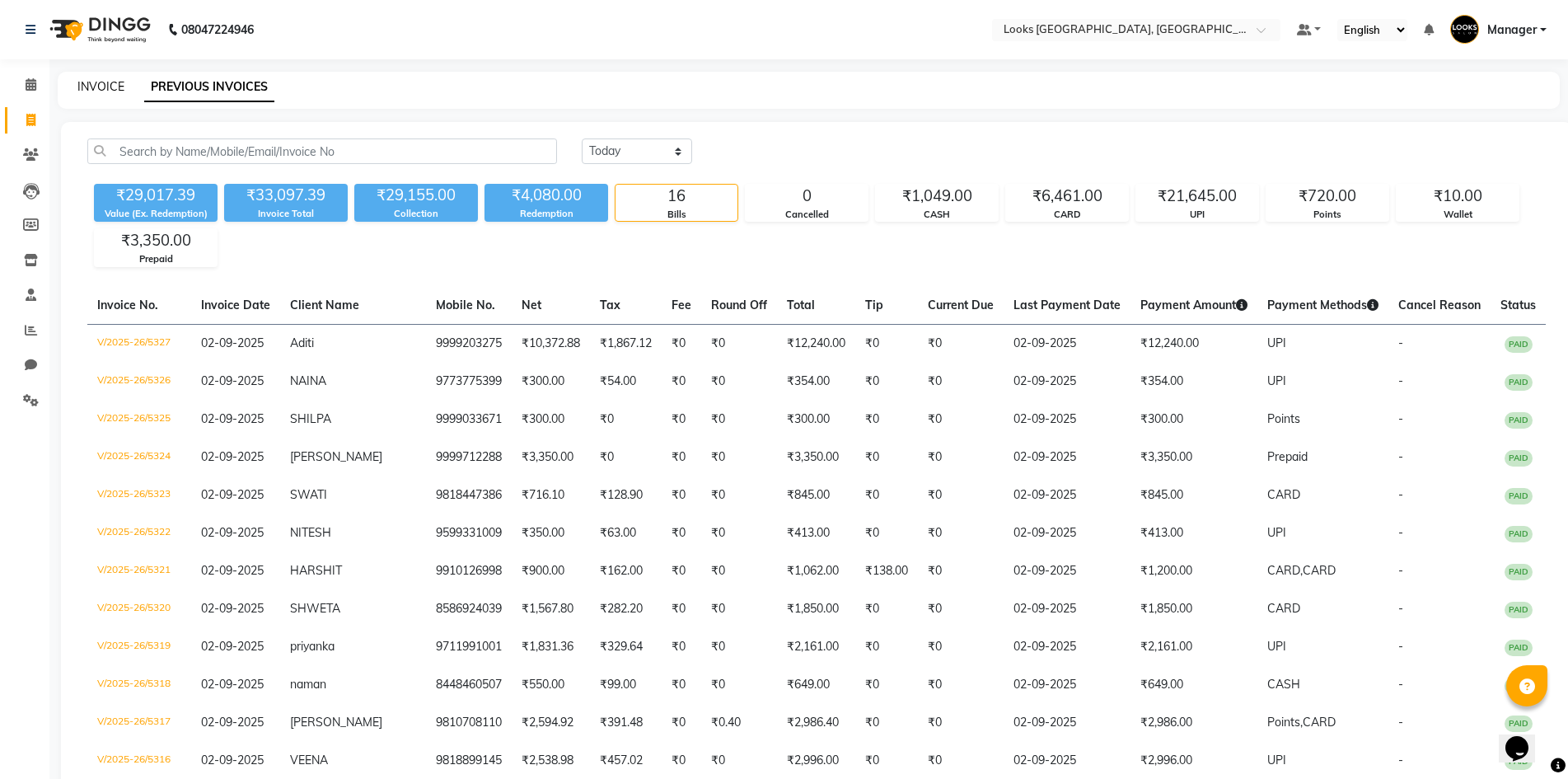
click at [109, 87] on link "INVOICE" at bounding box center [101, 86] width 47 height 15
select select "service"
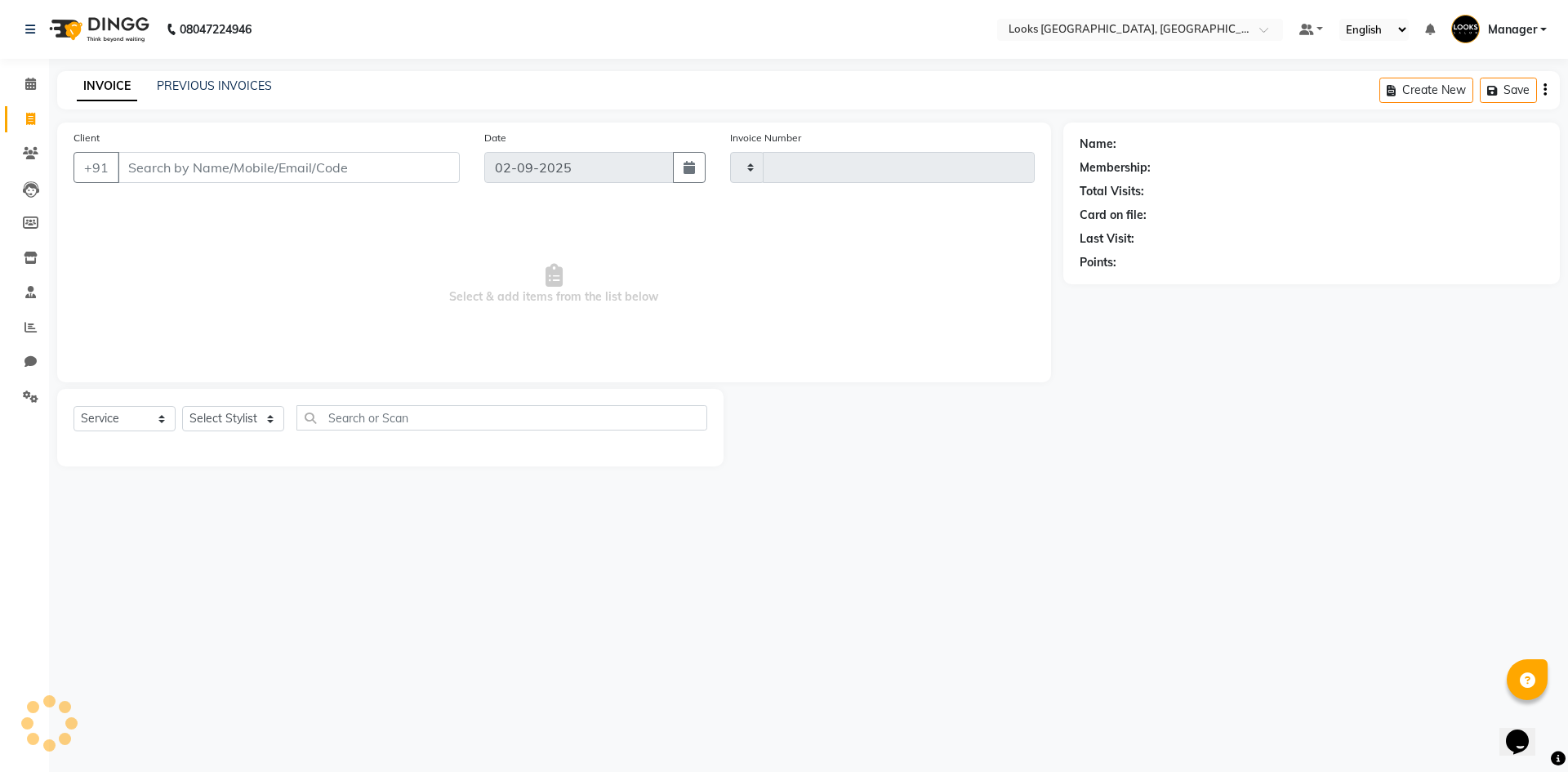
type input "5328"
select select "4718"
click at [245, 80] on link "PREVIOUS INVOICES" at bounding box center [214, 85] width 115 height 15
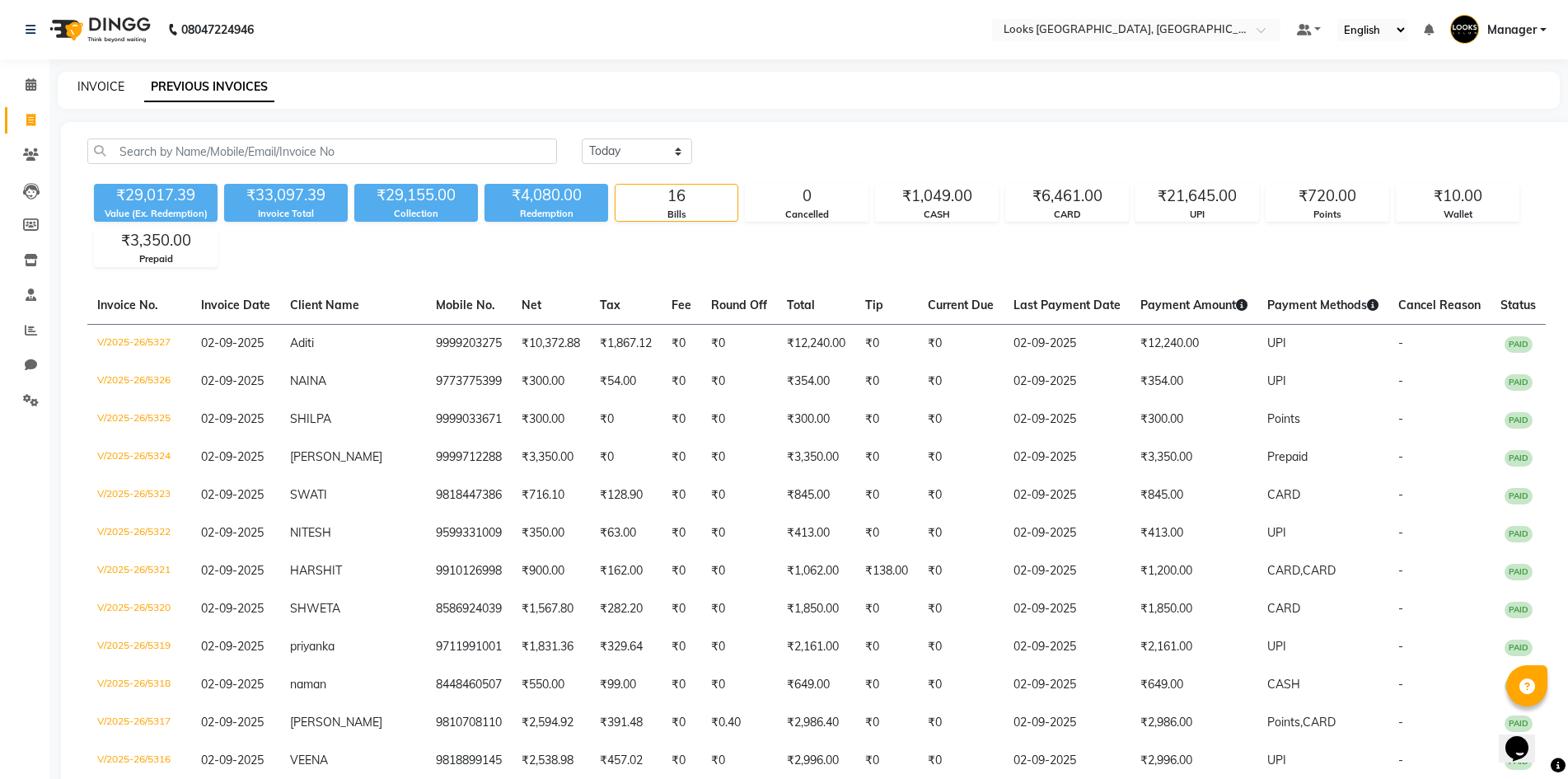
click at [101, 83] on link "INVOICE" at bounding box center [101, 86] width 47 height 15
select select "service"
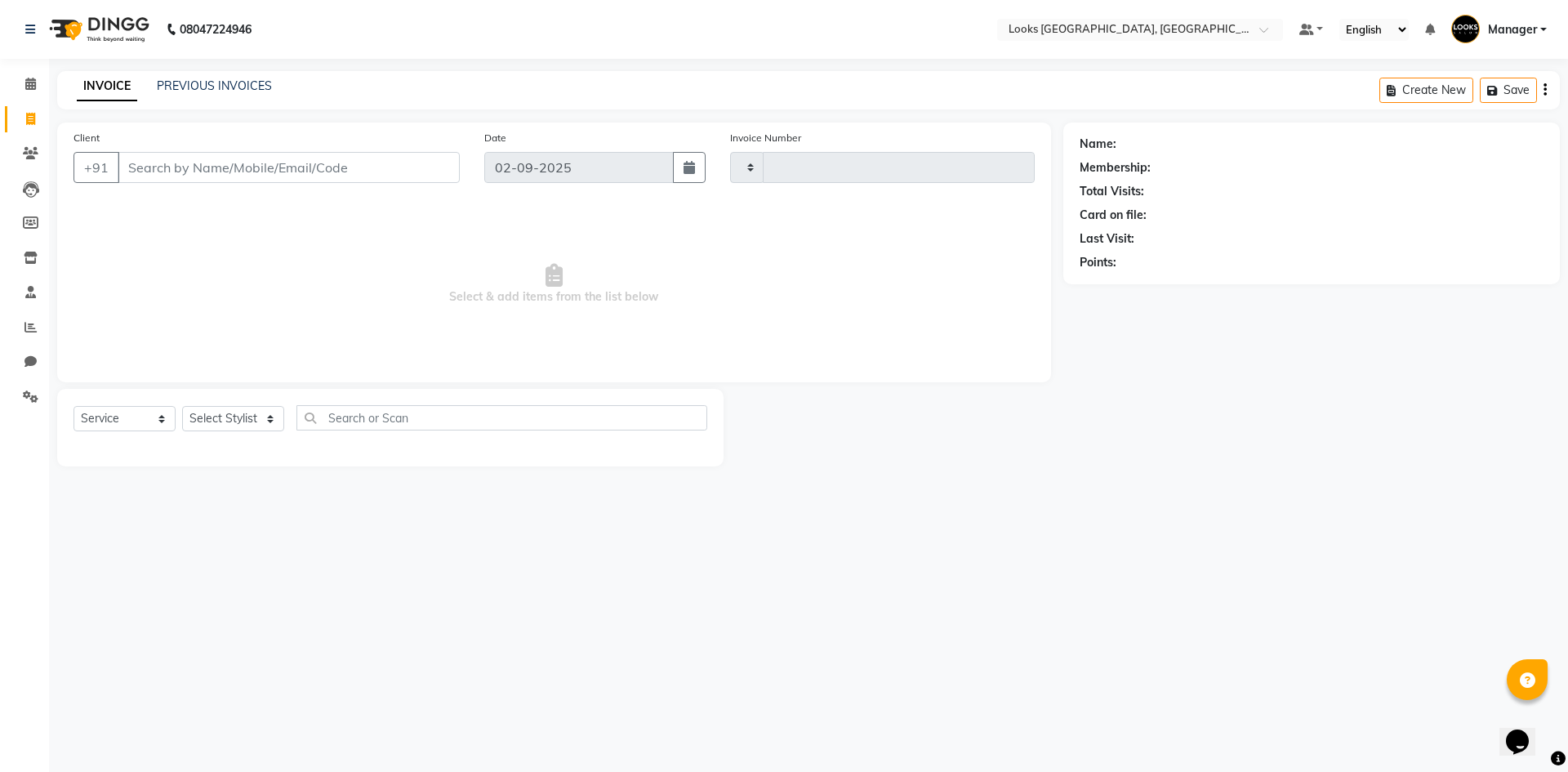
type input "5328"
select select "4718"
click at [21, 401] on span at bounding box center [31, 397] width 29 height 18
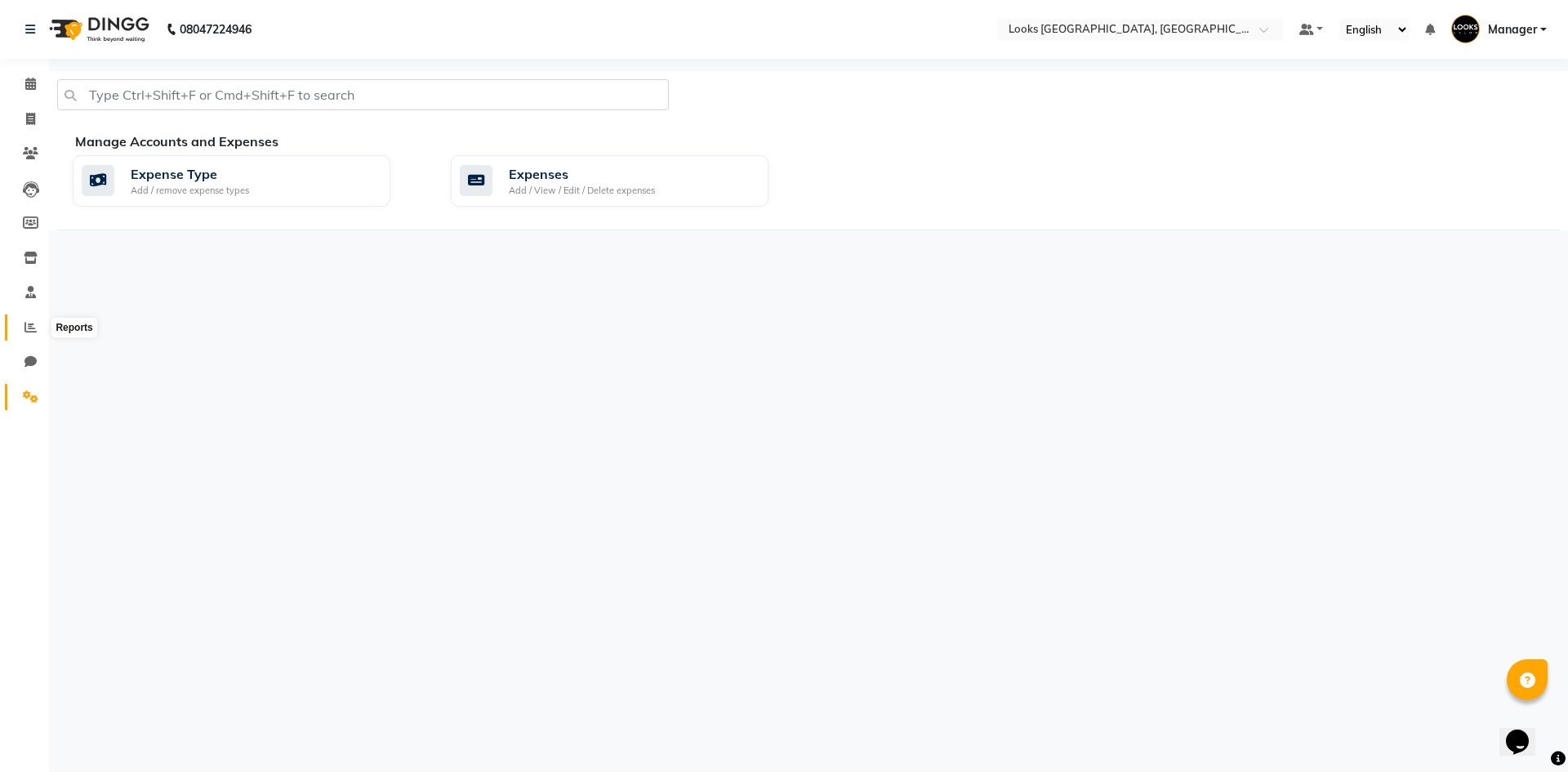
click at [25, 333] on icon at bounding box center [30, 327] width 13 height 13
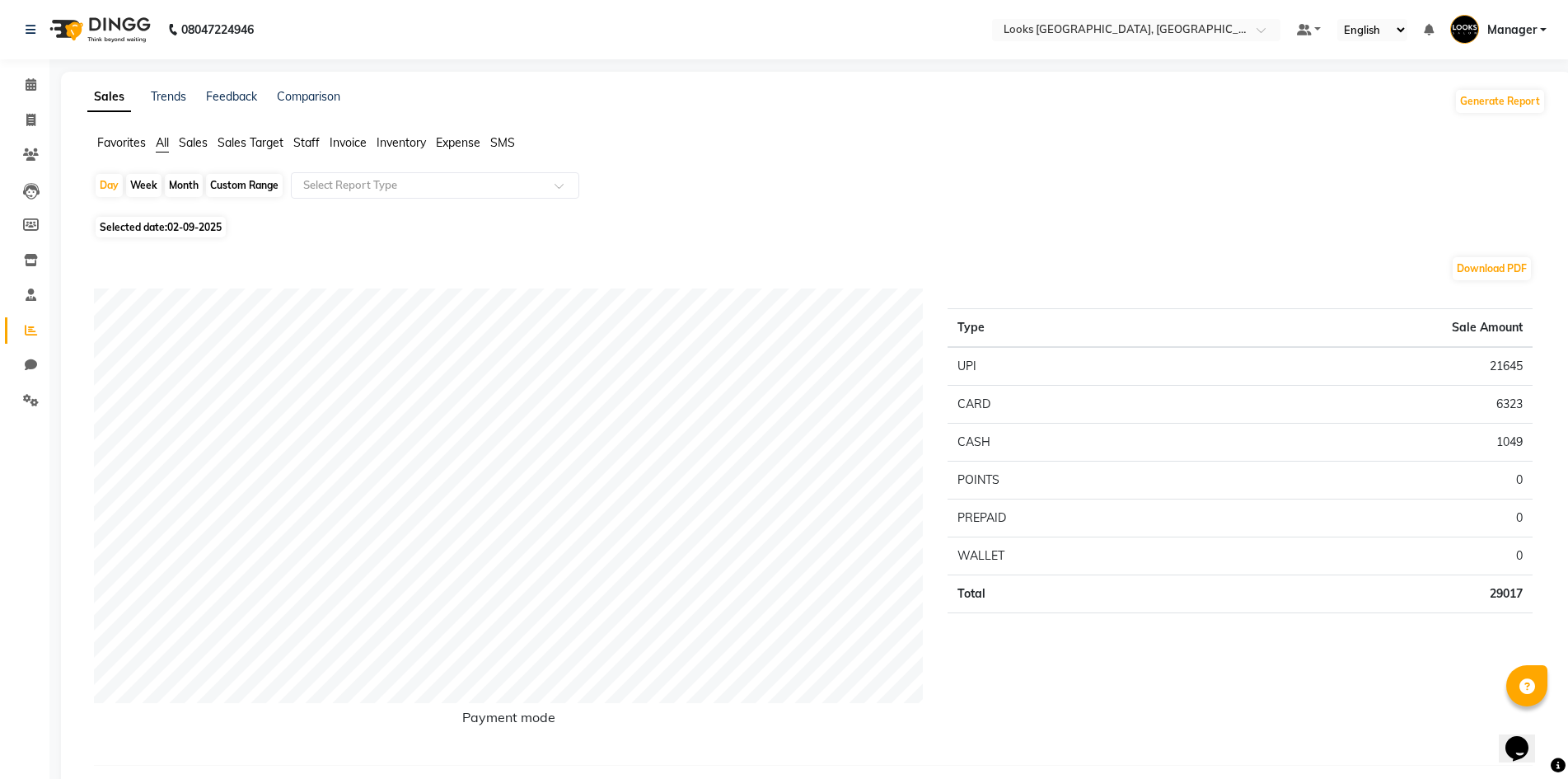
click at [306, 137] on span "Staff" at bounding box center [306, 142] width 26 height 15
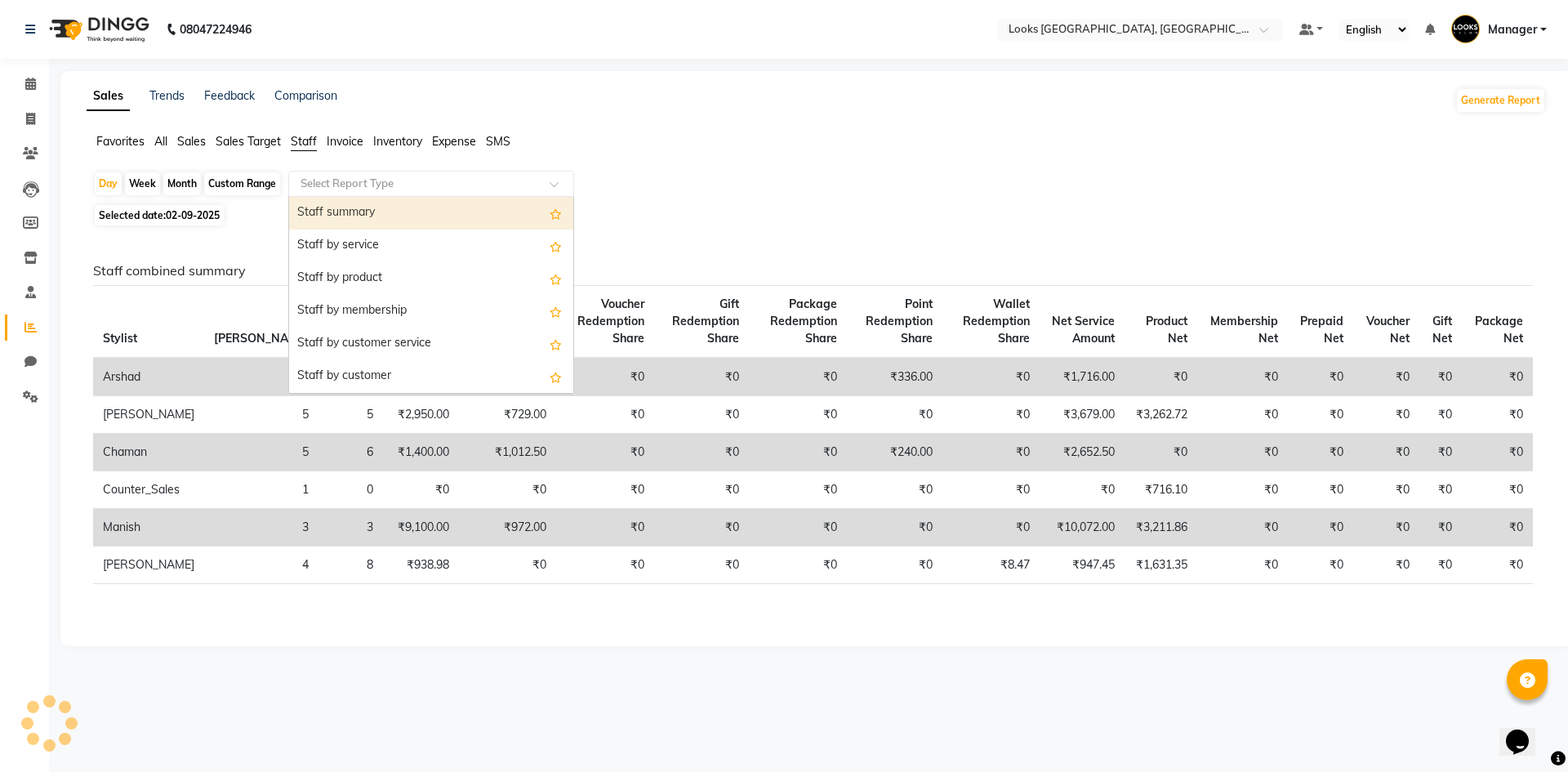
click at [369, 188] on input "text" at bounding box center [414, 184] width 235 height 16
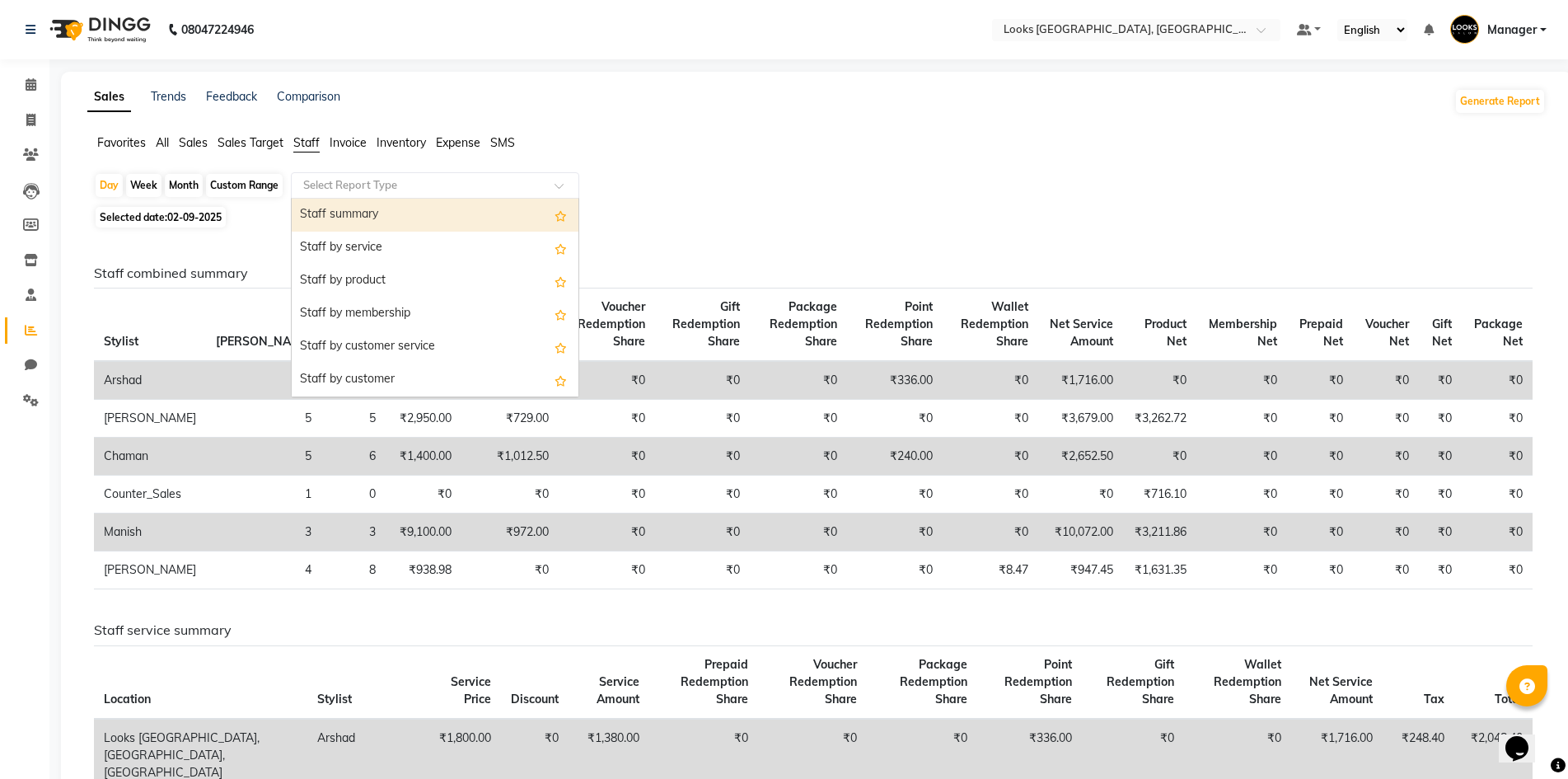
click at [675, 93] on div "Sales Trends Feedback Comparison Generate Report" at bounding box center [816, 101] width 1478 height 26
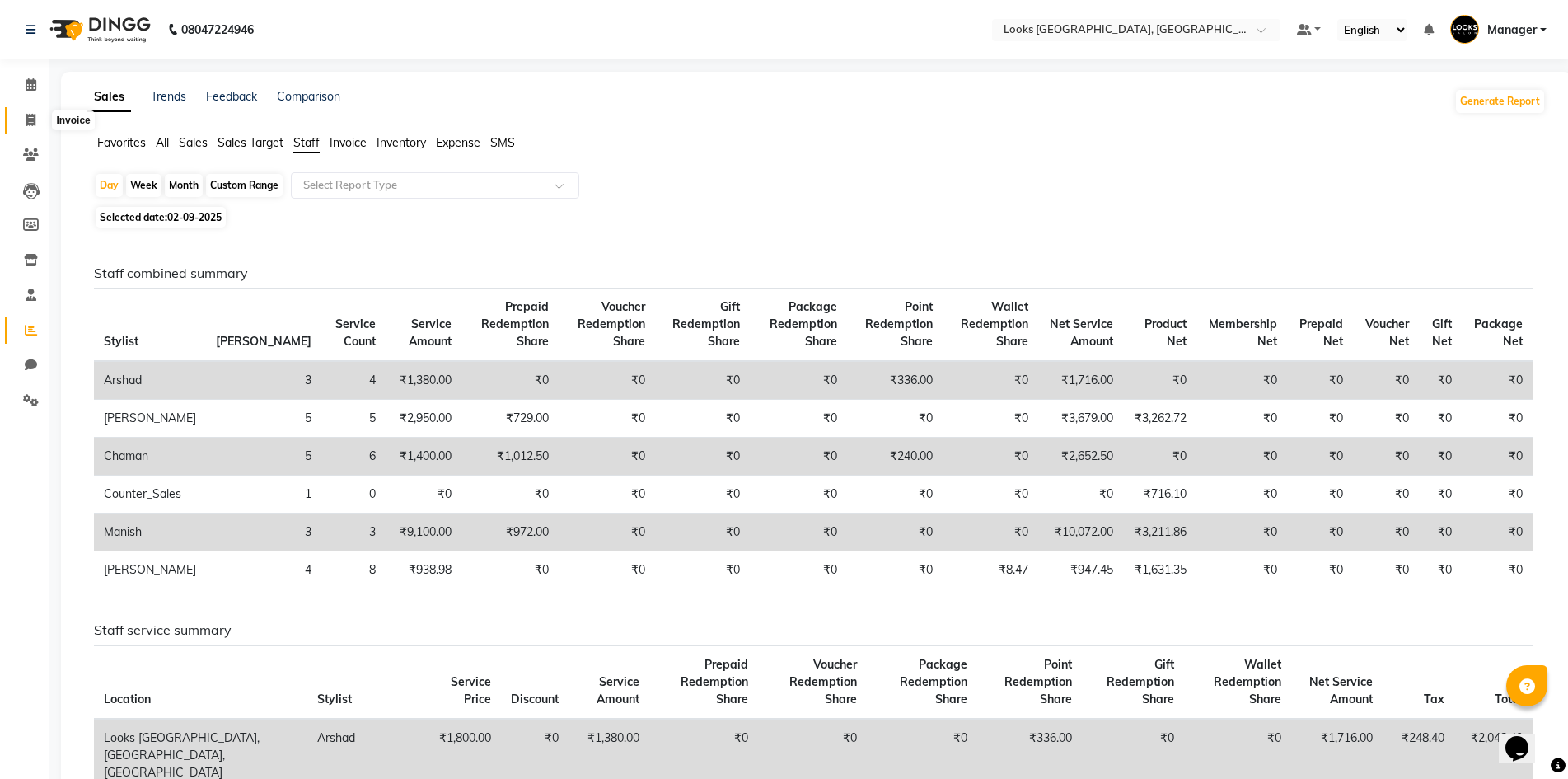
click at [30, 120] on icon at bounding box center [30, 120] width 9 height 13
select select "service"
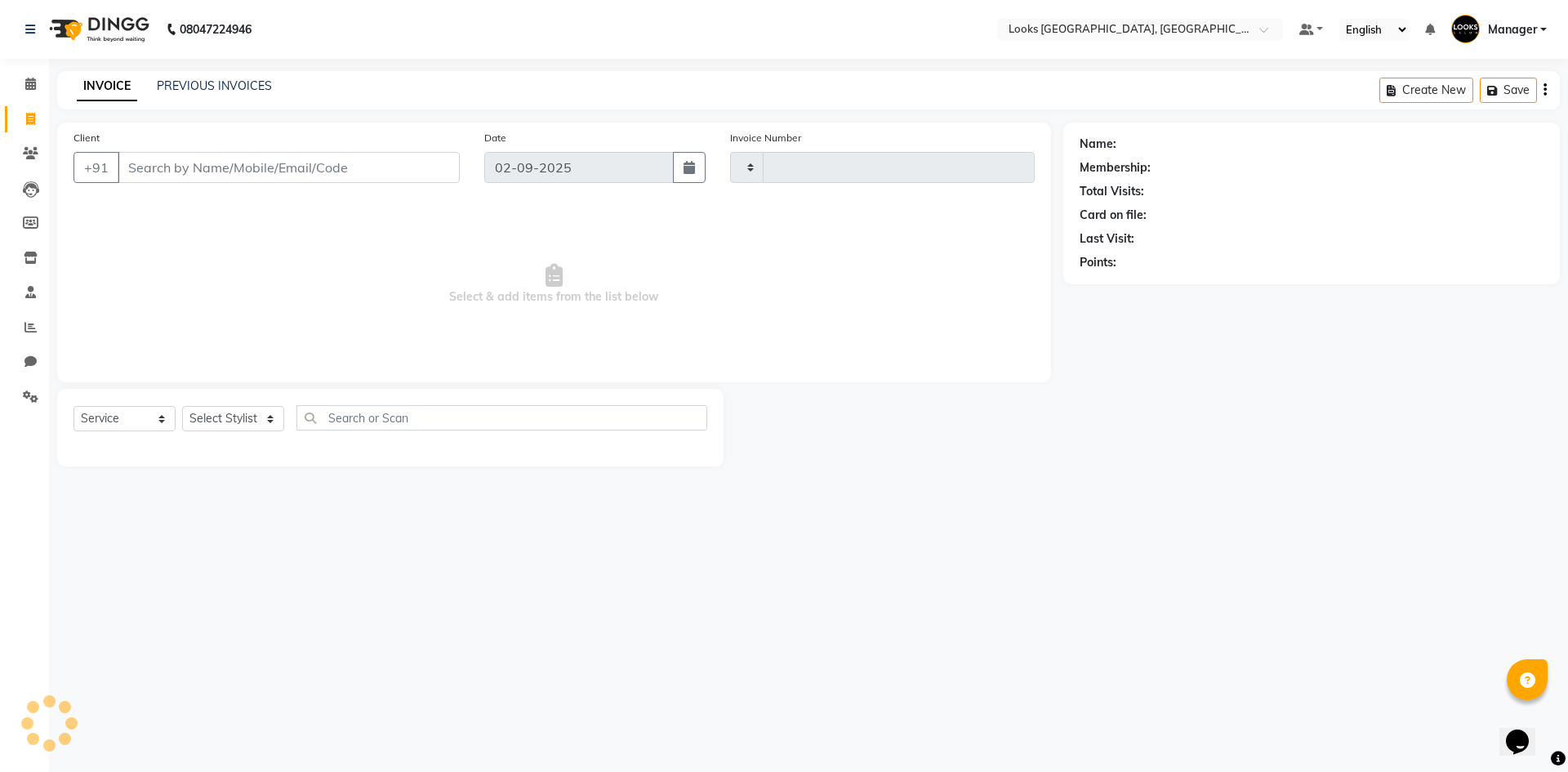
type input "5328"
select select "4718"
click at [222, 78] on link "PREVIOUS INVOICES" at bounding box center [214, 85] width 115 height 15
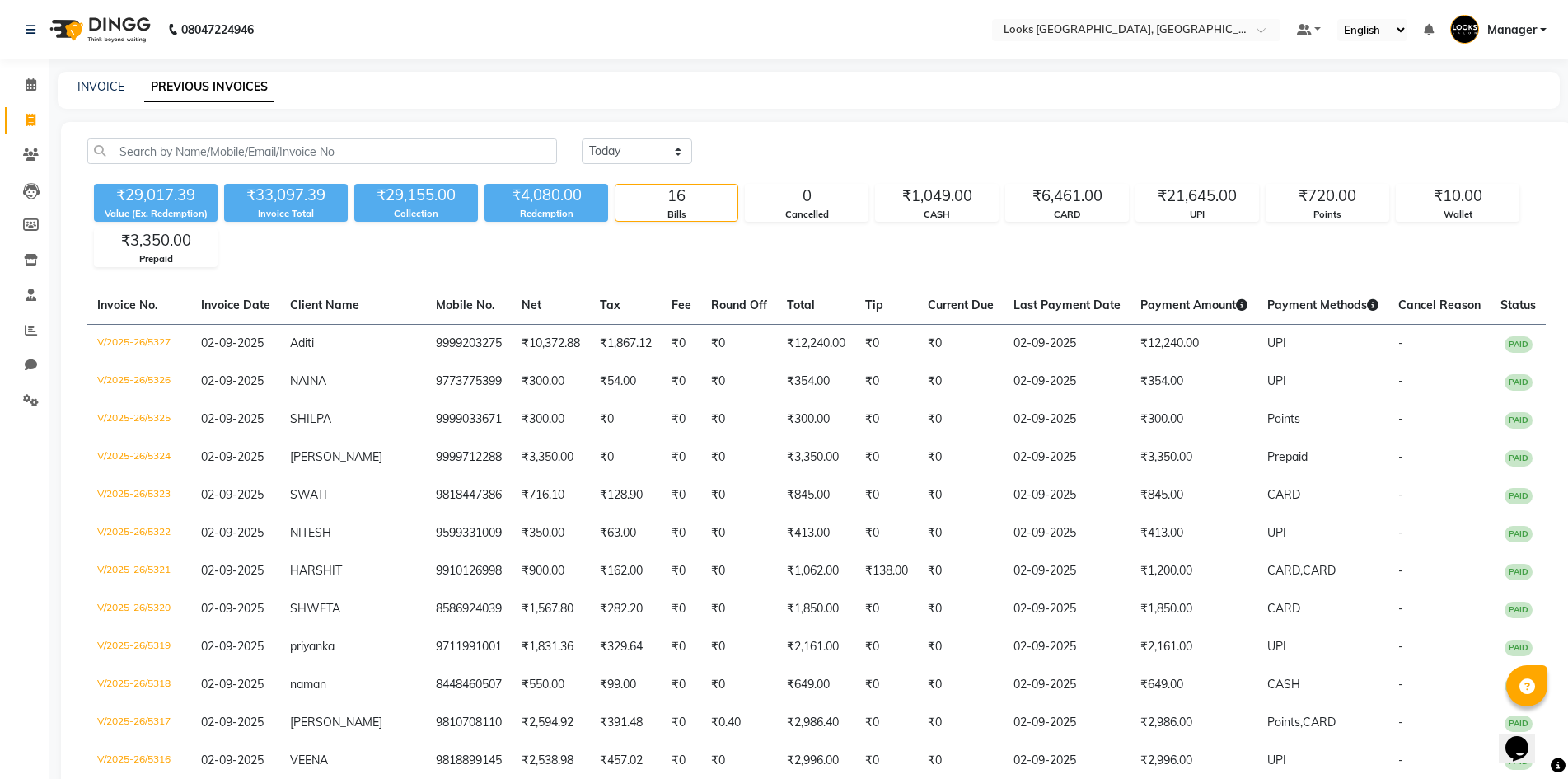
click at [1512, 31] on span "Manager" at bounding box center [1511, 30] width 50 height 18
click at [1498, 58] on link "Manage Profile" at bounding box center [1462, 67] width 151 height 25
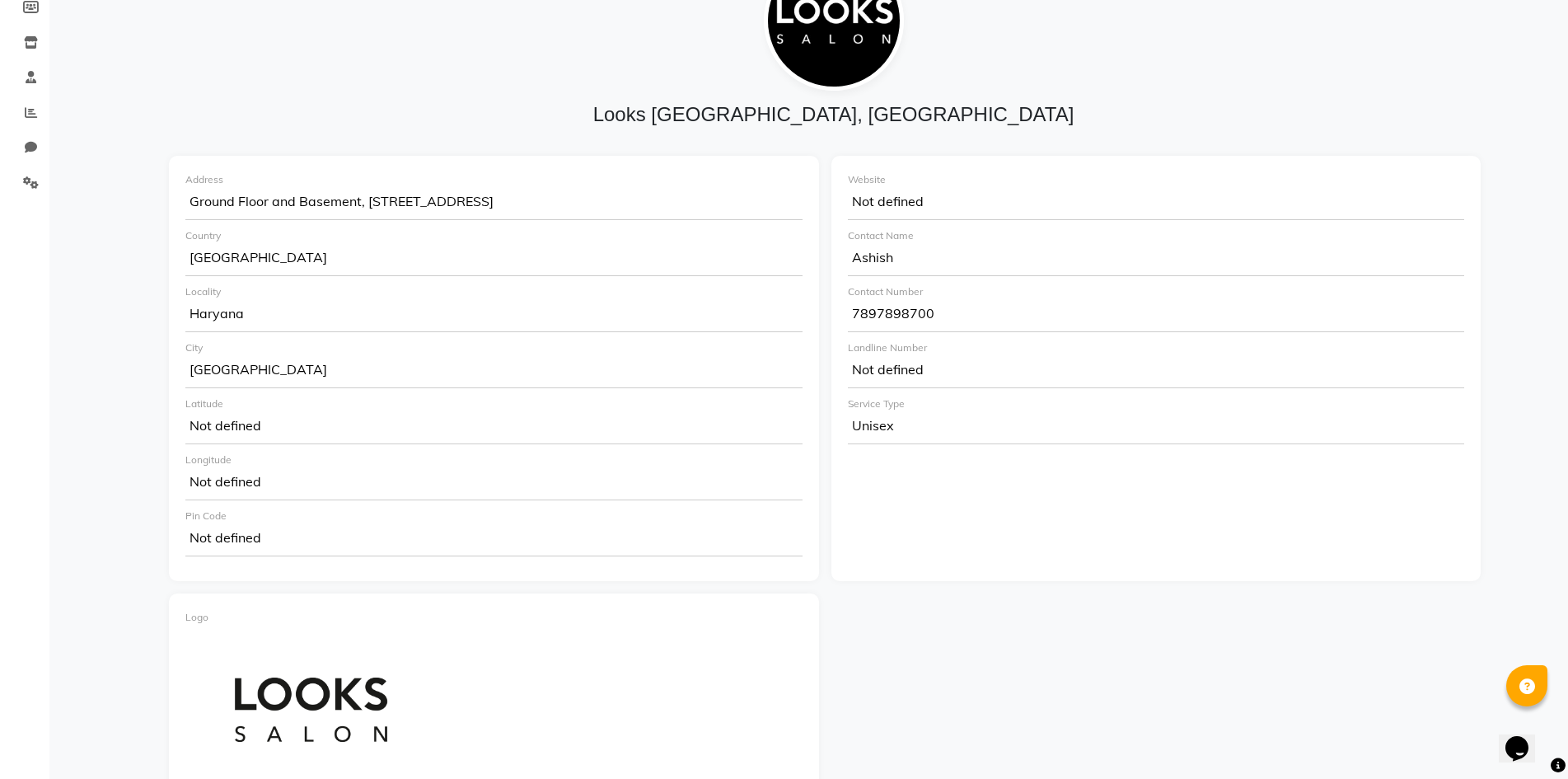
scroll to position [517, 0]
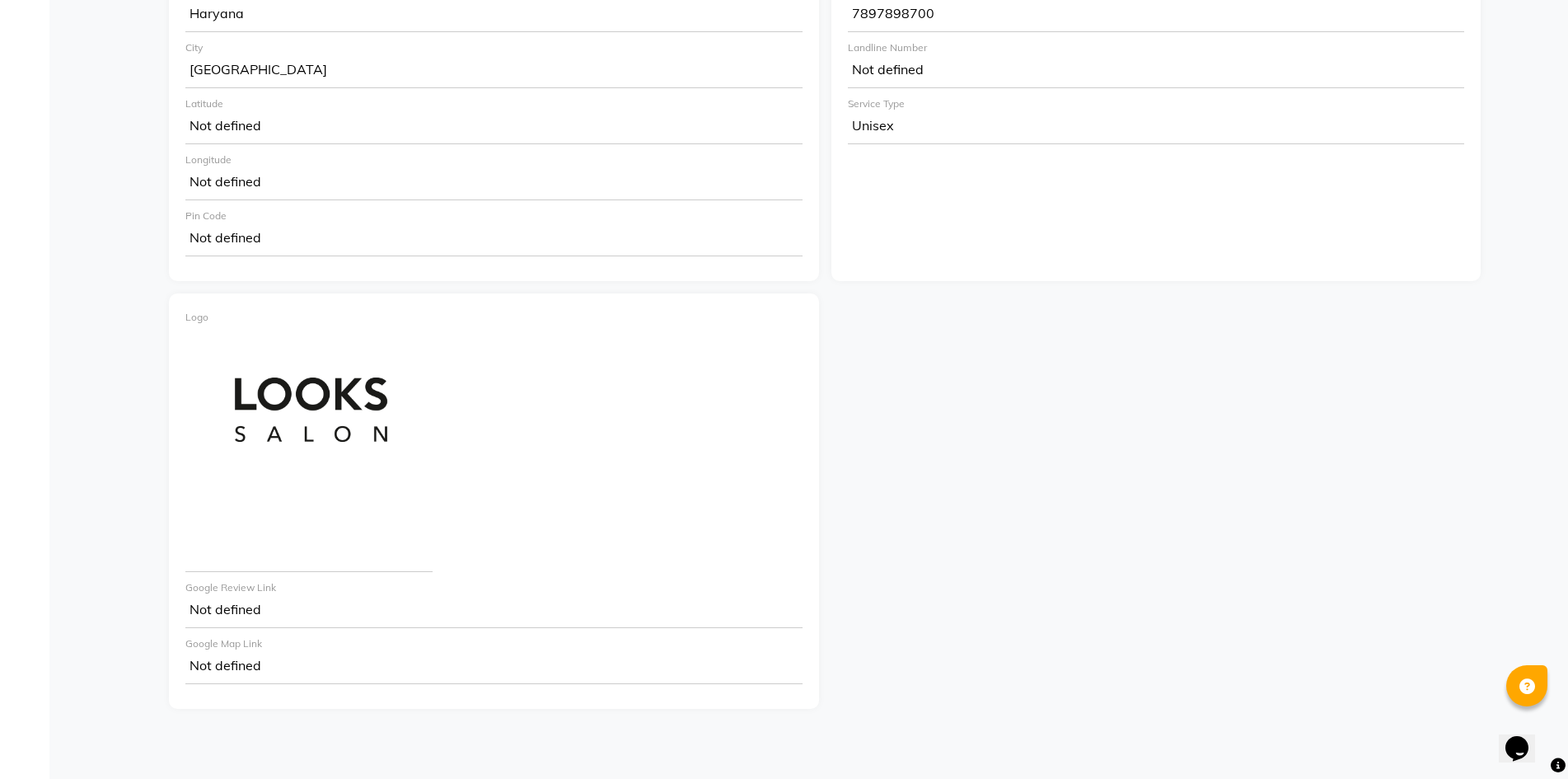
click at [313, 425] on img at bounding box center [310, 410] width 243 height 162
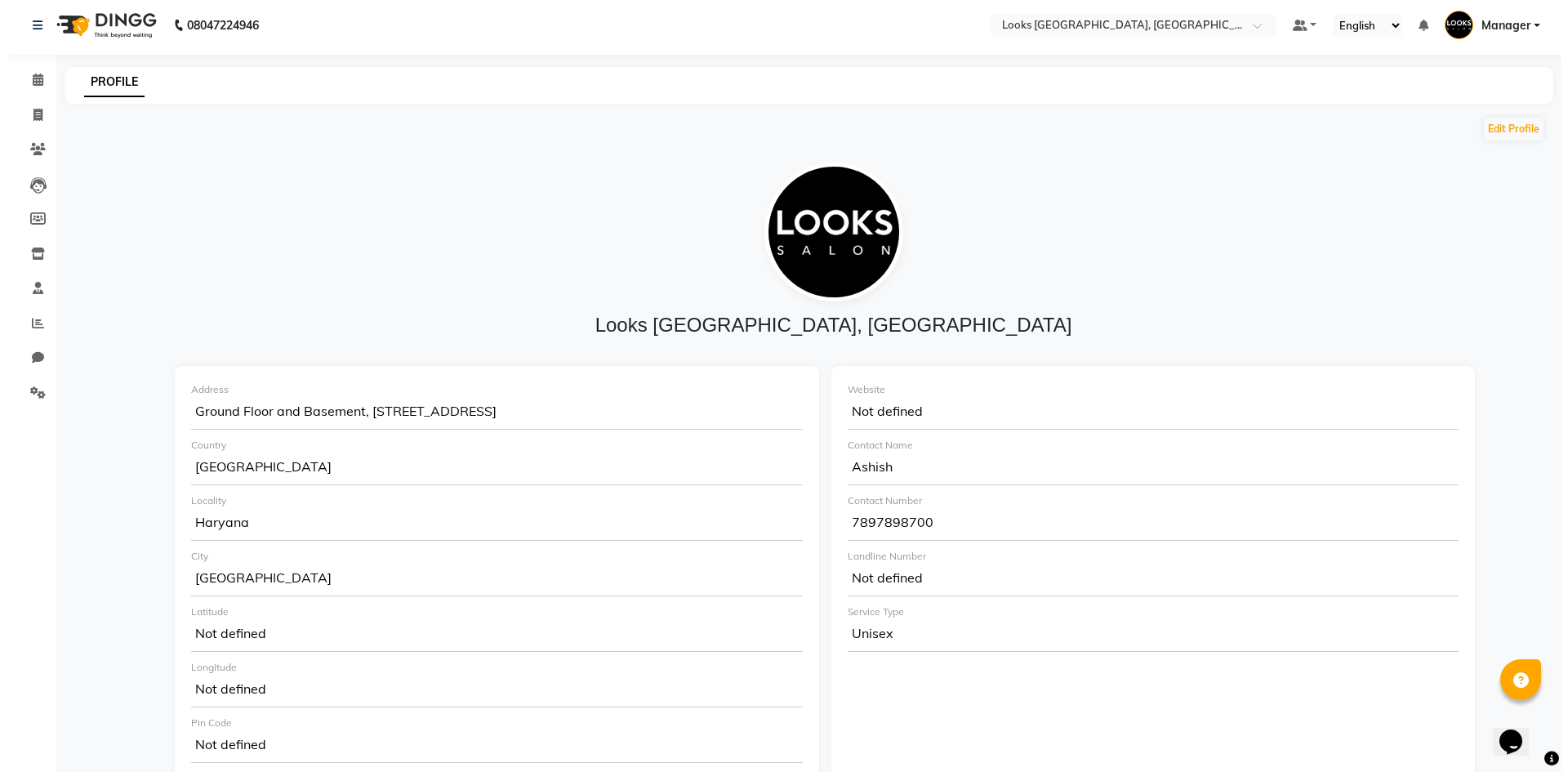
scroll to position [0, 0]
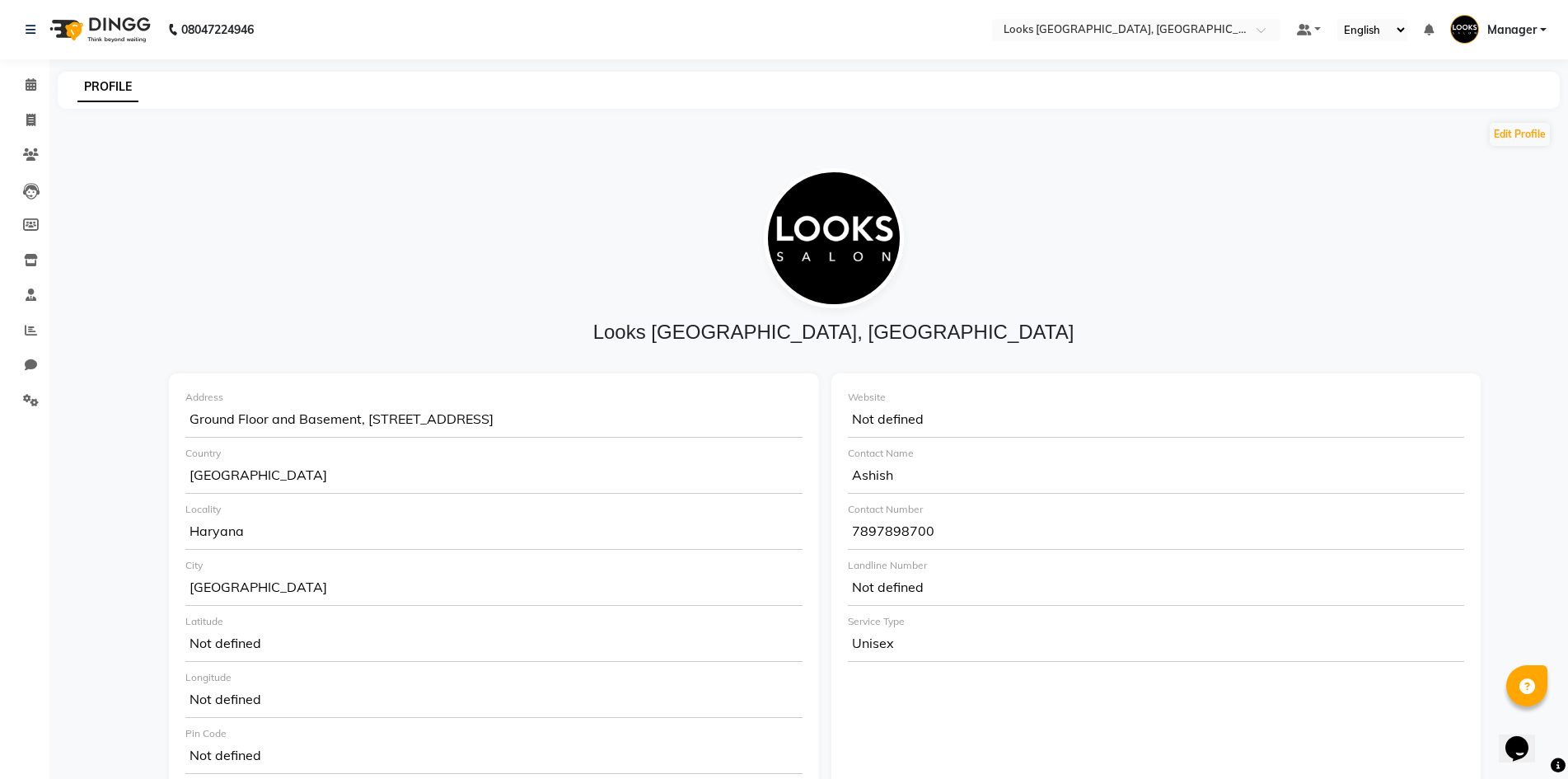
click at [1489, 34] on span "Manager" at bounding box center [1511, 30] width 50 height 18
click at [1489, 100] on link "Change Password" at bounding box center [1462, 93] width 151 height 25
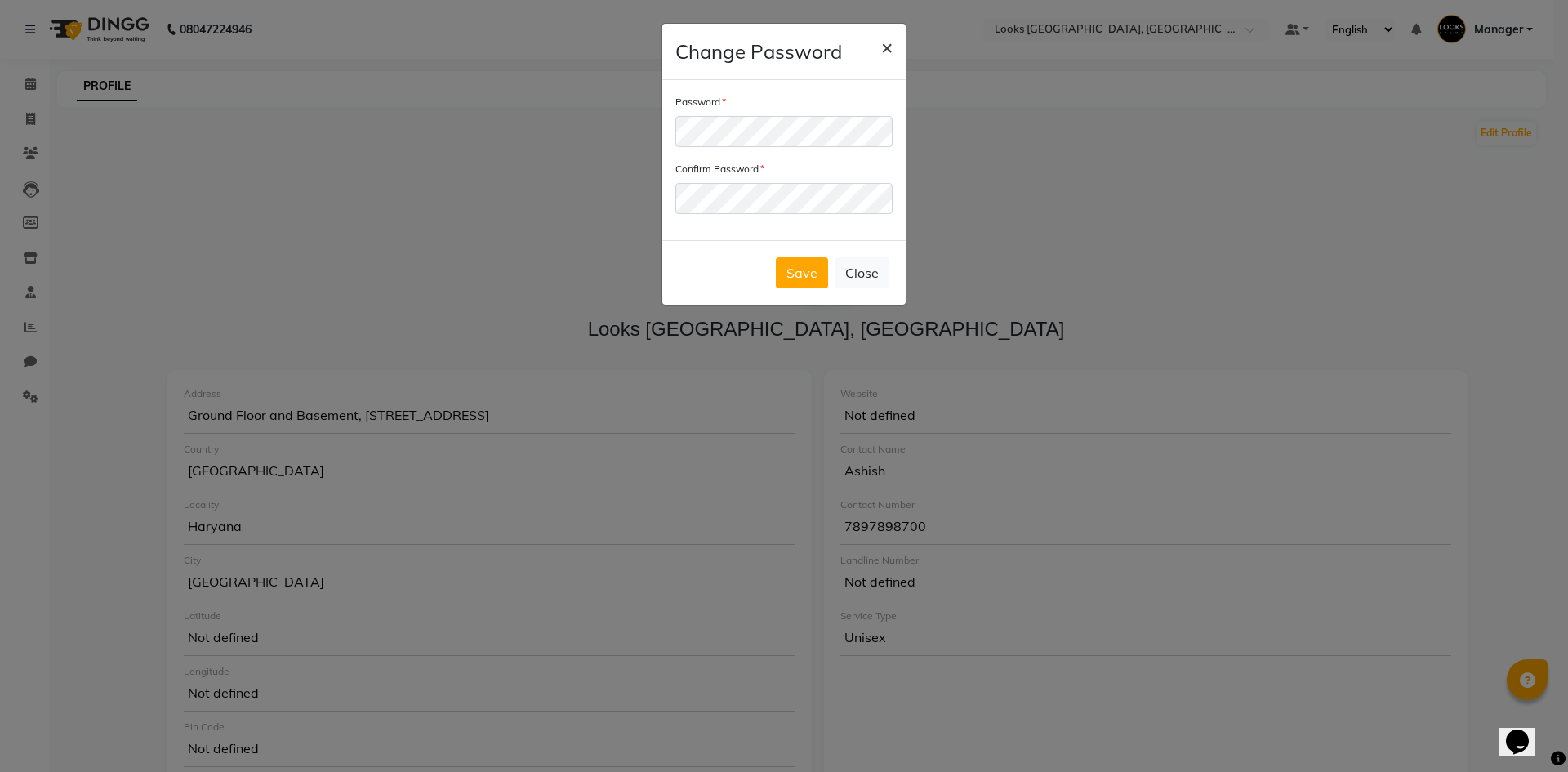
click at [878, 54] on button "×" at bounding box center [887, 45] width 38 height 45
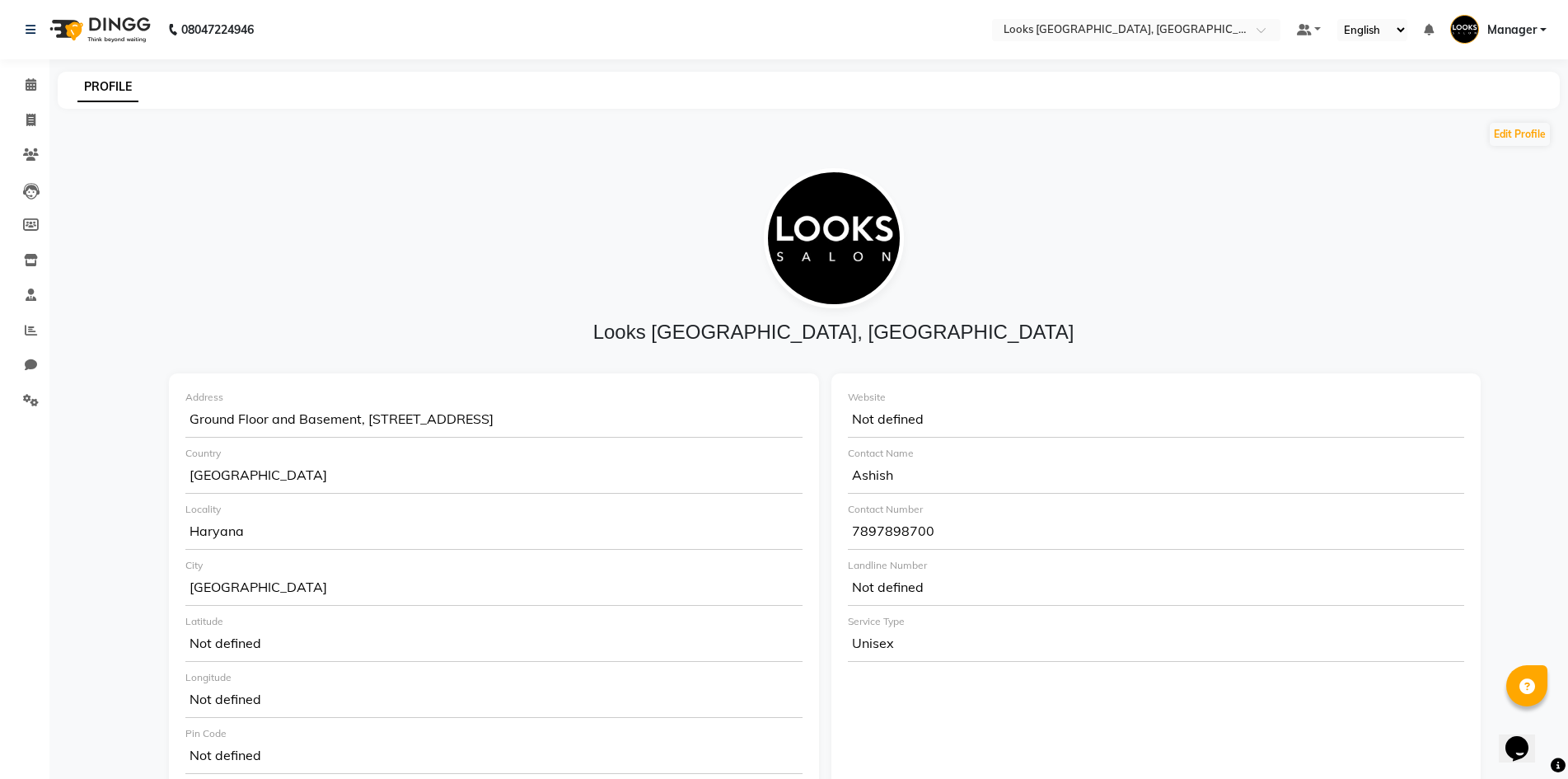
click at [1375, 22] on select "English ENGLISH Español العربية मराठी हिंदी ગુજરાતી தமிழ் 中文" at bounding box center [1373, 29] width 70 height 22
click at [1338, 19] on select "English ENGLISH Español العربية मराठी हिंदी ગુજરાતી தமிழ் 中文" at bounding box center [1373, 29] width 70 height 22
click at [1374, 31] on select "English ENGLISH Español العربية मराठी हिंदी ગુજરાતી தமிழ் 中文" at bounding box center [1373, 29] width 70 height 22
click at [1338, 19] on select "English ENGLISH Español العربية मराठी हिंदी ગુજરાતી தமிழ் 中文" at bounding box center [1373, 29] width 70 height 22
click at [1372, 25] on select "English ENGLISH Español العربية मराठी हिंदी ગુજરાતી தமிழ் 中文" at bounding box center [1373, 29] width 70 height 22
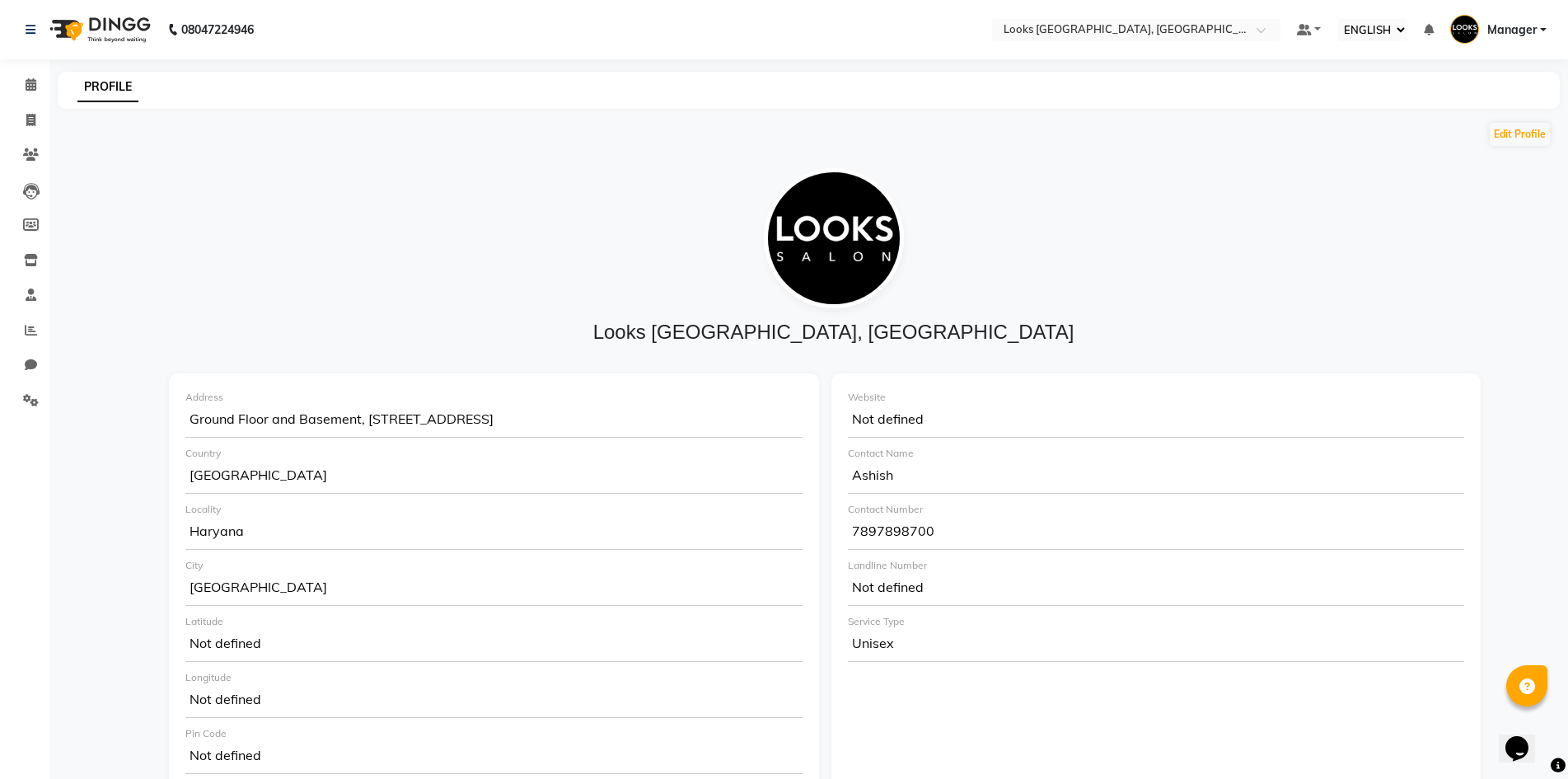
click at [1338, 19] on select "English ENGLISH Español العربية मराठी हिंदी ગુજરાતી தமிழ் 中文" at bounding box center [1373, 29] width 70 height 22
click at [1371, 39] on select "English ENGLISH Español العربية मराठी हिंदी ગુજરાતી தமிழ் 中文" at bounding box center [1373, 29] width 70 height 22
click at [1338, 19] on select "English ENGLISH Español العربية मराठी हिंदी ગુજરાતી தமிழ் 中文" at bounding box center [1373, 29] width 70 height 22
click at [1234, 149] on div "Edit Profile Looks Omaxe World Street, Faridabad Address Ground Floor and Basem…" at bounding box center [833, 696] width 1453 height 1151
click at [1355, 20] on select "English ENGLISH Español العربية मराठी हिंदी ગુજરાતી தமிழ் 中文" at bounding box center [1373, 29] width 70 height 22
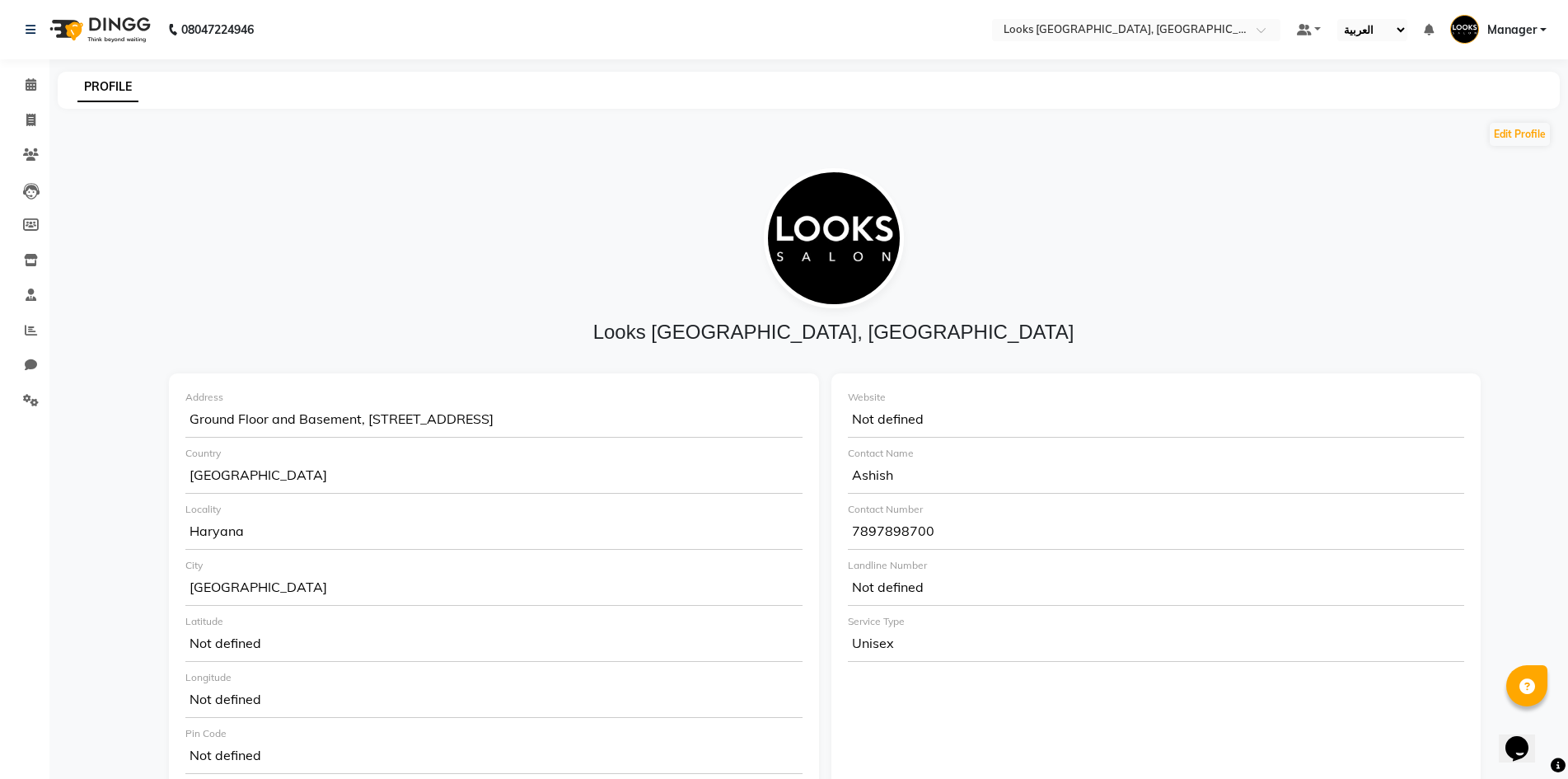
click at [1338, 19] on select "English ENGLISH Español العربية मराठी हिंदी ગુજરાતી தமிழ் 中文" at bounding box center [1373, 29] width 70 height 22
click at [1356, 18] on ul "Default Panel My Panel English ENGLISH Español العربية मराठी हिंदी ગુજરાતી தமிழ…" at bounding box center [1422, 30] width 266 height 27
click at [1353, 23] on select "English ENGLISH Español العربية मराठी हिंदी ગુજરાતી தமிழ் 中文" at bounding box center [1373, 29] width 70 height 22
select select "en"
click at [1338, 19] on select "English ENGLISH Español العربية मराठी हिंदी ગુજરાતી தமிழ் 中文" at bounding box center [1373, 29] width 70 height 22
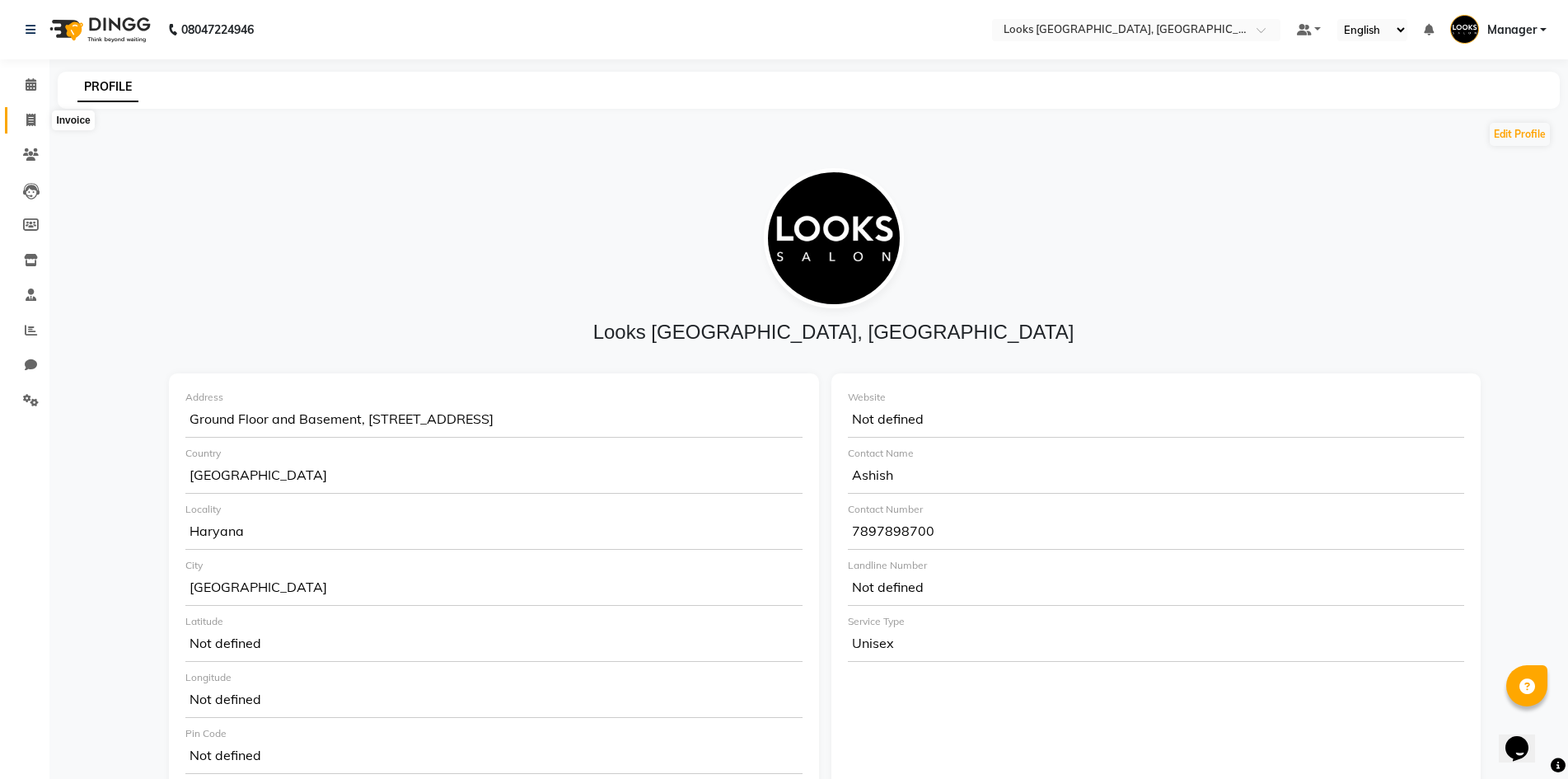
click at [28, 122] on icon at bounding box center [30, 120] width 9 height 13
select select "service"
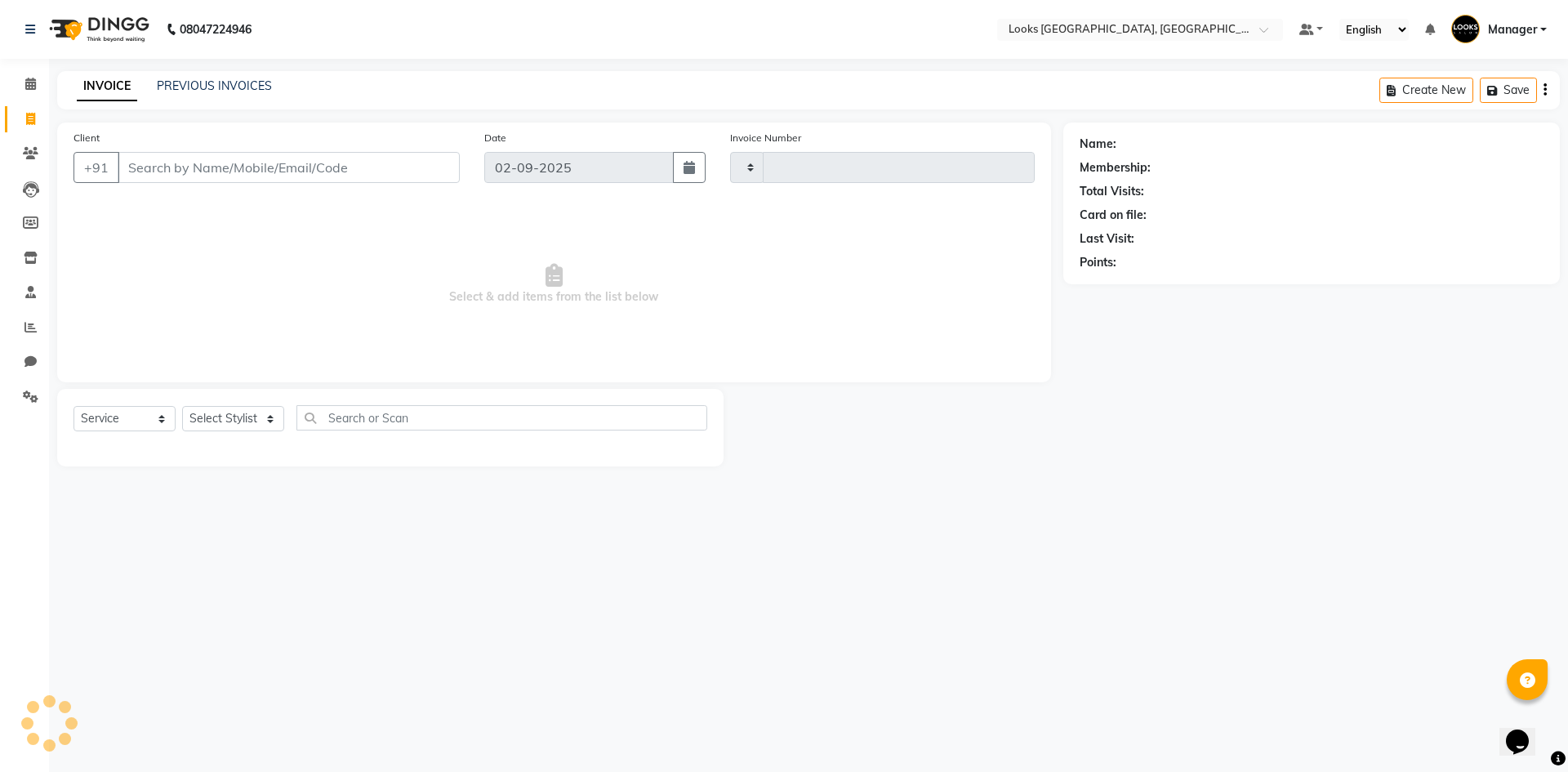
type input "5328"
select select "4718"
click at [218, 418] on select "Select Stylist" at bounding box center [233, 419] width 103 height 25
select select "67718"
click at [182, 406] on select "Select Stylist ARSHAD Ayush Bobby Chaman COUNTER_SALES Employee_WS FAREED KOMAL…" at bounding box center [233, 419] width 103 height 25
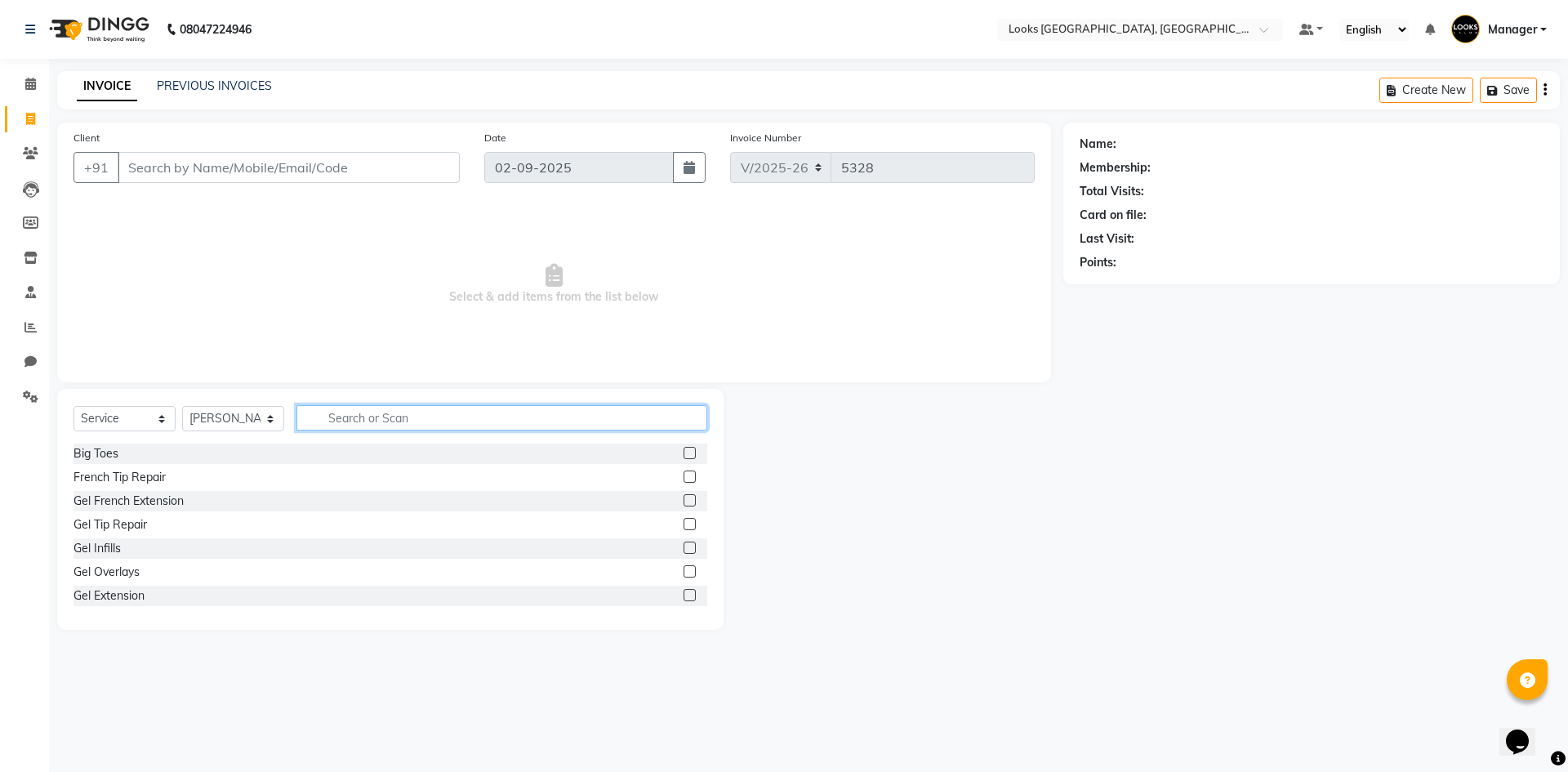
click at [420, 413] on input "text" at bounding box center [502, 418] width 411 height 25
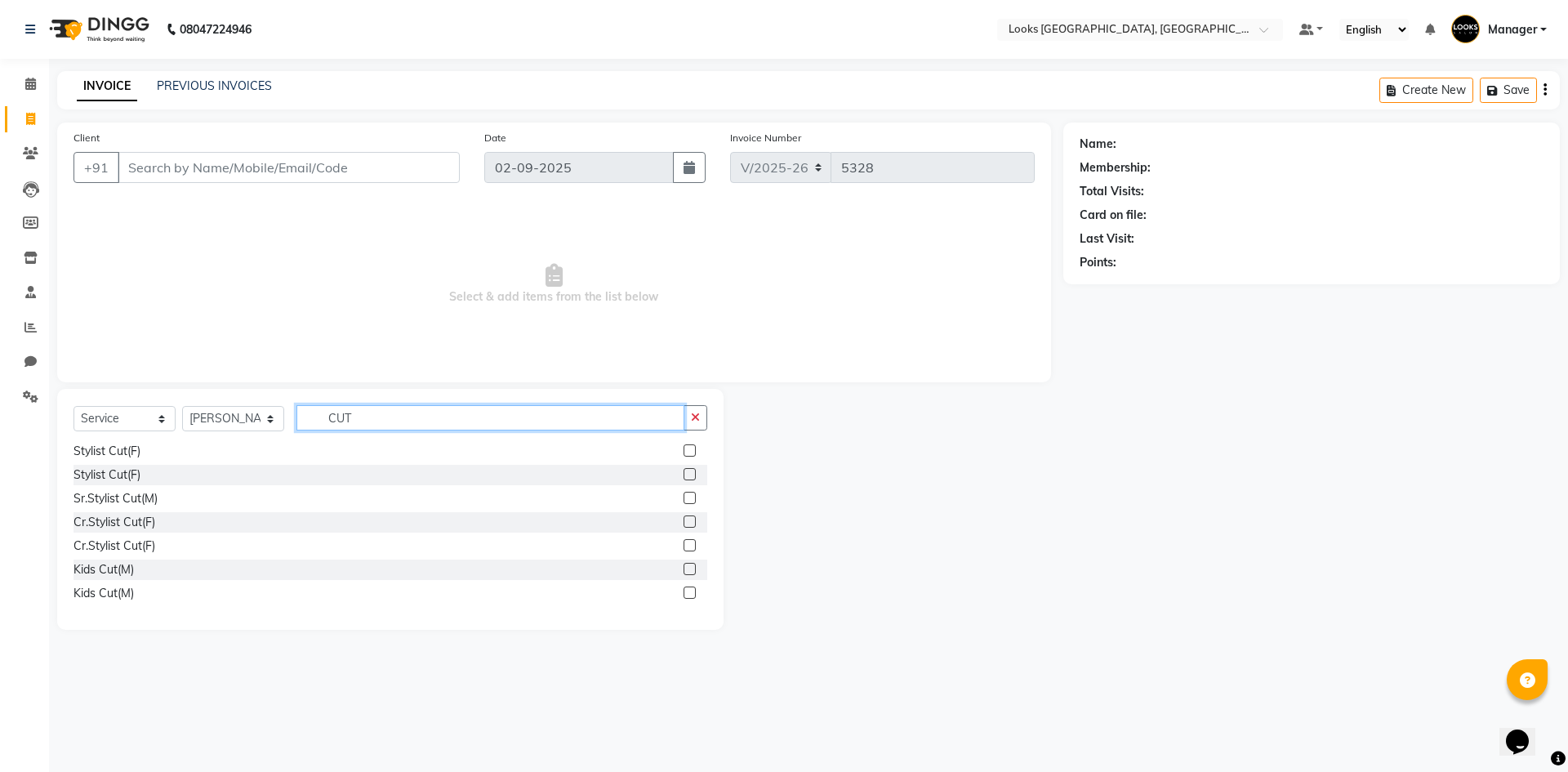
scroll to position [181, 0]
type input "CUT"
click at [684, 555] on label at bounding box center [690, 556] width 13 height 13
click at [684, 555] on input "checkbox" at bounding box center [689, 557] width 11 height 11
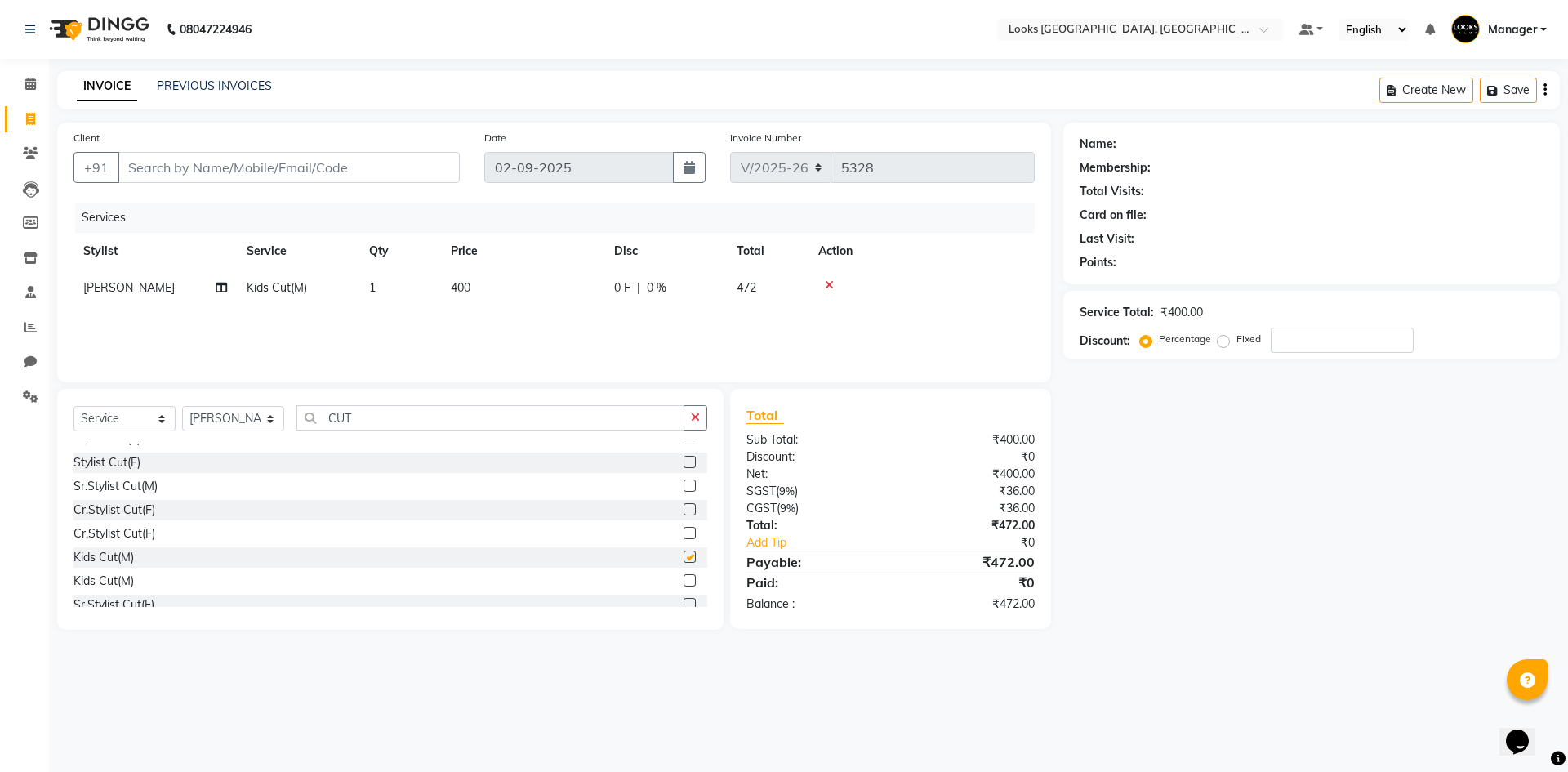
checkbox input "false"
click at [371, 420] on input "CUT" at bounding box center [490, 418] width 388 height 25
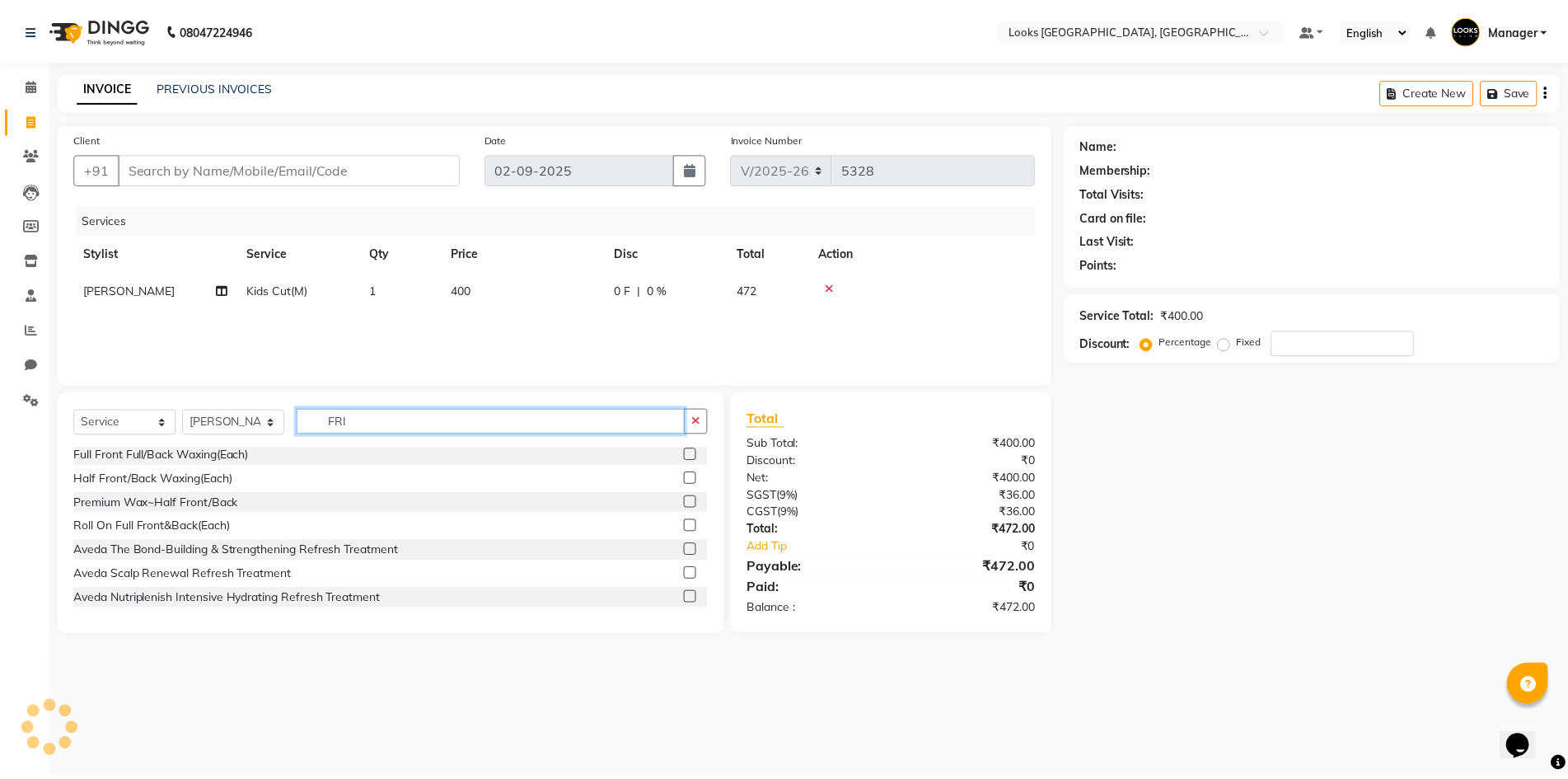
scroll to position [0, 0]
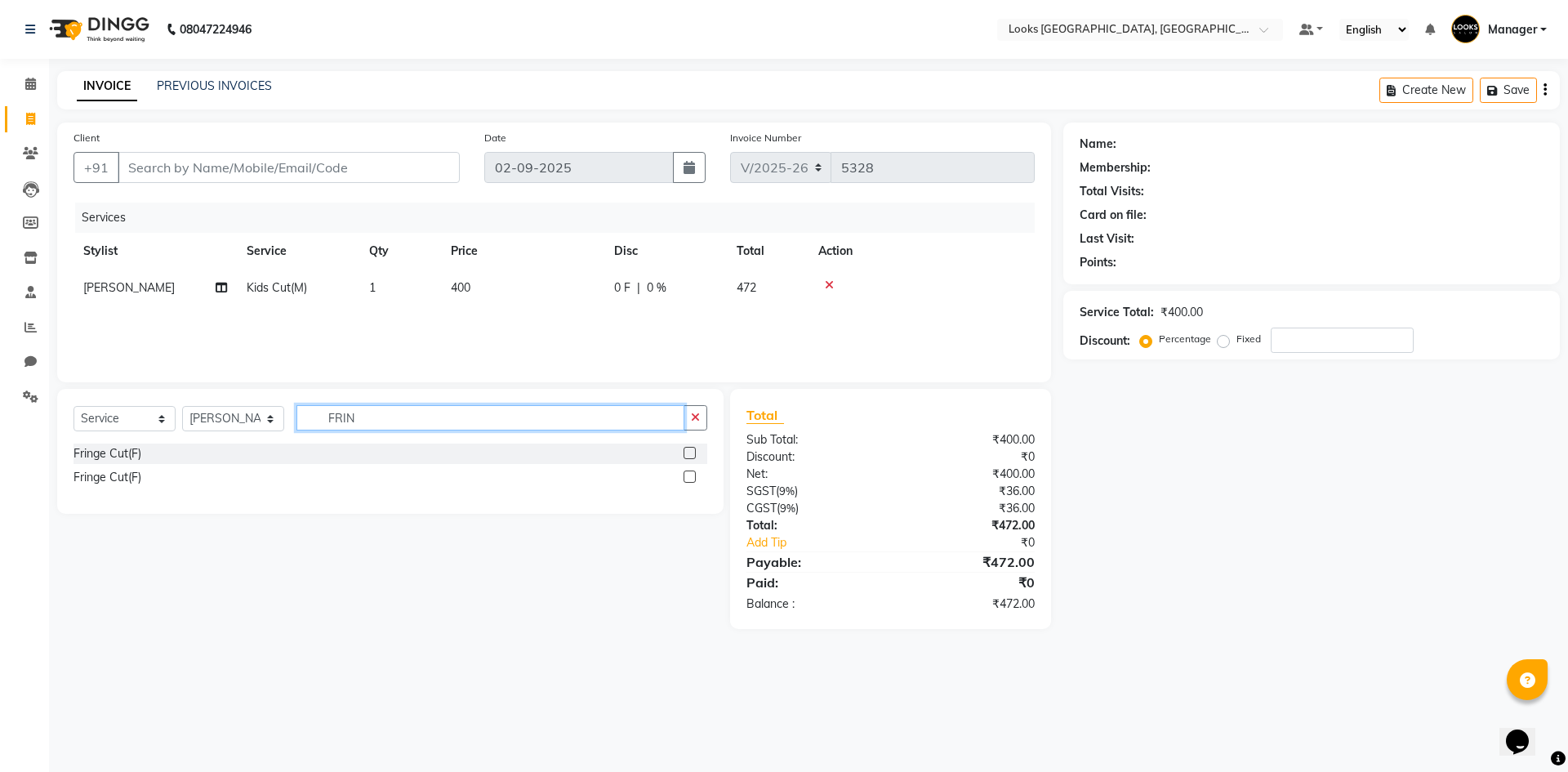
type input "FRIN"
click at [690, 455] on label at bounding box center [690, 453] width 13 height 13
click at [690, 455] on input "checkbox" at bounding box center [689, 454] width 11 height 11
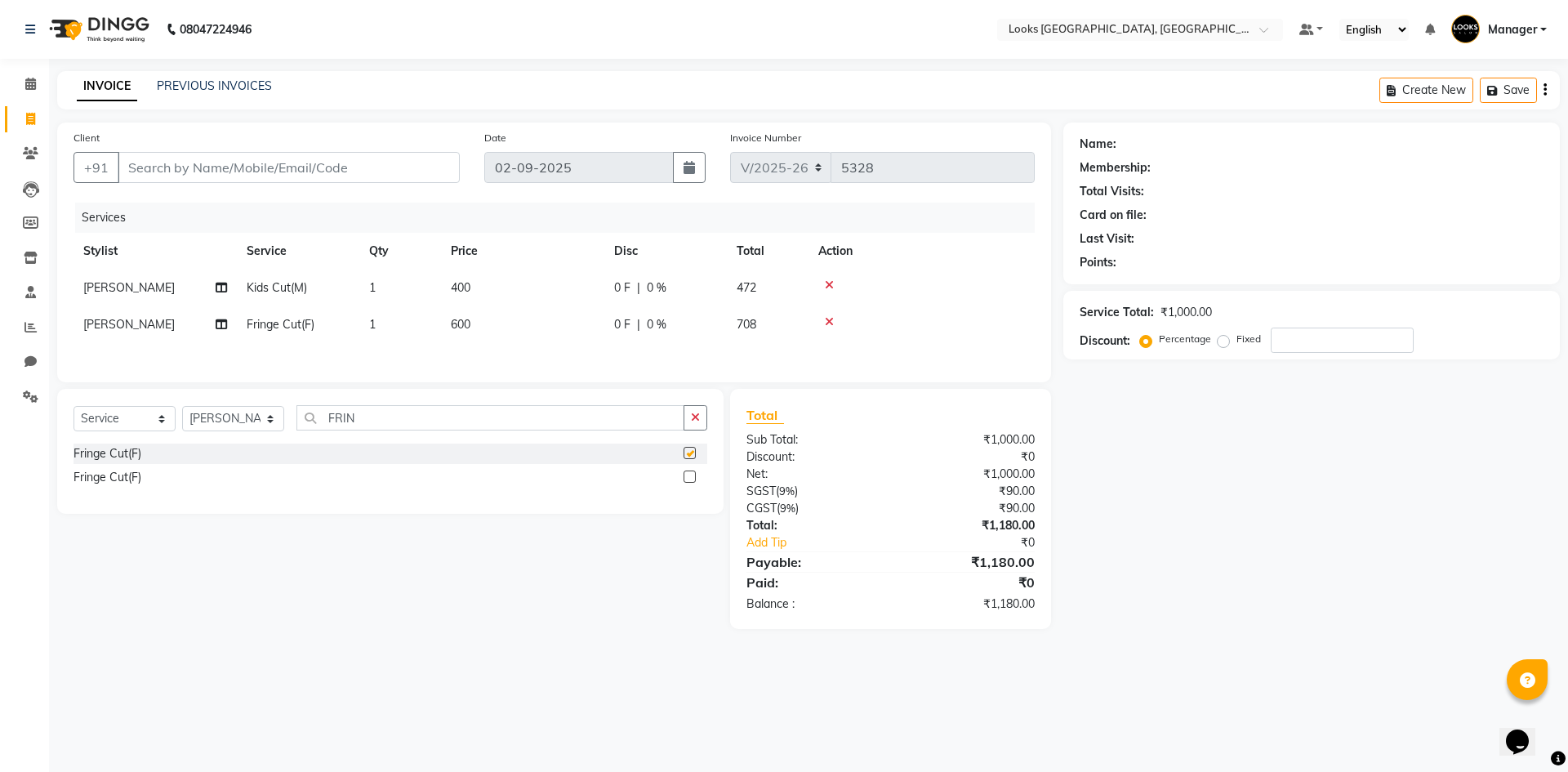
checkbox input "false"
click at [464, 282] on span "400" at bounding box center [460, 287] width 19 height 15
select select "67718"
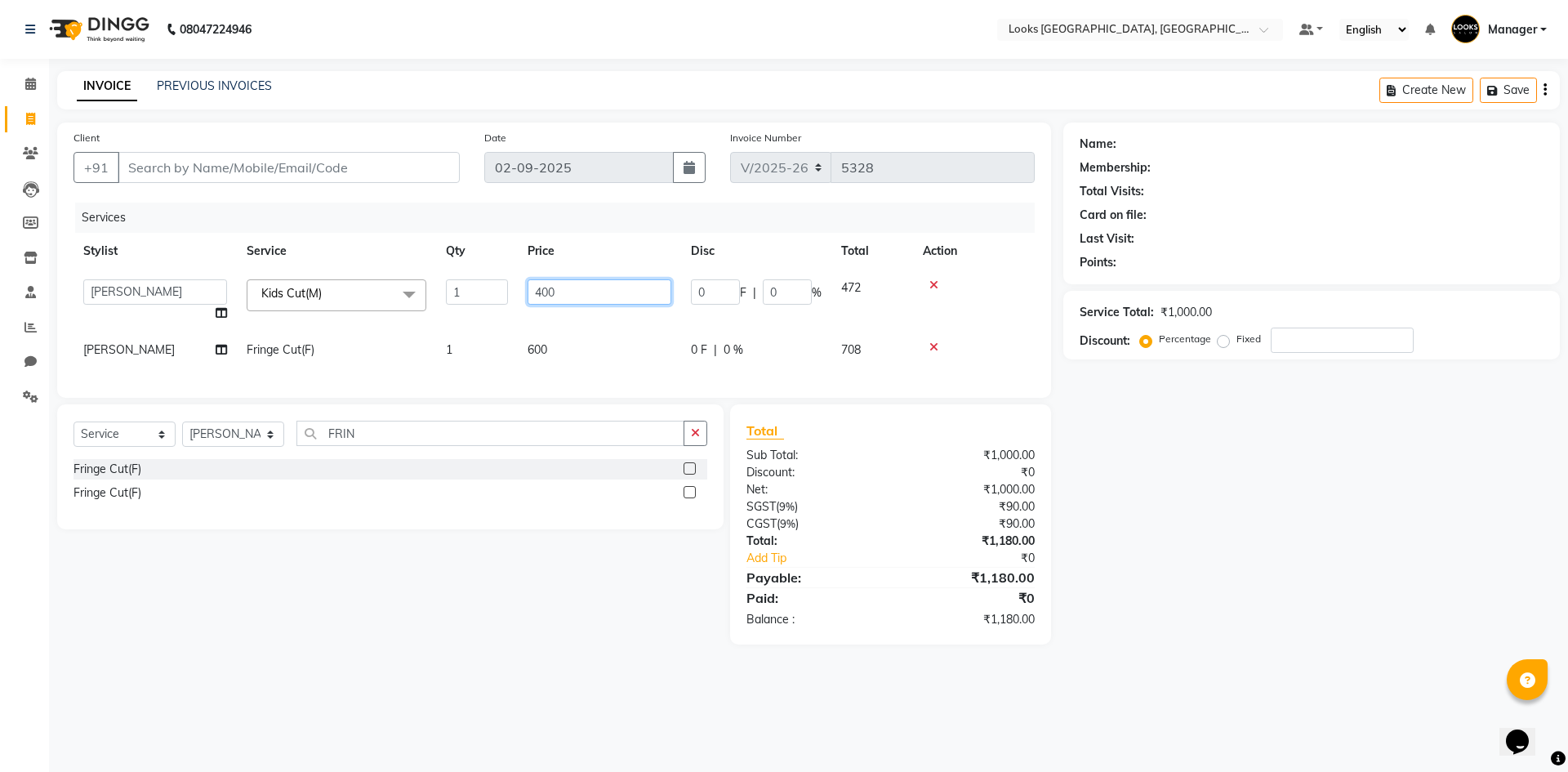
drag, startPoint x: 565, startPoint y: 292, endPoint x: 104, endPoint y: 283, distance: 461.1
click at [107, 283] on tr "ARSHAD Ayush Bobby Chaman COUNTER_SALES Employee_WS FAREED KOMAL Manager MANISH…" at bounding box center [554, 301] width 962 height 62
type input "350"
click at [543, 344] on div "Services Stylist Service Qty Price Disc Total Action ARSHAD Ayush Bobby Chaman …" at bounding box center [554, 291] width 962 height 179
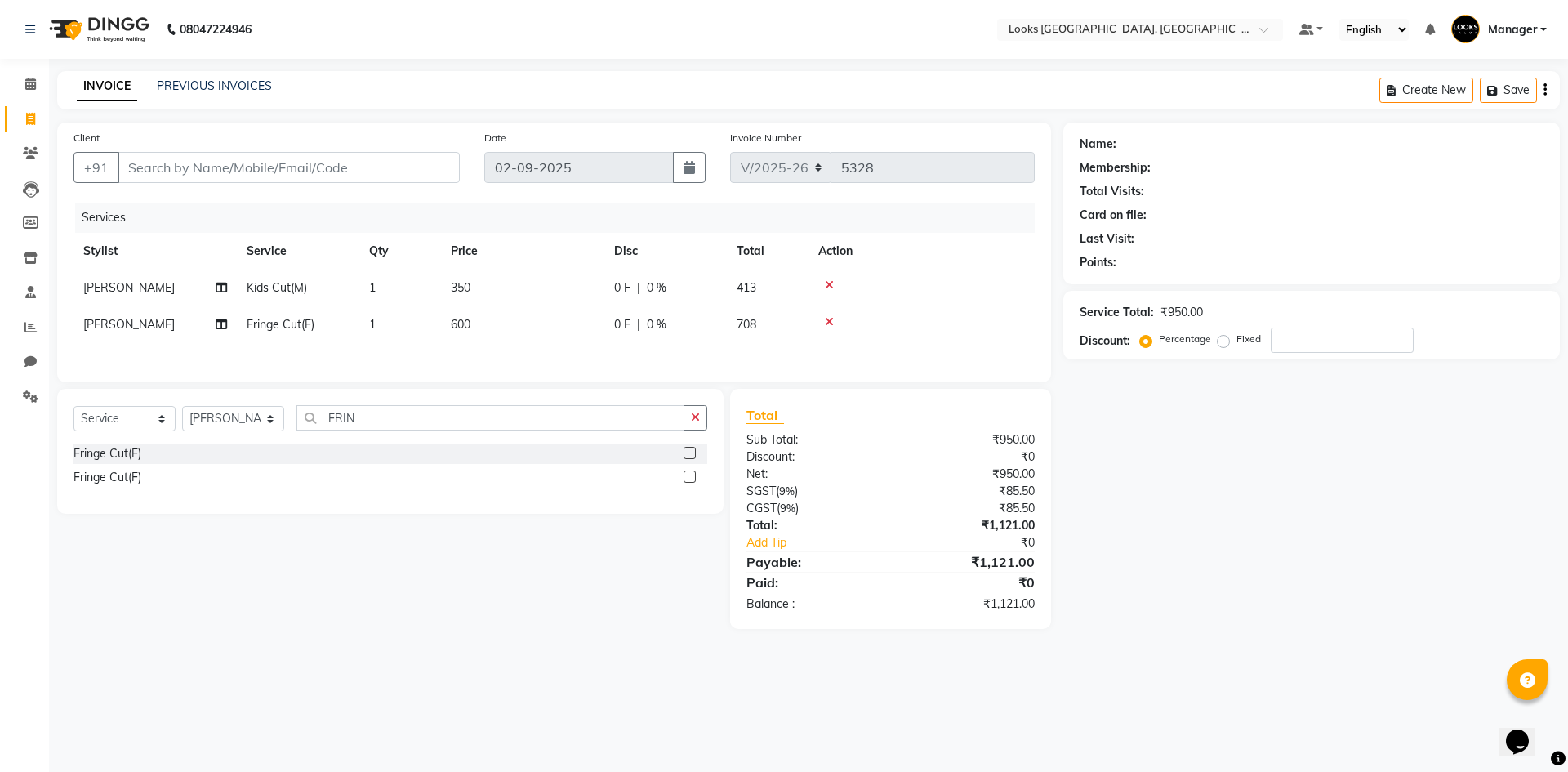
click at [566, 323] on td "600" at bounding box center [522, 325] width 163 height 37
select select "67718"
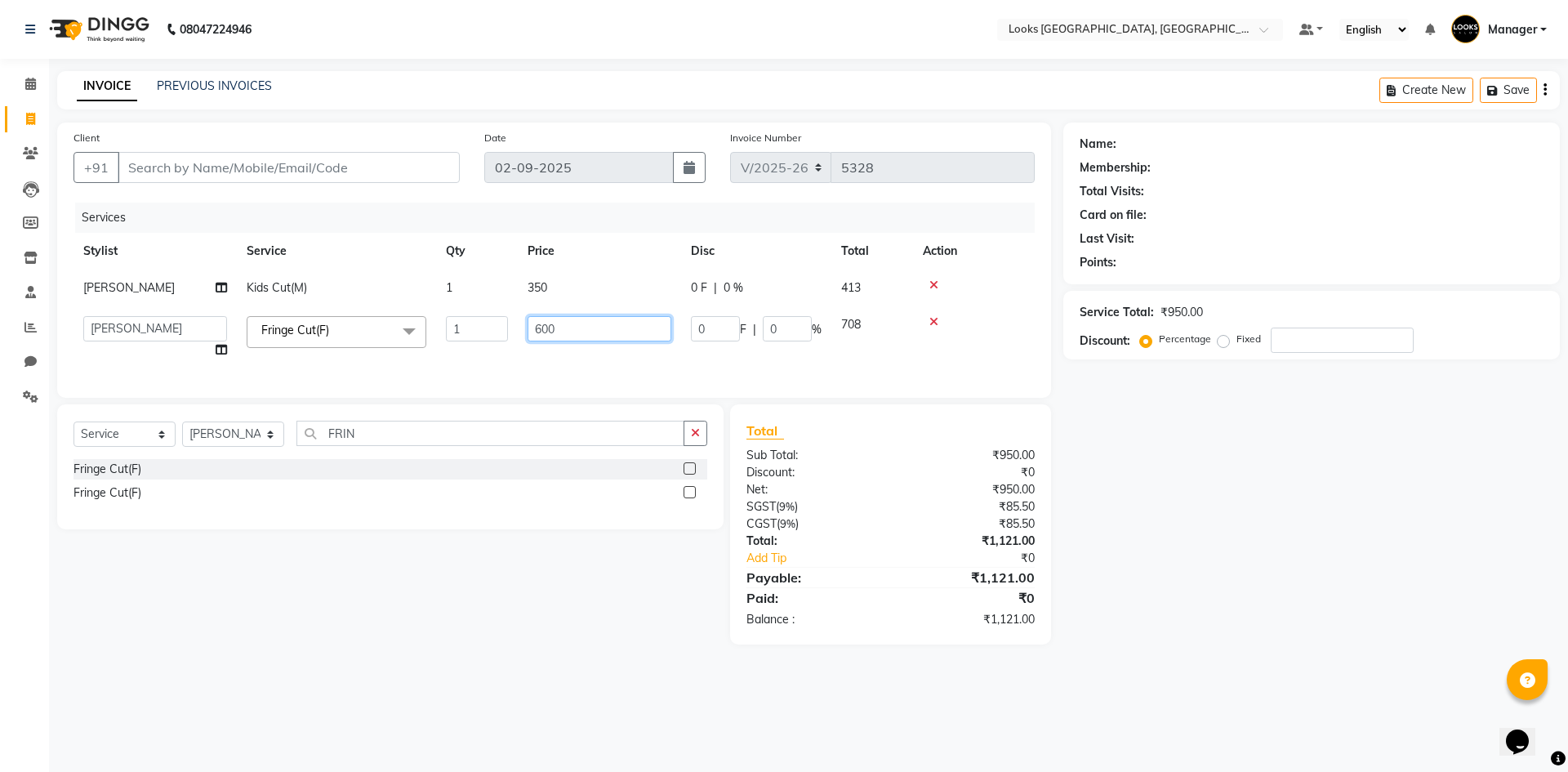
drag, startPoint x: 559, startPoint y: 327, endPoint x: 0, endPoint y: 281, distance: 560.9
click at [0, 286] on app-home "08047224946 Select Location × Looks Omaxe World Street, Faridabad, Haryana Defa…" at bounding box center [784, 335] width 1568 height 669
type input "300"
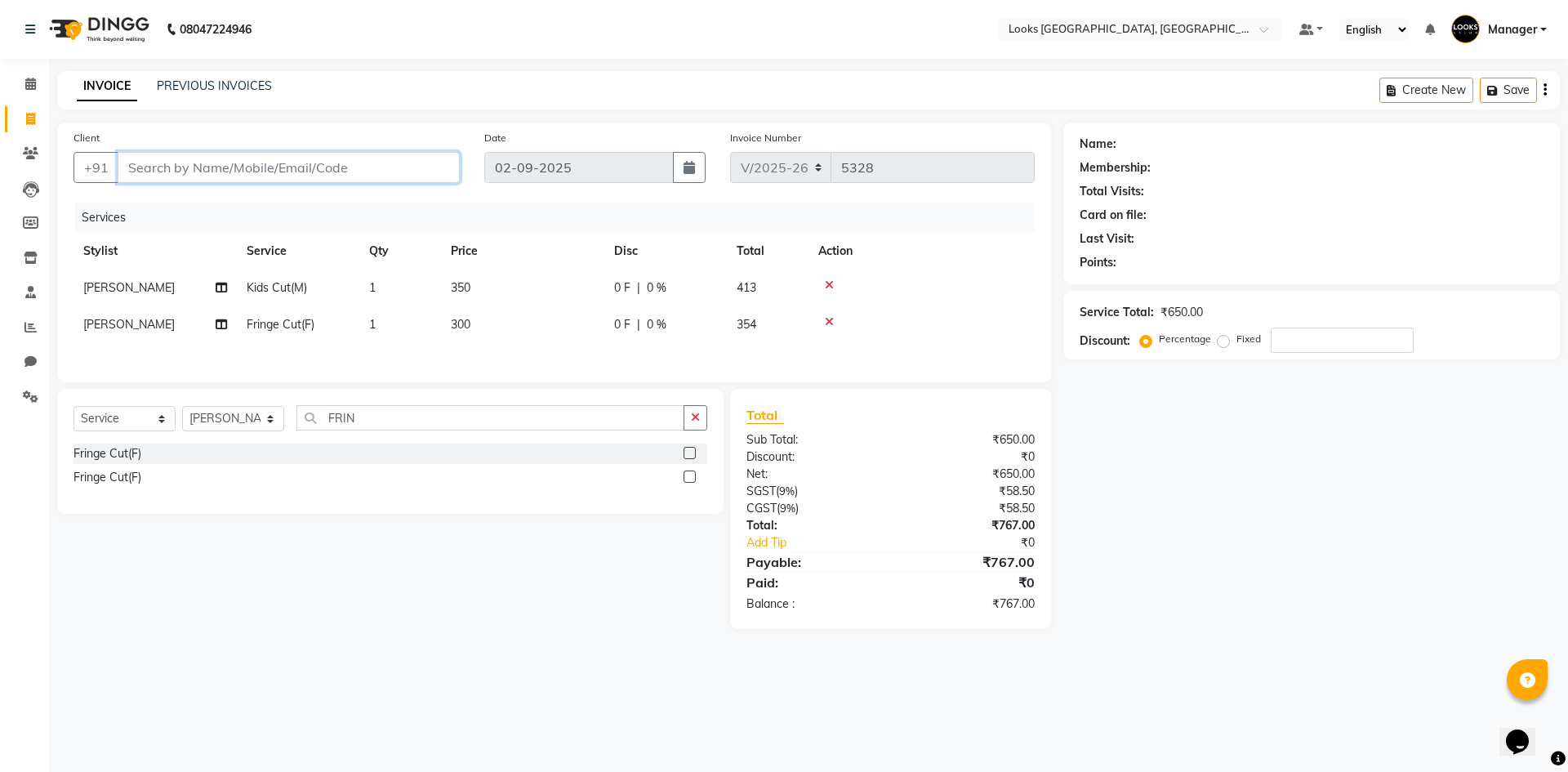
click at [155, 163] on input "Client" at bounding box center [289, 167] width 342 height 31
type input "9"
type input "0"
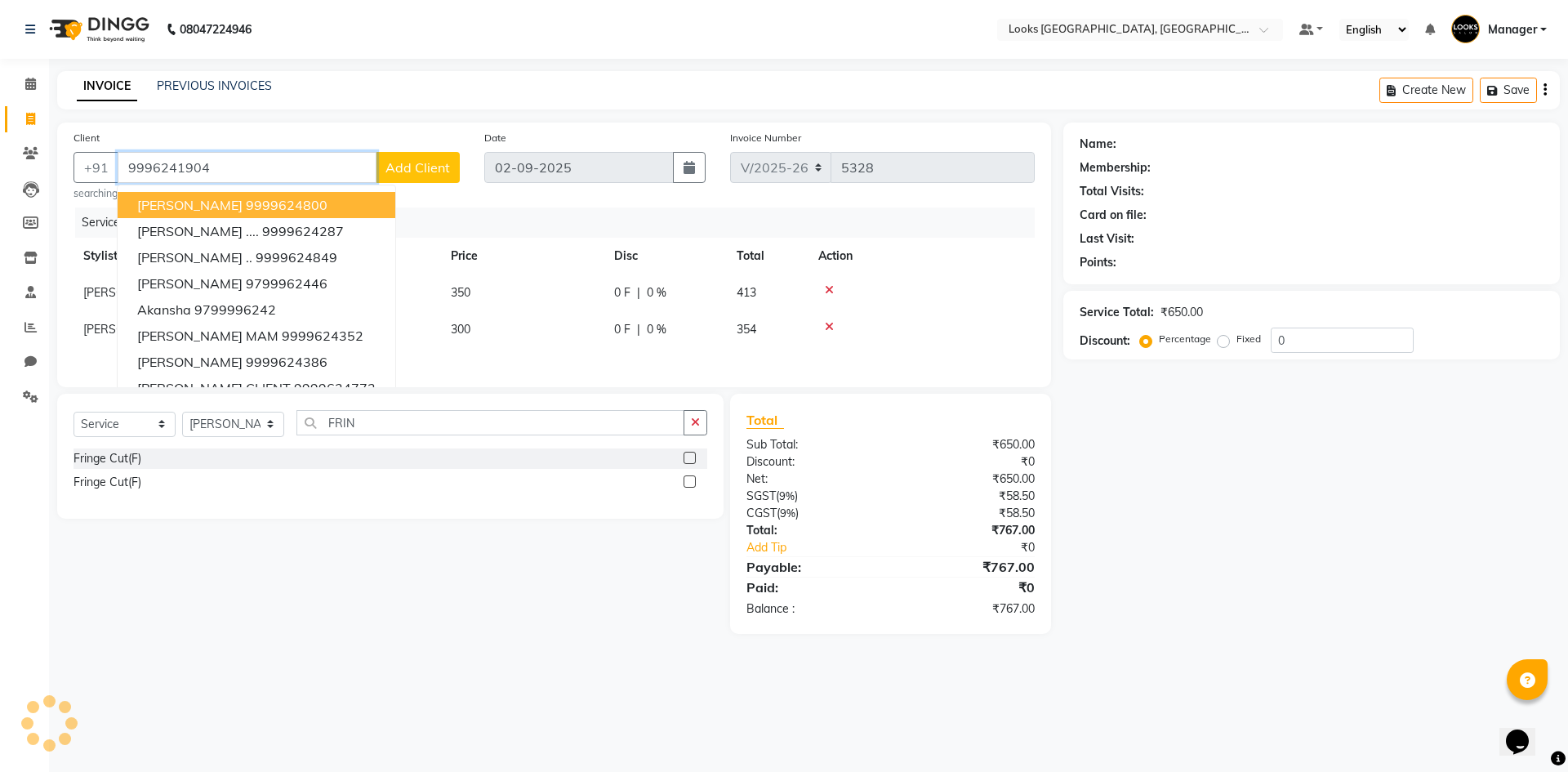
type input "9996241904"
click at [352, 29] on nav "08047224946 Select Location × Looks Omaxe World Street, Faridabad, Haryana Defa…" at bounding box center [784, 29] width 1568 height 59
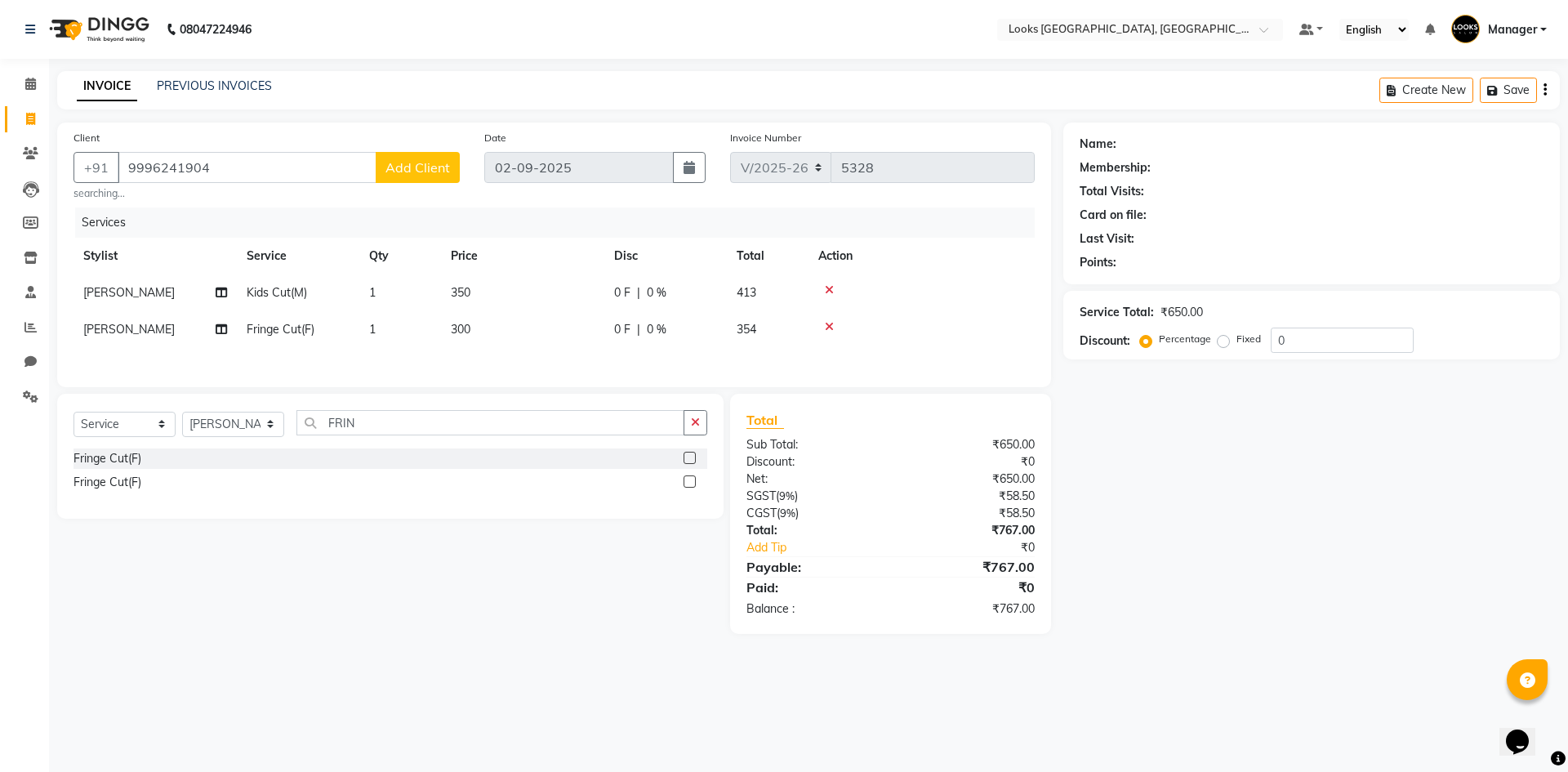
click at [426, 165] on span "Add Client" at bounding box center [418, 167] width 65 height 16
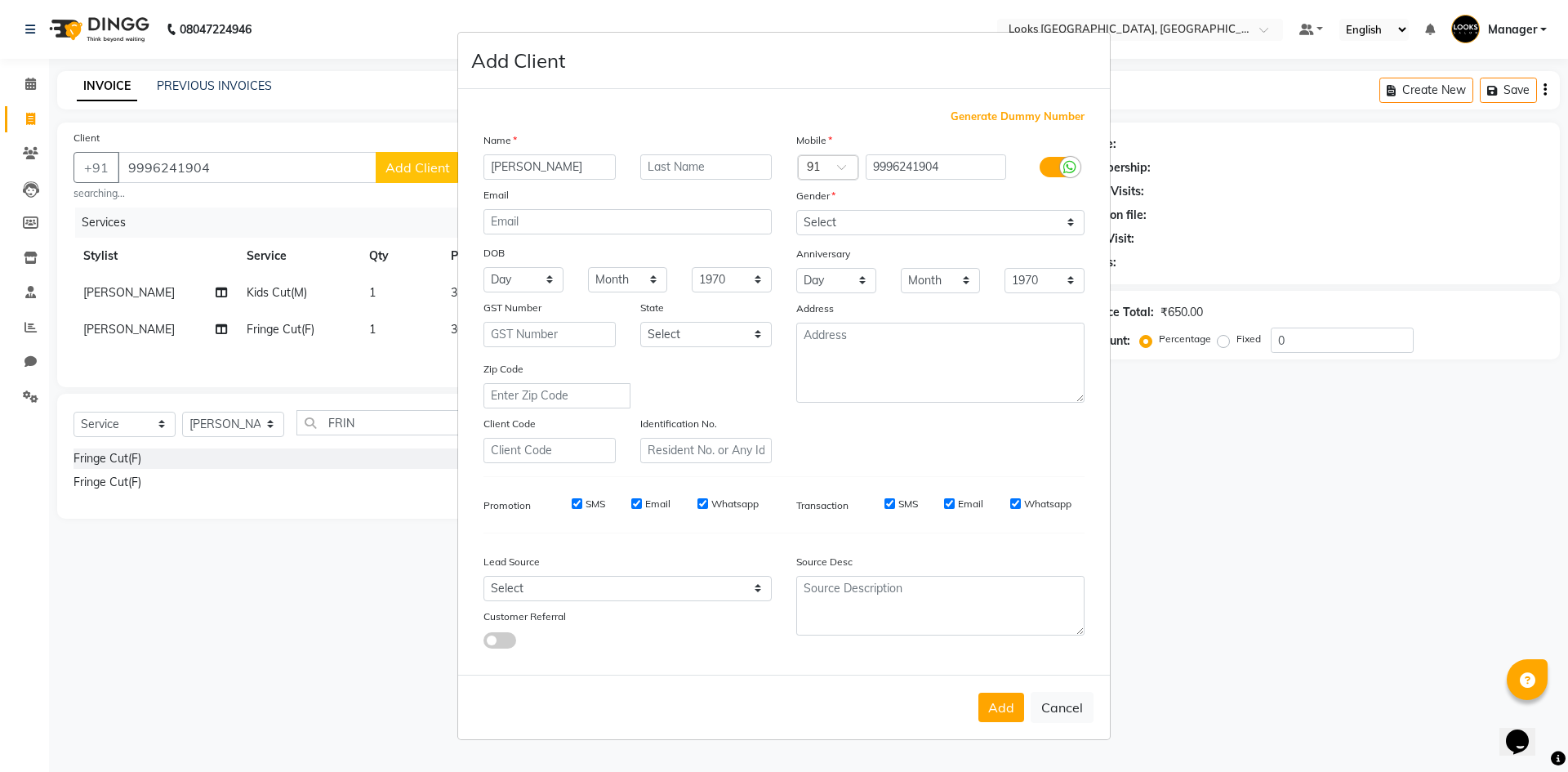
type input "SHREEN"
click at [970, 223] on select "Select Male Female Other Prefer Not To Say" at bounding box center [940, 223] width 288 height 25
select select "female"
click at [796, 210] on select "Select Male Female Other Prefer Not To Say" at bounding box center [940, 223] width 288 height 25
click at [1005, 713] on button "Add" at bounding box center [1001, 707] width 45 height 29
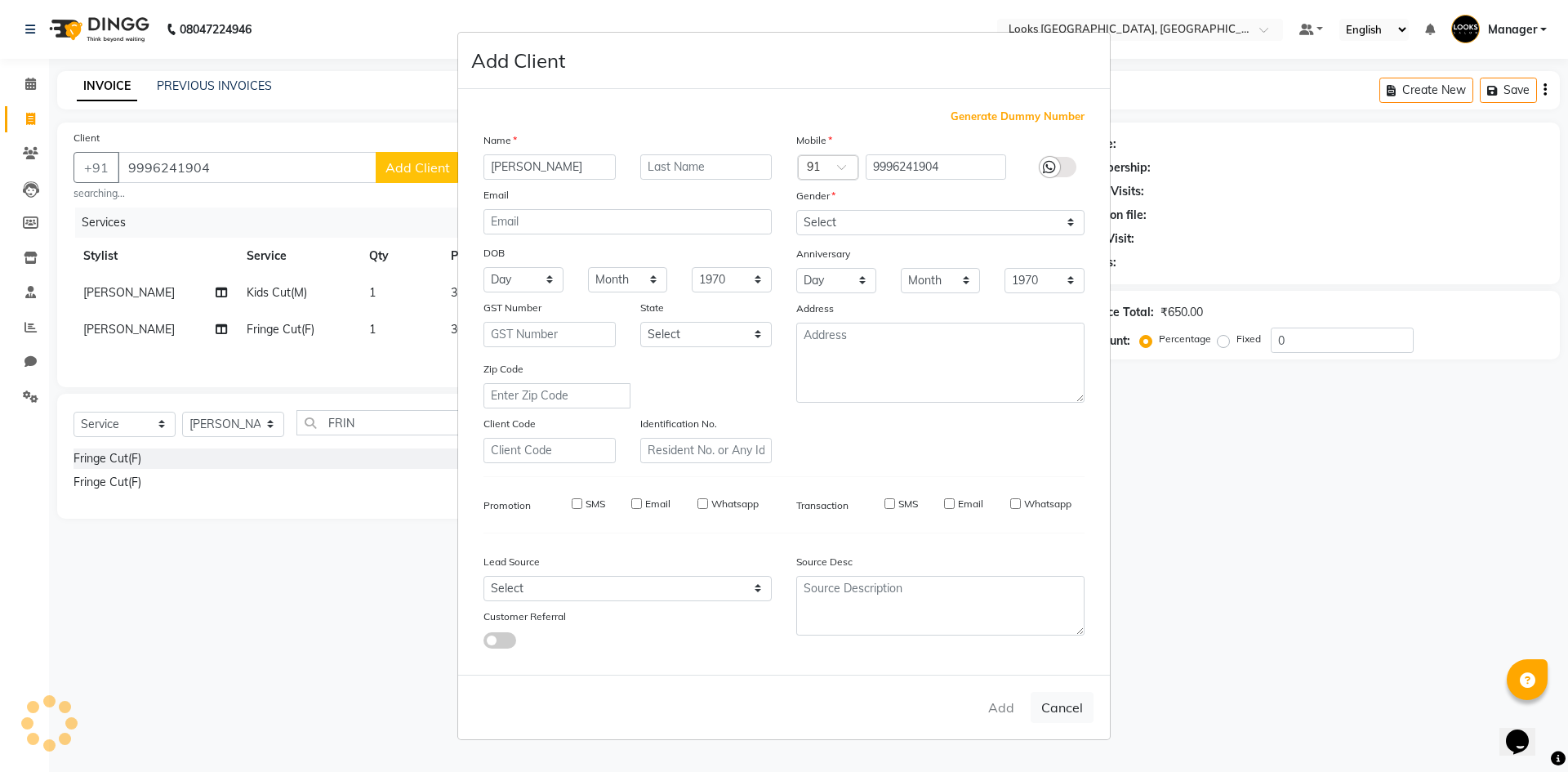
select select
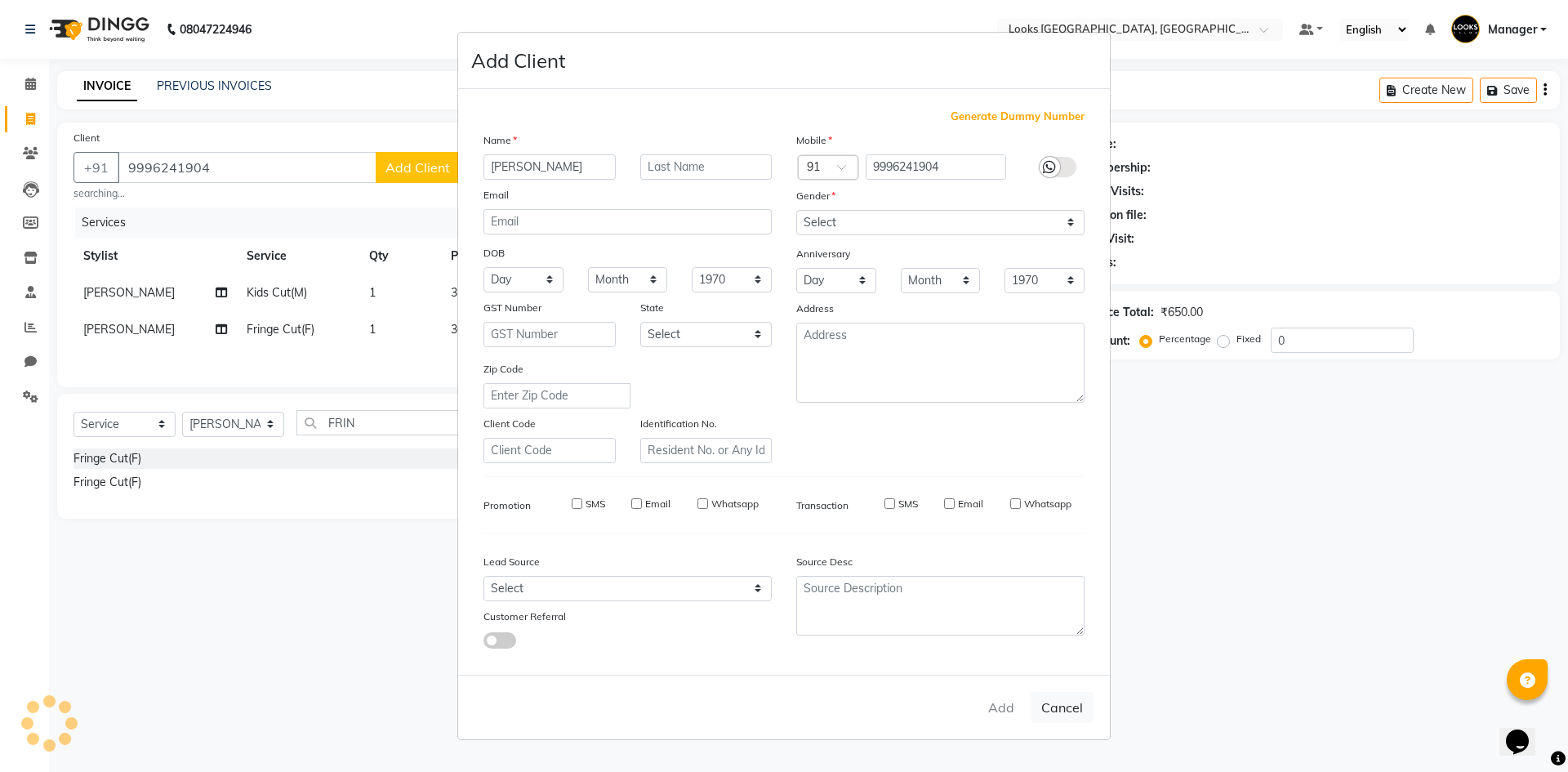
select select
checkbox input "false"
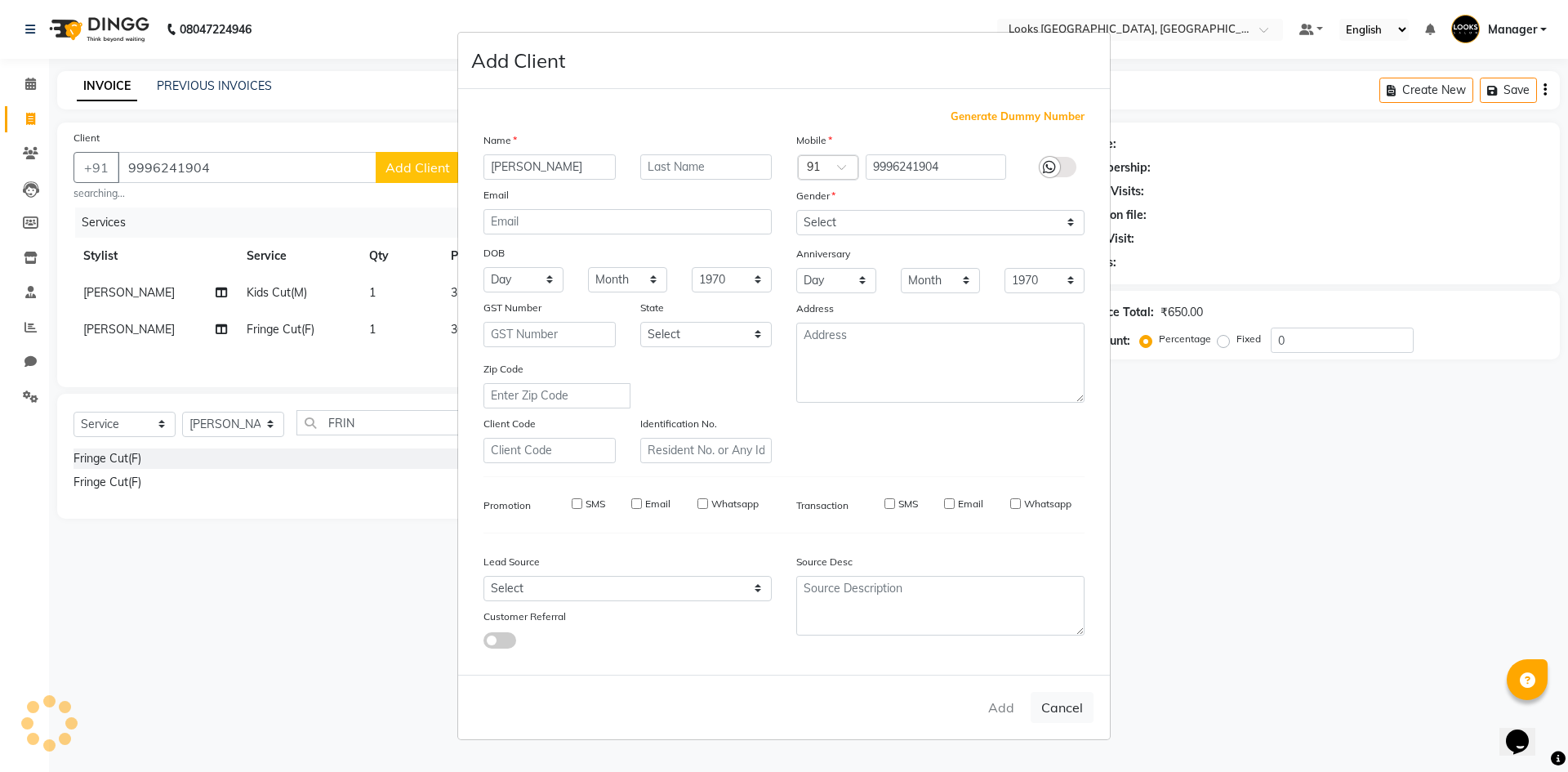
checkbox input "false"
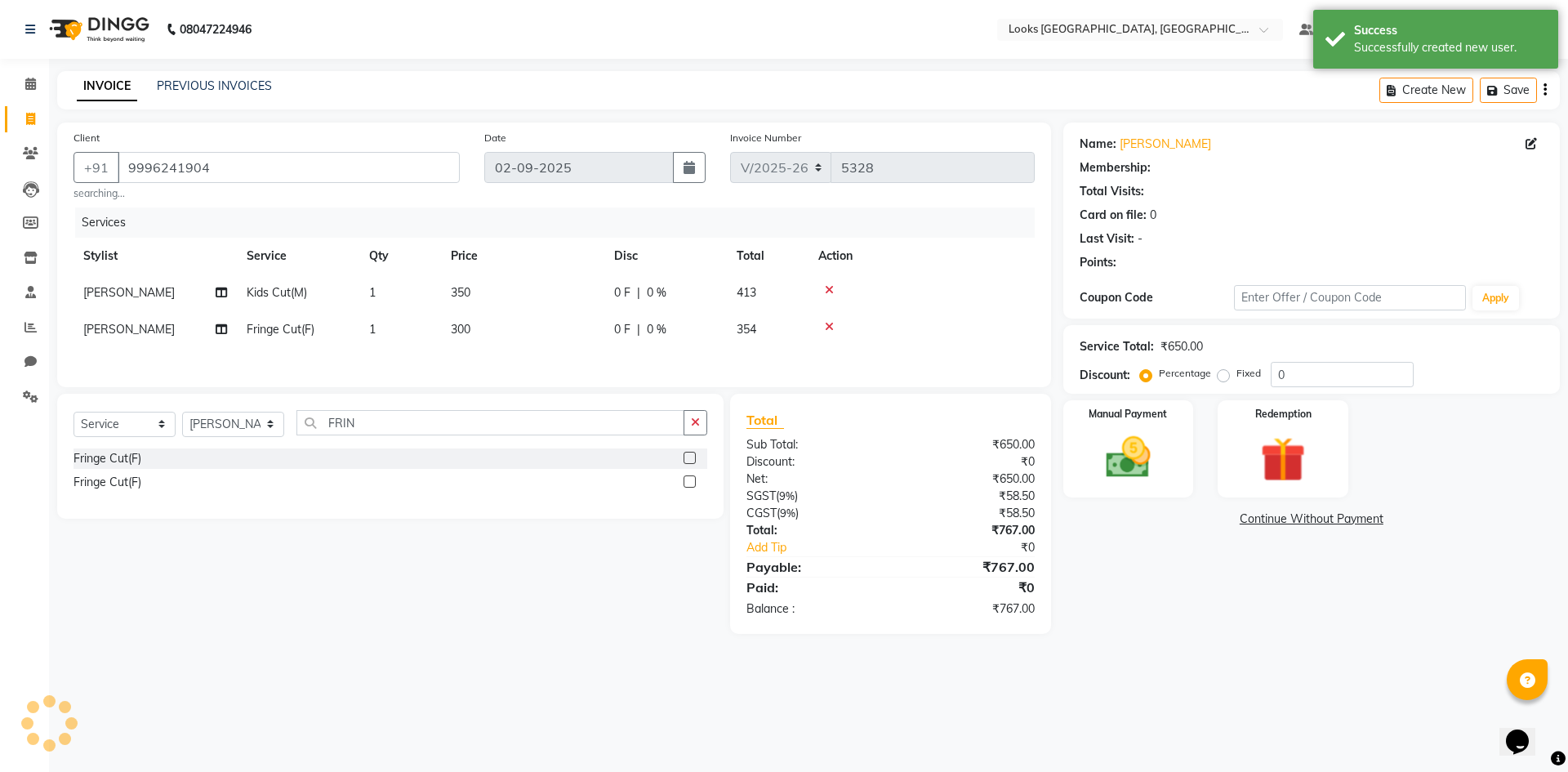
select select "1: Object"
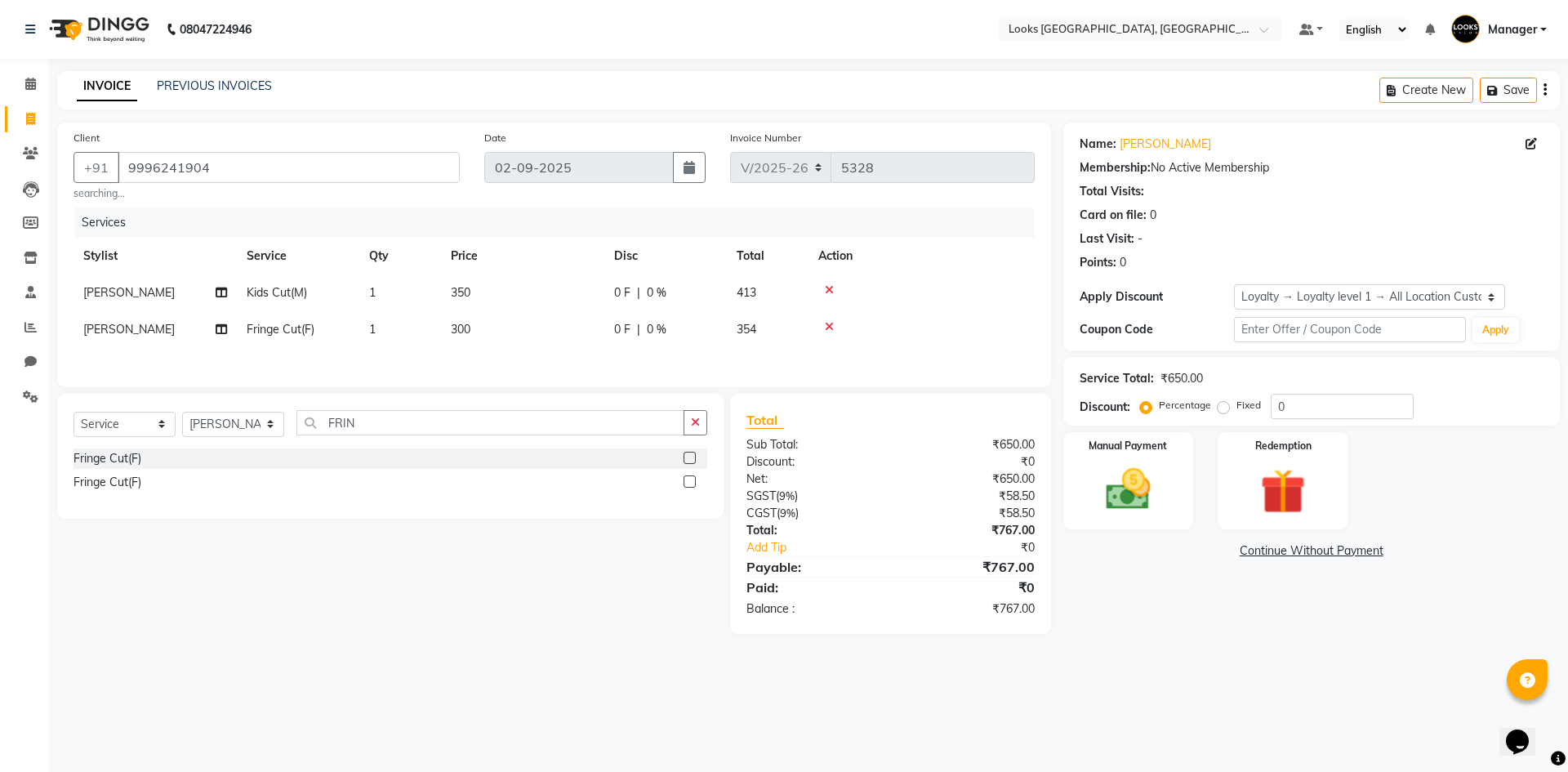
click at [470, 334] on span "300" at bounding box center [460, 329] width 19 height 15
select select "67718"
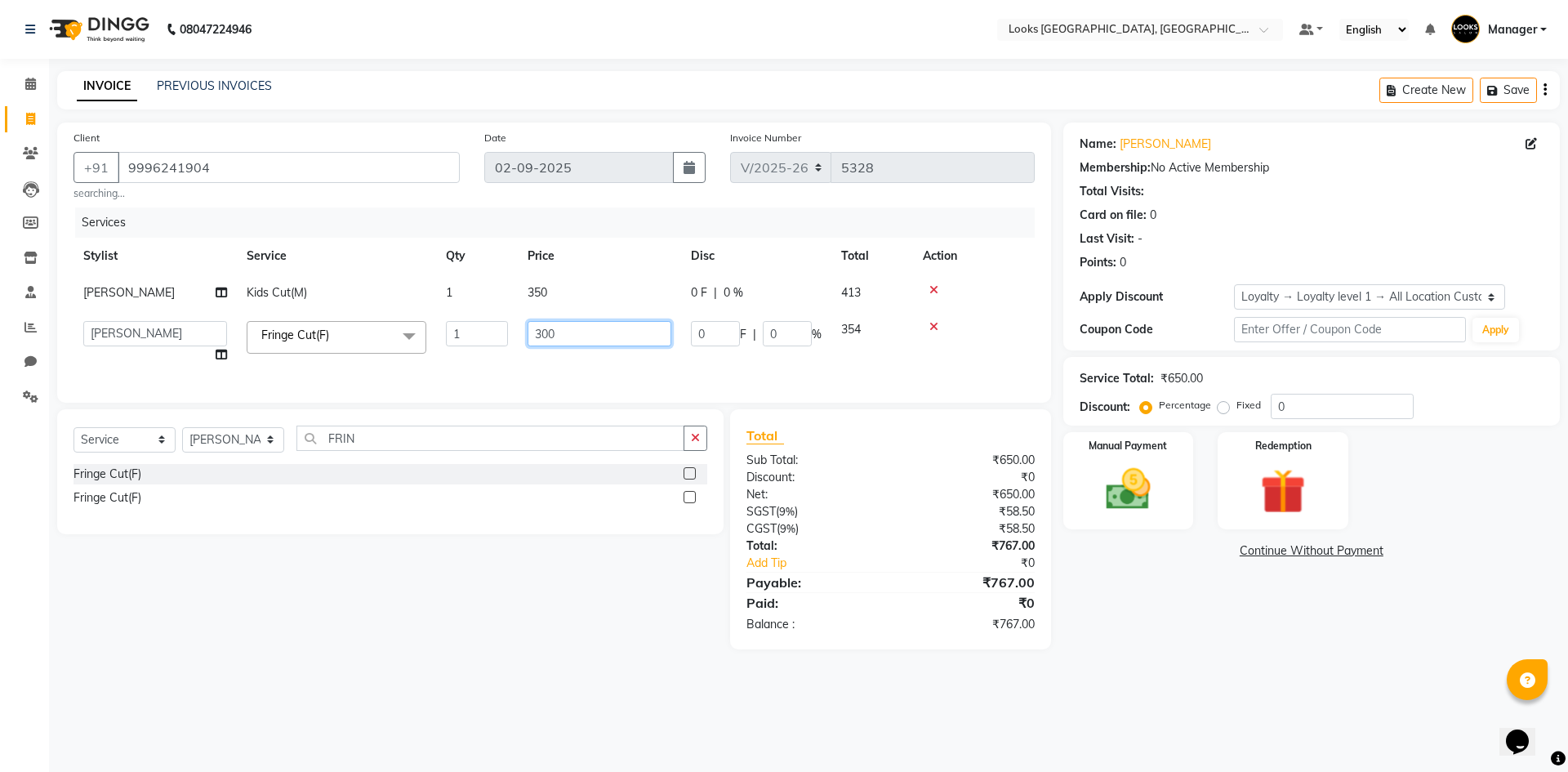
drag, startPoint x: 605, startPoint y: 328, endPoint x: 158, endPoint y: 267, distance: 451.1
click at [162, 270] on table "Stylist Service Qty Price Disc Total Action Bobby Kids Cut(M) 1 350 0 F | 0 % 4…" at bounding box center [554, 306] width 962 height 135
type input "250"
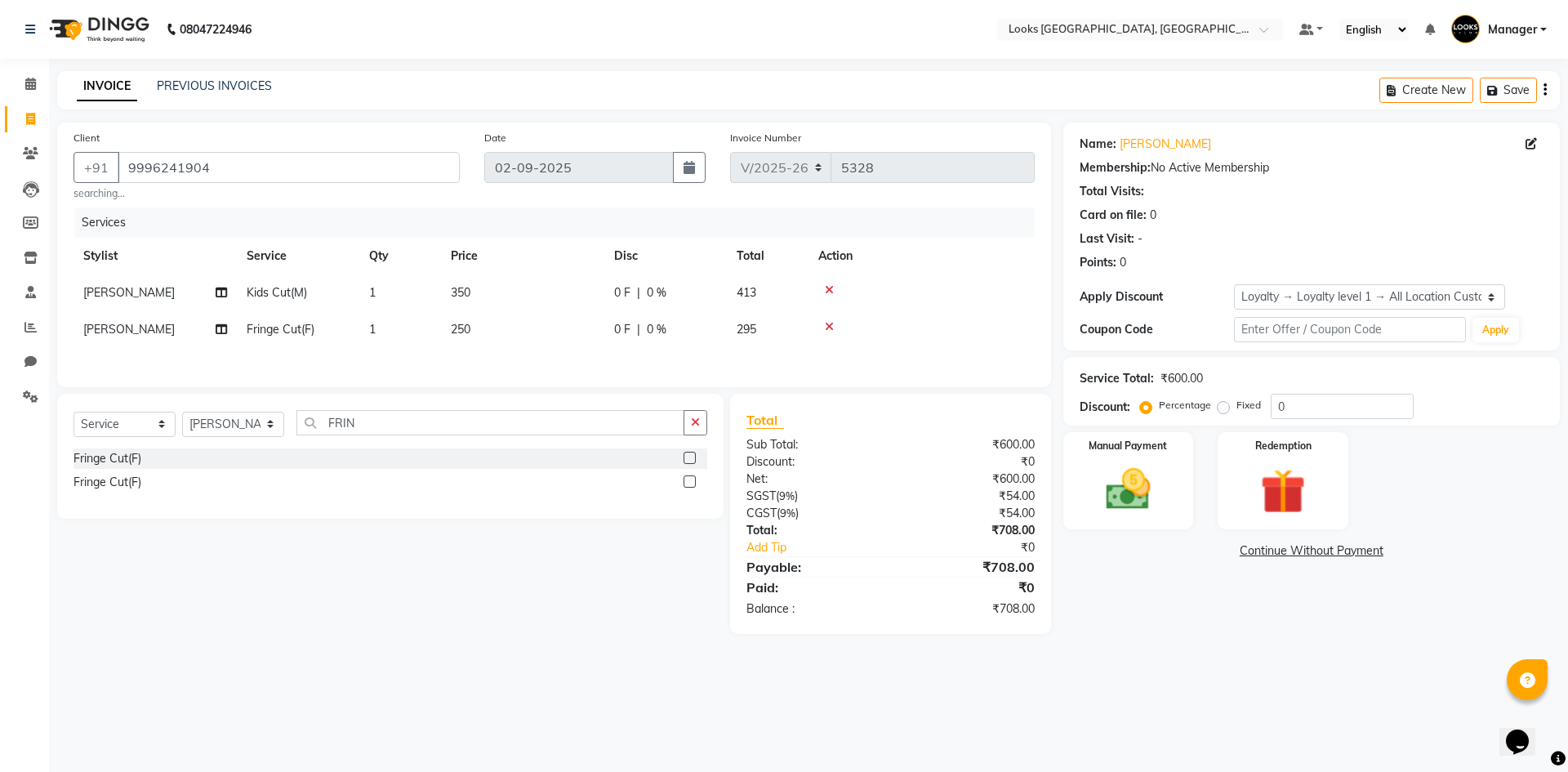
click at [1287, 616] on div "Name: Shreen Membership: No Active Membership Total Visits: Card on file: 0 Las…" at bounding box center [1318, 378] width 509 height 512
click at [1162, 490] on img at bounding box center [1128, 490] width 76 height 54
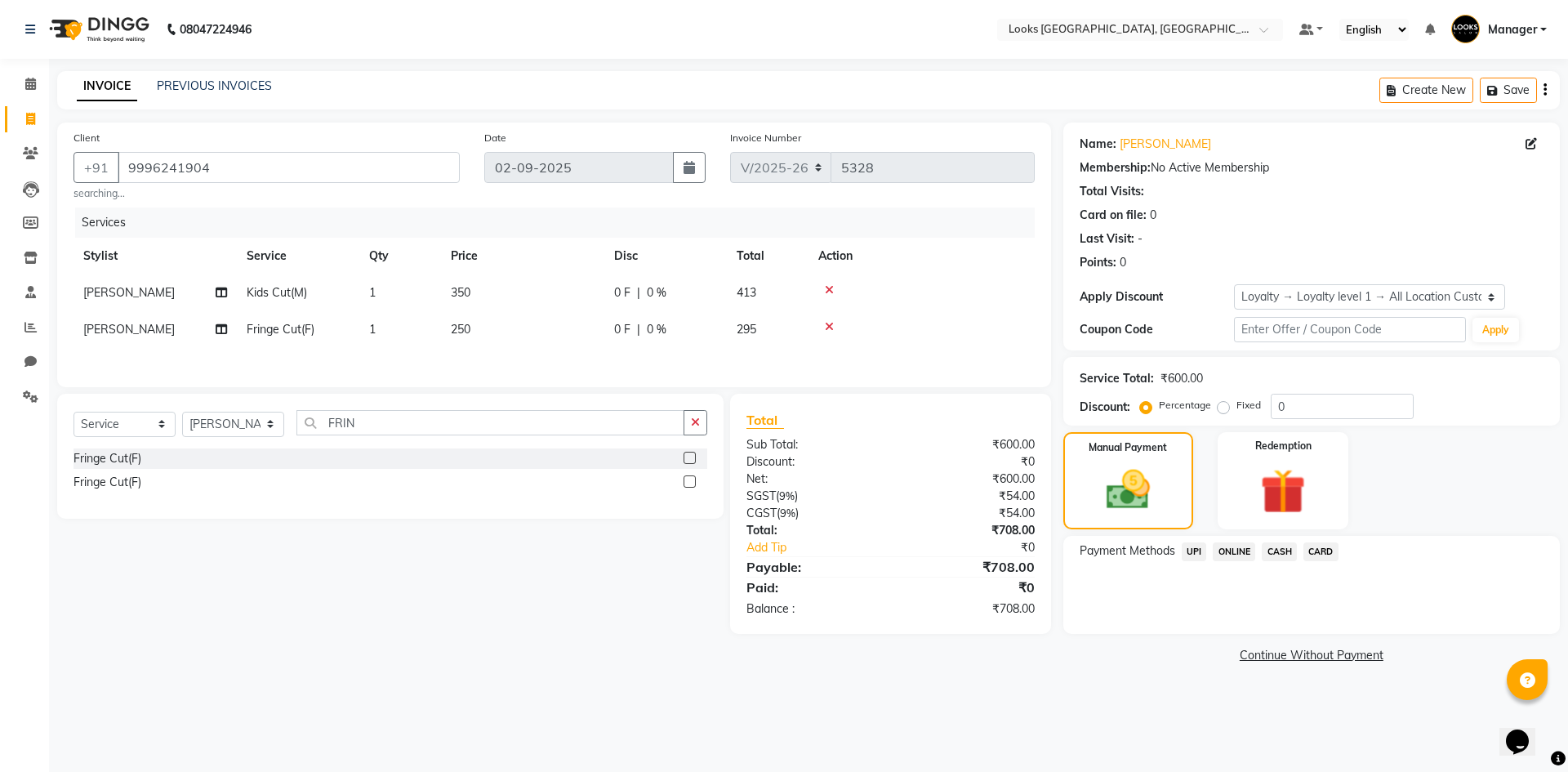
click at [861, 88] on div "INVOICE PREVIOUS INVOICES Create New Save" at bounding box center [809, 90] width 1503 height 39
click at [1333, 549] on span "CARD" at bounding box center [1321, 551] width 35 height 18
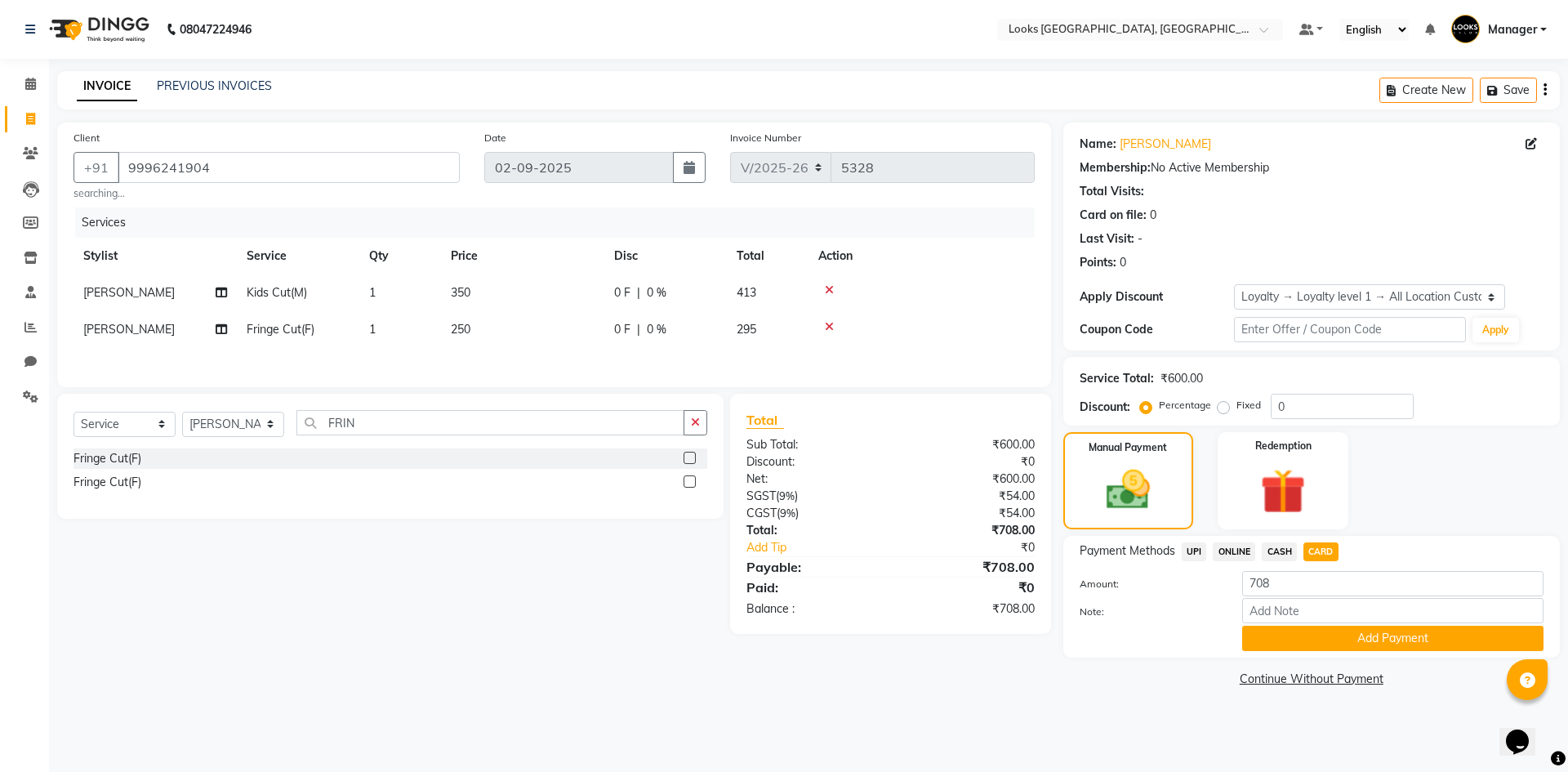
click at [1329, 651] on div "Payment Methods UPI ONLINE CASH CARD Amount: 708 Note: Add Payment" at bounding box center [1312, 597] width 496 height 122
click at [1423, 640] on button "Add Payment" at bounding box center [1393, 638] width 302 height 25
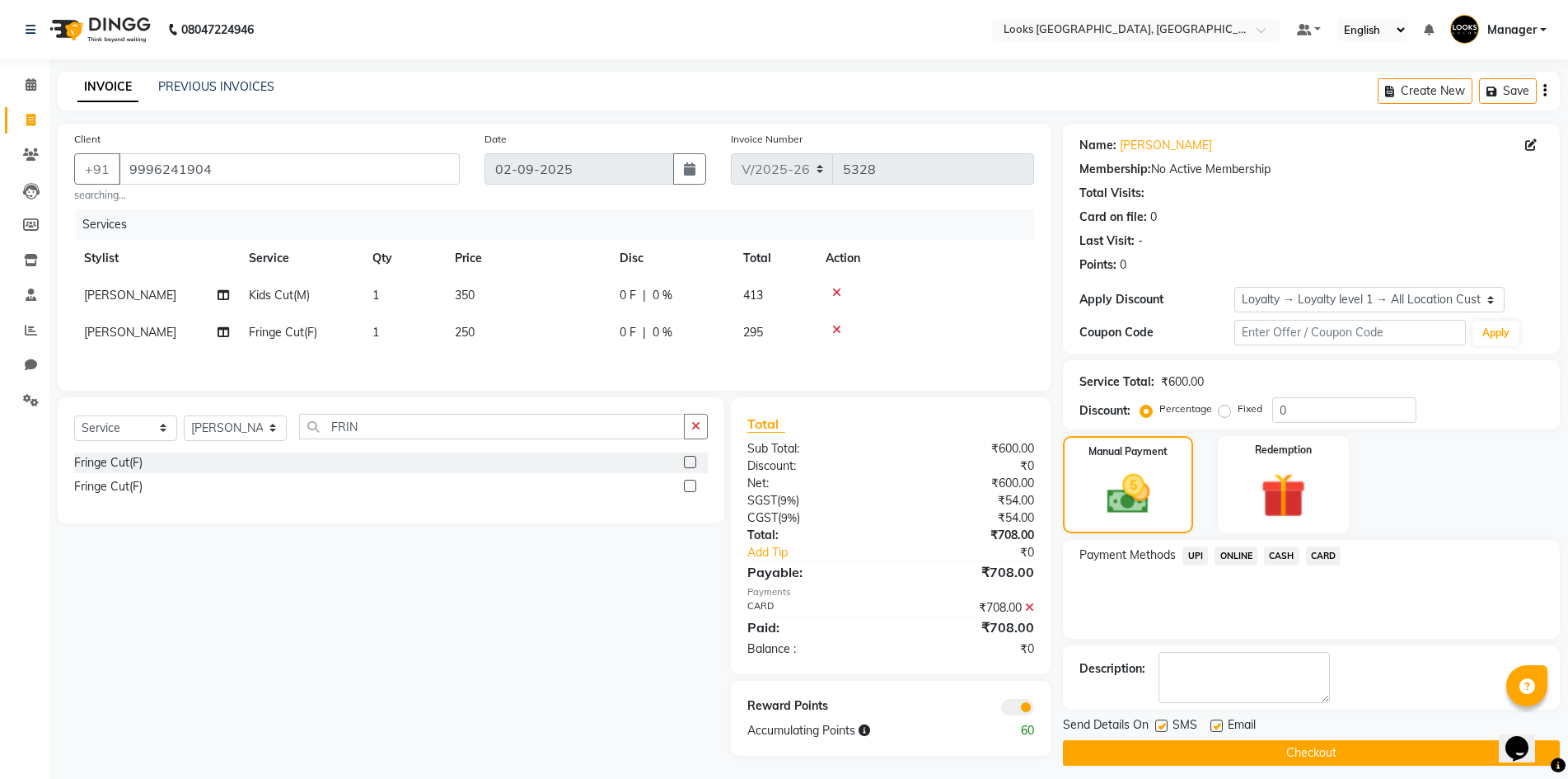
scroll to position [12, 0]
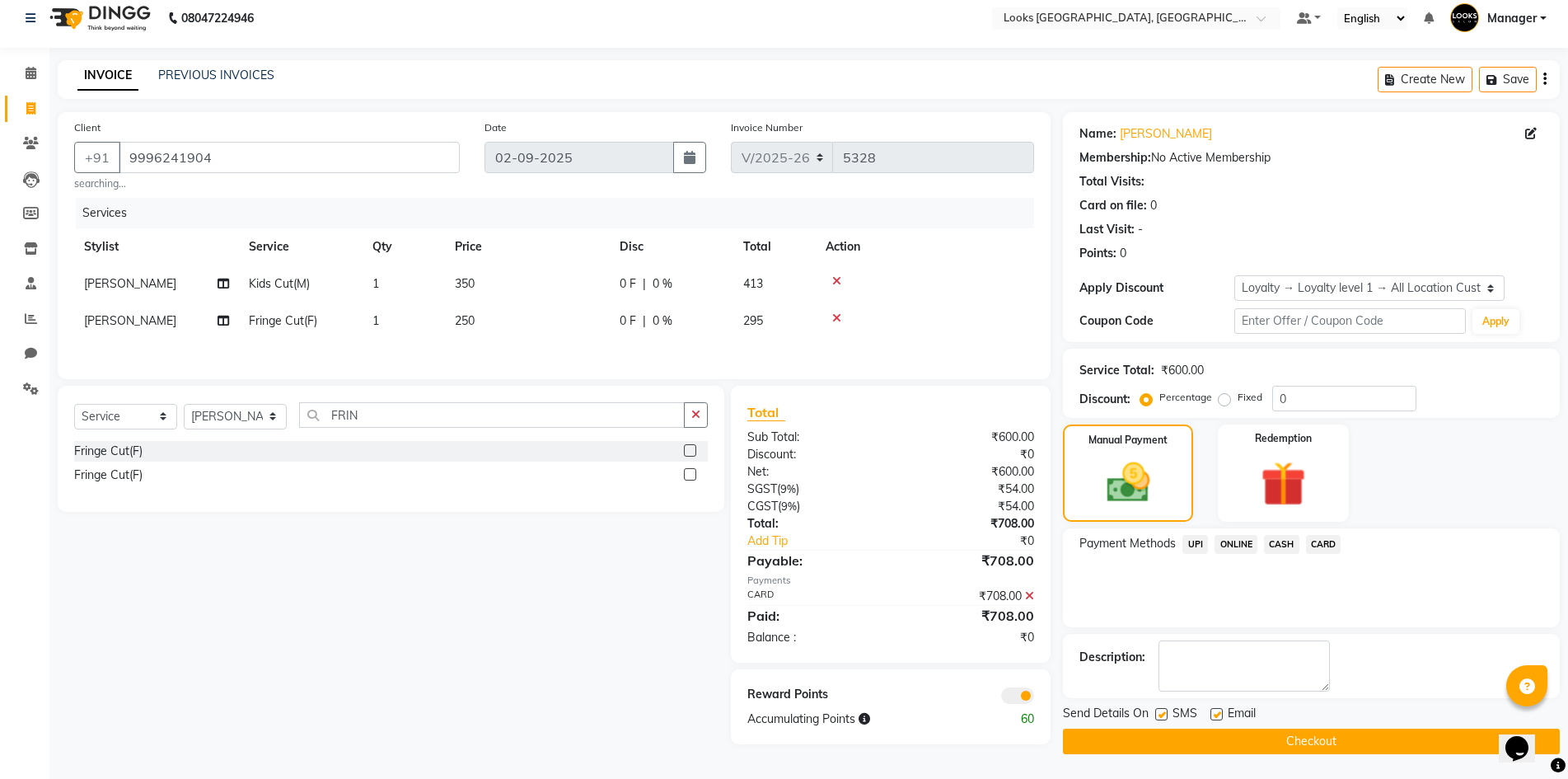
click at [1220, 714] on label at bounding box center [1217, 714] width 13 height 13
click at [1220, 714] on input "checkbox" at bounding box center [1216, 715] width 11 height 11
checkbox input "false"
click at [1240, 744] on button "Checkout" at bounding box center [1310, 742] width 497 height 25
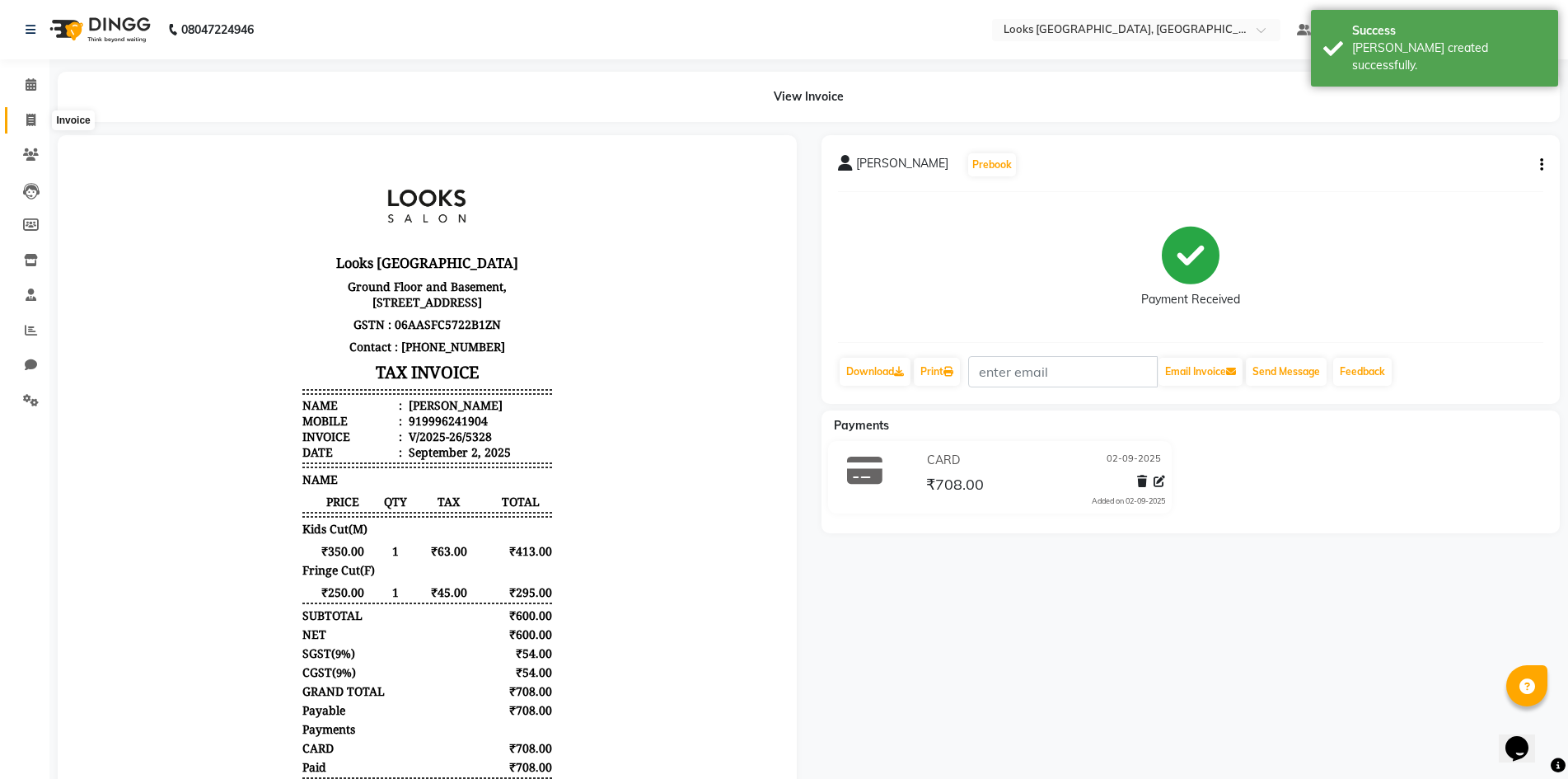
click at [26, 123] on icon at bounding box center [30, 120] width 9 height 13
select select "service"
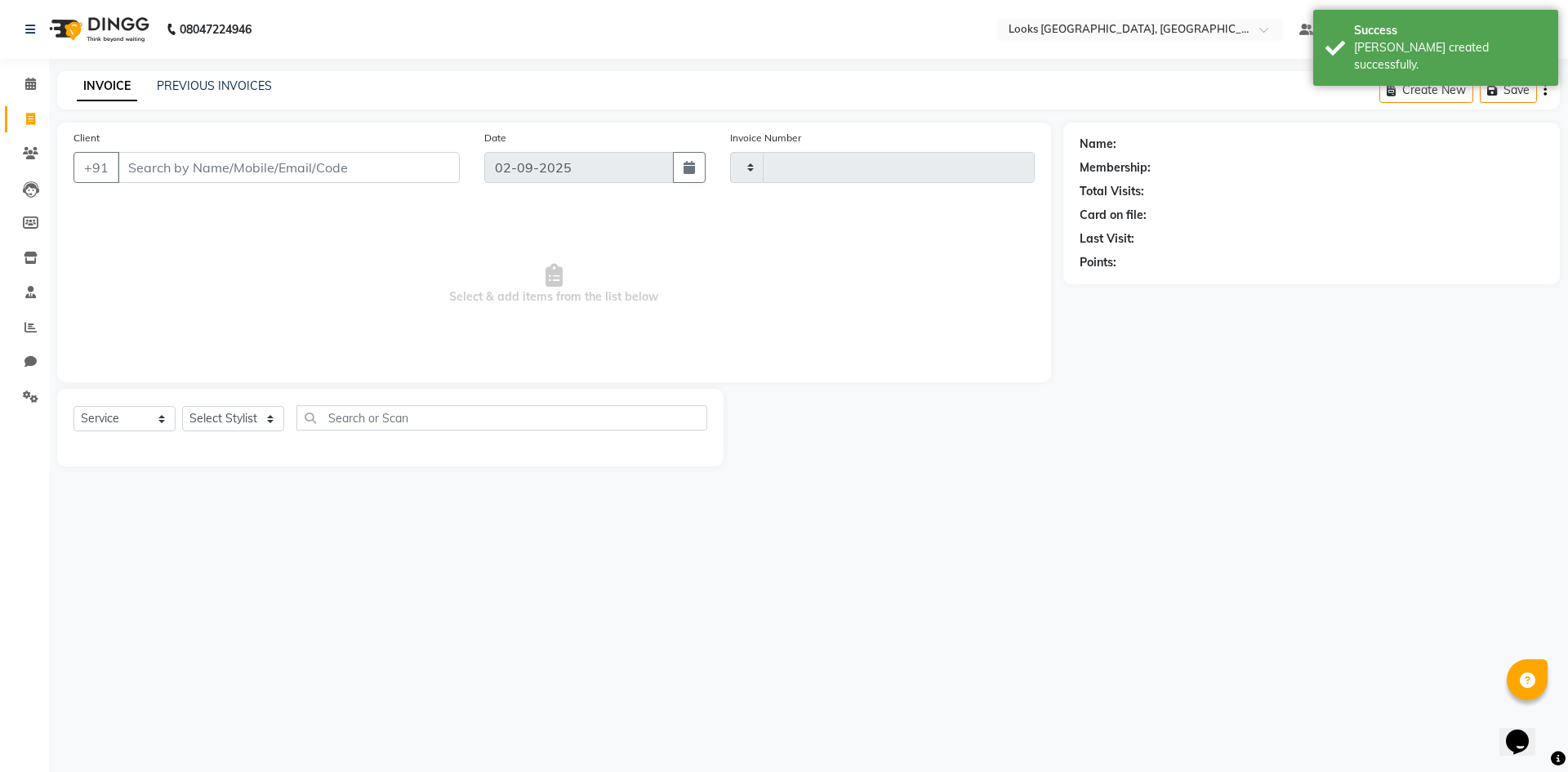
type input "5329"
select select "4718"
click at [197, 84] on link "PREVIOUS INVOICES" at bounding box center [214, 85] width 115 height 15
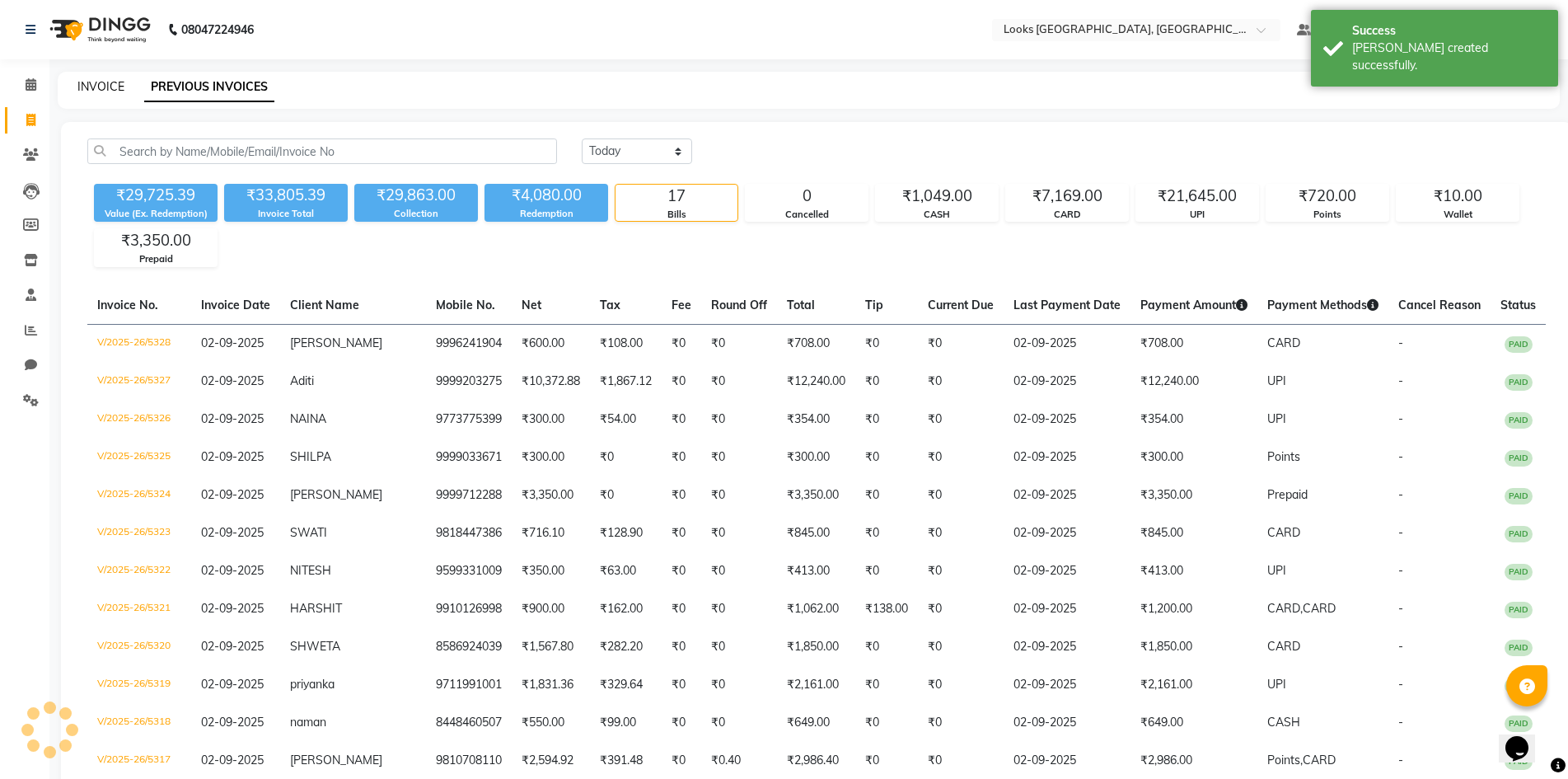
click at [91, 83] on link "INVOICE" at bounding box center [101, 86] width 47 height 15
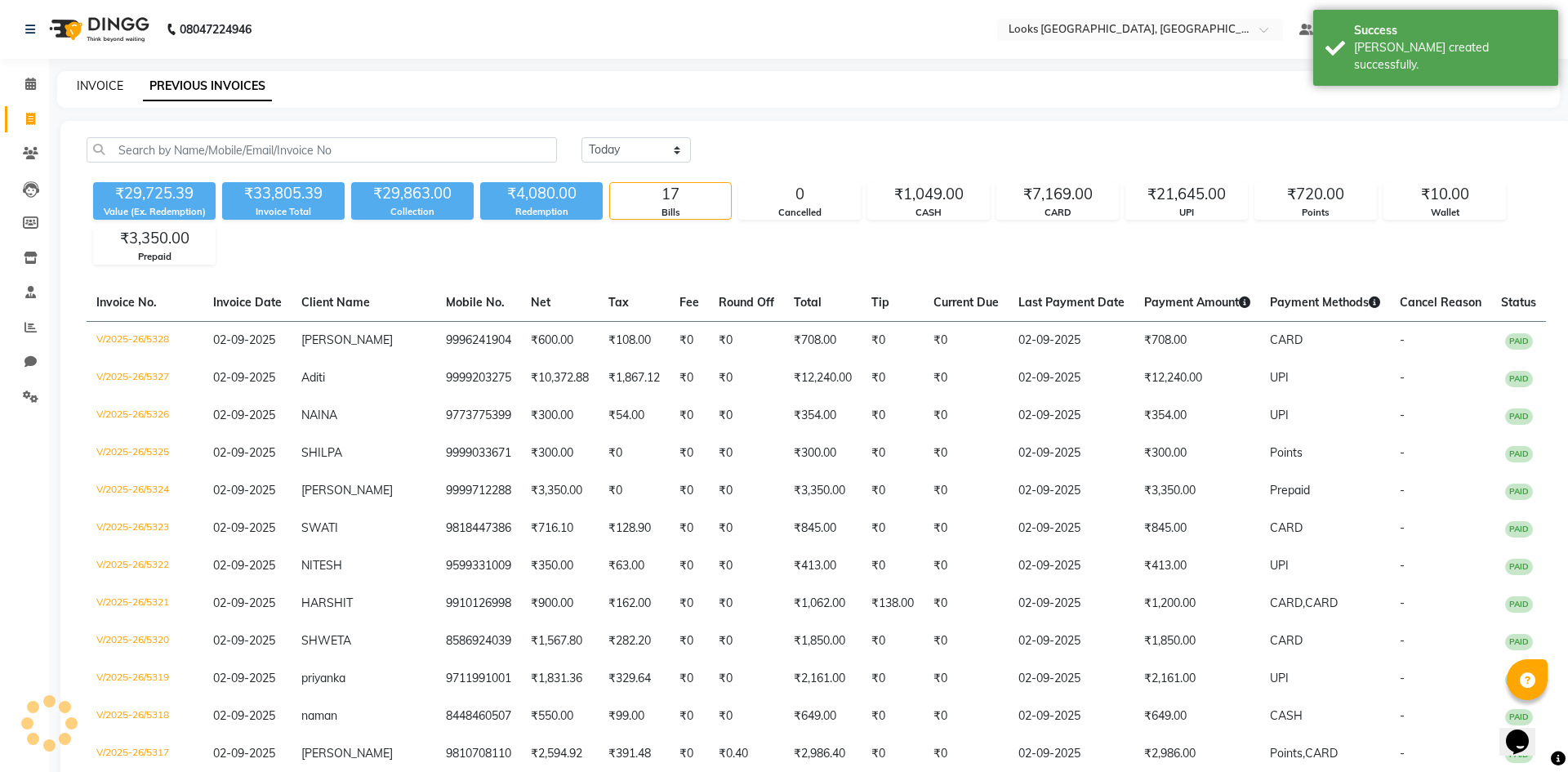
select select "4718"
select select "service"
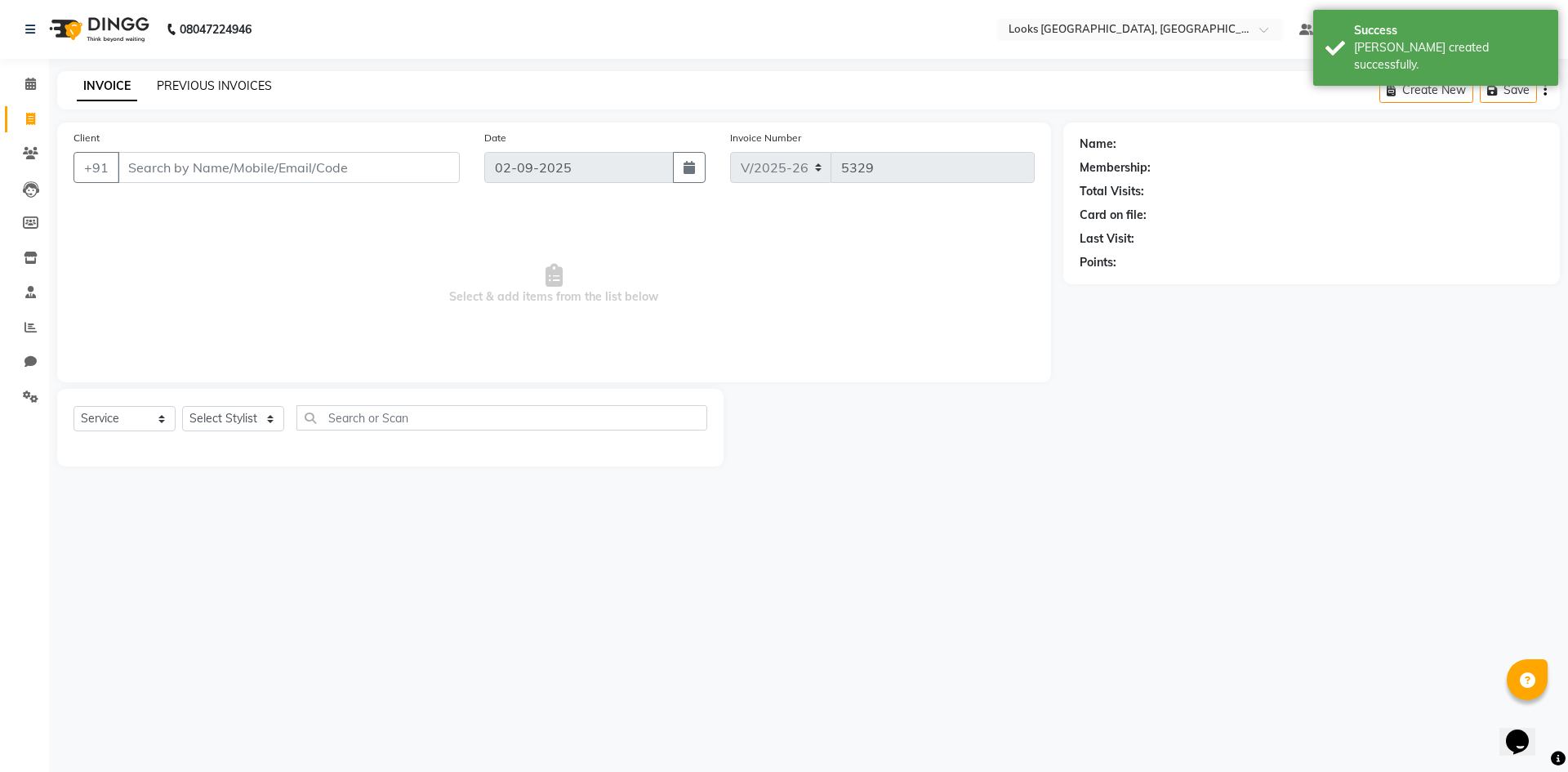
click at [211, 87] on link "PREVIOUS INVOICES" at bounding box center [214, 85] width 115 height 15
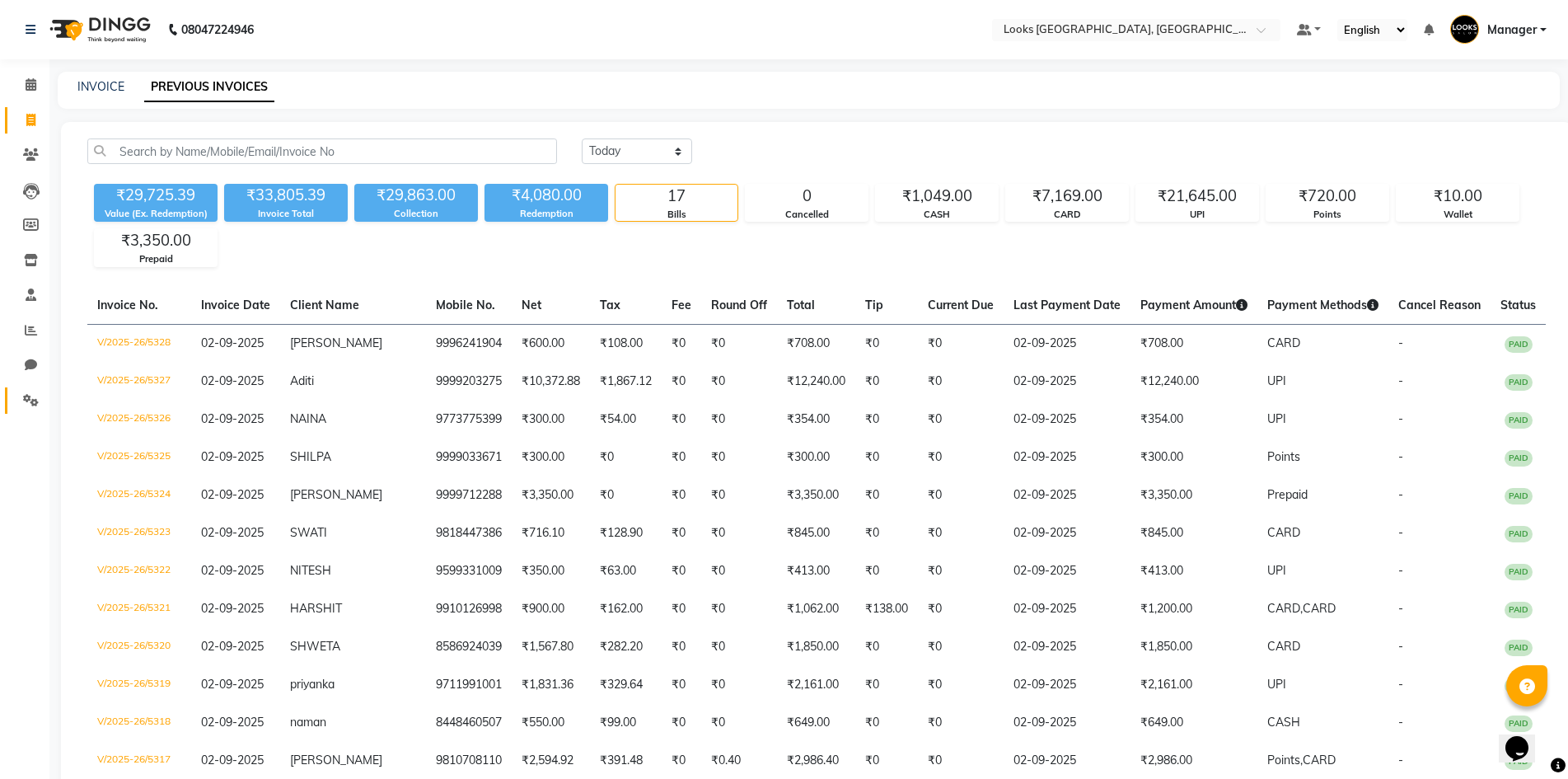
click at [34, 409] on span at bounding box center [31, 400] width 29 height 19
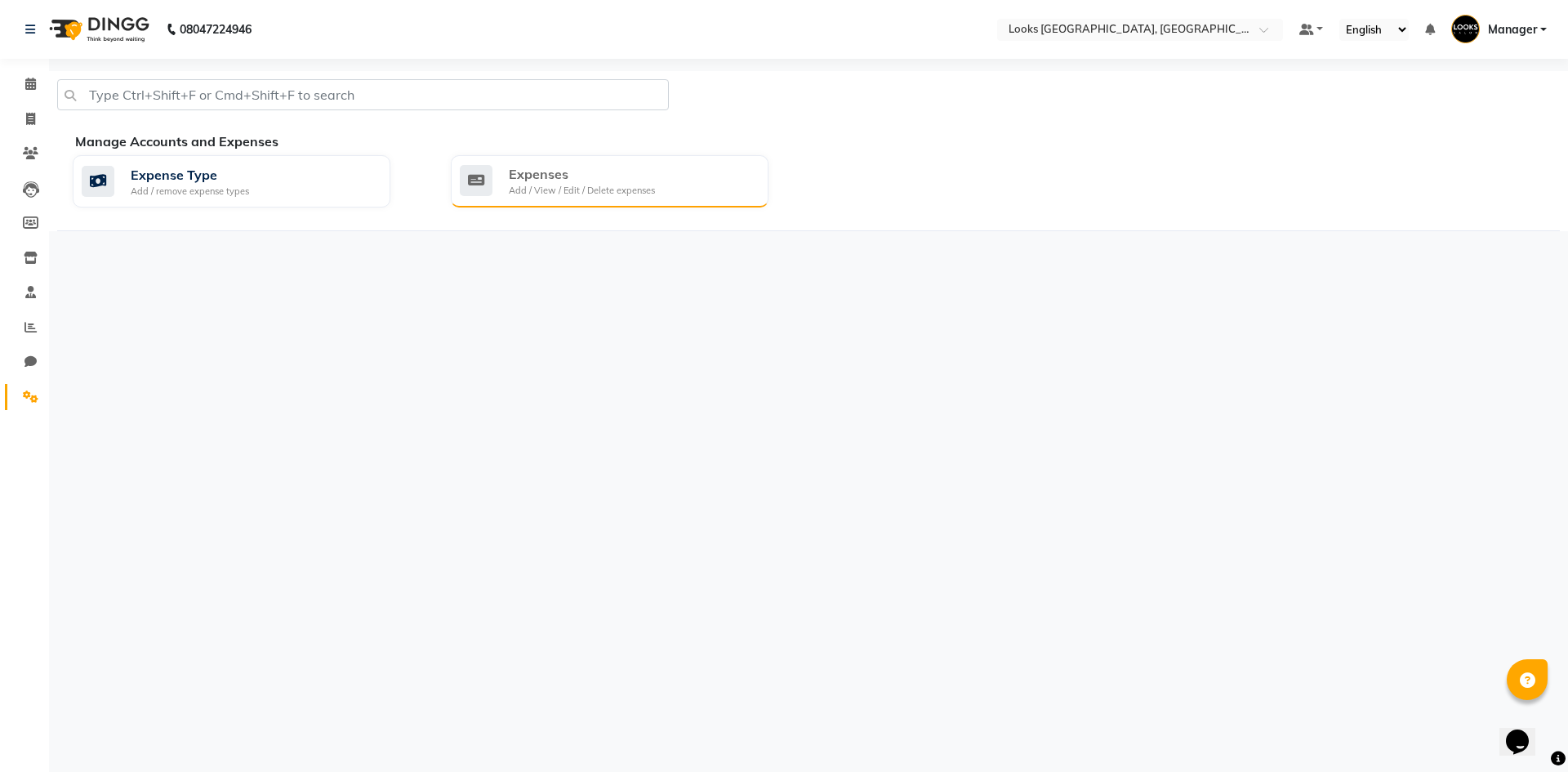
click at [544, 163] on div "Expenses Add / View / Edit / Delete expenses" at bounding box center [609, 181] width 318 height 52
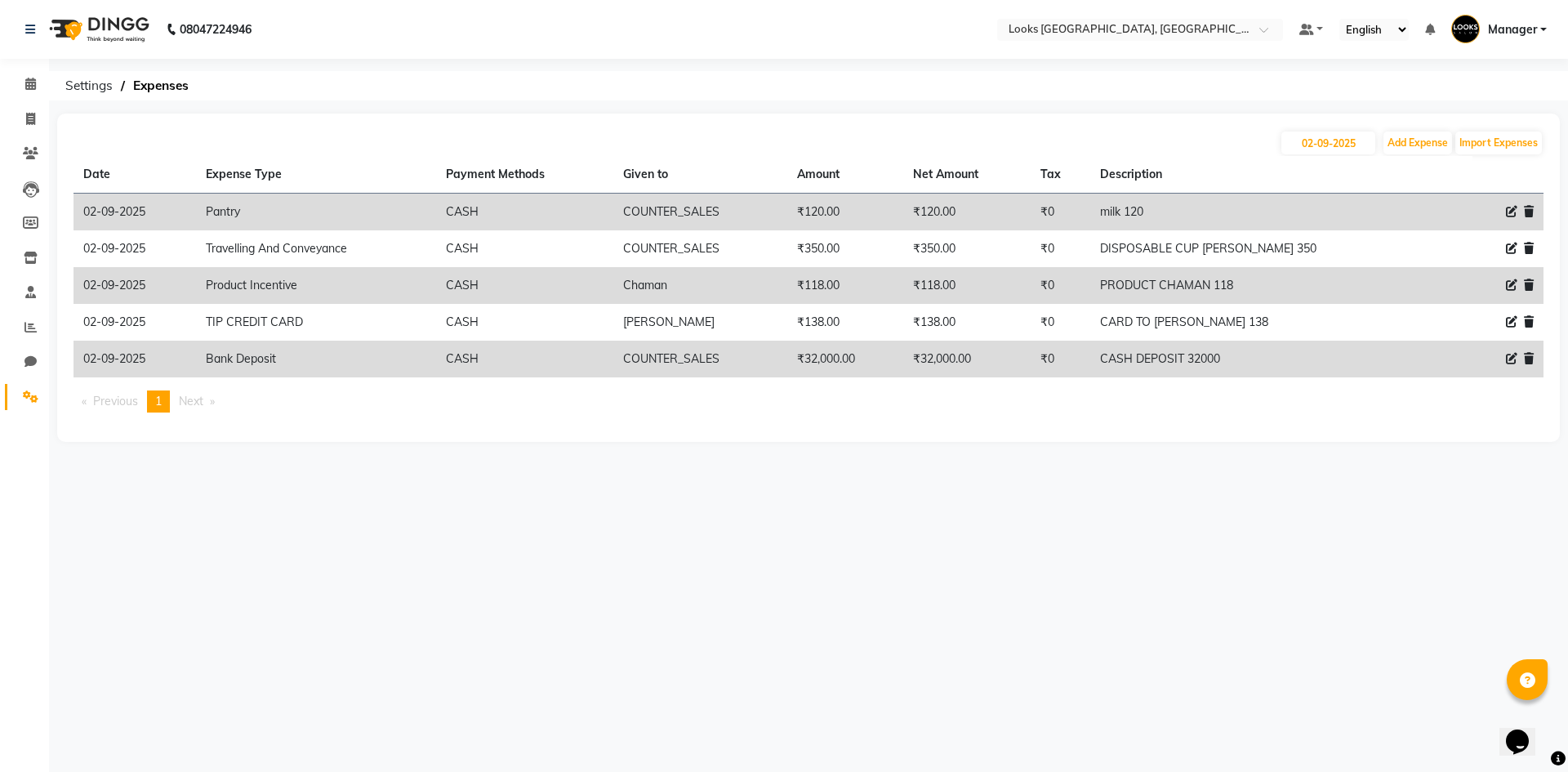
click at [105, 32] on img at bounding box center [98, 29] width 112 height 45
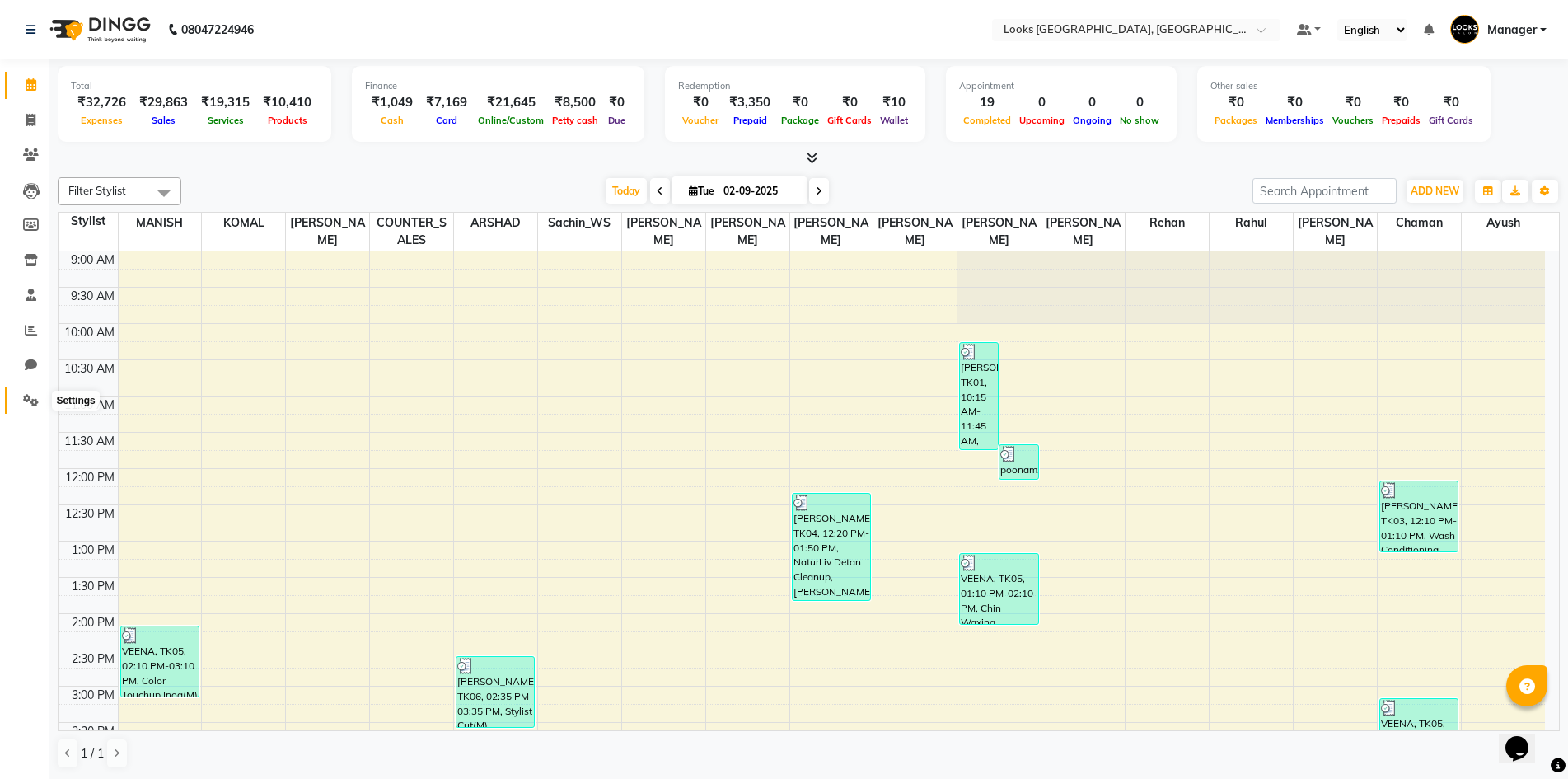
click at [29, 406] on span at bounding box center [31, 400] width 29 height 19
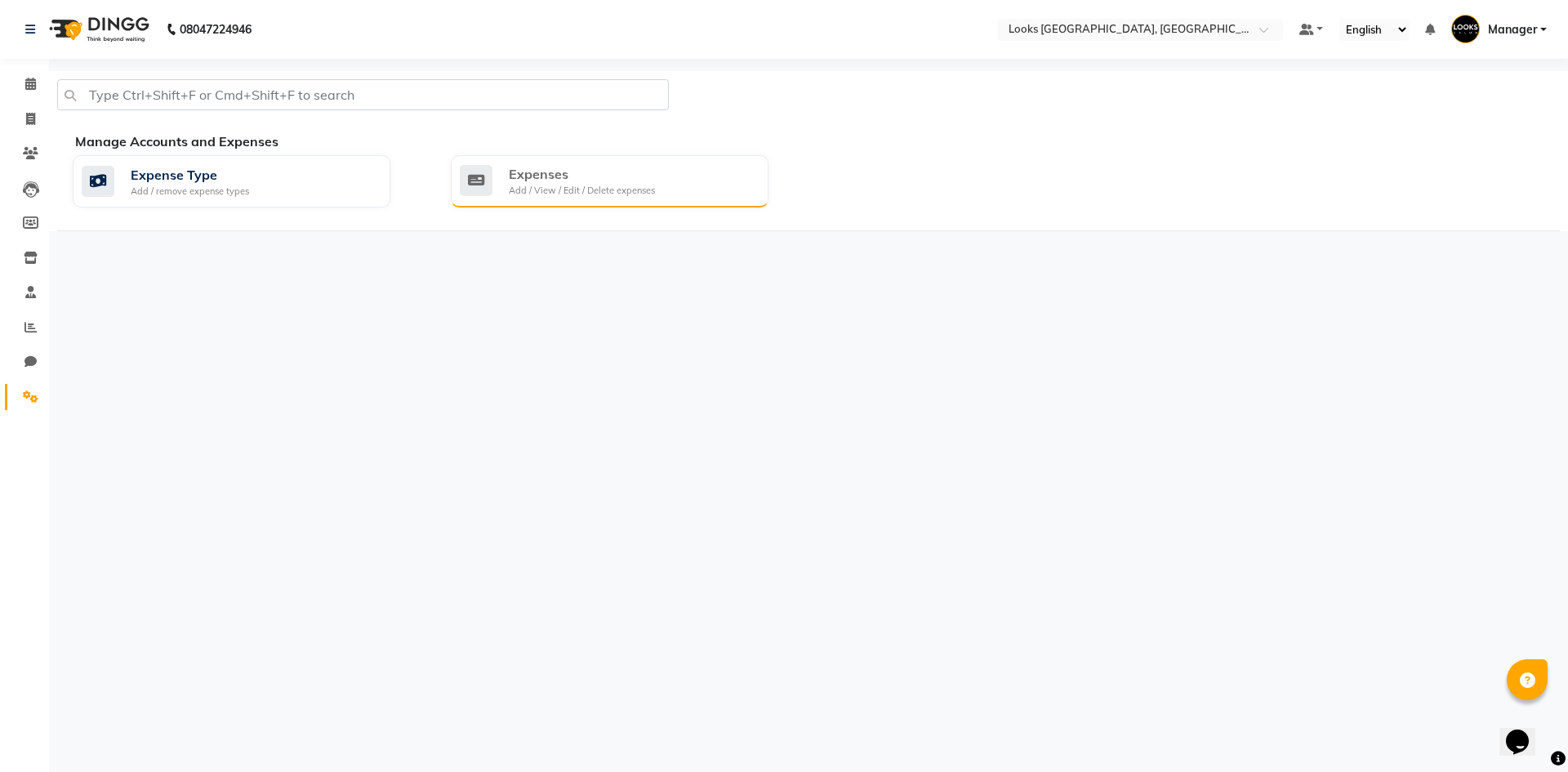
click at [504, 187] on div "Expenses Add / View / Edit / Delete expenses" at bounding box center [607, 181] width 296 height 34
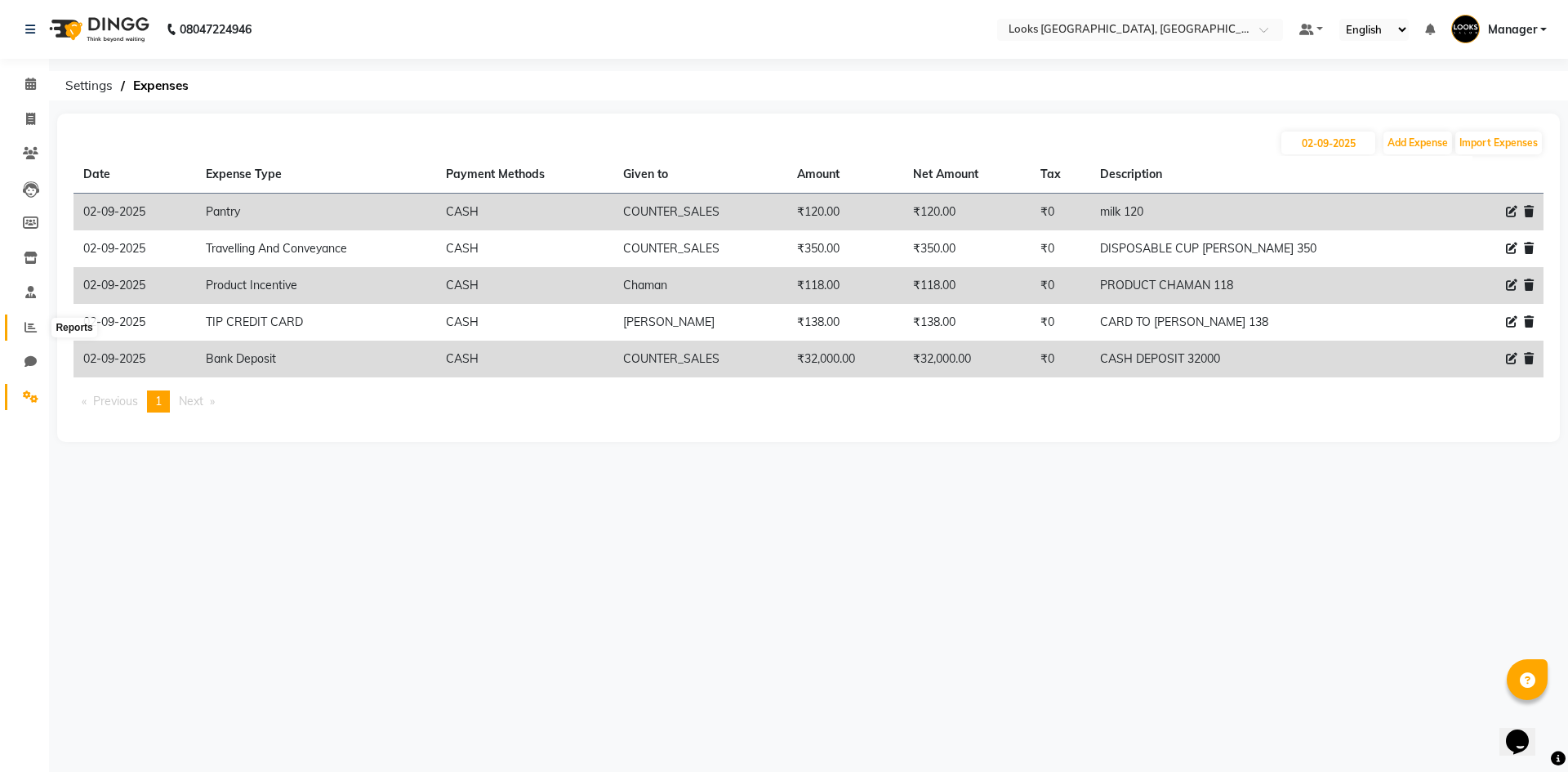
click at [31, 328] on icon at bounding box center [30, 327] width 13 height 13
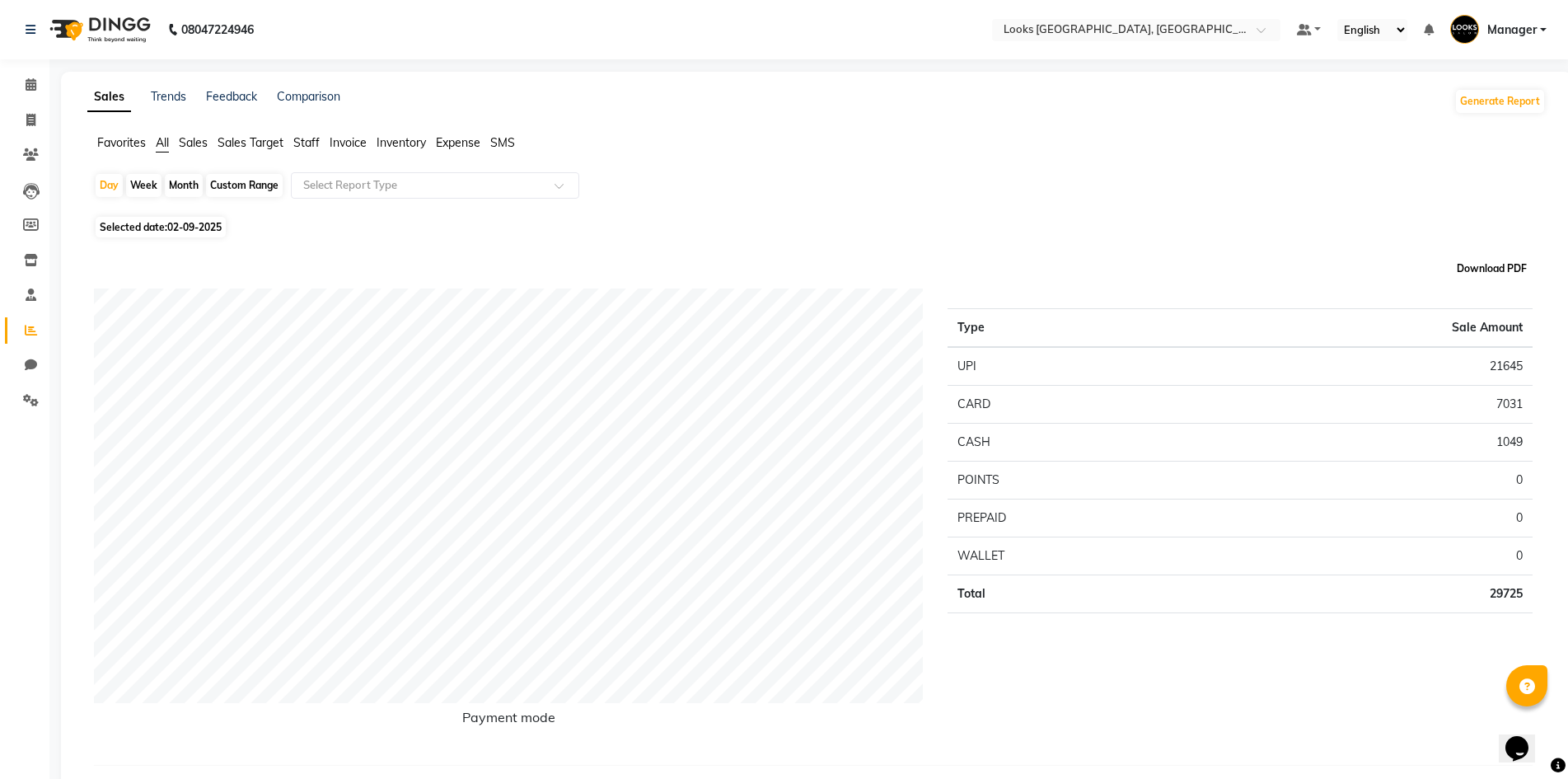
click at [1508, 266] on button "Download PDF" at bounding box center [1492, 268] width 78 height 23
click at [1480, 267] on button "Download PDF" at bounding box center [1492, 268] width 78 height 23
click at [1491, 272] on button "Download PDF" at bounding box center [1492, 268] width 78 height 23
click at [1526, 264] on button "Download PDF" at bounding box center [1492, 268] width 78 height 23
drag, startPoint x: 1510, startPoint y: 267, endPoint x: 1512, endPoint y: 285, distance: 18.1
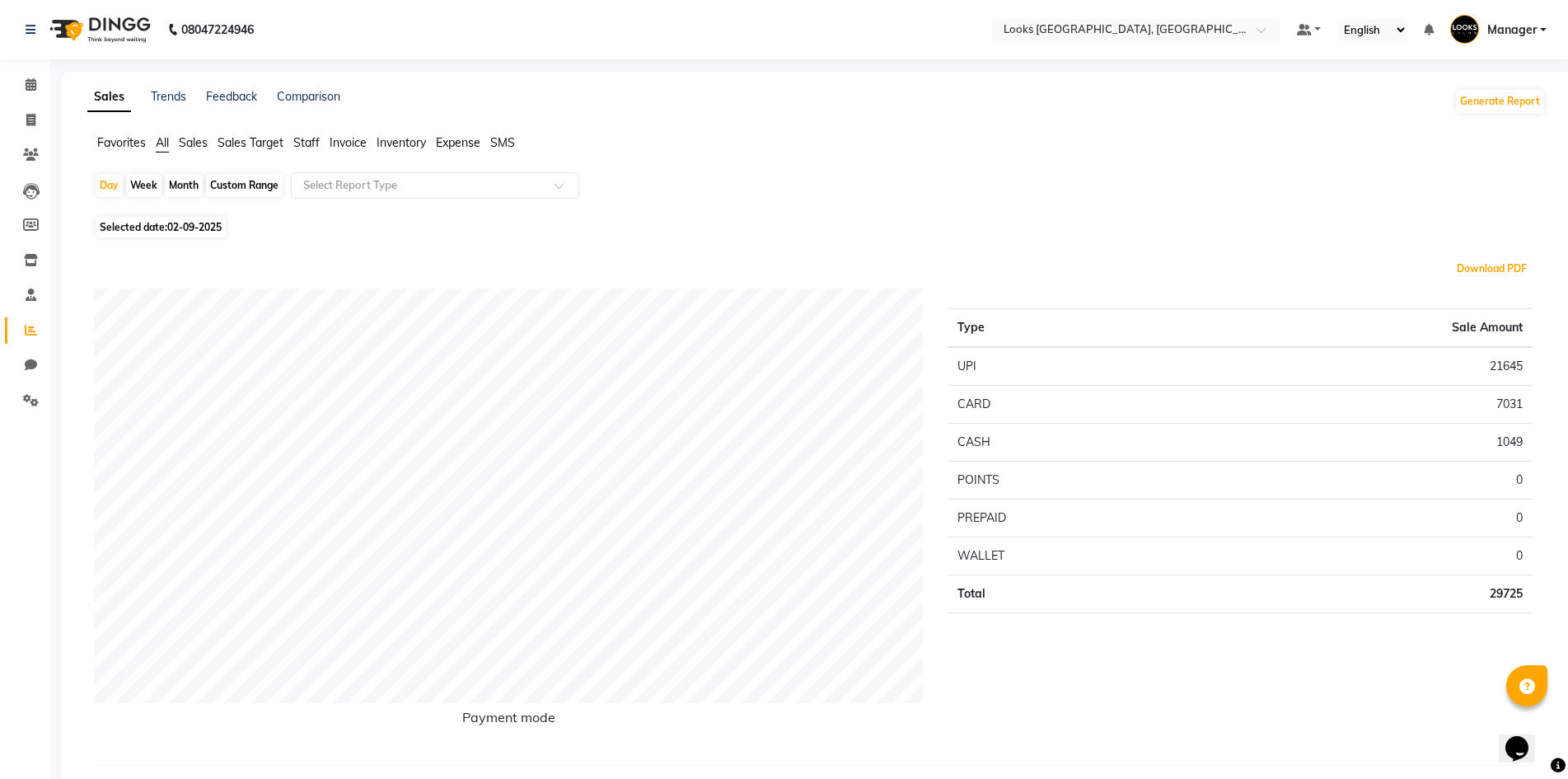
click at [1508, 275] on button "Download PDF" at bounding box center [1492, 268] width 78 height 23
click at [1479, 271] on button "Download PDF" at bounding box center [1492, 268] width 78 height 23
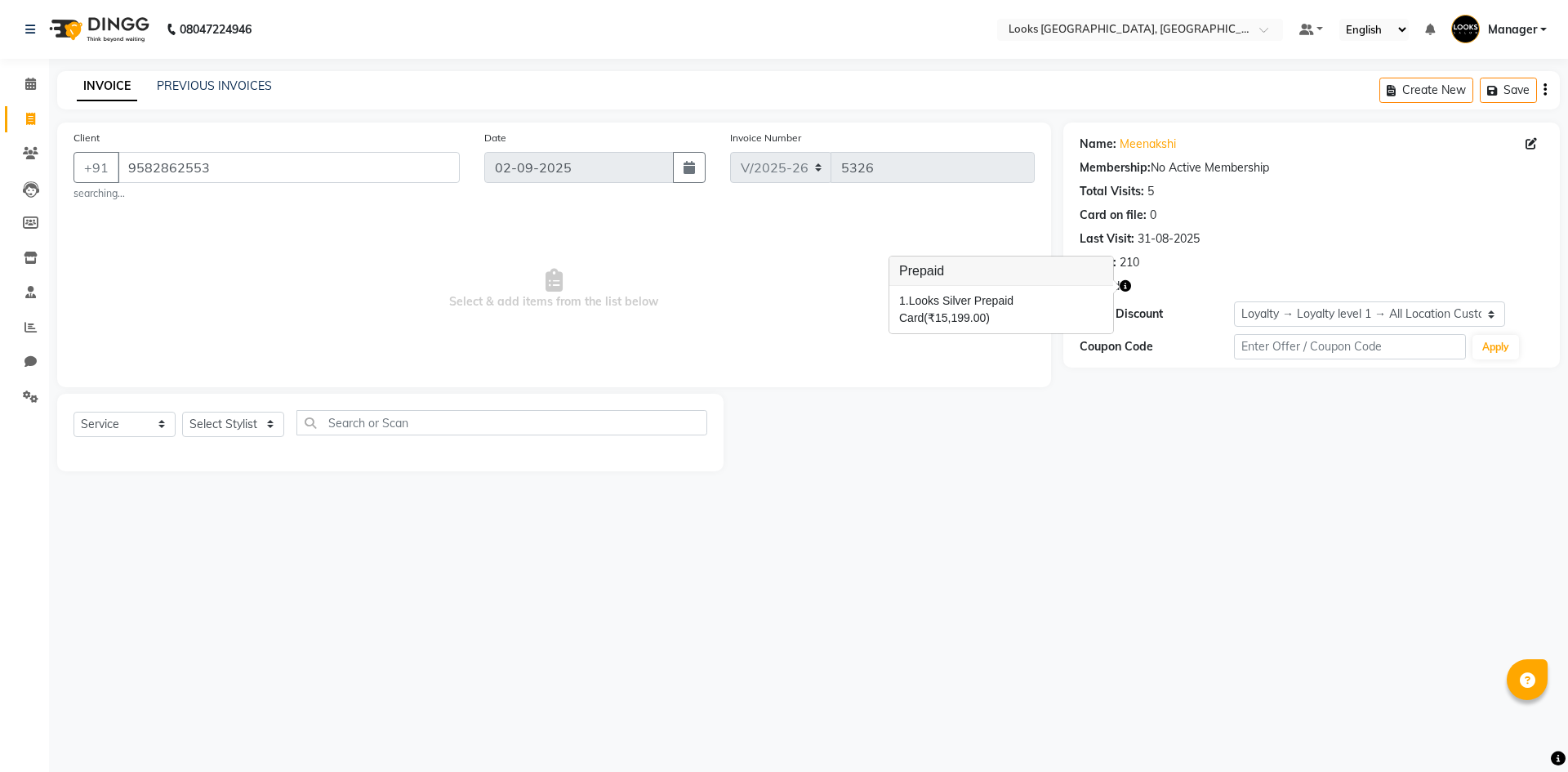
select select "4718"
select select "service"
select select "1: Object"
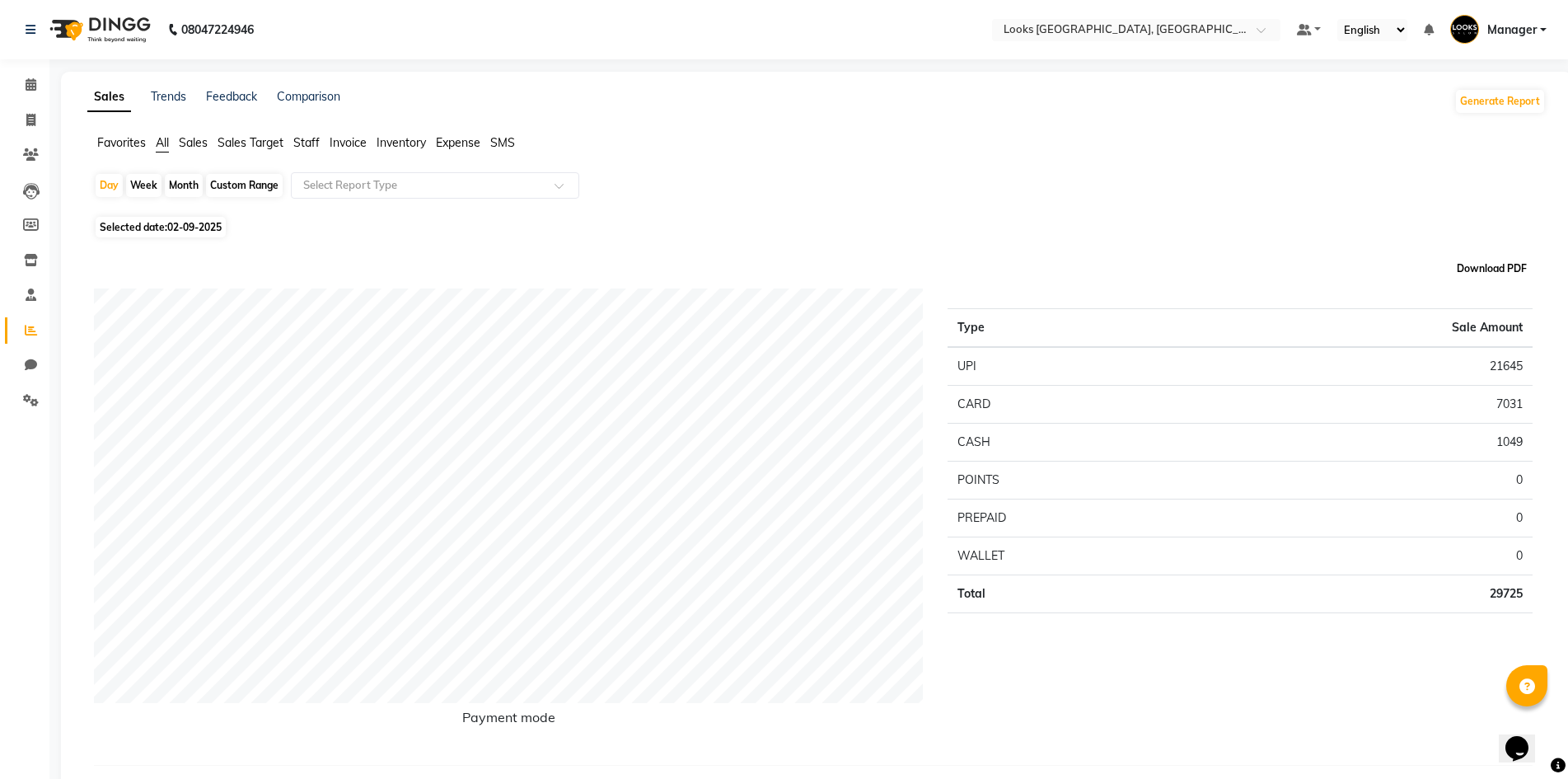
click at [1486, 266] on button "Download PDF" at bounding box center [1492, 268] width 78 height 23
click at [1501, 270] on button "Download PDF" at bounding box center [1492, 268] width 78 height 23
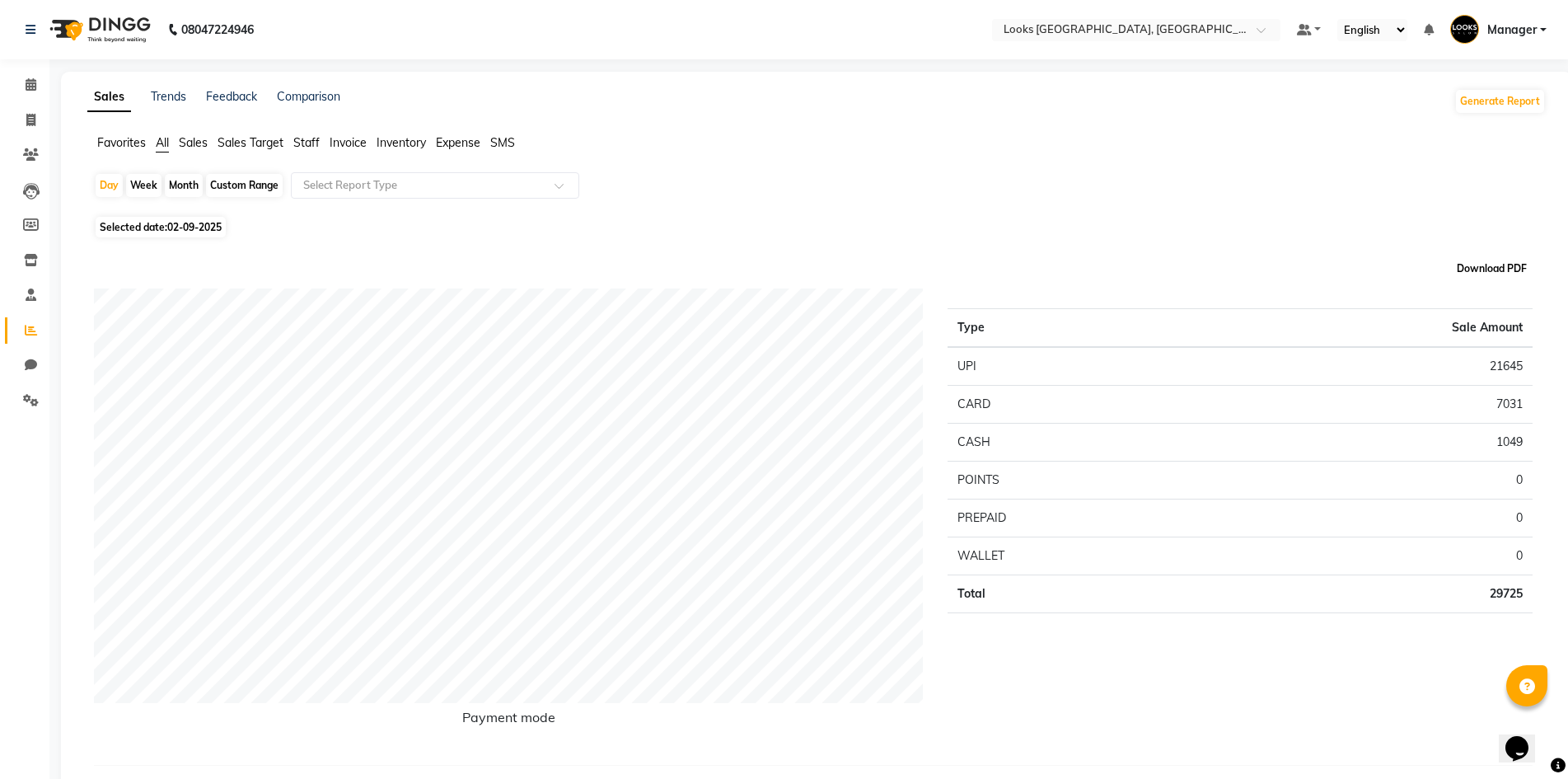
click at [1519, 269] on button "Download PDF" at bounding box center [1492, 268] width 78 height 23
click at [1516, 274] on button "Download PDF" at bounding box center [1492, 268] width 78 height 23
click at [1516, 273] on button "Download PDF" at bounding box center [1492, 268] width 78 height 23
click at [1477, 272] on button "Download PDF" at bounding box center [1492, 268] width 78 height 23
click at [1516, 25] on span "Manager" at bounding box center [1511, 30] width 50 height 18
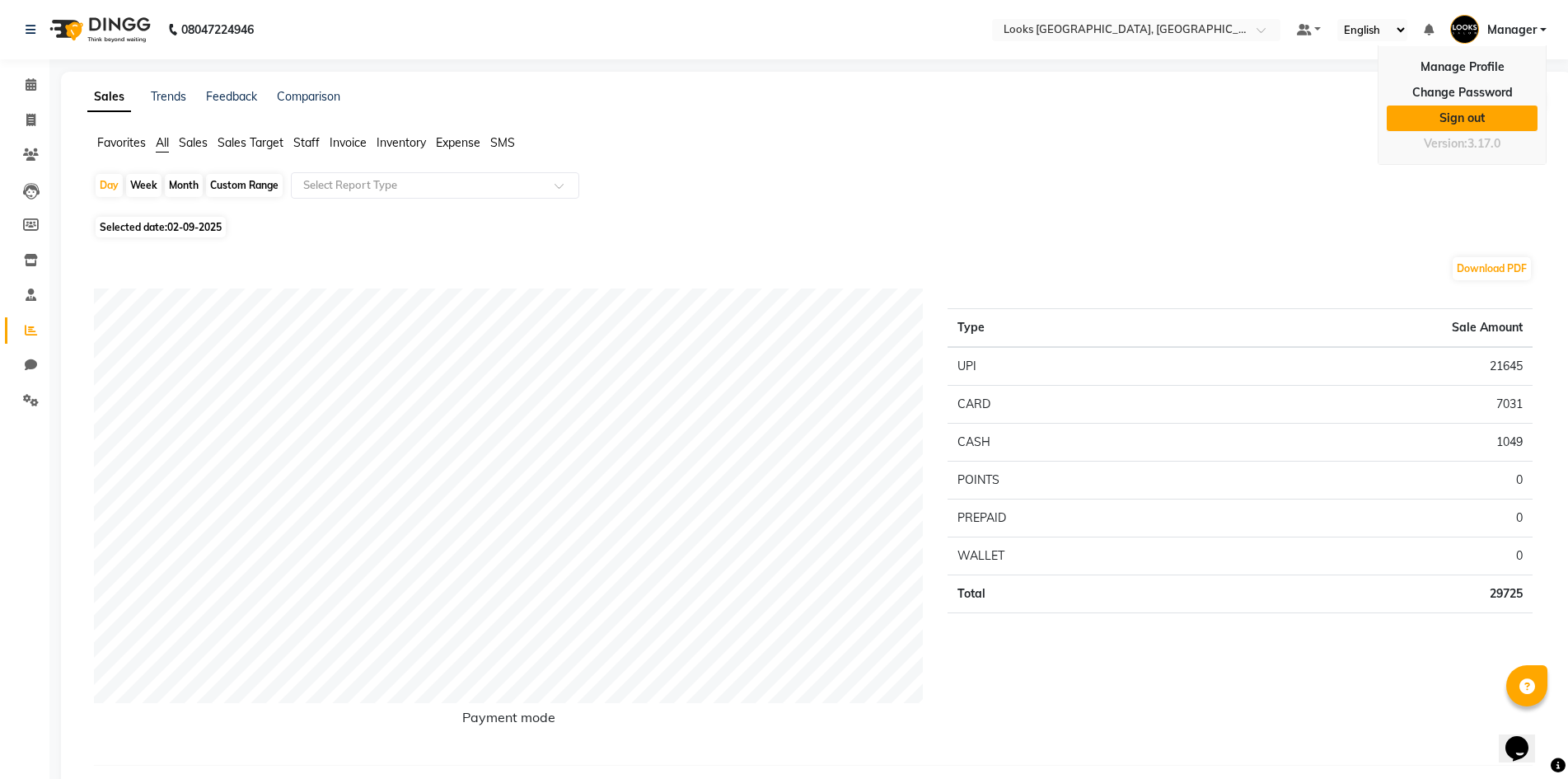
click at [1477, 117] on link "Sign out" at bounding box center [1462, 118] width 151 height 25
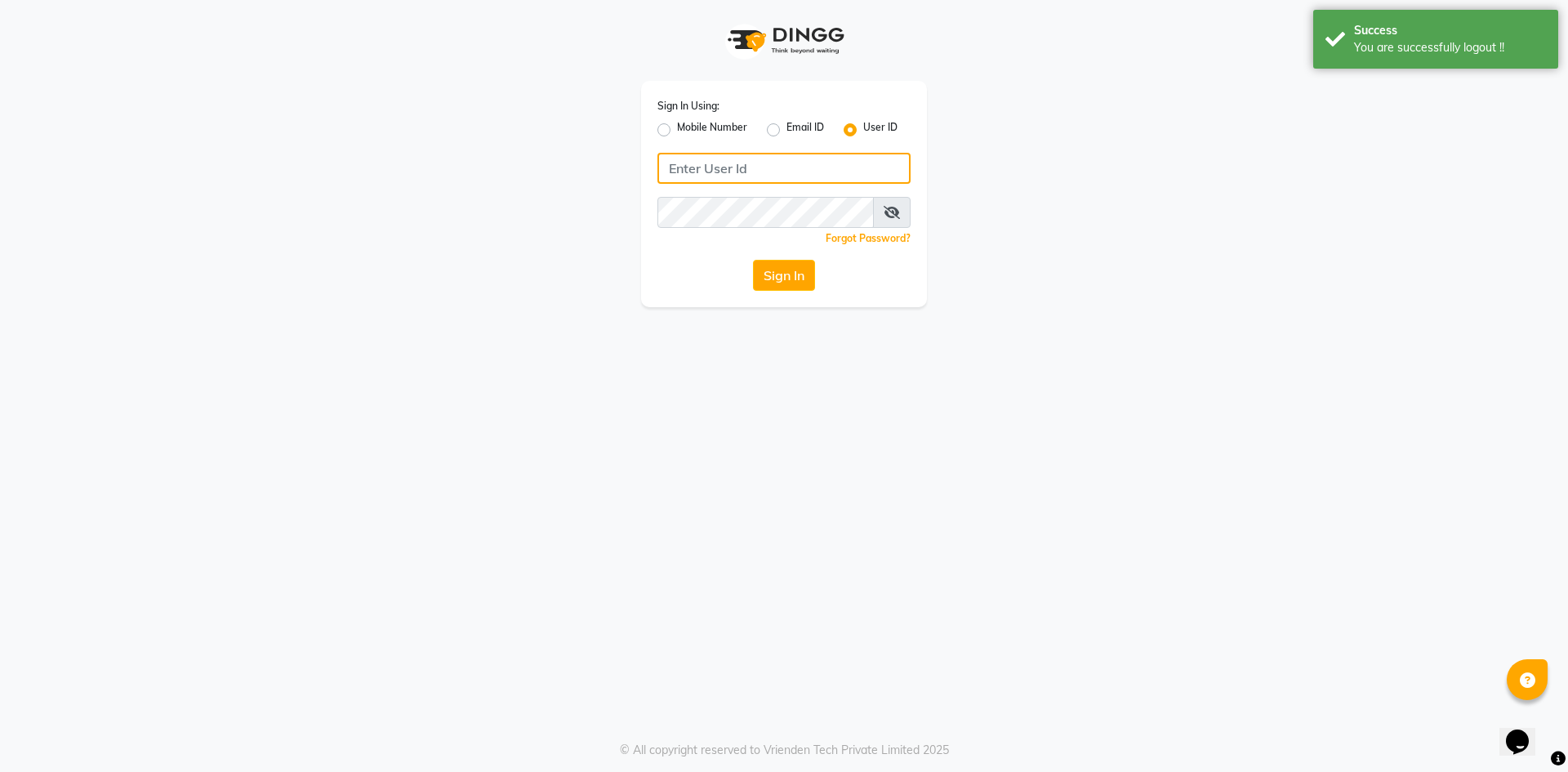
type input "e1976-01"
click at [777, 269] on button "Sign In" at bounding box center [784, 276] width 62 height 31
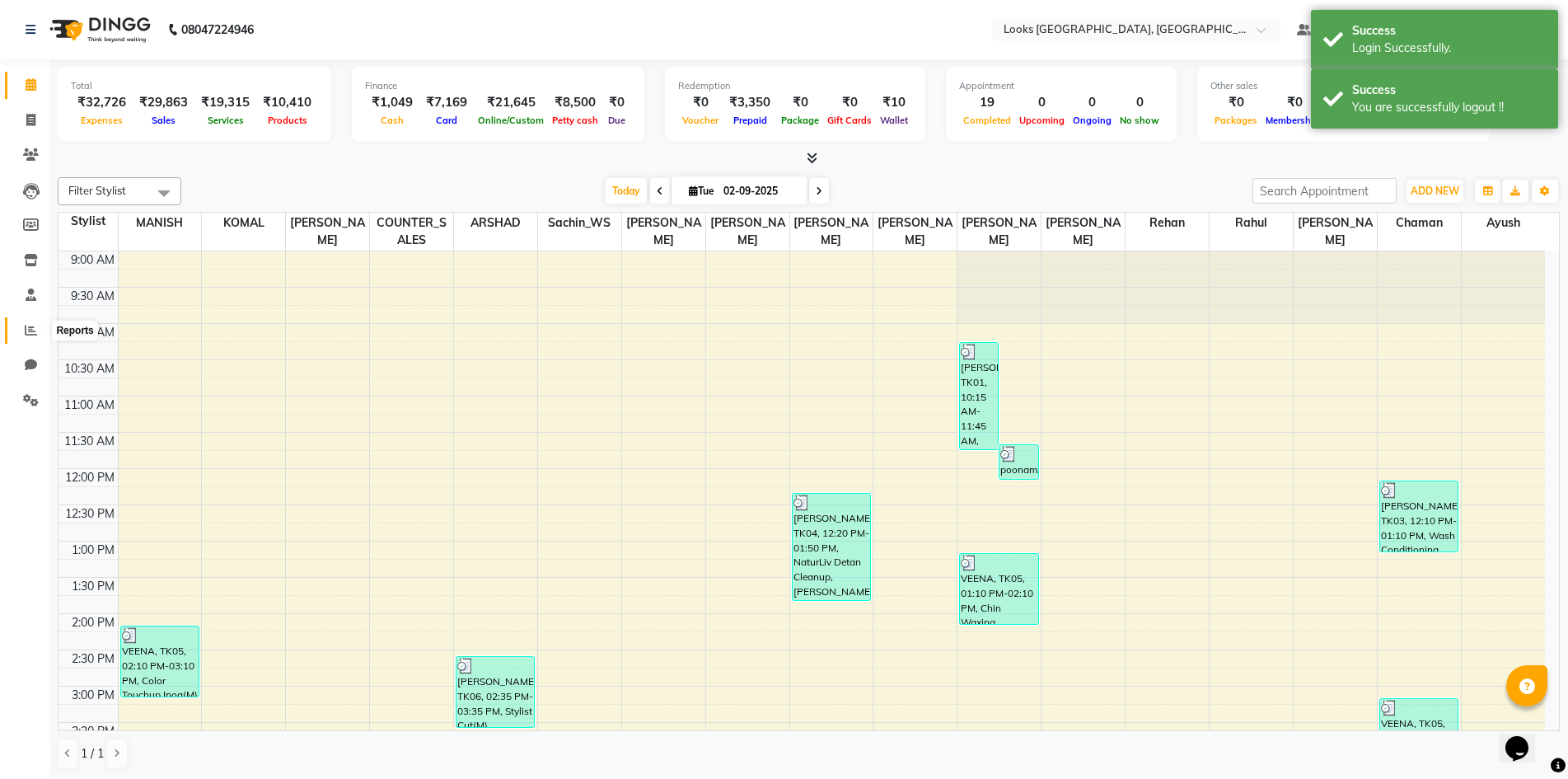
click at [29, 331] on icon at bounding box center [30, 330] width 13 height 13
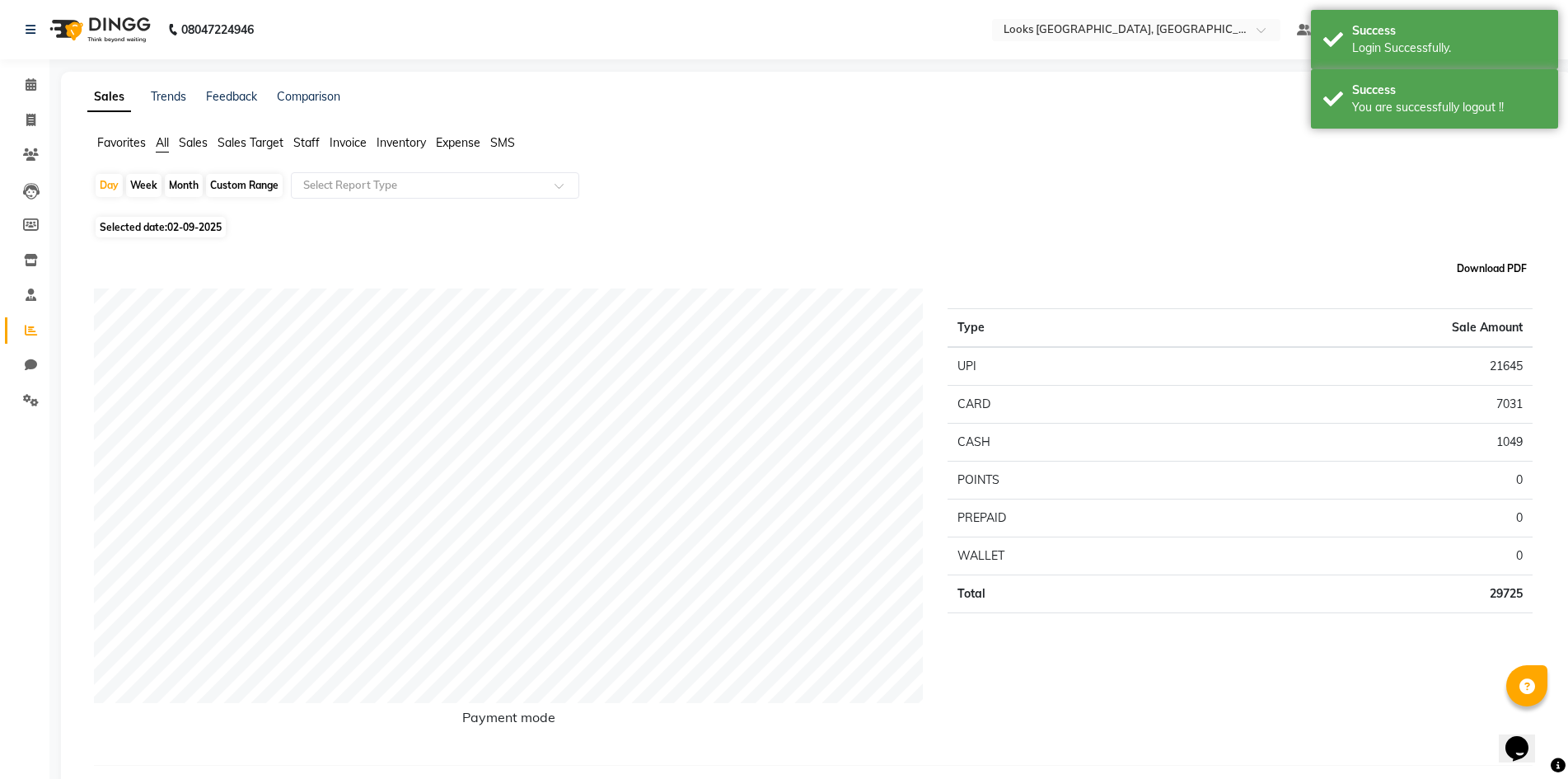
click at [1486, 270] on button "Download PDF" at bounding box center [1492, 268] width 78 height 23
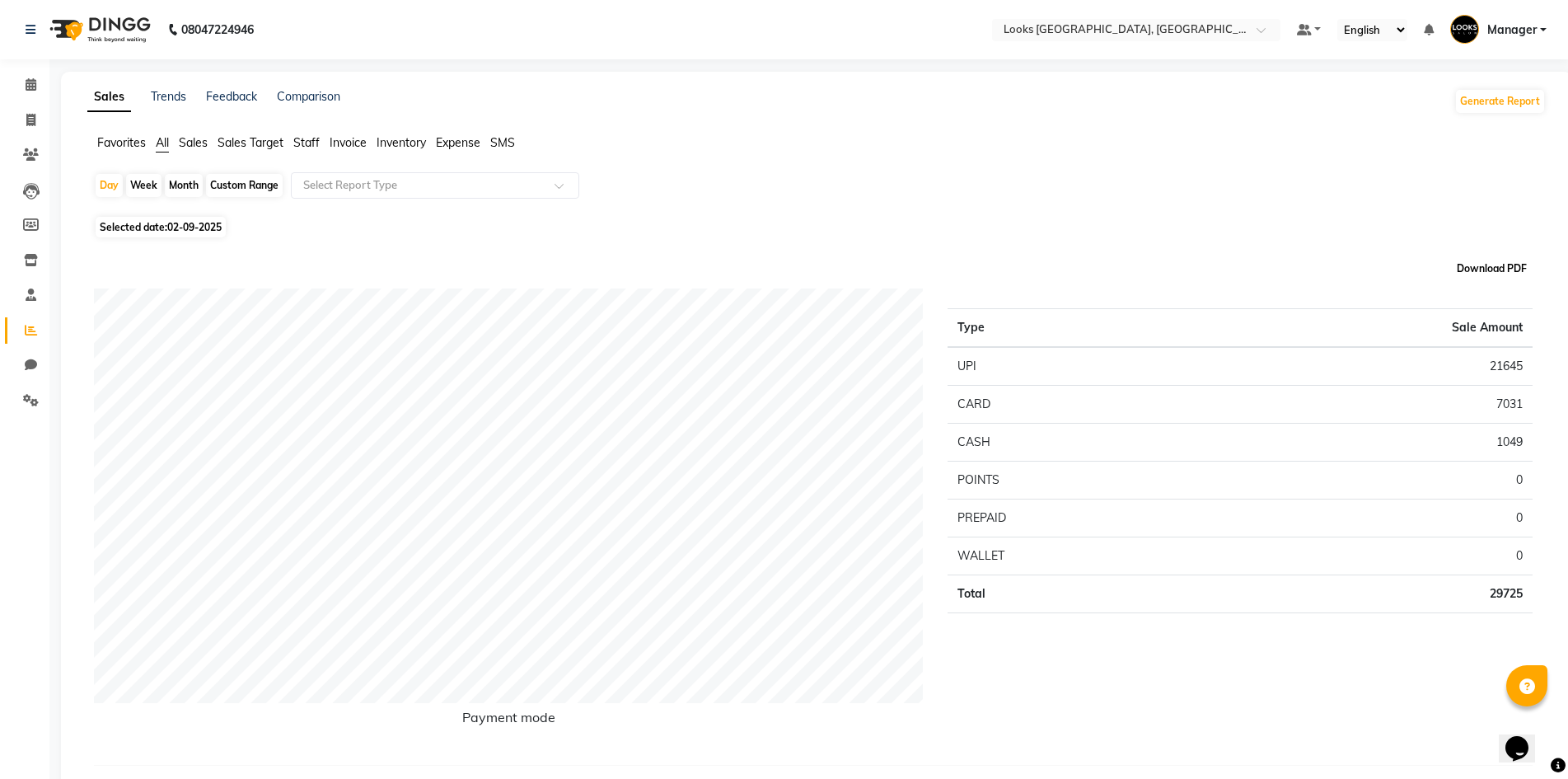
click at [1487, 265] on button "Download PDF" at bounding box center [1492, 268] width 78 height 23
